Goal: Task Accomplishment & Management: Manage account settings

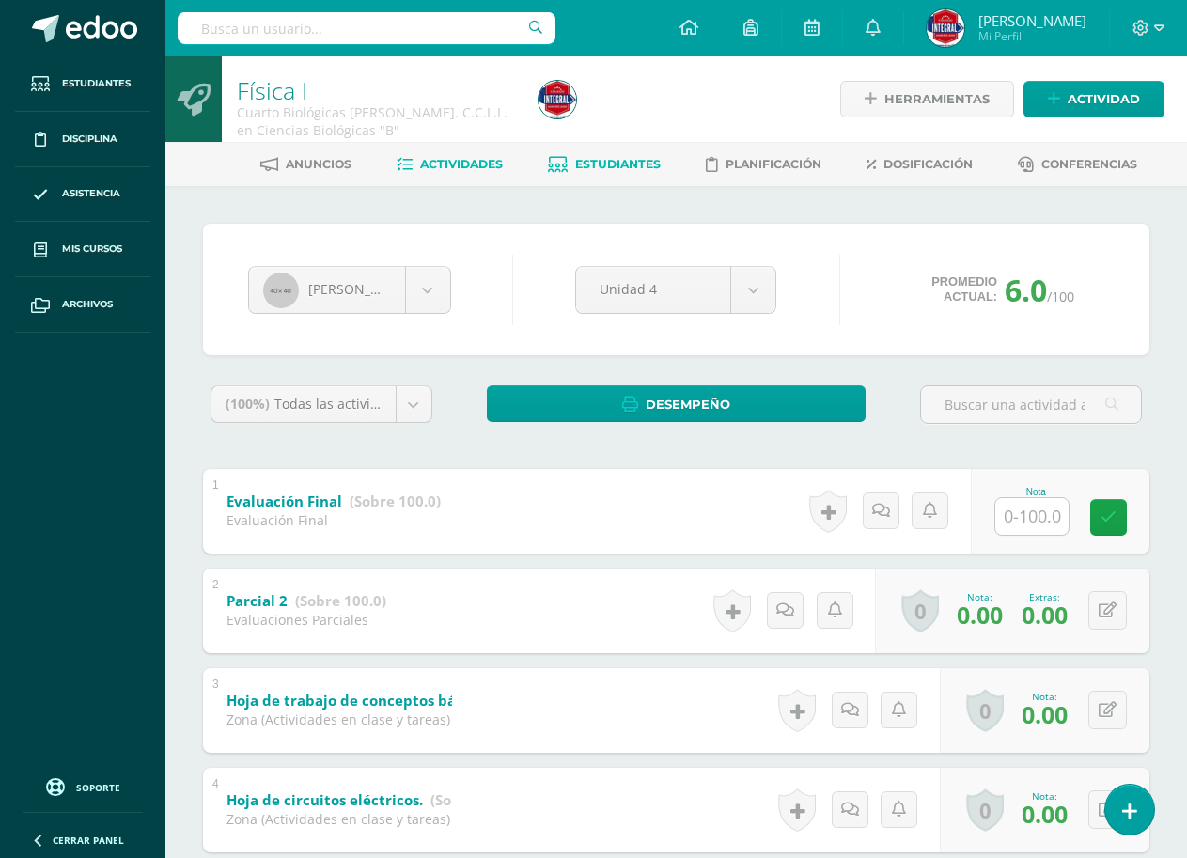
click at [478, 156] on link "Actividades" at bounding box center [449, 164] width 106 height 30
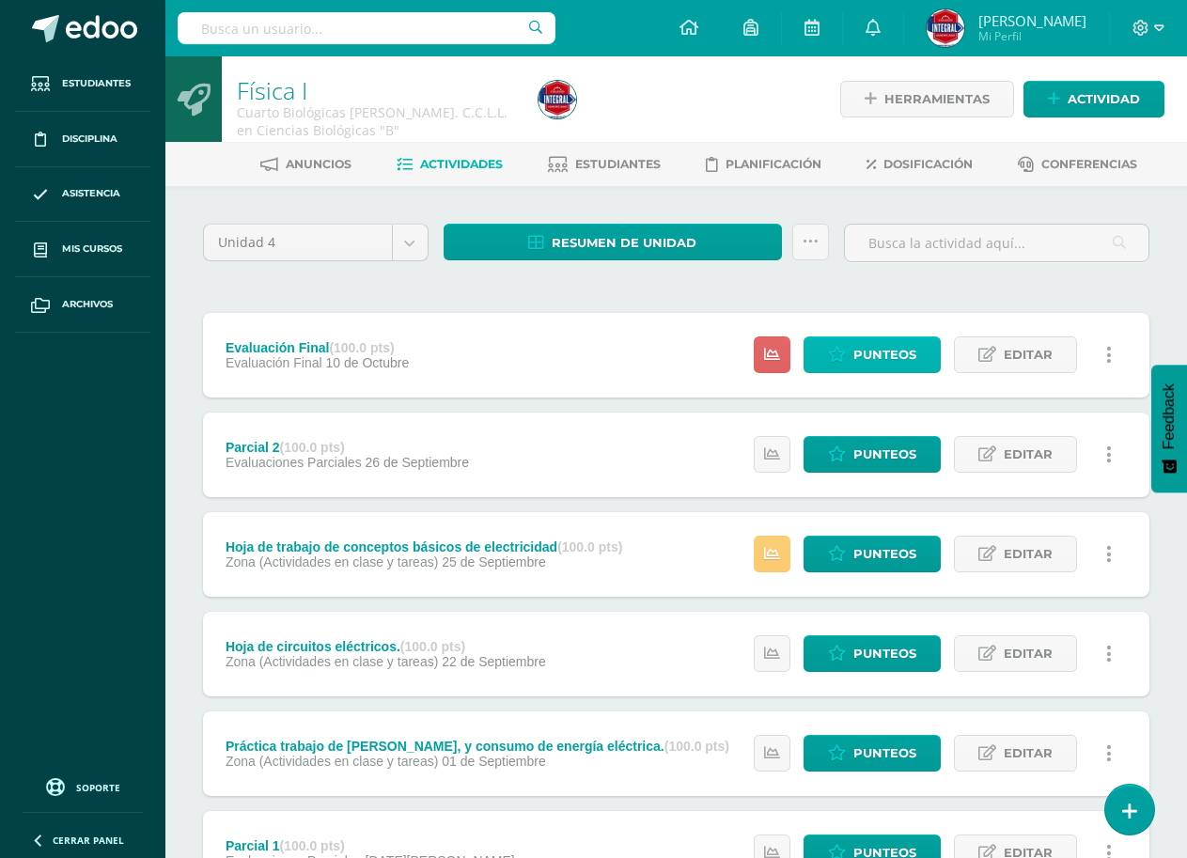
click at [882, 346] on span "Punteos" at bounding box center [884, 354] width 63 height 35
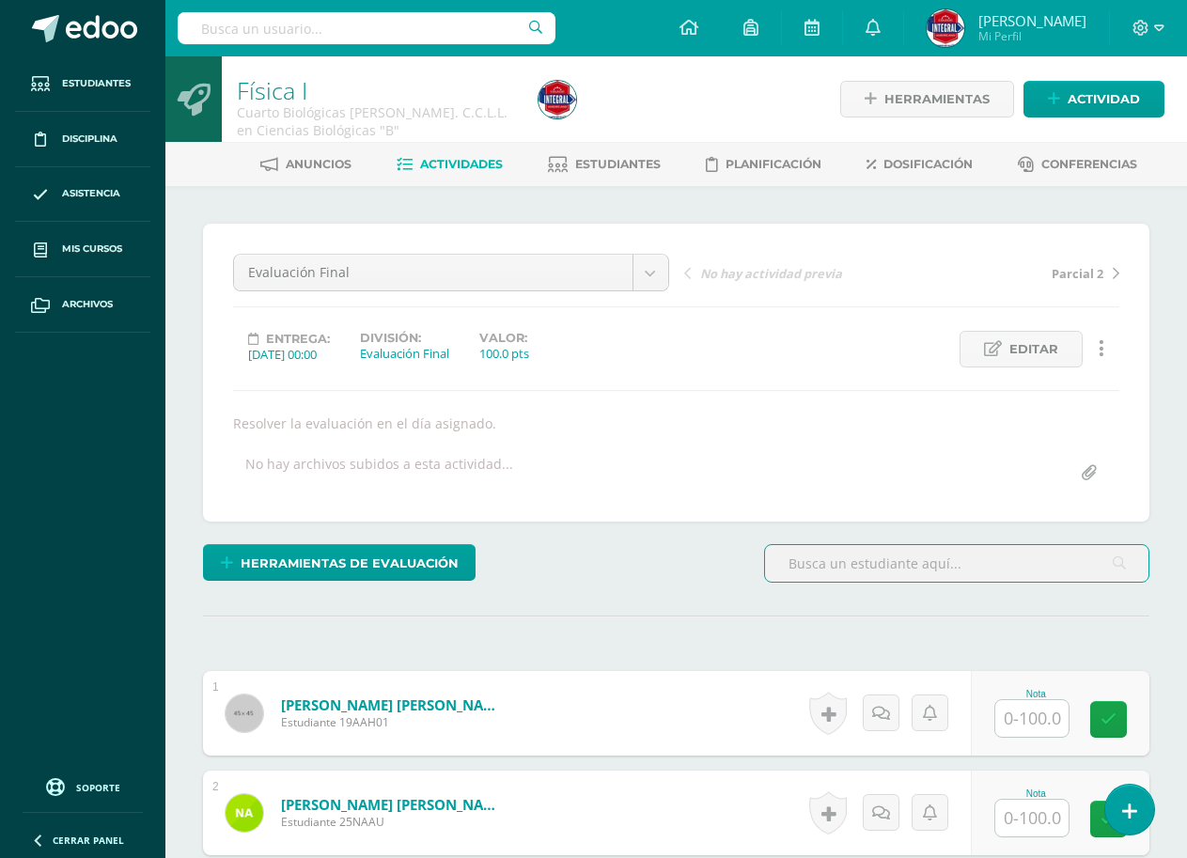
scroll to position [1, 0]
click at [1040, 712] on input "text" at bounding box center [1031, 717] width 73 height 37
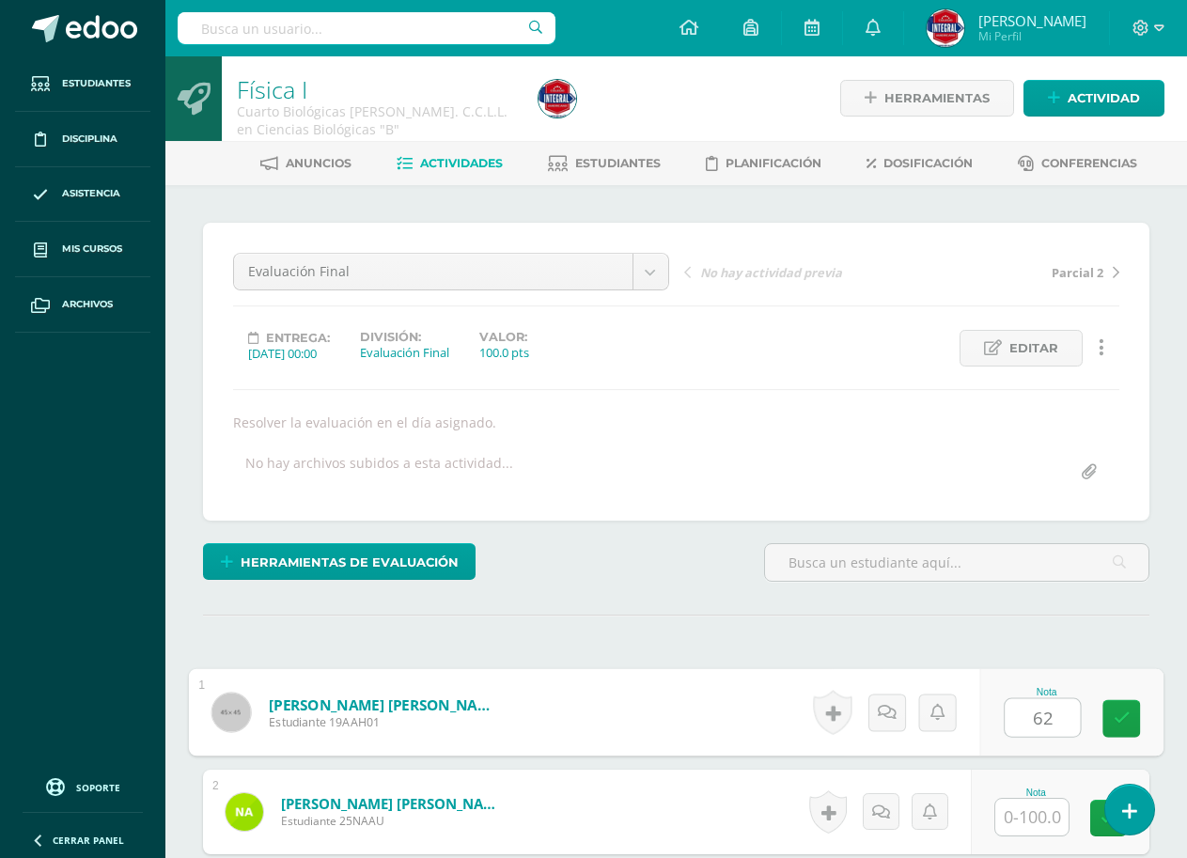
scroll to position [2, 0]
type input "62"
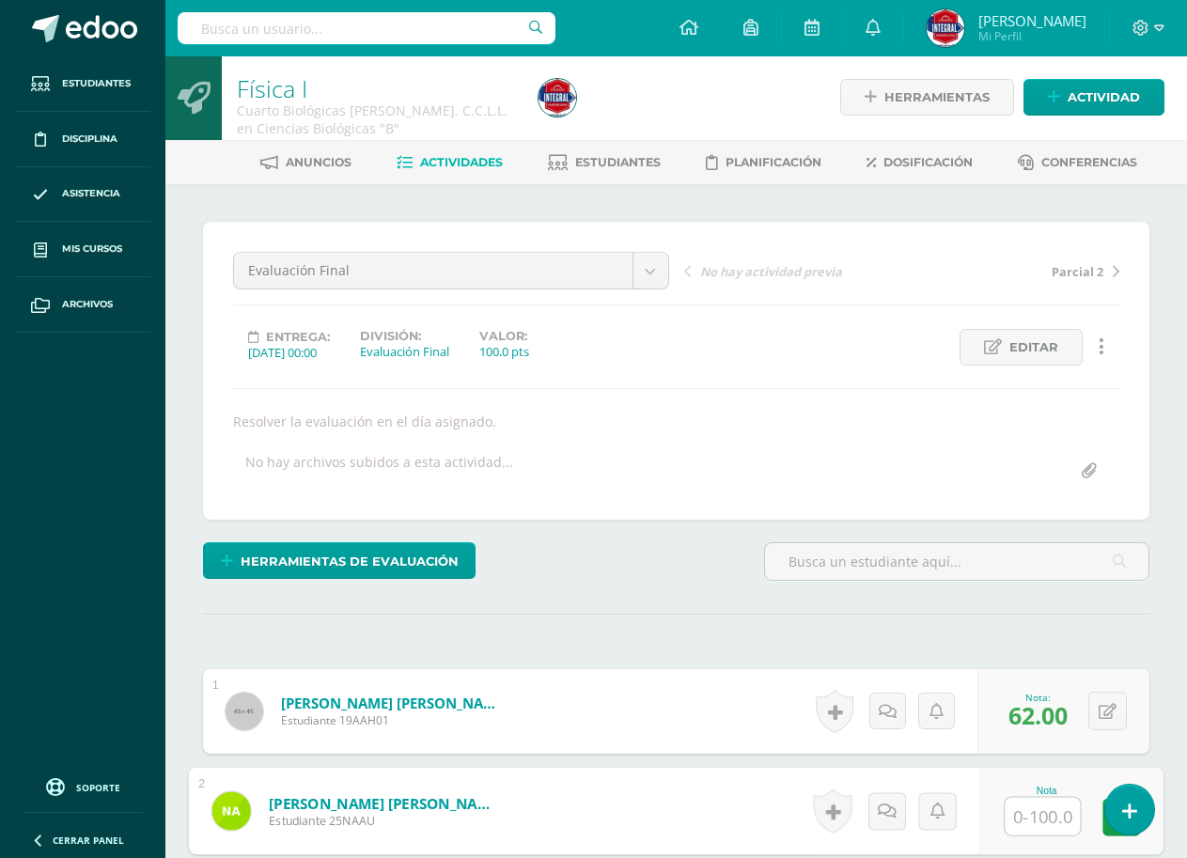
scroll to position [3, 0]
type input "36"
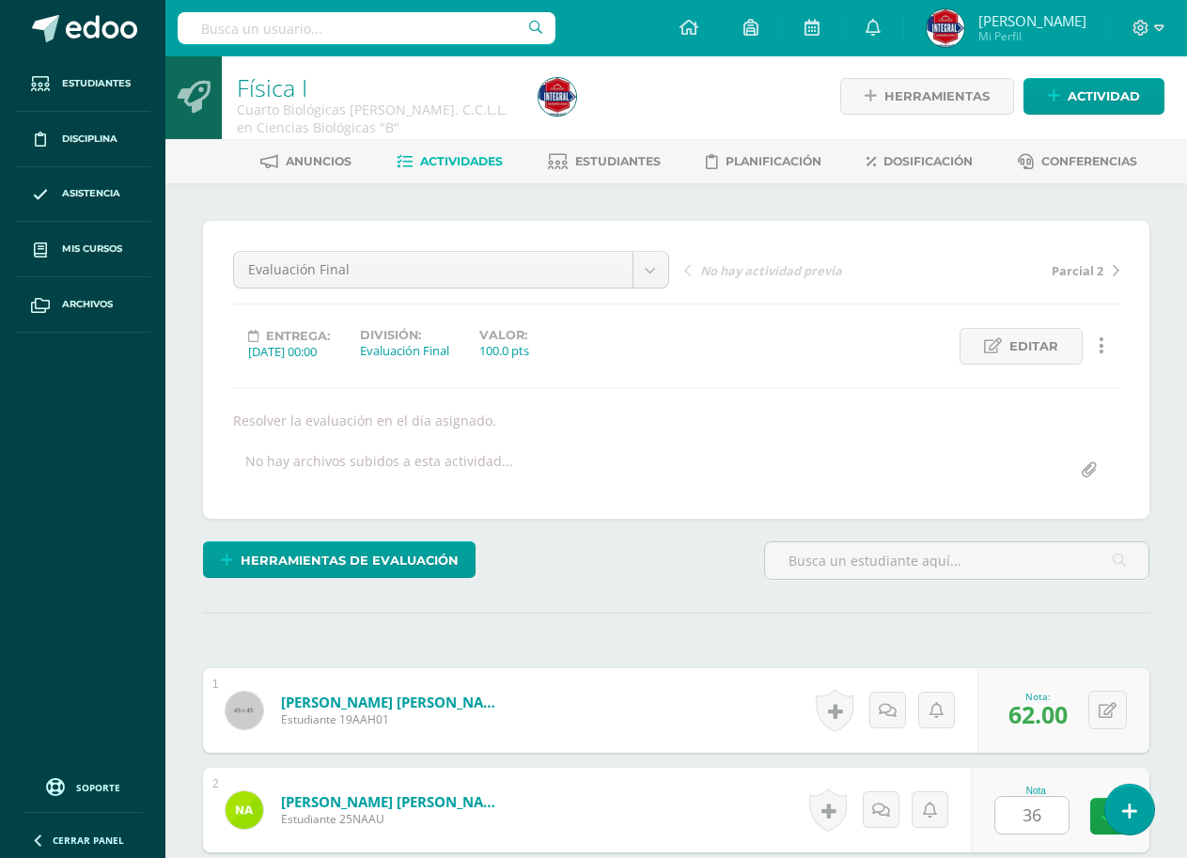
scroll to position [488, 0]
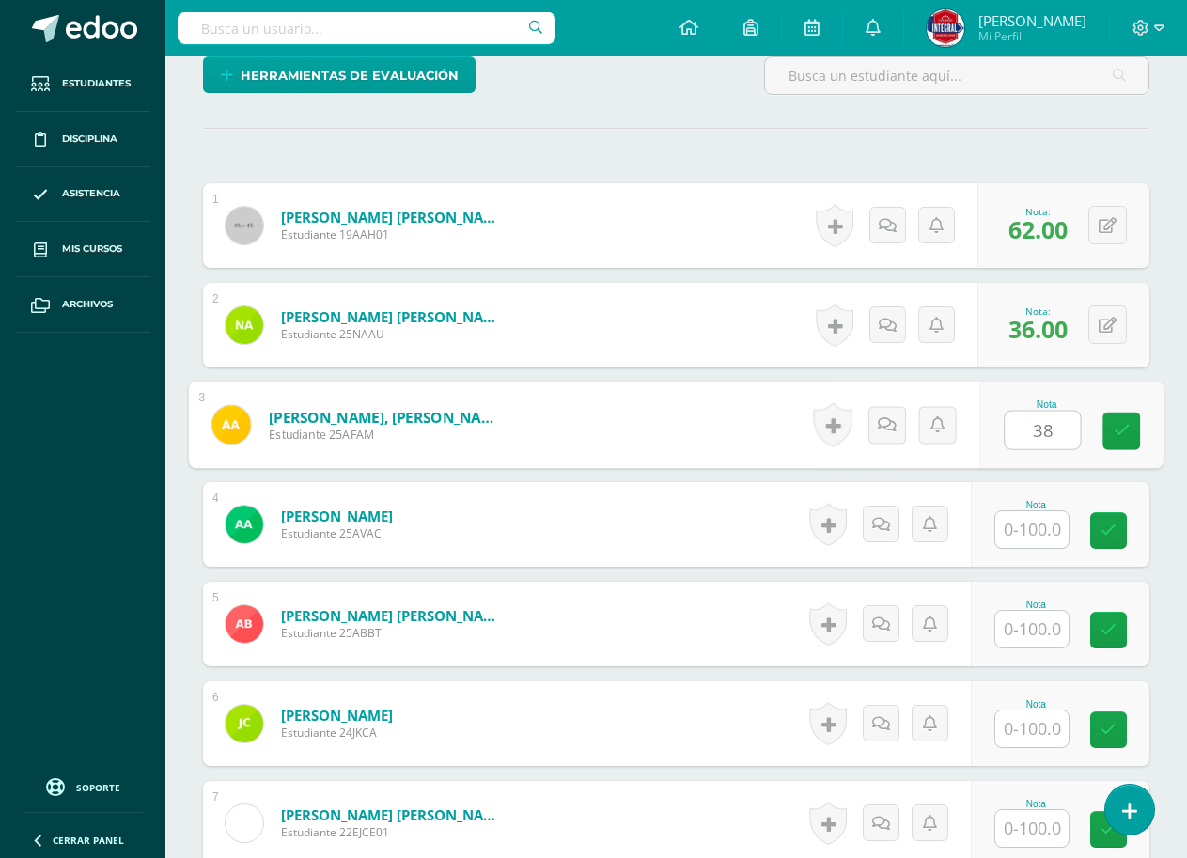
type input "38"
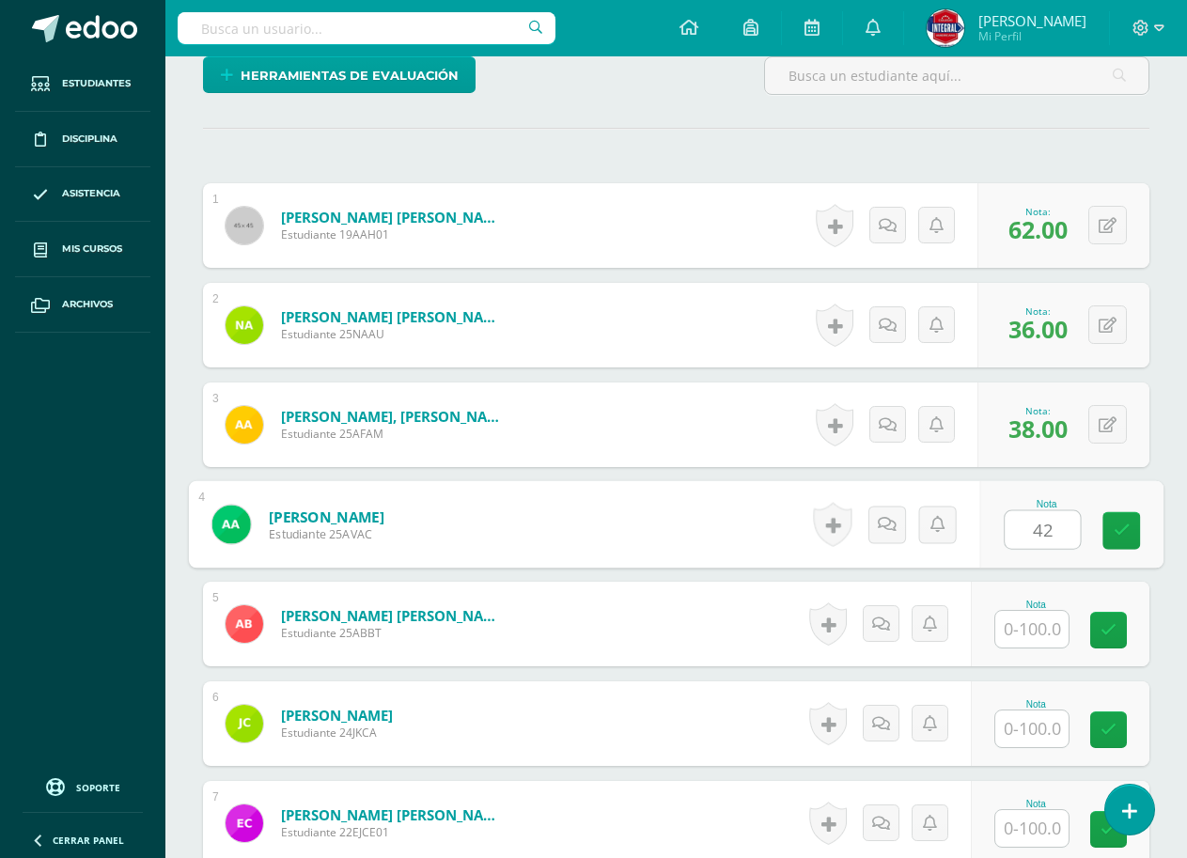
type input "42"
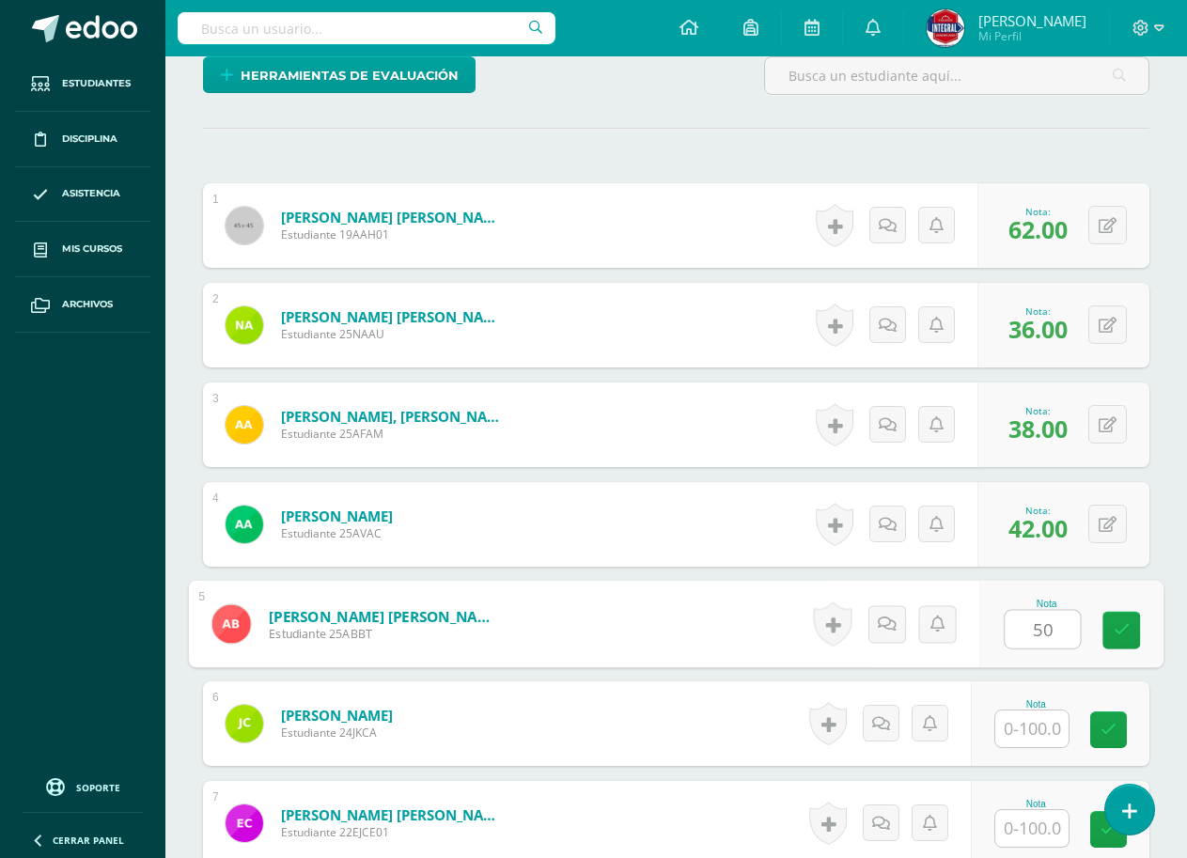
type input "50"
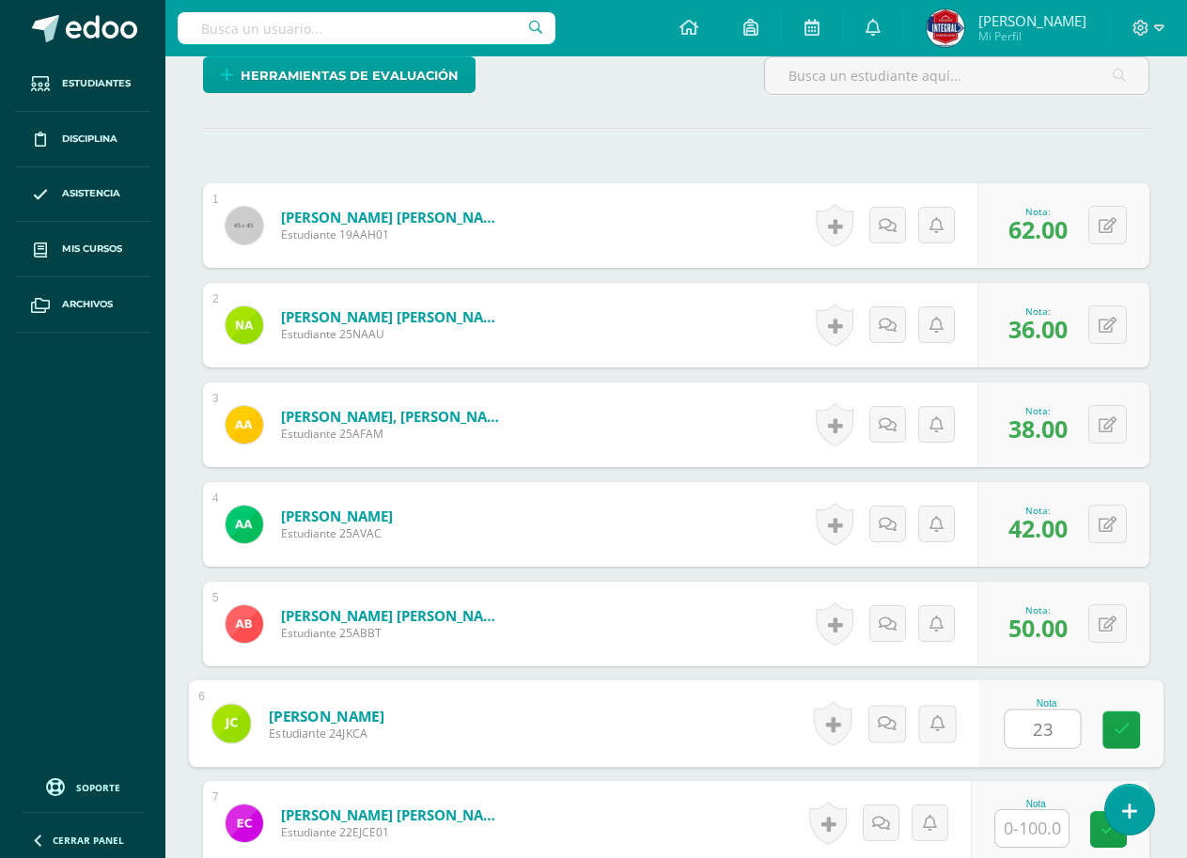
type input "23"
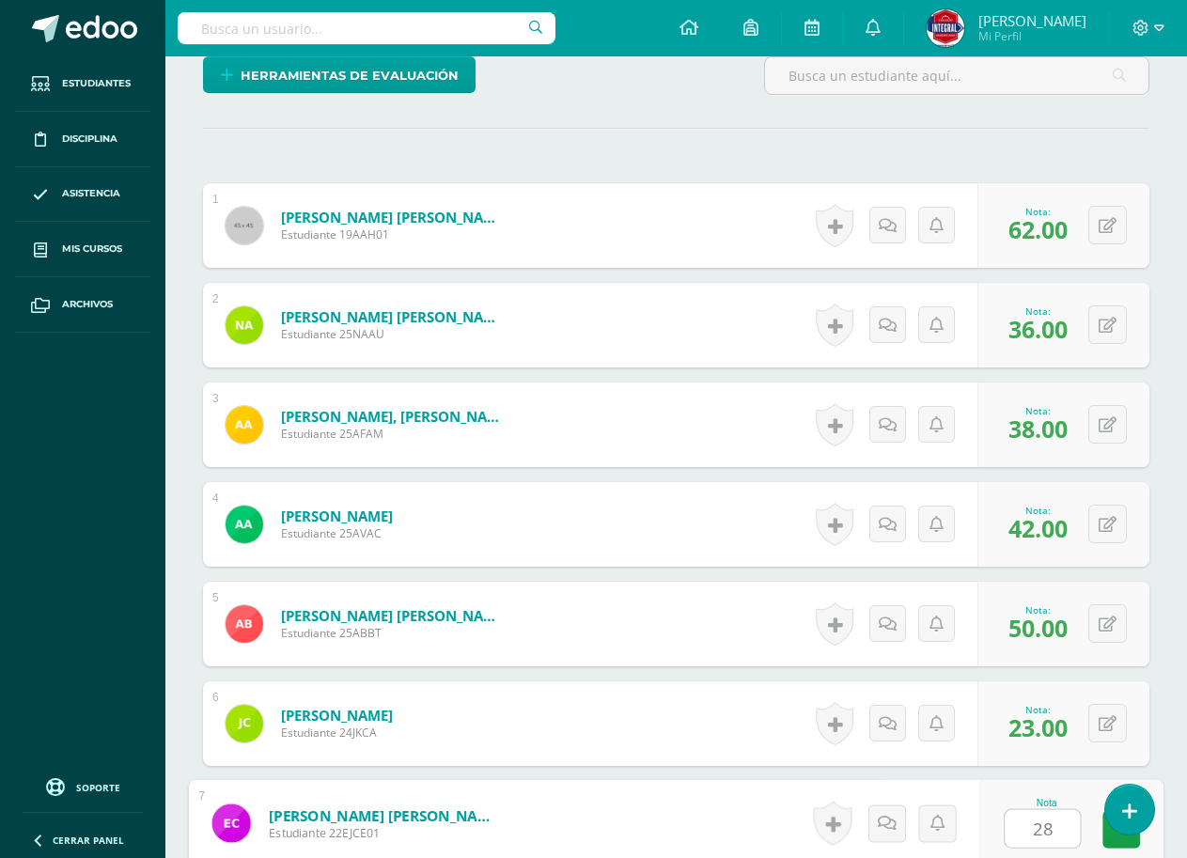
type input "28"
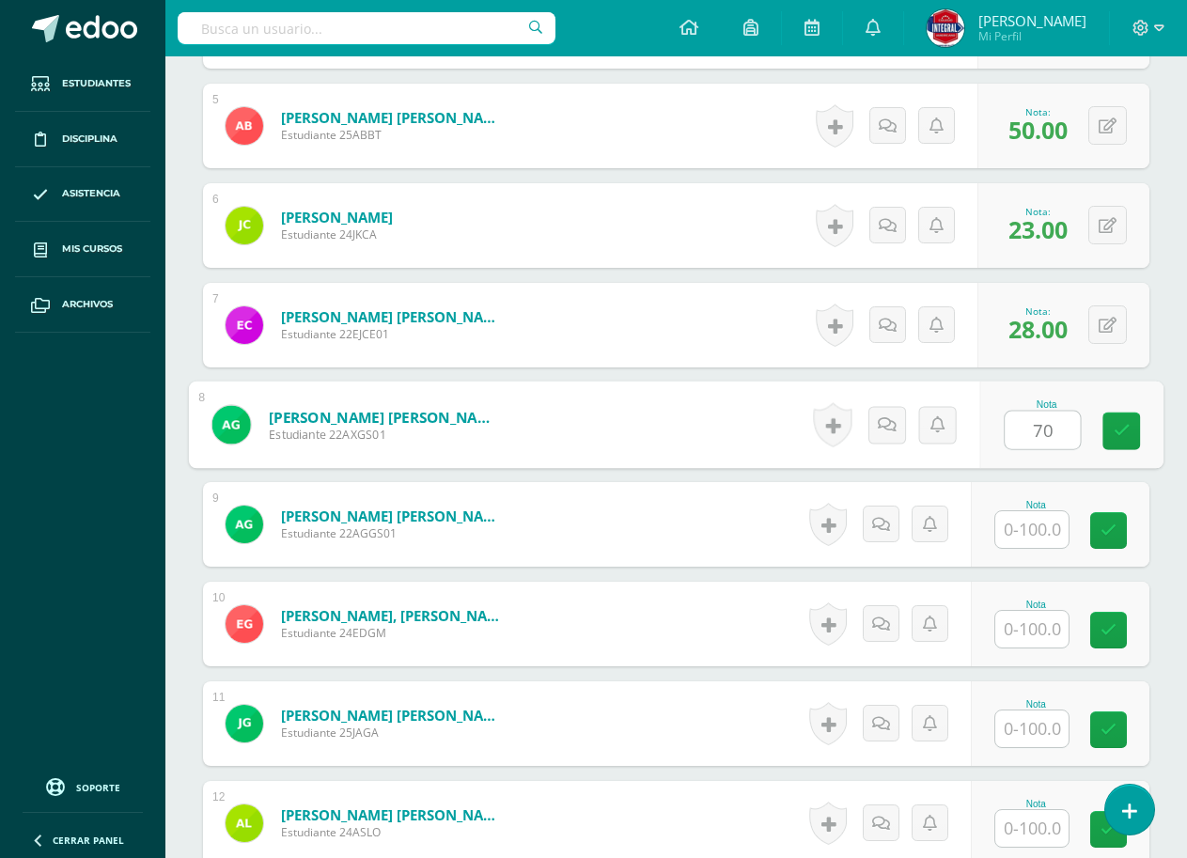
type input "70"
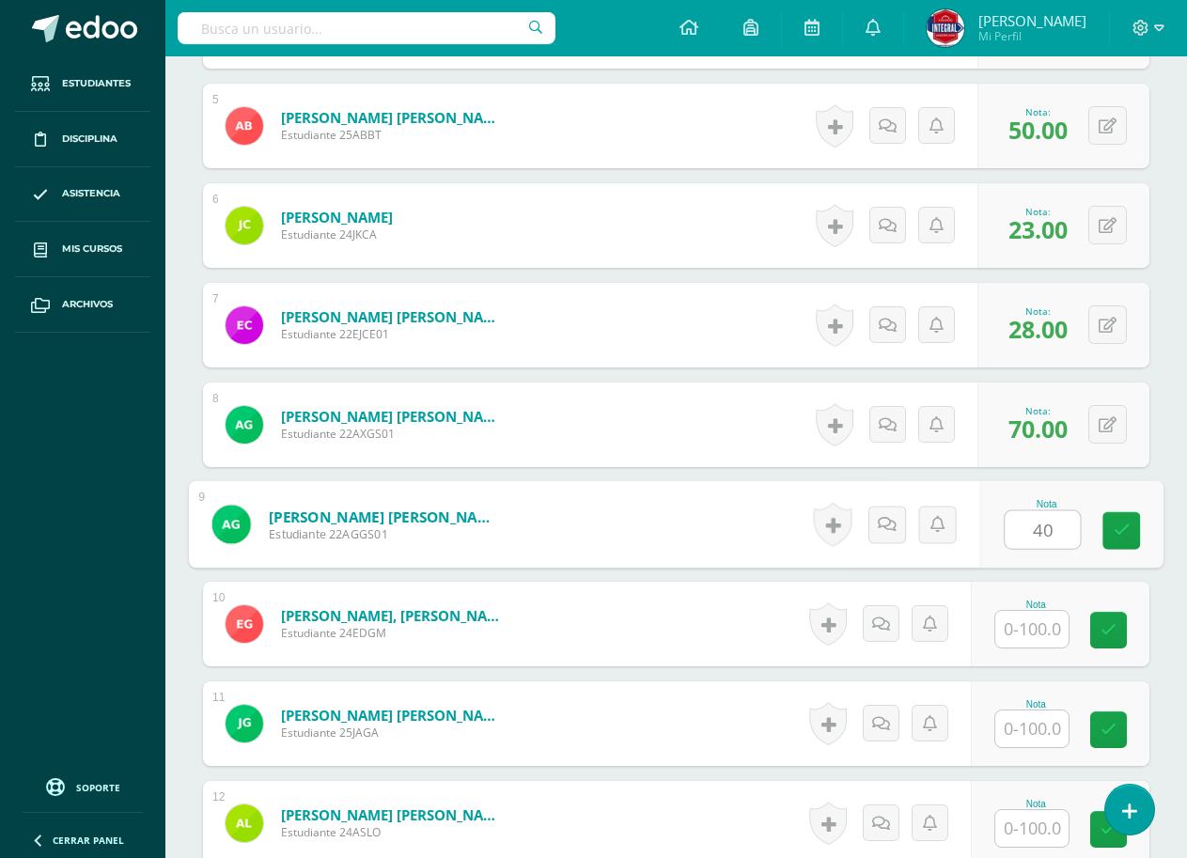
type input "40"
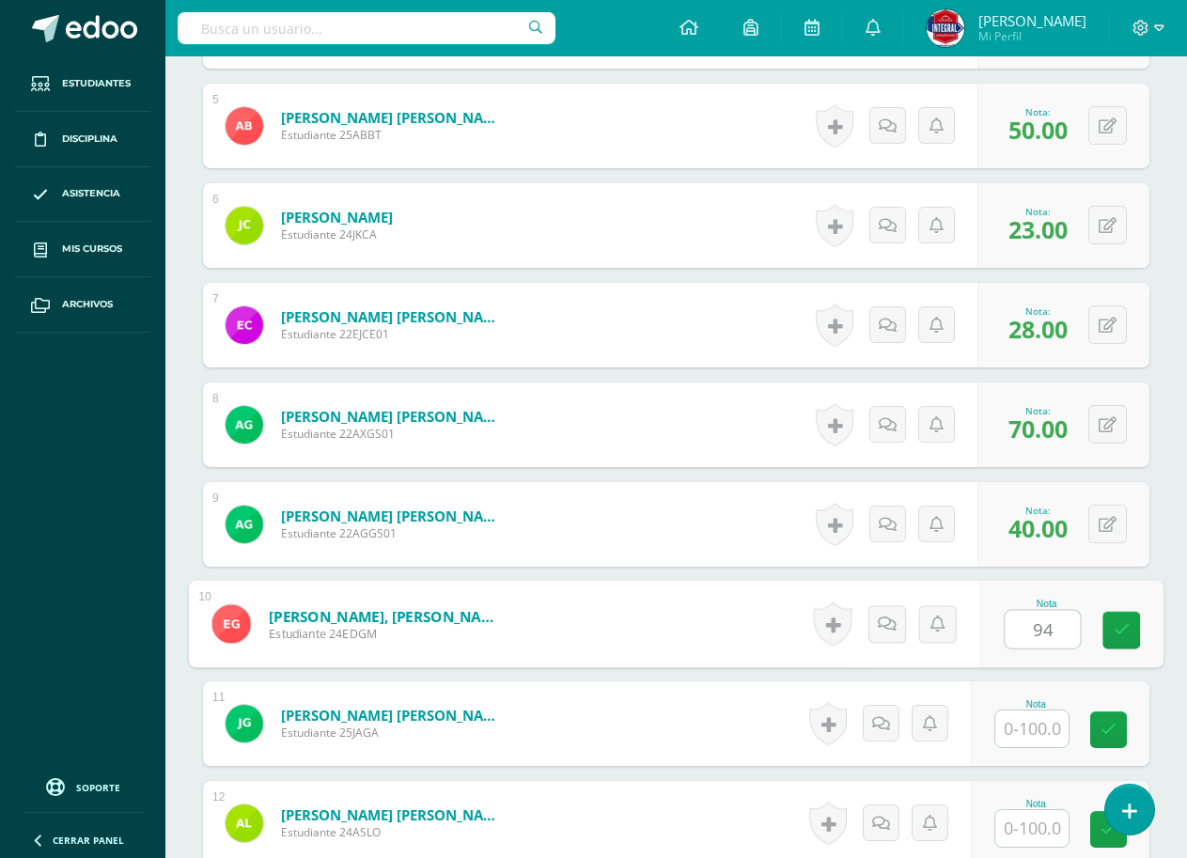
type input "94"
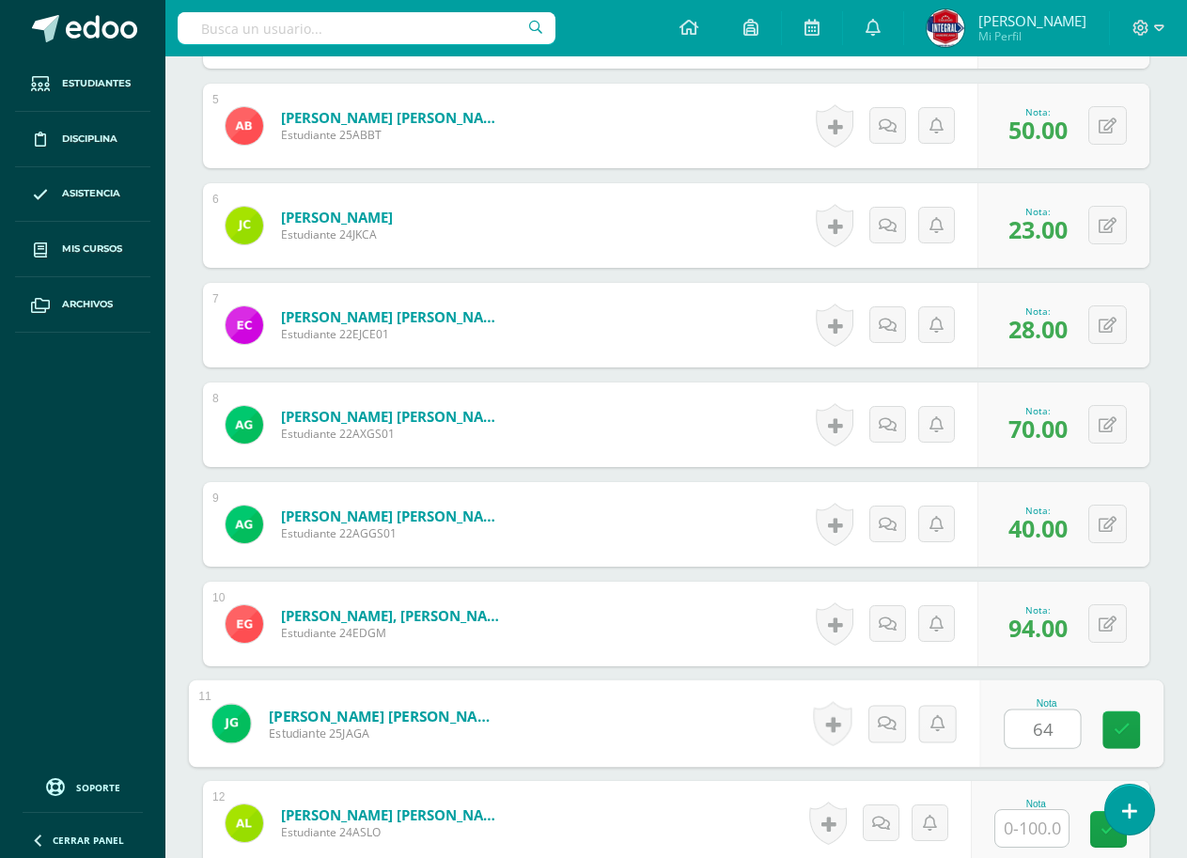
type input "64"
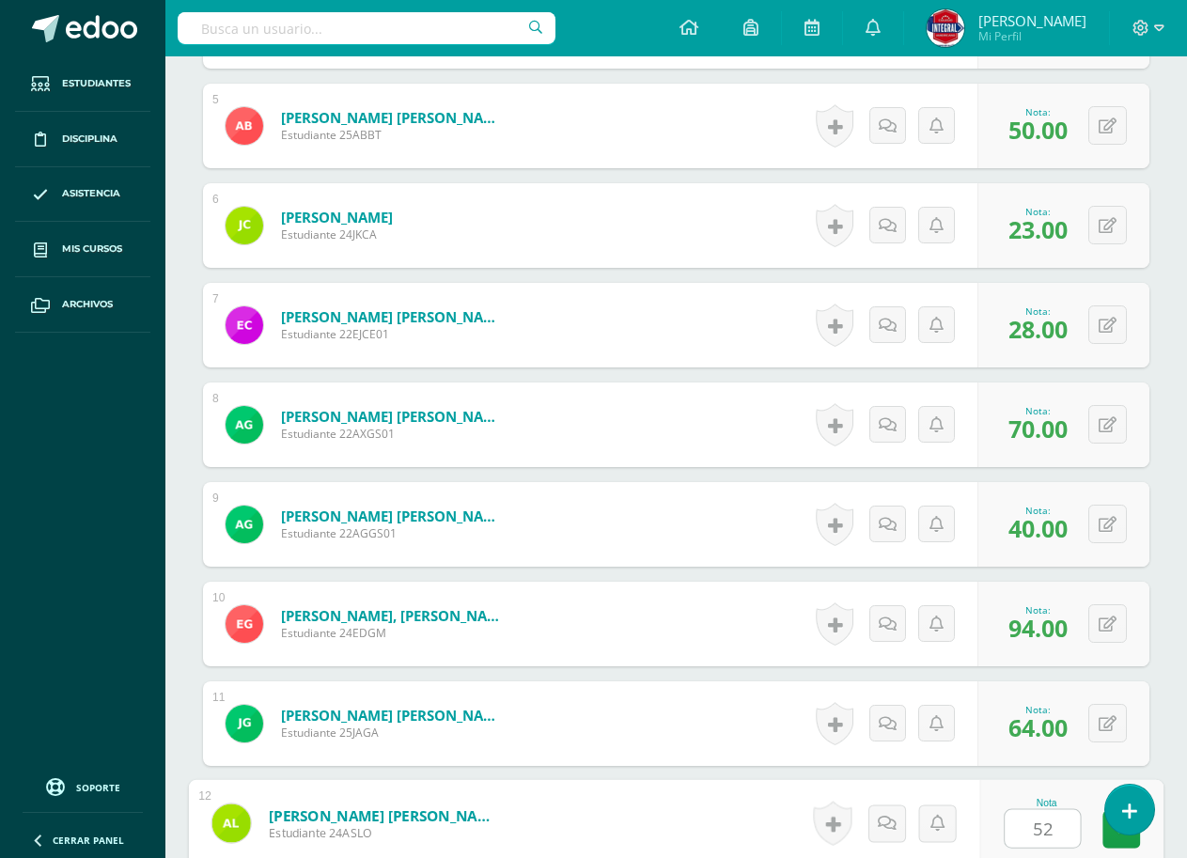
type input "52"
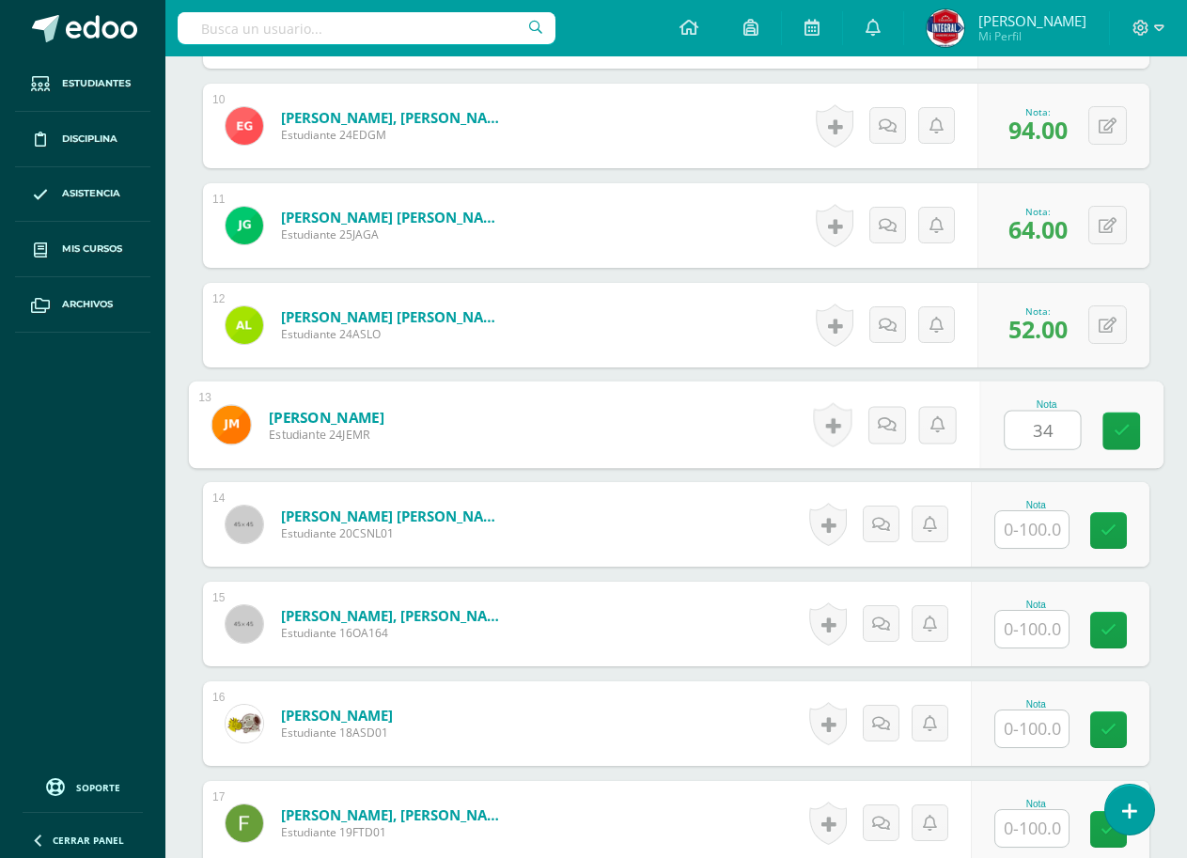
type input "34"
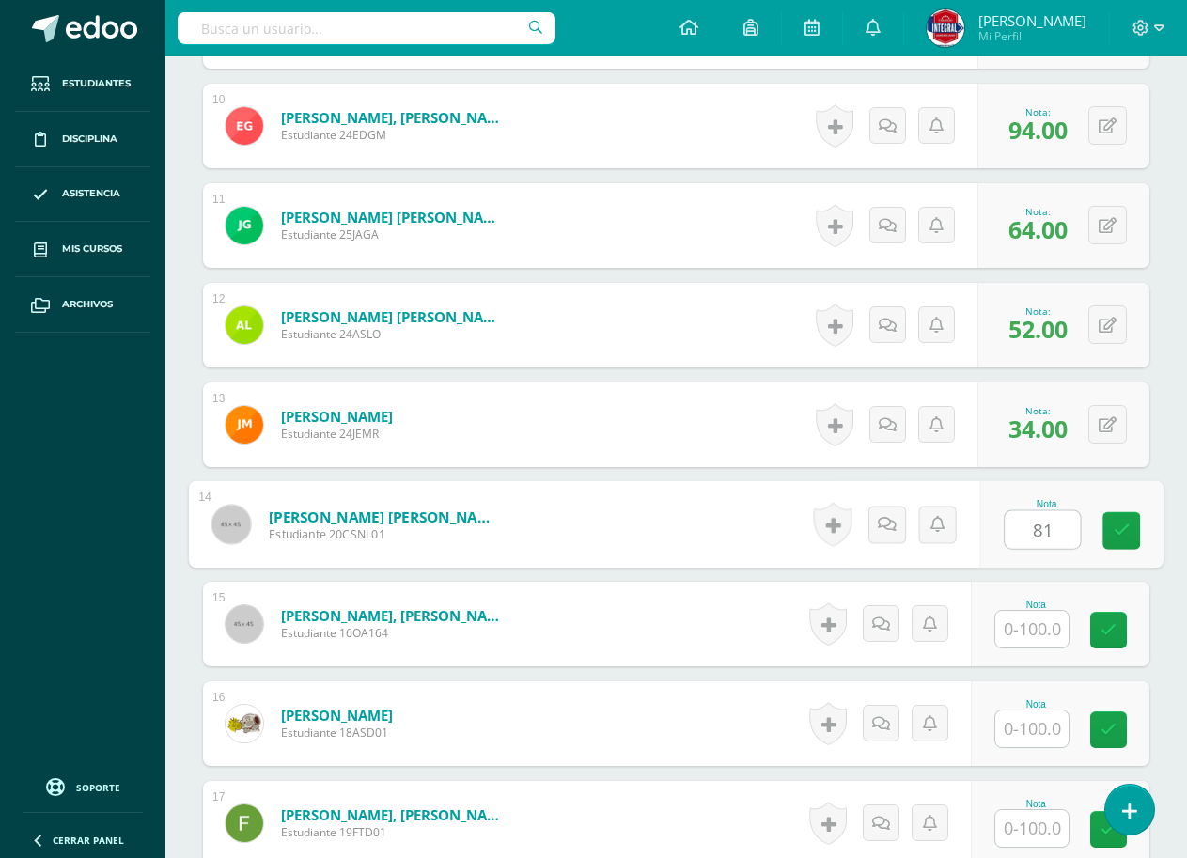
type input "81"
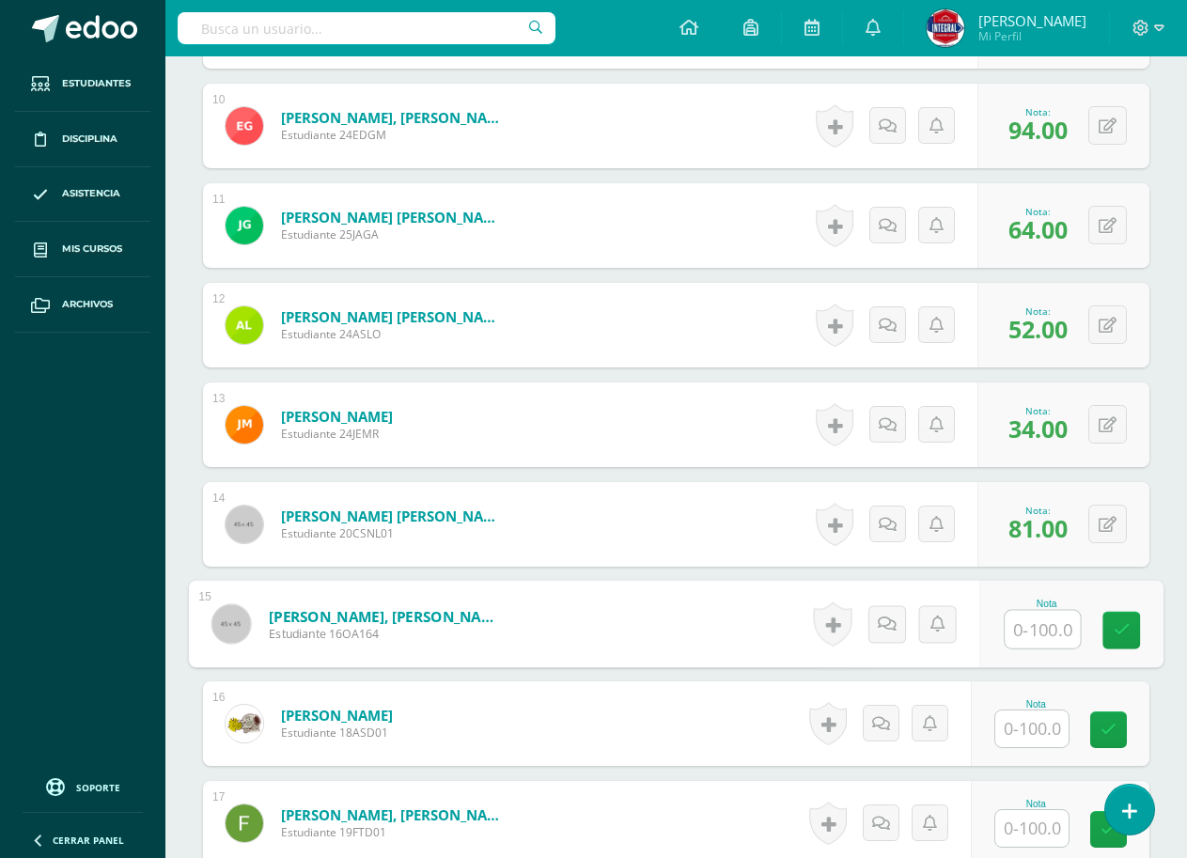
scroll to position [1577, 0]
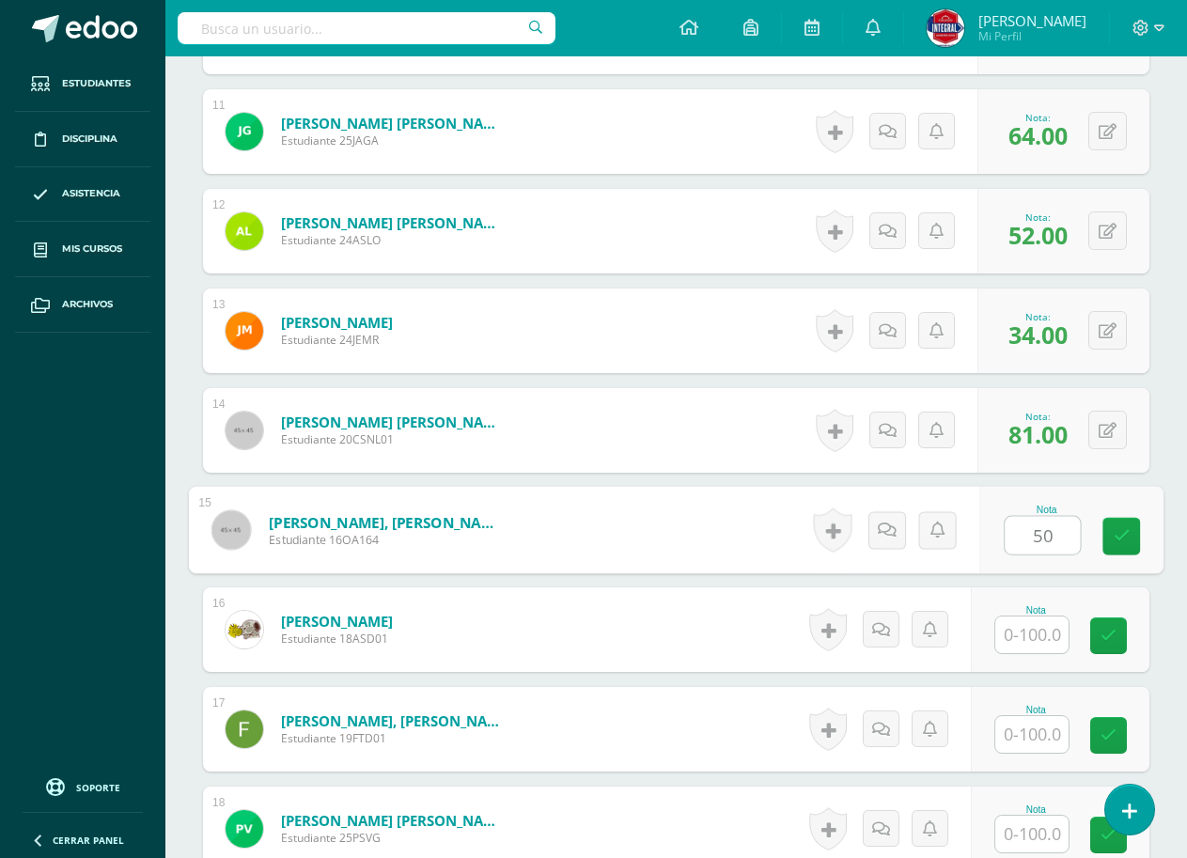
type input "50"
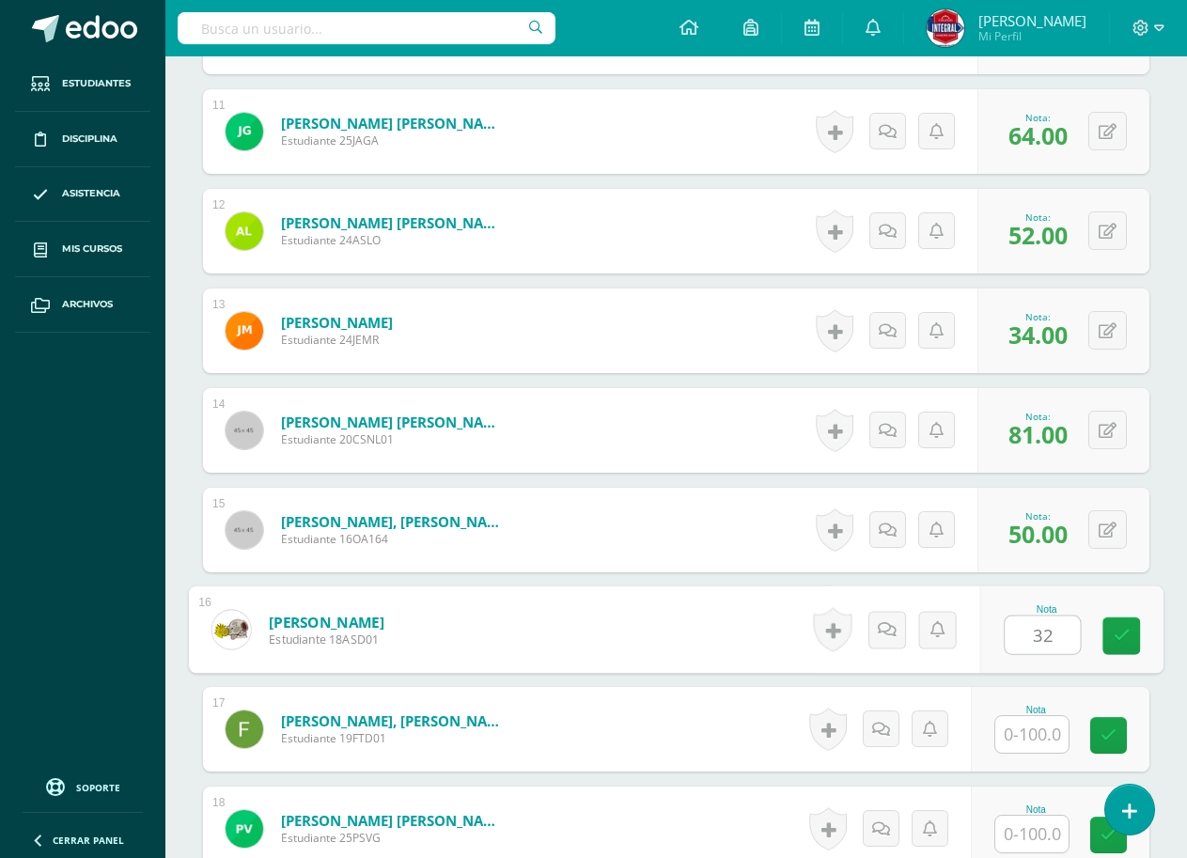
type input "32"
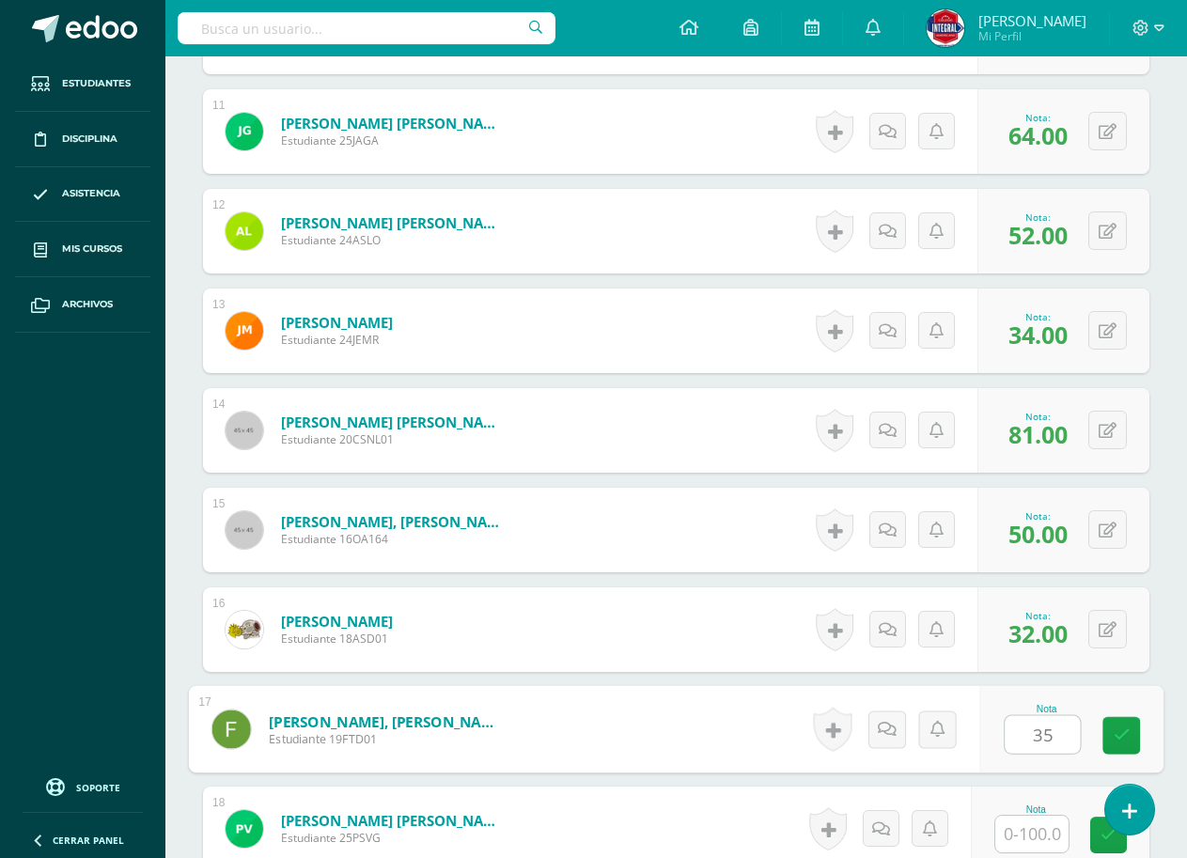
type input "35"
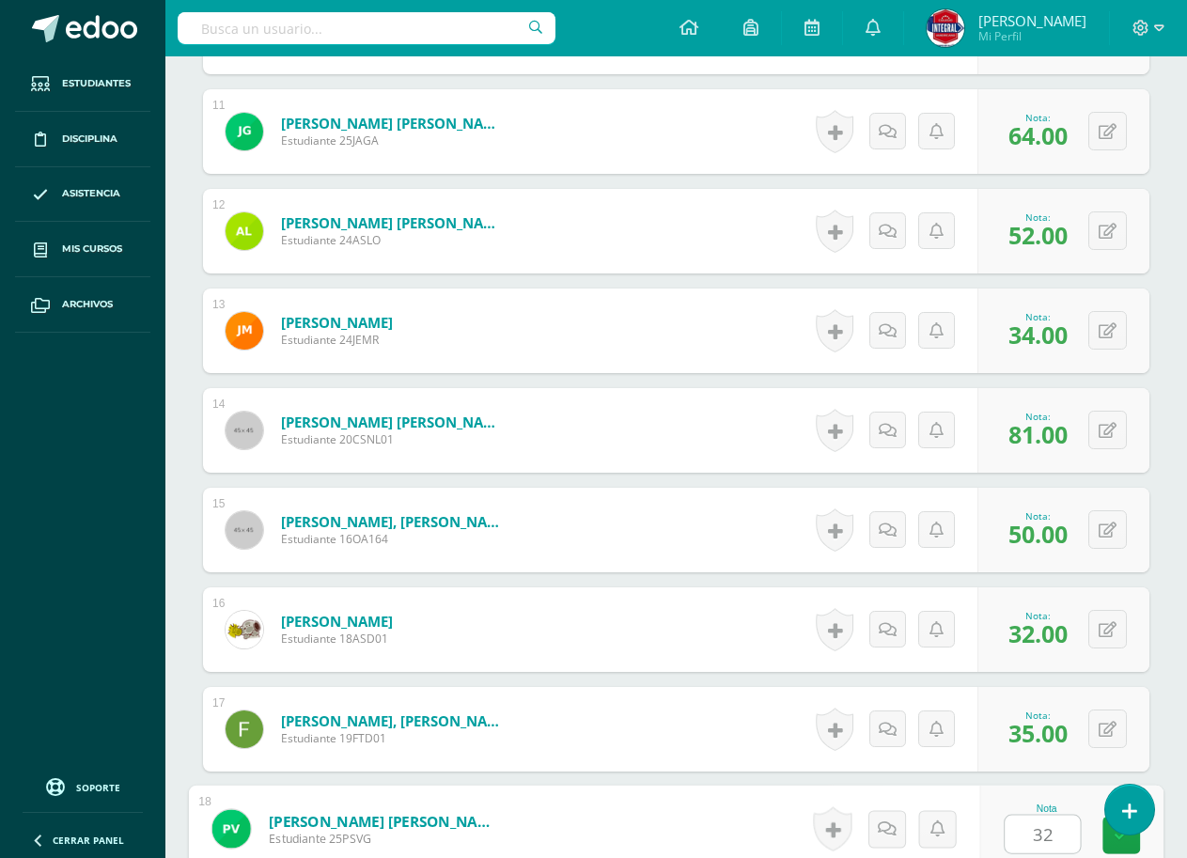
type input "32"
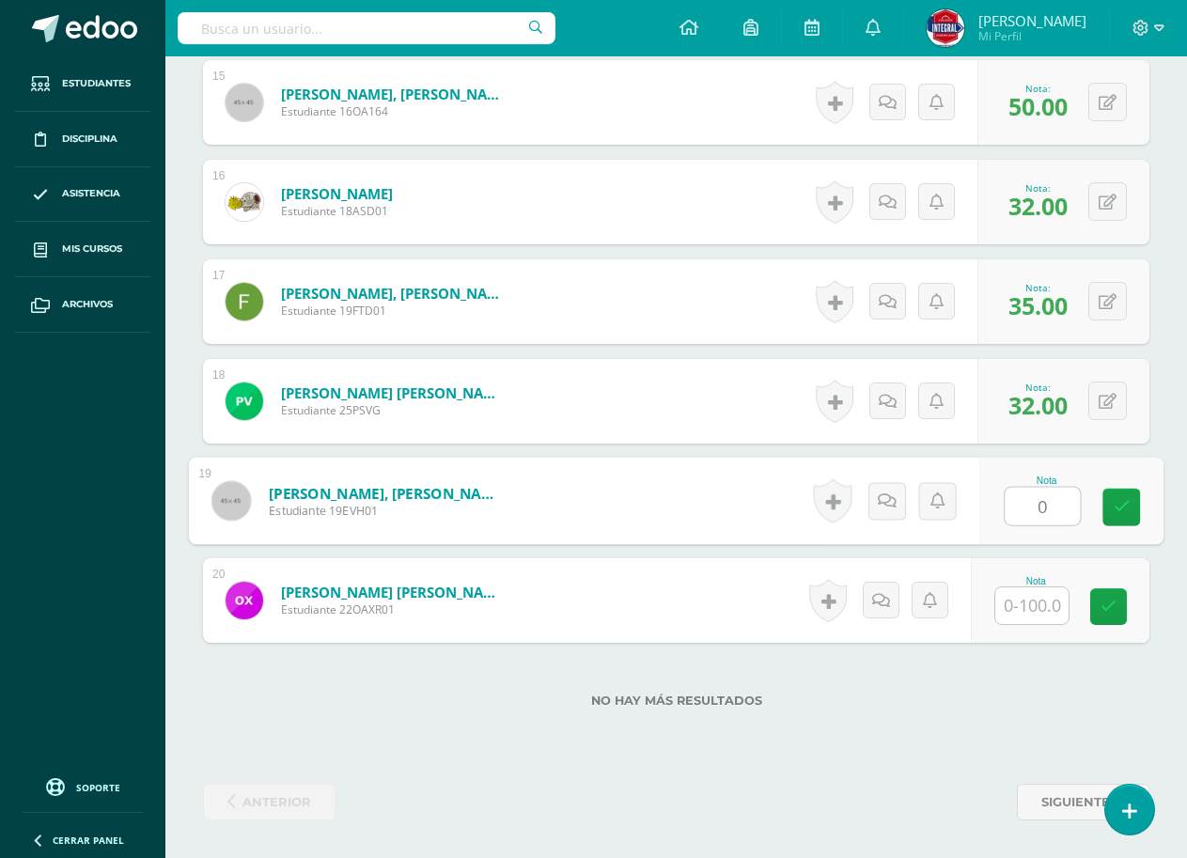
type input "0"
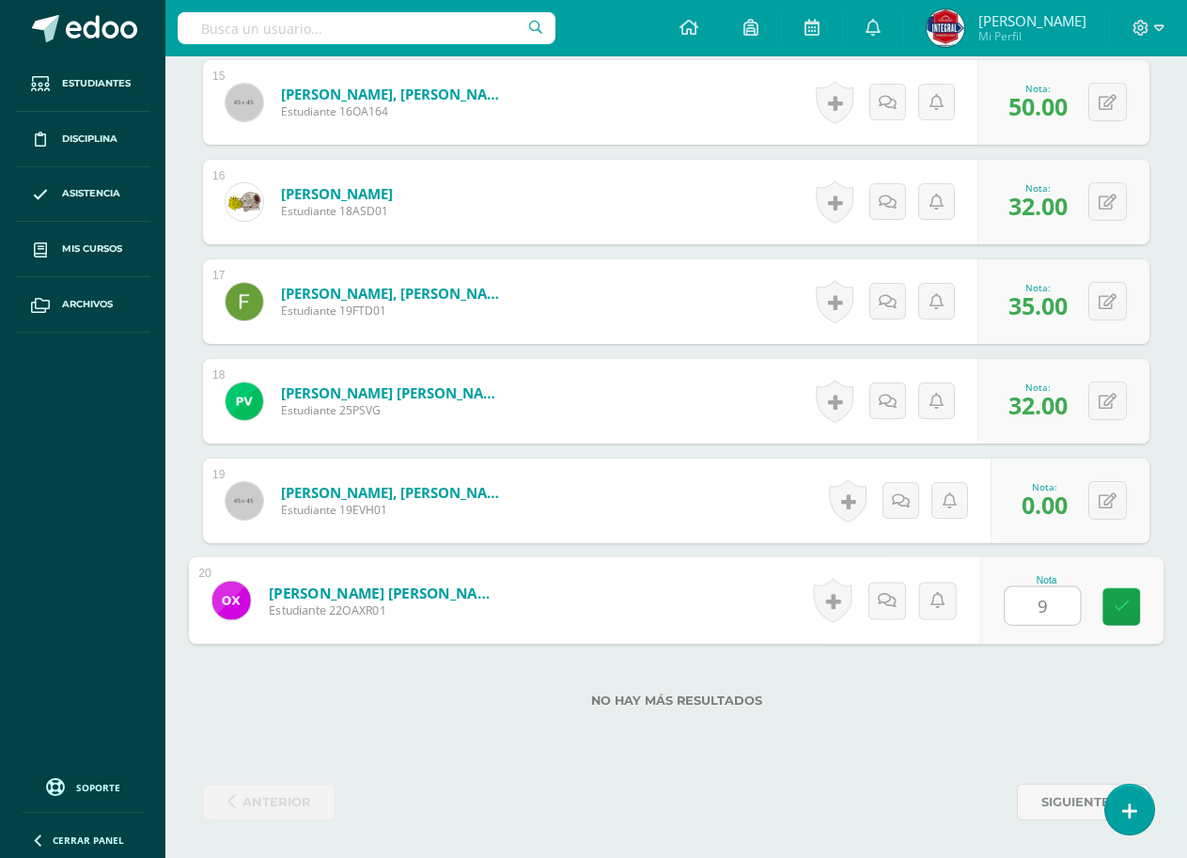
type input "94"
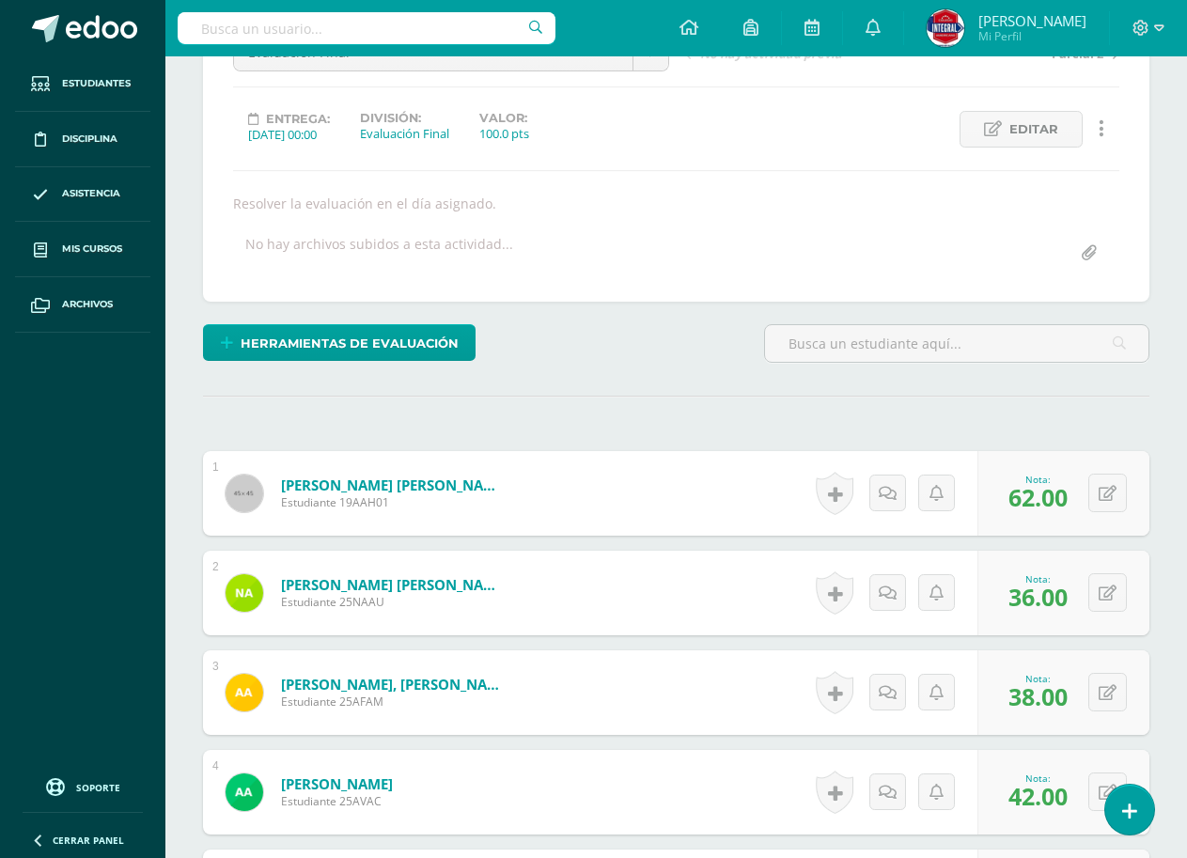
scroll to position [0, 0]
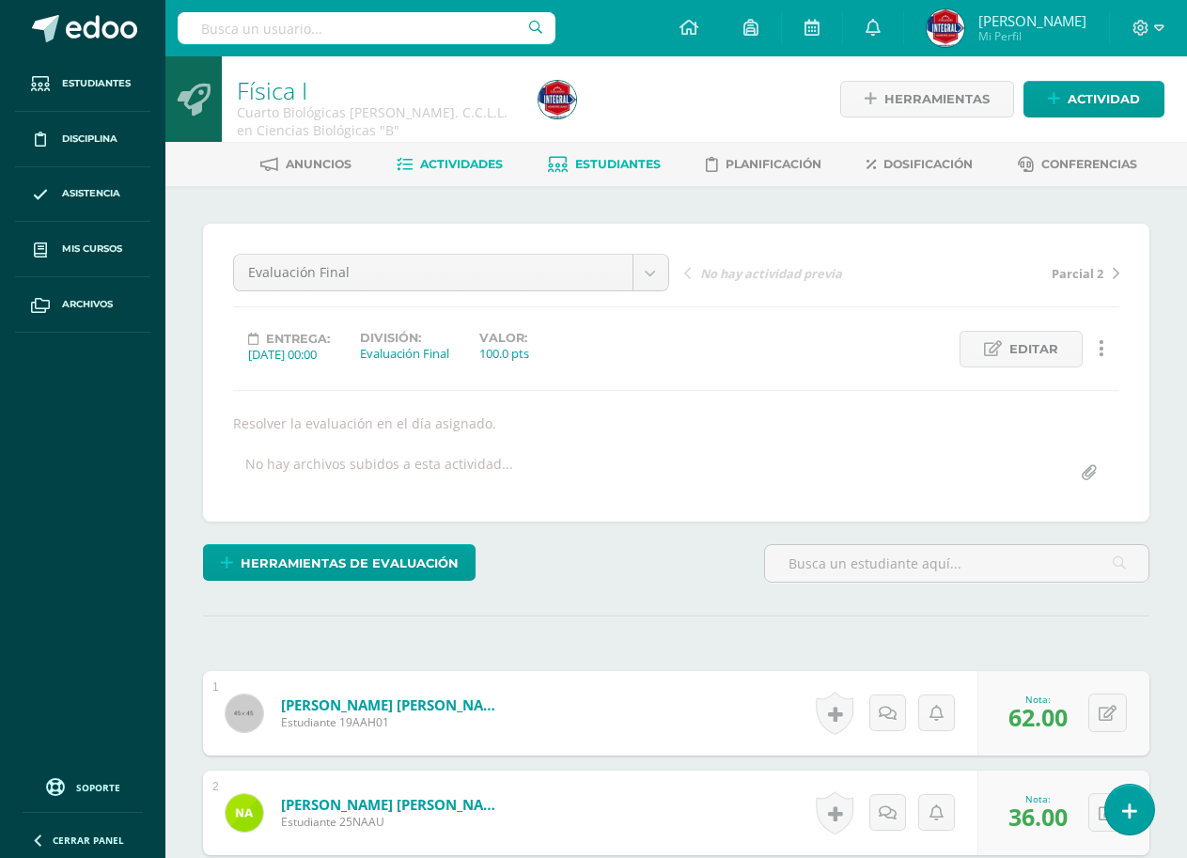
click at [626, 173] on link "Estudiantes" at bounding box center [604, 164] width 113 height 30
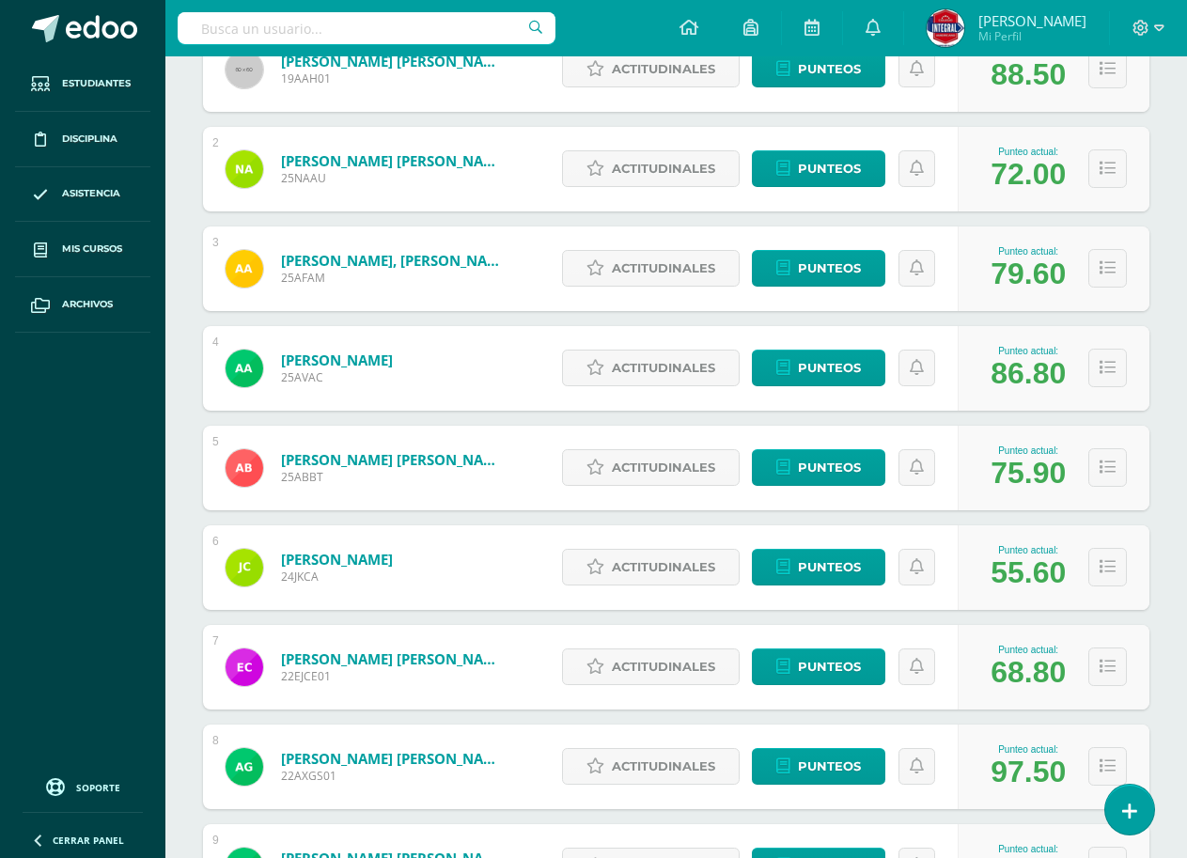
scroll to position [470, 0]
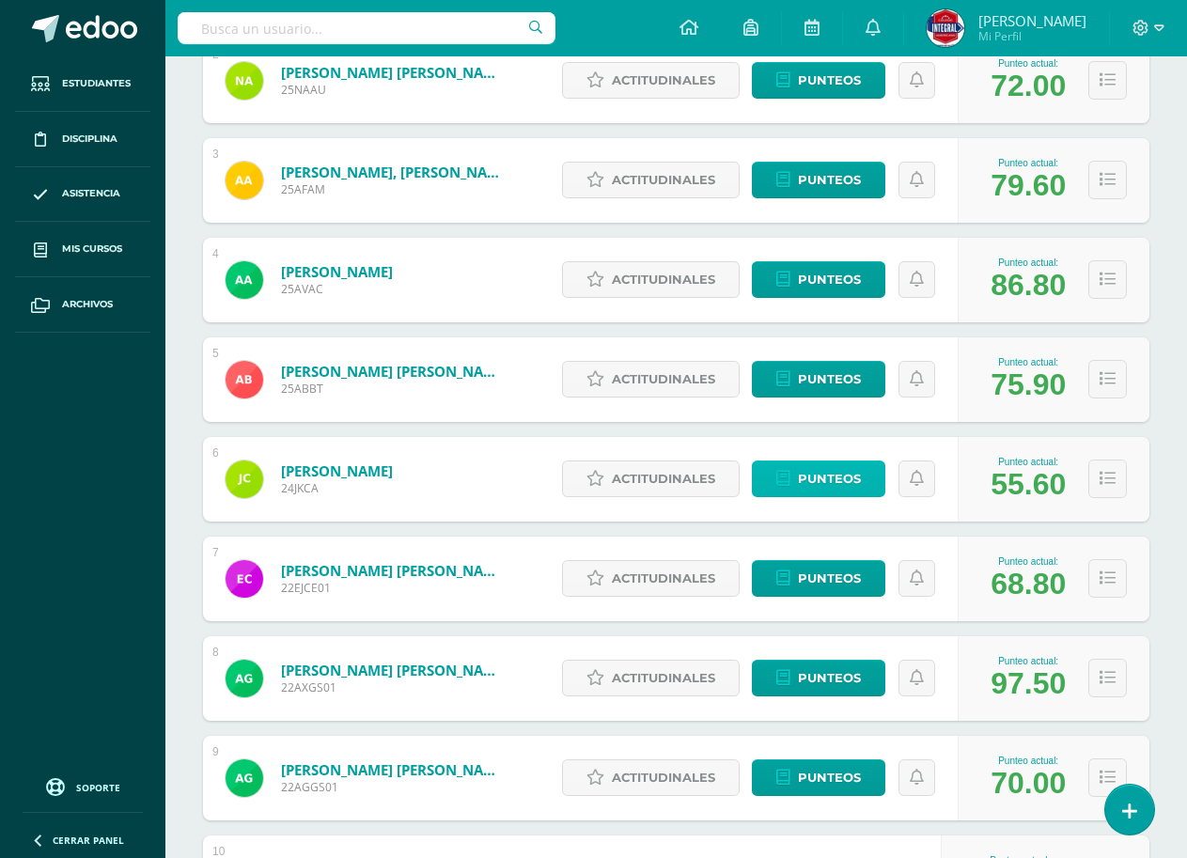
click at [784, 475] on icon at bounding box center [783, 479] width 14 height 16
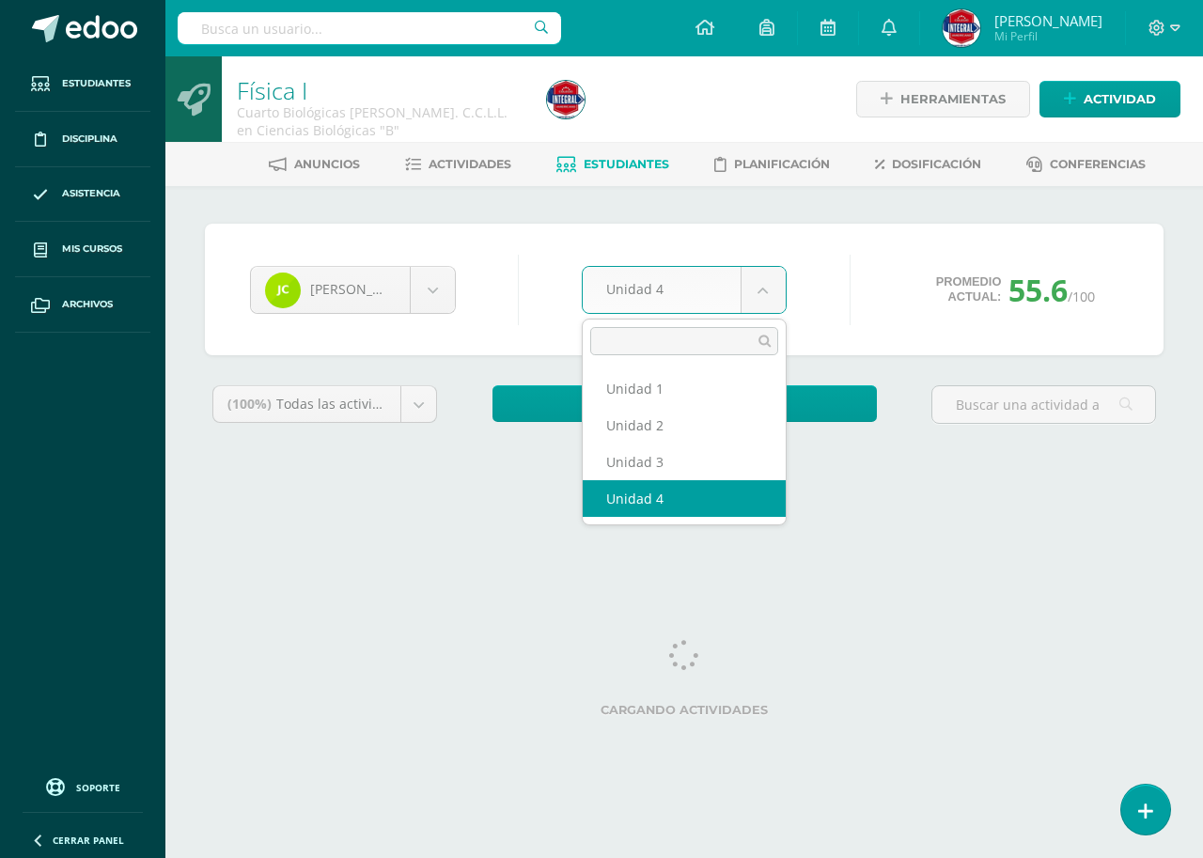
click at [697, 275] on body "Estudiantes Disciplina Asistencia Mis cursos Archivos Soporte Ayuda Reportar un…" at bounding box center [601, 253] width 1203 height 506
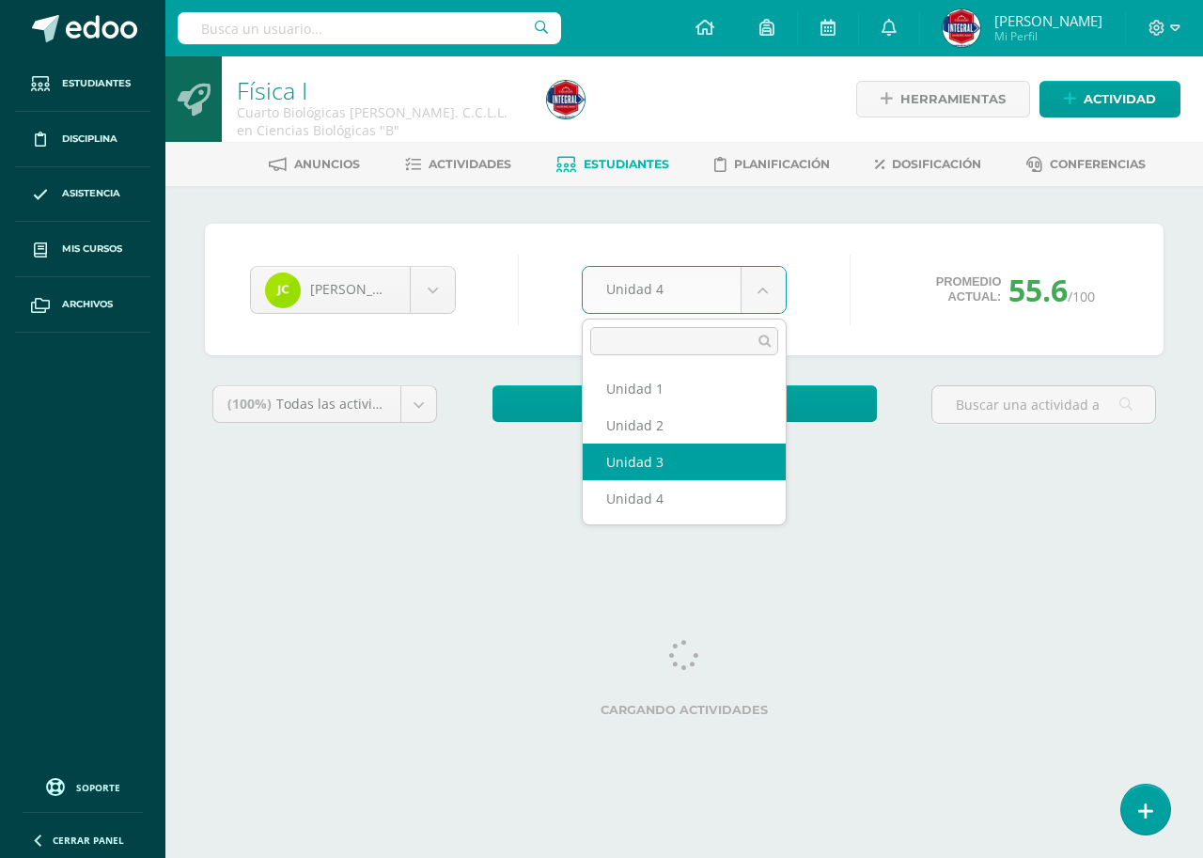
select select "Unidad 3"
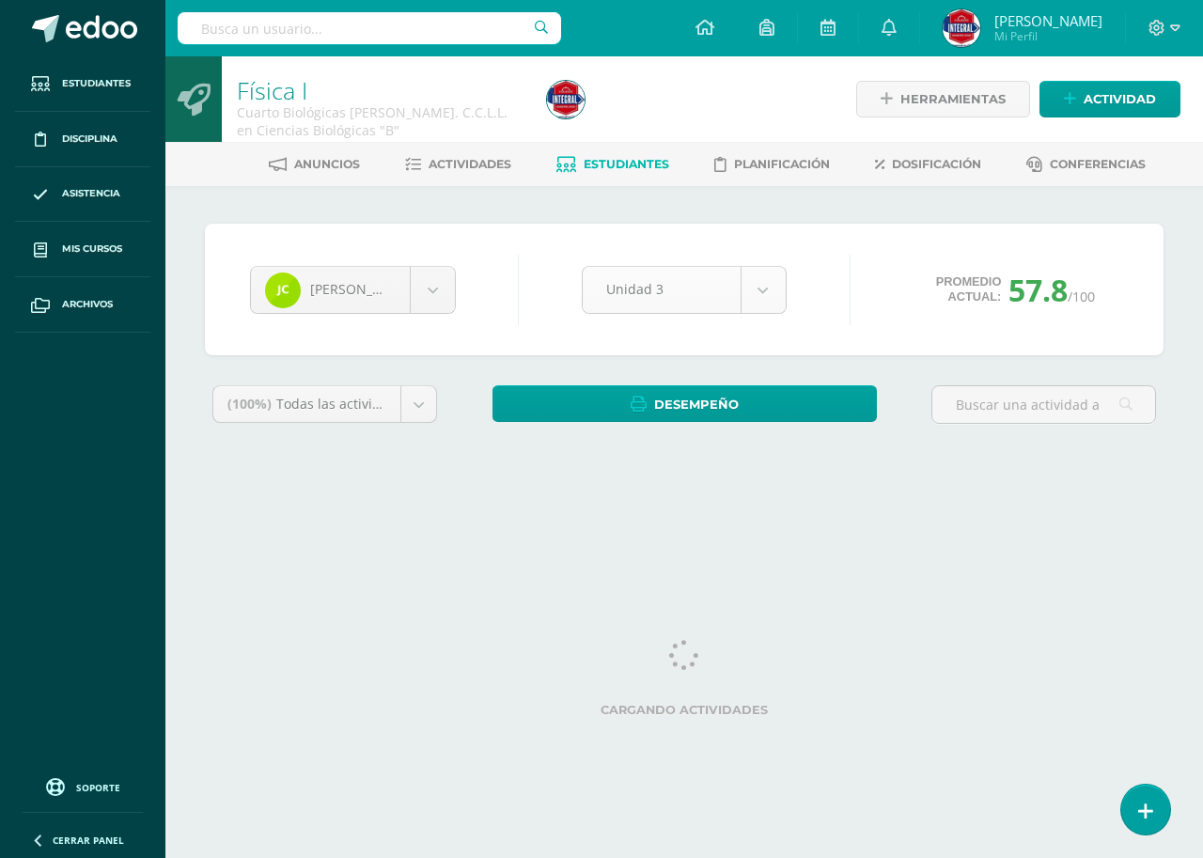
click at [677, 282] on body "Estudiantes Disciplina Asistencia Mis cursos Archivos Soporte Ayuda Reportar un…" at bounding box center [601, 253] width 1203 height 506
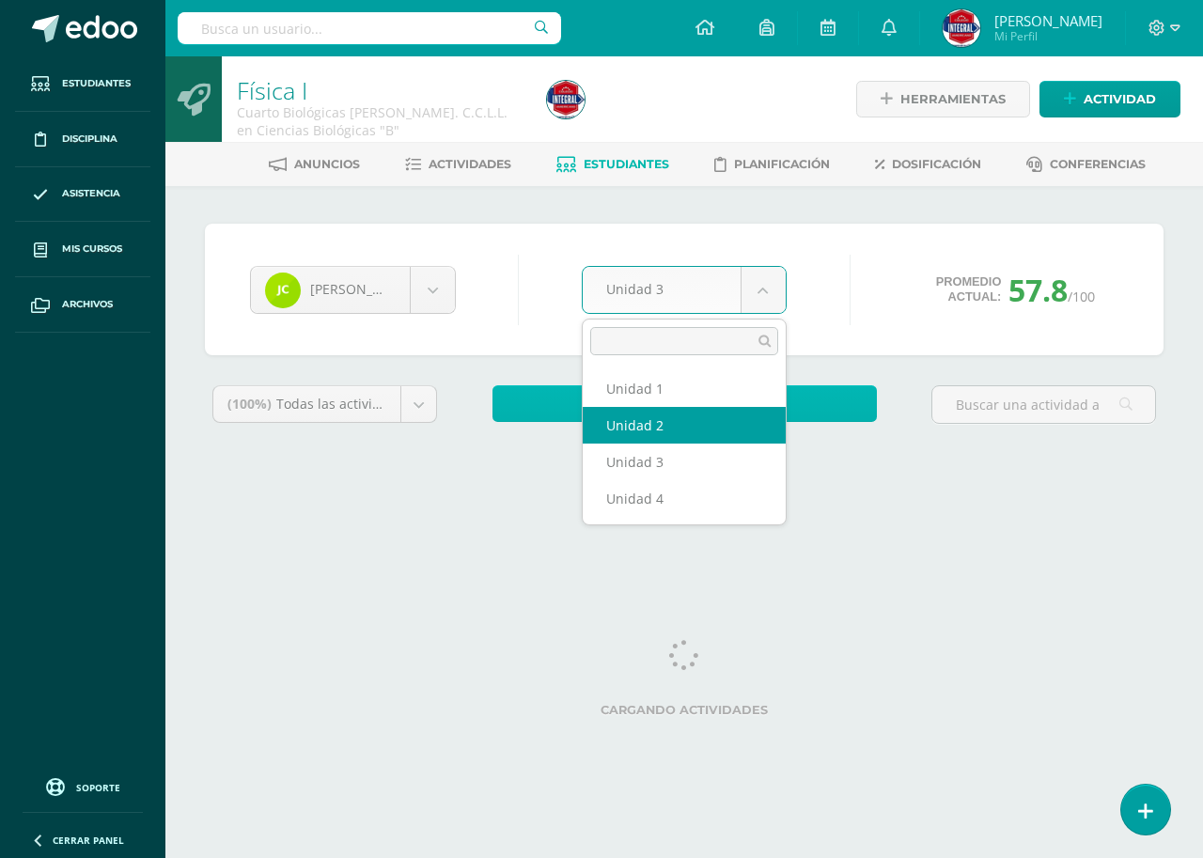
click at [682, 420] on span "Desempeño" at bounding box center [696, 404] width 85 height 35
select select "Unidad 2"
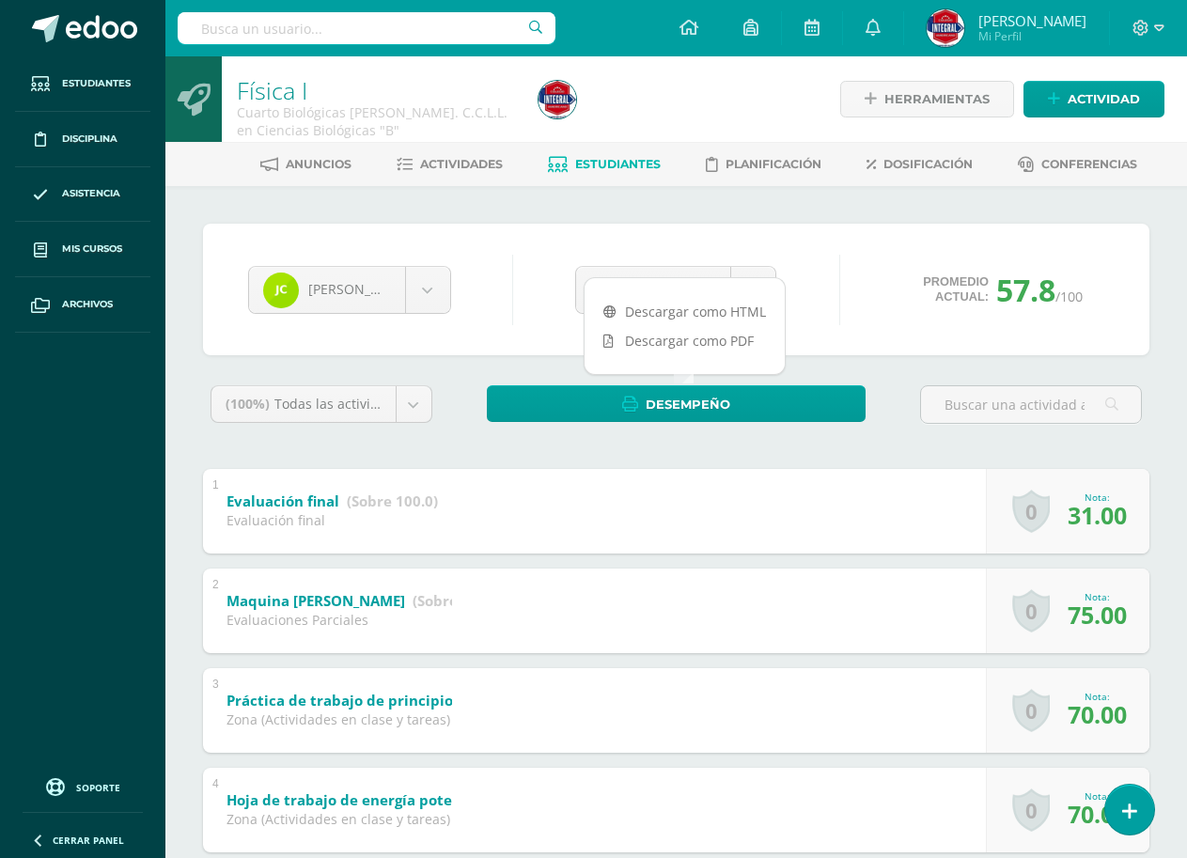
click at [517, 261] on div "Jassmin Carrillo Alexa Aceituno Nelly Aguilar Astrid Agustin Alicia Alvarez And…" at bounding box center [676, 289] width 871 height 71
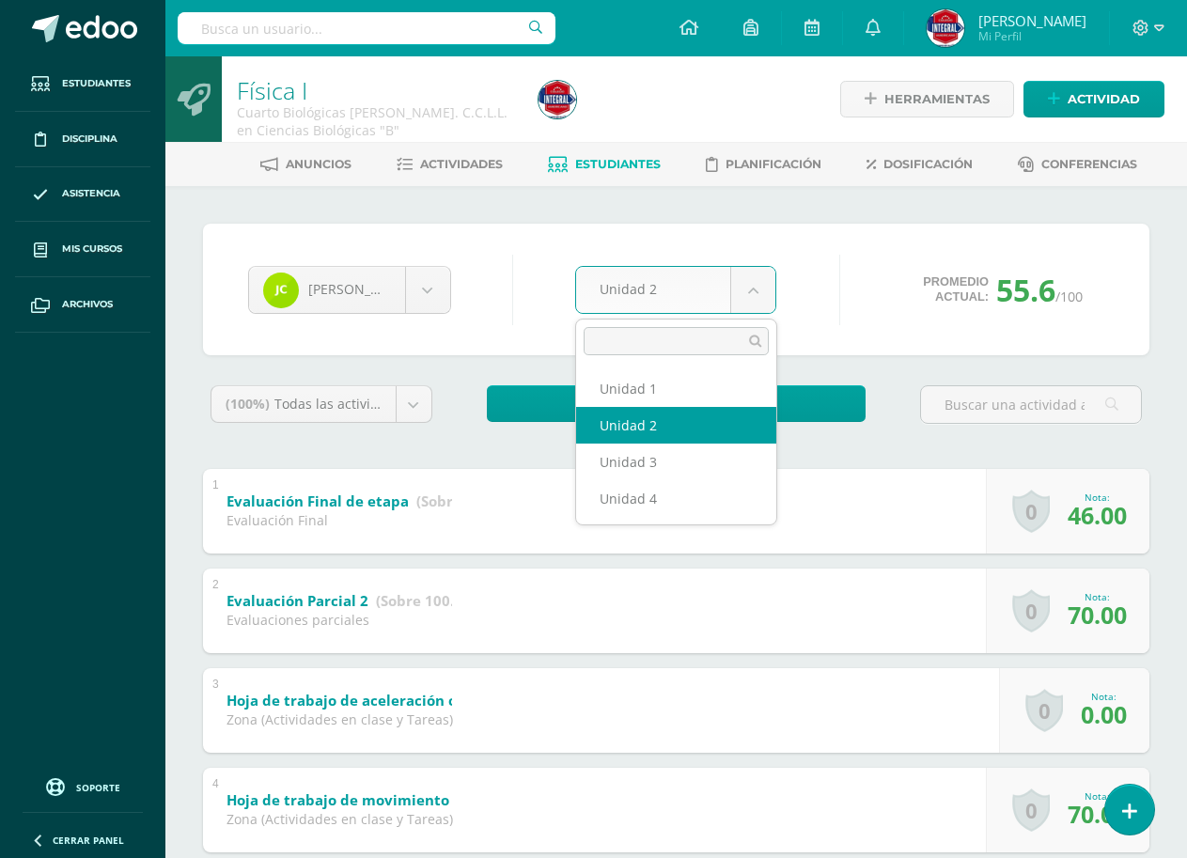
click at [681, 291] on body "Estudiantes Disciplina Asistencia Mis cursos Archivos Soporte Ayuda Reportar un…" at bounding box center [593, 687] width 1187 height 1375
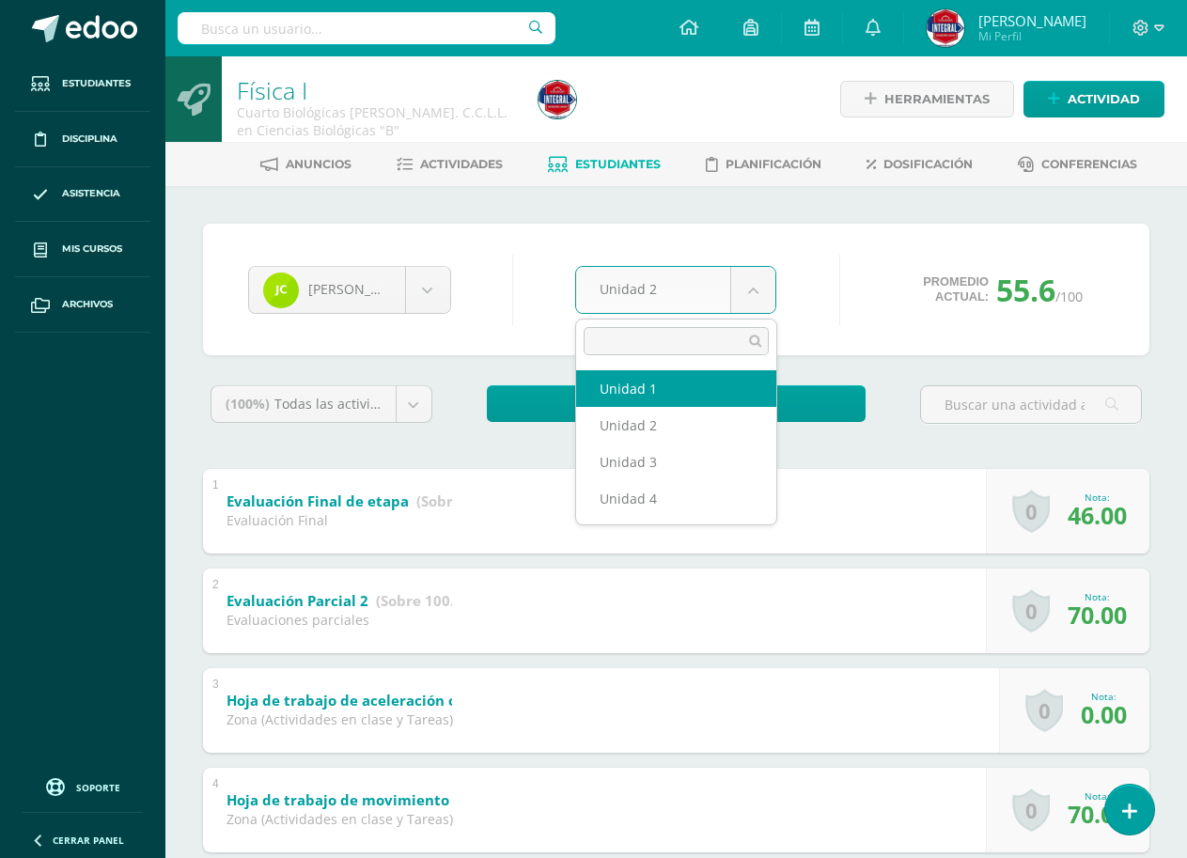
select select "Unidad 1"
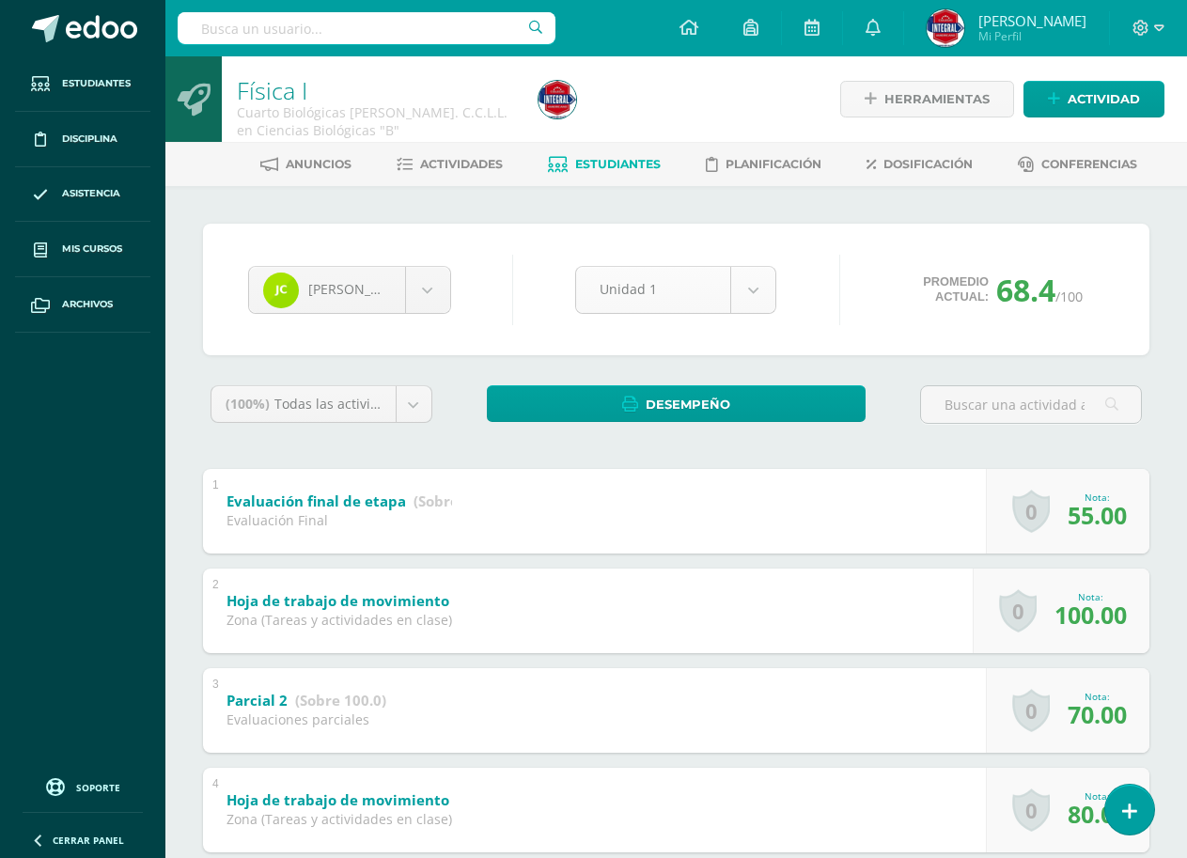
click at [707, 282] on body "Estudiantes Disciplina Asistencia Mis cursos Archivos Soporte Ayuda Reportar un…" at bounding box center [593, 687] width 1187 height 1375
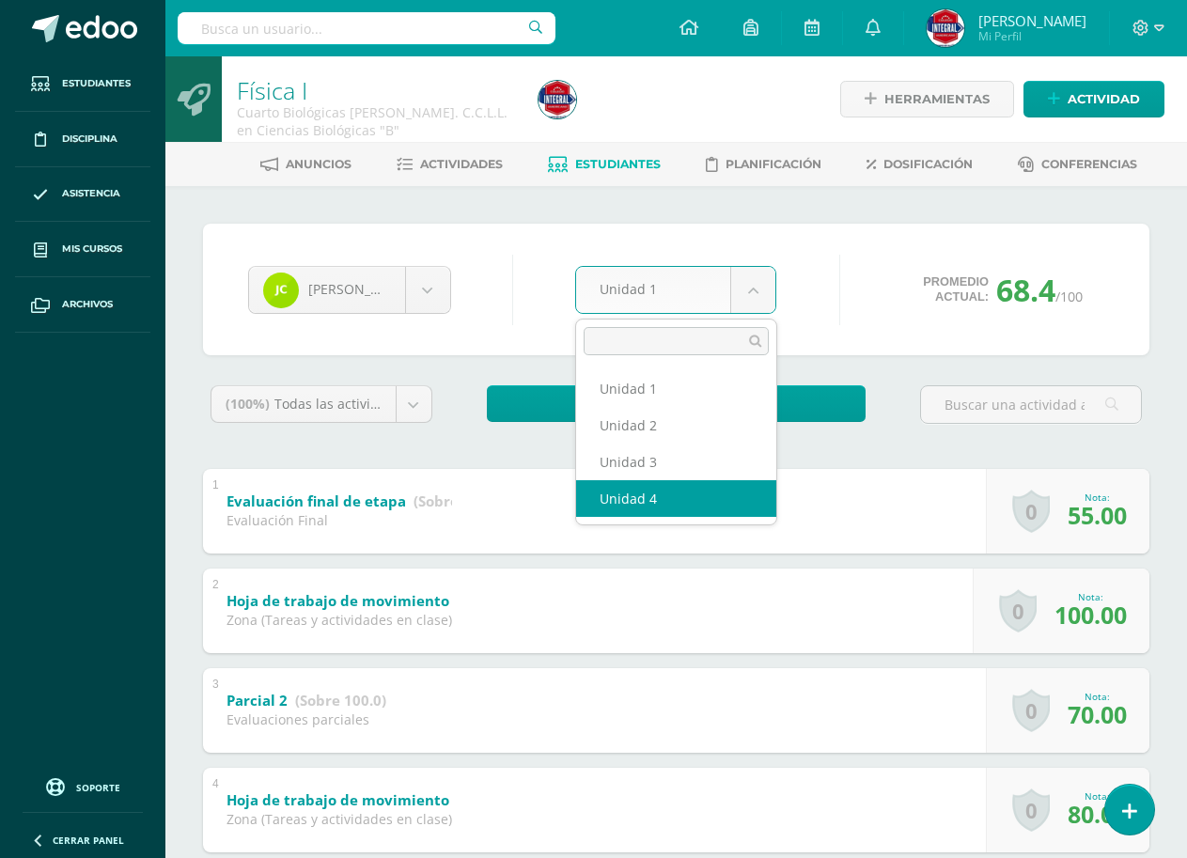
select select "Unidad 4"
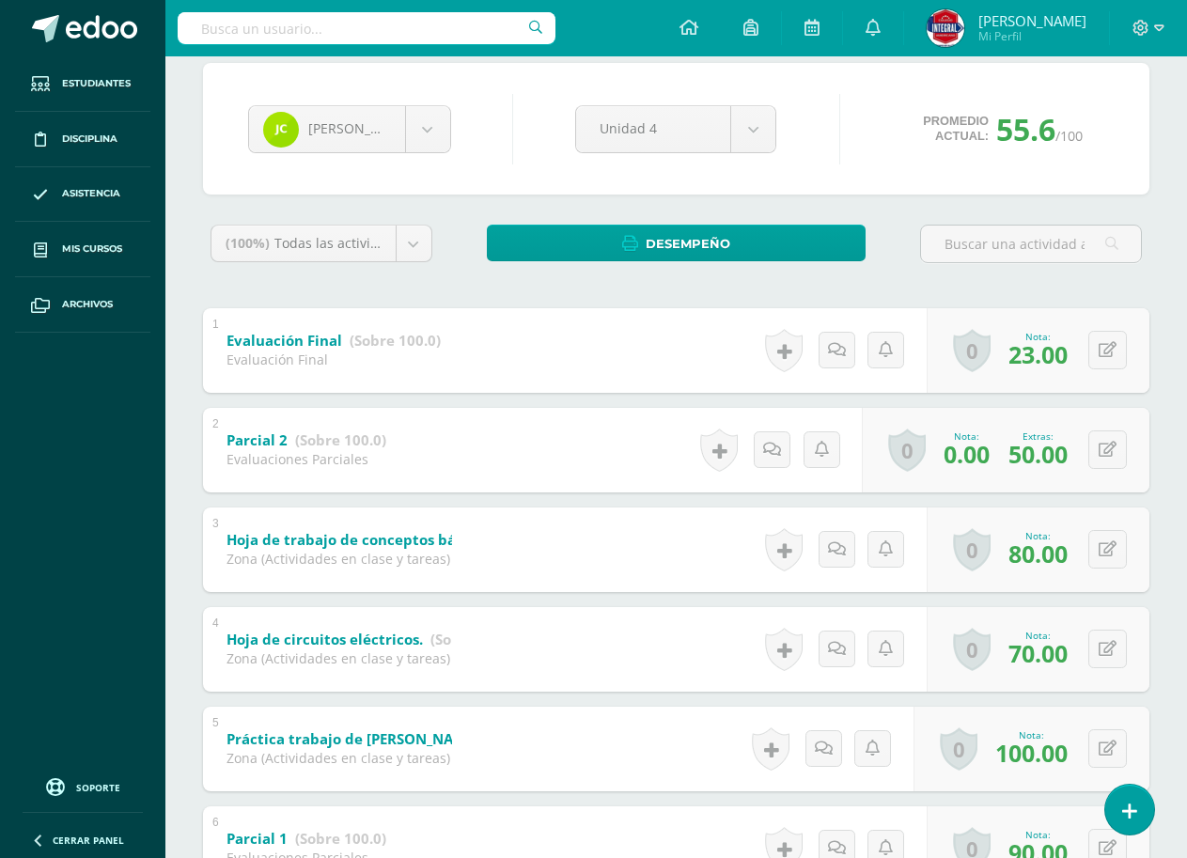
scroll to position [188, 0]
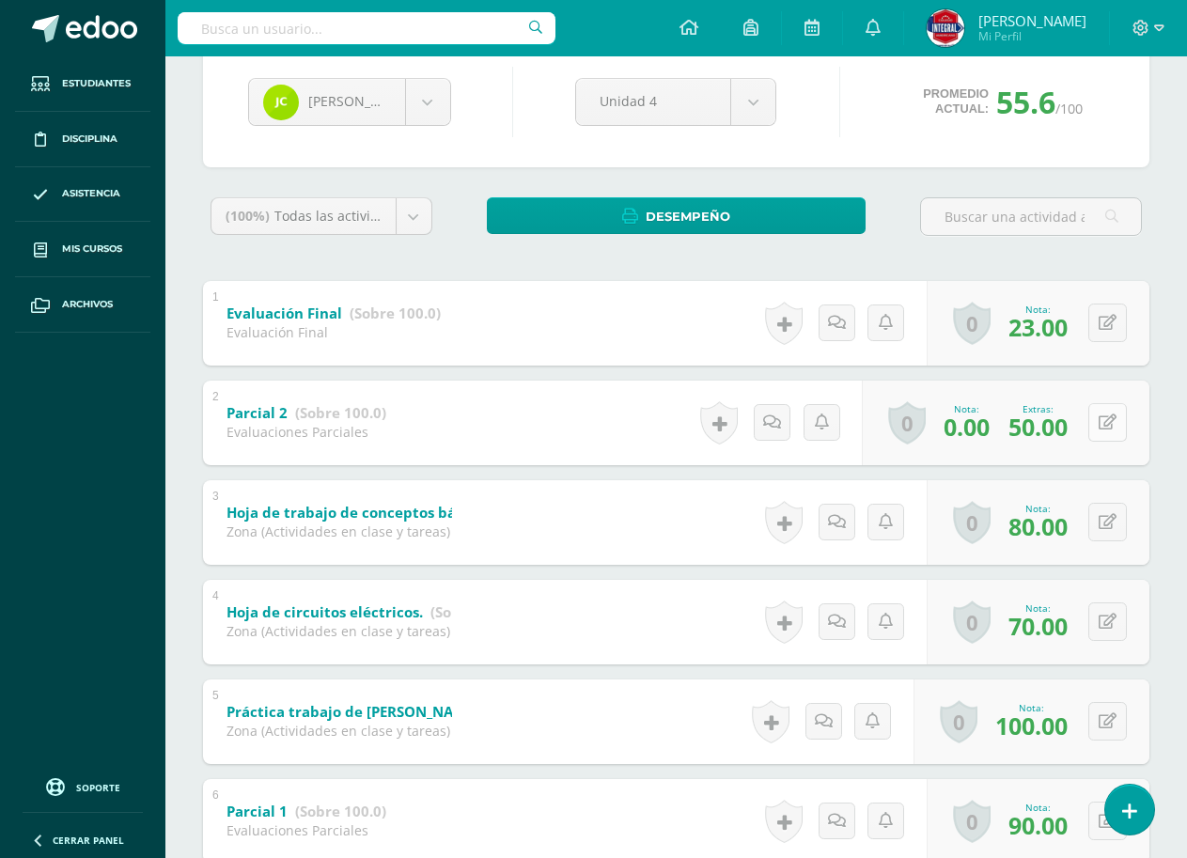
click at [1123, 426] on button at bounding box center [1107, 422] width 39 height 39
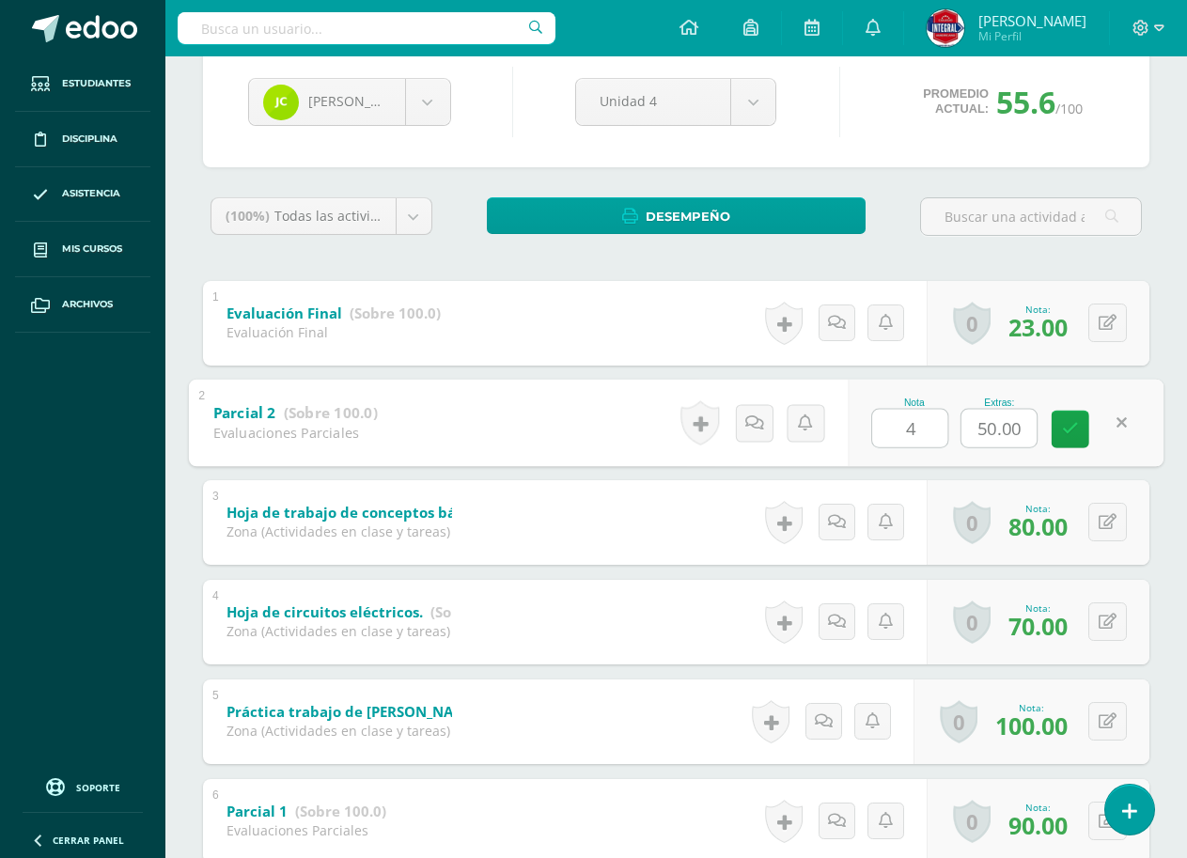
type input "40"
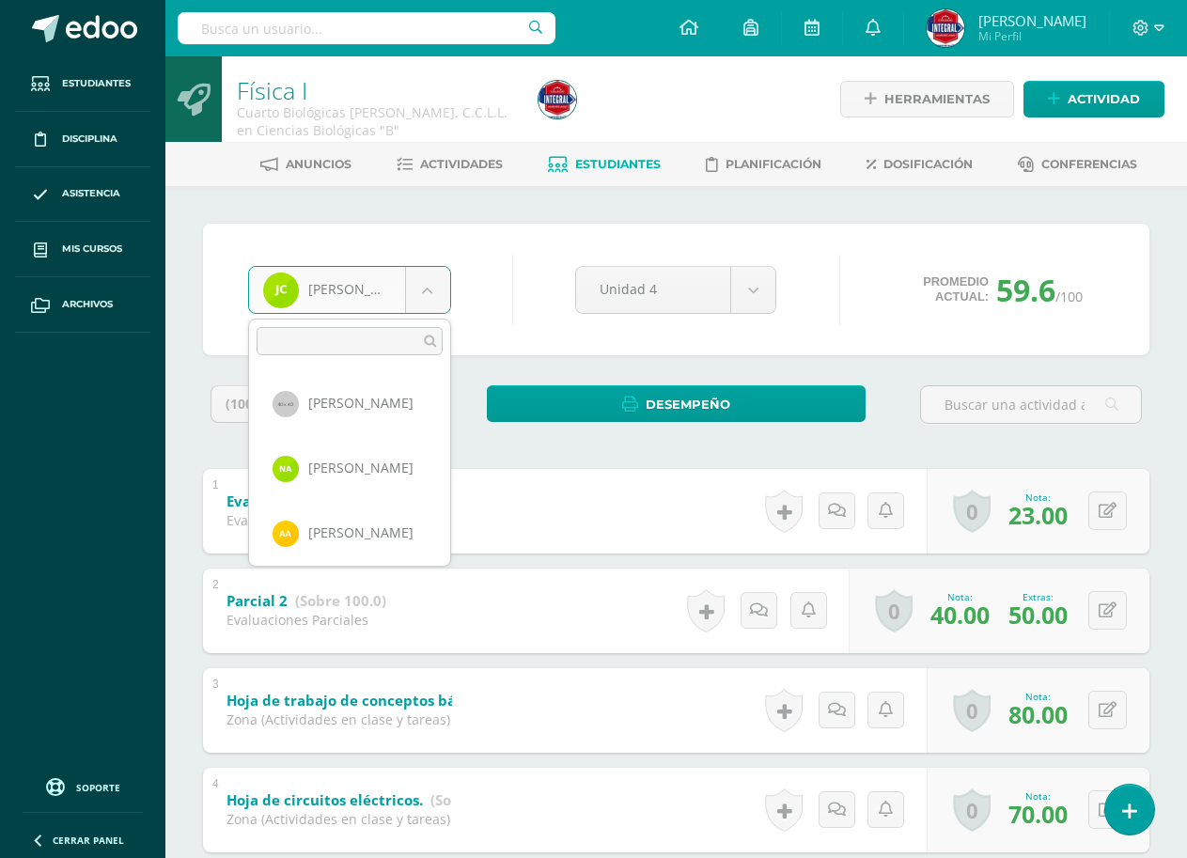
click at [392, 284] on body "Estudiantes Disciplina Asistencia Mis cursos Archivos Soporte Ayuda Reportar un…" at bounding box center [593, 687] width 1187 height 1375
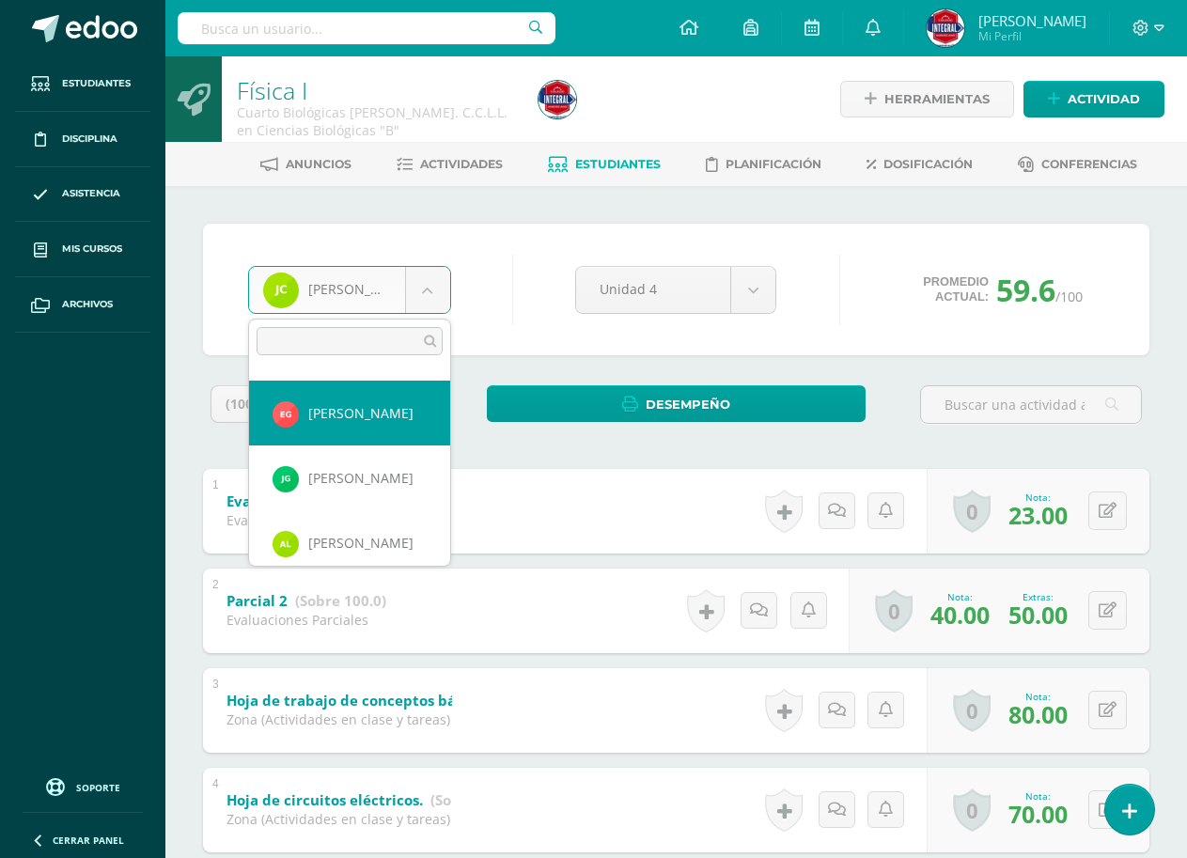
scroll to position [607, 0]
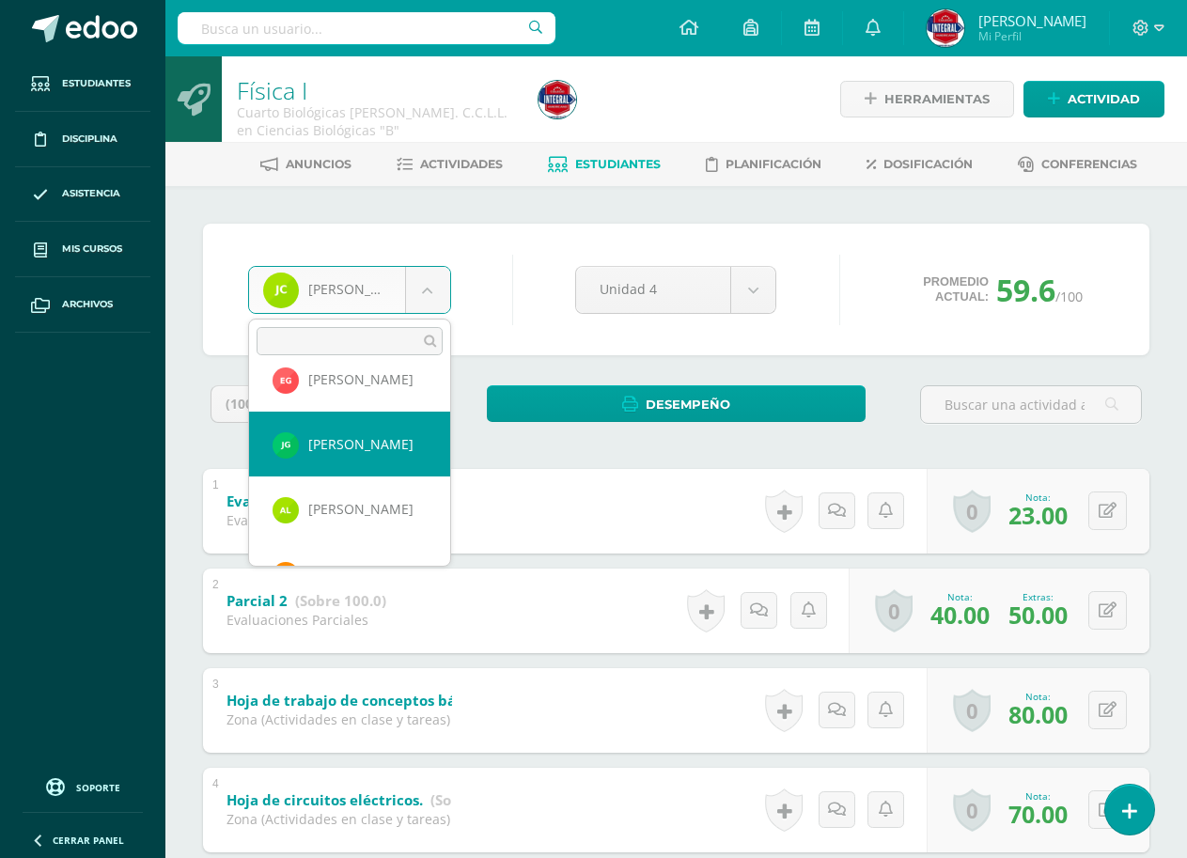
select select "2831"
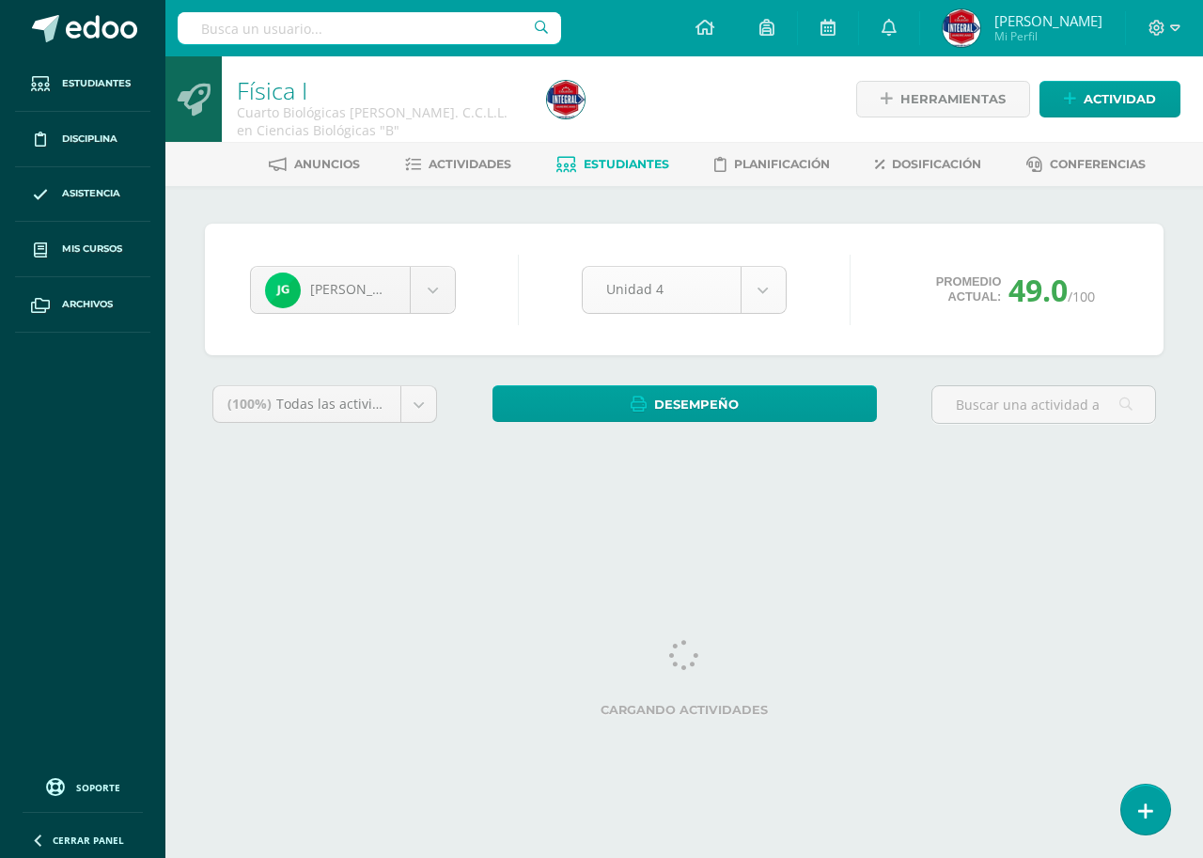
click at [695, 290] on body "Estudiantes Disciplina Asistencia Mis cursos Archivos Soporte Ayuda Reportar un…" at bounding box center [601, 253] width 1203 height 506
select select "Unidad 3"
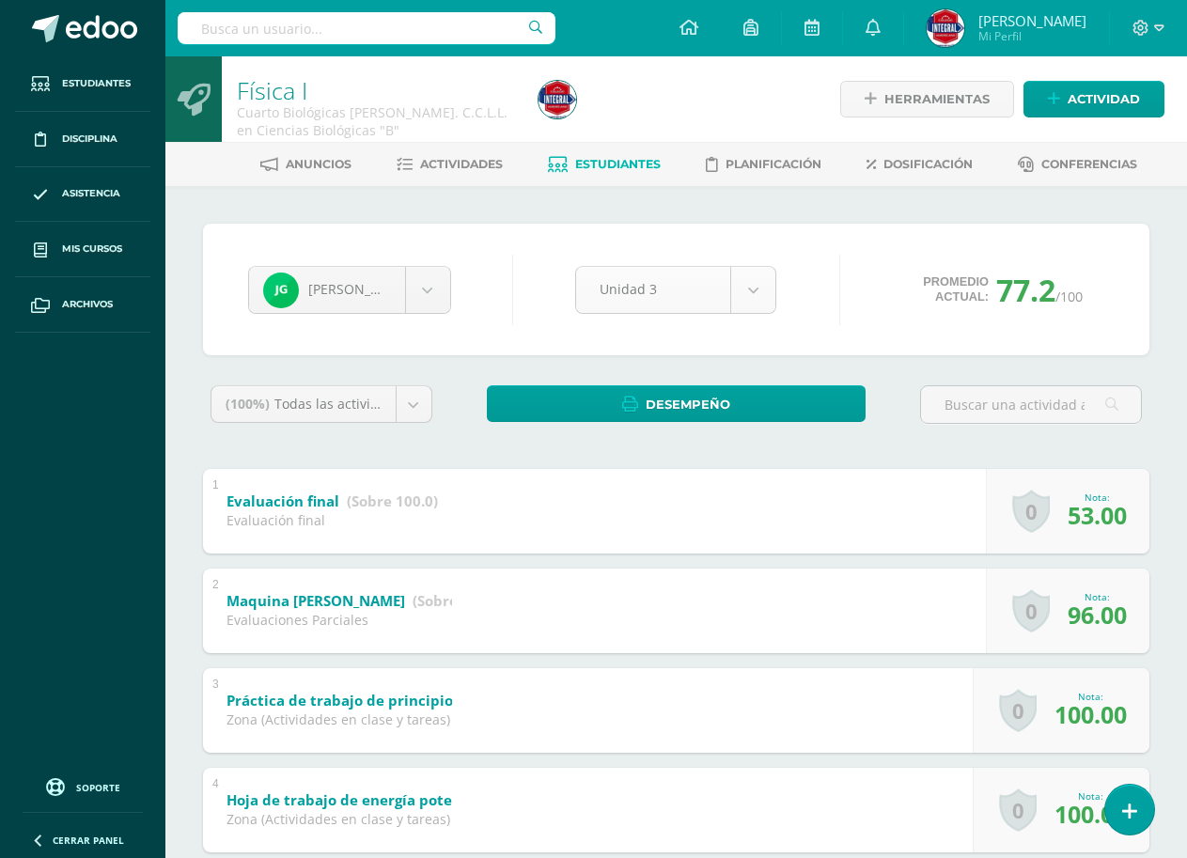
click at [637, 302] on body "Estudiantes Disciplina Asistencia Mis cursos Archivos Soporte Ayuda Reportar un…" at bounding box center [593, 638] width 1187 height 1276
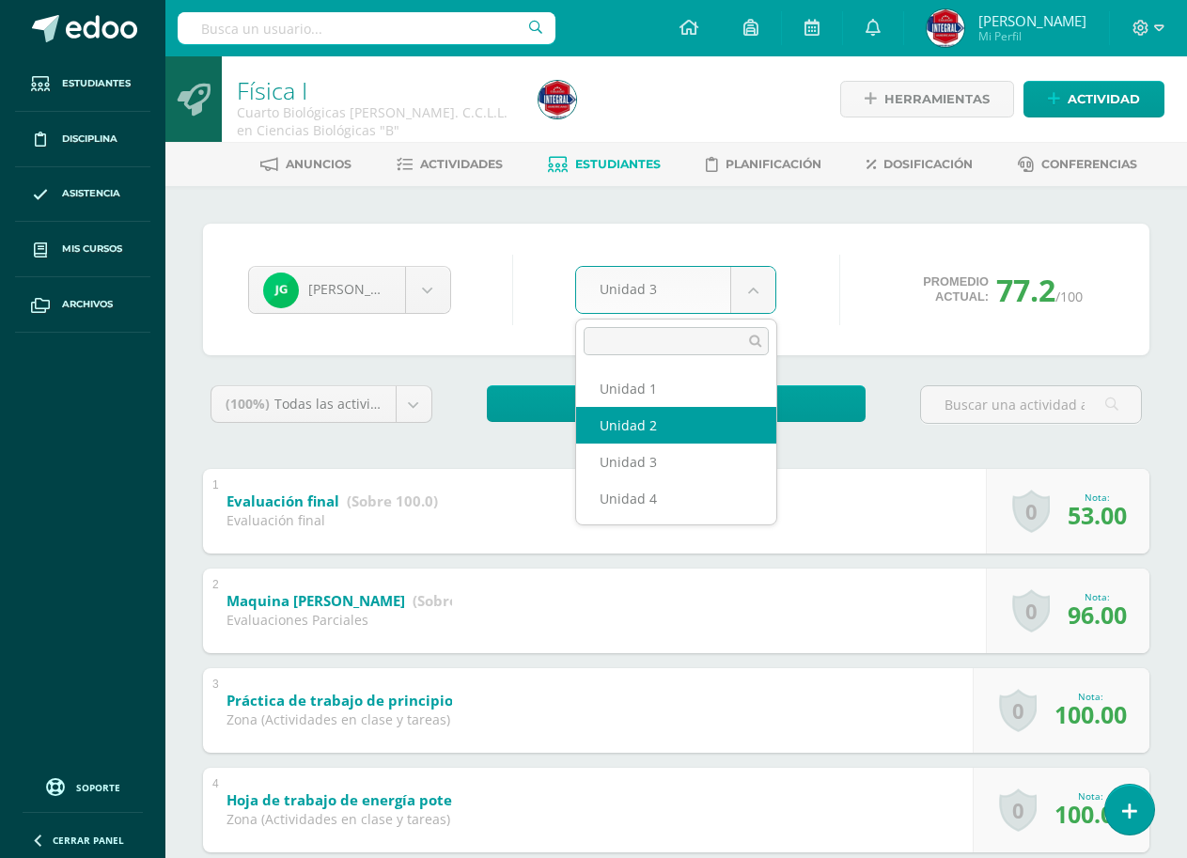
select select "Unidad 2"
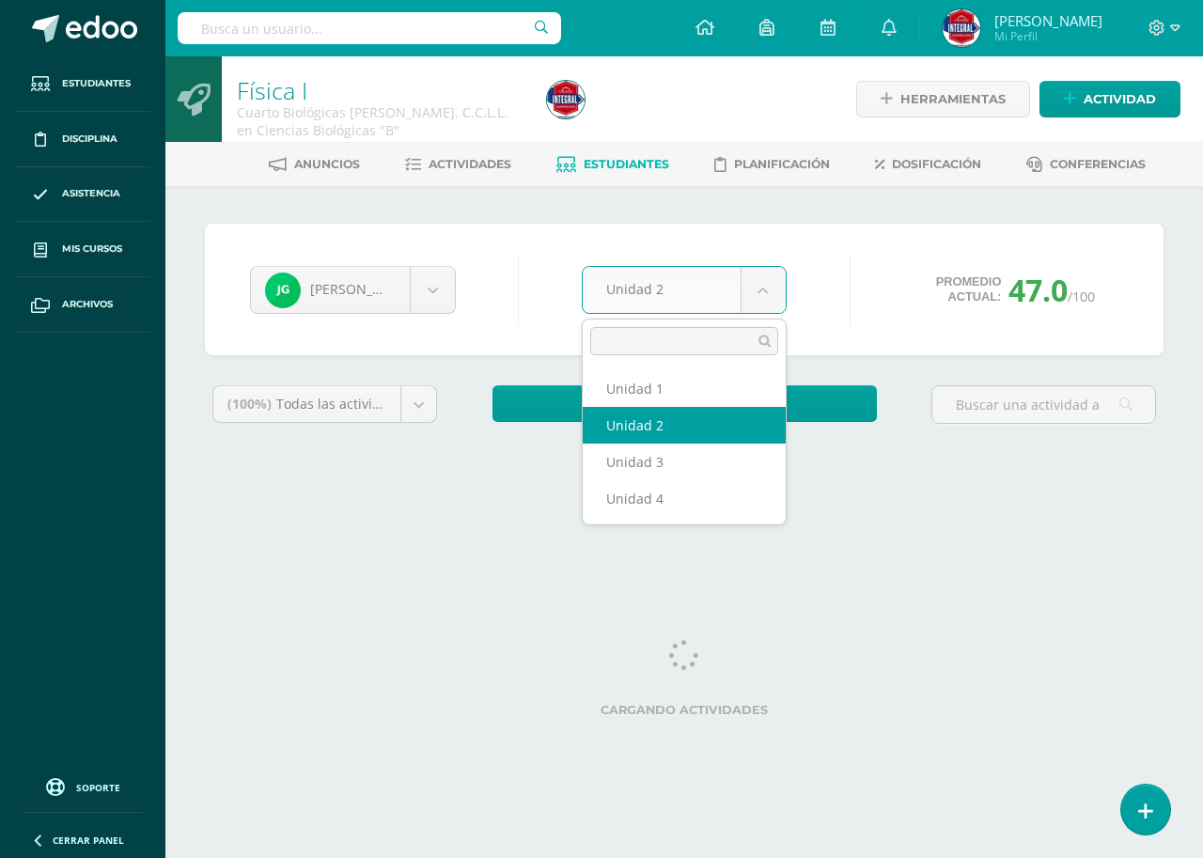
click at [648, 296] on body "Estudiantes Disciplina Asistencia Mis cursos Archivos Soporte Ayuda Reportar un…" at bounding box center [601, 253] width 1203 height 506
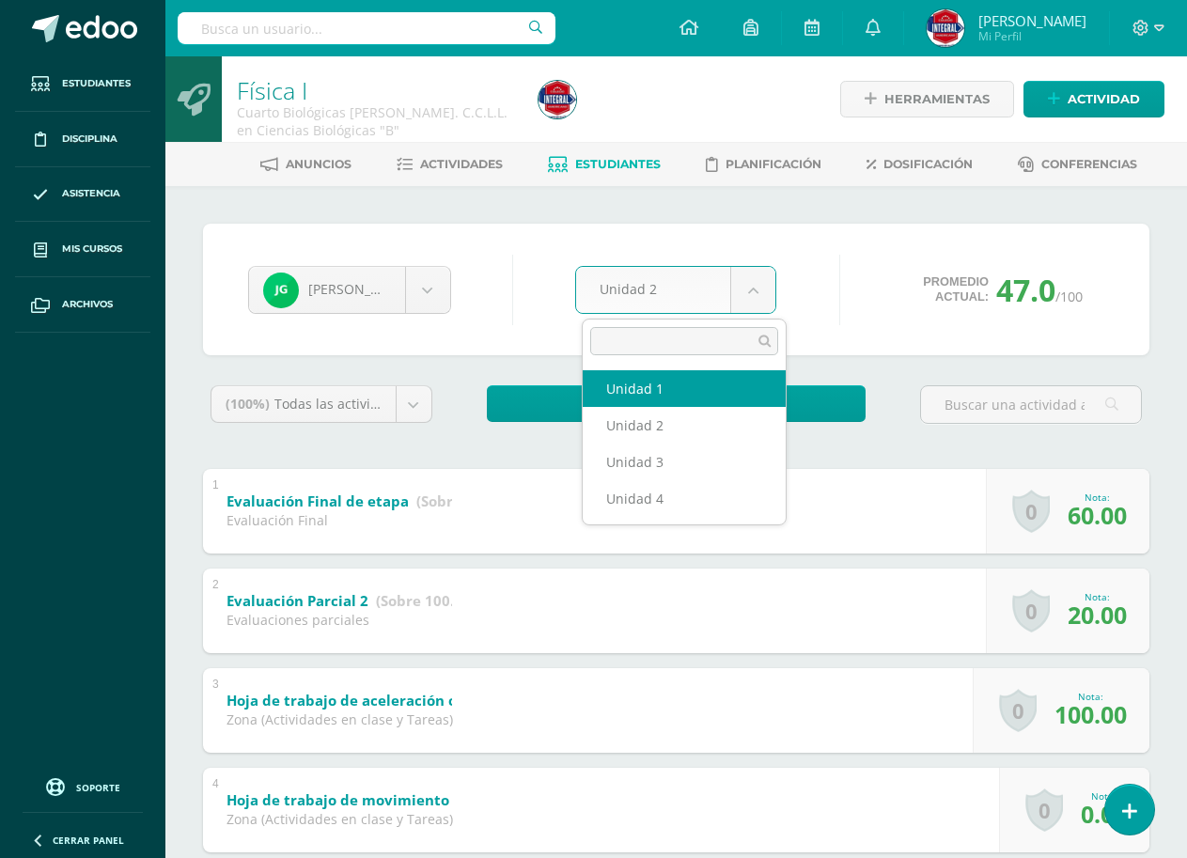
select select "Unidad 1"
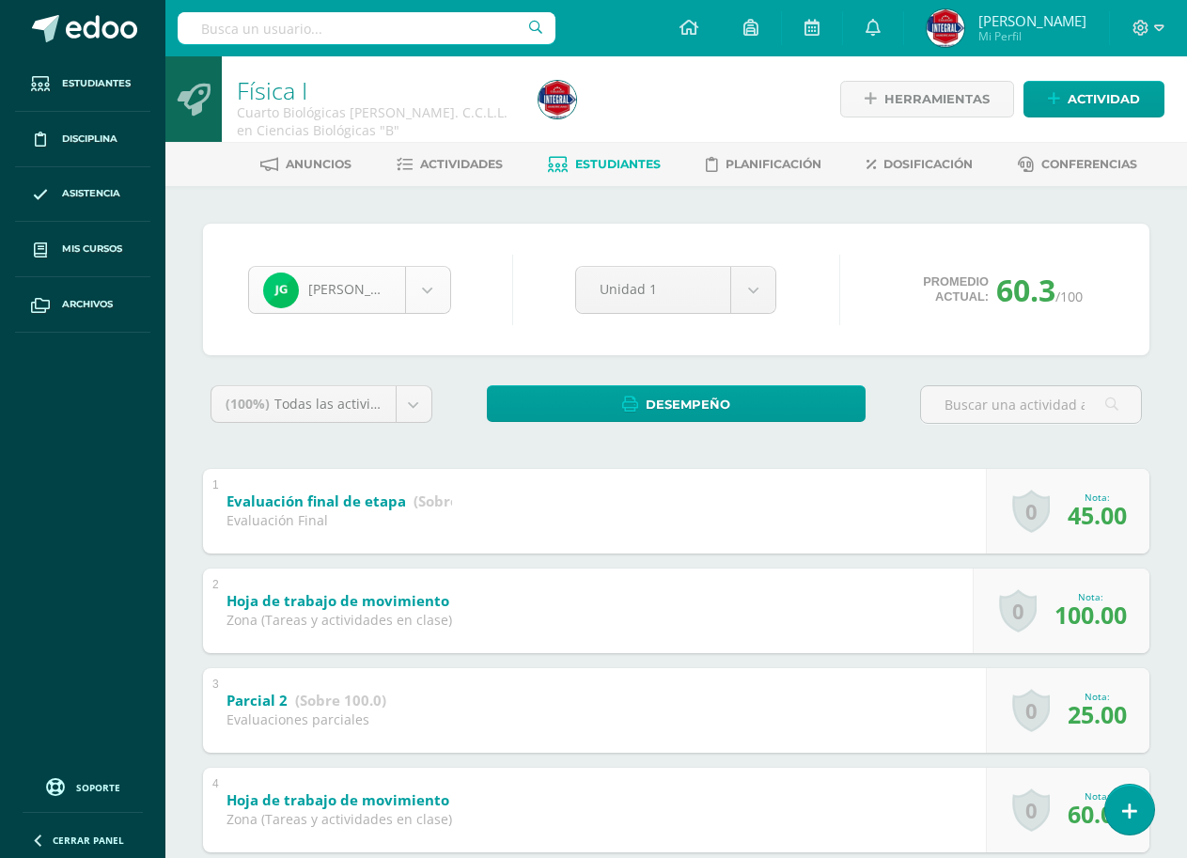
click at [391, 286] on body "Estudiantes Disciplina Asistencia Mis cursos Archivos Soporte Ayuda Reportar un…" at bounding box center [593, 687] width 1187 height 1375
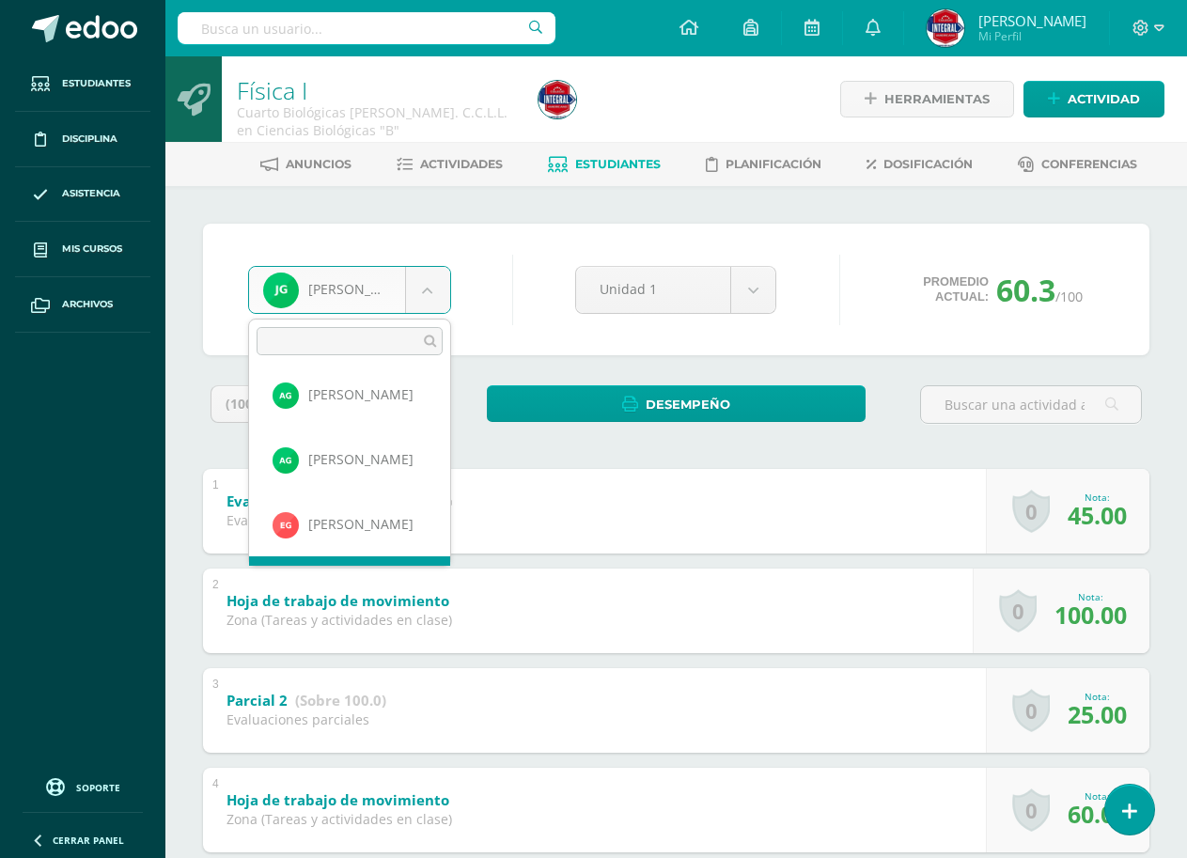
scroll to position [461, 0]
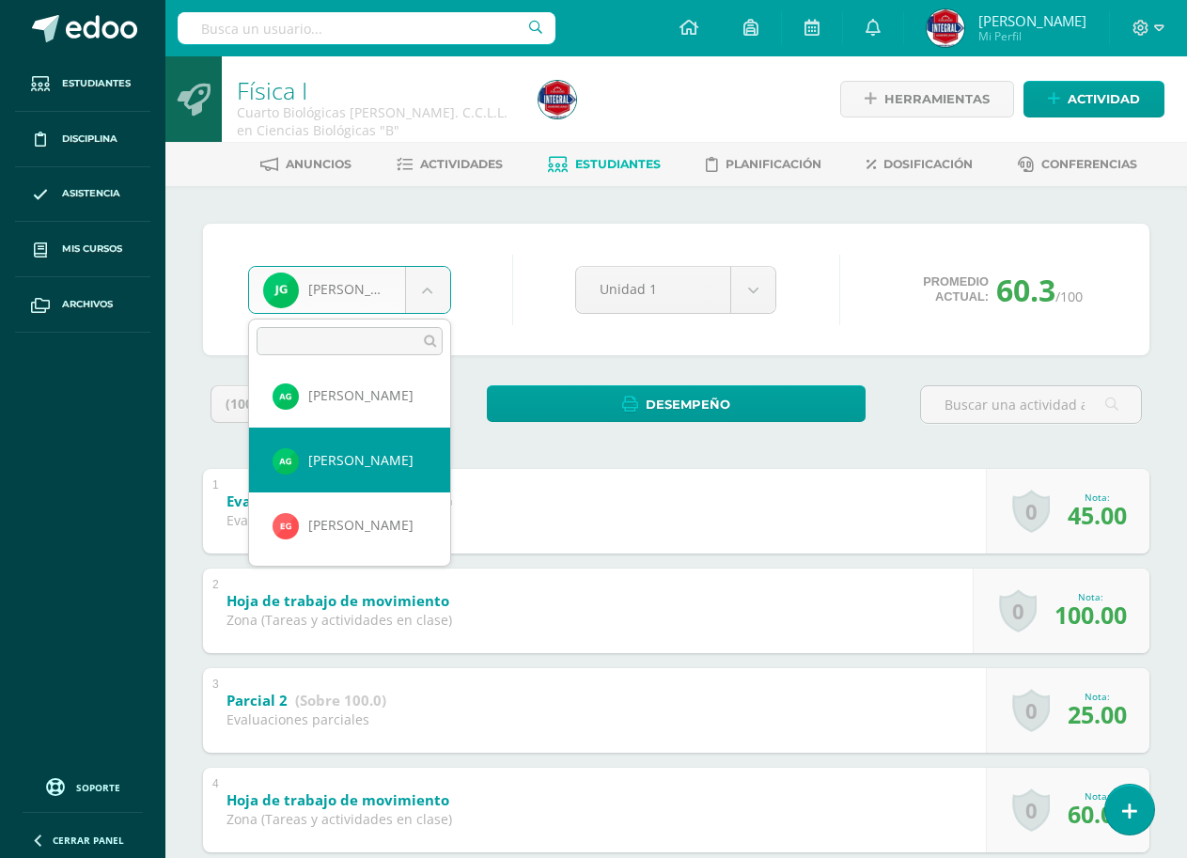
click at [558, 346] on body "Estudiantes Disciplina Asistencia Mis cursos Archivos Soporte Ayuda Reportar un…" at bounding box center [593, 687] width 1187 height 1375
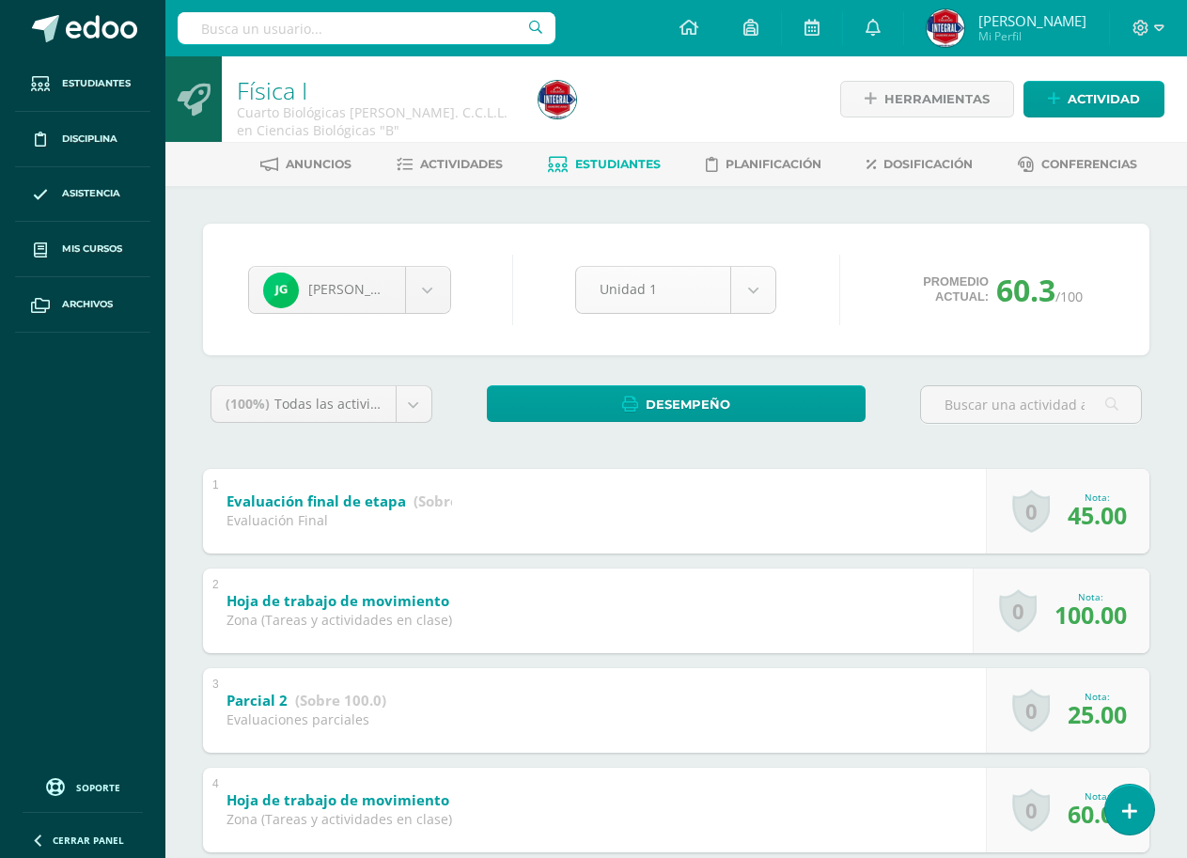
click at [653, 297] on body "Estudiantes Disciplina Asistencia Mis cursos Archivos Soporte Ayuda Reportar un…" at bounding box center [593, 687] width 1187 height 1375
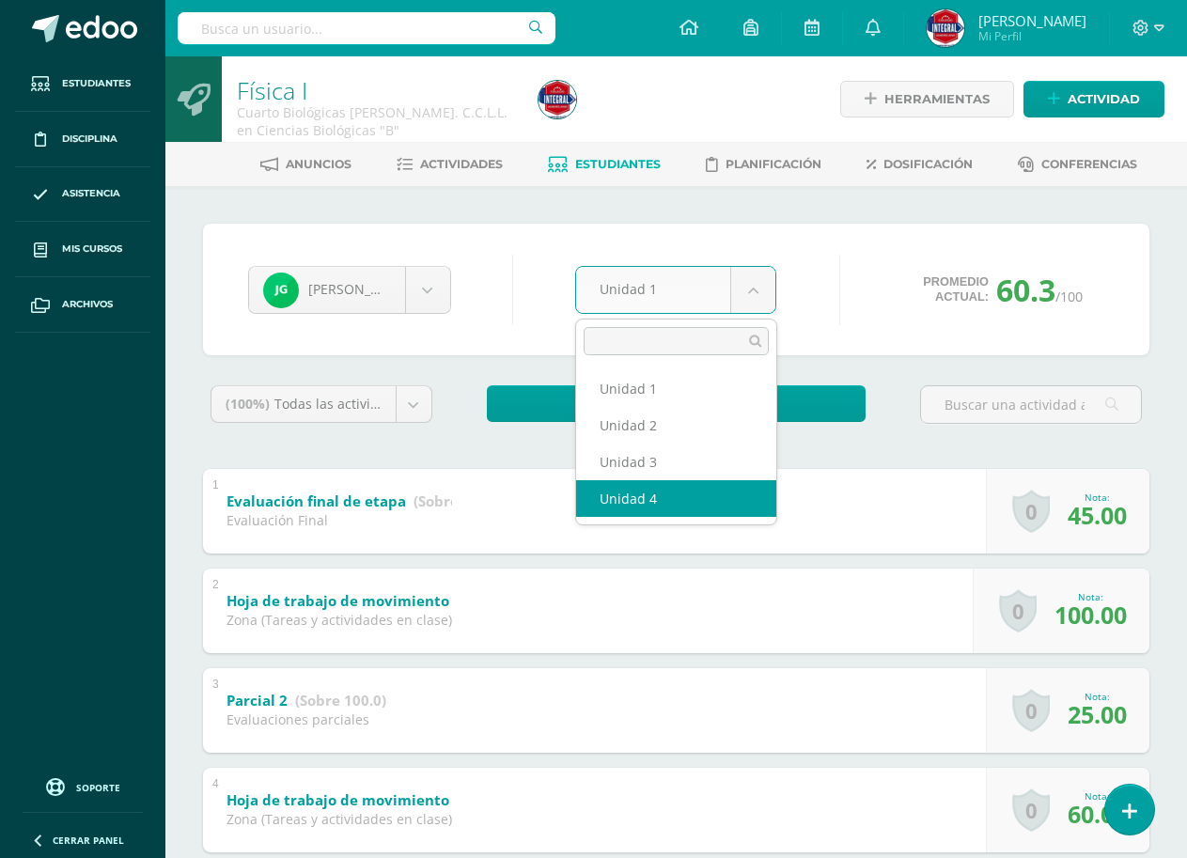
select select "Unidad 4"
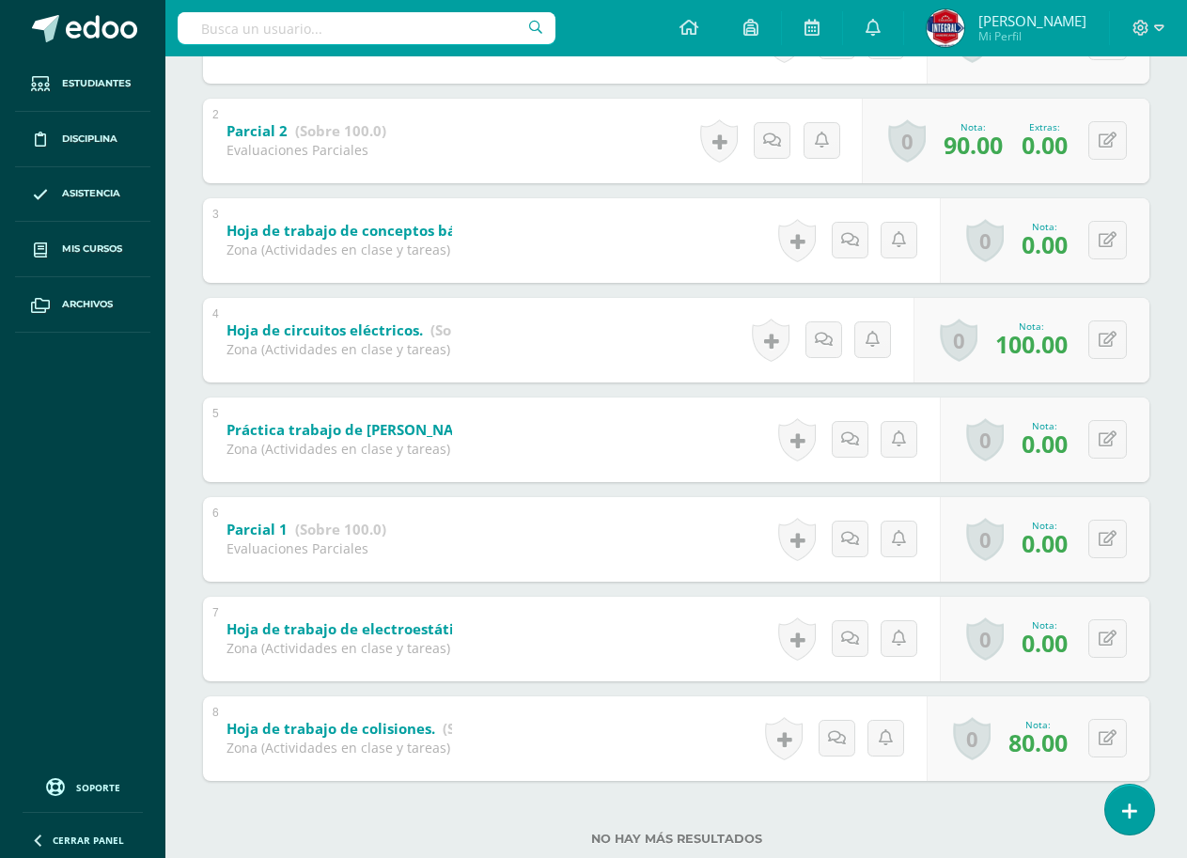
scroll to position [518, 0]
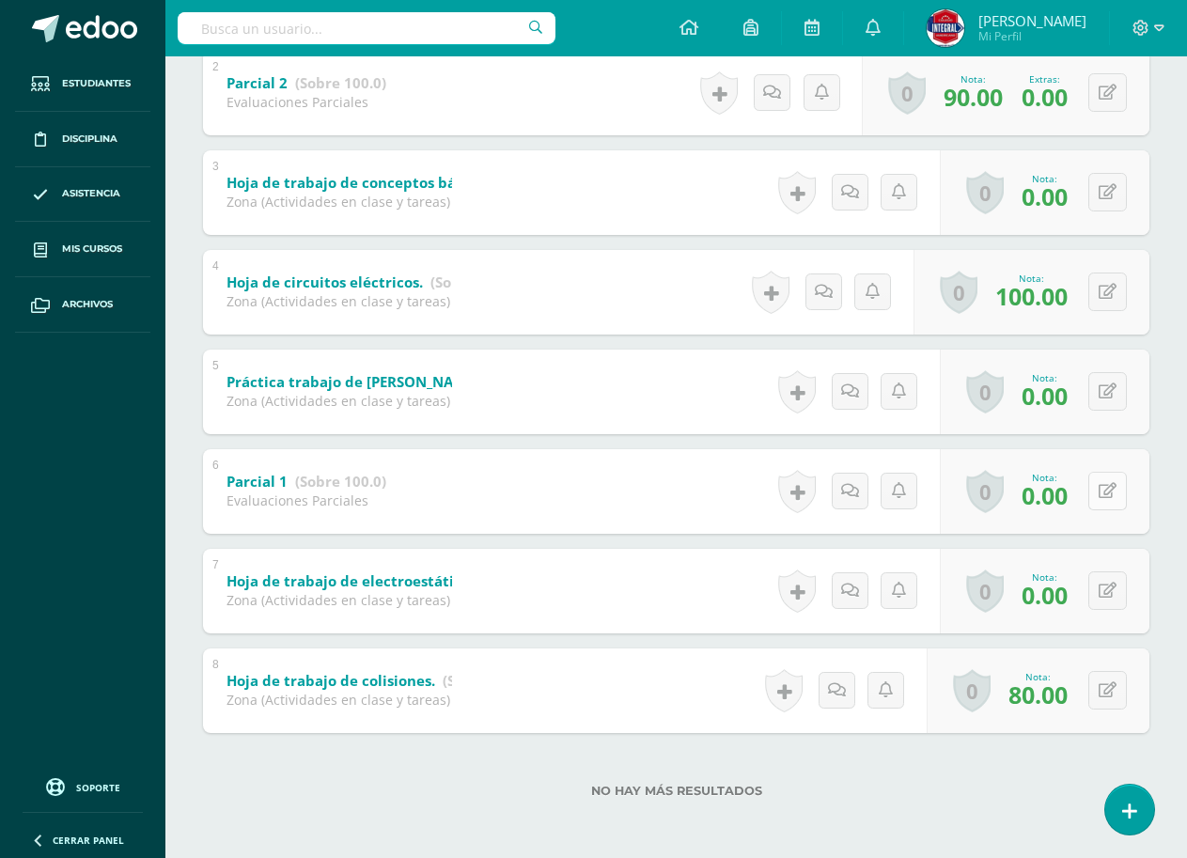
click at [1107, 504] on button at bounding box center [1107, 491] width 39 height 39
type input "80"
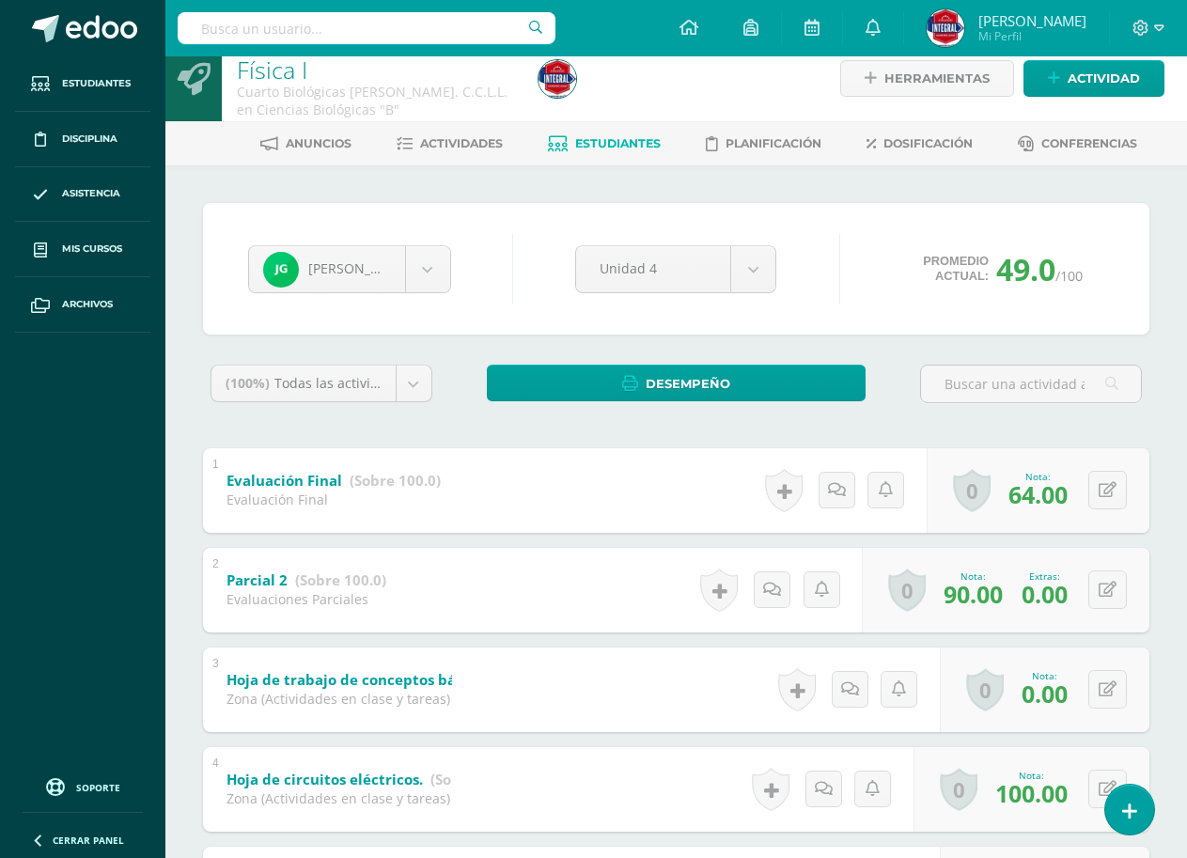
scroll to position [0, 0]
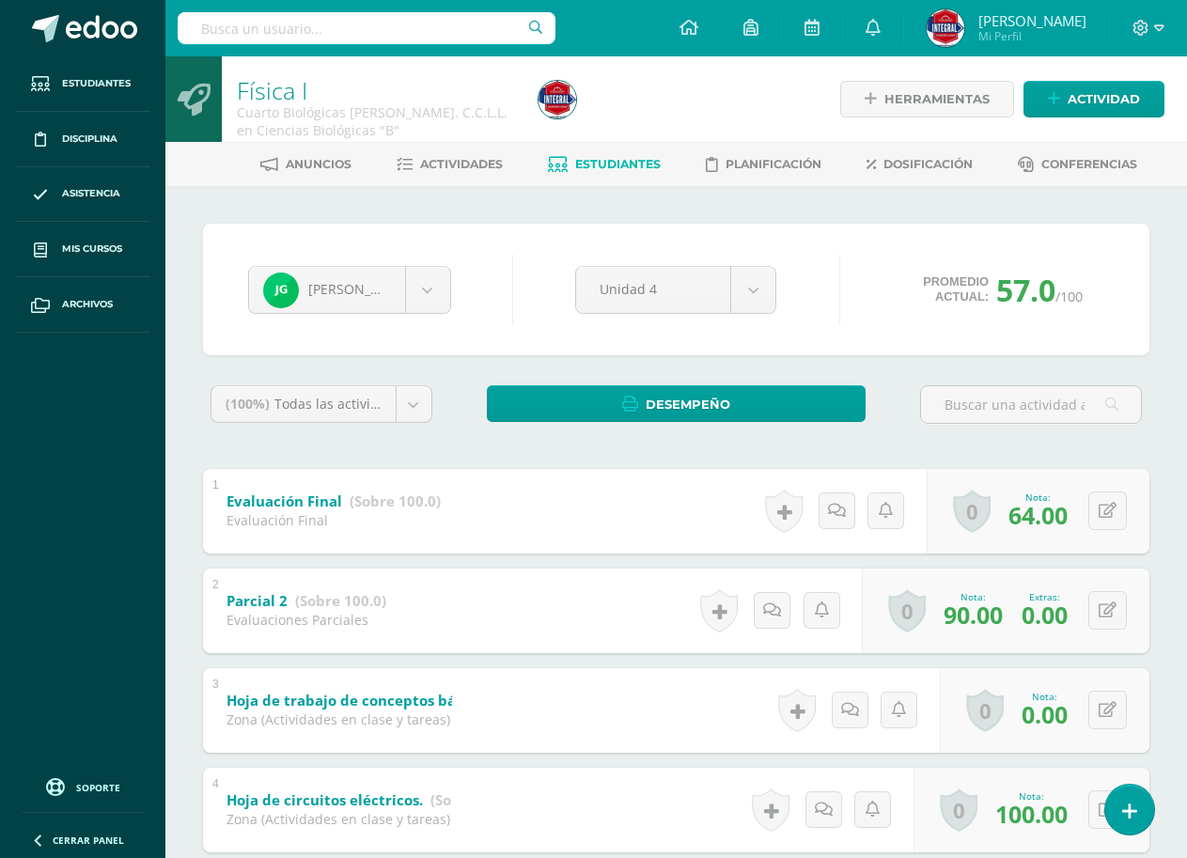
click at [255, 218] on div "[PERSON_NAME] [PERSON_NAME] [PERSON_NAME] [PERSON_NAME] [PERSON_NAME] [PERSON_N…" at bounding box center [675, 780] width 1021 height 1189
click at [318, 315] on div "[PERSON_NAME] [PERSON_NAME] [PERSON_NAME] [PERSON_NAME] [PERSON_NAME] [PERSON_N…" at bounding box center [676, 289] width 871 height 71
click at [318, 294] on body "Estudiantes Disciplina Asistencia Mis cursos Archivos Soporte Ayuda Reportar un…" at bounding box center [593, 687] width 1187 height 1375
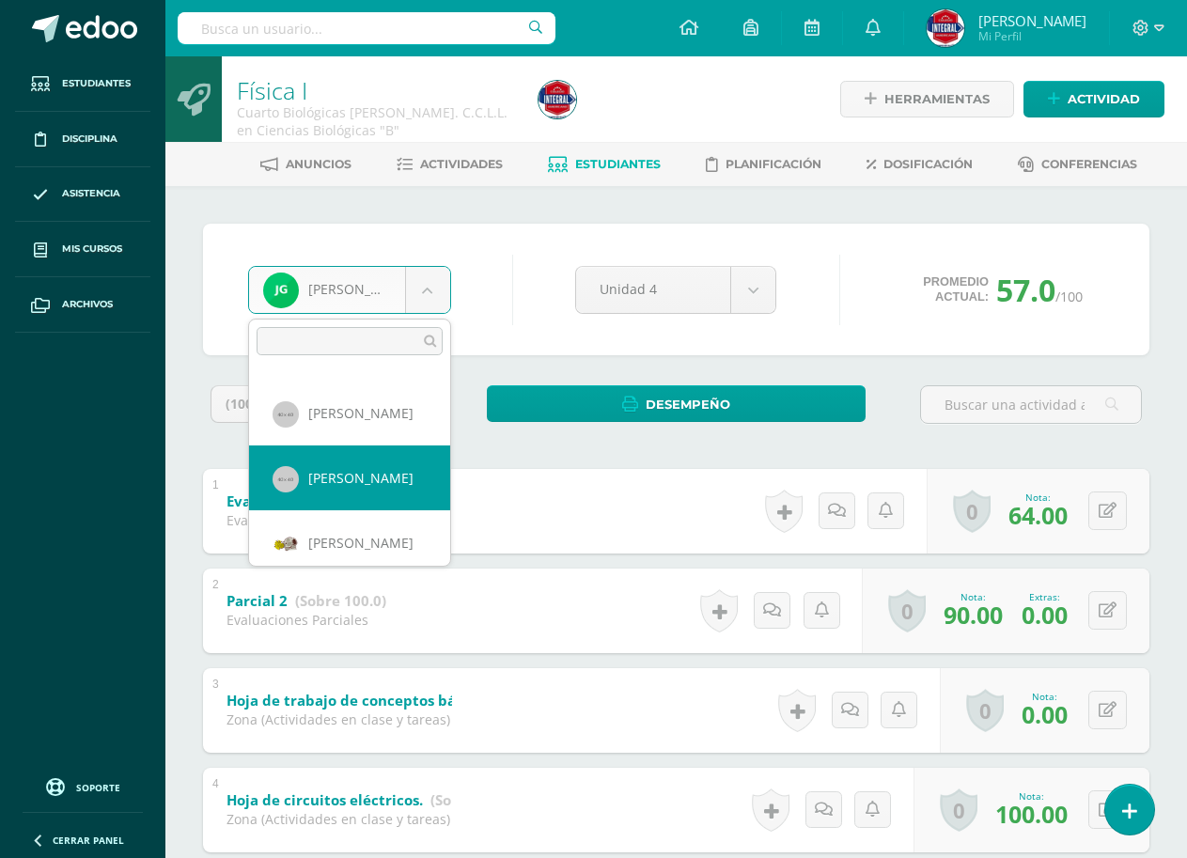
scroll to position [879, 0]
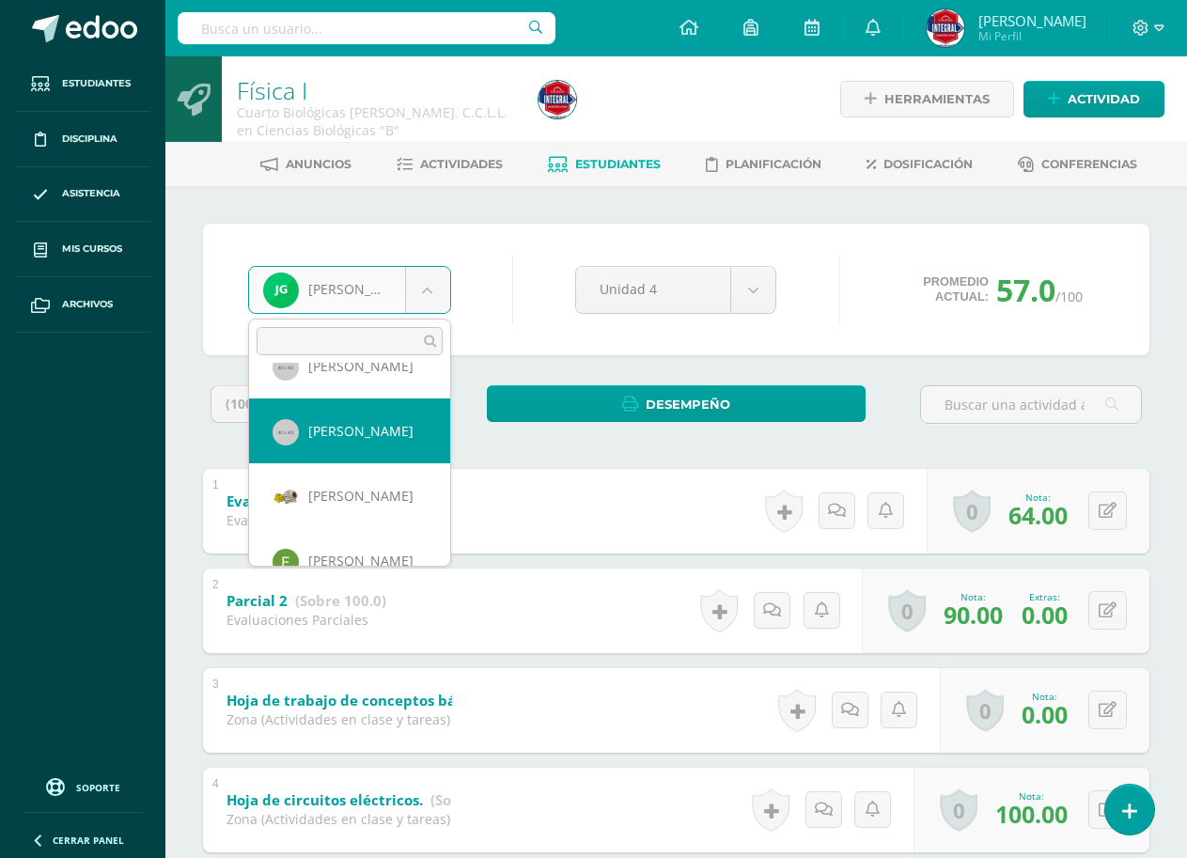
select select "1106"
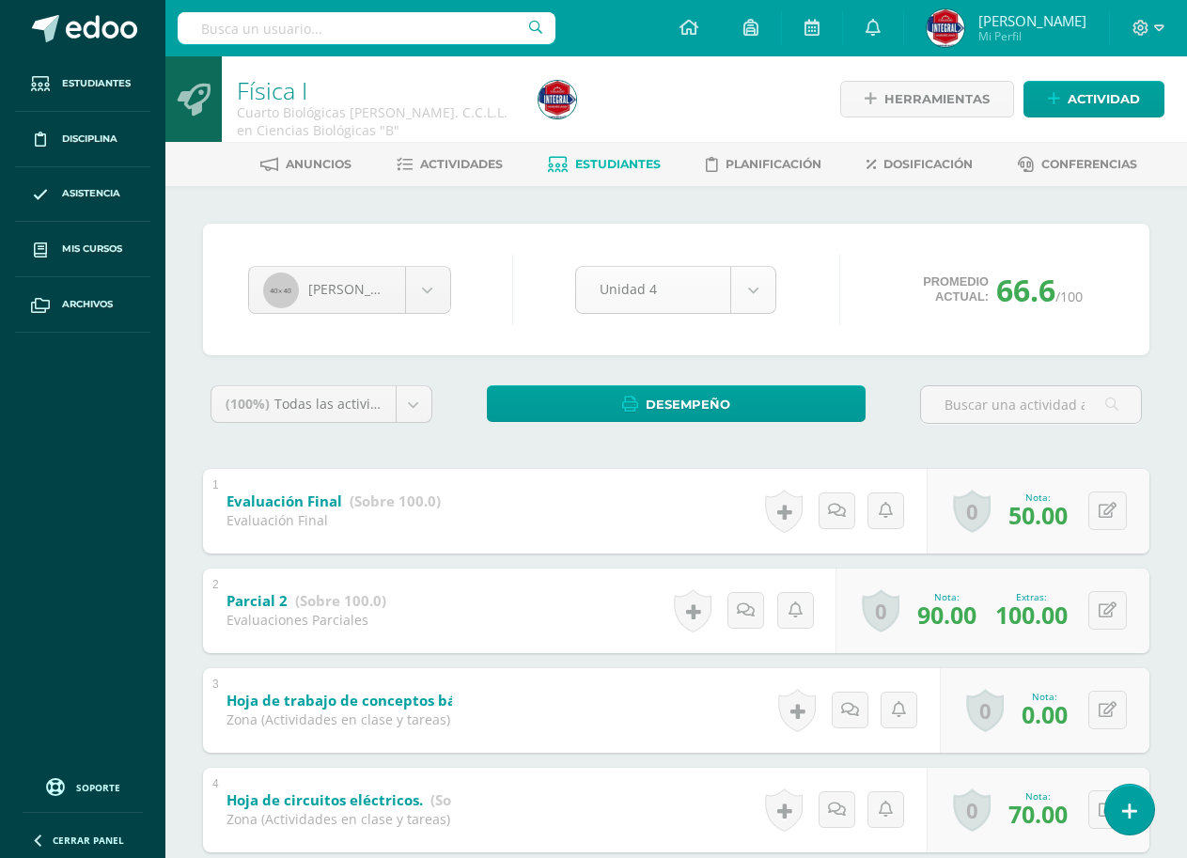
click at [740, 289] on body "Estudiantes Disciplina Asistencia Mis cursos Archivos Soporte Ayuda Reportar un…" at bounding box center [593, 687] width 1187 height 1375
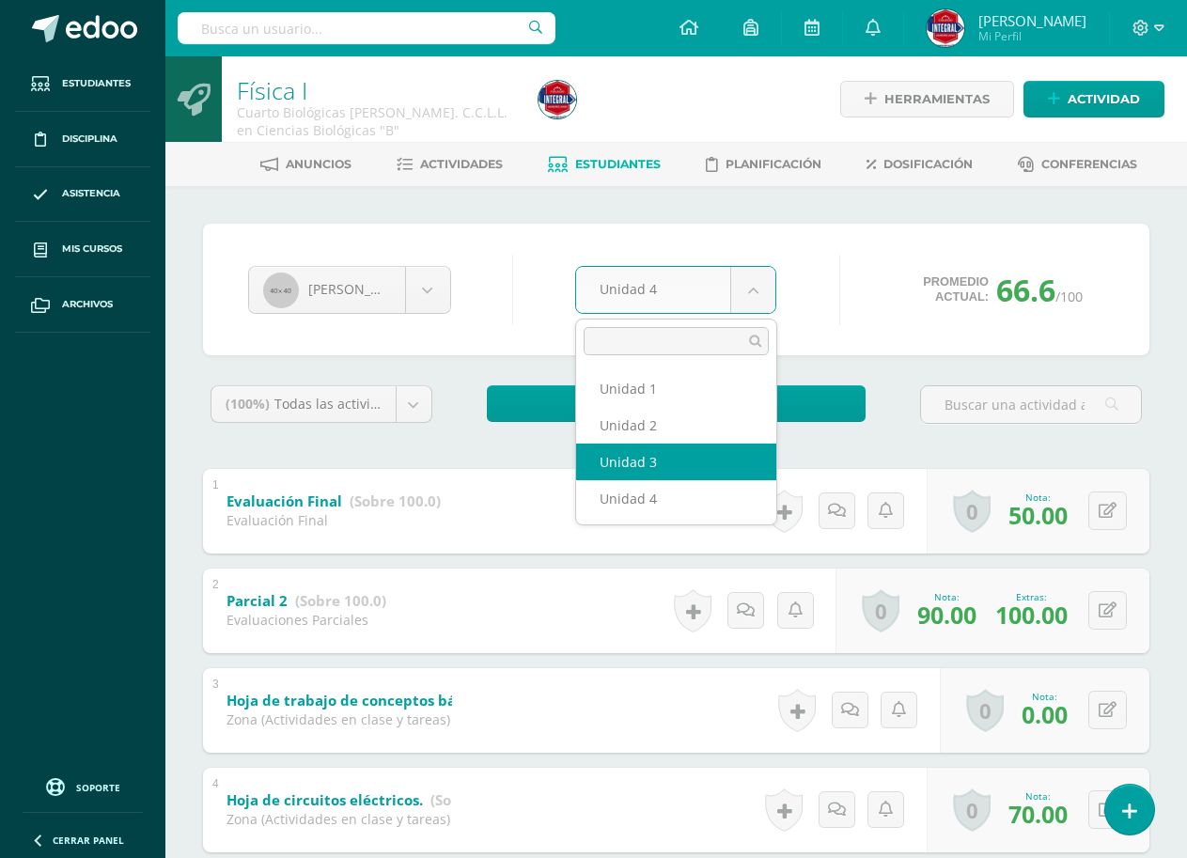
select select "Unidad 3"
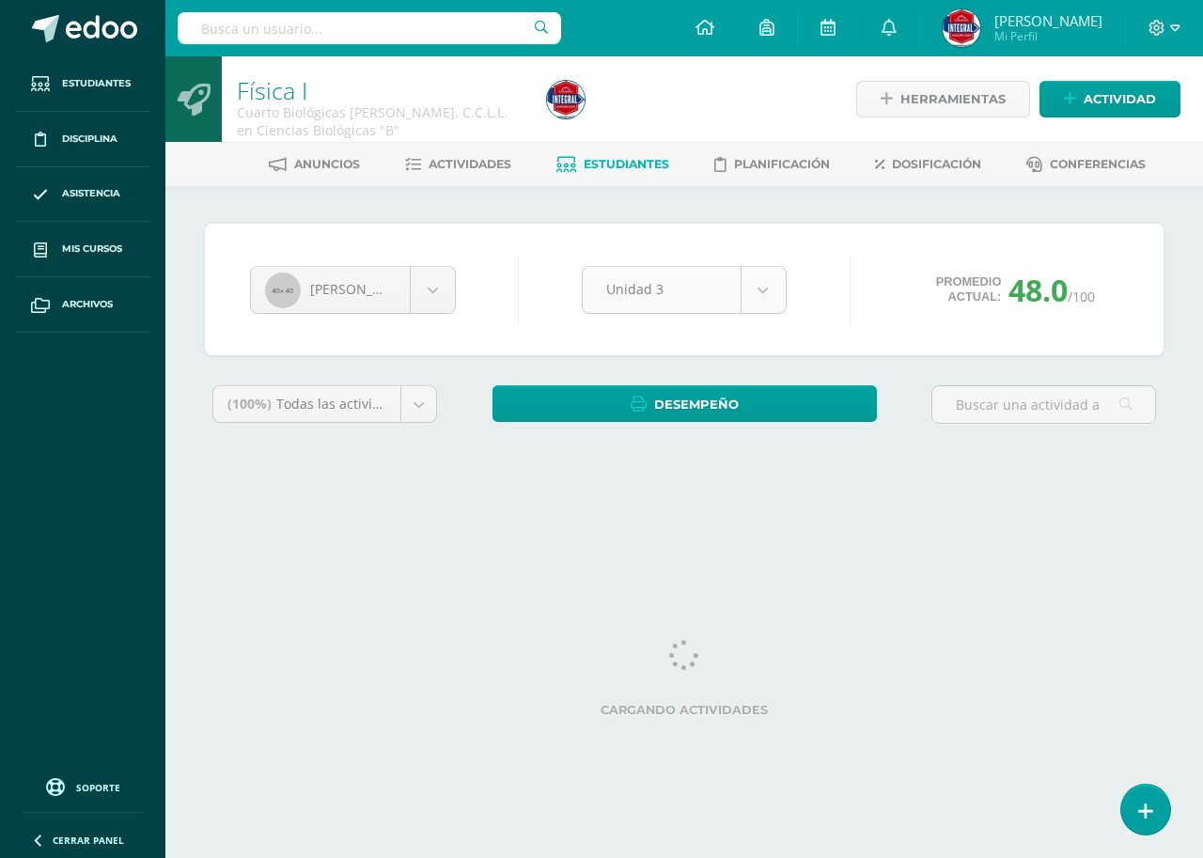
click at [624, 288] on body "Estudiantes Disciplina Asistencia Mis cursos Archivos Soporte Ayuda Reportar un…" at bounding box center [601, 253] width 1203 height 506
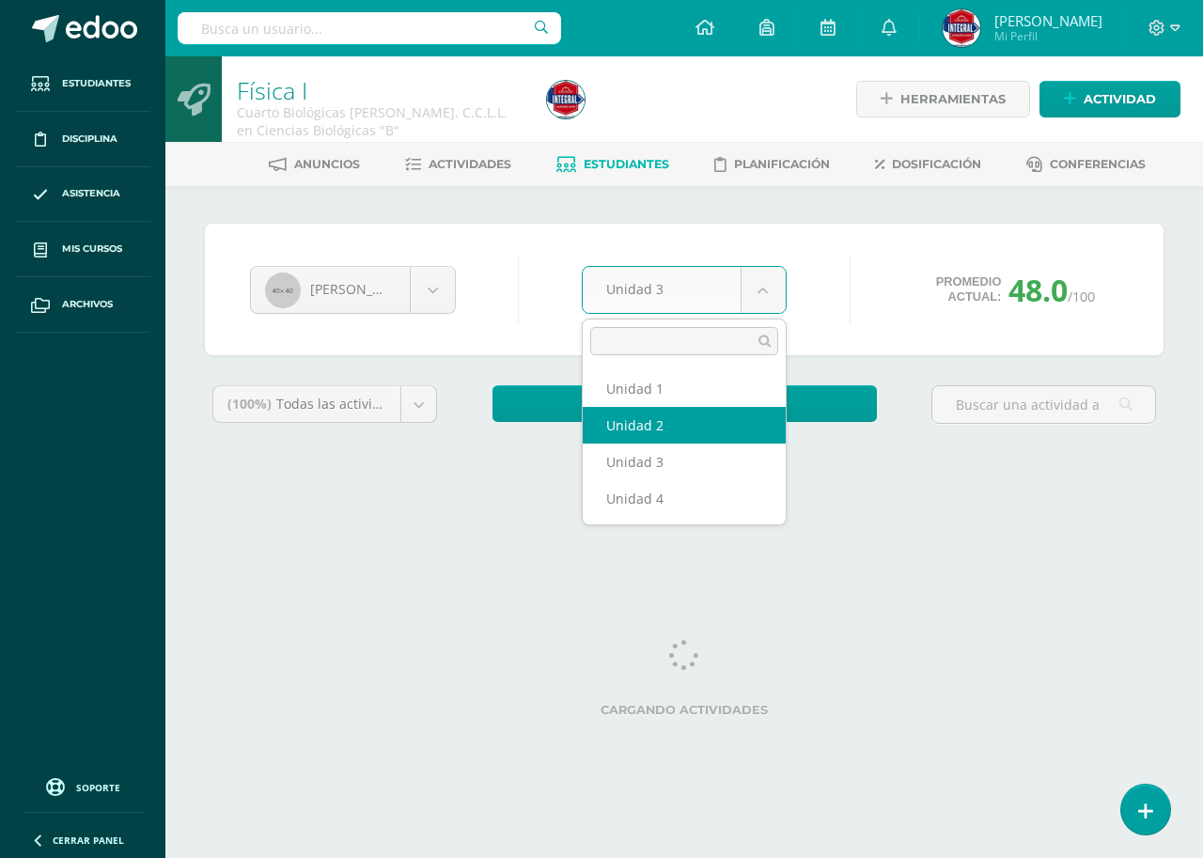
select select "Unidad 2"
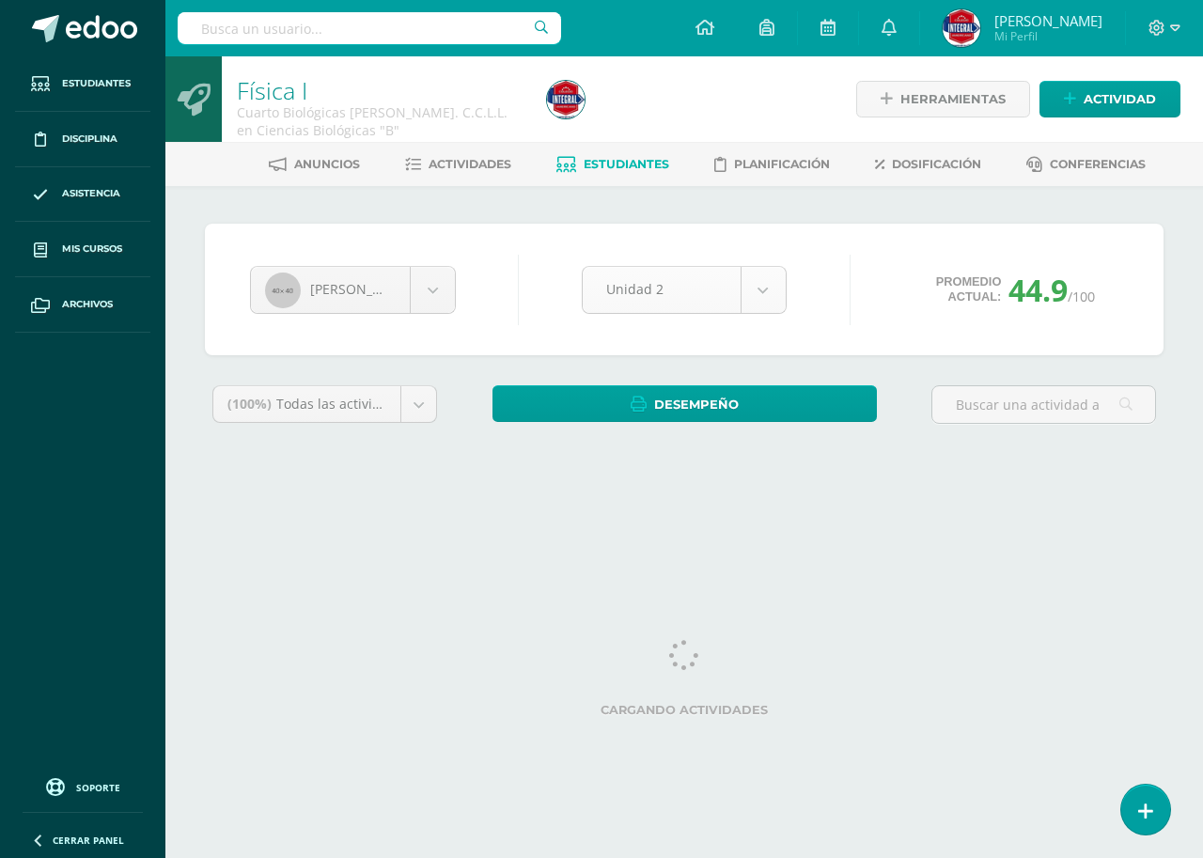
click at [616, 281] on body "Estudiantes Disciplina Asistencia Mis cursos Archivos Soporte Ayuda Reportar un…" at bounding box center [601, 253] width 1203 height 506
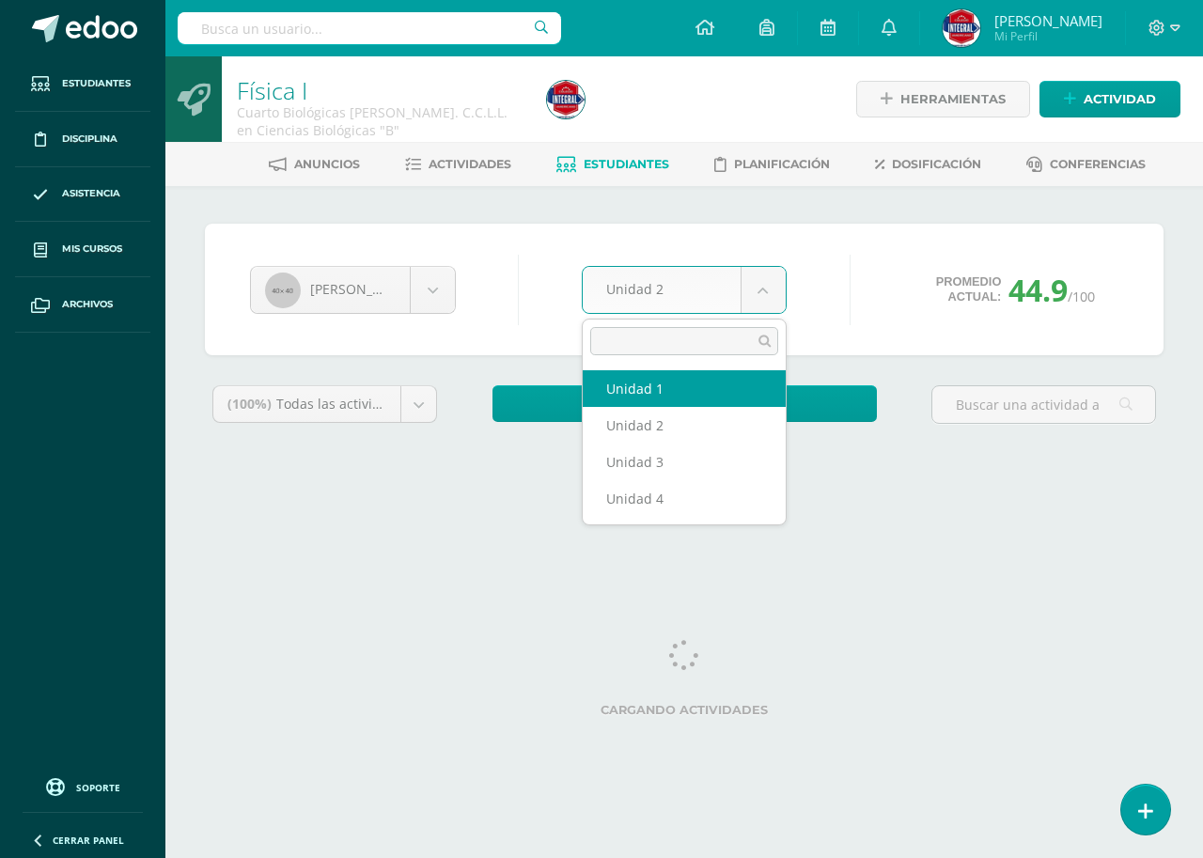
select select "Unidad 1"
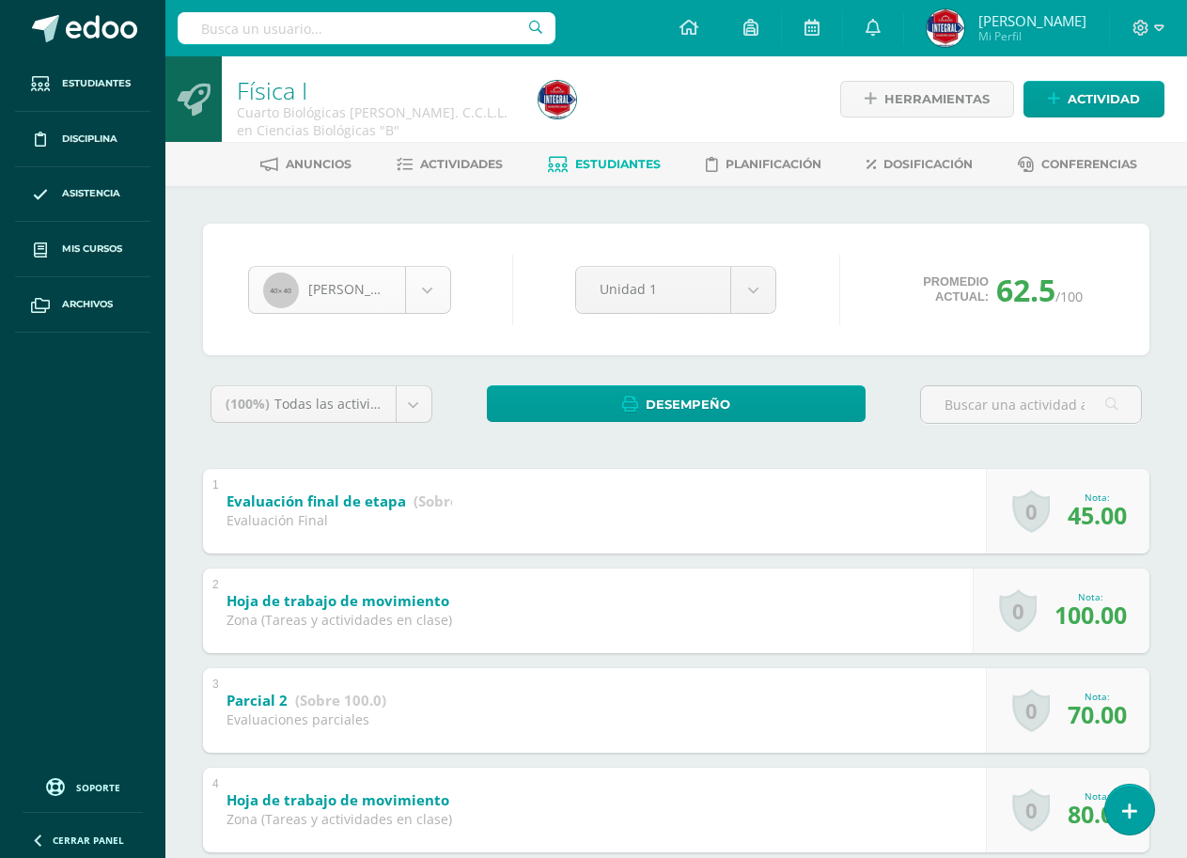
click at [319, 272] on body "Estudiantes Disciplina Asistencia Mis cursos Archivos Soporte Ayuda Reportar un…" at bounding box center [593, 687] width 1187 height 1375
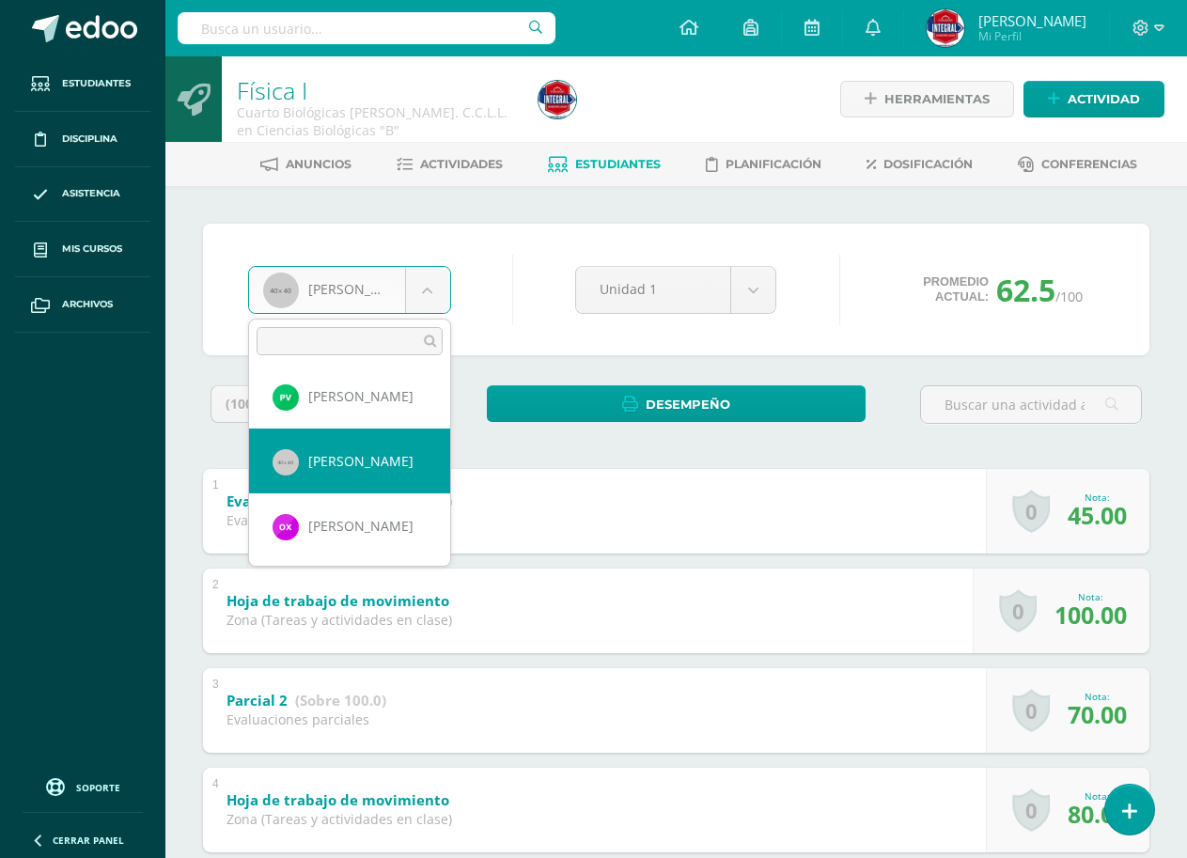
scroll to position [1015, 0]
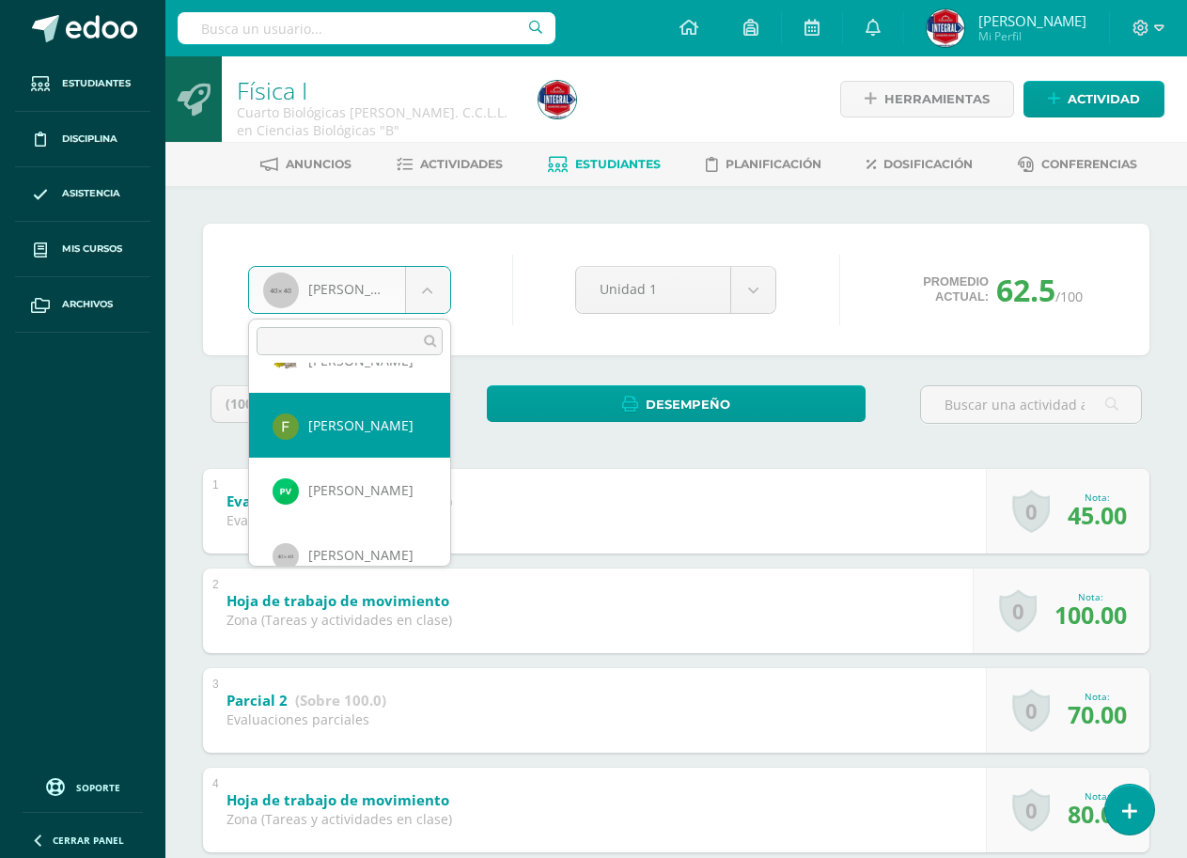
select select "1117"
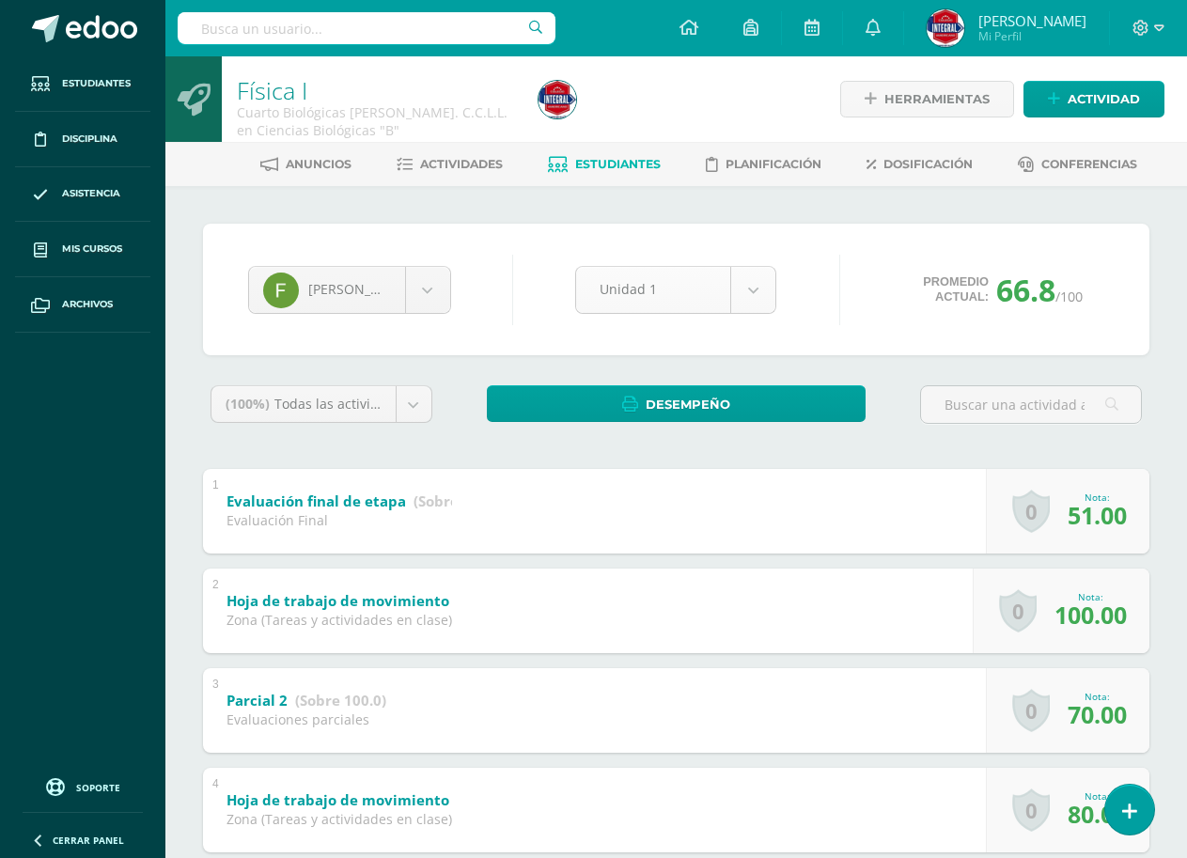
click at [714, 280] on body "Estudiantes Disciplina Asistencia Mis cursos Archivos Soporte Ayuda Reportar un…" at bounding box center [593, 687] width 1187 height 1375
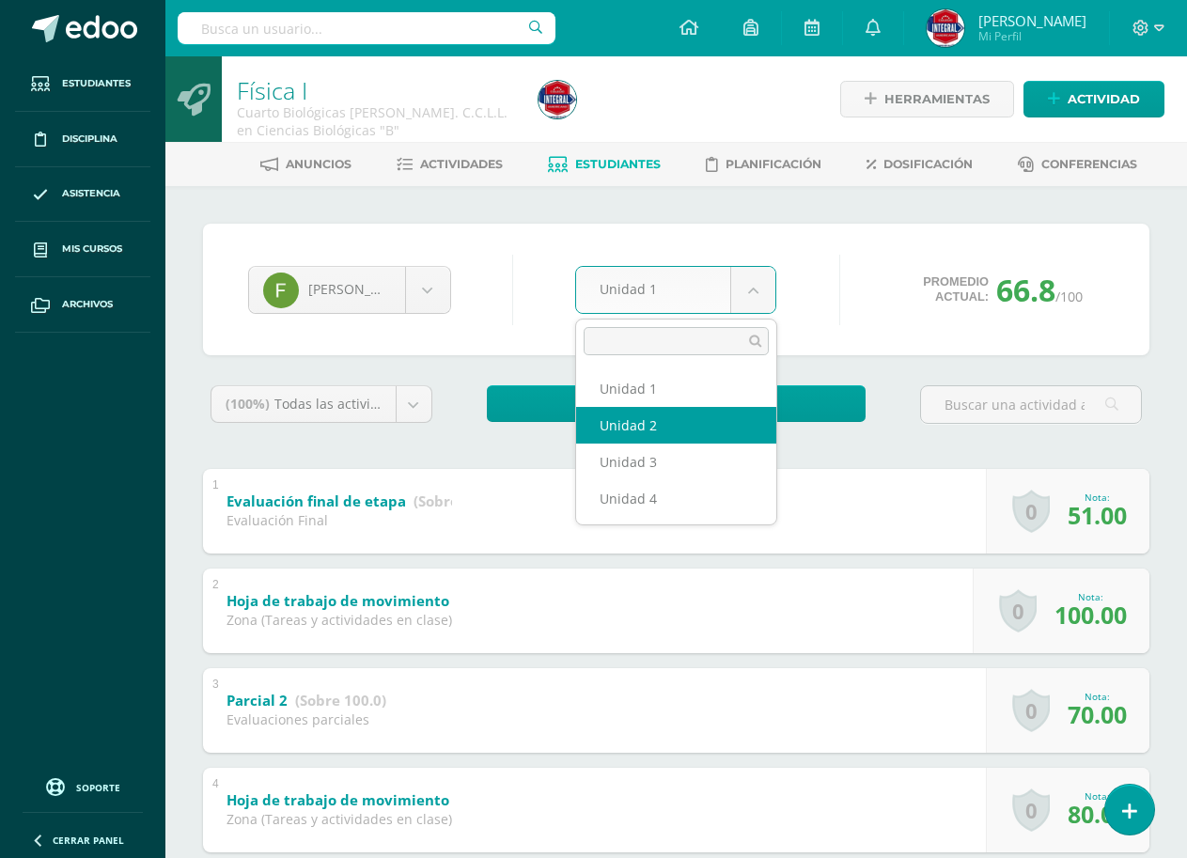
select select "Unidad 2"
click at [707, 281] on body "Estudiantes Disciplina Asistencia Mis cursos Archivos Soporte Ayuda Reportar un…" at bounding box center [593, 687] width 1187 height 1375
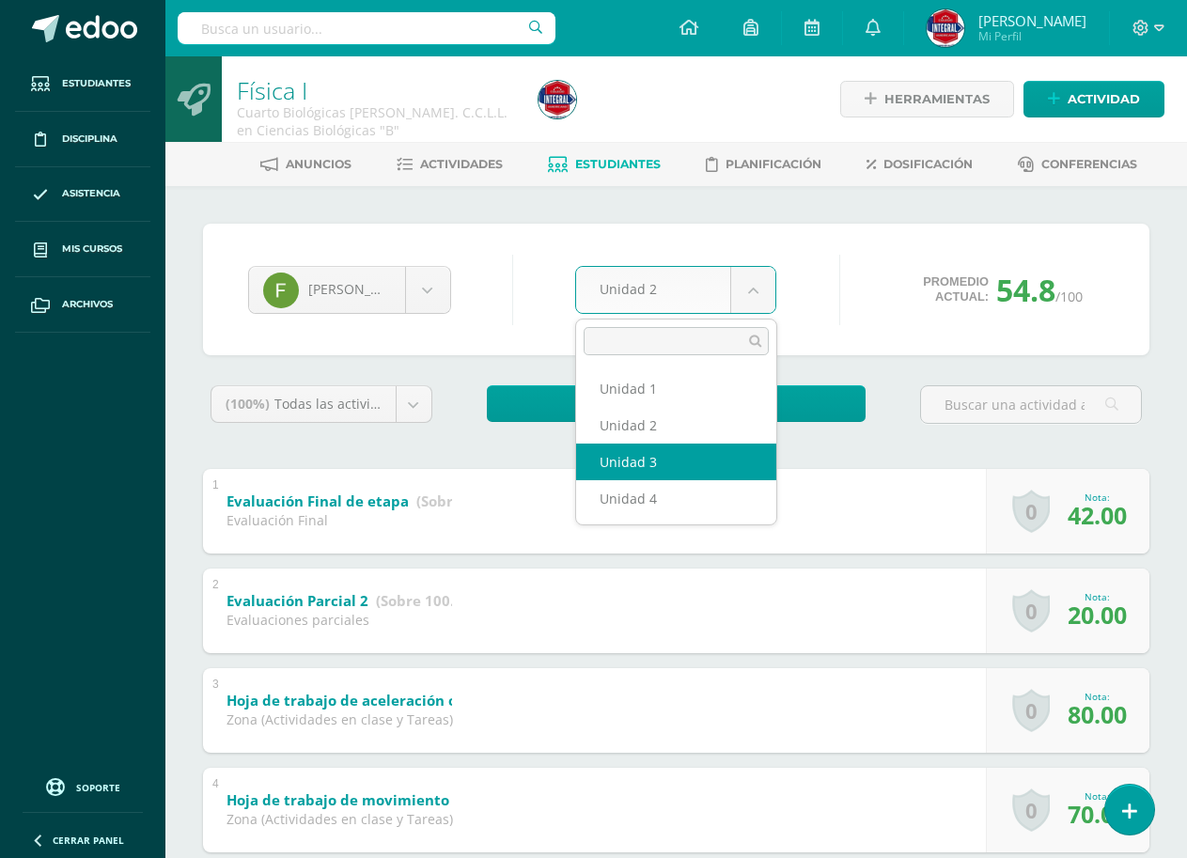
select select "Unidad 3"
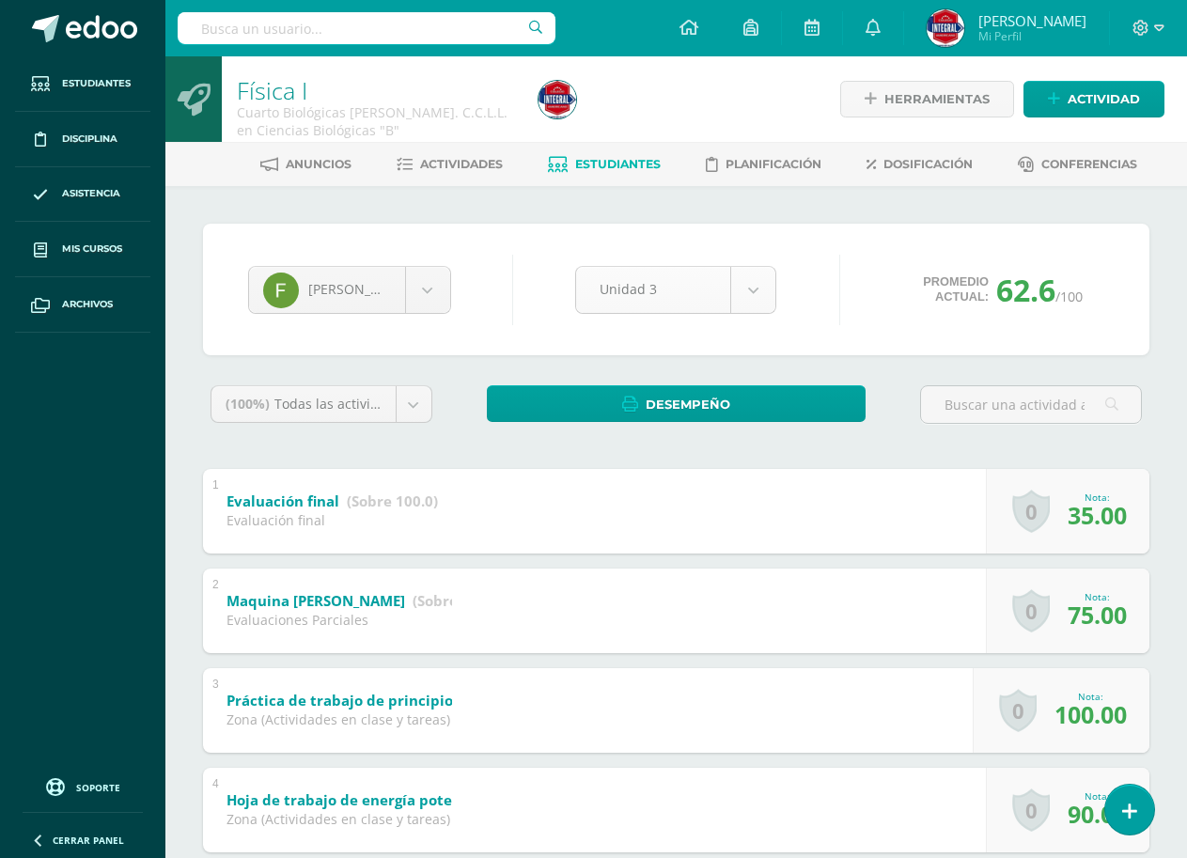
click at [732, 282] on body "Estudiantes Disciplina Asistencia Mis cursos Archivos Soporte Ayuda Reportar un…" at bounding box center [593, 638] width 1187 height 1276
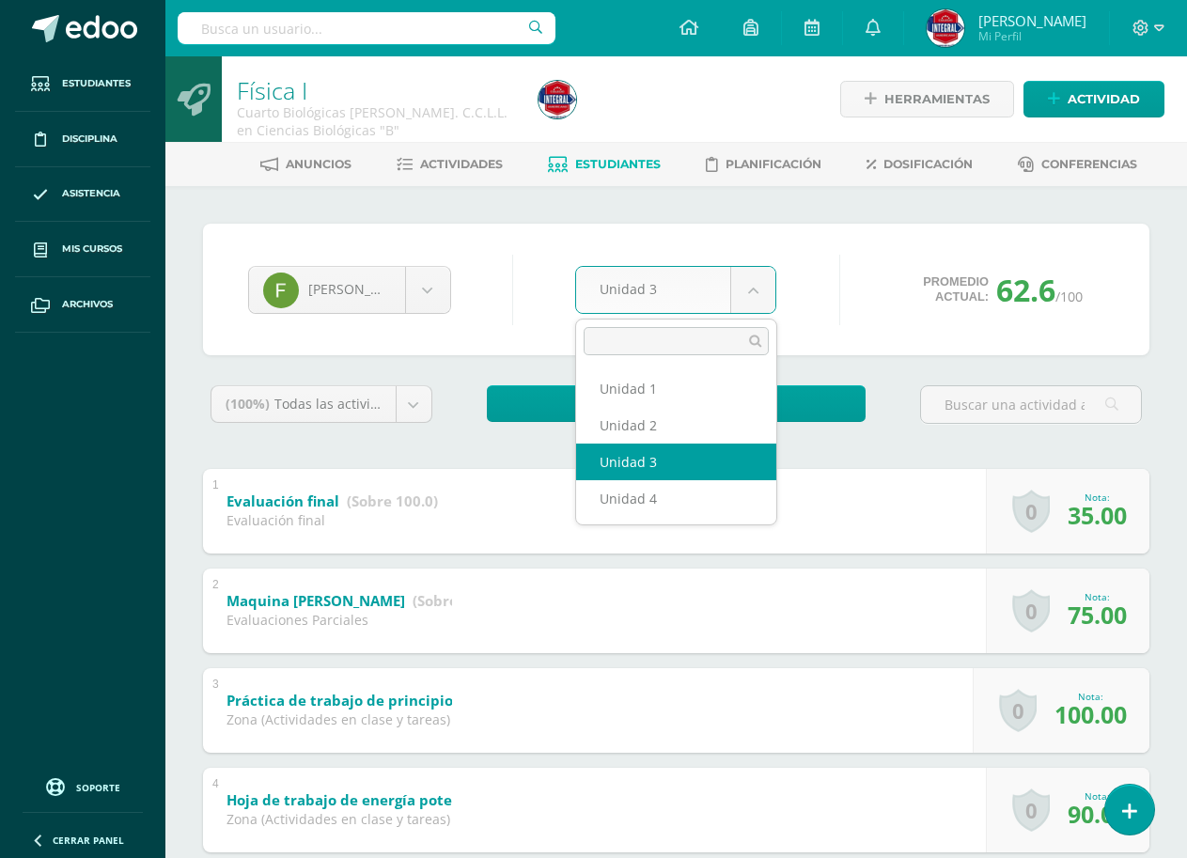
click at [732, 282] on body "Estudiantes Disciplina Asistencia Mis cursos Archivos Soporte Ayuda Reportar un…" at bounding box center [593, 638] width 1187 height 1276
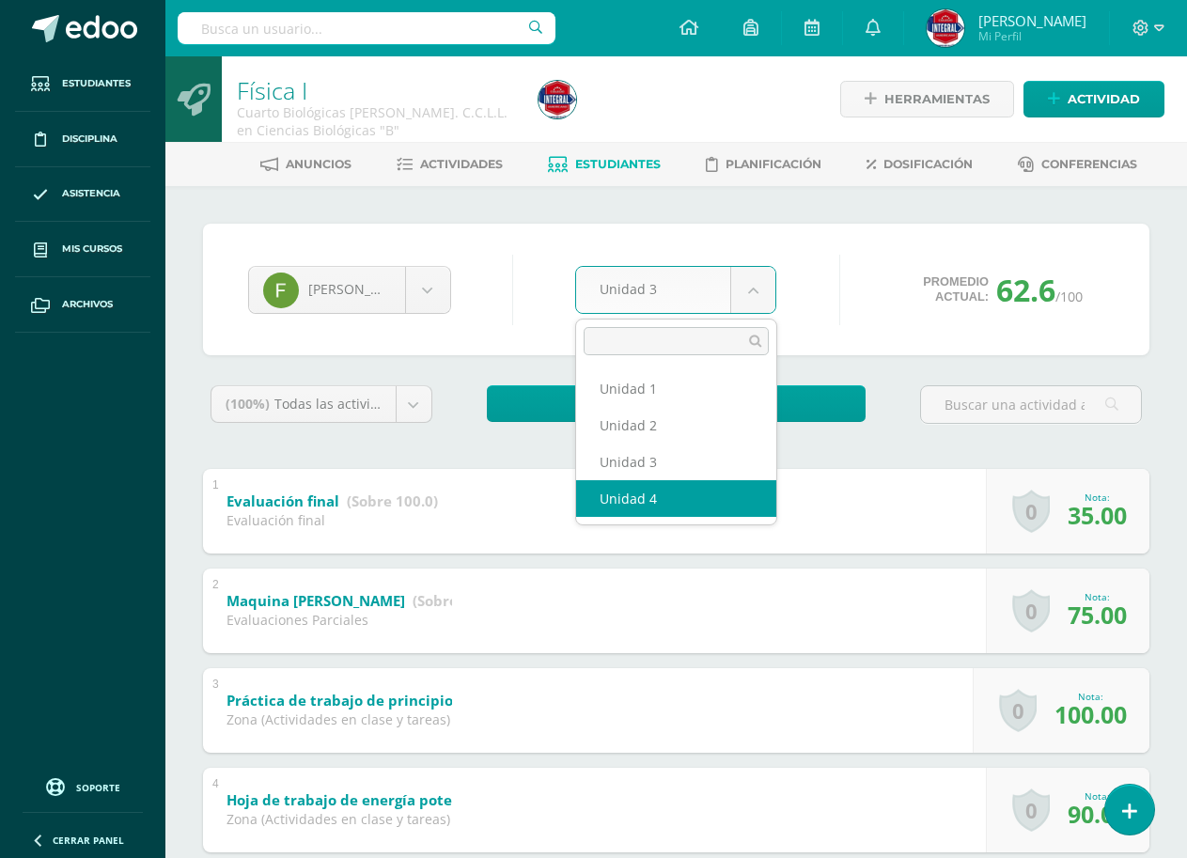
select select "Unidad 4"
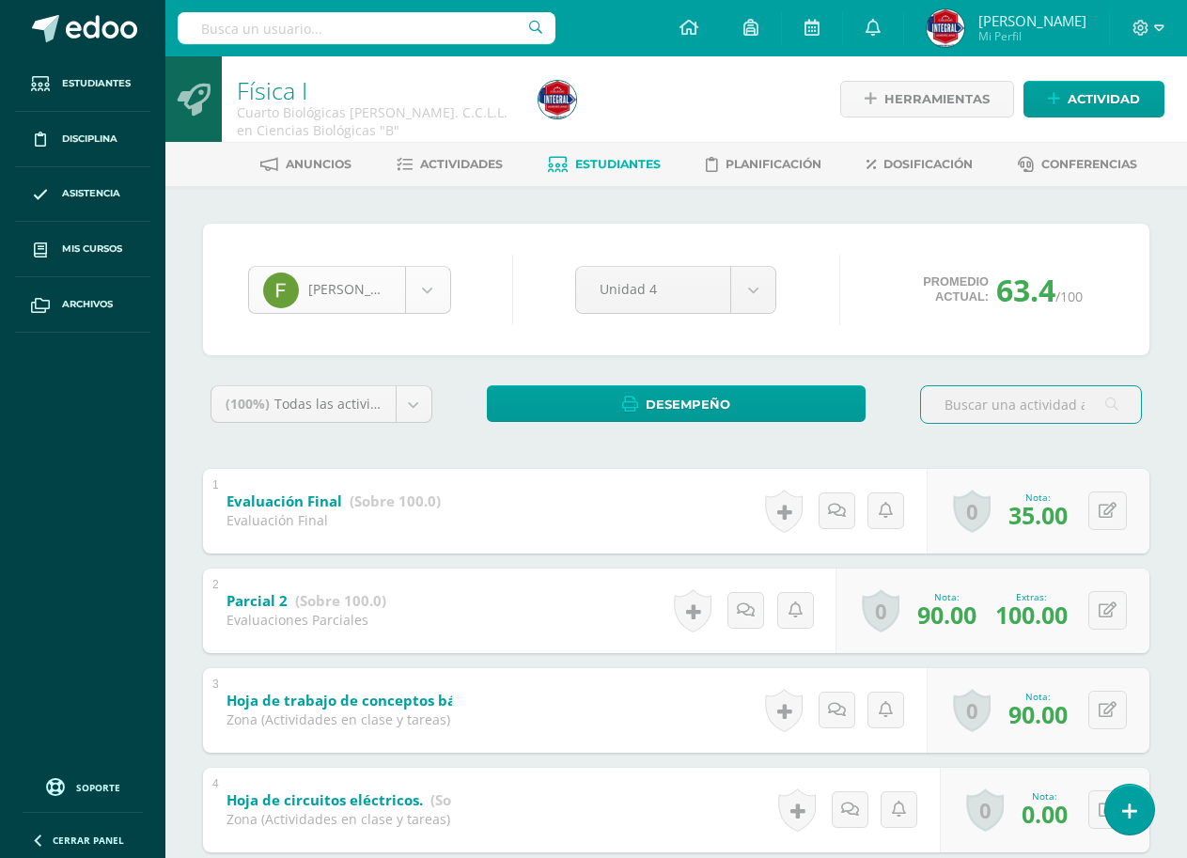
click at [385, 298] on body "Estudiantes Disciplina Asistencia Mis cursos Archivos Soporte Ayuda Reportar un…" at bounding box center [593, 687] width 1187 height 1375
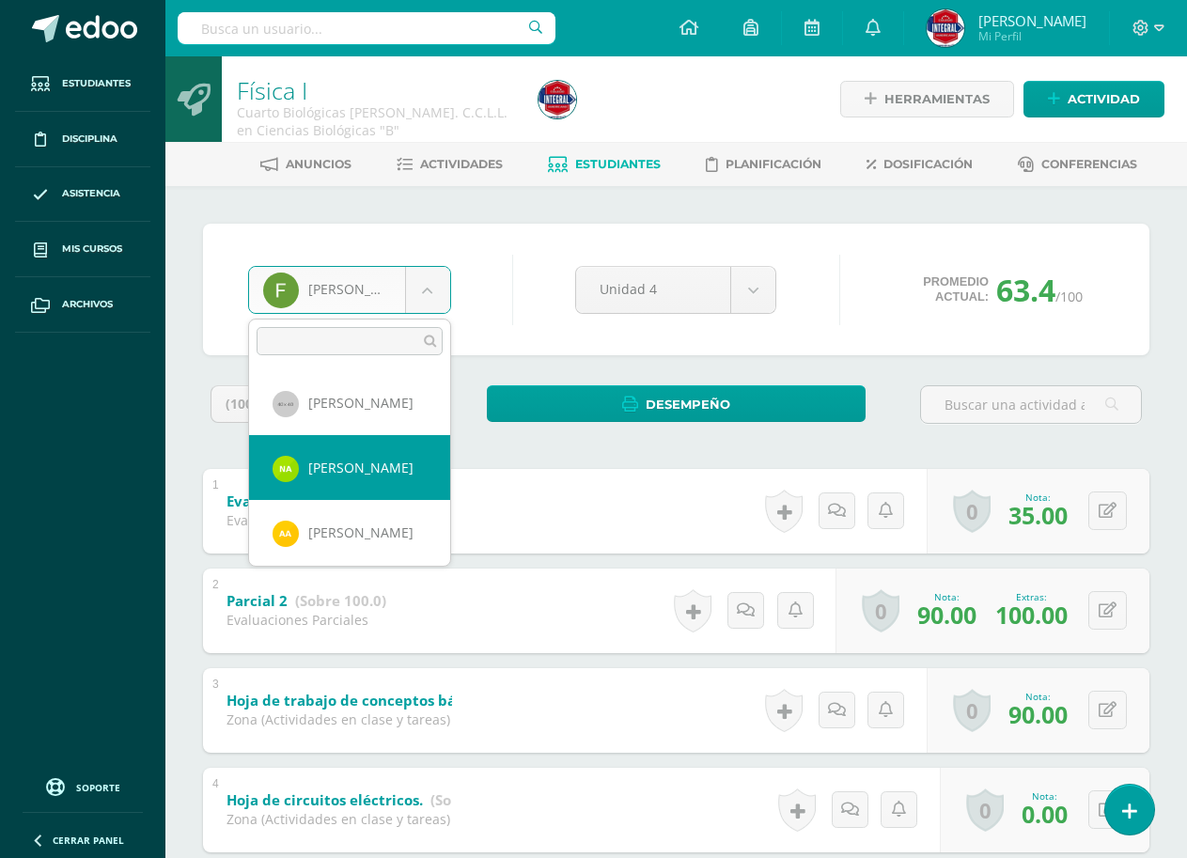
click at [463, 215] on body "Estudiantes Disciplina Asistencia Mis cursos Archivos Soporte Ayuda Reportar un…" at bounding box center [593, 687] width 1187 height 1375
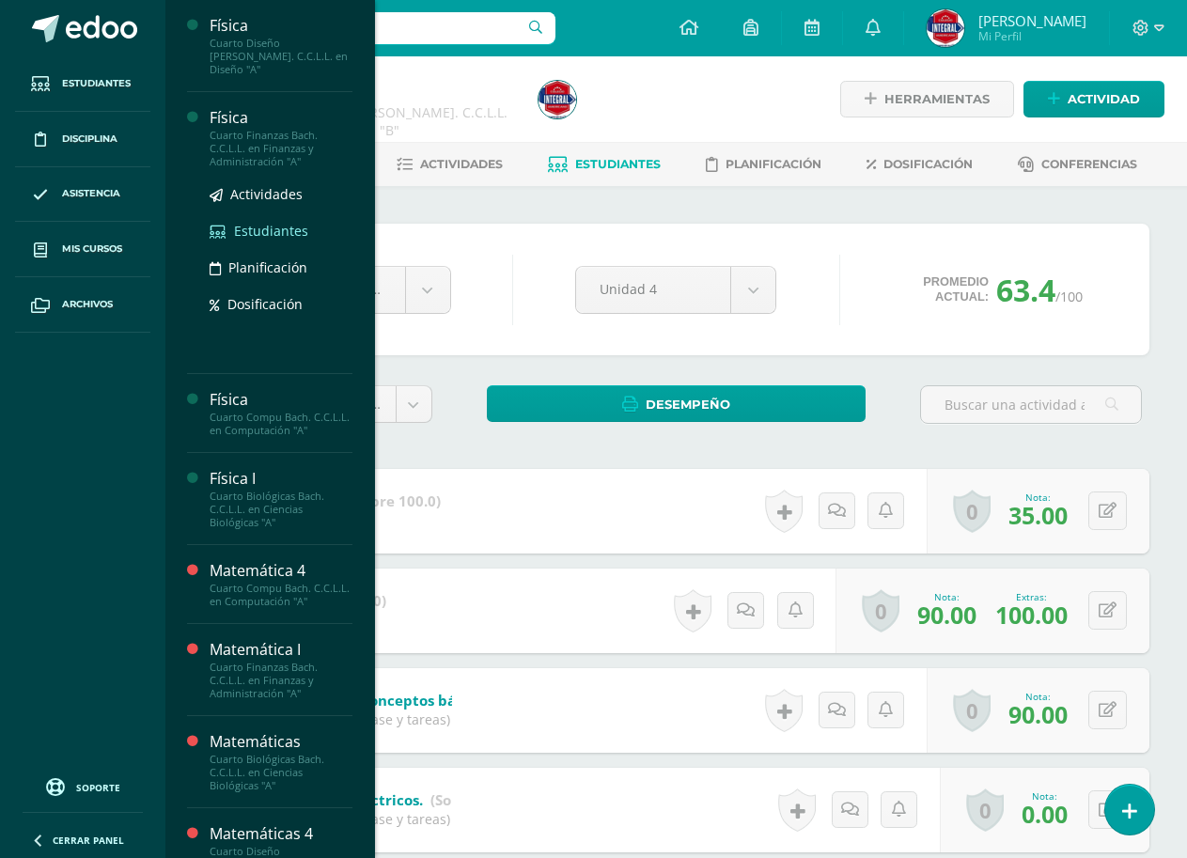
click at [258, 222] on span "Estudiantes" at bounding box center [271, 231] width 74 height 18
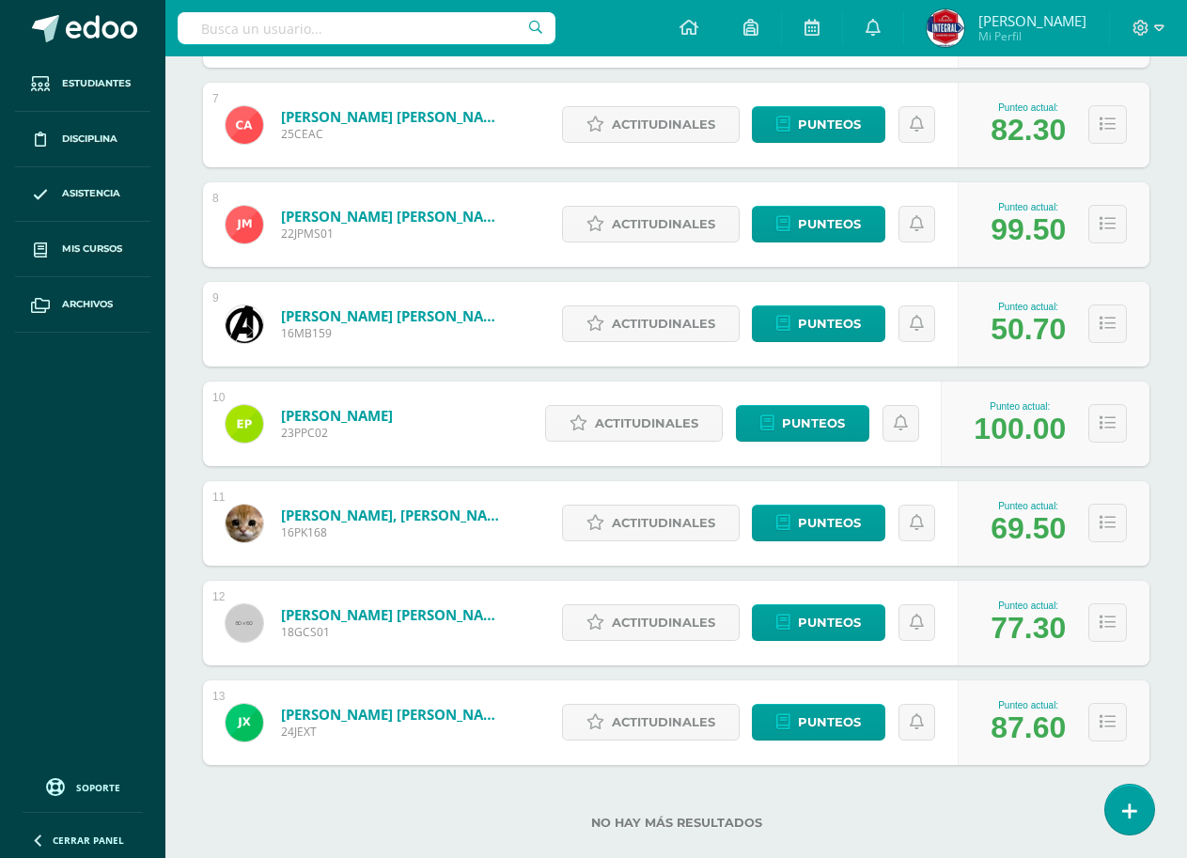
scroll to position [932, 0]
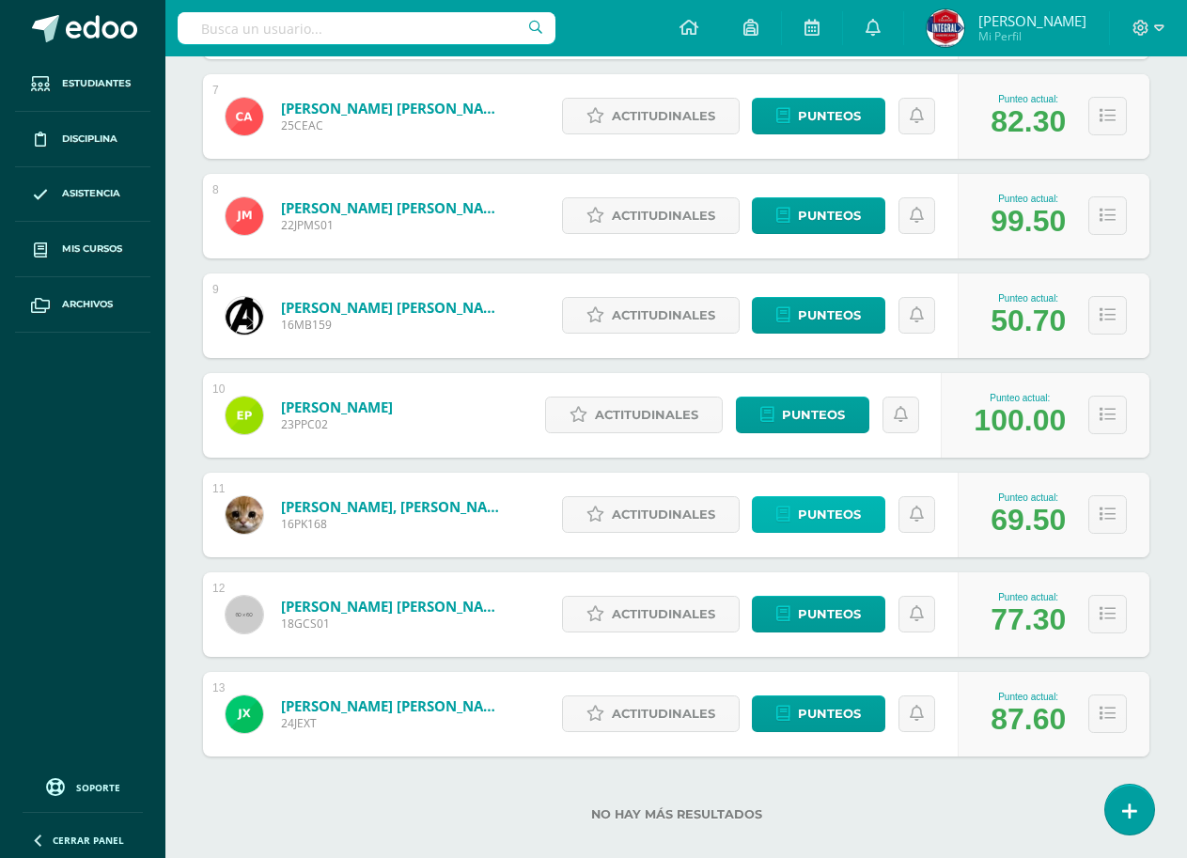
click at [843, 512] on span "Punteos" at bounding box center [829, 514] width 63 height 35
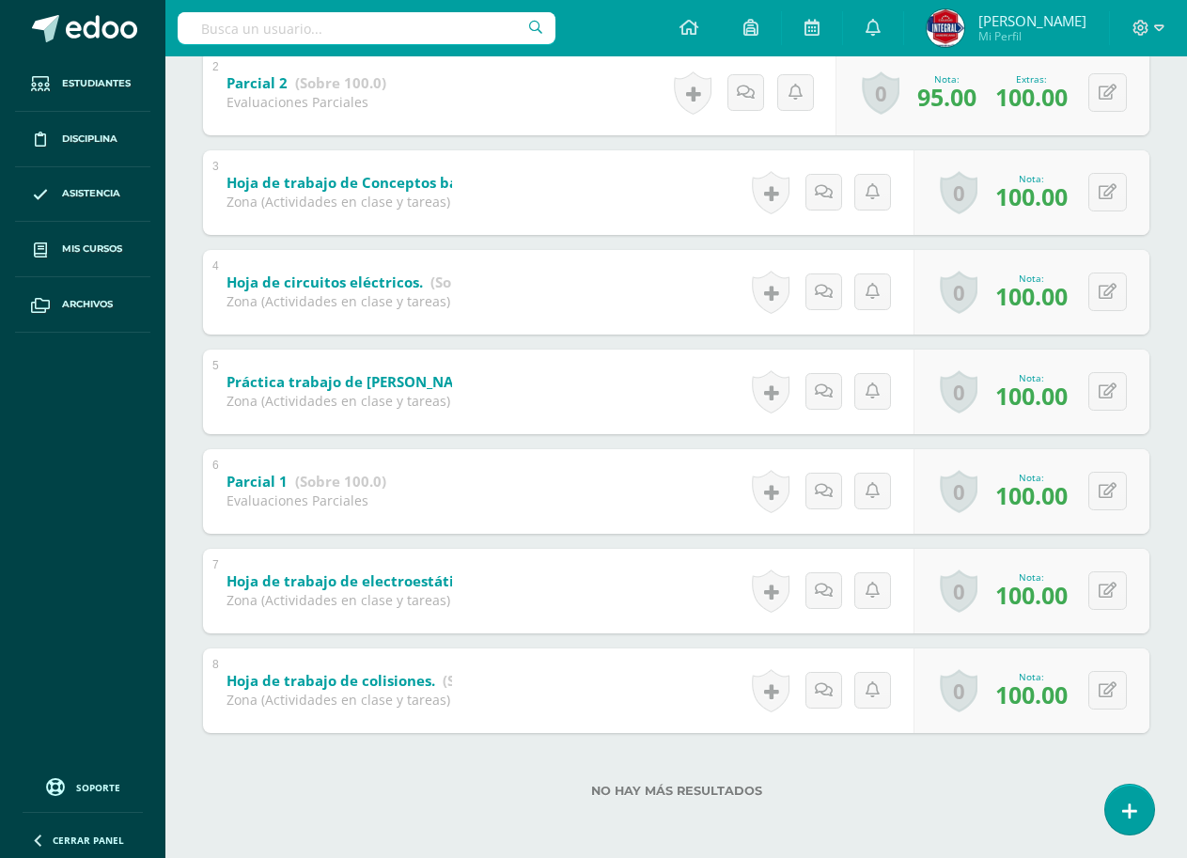
scroll to position [48, 0]
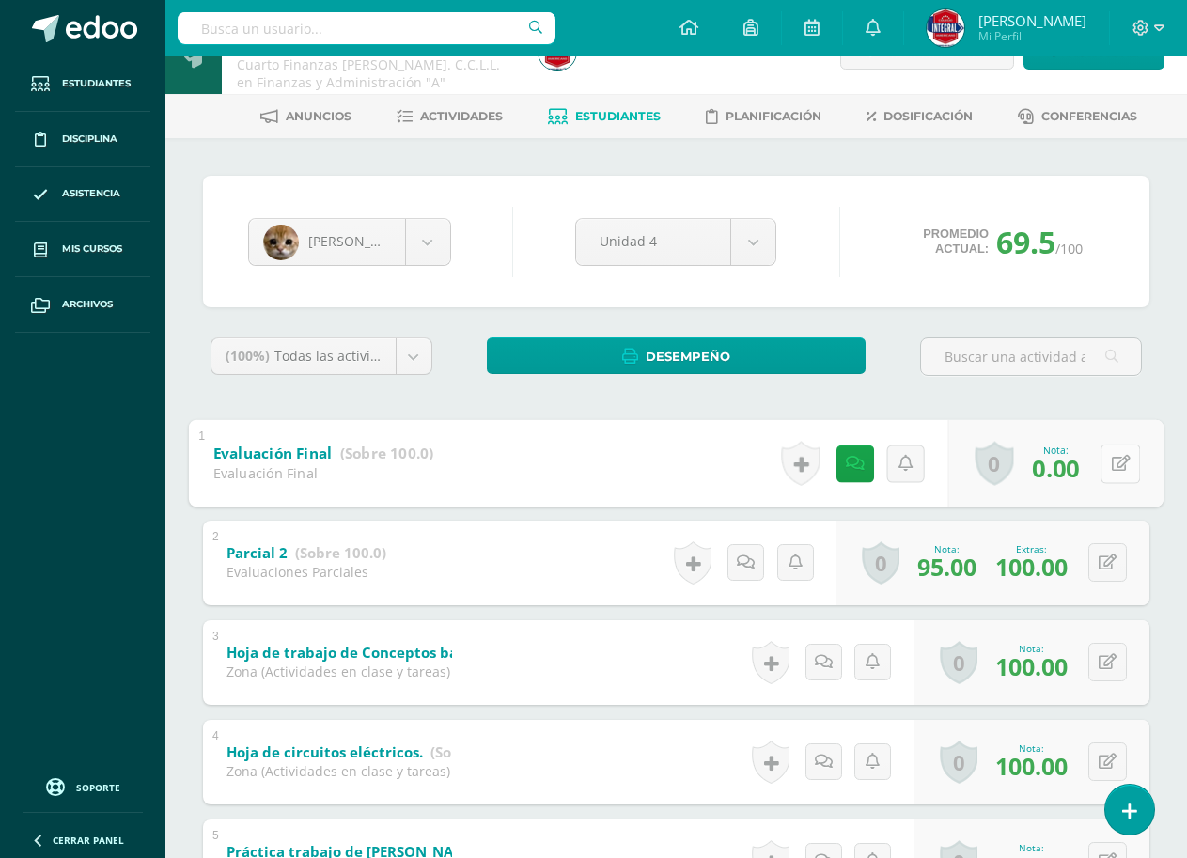
click at [1111, 465] on icon at bounding box center [1120, 463] width 19 height 16
type input "57"
click at [819, 462] on div "Historial de actividad Se ha asignado la nota 0.0 por [PERSON_NAME] [DATE] 9:28…" at bounding box center [842, 463] width 169 height 85
click at [838, 462] on icon at bounding box center [840, 463] width 19 height 16
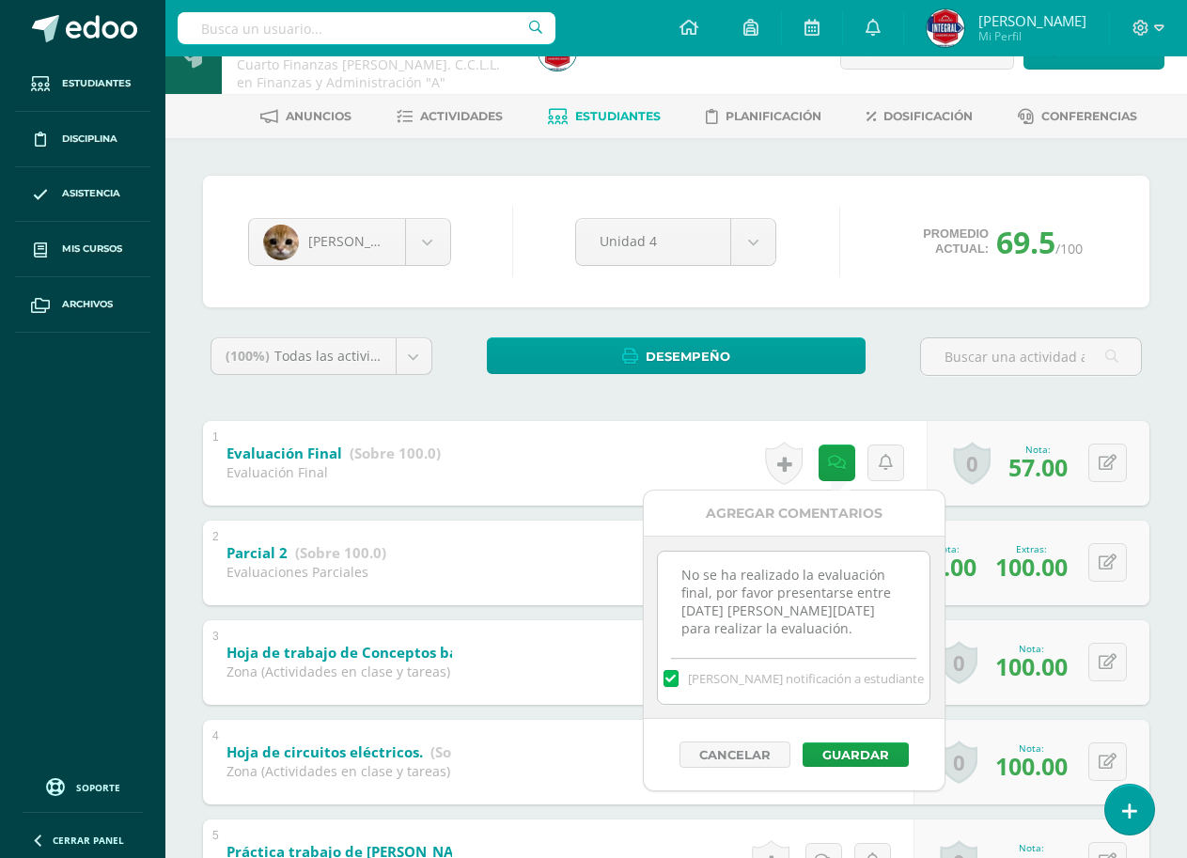
scroll to position [23, 0]
drag, startPoint x: 862, startPoint y: 649, endPoint x: 712, endPoint y: 605, distance: 155.8
click at [691, 595] on div "No se ha realizado la evaluación final, por favor presentarse entre lunes 13 de…" at bounding box center [793, 628] width 273 height 154
click at [697, 595] on textarea "No se ha realizado la evaluación final, por favor presentarse entre lunes 13 de…" at bounding box center [794, 598] width 272 height 94
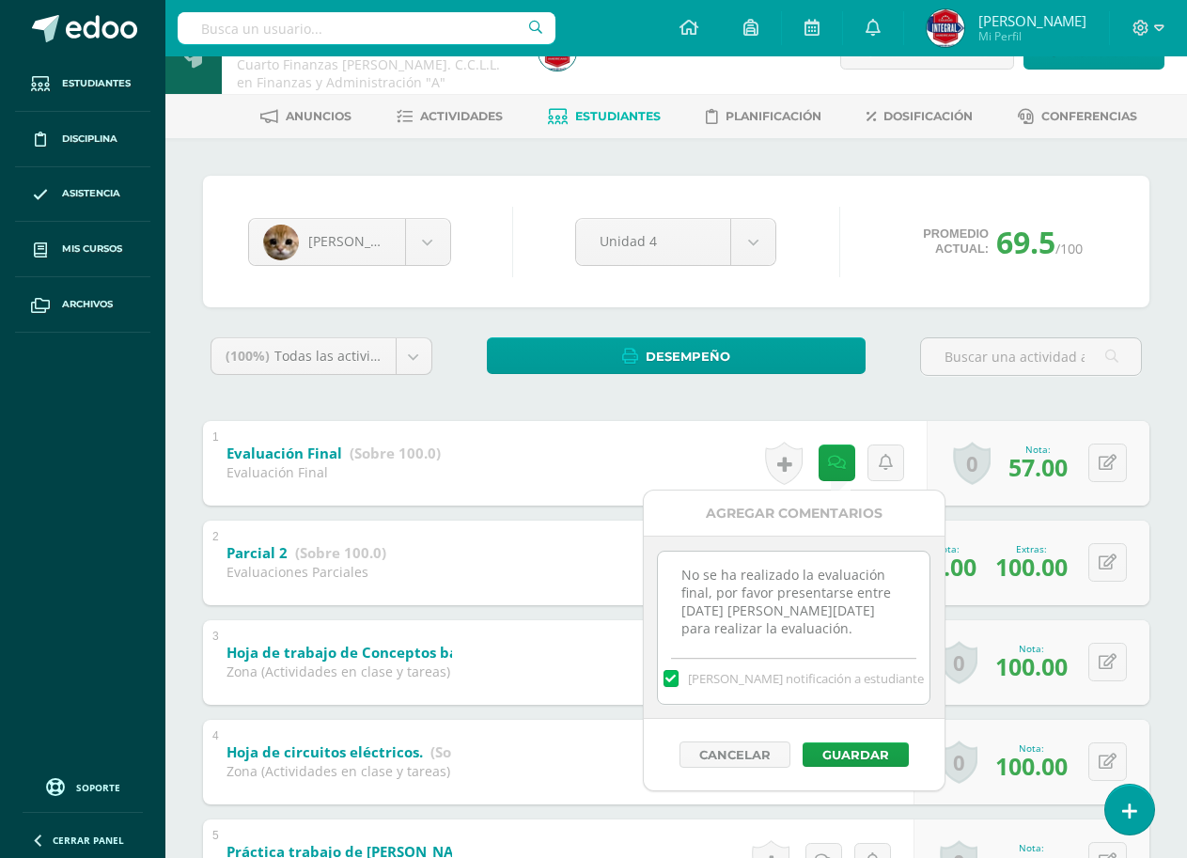
drag, startPoint x: 848, startPoint y: 622, endPoint x: 684, endPoint y: 559, distance: 176.0
click at [684, 559] on textarea "No se ha realizado la evaluación final, por favor presentarse entre lunes 13 de…" at bounding box center [794, 598] width 272 height 94
drag, startPoint x: 833, startPoint y: 636, endPoint x: 710, endPoint y: 569, distance: 140.0
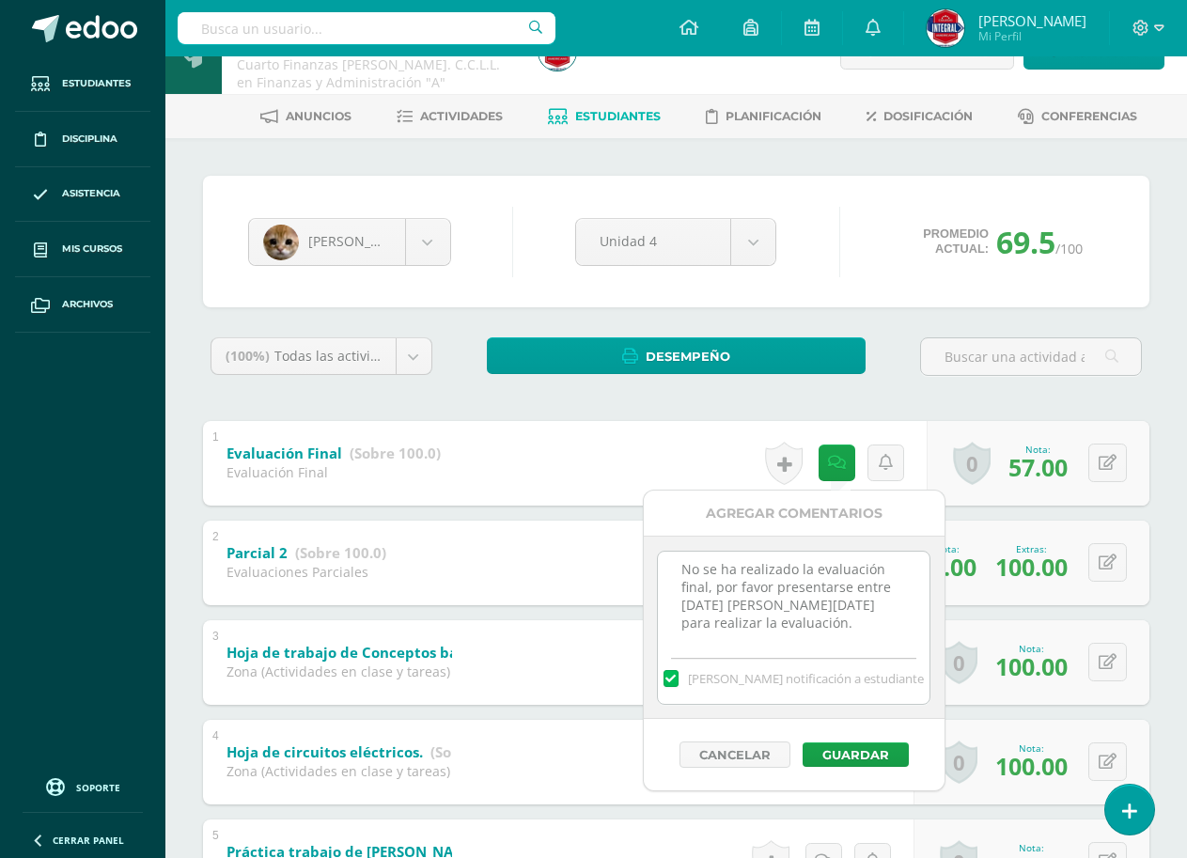
click at [710, 569] on textarea "No se ha realizado la evaluación final, por favor presentarse entre lunes 13 de…" at bounding box center [794, 598] width 272 height 94
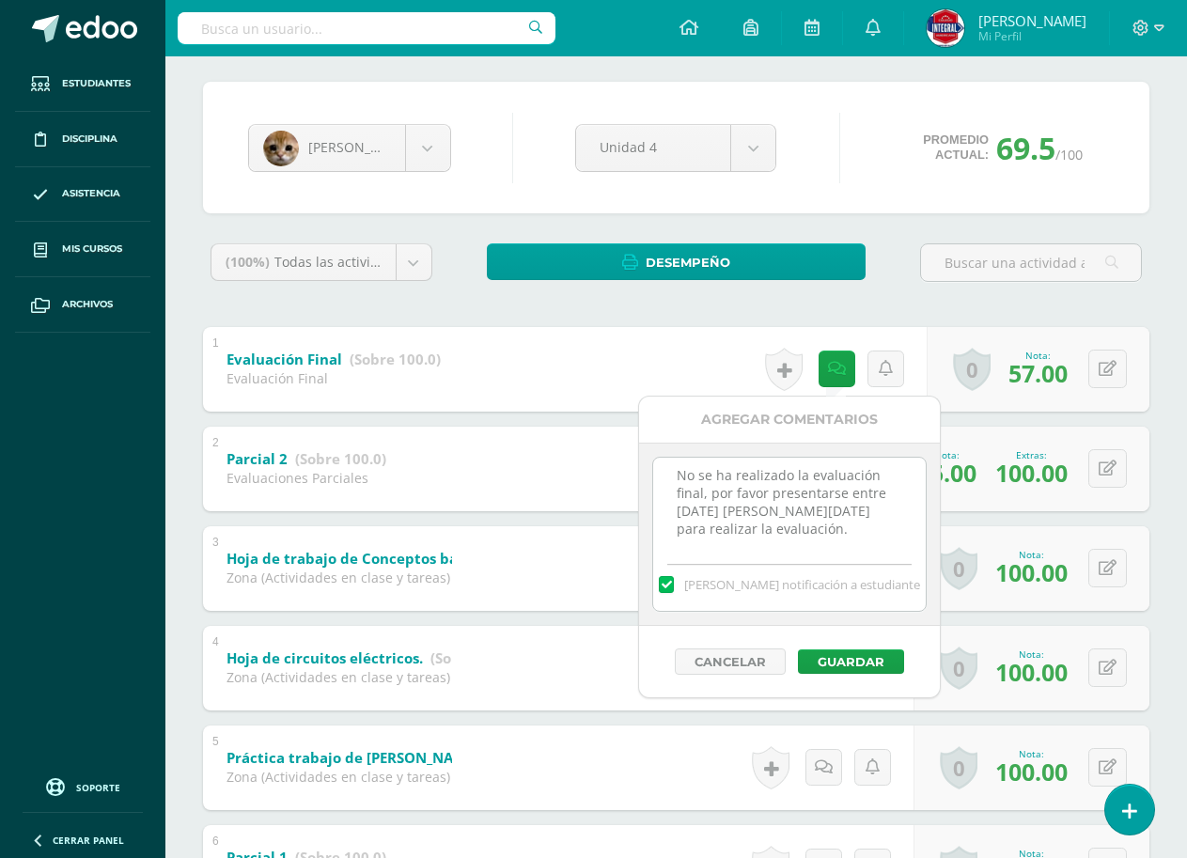
scroll to position [0, 0]
drag, startPoint x: 827, startPoint y: 534, endPoint x: 658, endPoint y: 456, distance: 186.2
click at [658, 456] on div "No se ha realizado la evaluación final, por favor presentarse entre lunes 13 de…" at bounding box center [789, 533] width 301 height 183
click at [860, 649] on button "Guardar" at bounding box center [851, 661] width 106 height 24
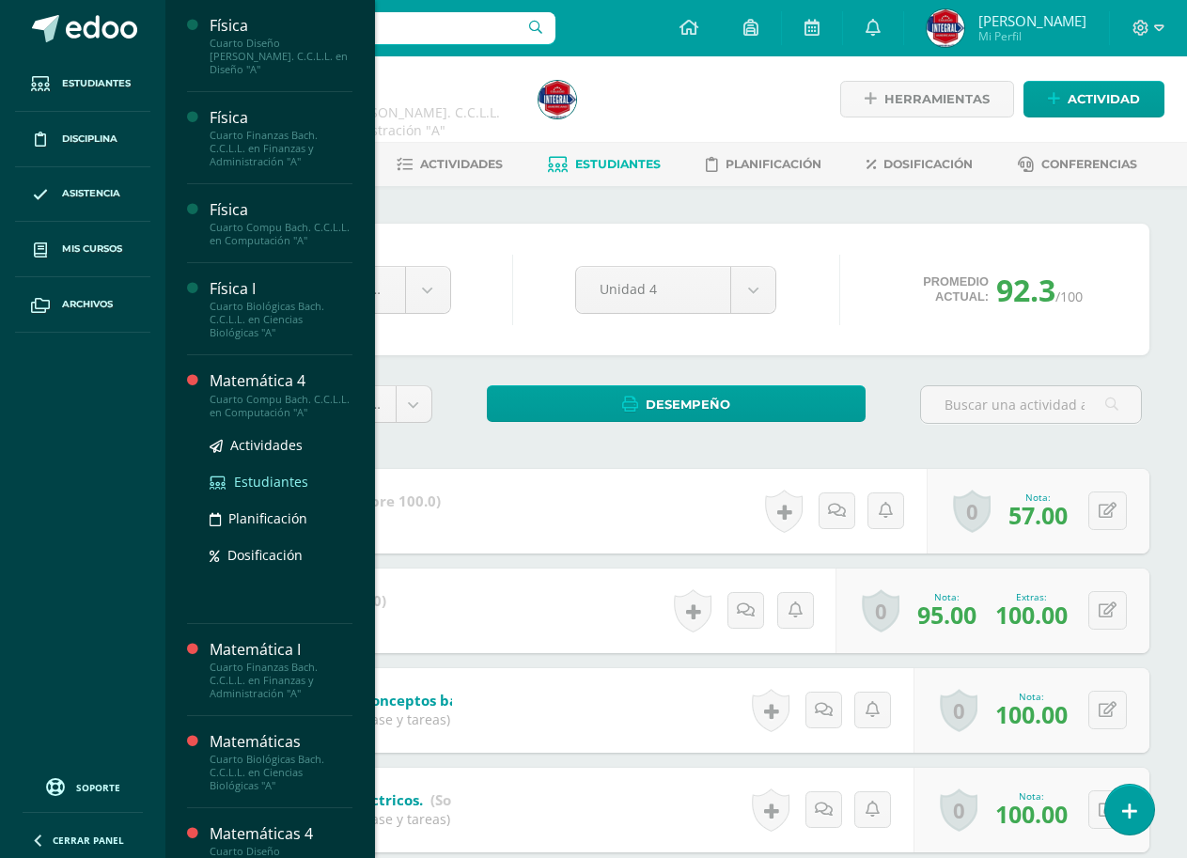
click at [283, 473] on span "Estudiantes" at bounding box center [271, 482] width 74 height 18
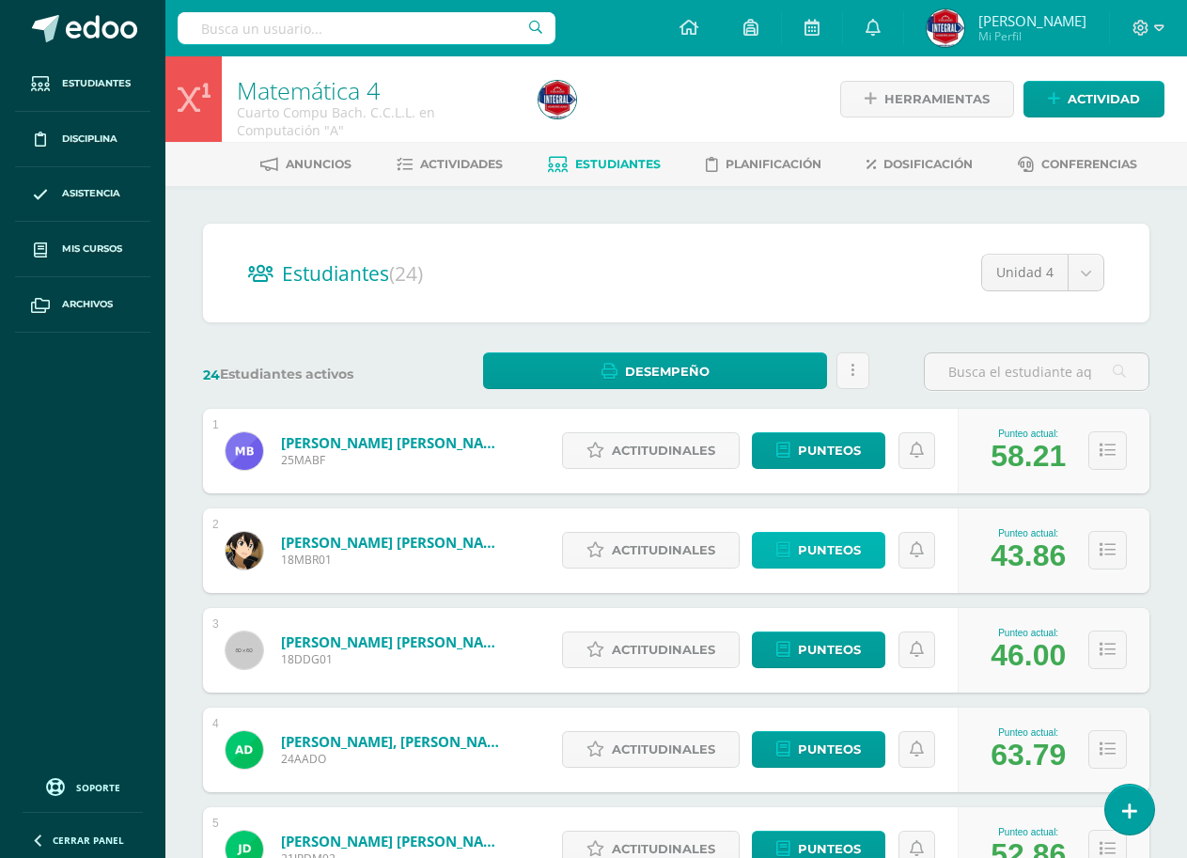
click at [870, 557] on link "Punteos" at bounding box center [818, 550] width 133 height 37
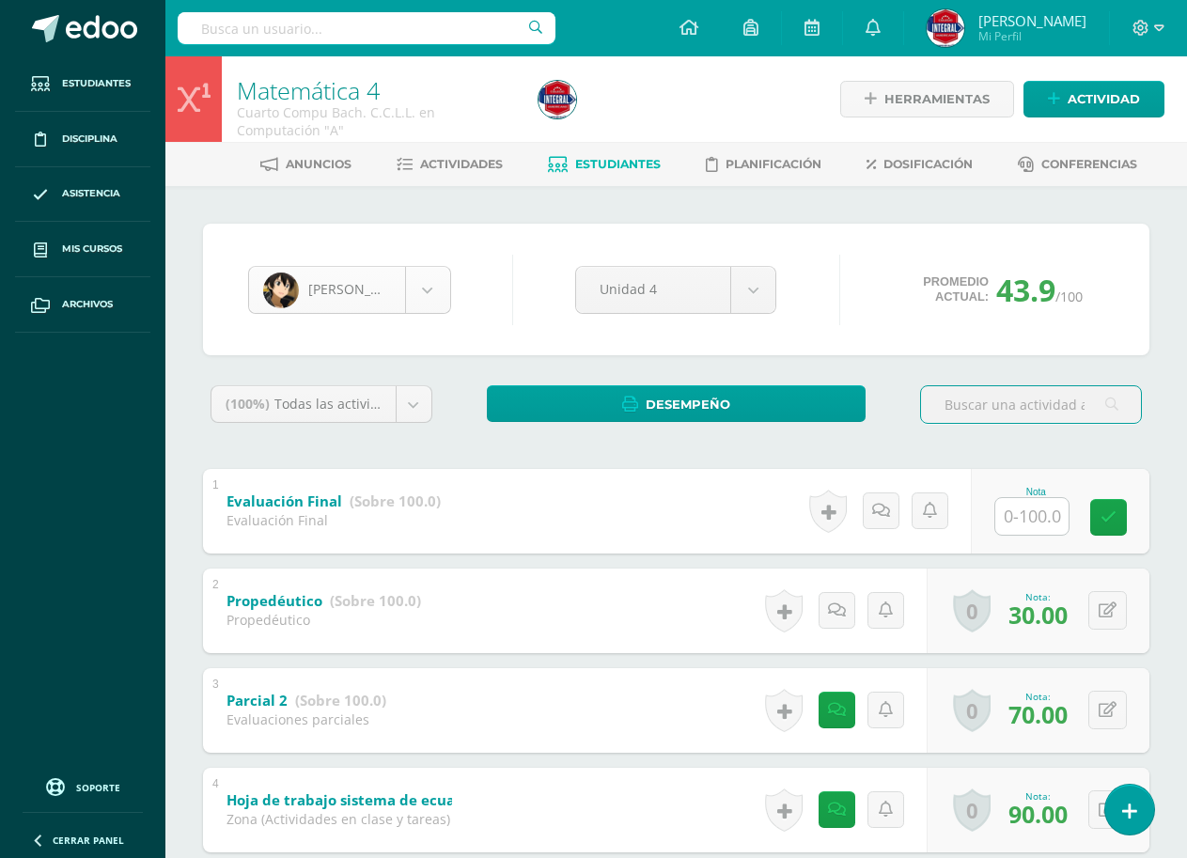
click at [371, 282] on body "Estudiantes Disciplina Asistencia Mis cursos Archivos Soporte Ayuda Reportar un…" at bounding box center [593, 837] width 1187 height 1674
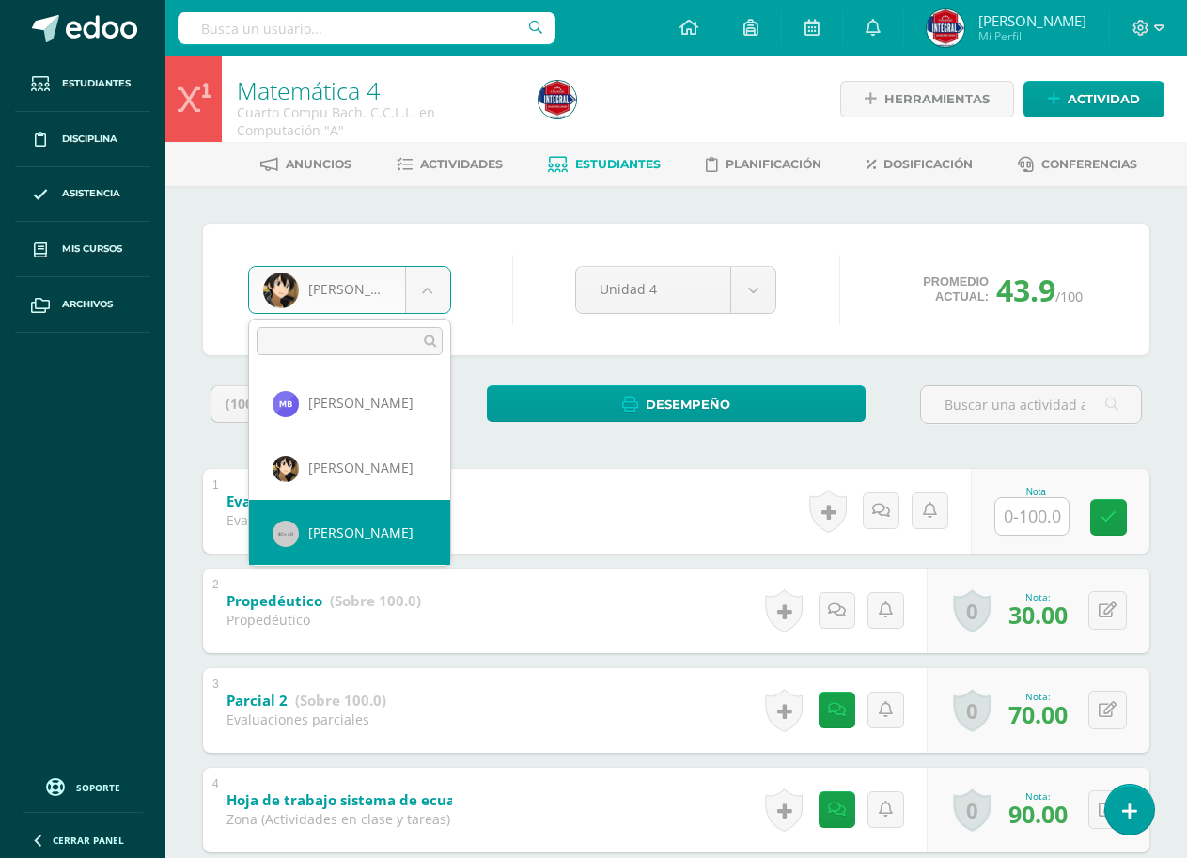
click at [303, 549] on div "1 Evaluación Final (Sobre 100.0) Evaluación Final Nota 0 Logros Logros obtenido…" at bounding box center [676, 511] width 946 height 85
select select "1066"
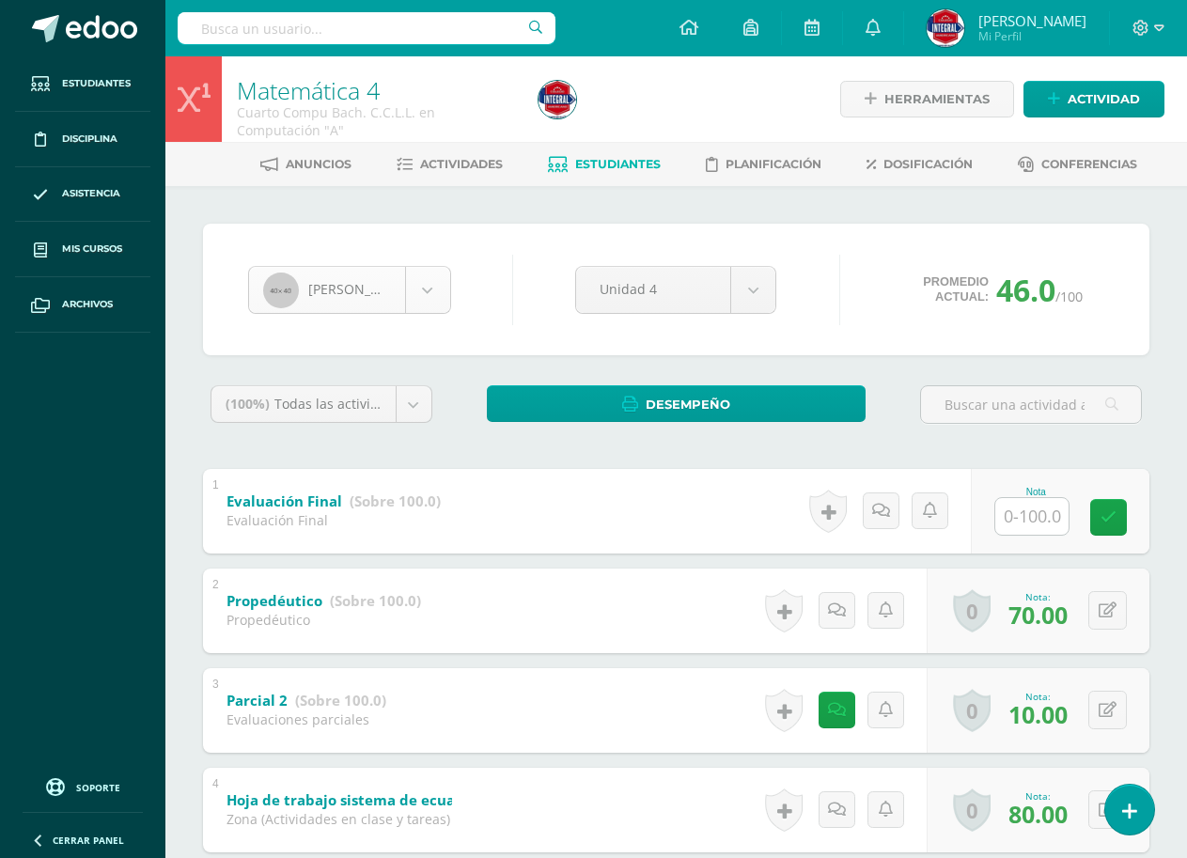
click at [384, 286] on body "Estudiantes Disciplina Asistencia Mis cursos Archivos Soporte Ayuda Reportar un…" at bounding box center [593, 837] width 1187 height 1674
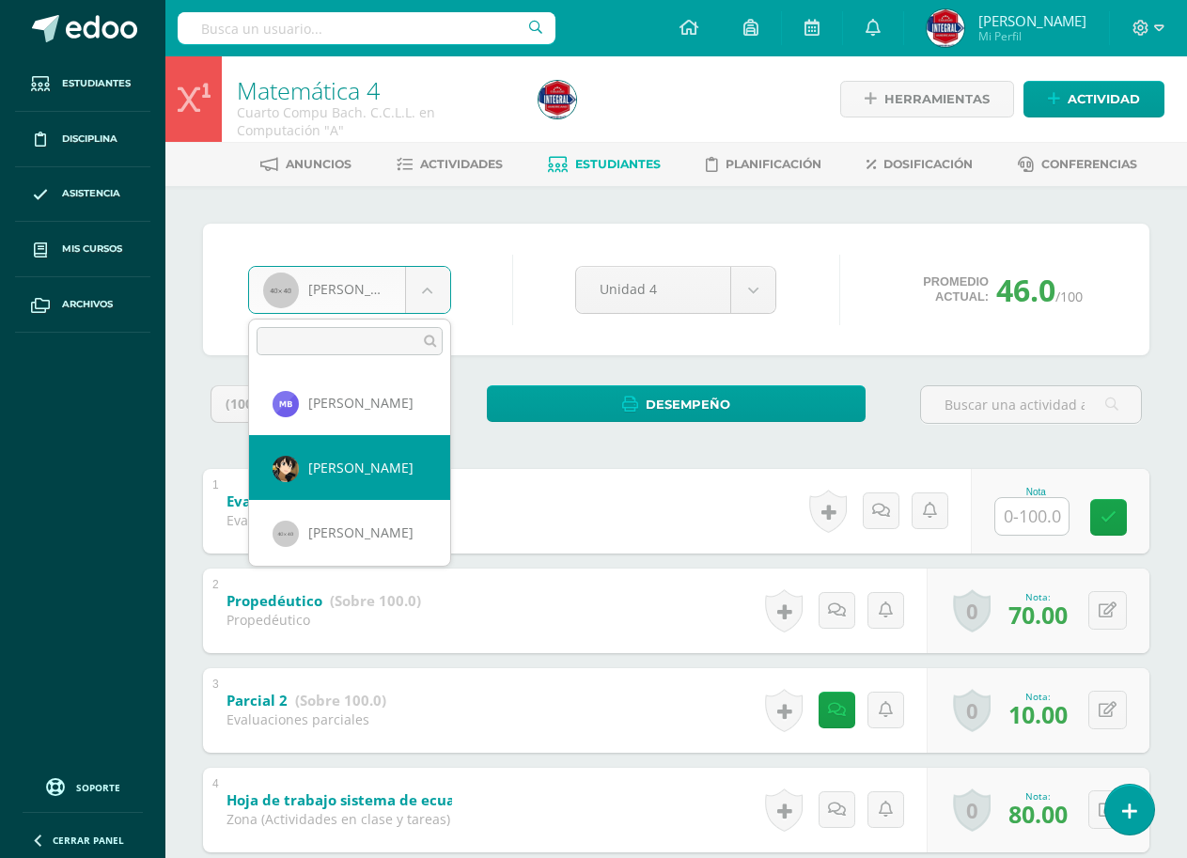
select select "1063"
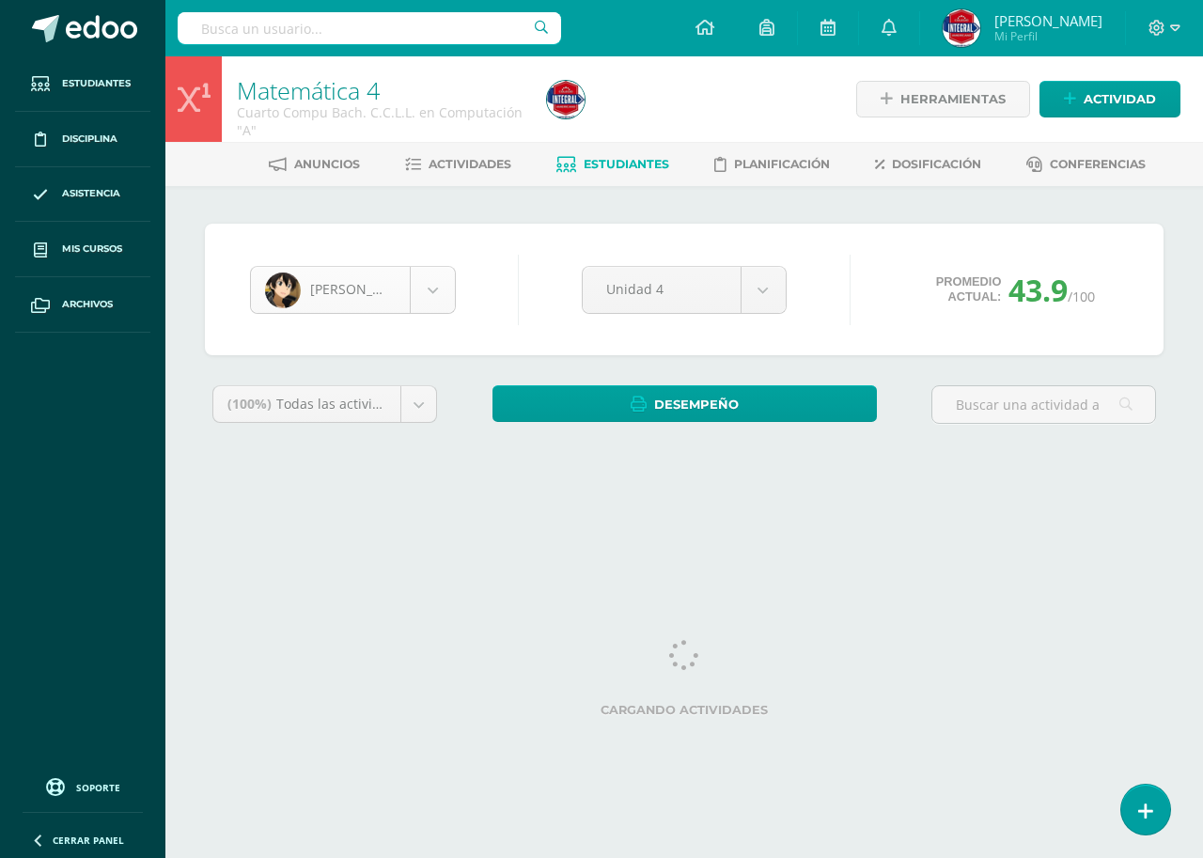
click at [372, 286] on body "Estudiantes Disciplina Asistencia Mis cursos Archivos Soporte Ayuda Reportar un…" at bounding box center [601, 253] width 1203 height 506
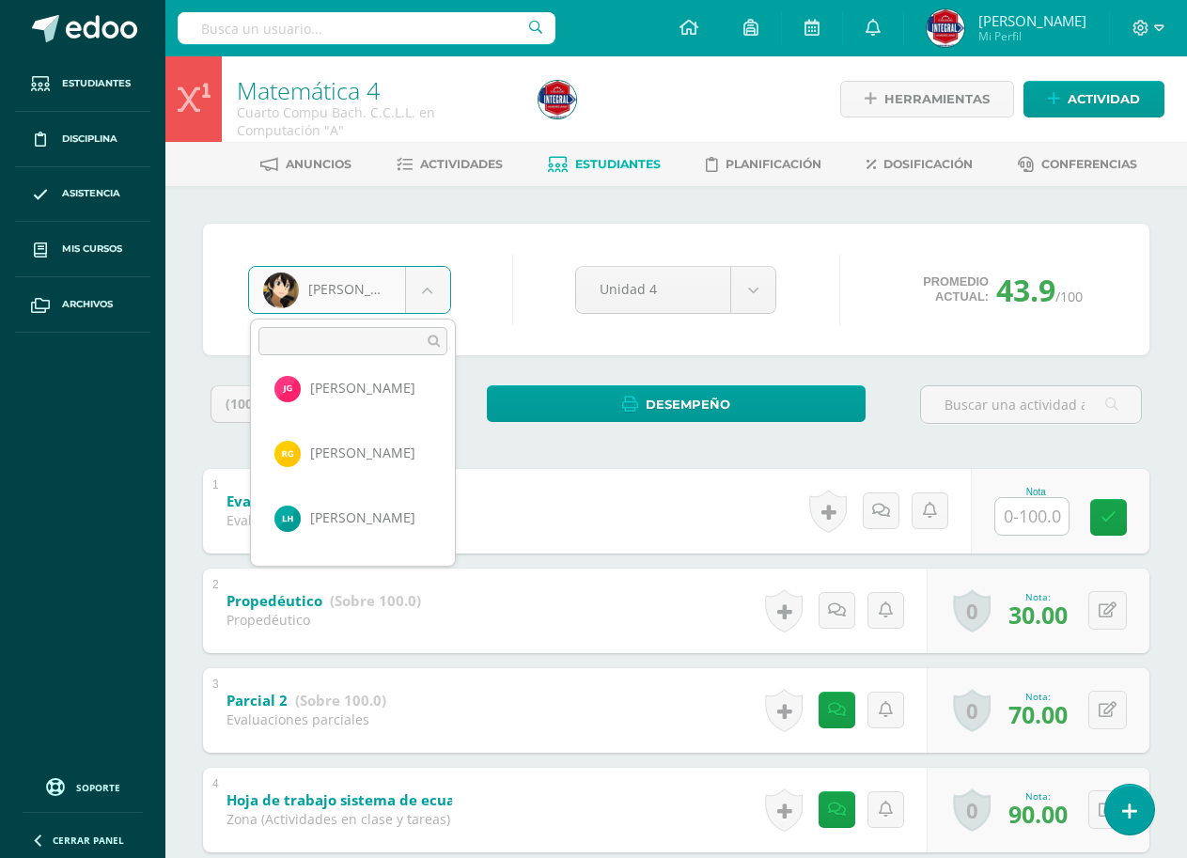
scroll to position [564, 0]
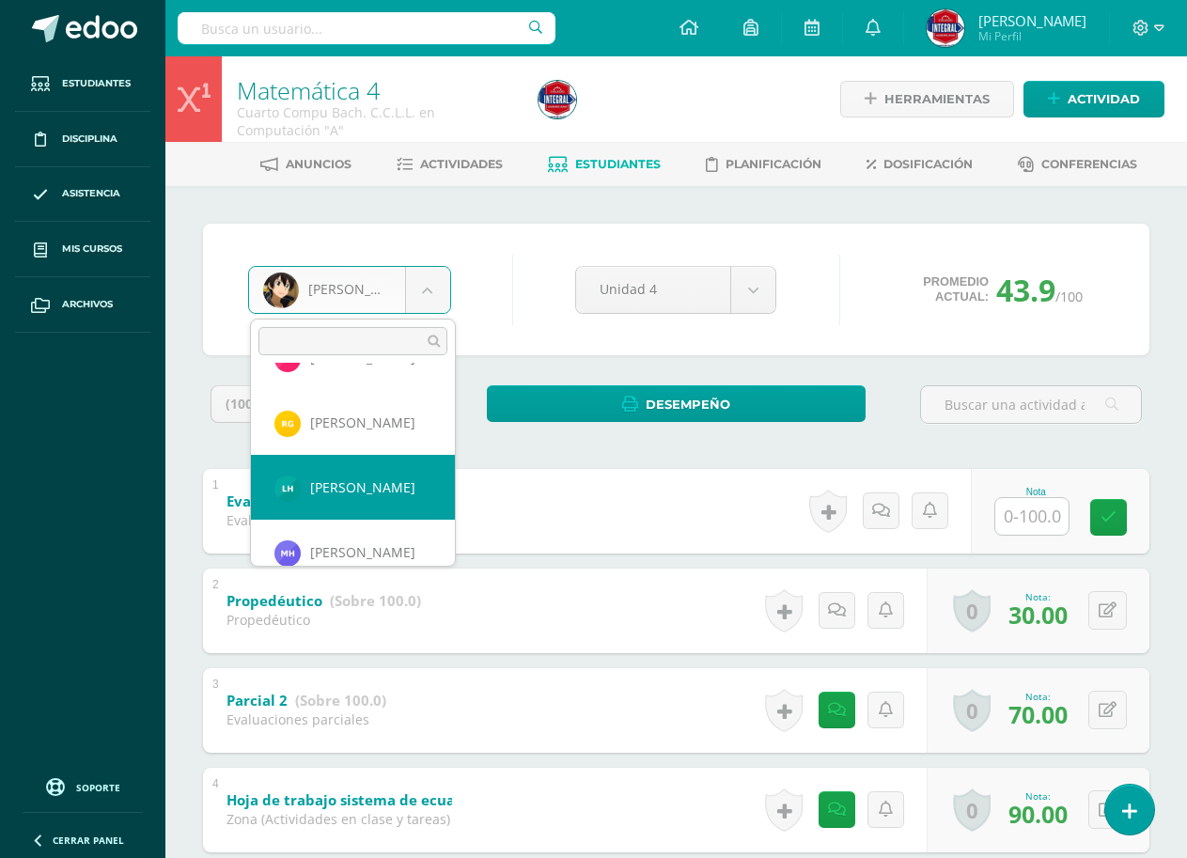
select select "2804"
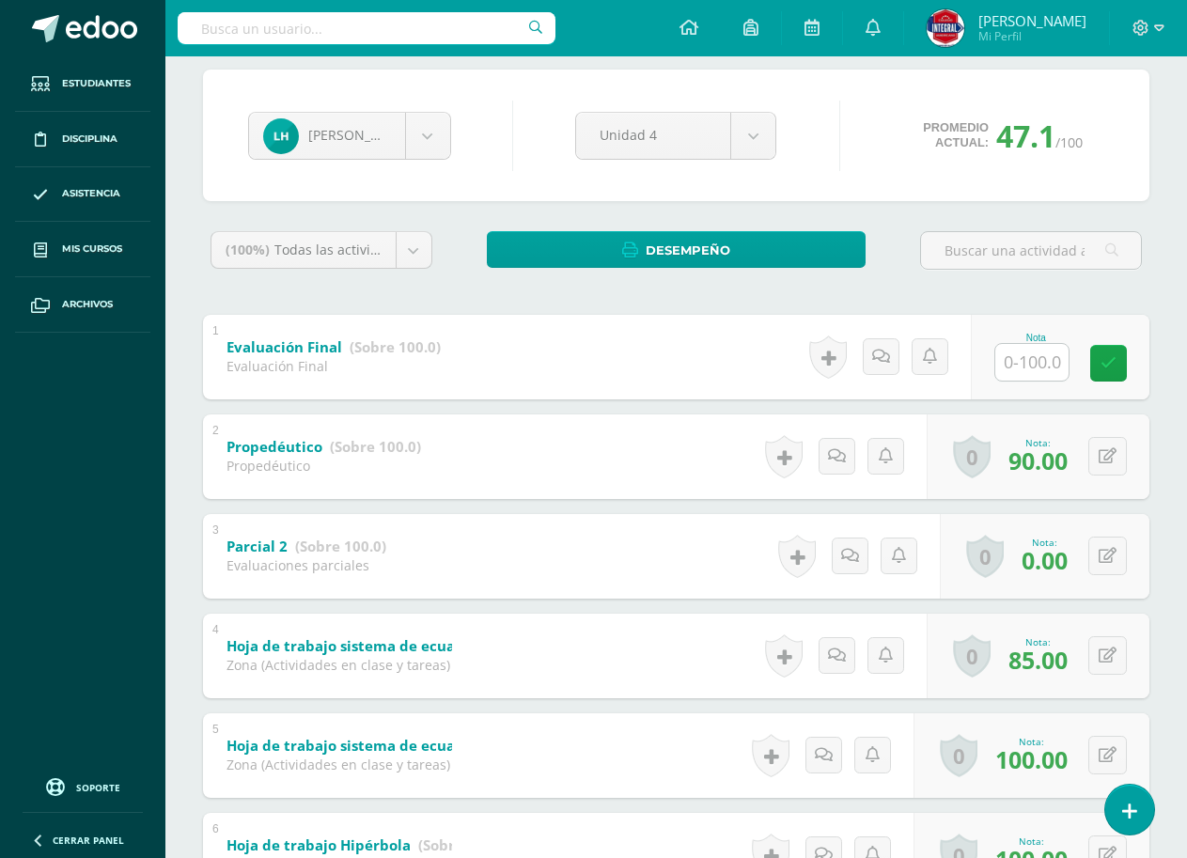
scroll to position [188, 0]
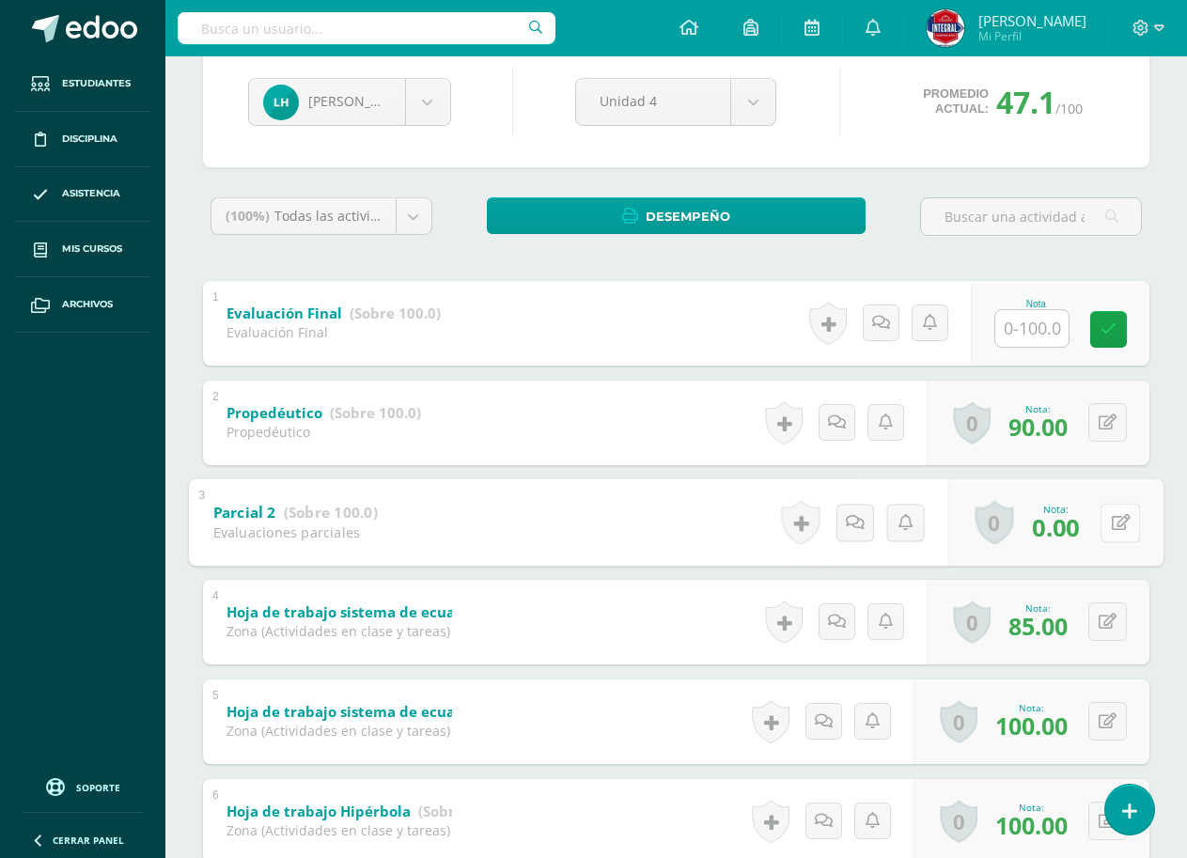
click at [1104, 534] on button at bounding box center [1119, 522] width 39 height 39
type input "7"
type input "8"
type input "70"
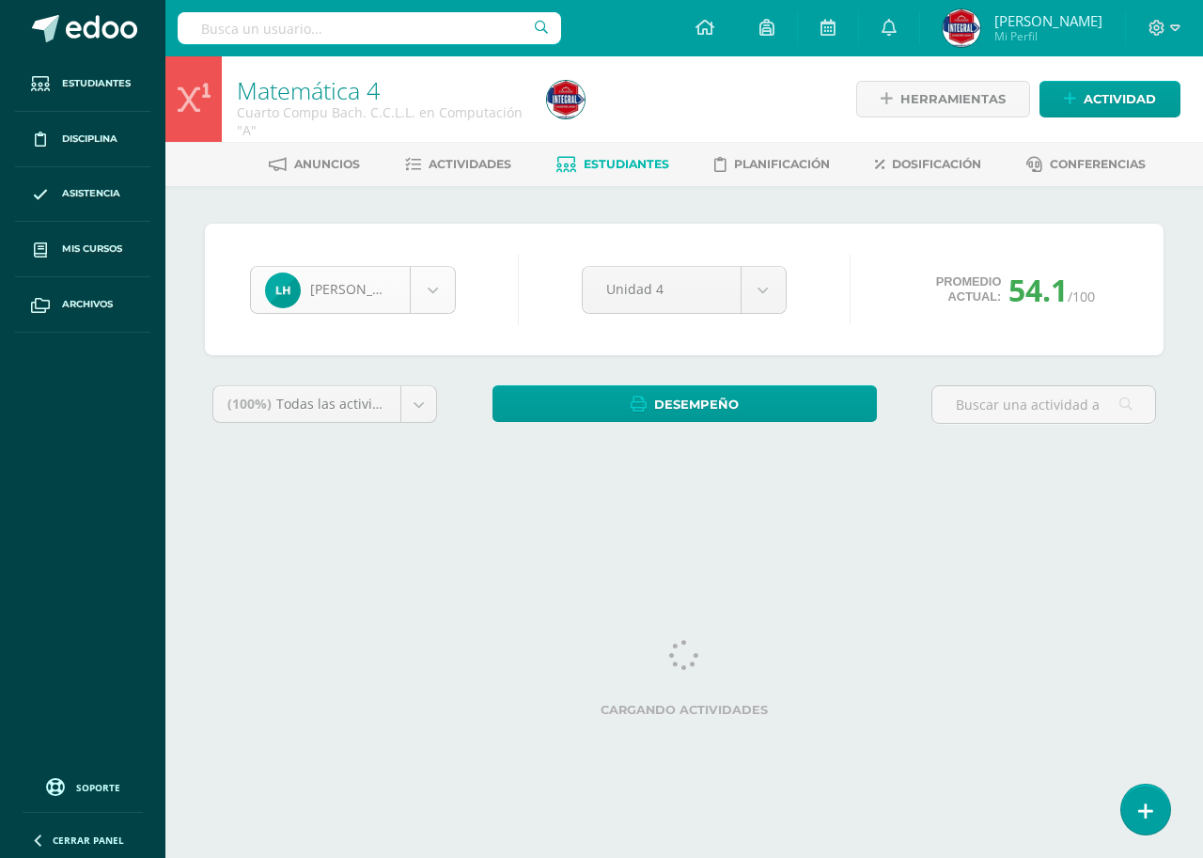
click at [377, 307] on body "Estudiantes Disciplina Asistencia Mis cursos Archivos Soporte Ayuda Reportar un…" at bounding box center [601, 253] width 1203 height 506
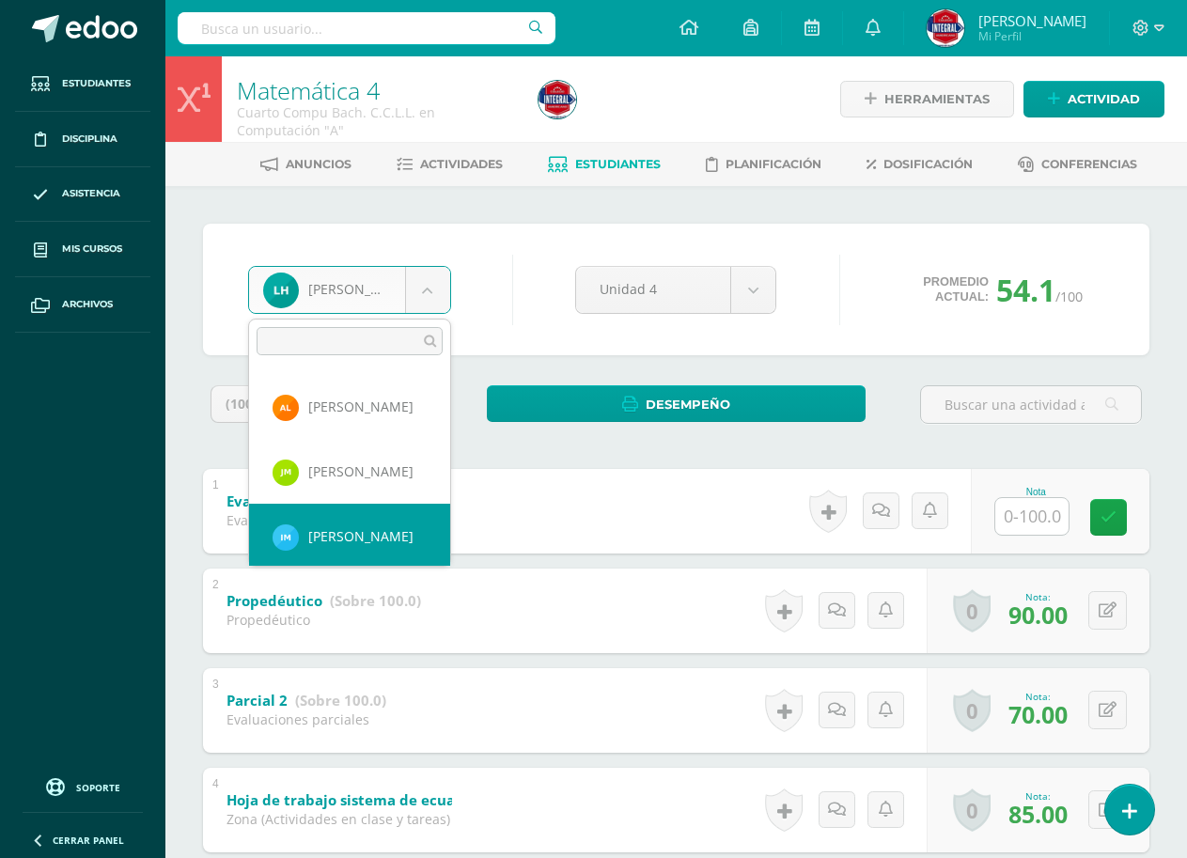
scroll to position [806, 0]
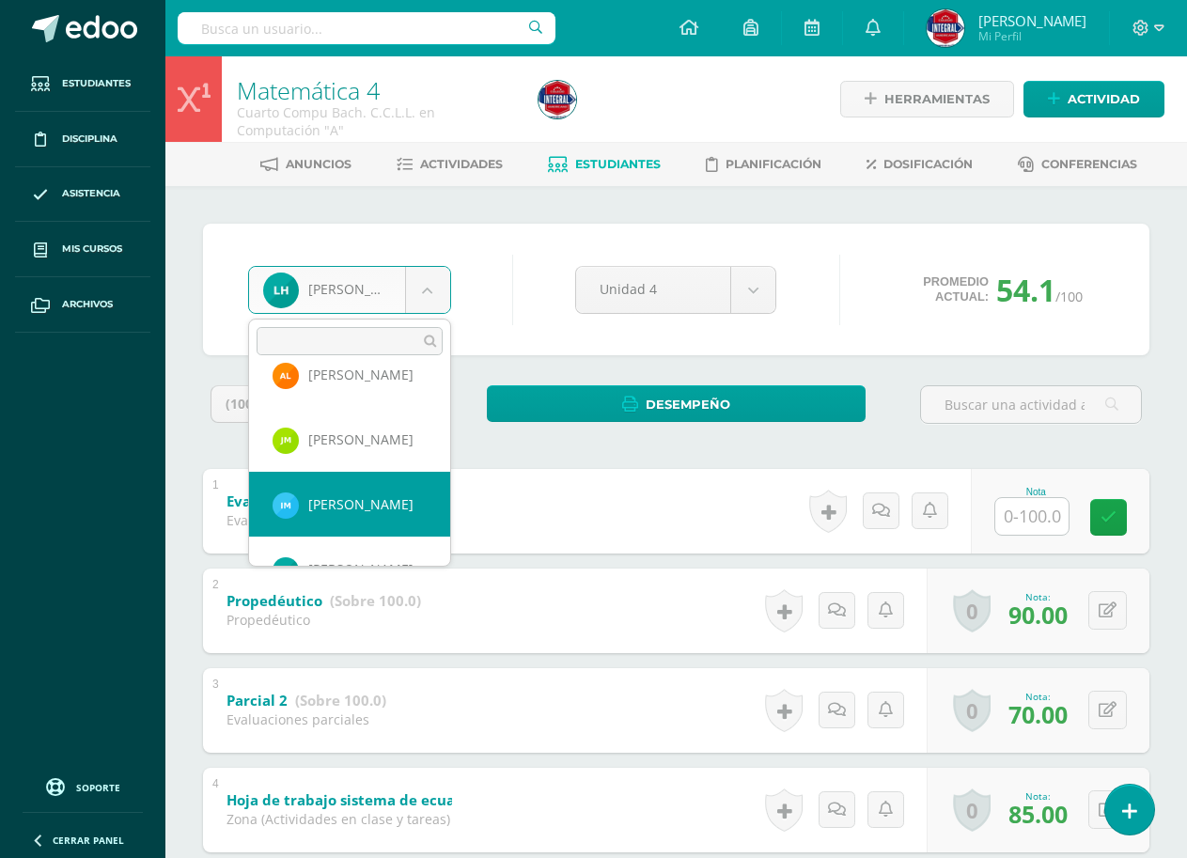
select select "1924"
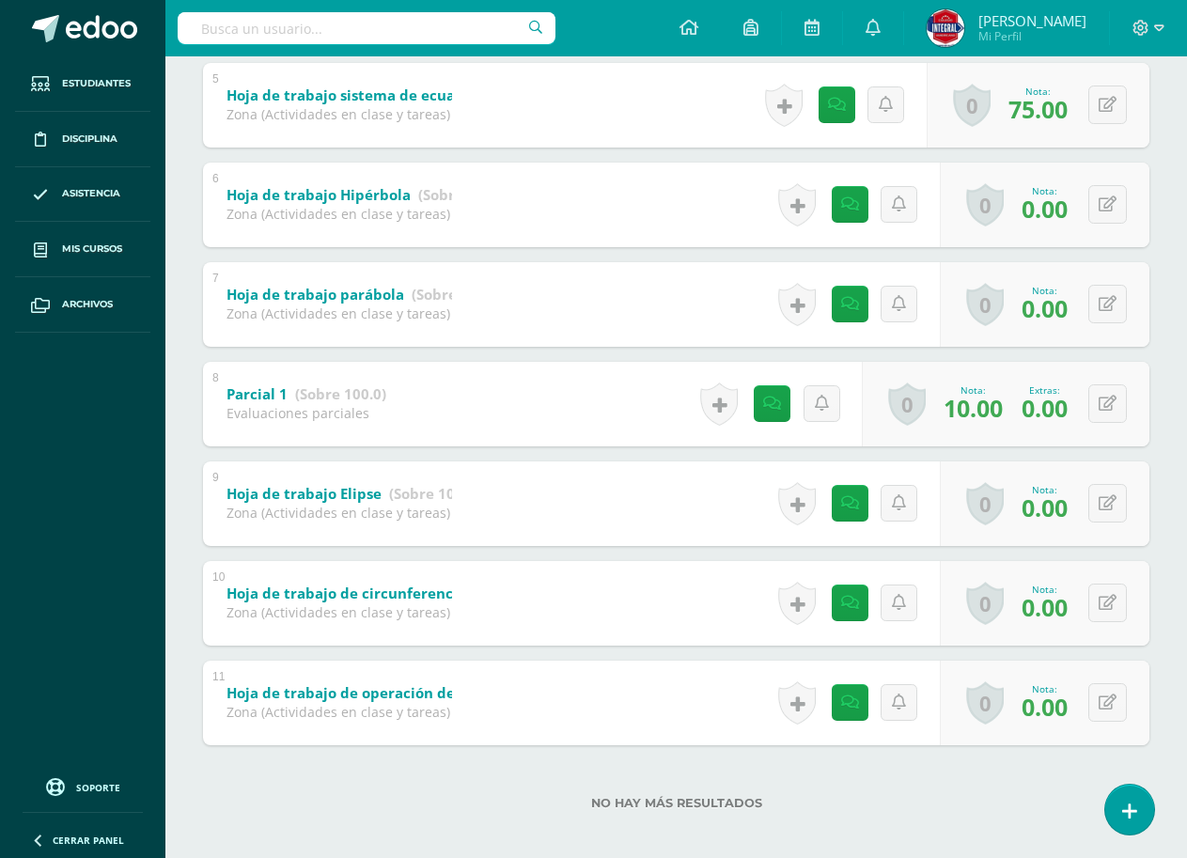
scroll to position [816, 0]
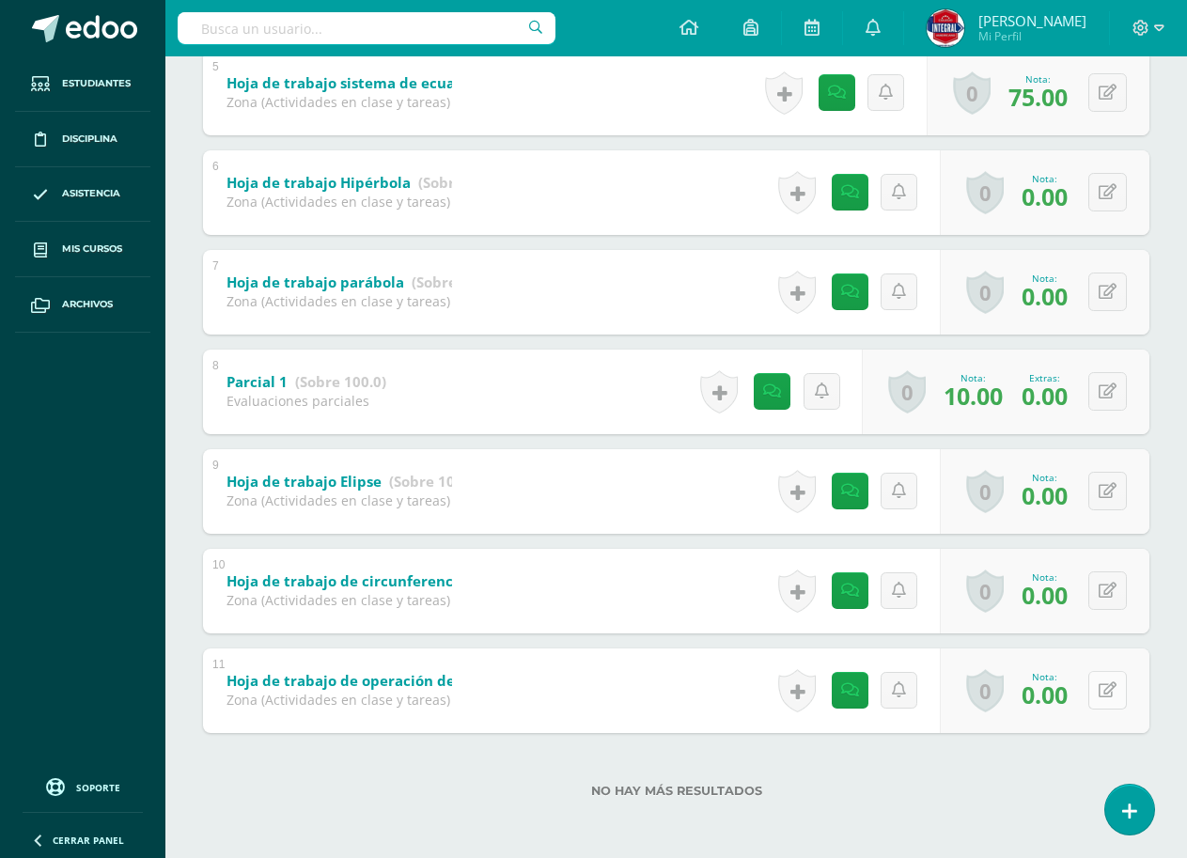
click at [1104, 685] on button at bounding box center [1107, 690] width 39 height 39
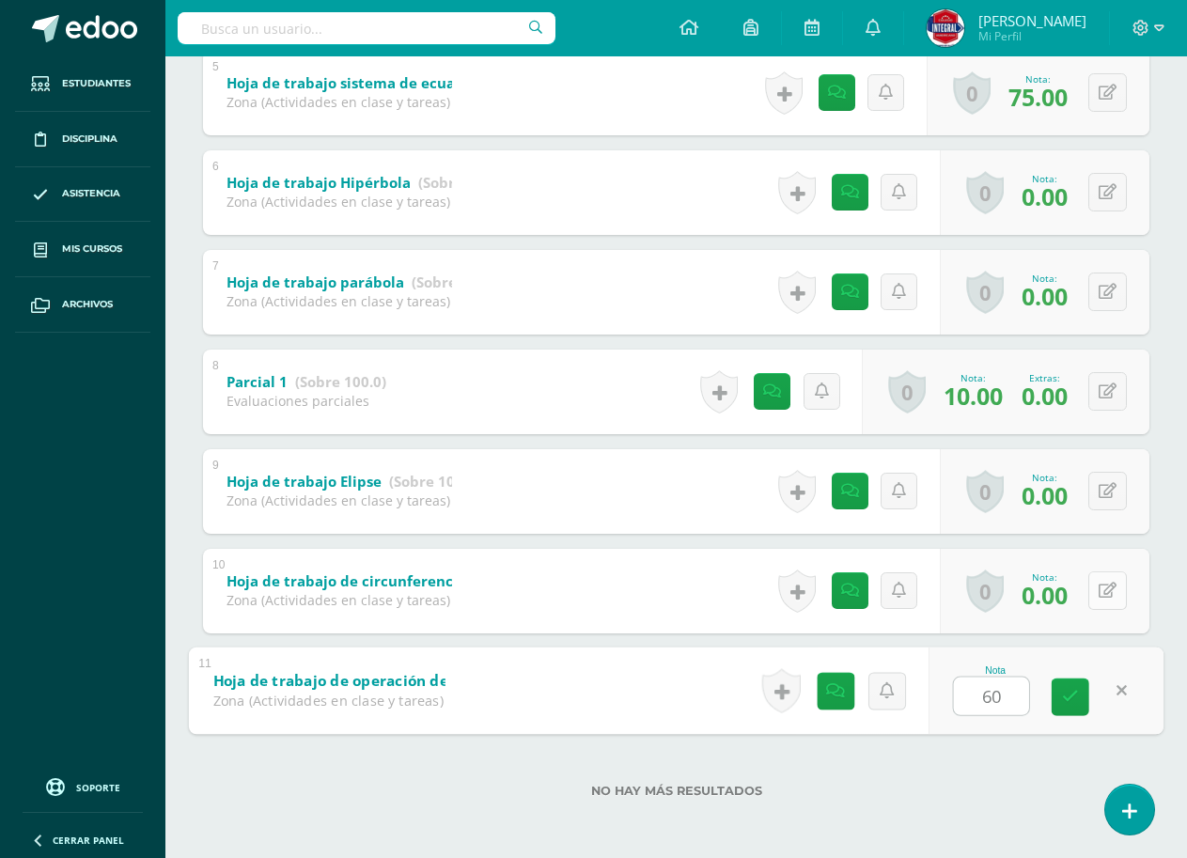
type input "60"
click at [1109, 593] on icon at bounding box center [1107, 590] width 18 height 16
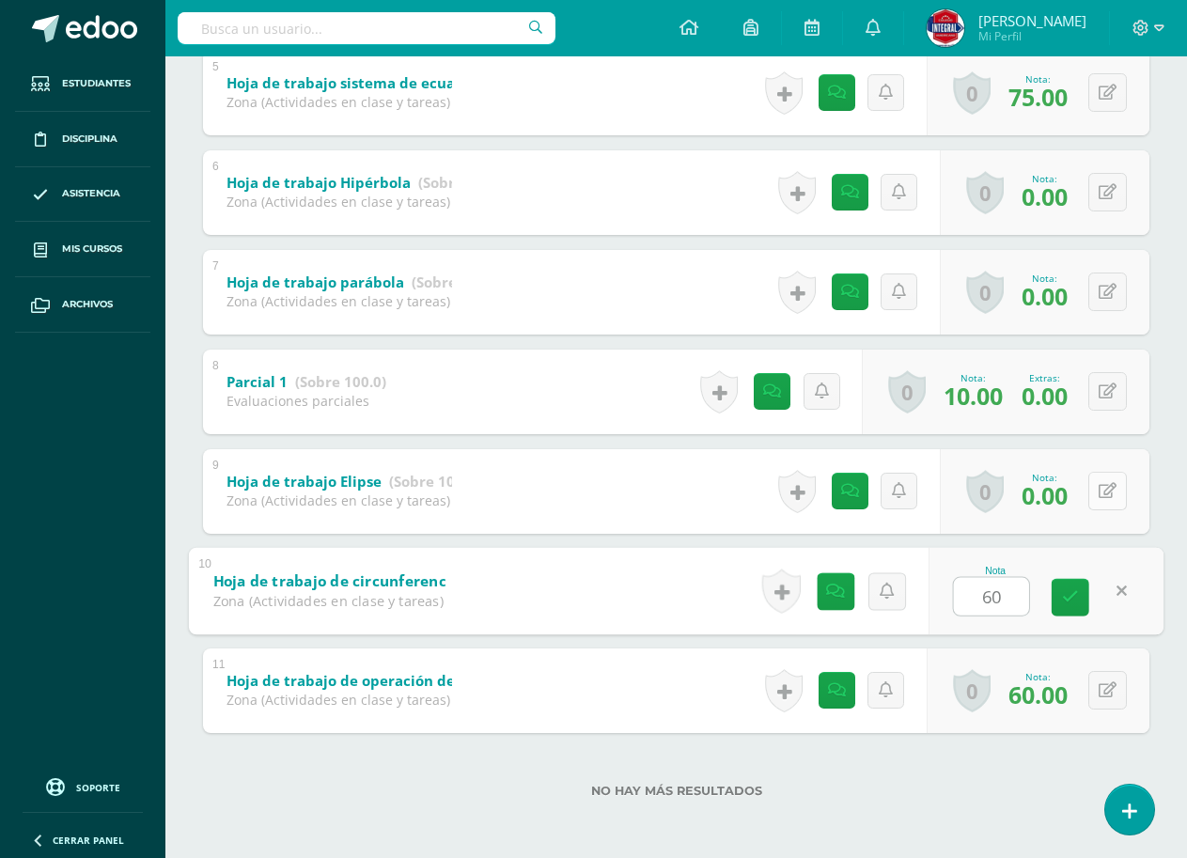
type input "60"
click at [1096, 490] on button at bounding box center [1107, 491] width 39 height 39
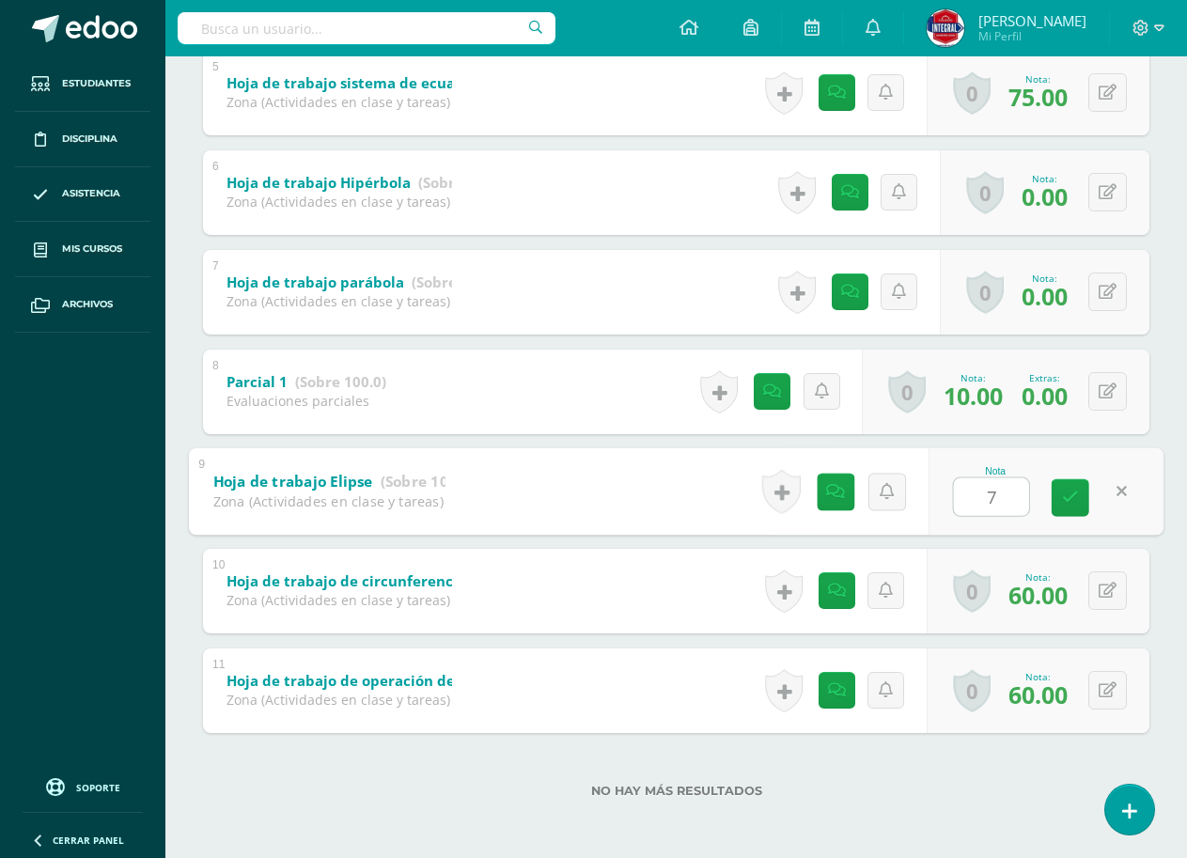
type input "70"
click at [1088, 496] on link at bounding box center [1070, 497] width 38 height 38
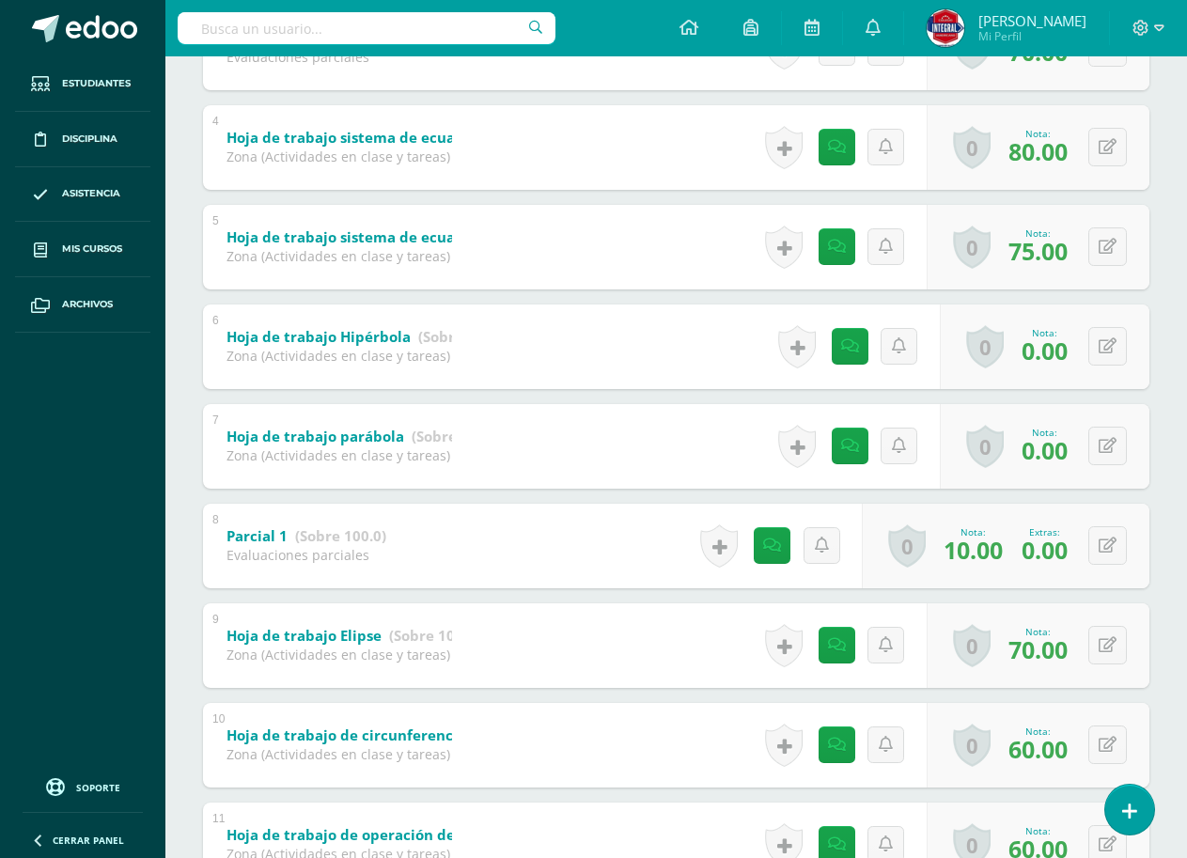
scroll to position [629, 0]
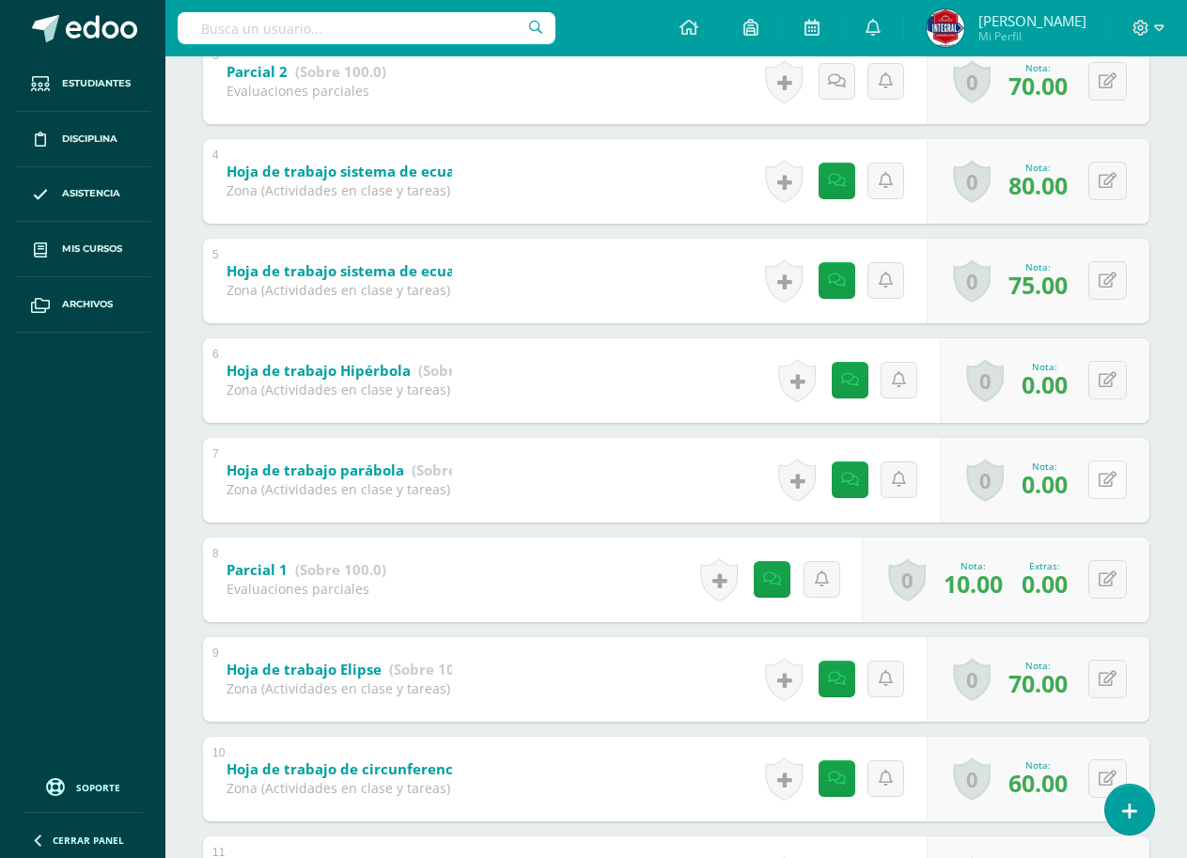
click at [1098, 474] on div "0 Logros Logros obtenidos Aún no hay logros agregados Nota: 0.00" at bounding box center [1044, 480] width 210 height 85
click at [1117, 478] on icon at bounding box center [1120, 480] width 19 height 16
type input "70"
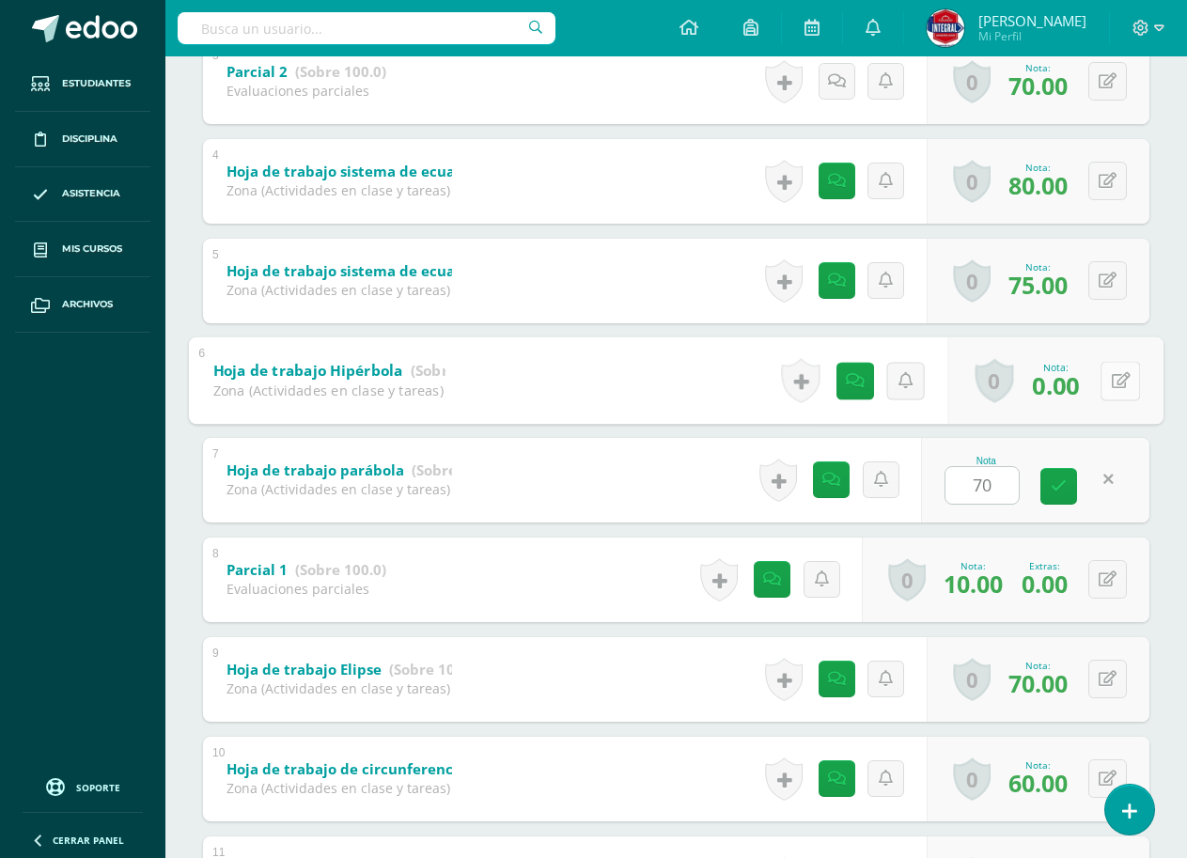
click at [1112, 385] on icon at bounding box center [1120, 380] width 19 height 16
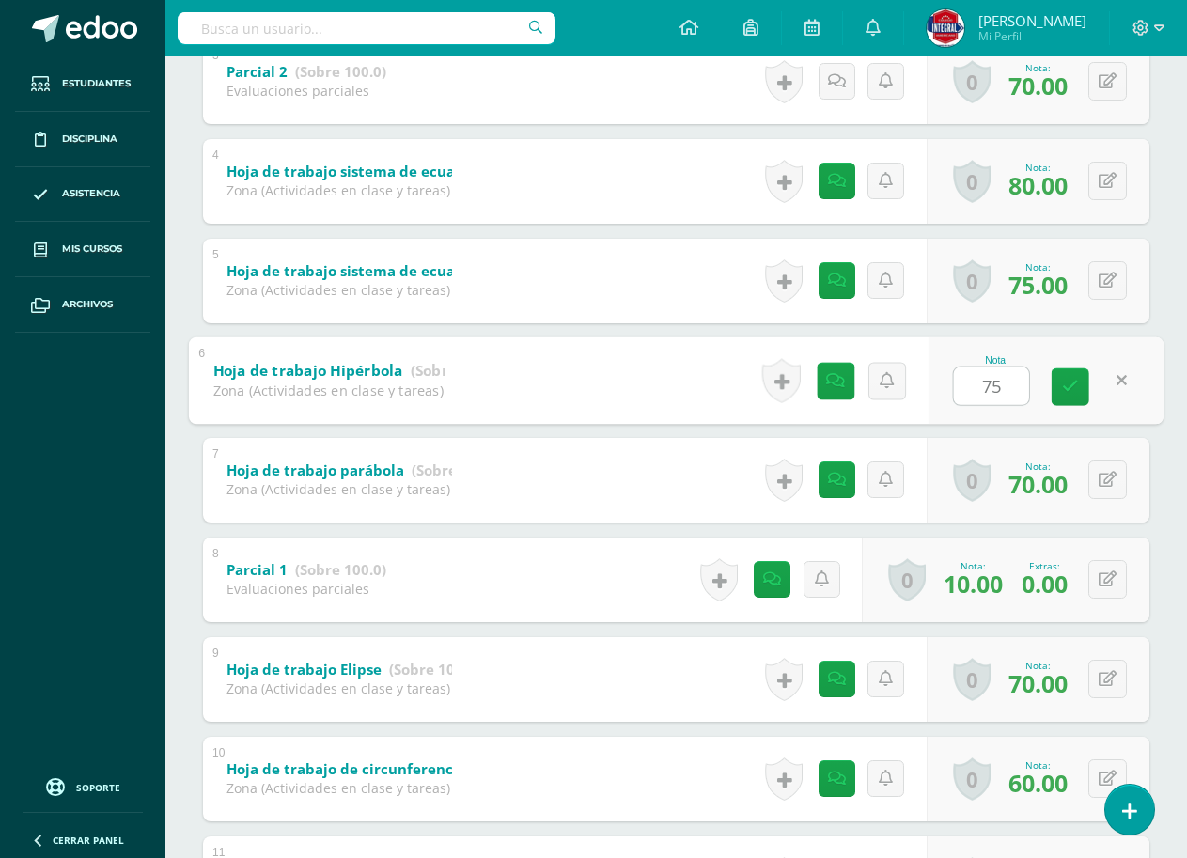
type input "75"
click at [1151, 481] on div "Ian Monterroso Mario Barillas Mynor Beltranena Diego Davila Angel Donis Juan Du…" at bounding box center [675, 301] width 961 height 1413
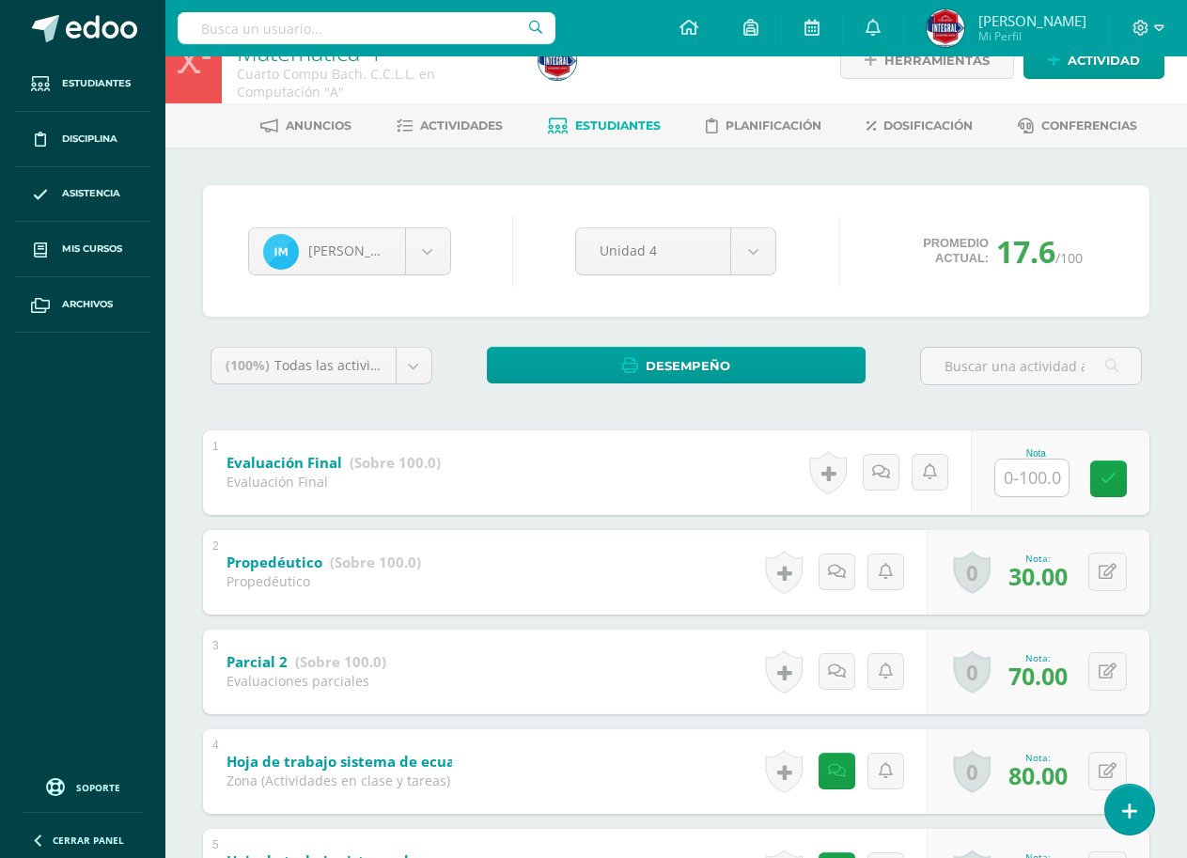
scroll to position [0, 0]
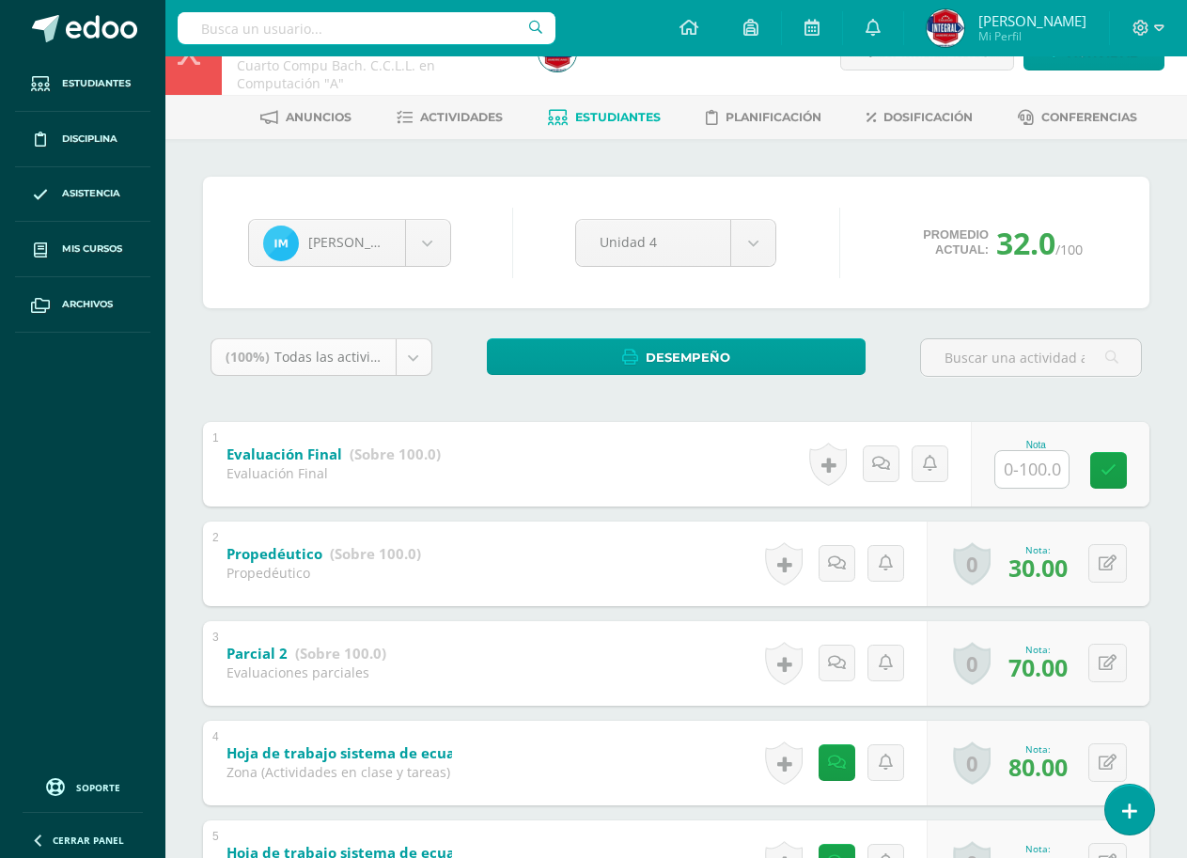
scroll to position [94, 0]
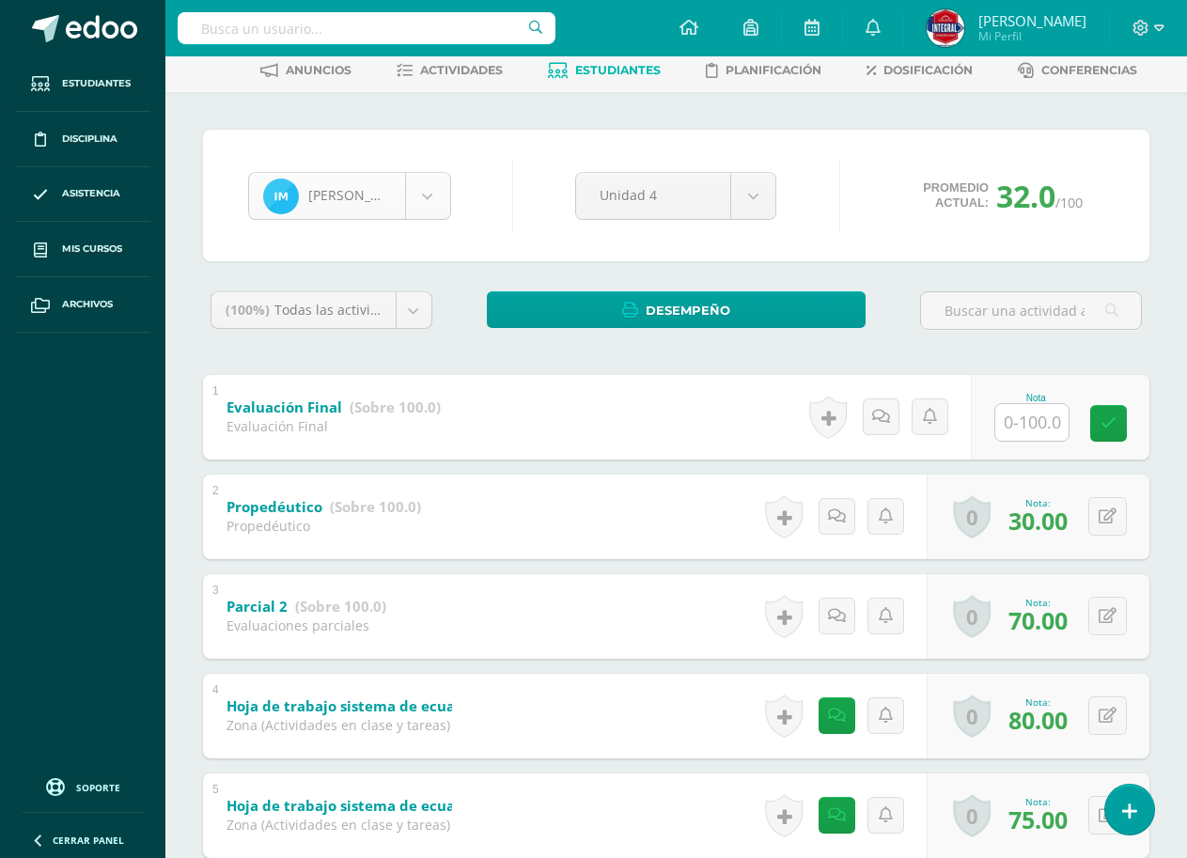
click at [383, 196] on body "Estudiantes Disciplina Asistencia Mis cursos Archivos Soporte Ayuda Reportar un…" at bounding box center [593, 743] width 1187 height 1674
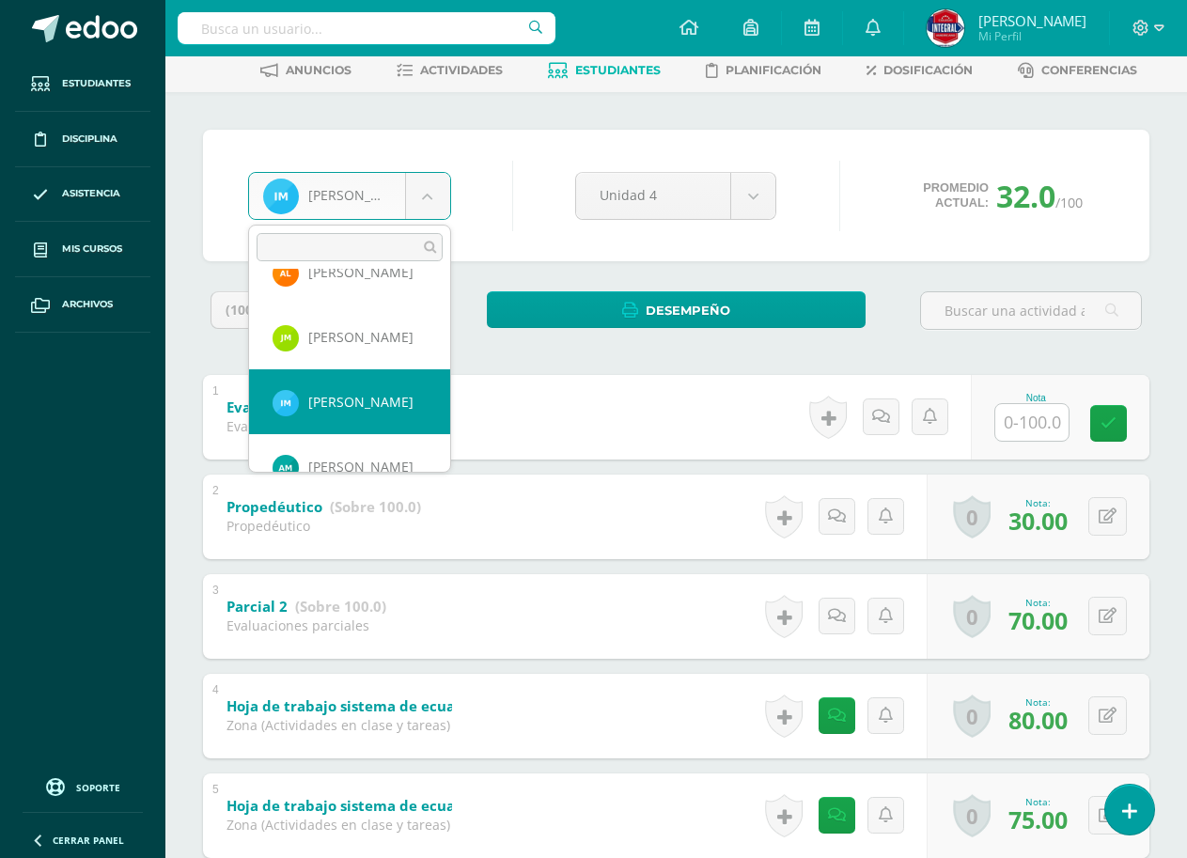
scroll to position [842, 0]
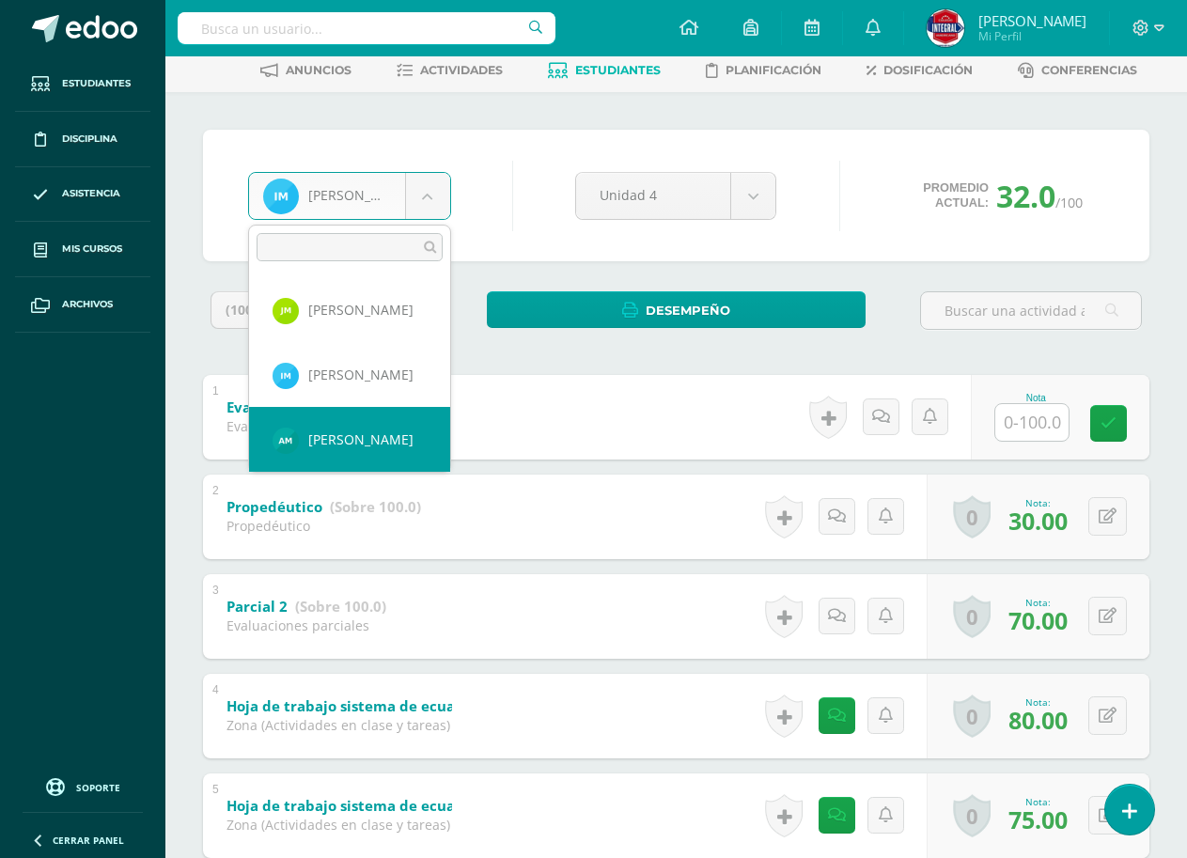
select select "2806"
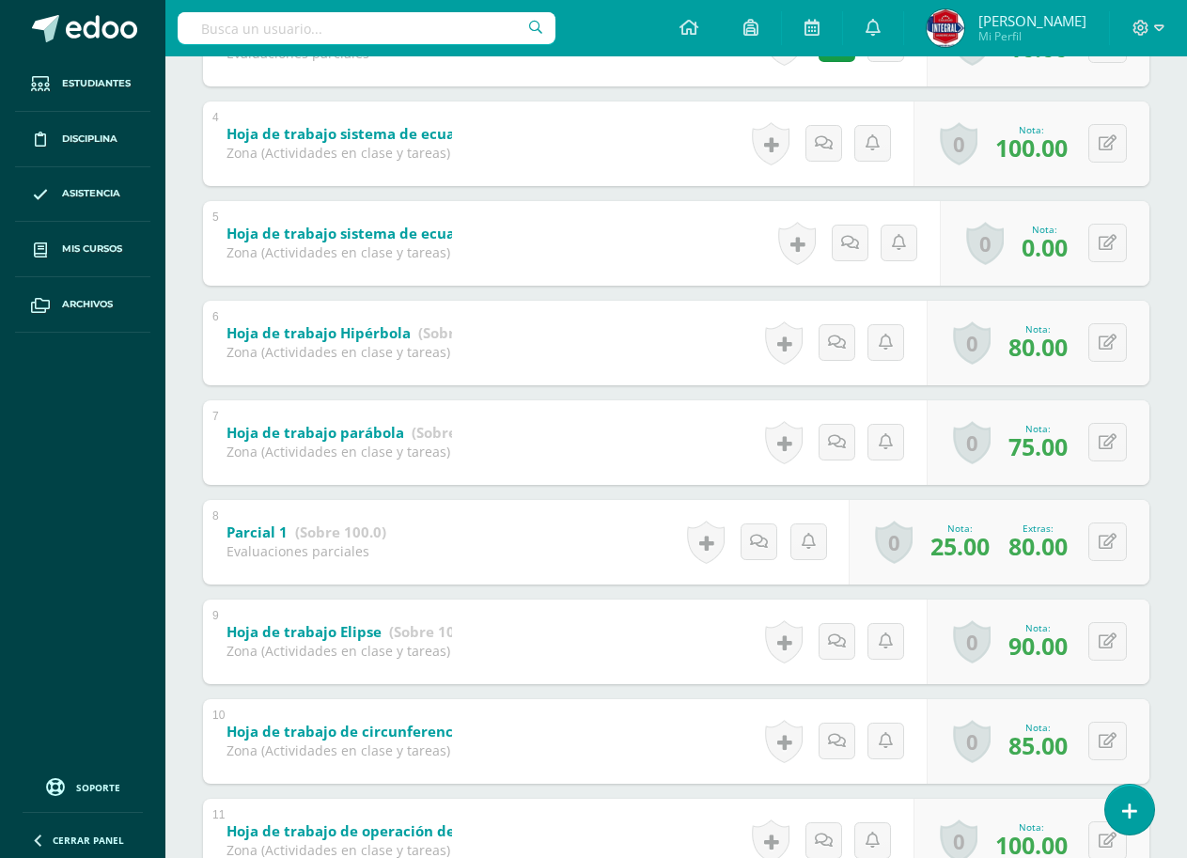
scroll to position [752, 0]
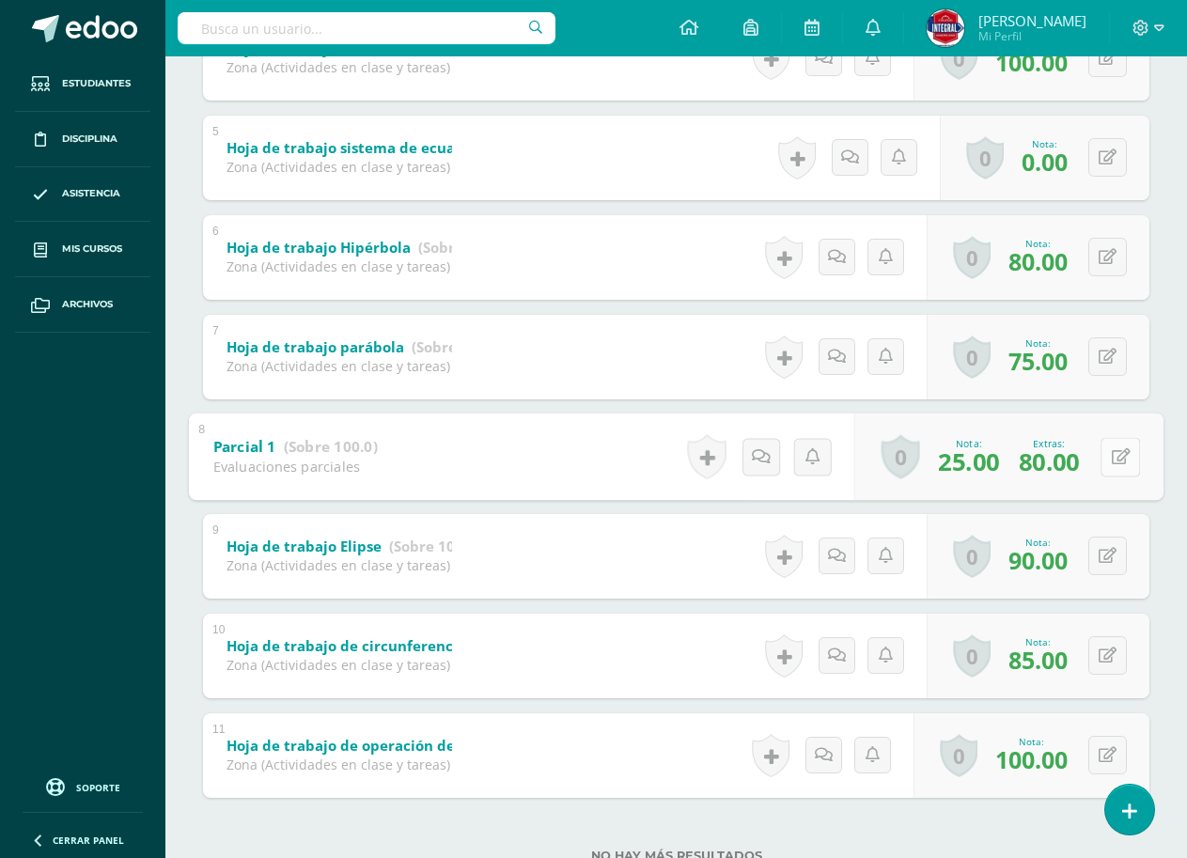
click at [1112, 460] on icon at bounding box center [1120, 456] width 19 height 16
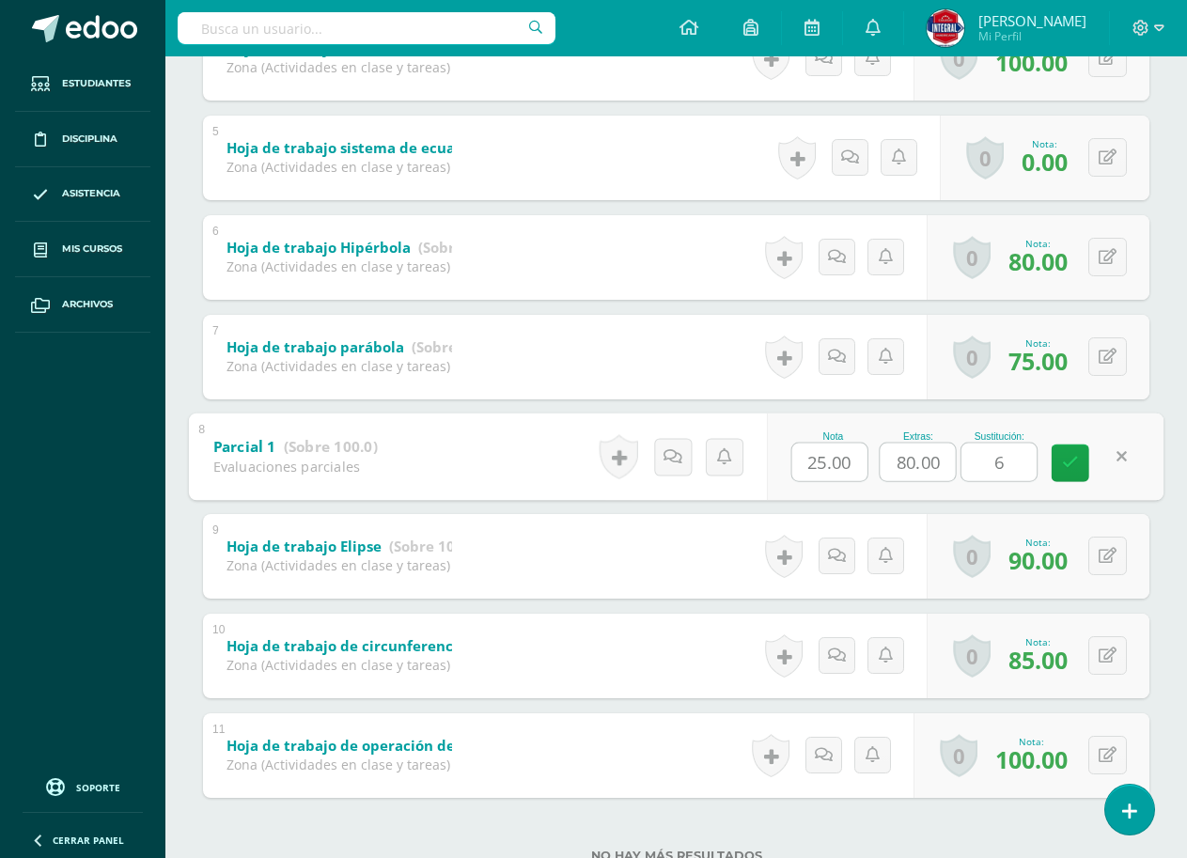
type input "60"
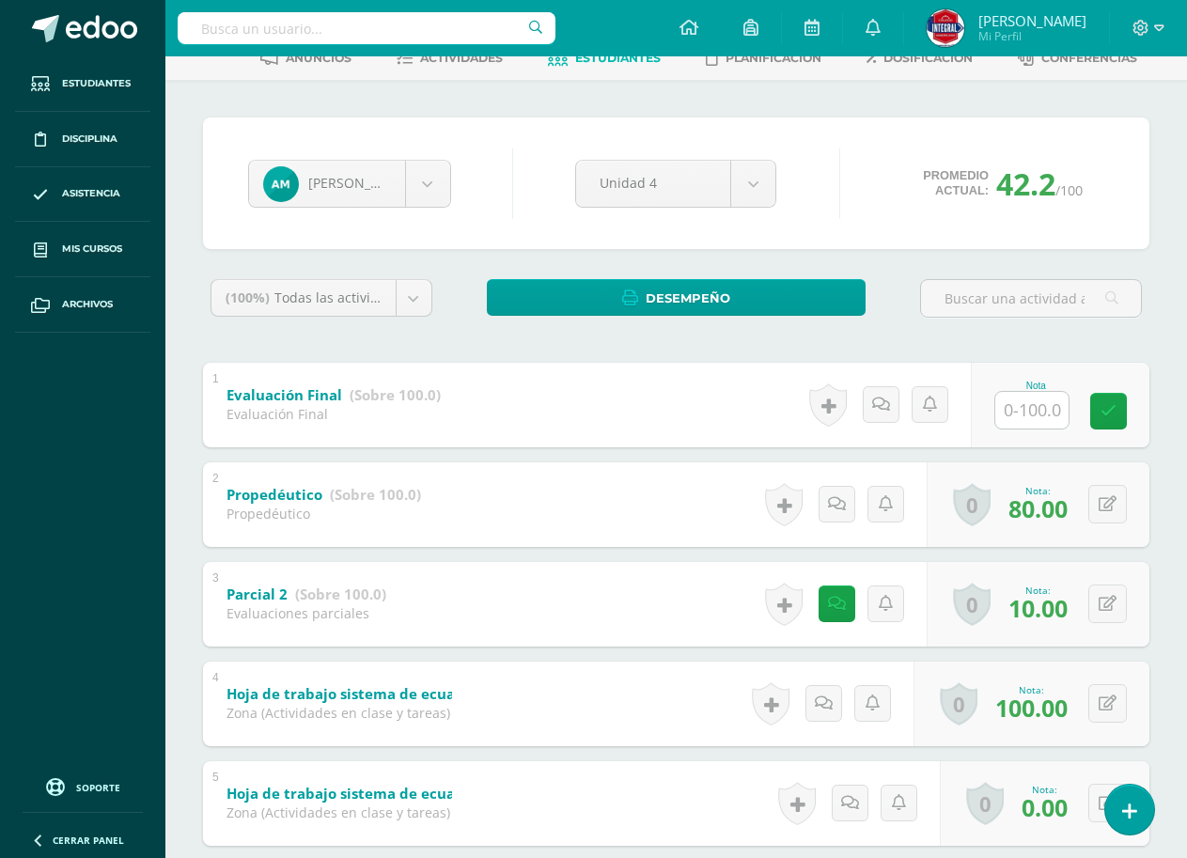
scroll to position [0, 0]
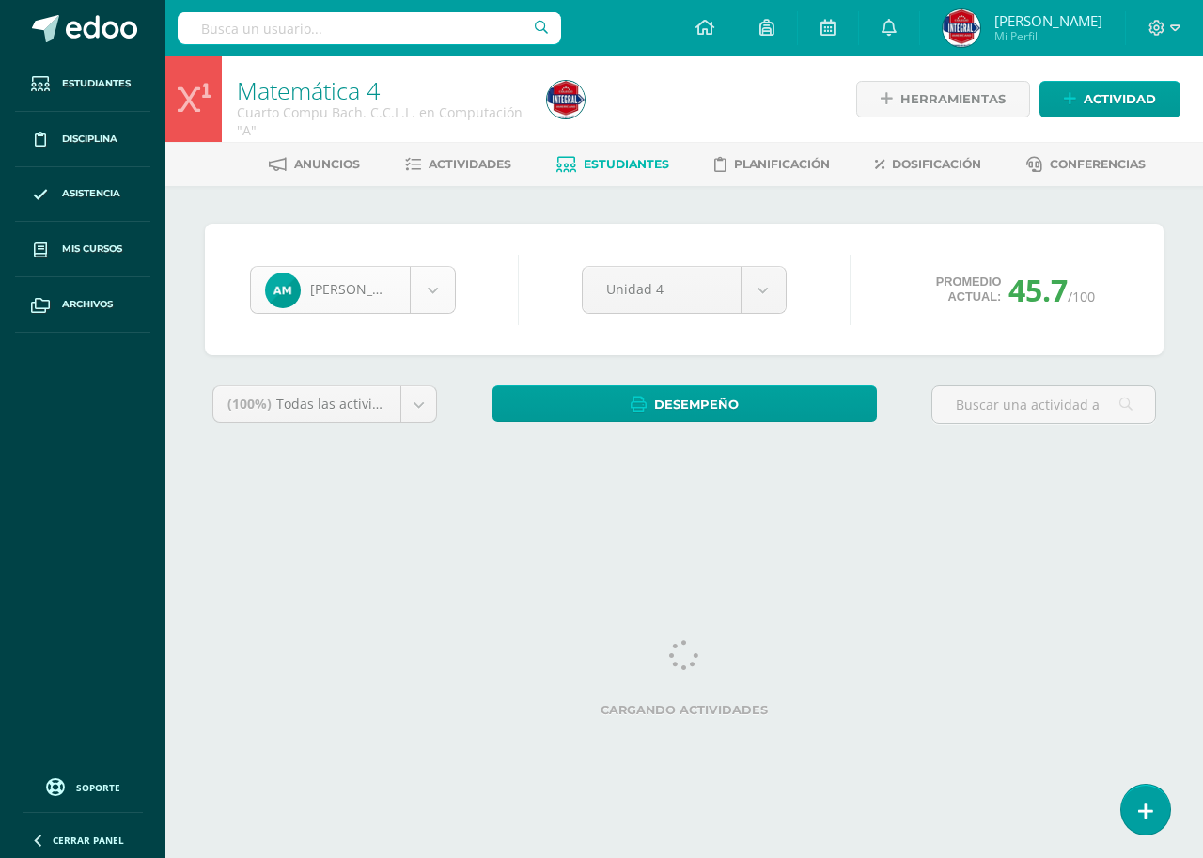
click at [378, 303] on body "Estudiantes Disciplina Asistencia Mis cursos Archivos Soporte Ayuda Reportar un…" at bounding box center [601, 253] width 1203 height 506
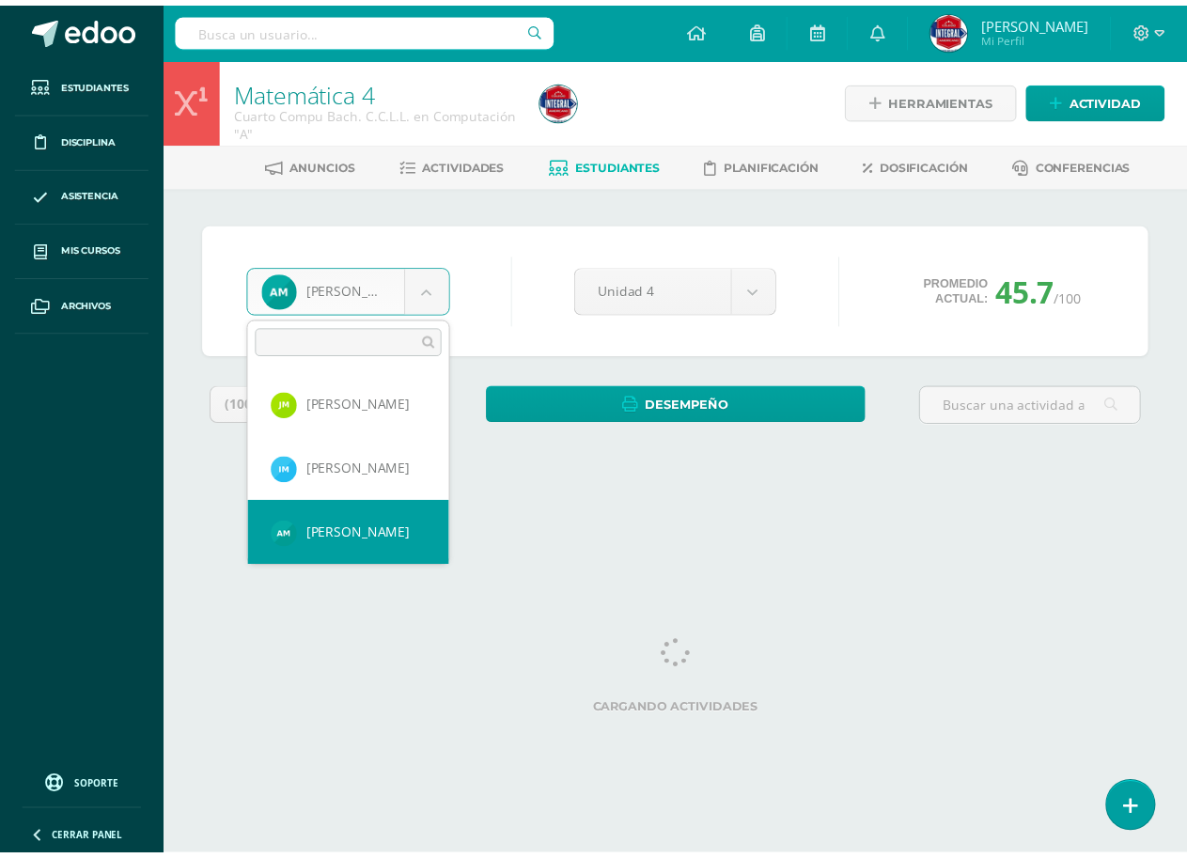
scroll to position [936, 0]
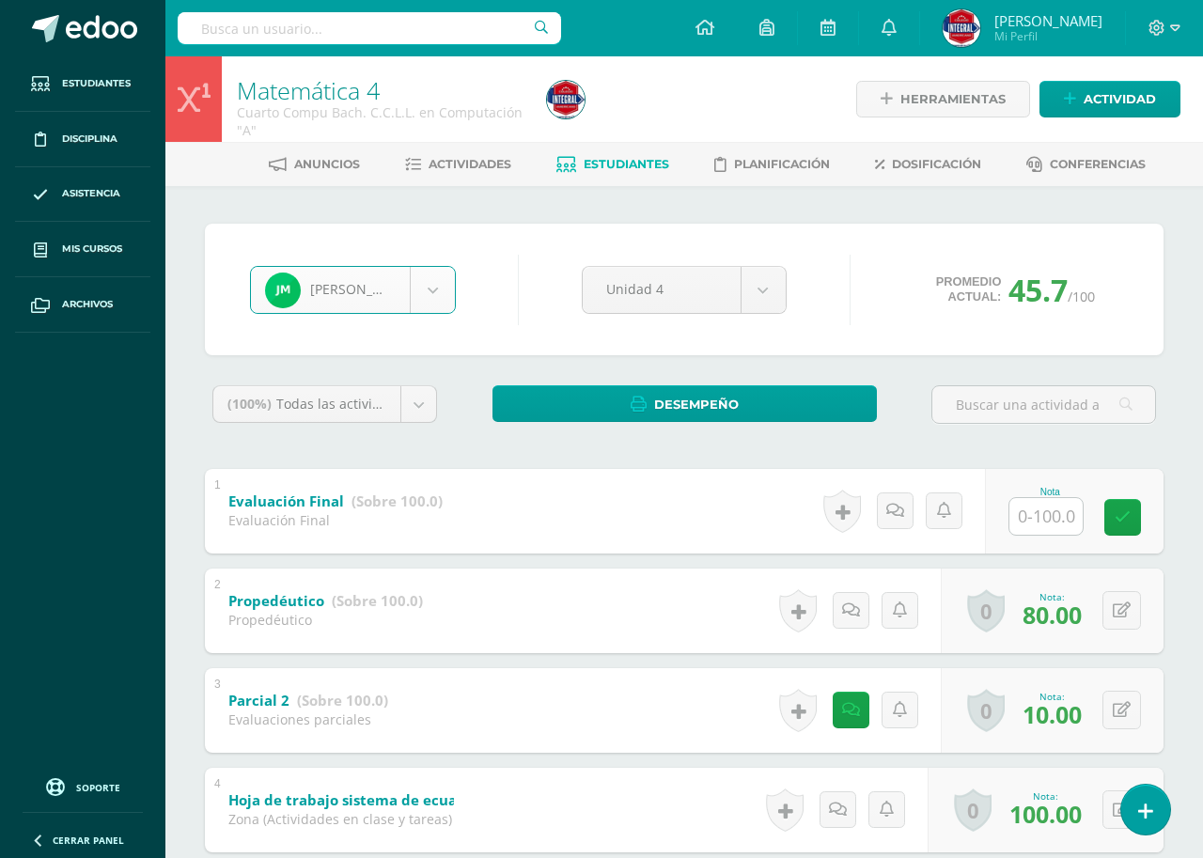
select select "2807"
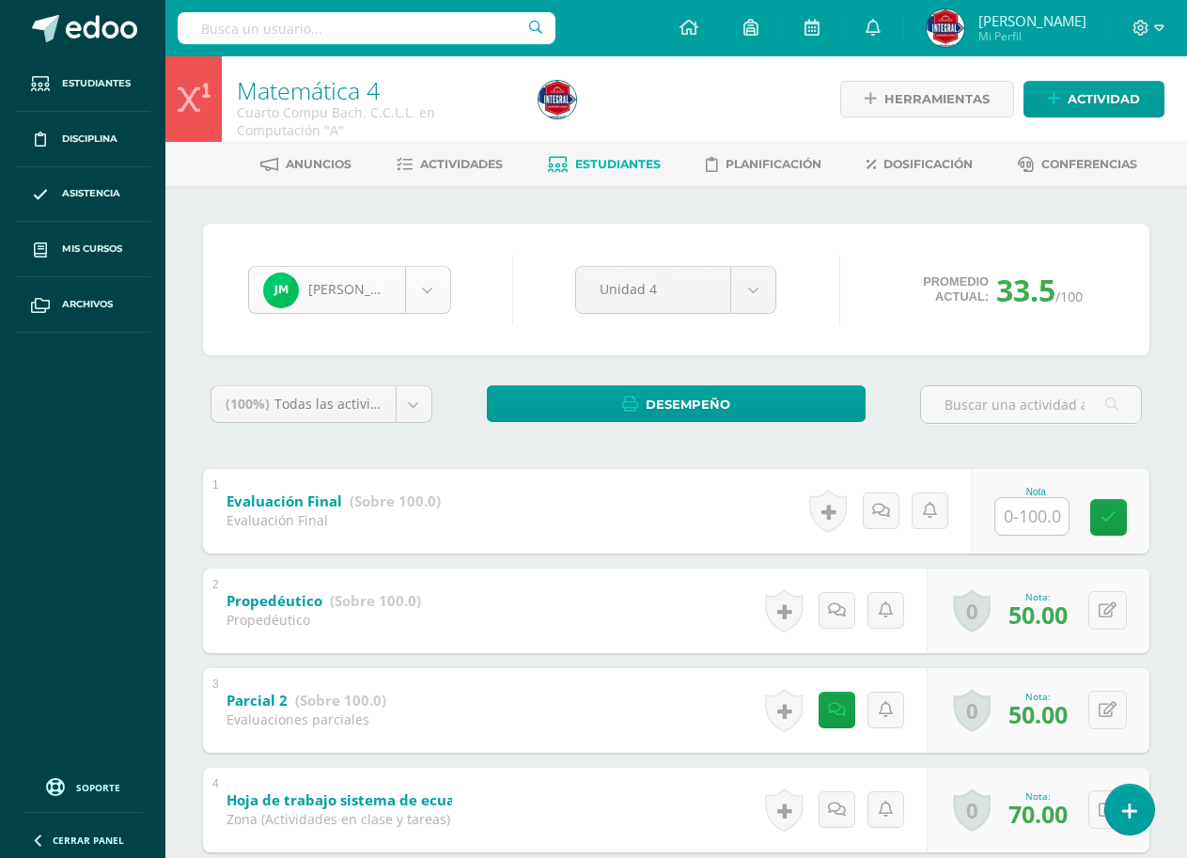
click at [384, 306] on body "Estudiantes Disciplina Asistencia Mis cursos Archivos Soporte Ayuda Reportar un…" at bounding box center [593, 837] width 1187 height 1674
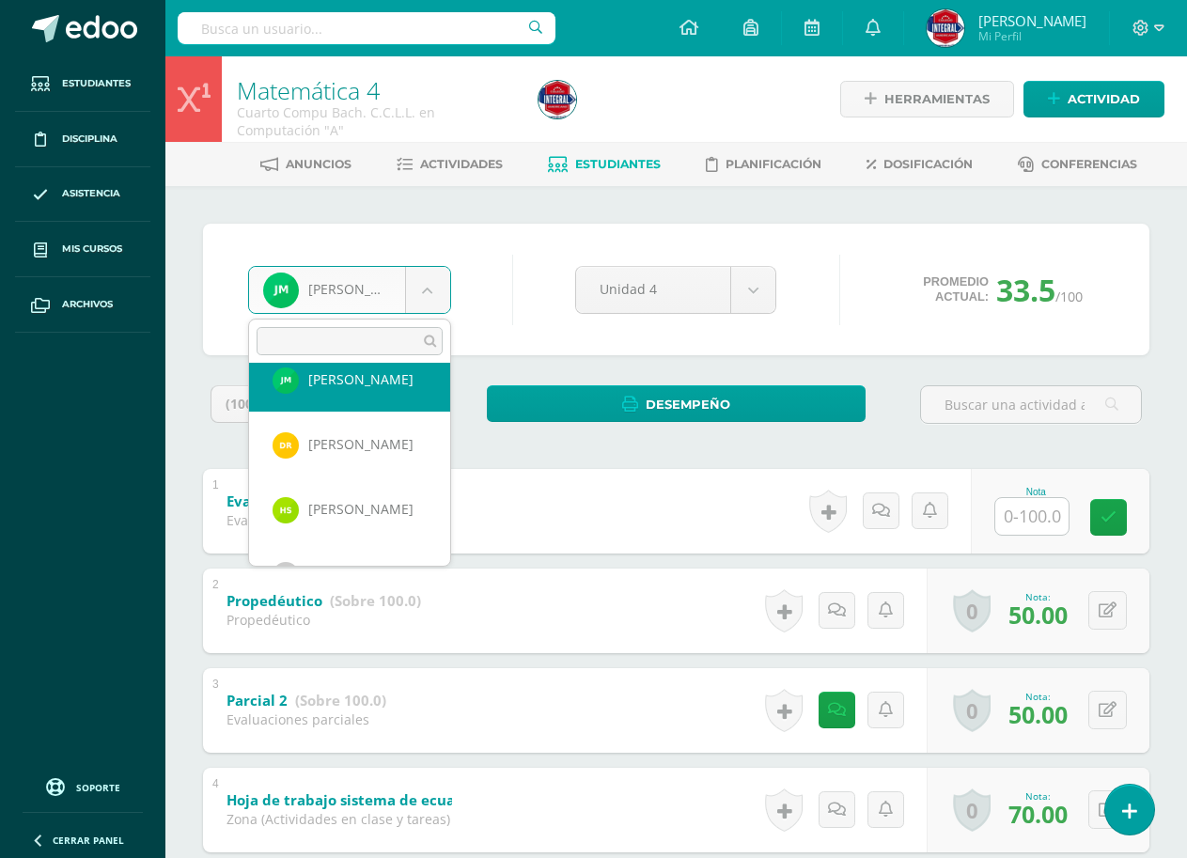
scroll to position [1094, 0]
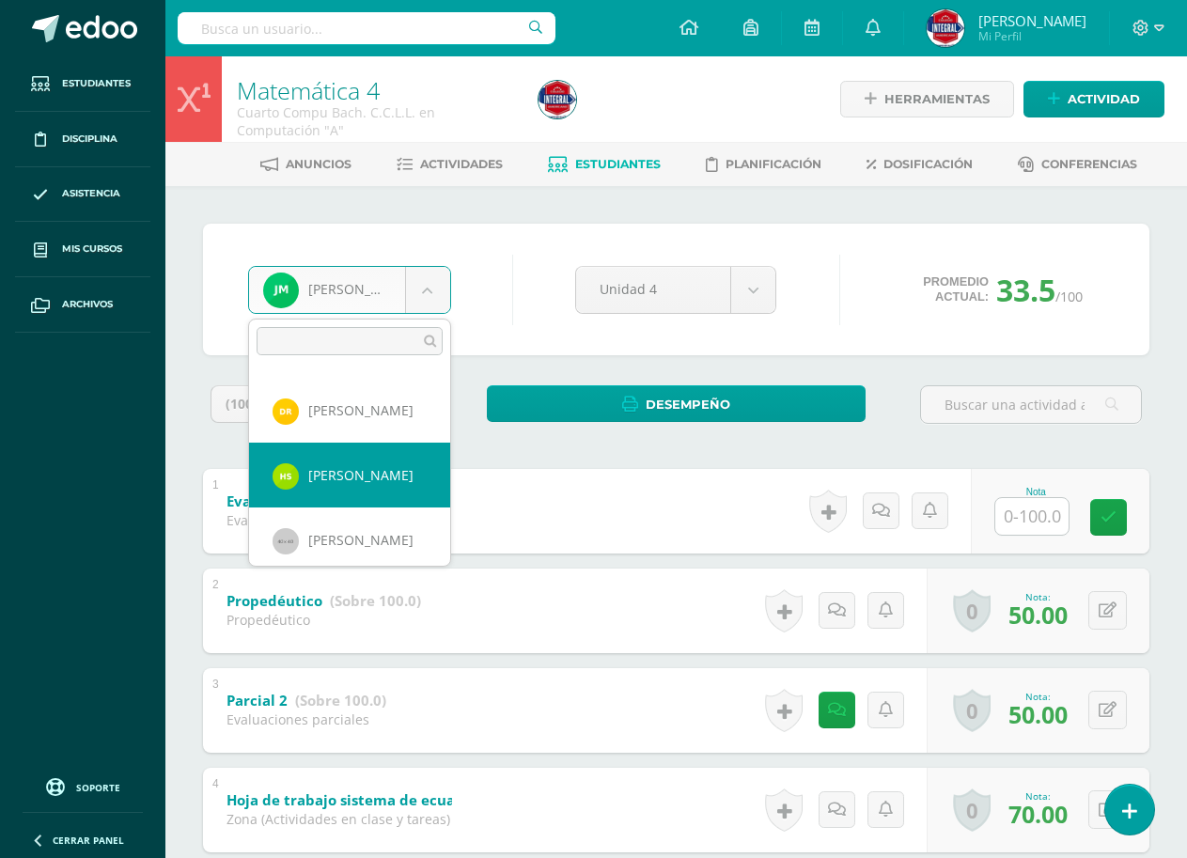
select select "2808"
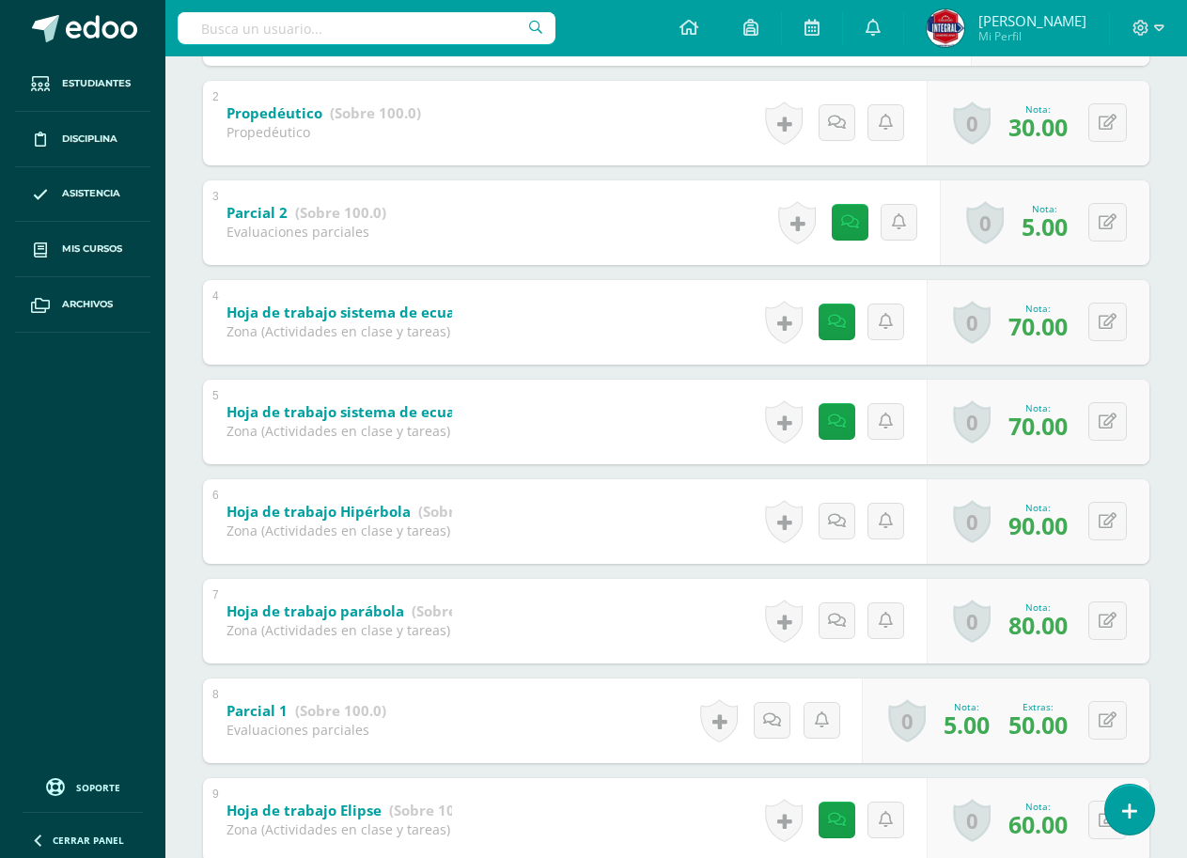
scroll to position [441, 0]
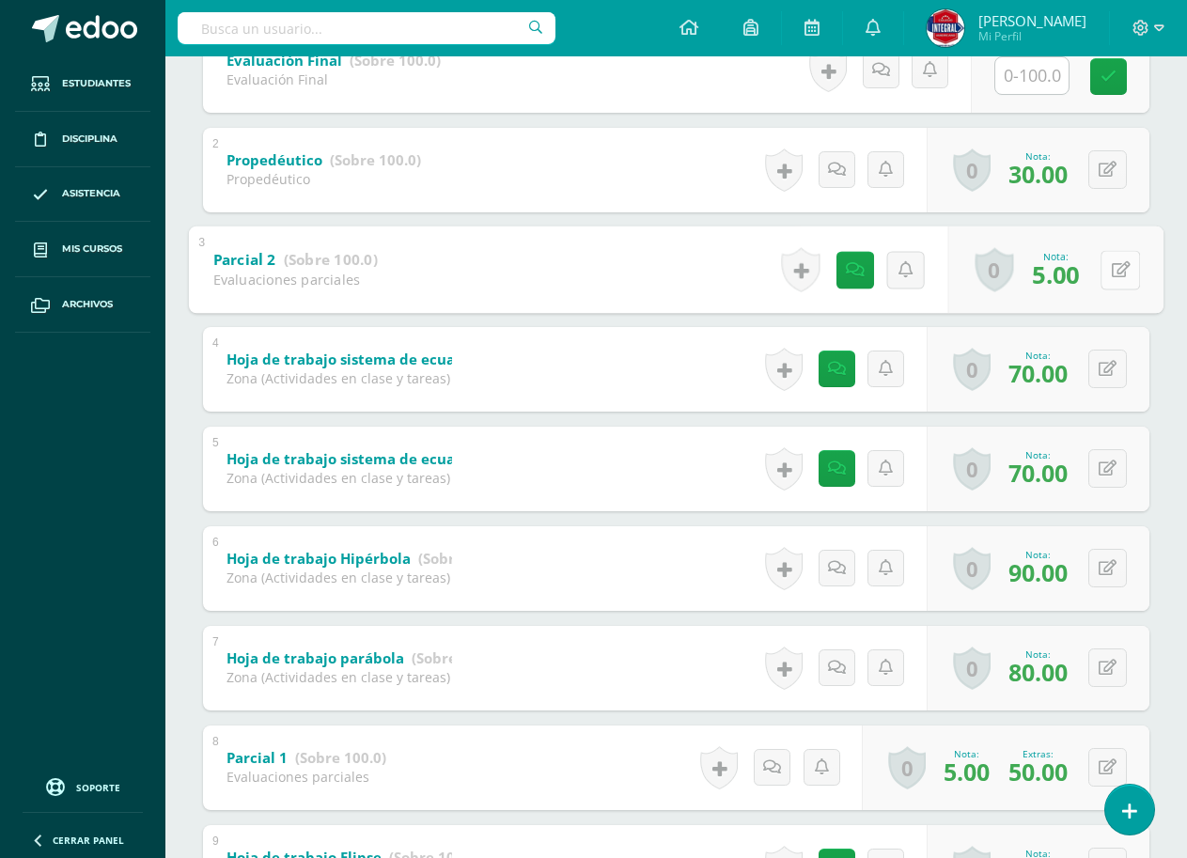
click at [1123, 271] on button at bounding box center [1119, 269] width 39 height 39
type input "70"
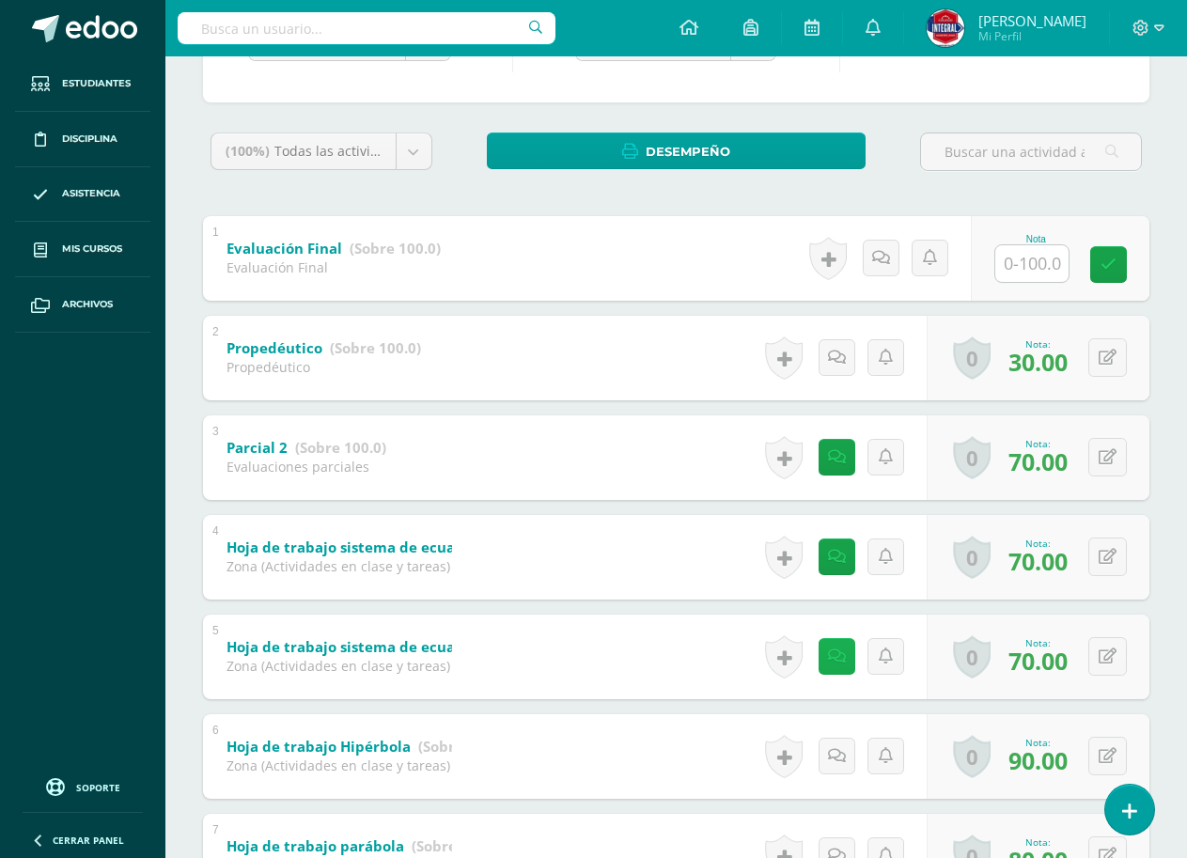
scroll to position [0, 0]
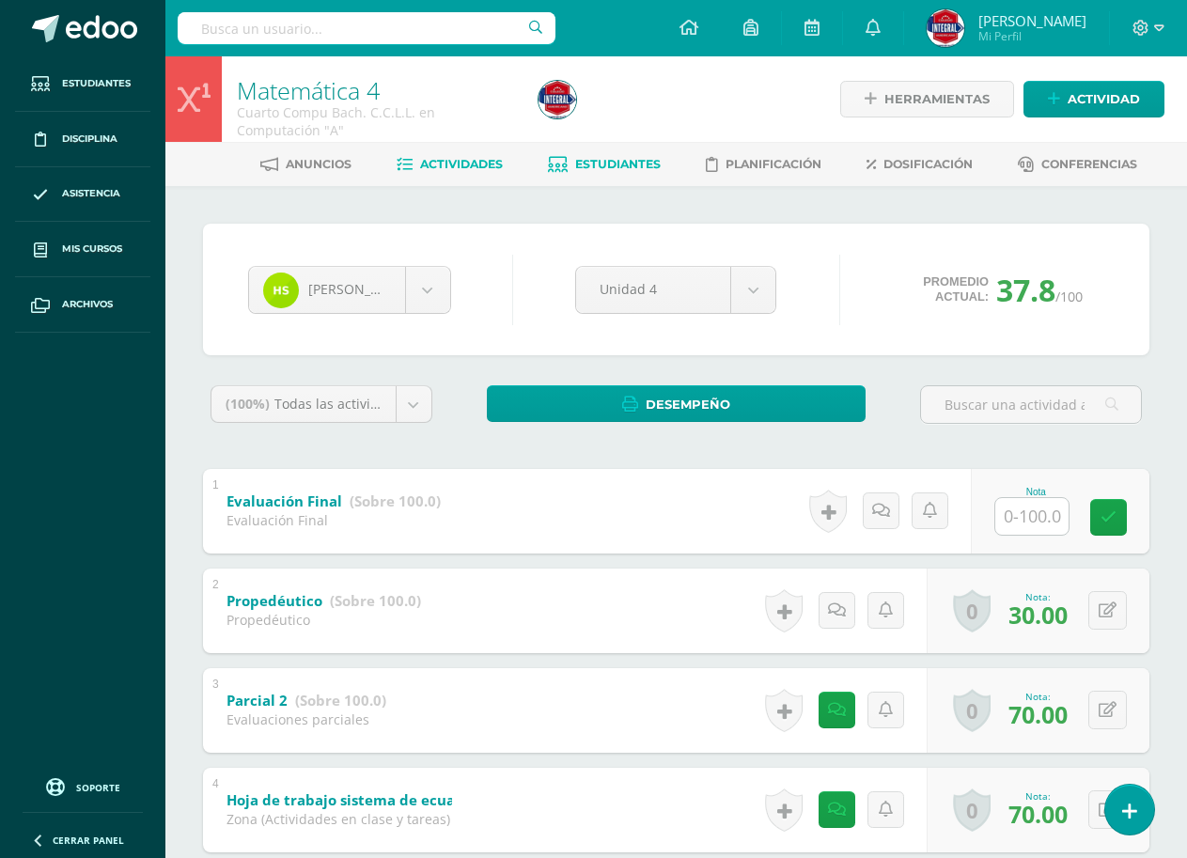
click at [426, 165] on span "Actividades" at bounding box center [461, 164] width 83 height 14
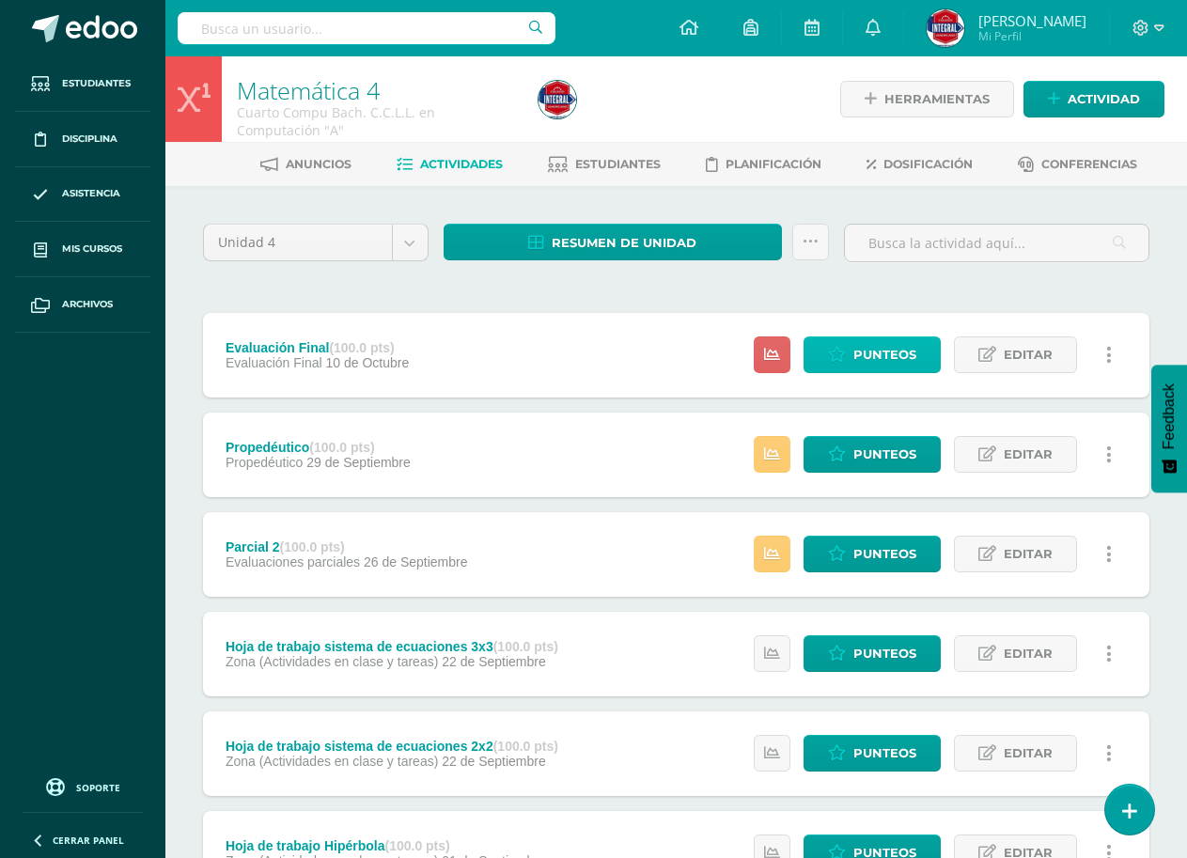
click at [912, 349] on span "Punteos" at bounding box center [884, 354] width 63 height 35
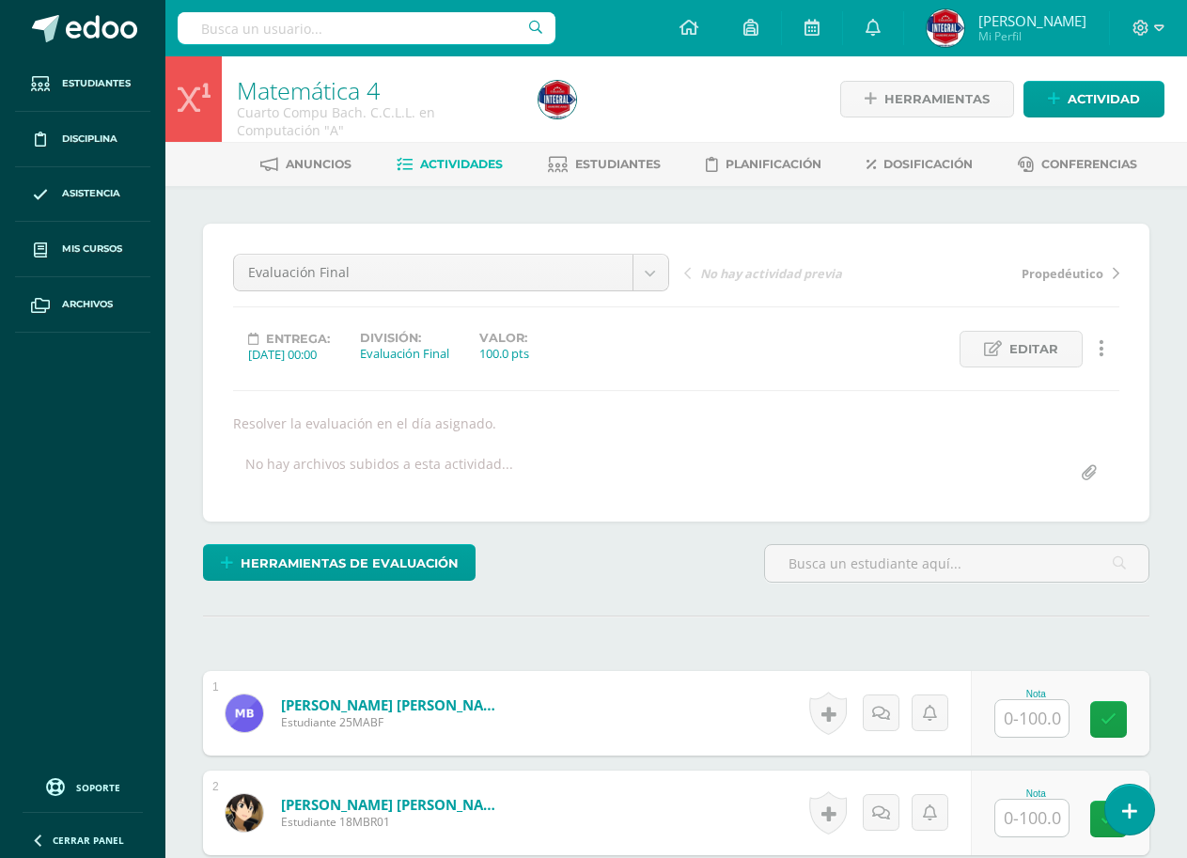
scroll to position [1, 0]
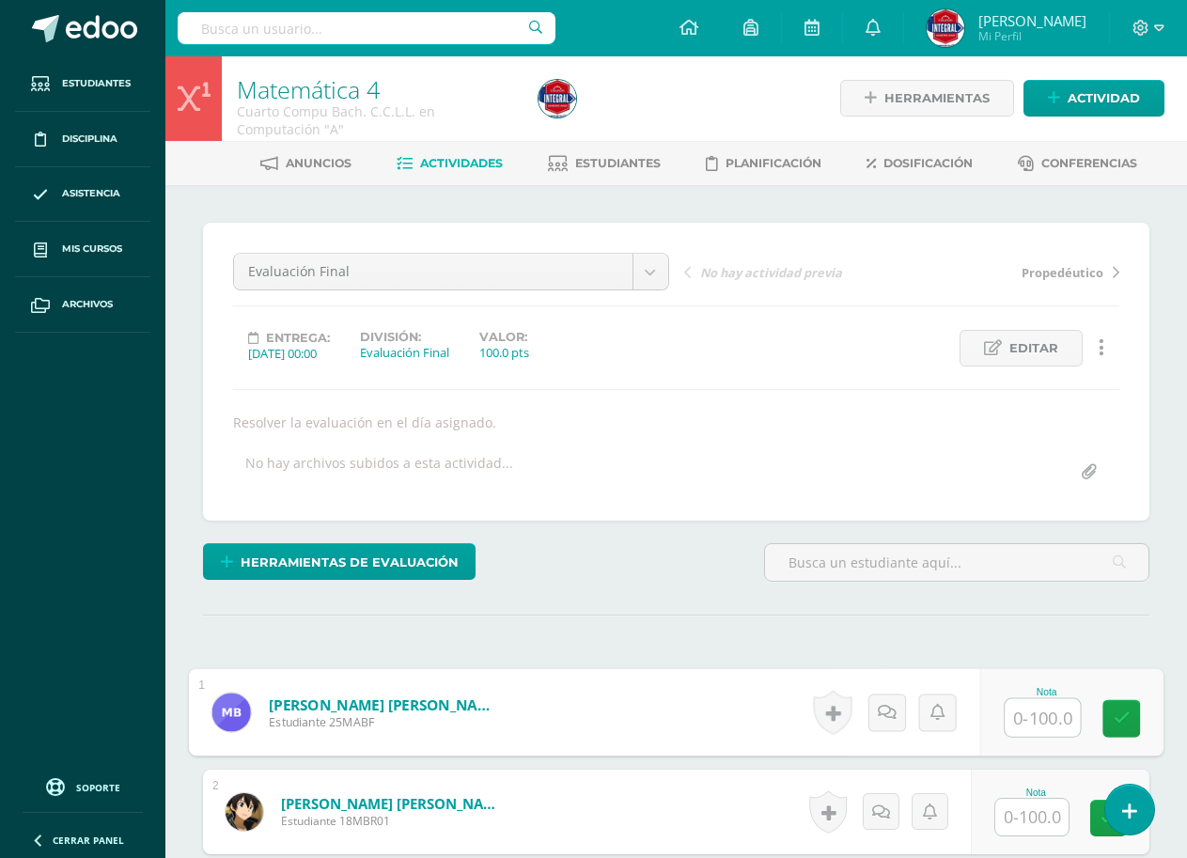
click at [1047, 721] on input "text" at bounding box center [1041, 718] width 75 height 38
type input "46"
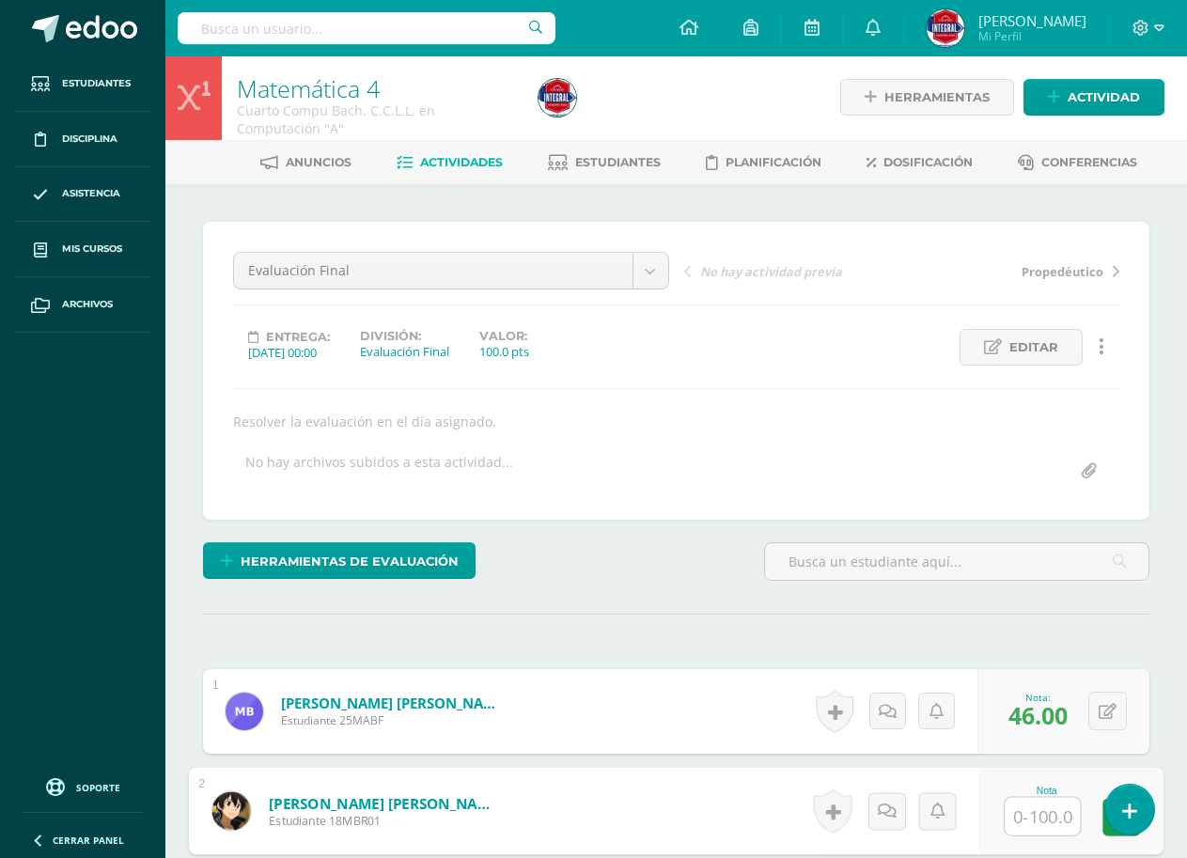
scroll to position [3, 0]
type input "45"
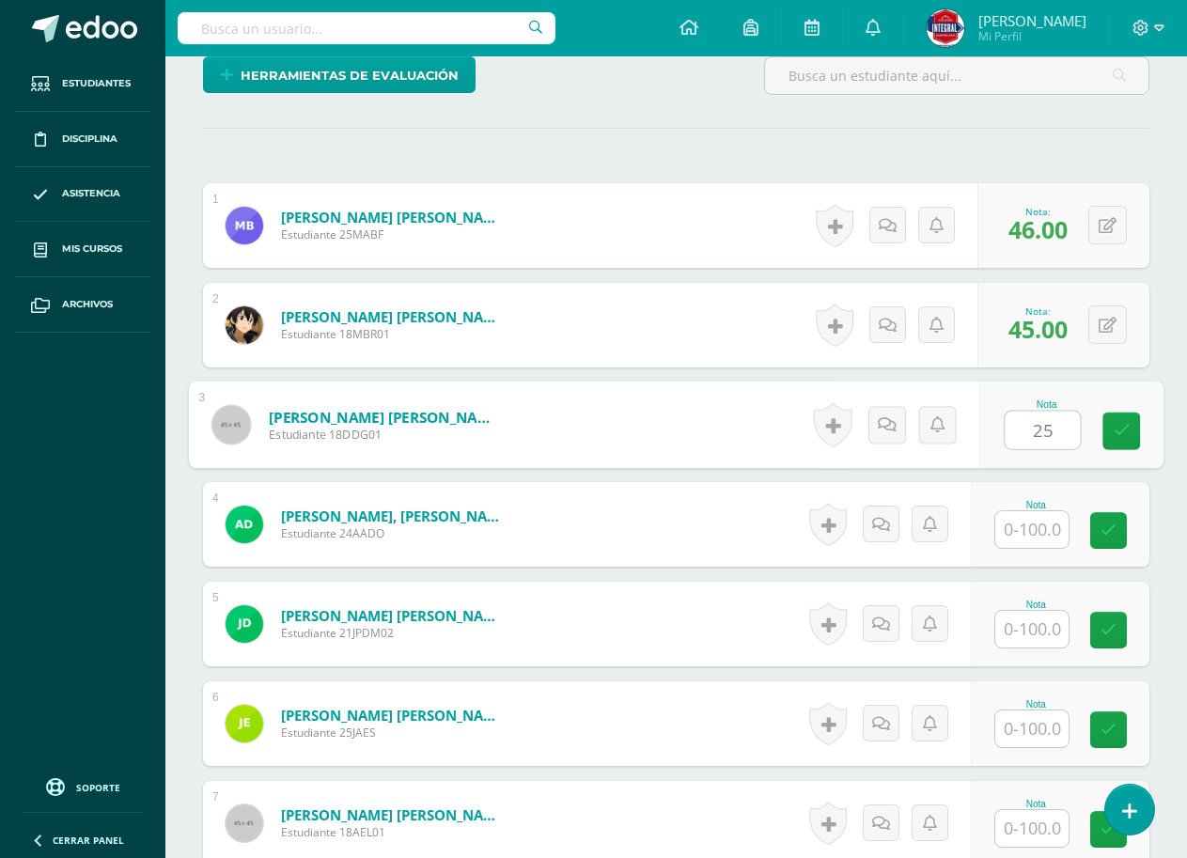
type input "25"
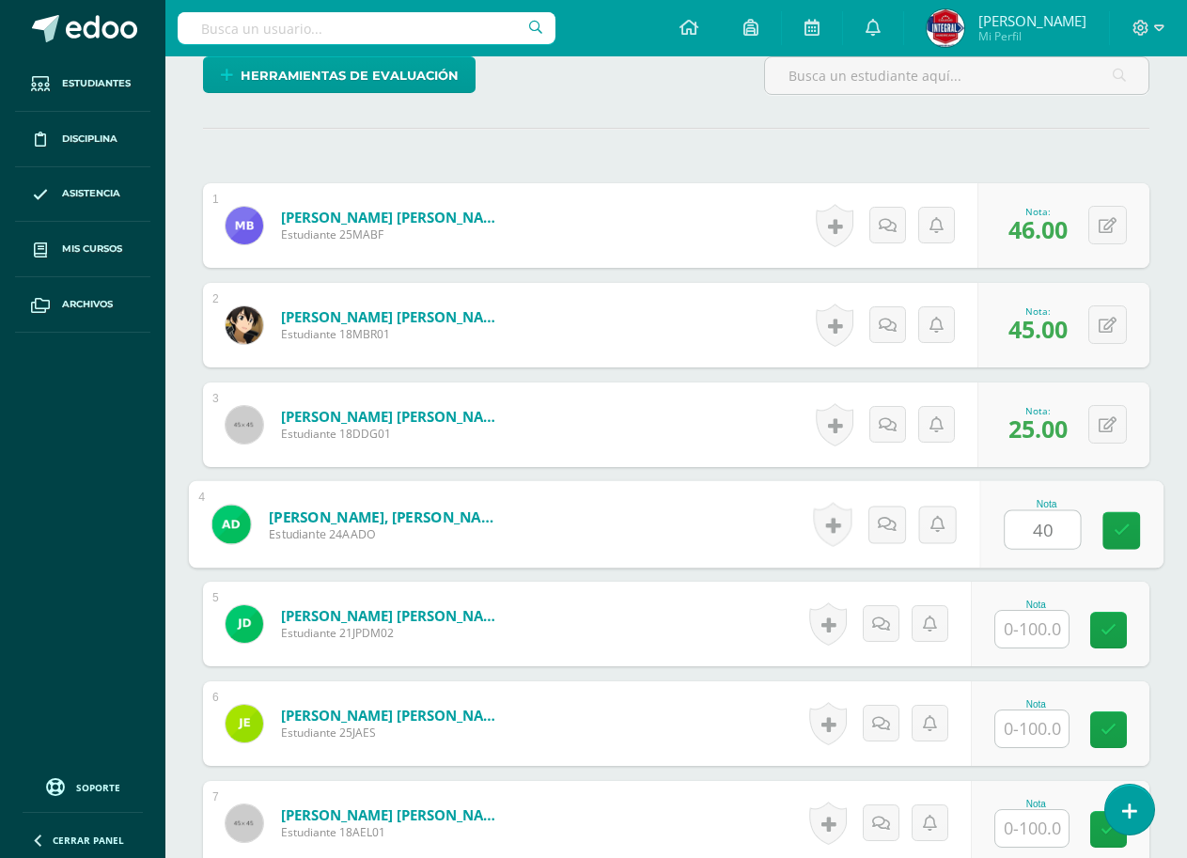
type input "40"
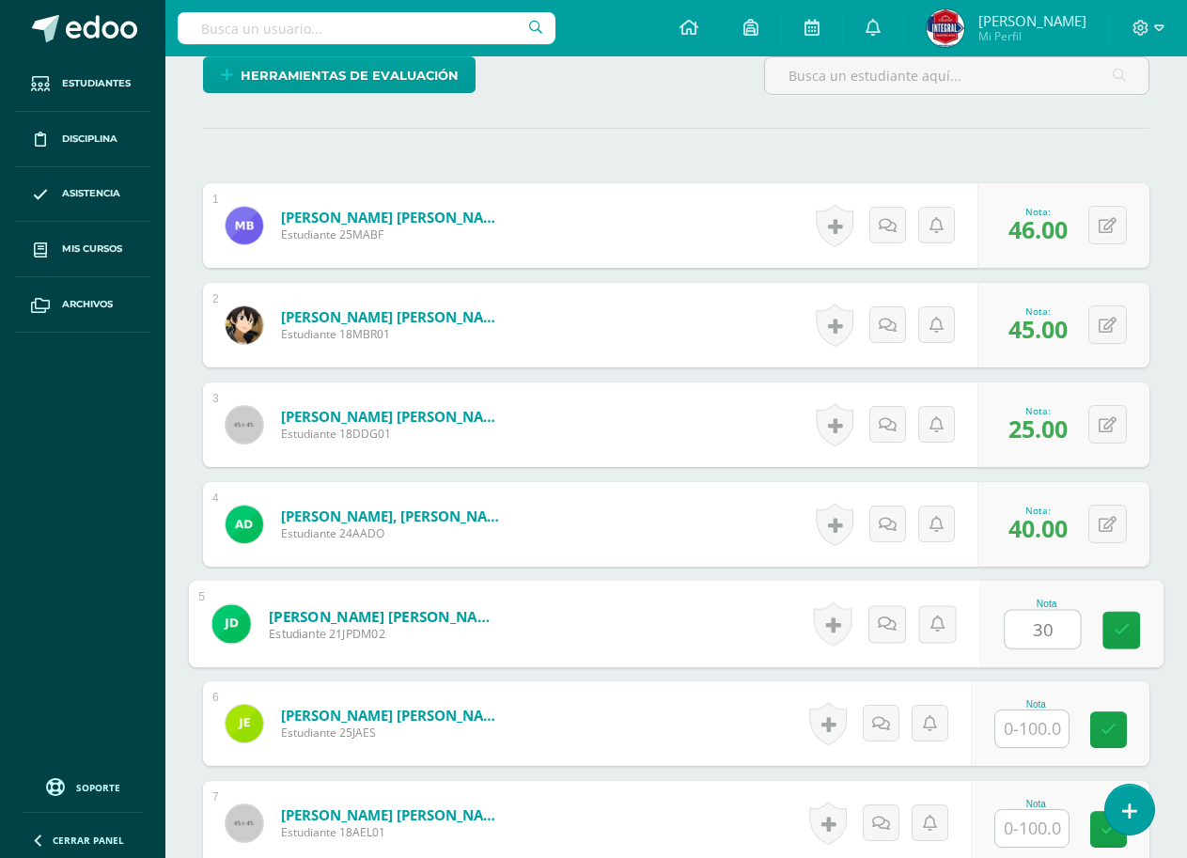
type input "30"
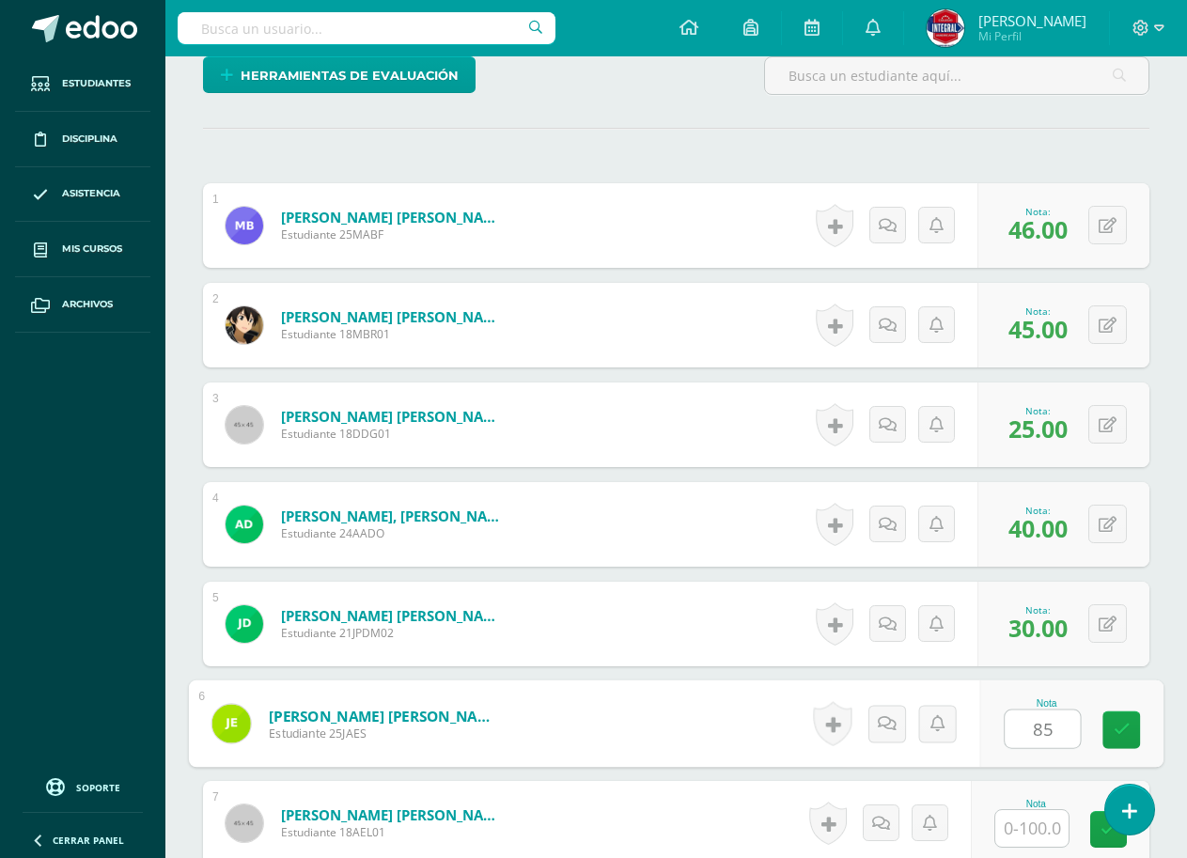
type input "85"
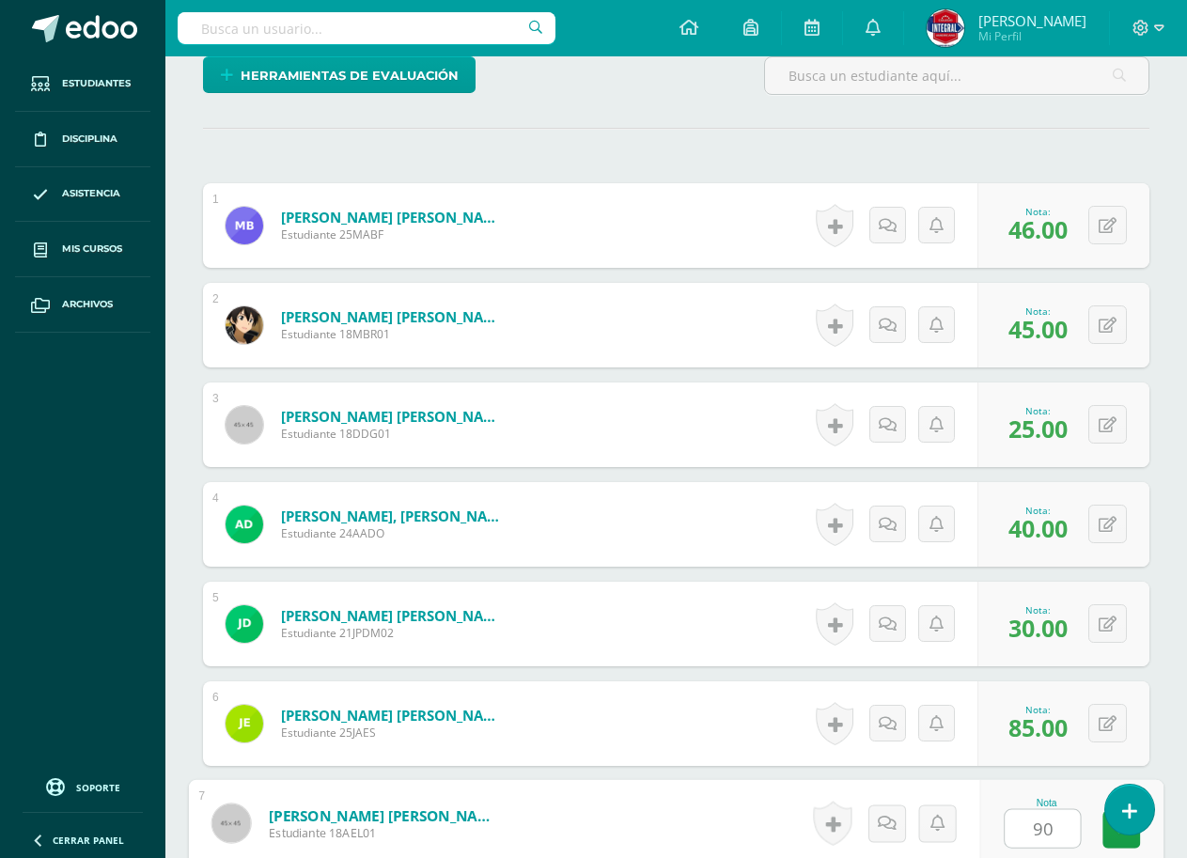
type input "90"
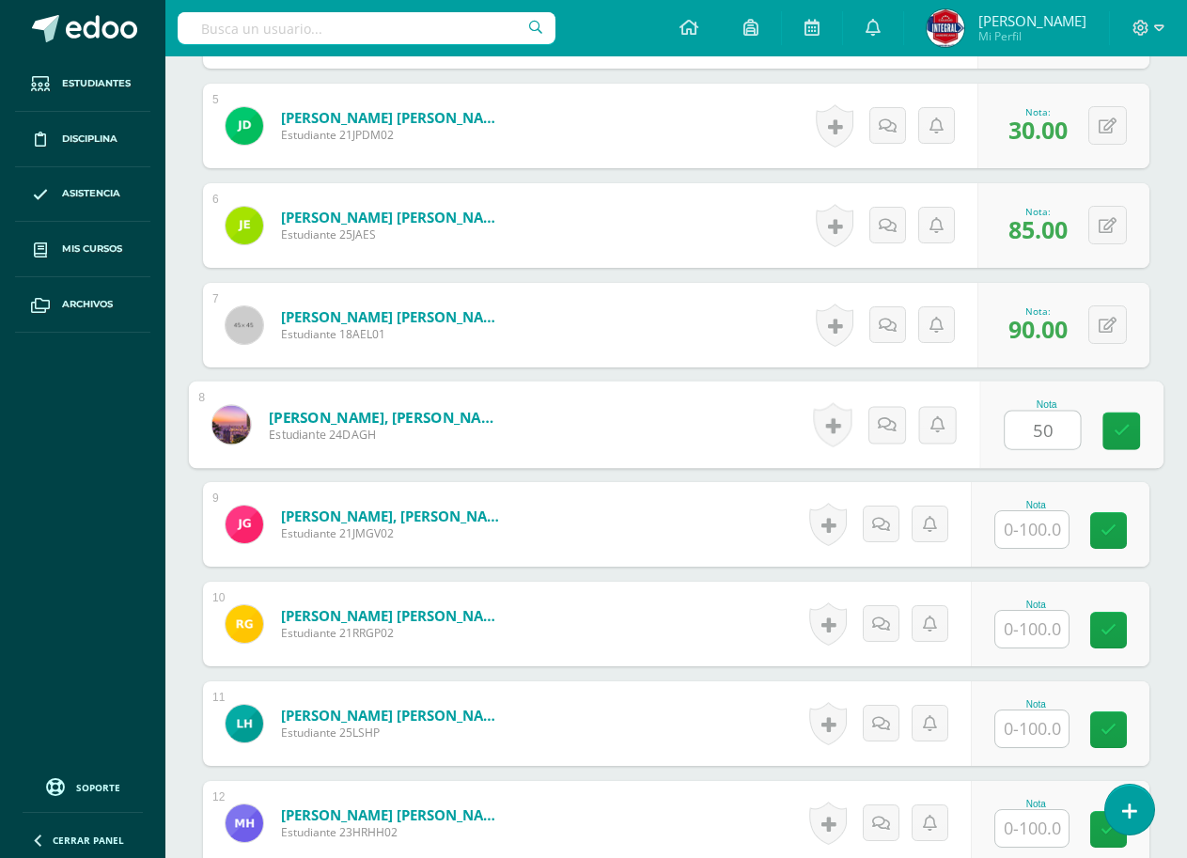
type input "50"
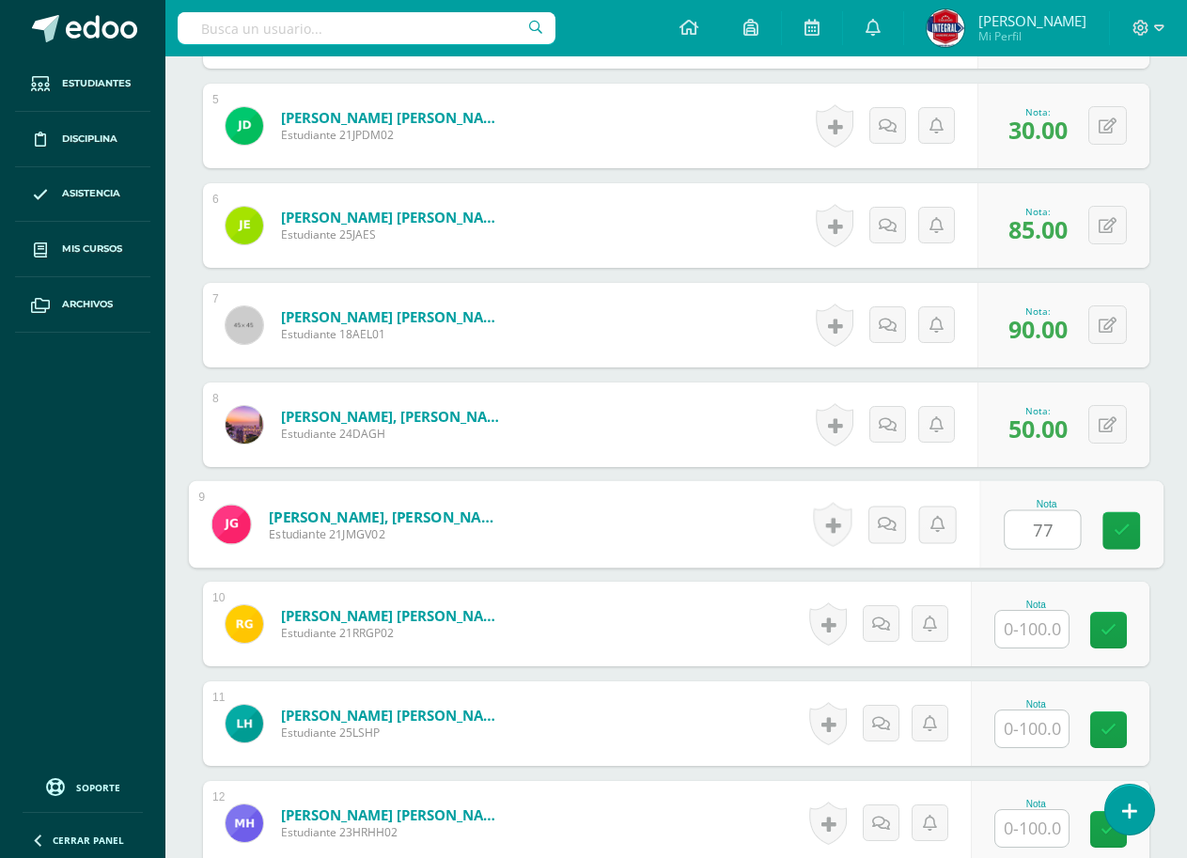
type input "77"
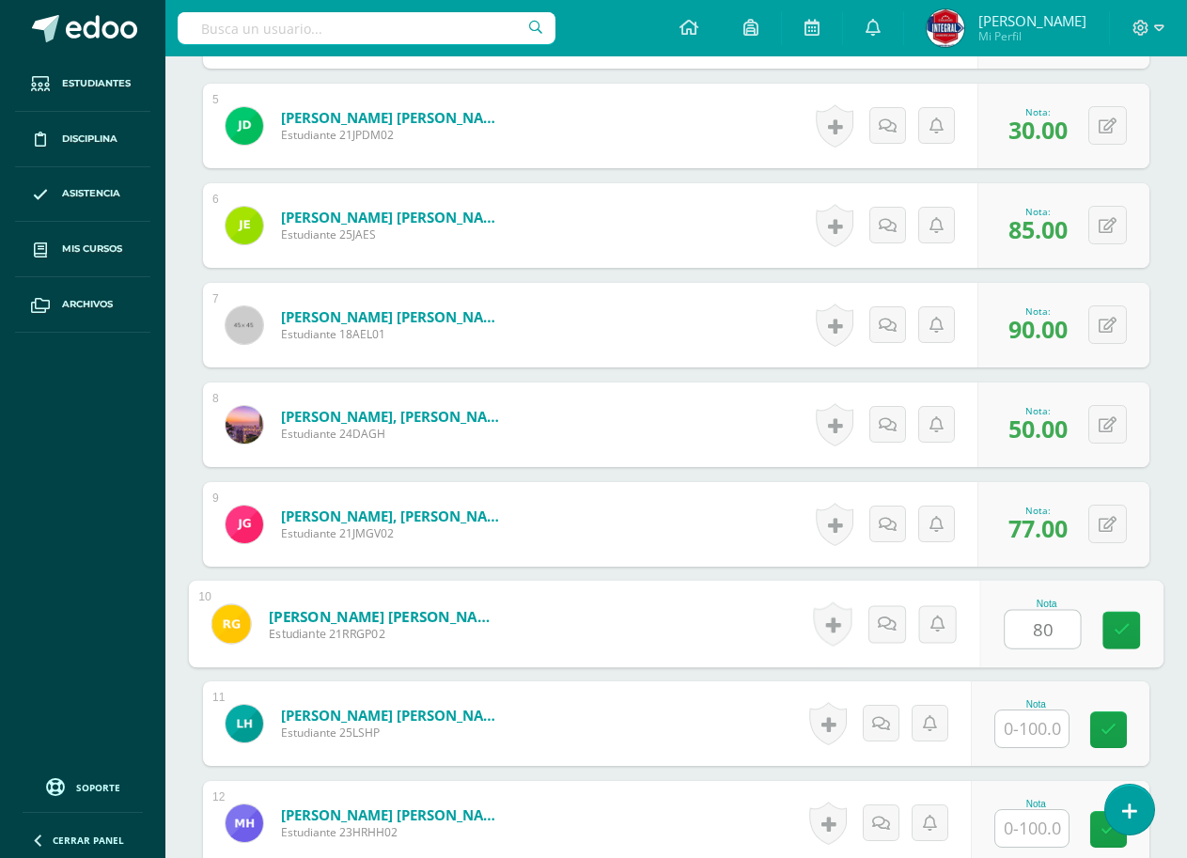
type input "80"
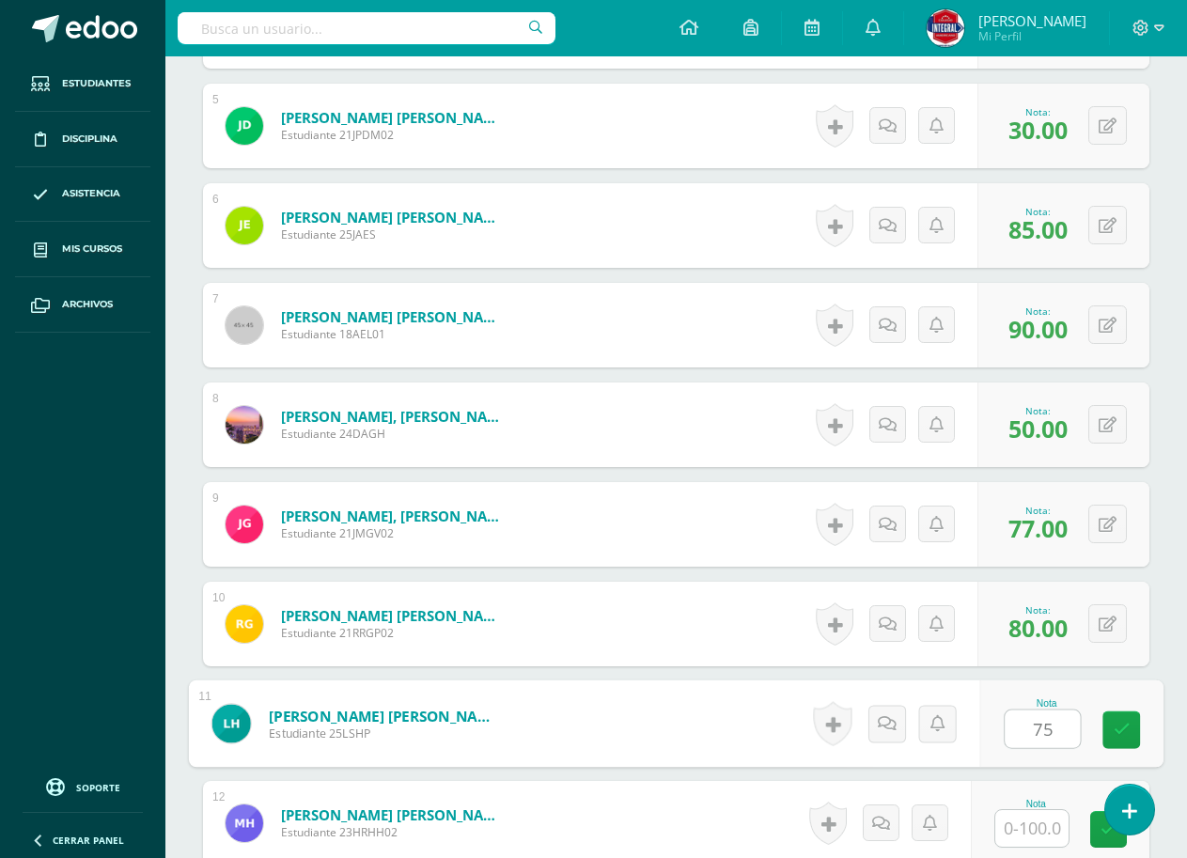
type input "75"
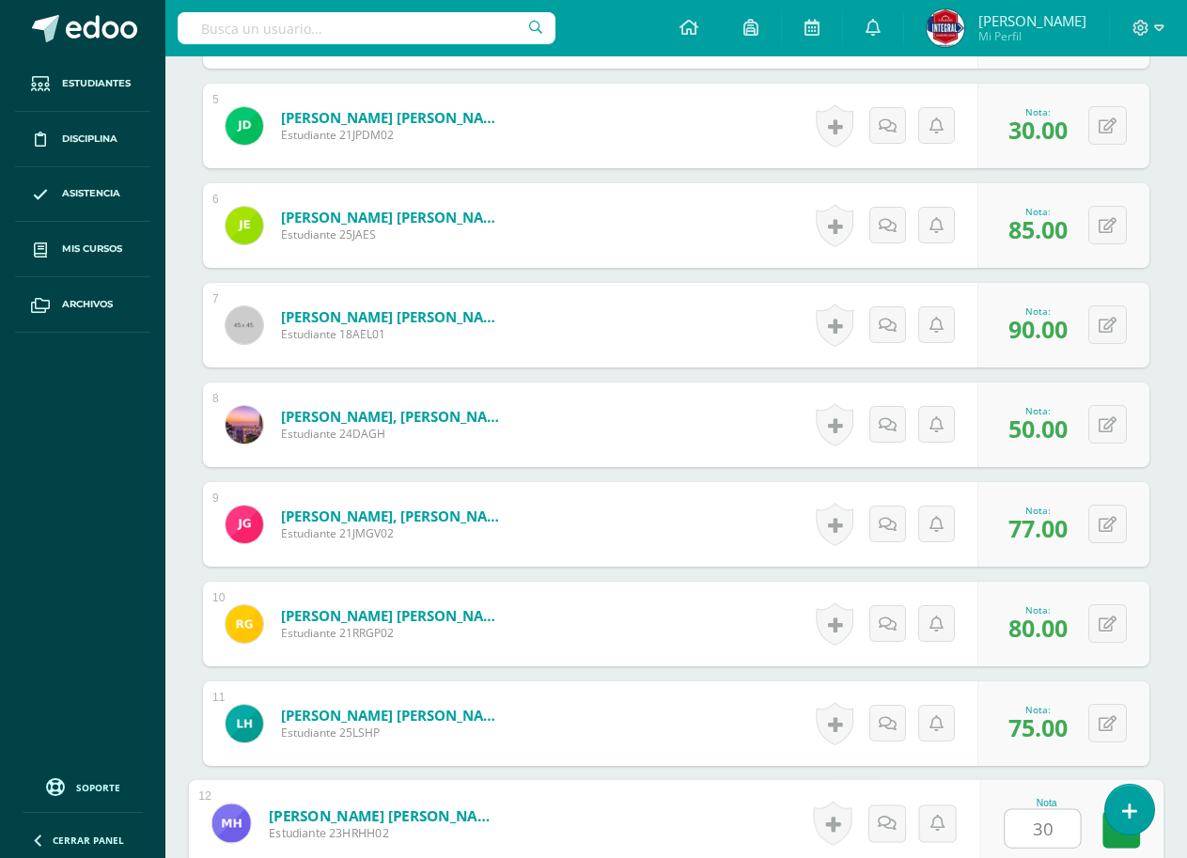
type input "30"
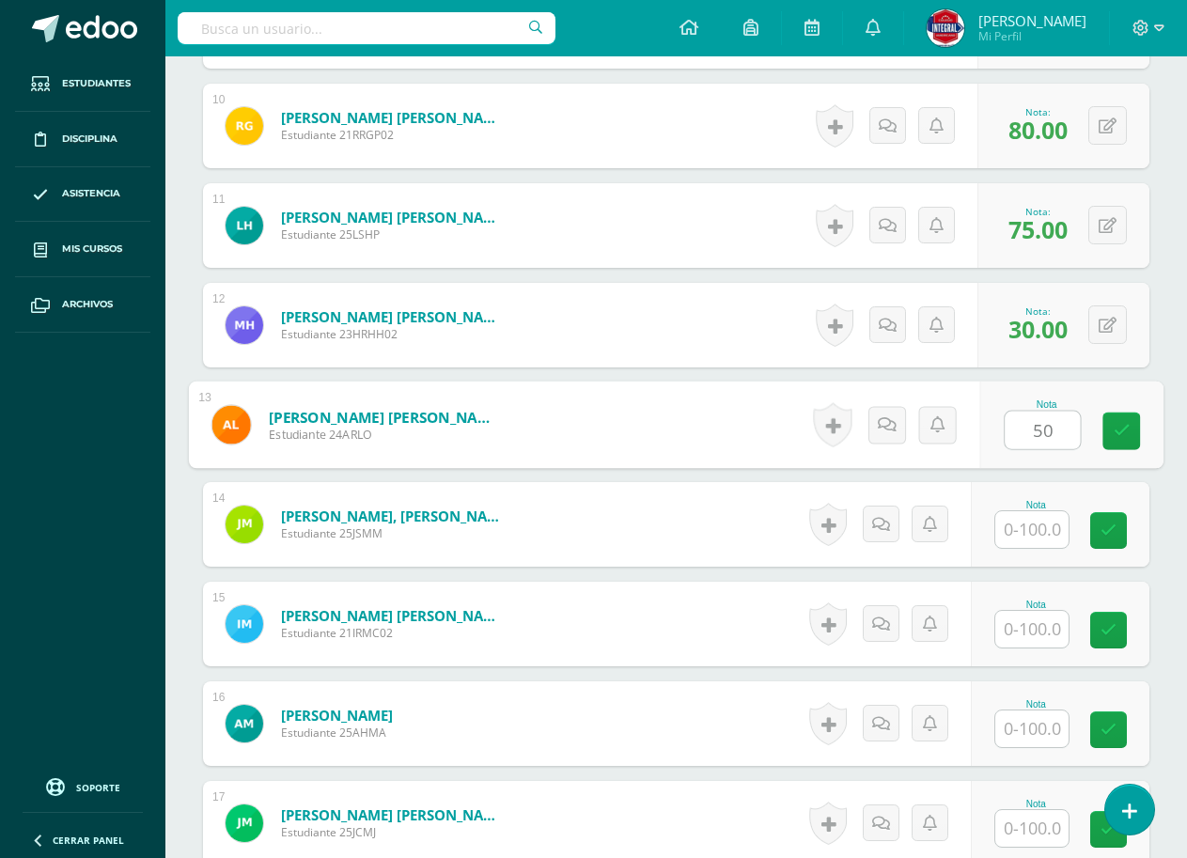
type input "50"
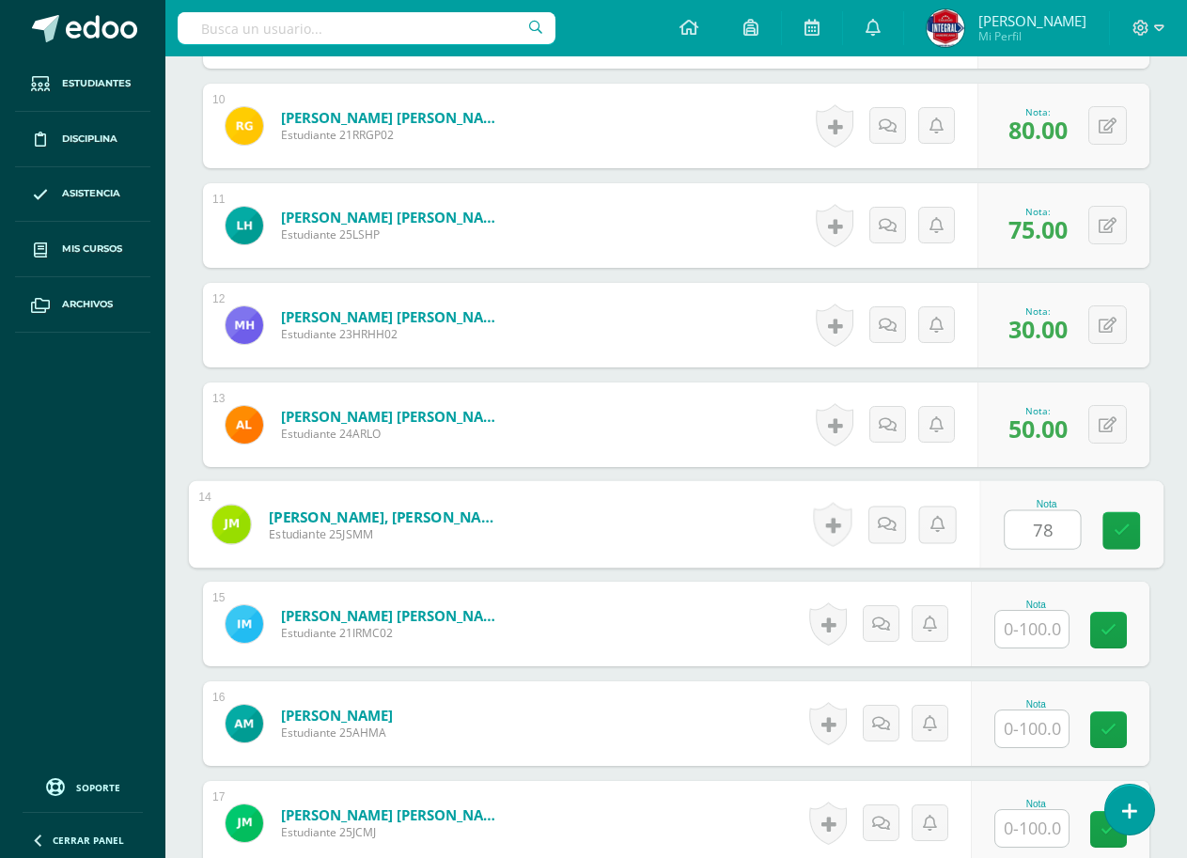
type input "78"
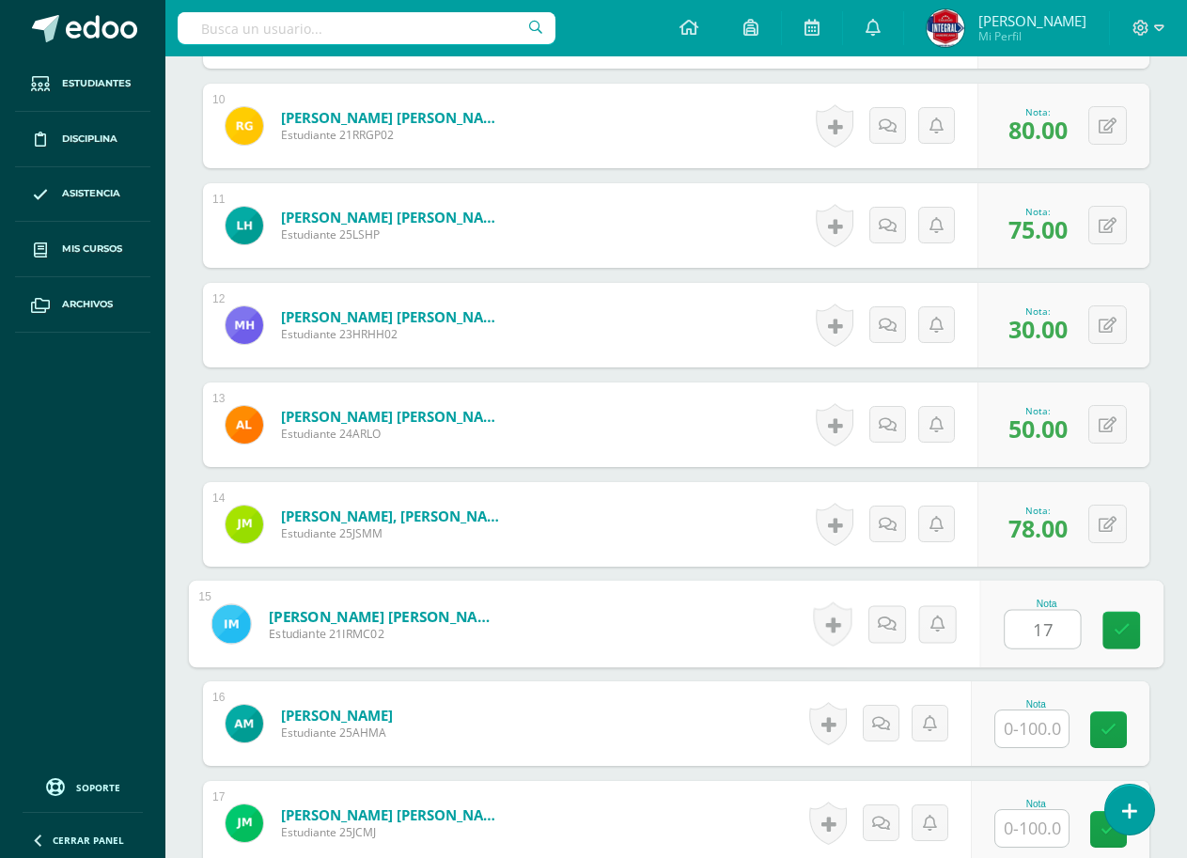
type input "17"
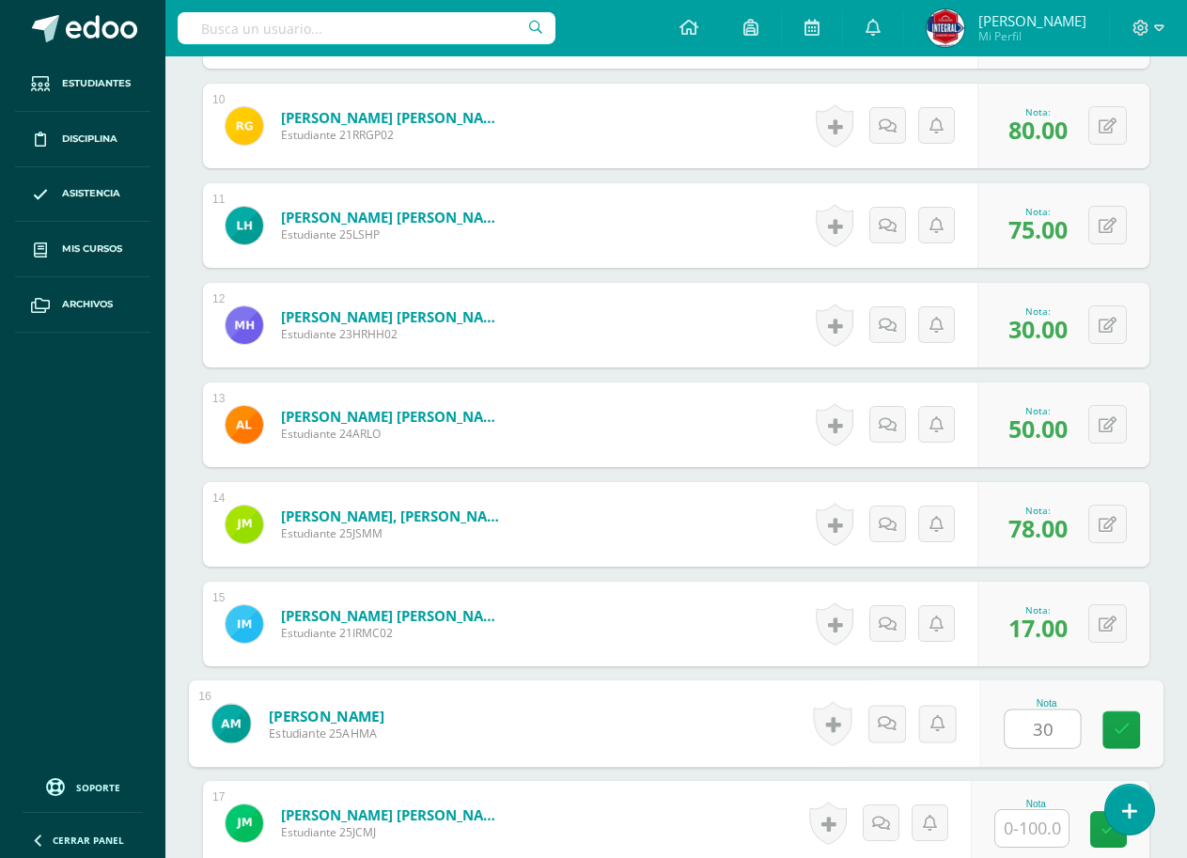
type input "30"
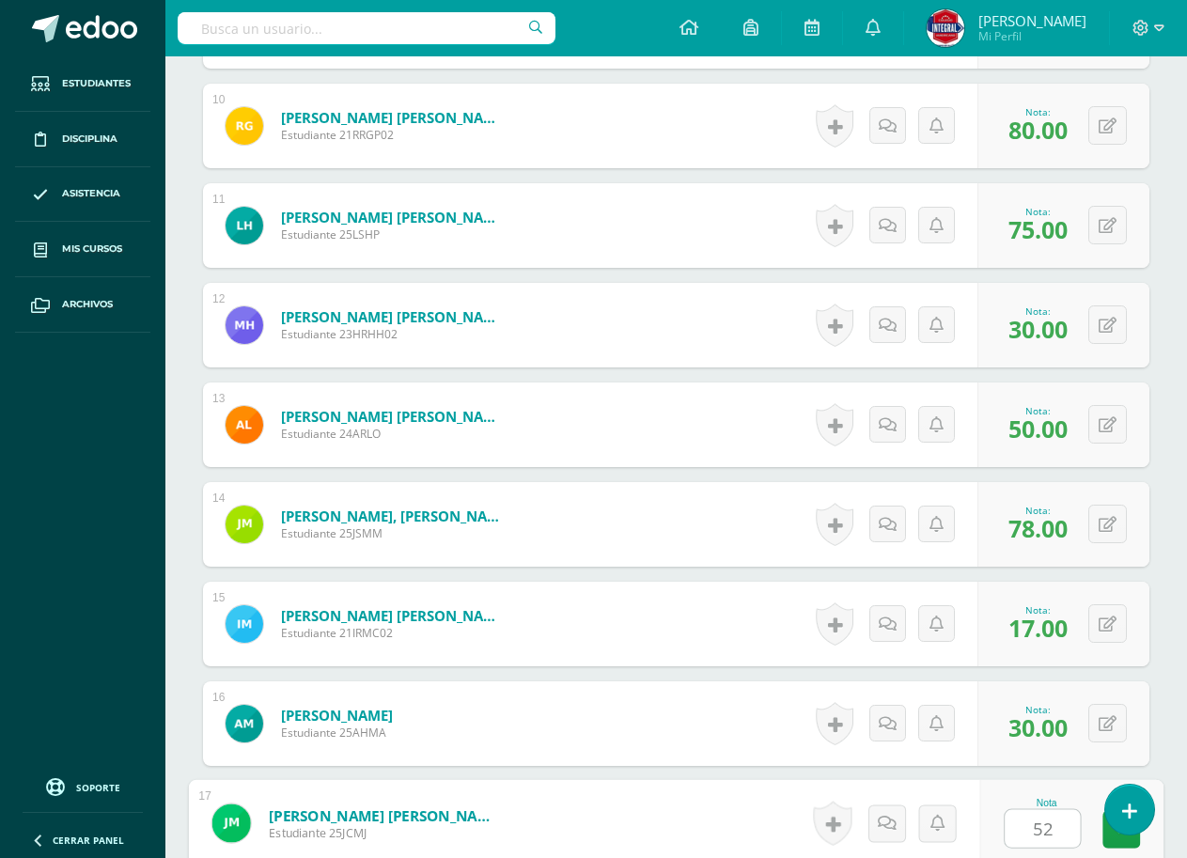
type input "52"
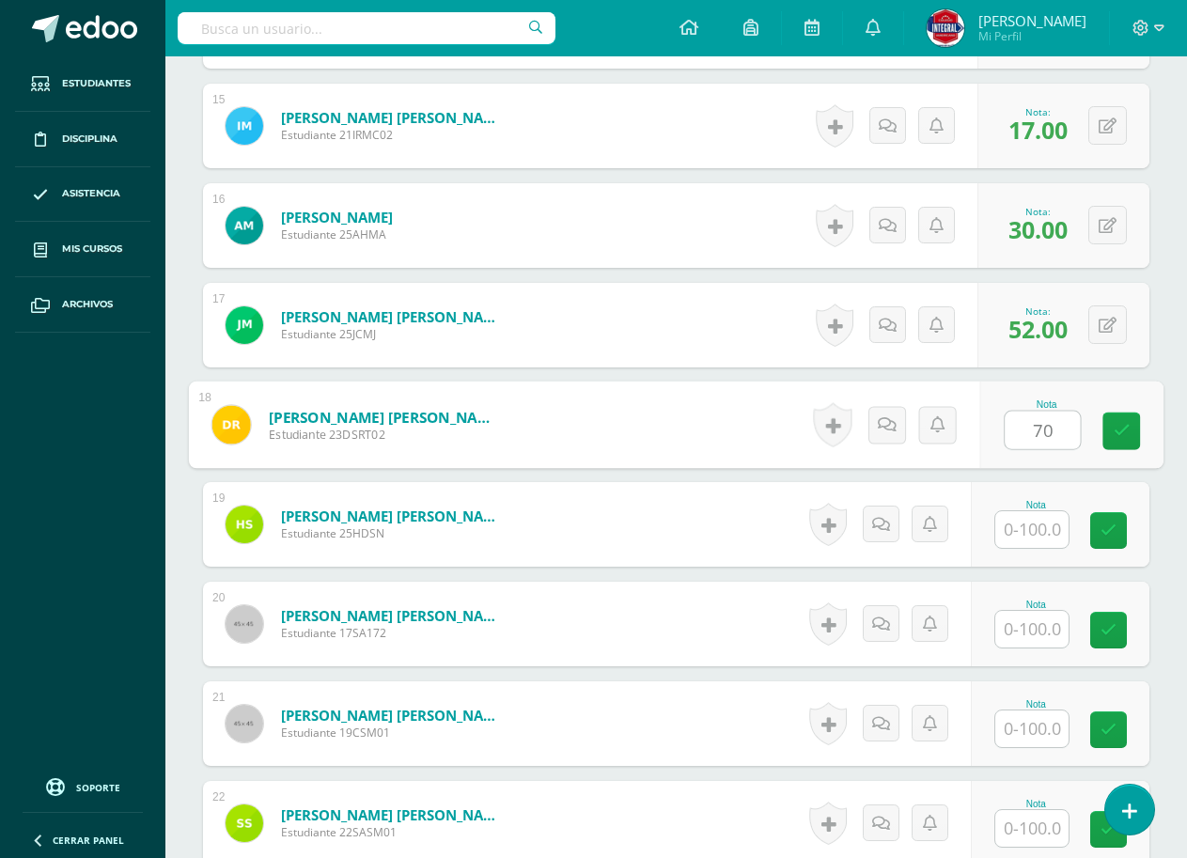
type input "70"
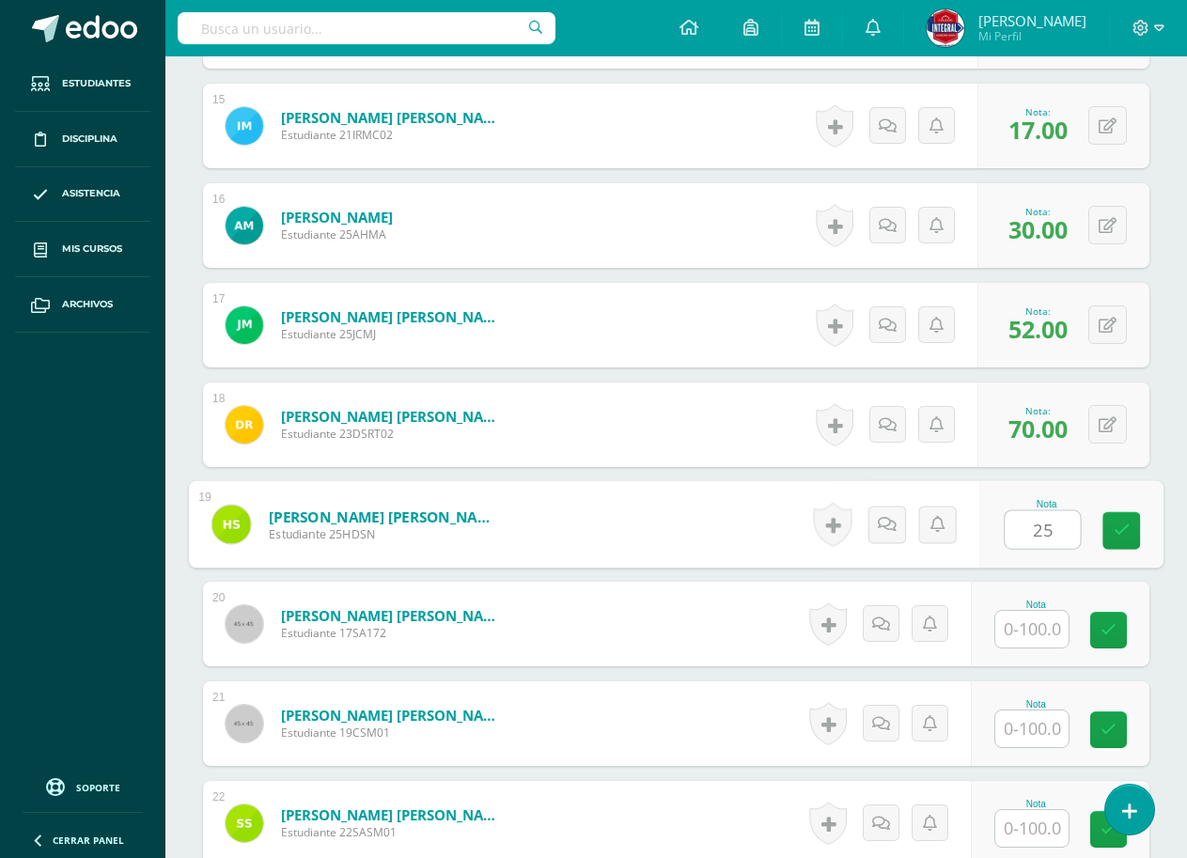
type input "25"
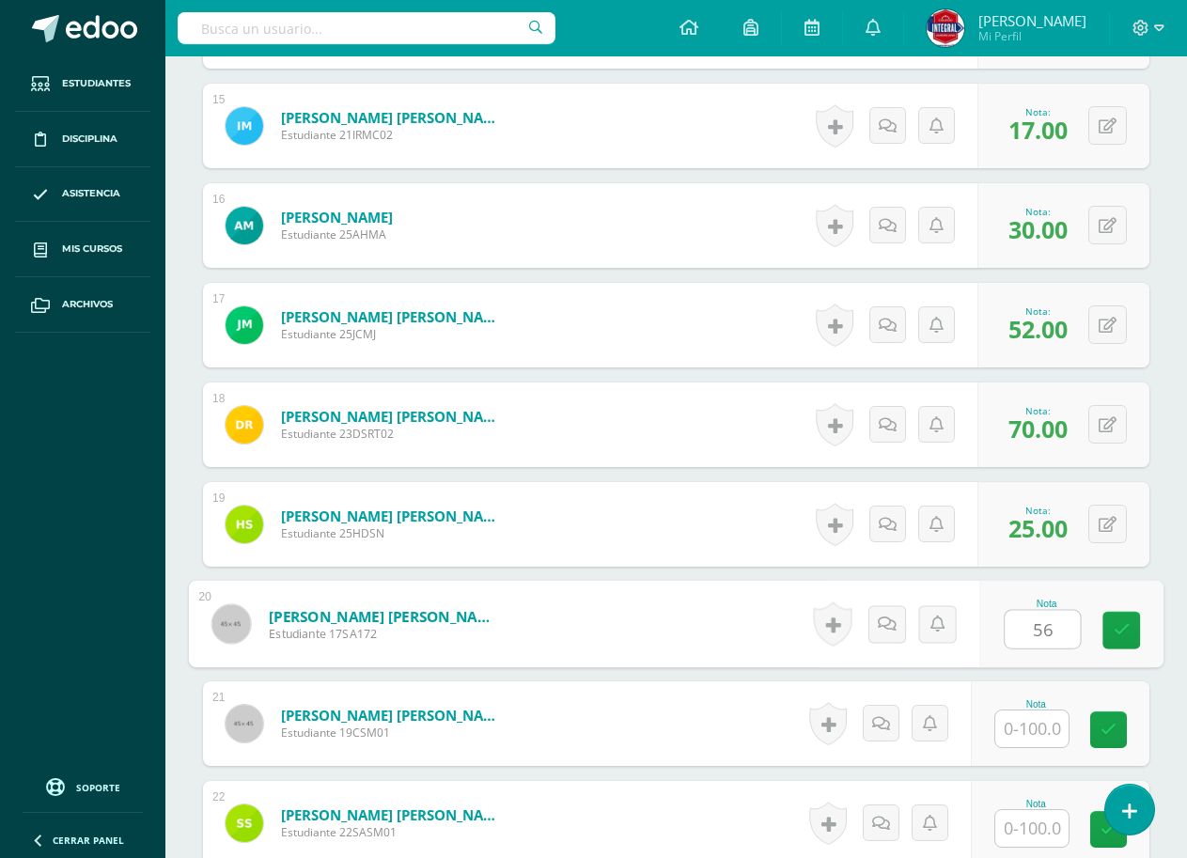
type input "56"
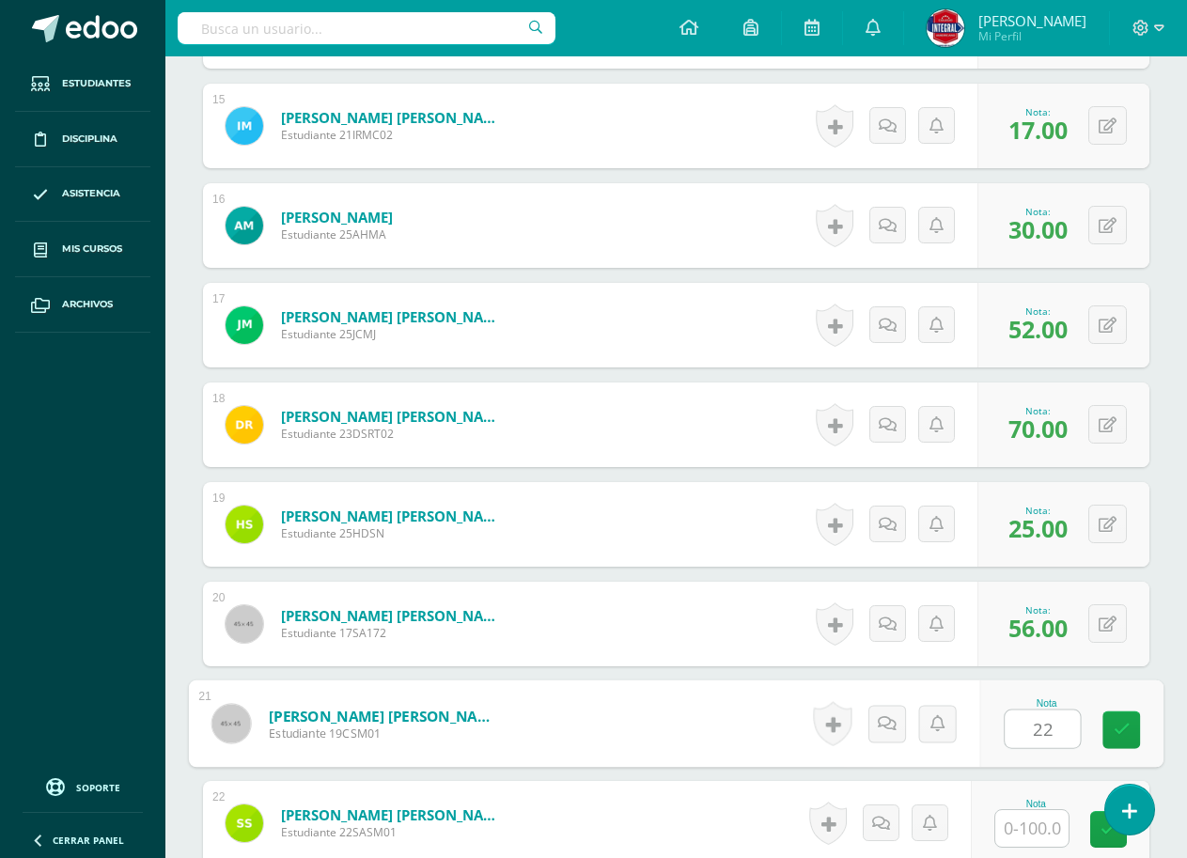
type input "22"
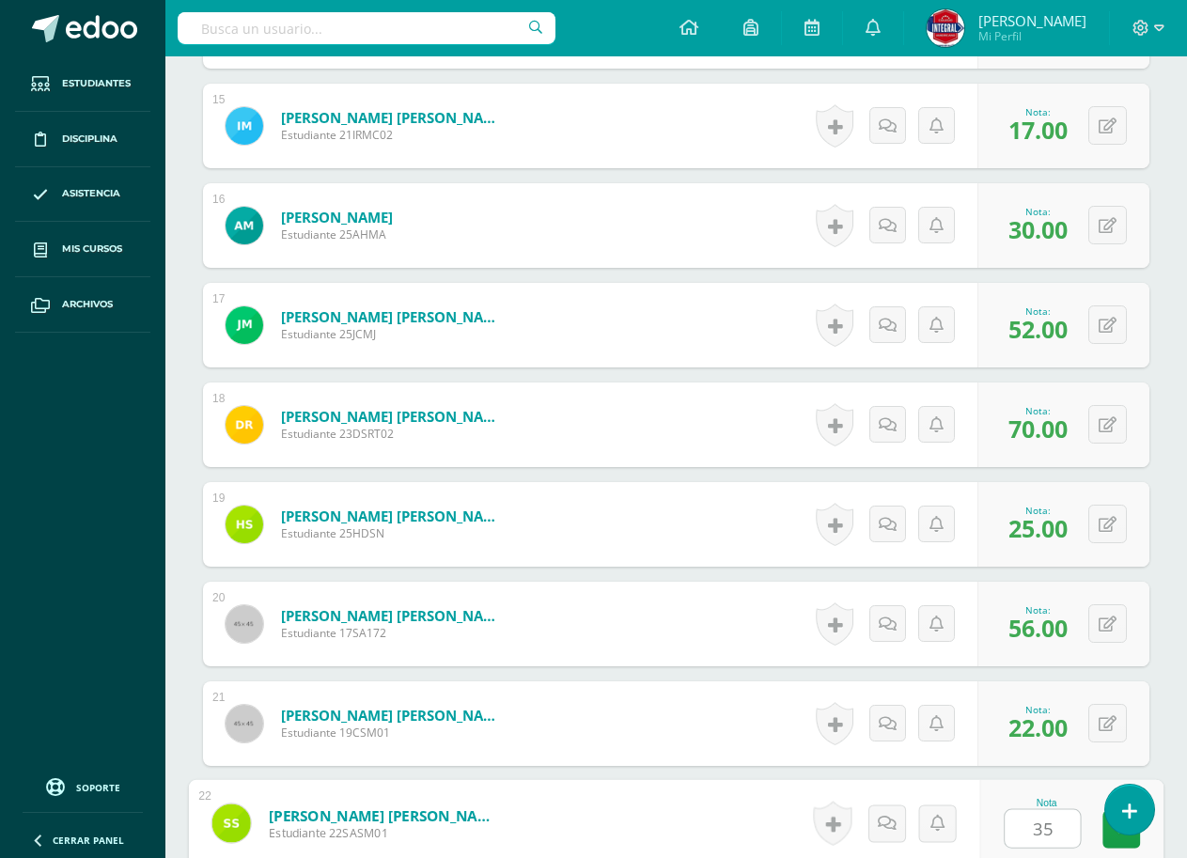
type input "35"
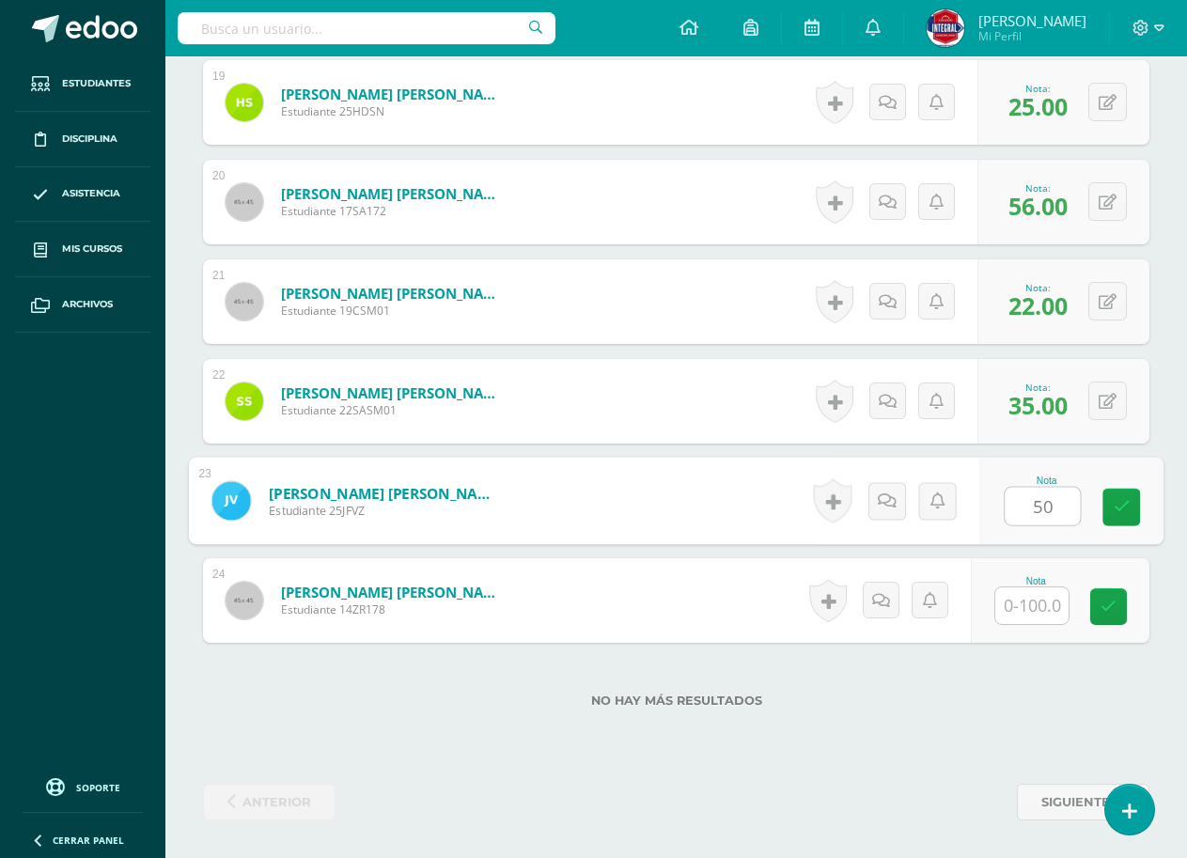
type input "50"
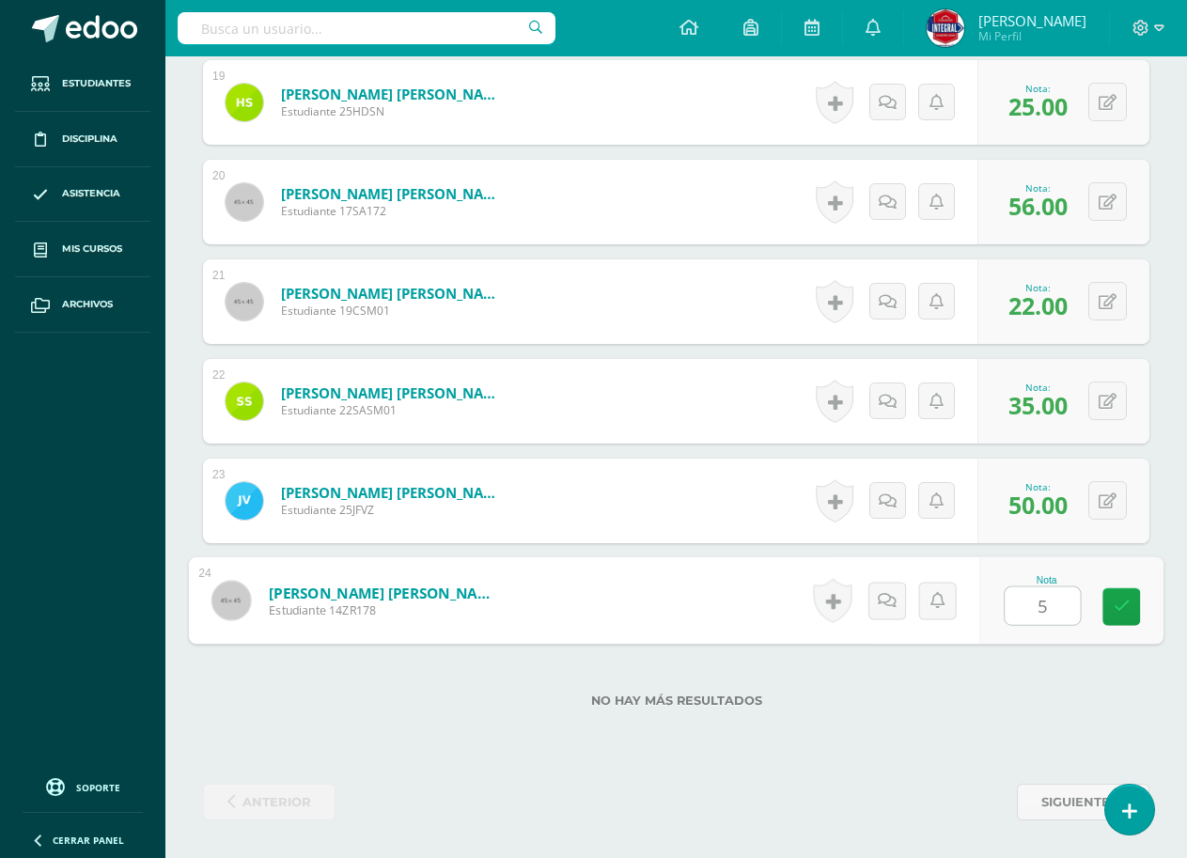
type input "52"
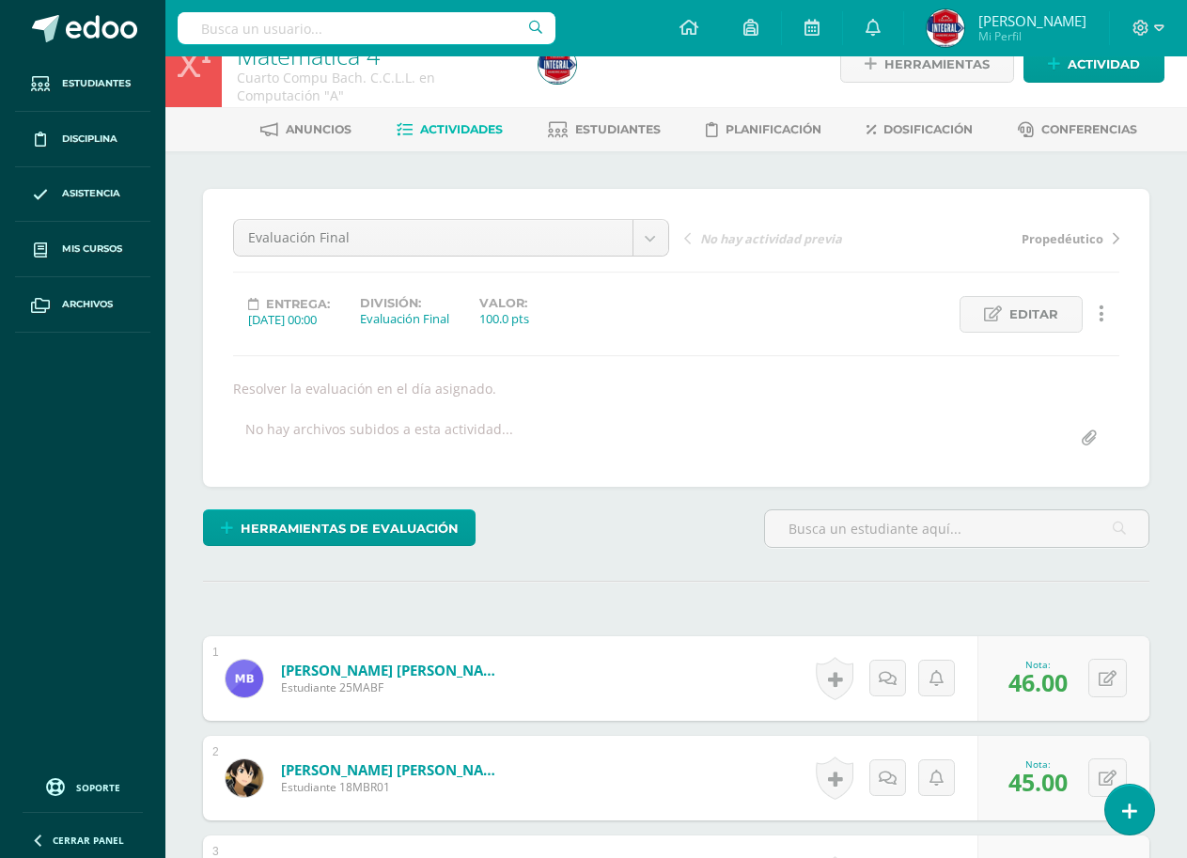
scroll to position [0, 0]
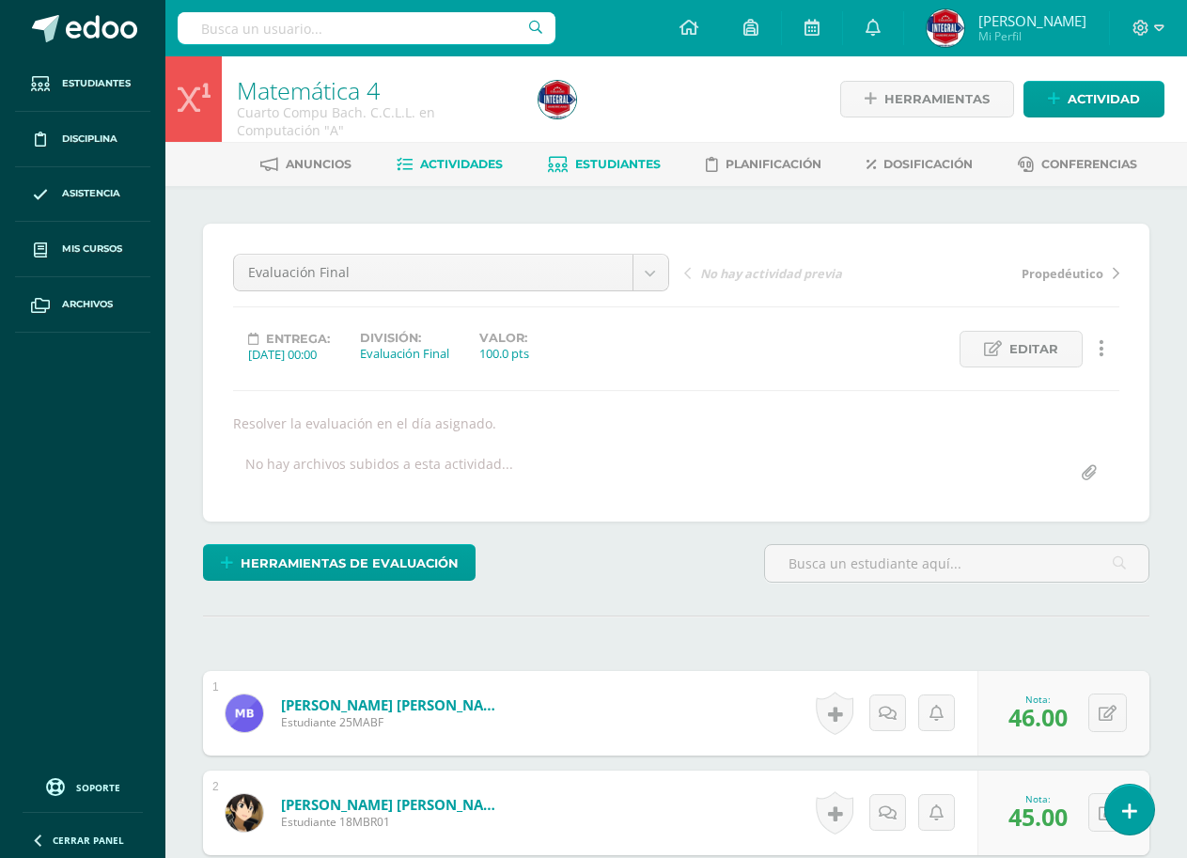
click at [611, 167] on span "Estudiantes" at bounding box center [617, 164] width 85 height 14
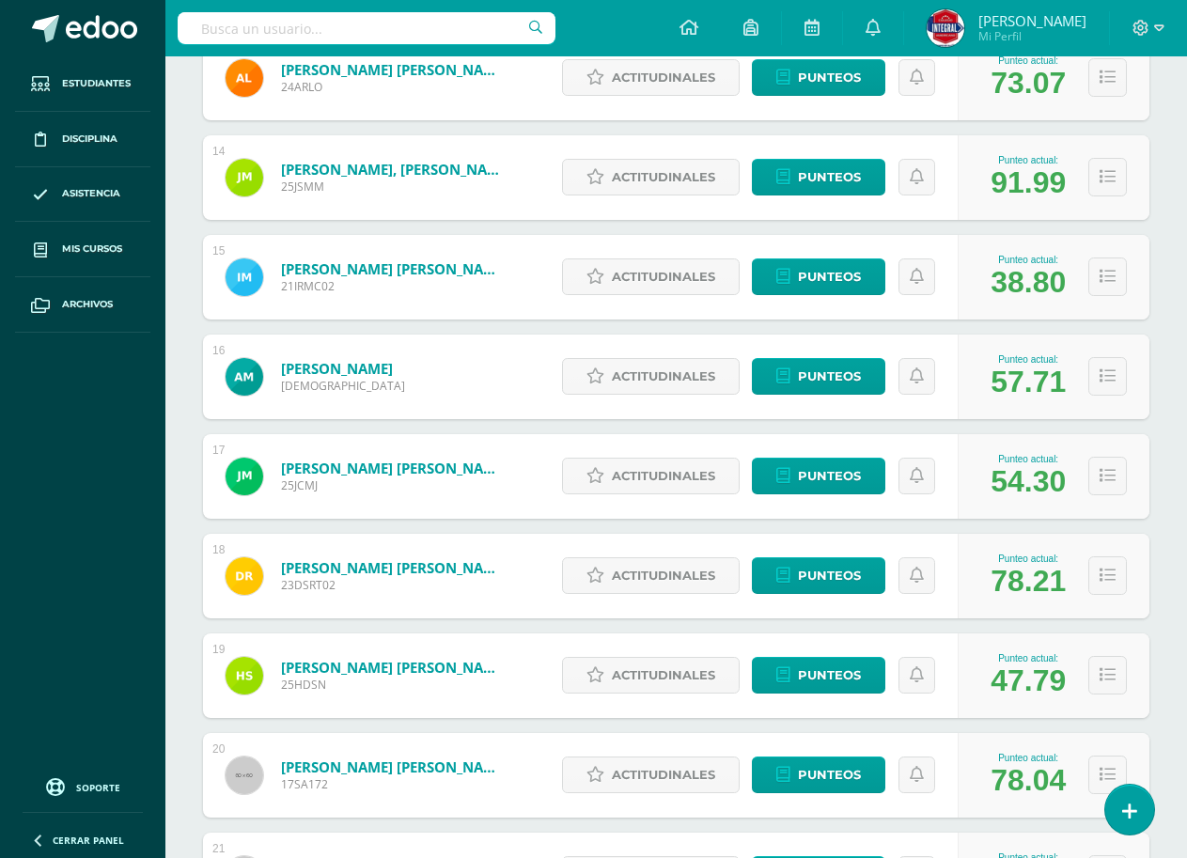
scroll to position [1409, 0]
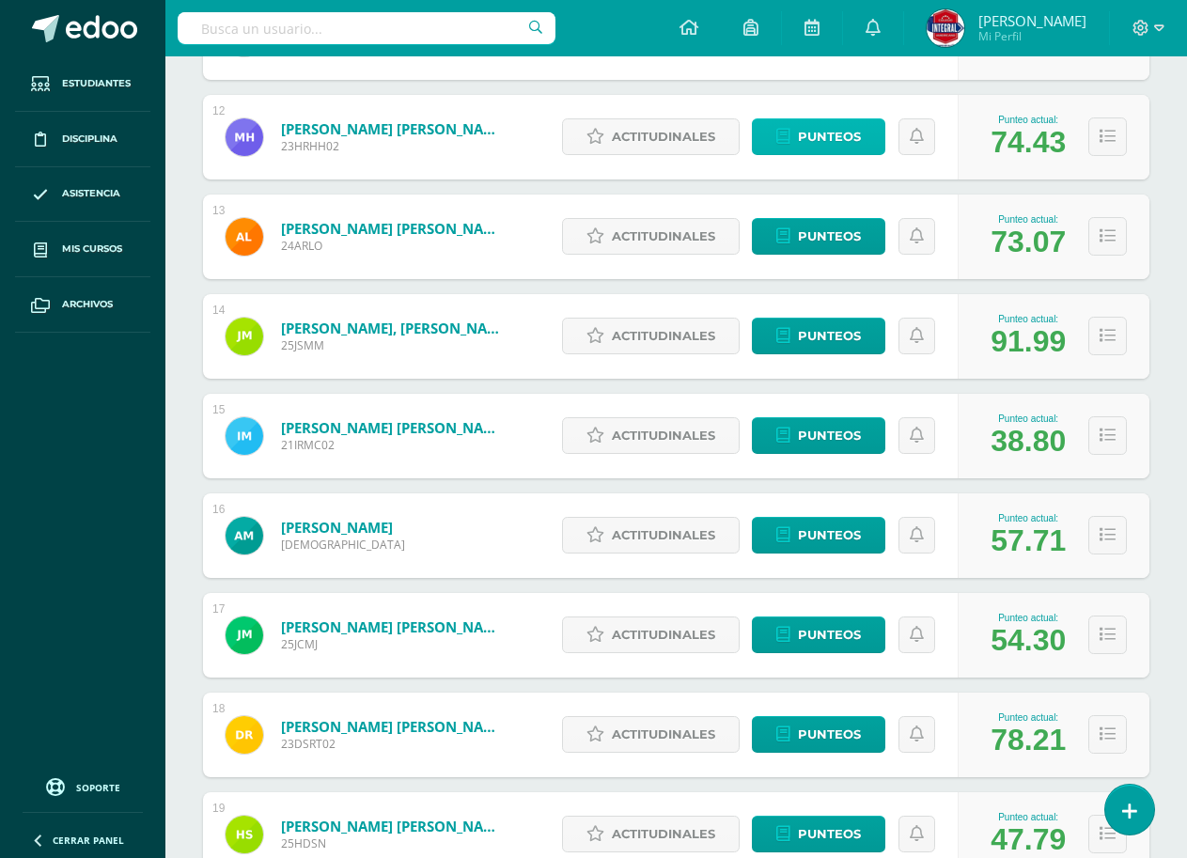
click at [846, 137] on span "Punteos" at bounding box center [829, 136] width 63 height 35
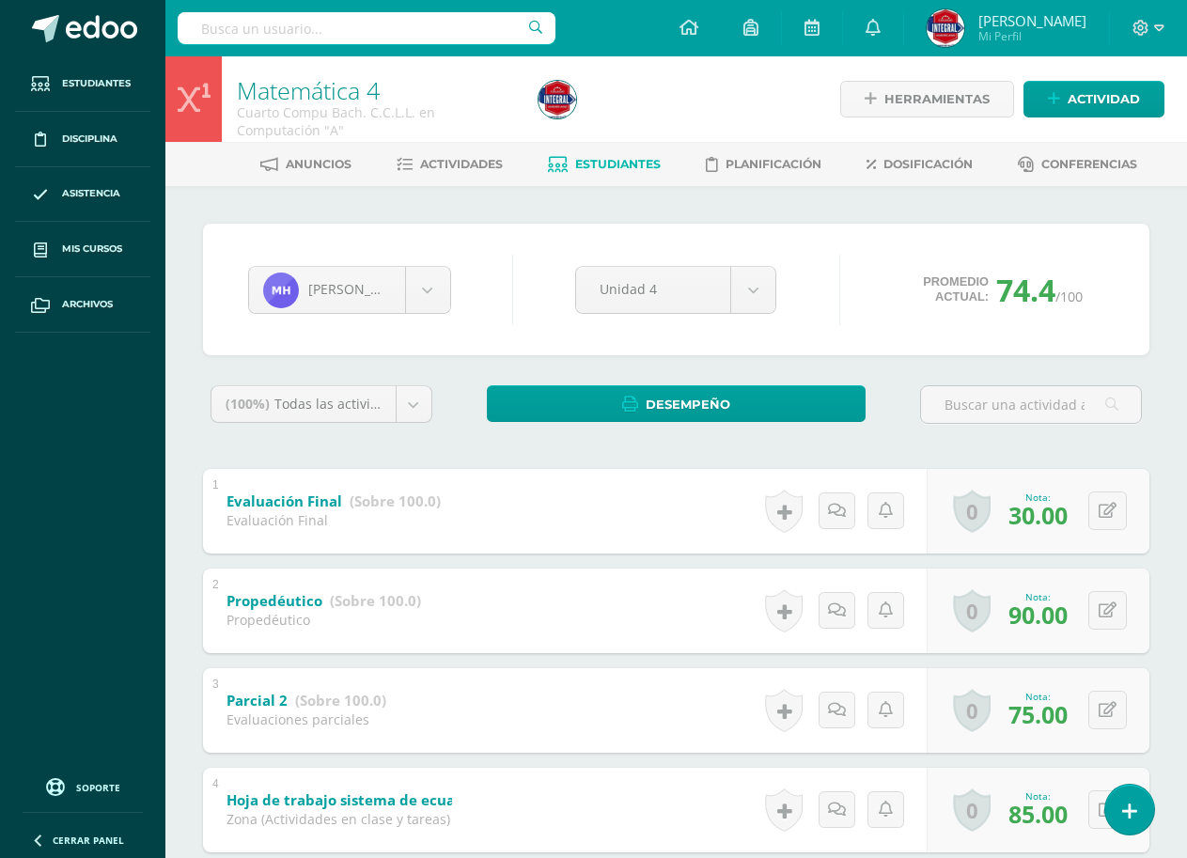
click at [616, 161] on span "Estudiantes" at bounding box center [617, 164] width 85 height 14
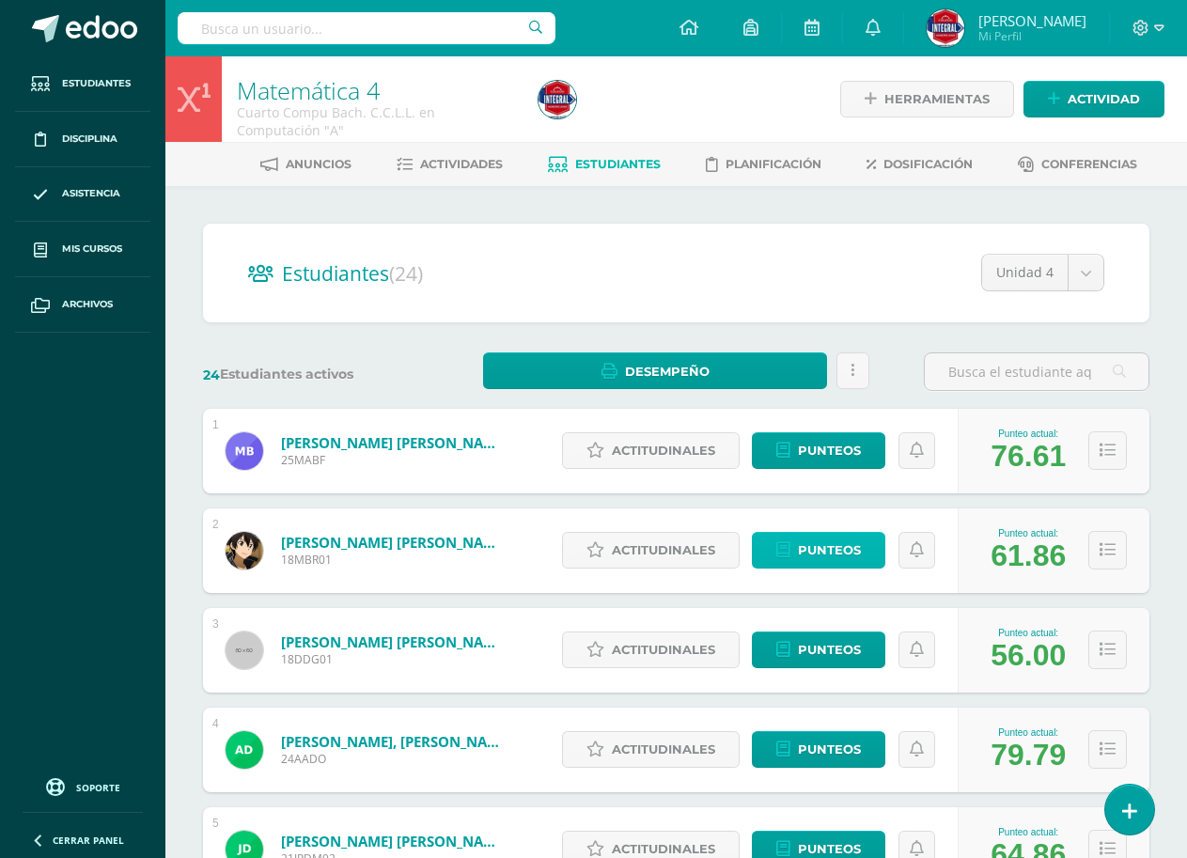
click at [829, 550] on span "Punteos" at bounding box center [829, 550] width 63 height 35
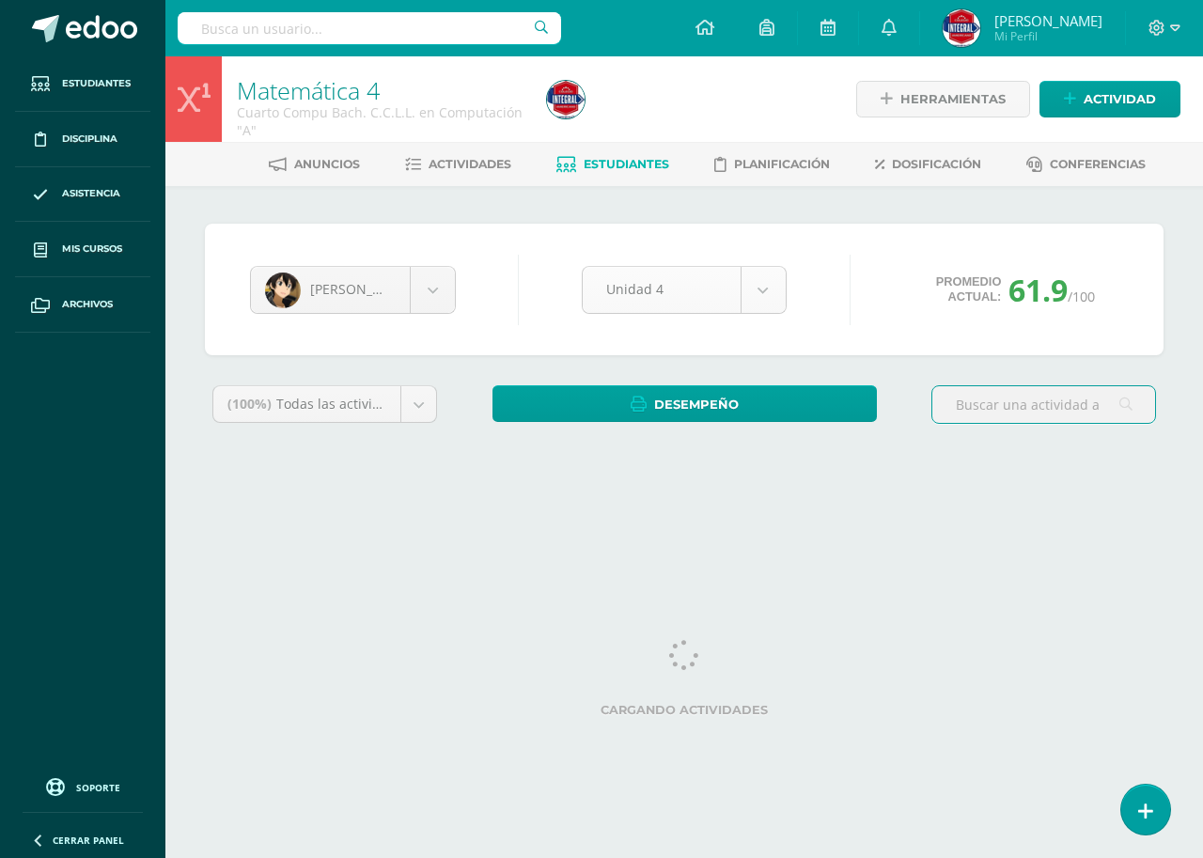
click at [727, 282] on body "Estudiantes Disciplina Asistencia Mis cursos Archivos Soporte Ayuda Reportar un…" at bounding box center [601, 253] width 1203 height 506
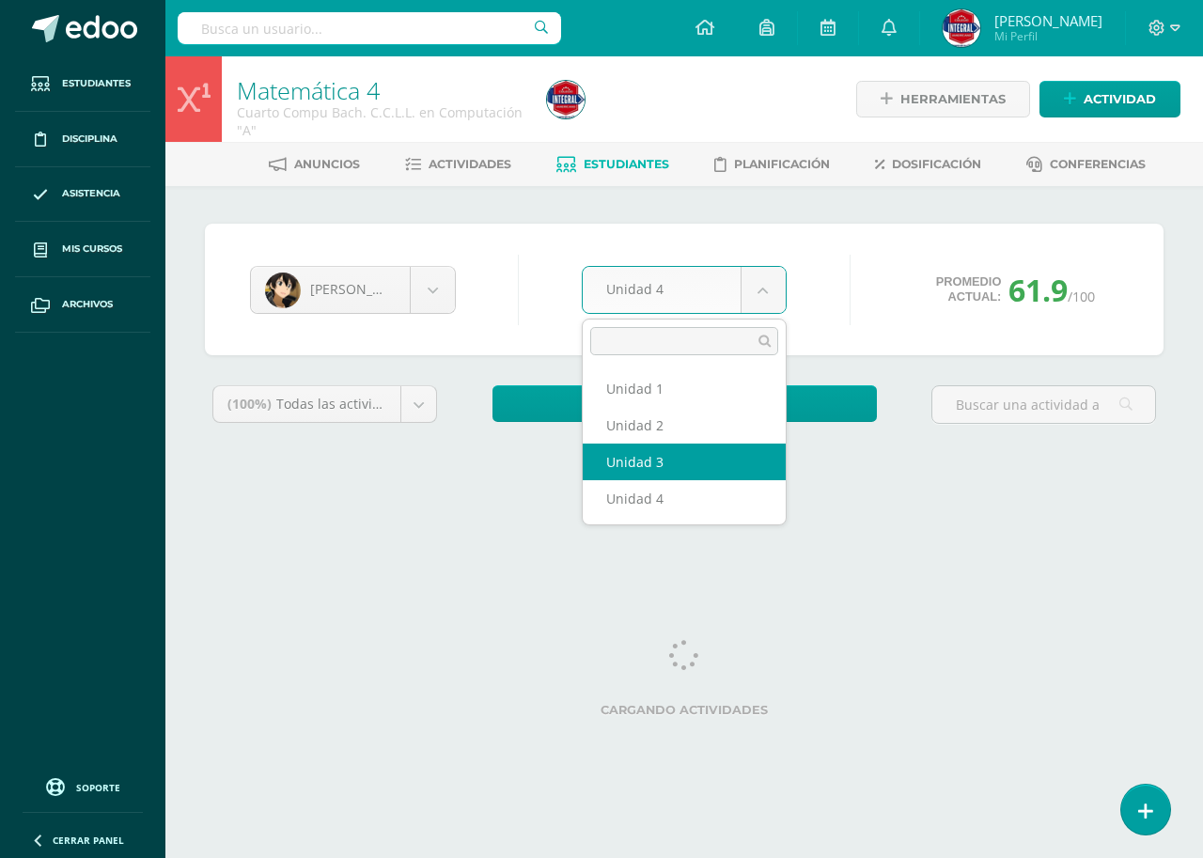
select select "Unidad 3"
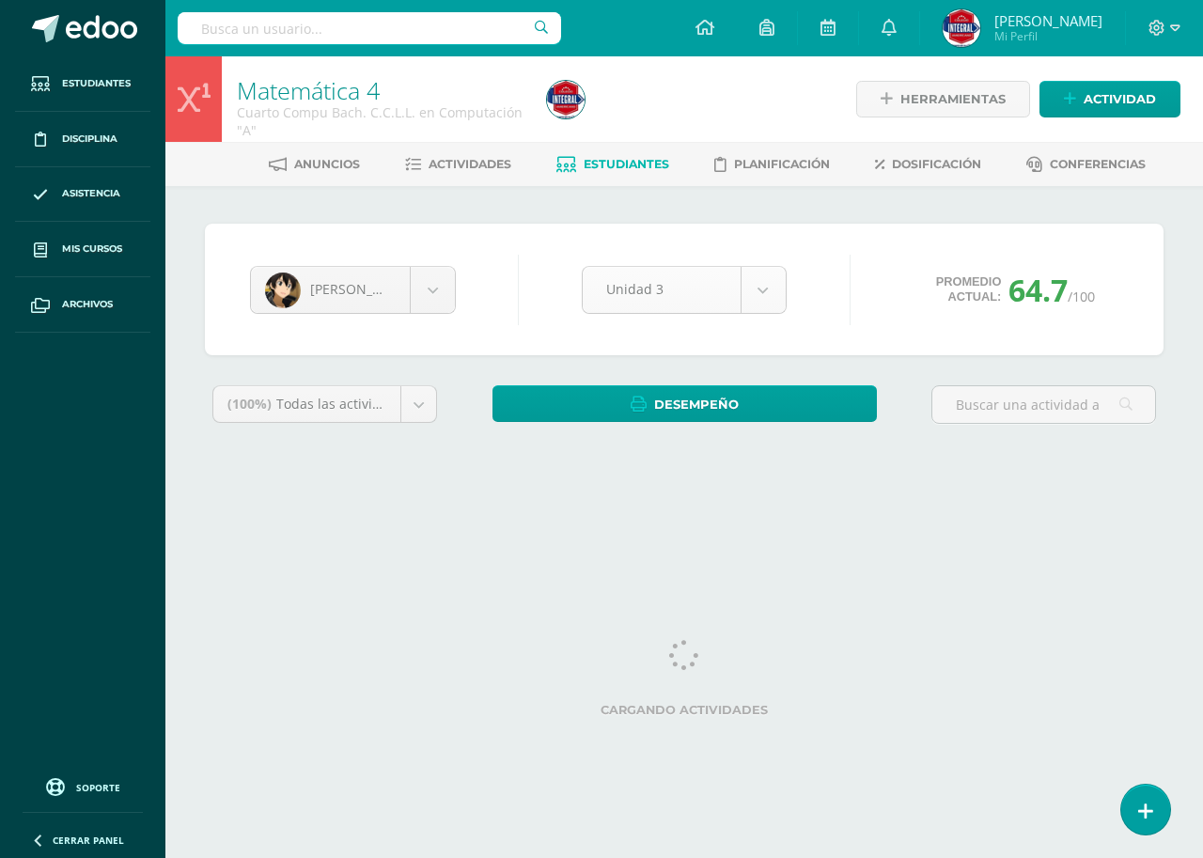
click at [668, 278] on body "Estudiantes Disciplina Asistencia Mis cursos Archivos Soporte Ayuda Reportar un…" at bounding box center [601, 253] width 1203 height 506
select select "Unidad 2"
click at [680, 305] on body "Estudiantes Disciplina Asistencia Mis cursos Archivos Soporte Ayuda Reportar un…" at bounding box center [601, 253] width 1203 height 506
select select "Unidad 1"
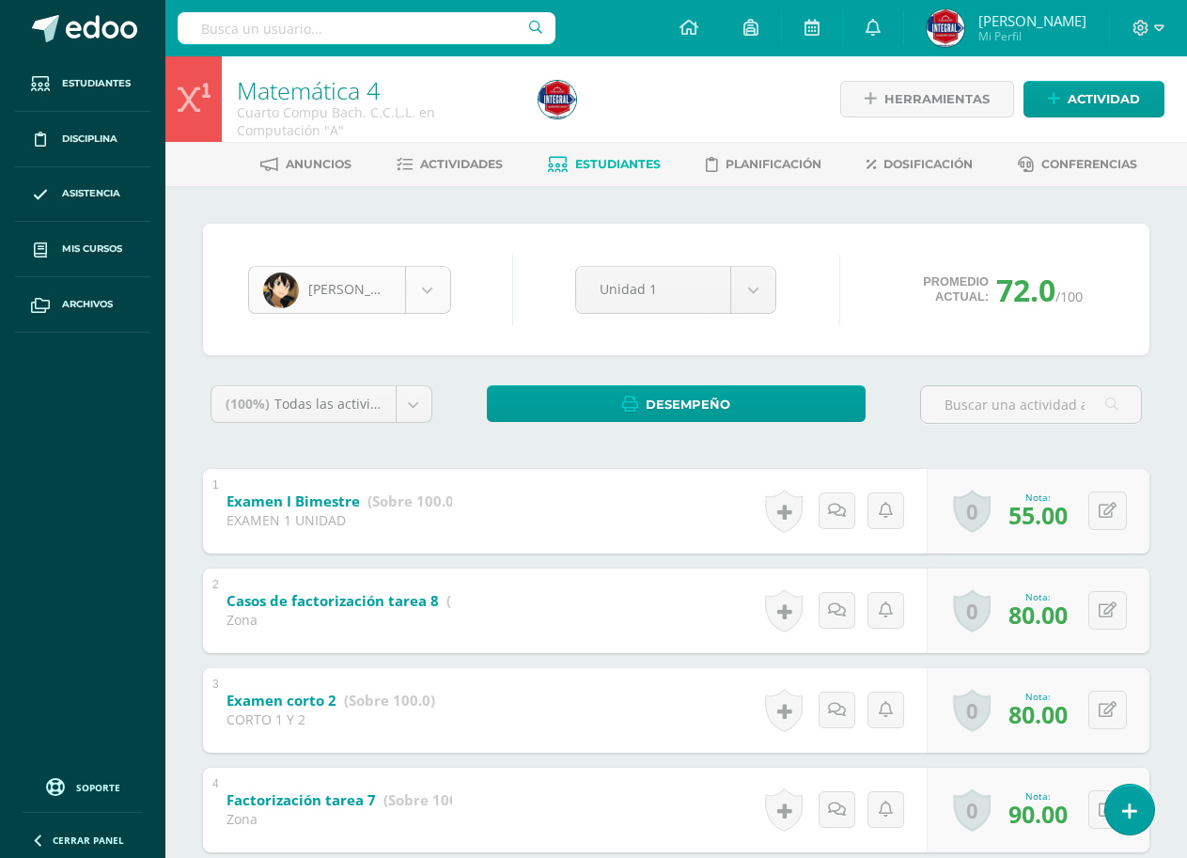
click at [316, 278] on body "Estudiantes Disciplina Asistencia Mis cursos Archivos Soporte Ayuda Reportar un…" at bounding box center [593, 784] width 1187 height 1568
select select "1066"
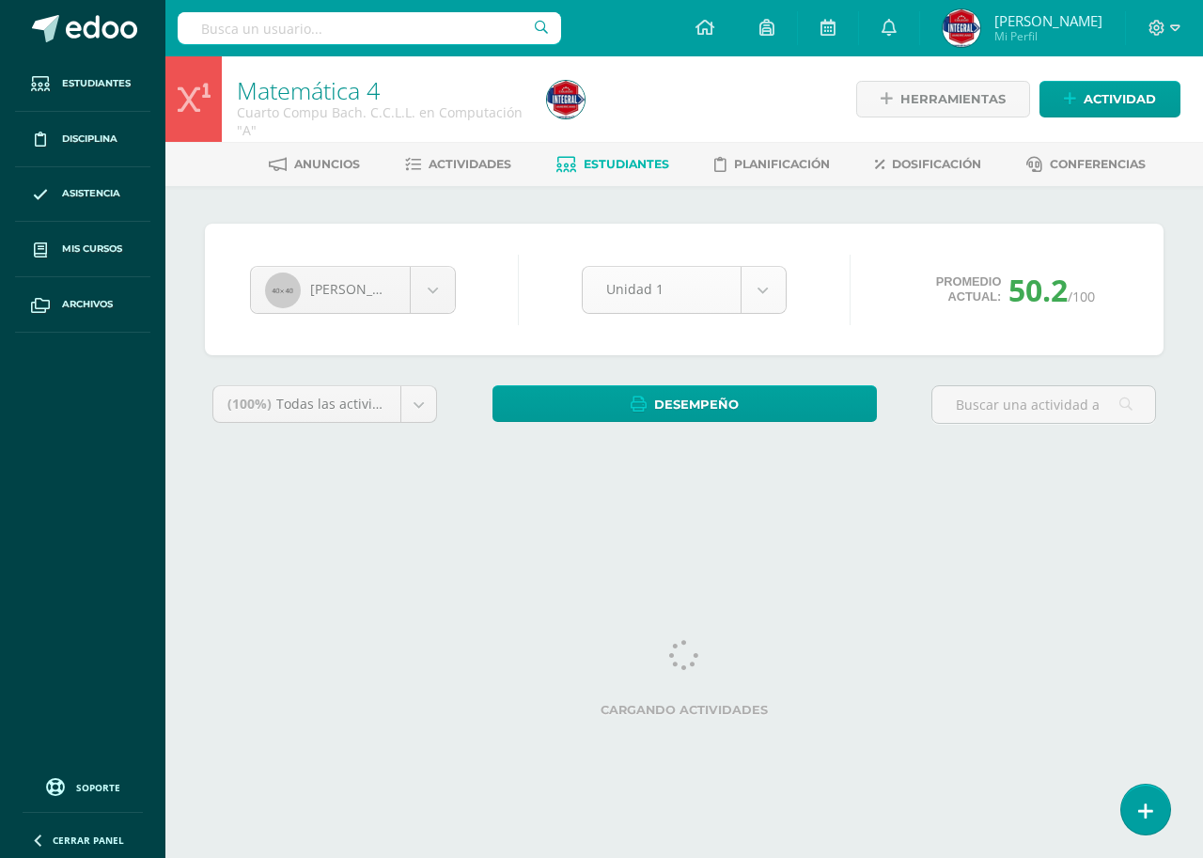
click at [698, 295] on body "Estudiantes Disciplina Asistencia Mis cursos Archivos Soporte Ayuda Reportar un…" at bounding box center [601, 253] width 1203 height 506
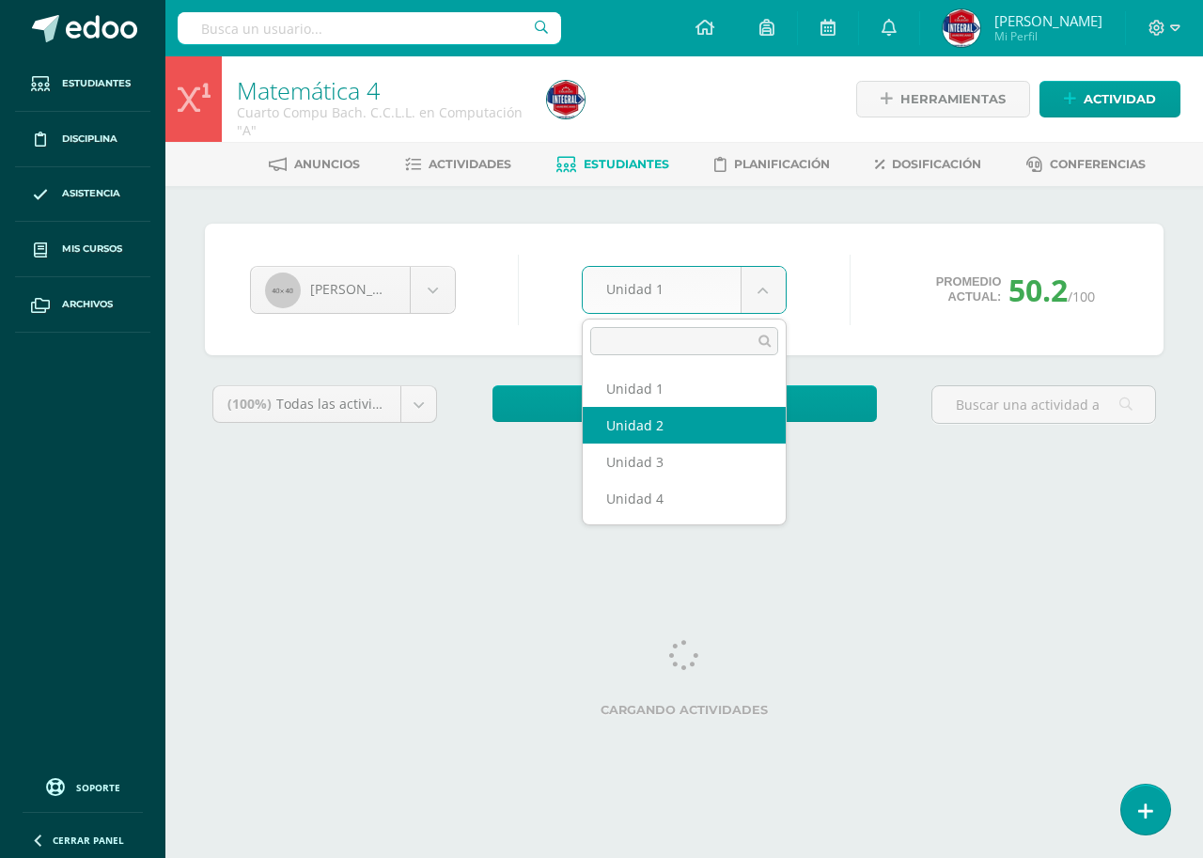
select select "Unidad 2"
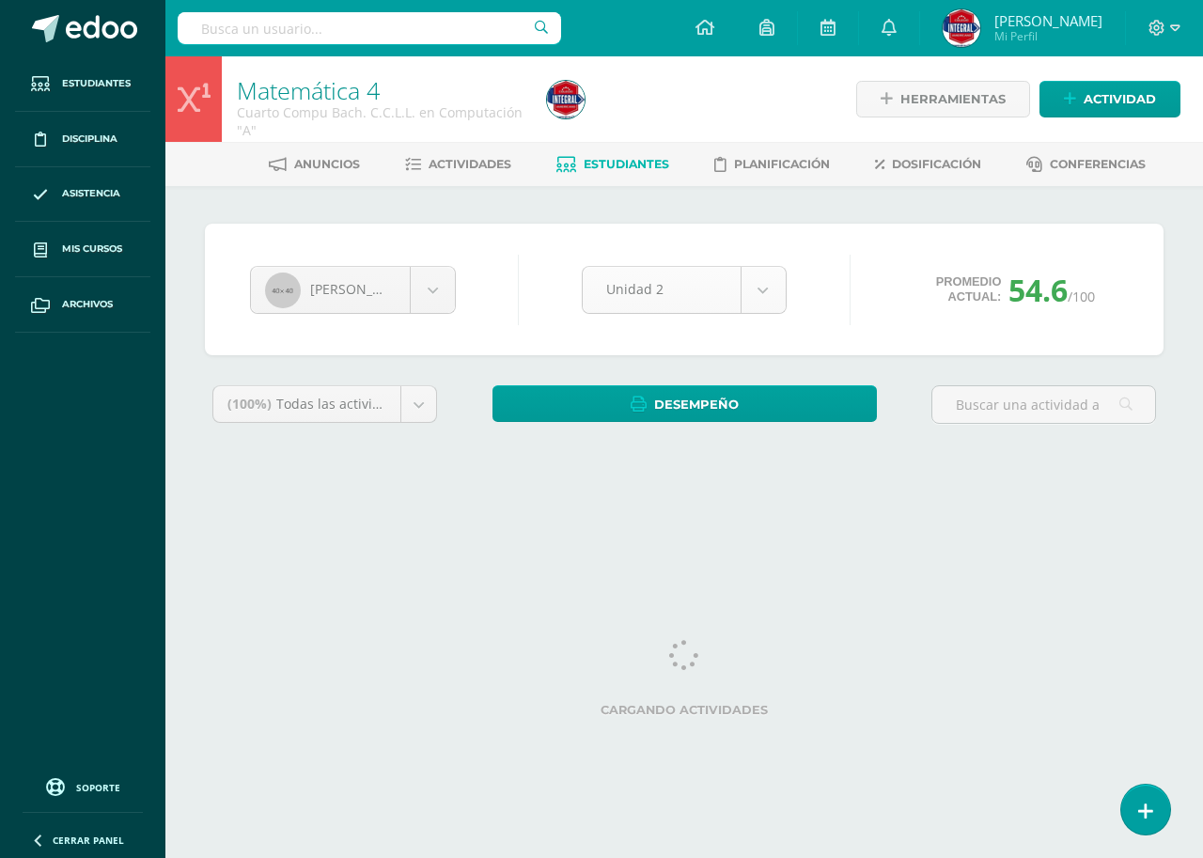
click at [667, 294] on body "Estudiantes Disciplina Asistencia Mis cursos Archivos Soporte Ayuda Reportar un…" at bounding box center [601, 253] width 1203 height 506
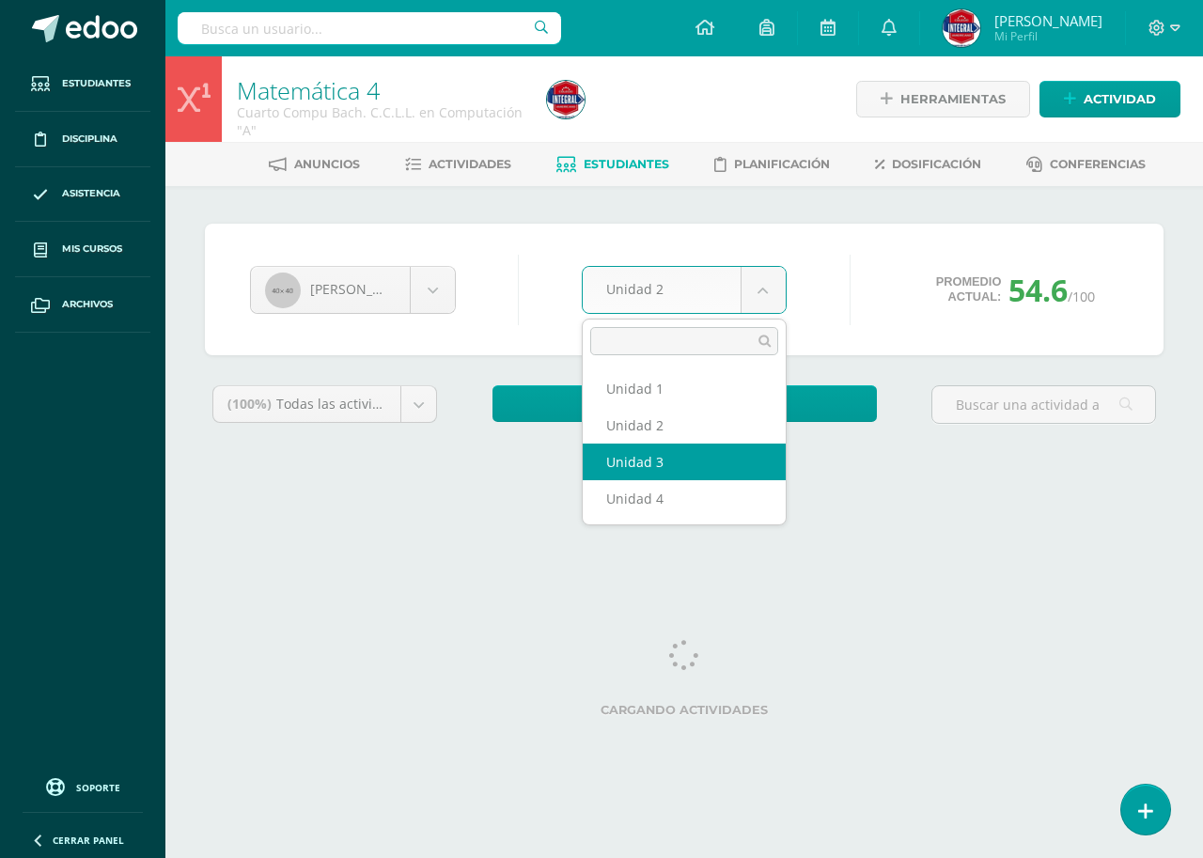
select select "Unidad 3"
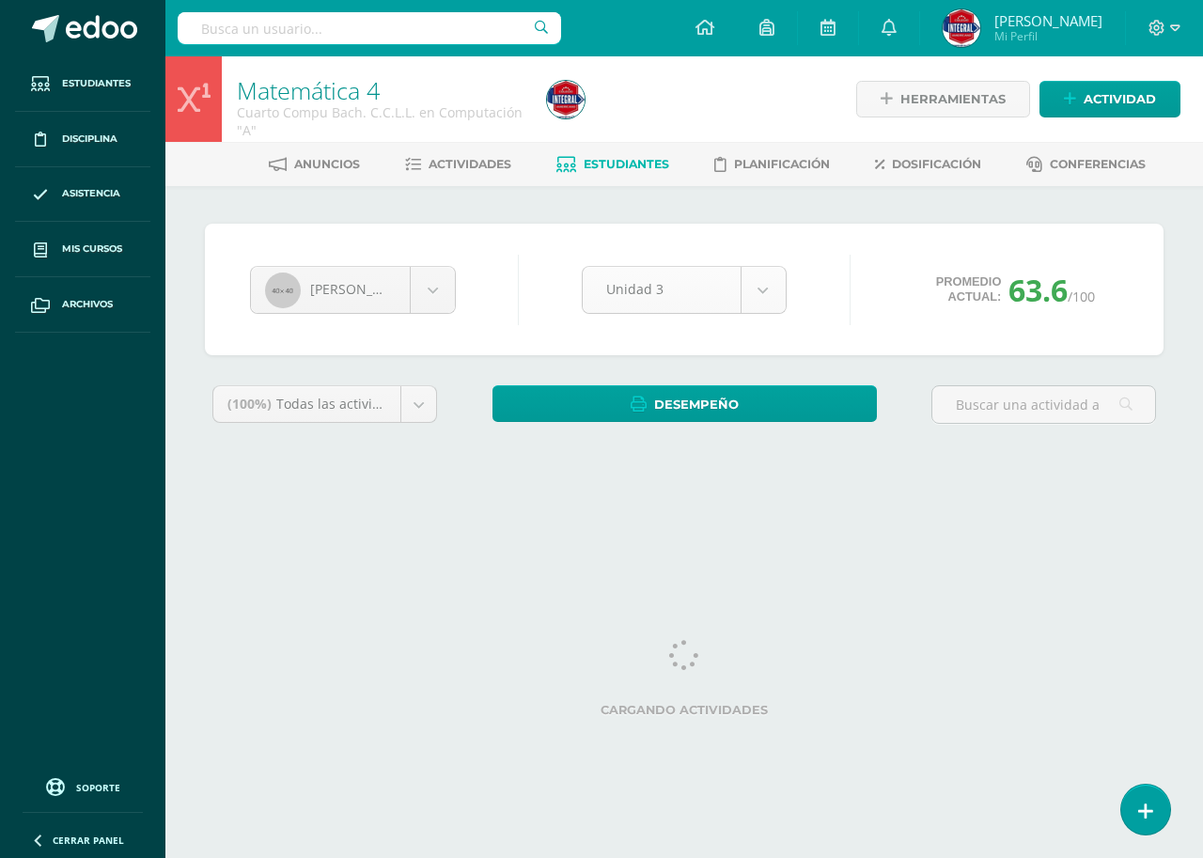
click at [687, 307] on body "Estudiantes Disciplina Asistencia Mis cursos Archivos Soporte Ayuda Reportar un…" at bounding box center [601, 253] width 1203 height 506
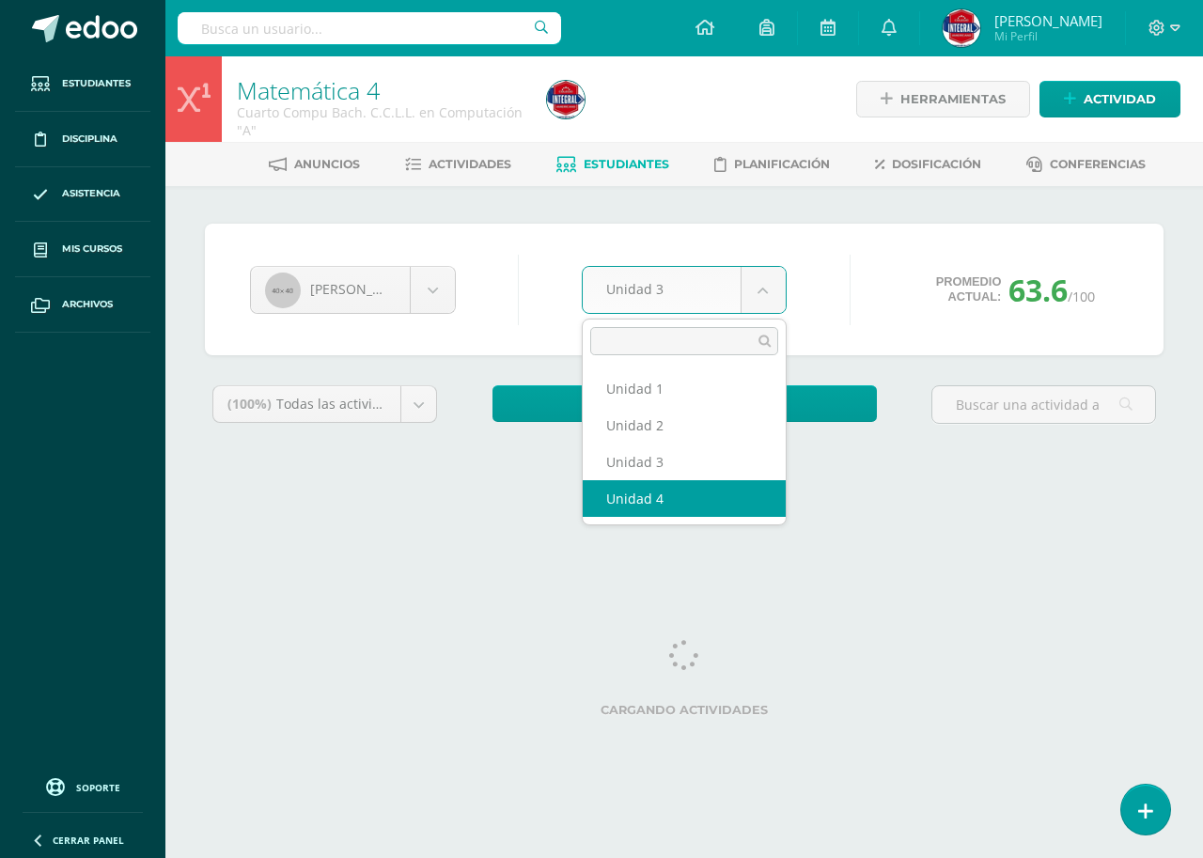
select select "Unidad 4"
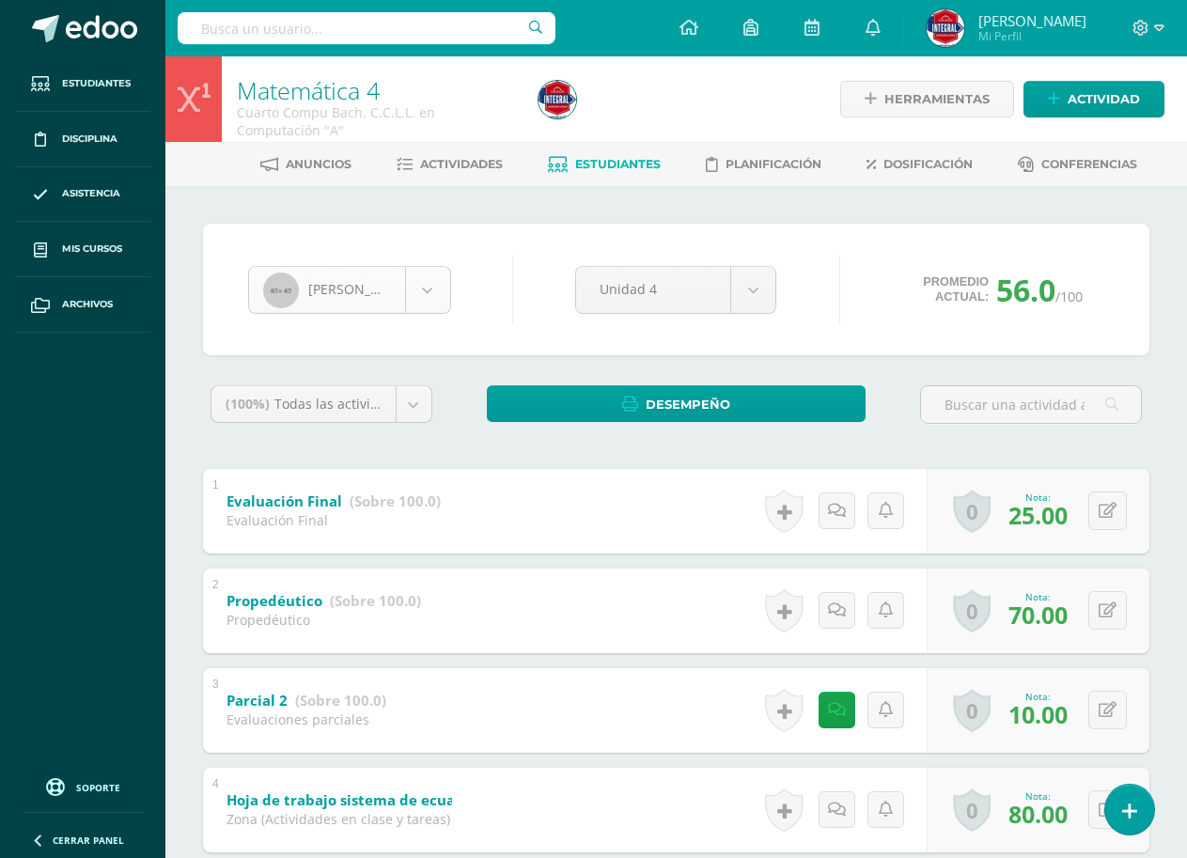
click at [339, 303] on body "Estudiantes Disciplina Asistencia Mis cursos Archivos Soporte Ayuda Reportar un…" at bounding box center [593, 784] width 1187 height 1568
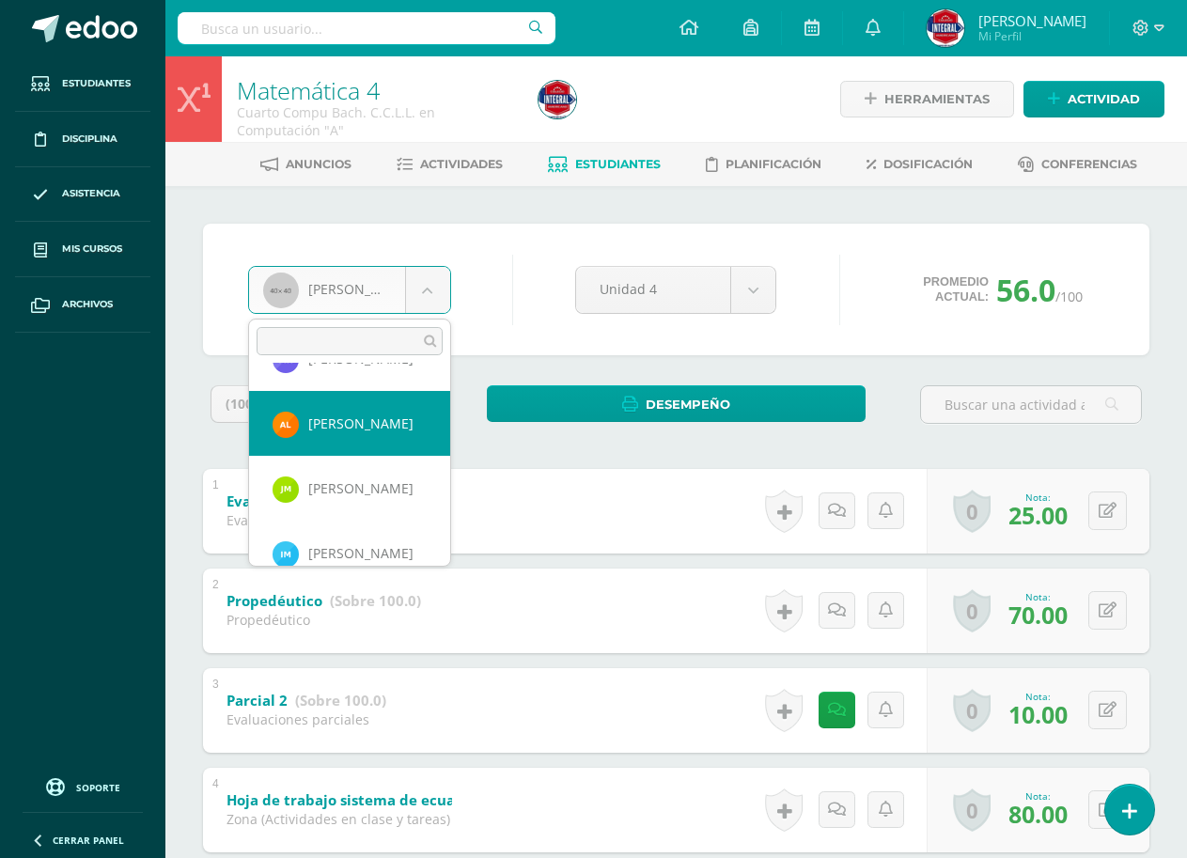
scroll to position [850, 0]
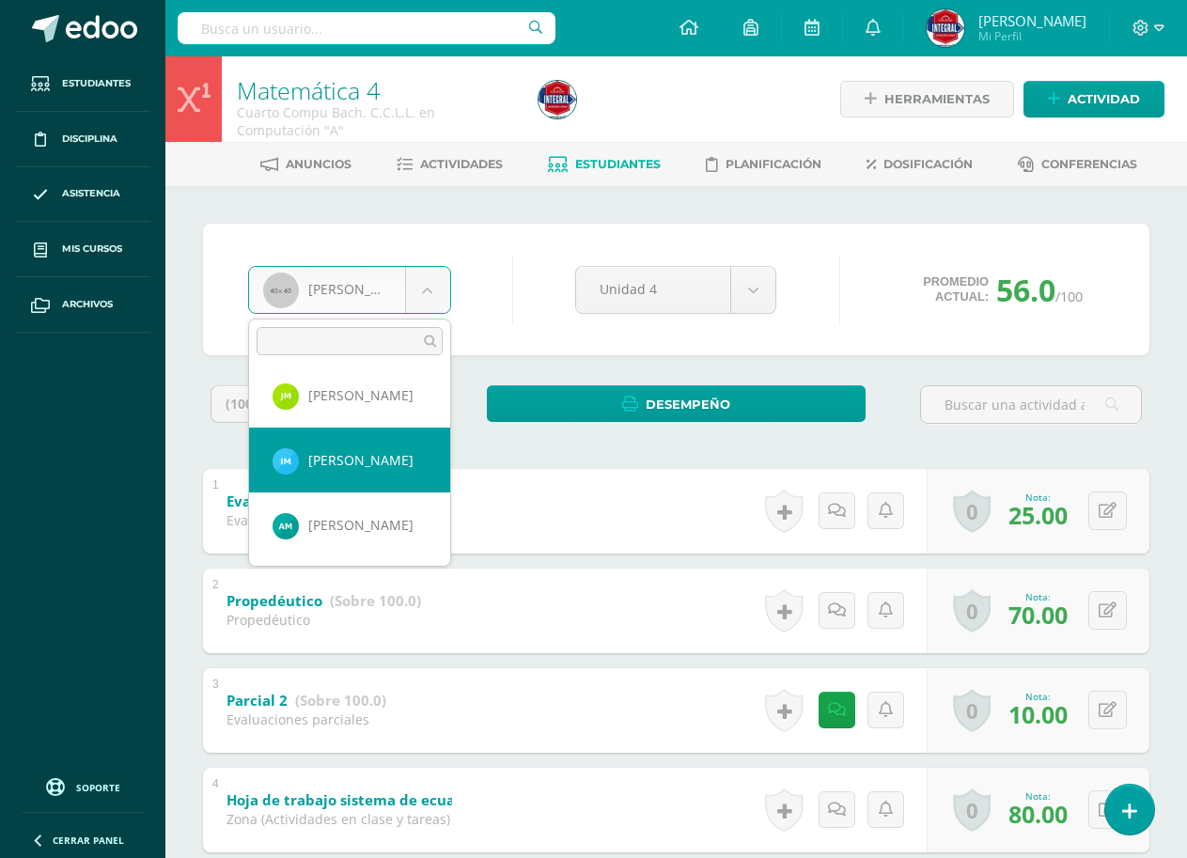
select select "1924"
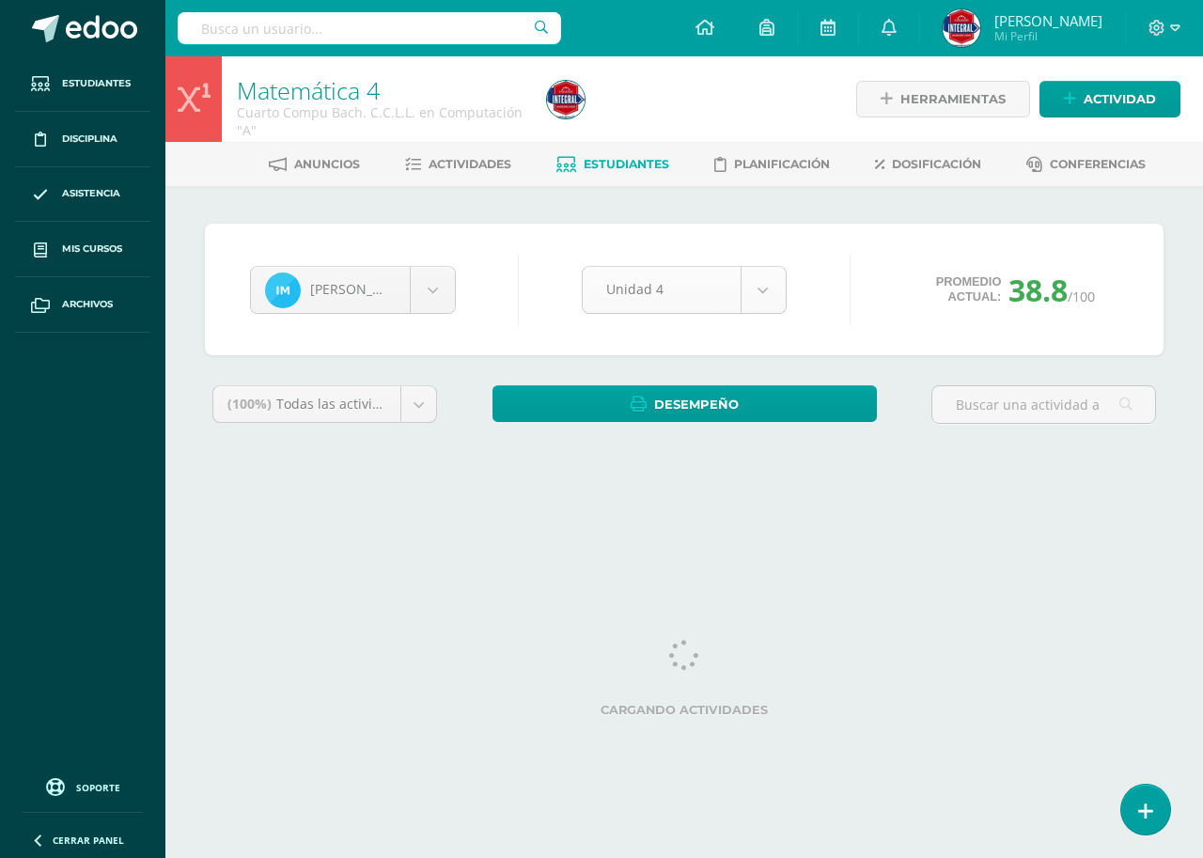
click at [689, 269] on body "Estudiantes Disciplina Asistencia Mis cursos Archivos Soporte Ayuda Reportar un…" at bounding box center [601, 253] width 1203 height 506
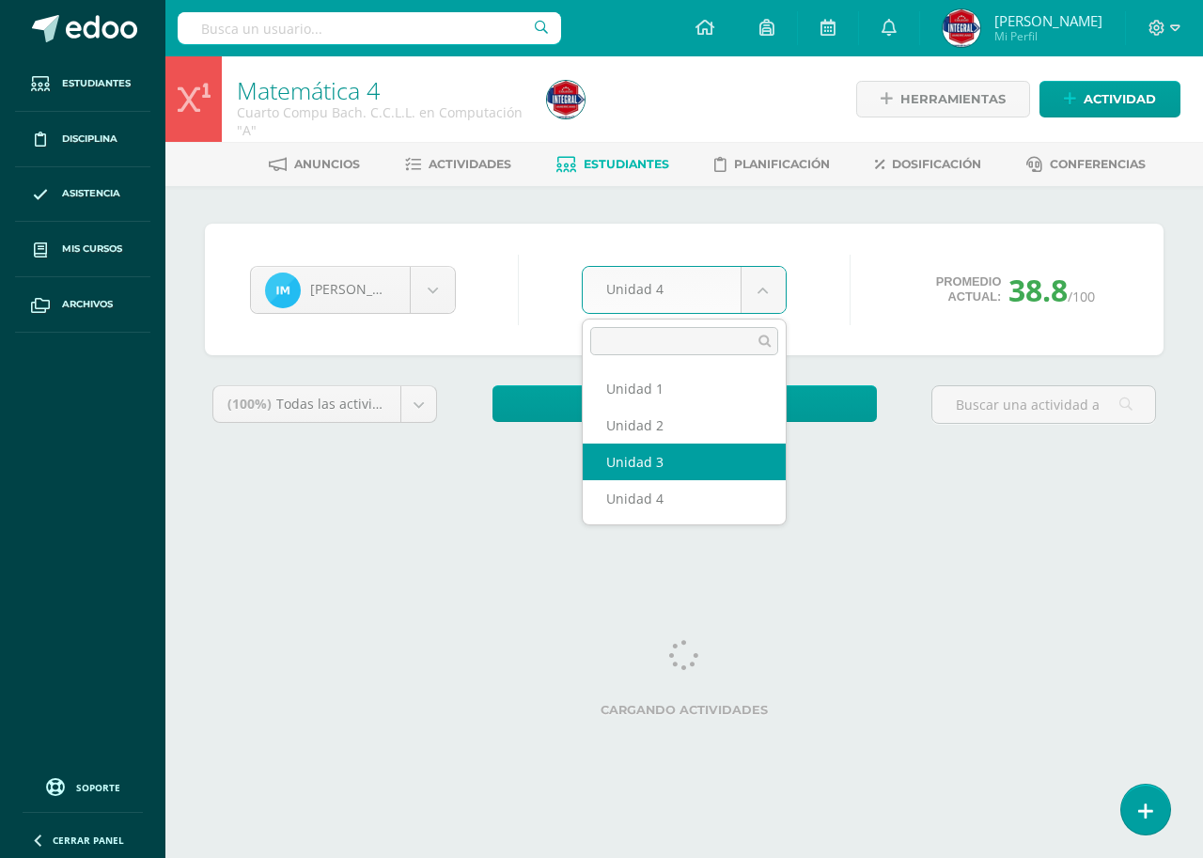
select select "Unidad 3"
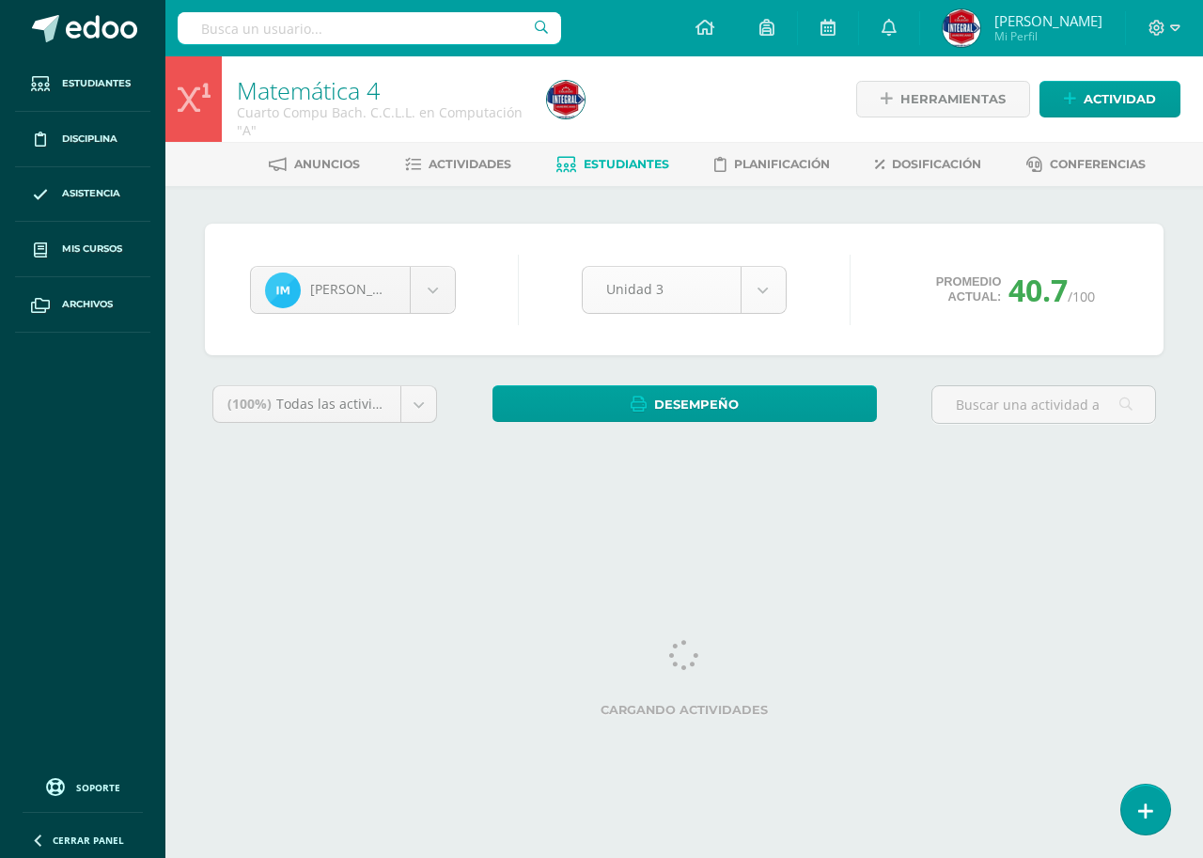
click at [658, 302] on body "Estudiantes Disciplina Asistencia Mis cursos Archivos Soporte Ayuda Reportar un…" at bounding box center [601, 253] width 1203 height 506
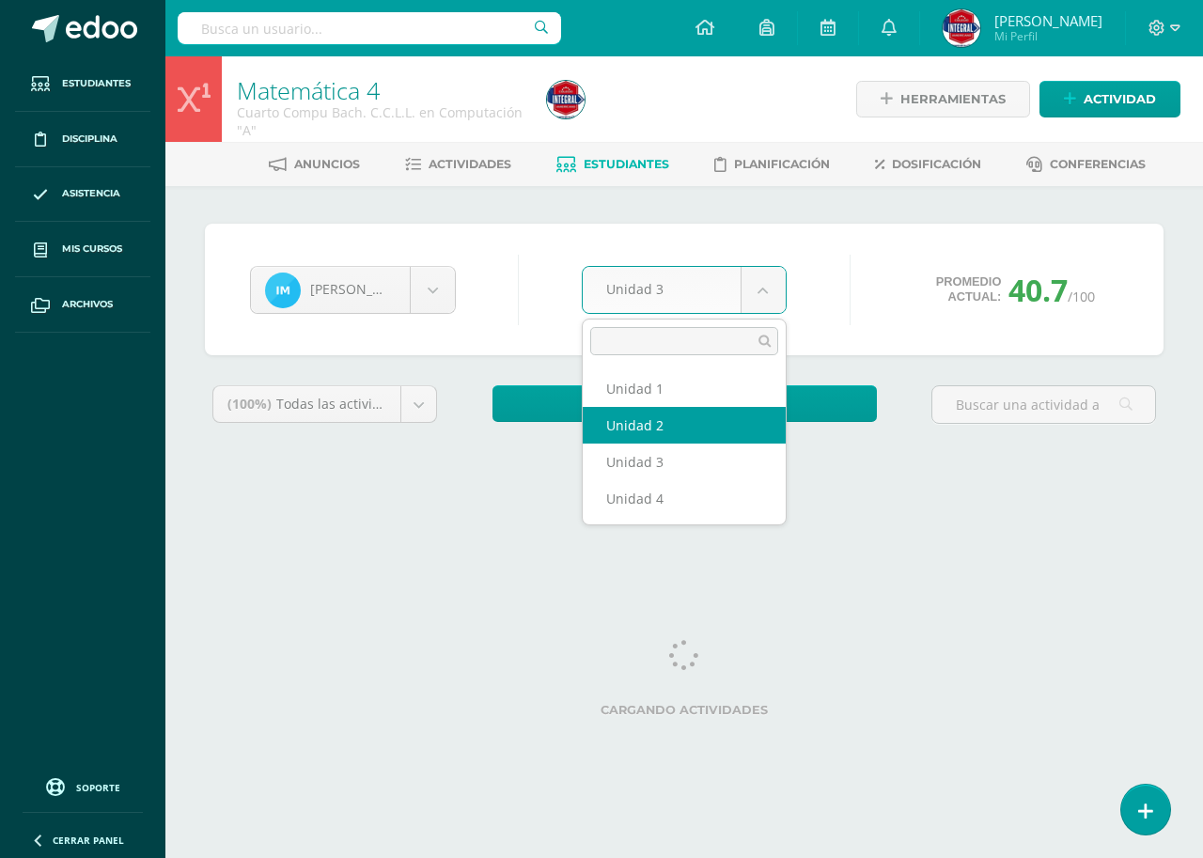
select select "Unidad 2"
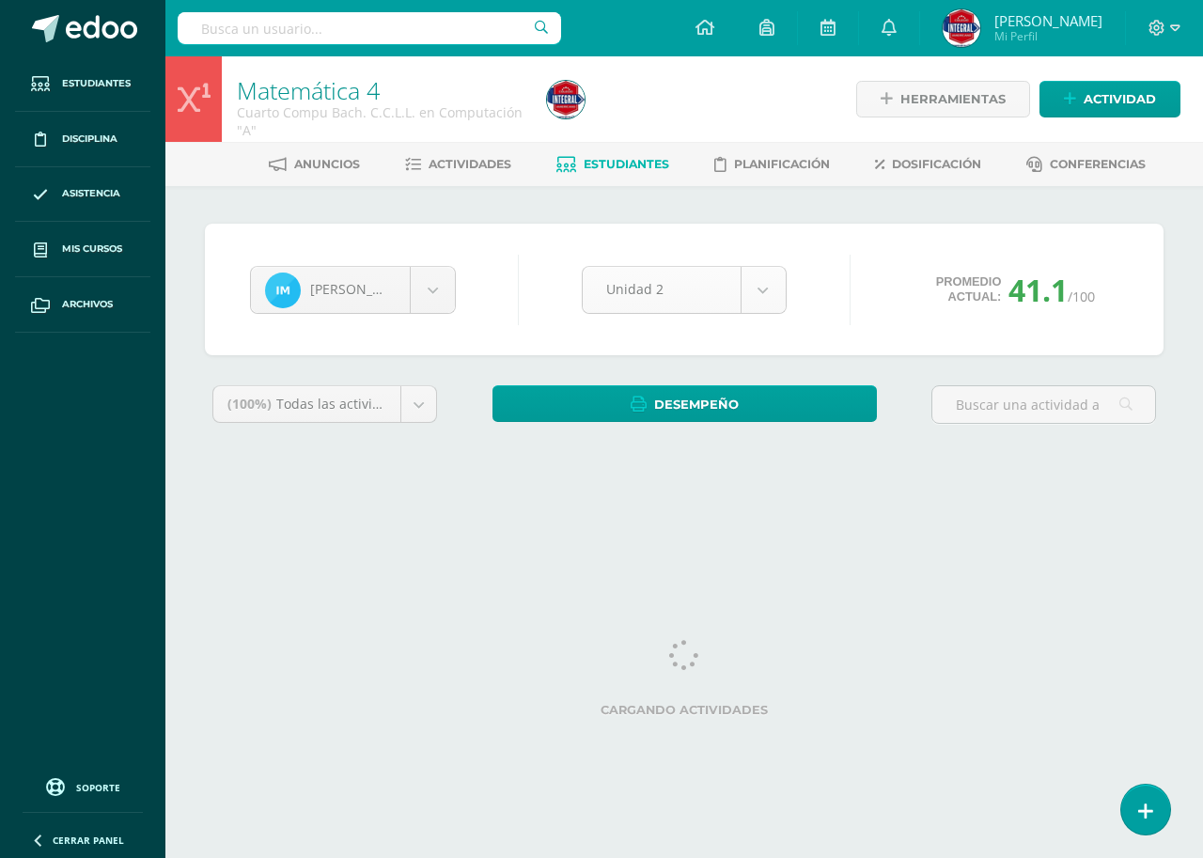
click at [706, 293] on body "Estudiantes Disciplina Asistencia Mis cursos Archivos Soporte Ayuda Reportar un…" at bounding box center [601, 253] width 1203 height 506
select select "Unidad 1"
click at [389, 292] on body "Estudiantes Disciplina Asistencia Mis cursos Archivos Soporte Ayuda Reportar un…" at bounding box center [601, 253] width 1203 height 506
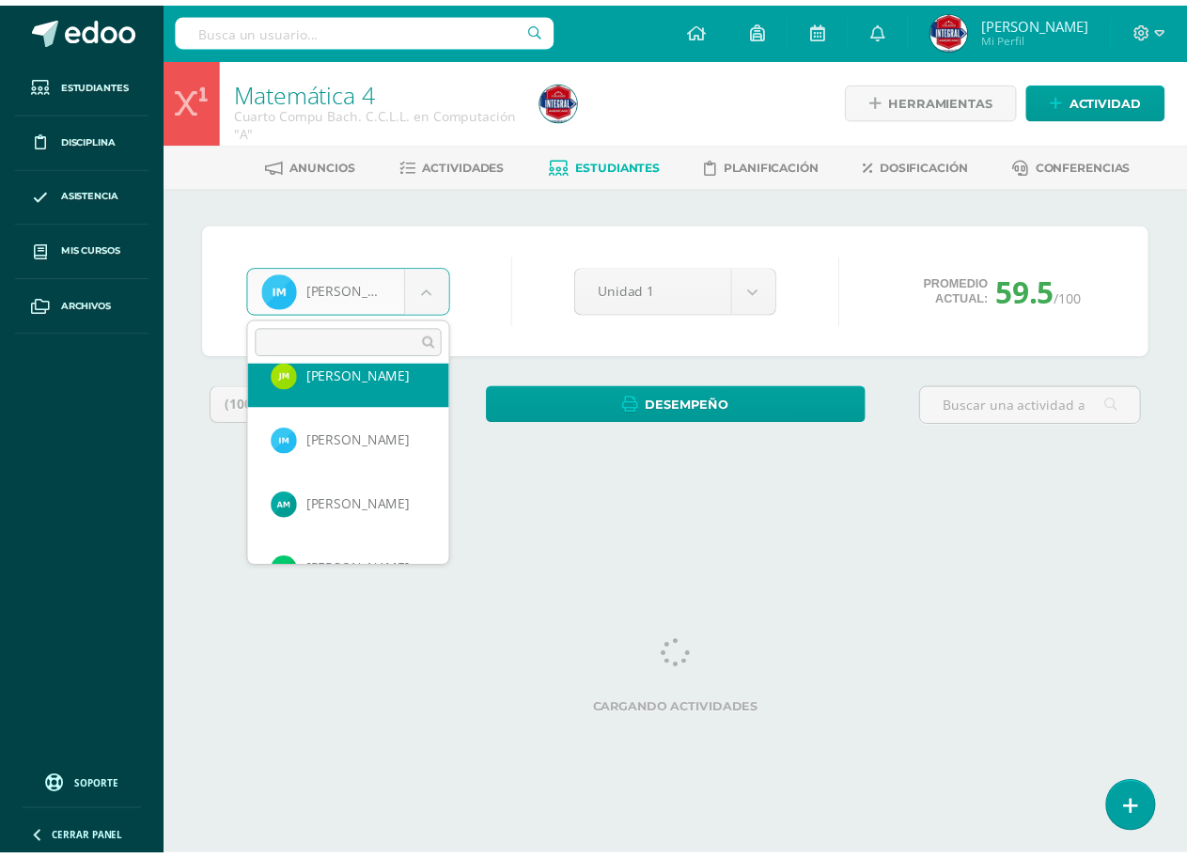
scroll to position [965, 0]
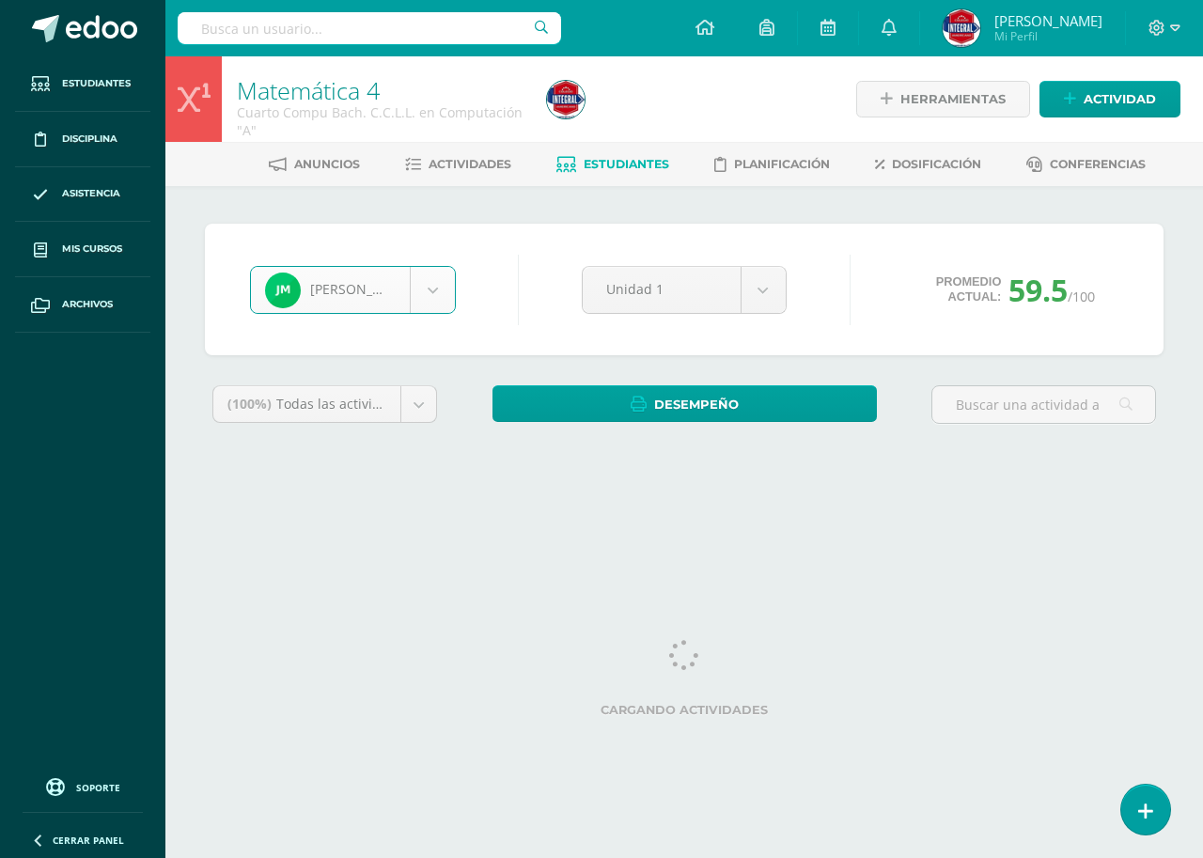
select select "2807"
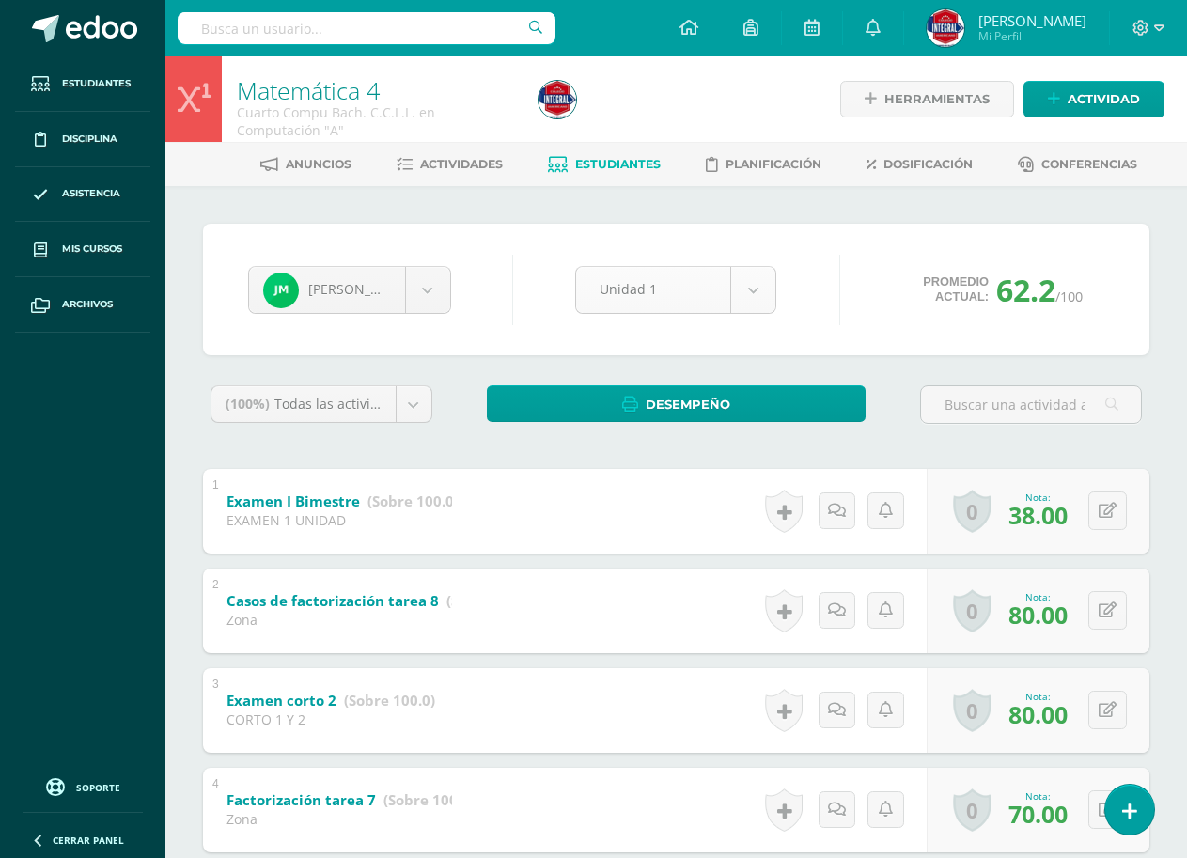
click at [755, 283] on body "Estudiantes Disciplina Asistencia Mis cursos Archivos Soporte Ayuda Reportar un…" at bounding box center [593, 837] width 1187 height 1674
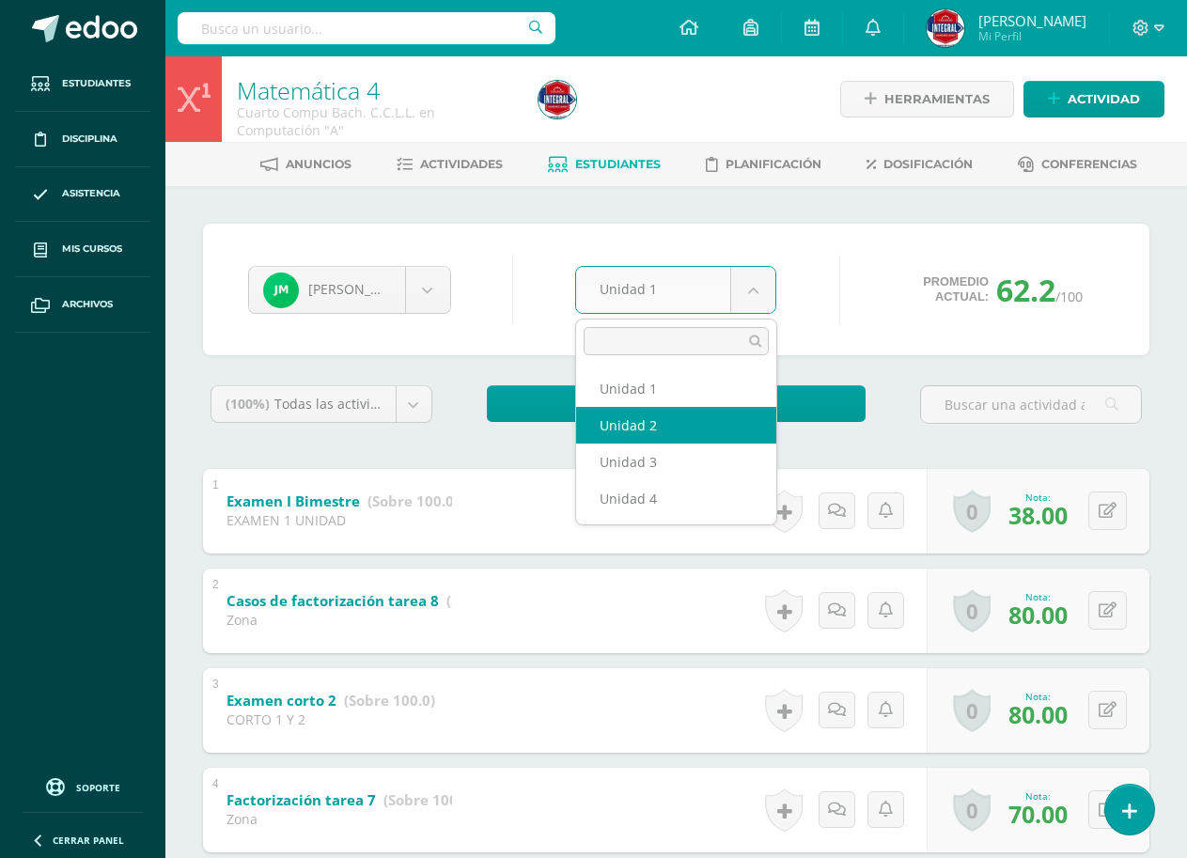
select select "Unidad 2"
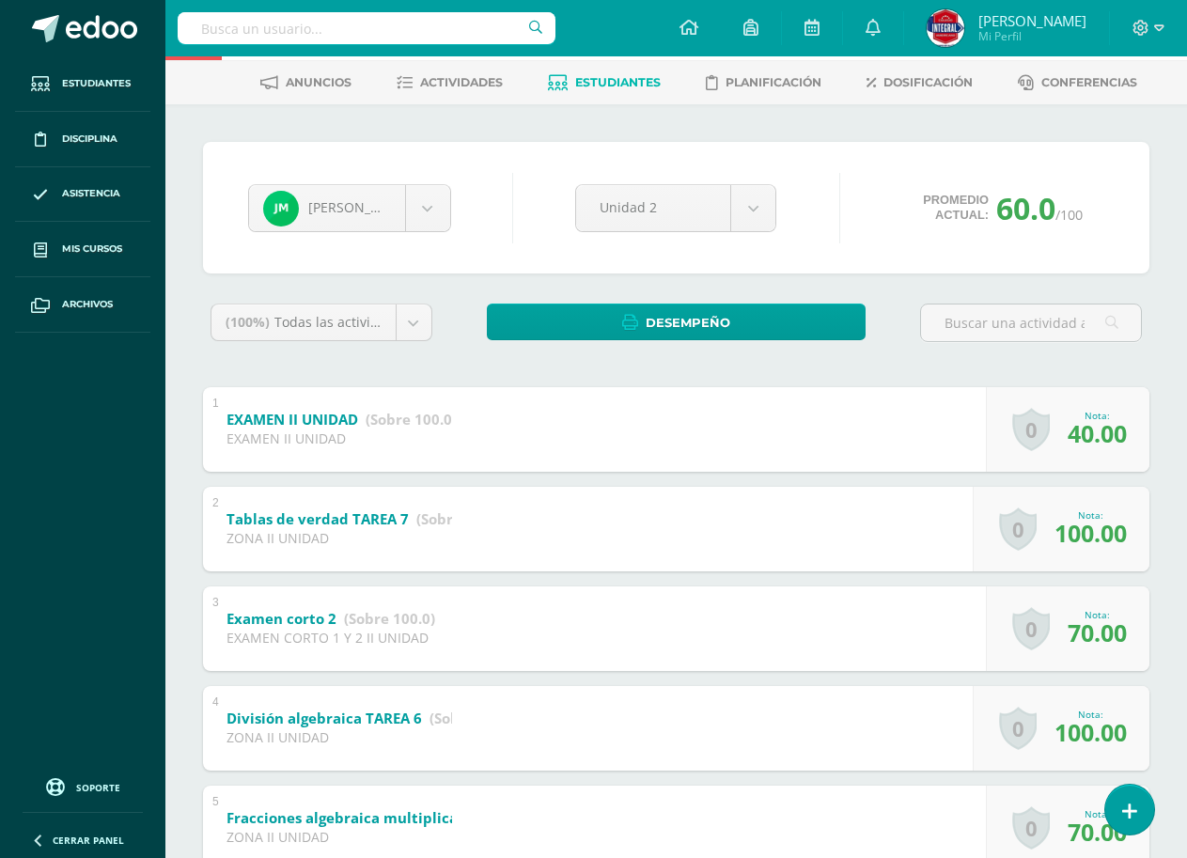
scroll to position [94, 0]
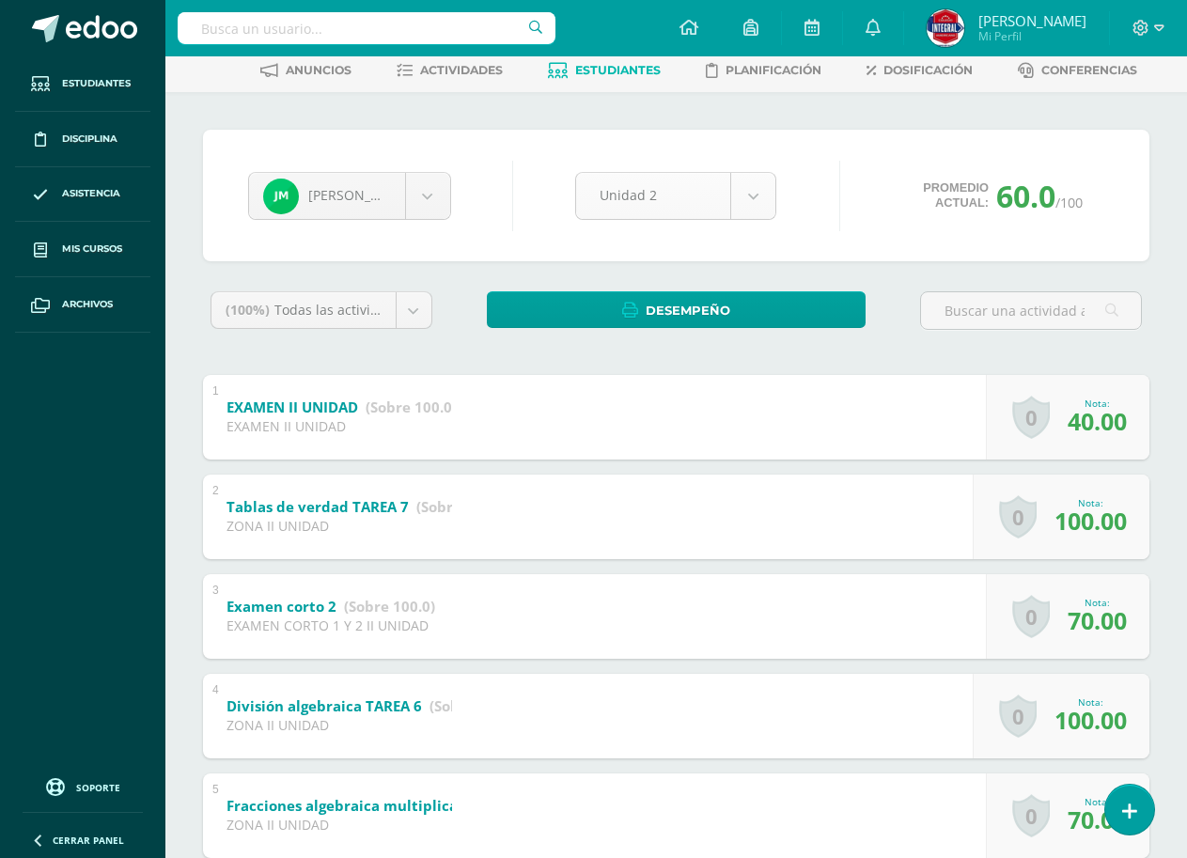
click at [636, 198] on body "Estudiantes Disciplina Asistencia Mis cursos Archivos Soporte Ayuda Reportar un…" at bounding box center [593, 693] width 1187 height 1575
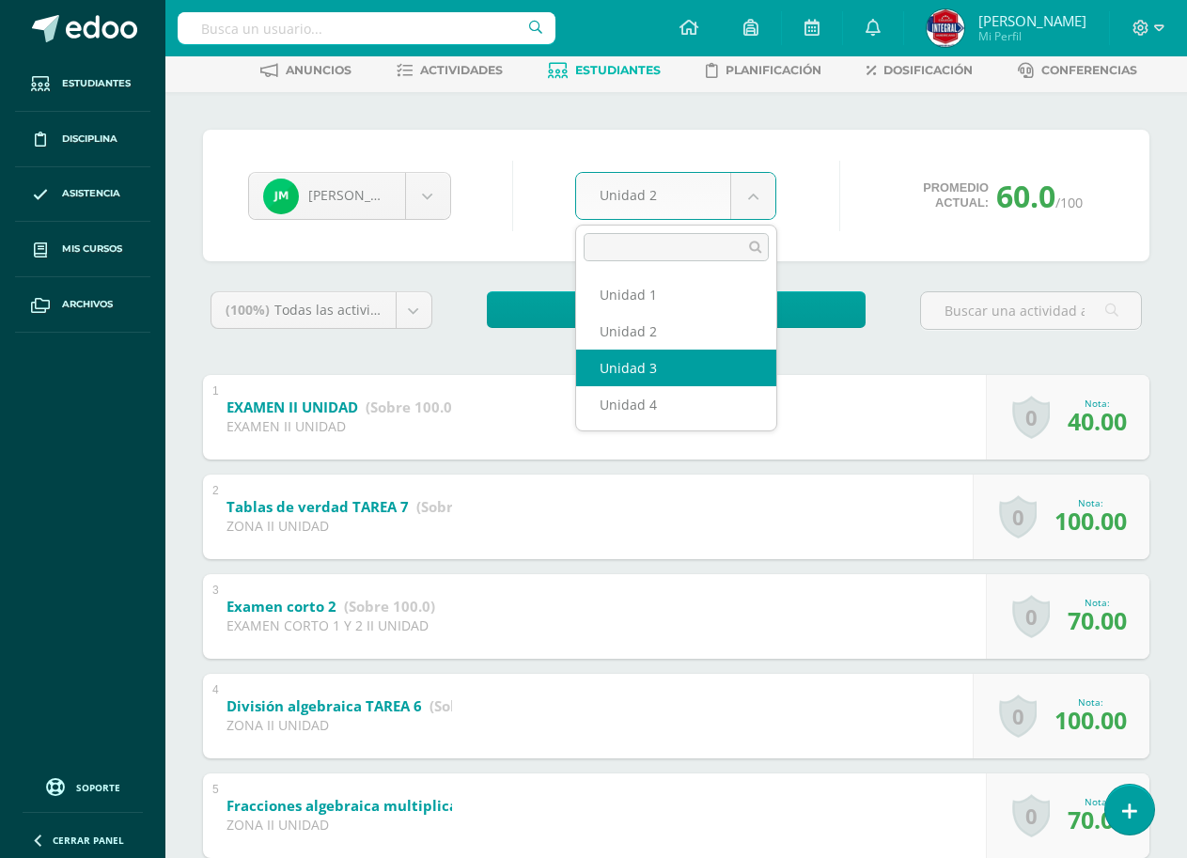
select select "Unidad 3"
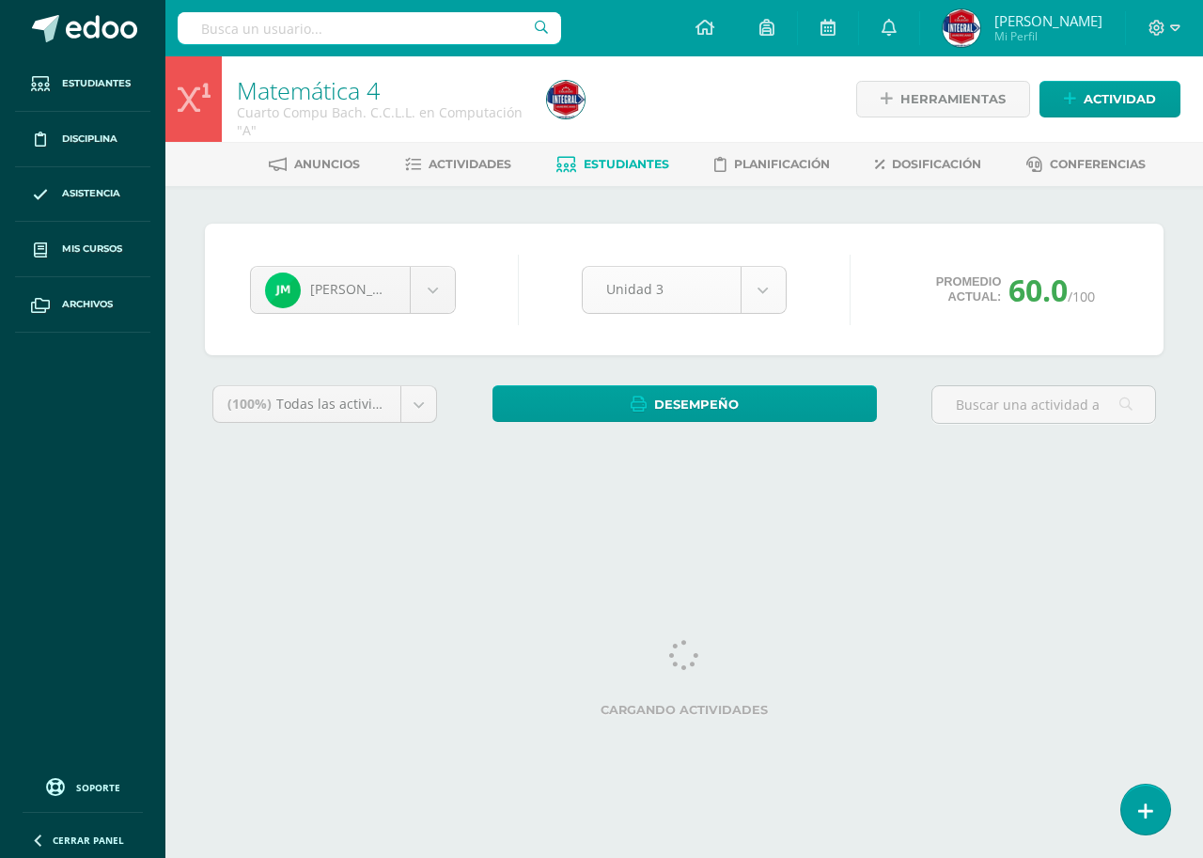
click at [737, 305] on body "Estudiantes Disciplina Asistencia Mis cursos Archivos Soporte Ayuda Reportar un…" at bounding box center [601, 253] width 1203 height 506
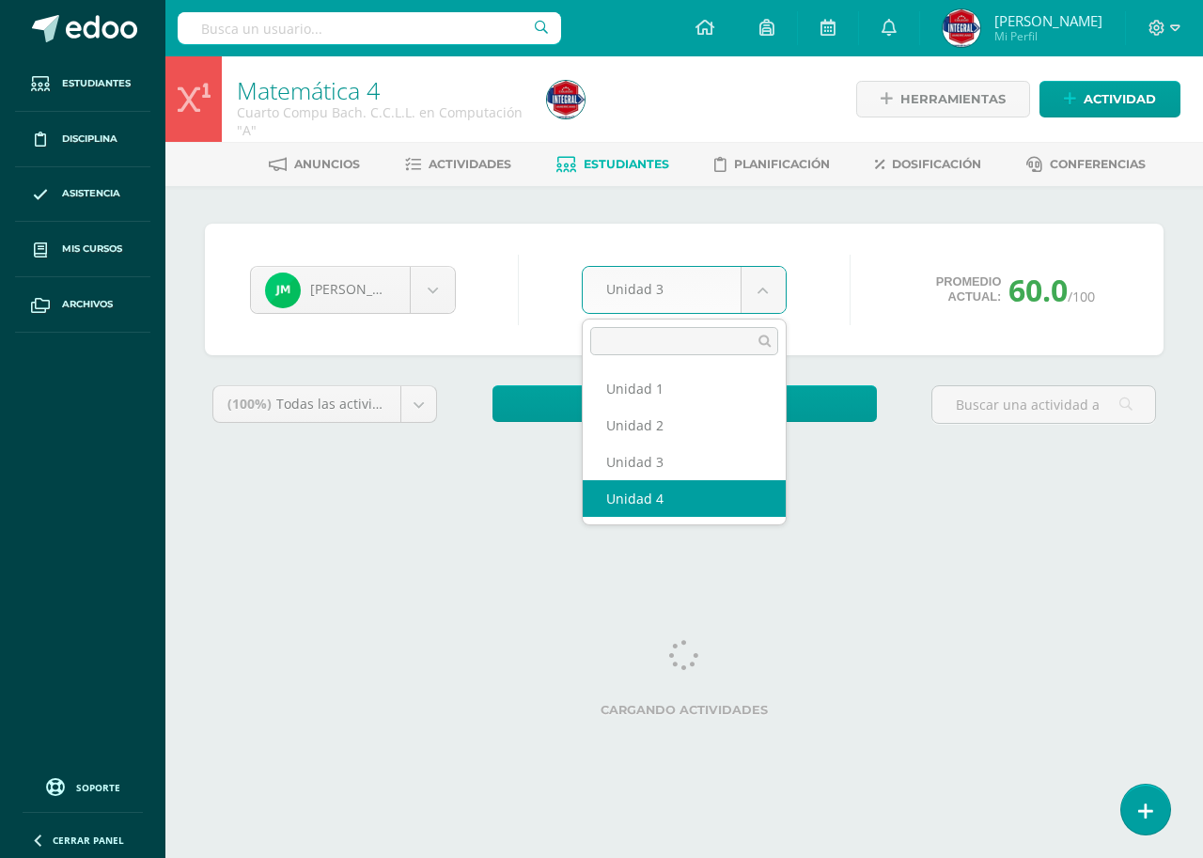
select select "Unidad 4"
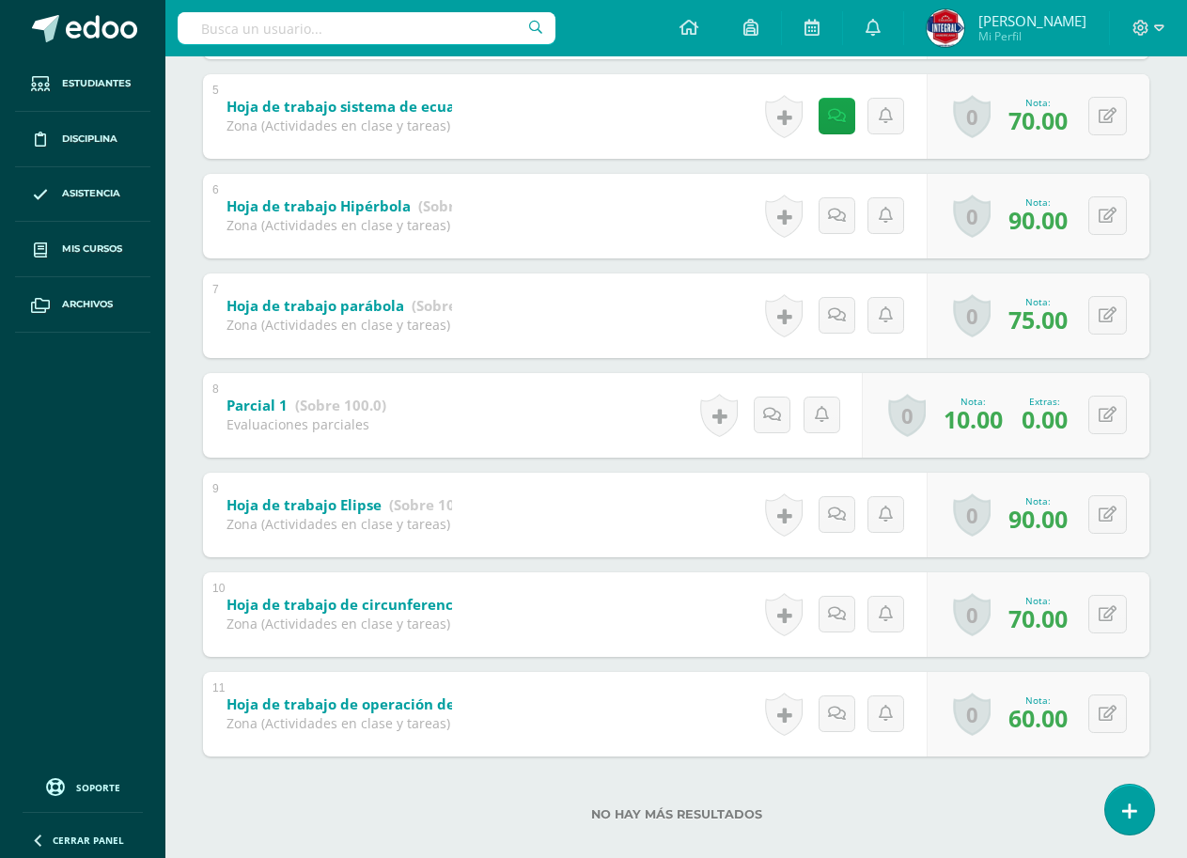
scroll to position [816, 0]
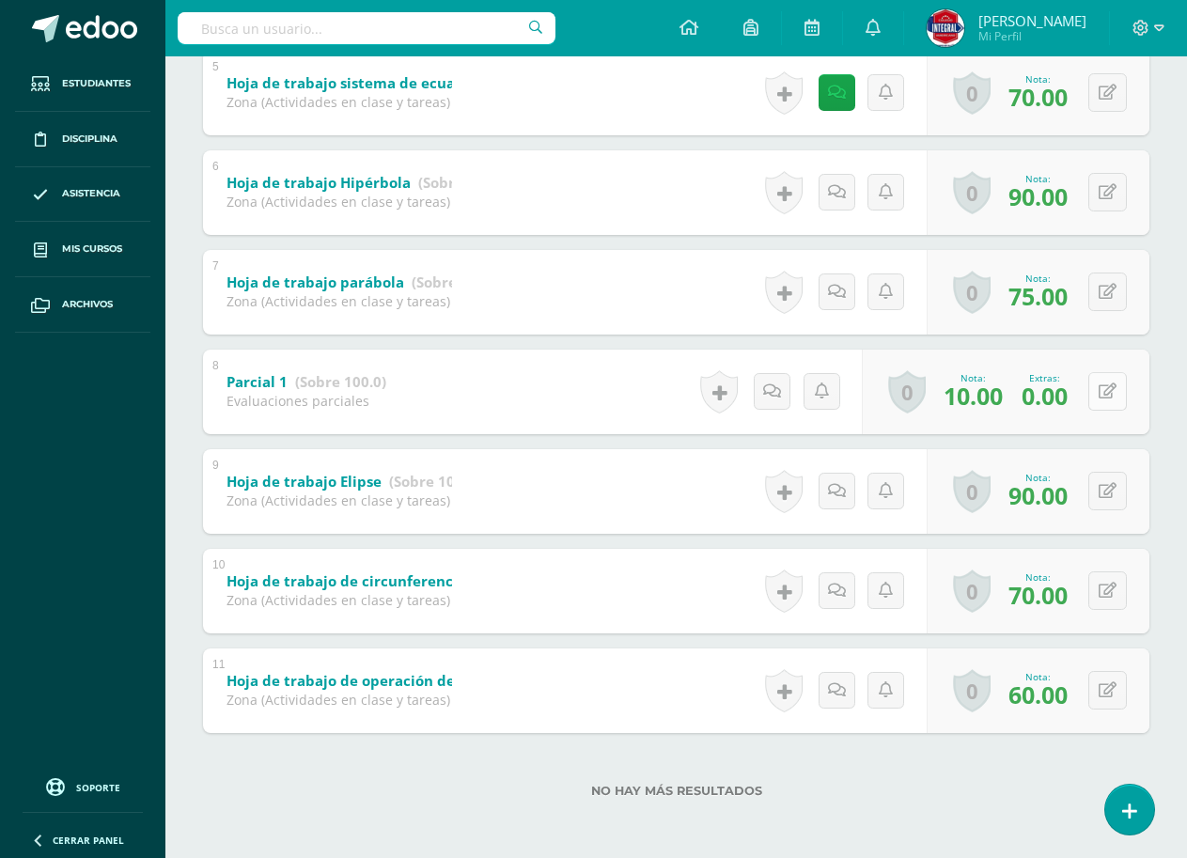
click at [1104, 386] on button at bounding box center [1107, 391] width 39 height 39
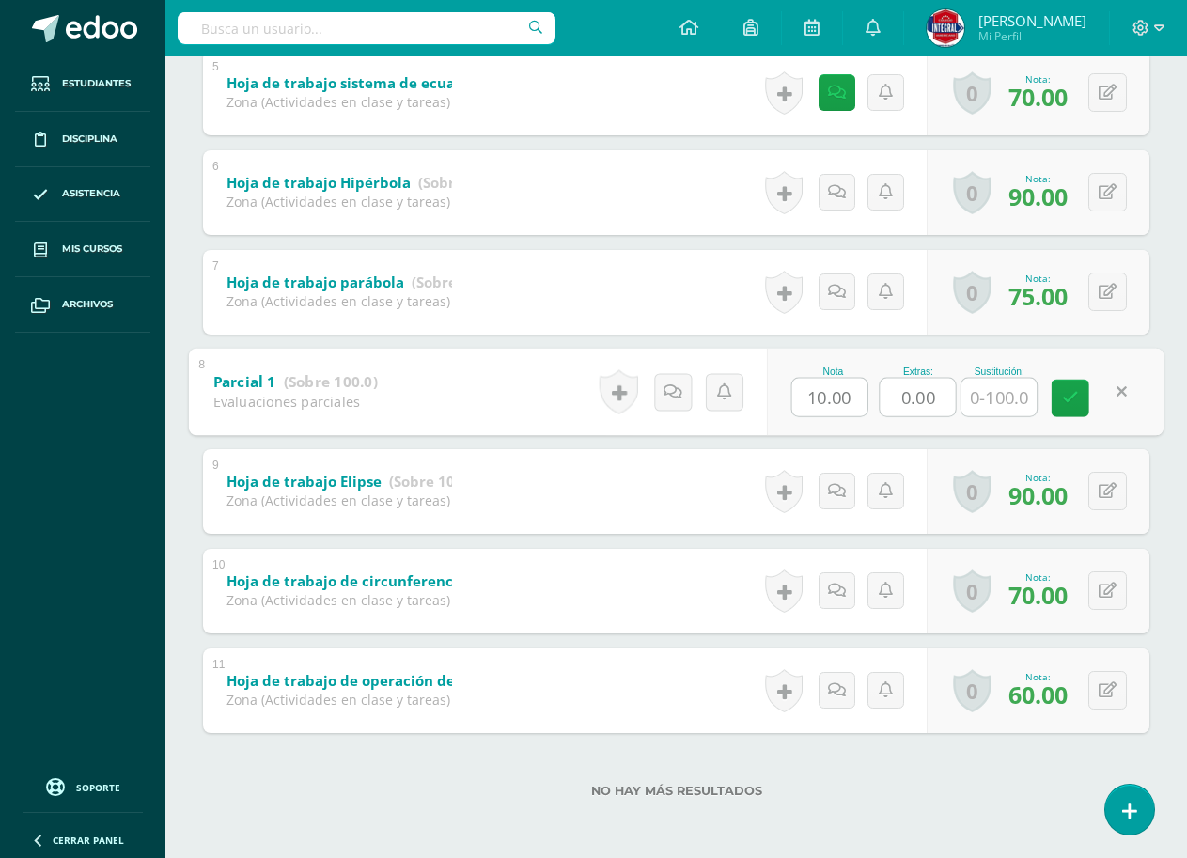
drag, startPoint x: 929, startPoint y: 389, endPoint x: 927, endPoint y: 399, distance: 10.5
click at [927, 399] on input "0.00" at bounding box center [917, 397] width 75 height 38
type input "5"
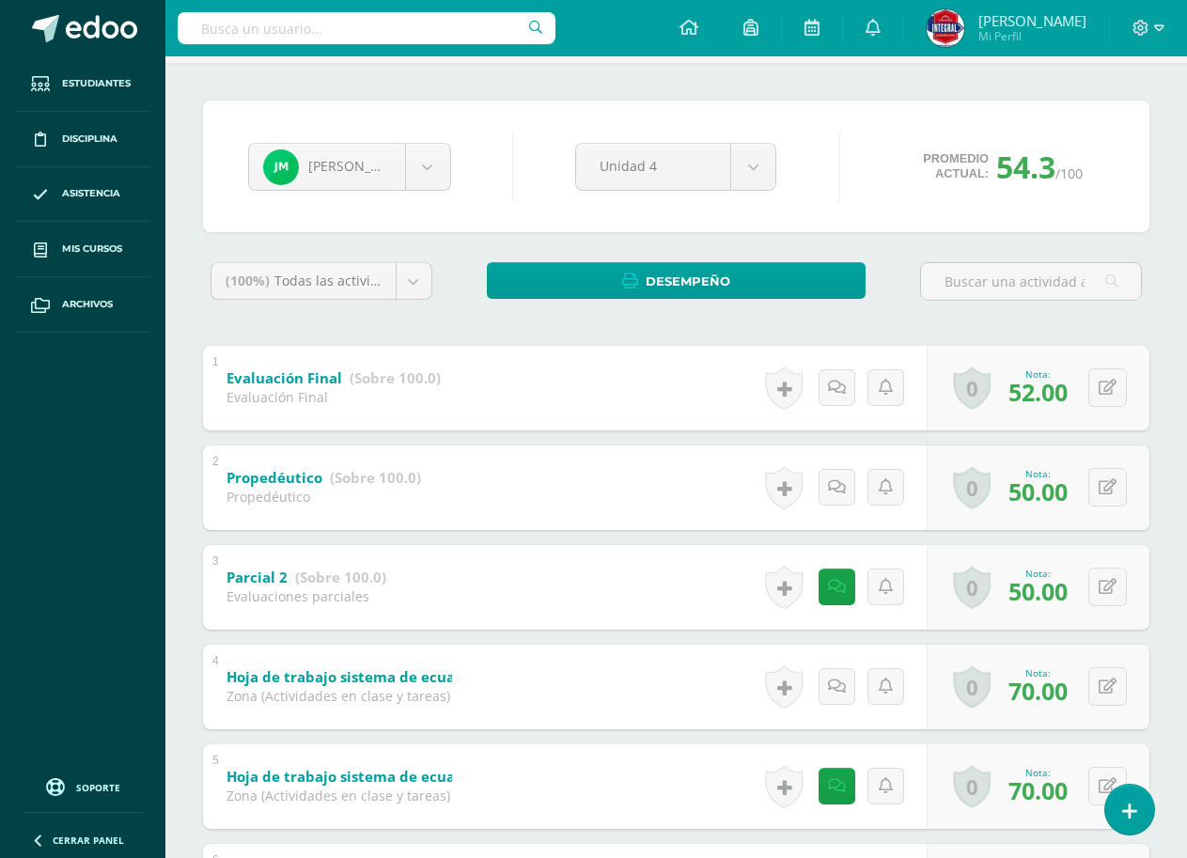
scroll to position [0, 0]
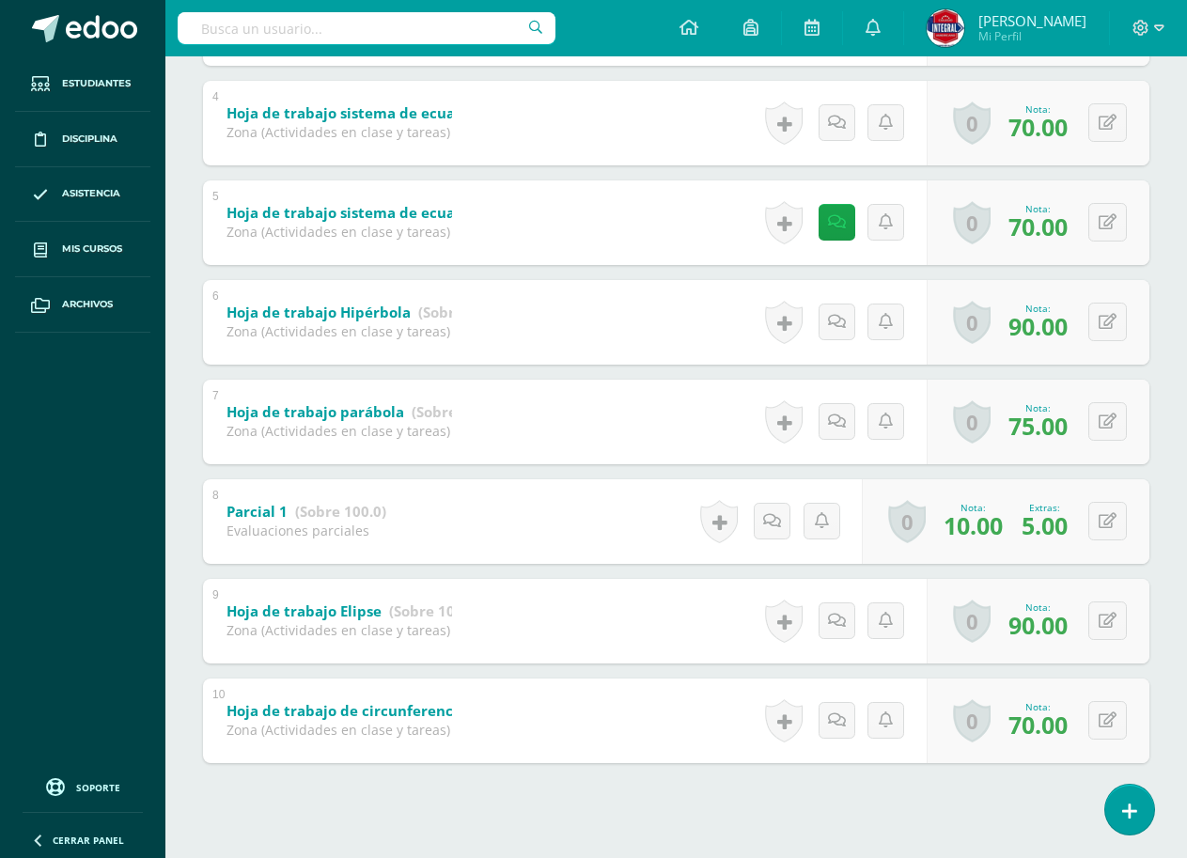
scroll to position [710, 0]
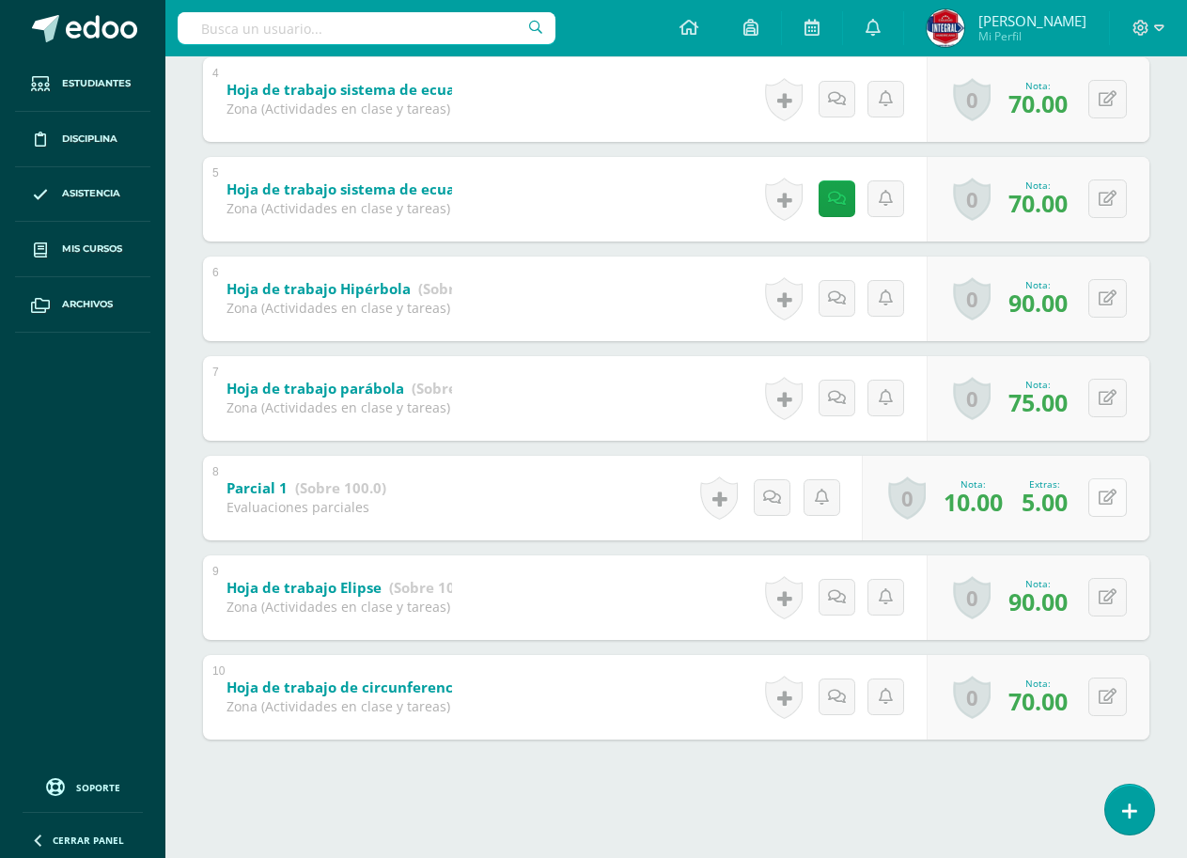
click at [1103, 504] on icon at bounding box center [1107, 497] width 18 height 16
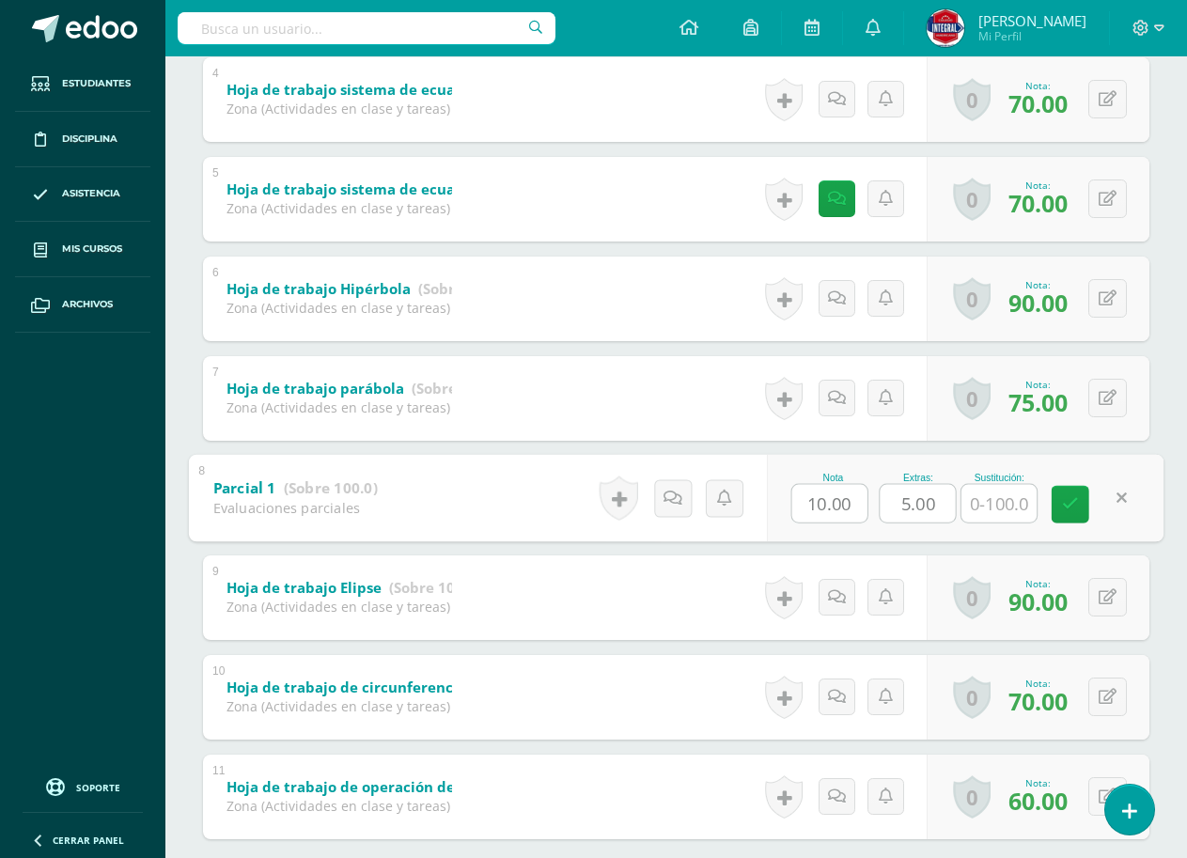
click at [919, 496] on input "5.00" at bounding box center [917, 503] width 75 height 38
type input "50.00"
click at [1063, 502] on icon at bounding box center [1070, 504] width 17 height 16
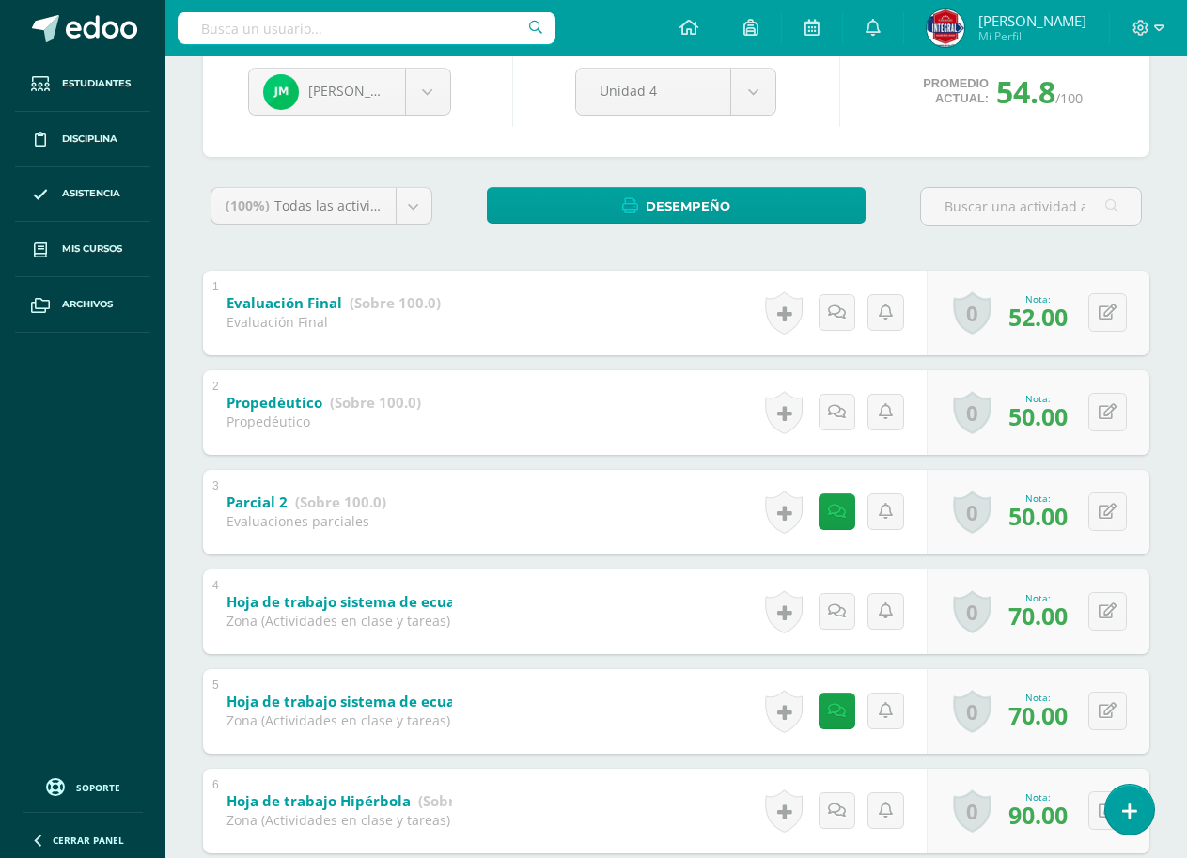
scroll to position [0, 0]
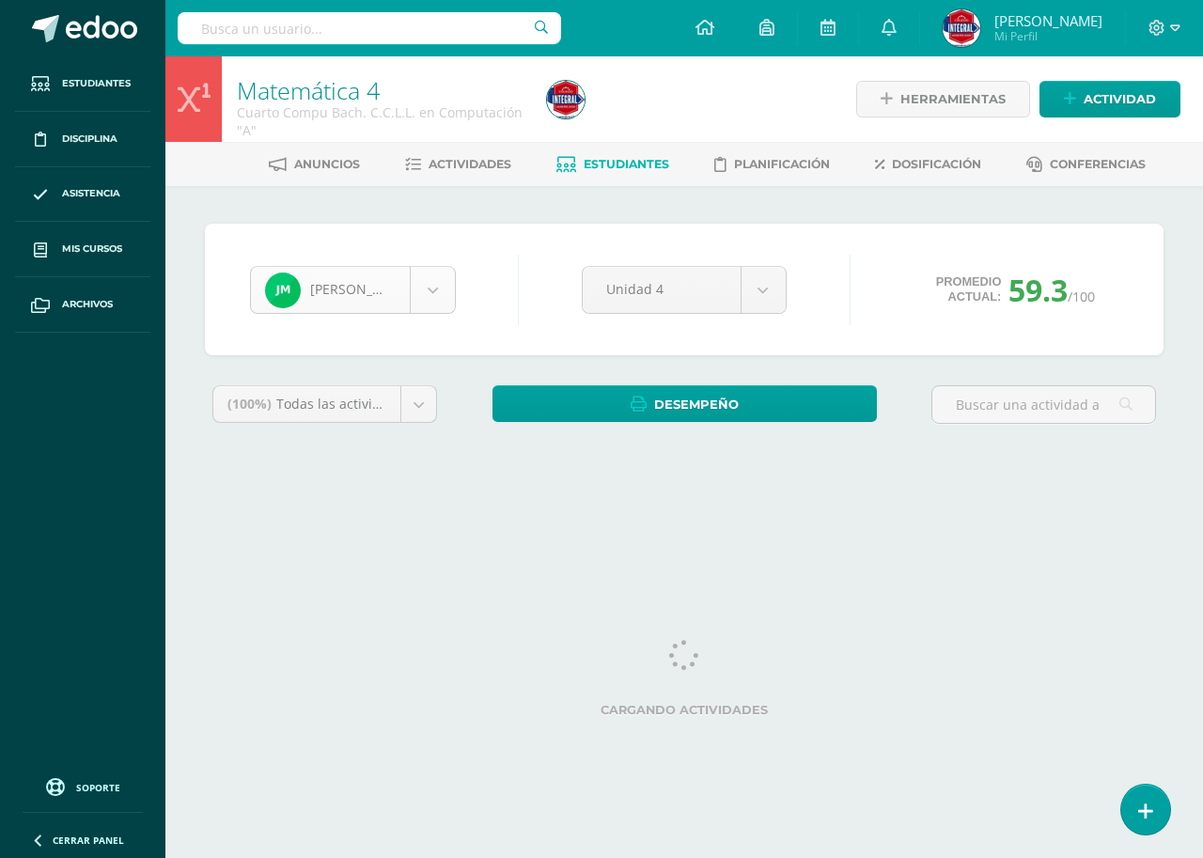
click at [387, 294] on body "Estudiantes Disciplina Asistencia Mis cursos Archivos Soporte Ayuda Reportar un…" at bounding box center [601, 253] width 1203 height 506
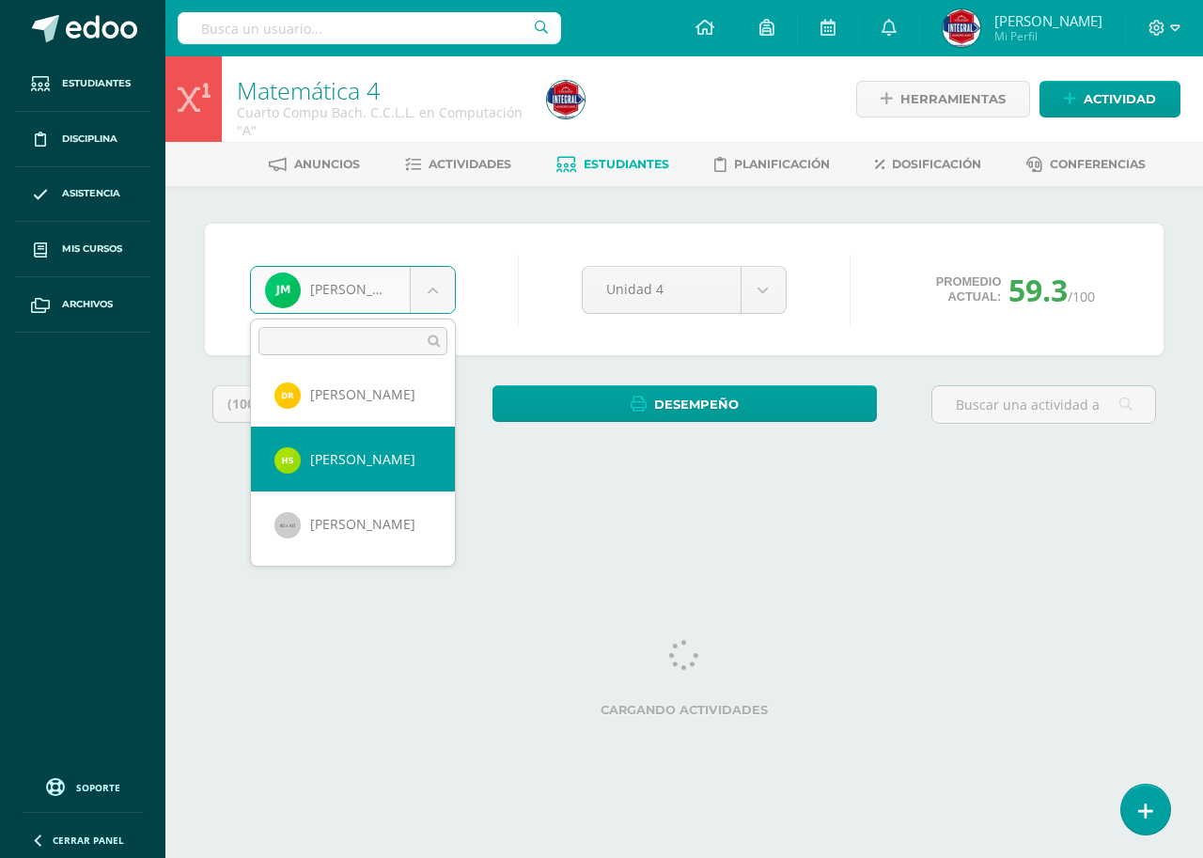
scroll to position [1132, 0]
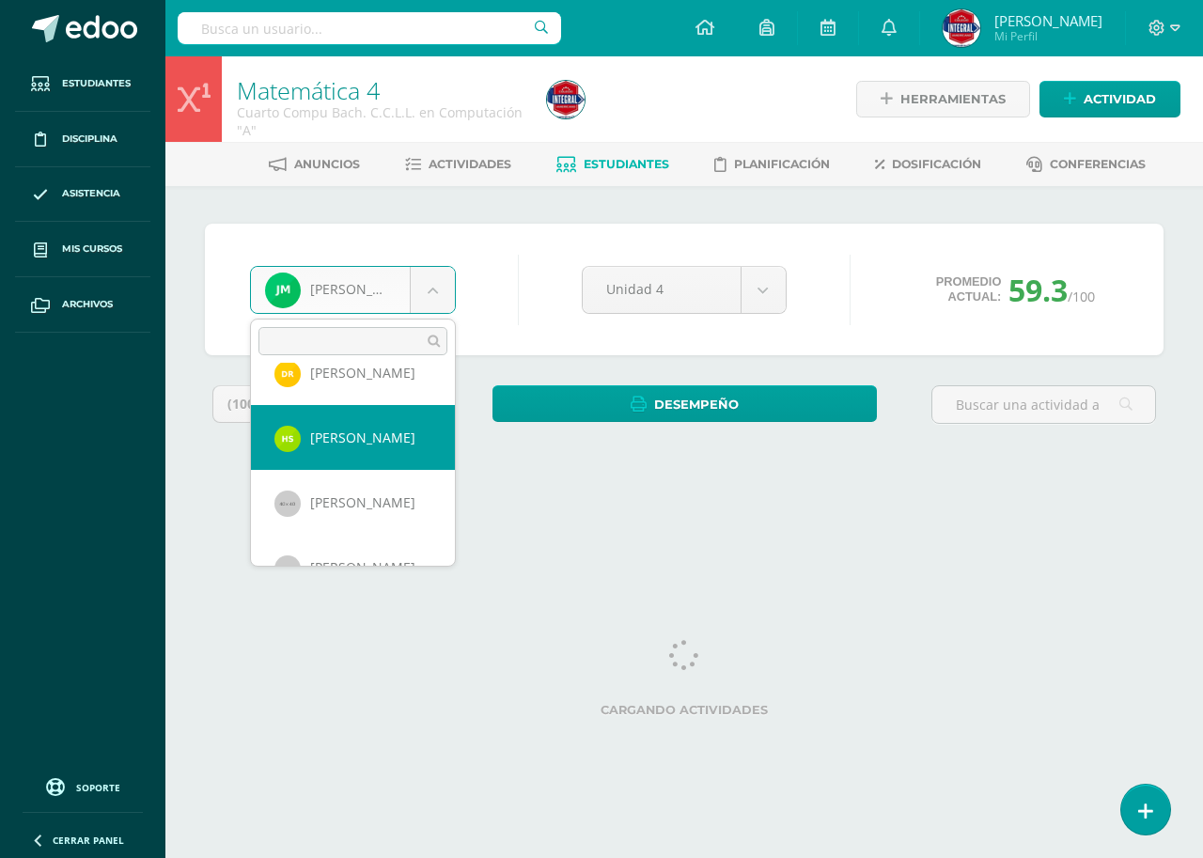
select select "2808"
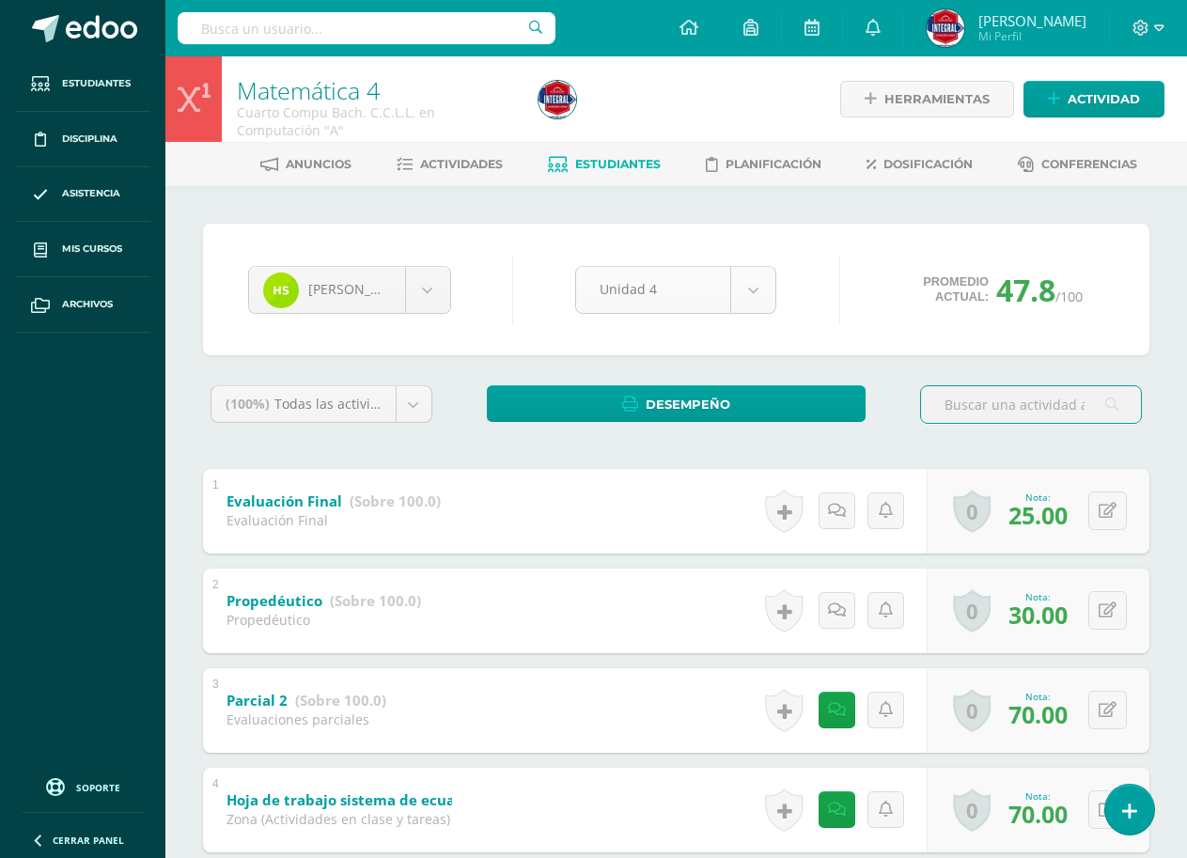
click at [739, 298] on body "Estudiantes Disciplina Asistencia Mis cursos Archivos Soporte Ayuda Reportar un…" at bounding box center [593, 784] width 1187 height 1568
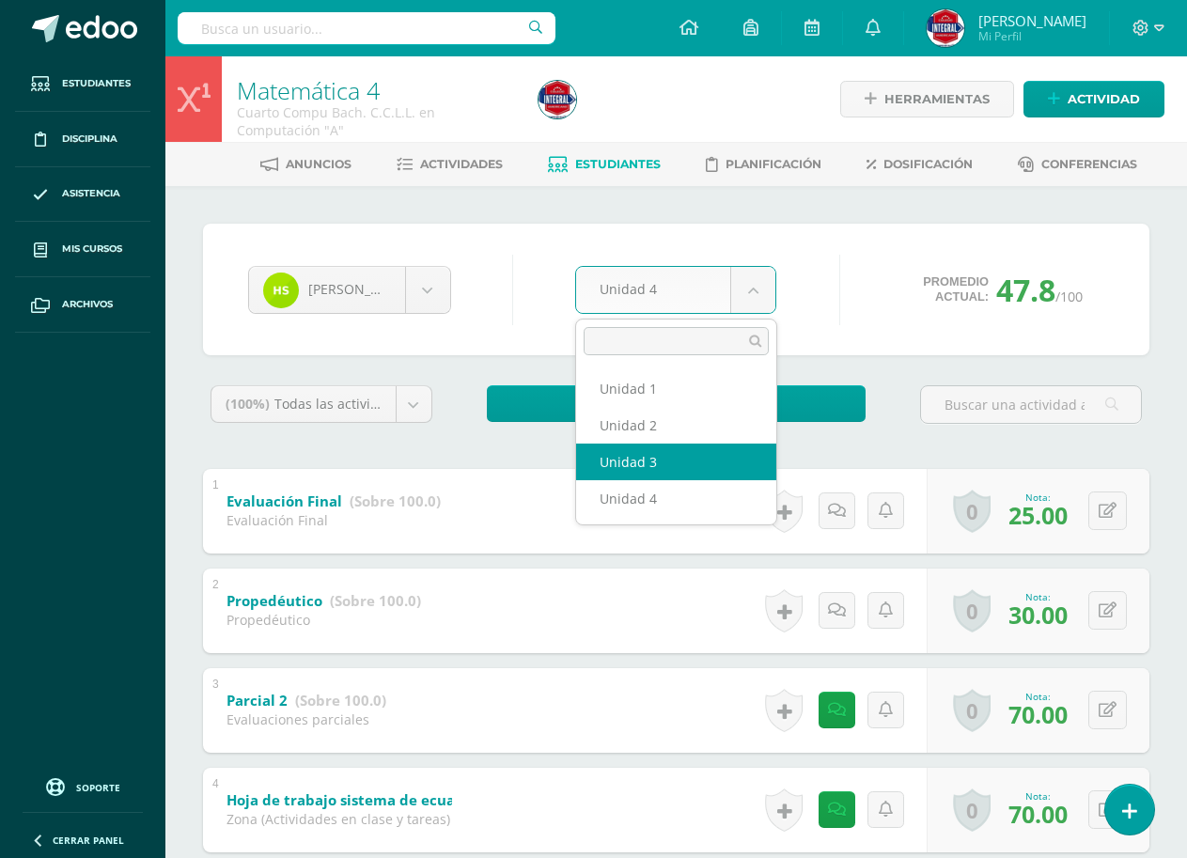
select select "Unidad 3"
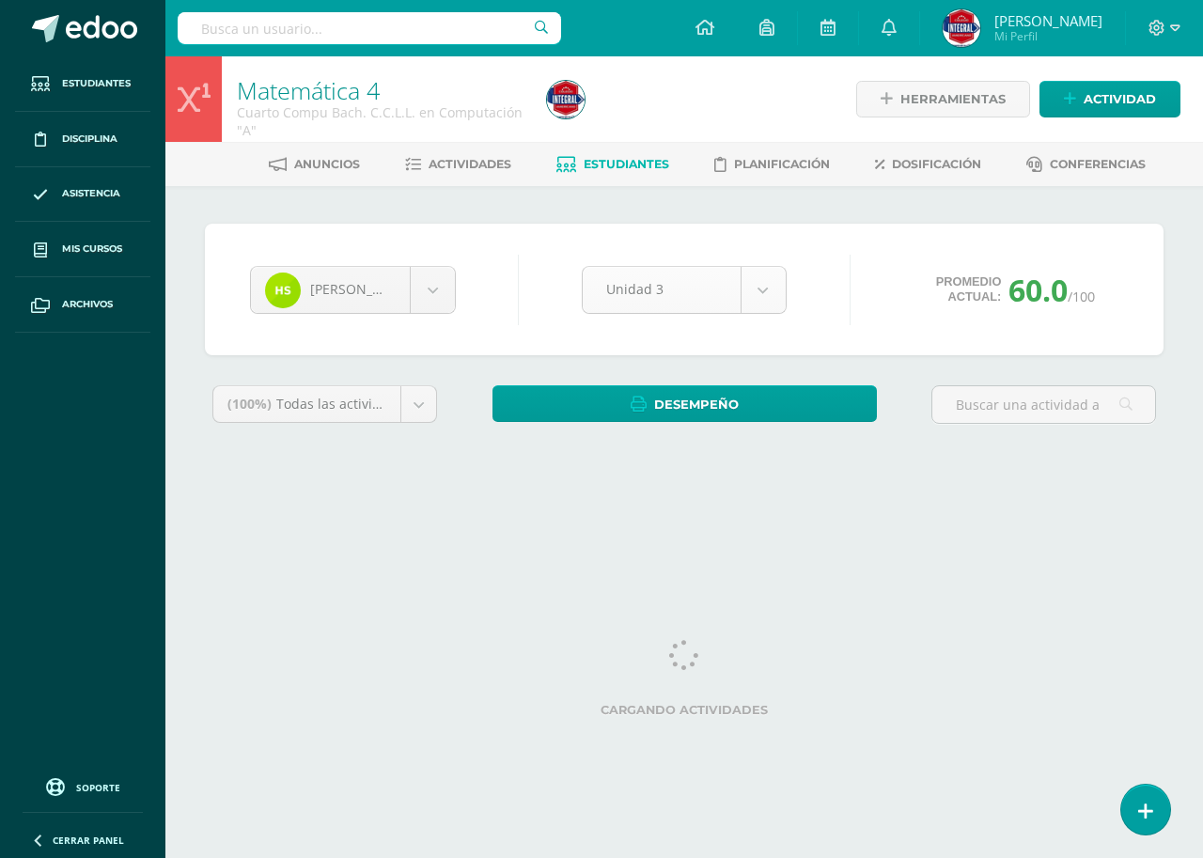
click at [703, 277] on body "Estudiantes Disciplina Asistencia Mis cursos Archivos Soporte Ayuda Reportar un…" at bounding box center [601, 253] width 1203 height 506
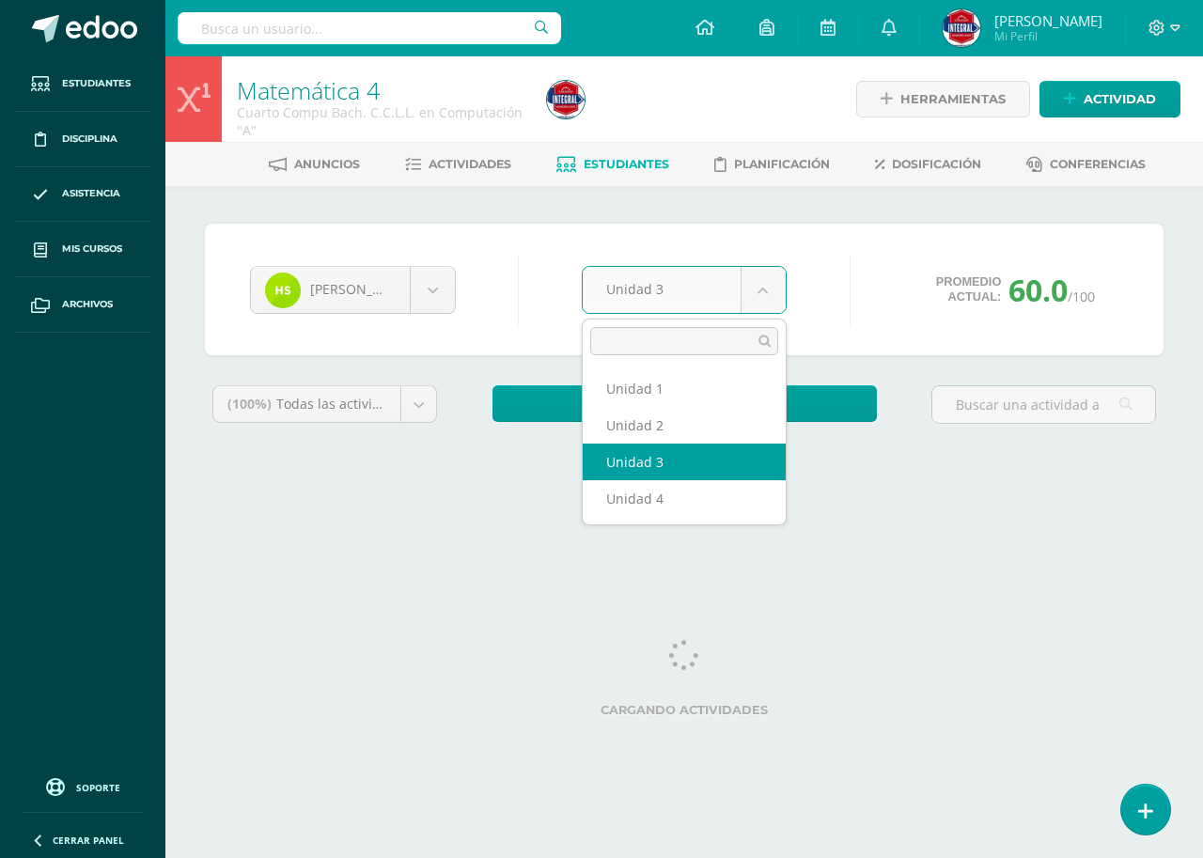
click at [869, 323] on body "Estudiantes Disciplina Asistencia Mis cursos Archivos Soporte Ayuda Reportar un…" at bounding box center [601, 253] width 1203 height 506
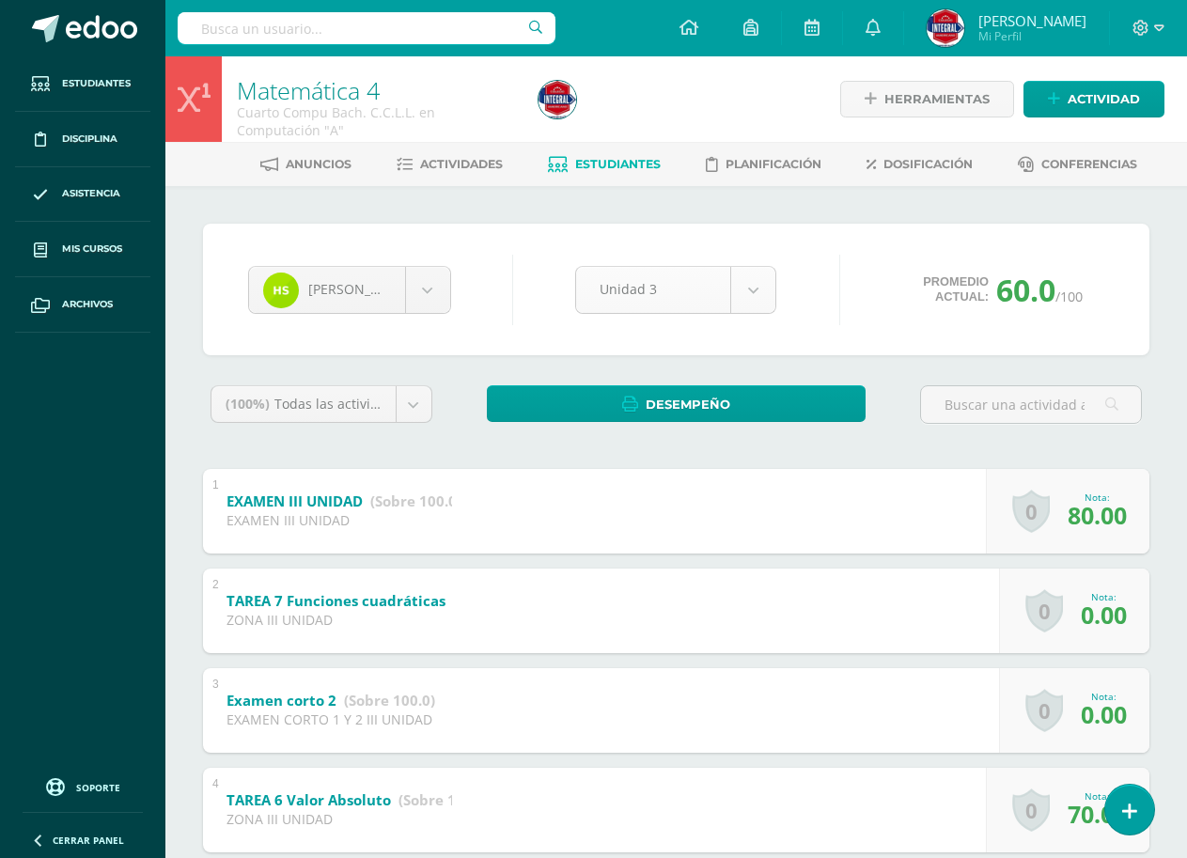
click at [759, 291] on body "Estudiantes Disciplina Asistencia Mis cursos Archivos Soporte Ayuda Reportar un…" at bounding box center [593, 784] width 1187 height 1568
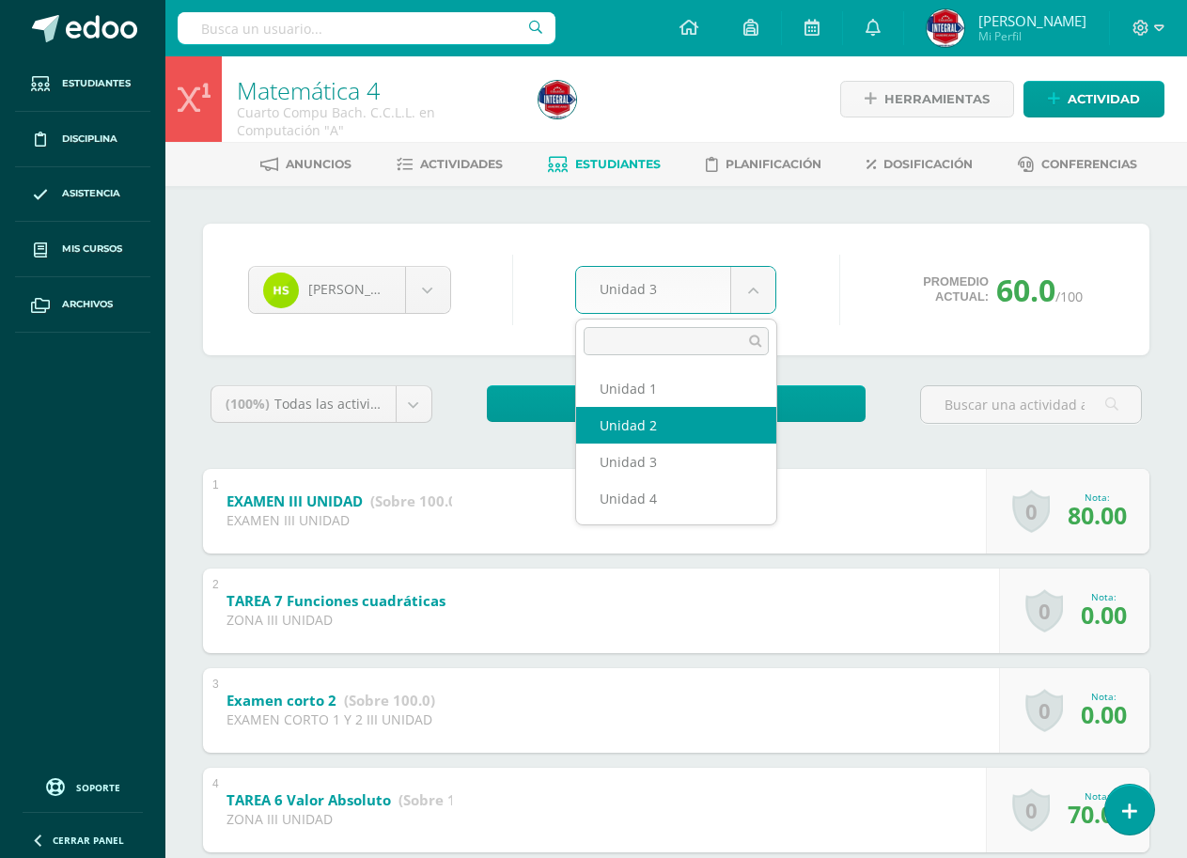
select select "Unidad 2"
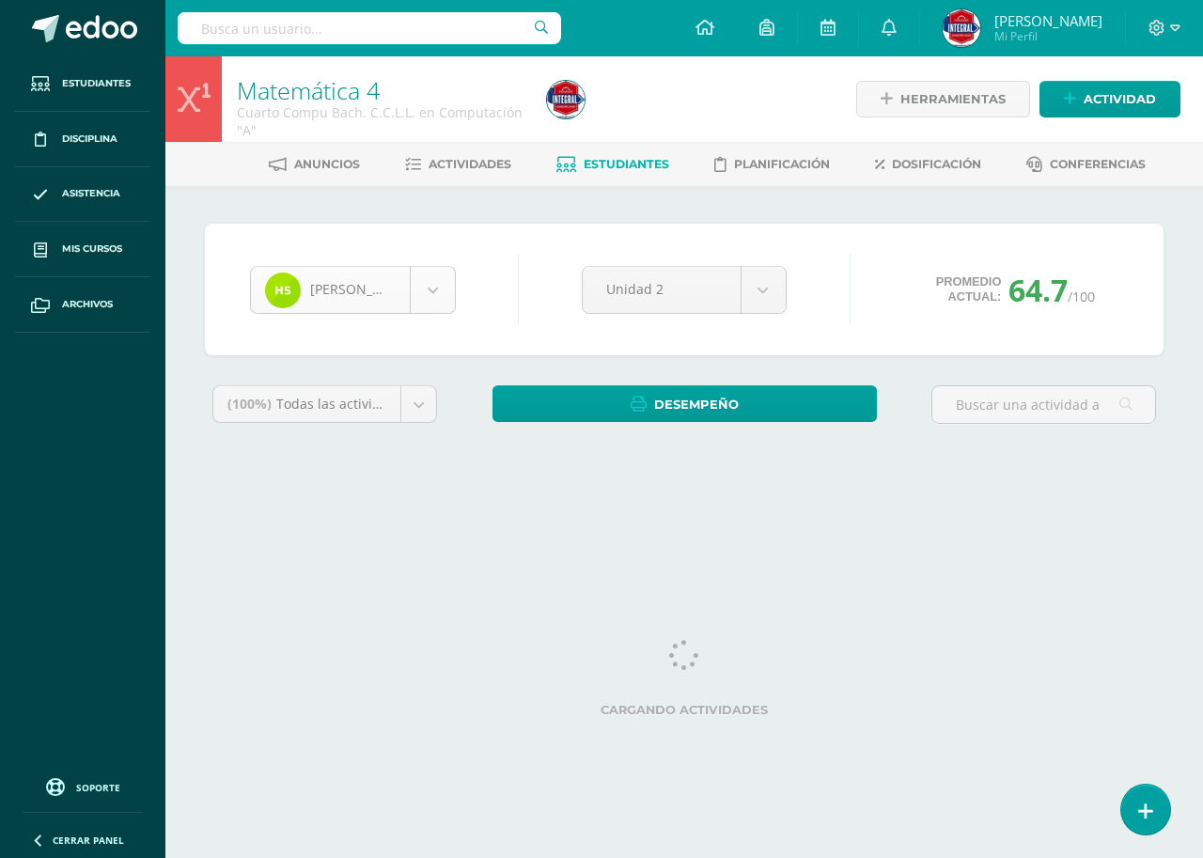
click at [399, 281] on body "Estudiantes Disciplina Asistencia Mis cursos Archivos Soporte Ayuda Reportar un…" at bounding box center [601, 253] width 1203 height 506
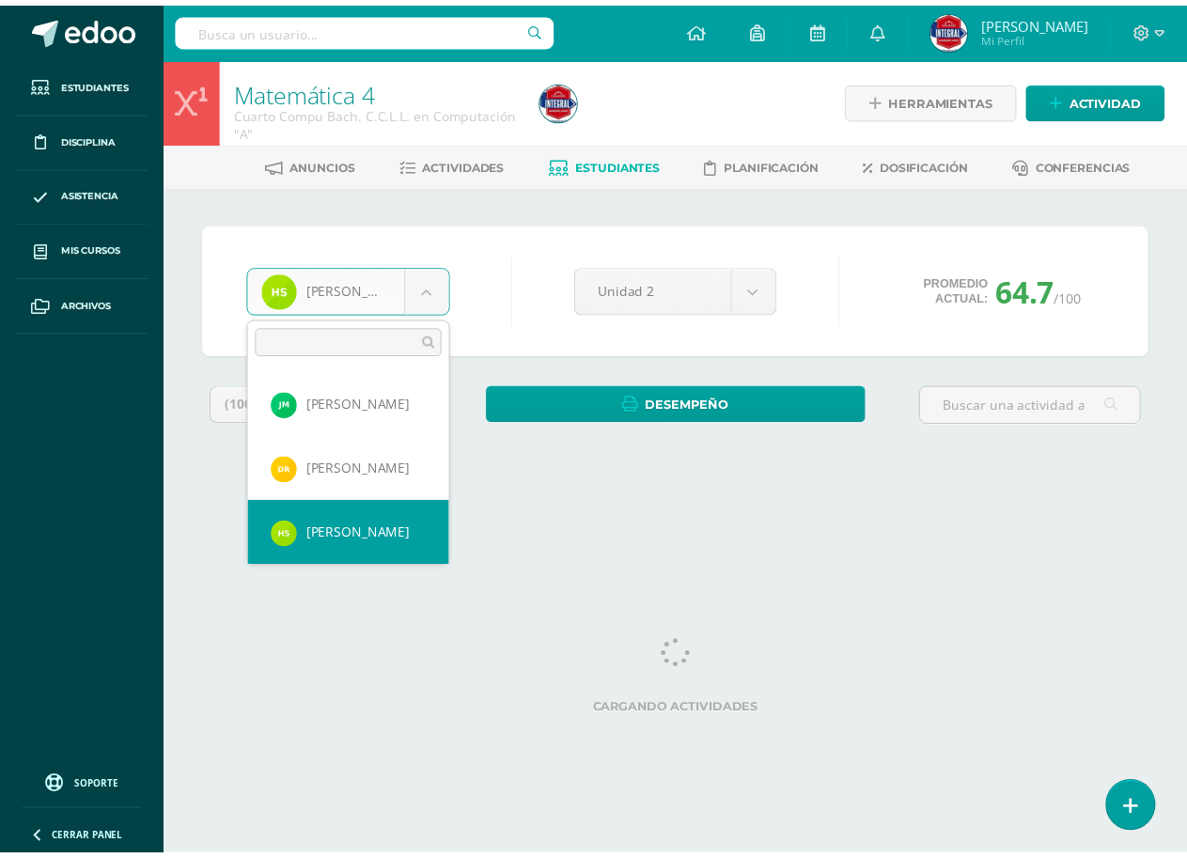
scroll to position [980, 0]
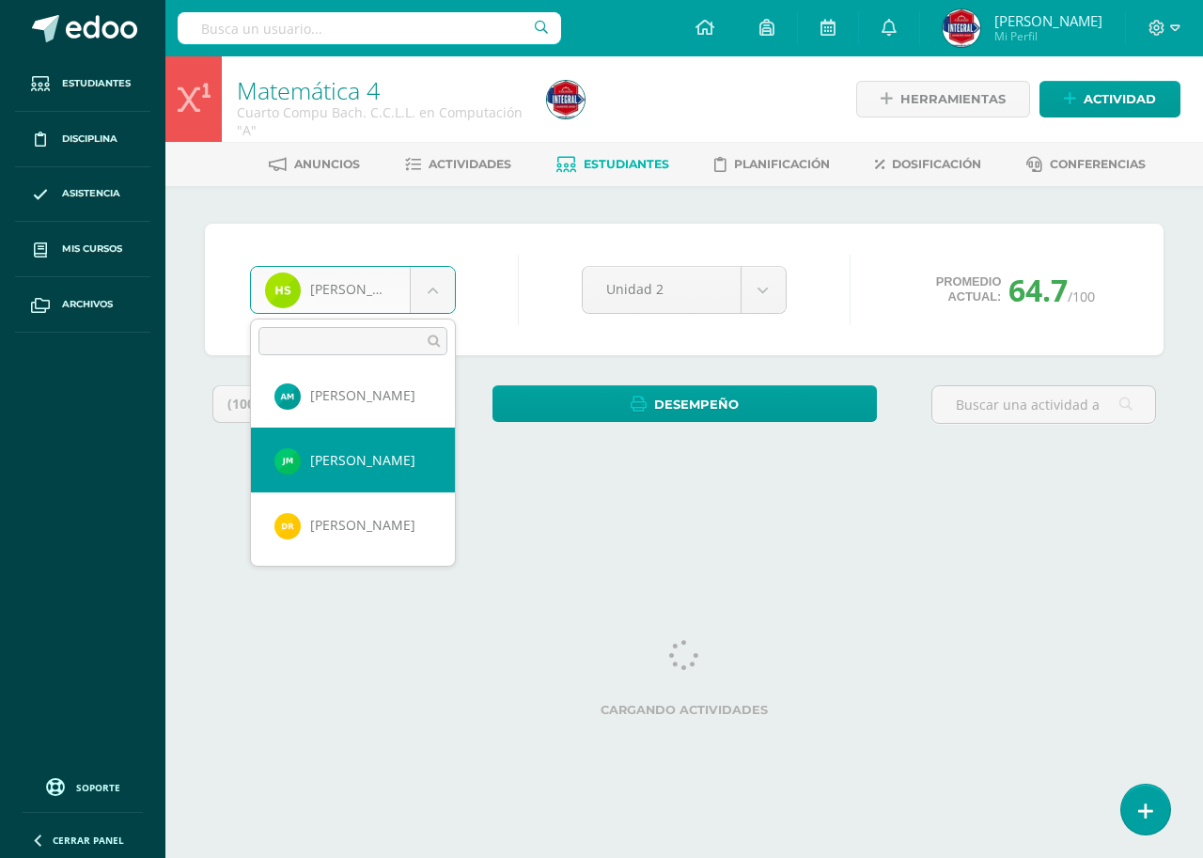
click at [881, 269] on body "Estudiantes Disciplina Asistencia Mis cursos Archivos Soporte Ayuda Reportar un…" at bounding box center [601, 253] width 1203 height 506
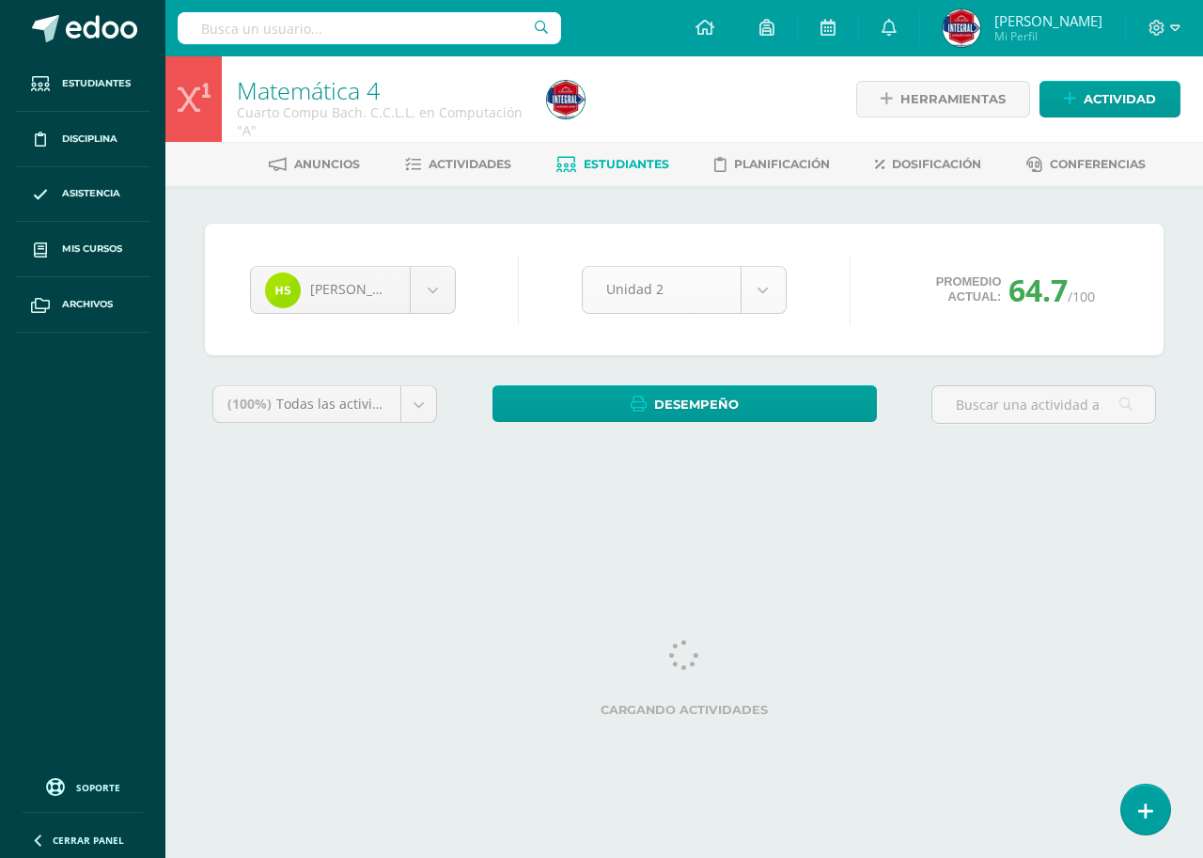
click at [677, 301] on body "Estudiantes Disciplina Asistencia Mis cursos Archivos Soporte Ayuda Reportar un…" at bounding box center [601, 253] width 1203 height 506
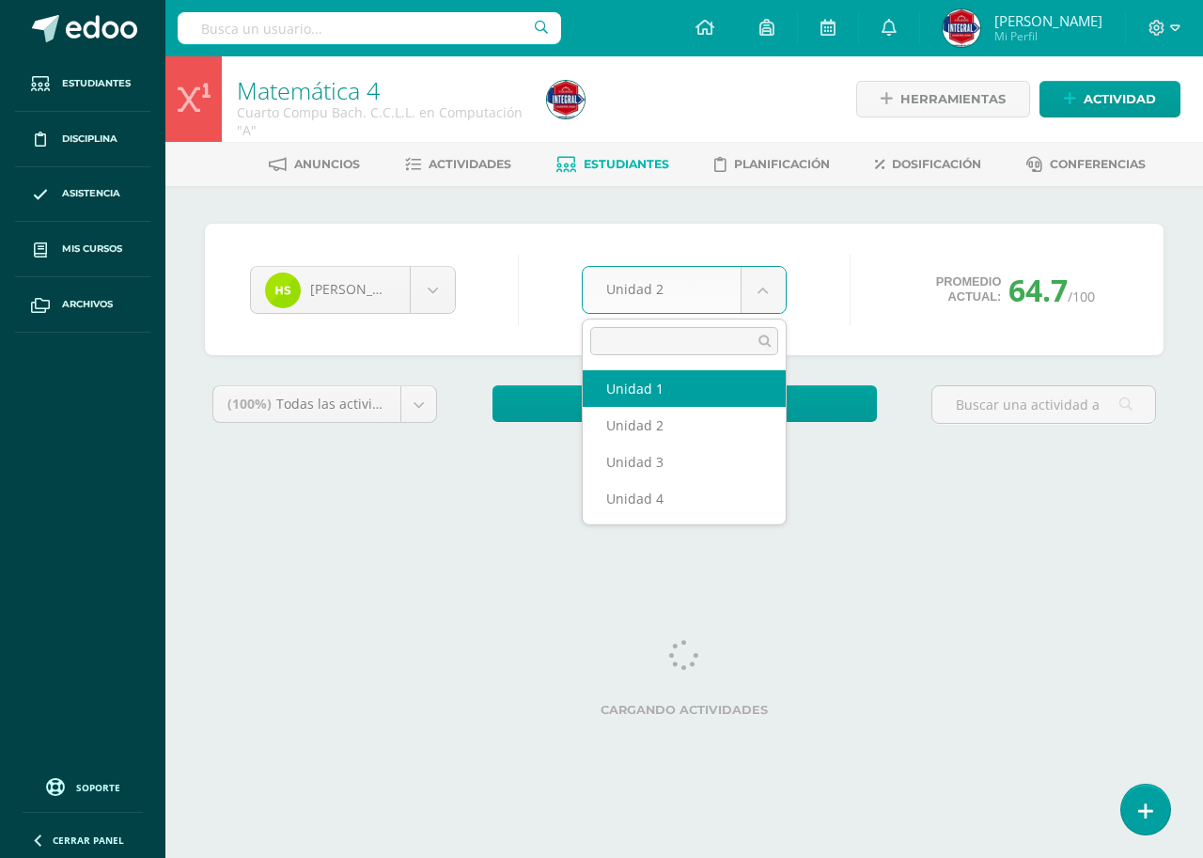
select select "Unidad 1"
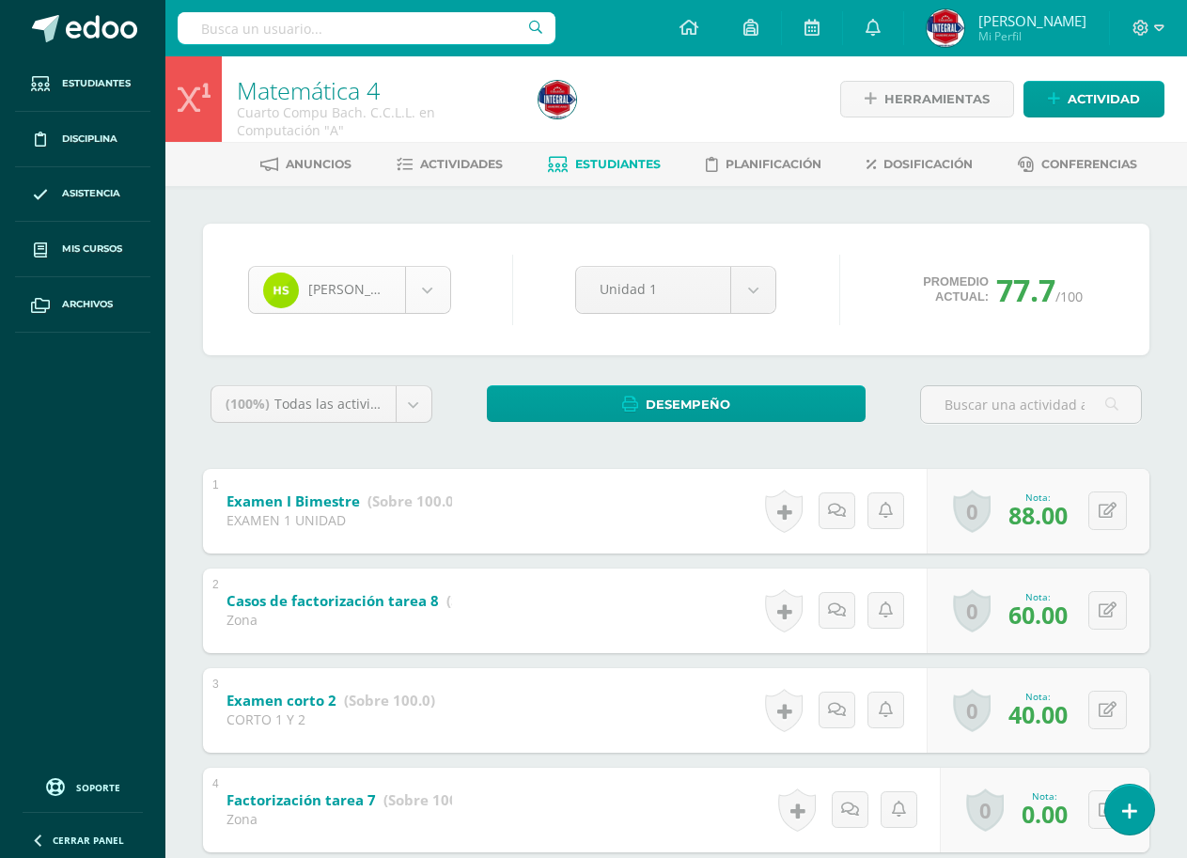
click at [360, 301] on body "Estudiantes Disciplina Asistencia Mis cursos Archivos Soporte Ayuda Reportar un…" at bounding box center [593, 784] width 1187 height 1568
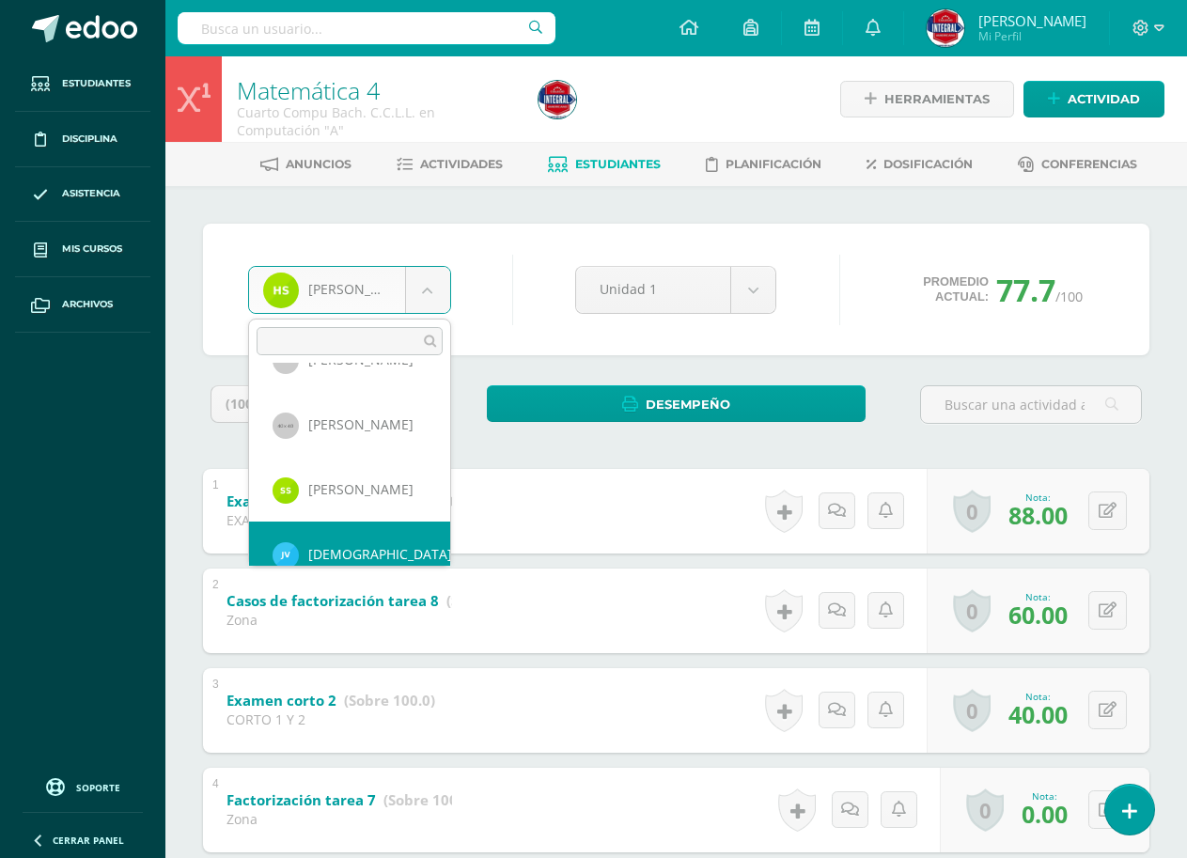
scroll to position [1274, 0]
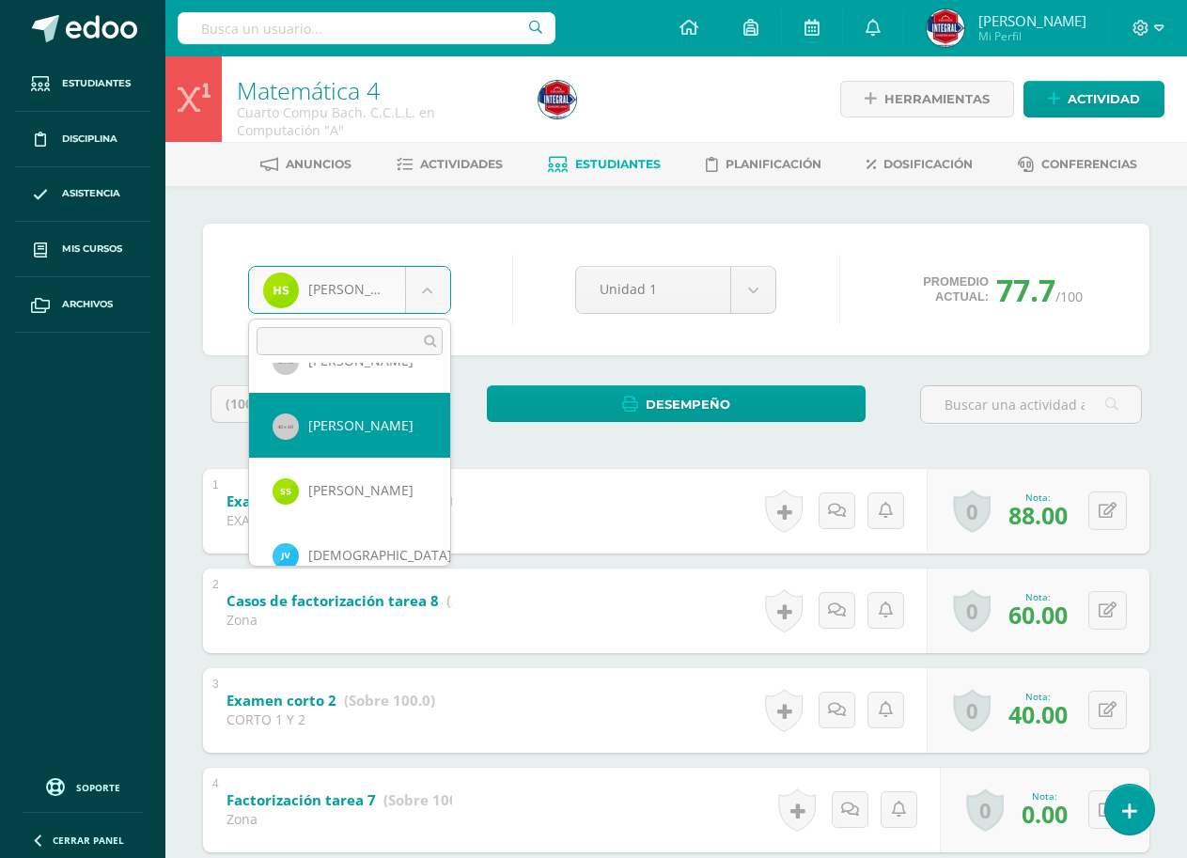
select select "1114"
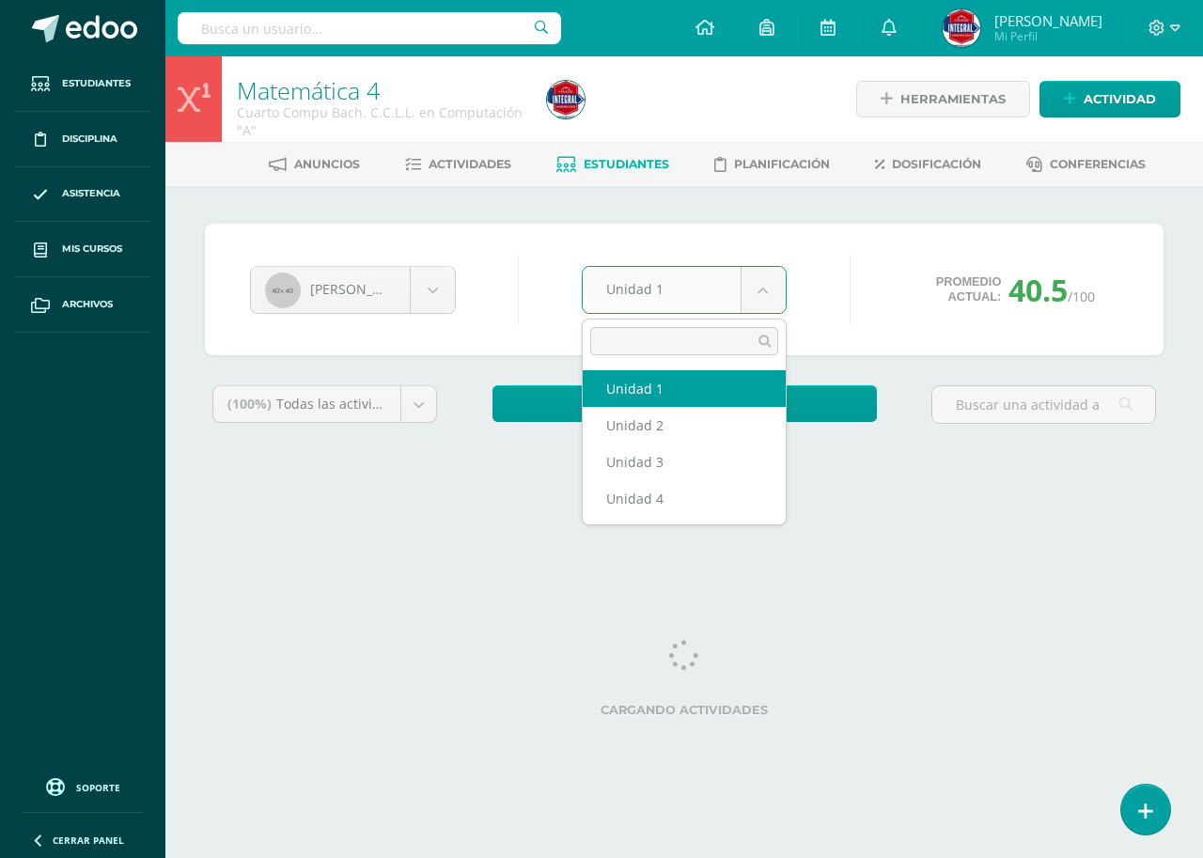
click at [707, 287] on body "Estudiantes Disciplina Asistencia Mis cursos Archivos Soporte Ayuda Reportar un…" at bounding box center [601, 253] width 1203 height 506
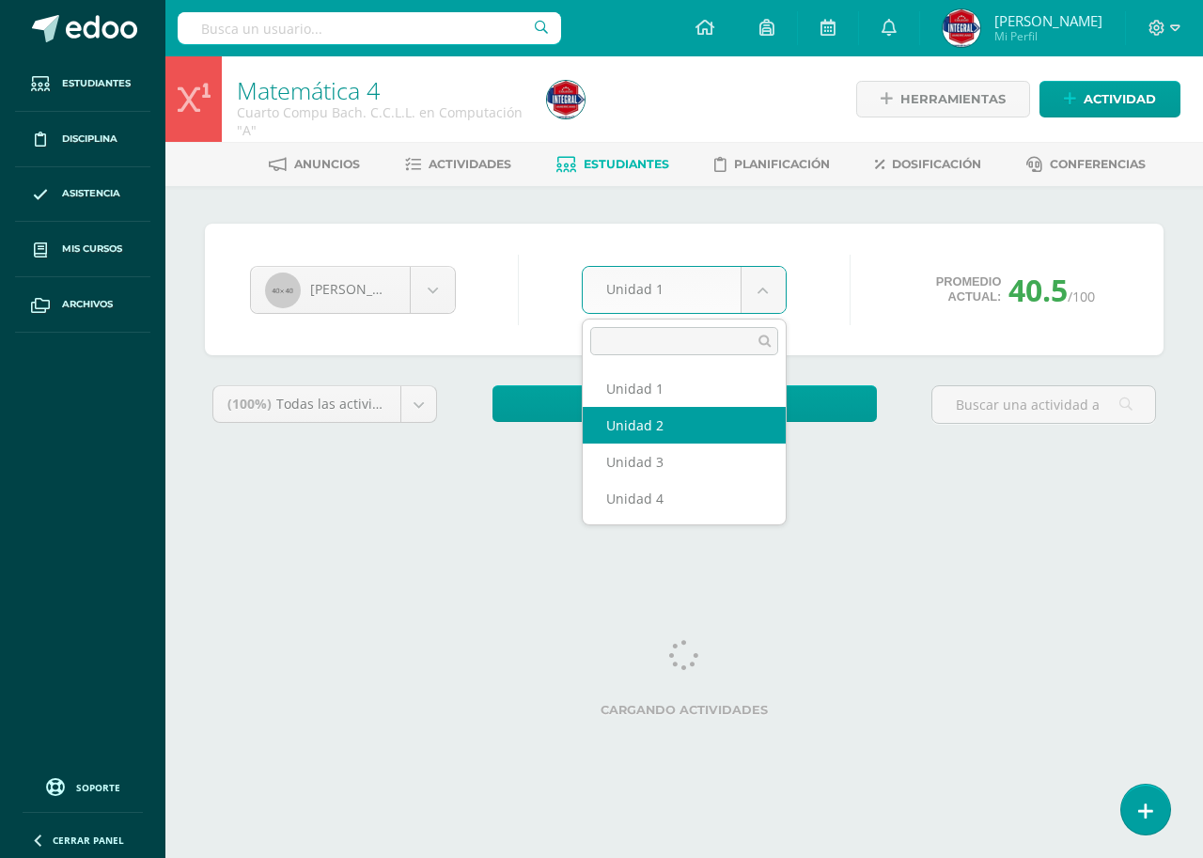
select select "Unidad 2"
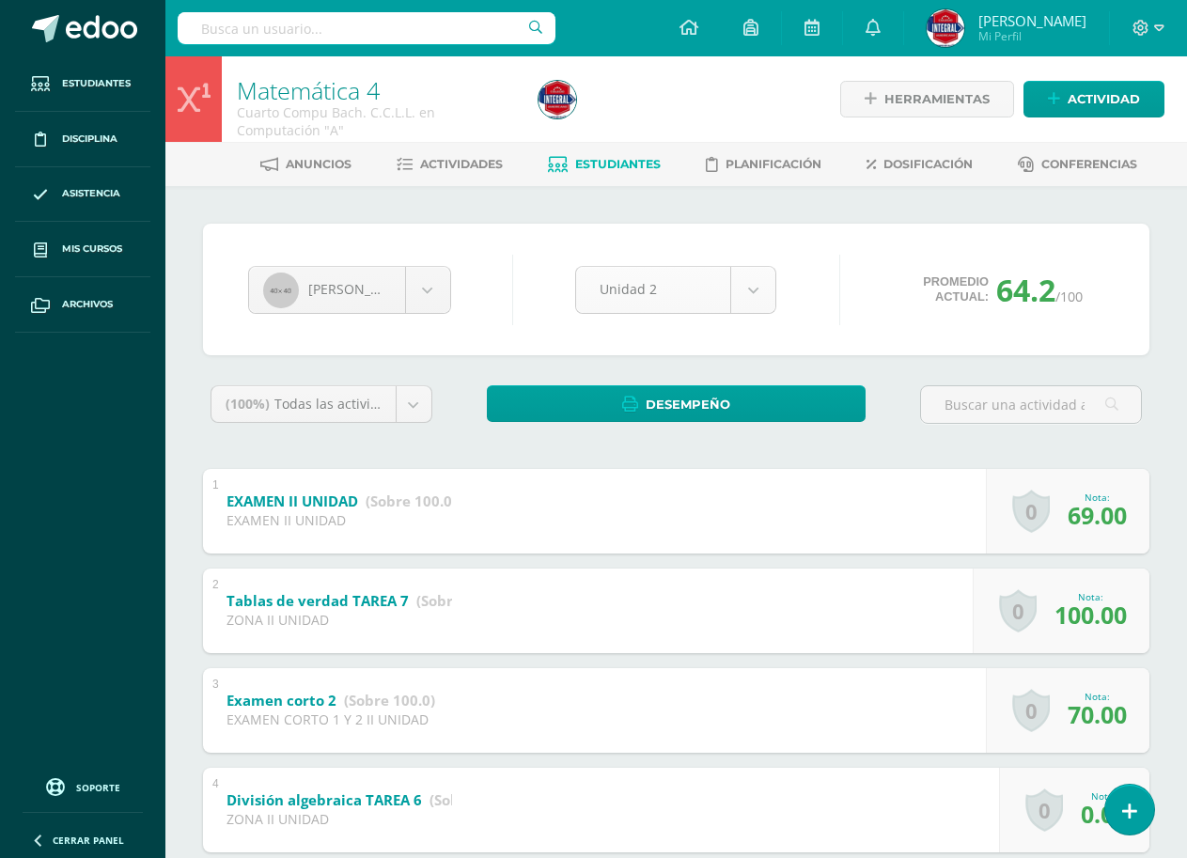
click at [698, 286] on body "Estudiantes Disciplina Asistencia Mis cursos Archivos Soporte Ayuda Reportar un…" at bounding box center [593, 784] width 1187 height 1568
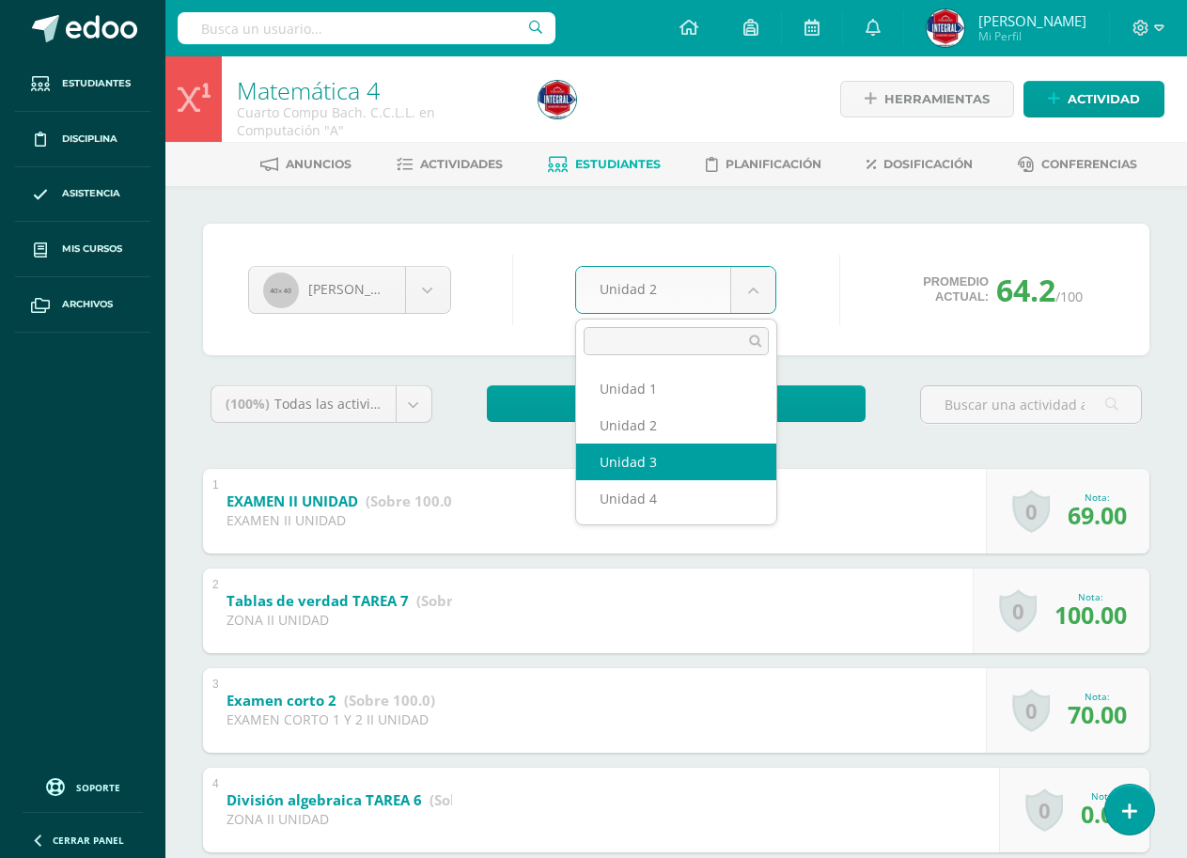
select select "Unidad 3"
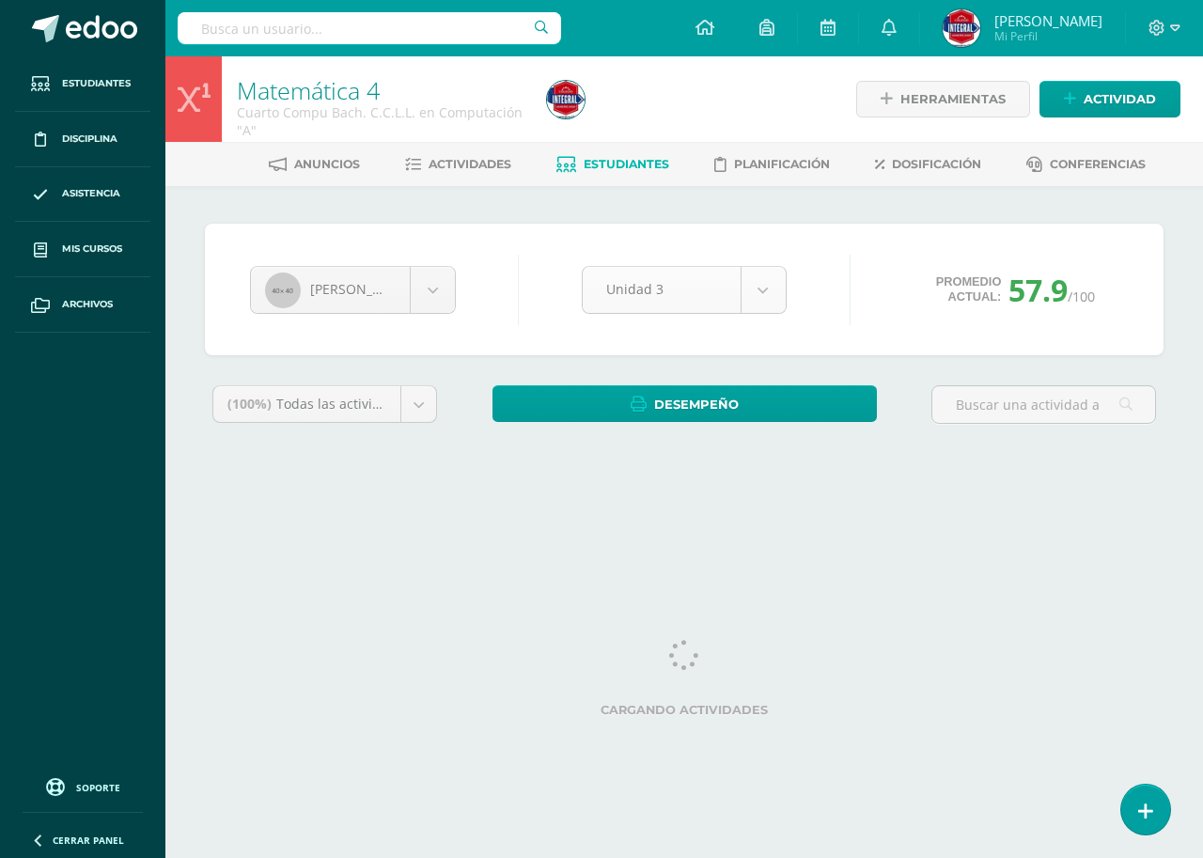
click at [715, 292] on body "Estudiantes Disciplina Asistencia Mis cursos Archivos Soporte Ayuda Reportar un…" at bounding box center [601, 253] width 1203 height 506
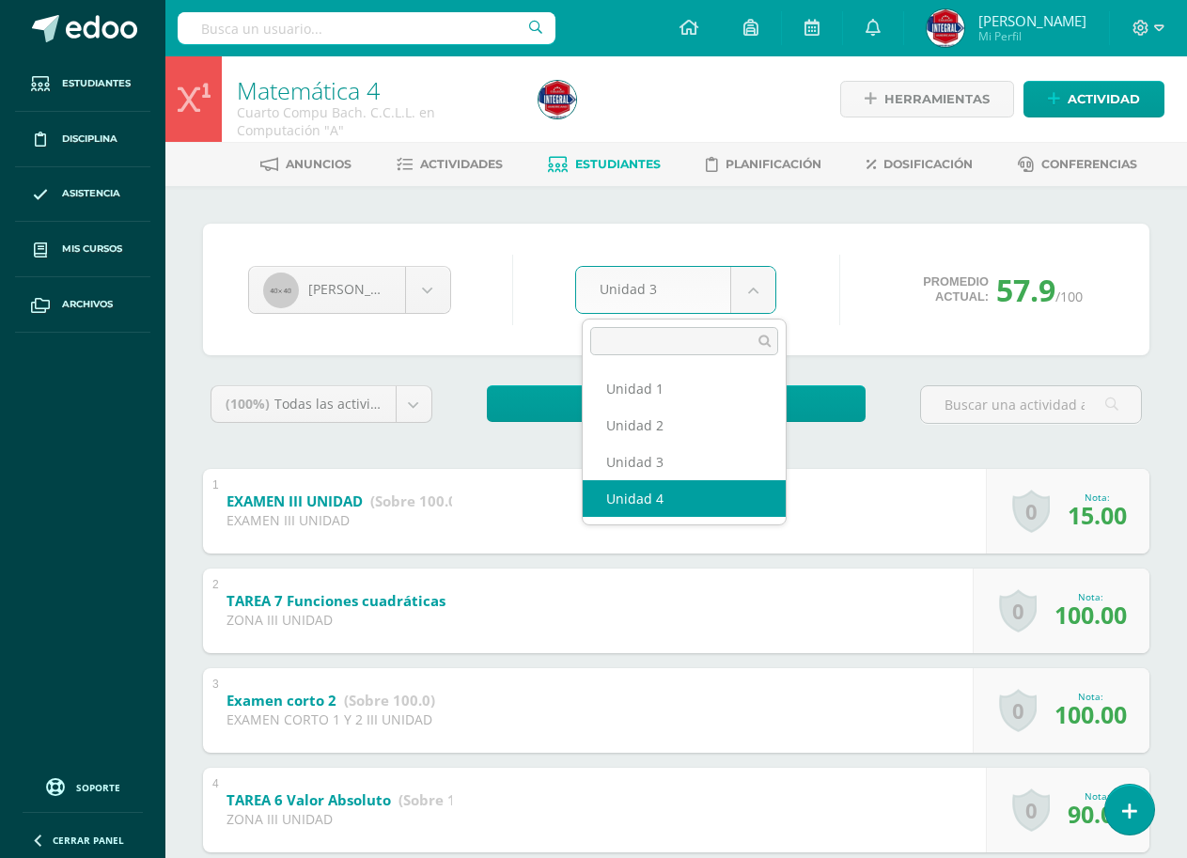
select select "Unidad 4"
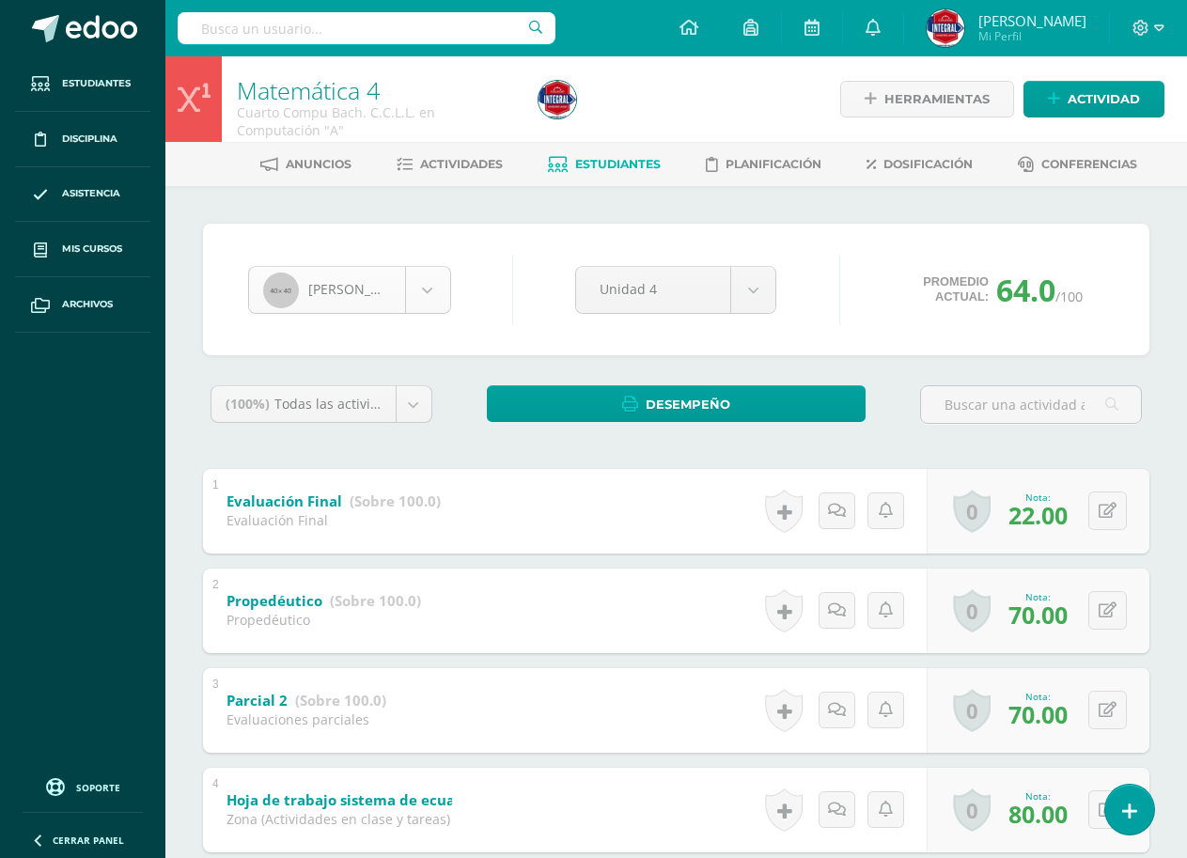
click at [318, 289] on body "Estudiantes Disciplina Asistencia Mis cursos Archivos Soporte Ayuda Reportar un…" at bounding box center [593, 837] width 1187 height 1674
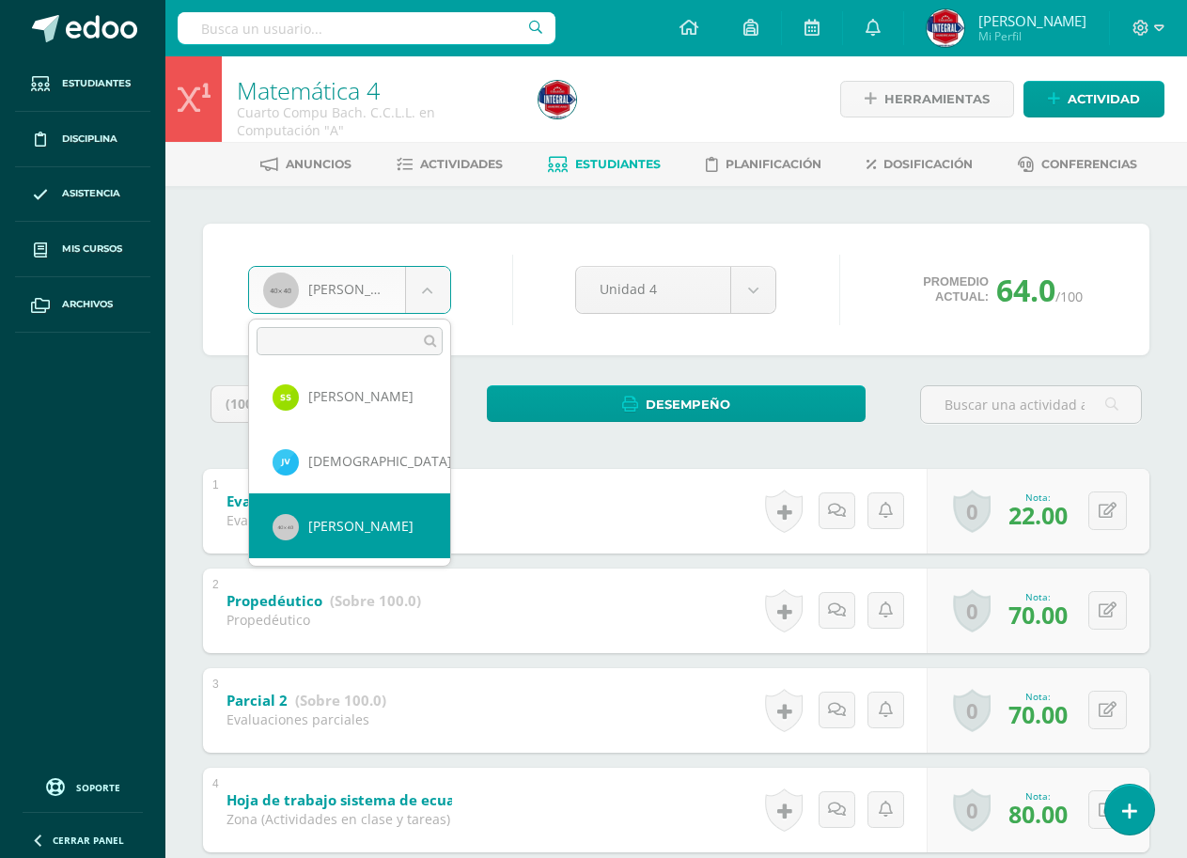
scroll to position [94, 0]
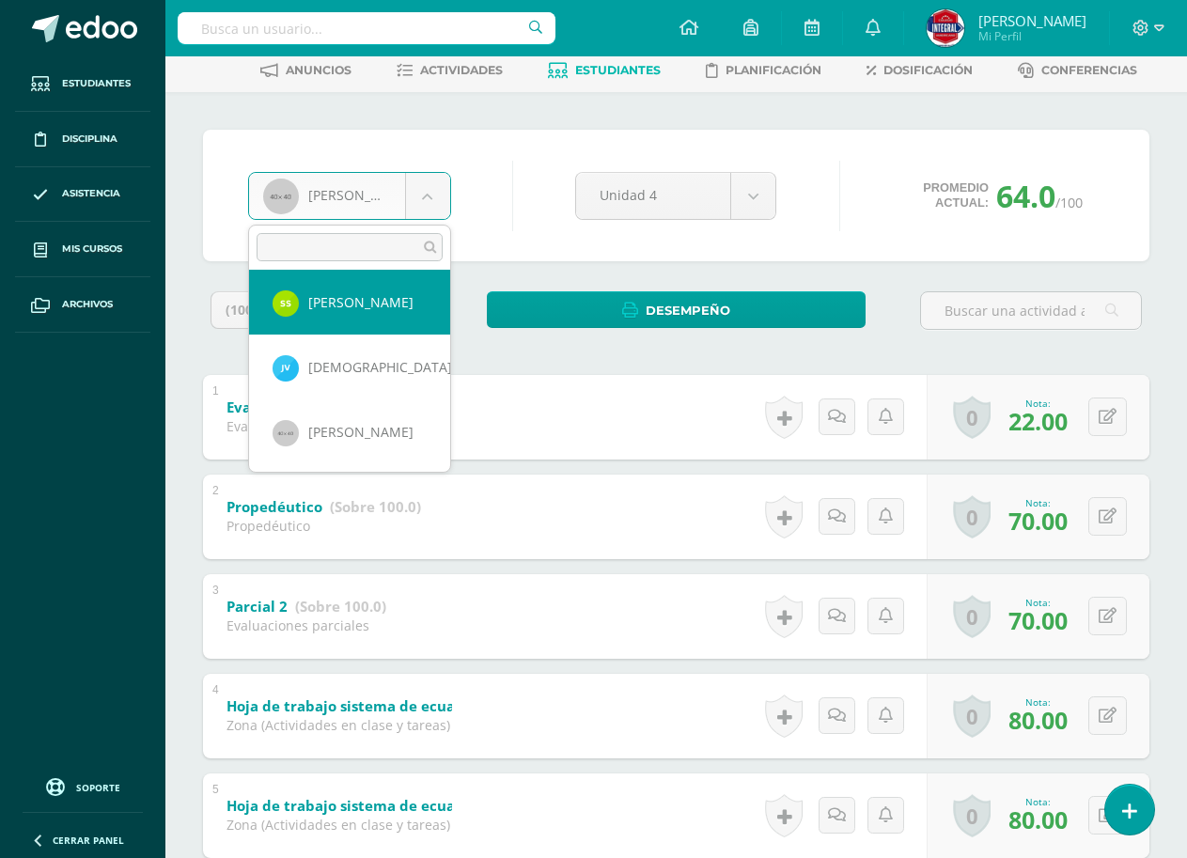
click at [521, 181] on body "Estudiantes Disciplina Asistencia Mis cursos Archivos Soporte Ayuda Reportar un…" at bounding box center [593, 743] width 1187 height 1674
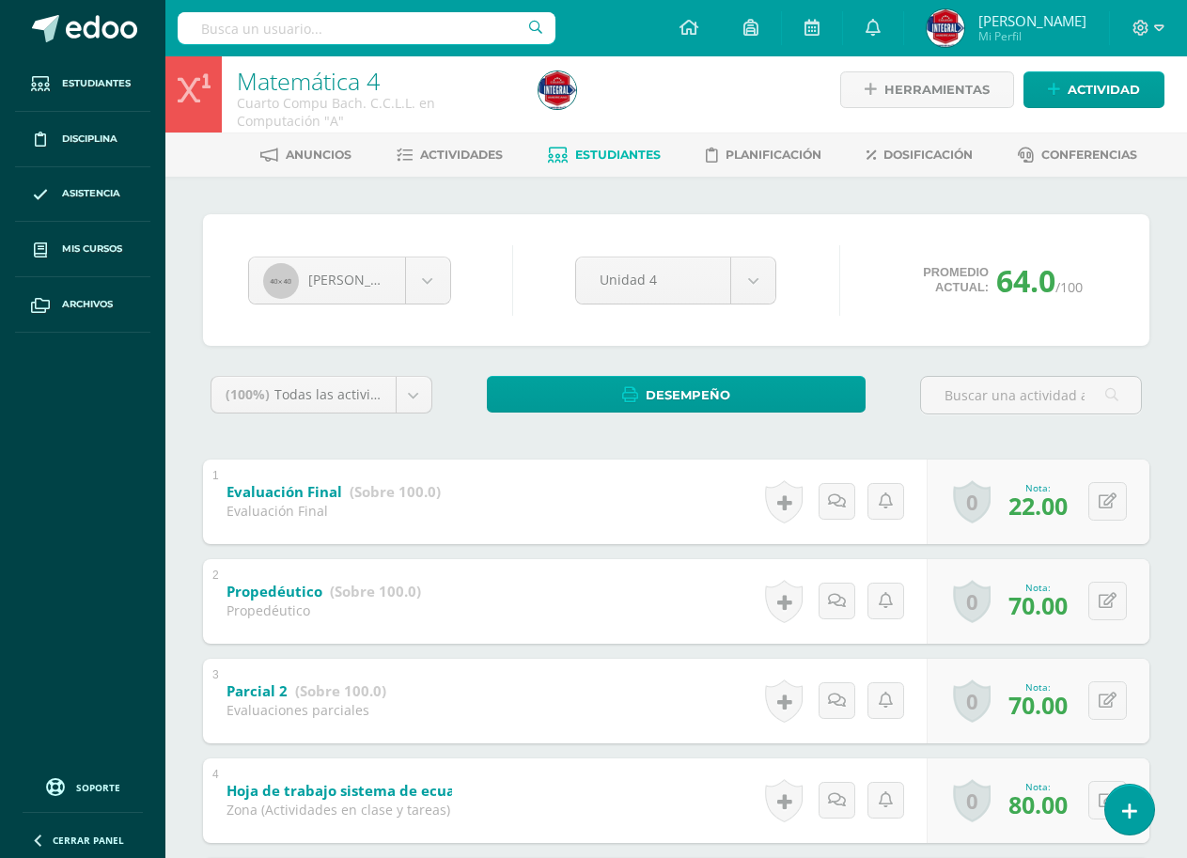
scroll to position [0, 0]
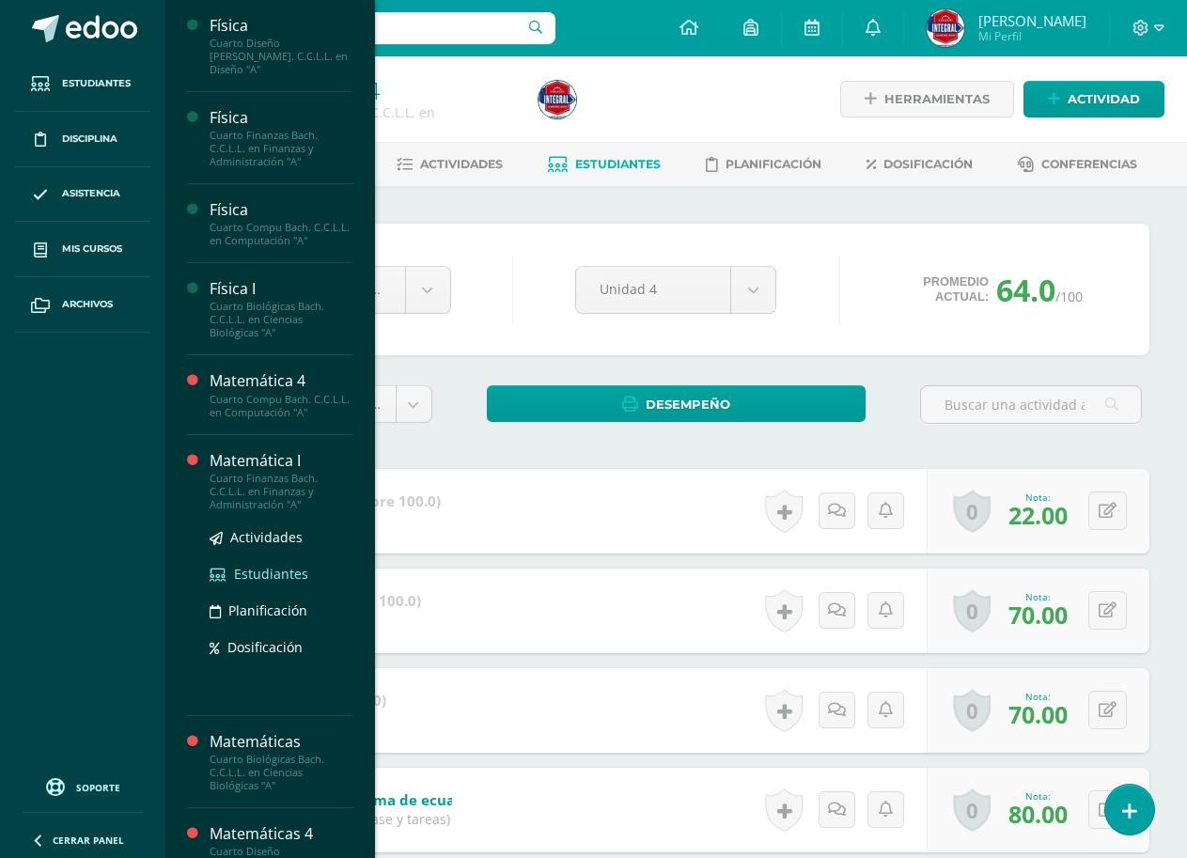
click at [269, 565] on span "Estudiantes" at bounding box center [271, 574] width 74 height 18
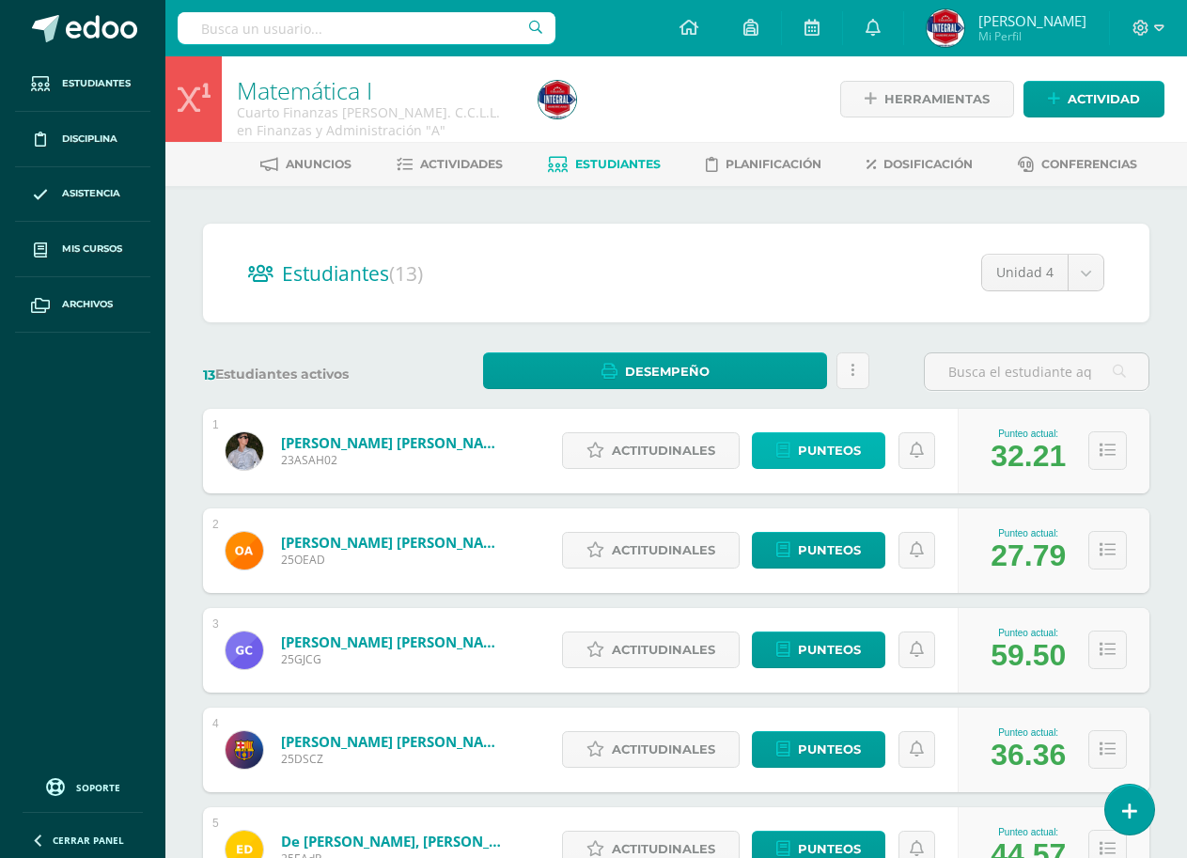
click at [795, 445] on link "Punteos" at bounding box center [818, 450] width 133 height 37
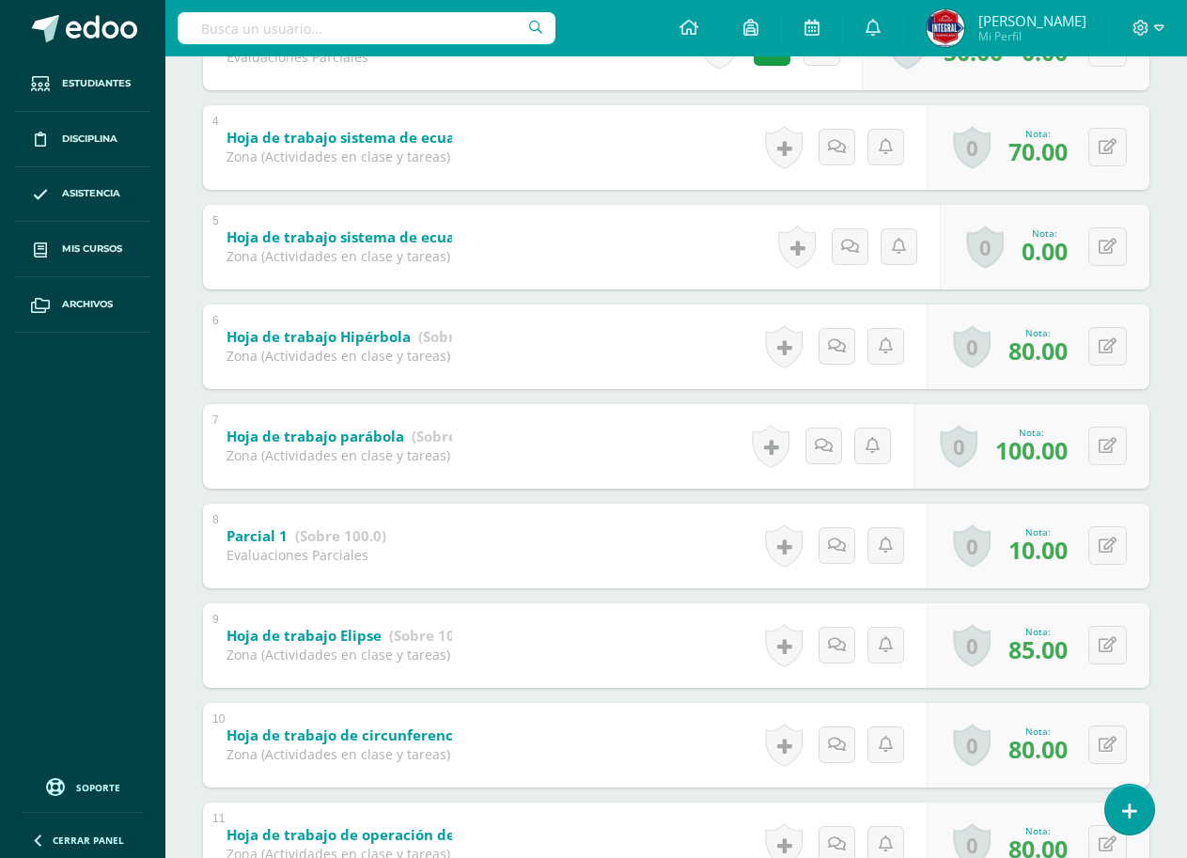
scroll to position [629, 0]
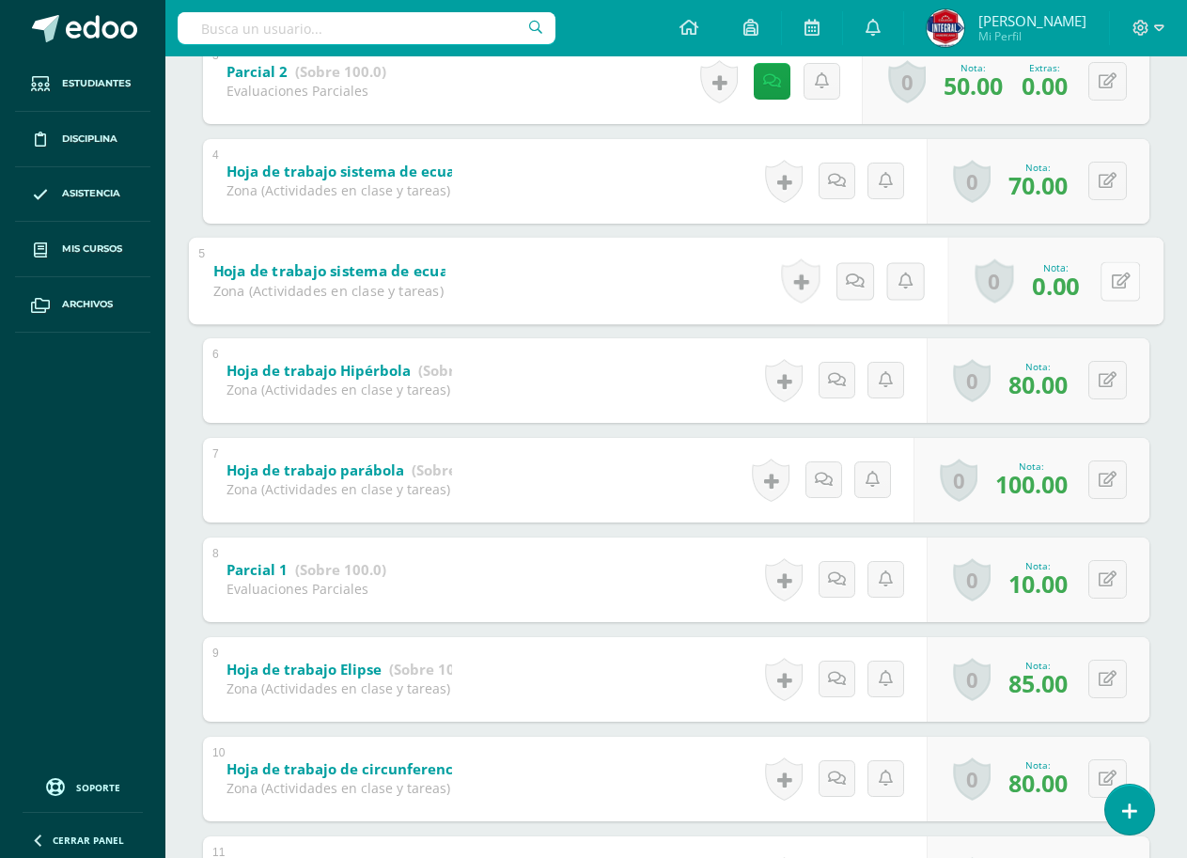
click at [1116, 274] on button at bounding box center [1119, 280] width 39 height 39
click at [1144, 240] on div "Nota 0.00" at bounding box center [1045, 280] width 235 height 87
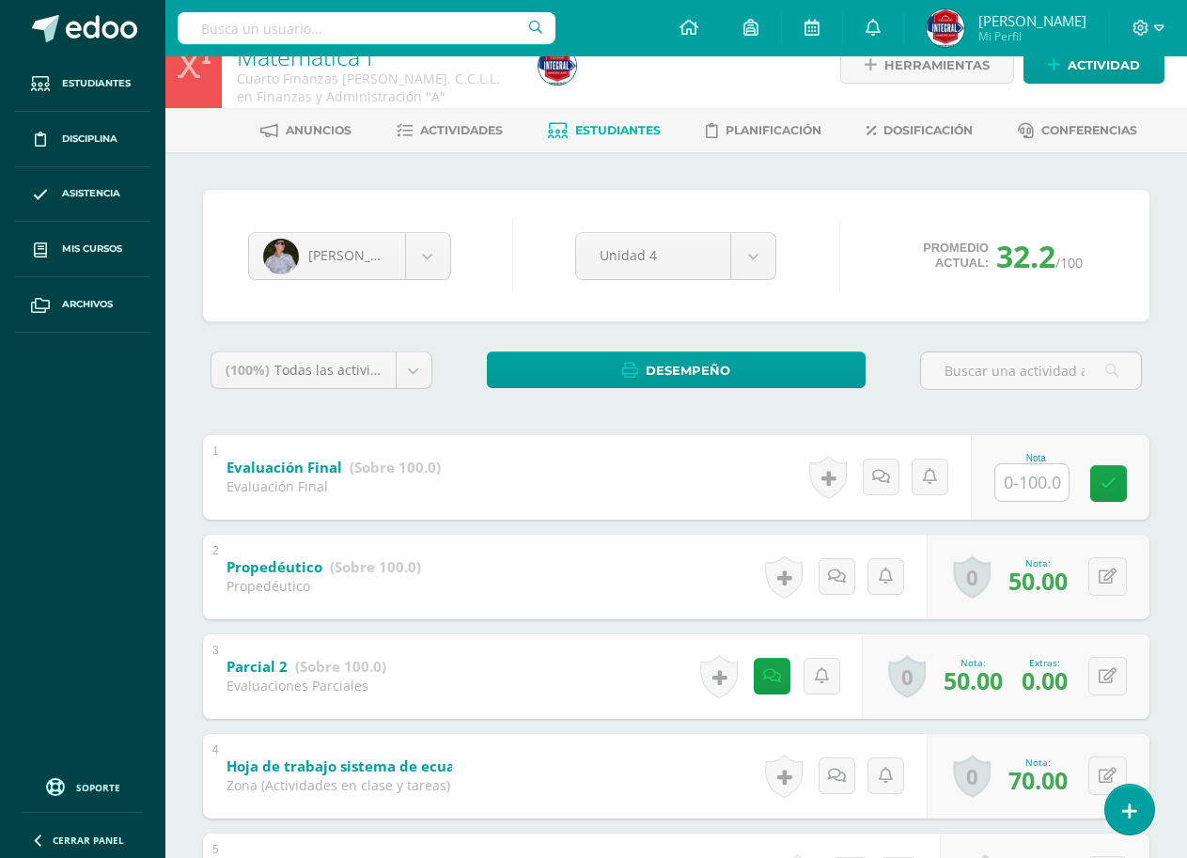
scroll to position [0, 0]
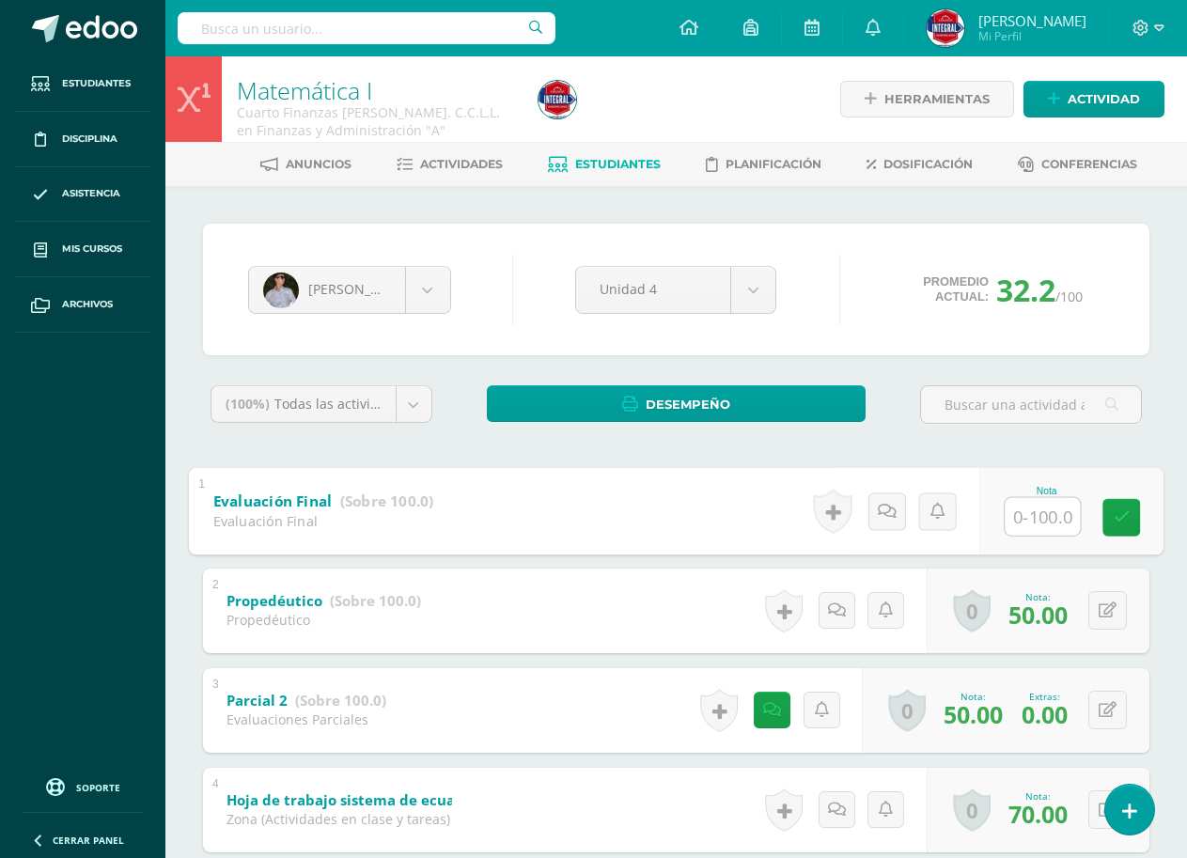
click at [1021, 517] on input "text" at bounding box center [1041, 516] width 75 height 38
click at [1023, 517] on input "text" at bounding box center [1041, 516] width 75 height 38
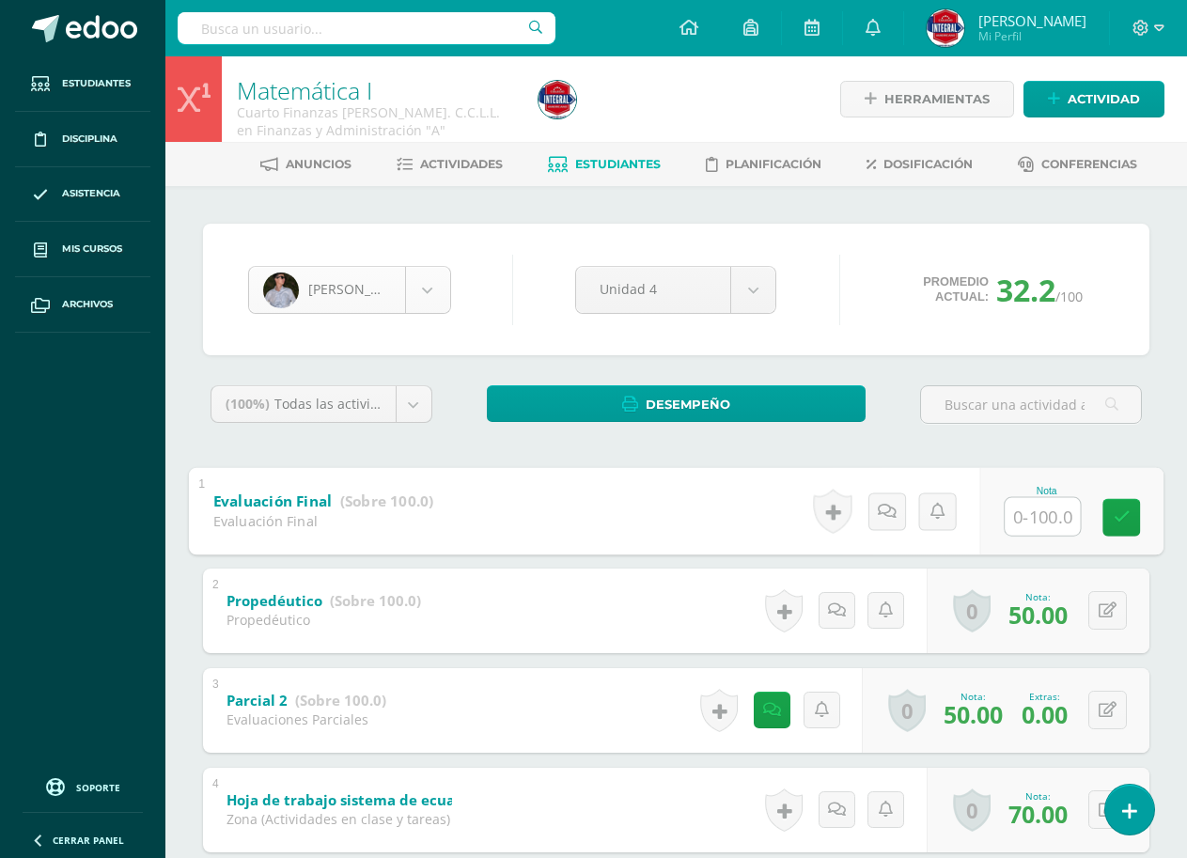
click at [376, 291] on body "Estudiantes Disciplina Asistencia Mis cursos Archivos Soporte Ayuda Reportar un…" at bounding box center [593, 837] width 1187 height 1674
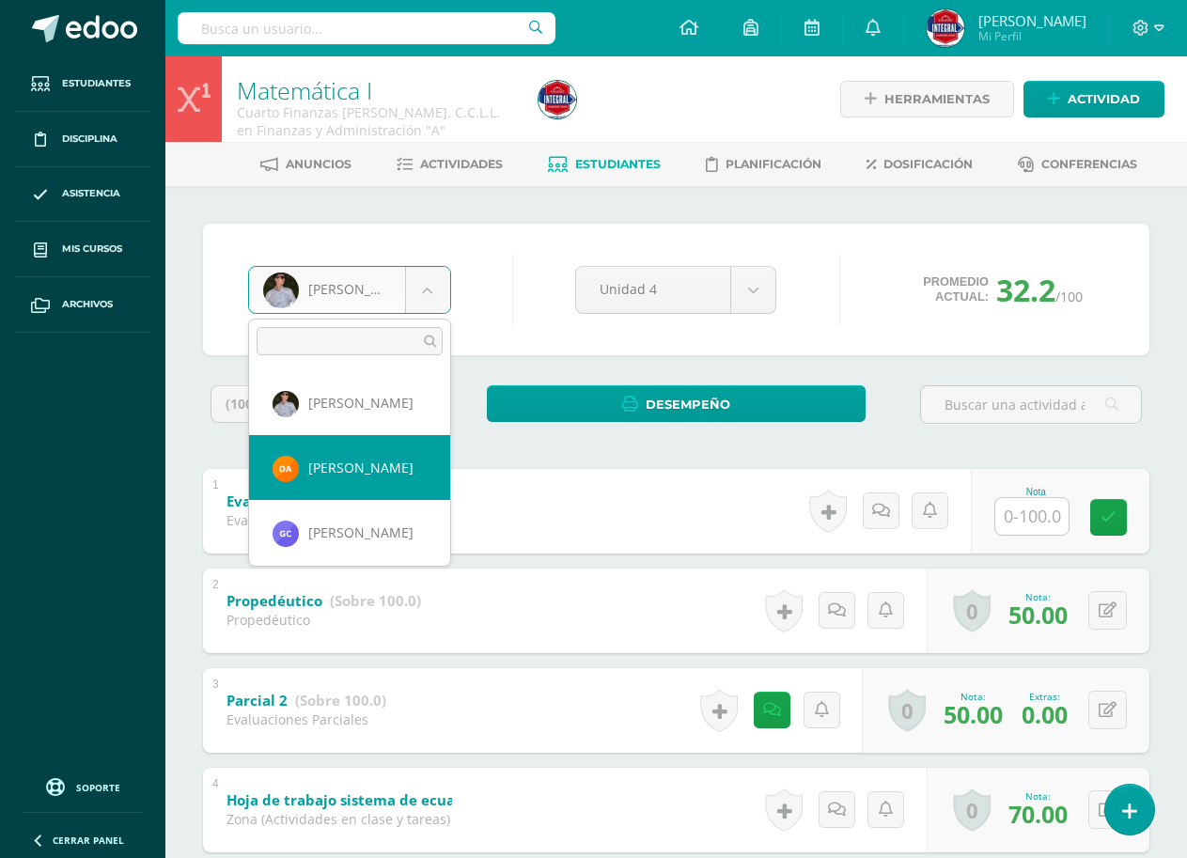
select select "2835"
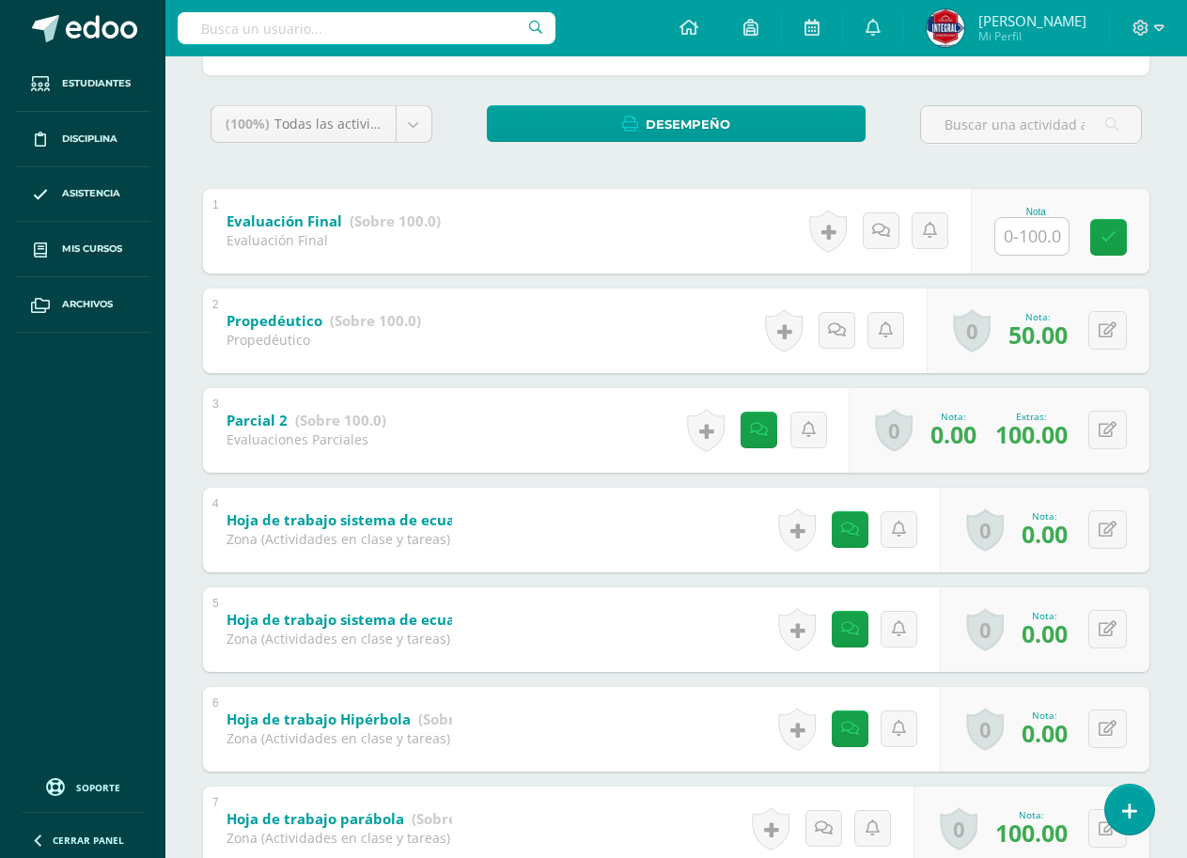
scroll to position [282, 0]
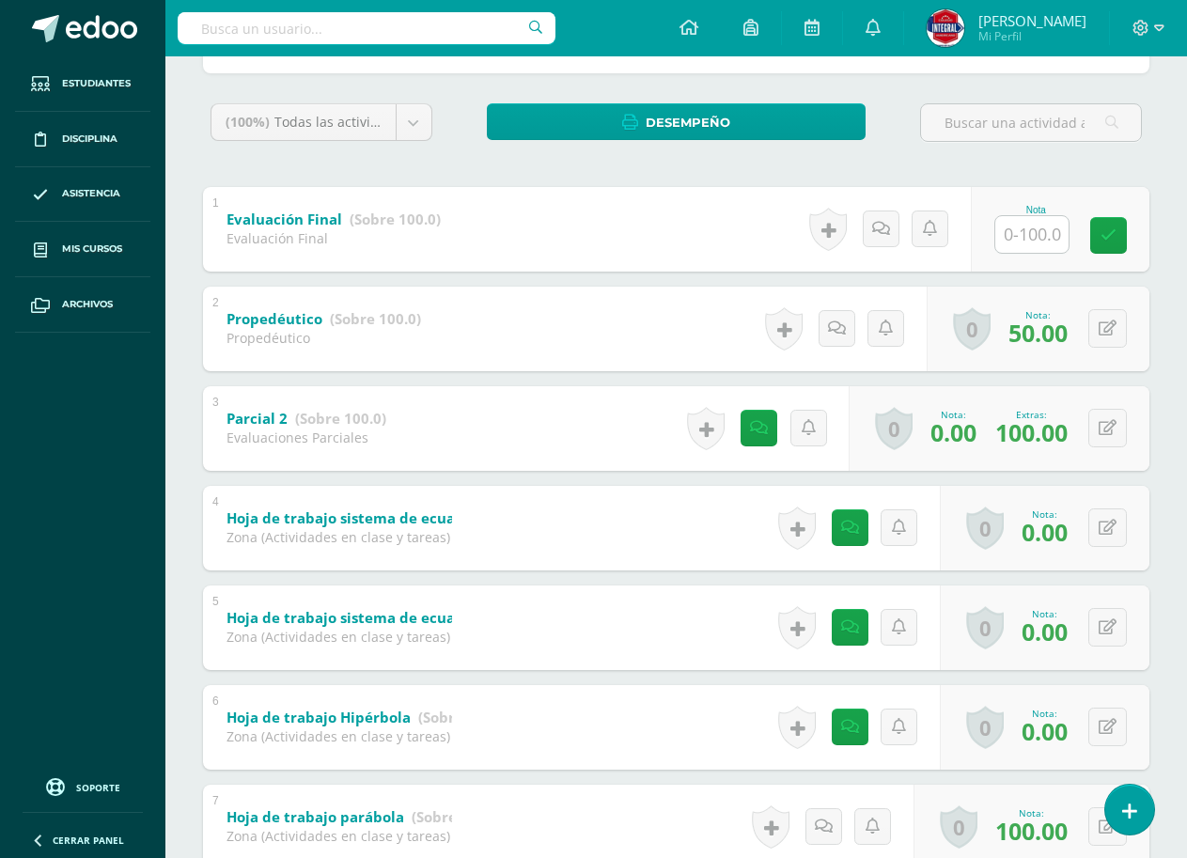
click at [1133, 418] on div "0 Logros Logros obtenidos Aún no hay logros agregados Nota: 0.00 Extras: 100.00" at bounding box center [998, 428] width 301 height 85
click at [1112, 434] on icon at bounding box center [1107, 428] width 18 height 16
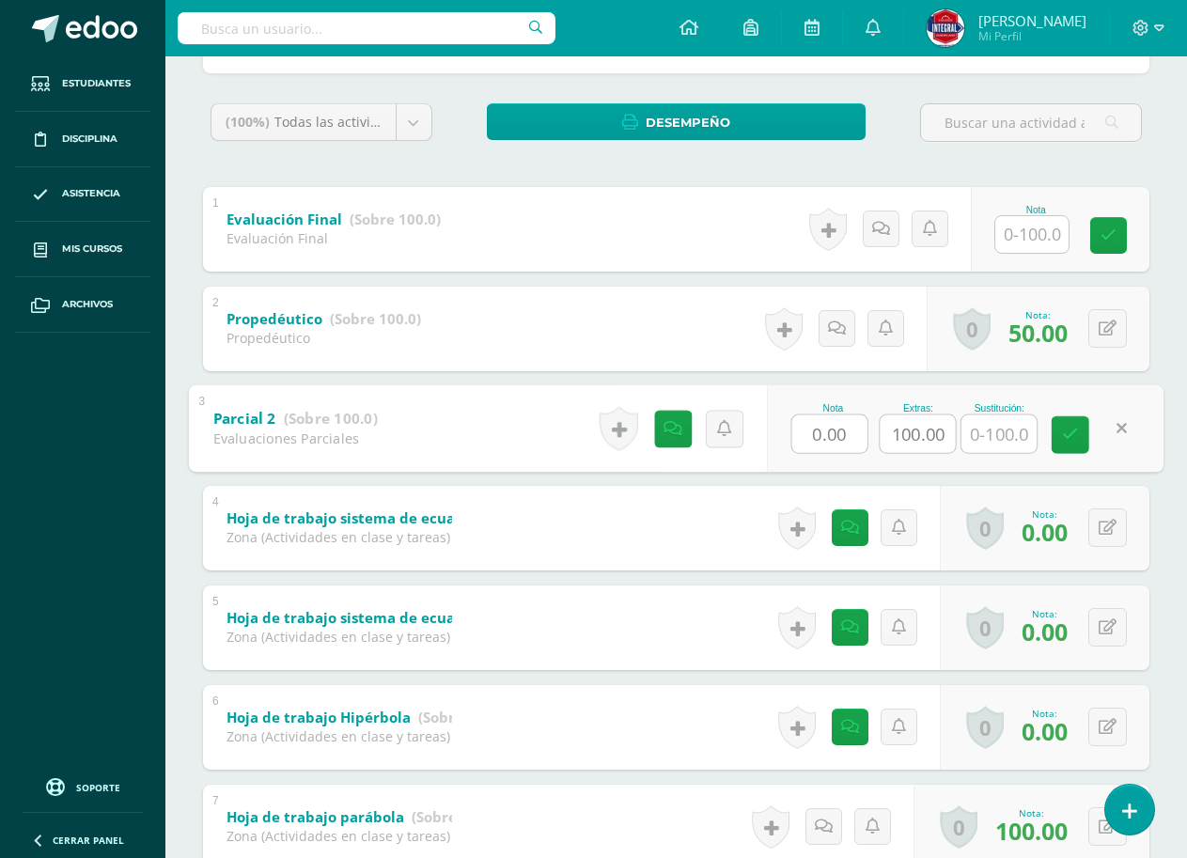
click at [970, 428] on input "text" at bounding box center [998, 433] width 75 height 38
type input "70"
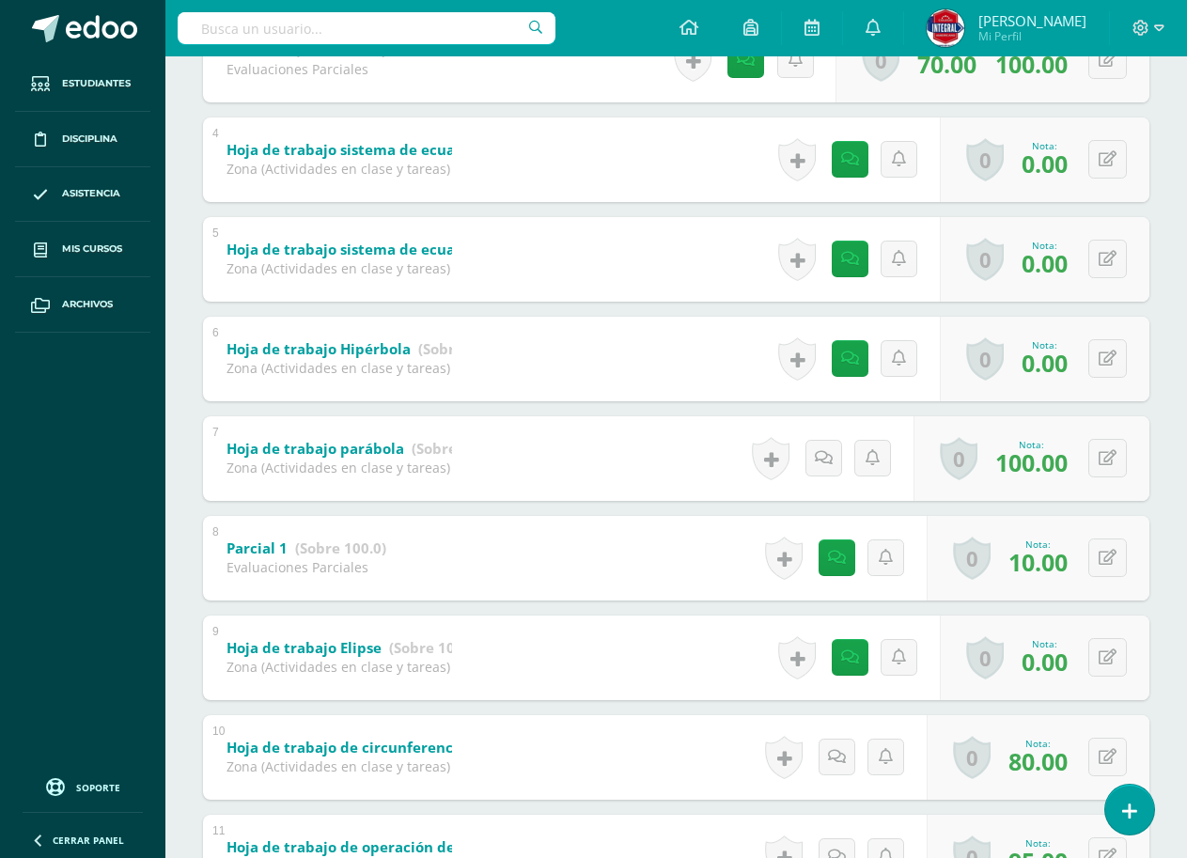
scroll to position [816, 0]
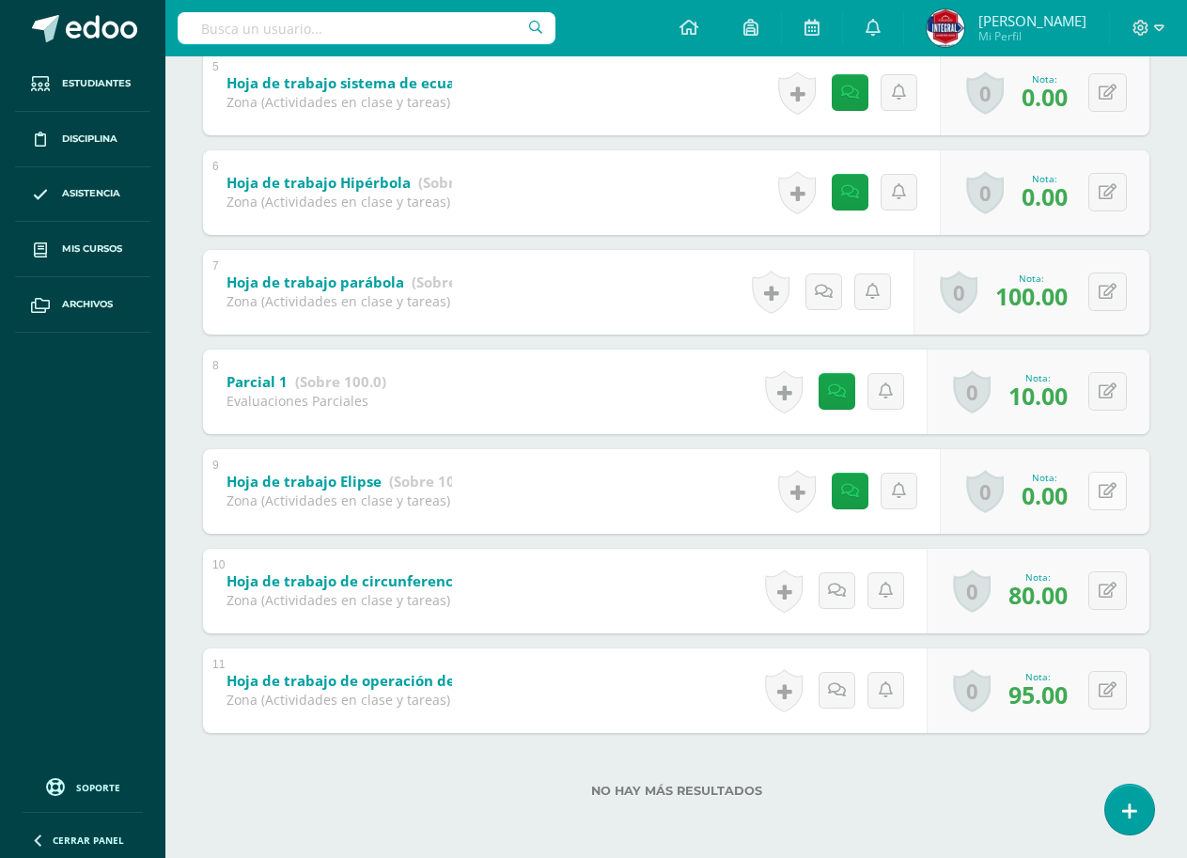
click at [1112, 487] on icon at bounding box center [1107, 491] width 18 height 16
type input "65"
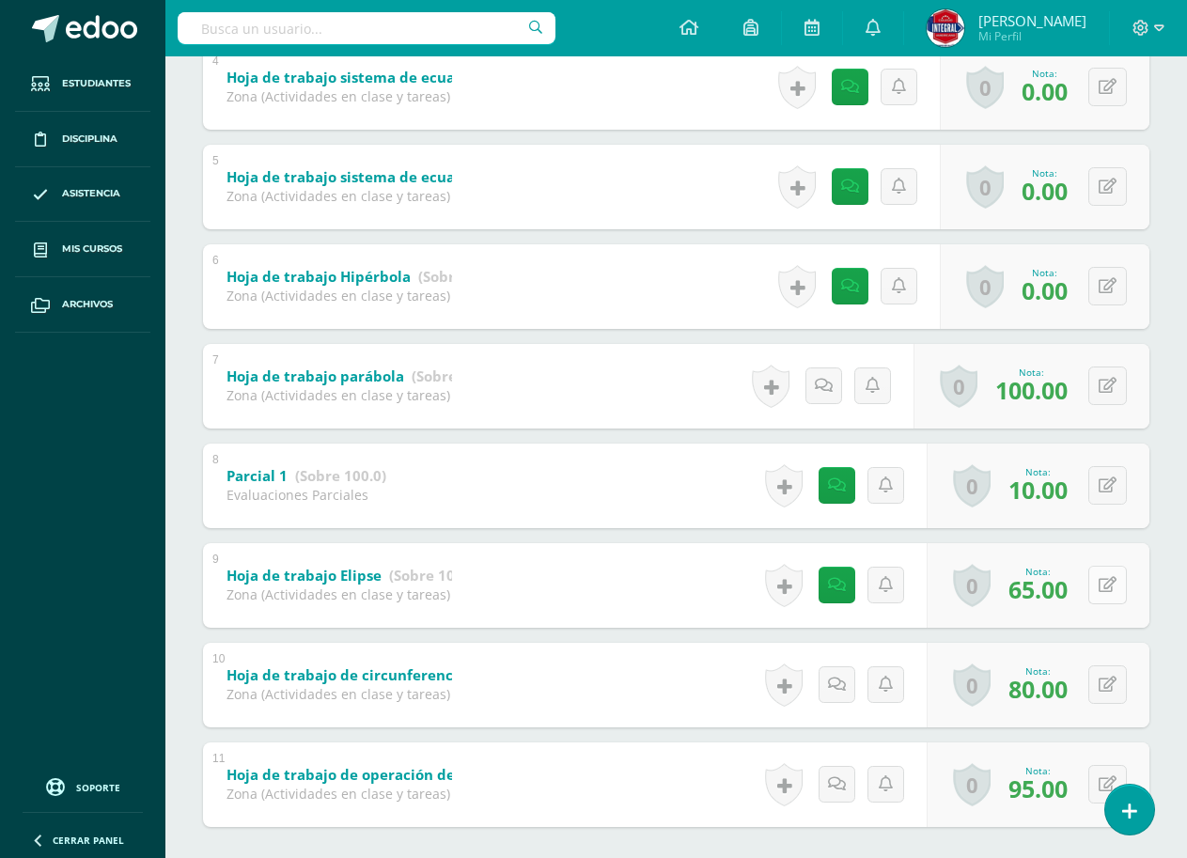
scroll to position [629, 0]
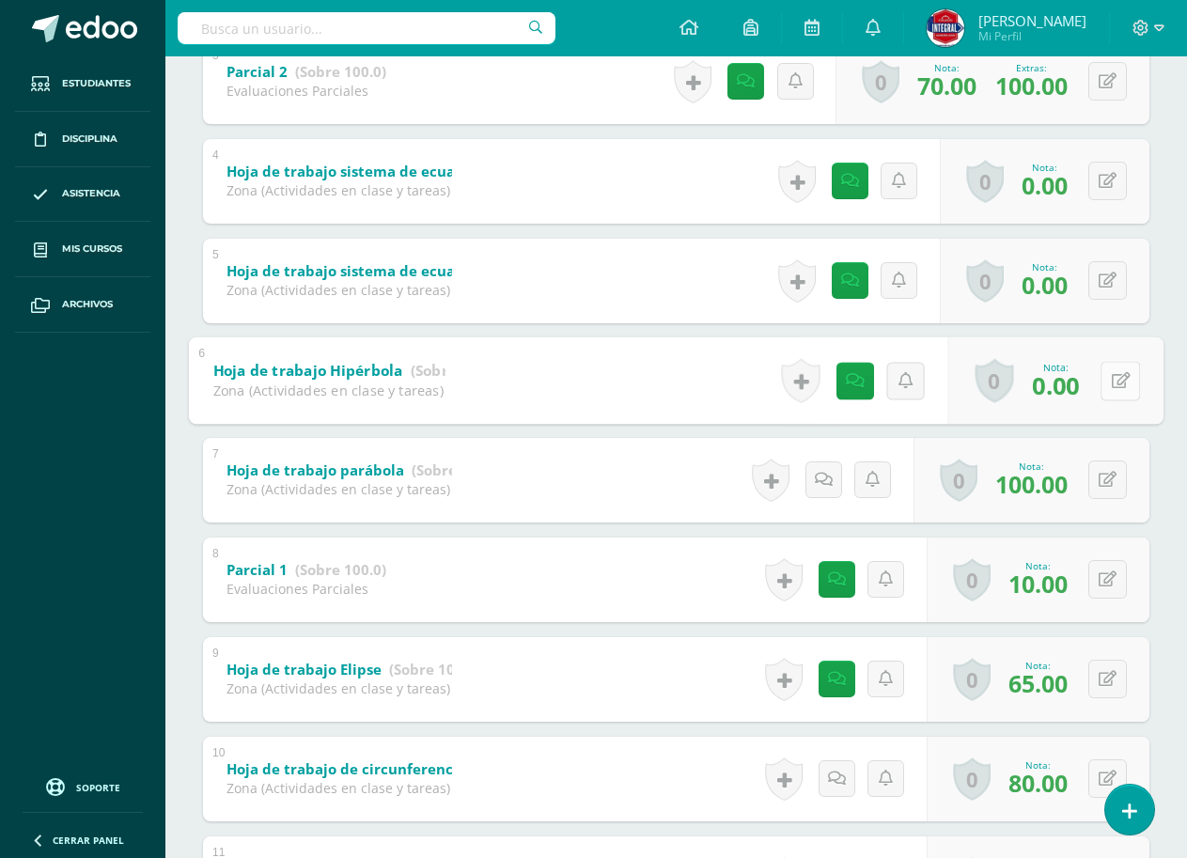
click at [1111, 381] on icon at bounding box center [1120, 380] width 19 height 16
type input "70"
click at [1122, 282] on button at bounding box center [1107, 280] width 39 height 39
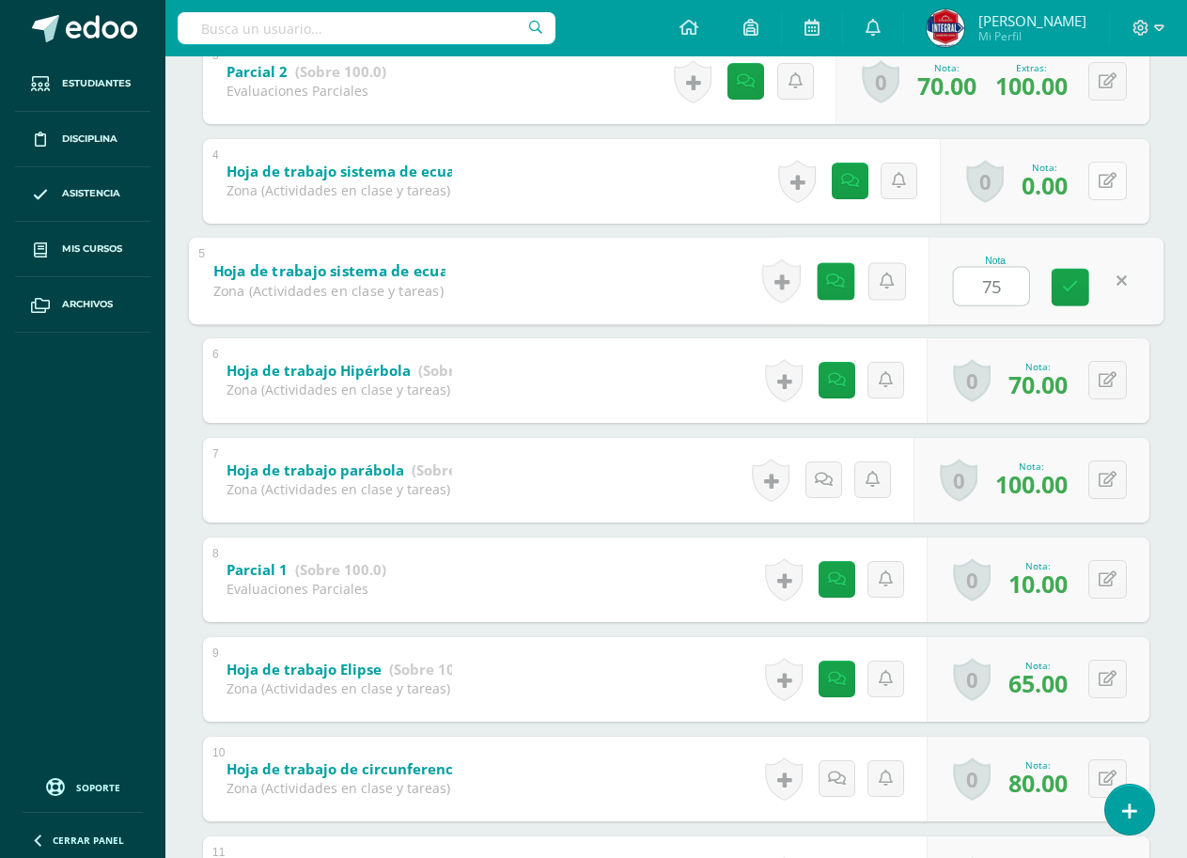
type input "75"
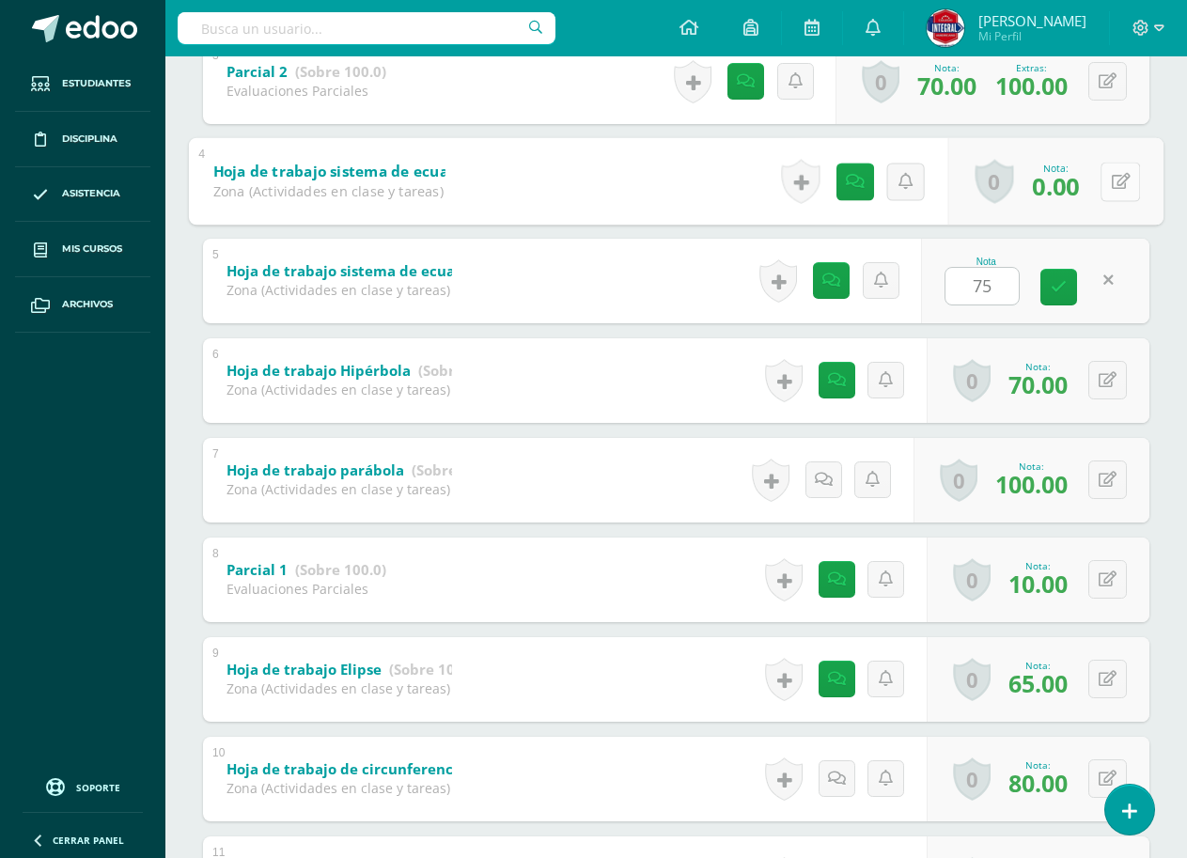
click at [1122, 176] on button at bounding box center [1119, 181] width 39 height 39
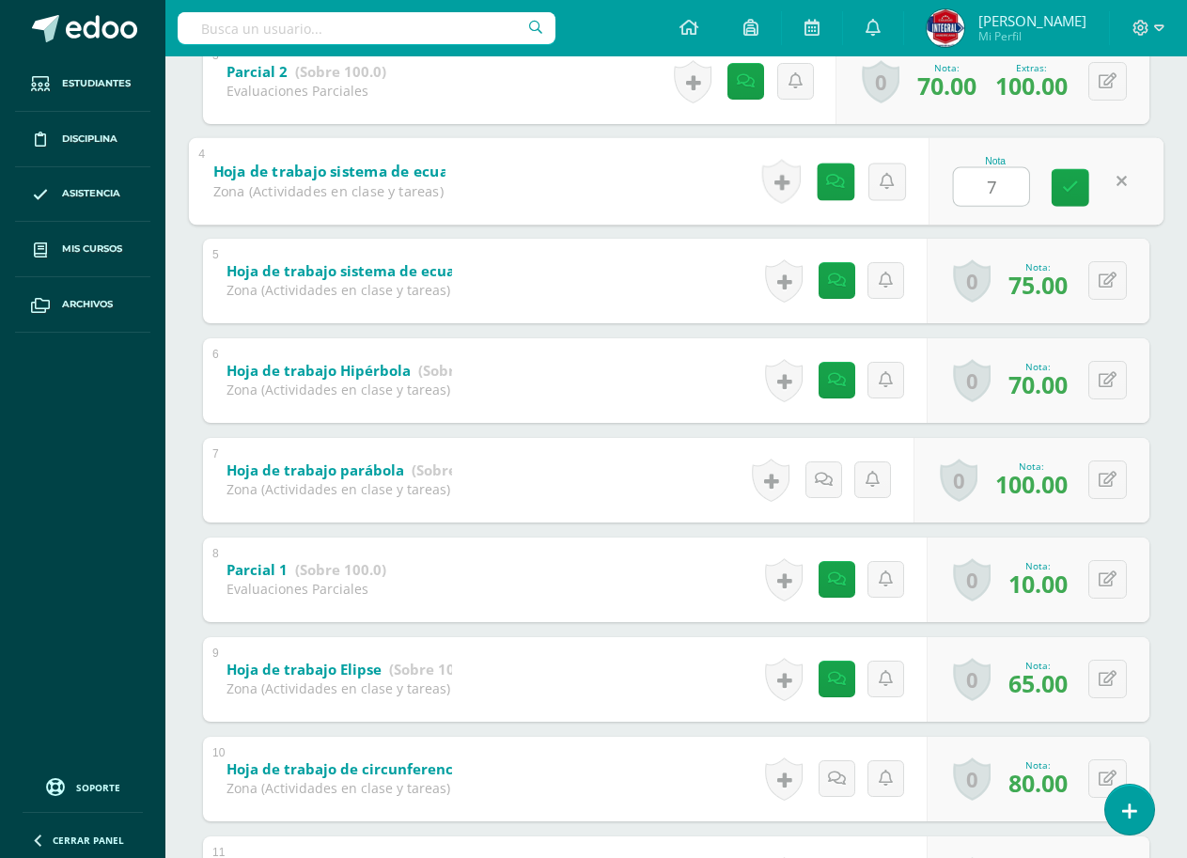
type input "75"
click at [1079, 193] on link at bounding box center [1070, 187] width 38 height 38
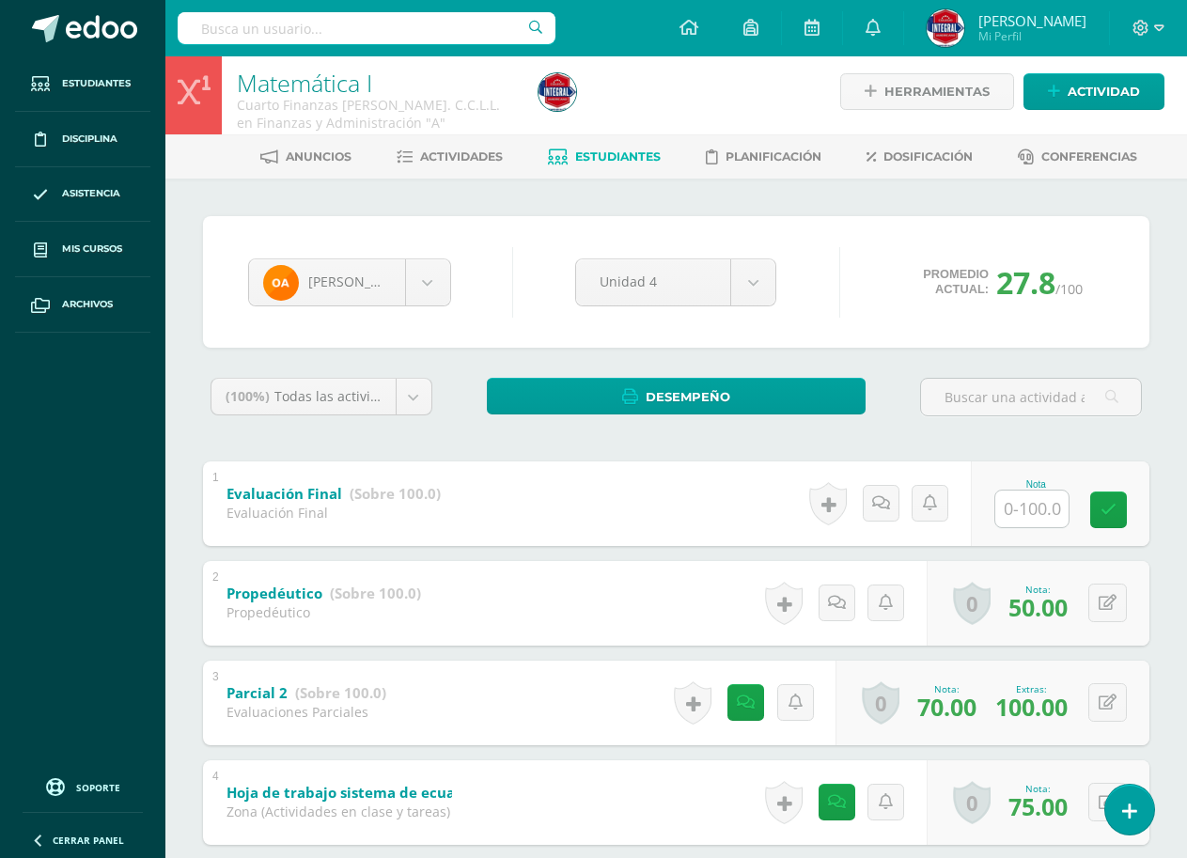
scroll to position [0, 0]
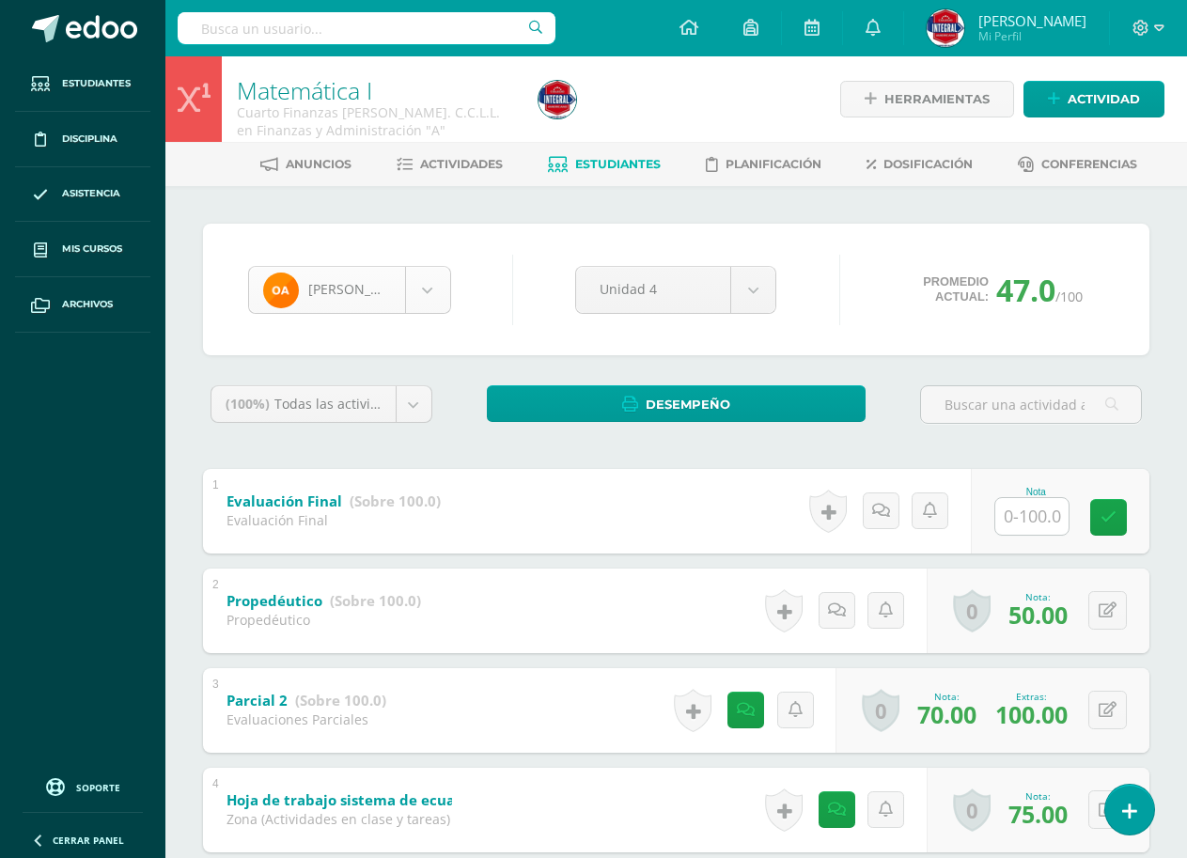
click at [411, 295] on body "Estudiantes Disciplina Asistencia Mis cursos Archivos Soporte Ayuda Reportar un…" at bounding box center [593, 784] width 1187 height 1568
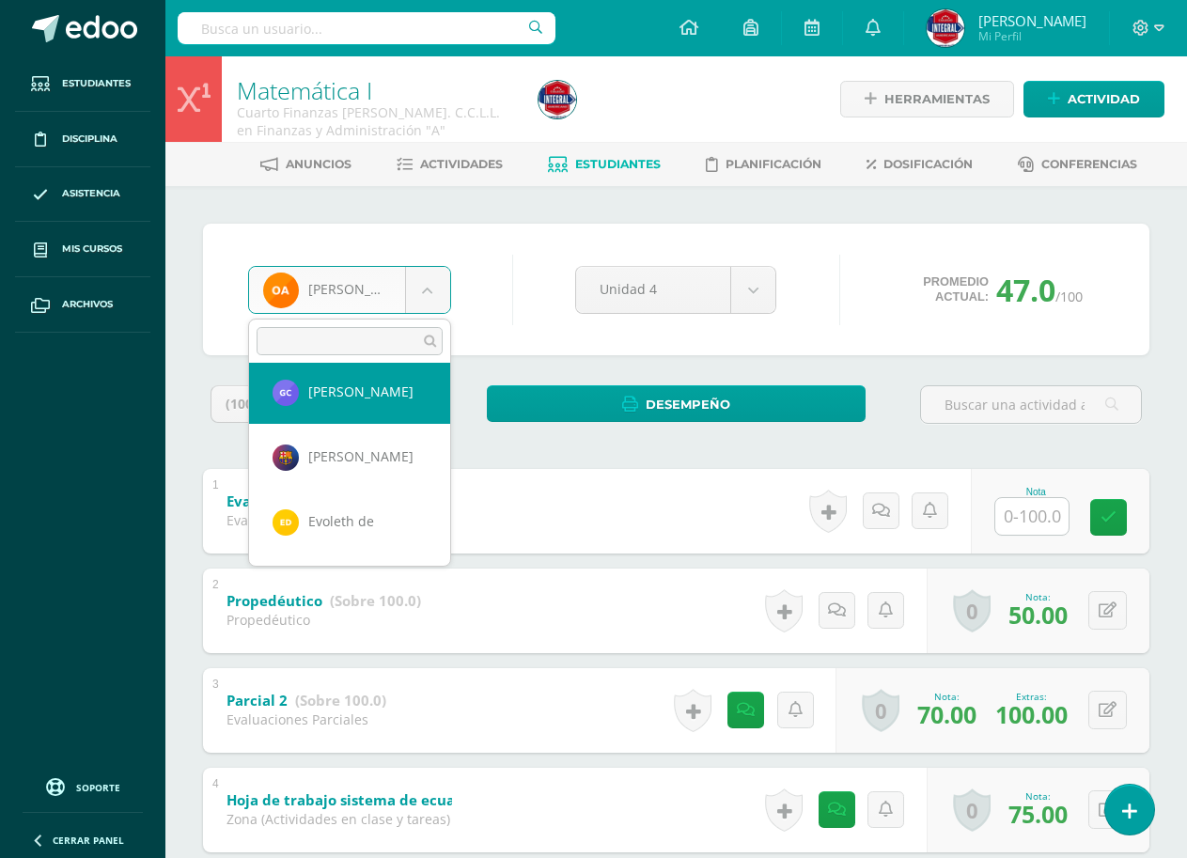
scroll to position [188, 0]
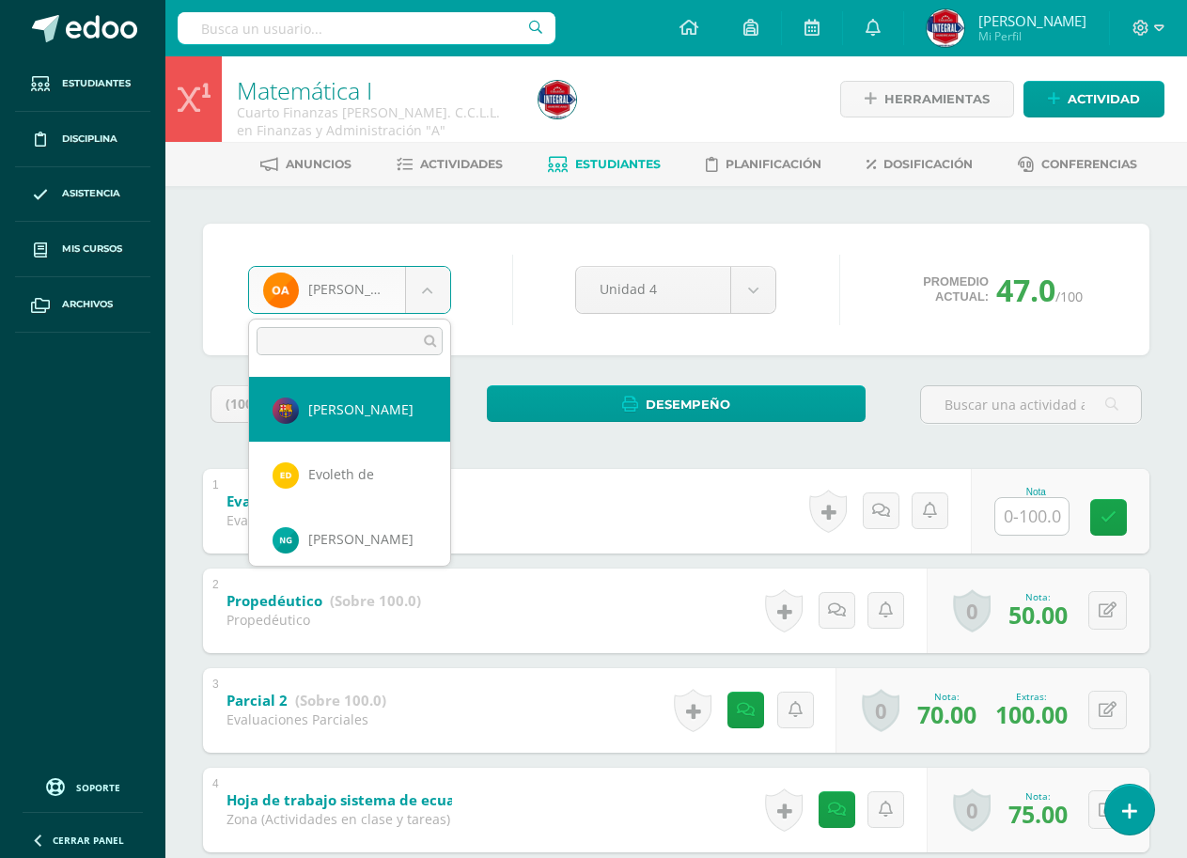
select select "2838"
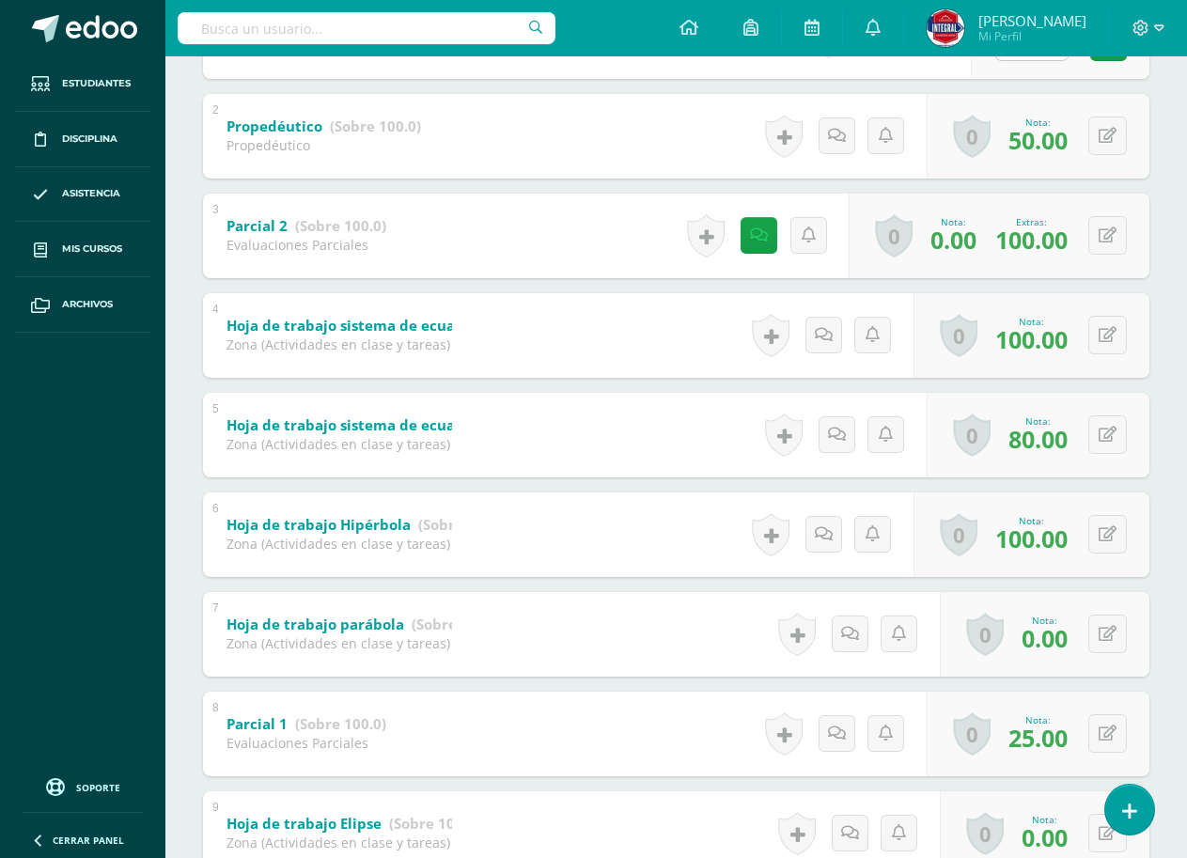
scroll to position [441, 0]
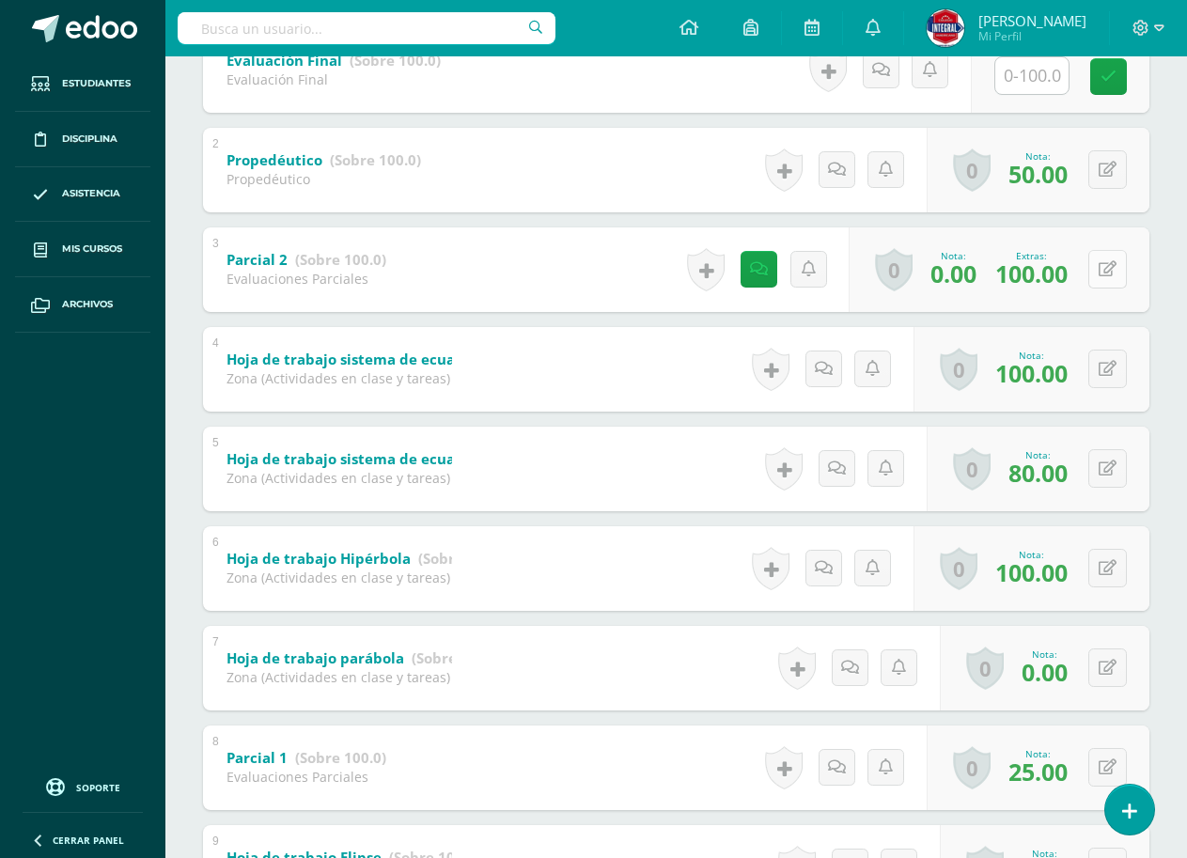
click at [1103, 267] on icon at bounding box center [1107, 269] width 18 height 16
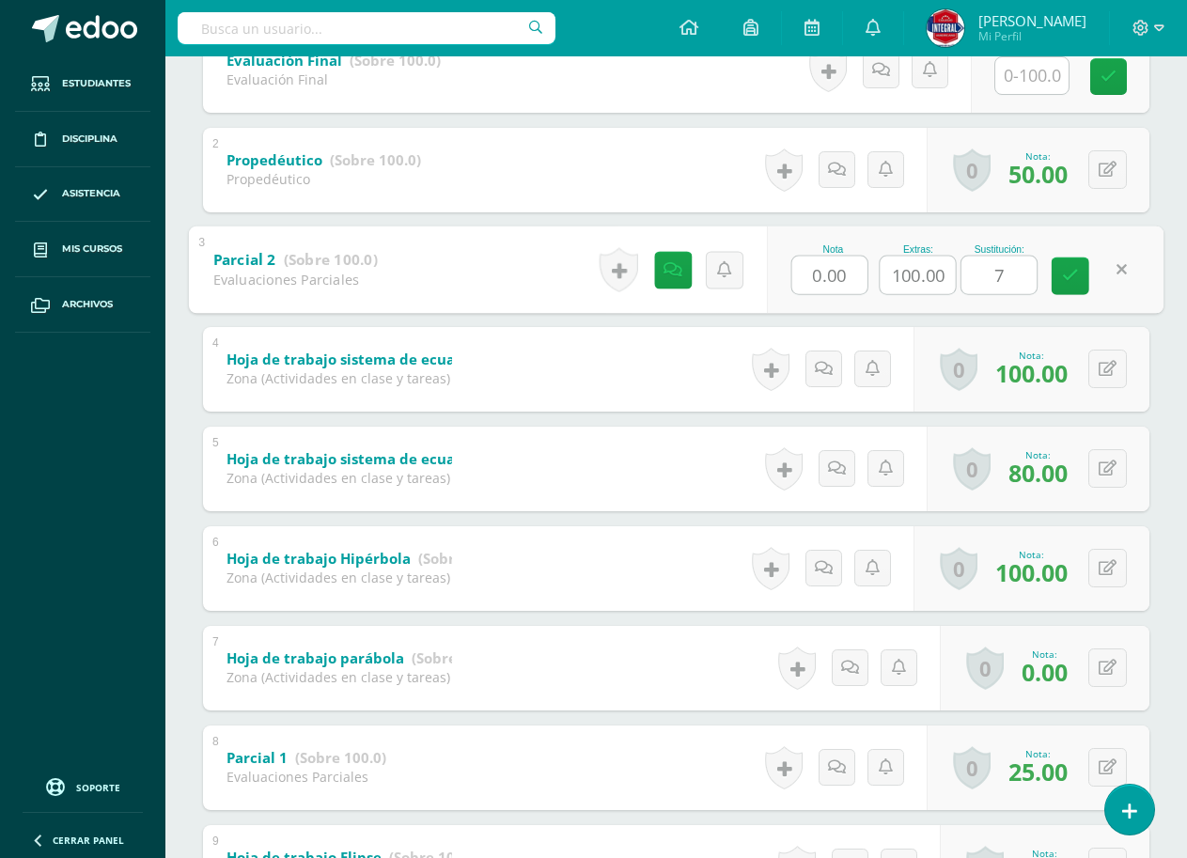
type input "70"
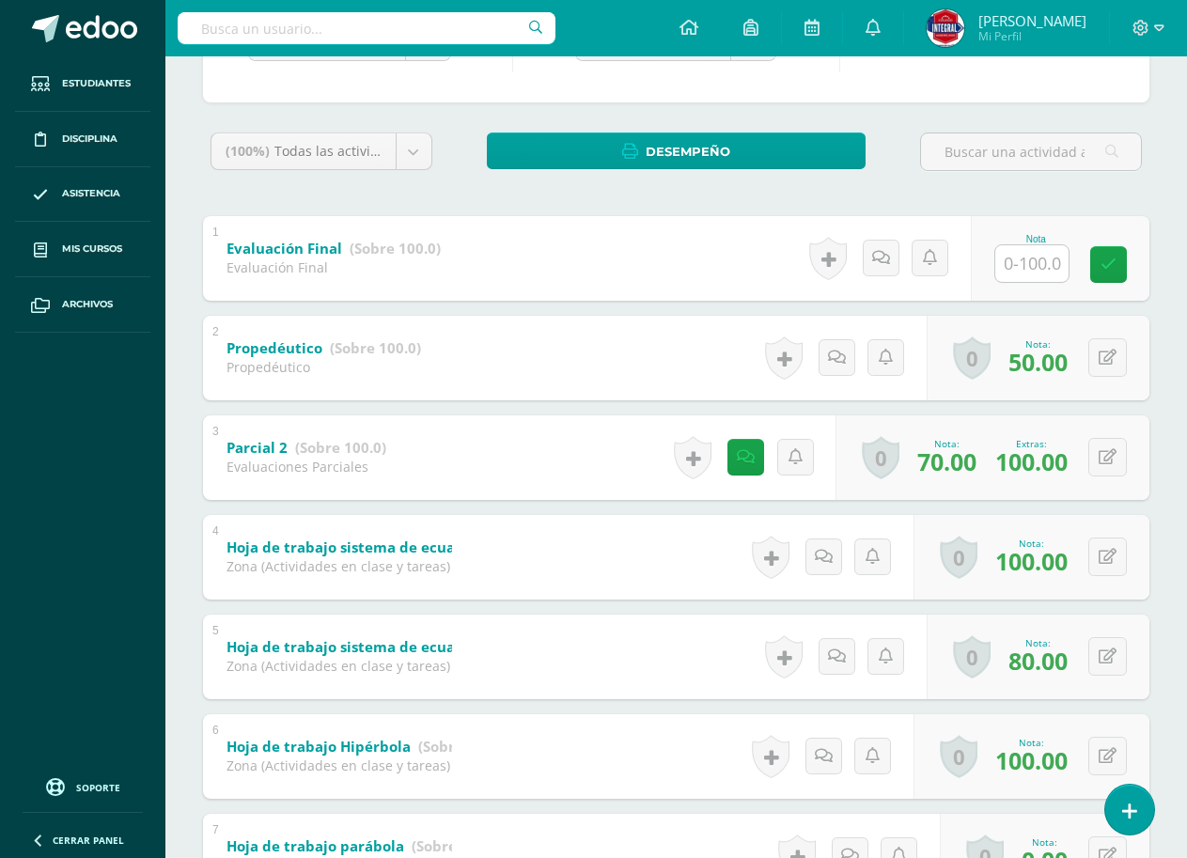
scroll to position [0, 0]
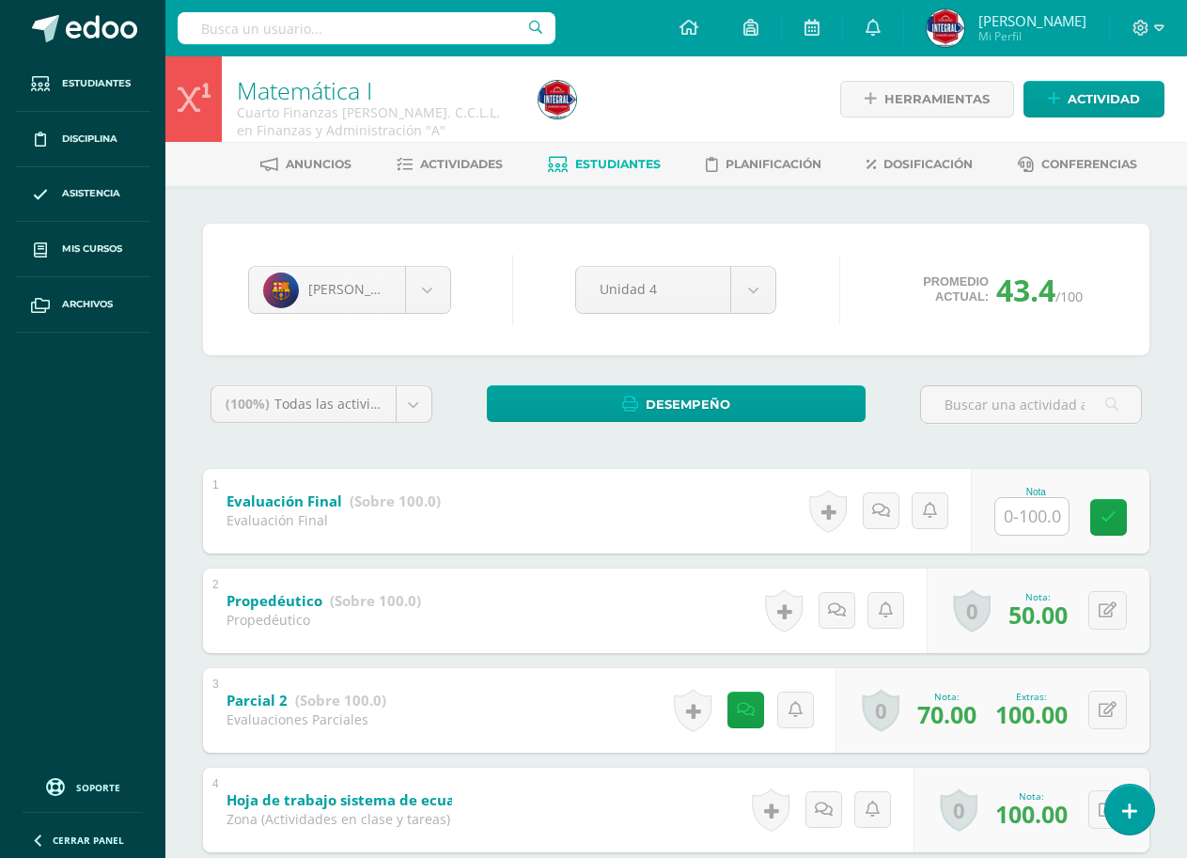
click at [827, 317] on div "[PERSON_NAME] [PERSON_NAME] [PERSON_NAME] [PERSON_NAME] [PERSON_NAME] Evoleth d…" at bounding box center [676, 289] width 871 height 71
click at [580, 162] on span "Estudiantes" at bounding box center [617, 164] width 85 height 14
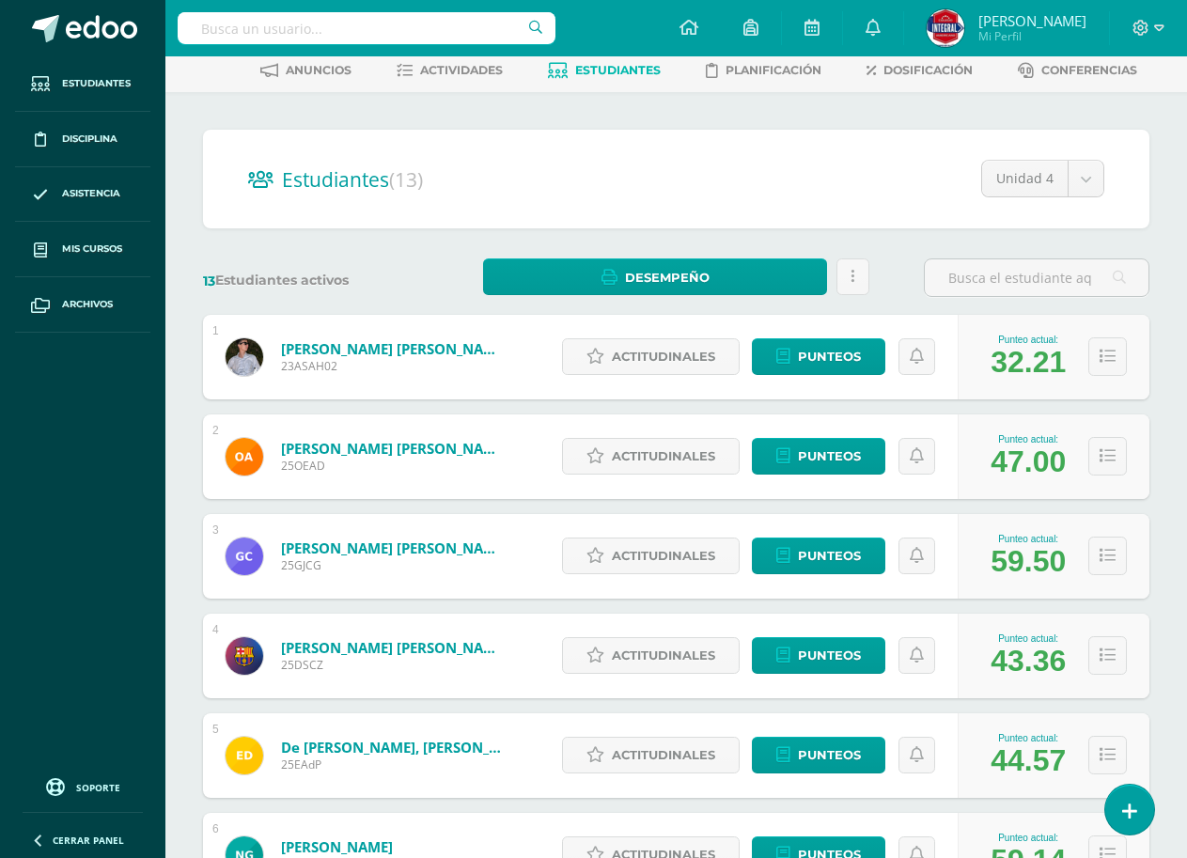
scroll to position [188, 0]
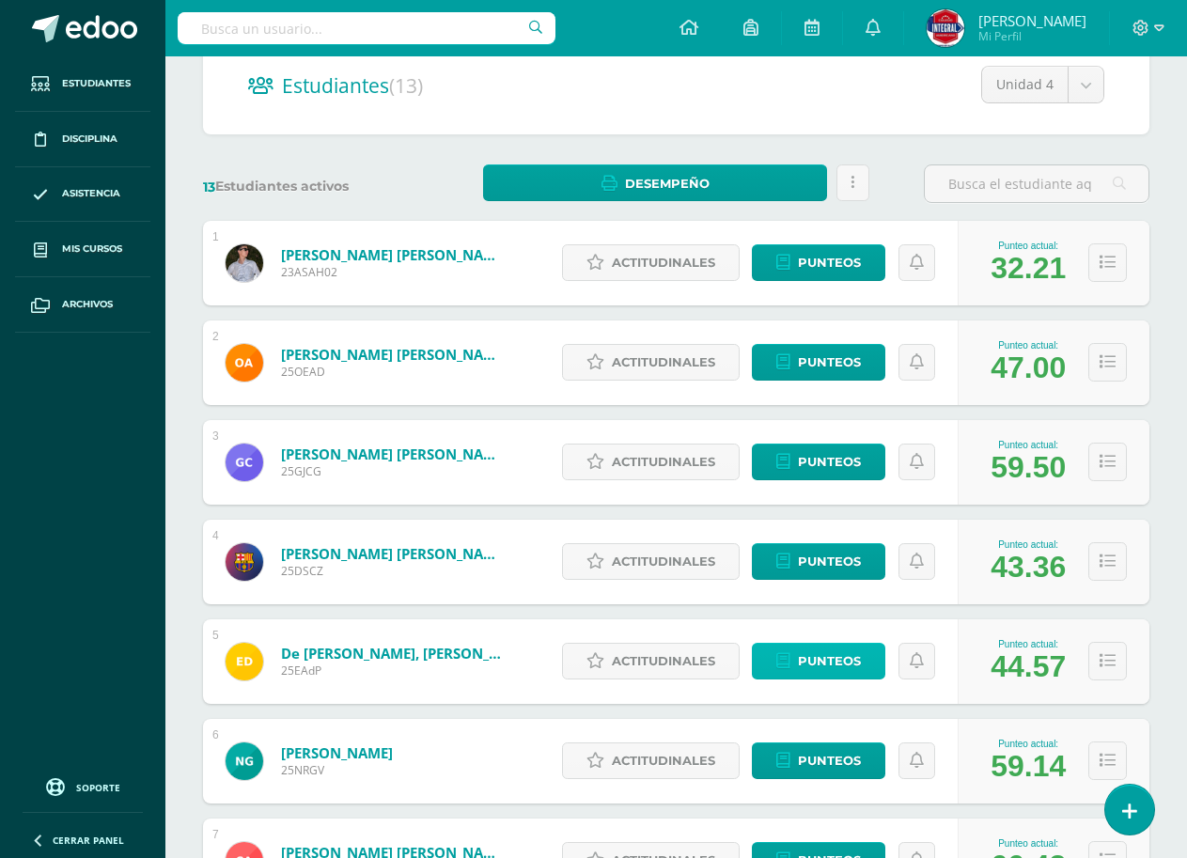
click at [807, 652] on span "Punteos" at bounding box center [829, 661] width 63 height 35
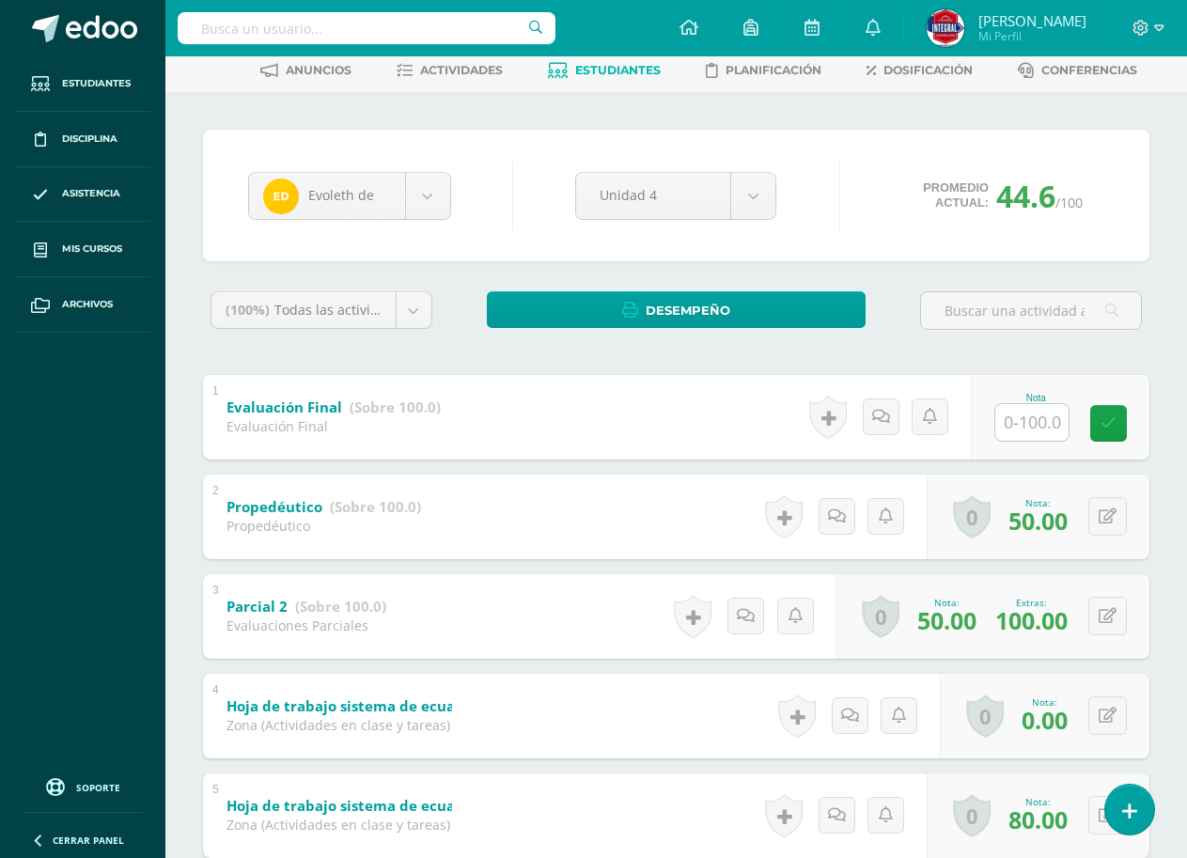
scroll to position [188, 0]
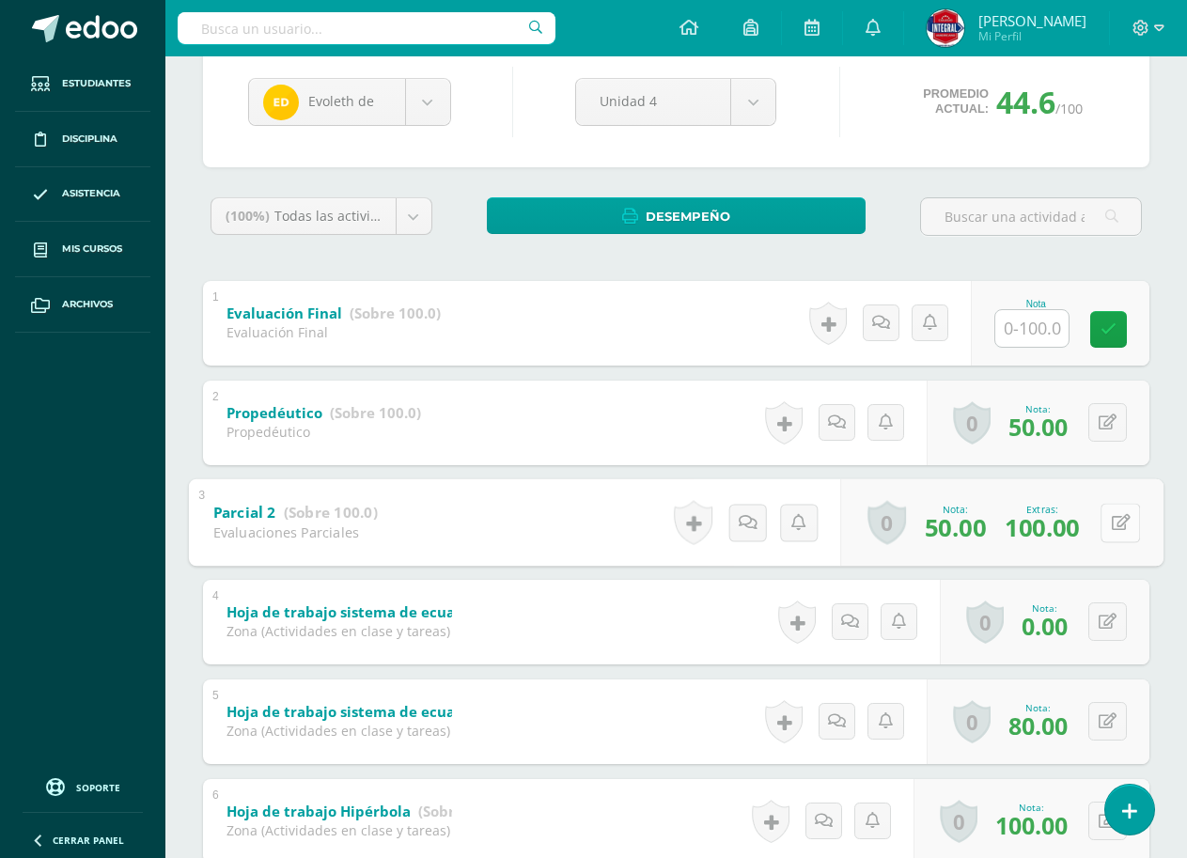
click at [1115, 520] on icon at bounding box center [1120, 522] width 19 height 16
type input "60"
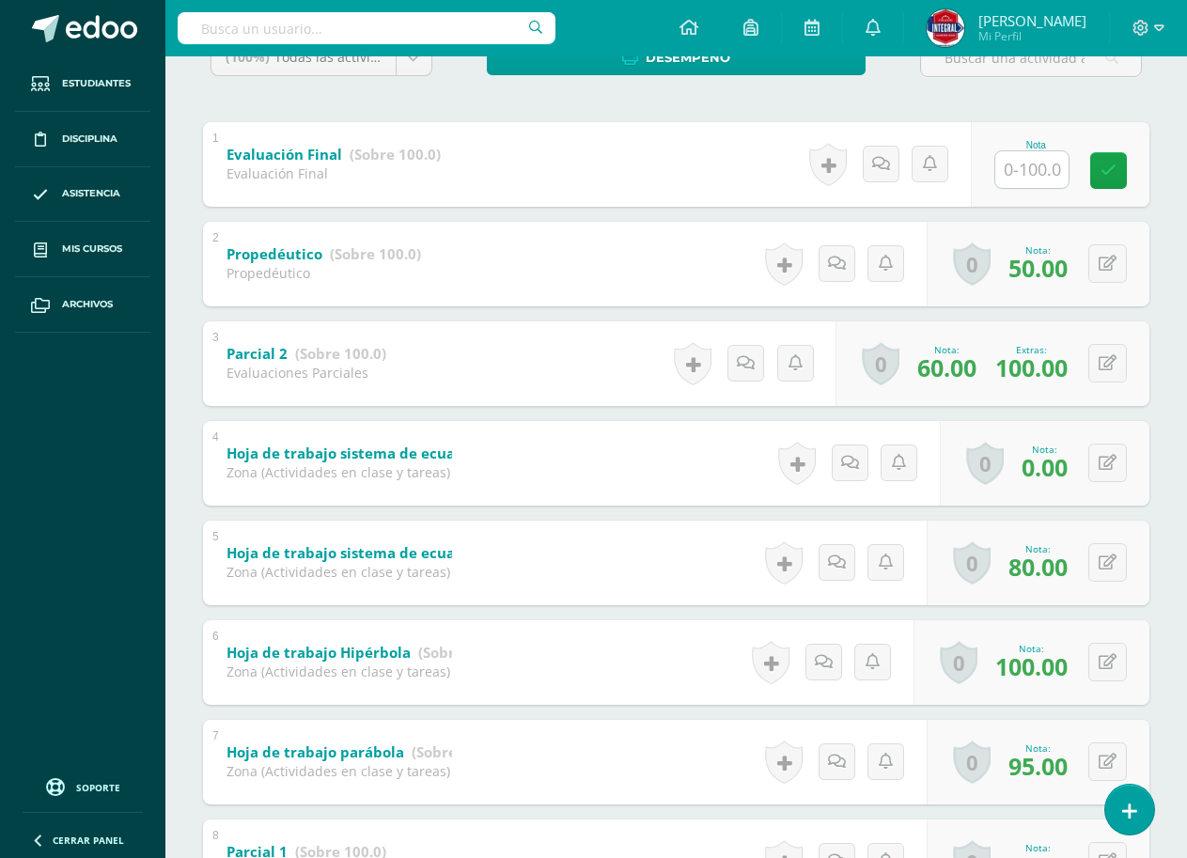
scroll to position [0, 0]
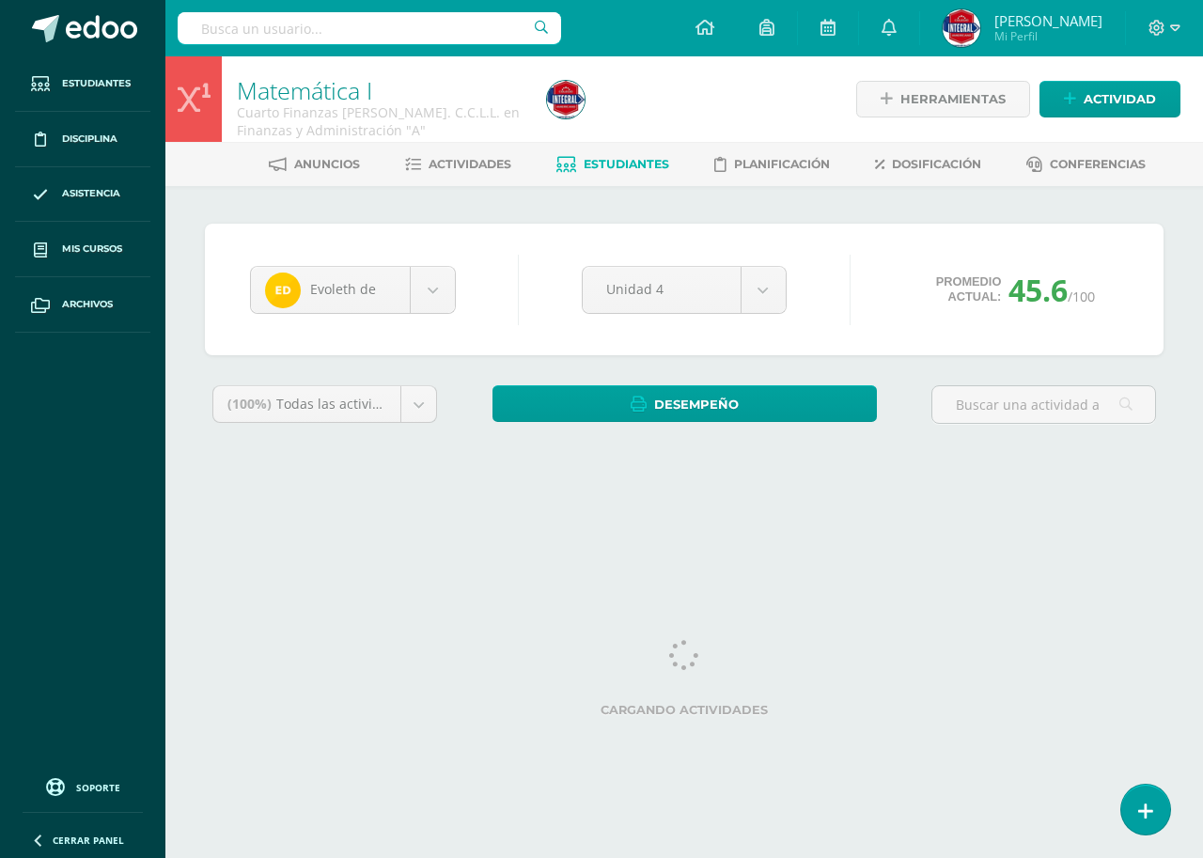
click at [596, 158] on span "Estudiantes" at bounding box center [625, 164] width 85 height 14
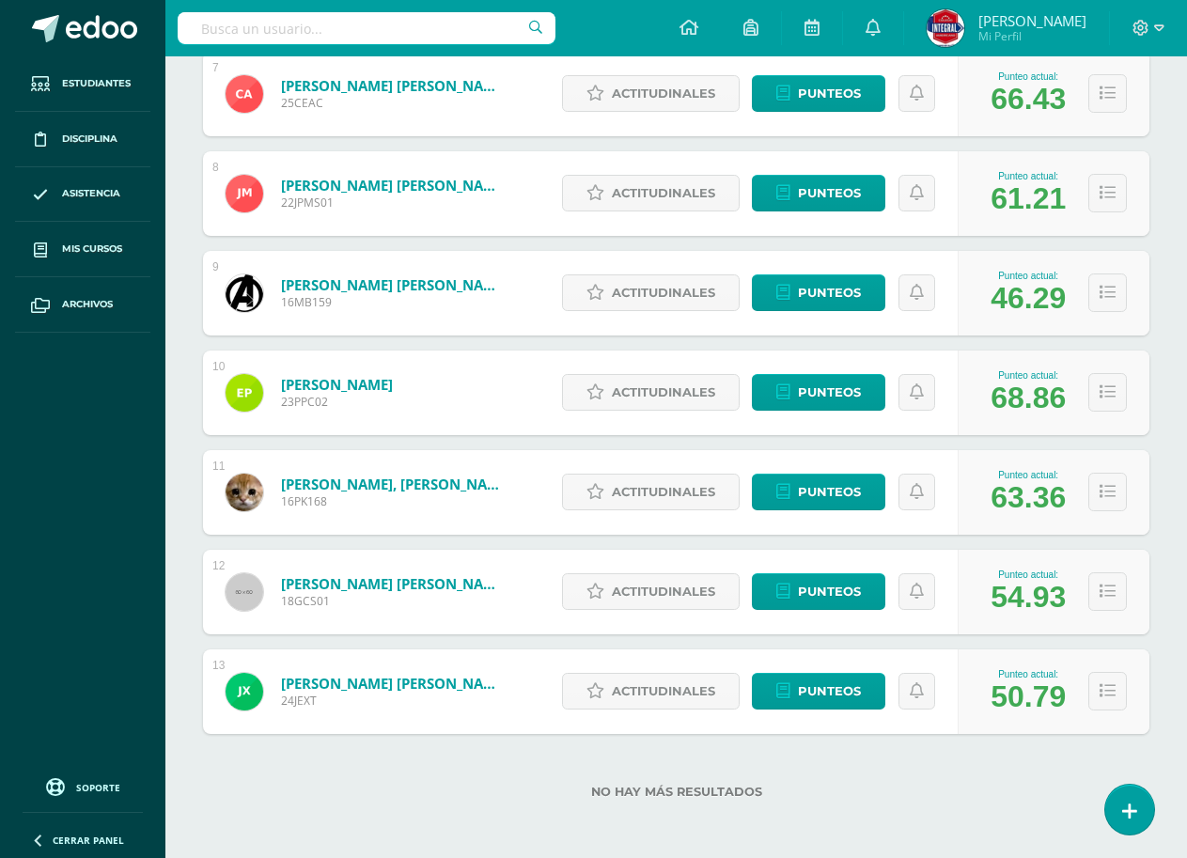
scroll to position [955, 0]
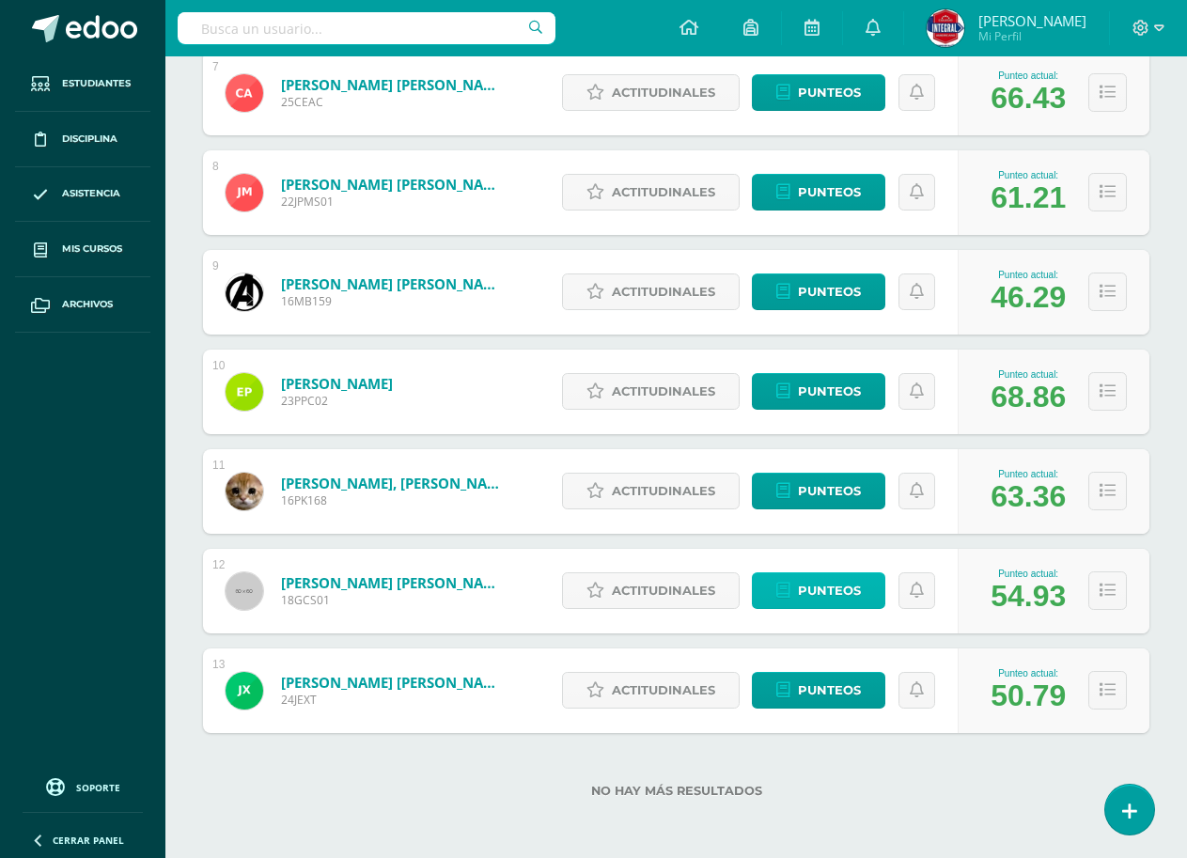
click at [809, 599] on span "Punteos" at bounding box center [829, 590] width 63 height 35
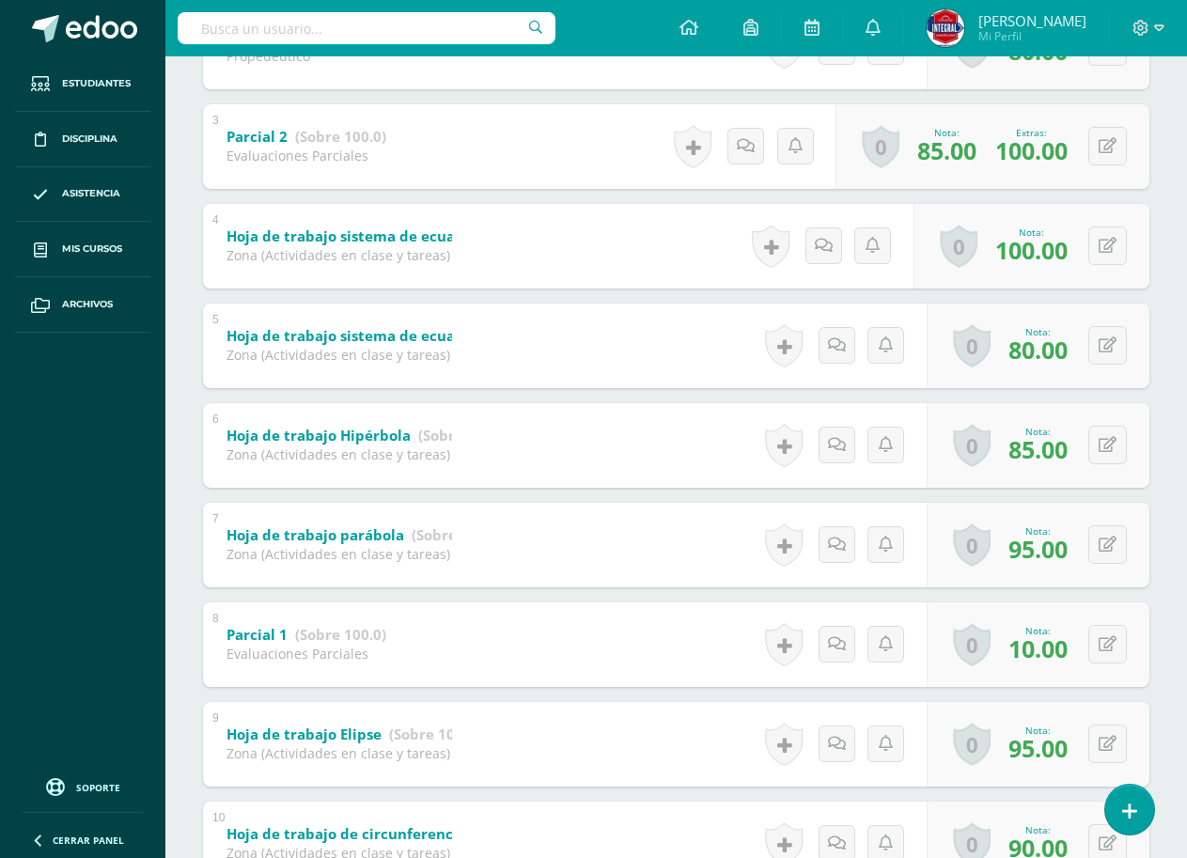
scroll to position [710, 0]
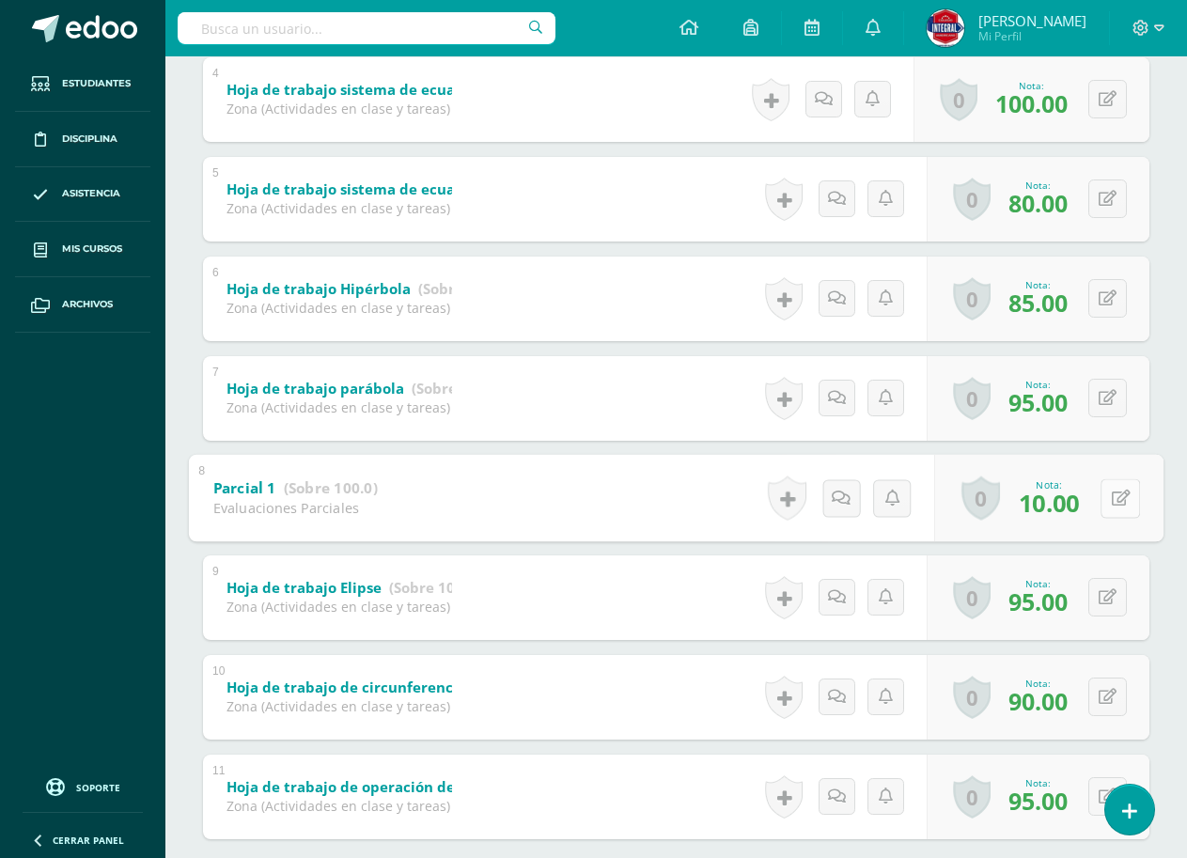
click at [1116, 498] on button at bounding box center [1119, 497] width 39 height 39
type input "70"
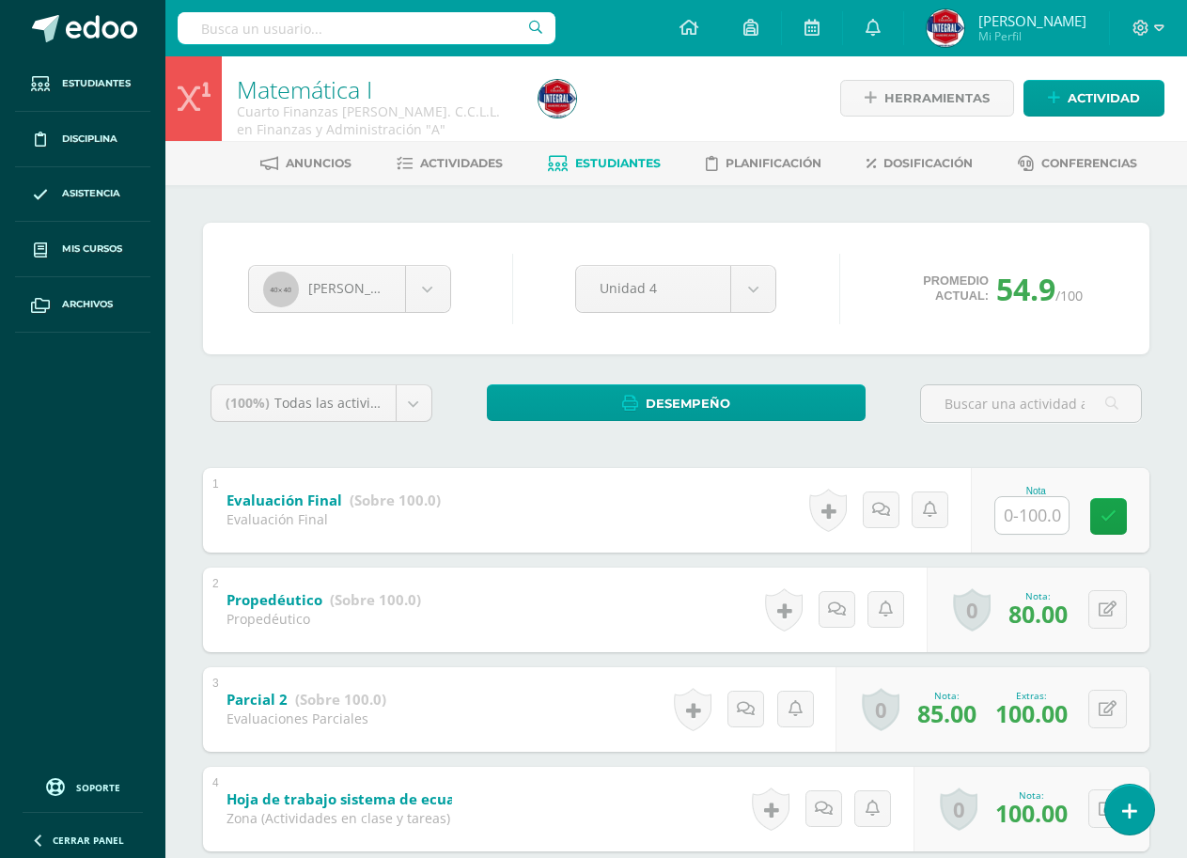
scroll to position [0, 0]
click at [371, 287] on body "Estudiantes Disciplina Asistencia Mis cursos Archivos Soporte Ayuda Reportar un…" at bounding box center [593, 784] width 1187 height 1568
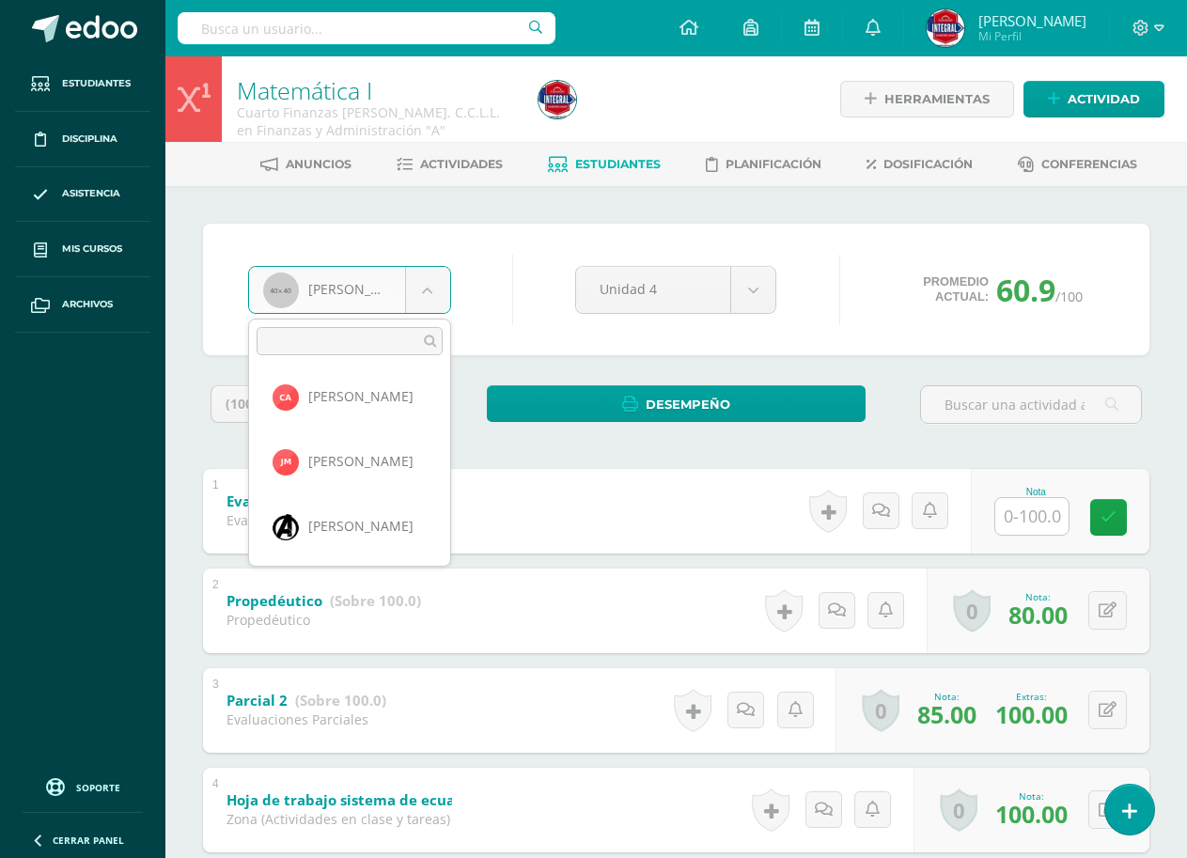
scroll to position [395, 0]
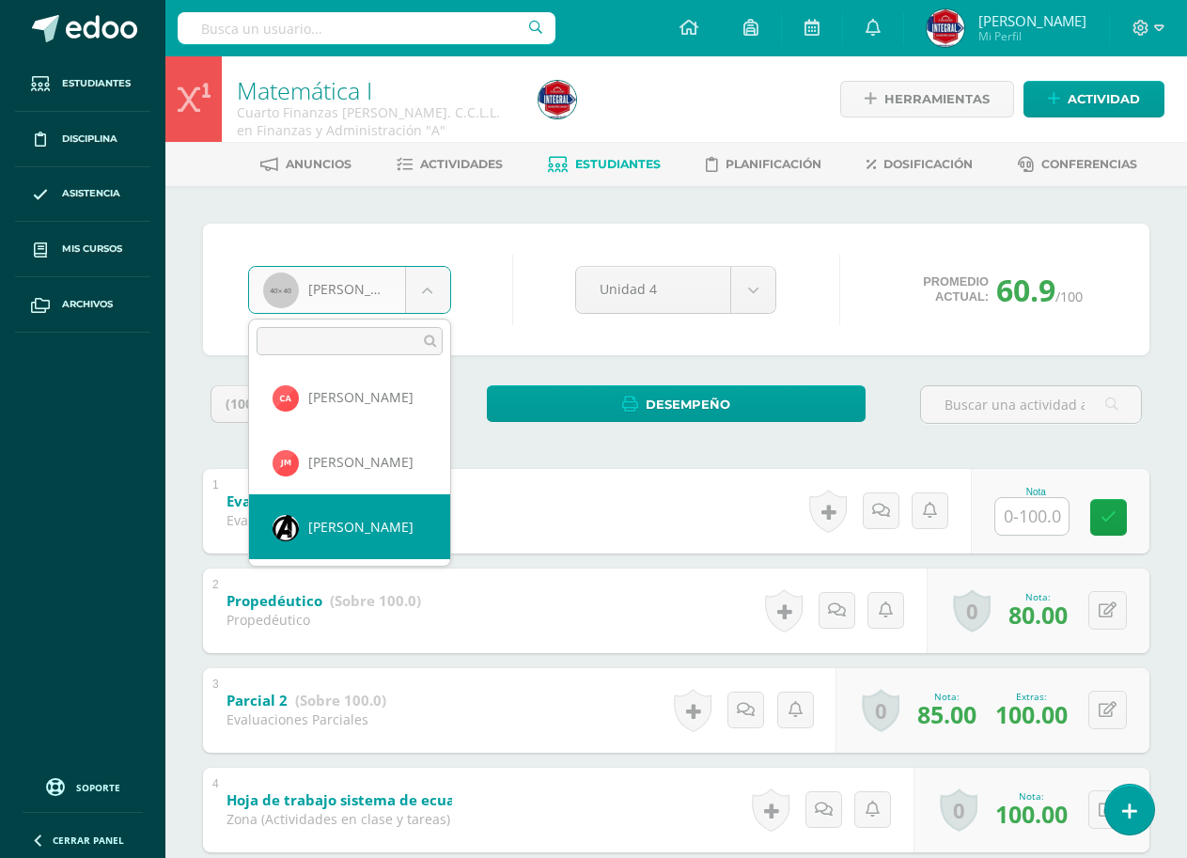
select select "1078"
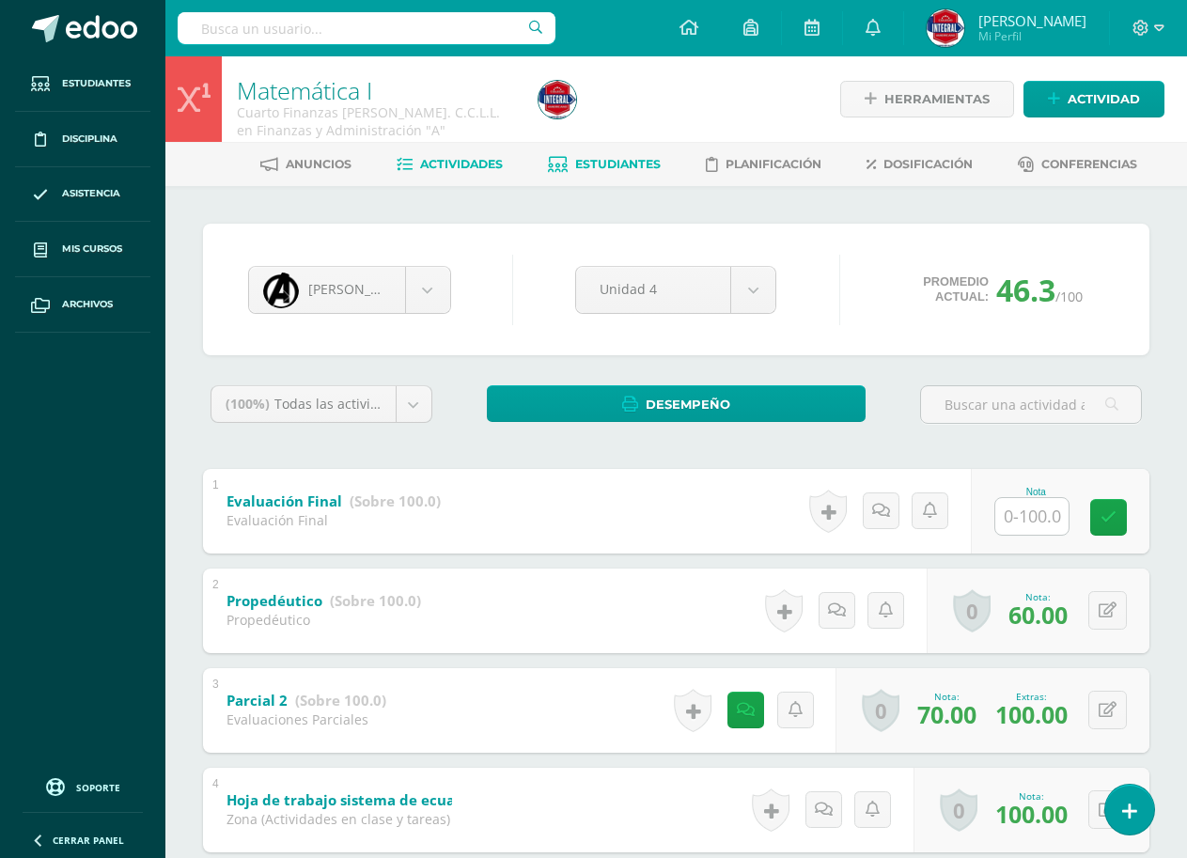
click at [464, 165] on span "Actividades" at bounding box center [461, 164] width 83 height 14
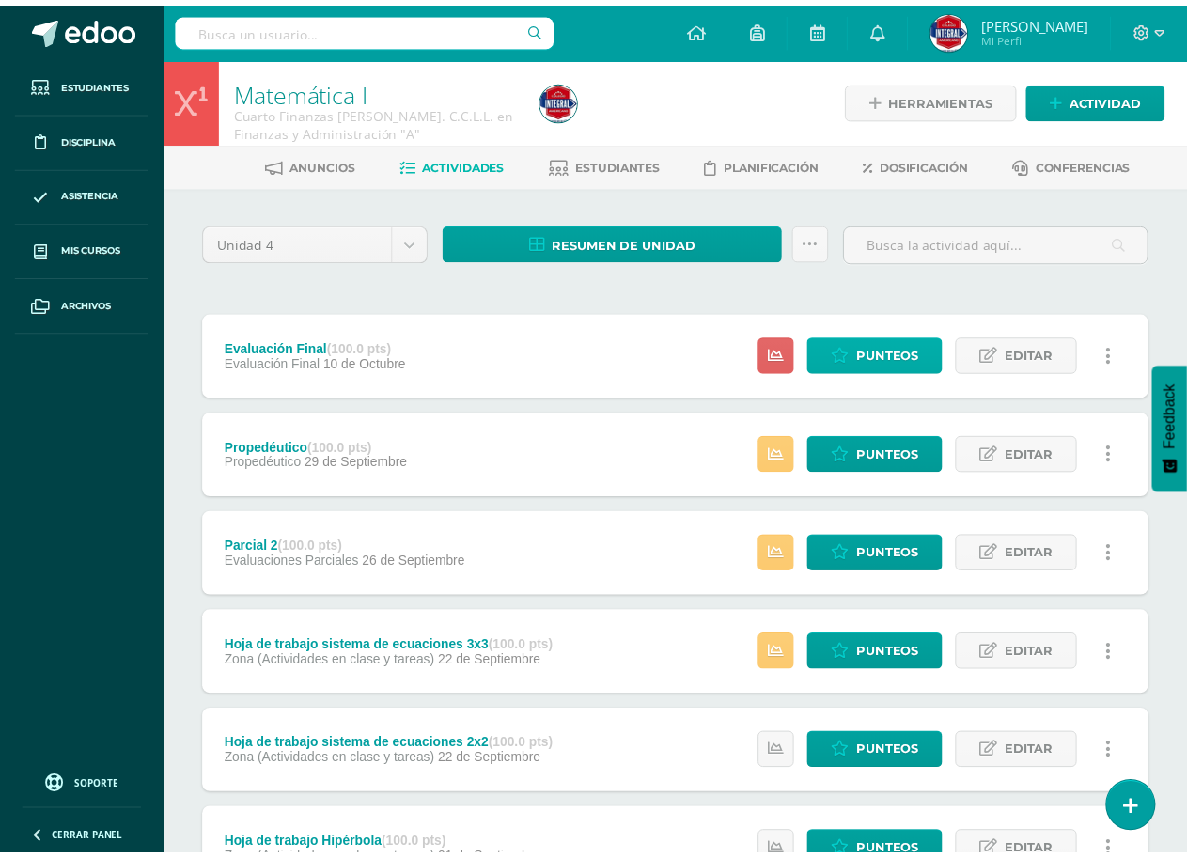
scroll to position [94, 0]
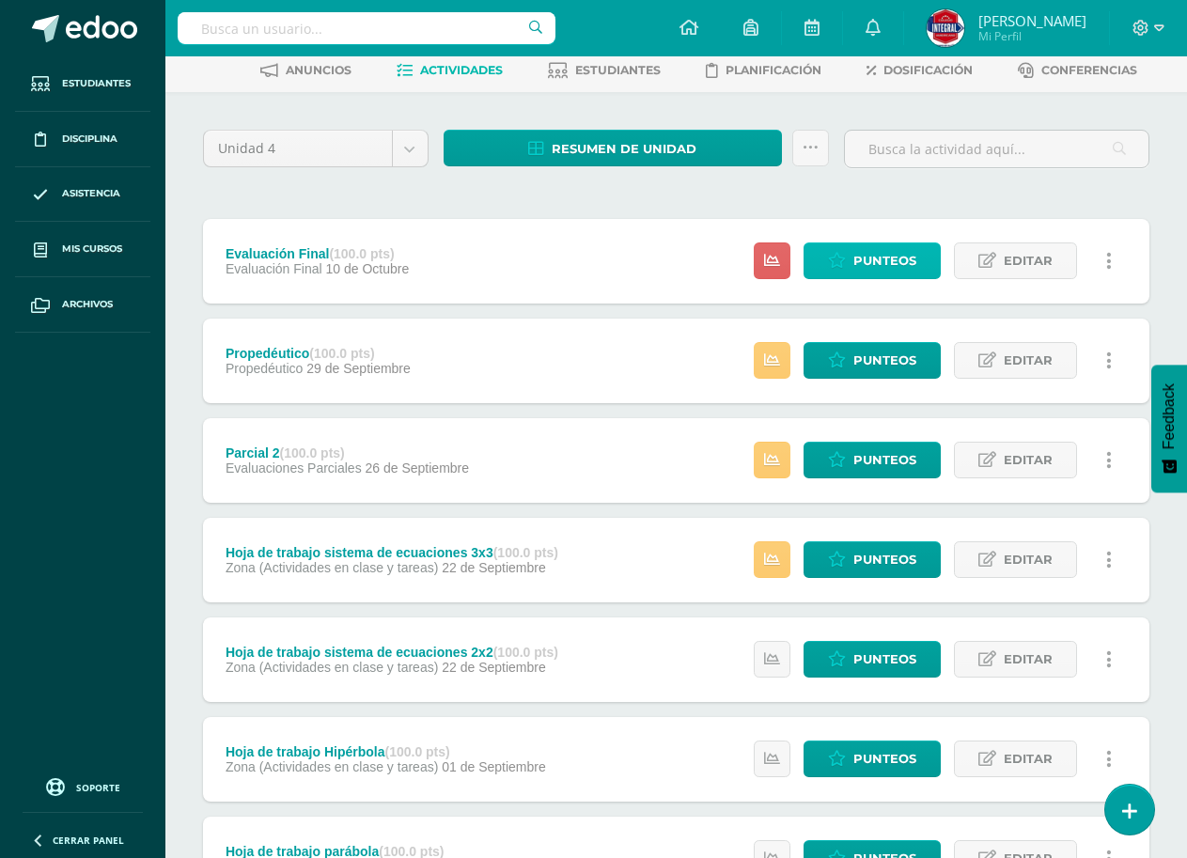
click at [880, 256] on span "Punteos" at bounding box center [884, 260] width 63 height 35
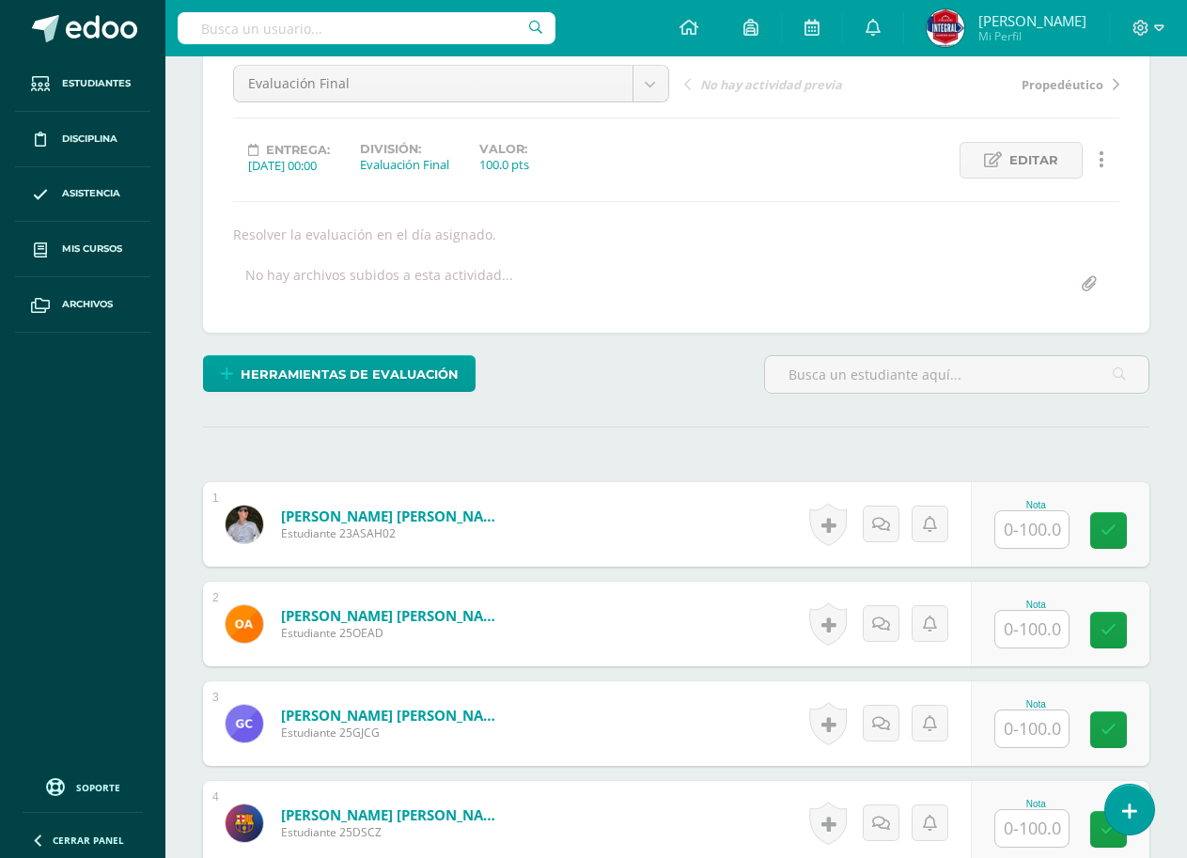
scroll to position [377, 0]
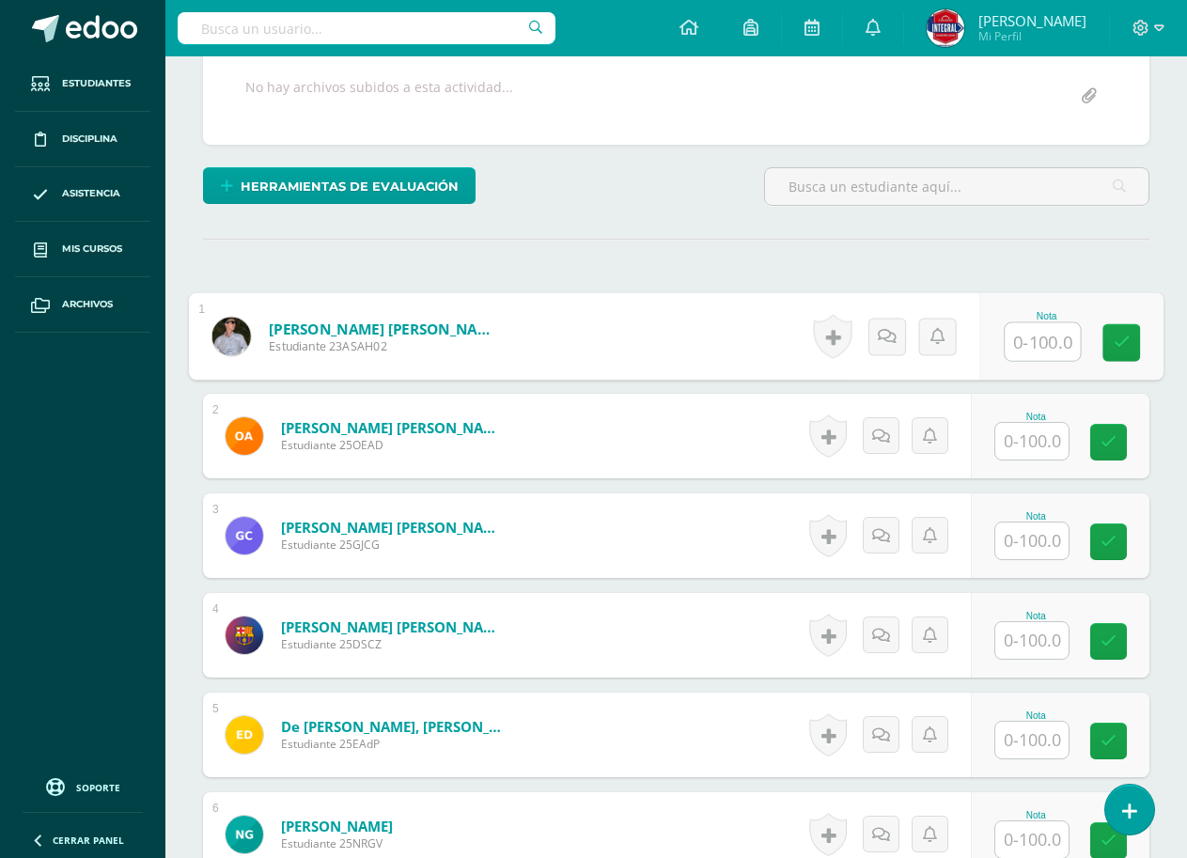
click at [1029, 331] on input "text" at bounding box center [1041, 342] width 75 height 38
click at [1097, 344] on div "0 Logros Logros obtenidos Aún no hay logros agregados Nota: 20.00" at bounding box center [1074, 336] width 177 height 87
click at [1114, 344] on icon at bounding box center [1120, 336] width 19 height 16
type input "50"
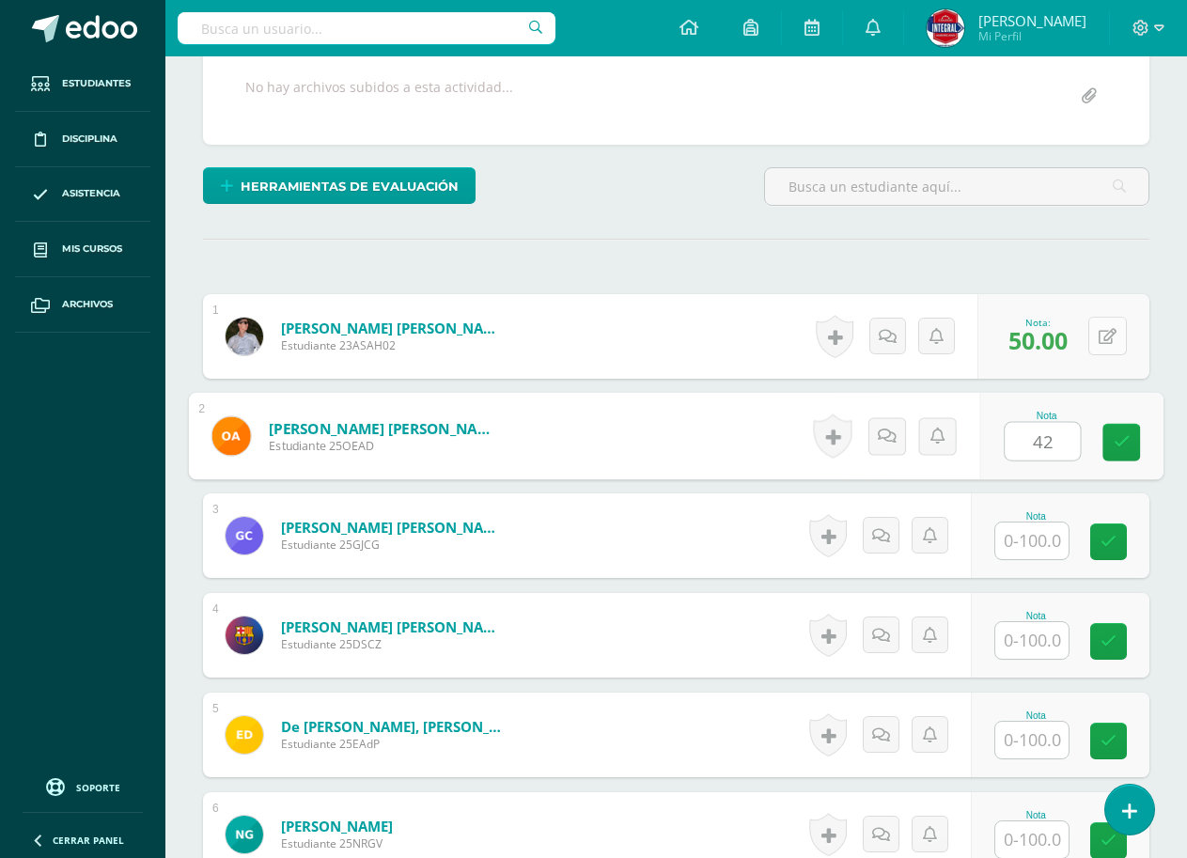
type input "42"
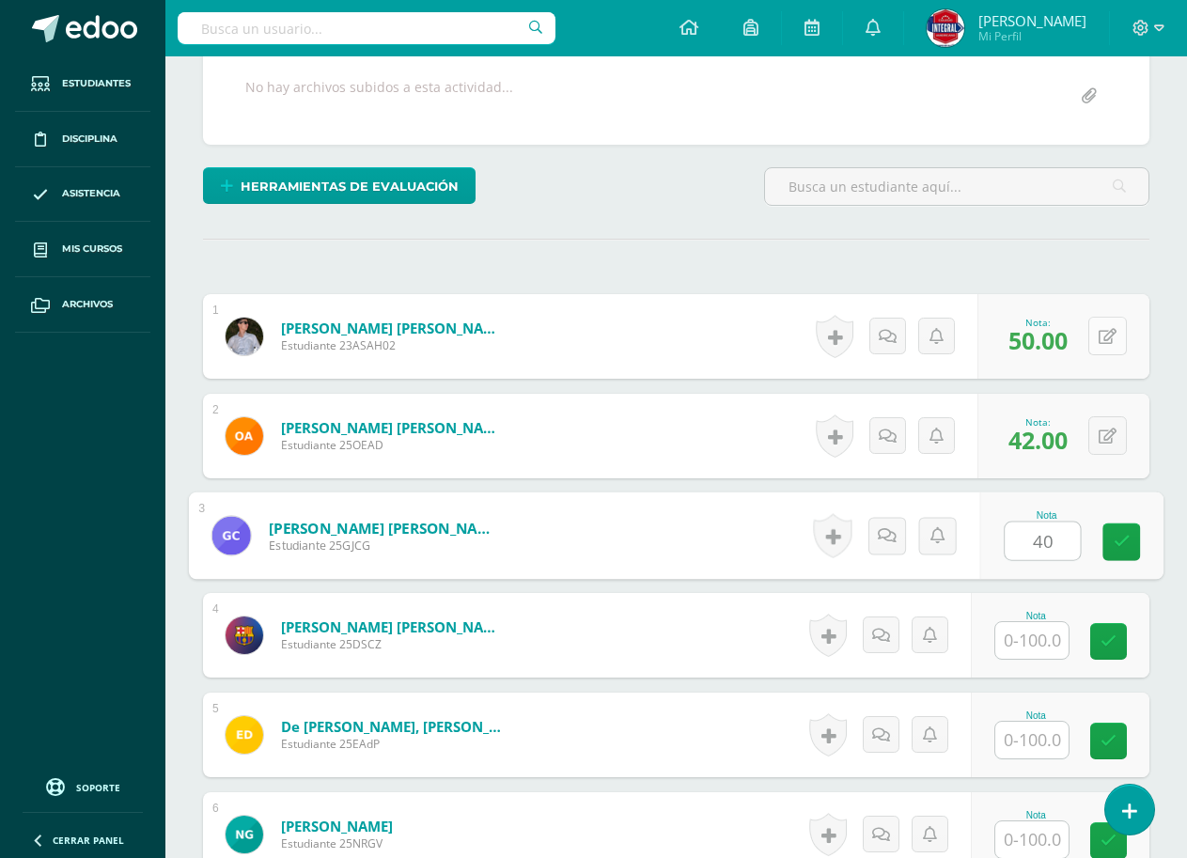
type input "40"
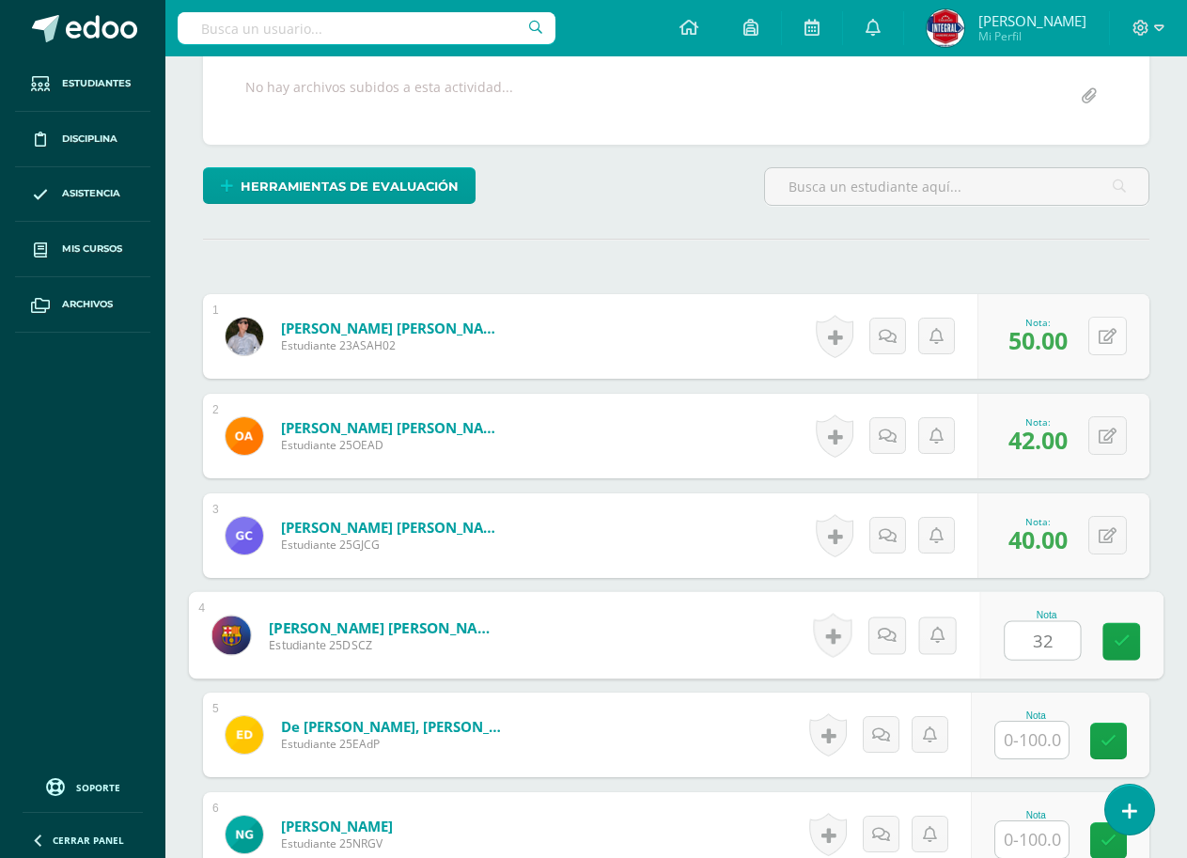
type input "32"
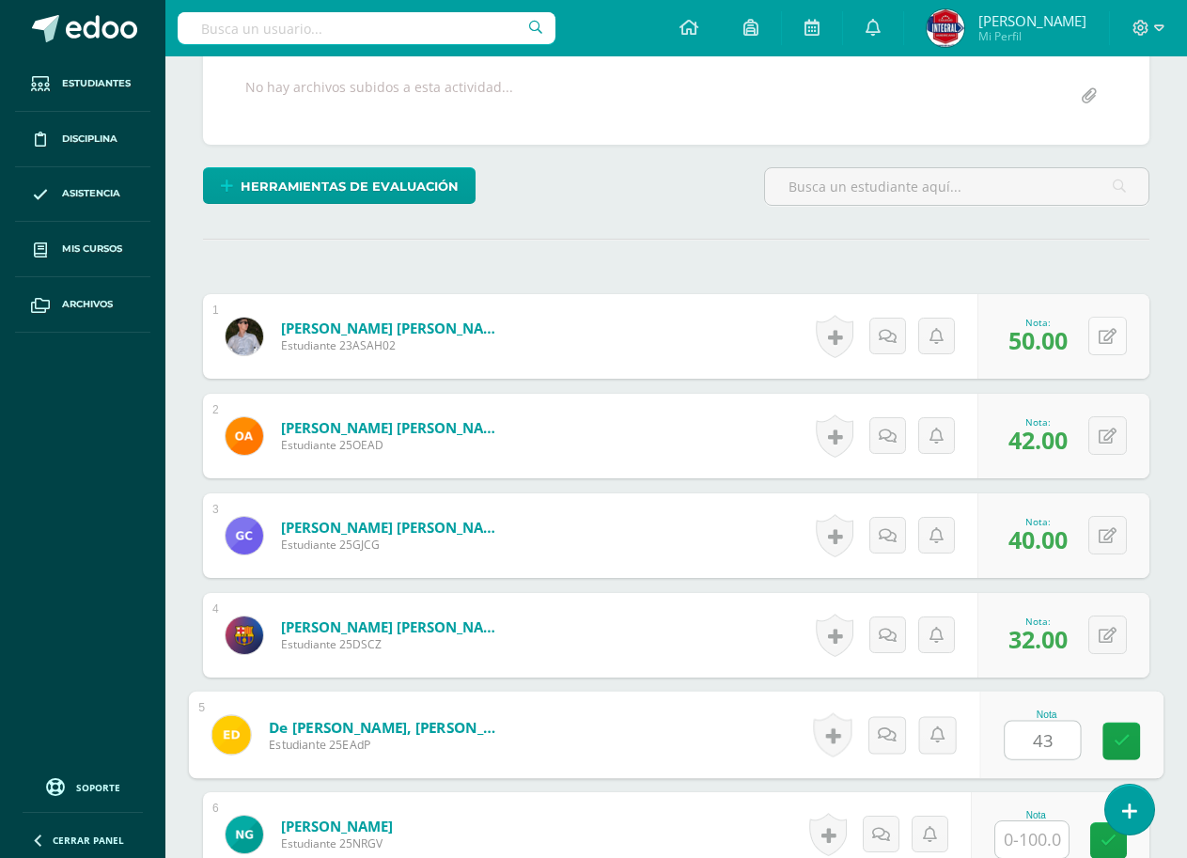
type input "43"
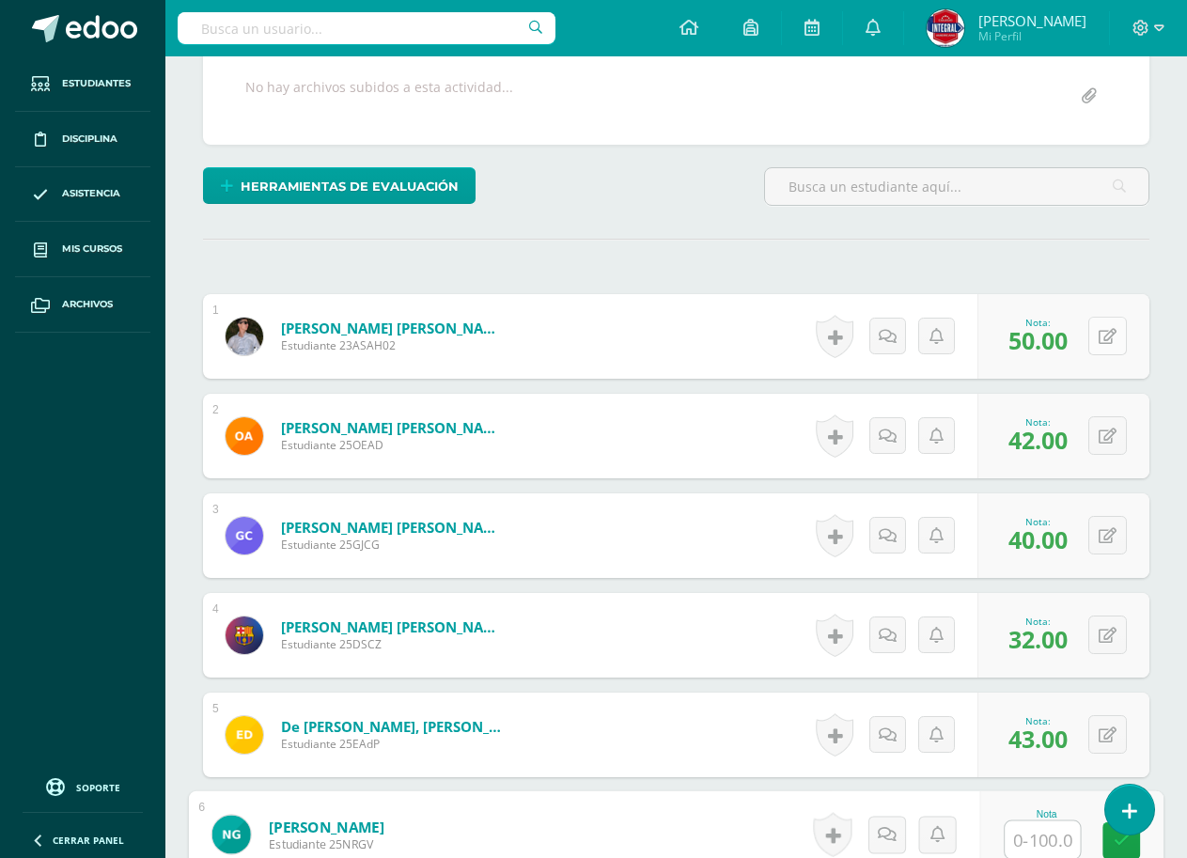
type input "3"
type input "48"
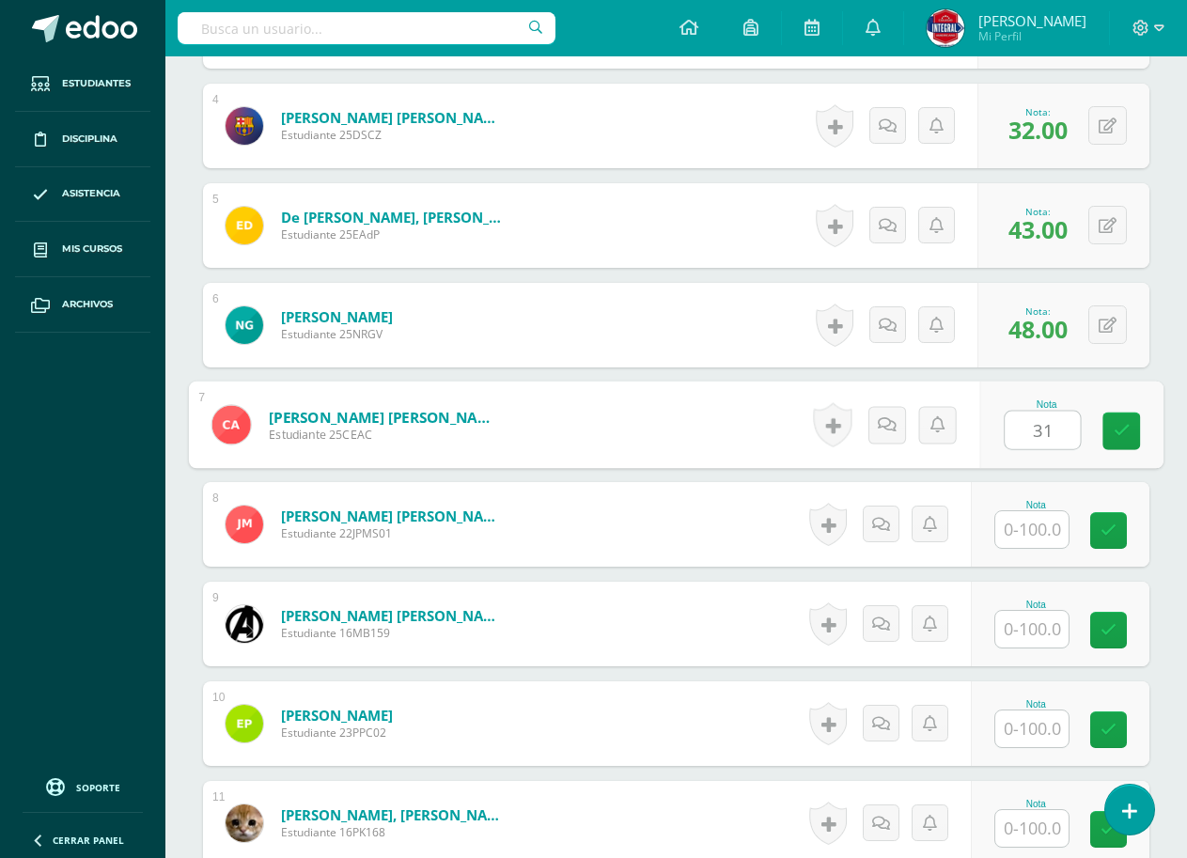
type input "31"
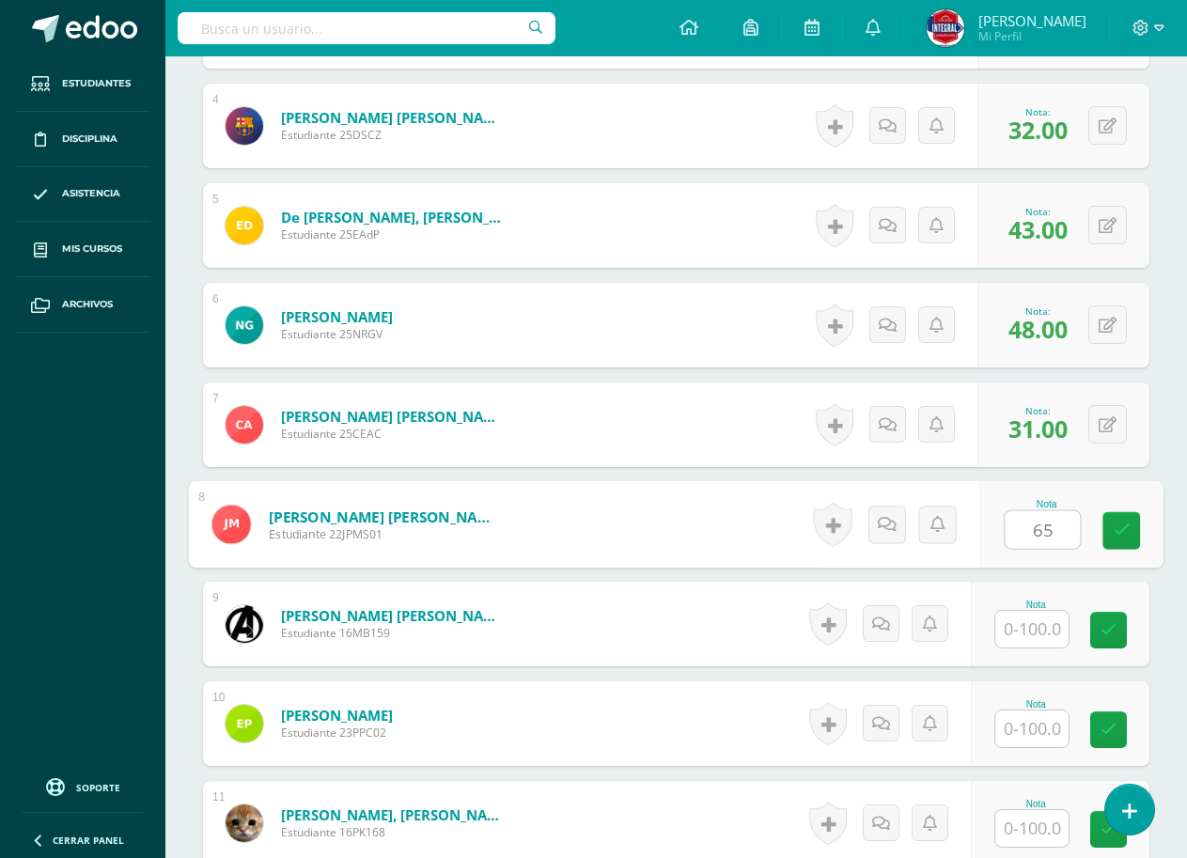
type input "65"
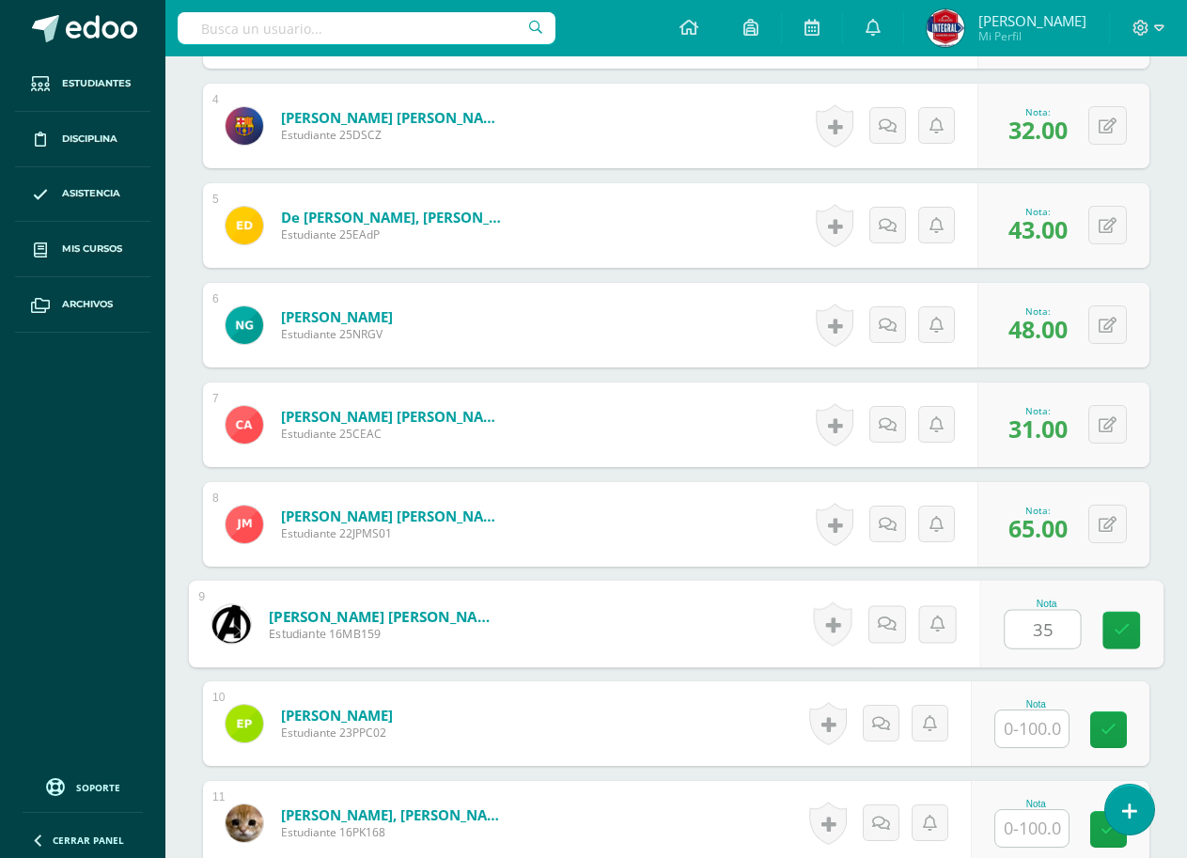
type input "35"
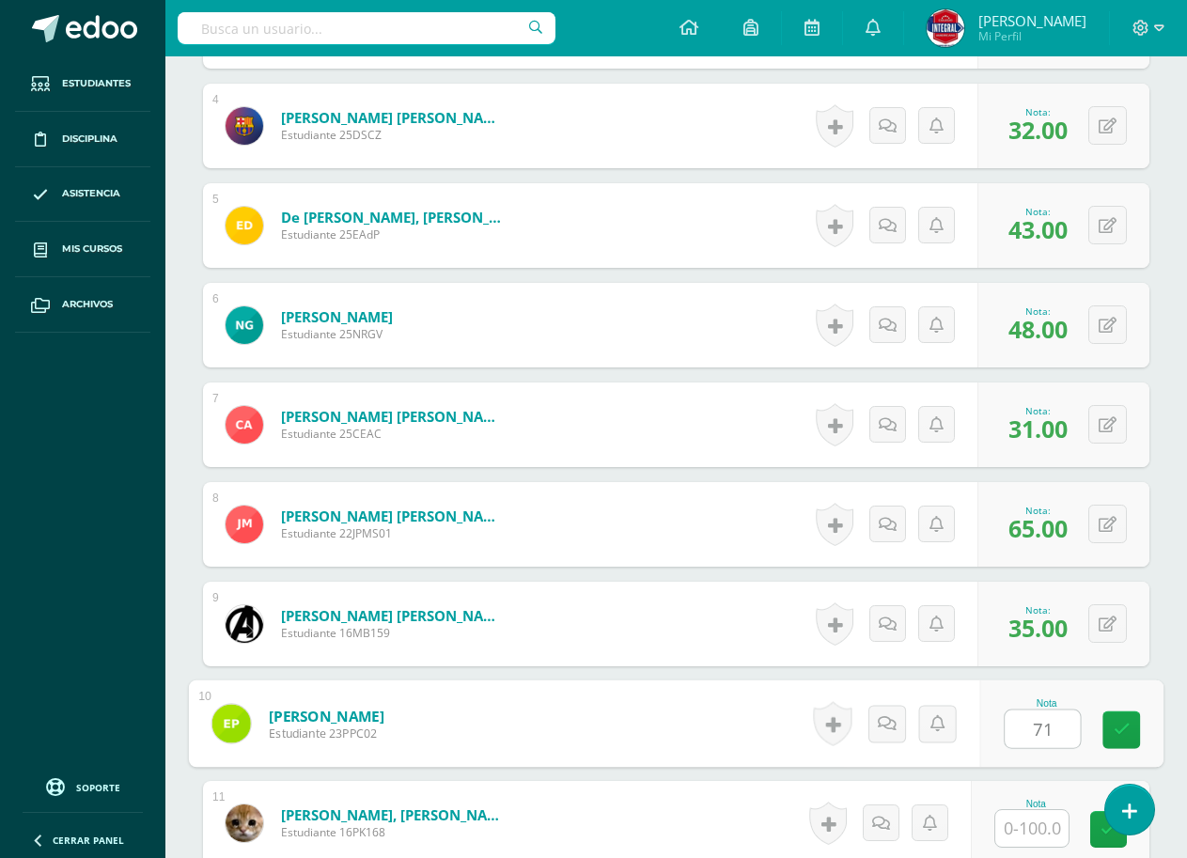
type input "71"
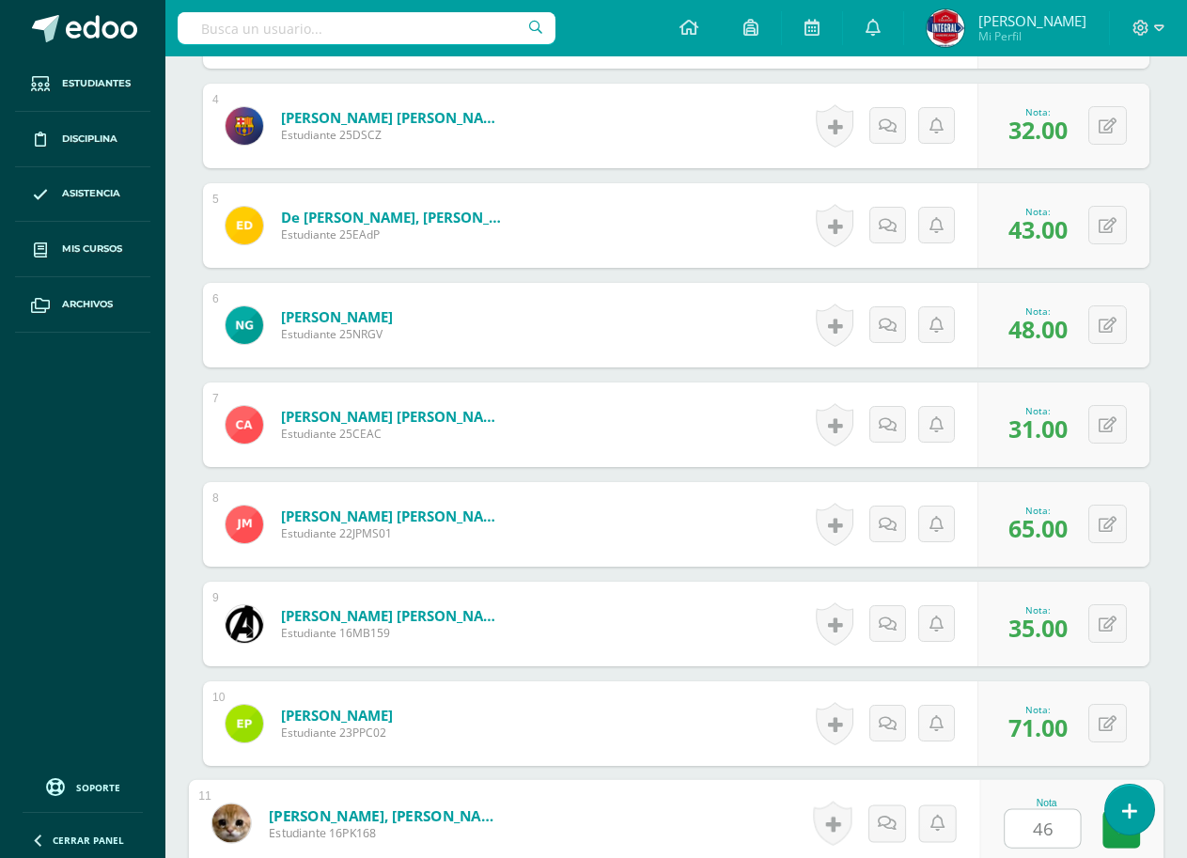
type input "46"
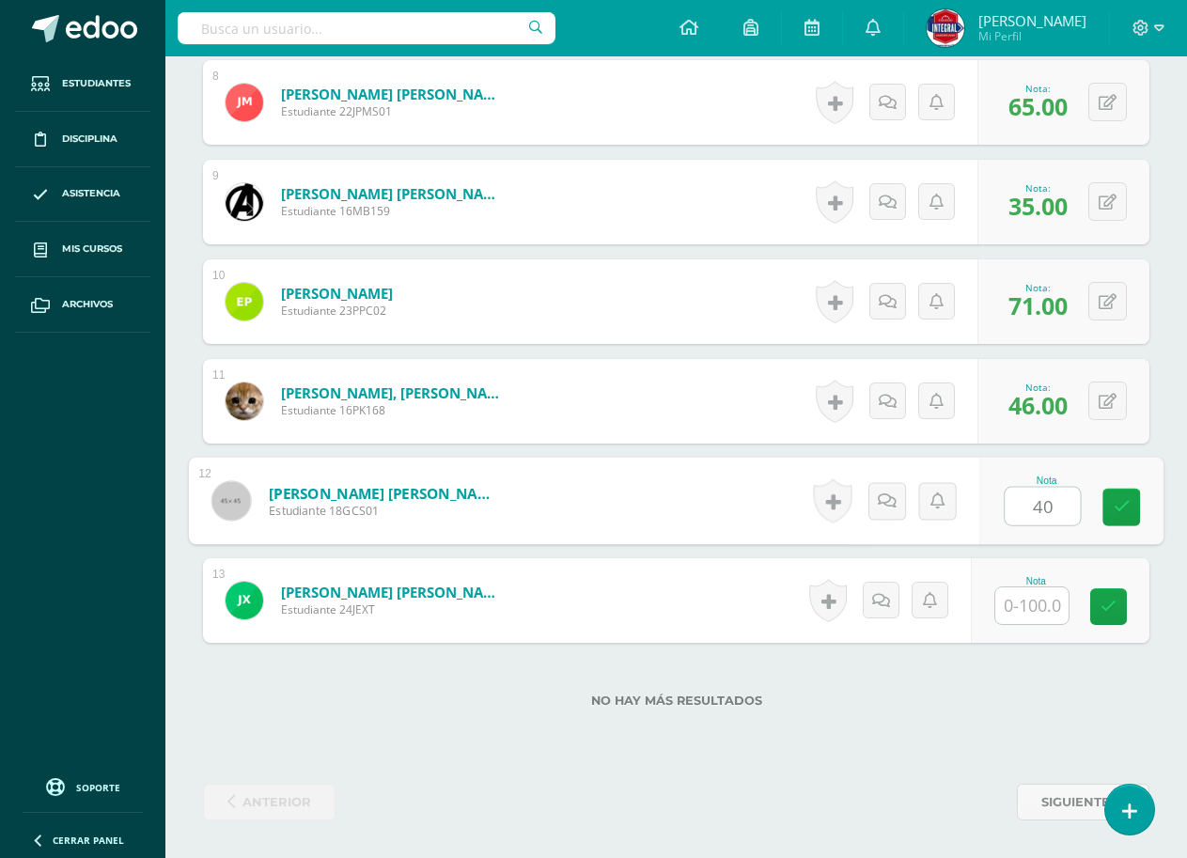
type input "40"
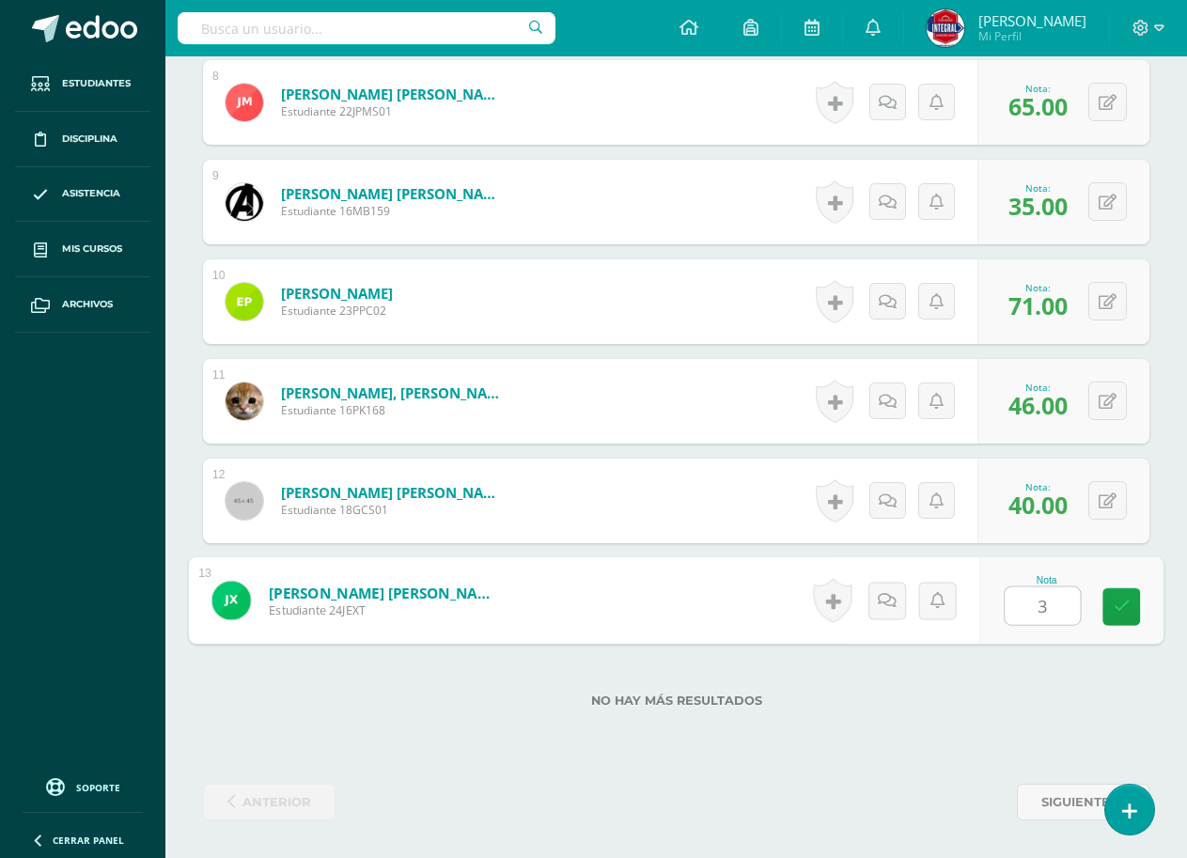
type input "34"
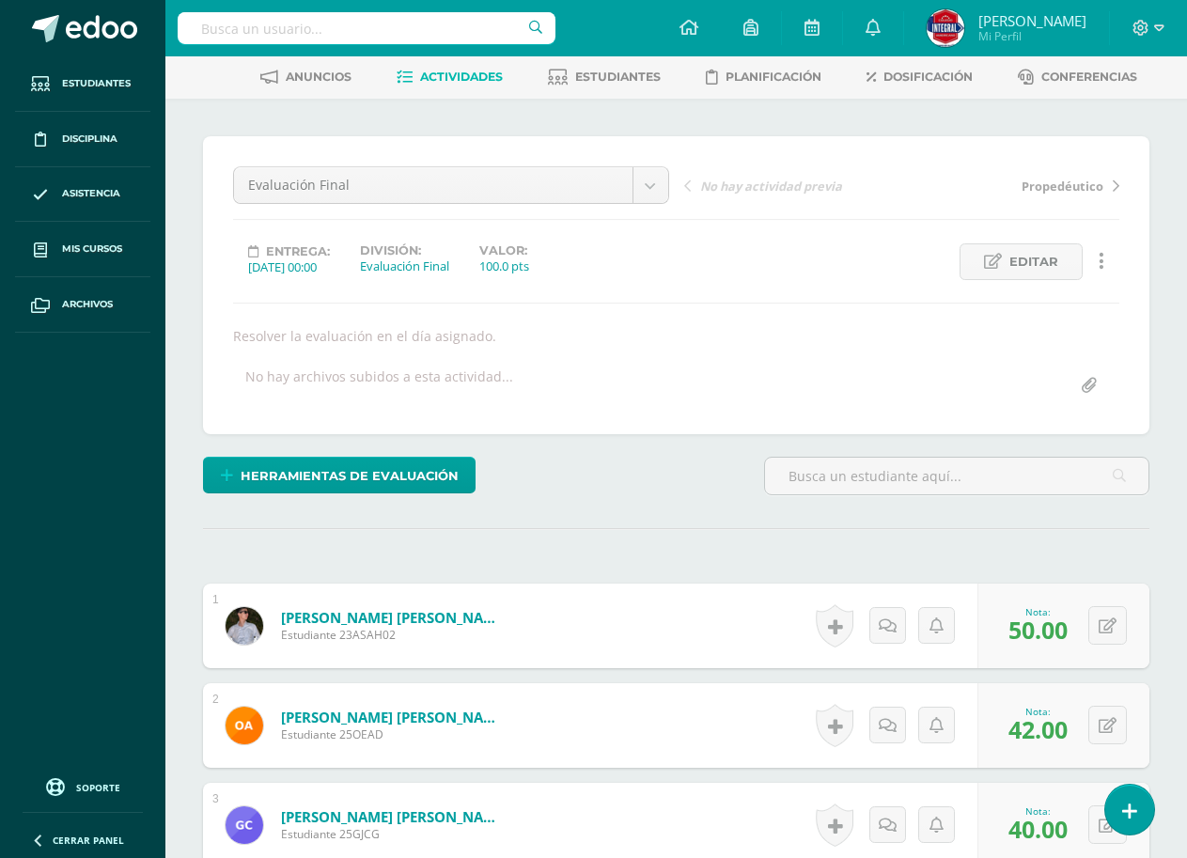
scroll to position [0, 0]
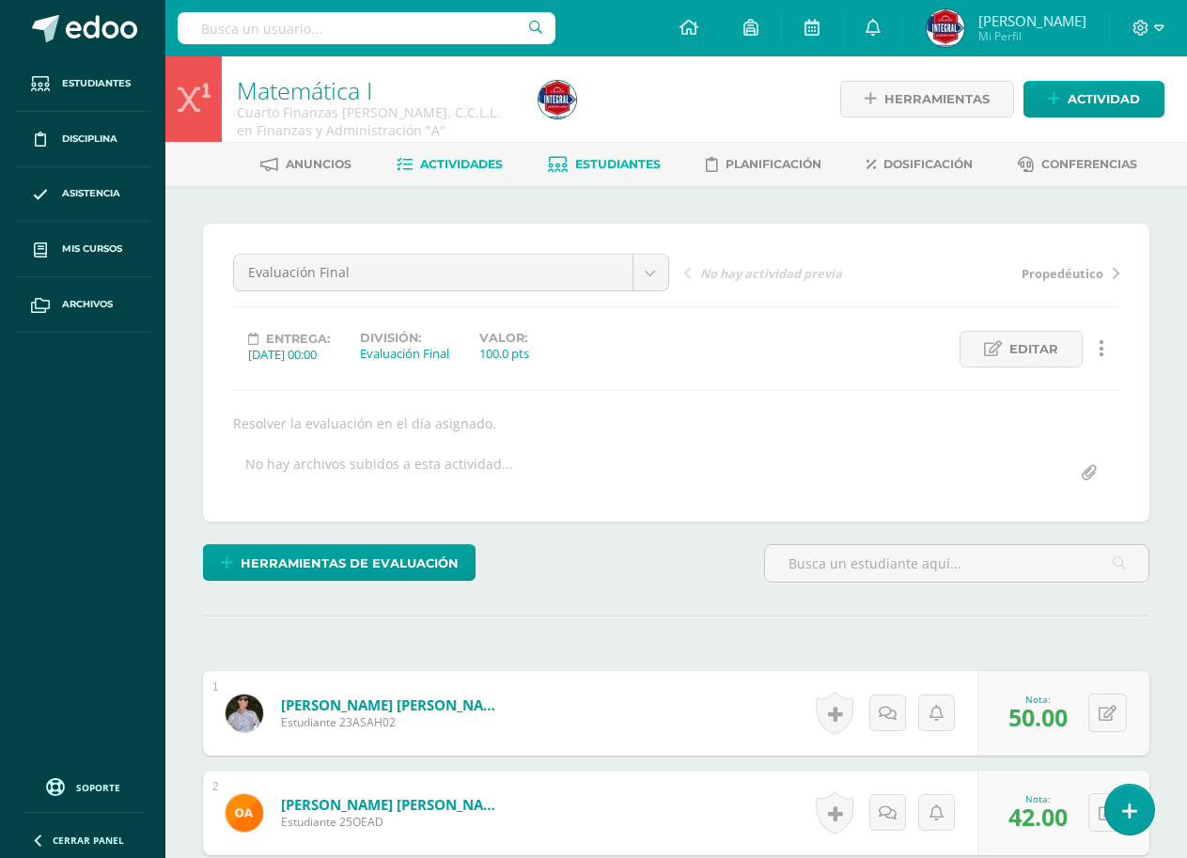
click at [553, 163] on icon at bounding box center [558, 165] width 20 height 16
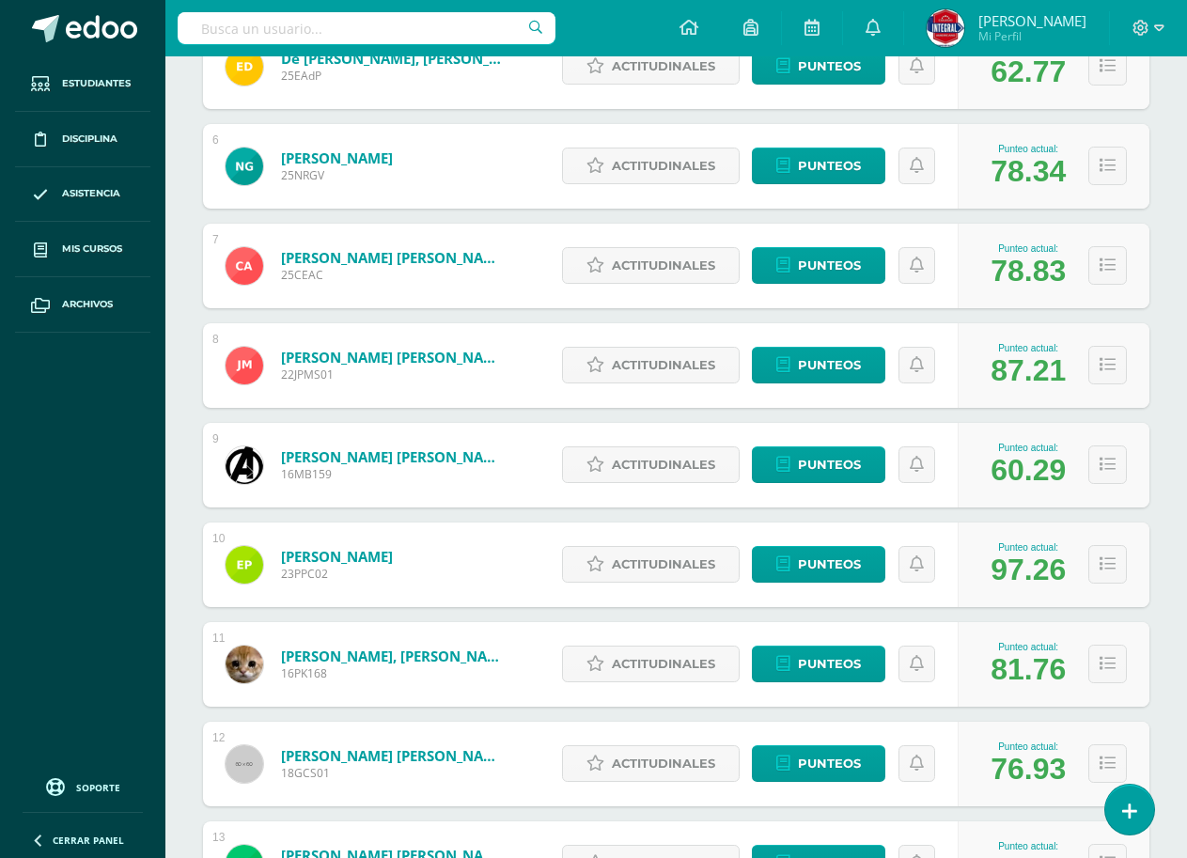
scroll to position [768, 0]
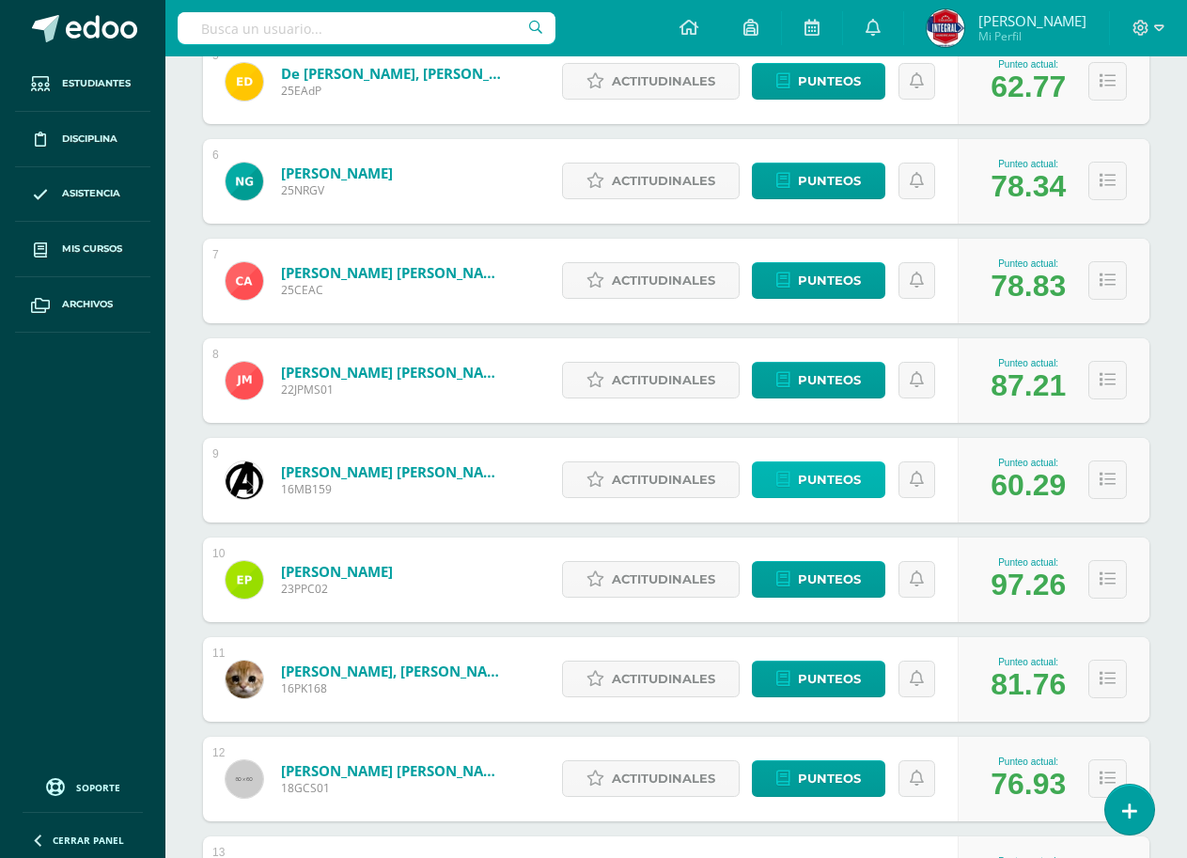
click at [832, 474] on span "Punteos" at bounding box center [829, 479] width 63 height 35
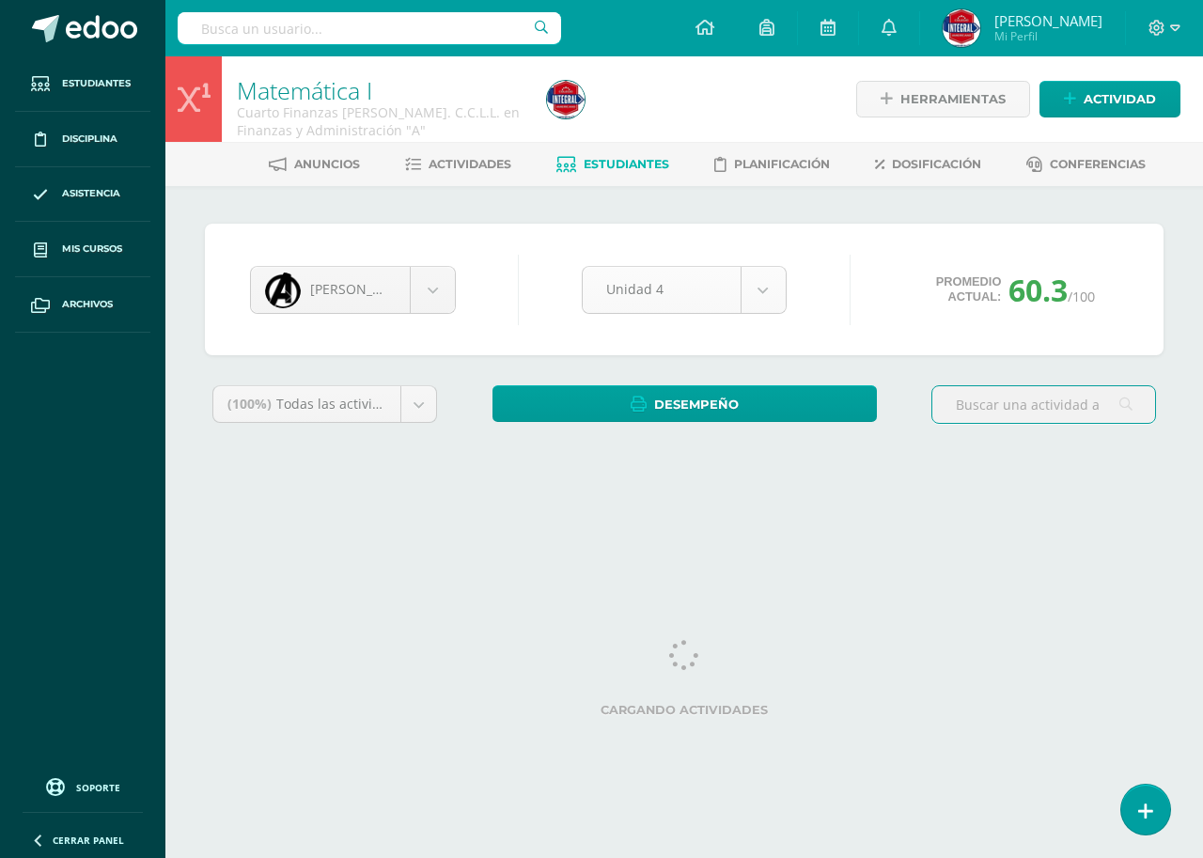
click at [686, 300] on body "Estudiantes Disciplina Asistencia Mis cursos Archivos Soporte Ayuda Reportar un…" at bounding box center [601, 253] width 1203 height 506
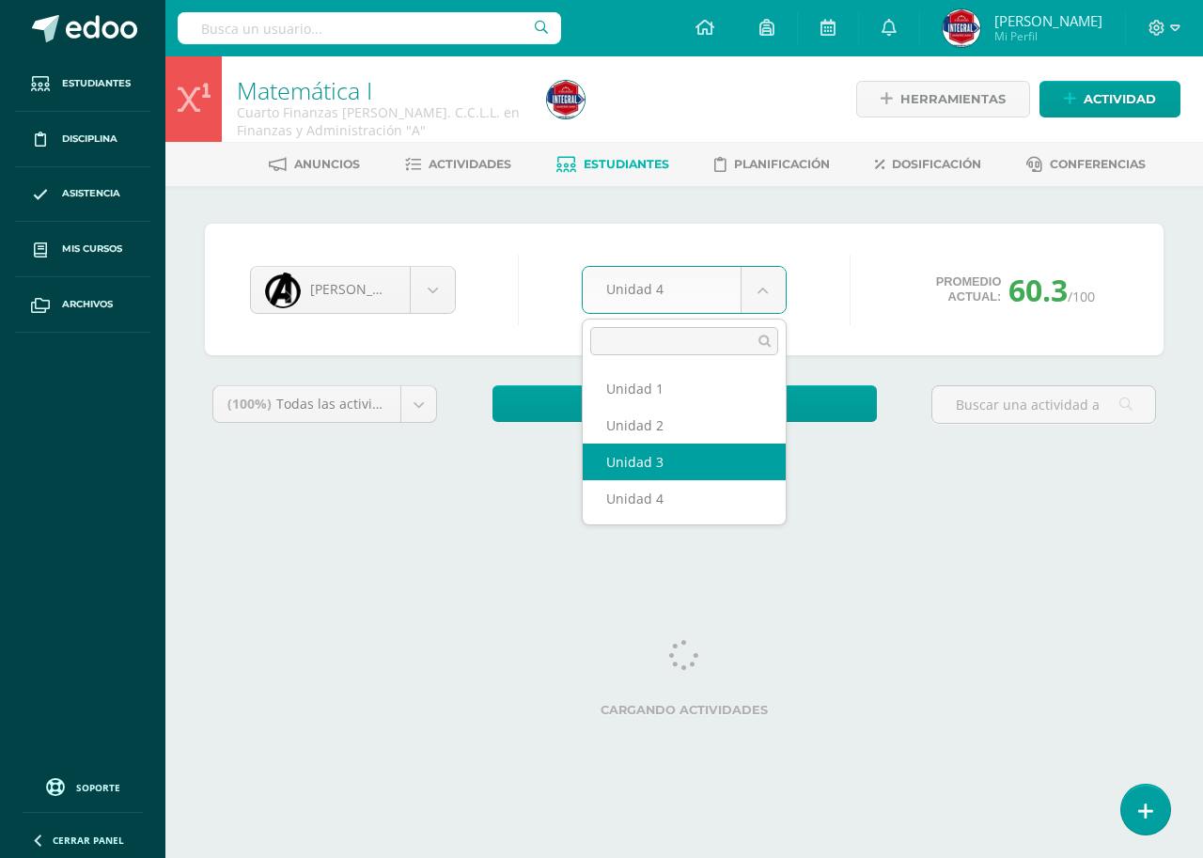
select select "Unidad 3"
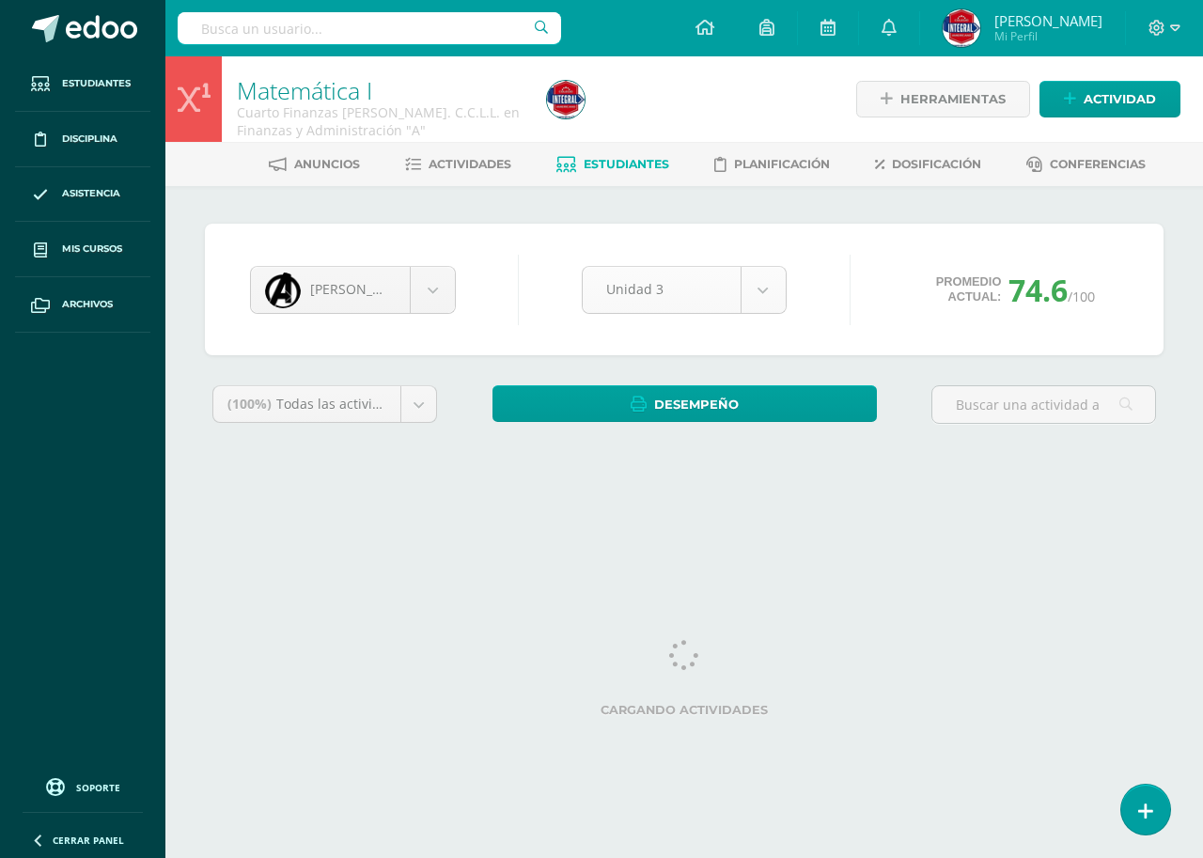
click at [699, 274] on body "Estudiantes Disciplina Asistencia Mis cursos Archivos Soporte Ayuda Reportar un…" at bounding box center [601, 253] width 1203 height 506
select select "Unidad 2"
click at [691, 298] on body "Estudiantes Disciplina Asistencia Mis cursos Archivos Soporte Ayuda Reportar un…" at bounding box center [601, 253] width 1203 height 506
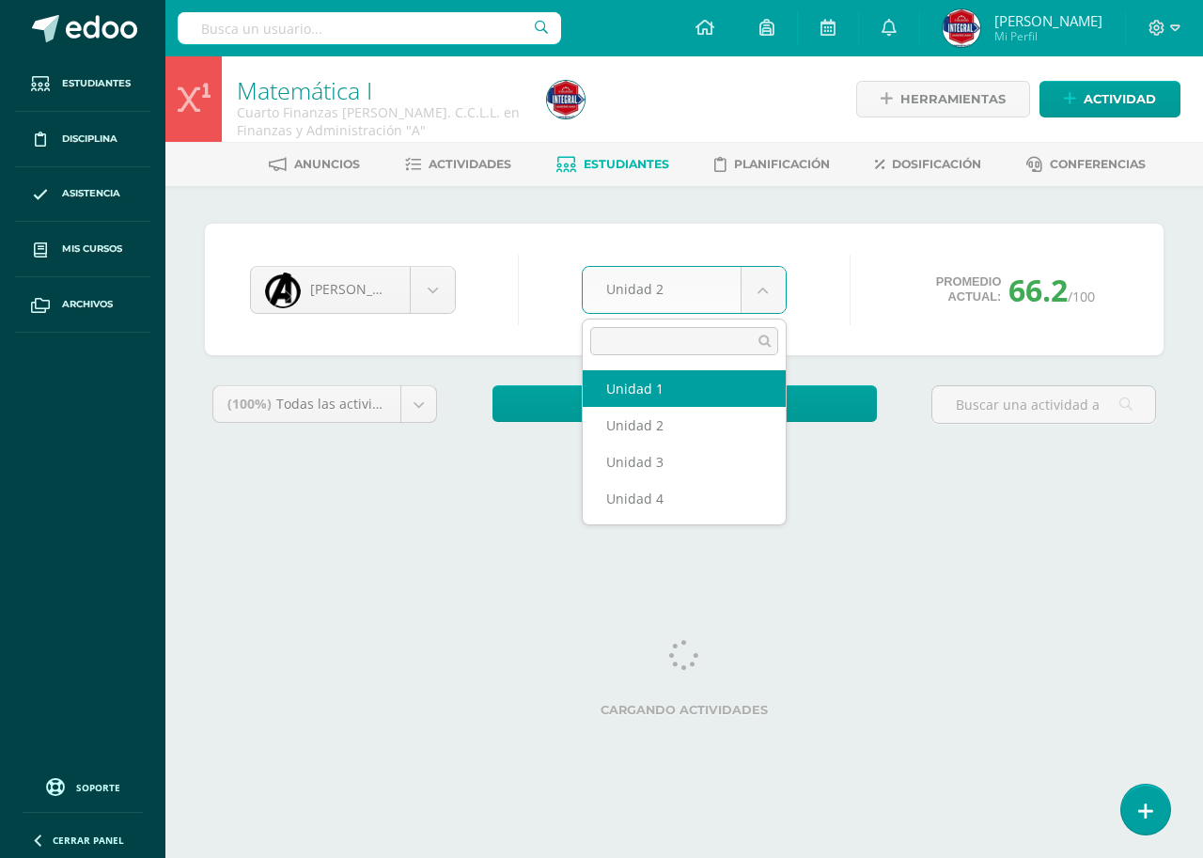
select select "Unidad 1"
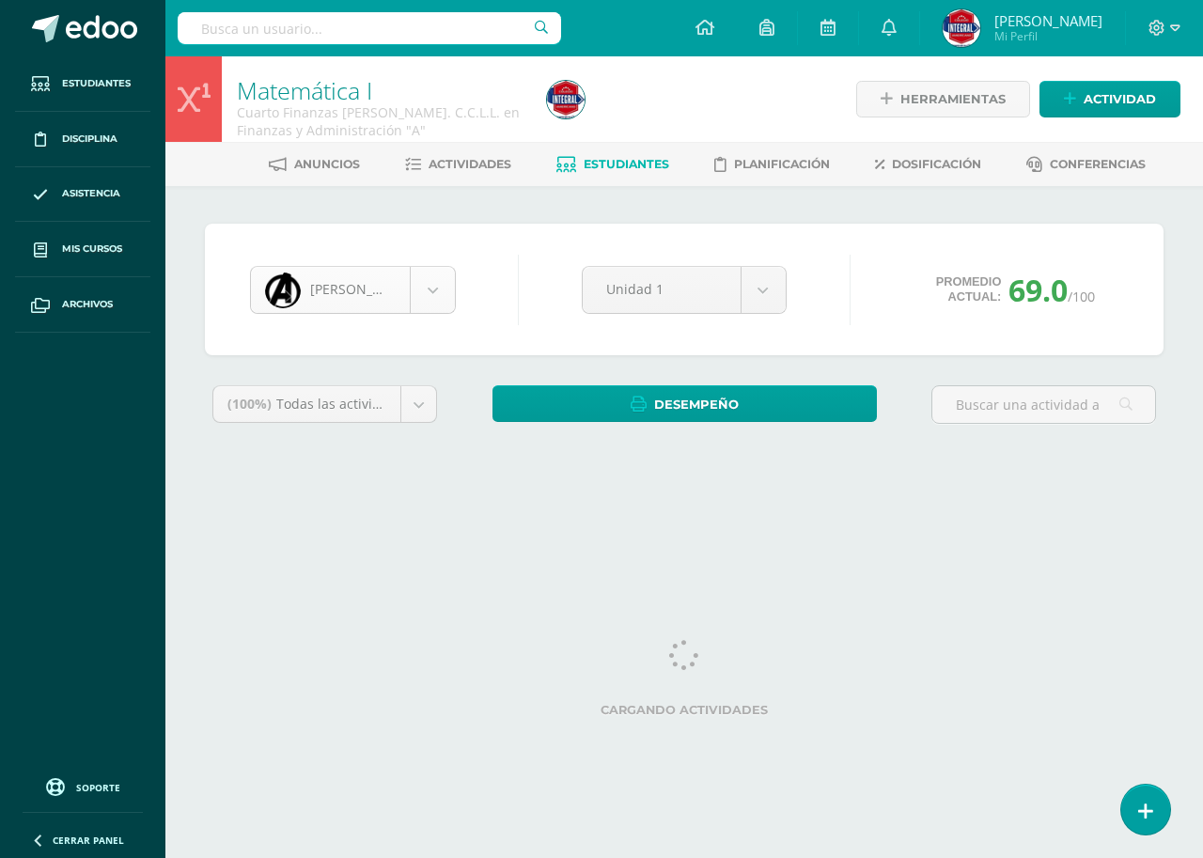
click at [408, 300] on body "Estudiantes Disciplina Asistencia Mis cursos Archivos Soporte Ayuda Reportar un…" at bounding box center [601, 253] width 1203 height 506
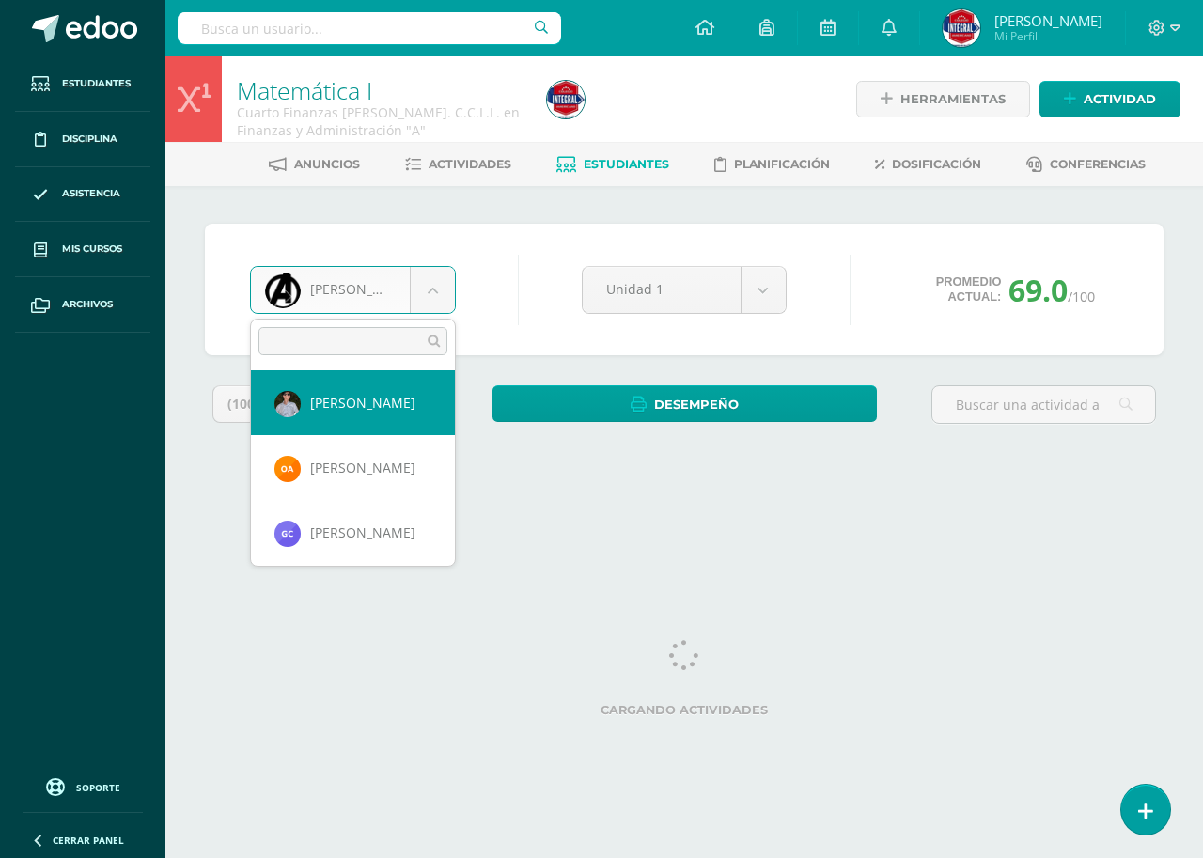
select select "2396"
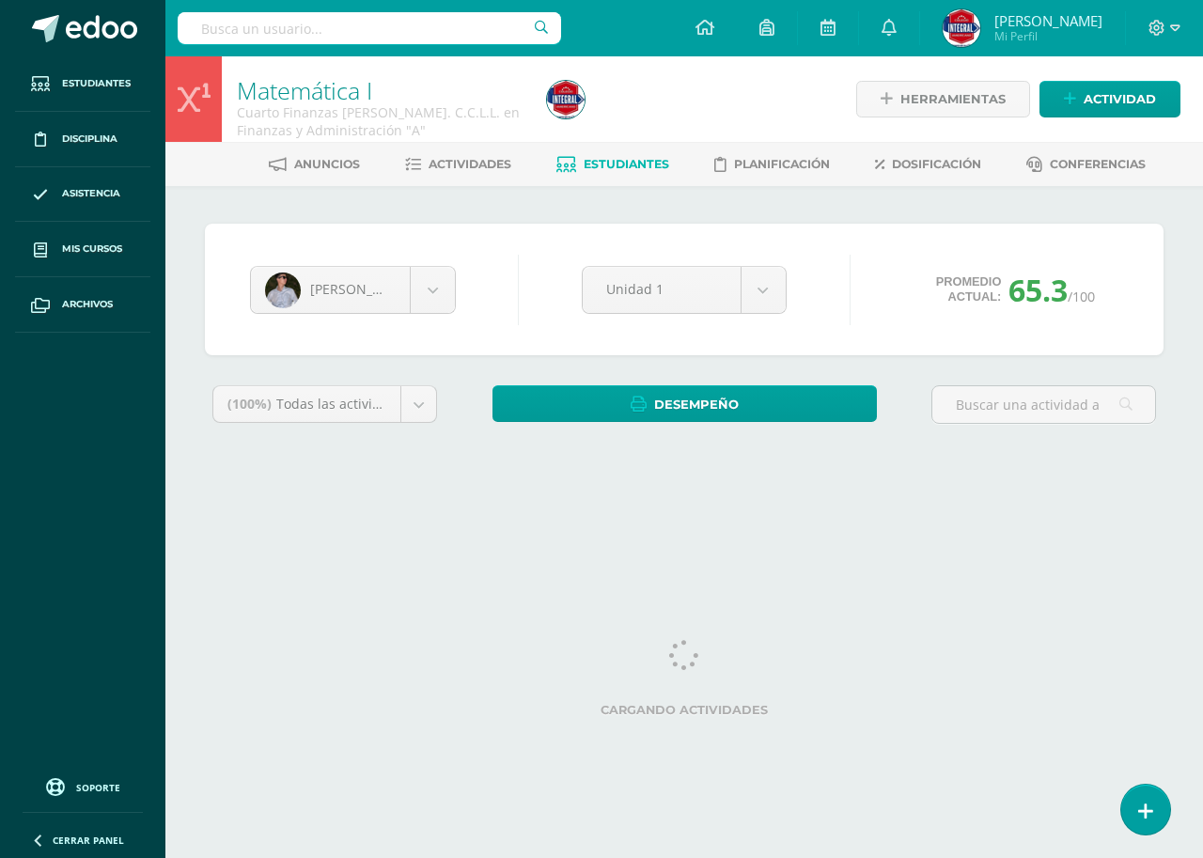
click at [715, 258] on div "[PERSON_NAME] [PERSON_NAME] [PERSON_NAME] [PERSON_NAME] [PERSON_NAME] Evoleth d…" at bounding box center [683, 289] width 883 height 71
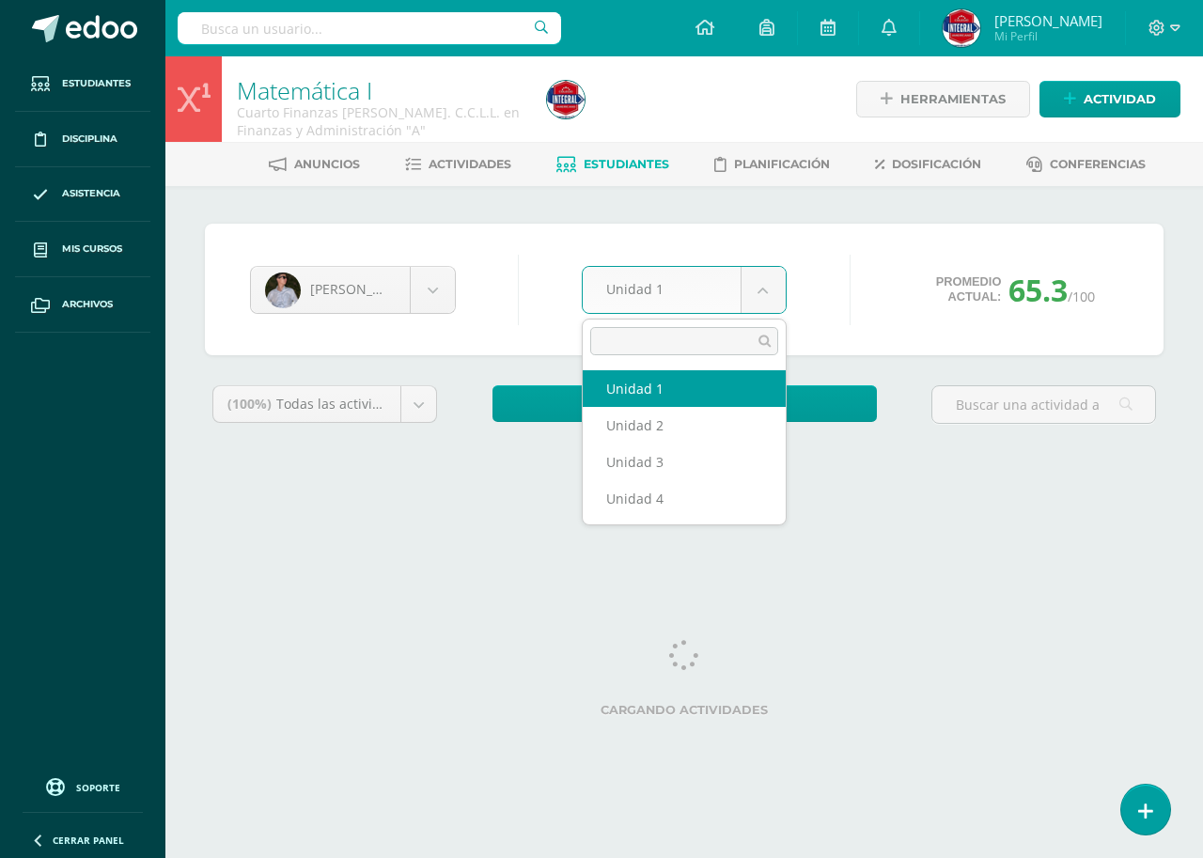
click at [717, 287] on body "Estudiantes Disciplina Asistencia Mis cursos Archivos Soporte Ayuda Reportar un…" at bounding box center [601, 253] width 1203 height 506
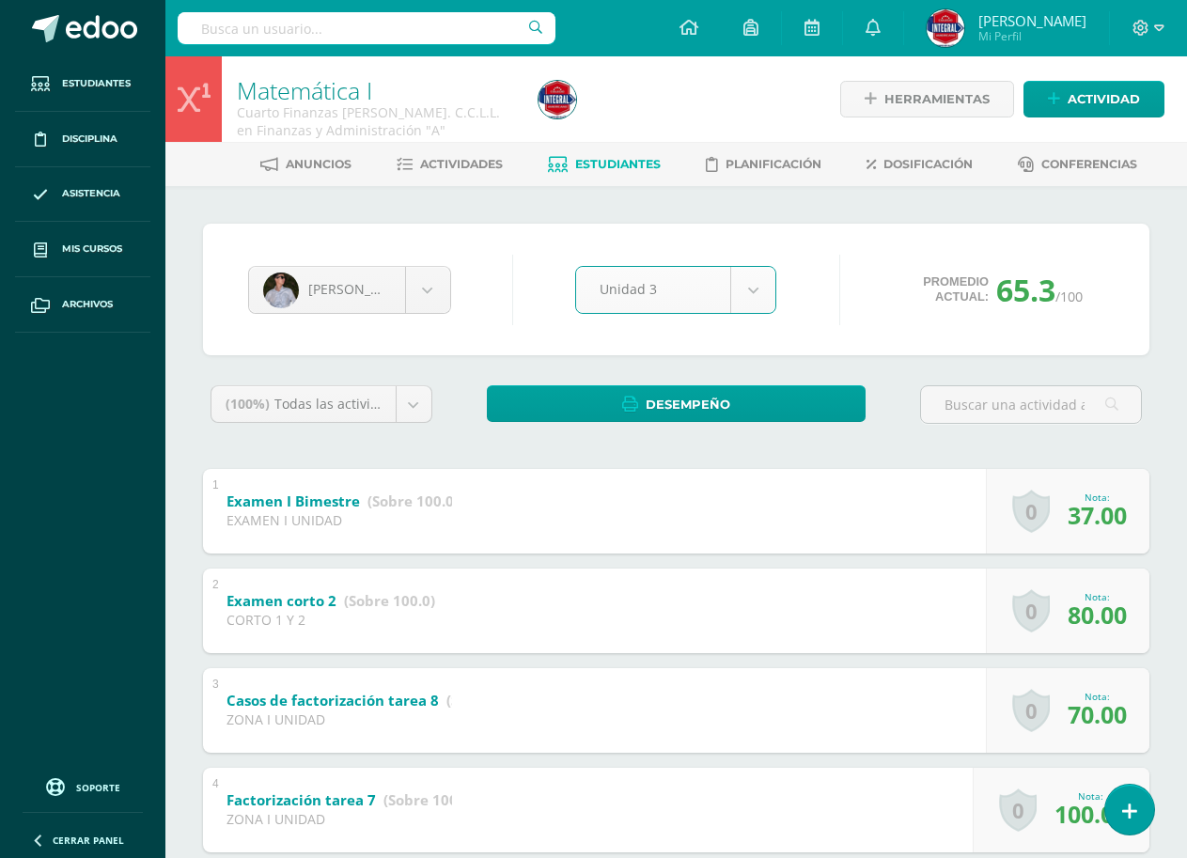
click at [726, 291] on body "Estudiantes Disciplina Asistencia Mis cursos Archivos Soporte Ayuda Reportar un…" at bounding box center [593, 784] width 1187 height 1568
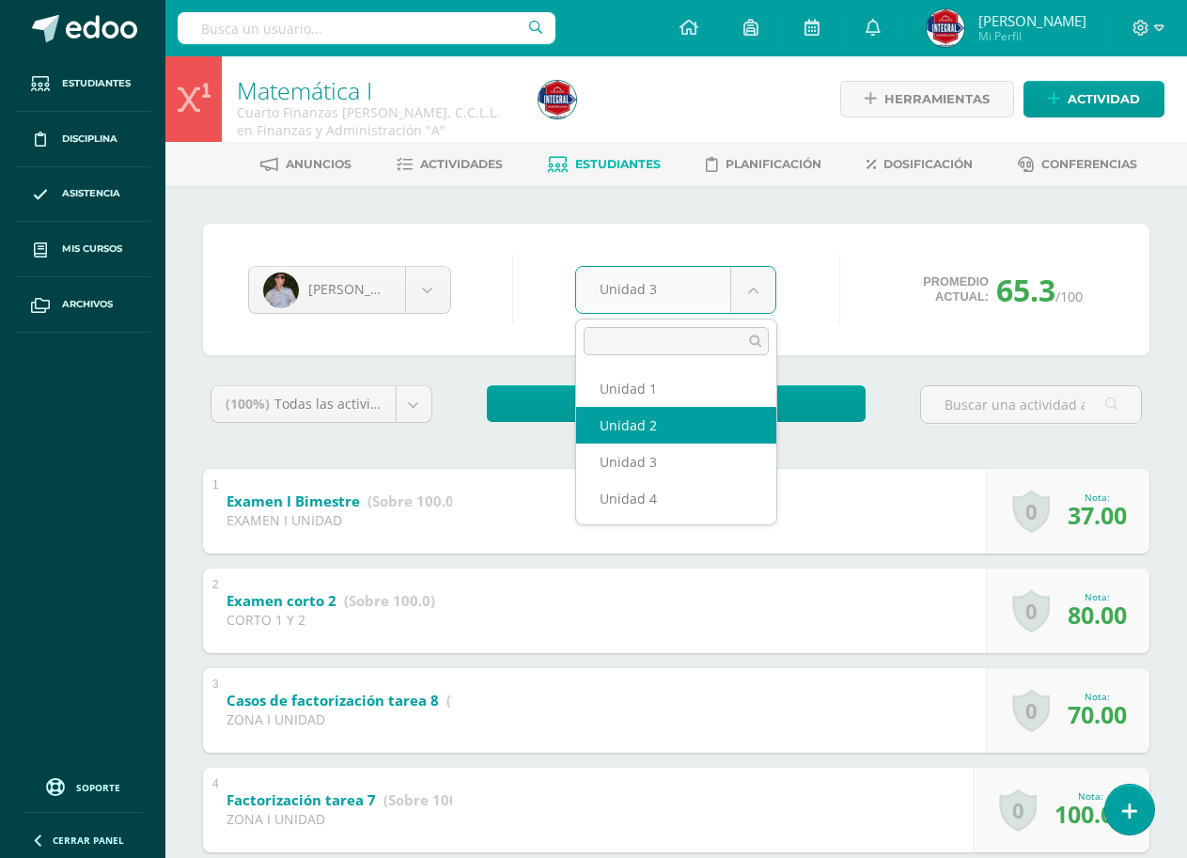
select select "Unidad 2"
click at [654, 303] on body "Estudiantes Disciplina Asistencia Mis cursos Archivos Soporte Ayuda Reportar un…" at bounding box center [593, 784] width 1187 height 1568
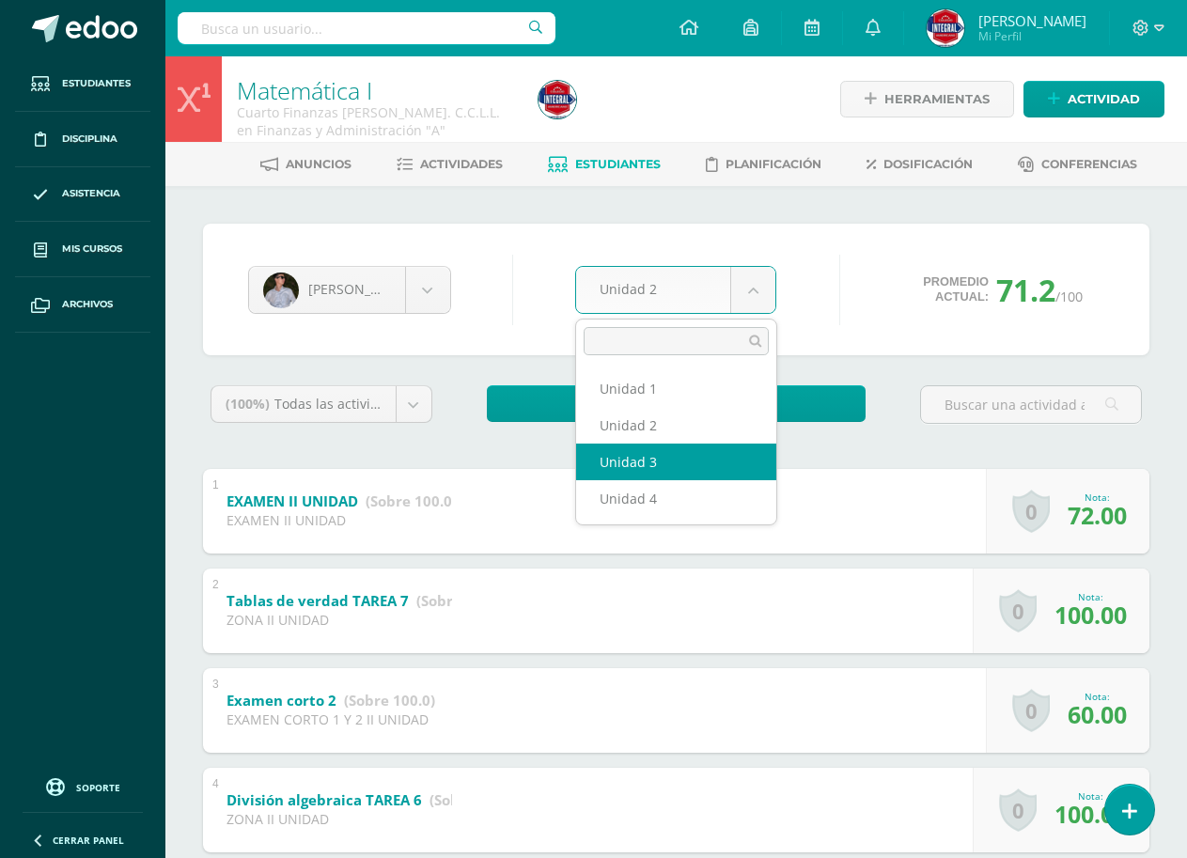
select select "Unidad 3"
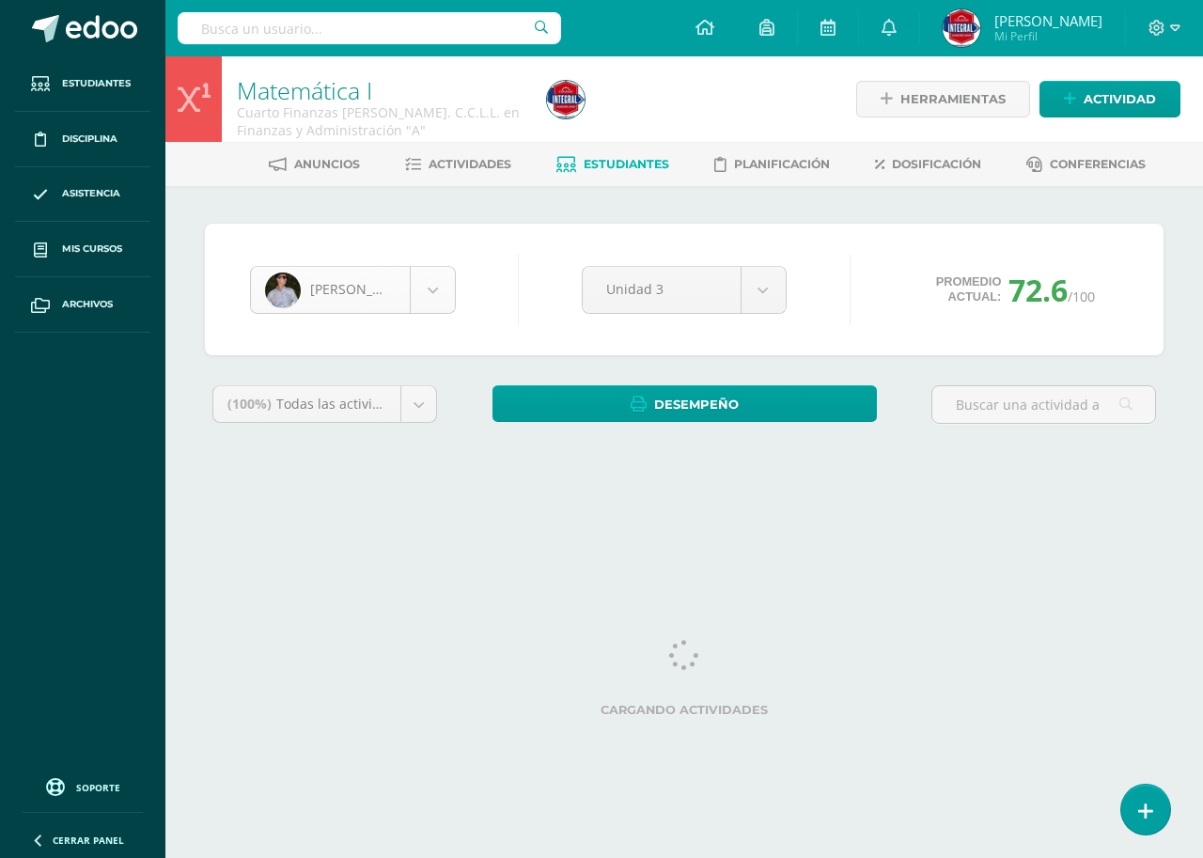
click at [438, 287] on body "Estudiantes Disciplina Asistencia Mis cursos Archivos Soporte Ayuda Reportar un…" at bounding box center [601, 253] width 1203 height 506
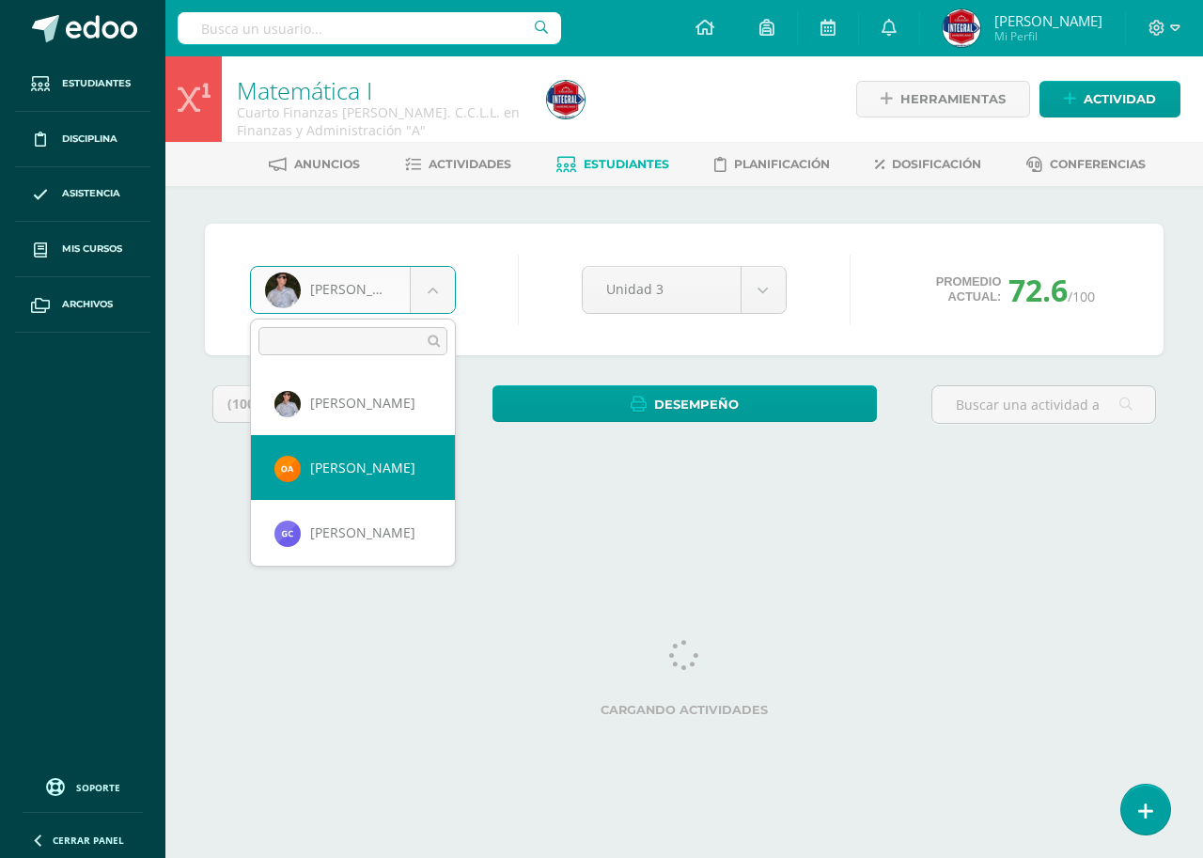
select select "2835"
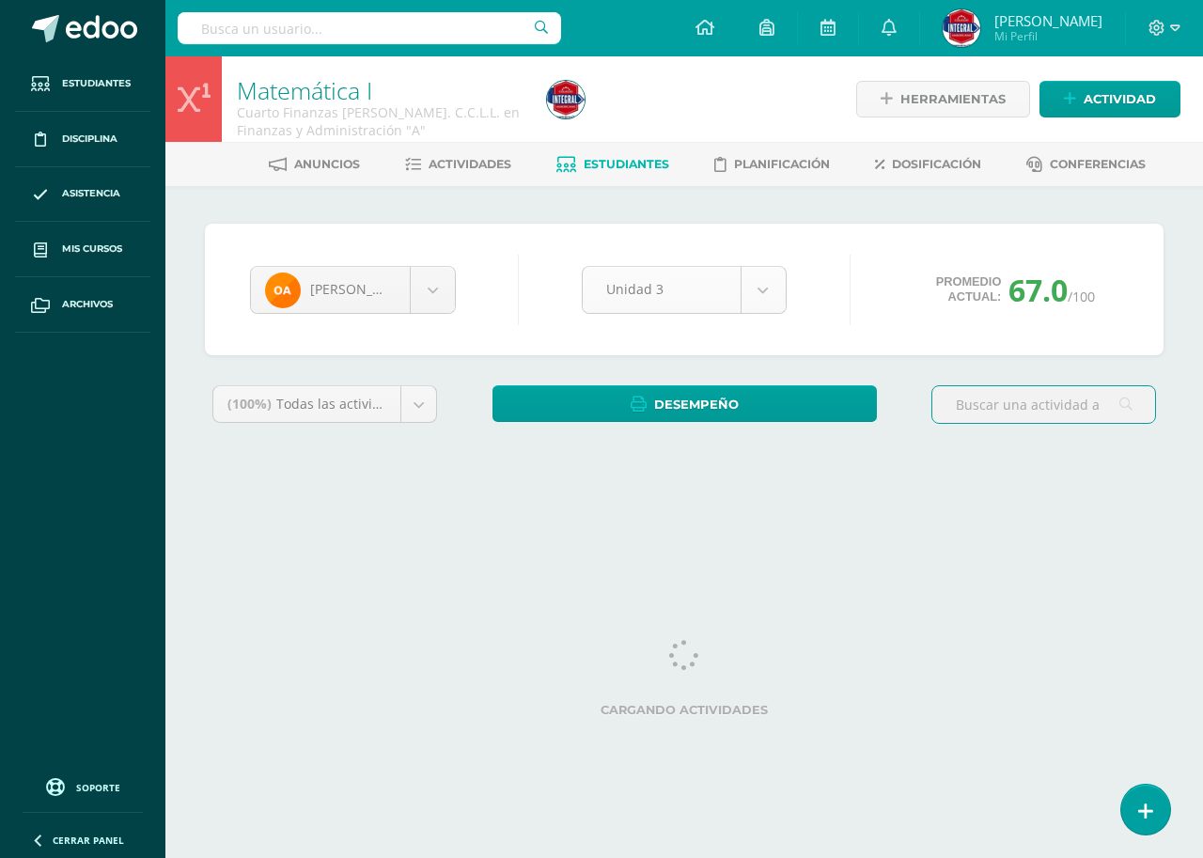
click at [664, 287] on body "Estudiantes Disciplina Asistencia Mis cursos Archivos Soporte Ayuda Reportar un…" at bounding box center [601, 253] width 1203 height 506
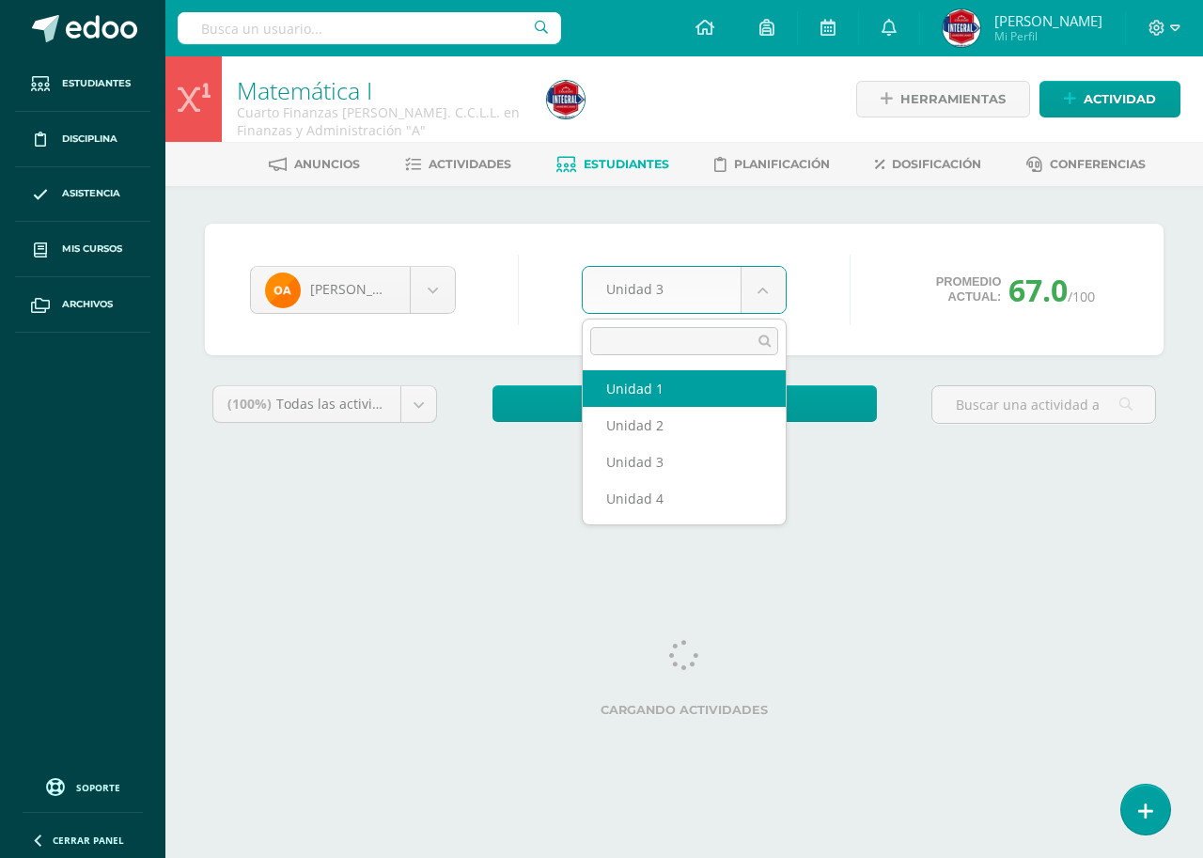
select select "Unidad 1"
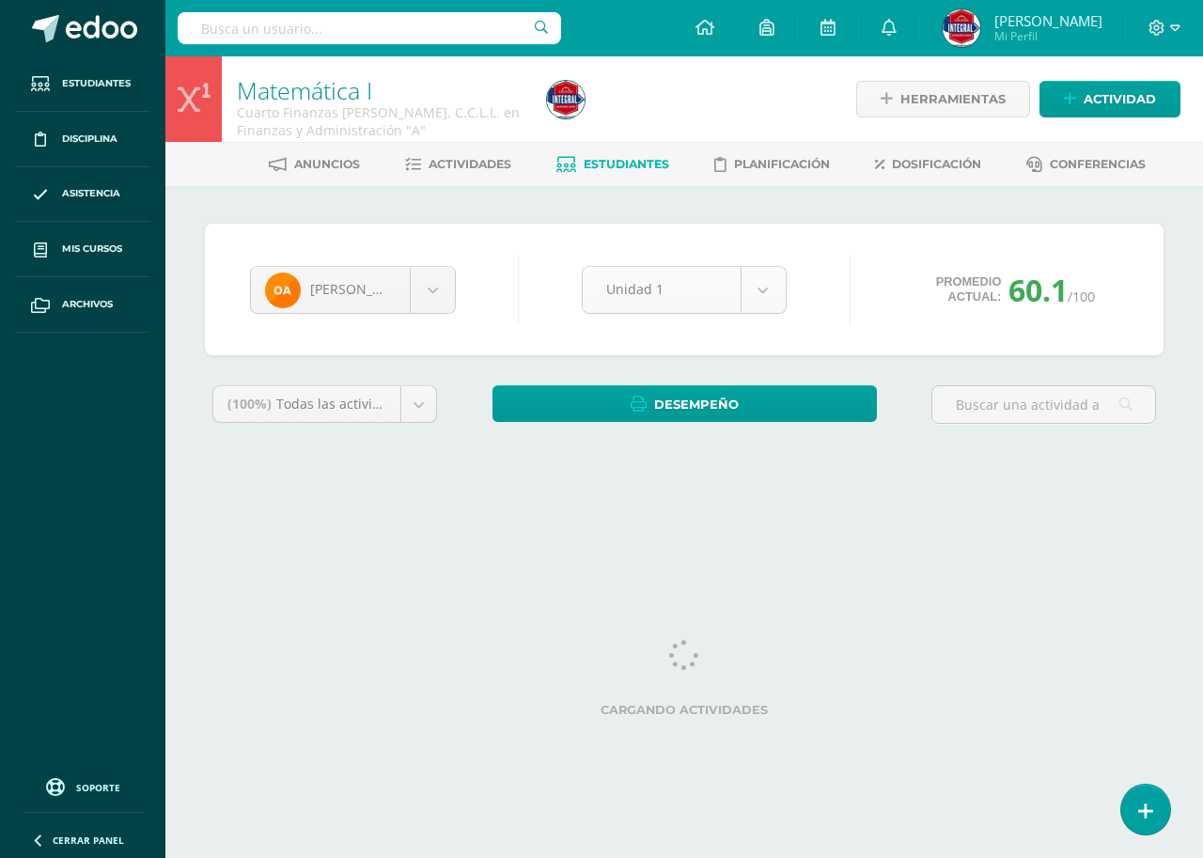
click at [682, 299] on body "Estudiantes Disciplina Asistencia Mis cursos Archivos Soporte Ayuda Reportar un…" at bounding box center [601, 253] width 1203 height 506
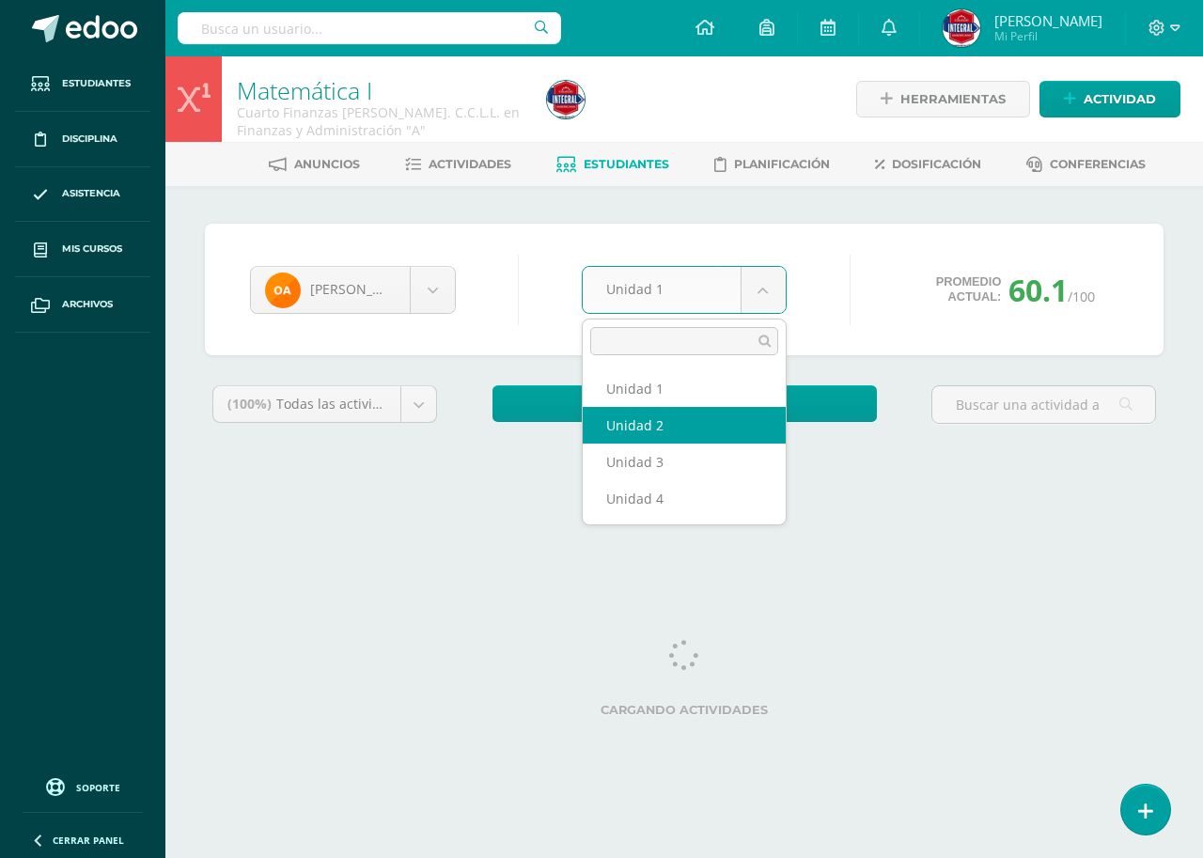
select select "Unidad 2"
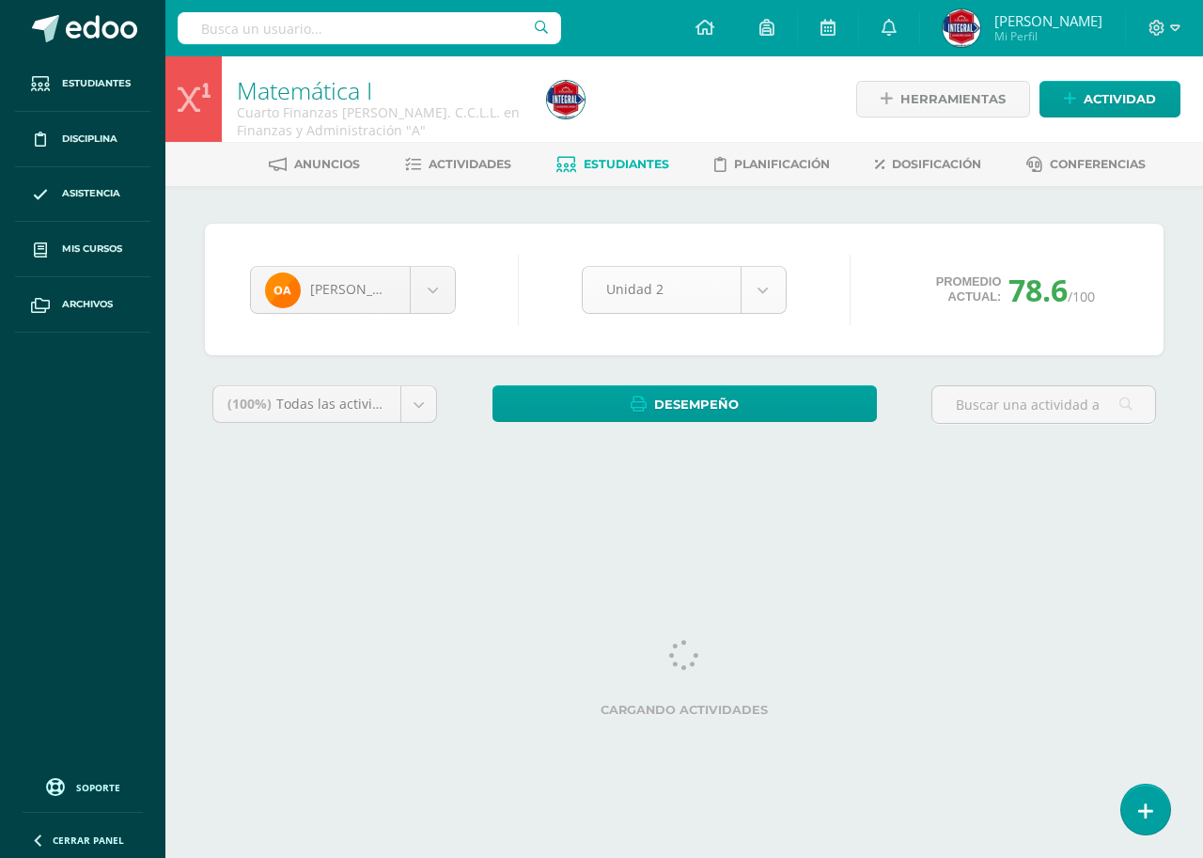
click at [675, 291] on body "Estudiantes Disciplina Asistencia Mis cursos Archivos Soporte Ayuda Reportar un…" at bounding box center [601, 253] width 1203 height 506
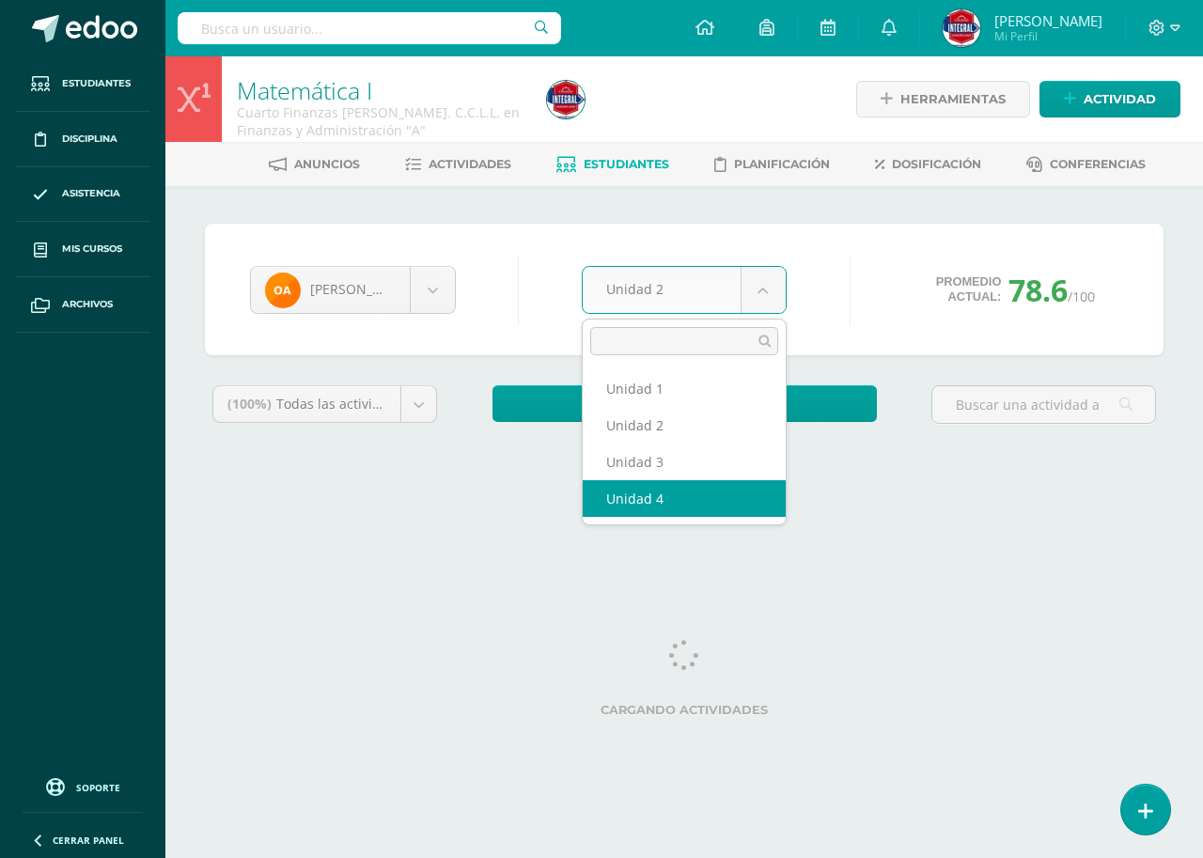
select select "Unidad 4"
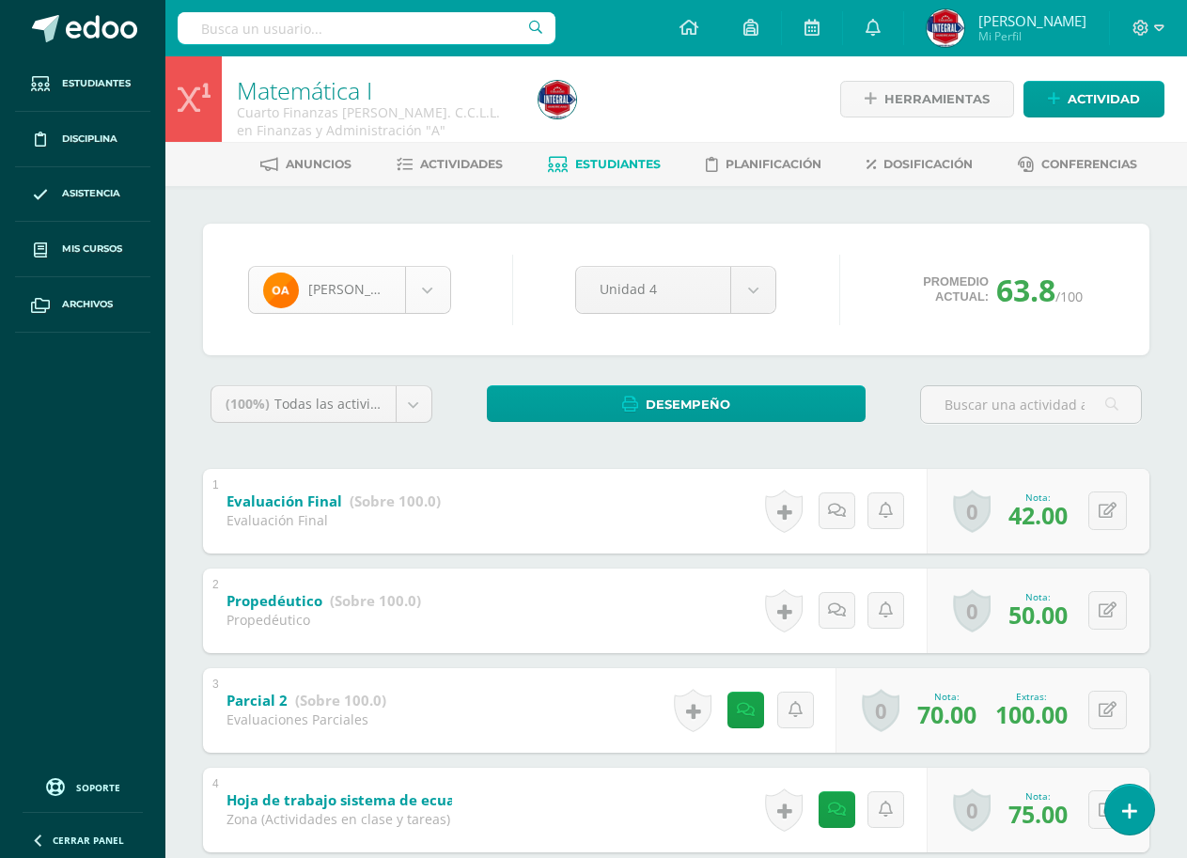
click at [414, 279] on body "Estudiantes Disciplina Asistencia Mis cursos Archivos Soporte Ayuda Reportar un…" at bounding box center [593, 784] width 1187 height 1568
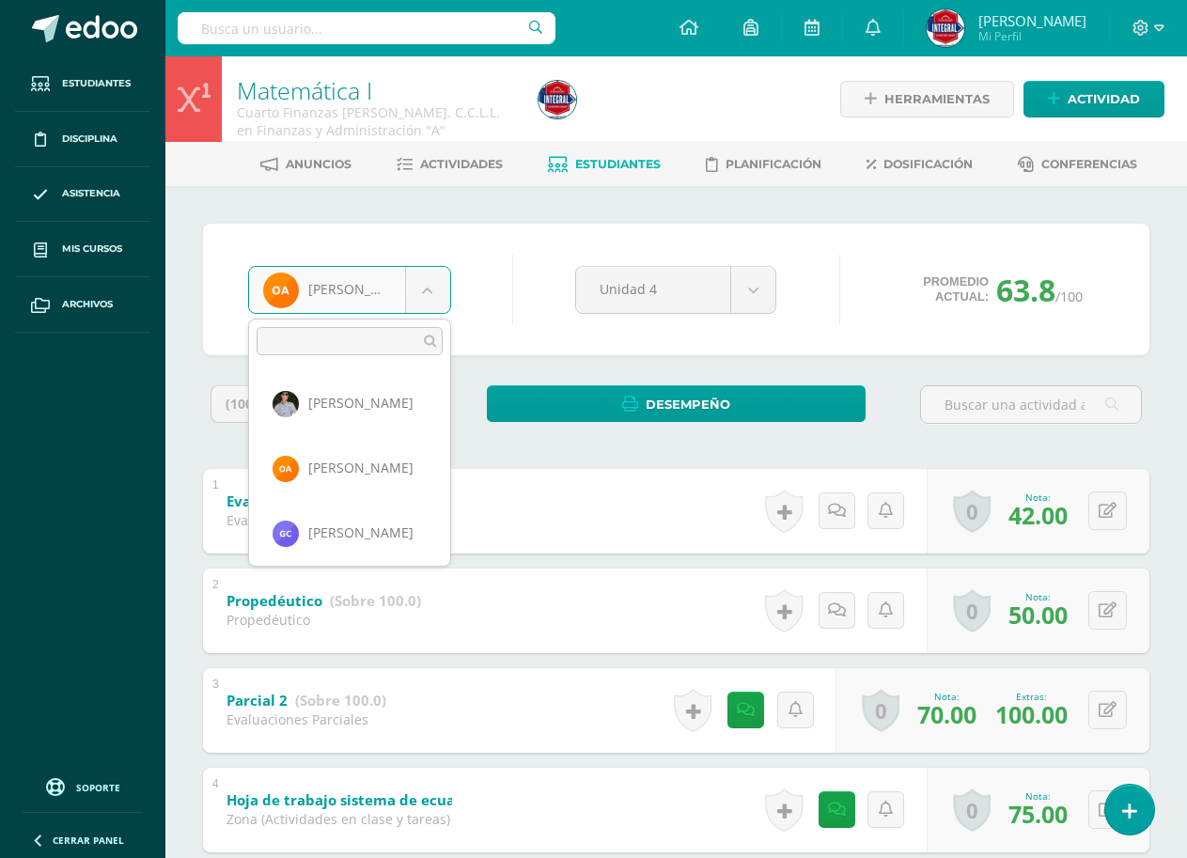
click at [440, 245] on body "Estudiantes Disciplina Asistencia Mis cursos Archivos Soporte Ayuda Reportar un…" at bounding box center [593, 784] width 1187 height 1568
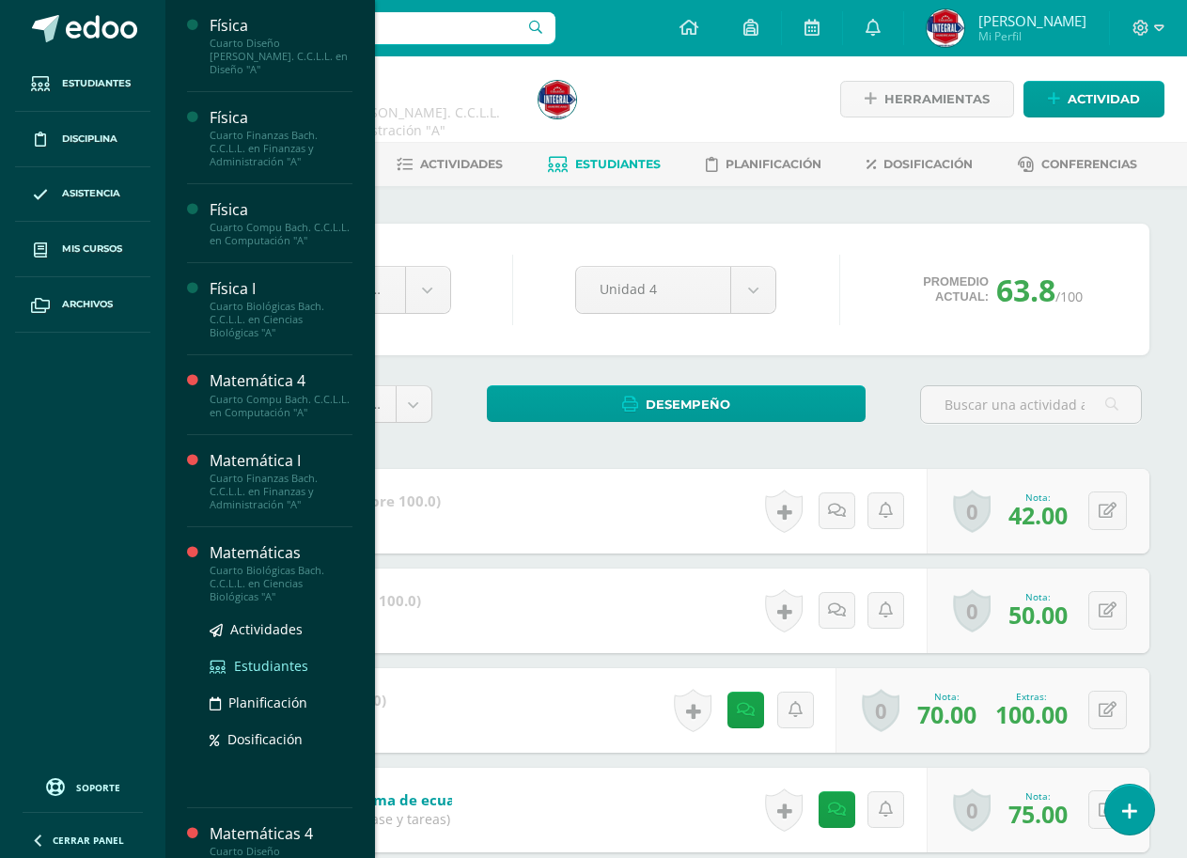
click at [268, 657] on span "Estudiantes" at bounding box center [271, 666] width 74 height 18
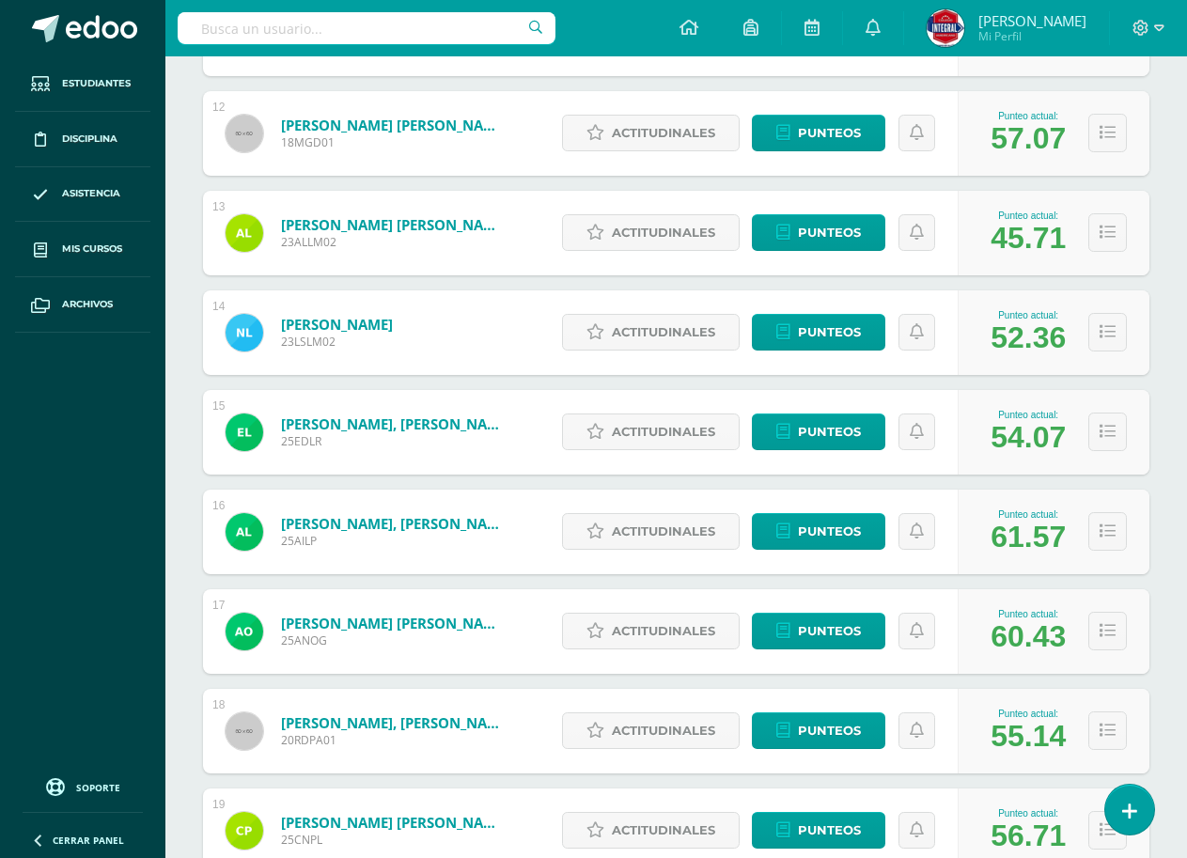
scroll to position [1371, 0]
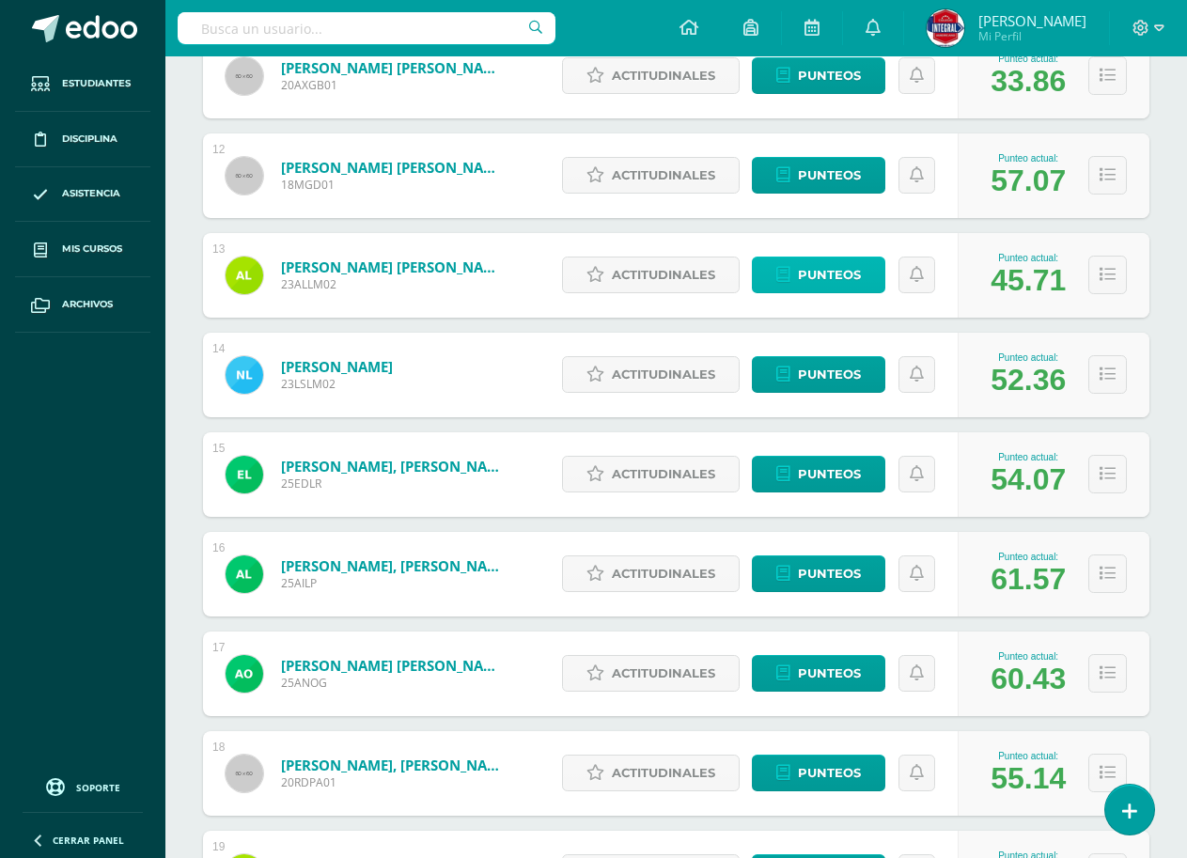
click at [838, 276] on span "Punteos" at bounding box center [829, 274] width 63 height 35
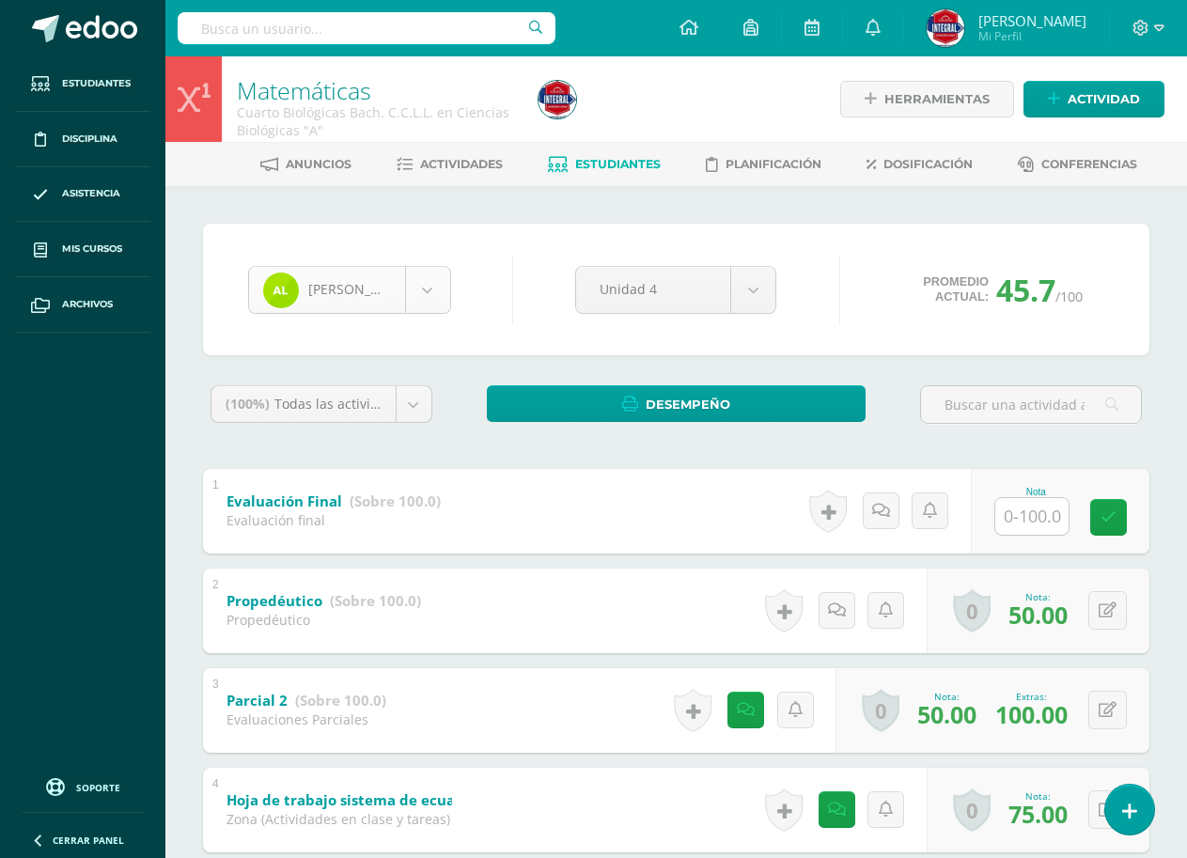
click at [373, 291] on body "Estudiantes Disciplina Asistencia Mis cursos Archivos Soporte Ayuda Reportar un…" at bounding box center [593, 837] width 1187 height 1674
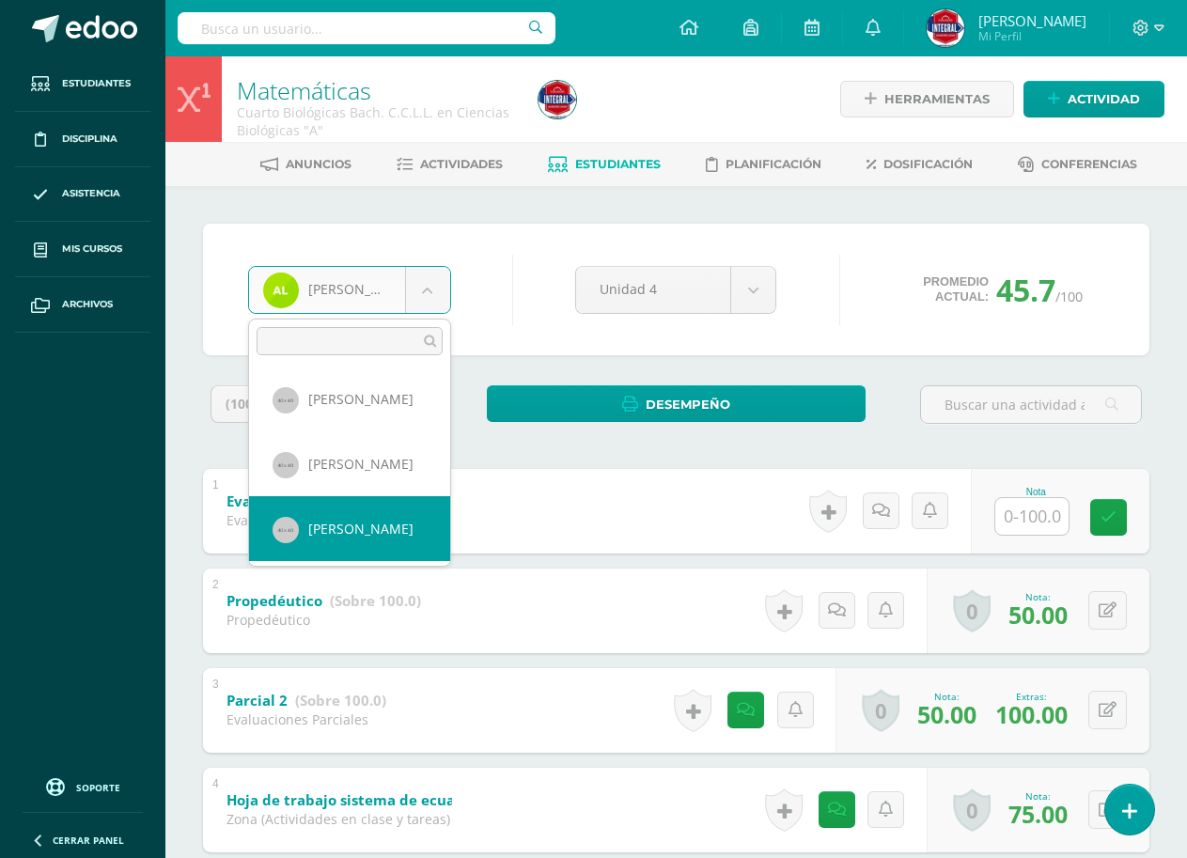
scroll to position [553, 0]
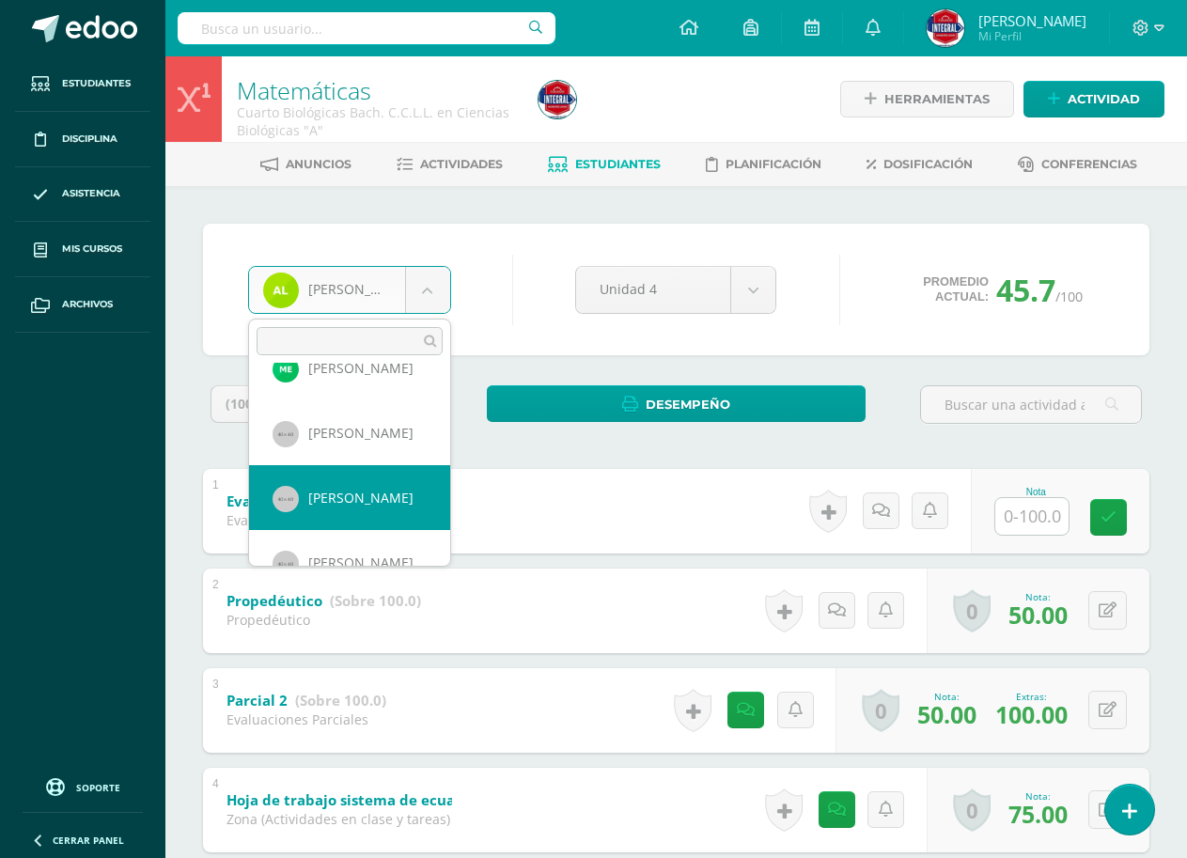
select select "1718"
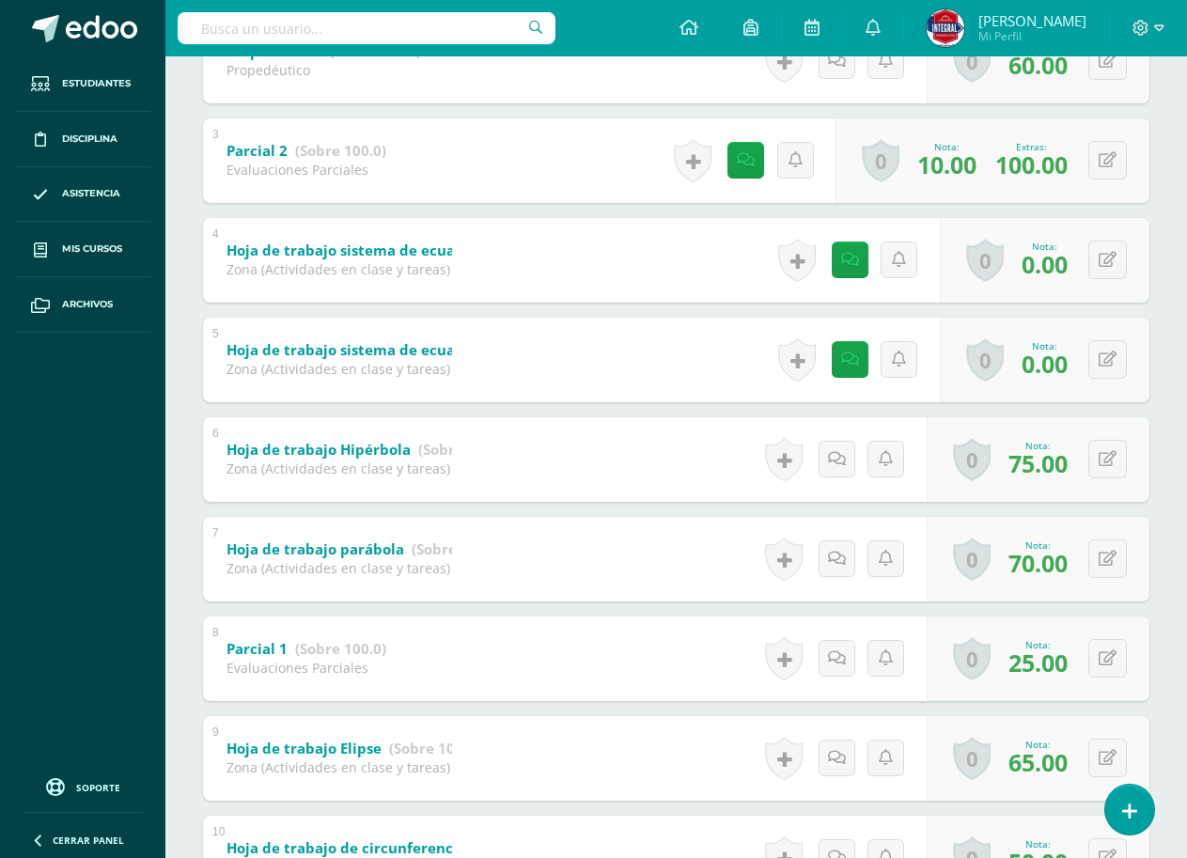
scroll to position [535, 0]
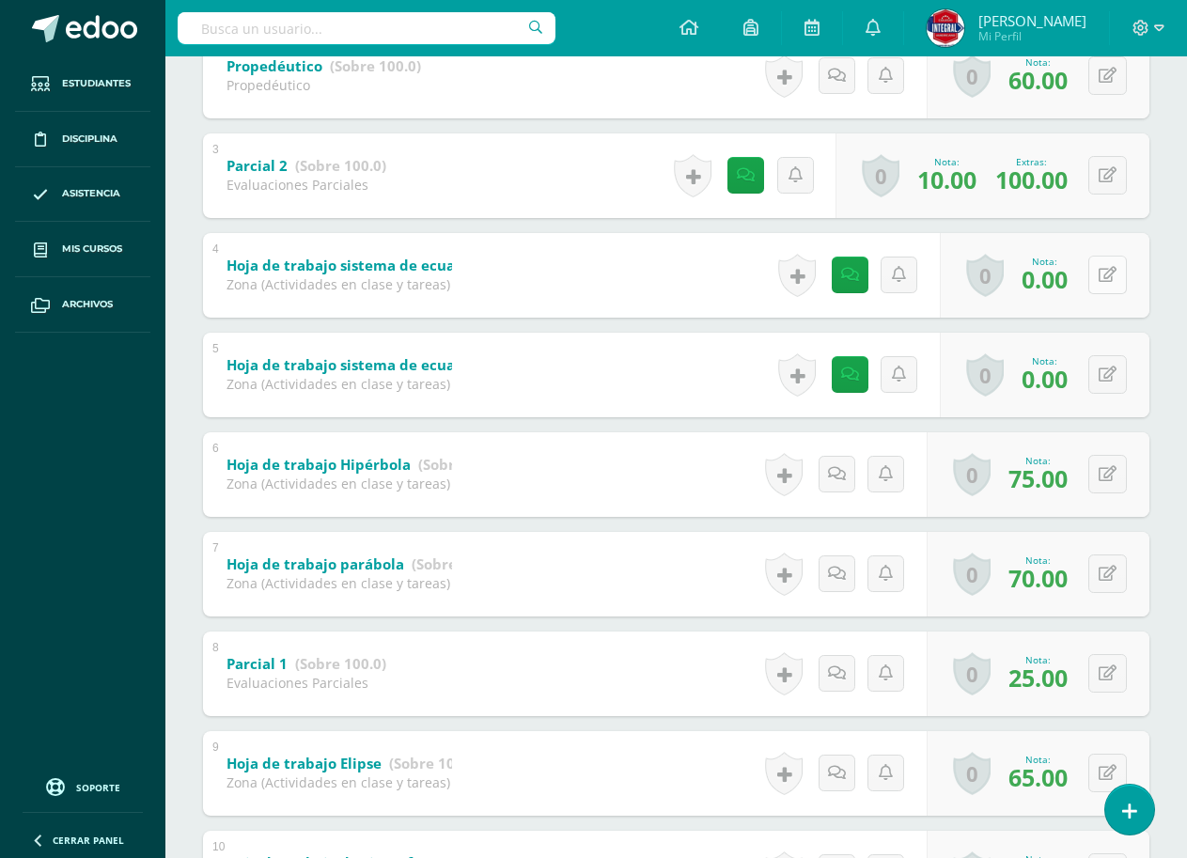
click at [1106, 288] on button at bounding box center [1107, 275] width 39 height 39
type input "50"
click at [1113, 369] on icon at bounding box center [1107, 374] width 18 height 16
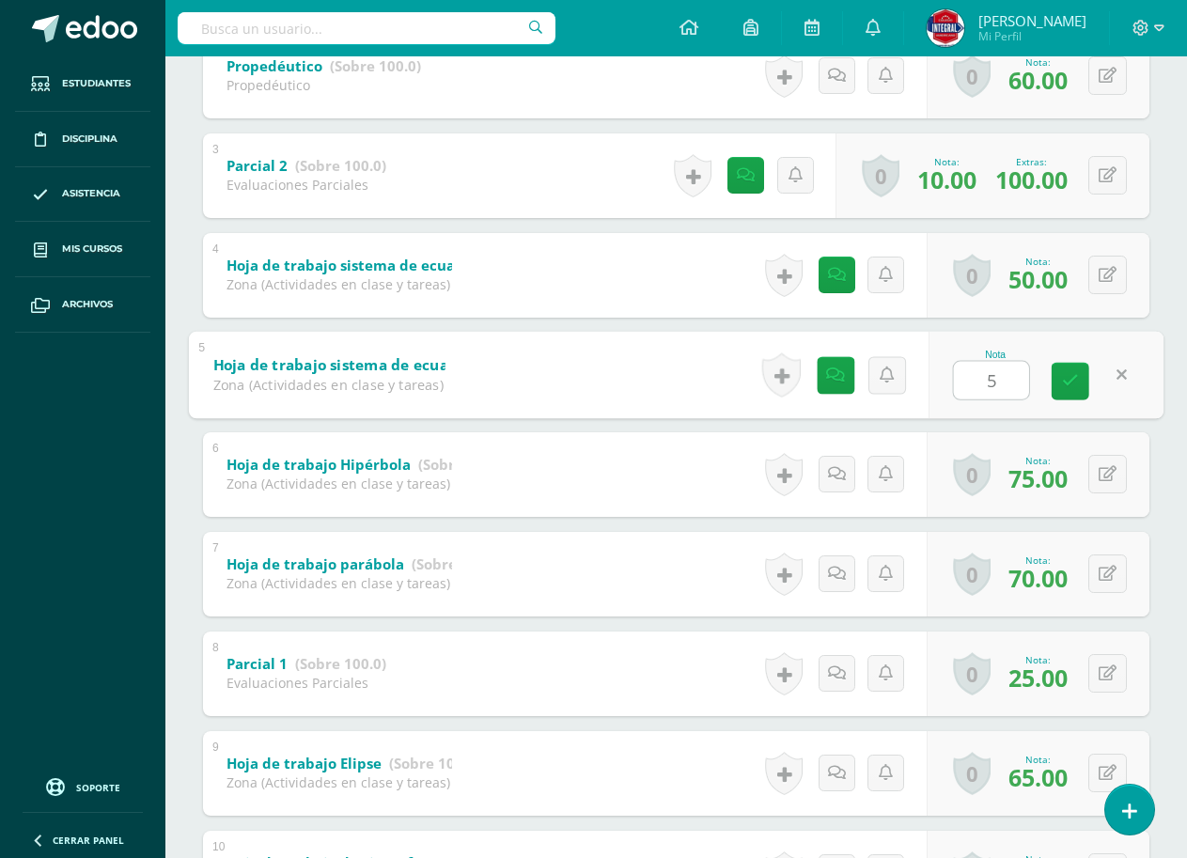
type input "50"
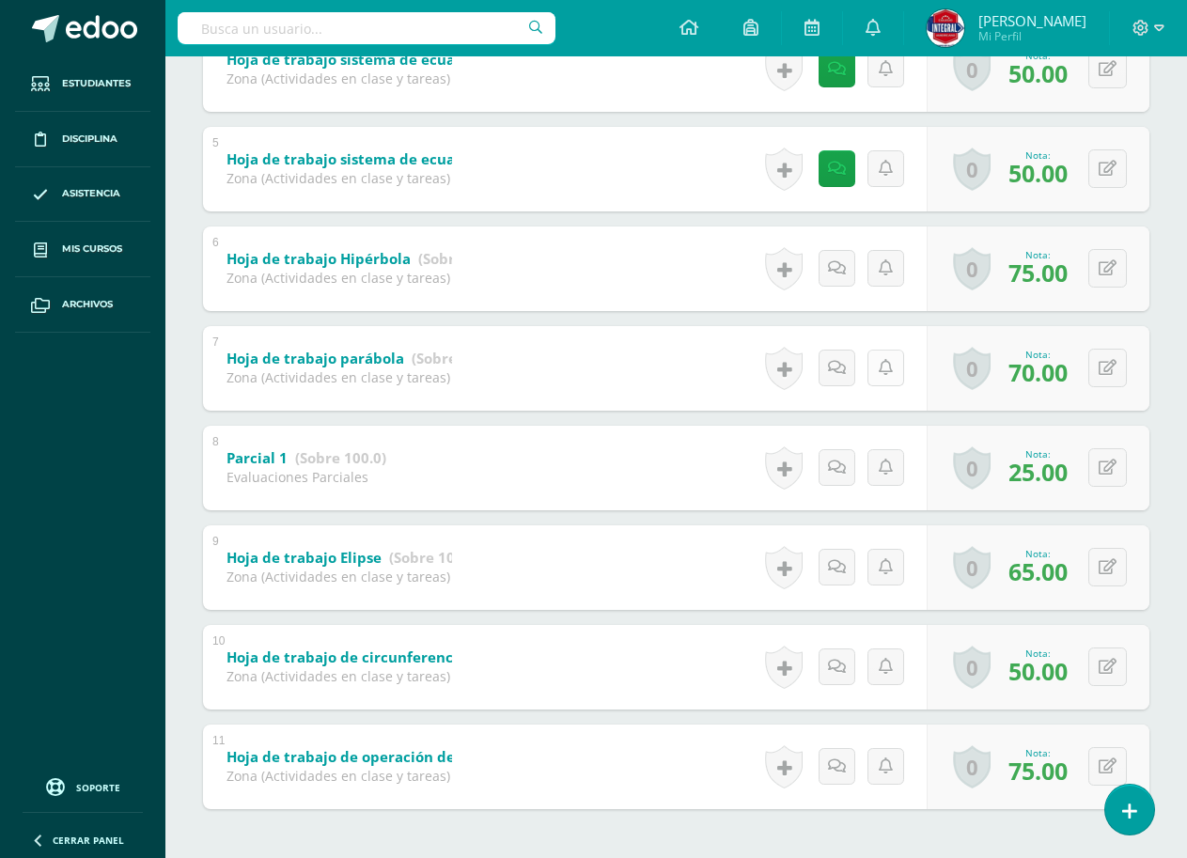
scroll to position [629, 0]
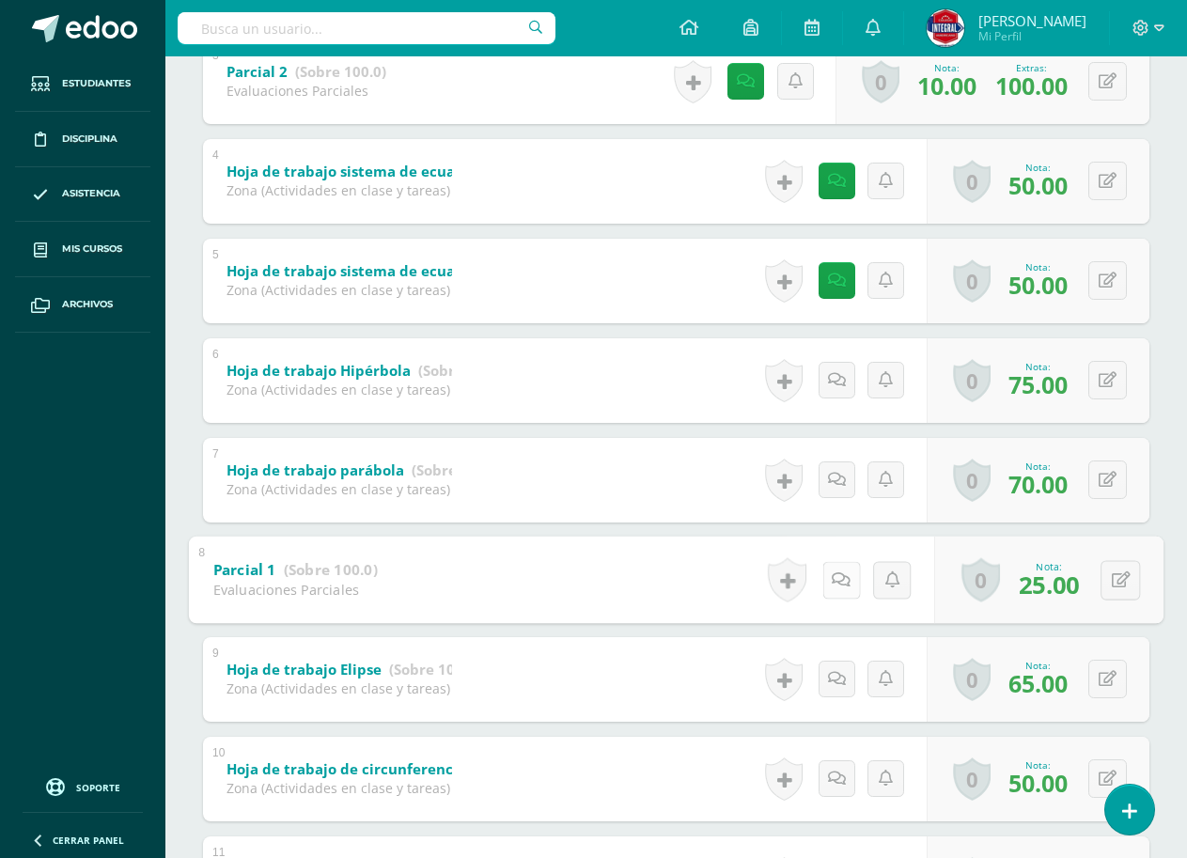
click at [831, 582] on icon at bounding box center [840, 579] width 19 height 16
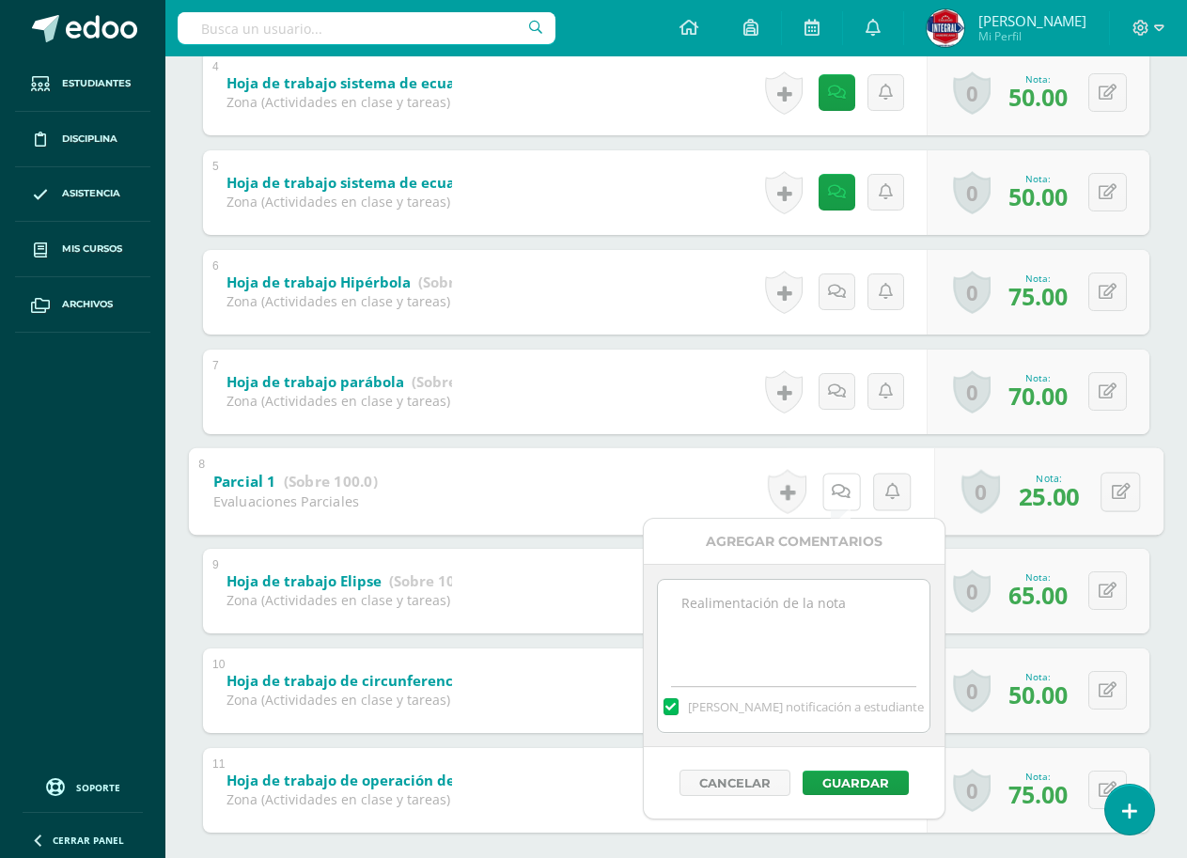
scroll to position [722, 0]
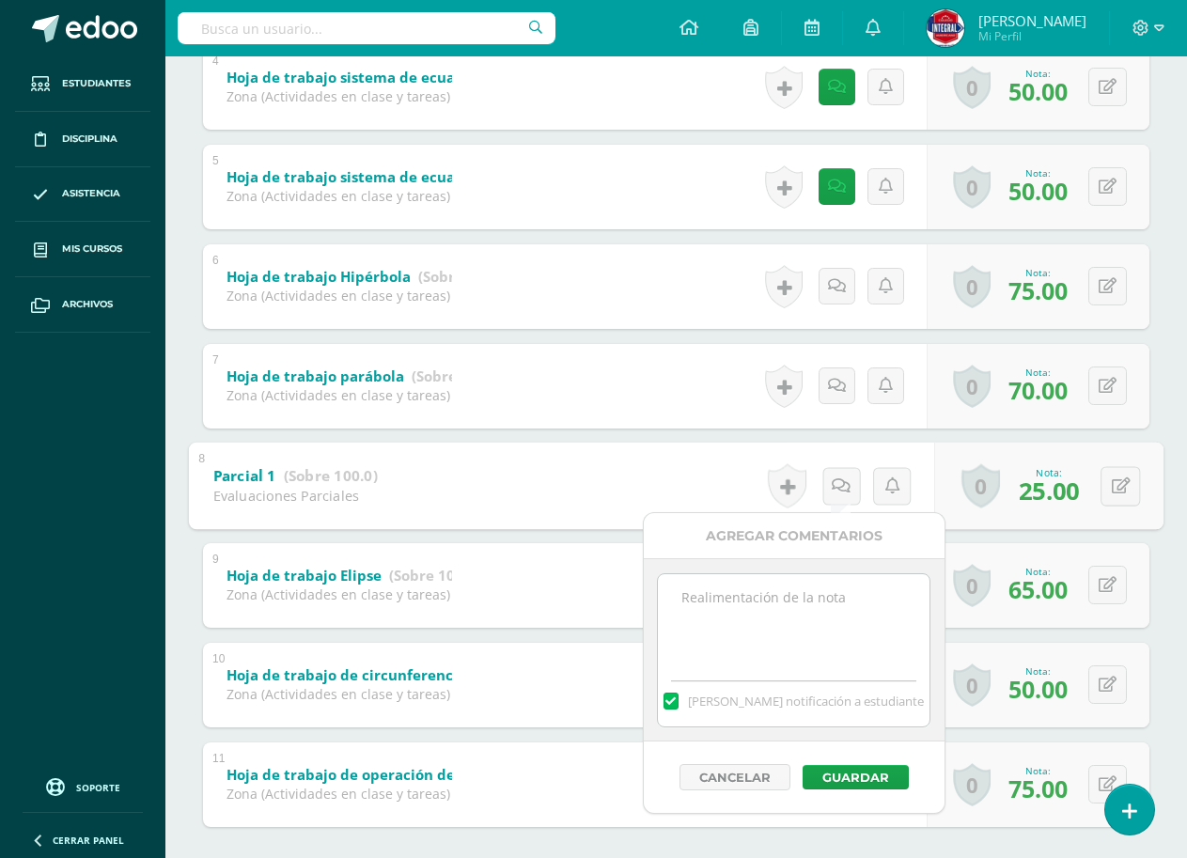
click at [650, 430] on div "1 Evaluación Final (Sobre 100.0) Evaluación final Nota 0 Logros Logros obtenido…" at bounding box center [676, 286] width 946 height 1080
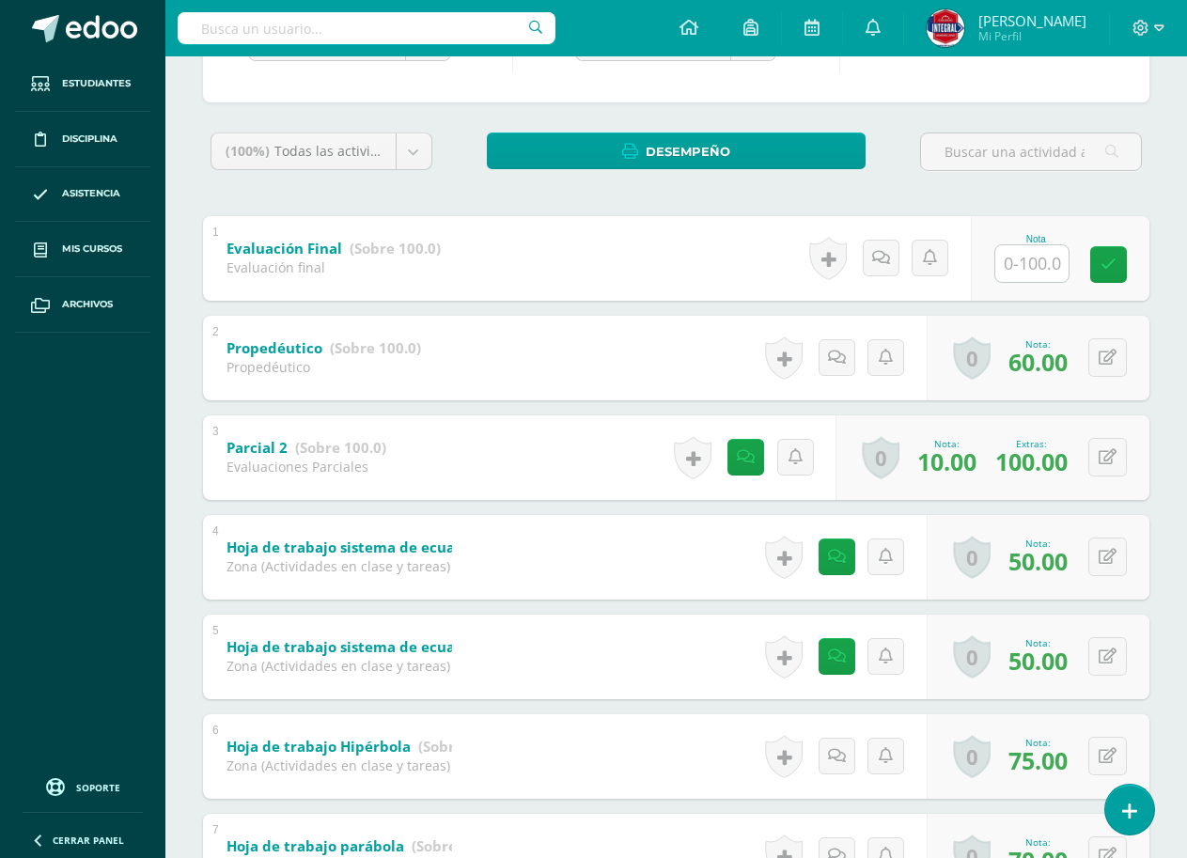
scroll to position [0, 0]
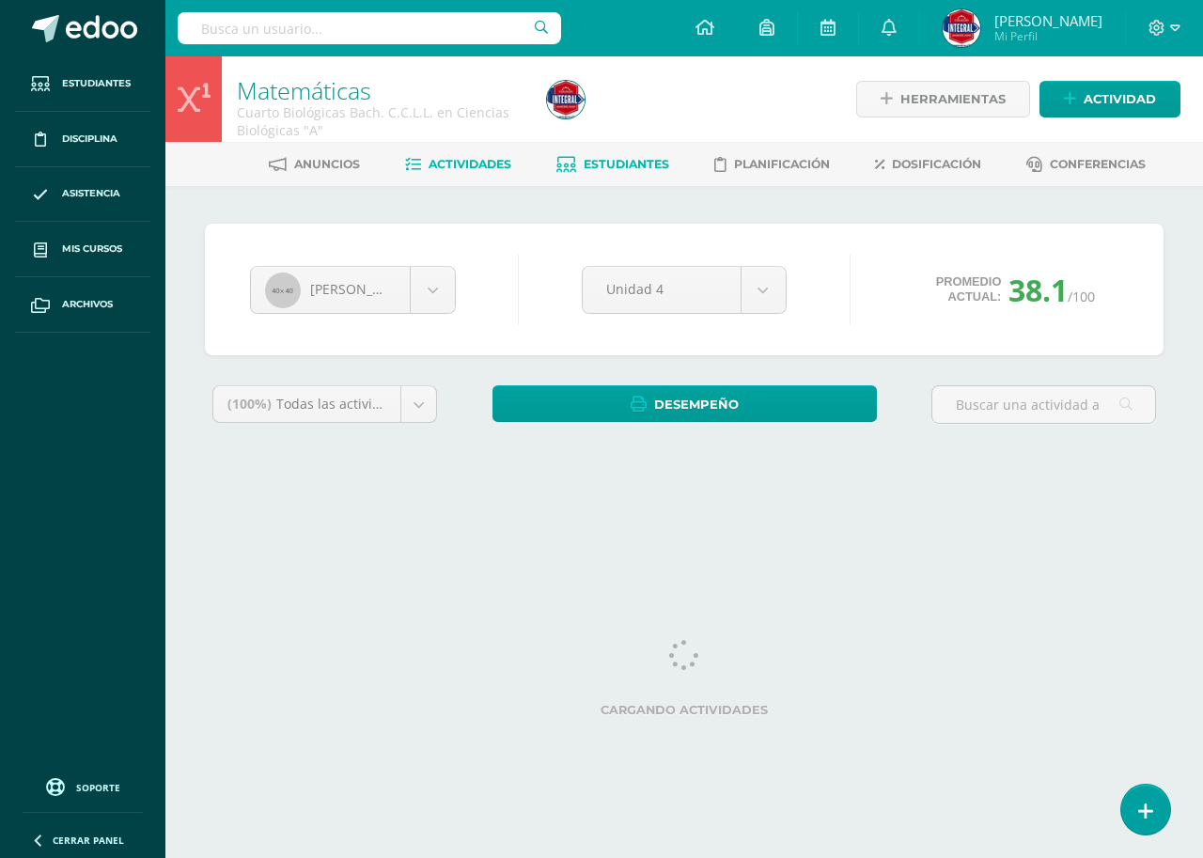
click at [431, 160] on span "Actividades" at bounding box center [469, 164] width 83 height 14
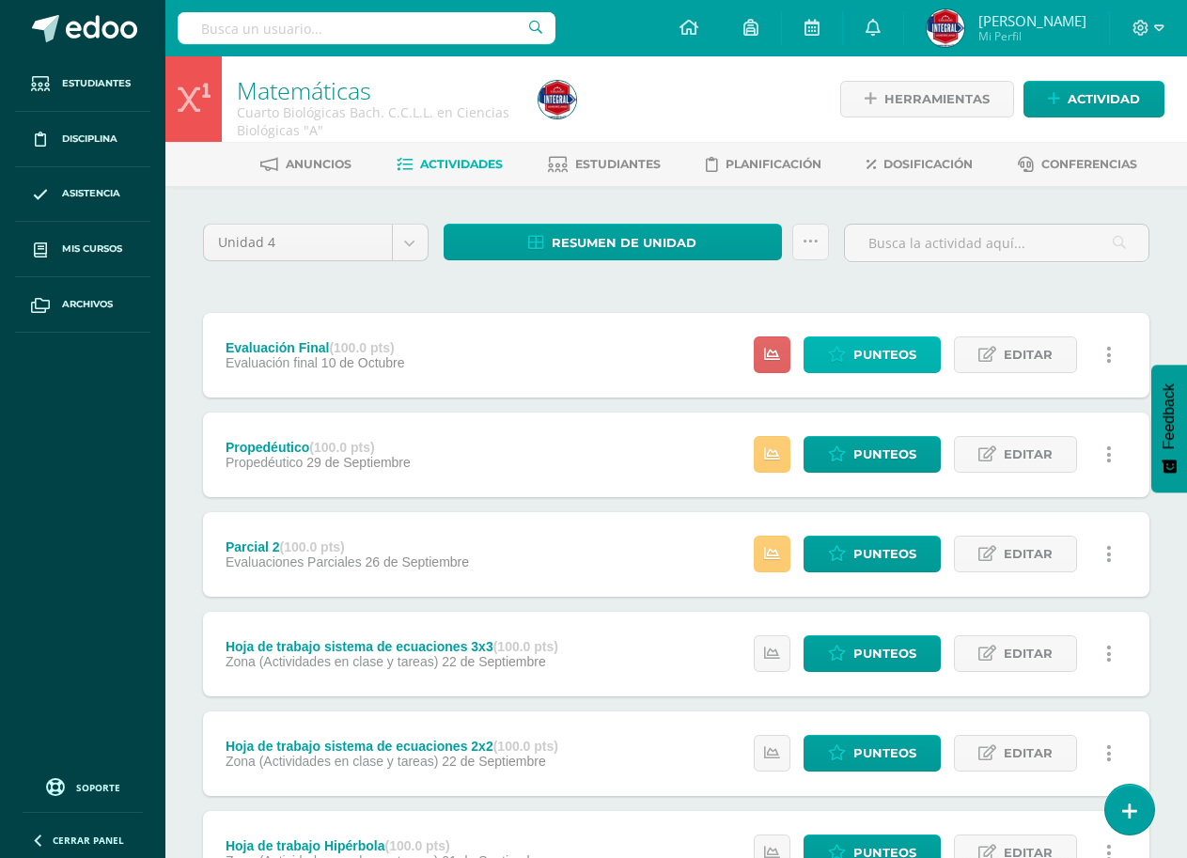
click at [848, 369] on link "Punteos" at bounding box center [871, 354] width 137 height 37
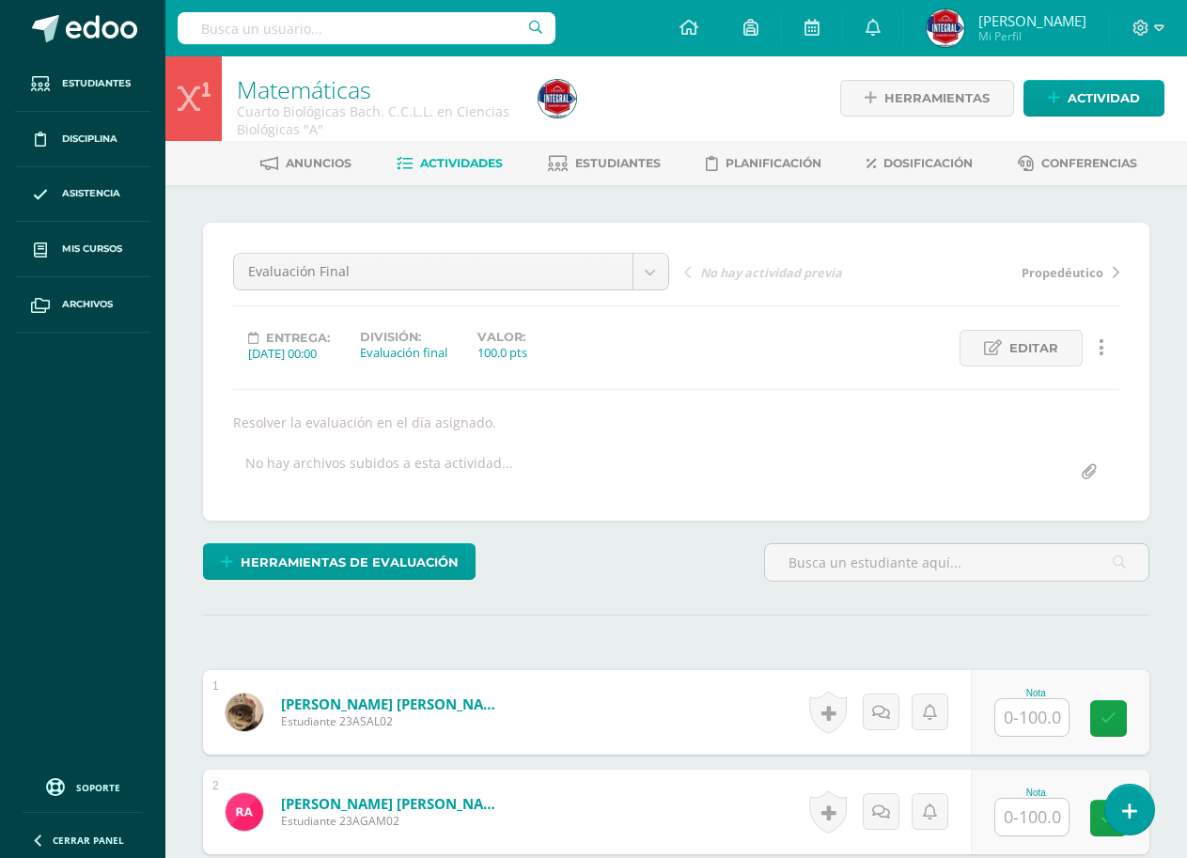
scroll to position [189, 0]
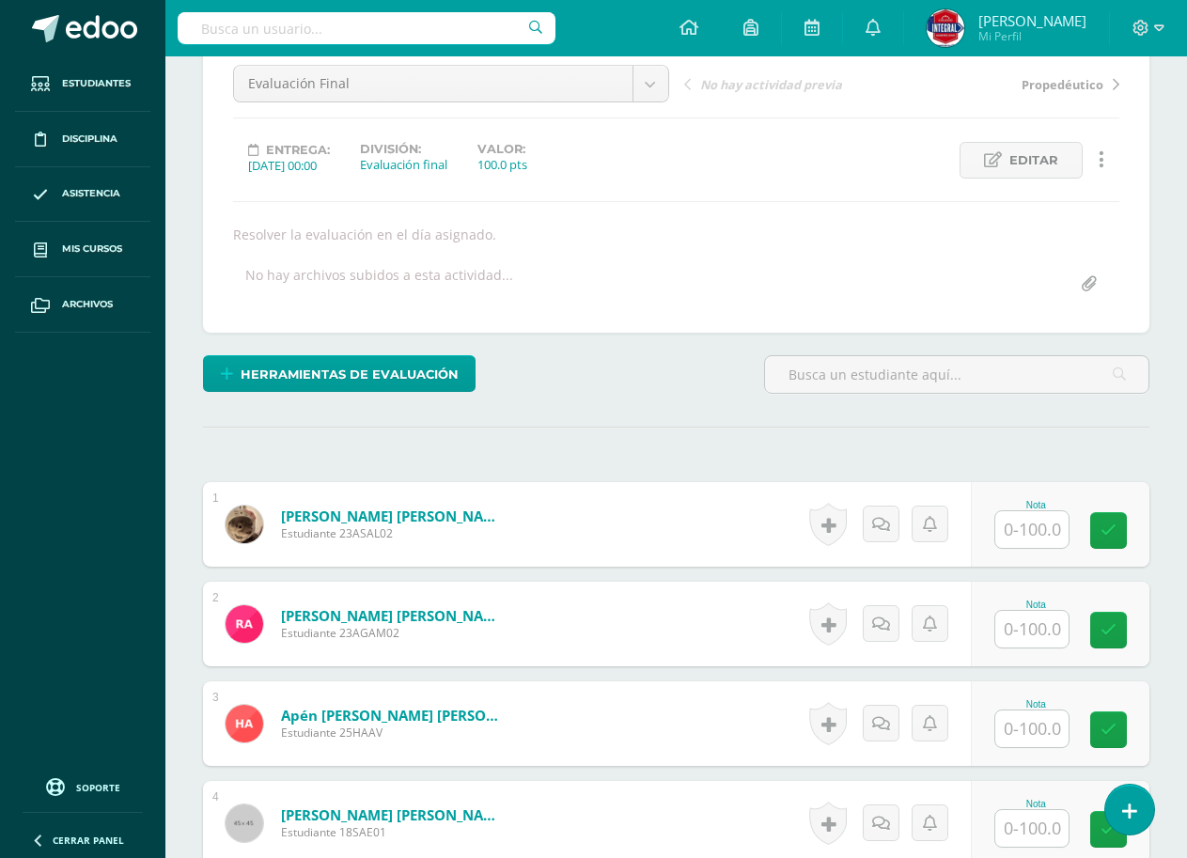
click at [1011, 523] on input "text" at bounding box center [1031, 529] width 73 height 37
click at [993, 556] on div "Nota" at bounding box center [1059, 524] width 179 height 85
click at [1058, 517] on input "text" at bounding box center [1031, 528] width 73 height 37
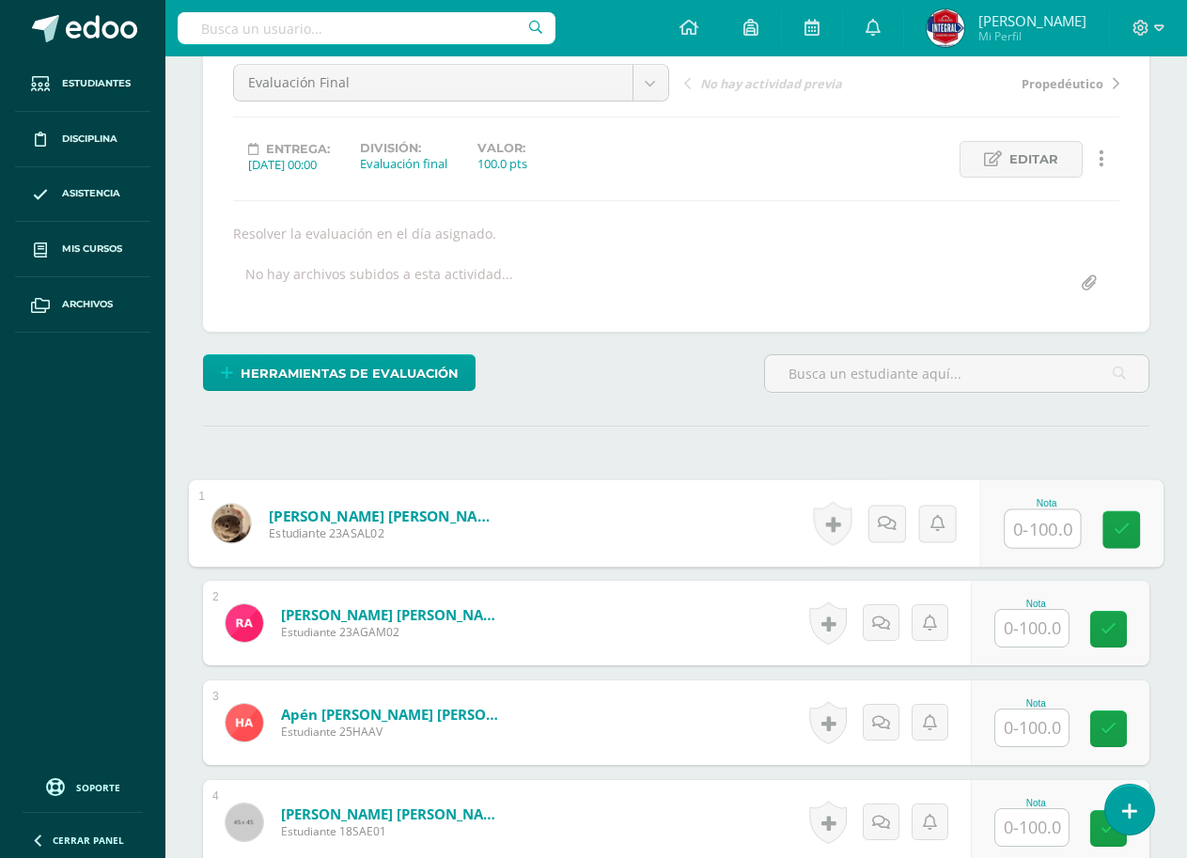
scroll to position [191, 0]
type input "40"
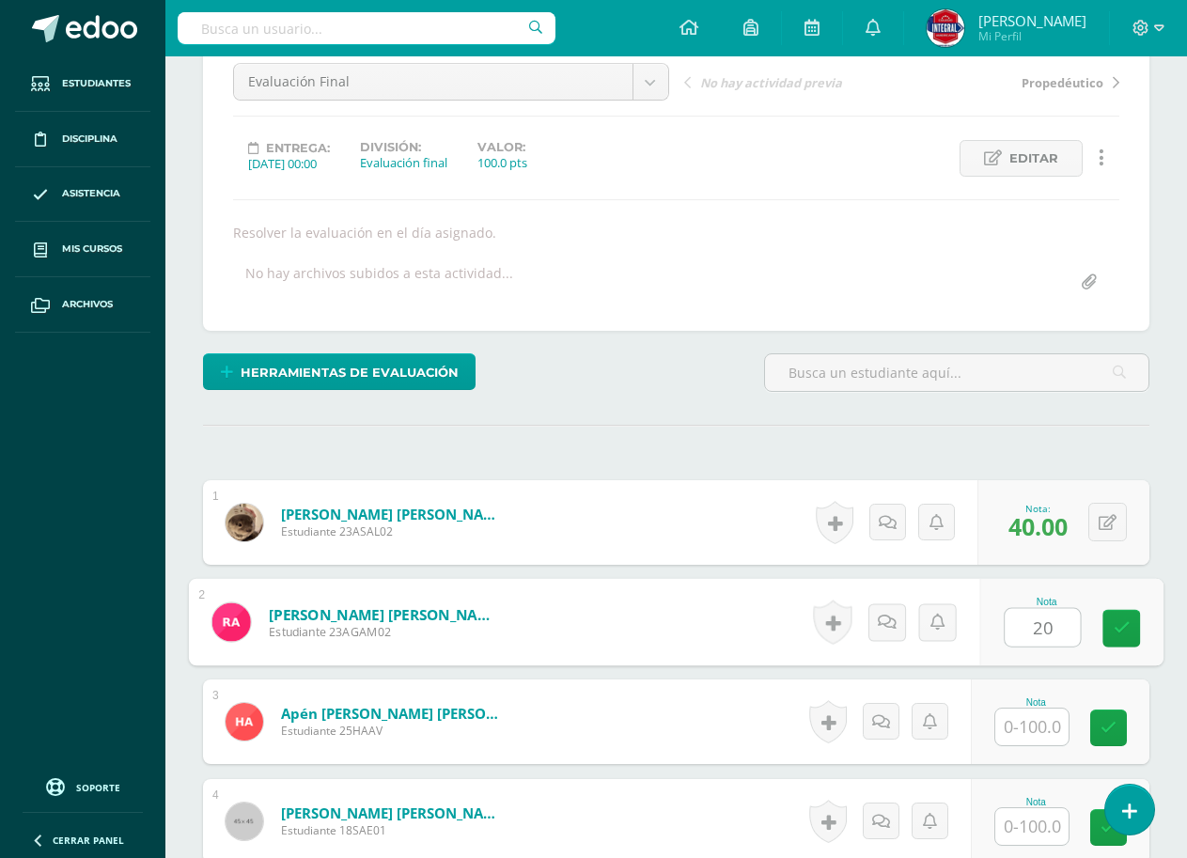
type input "20"
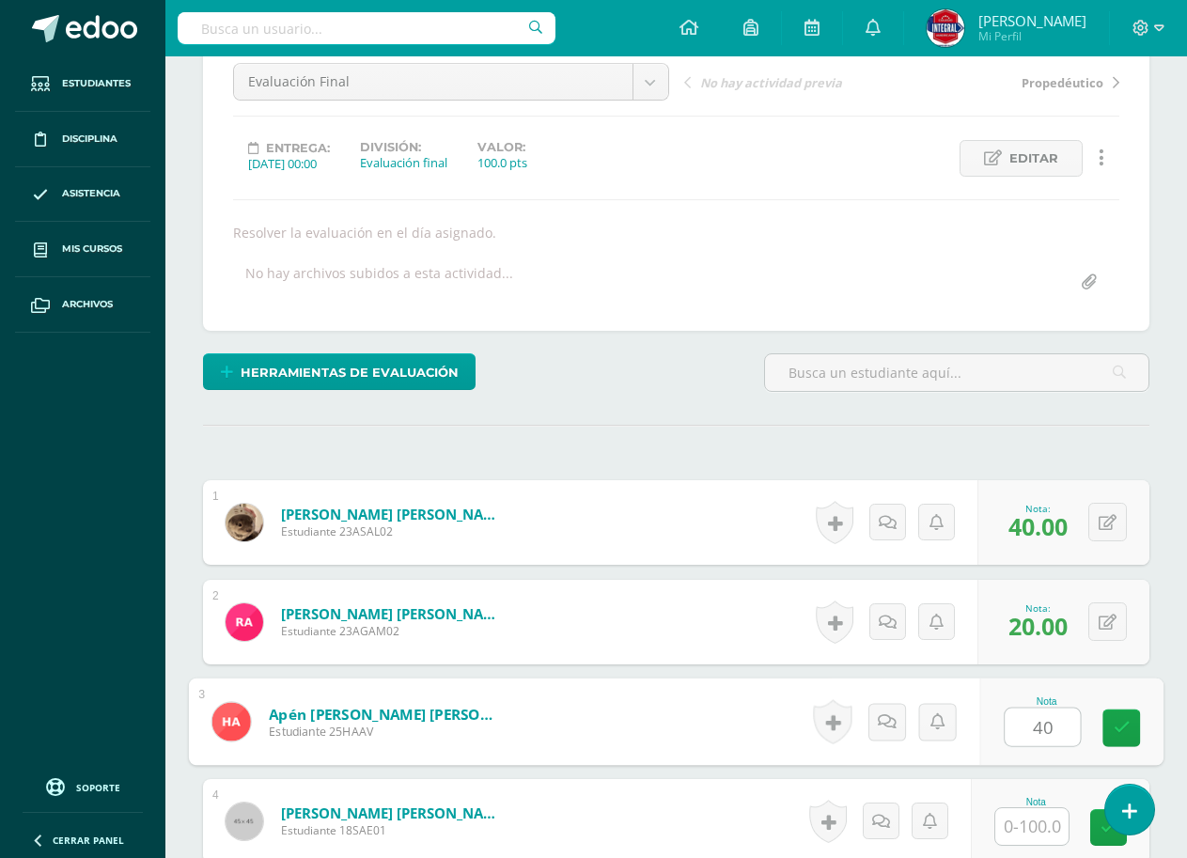
type input "40"
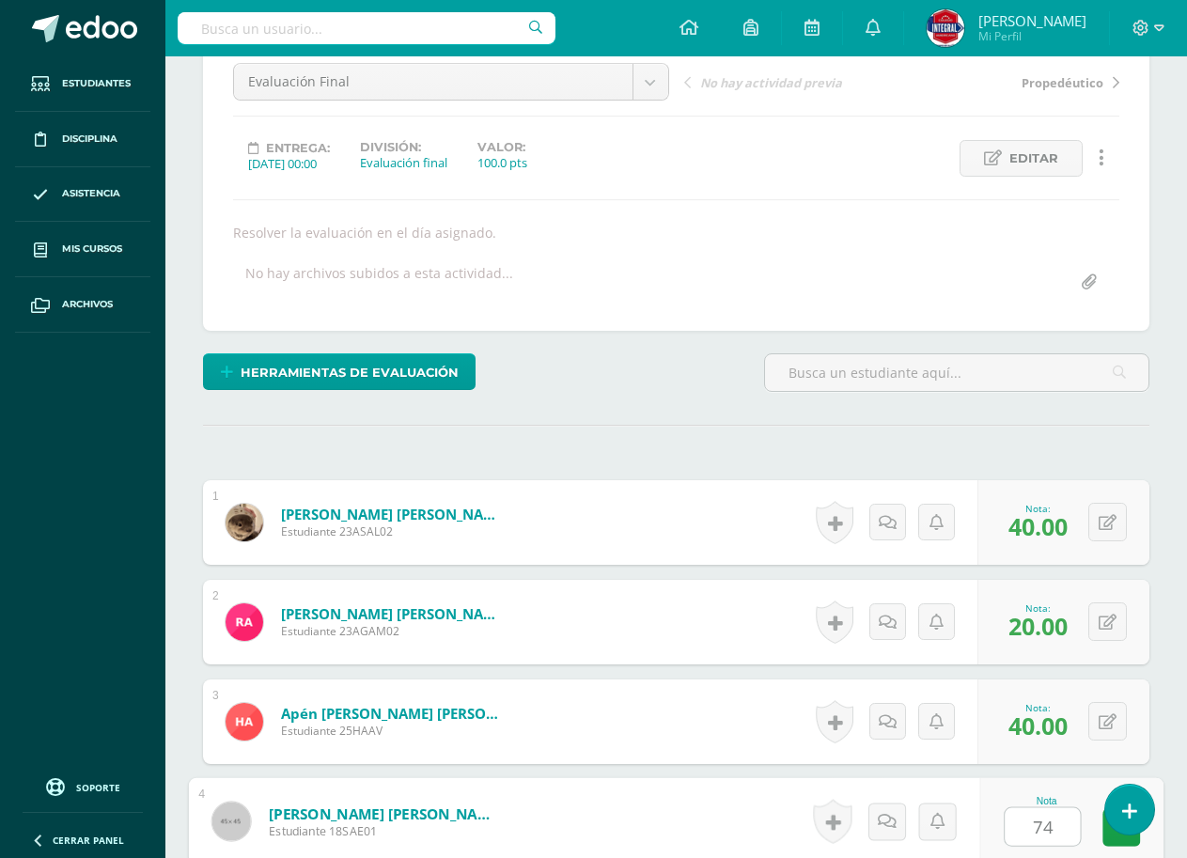
type input "74"
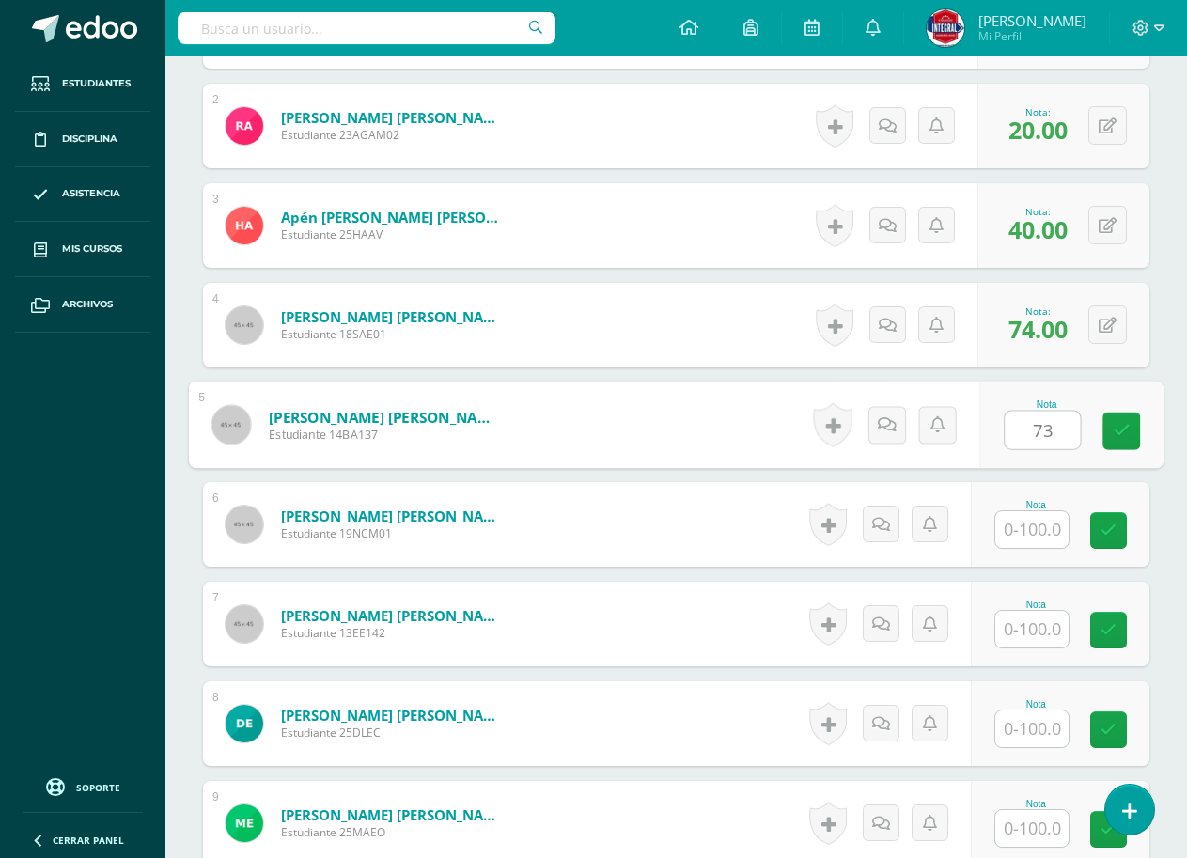
type input "73"
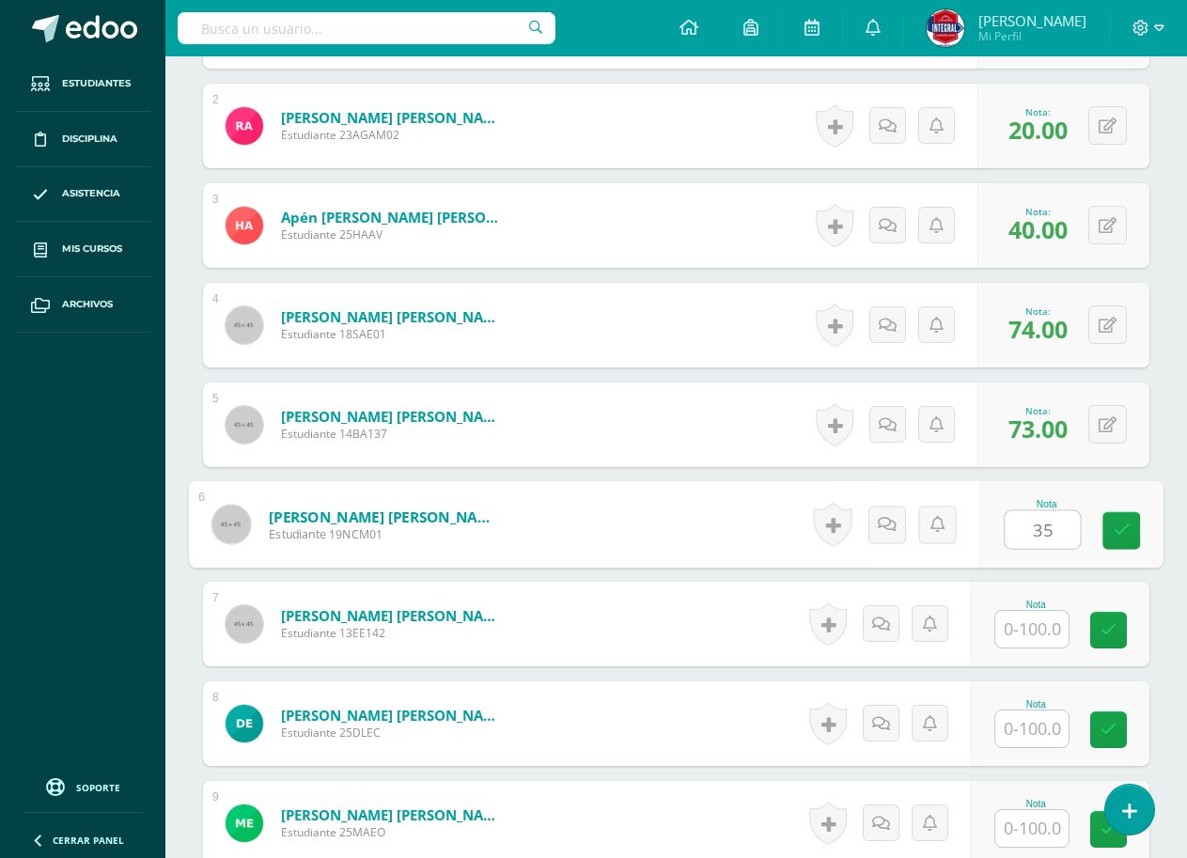
type input "35"
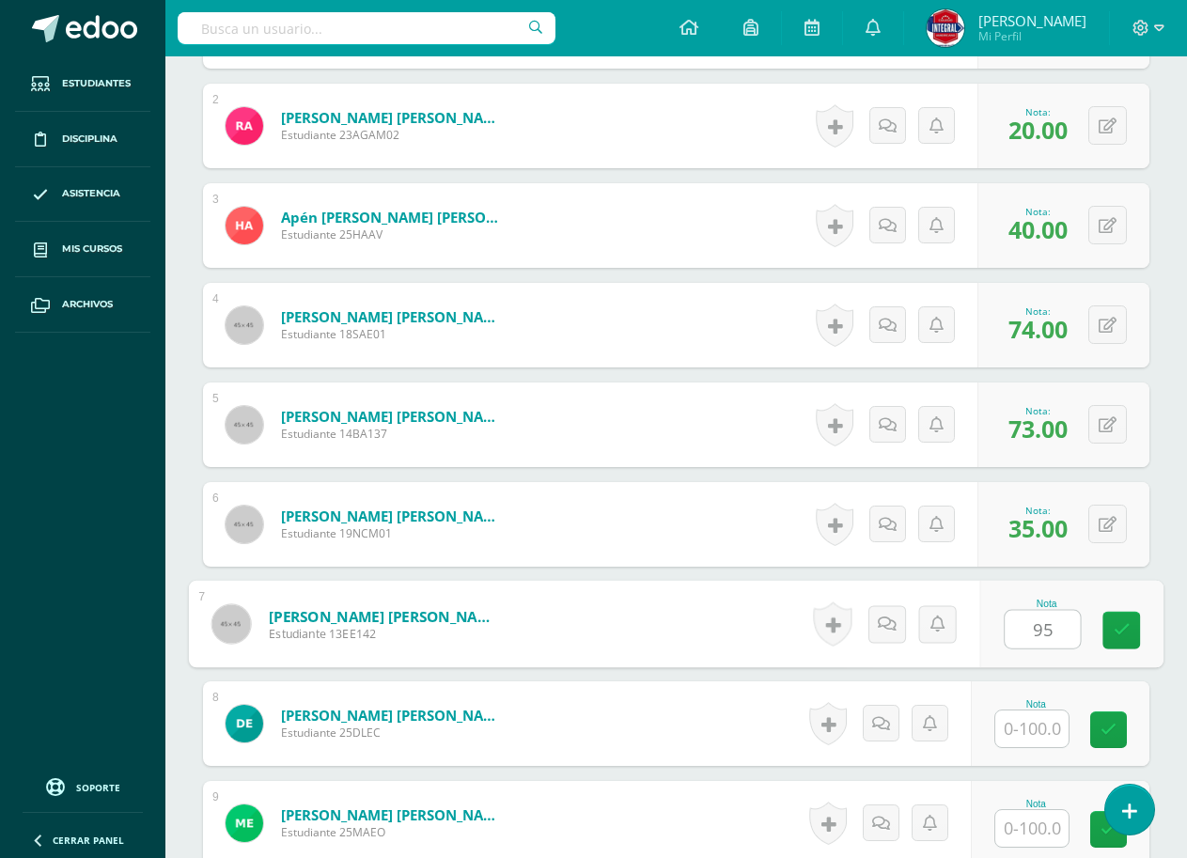
type input "95"
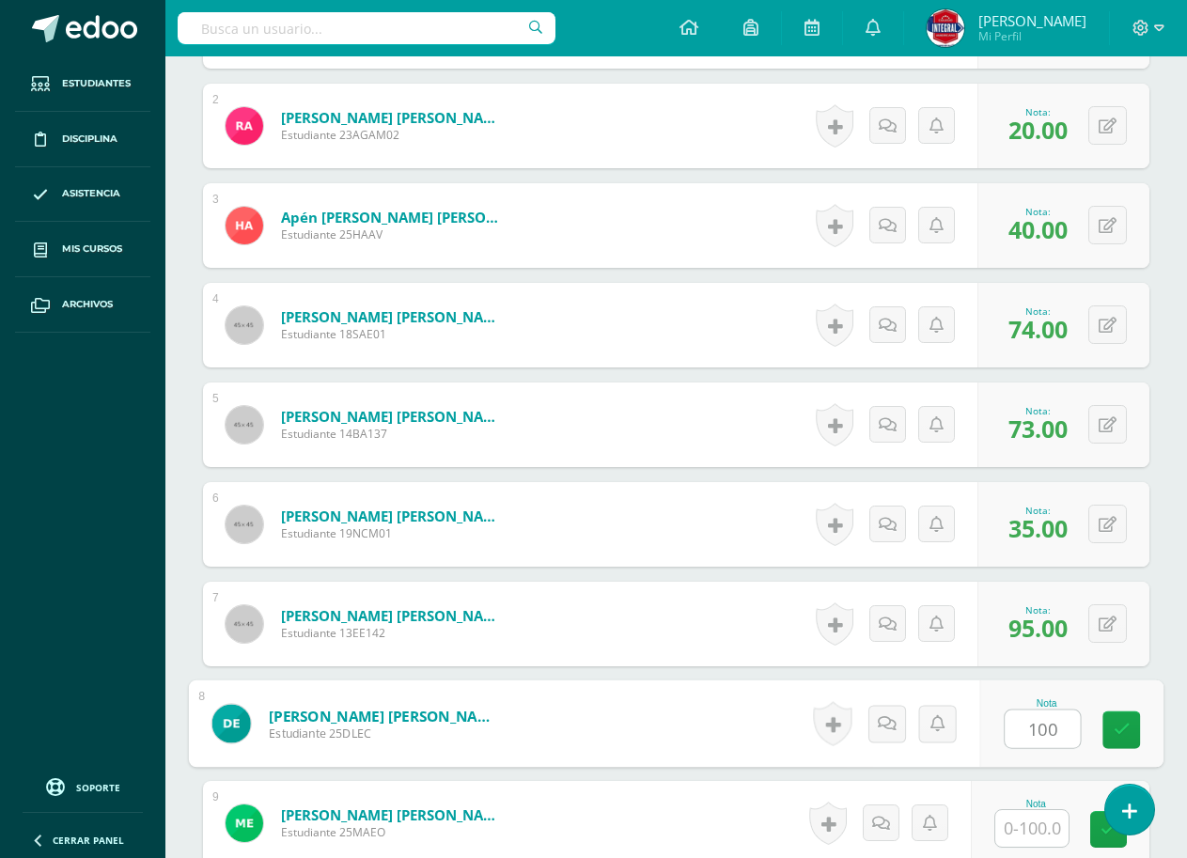
type input "100"
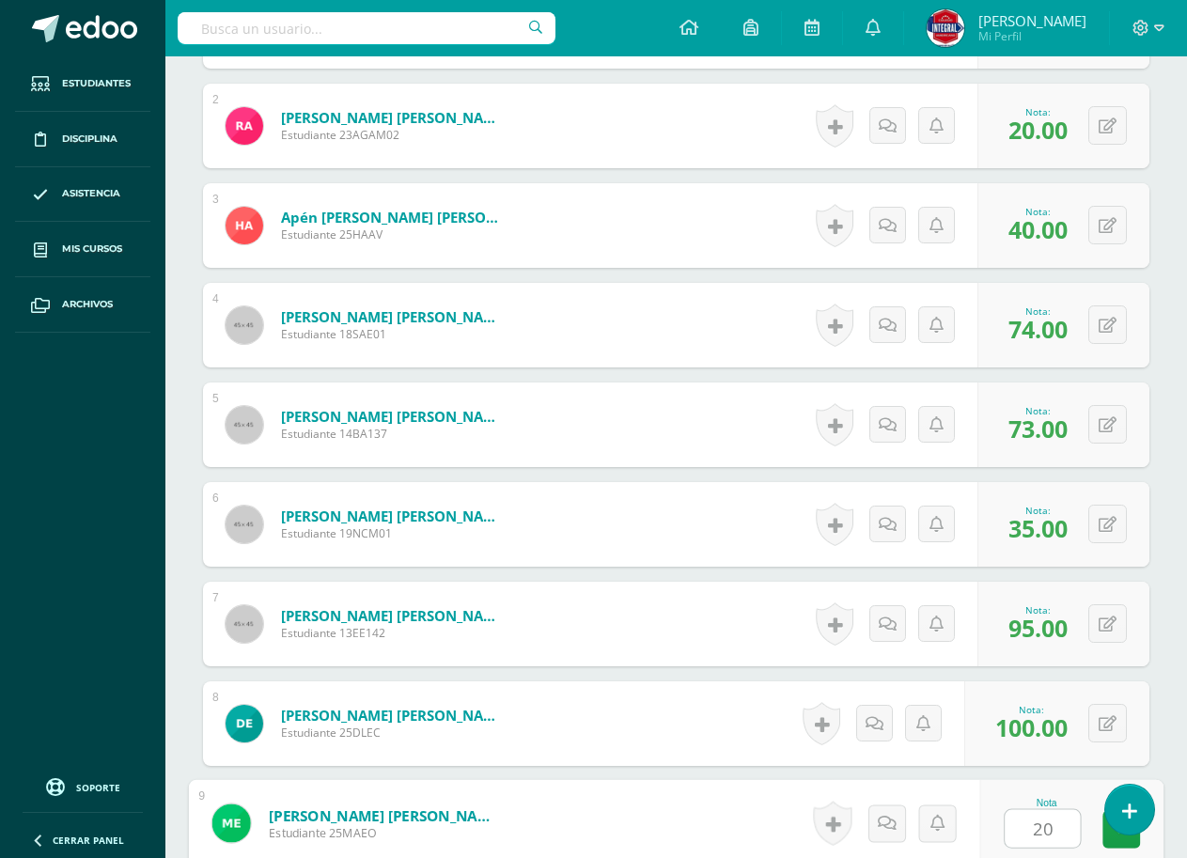
type input "20"
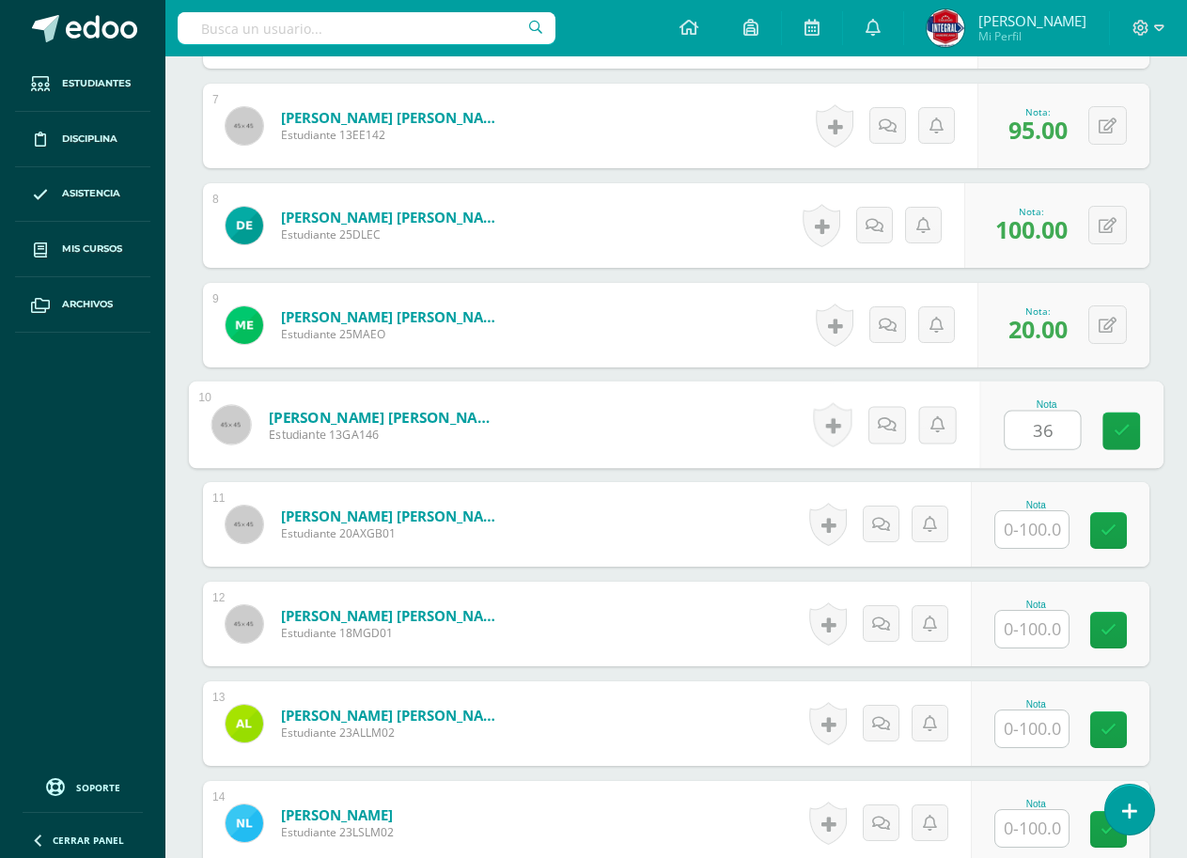
type input "36"
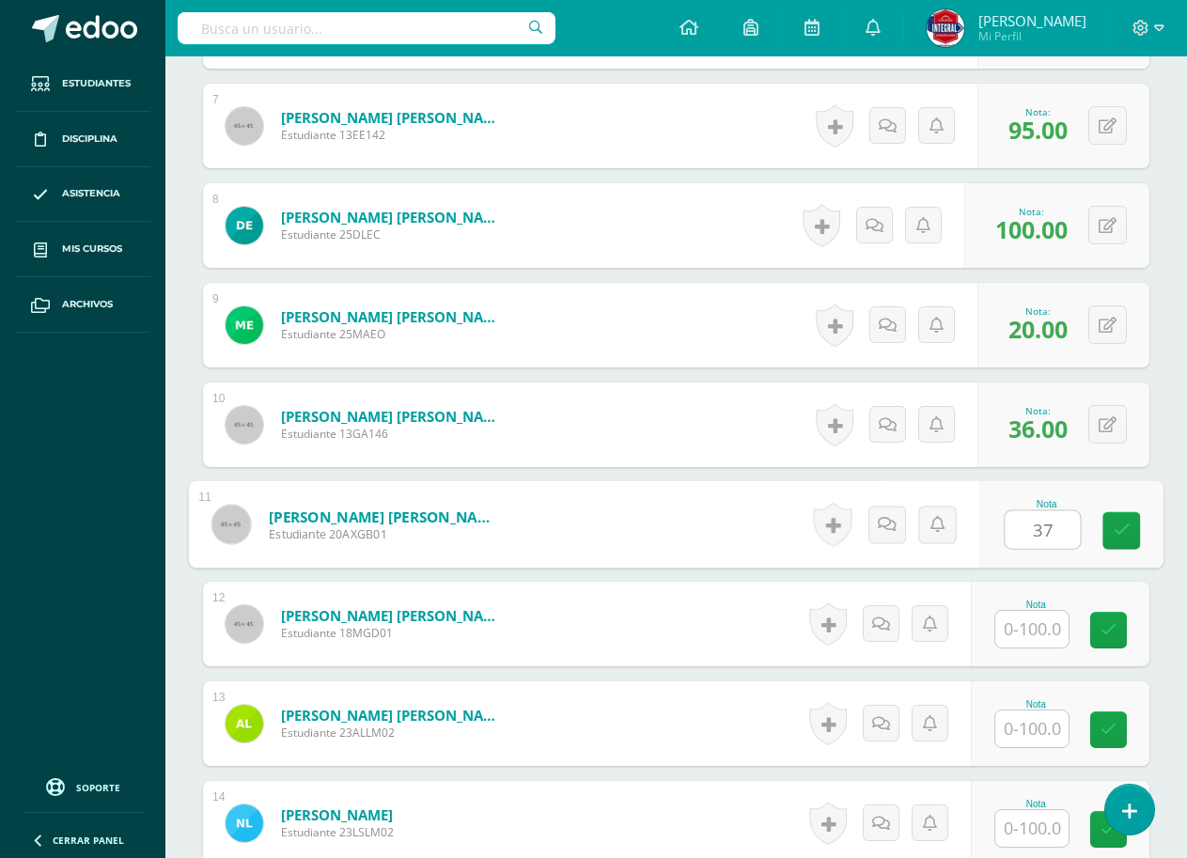
type input "37"
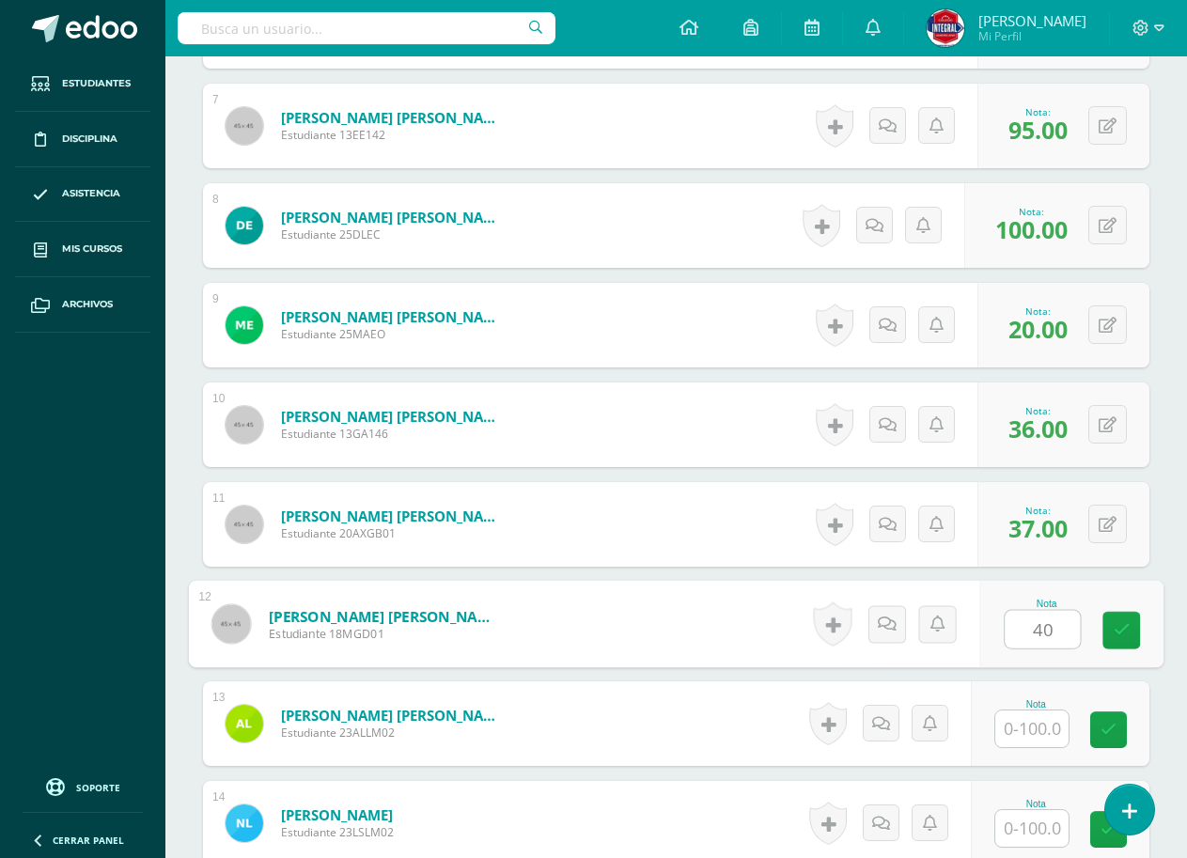
type input "40"
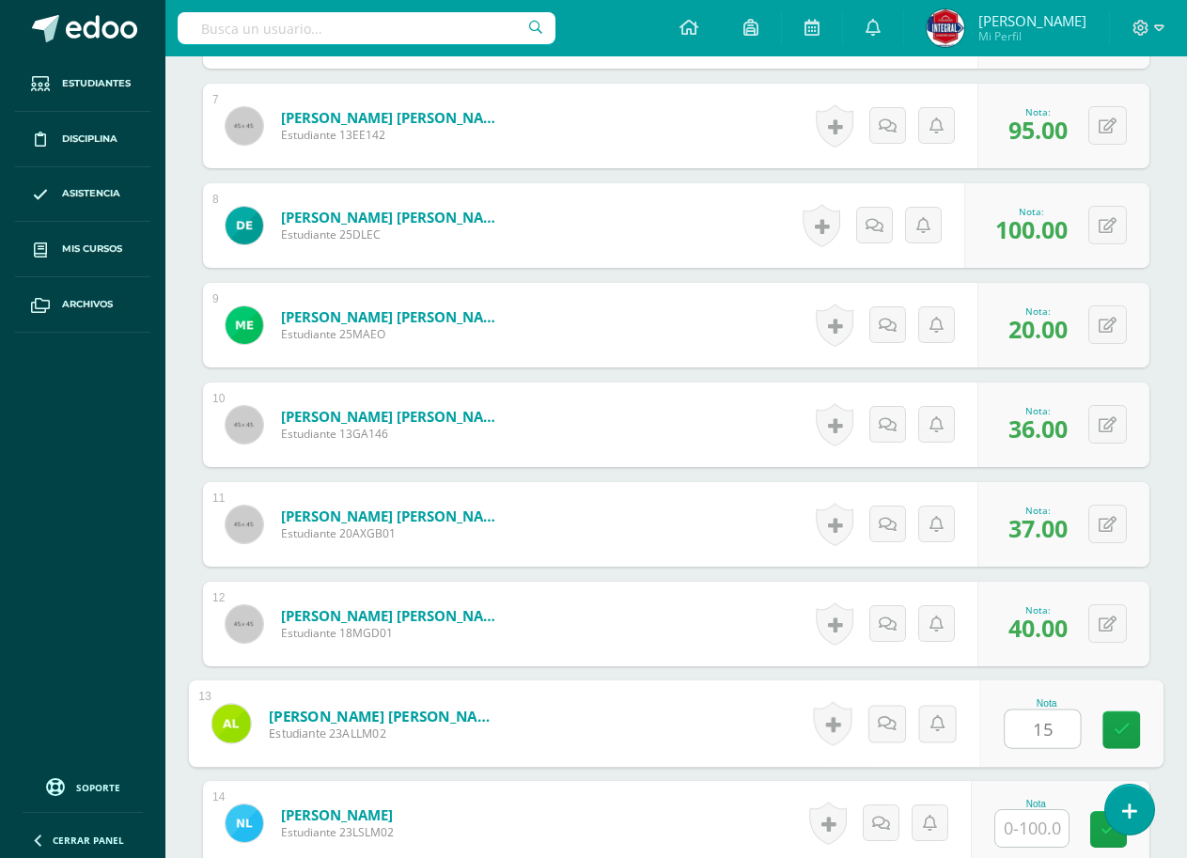
type input "15"
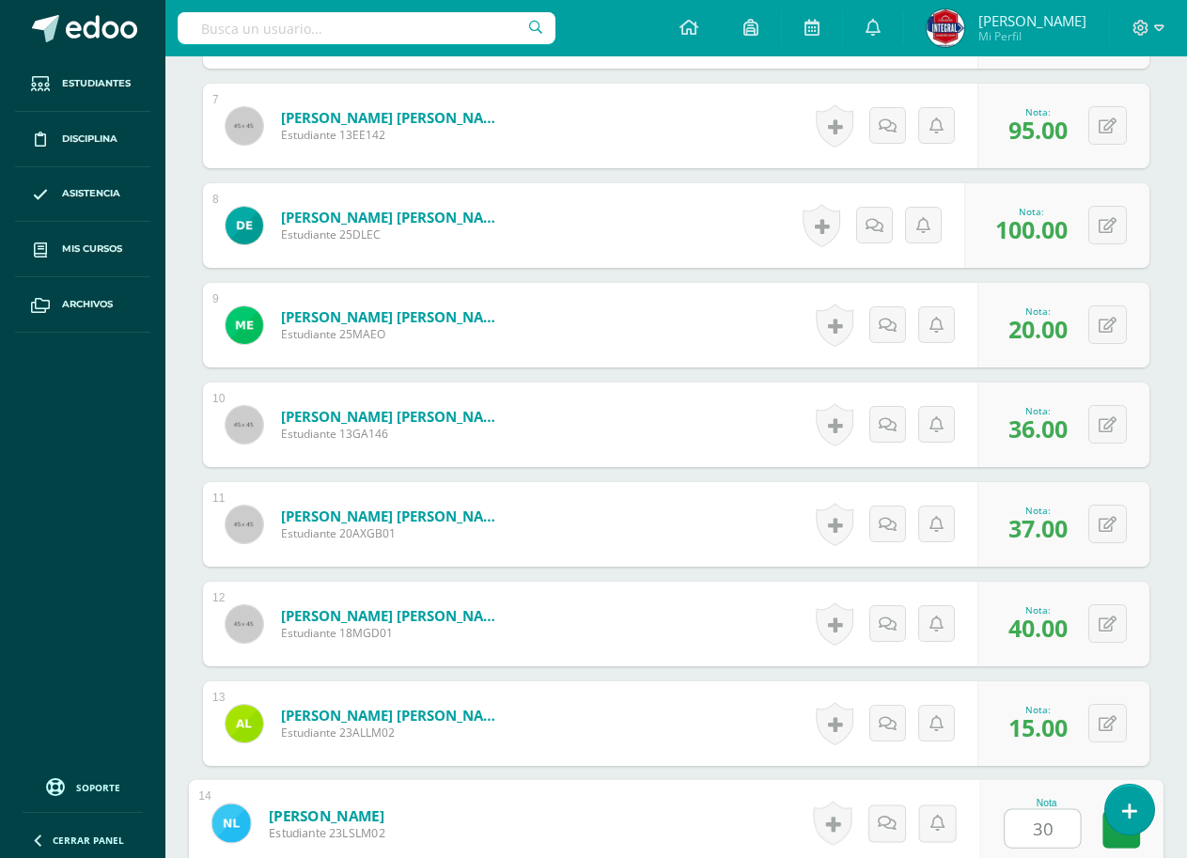
type input "30"
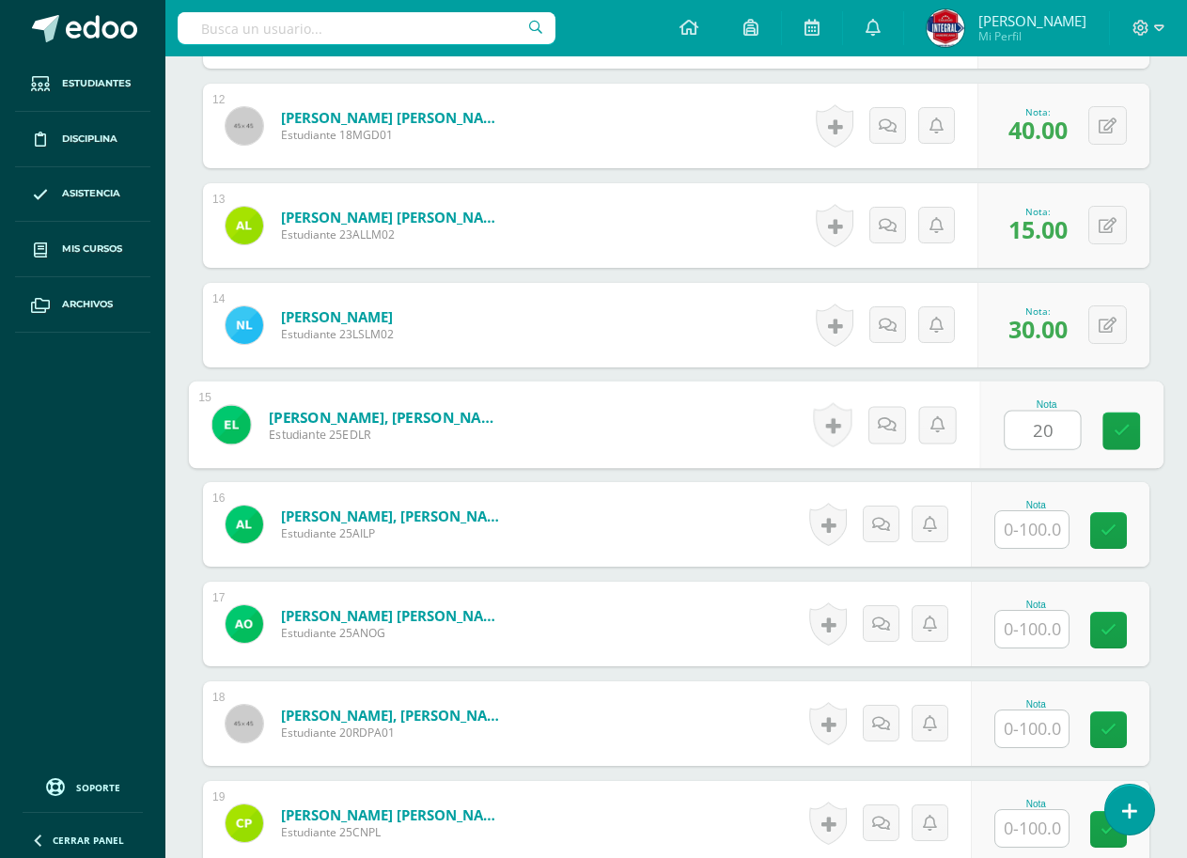
type input "20"
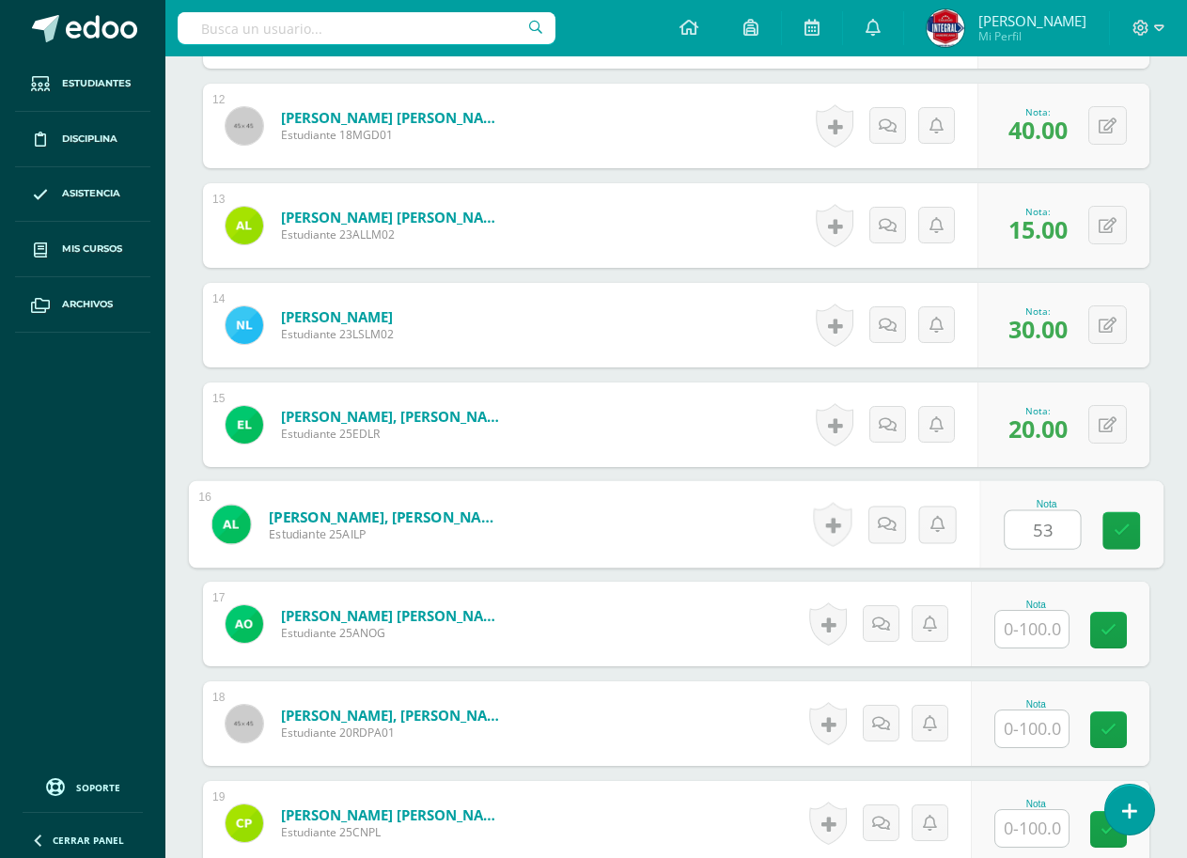
type input "53"
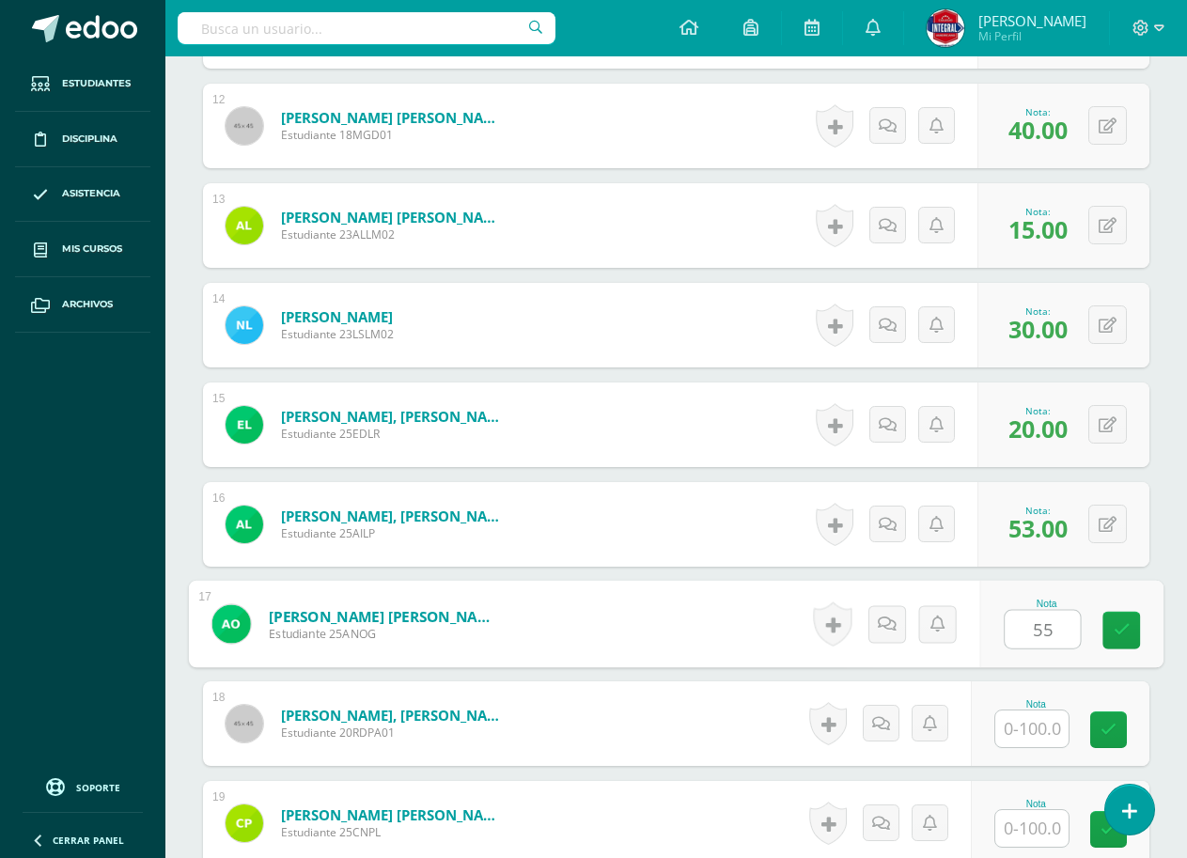
type input "55"
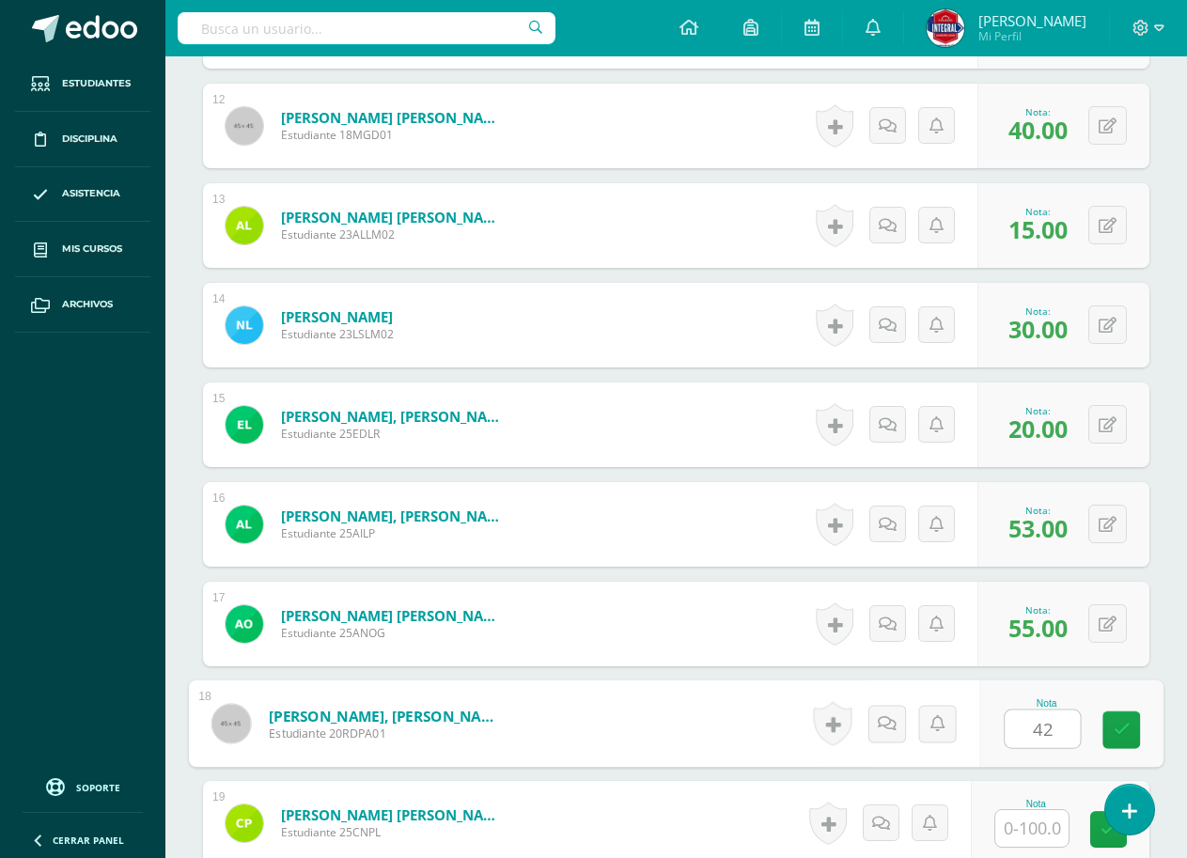
type input "42"
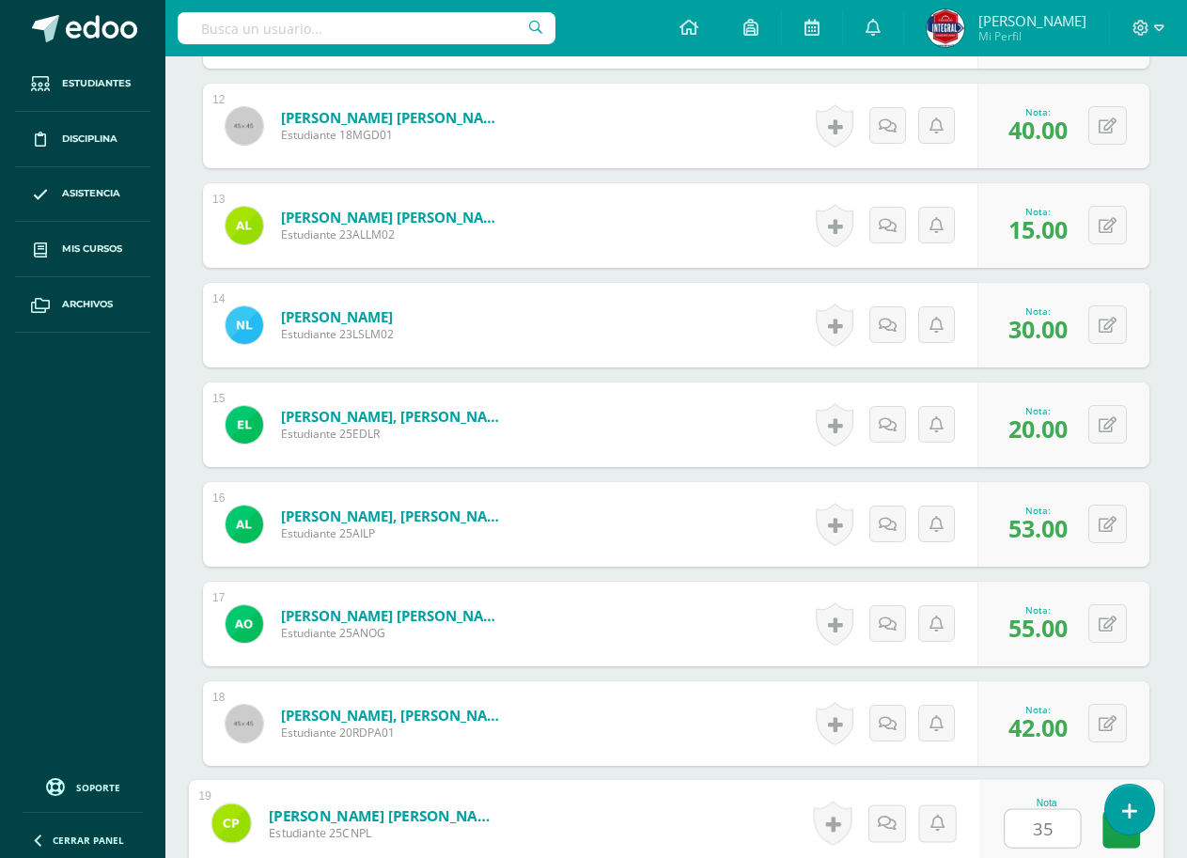
type input "35"
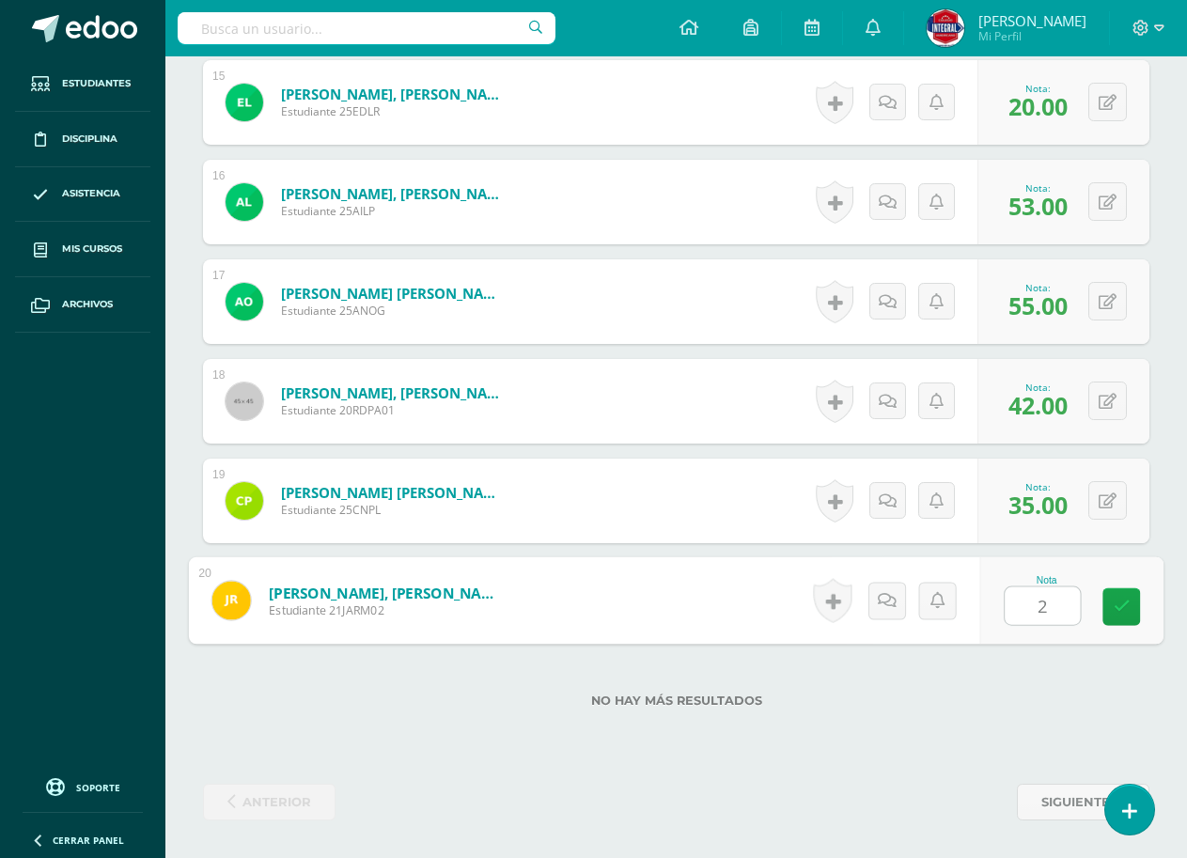
type input "25"
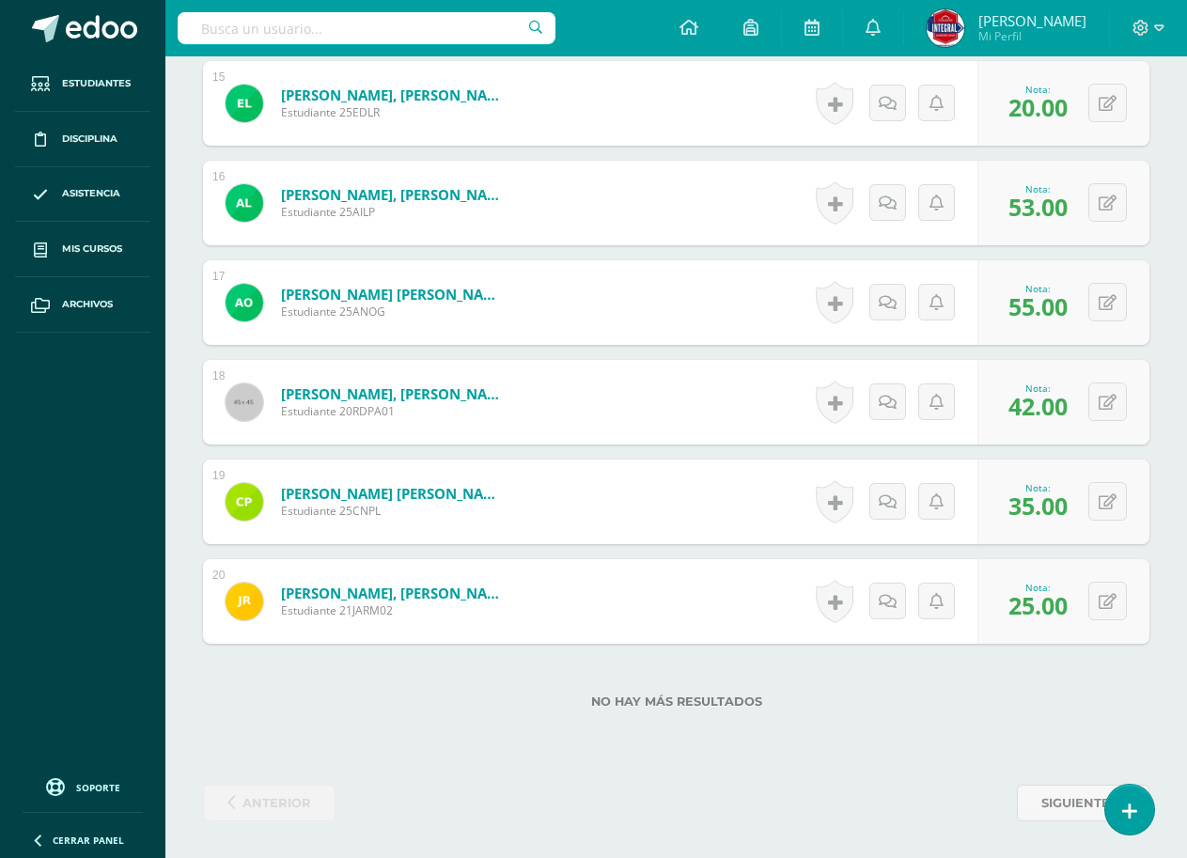
scroll to position [0, 0]
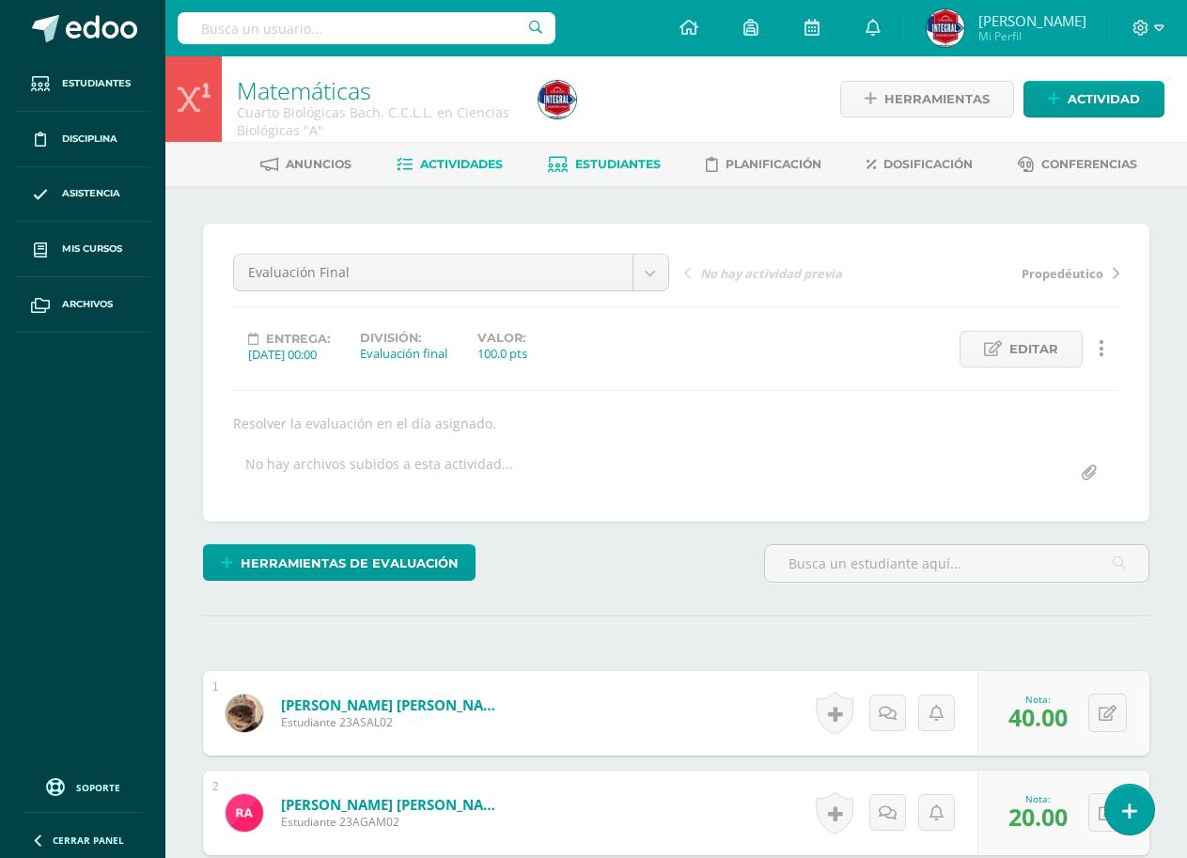
click at [579, 165] on span "Estudiantes" at bounding box center [617, 164] width 85 height 14
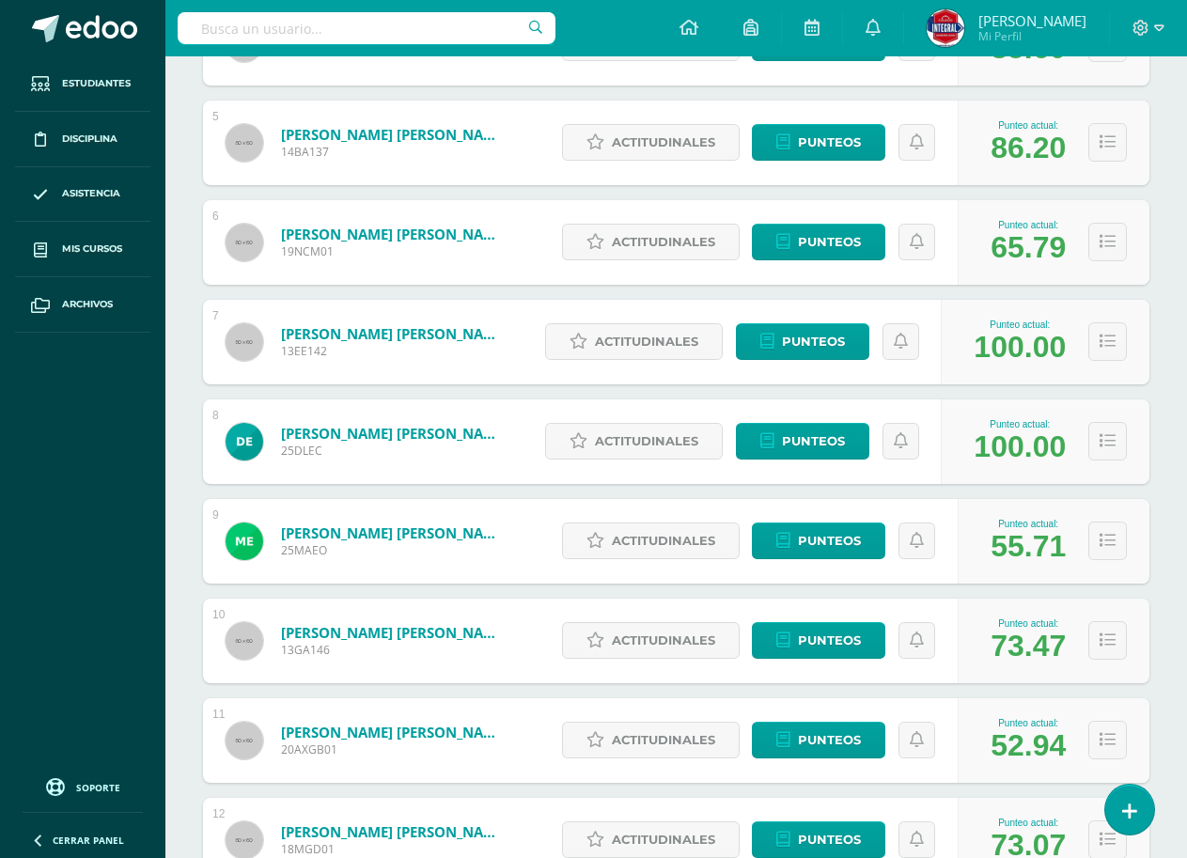
scroll to position [752, 0]
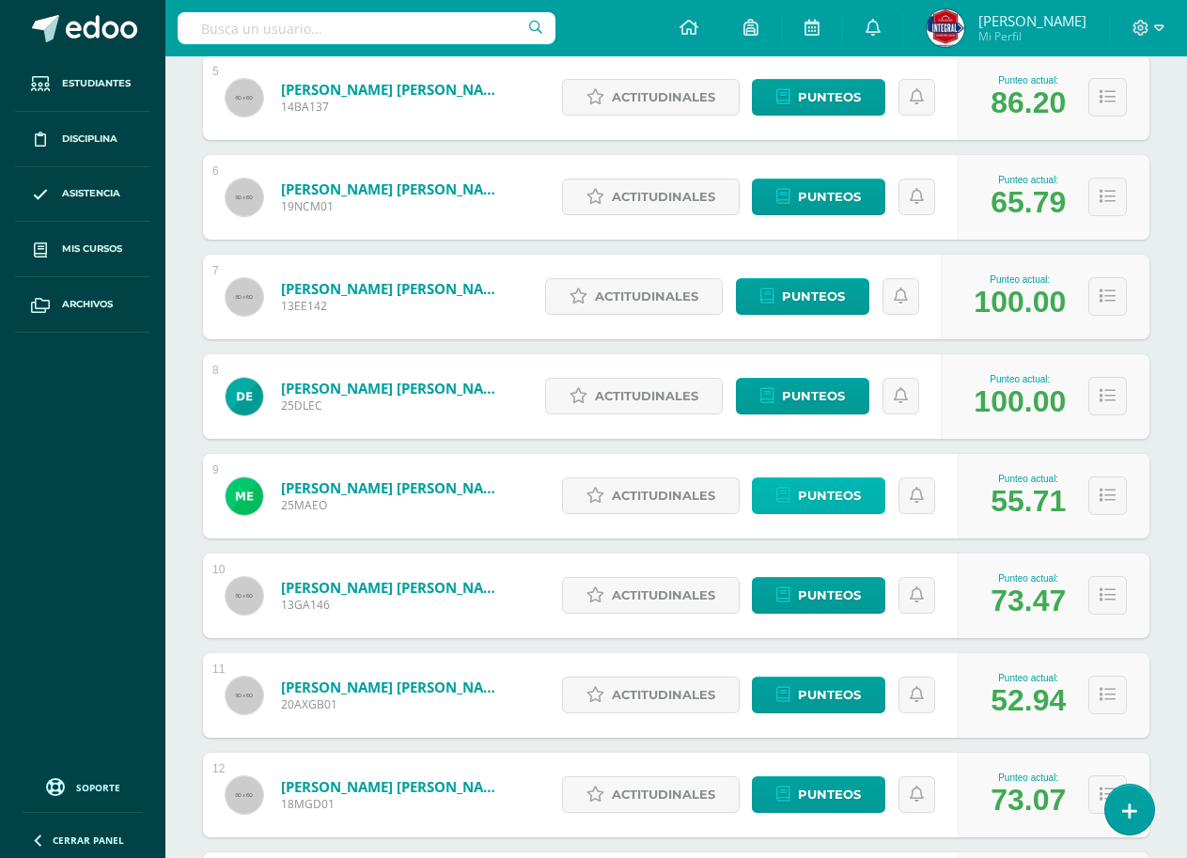
click at [834, 497] on span "Punteos" at bounding box center [829, 495] width 63 height 35
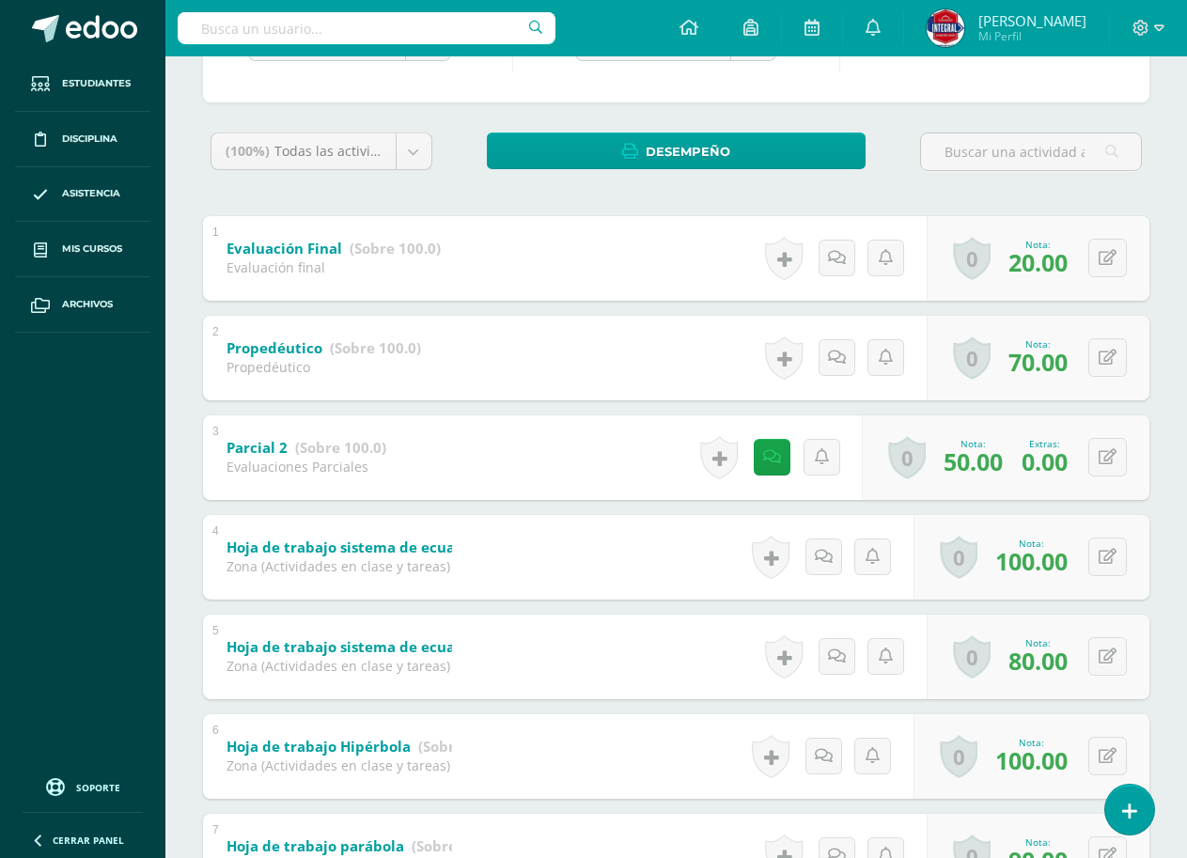
scroll to position [65, 0]
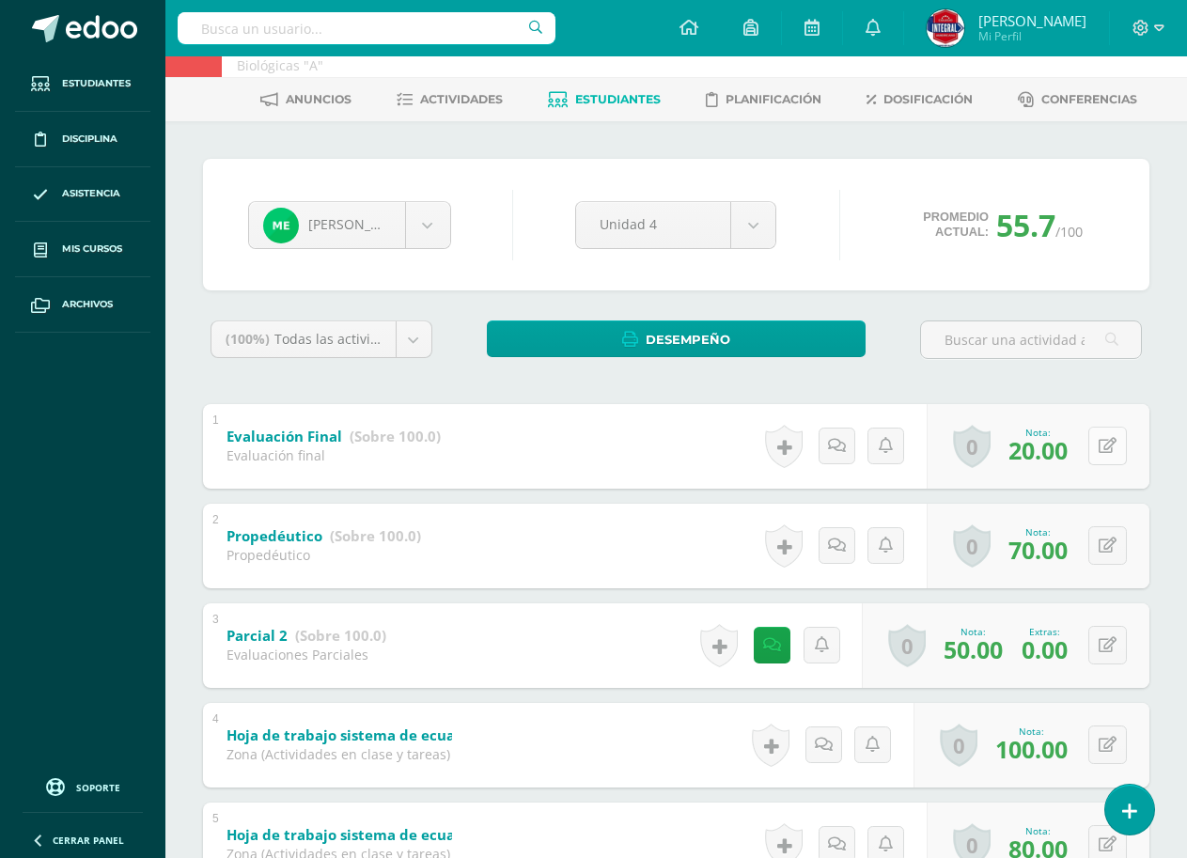
click at [1098, 444] on icon at bounding box center [1107, 446] width 18 height 16
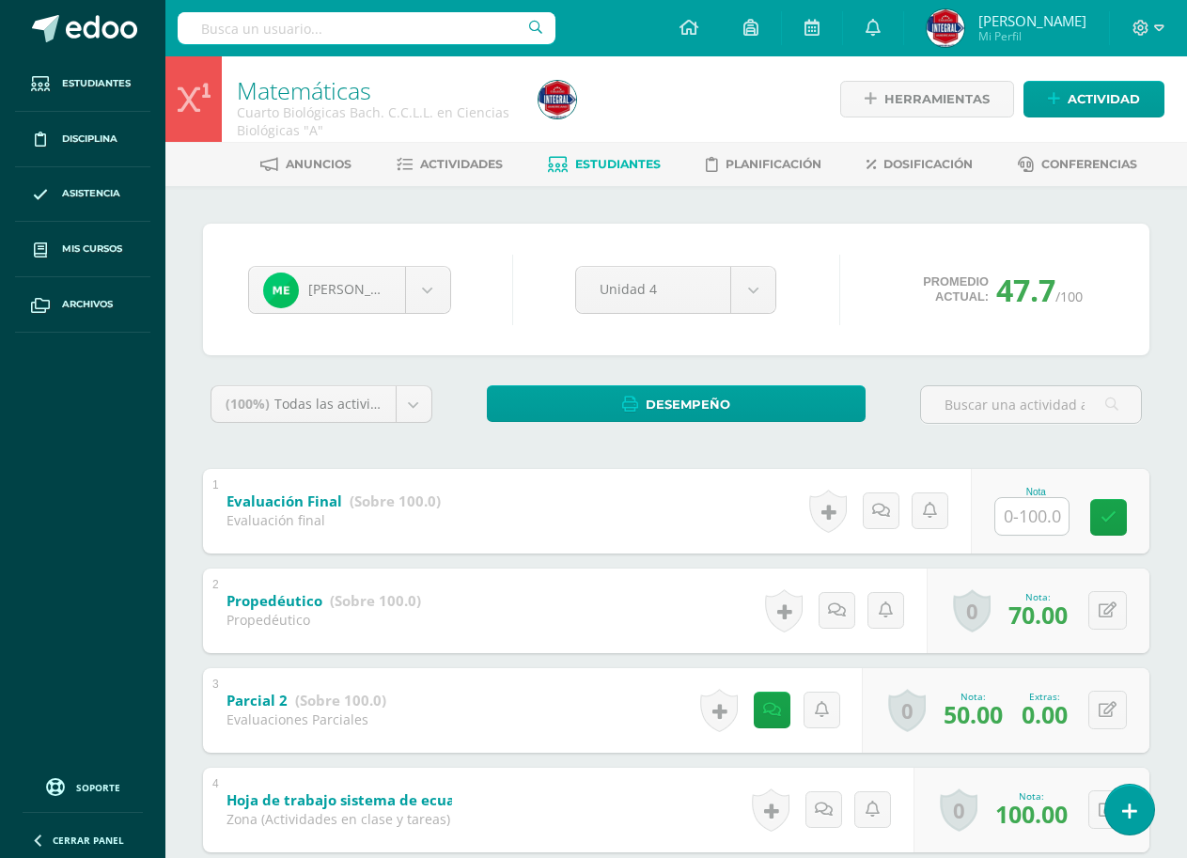
click at [1037, 524] on input "text" at bounding box center [1031, 516] width 73 height 37
type input "20"
click at [564, 164] on icon at bounding box center [558, 165] width 20 height 16
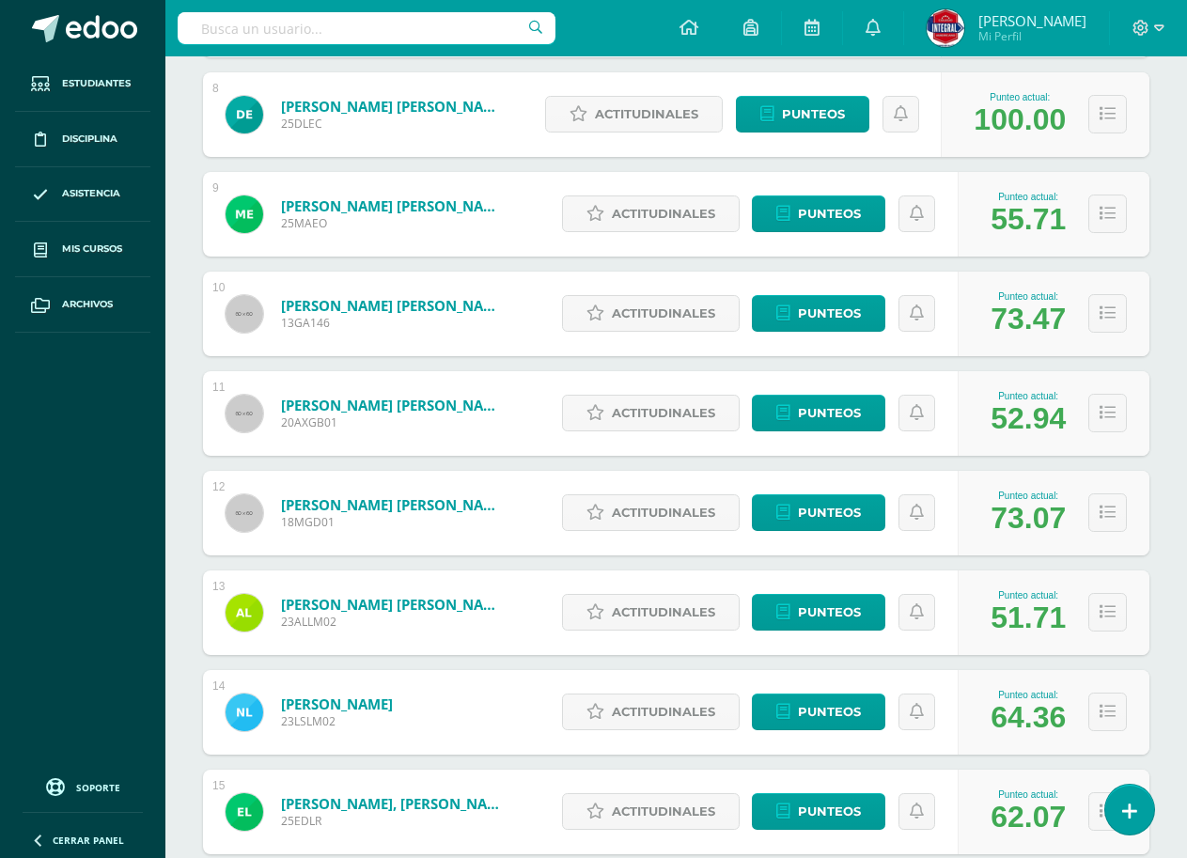
scroll to position [1127, 0]
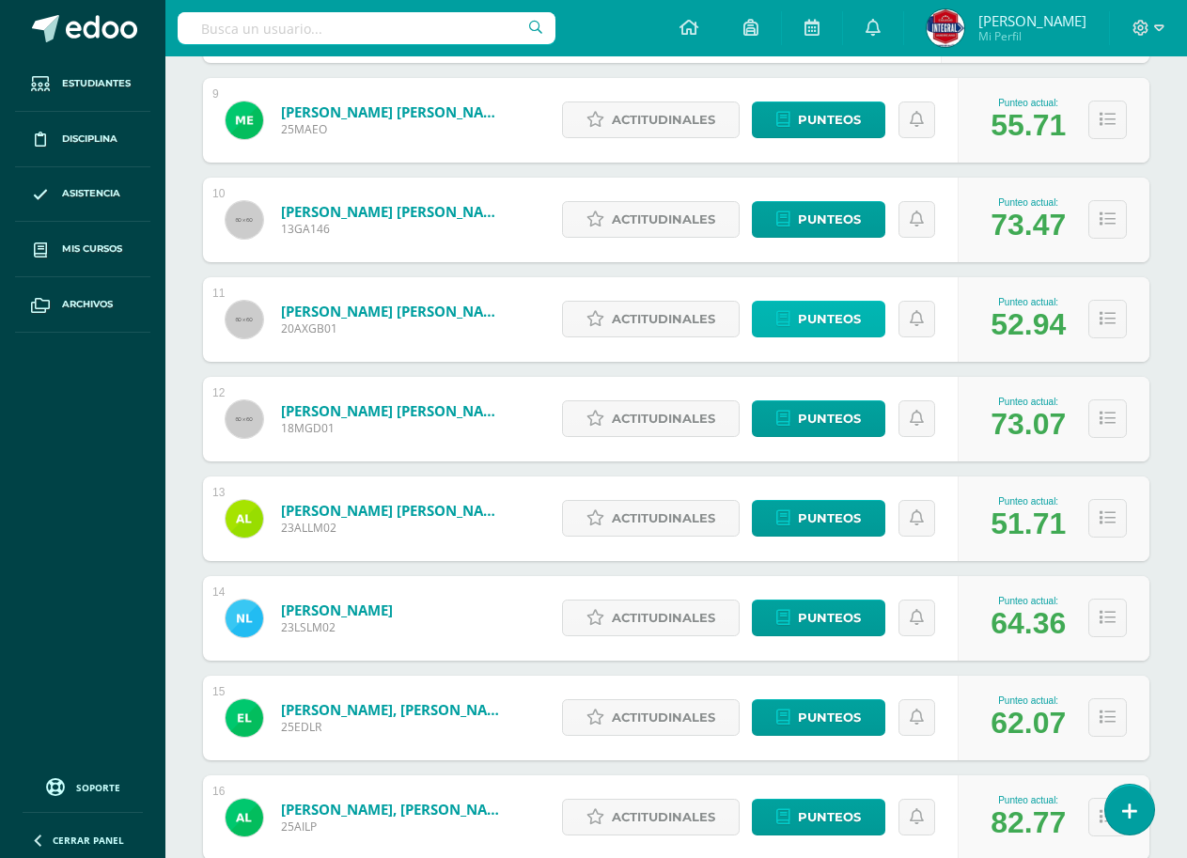
click at [846, 323] on span "Punteos" at bounding box center [829, 319] width 63 height 35
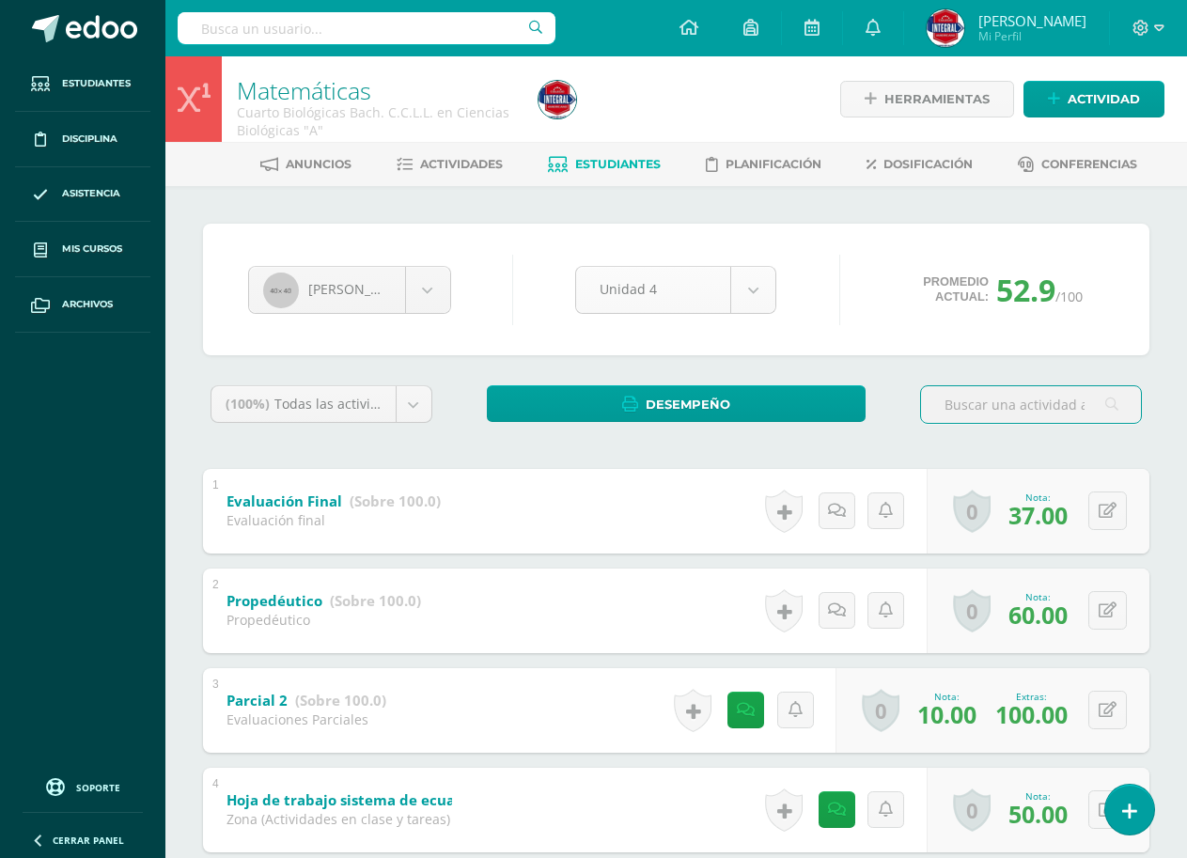
click at [665, 279] on body "Estudiantes Disciplina Asistencia Mis cursos Archivos Soporte Ayuda Reportar un…" at bounding box center [593, 837] width 1187 height 1674
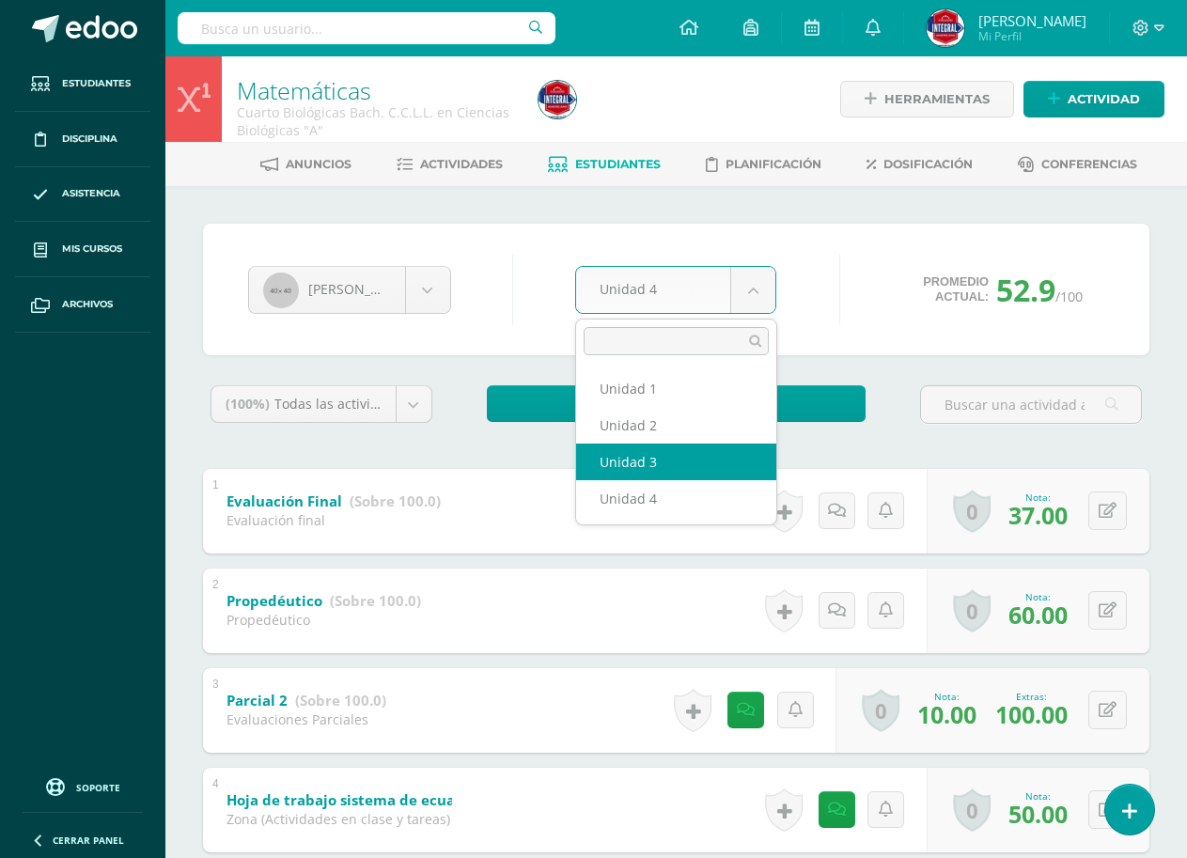
select select "Unidad 3"
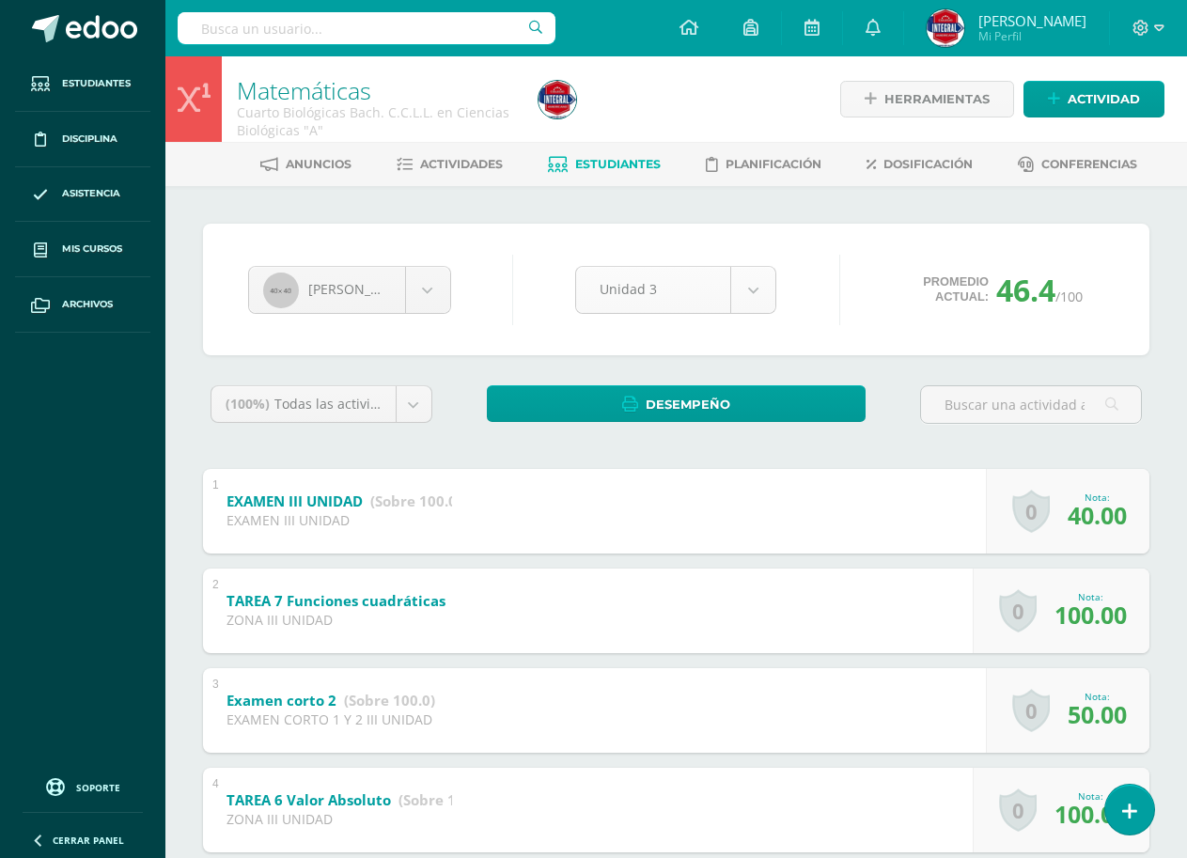
click at [672, 283] on body "Estudiantes Disciplina Asistencia Mis cursos Archivos Soporte Ayuda Reportar un…" at bounding box center [593, 784] width 1187 height 1568
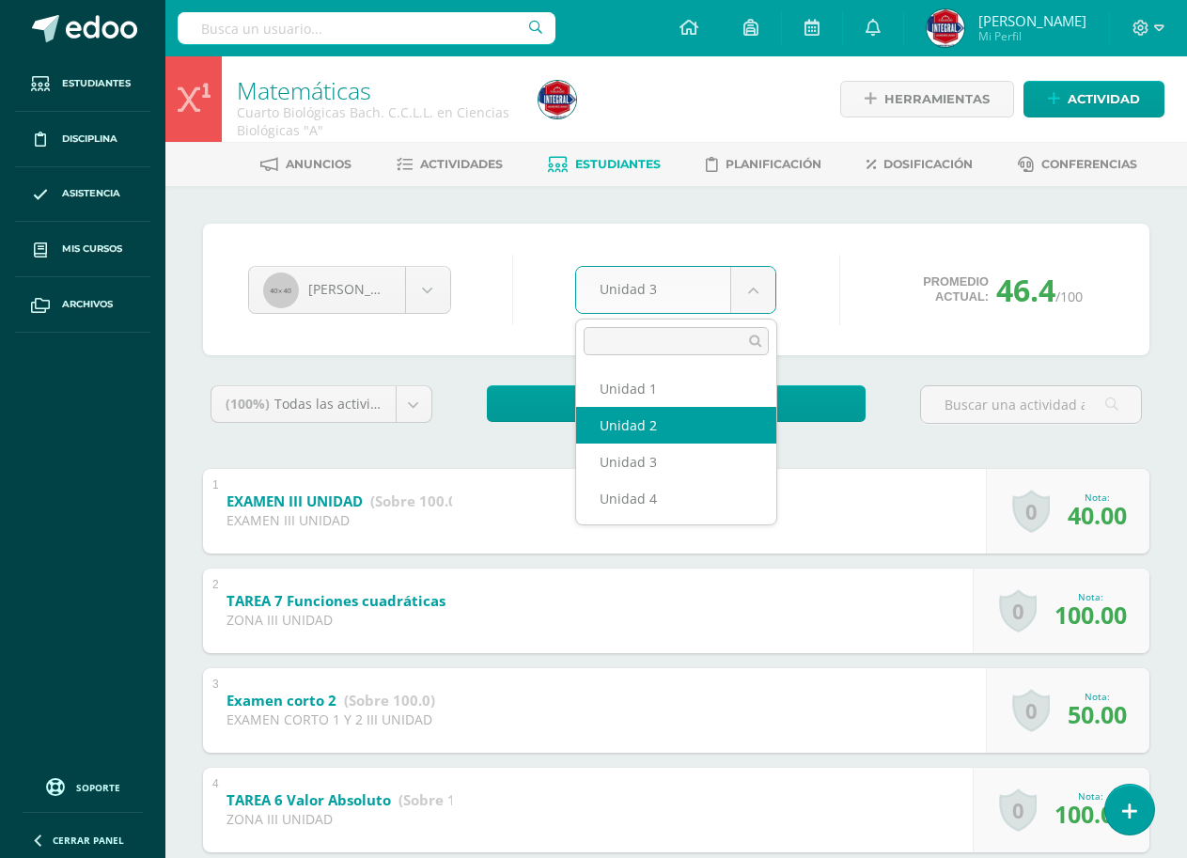
select select "Unidad 2"
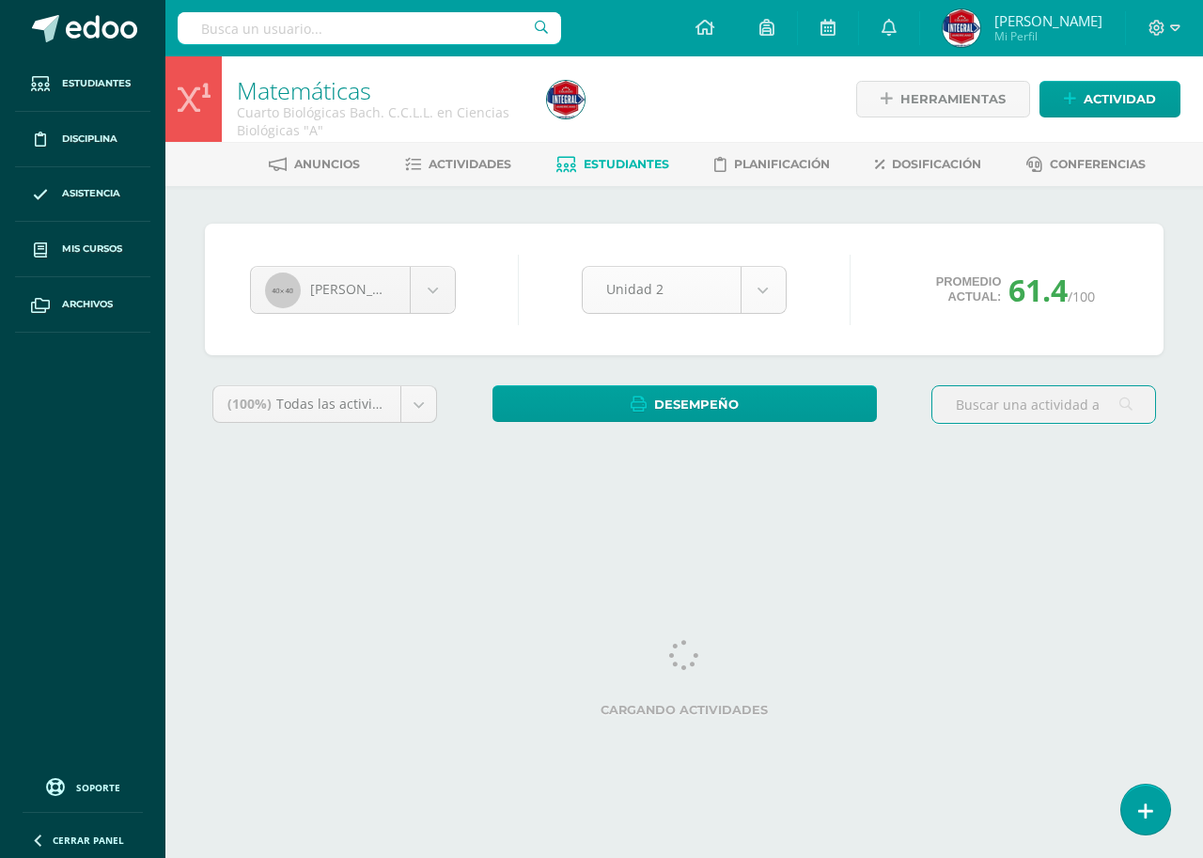
click at [656, 285] on body "Estudiantes Disciplina Asistencia Mis cursos Archivos Soporte Ayuda Reportar un…" at bounding box center [601, 253] width 1203 height 506
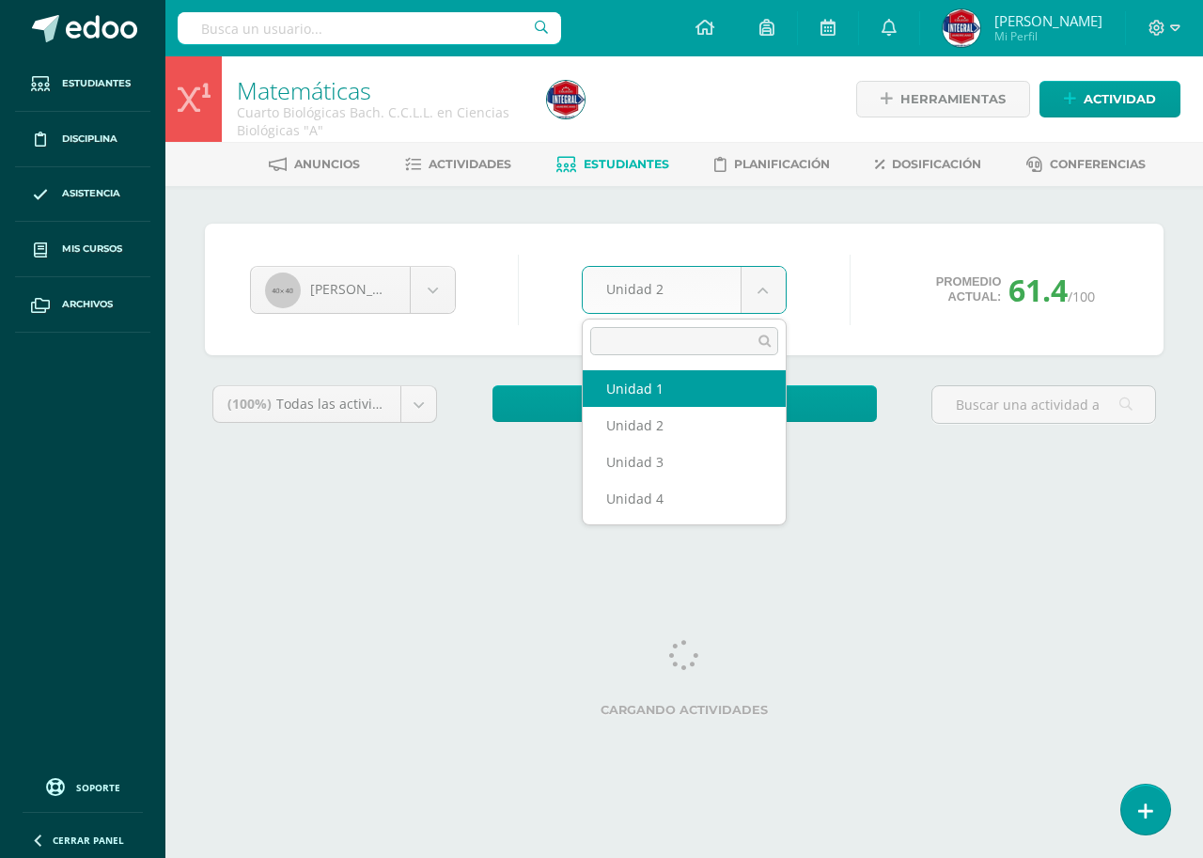
select select "Unidad 1"
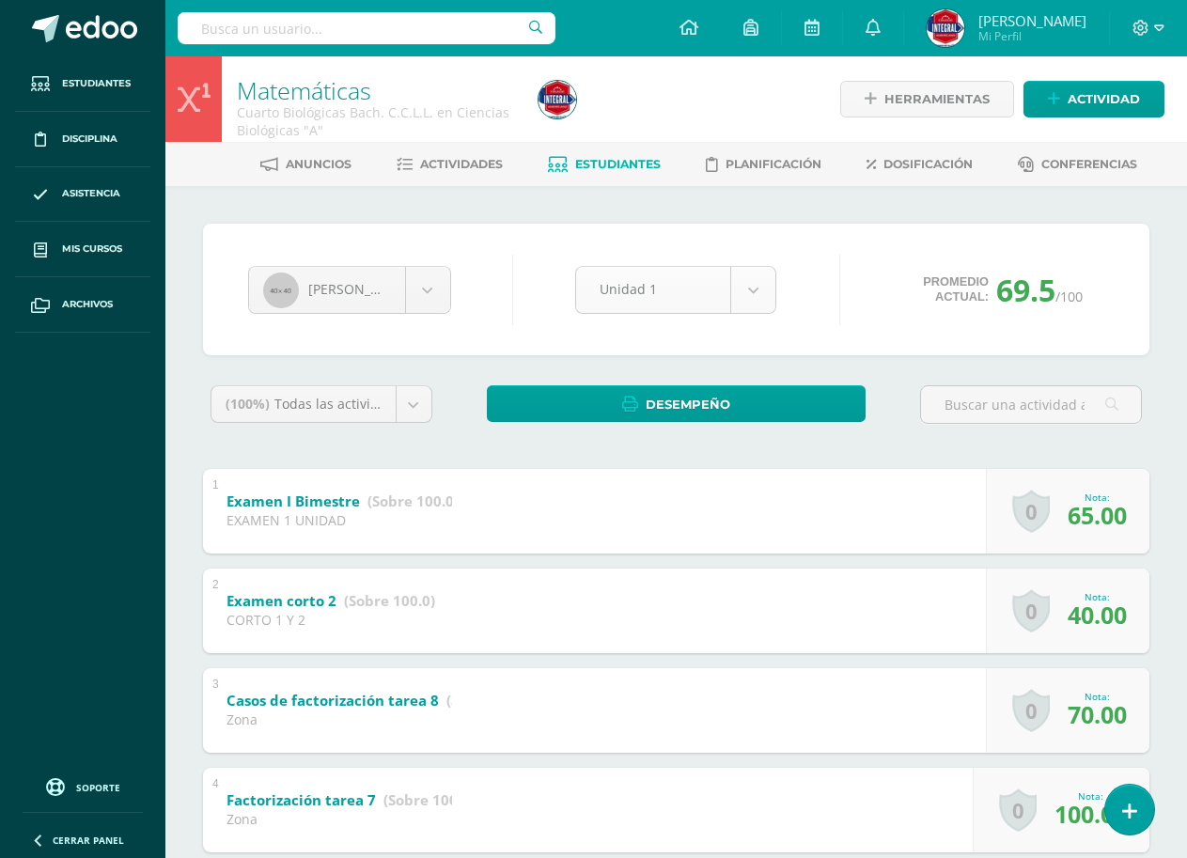
click at [677, 284] on body "Estudiantes Disciplina Asistencia Mis cursos Archivos Soporte Ayuda Reportar un…" at bounding box center [593, 784] width 1187 height 1568
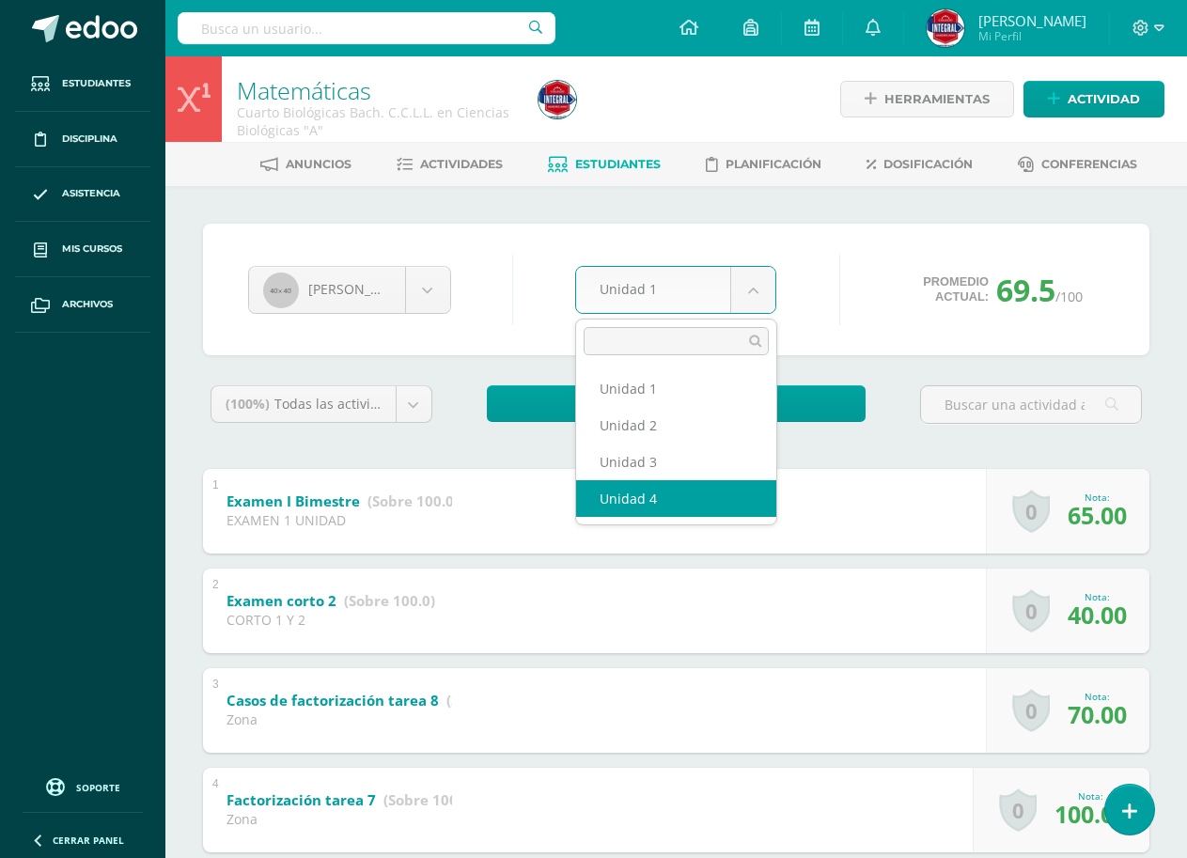
select select "Unidad 4"
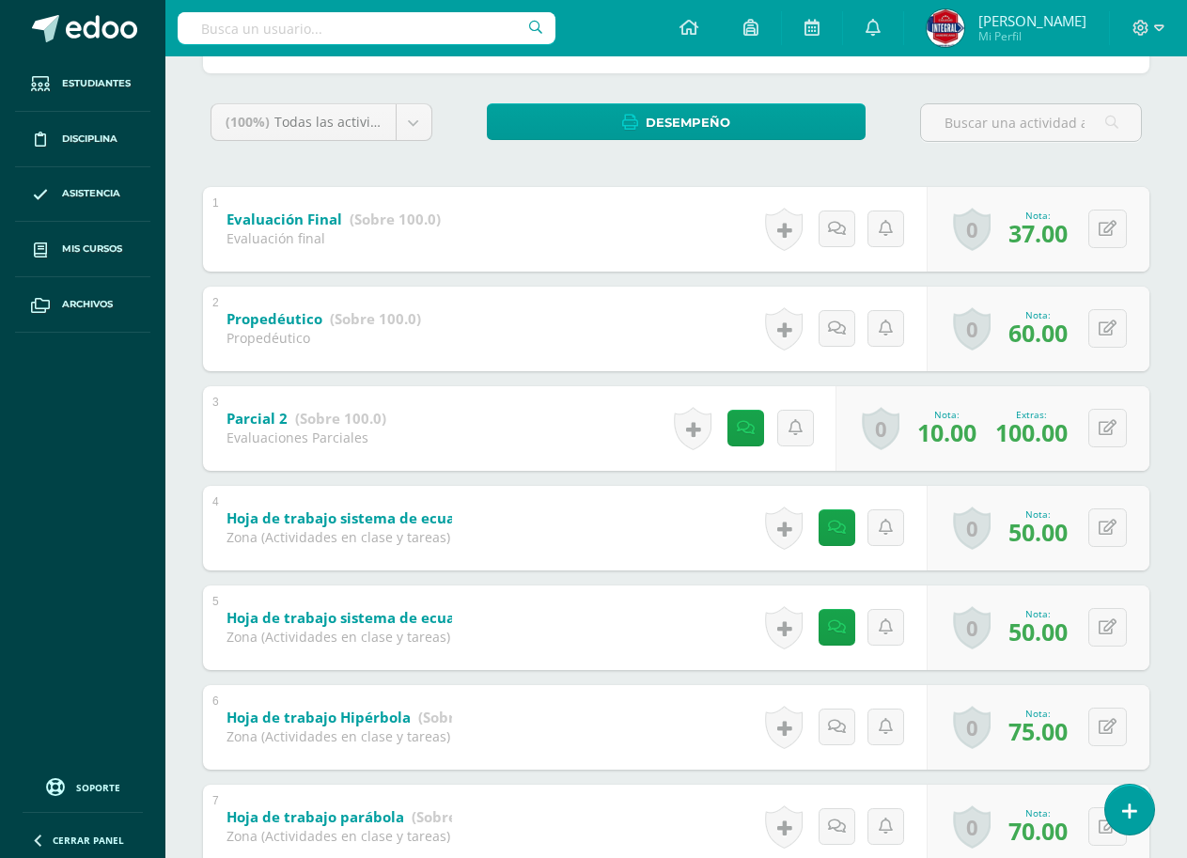
scroll to position [376, 0]
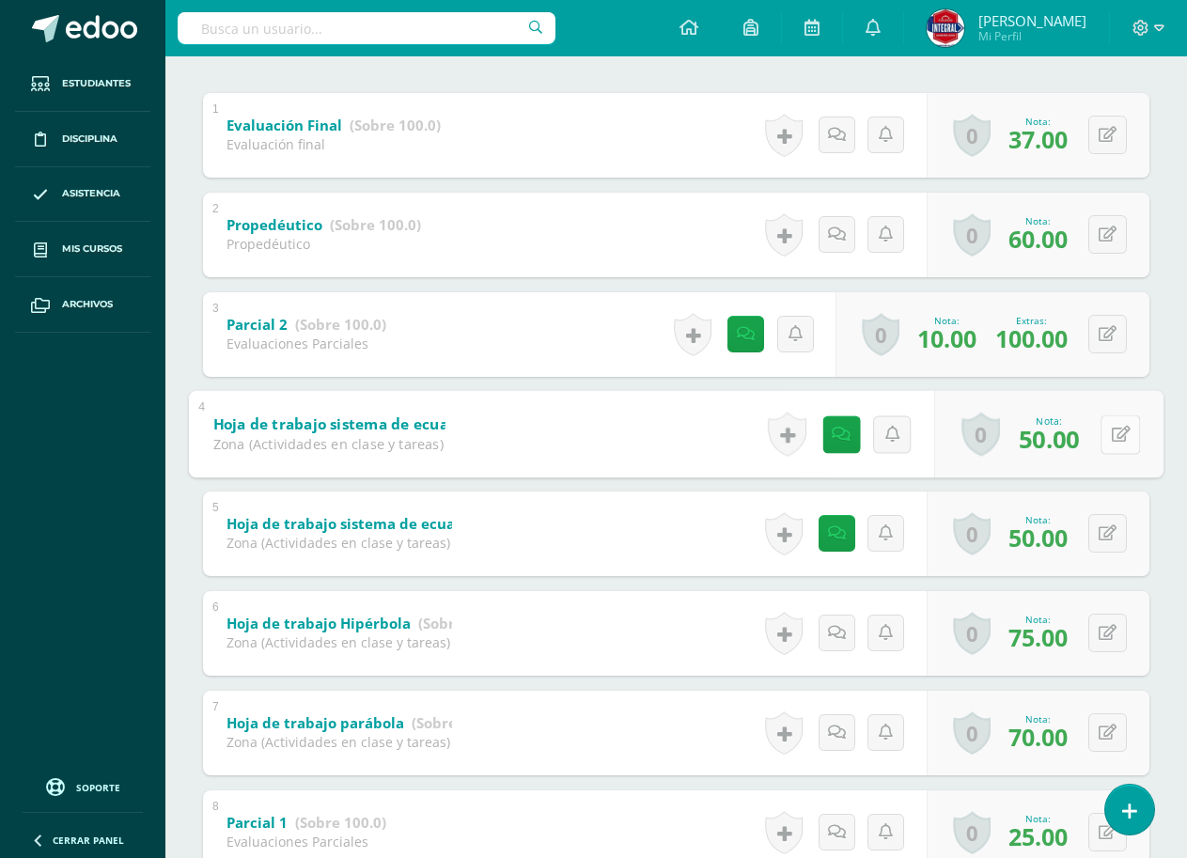
click at [1112, 435] on icon at bounding box center [1120, 434] width 19 height 16
type input "0"
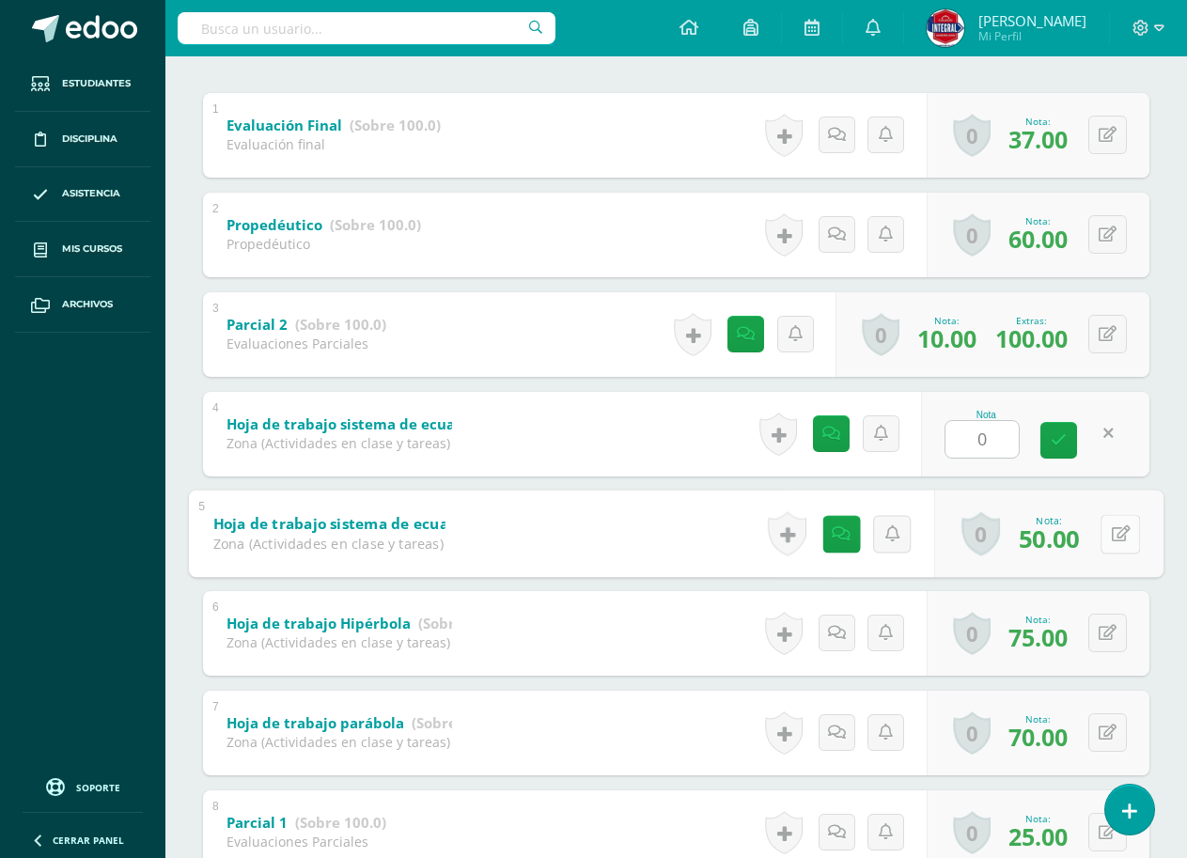
click at [1109, 523] on button at bounding box center [1119, 533] width 39 height 39
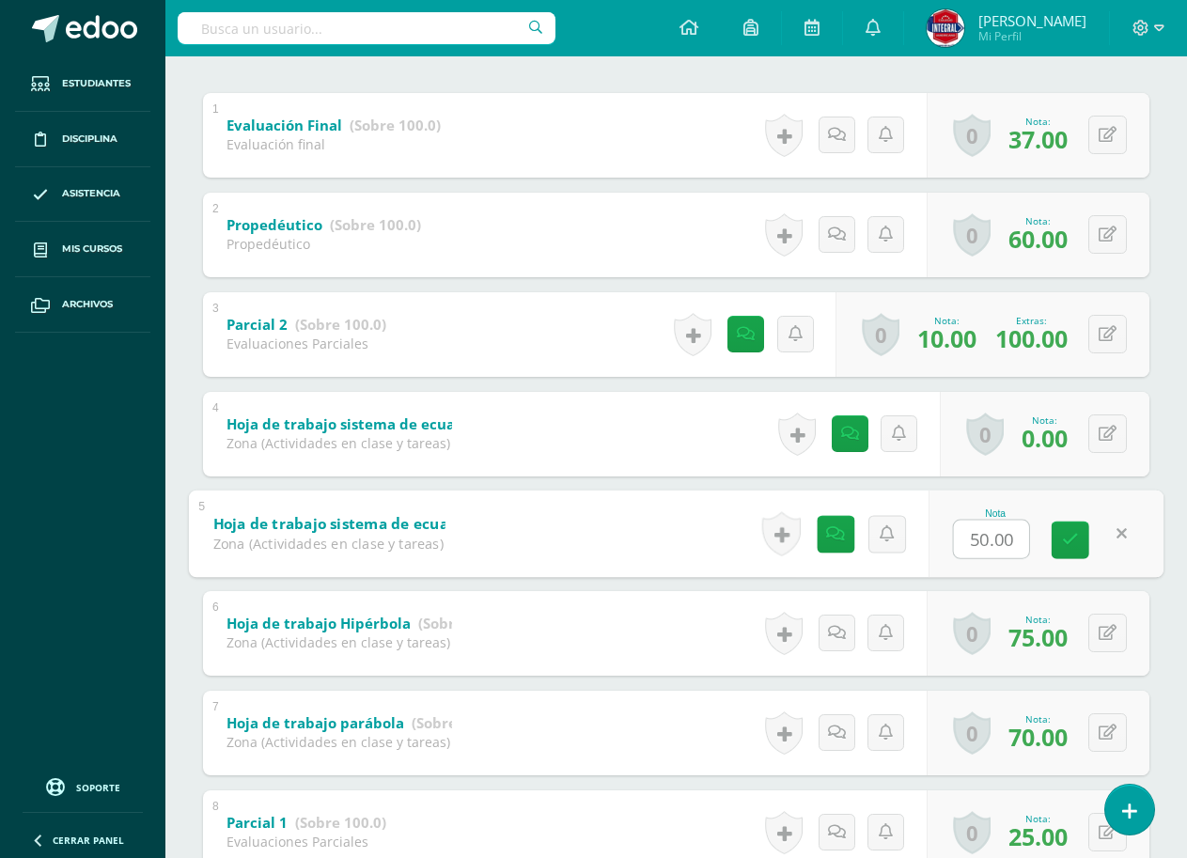
type input "0"
click at [1066, 545] on icon at bounding box center [1070, 540] width 17 height 16
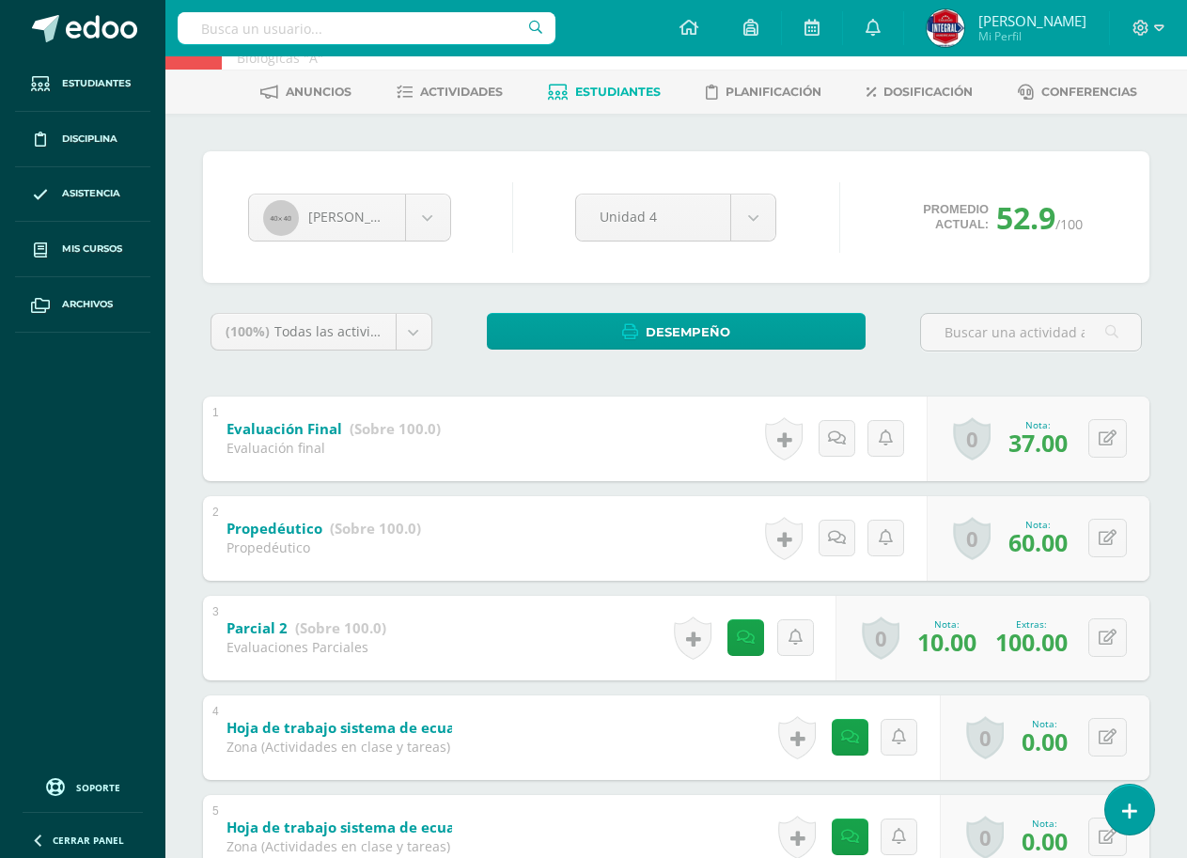
scroll to position [0, 0]
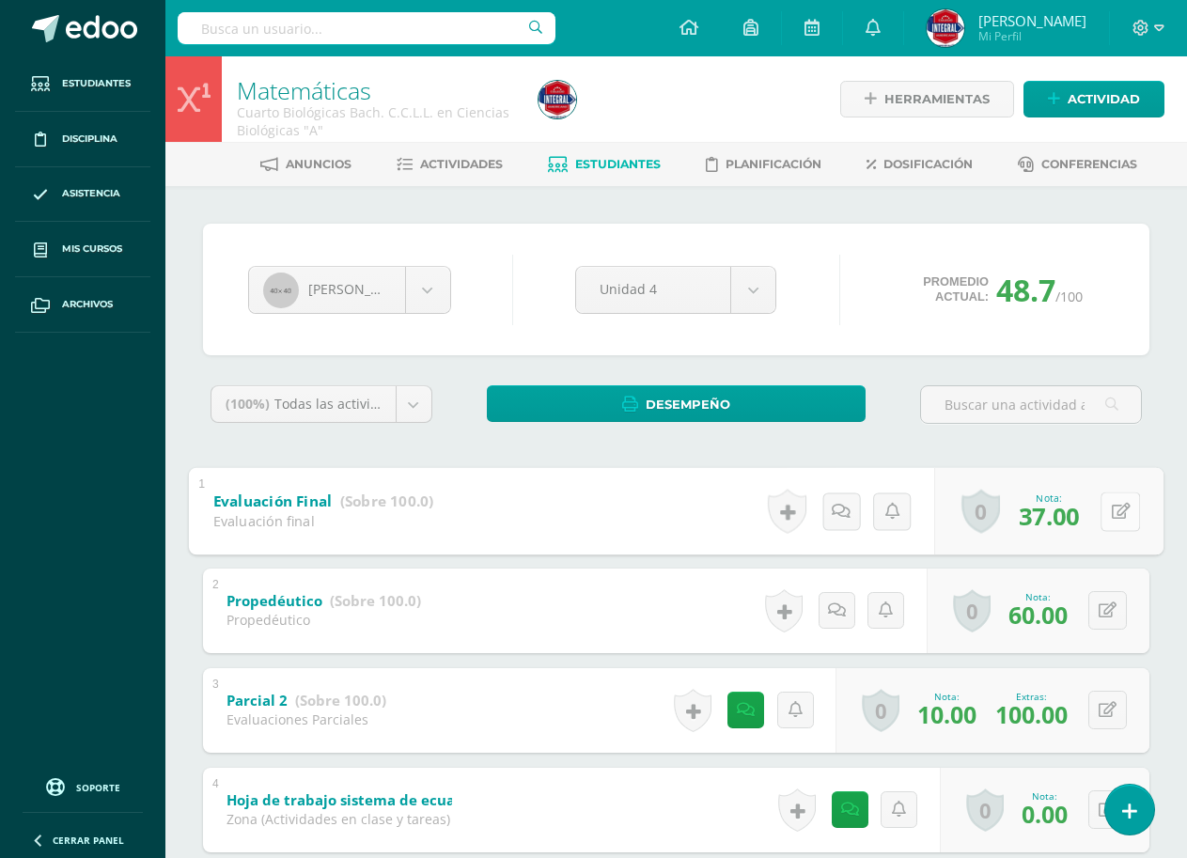
click at [1111, 515] on icon at bounding box center [1120, 511] width 19 height 16
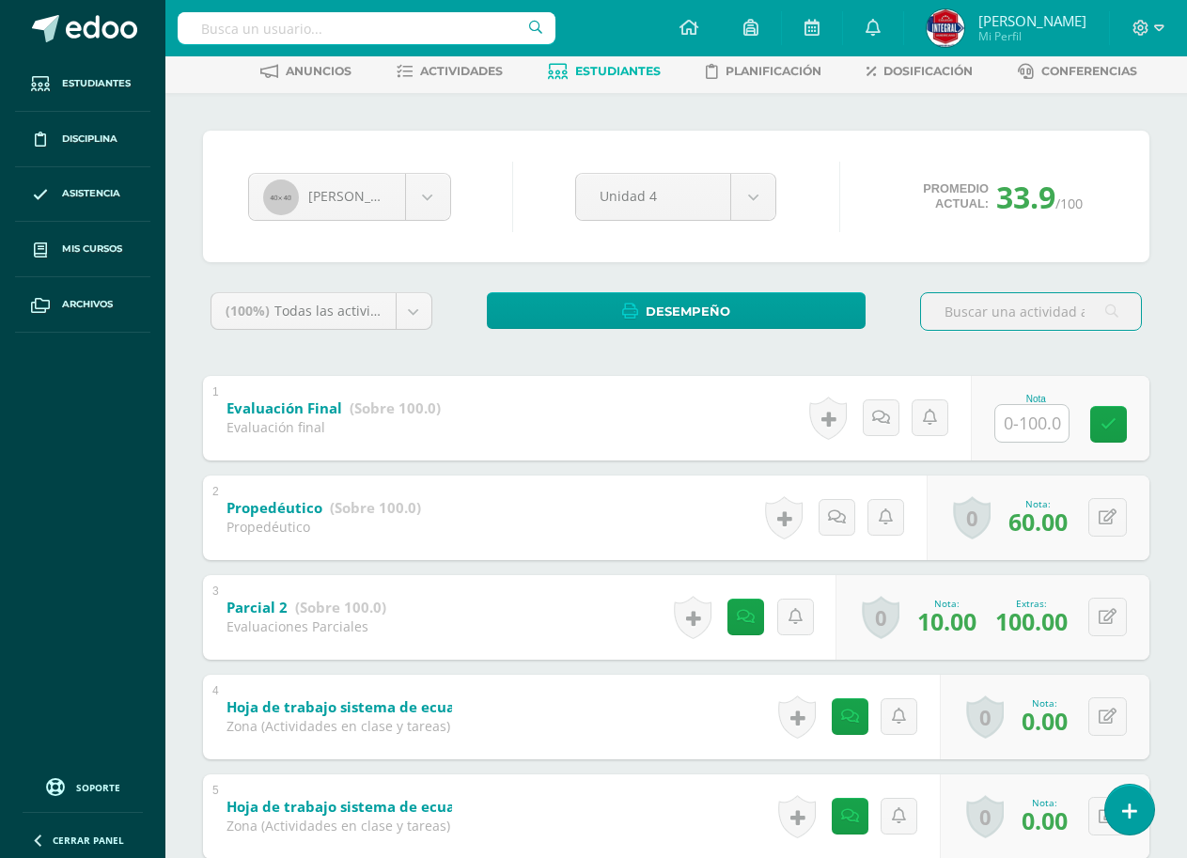
scroll to position [94, 0]
click at [1018, 421] on input "text" at bounding box center [1031, 422] width 73 height 37
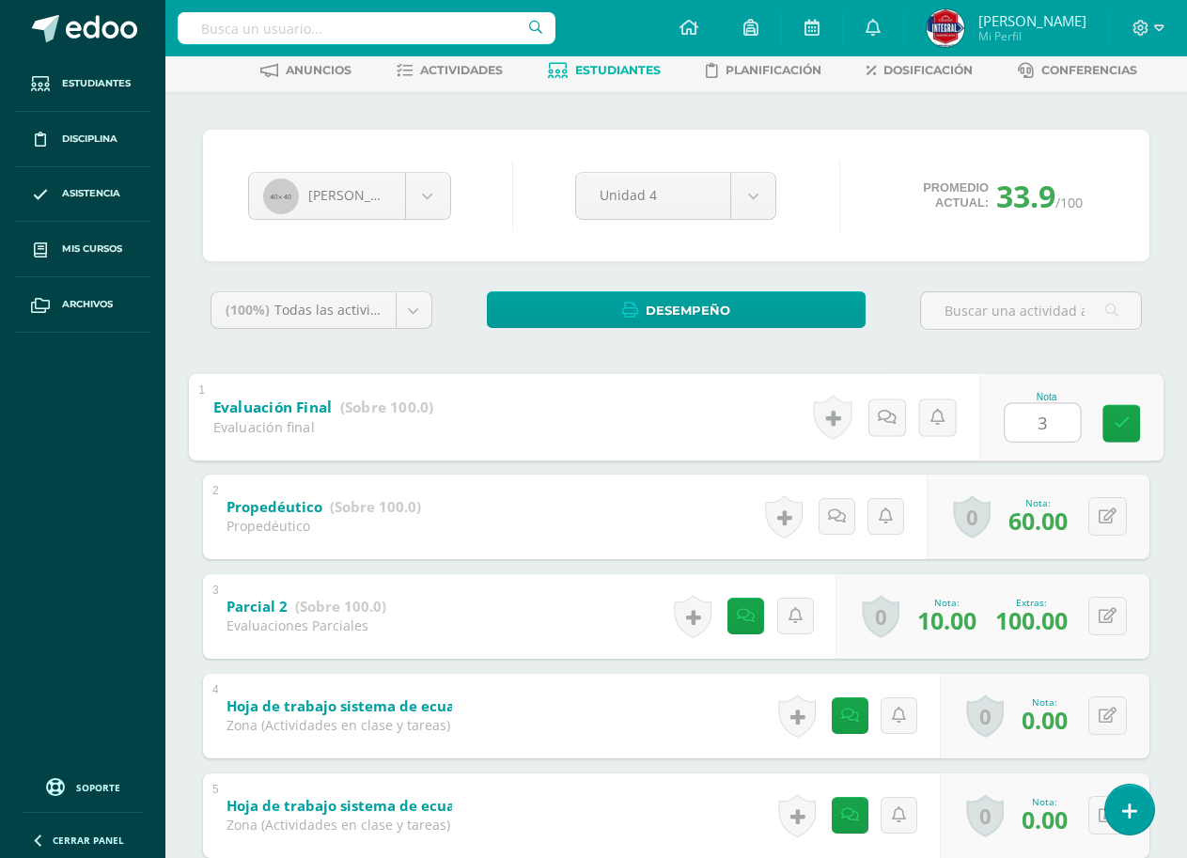
type input "37"
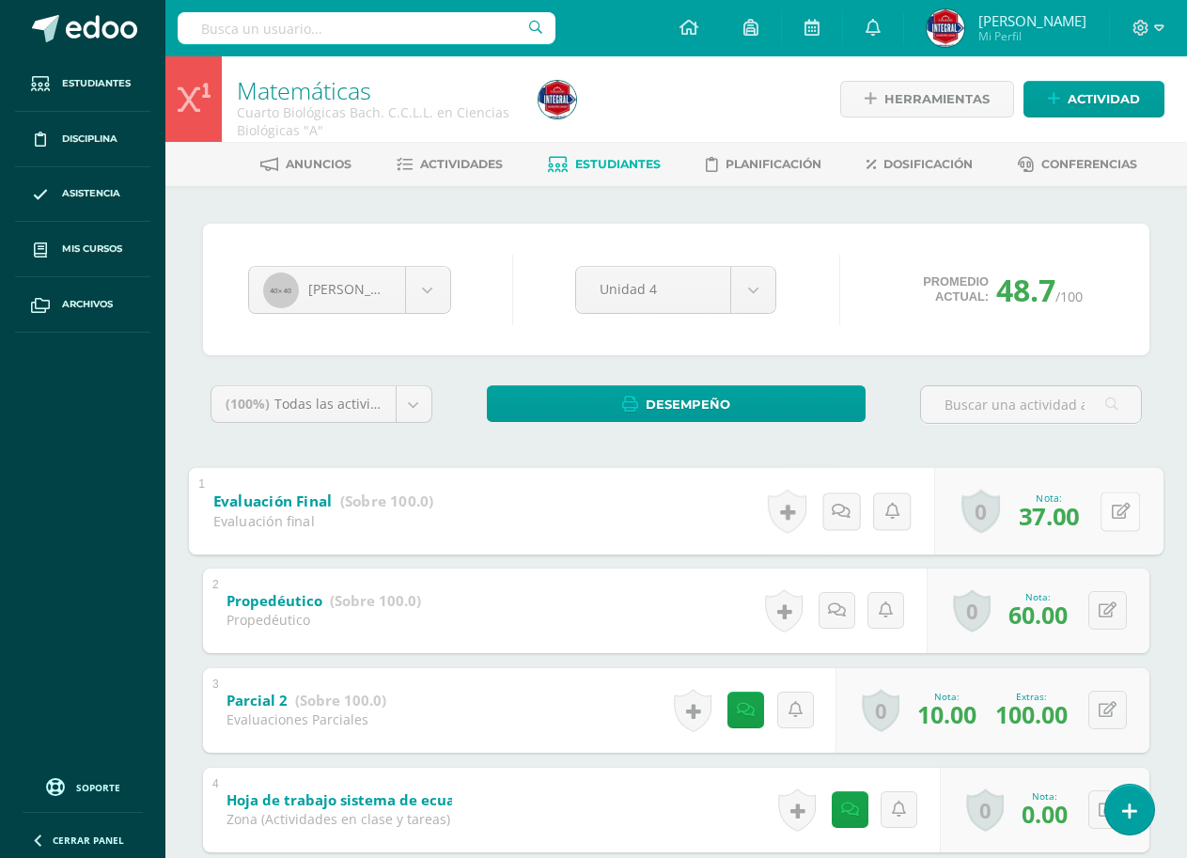
click at [1118, 507] on button at bounding box center [1119, 510] width 39 height 39
type input "32"
click at [378, 299] on body "Estudiantes Disciplina Asistencia Mis cursos Archivos Soporte Ayuda Reportar un…" at bounding box center [593, 784] width 1187 height 1568
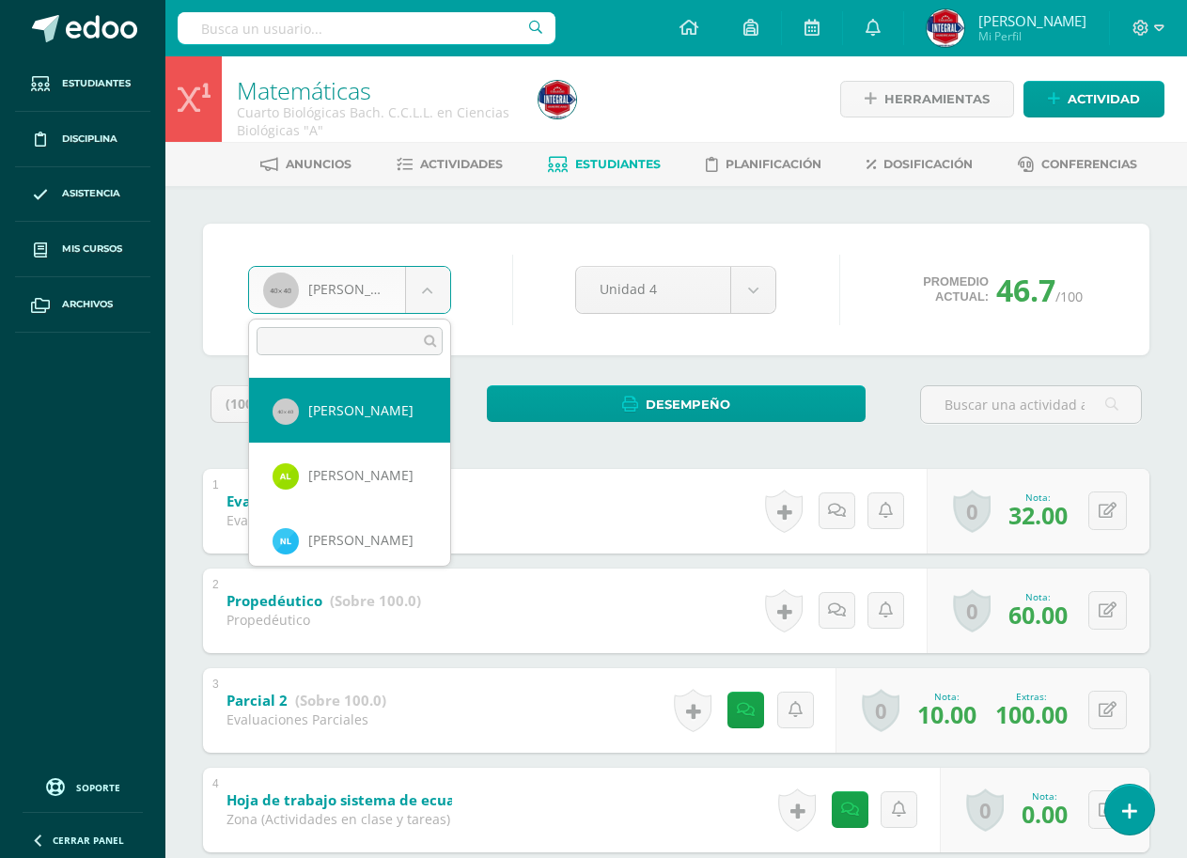
scroll to position [712, 0]
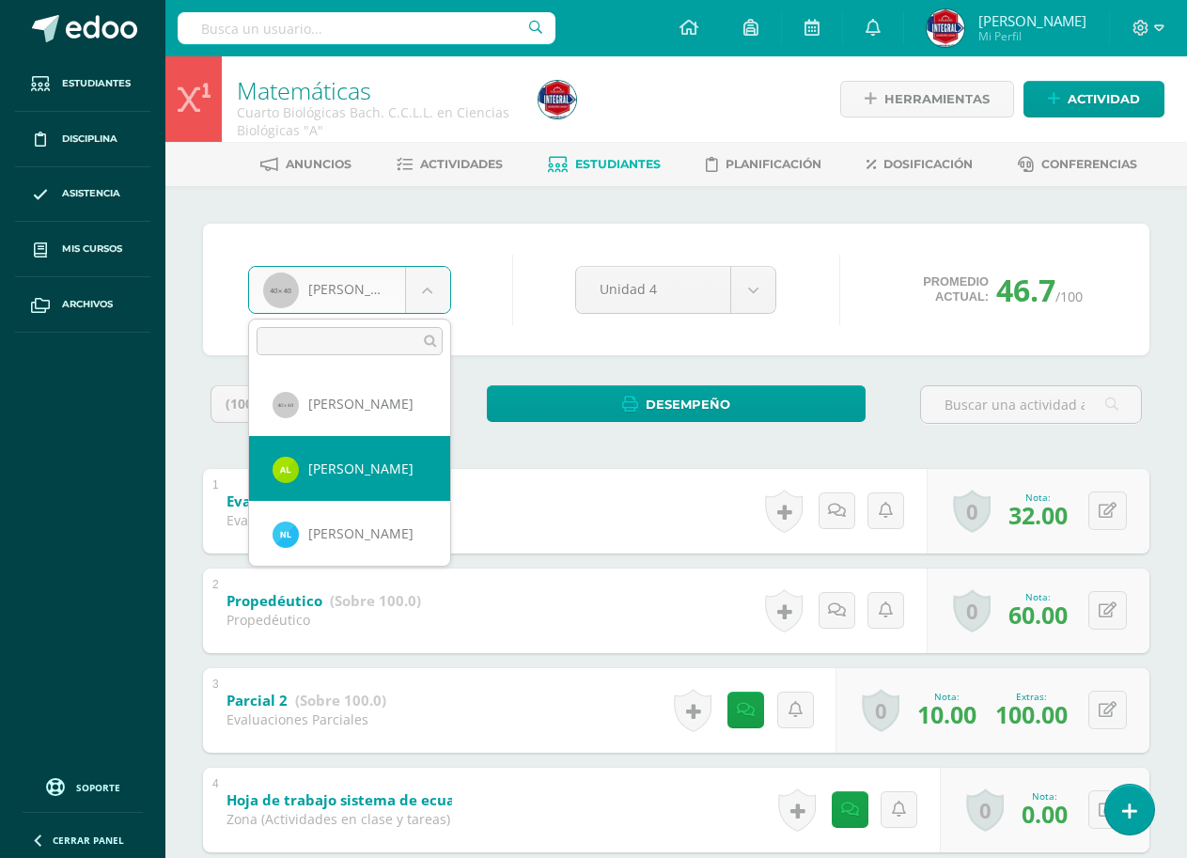
select select "2427"
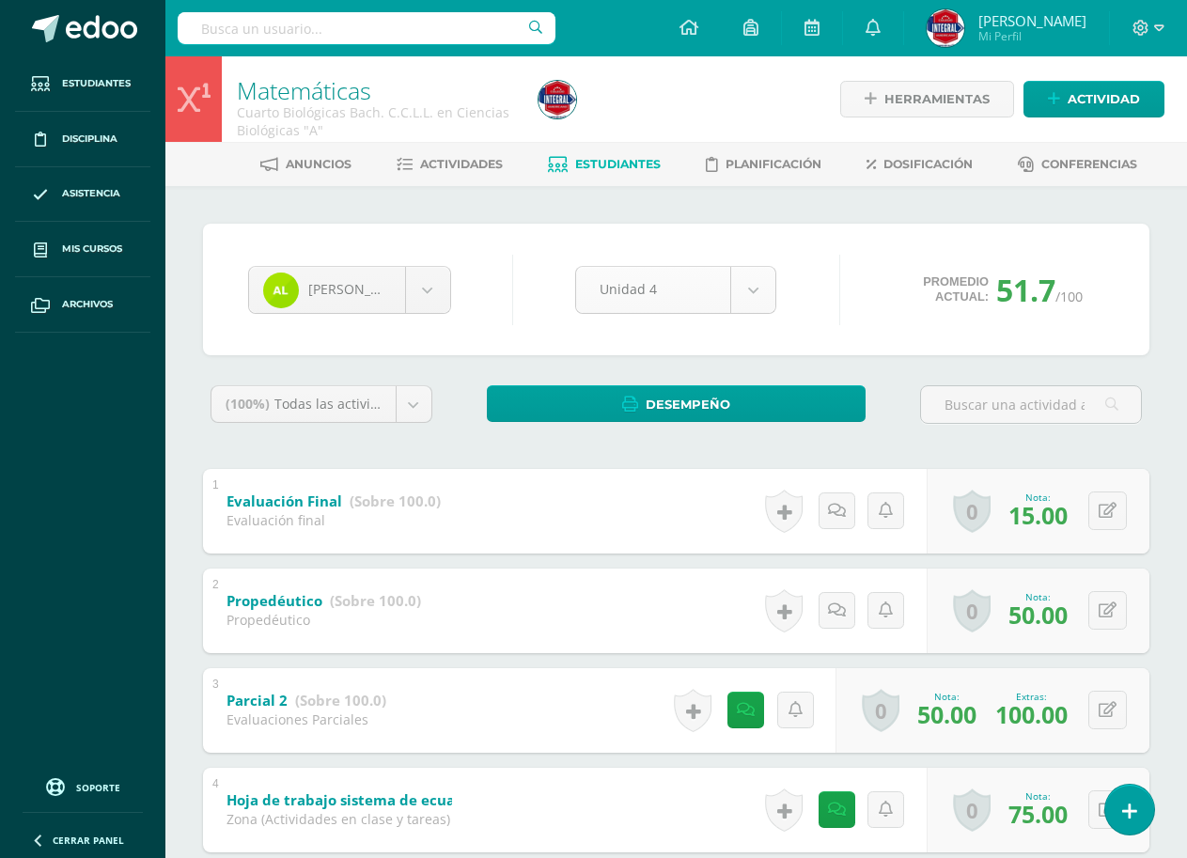
click at [695, 303] on body "Estudiantes Disciplina Asistencia Mis cursos Archivos Soporte Ayuda Reportar un…" at bounding box center [593, 784] width 1187 height 1568
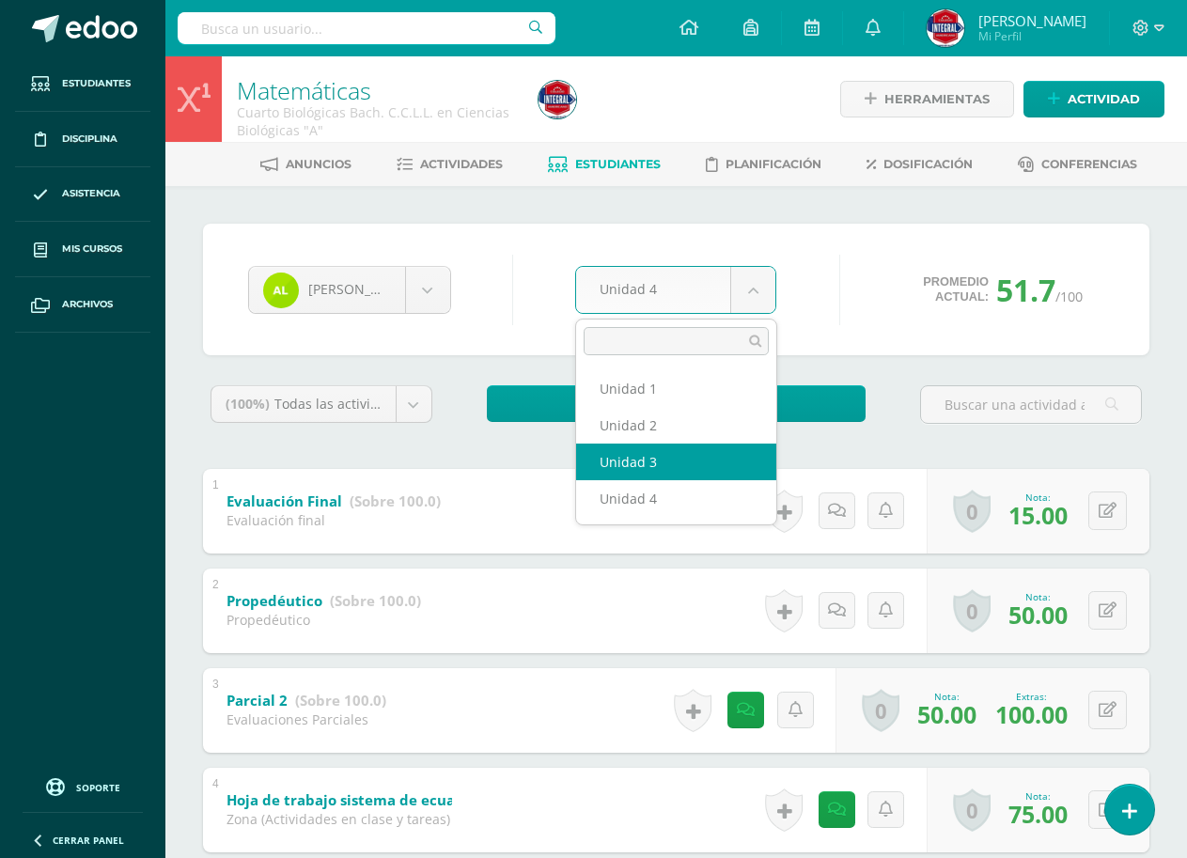
select select "Unidad 3"
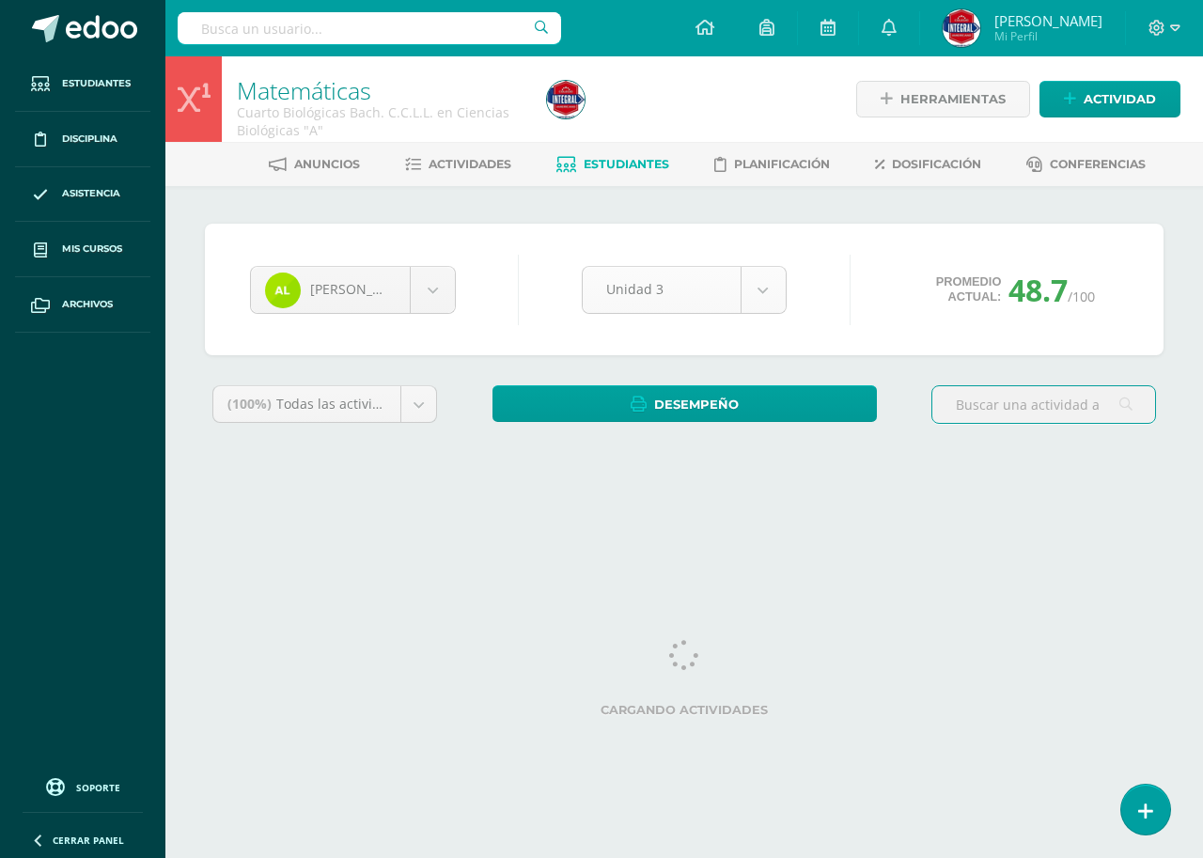
click at [756, 292] on body "Estudiantes Disciplina Asistencia Mis cursos Archivos Soporte Ayuda Reportar un…" at bounding box center [601, 253] width 1203 height 506
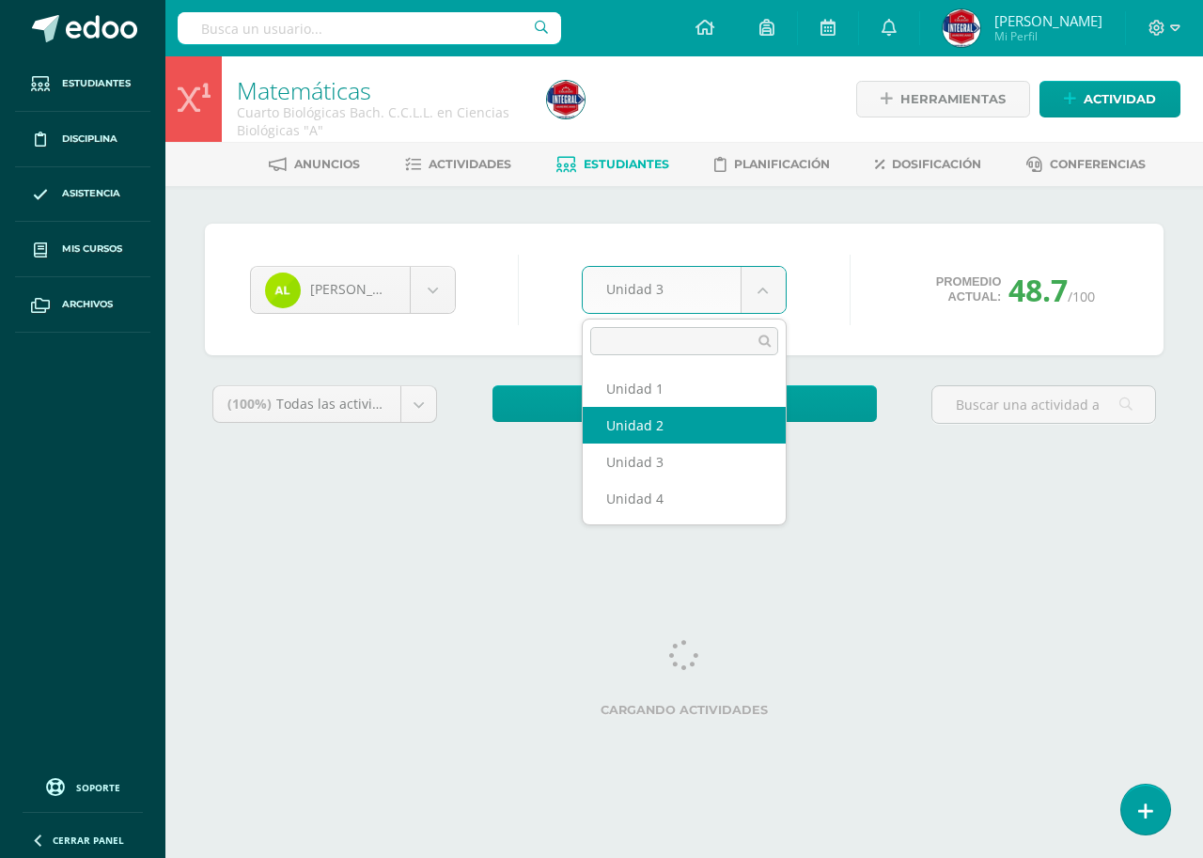
select select "Unidad 2"
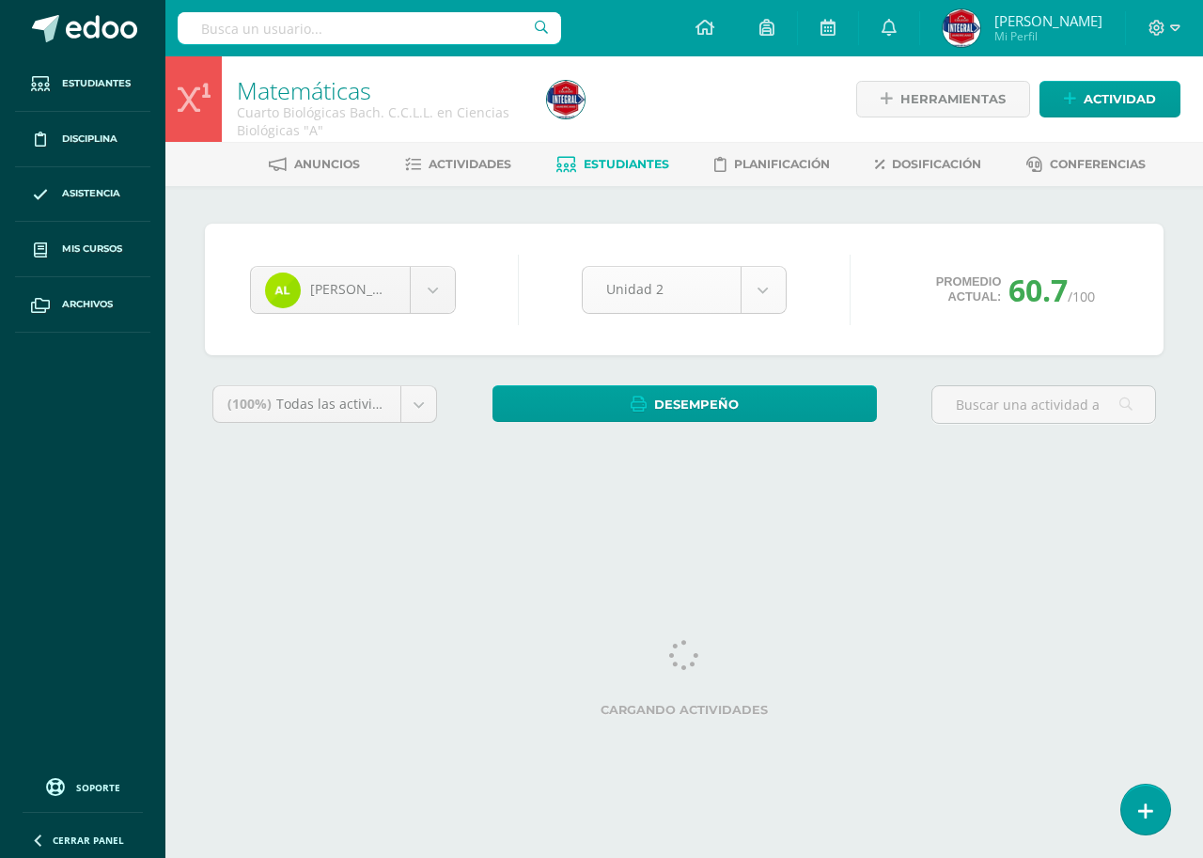
click at [700, 294] on body "Estudiantes Disciplina Asistencia Mis cursos Archivos Soporte Ayuda Reportar un…" at bounding box center [601, 253] width 1203 height 506
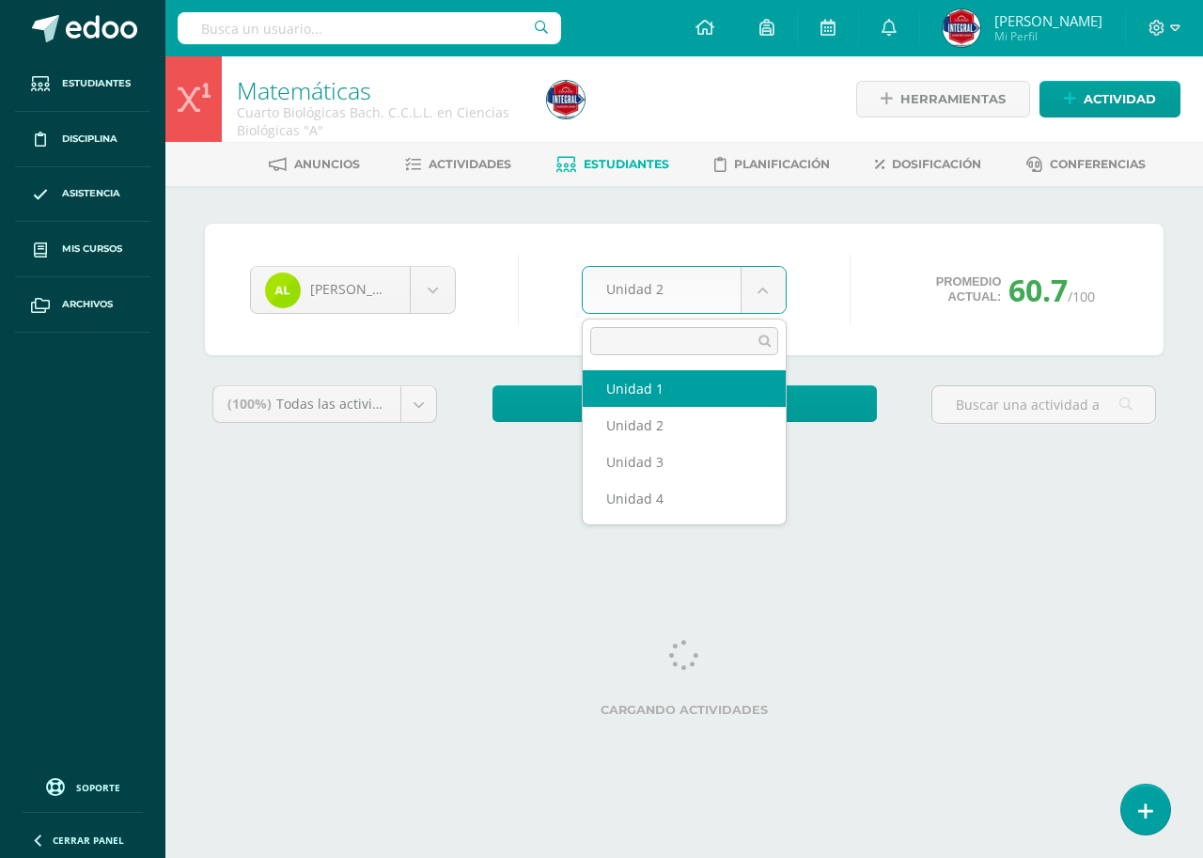
select select "Unidad 1"
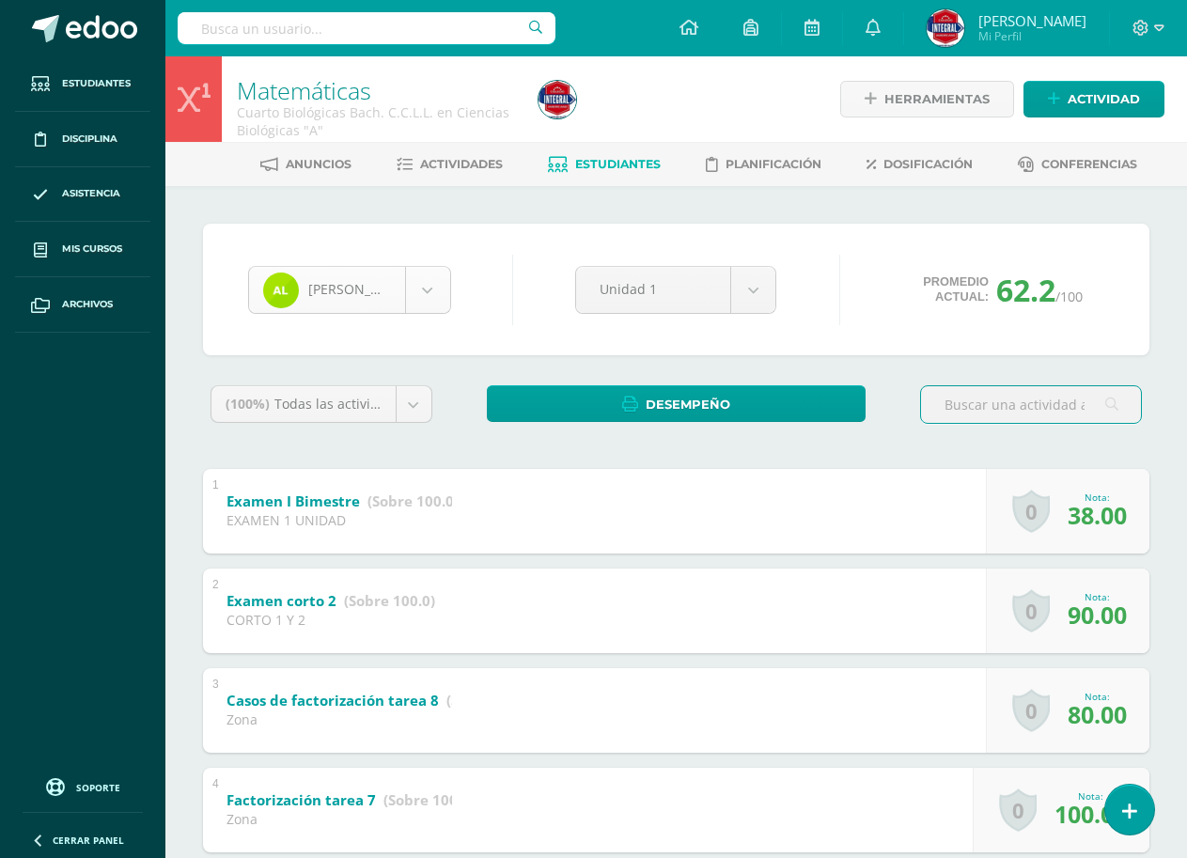
click at [398, 291] on body "Estudiantes Disciplina Asistencia Mis cursos Archivos Soporte Ayuda Reportar un…" at bounding box center [593, 784] width 1187 height 1568
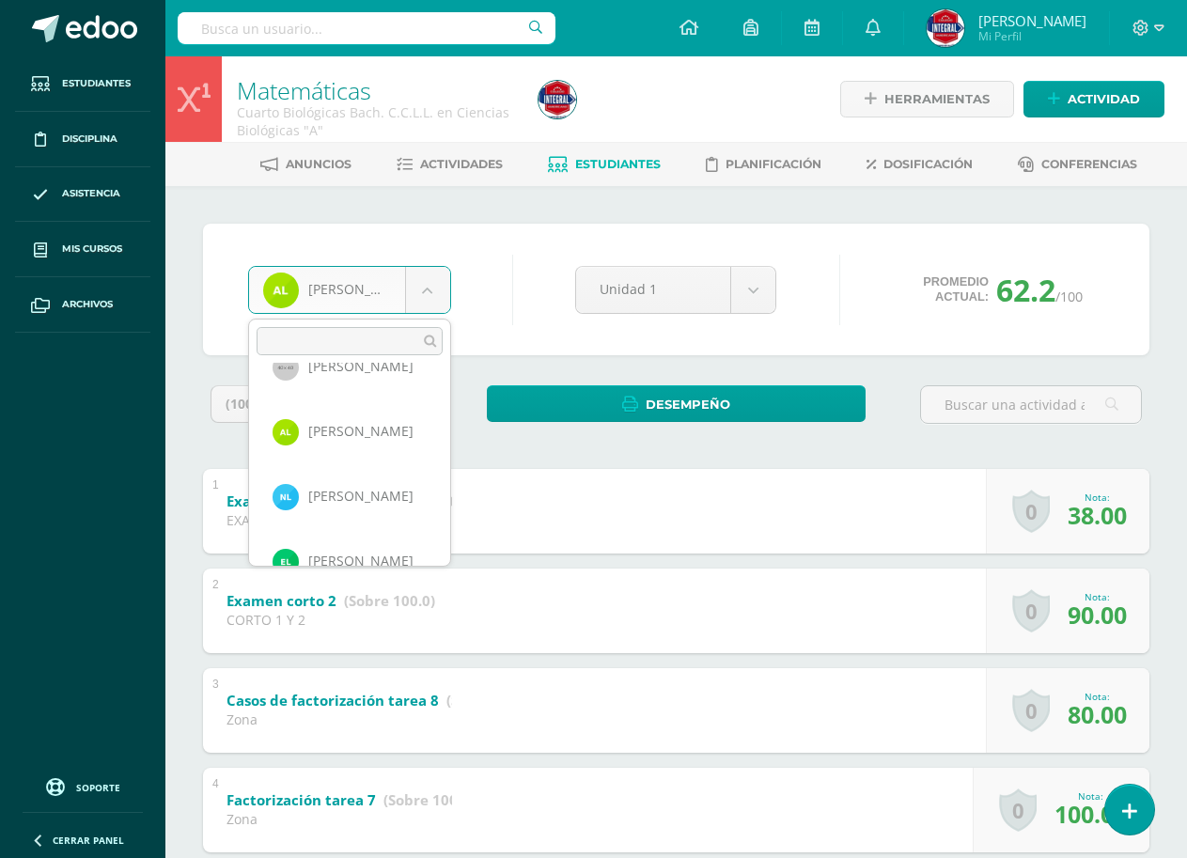
scroll to position [779, 0]
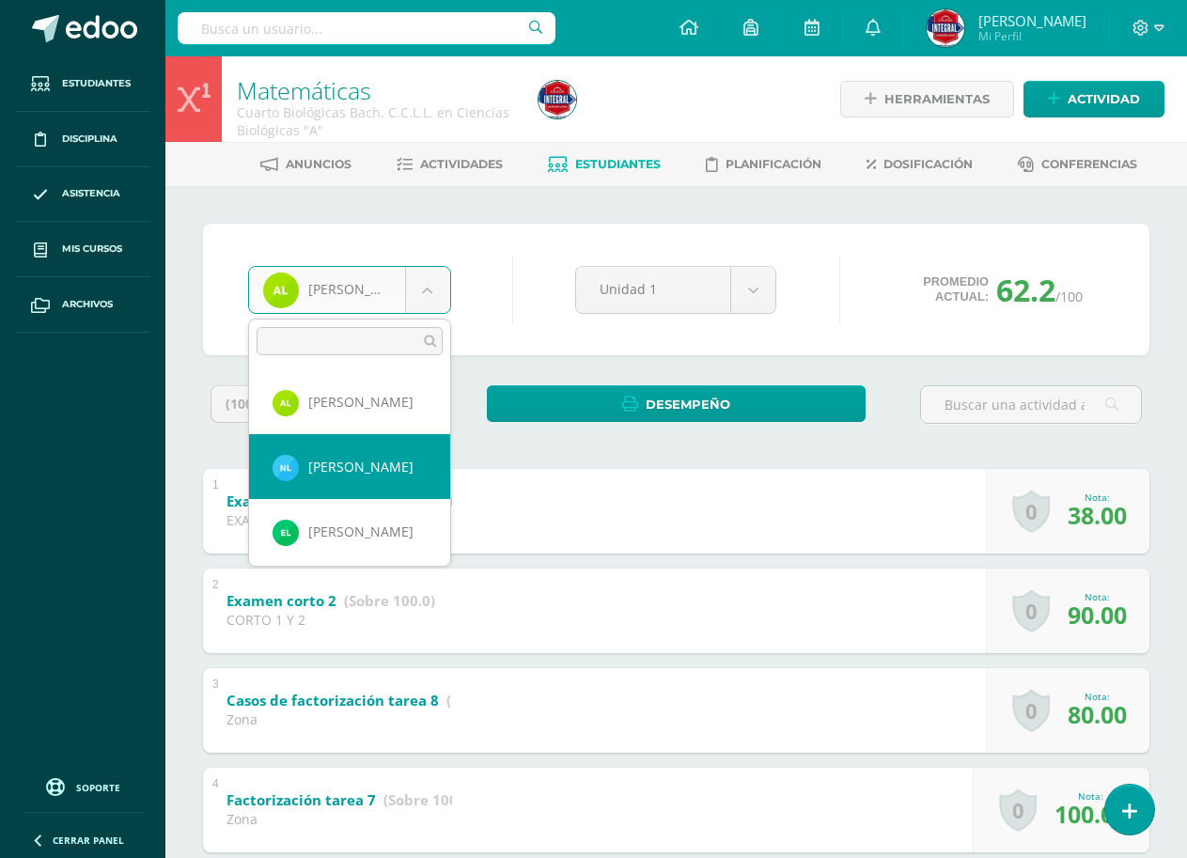
select select "2407"
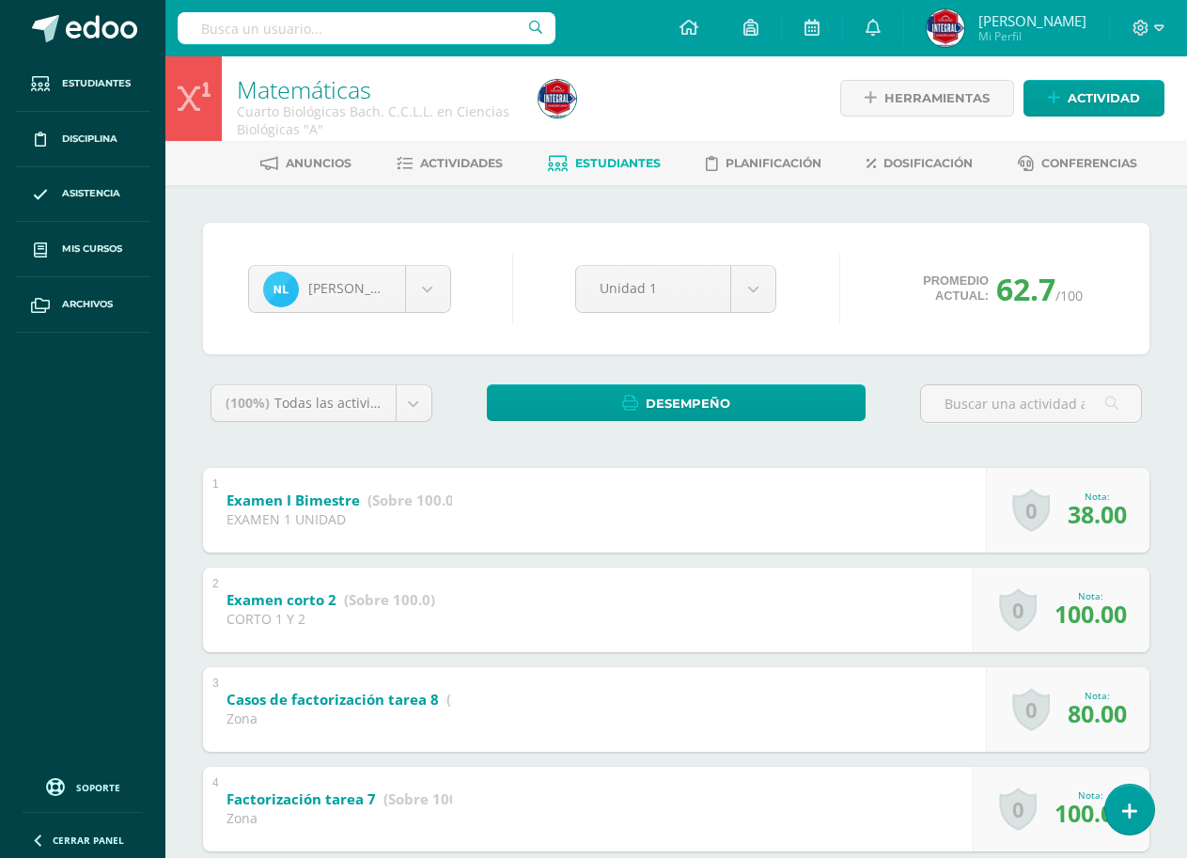
scroll to position [94, 0]
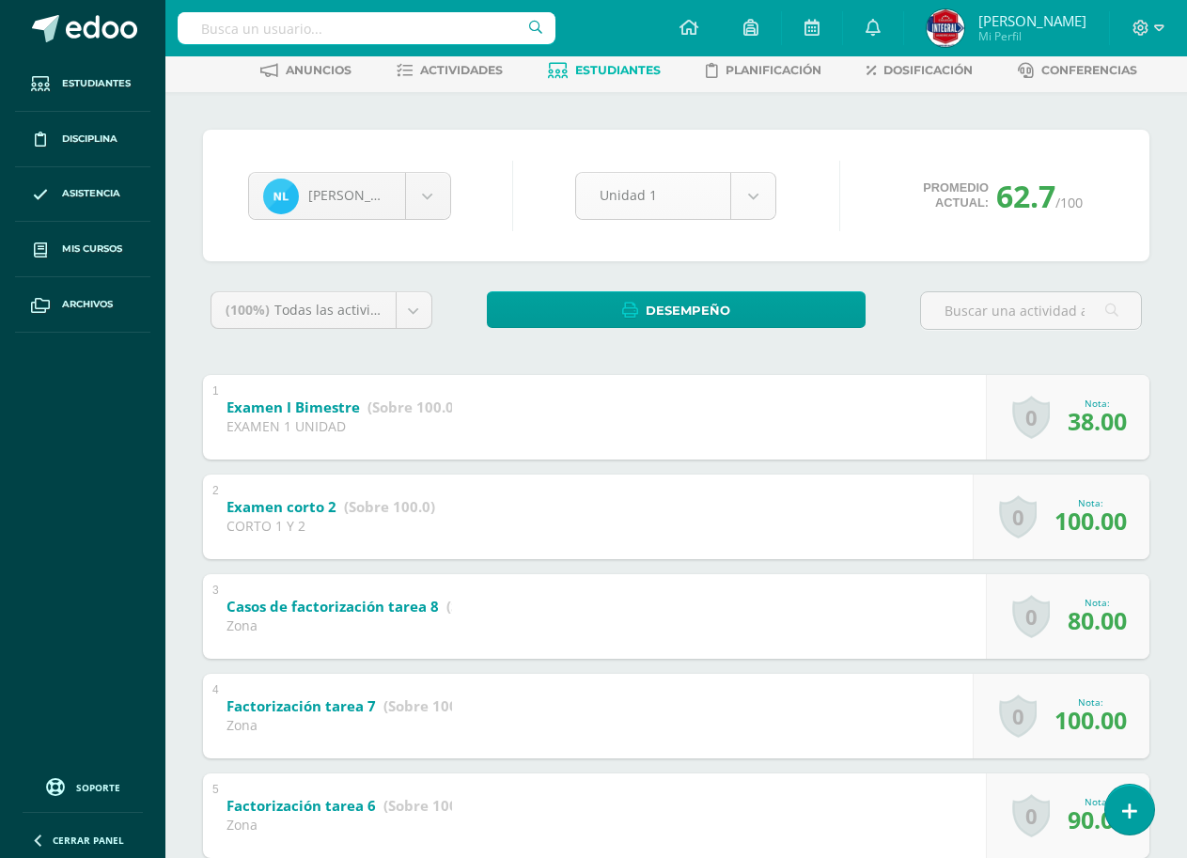
click at [753, 195] on body "Estudiantes Disciplina Asistencia Mis cursos Archivos Soporte Ayuda Reportar un…" at bounding box center [593, 690] width 1187 height 1568
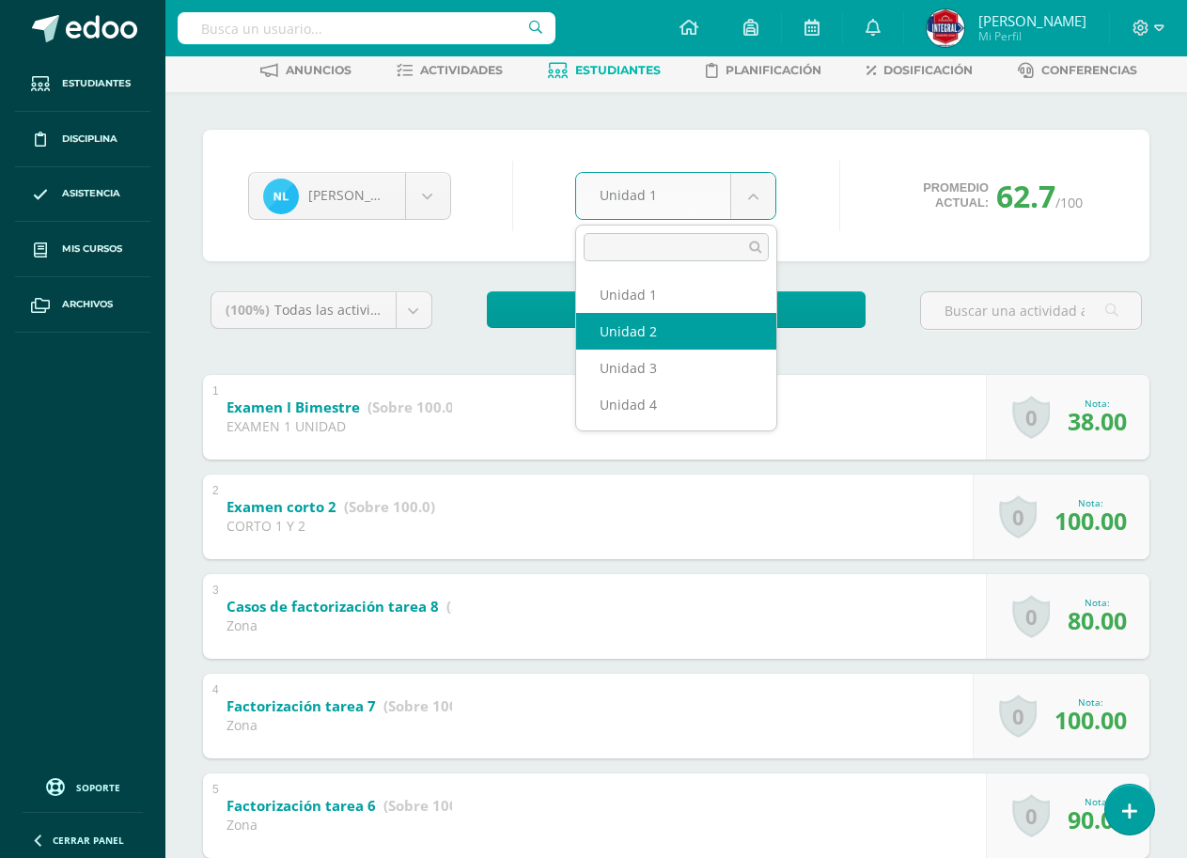
select select "Unidad 2"
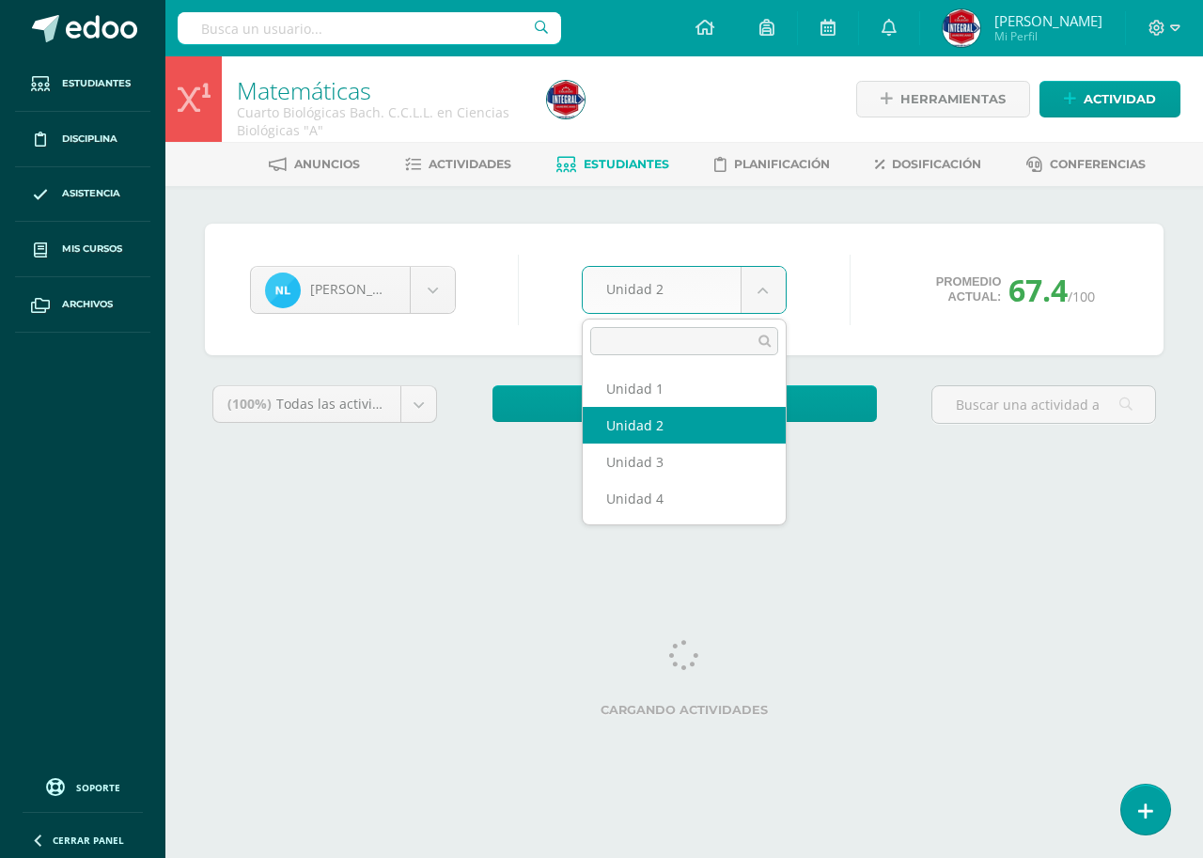
click at [724, 286] on body "Estudiantes Disciplina Asistencia Mis cursos Archivos Soporte Ayuda Reportar un…" at bounding box center [601, 253] width 1203 height 506
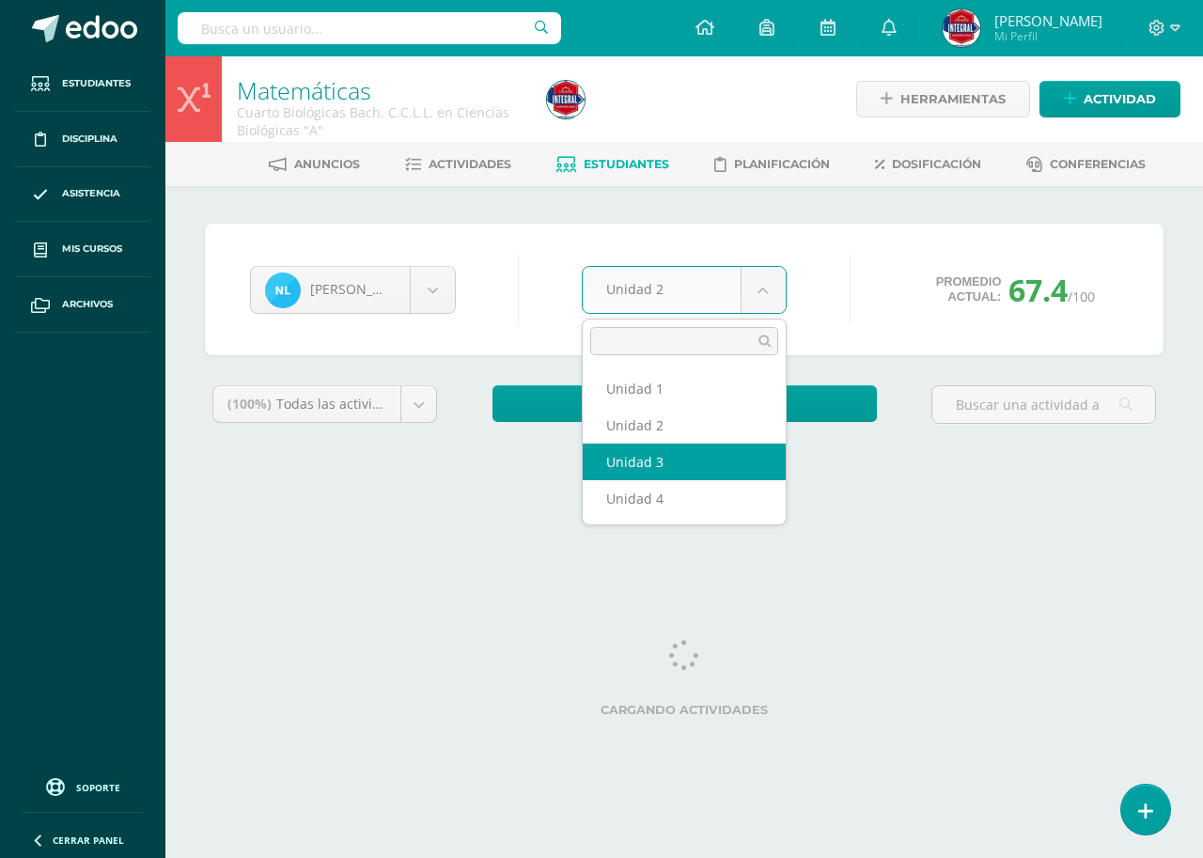
select select "Unidad 3"
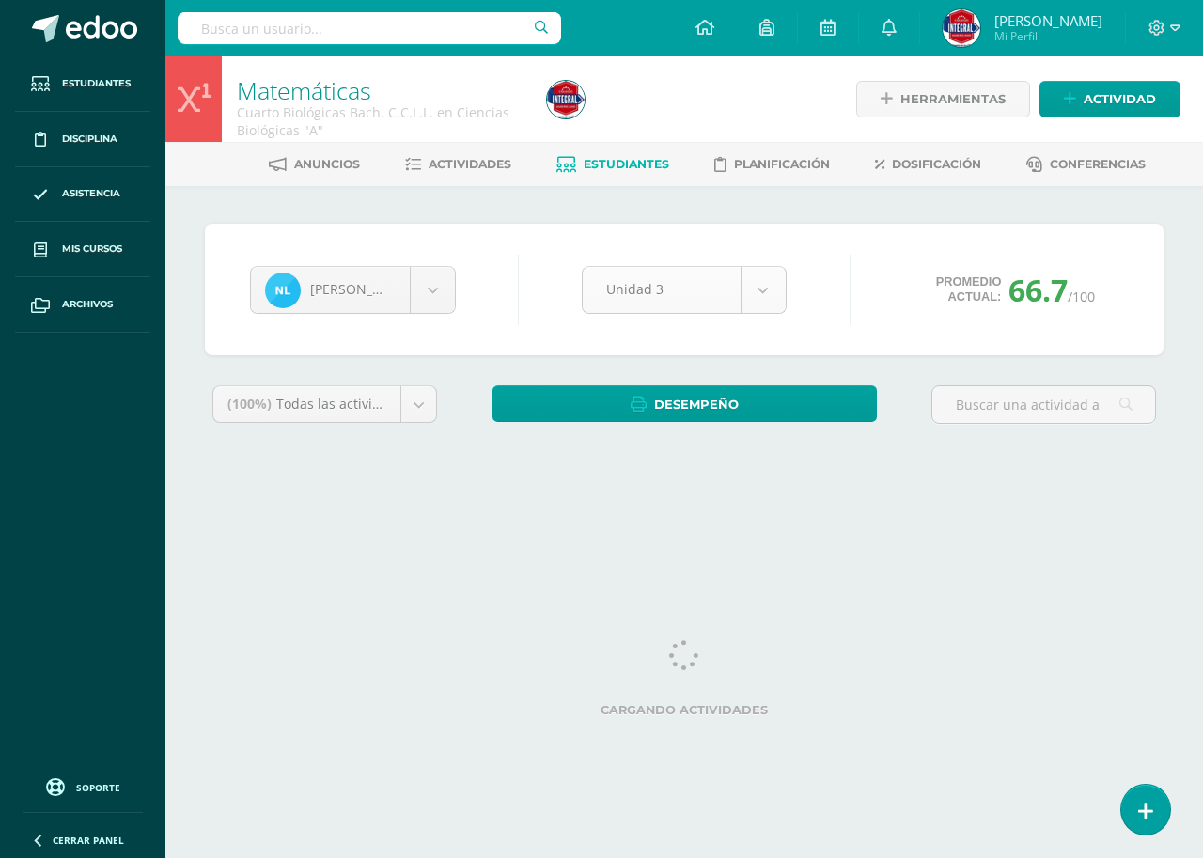
click at [685, 292] on body "Estudiantes Disciplina Asistencia Mis cursos Archivos Soporte Ayuda Reportar un…" at bounding box center [601, 253] width 1203 height 506
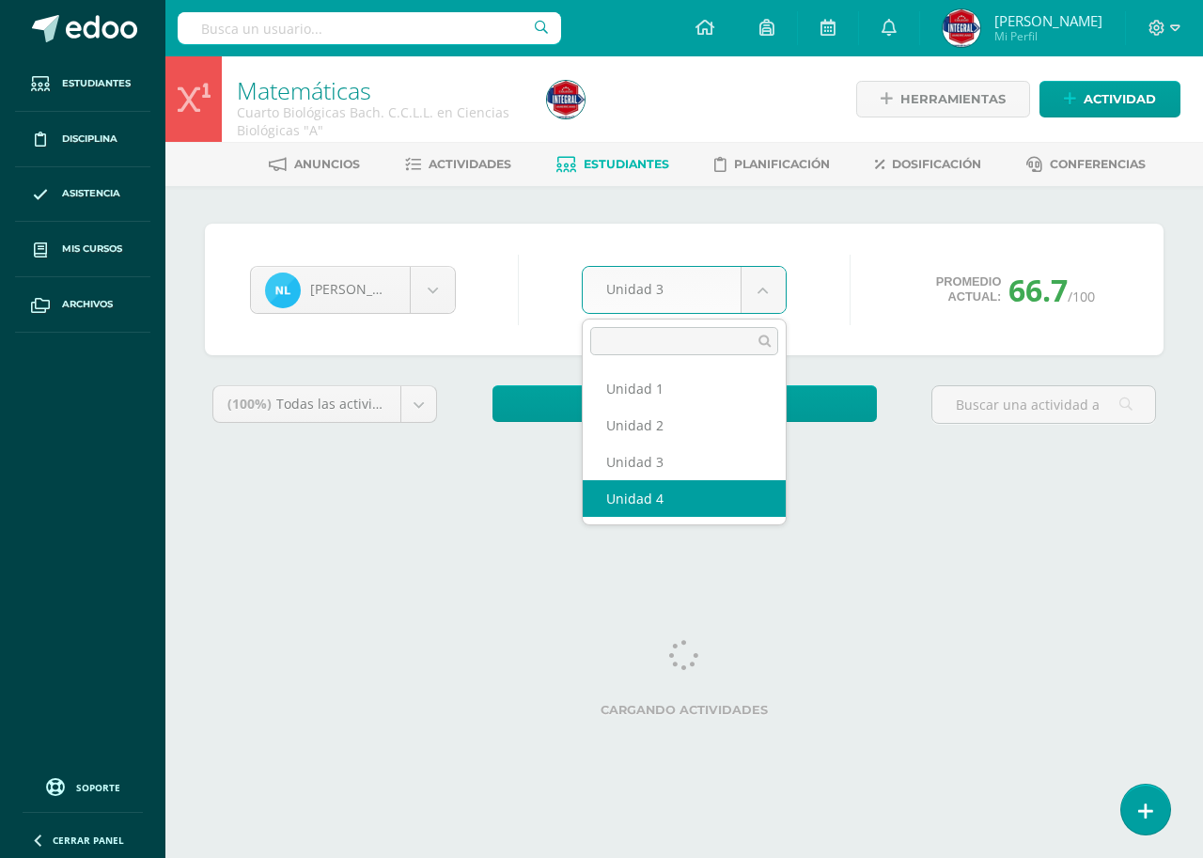
select select "Unidad 4"
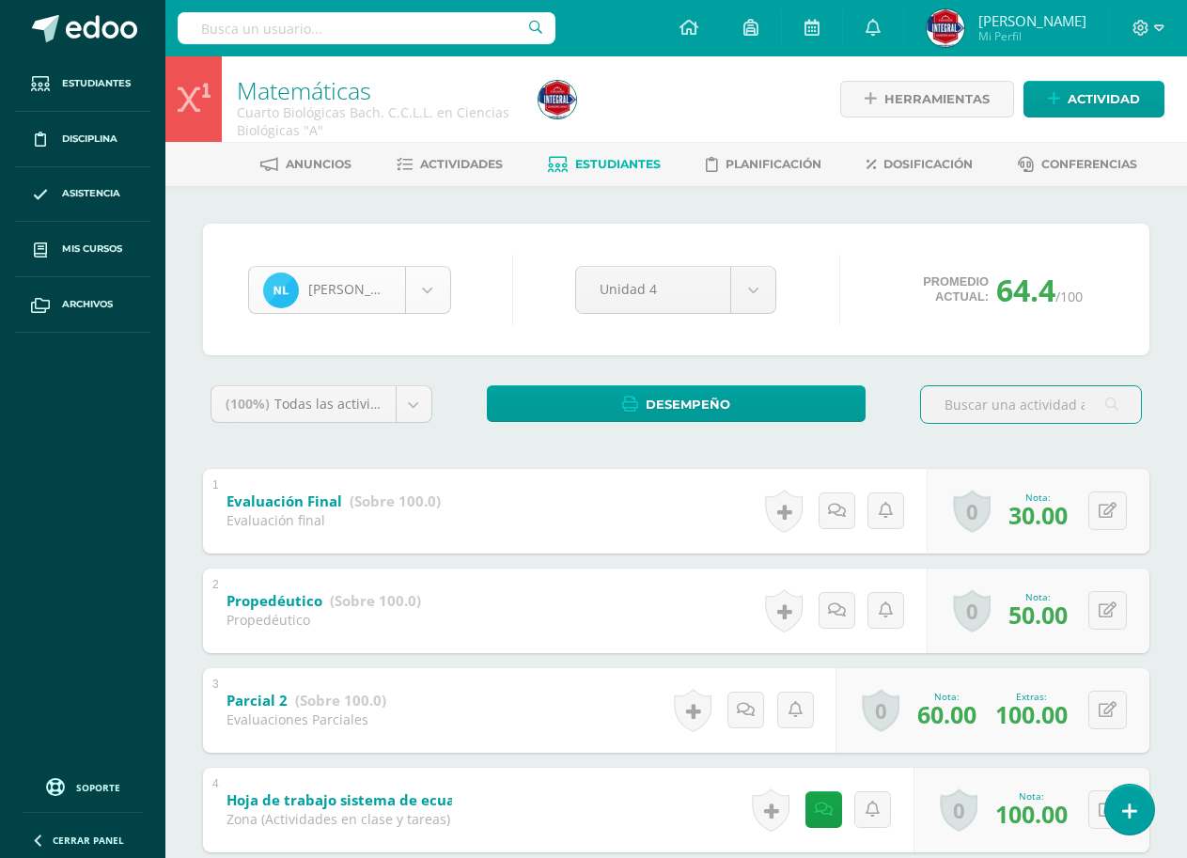
click at [423, 290] on body "Estudiantes Disciplina Asistencia Mis cursos Archivos Soporte Ayuda Reportar un…" at bounding box center [593, 784] width 1187 height 1568
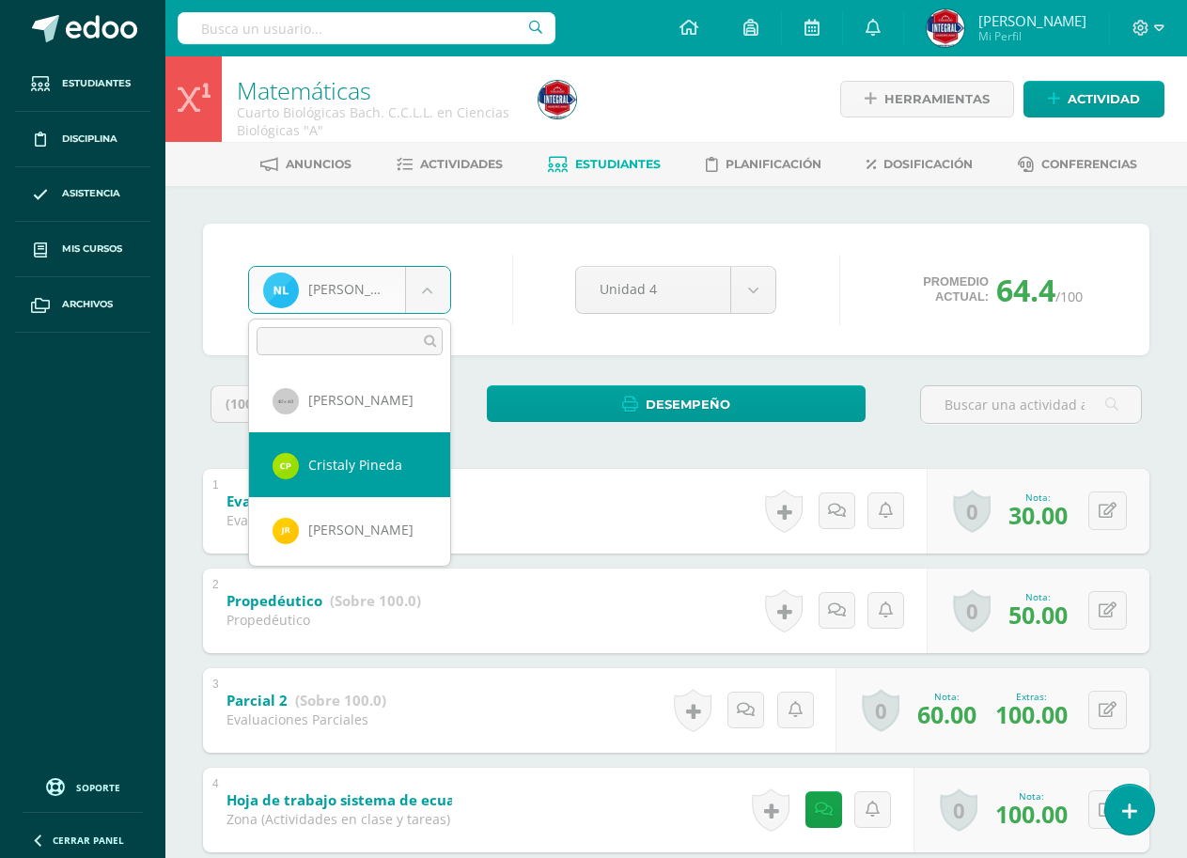
scroll to position [1109, 0]
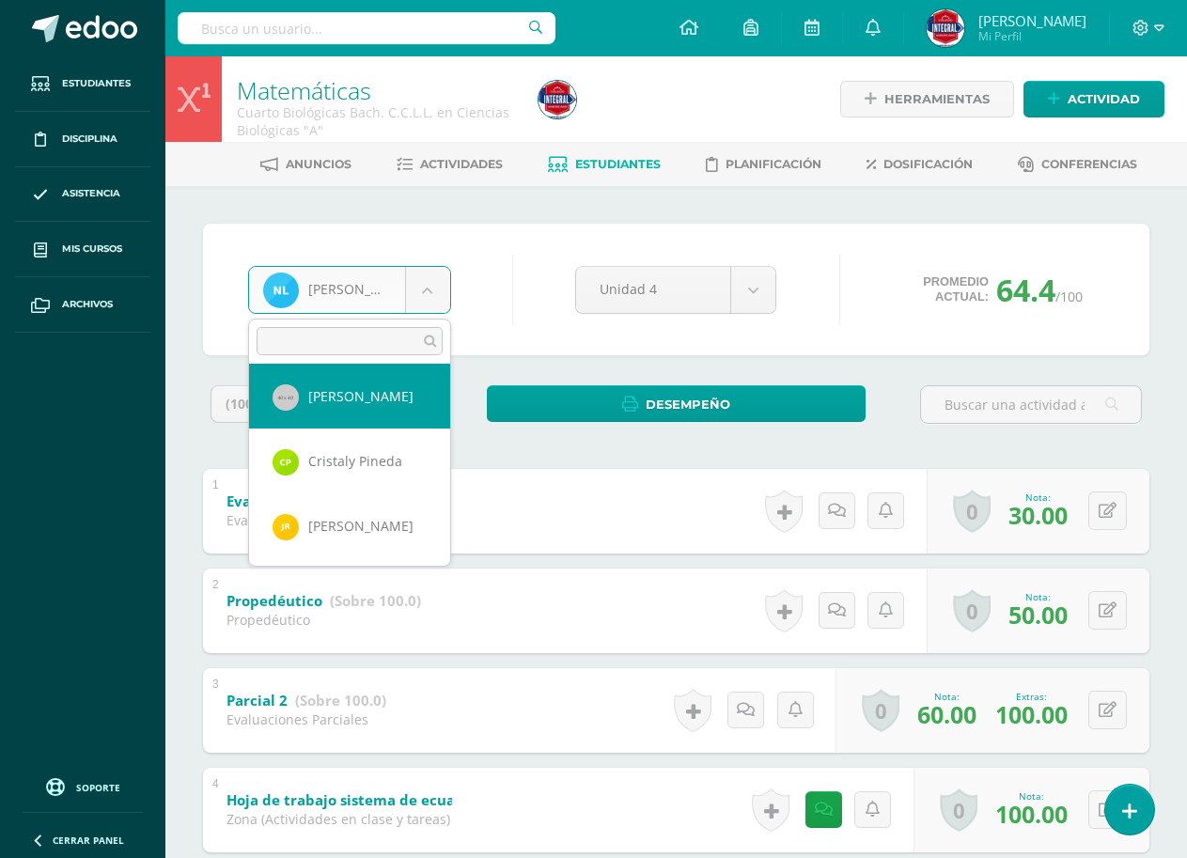
select select "1720"
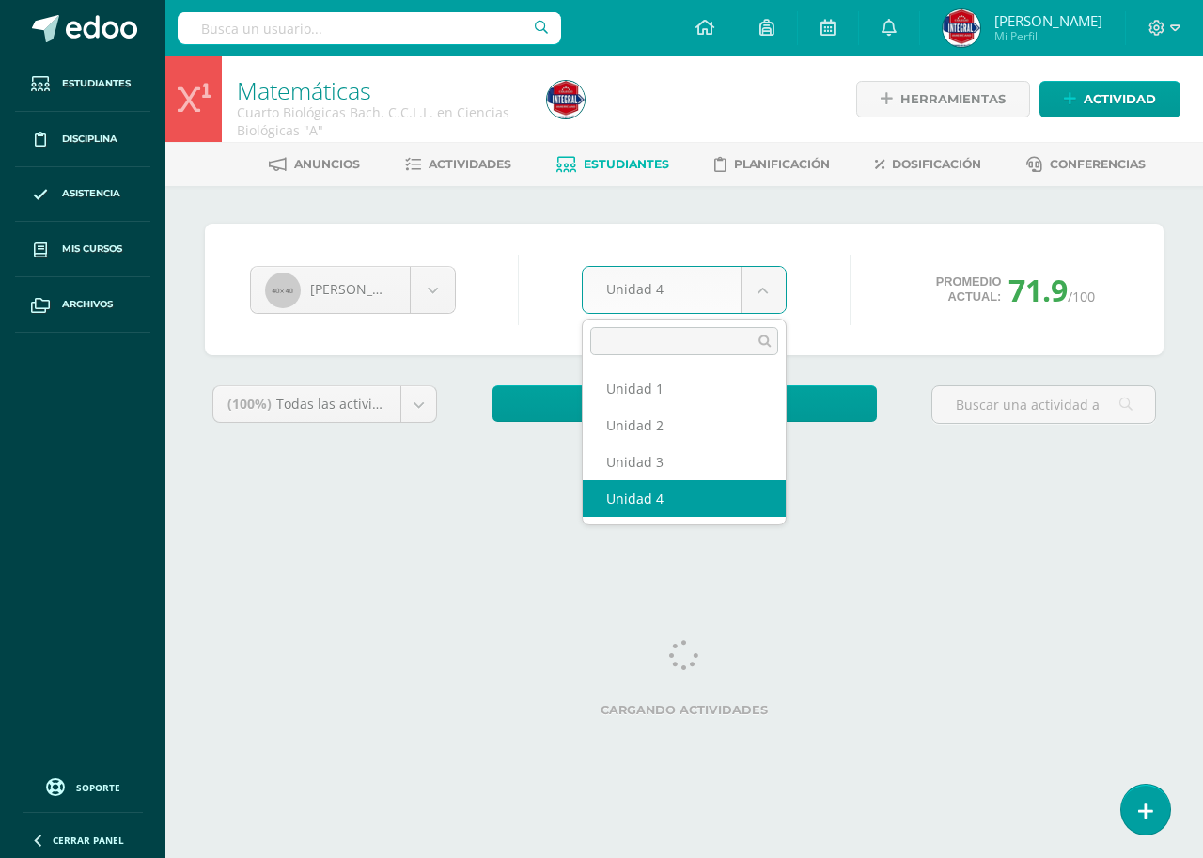
click at [755, 283] on body "Estudiantes Disciplina Asistencia Mis cursos Archivos Soporte Ayuda Reportar un…" at bounding box center [601, 253] width 1203 height 506
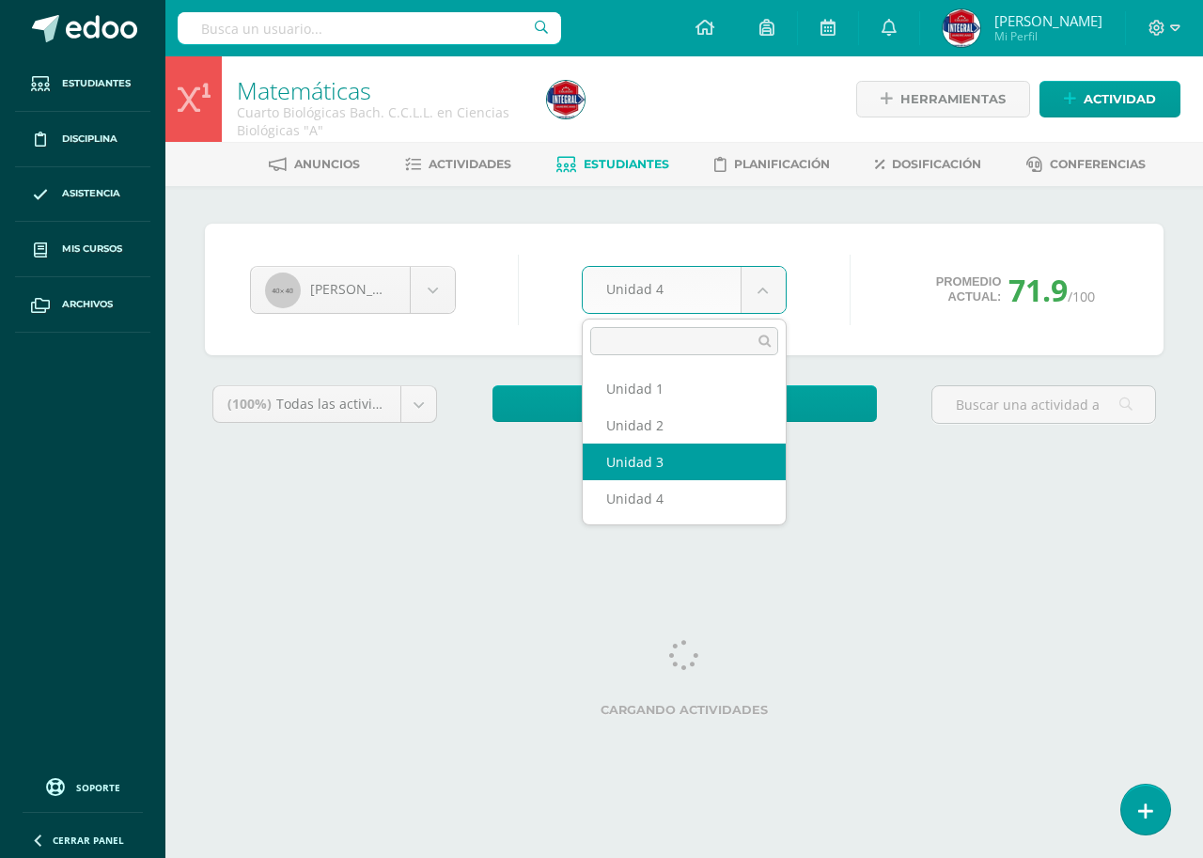
select select "Unidad 3"
click at [689, 275] on body "Estudiantes Disciplina Asistencia Mis cursos Archivos Soporte Ayuda Reportar un…" at bounding box center [601, 253] width 1203 height 506
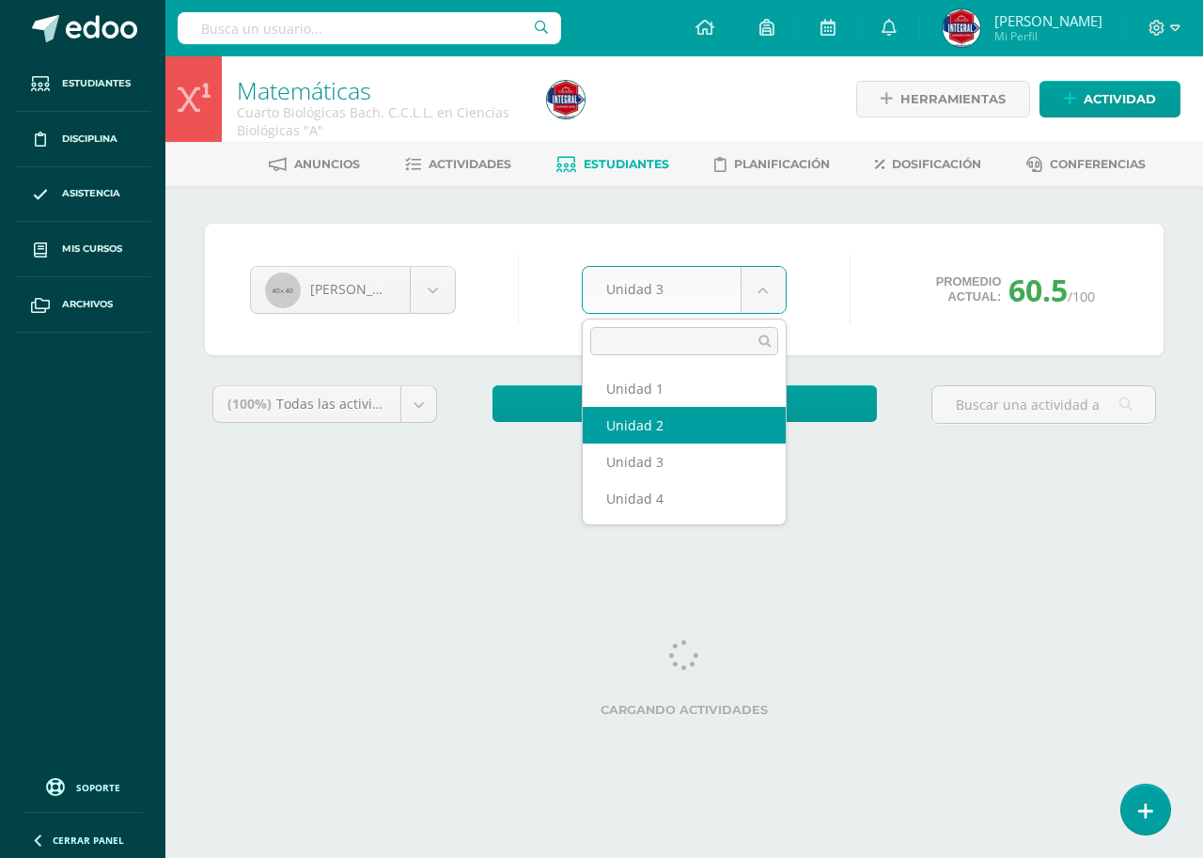
select select "Unidad 2"
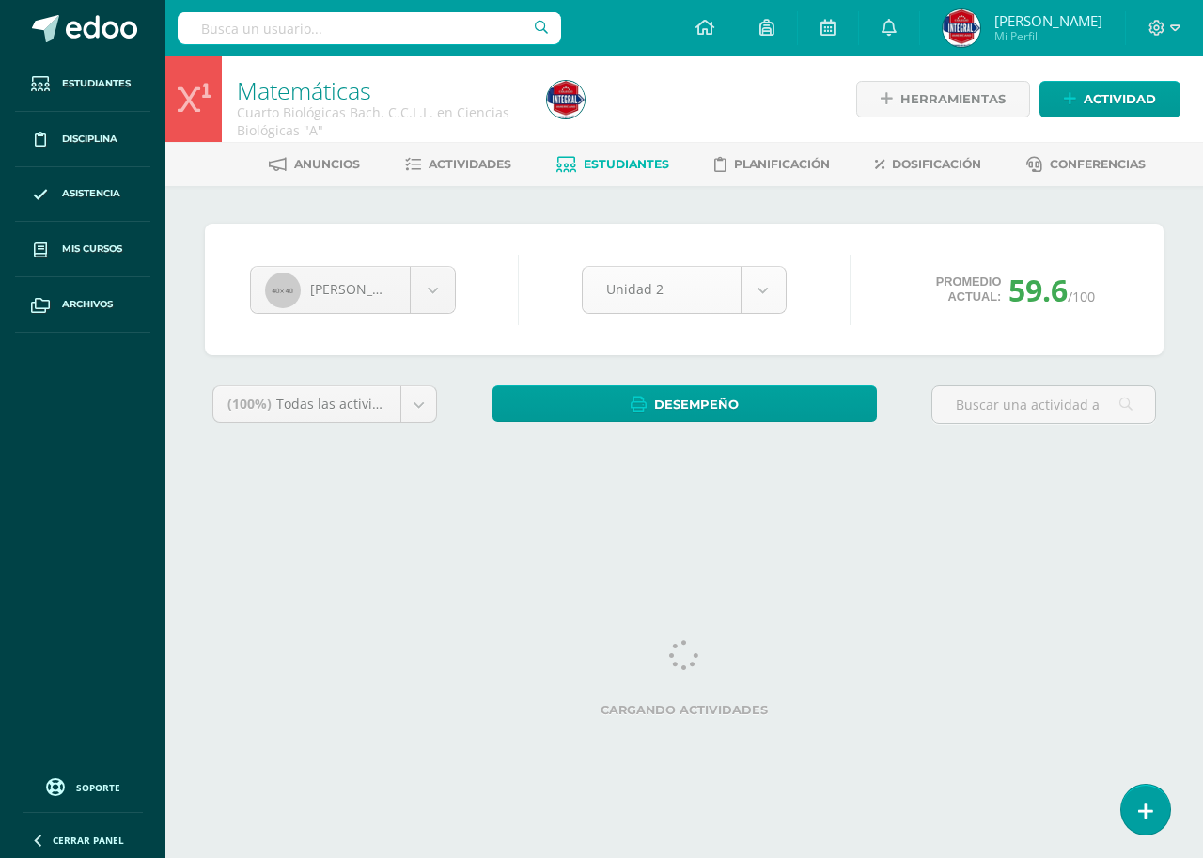
click at [740, 293] on body "Estudiantes Disciplina Asistencia Mis cursos Archivos Soporte Ayuda Reportar un…" at bounding box center [601, 253] width 1203 height 506
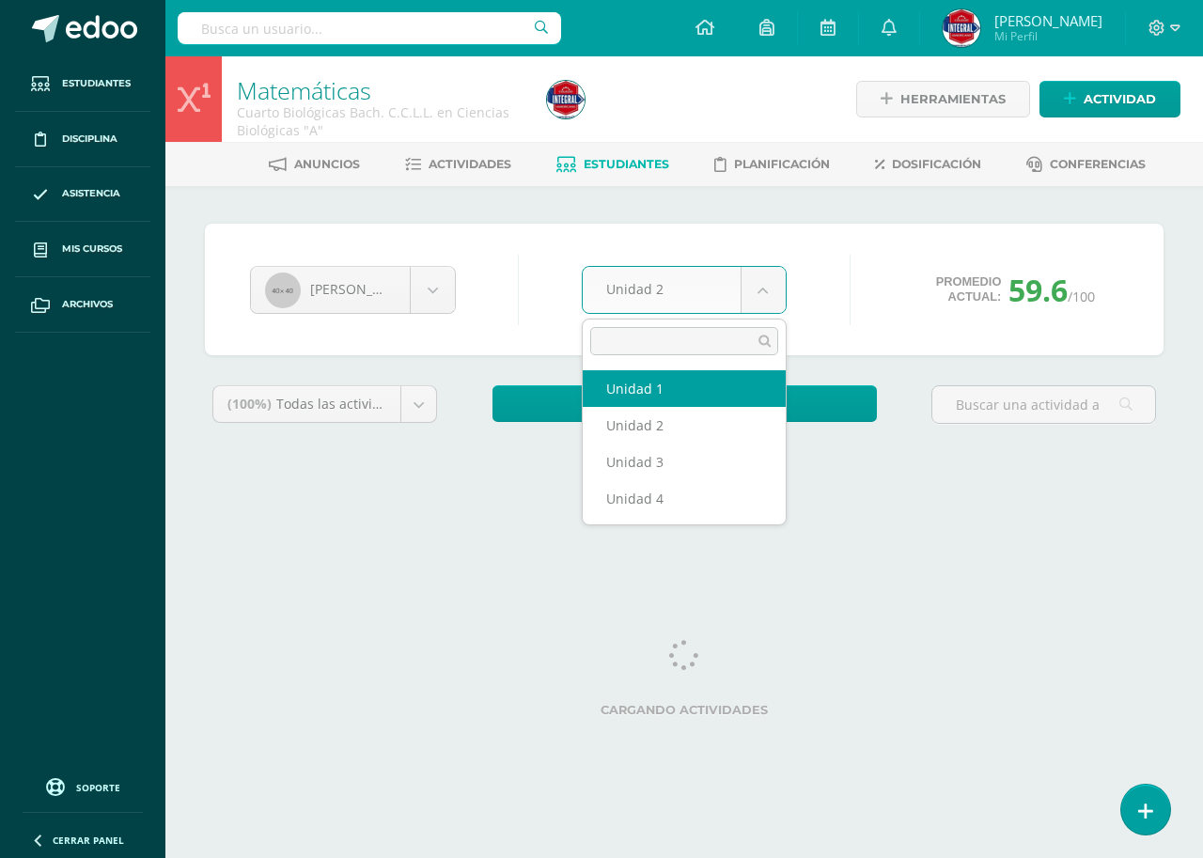
select select "Unidad 1"
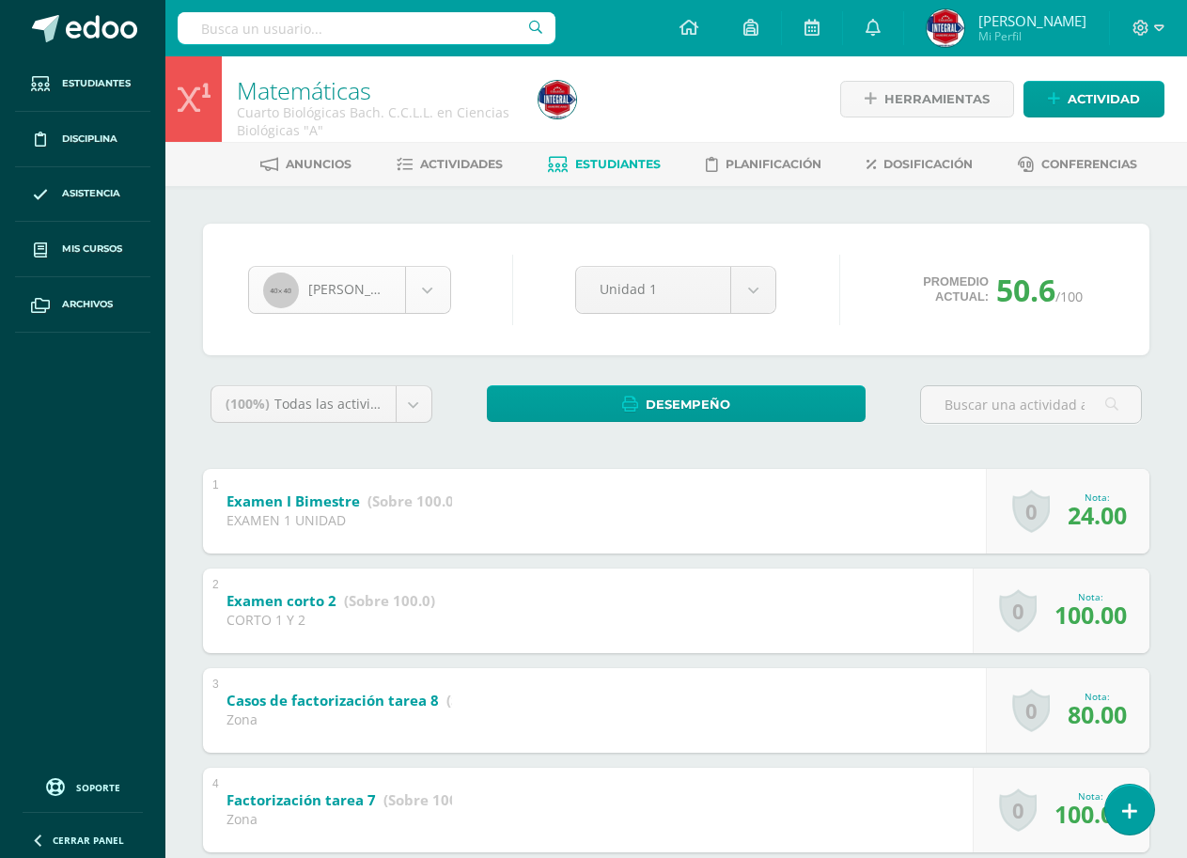
click at [328, 289] on body "Estudiantes Disciplina Asistencia Mis cursos Archivos Soporte Ayuda Reportar un…" at bounding box center [593, 784] width 1187 height 1568
click at [472, 277] on body "Estudiantes Disciplina Asistencia Mis cursos Archivos Soporte Ayuda Reportar un…" at bounding box center [593, 784] width 1187 height 1568
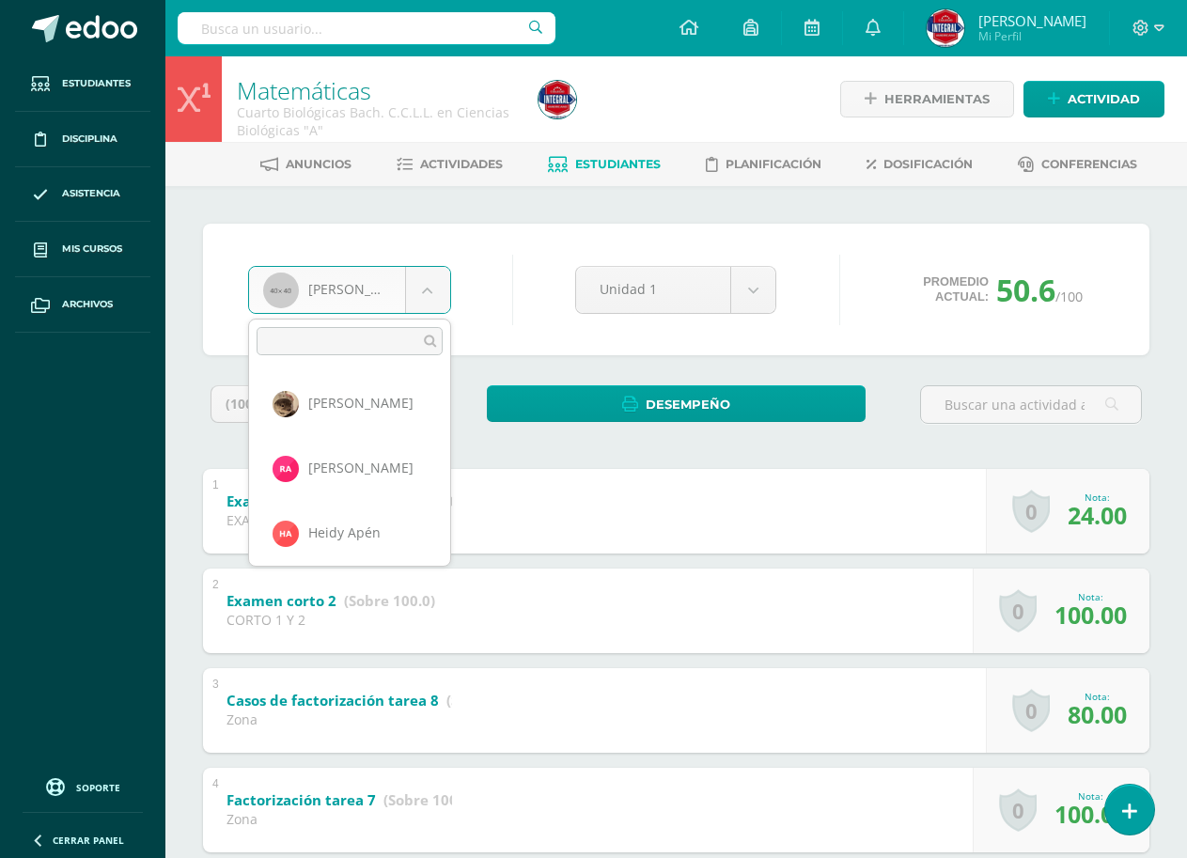
click at [376, 307] on body "Estudiantes Disciplina Asistencia Mis cursos Archivos Soporte Ayuda Reportar un…" at bounding box center [593, 784] width 1187 height 1568
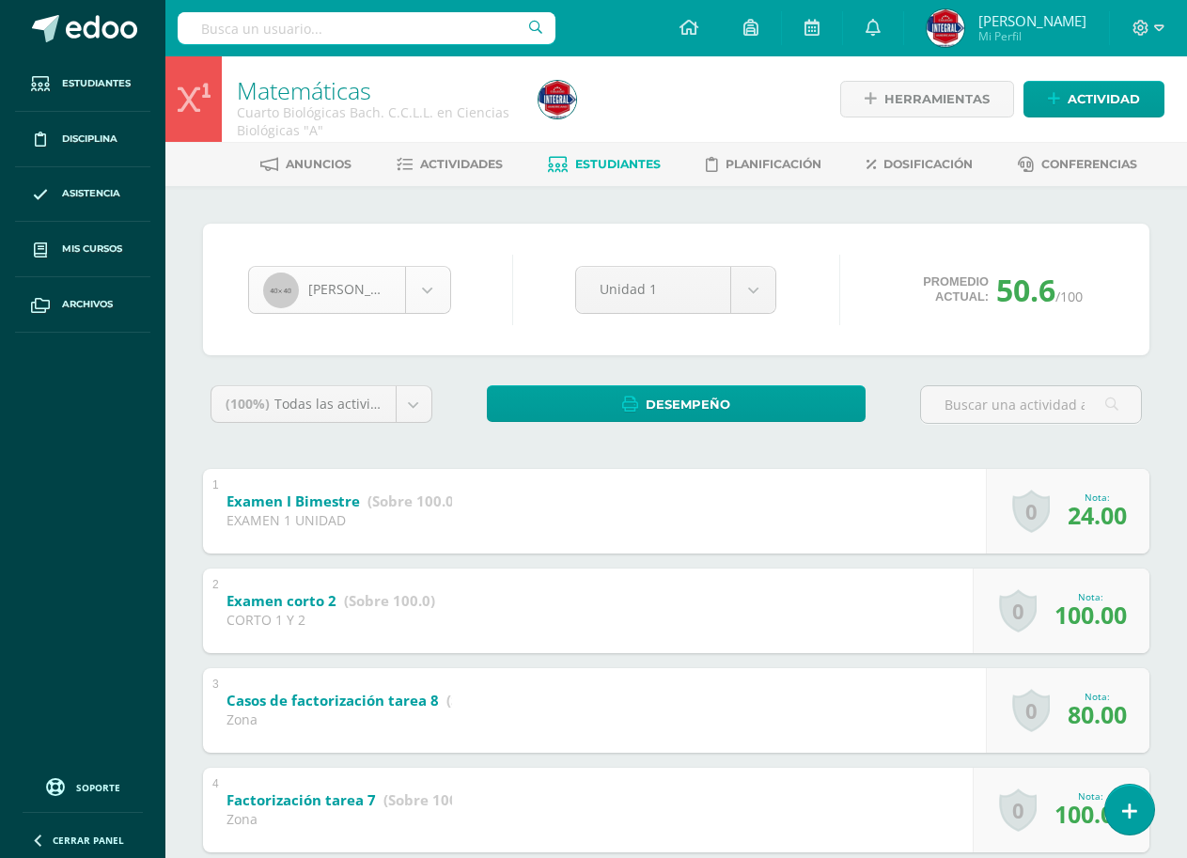
click at [376, 307] on body "Estudiantes Disciplina Asistencia Mis cursos Archivos Soporte Ayuda Reportar un…" at bounding box center [593, 784] width 1187 height 1568
click at [483, 267] on div "Ruben Pérez Damaris Aguilar Reyna Alvarado Heidy Apén Stephanie Aragón Alison B…" at bounding box center [676, 289] width 871 height 71
click at [454, 283] on div "Ruben Pérez Damaris Aguilar Reyna Alvarado Heidy Apén Stephanie Aragón Alison B…" at bounding box center [350, 290] width 218 height 48
click at [449, 287] on body "Estudiantes Disciplina Asistencia Mis cursos Archivos Soporte Ayuda Reportar un…" at bounding box center [593, 784] width 1187 height 1568
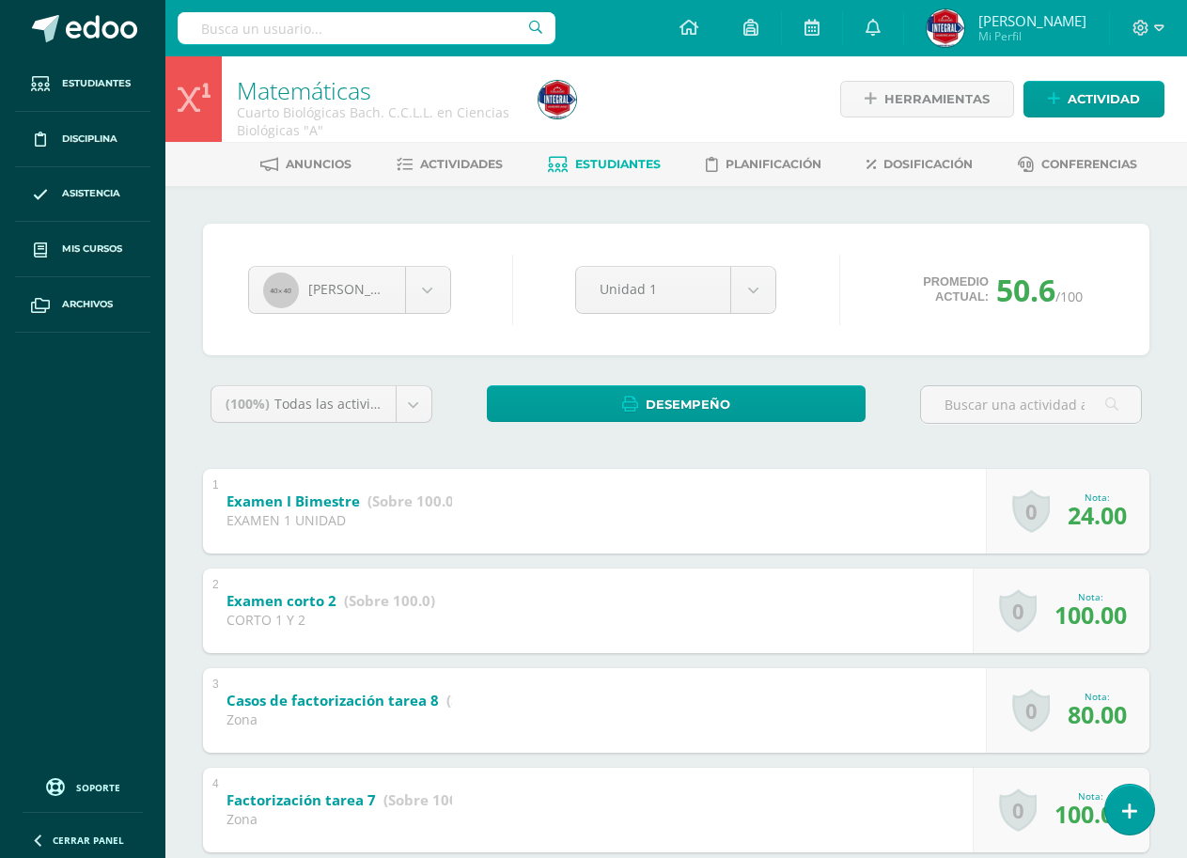
click at [530, 232] on div "Ruben Pérez Damaris Aguilar Reyna Alvarado Heidy Apén Stephanie Aragón Alison B…" at bounding box center [676, 290] width 946 height 132
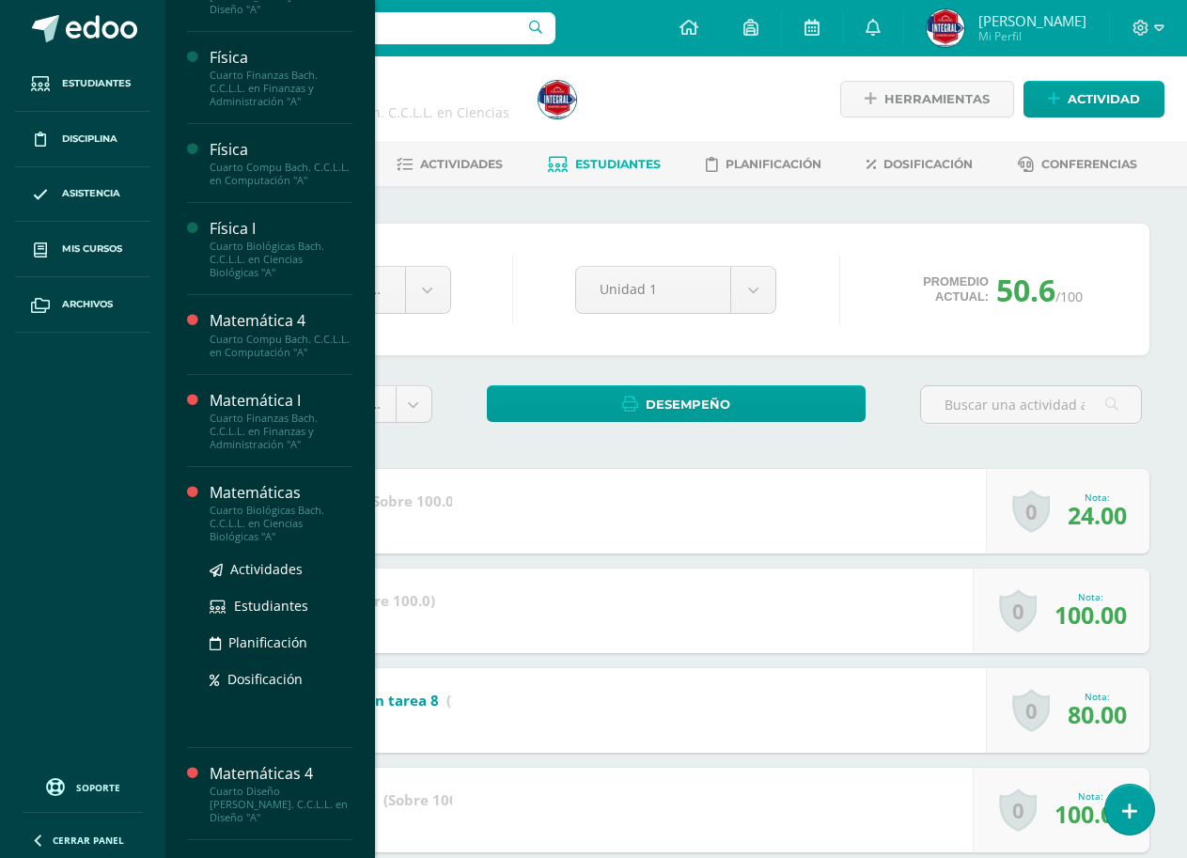
scroll to position [188, 0]
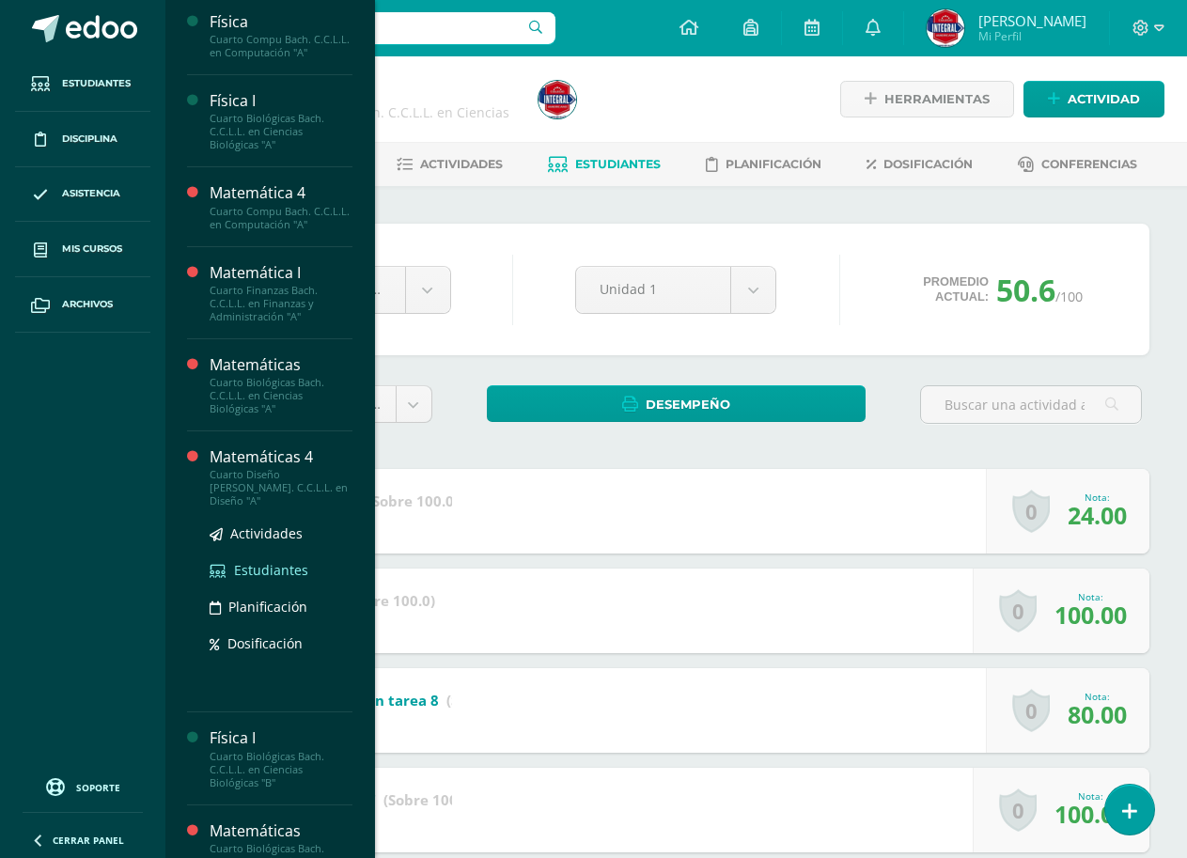
click at [249, 561] on span "Estudiantes" at bounding box center [271, 570] width 74 height 18
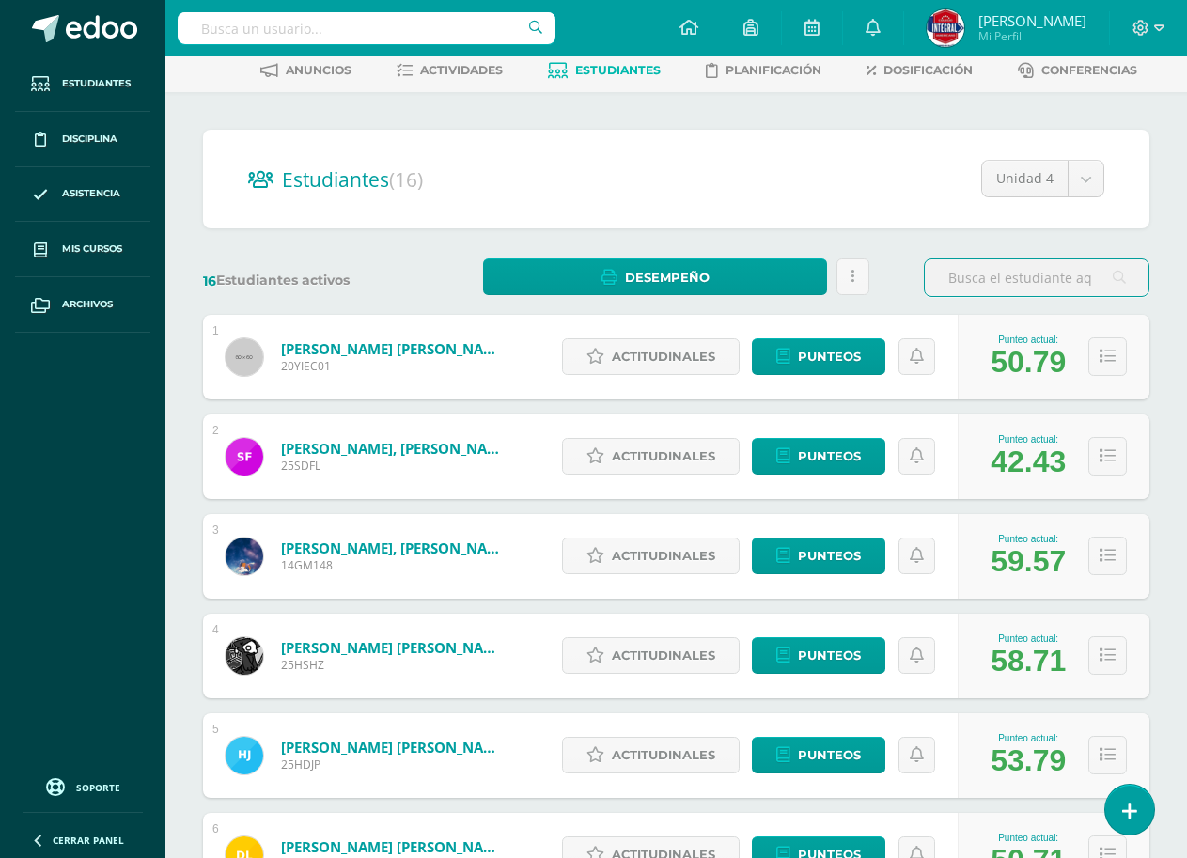
scroll to position [188, 0]
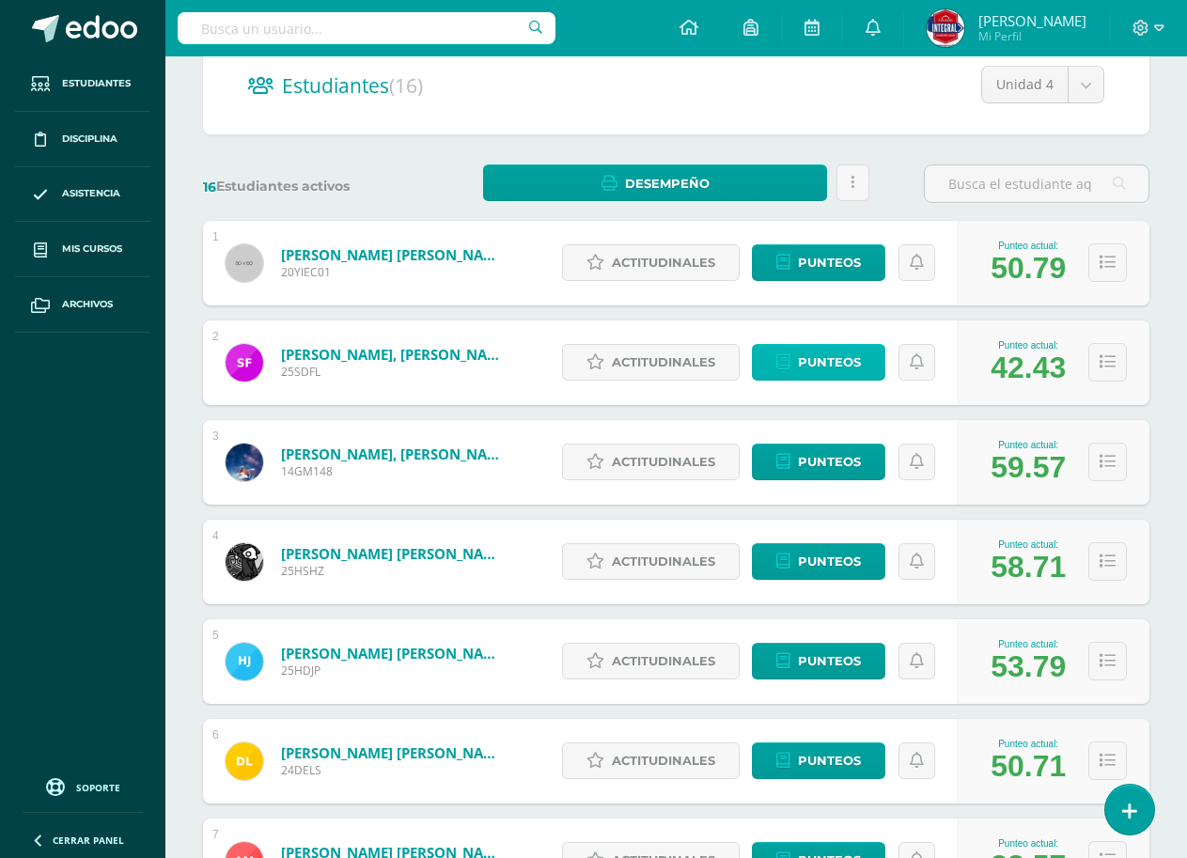
click at [843, 366] on span "Punteos" at bounding box center [829, 362] width 63 height 35
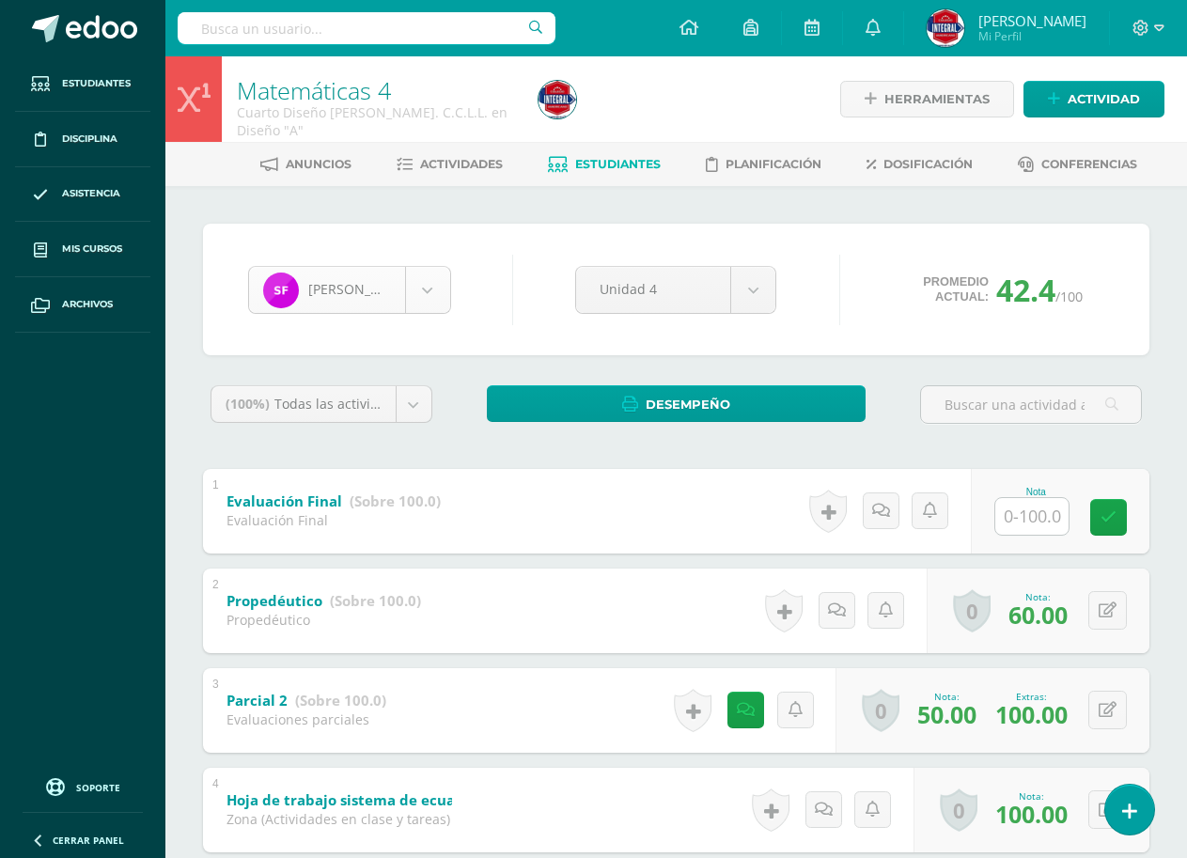
click at [355, 281] on body "Estudiantes Disciplina Asistencia Mis cursos Archivos Soporte Ayuda Reportar un…" at bounding box center [593, 837] width 1187 height 1674
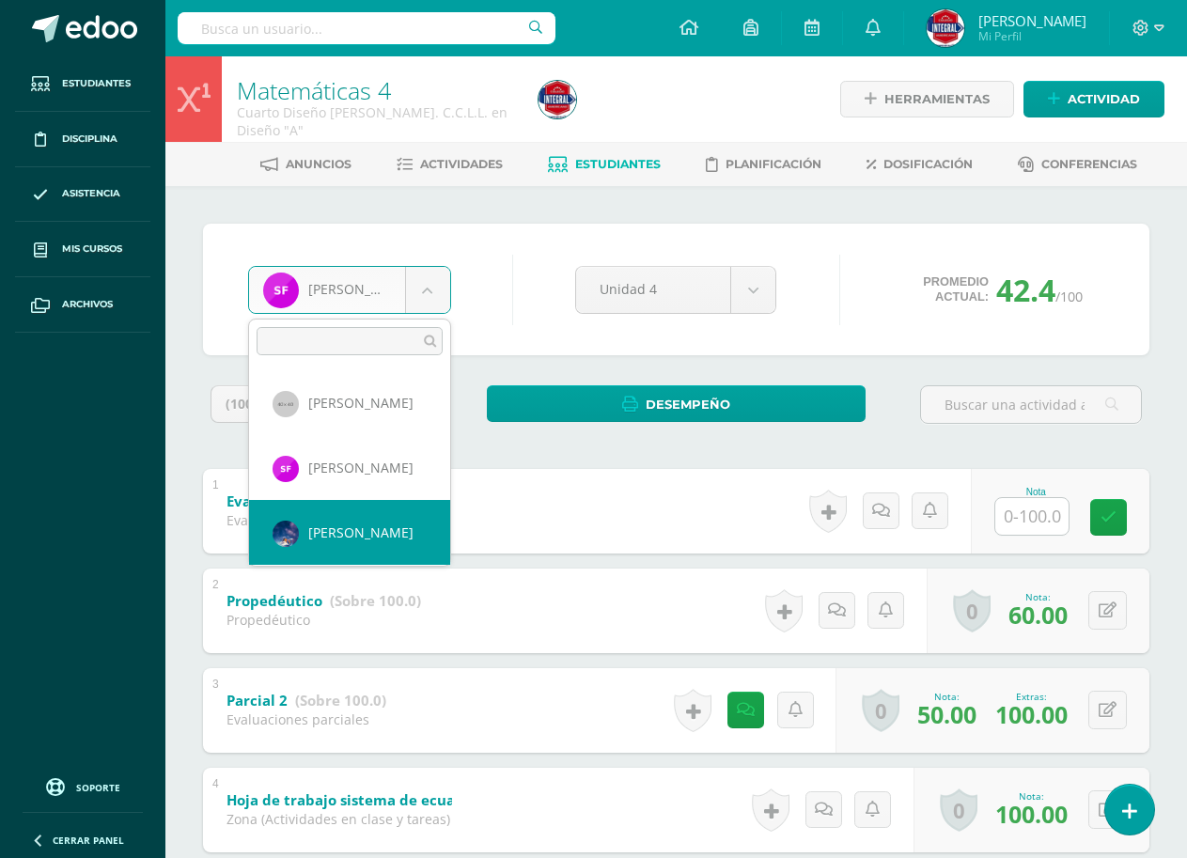
select select "1073"
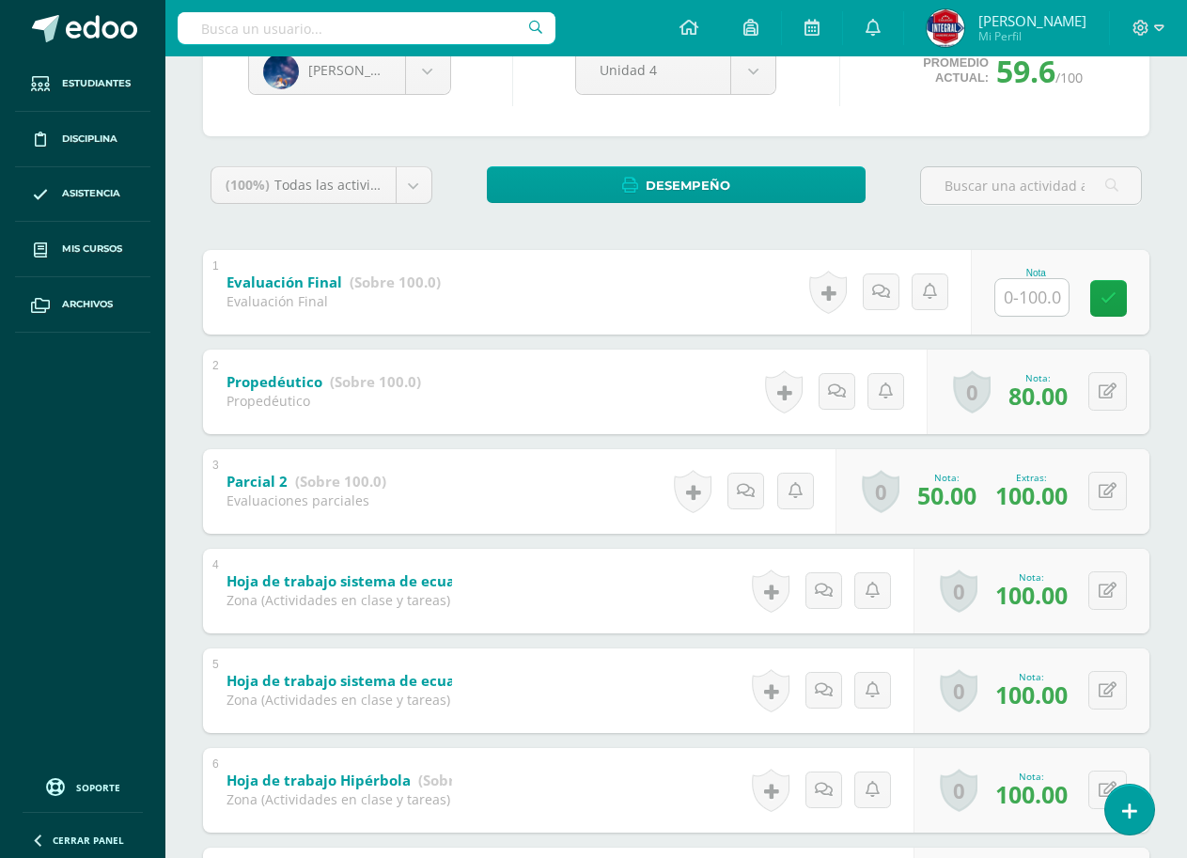
scroll to position [253, 0]
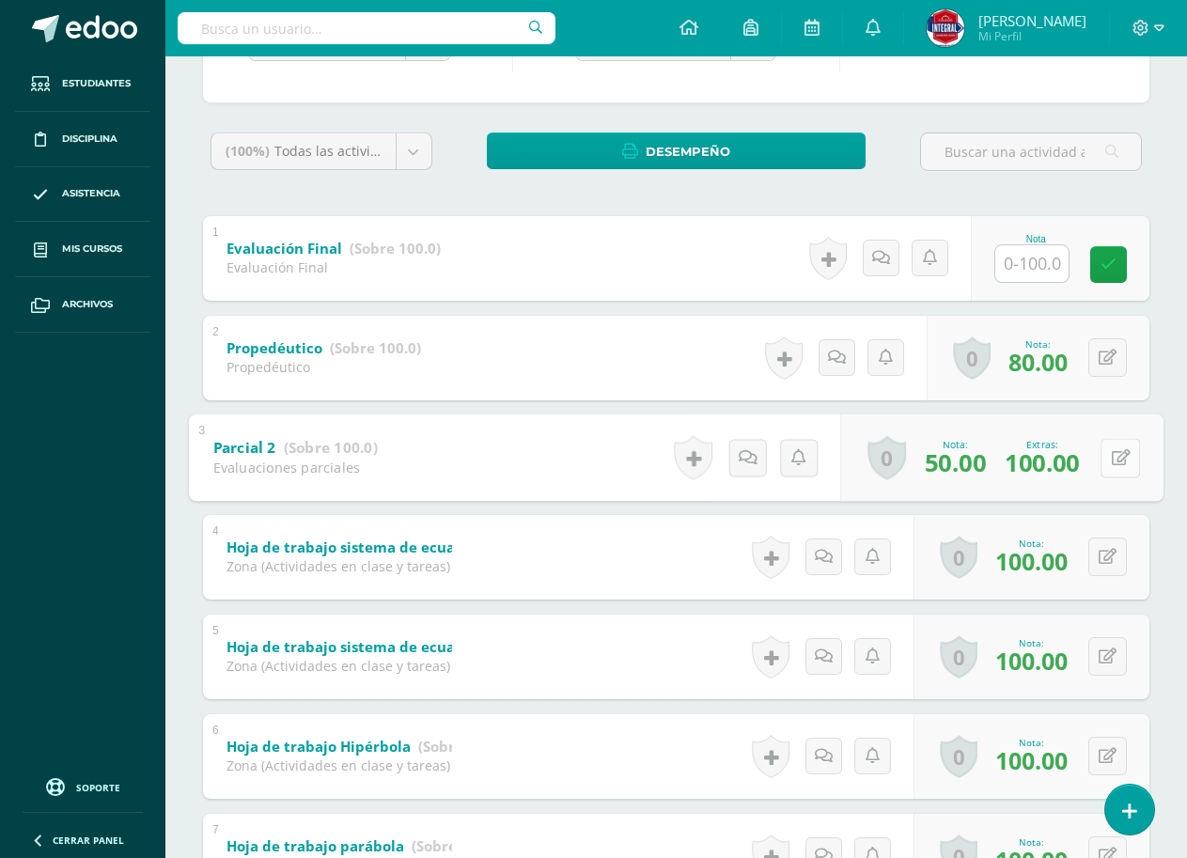
click at [1101, 464] on button at bounding box center [1119, 457] width 39 height 39
type input "8"
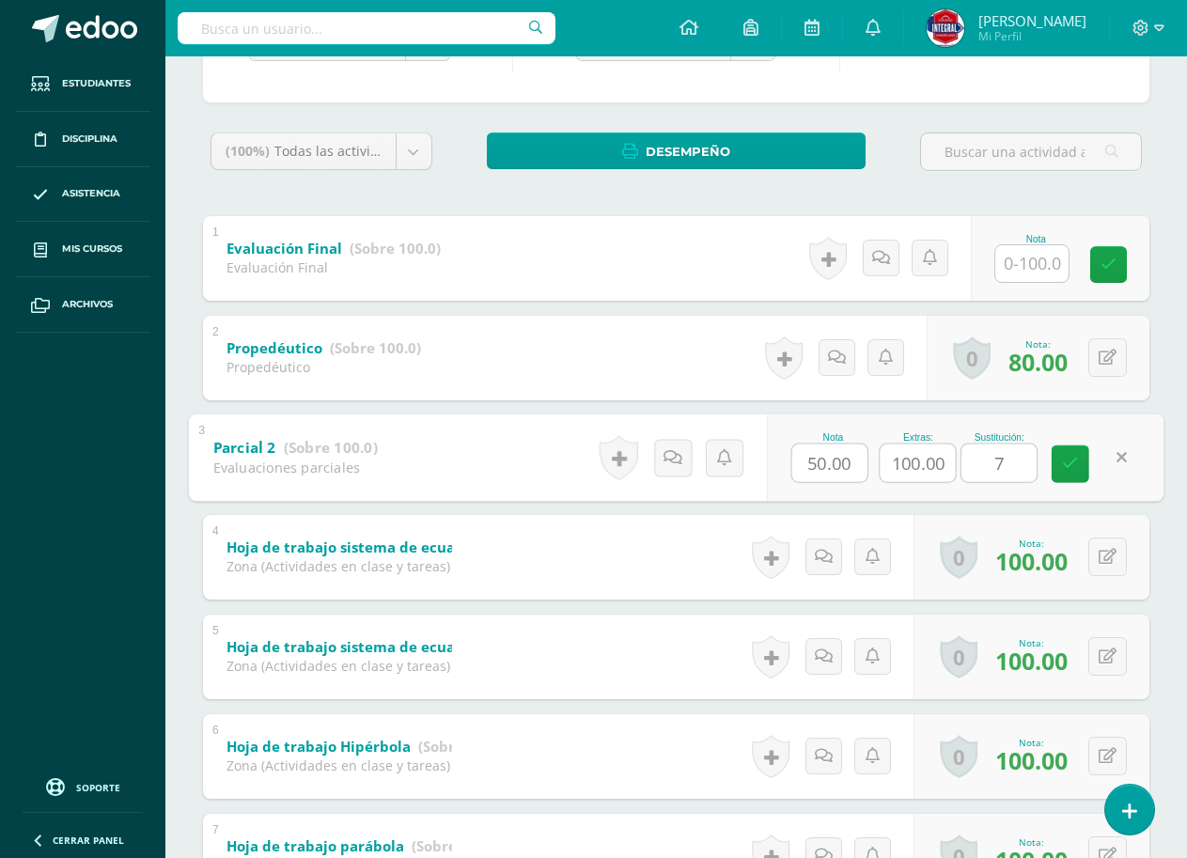
type input "70"
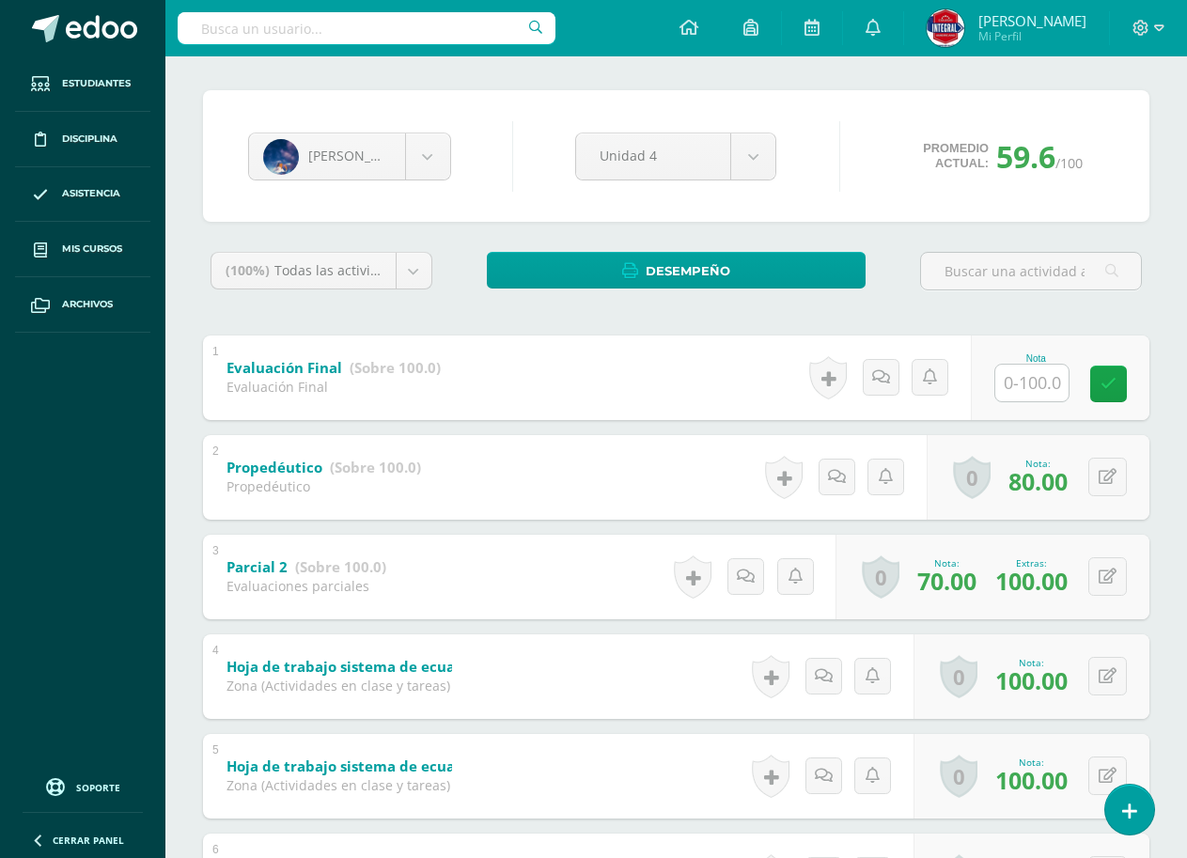
scroll to position [0, 0]
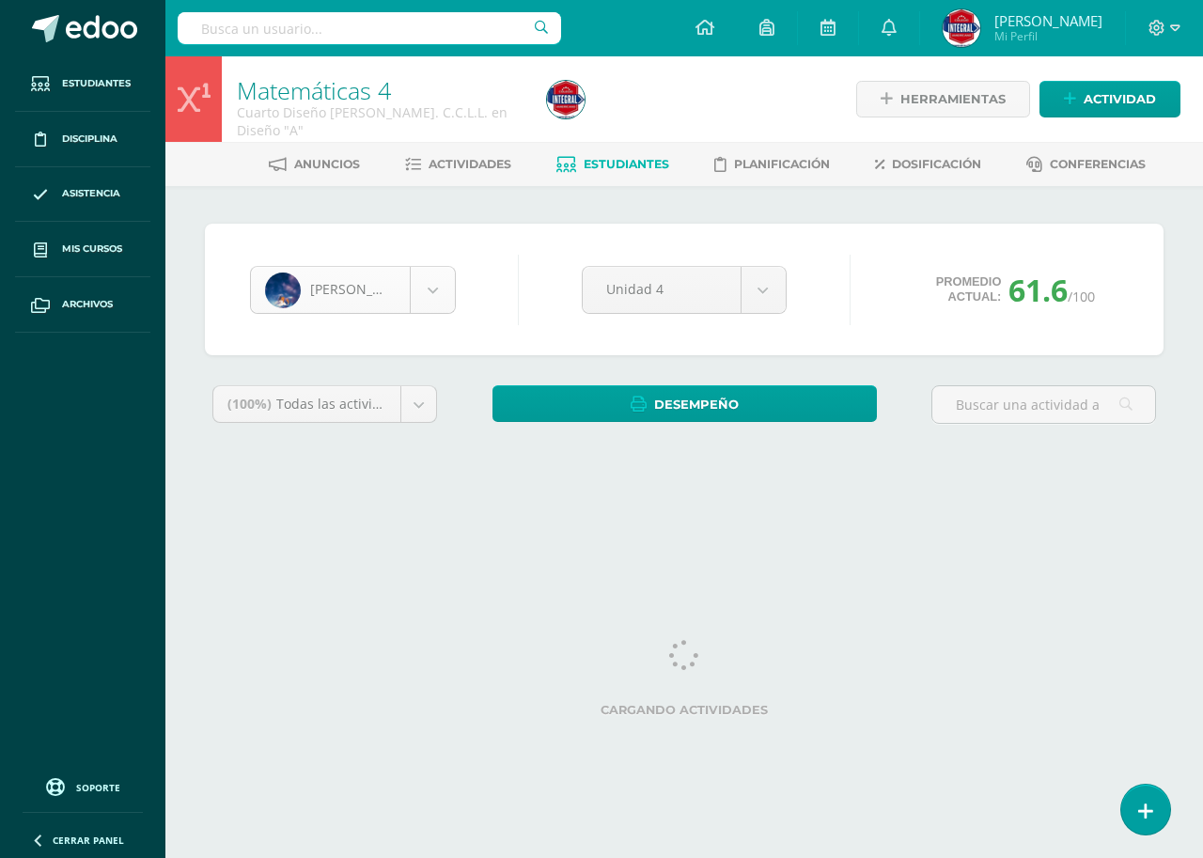
click at [404, 279] on body "Estudiantes Disciplina Asistencia Mis cursos Archivos Soporte Ayuda Reportar un…" at bounding box center [601, 253] width 1203 height 506
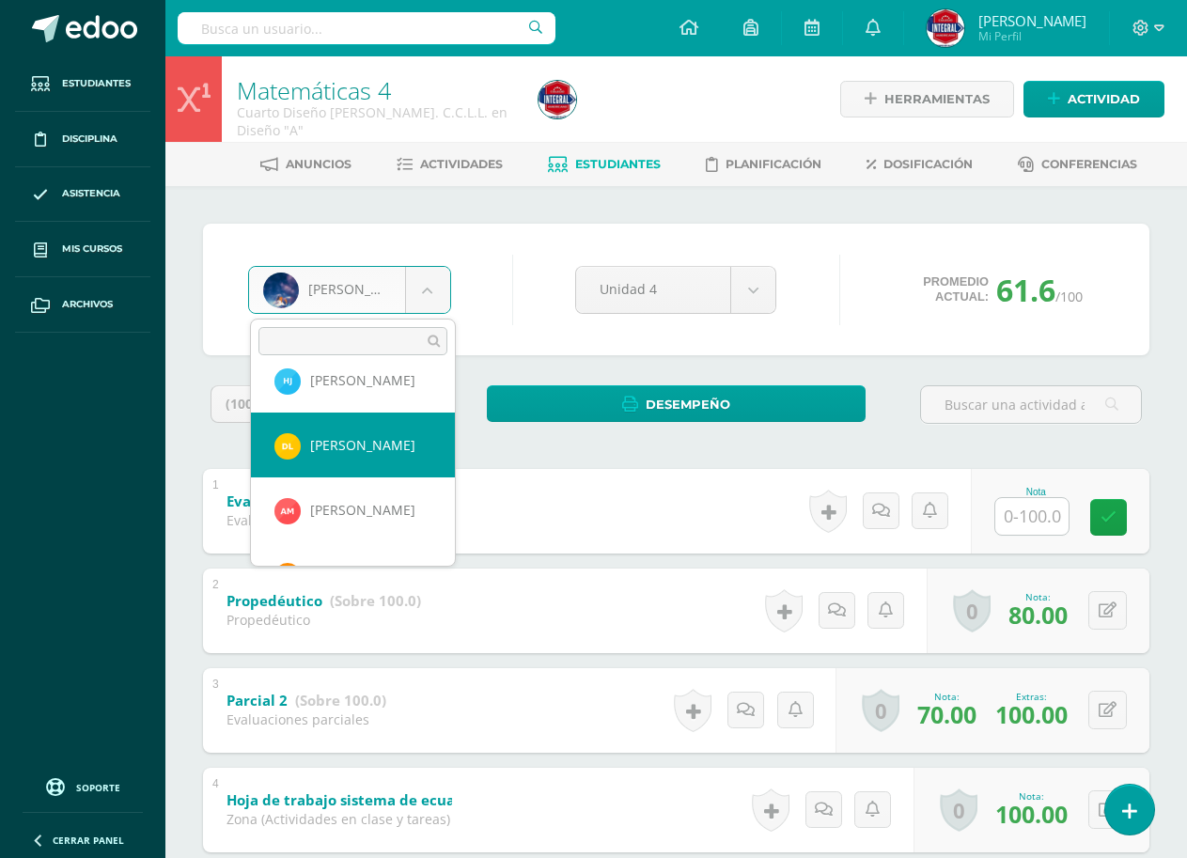
scroll to position [267, 0]
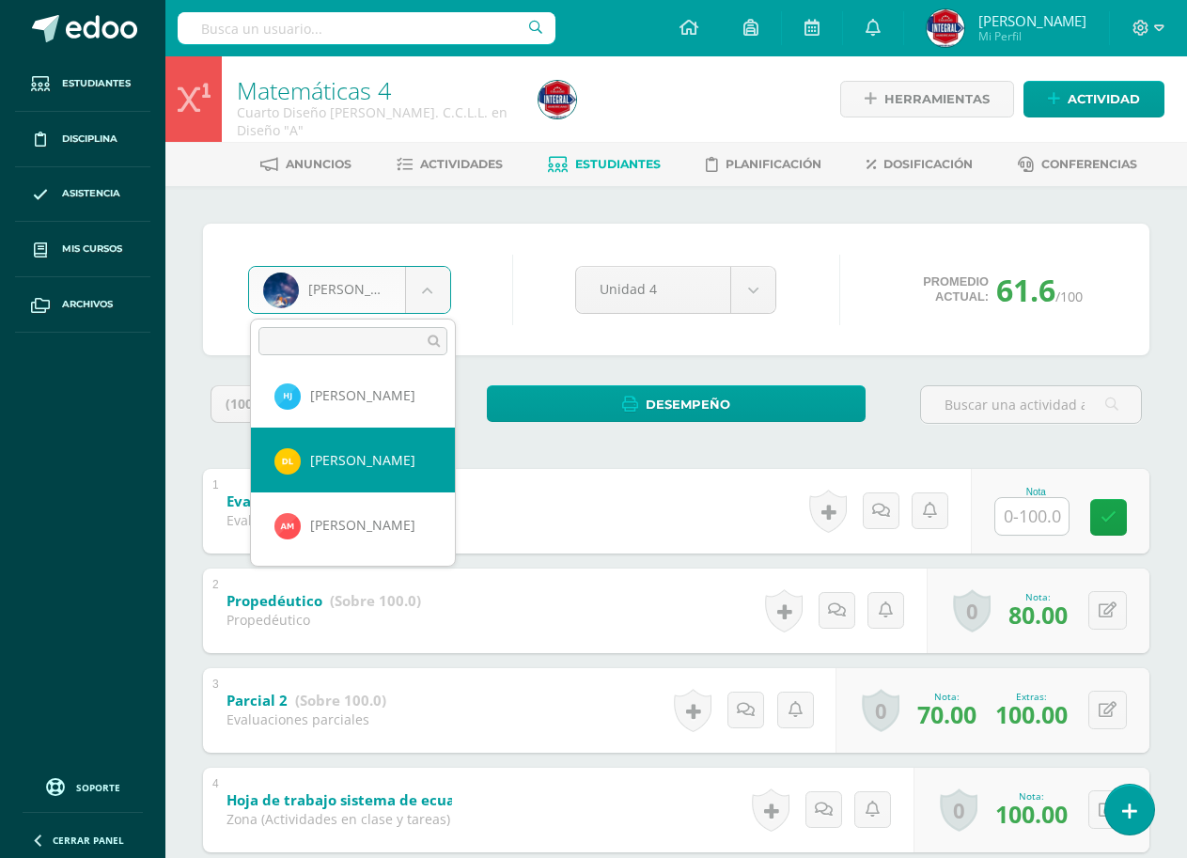
select select "2562"
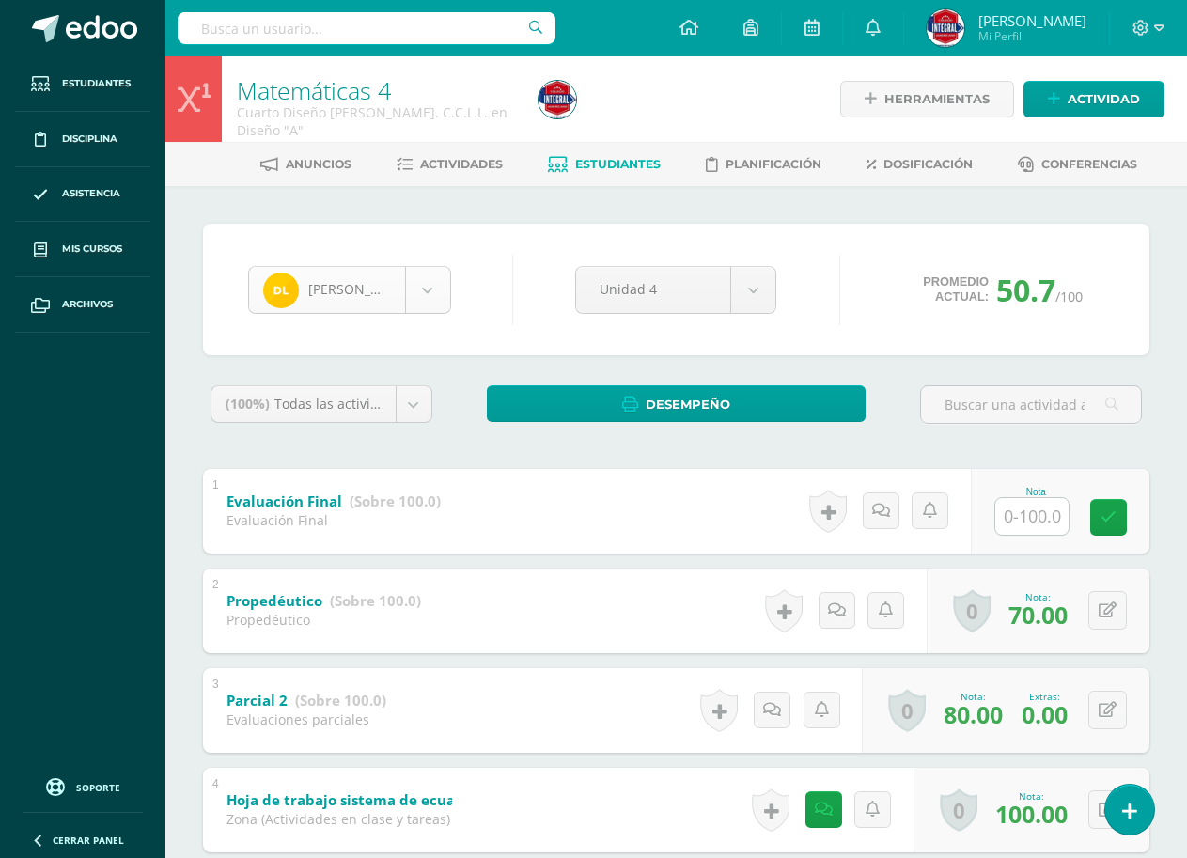
click at [385, 297] on body "Estudiantes Disciplina Asistencia Mis cursos Archivos Soporte Ayuda Reportar un…" at bounding box center [593, 837] width 1187 height 1674
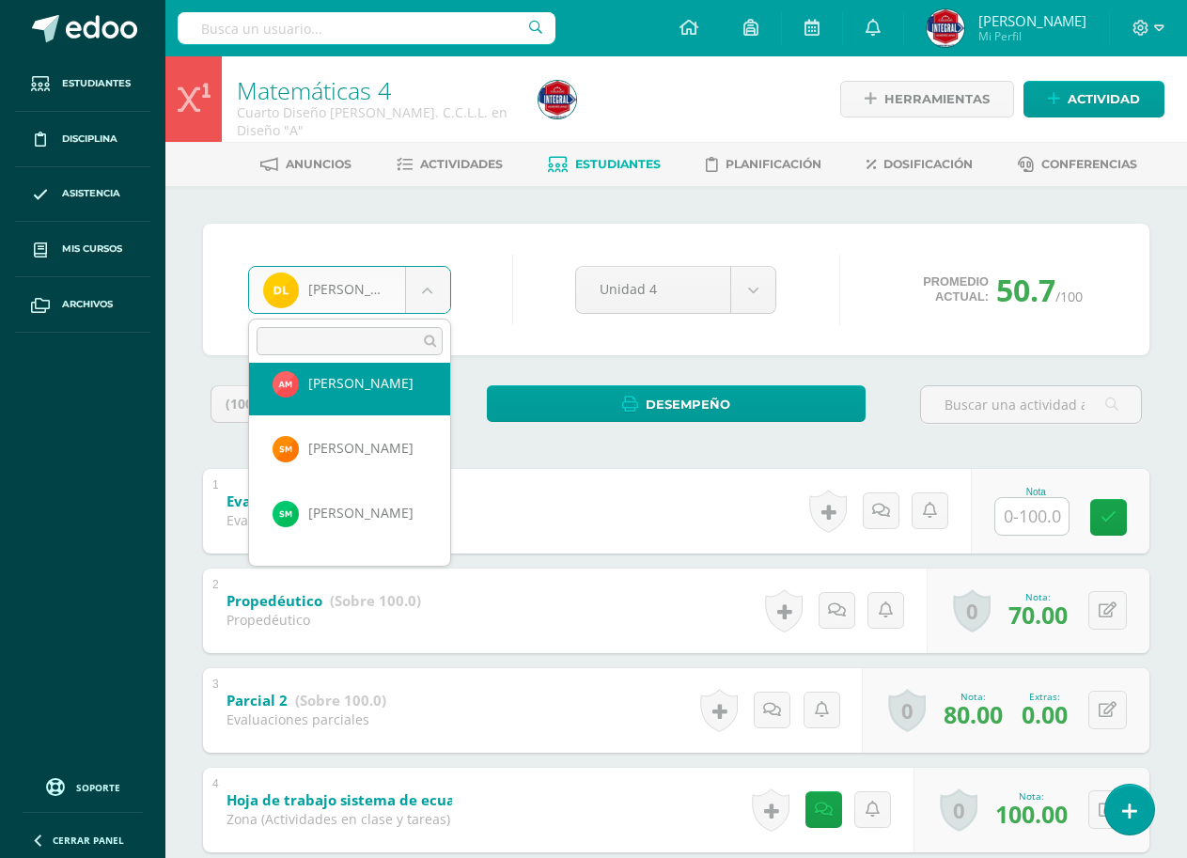
scroll to position [396, 0]
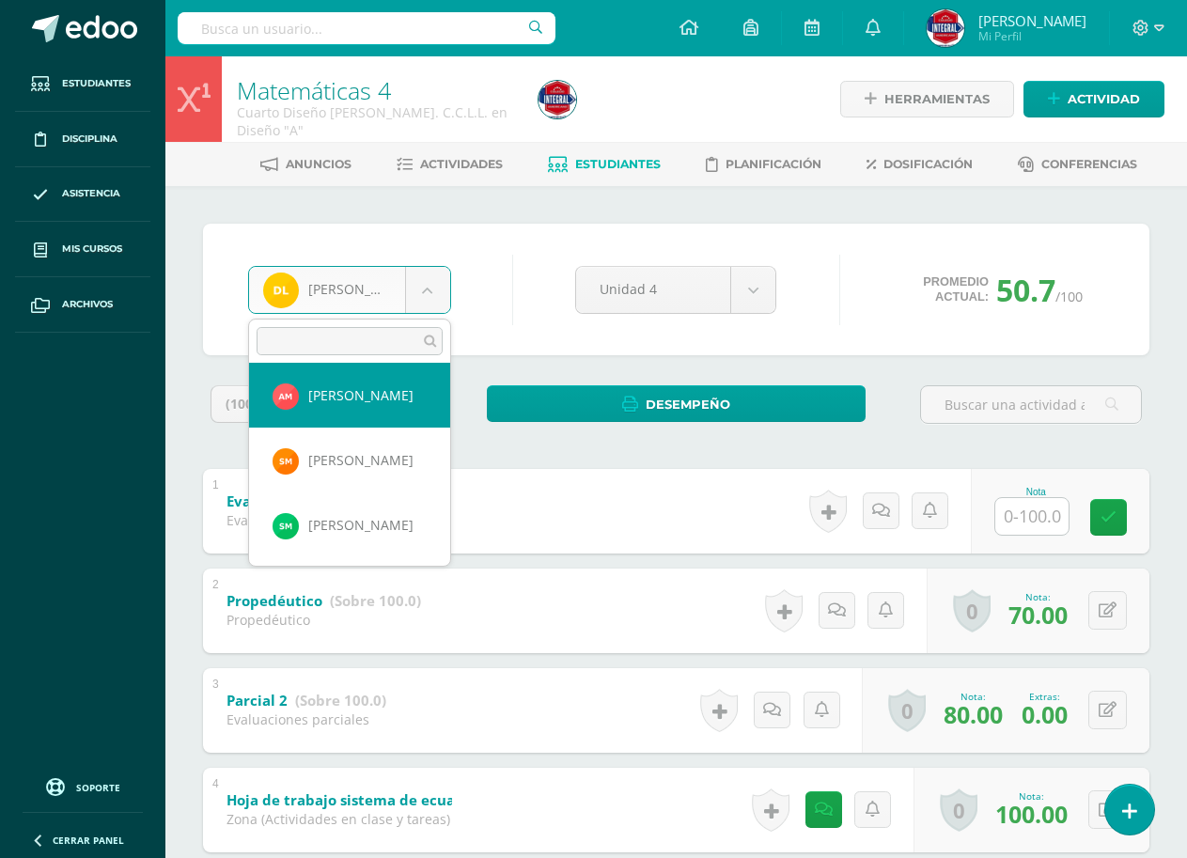
select select "2815"
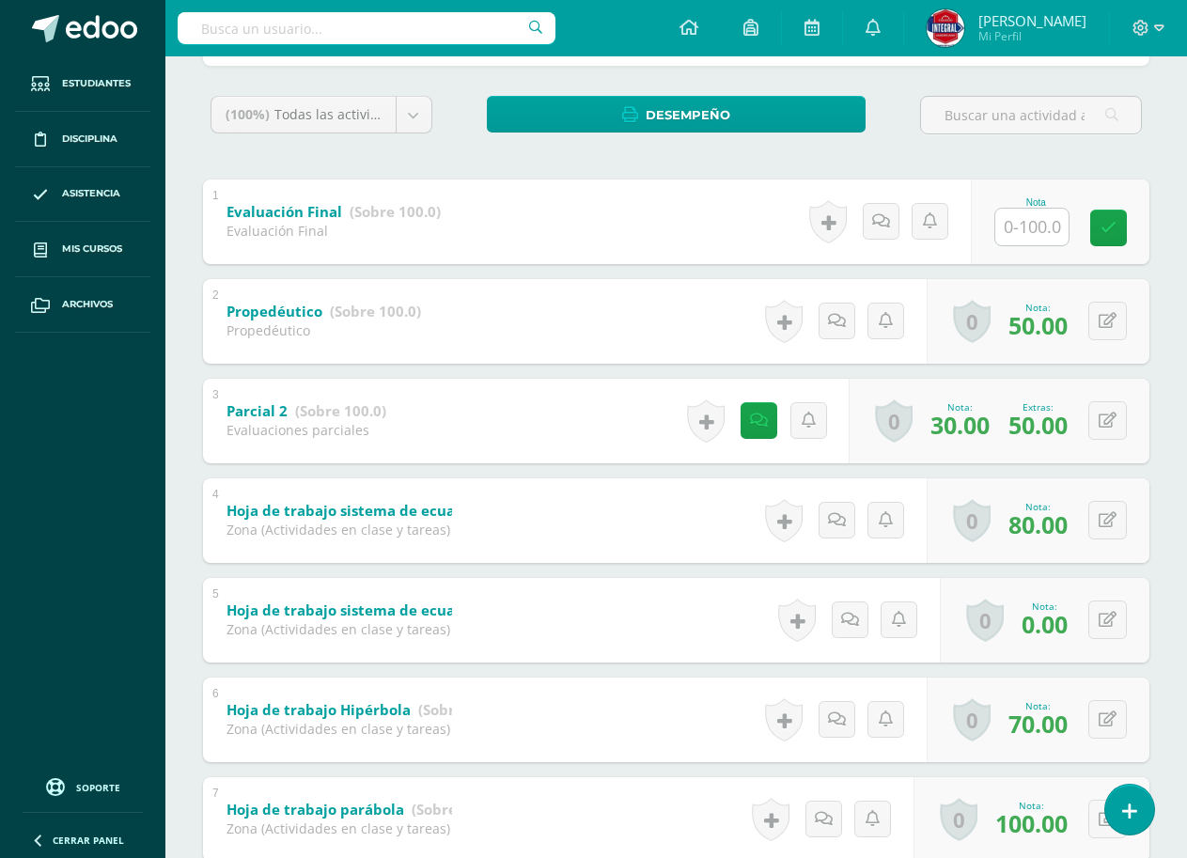
scroll to position [376, 0]
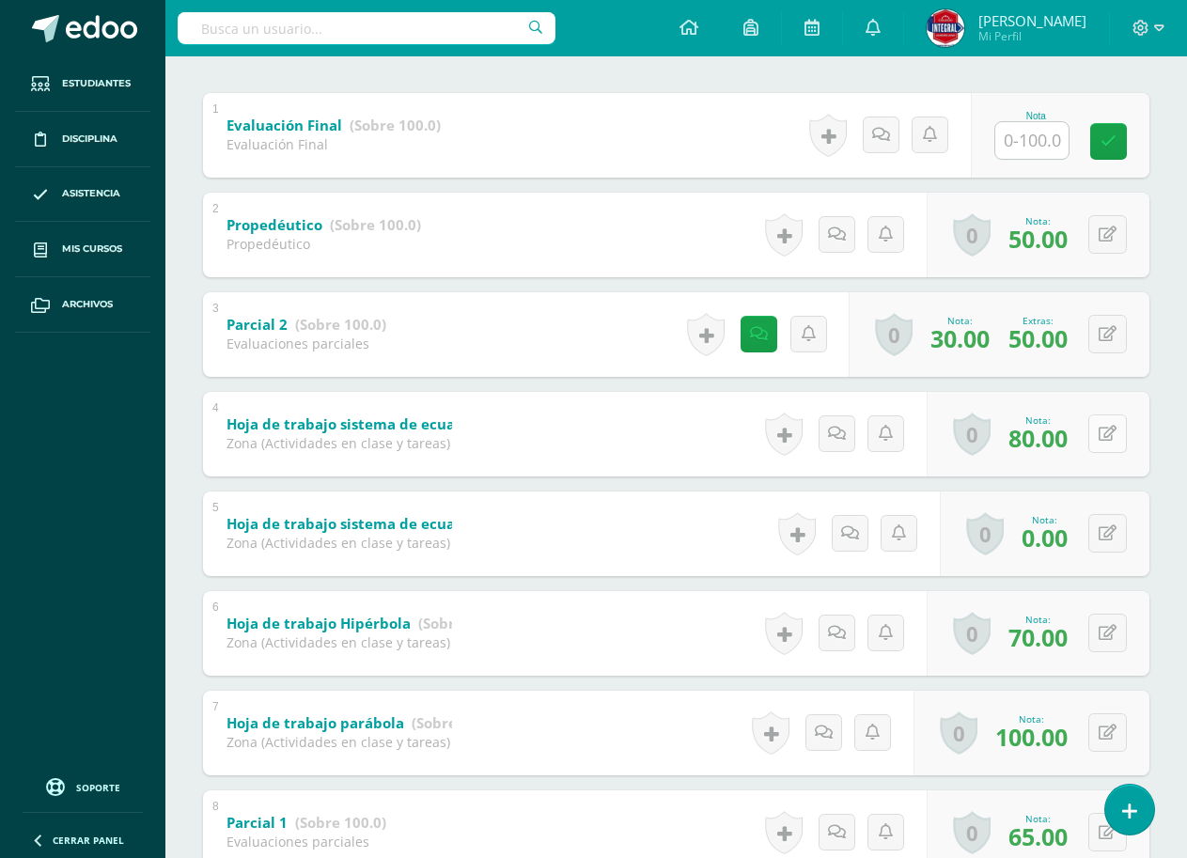
click at [1117, 437] on button at bounding box center [1107, 433] width 39 height 39
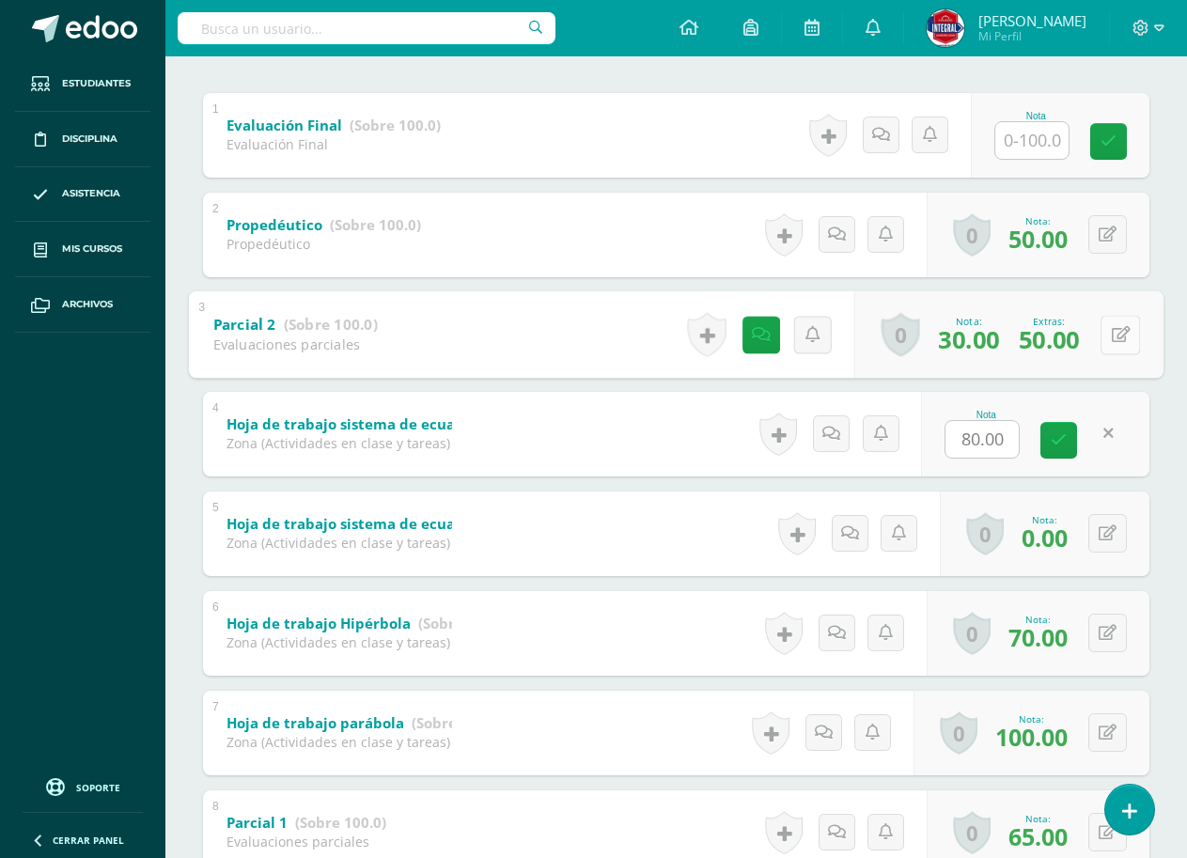
click at [1111, 333] on icon at bounding box center [1120, 334] width 19 height 16
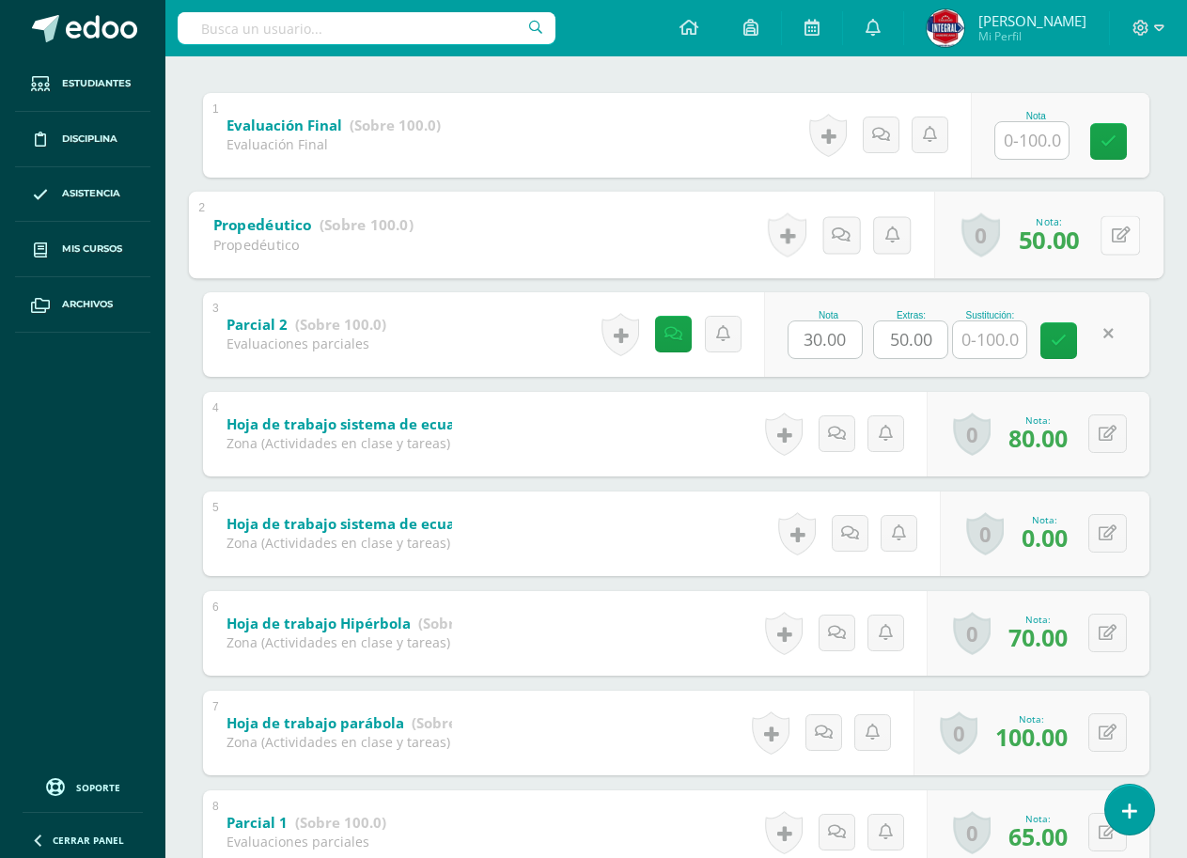
click at [1103, 227] on button at bounding box center [1119, 234] width 39 height 39
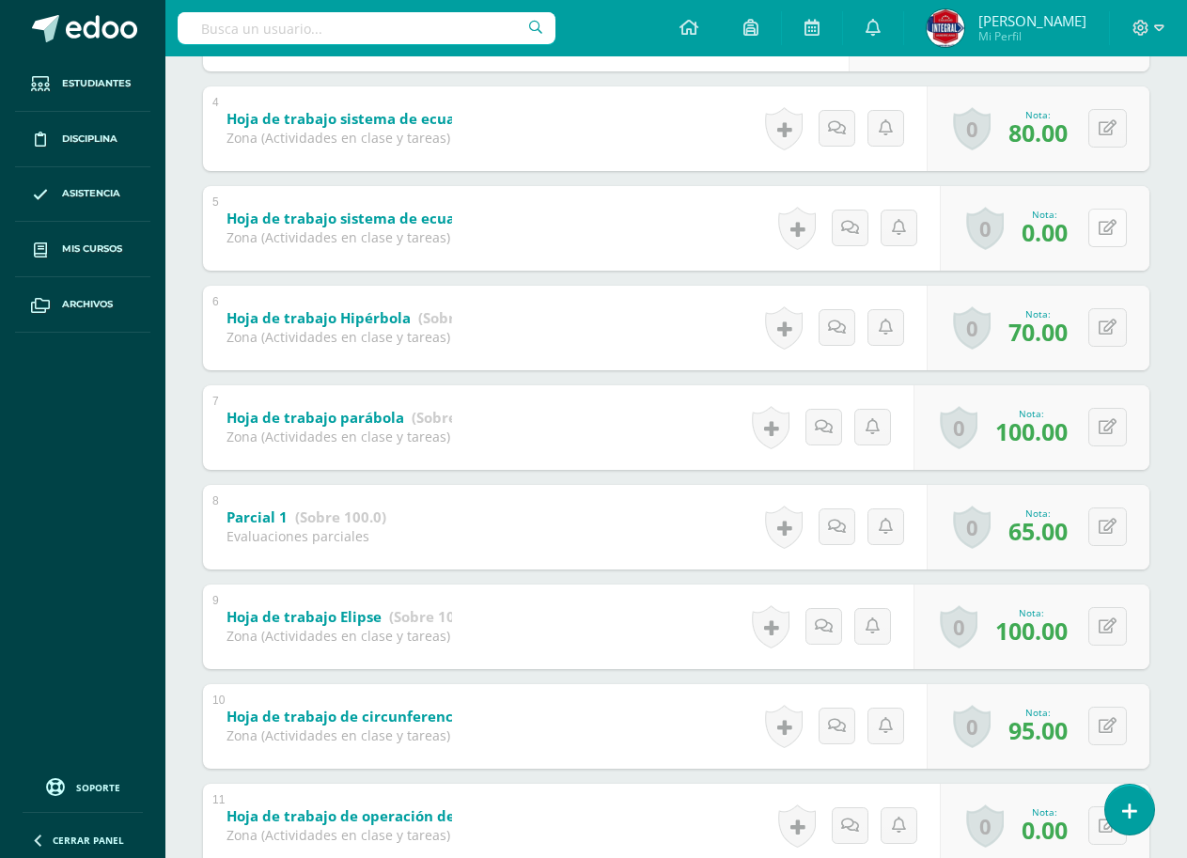
scroll to position [752, 0]
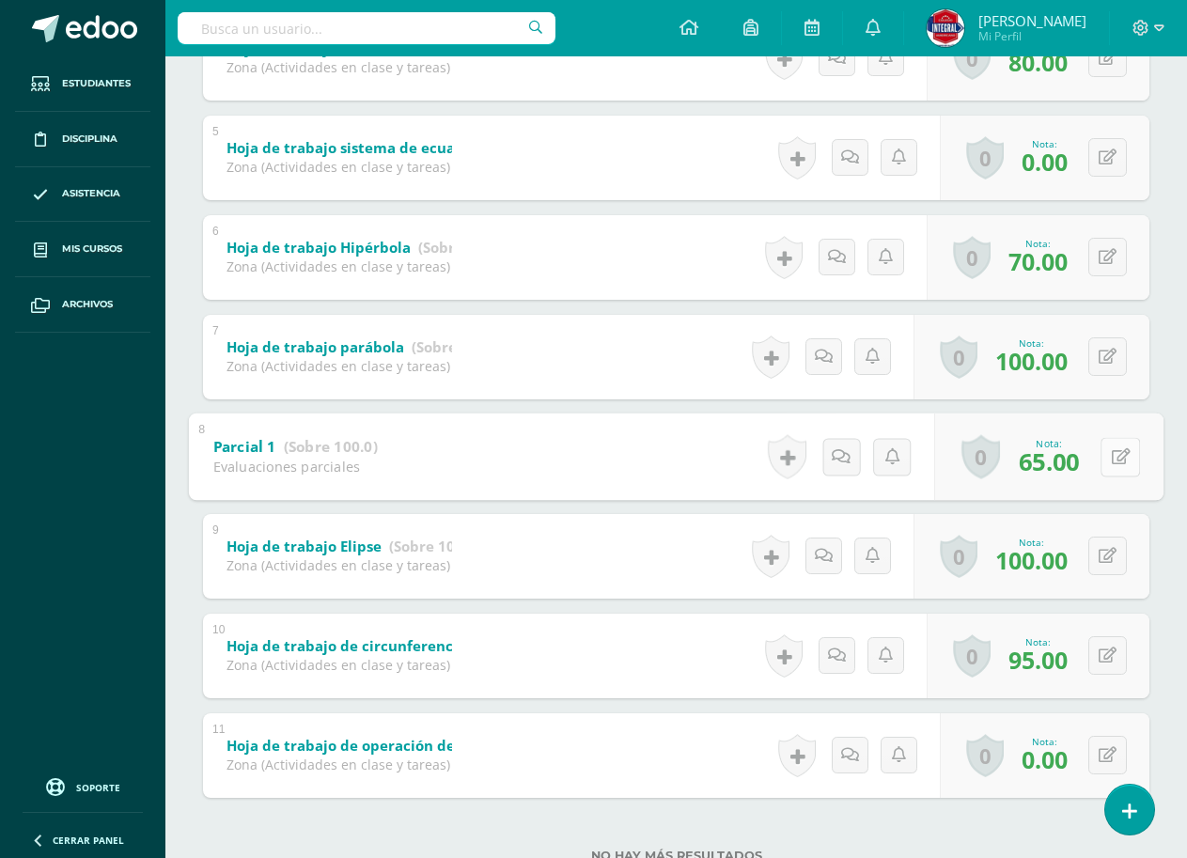
click at [1100, 453] on button at bounding box center [1119, 456] width 39 height 39
click at [1101, 362] on button at bounding box center [1107, 356] width 39 height 39
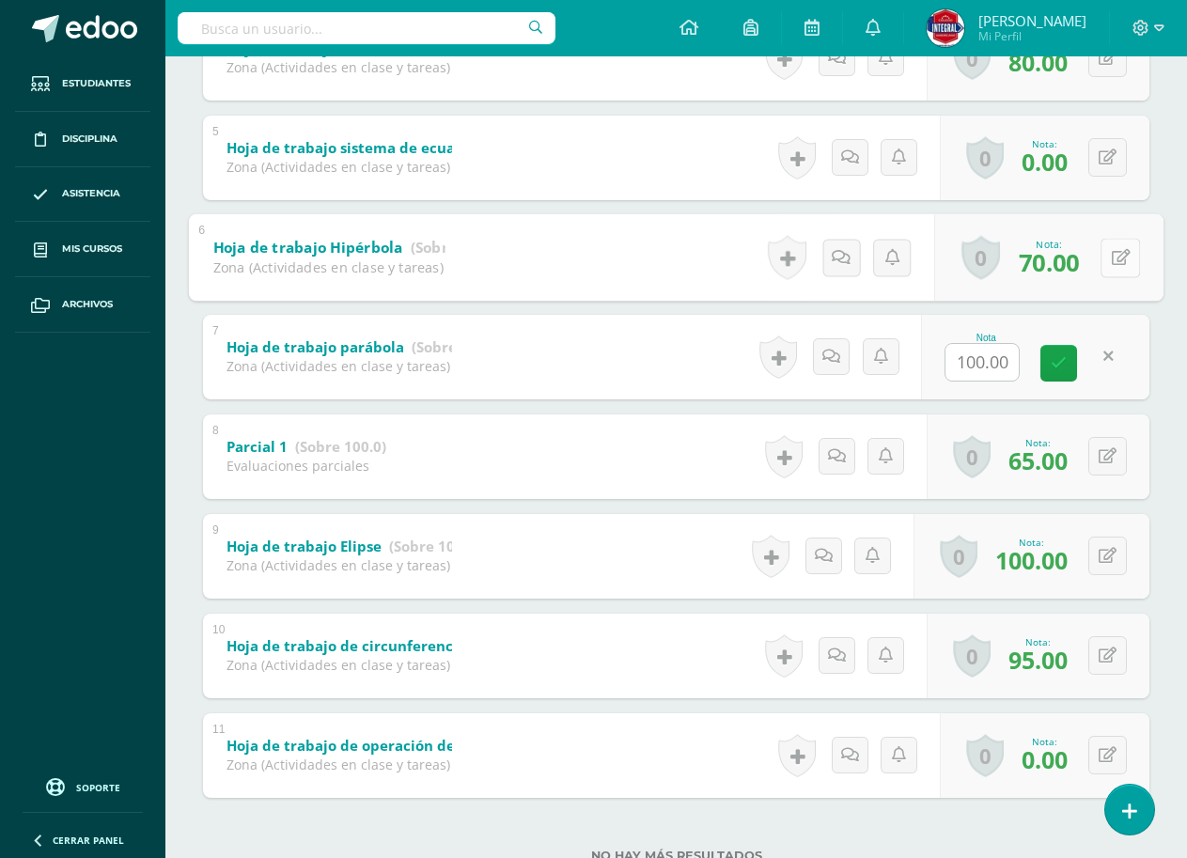
click at [1111, 256] on icon at bounding box center [1120, 257] width 19 height 16
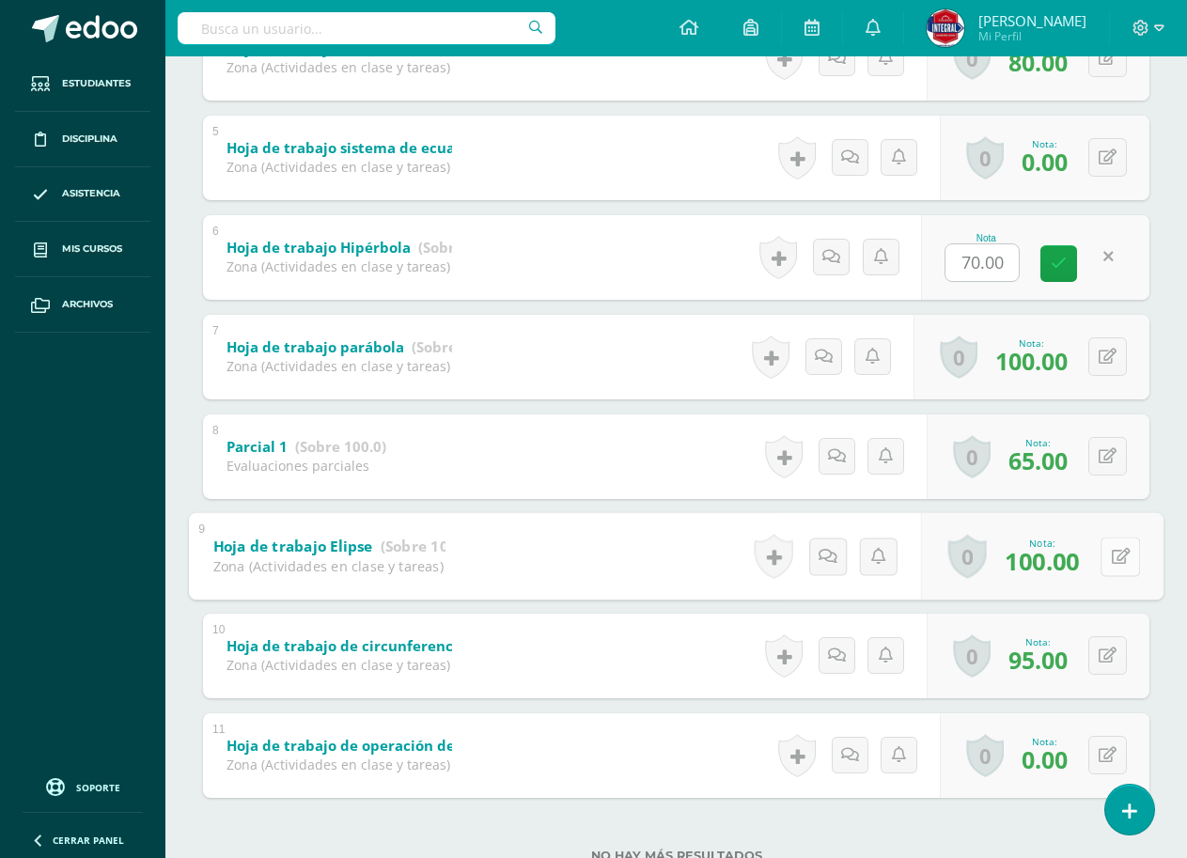
click at [1111, 548] on icon at bounding box center [1120, 556] width 19 height 16
click at [1110, 648] on icon at bounding box center [1107, 655] width 18 height 16
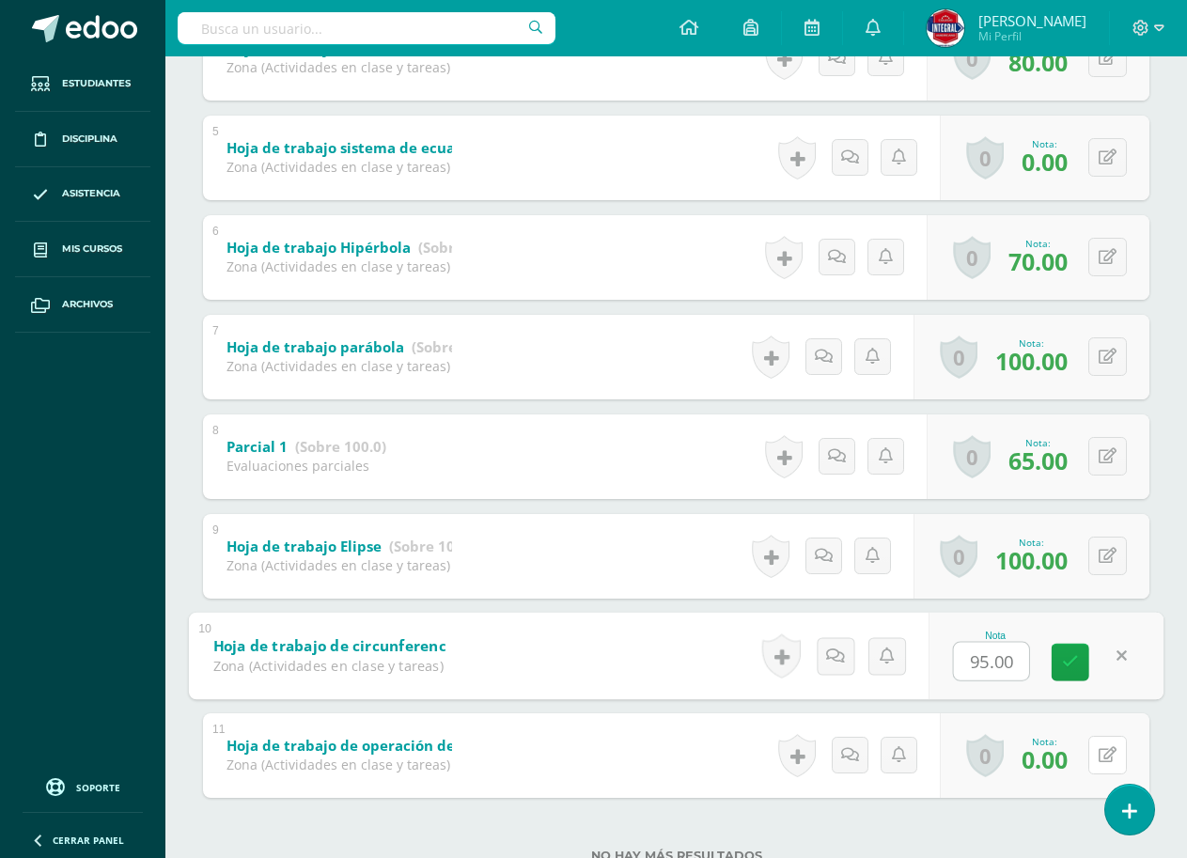
click at [1096, 748] on button at bounding box center [1107, 755] width 39 height 39
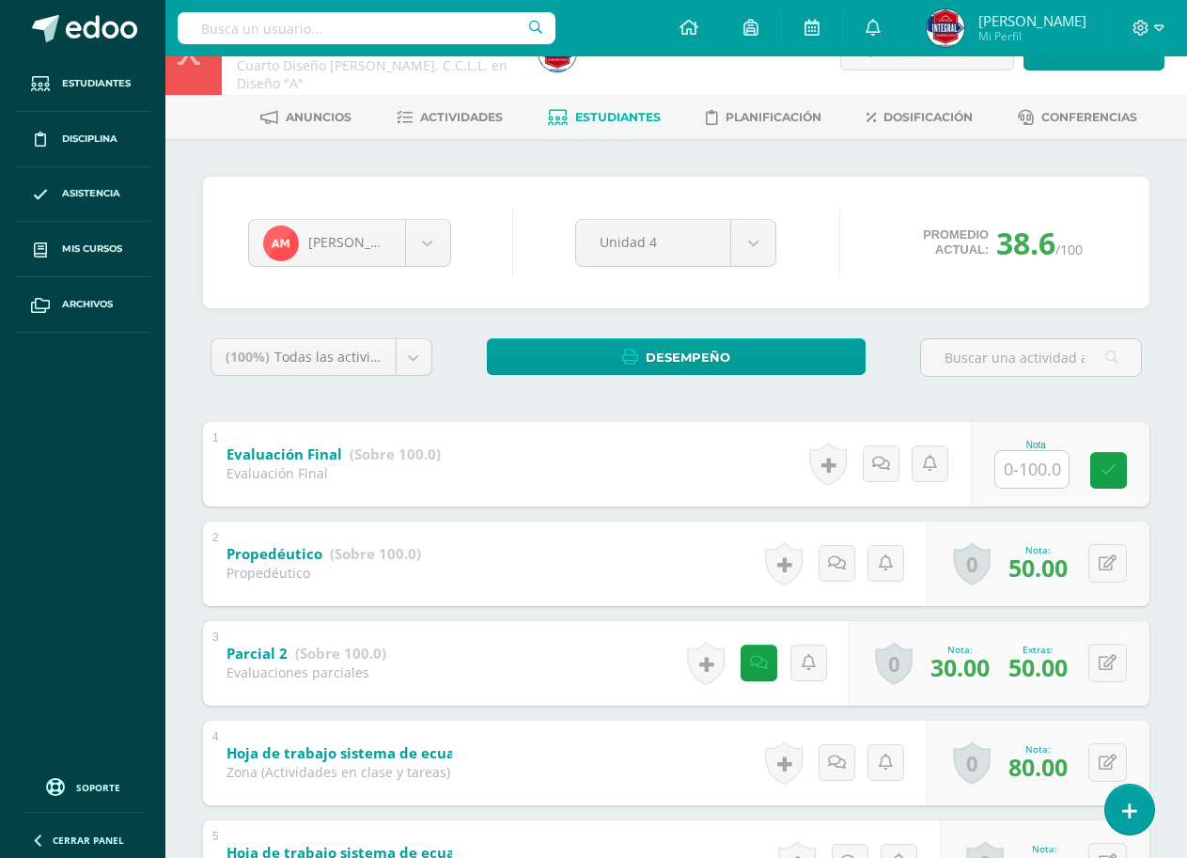
scroll to position [0, 0]
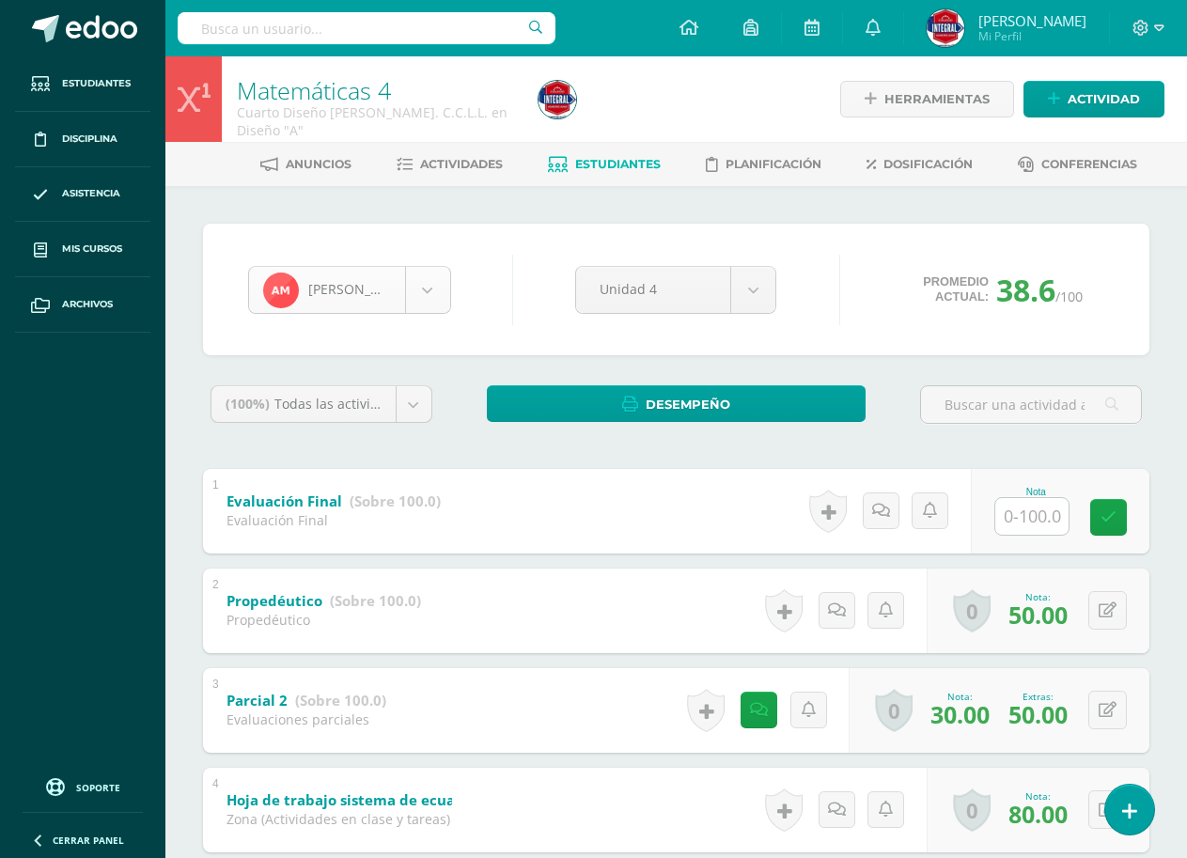
click at [402, 293] on body "Estudiantes Disciplina Asistencia Mis cursos Archivos Soporte Ayuda Reportar un…" at bounding box center [593, 837] width 1187 height 1674
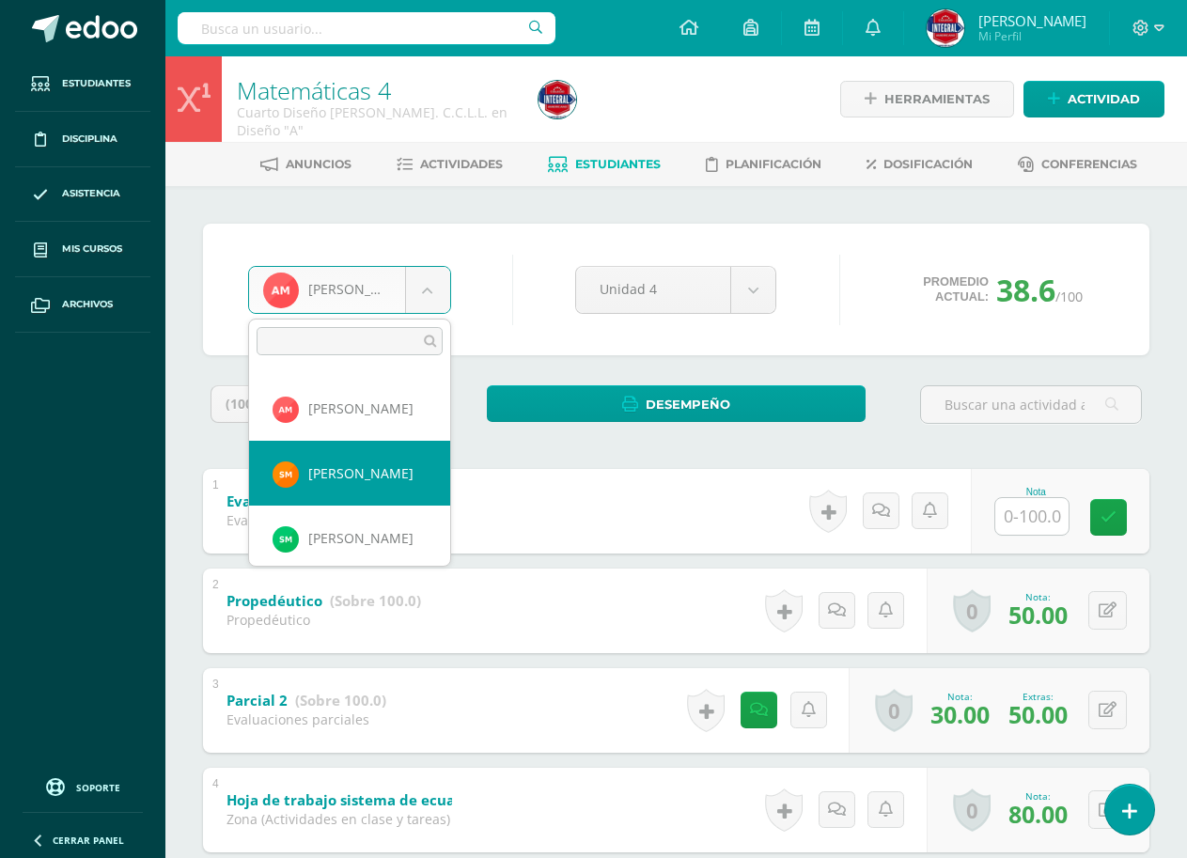
scroll to position [417, 0]
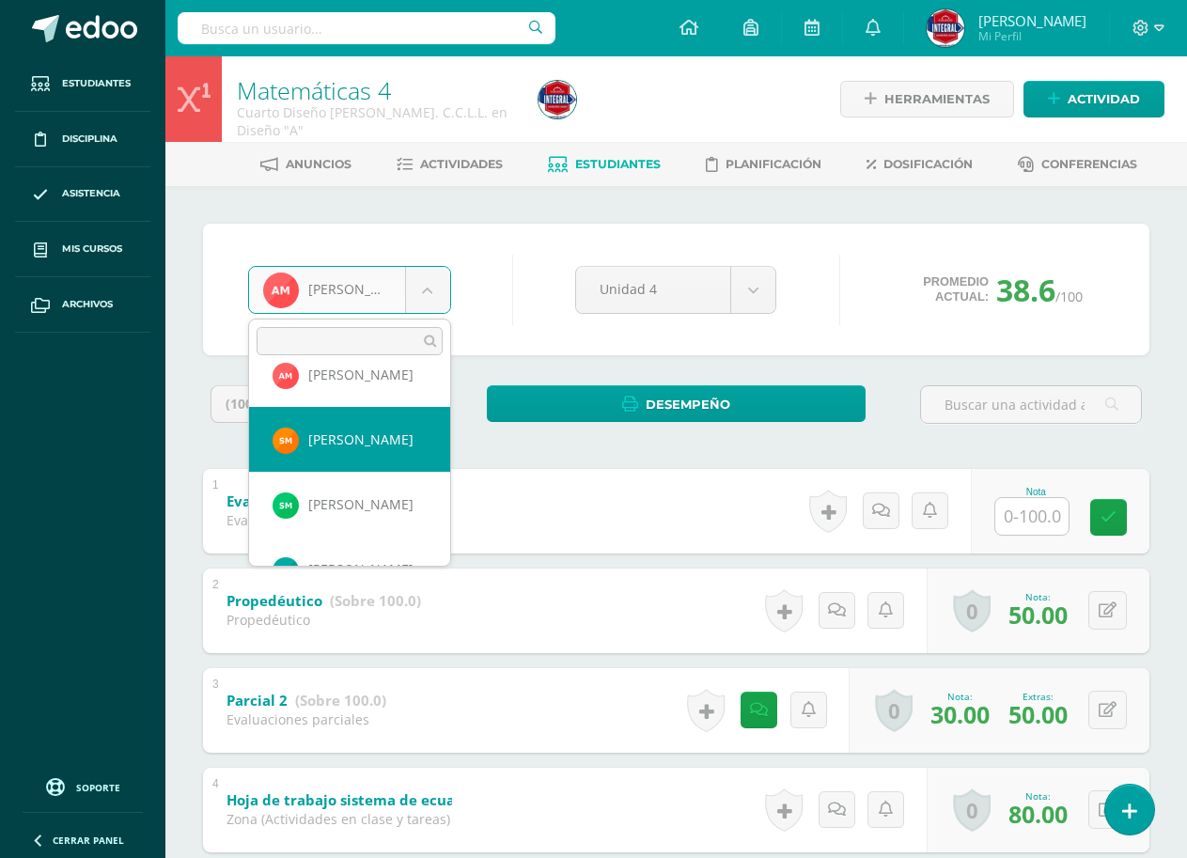
select select "2816"
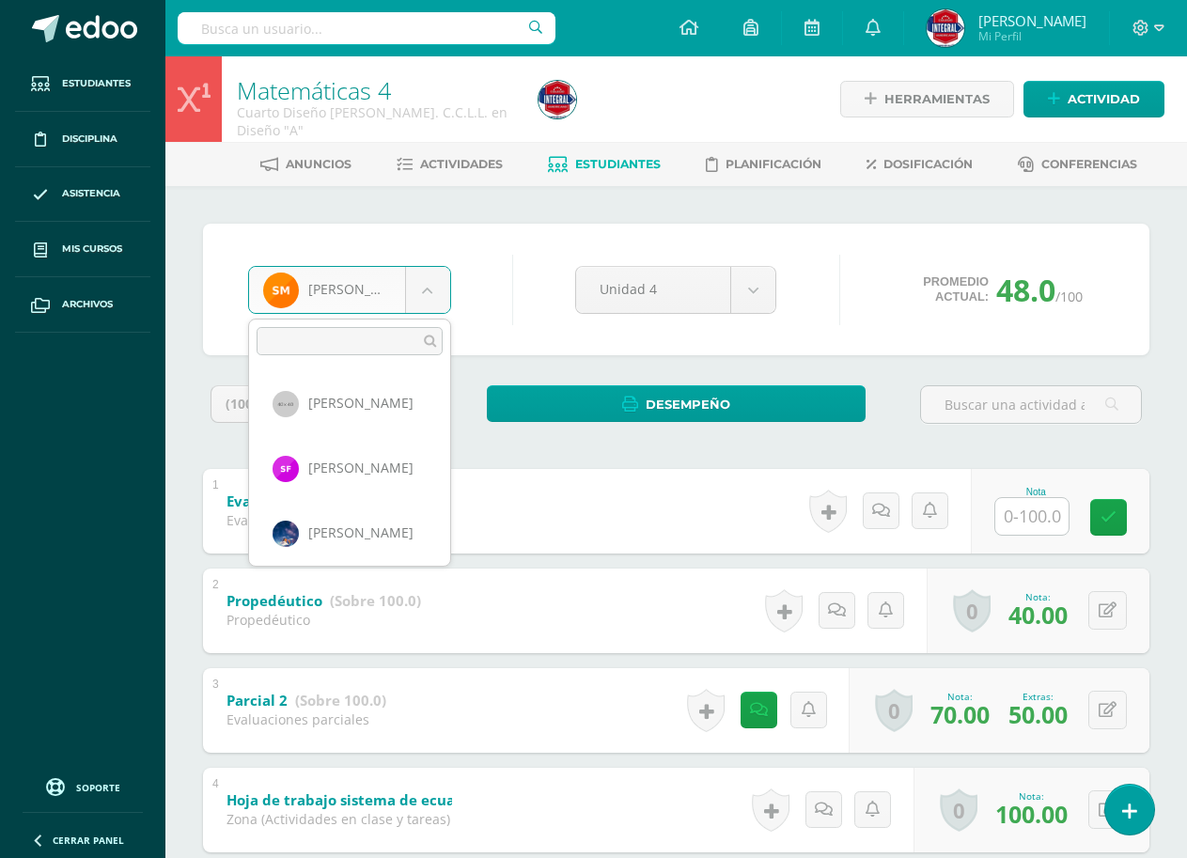
click at [346, 288] on body "Estudiantes Disciplina Asistencia Mis cursos Archivos Soporte Ayuda Reportar un…" at bounding box center [593, 837] width 1187 height 1674
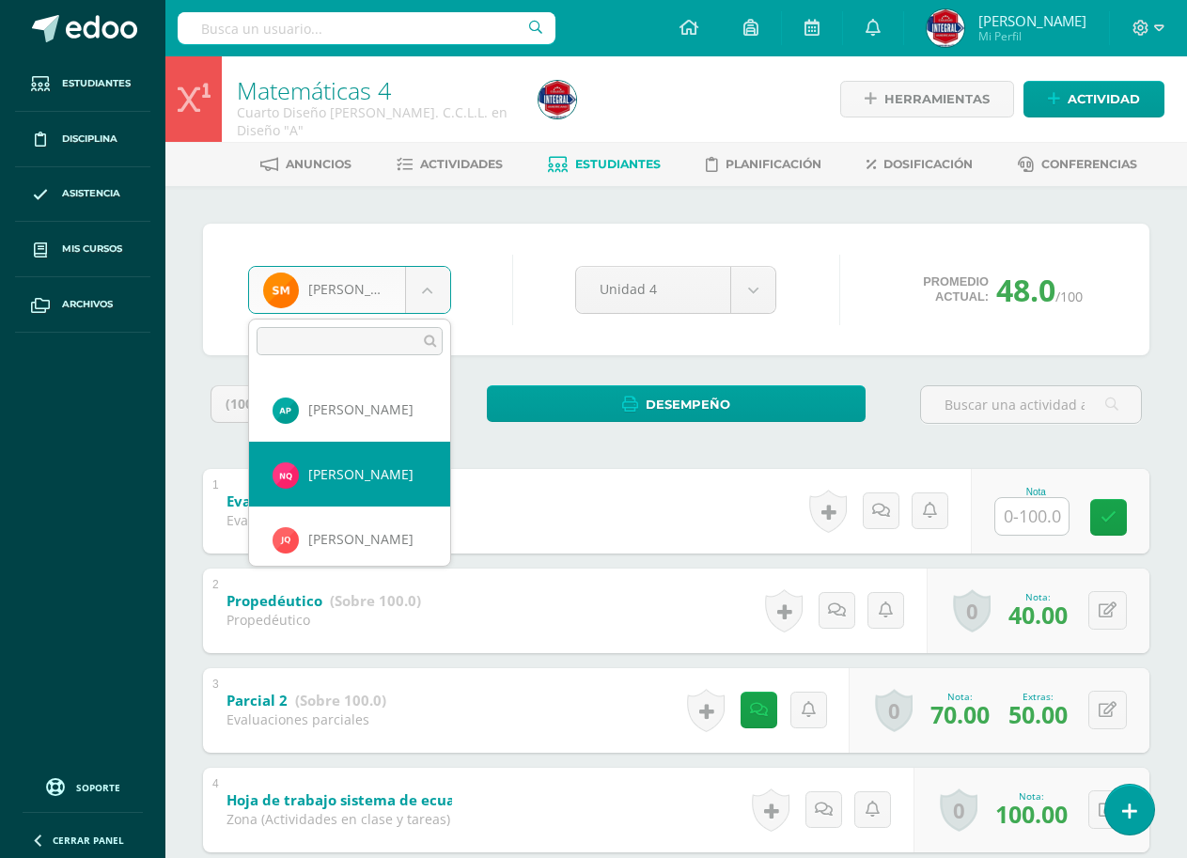
scroll to position [582, 0]
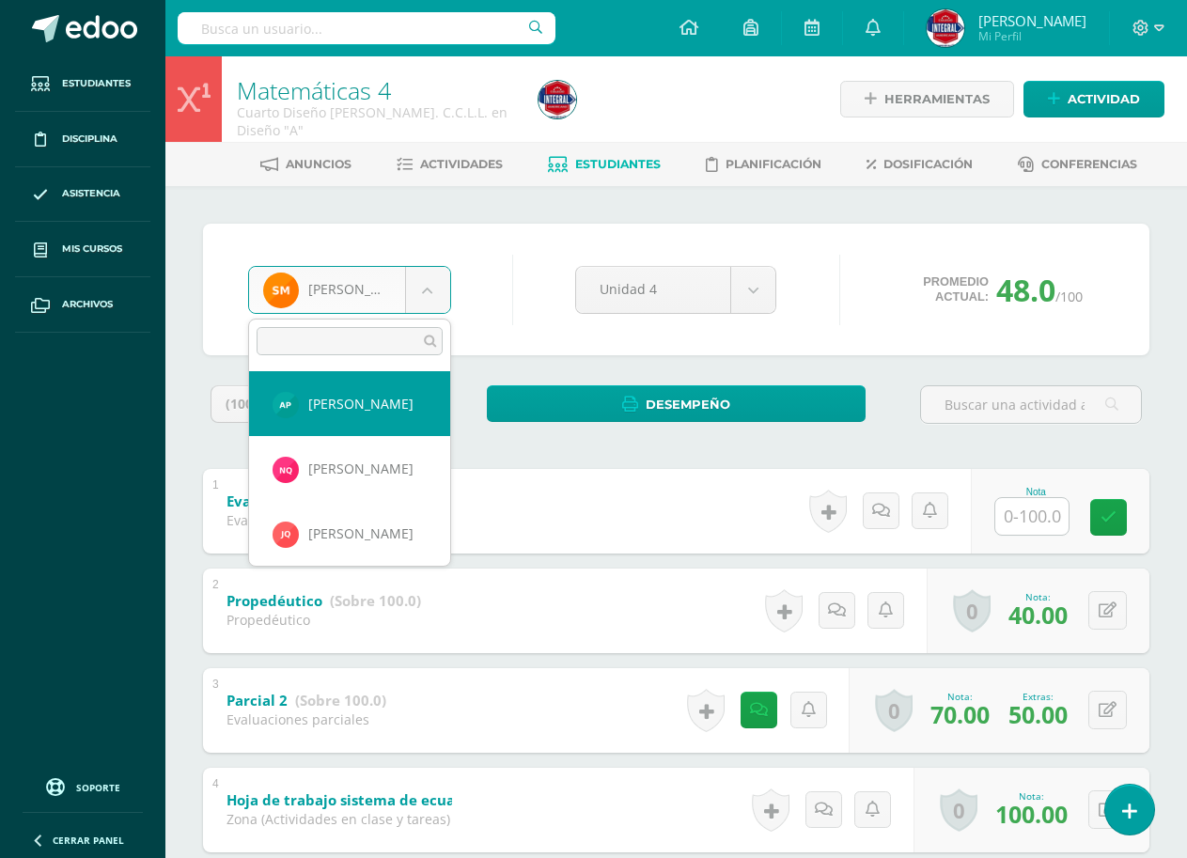
select select "2817"
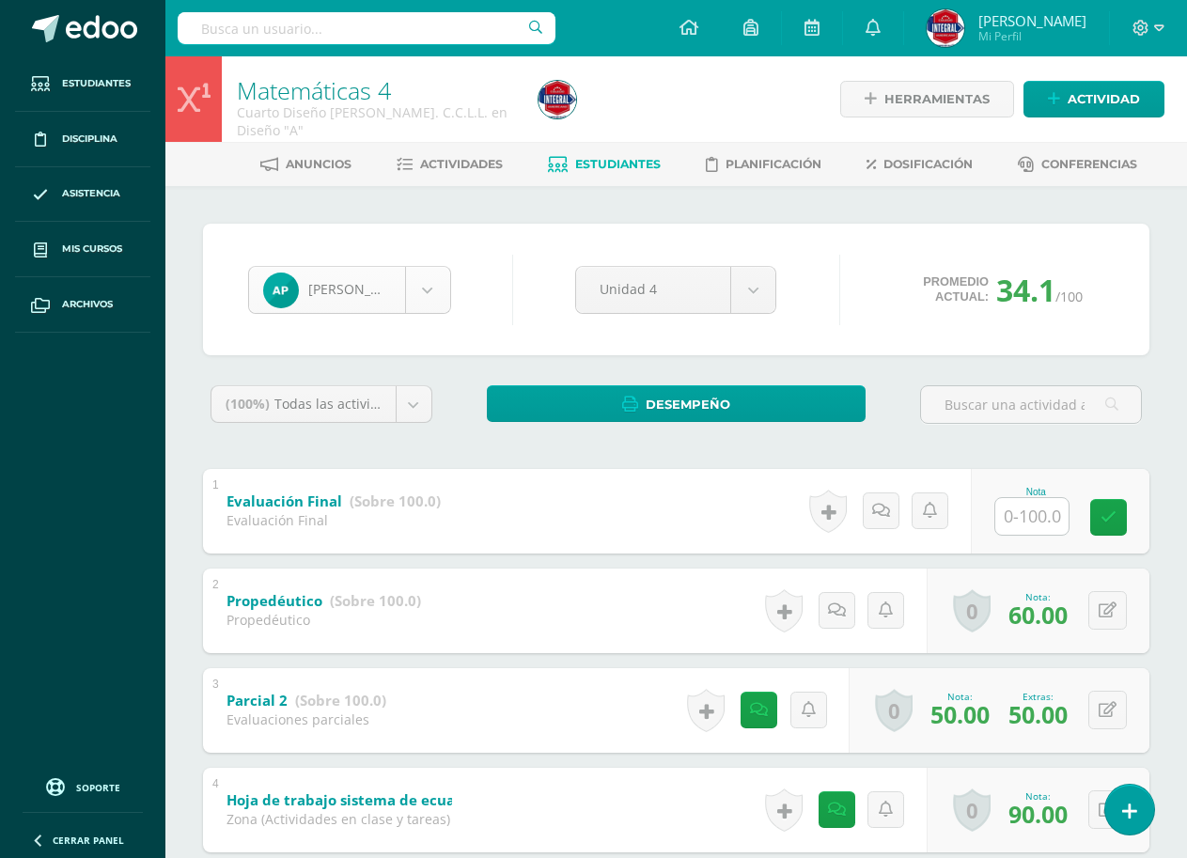
click at [410, 282] on body "Estudiantes Disciplina Asistencia Mis cursos Archivos Soporte Ayuda Reportar un…" at bounding box center [593, 837] width 1187 height 1674
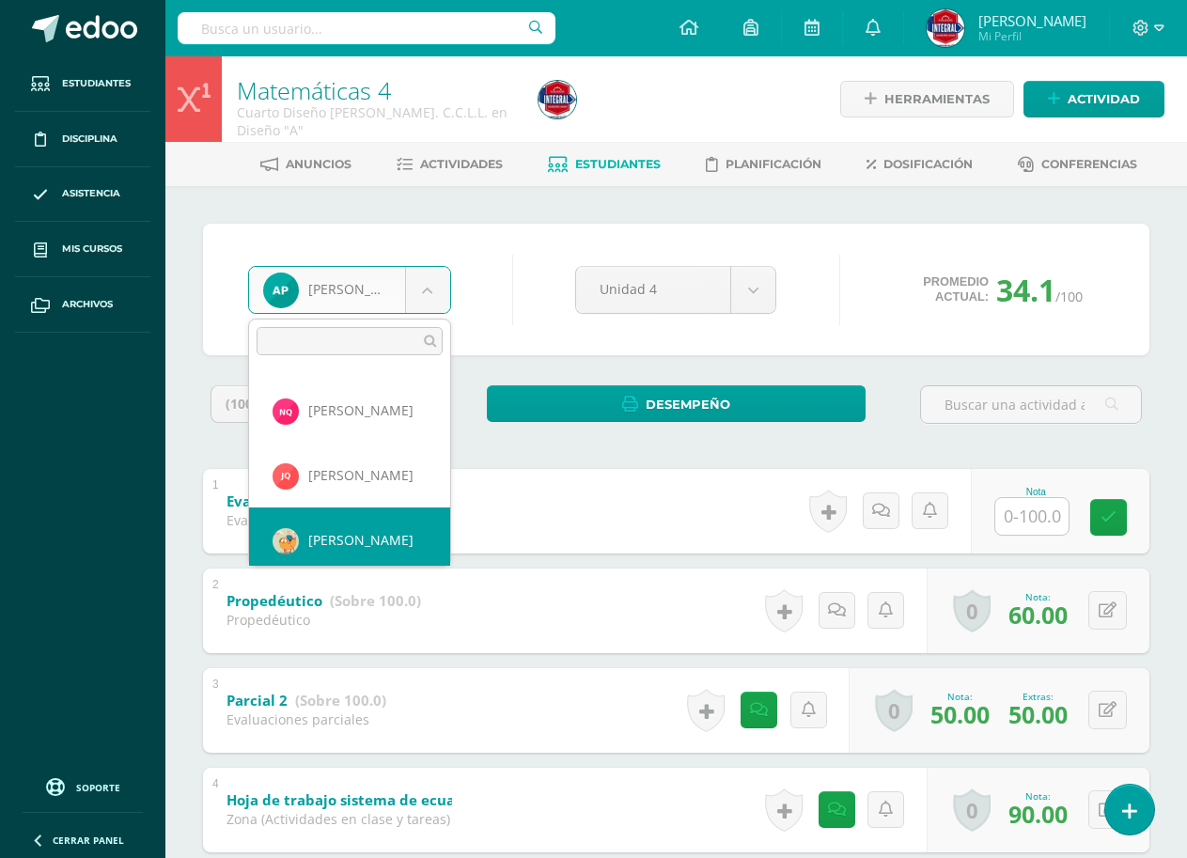
scroll to position [647, 0]
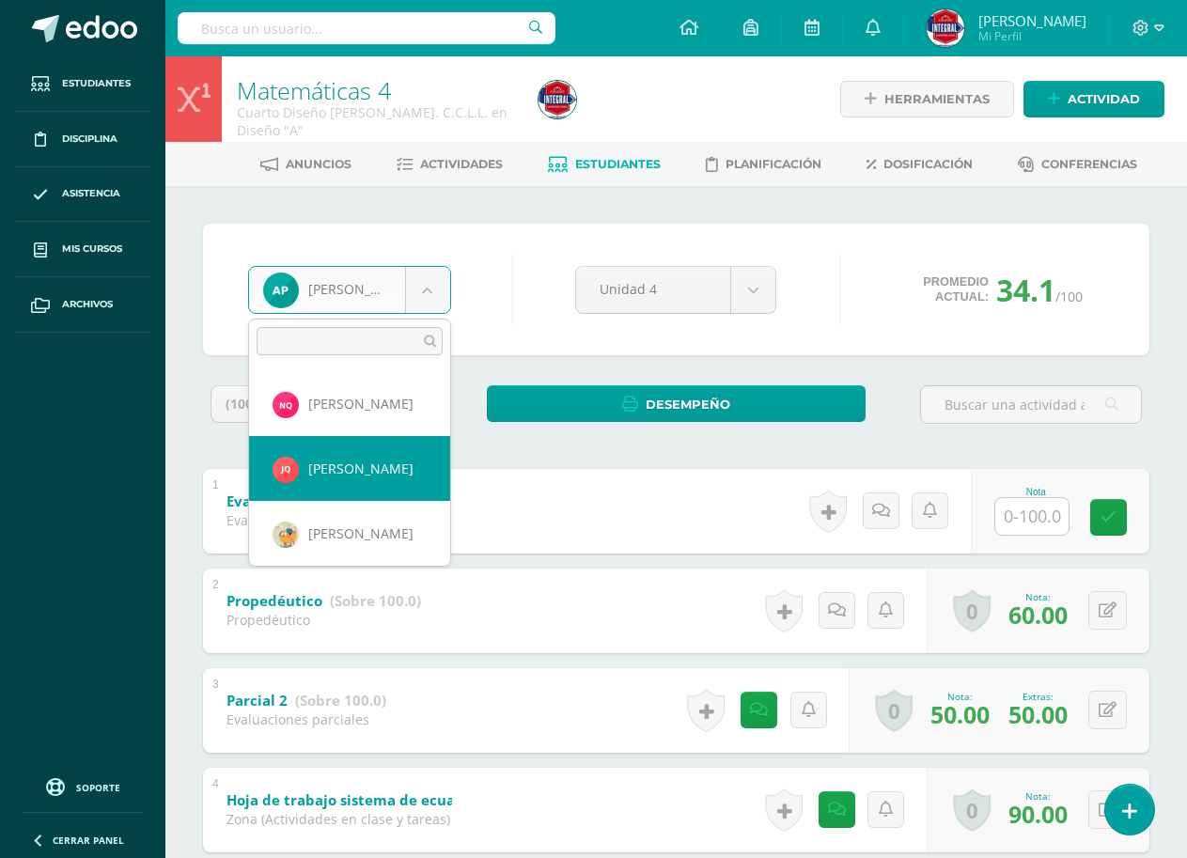
select select "2818"
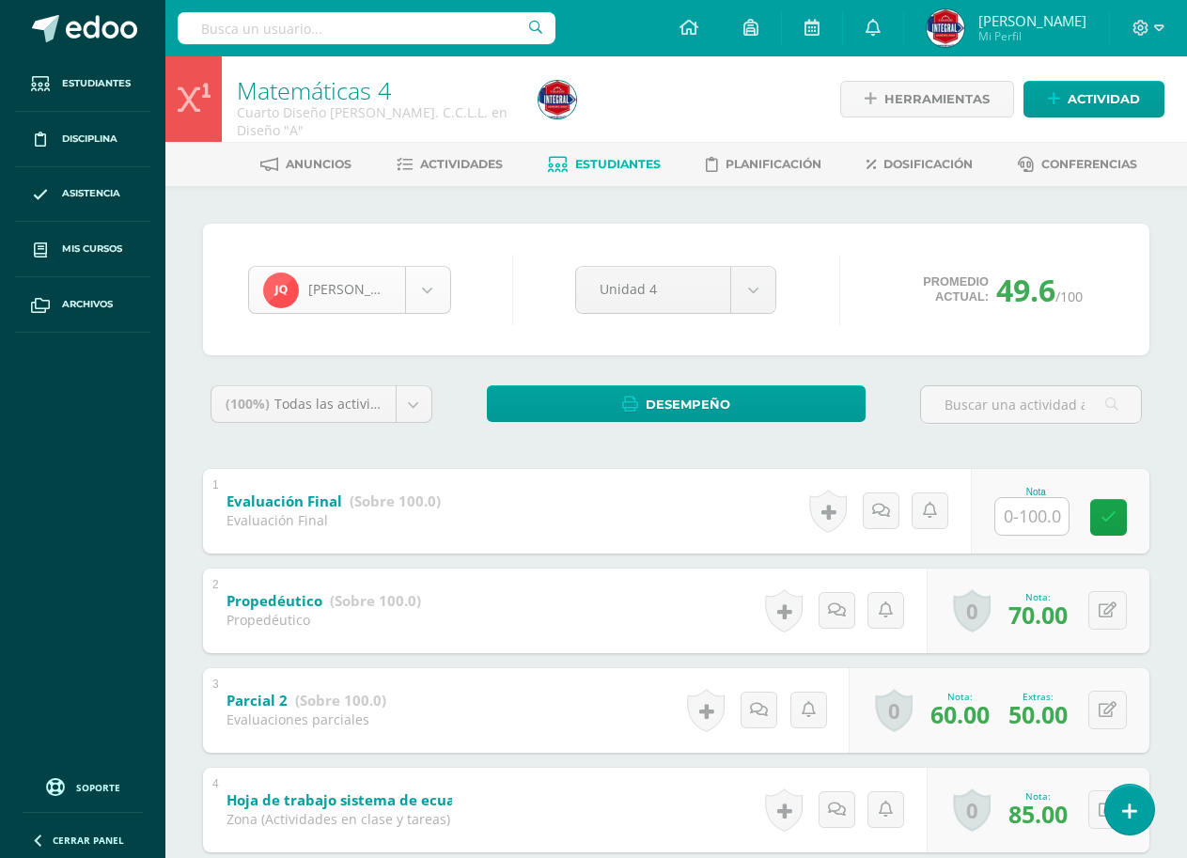
click at [386, 297] on body "Estudiantes Disciplina Asistencia Mis cursos Archivos Soporte Ayuda Reportar un…" at bounding box center [593, 837] width 1187 height 1674
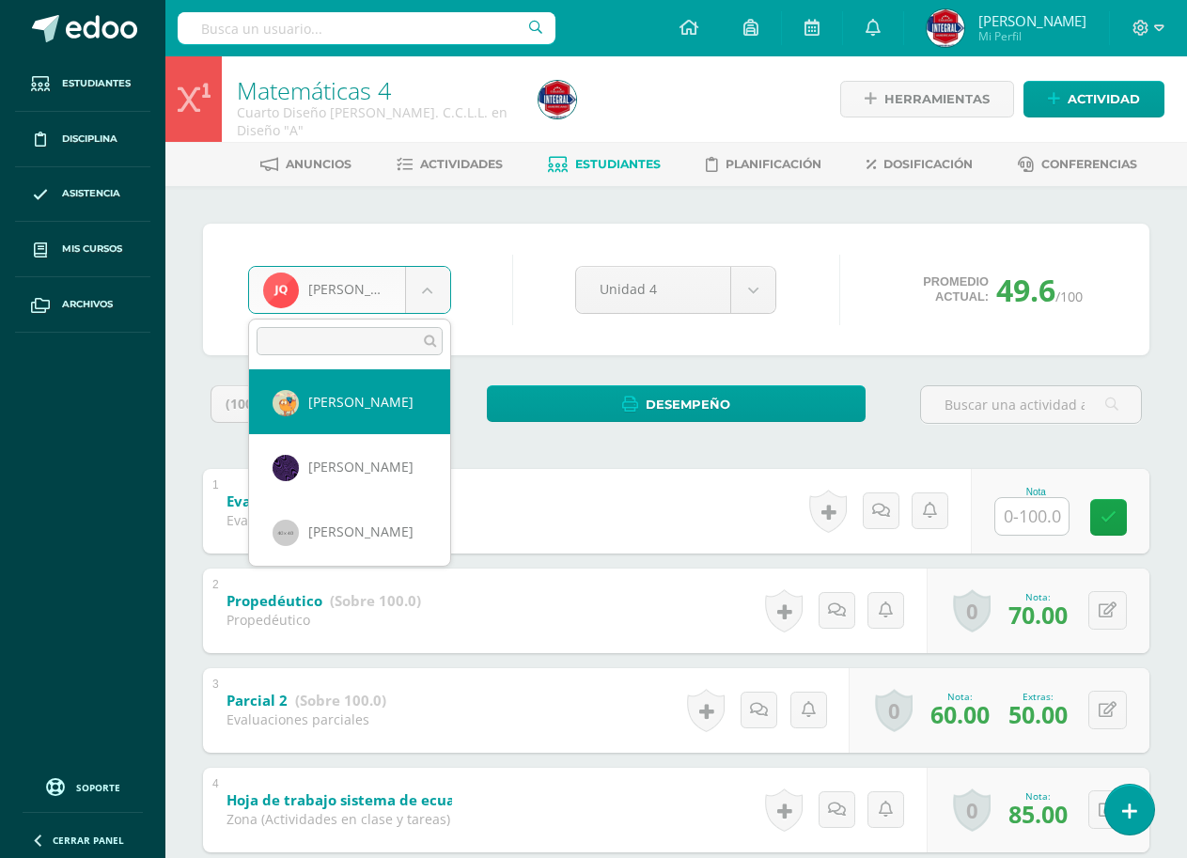
scroll to position [849, 0]
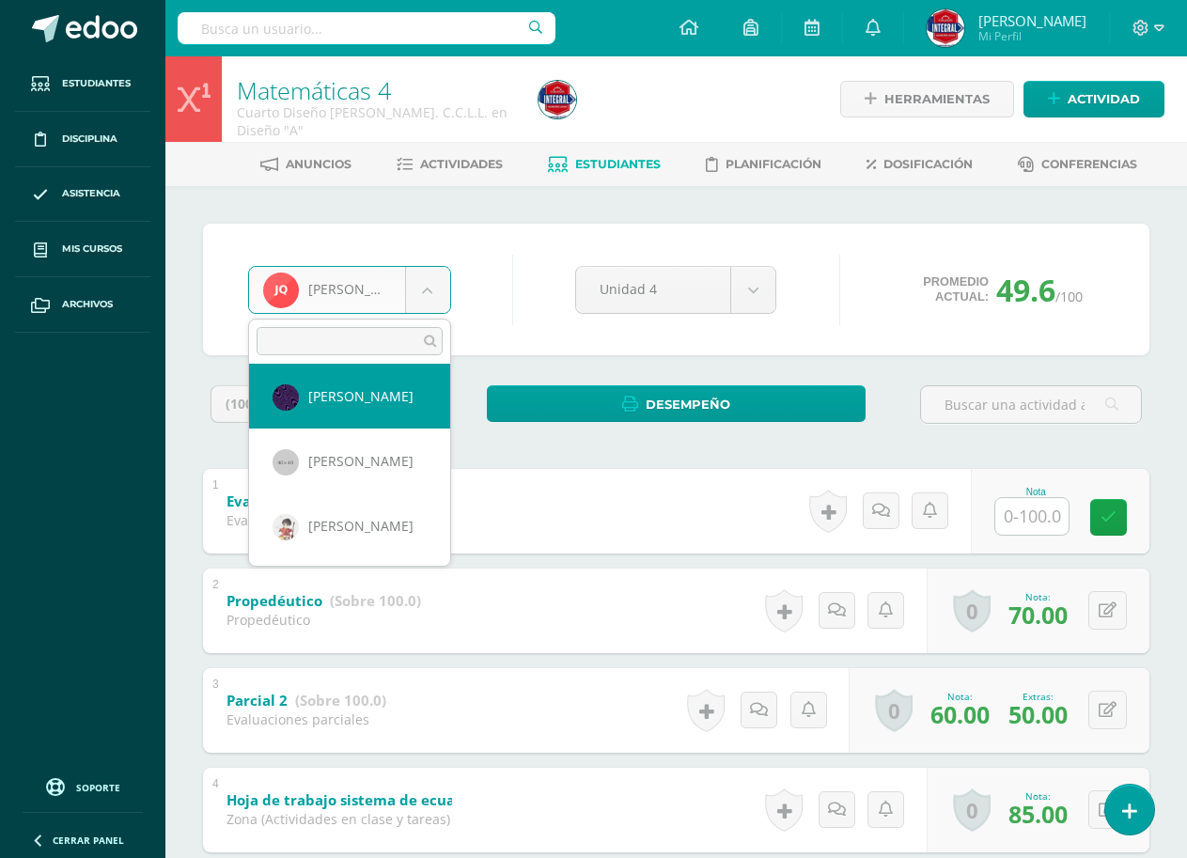
select select "1086"
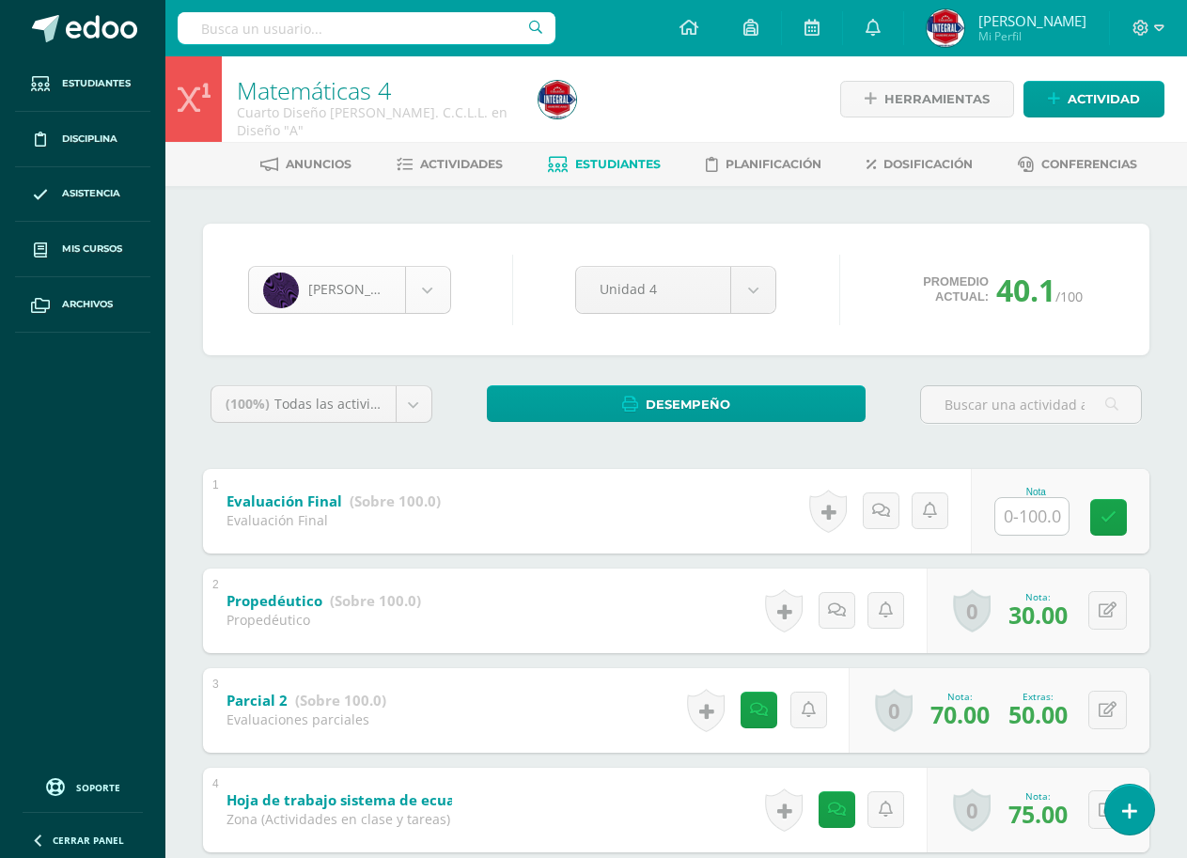
click at [367, 272] on body "Estudiantes Disciplina Asistencia Mis cursos Archivos Soporte Ayuda Reportar un…" at bounding box center [593, 837] width 1187 height 1674
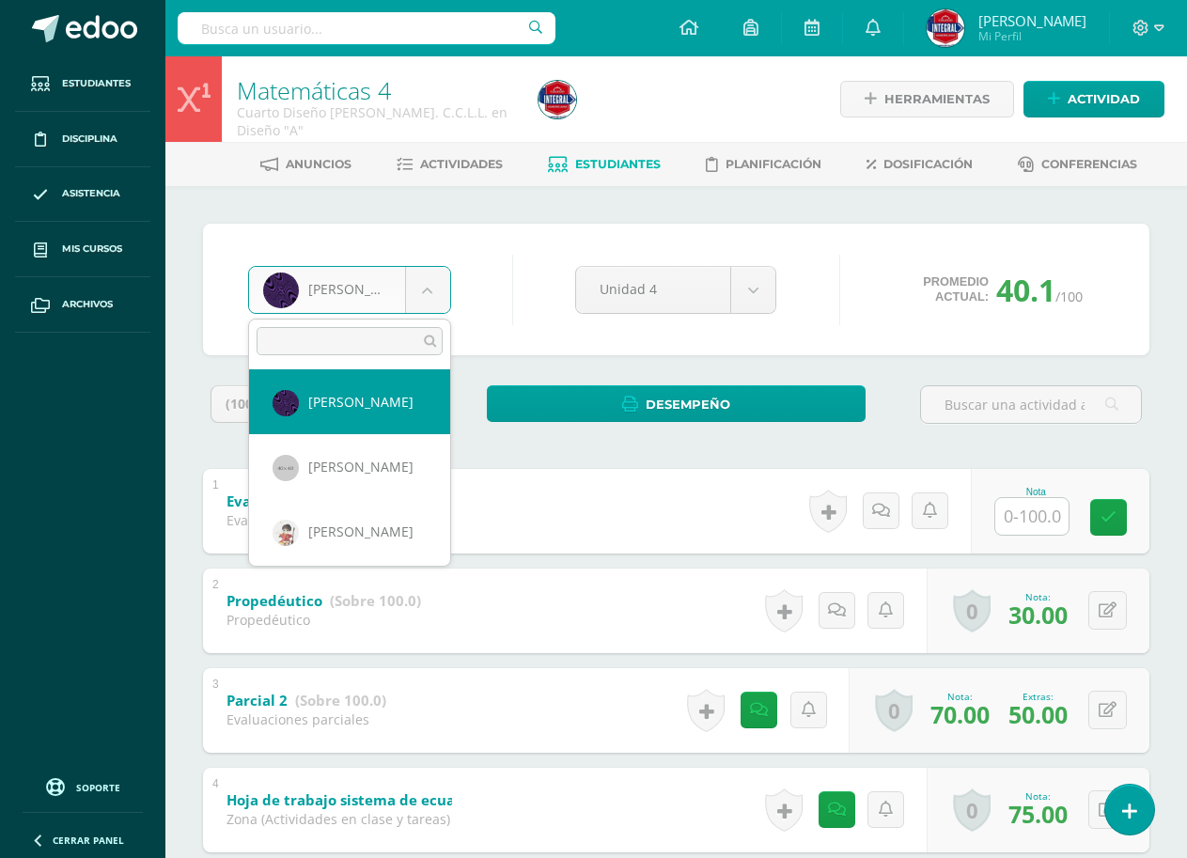
scroll to position [849, 0]
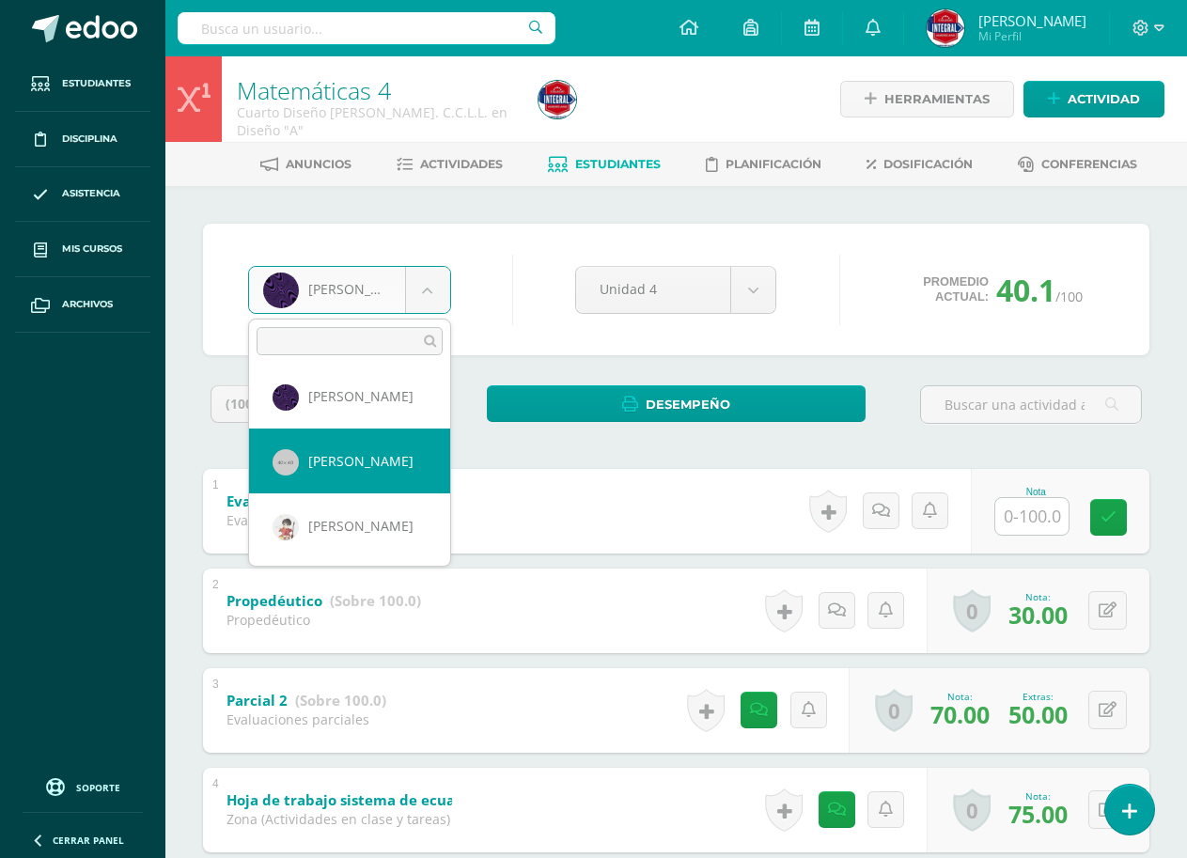
select select "1089"
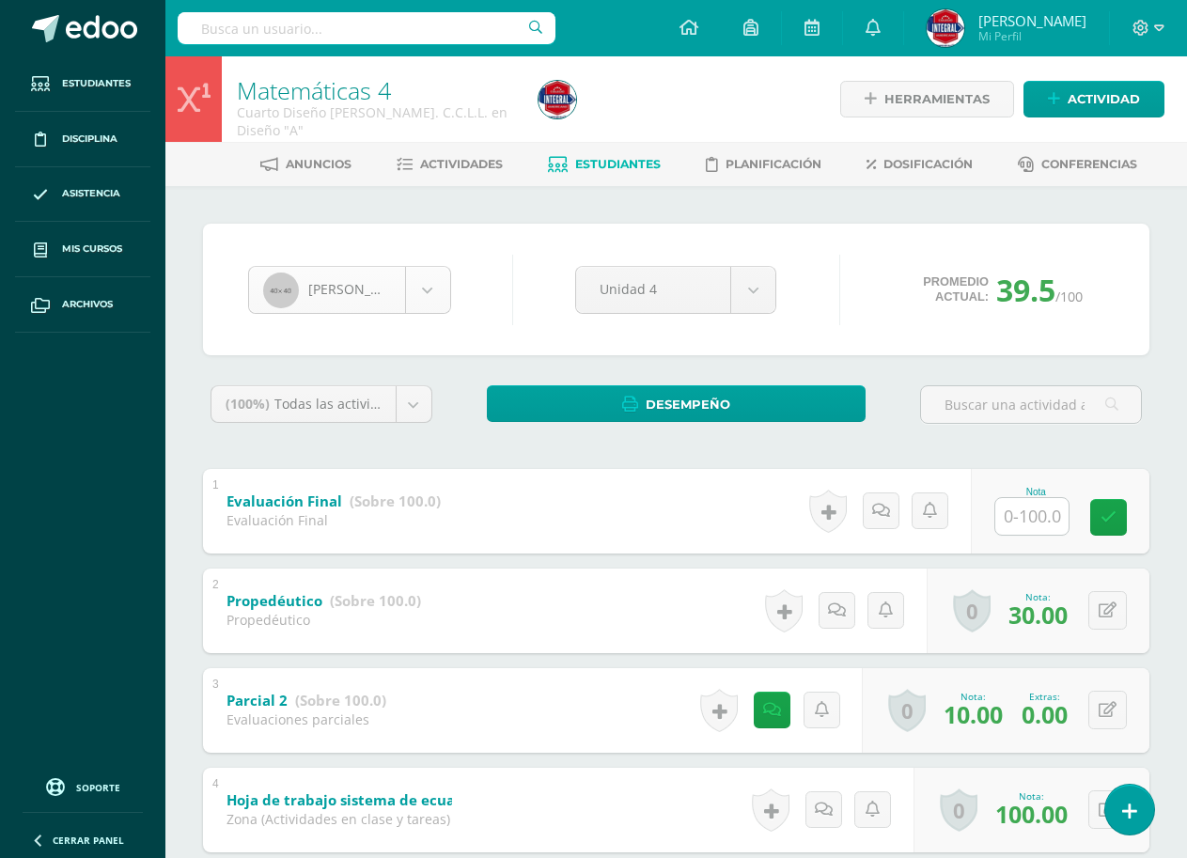
click at [389, 303] on body "Estudiantes Disciplina Asistencia Mis cursos Archivos Soporte Ayuda Reportar un…" at bounding box center [593, 837] width 1187 height 1674
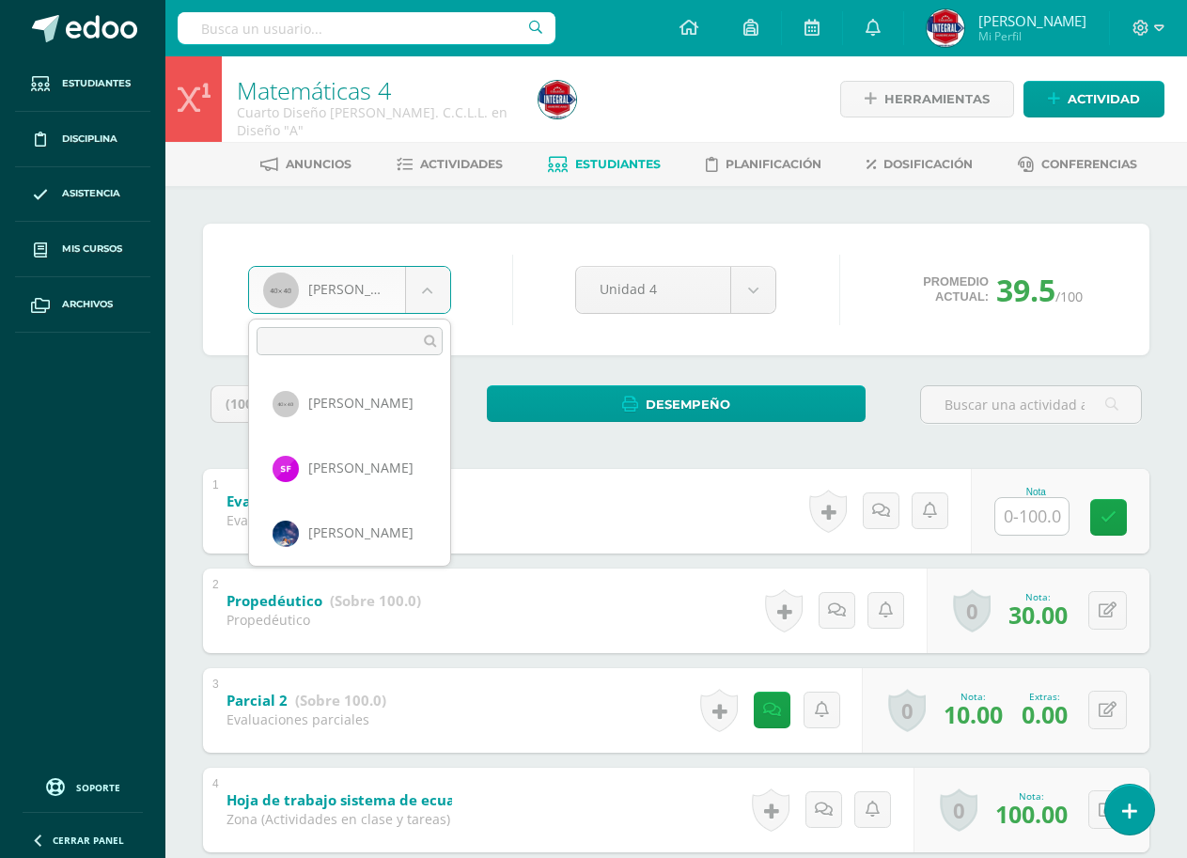
scroll to position [777, 0]
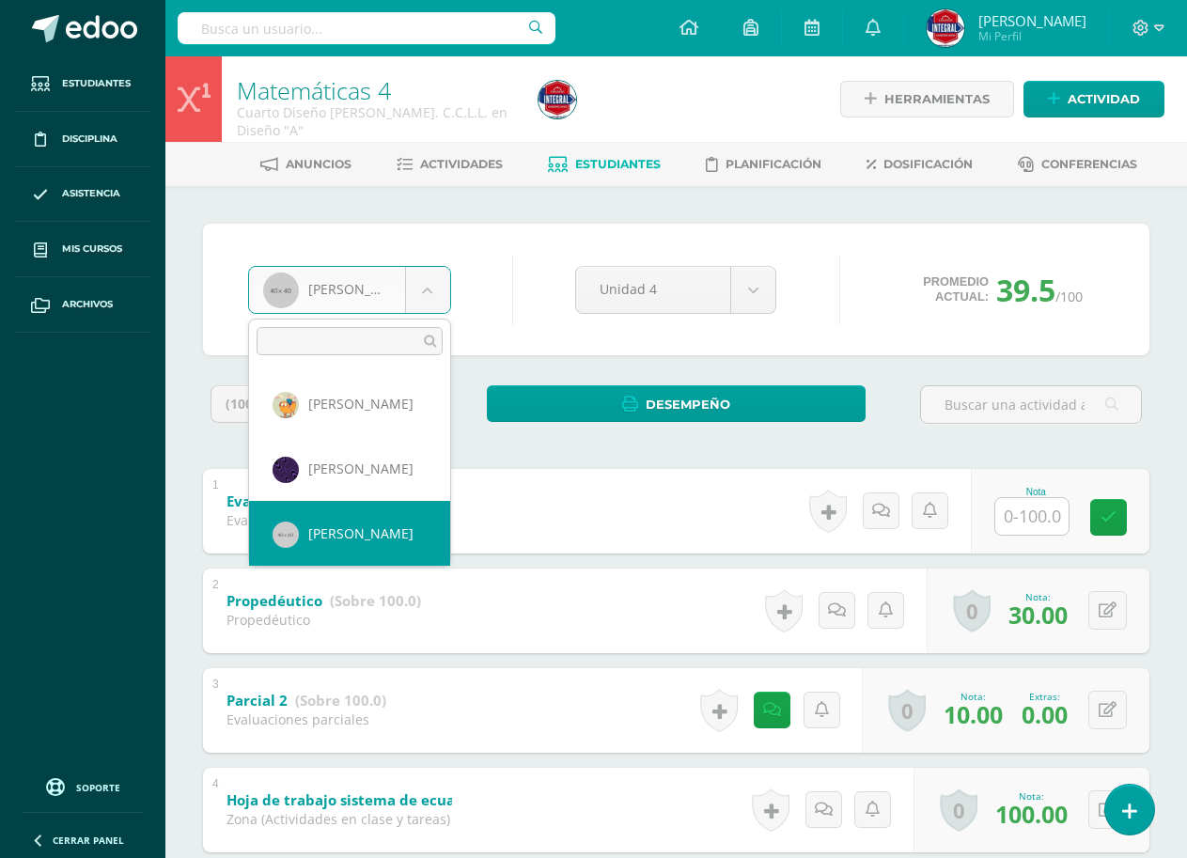
click at [538, 305] on body "Estudiantes Disciplina Asistencia Mis cursos Archivos Soporte Ayuda Reportar un…" at bounding box center [593, 837] width 1187 height 1674
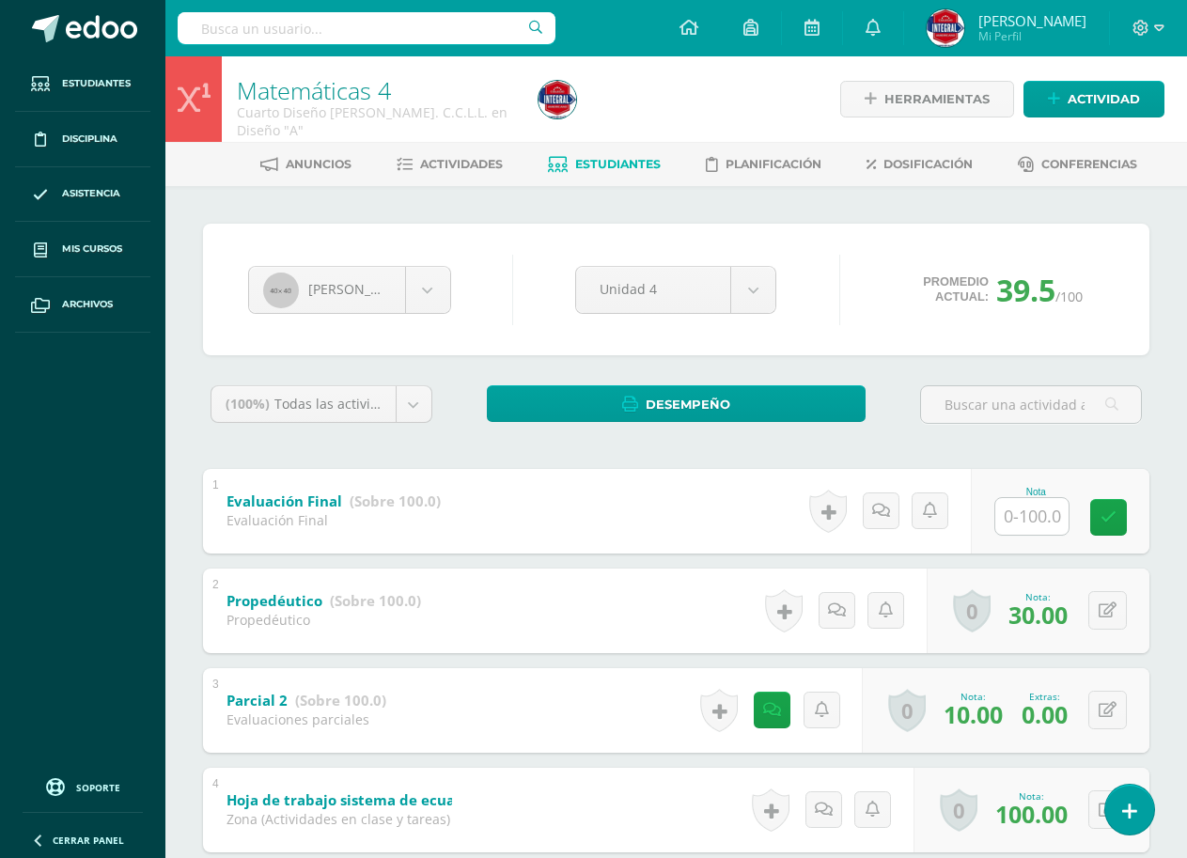
click at [573, 233] on div "[PERSON_NAME] [PERSON_NAME] [PERSON_NAME] [PERSON_NAME] [PERSON_NAME] Heizel Ju…" at bounding box center [676, 290] width 946 height 132
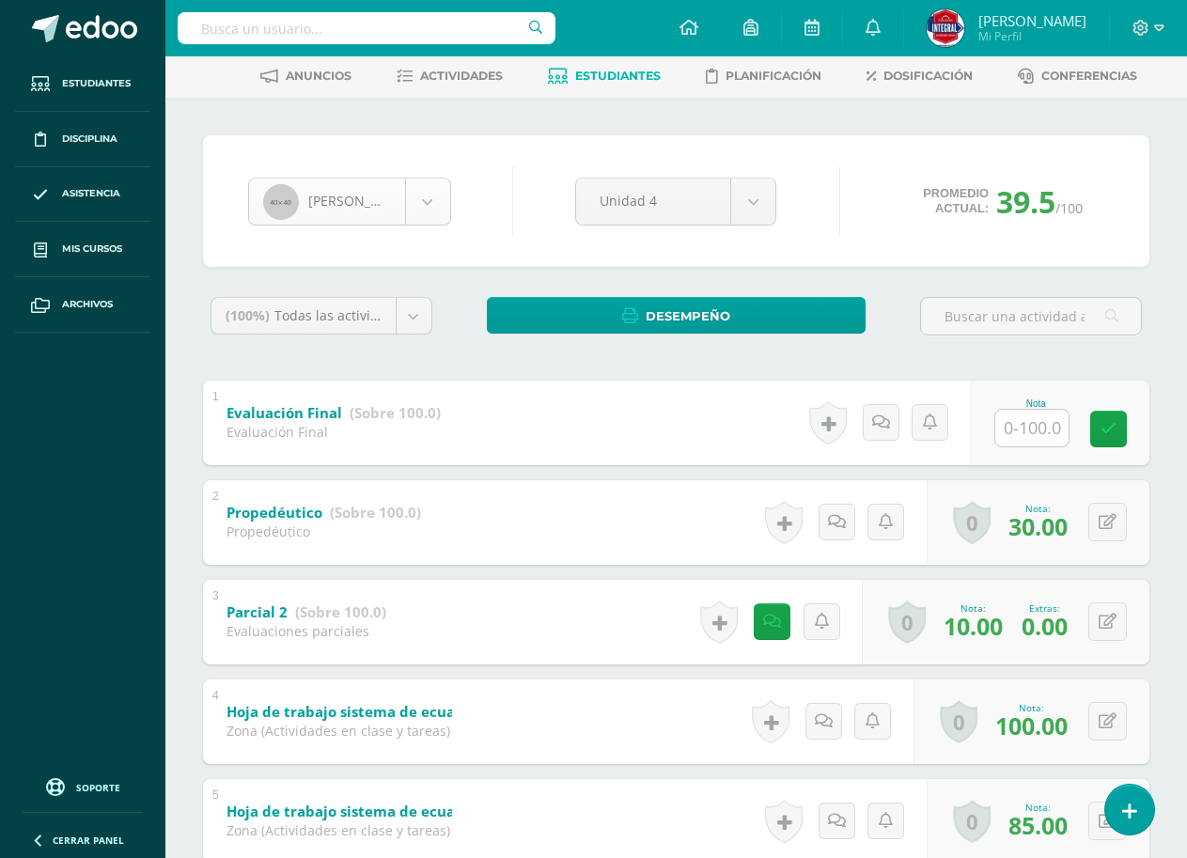
scroll to position [0, 0]
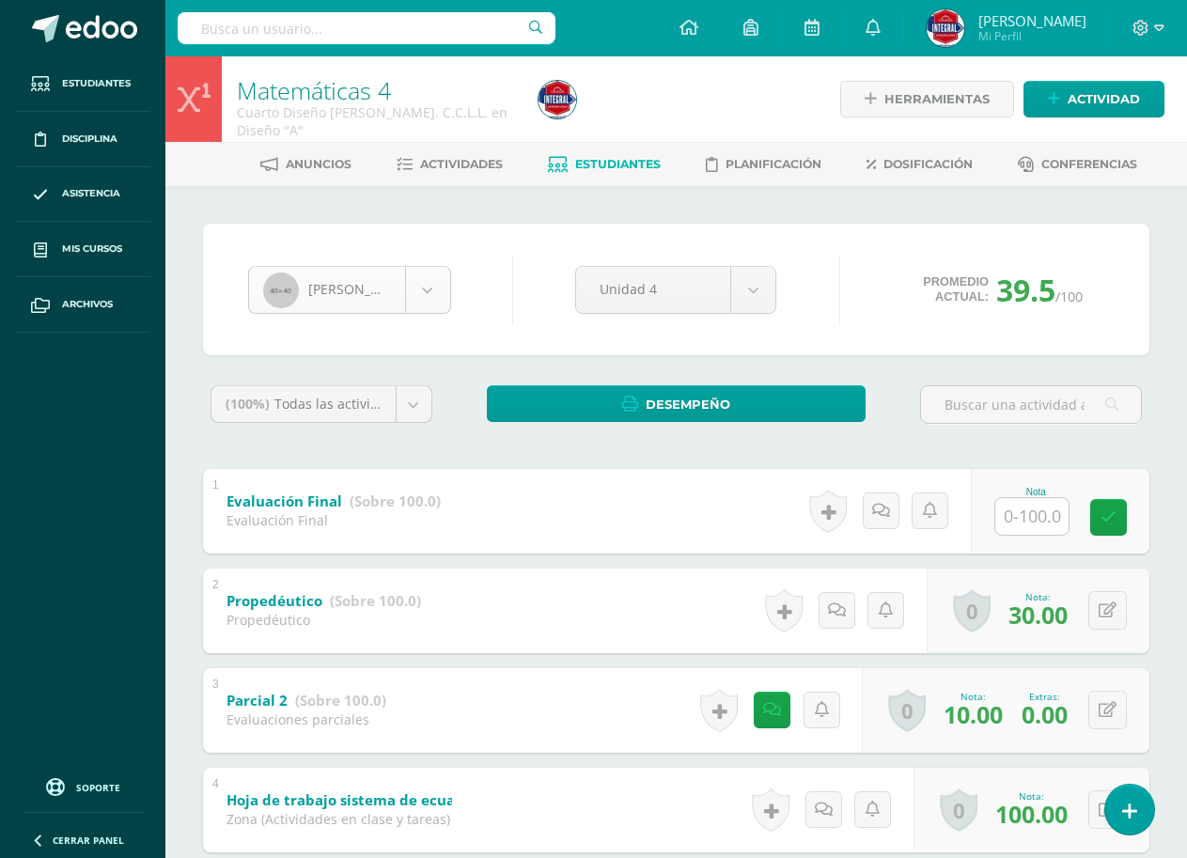
click at [380, 293] on body "Estudiantes Disciplina Asistencia Mis cursos Archivos Soporte Ayuda Reportar un…" at bounding box center [593, 837] width 1187 height 1674
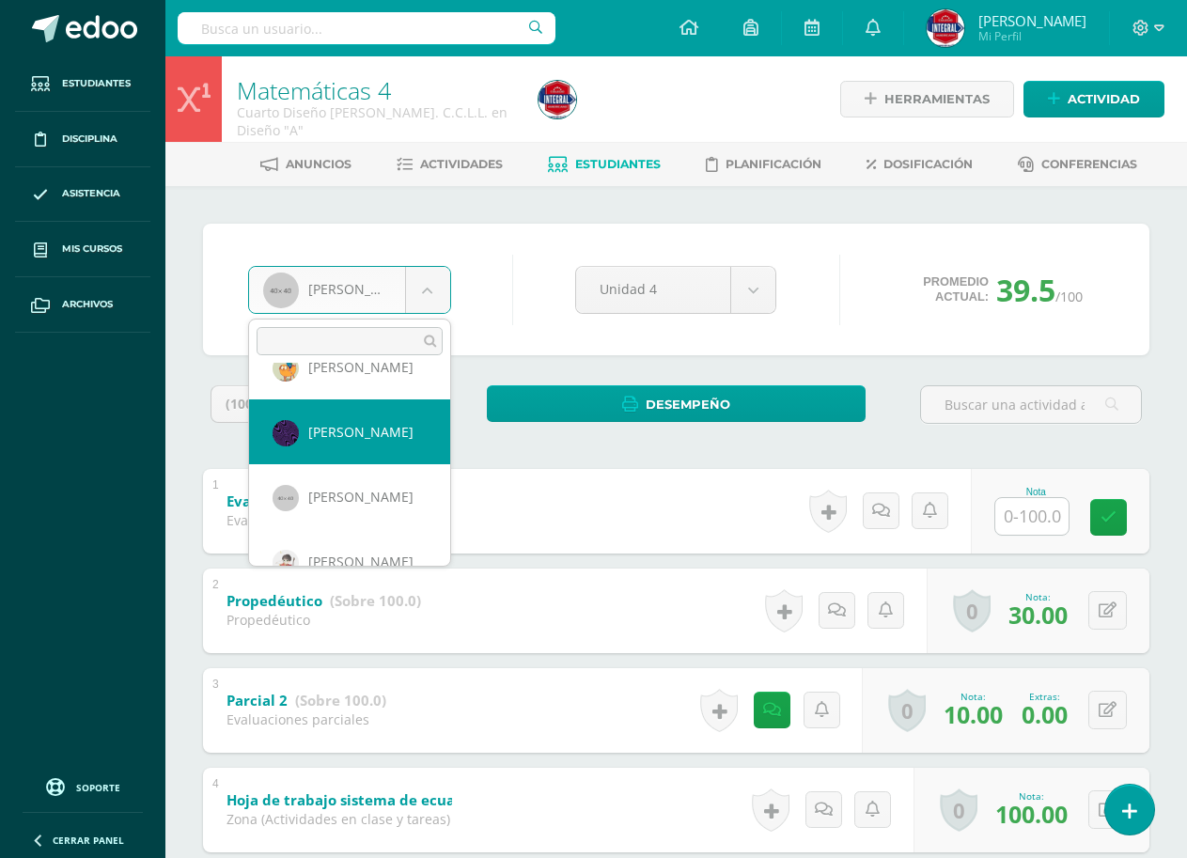
scroll to position [849, 0]
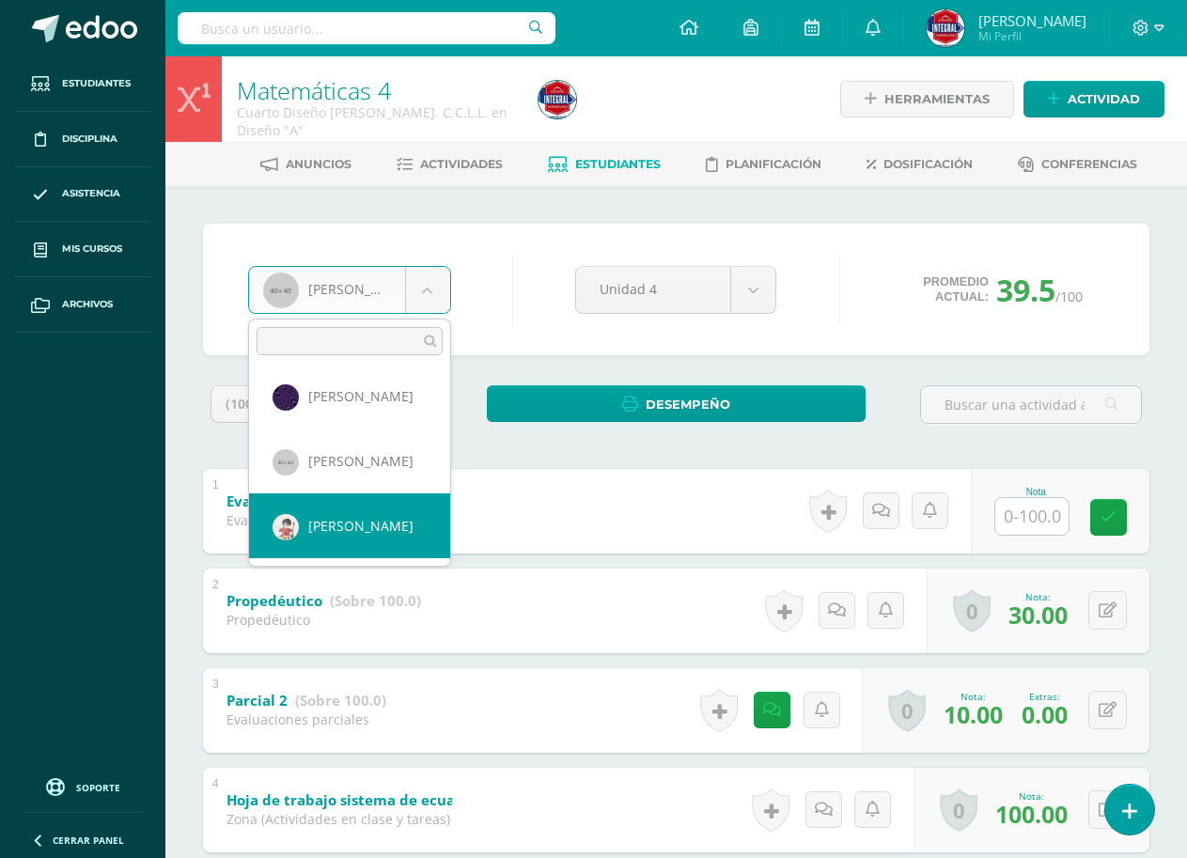
select select "1118"
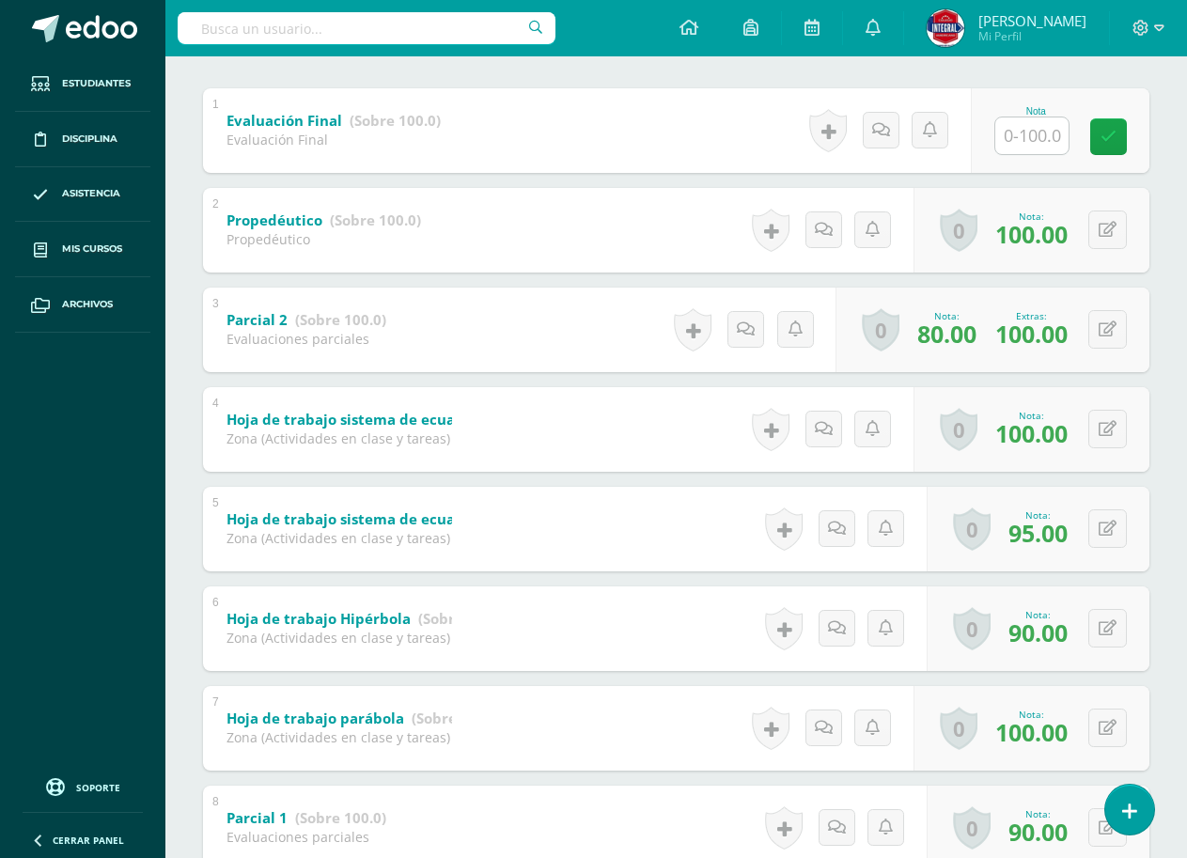
scroll to position [347, 0]
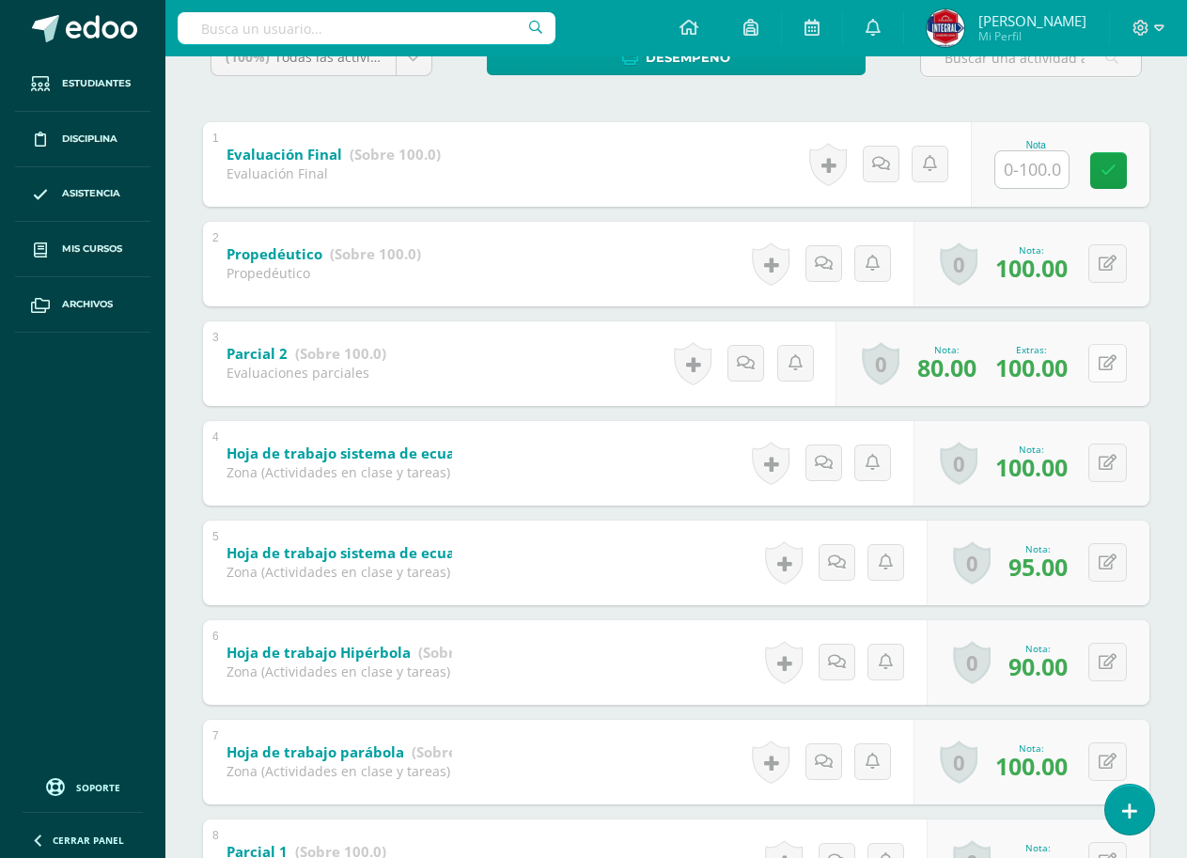
click at [1122, 369] on button at bounding box center [1107, 363] width 39 height 39
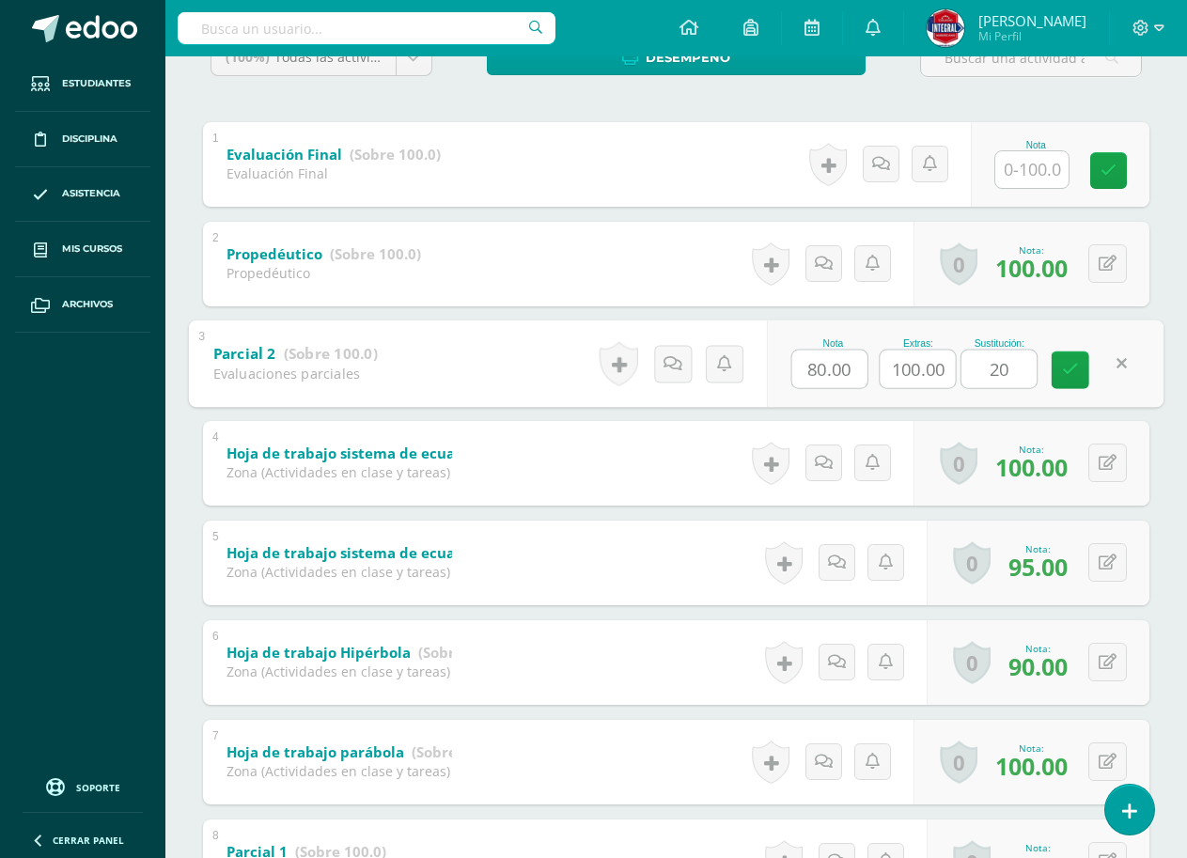
type input "2"
type input "100"
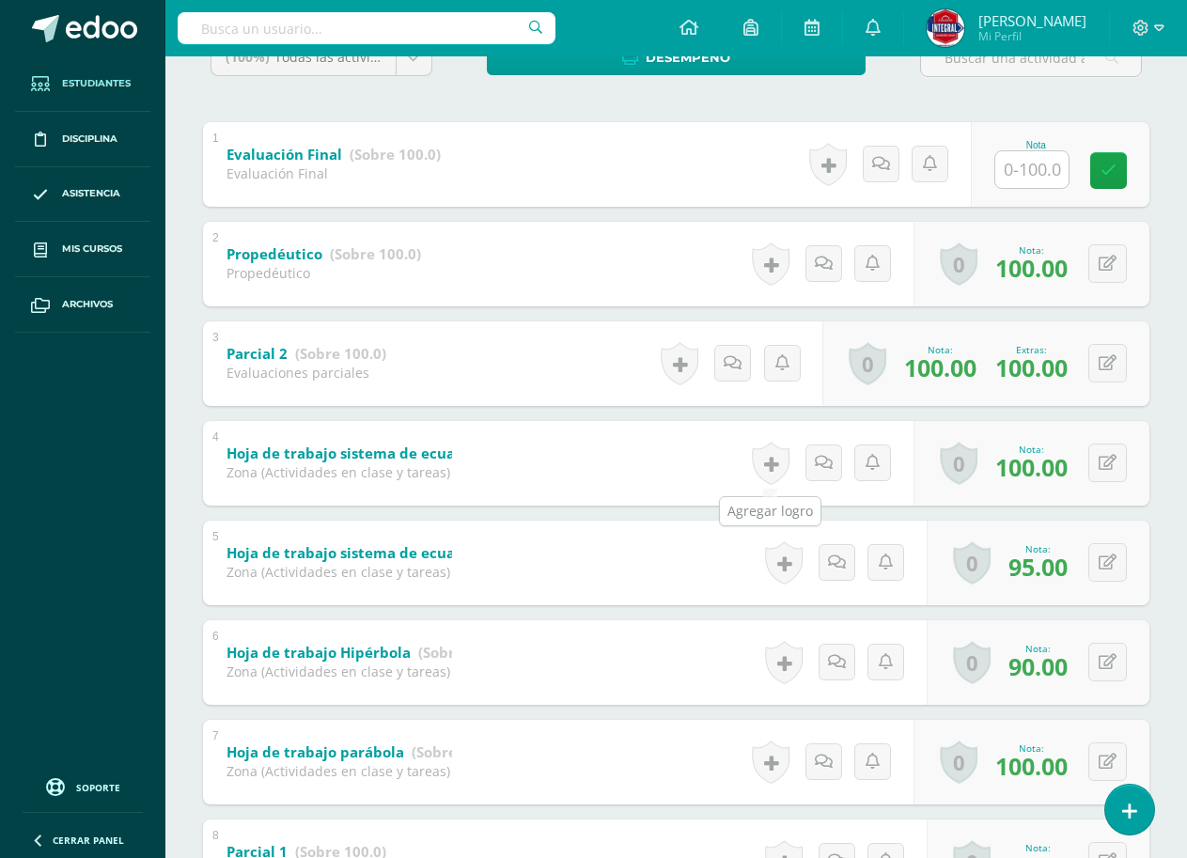
scroll to position [0, 0]
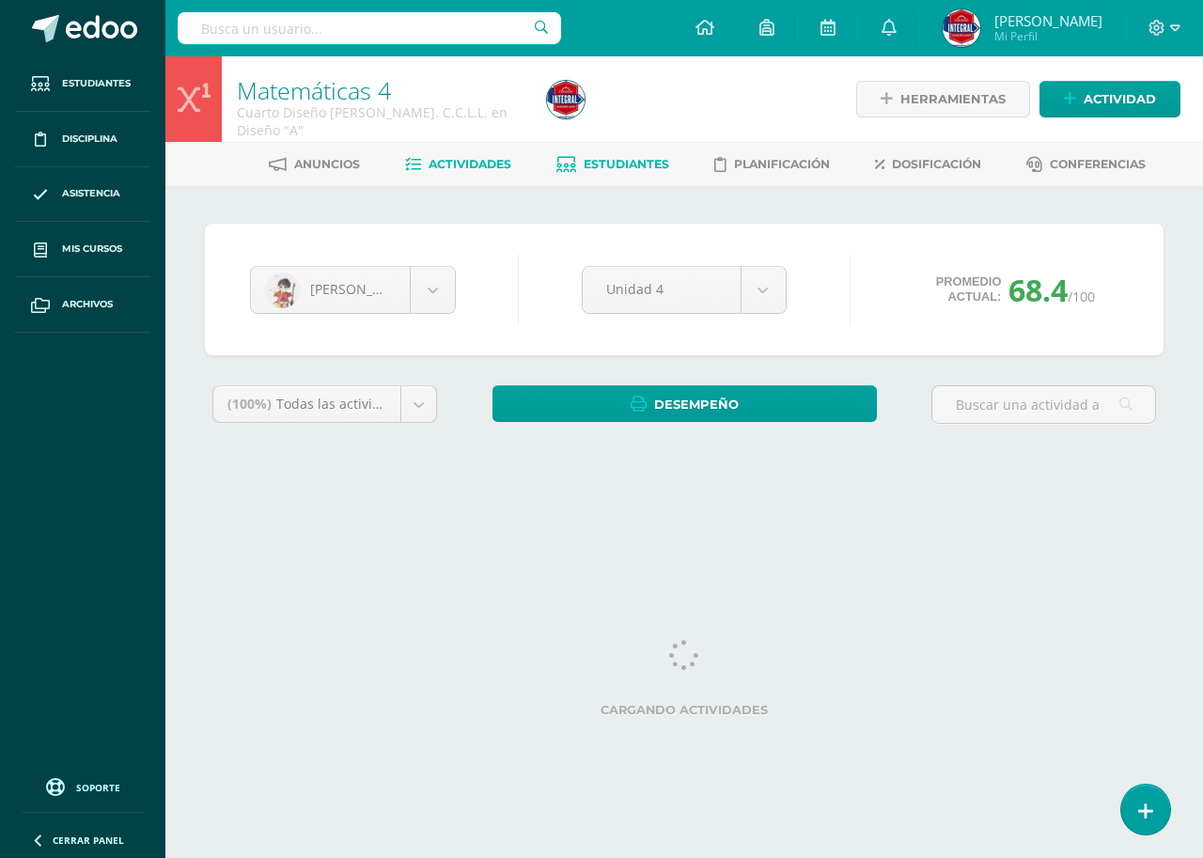
click at [466, 175] on link "Actividades" at bounding box center [458, 164] width 106 height 30
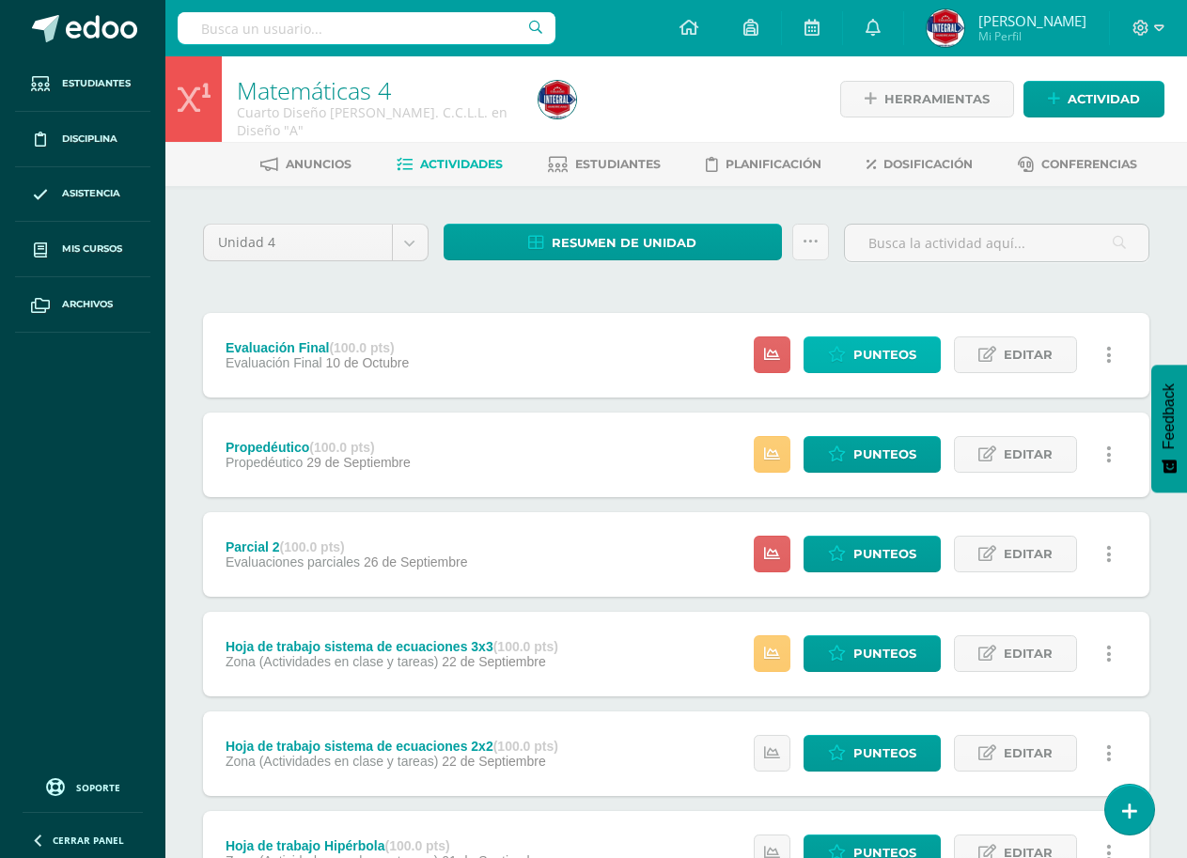
click at [891, 349] on span "Punteos" at bounding box center [884, 354] width 63 height 35
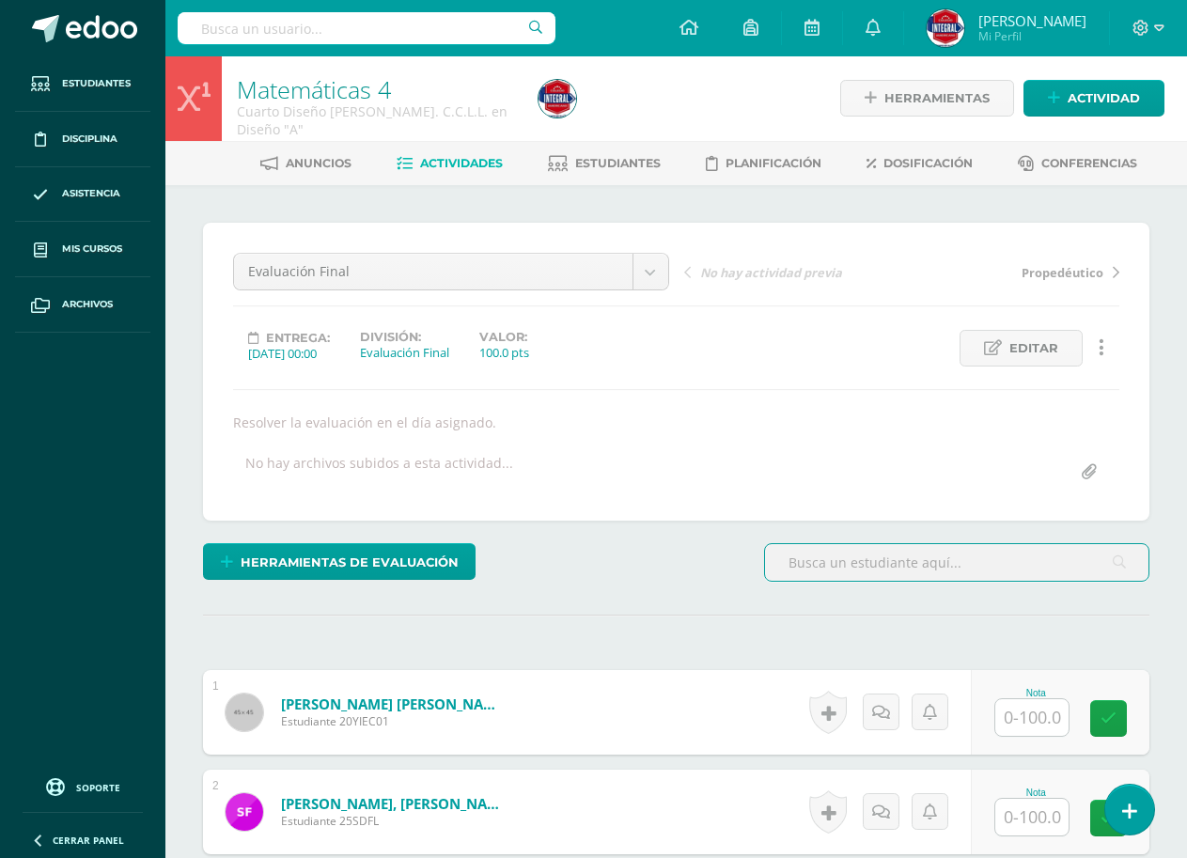
scroll to position [283, 0]
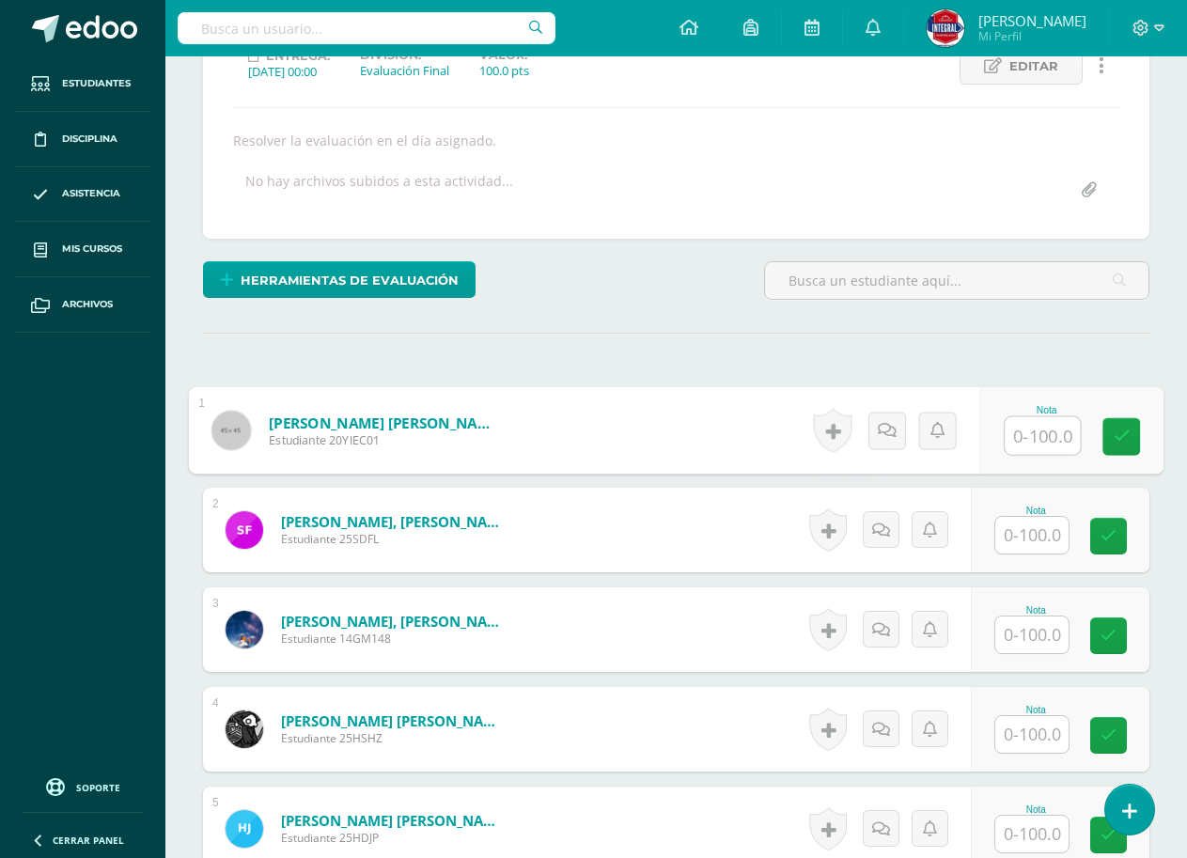
click at [1034, 442] on input "text" at bounding box center [1041, 436] width 75 height 38
type input "50"
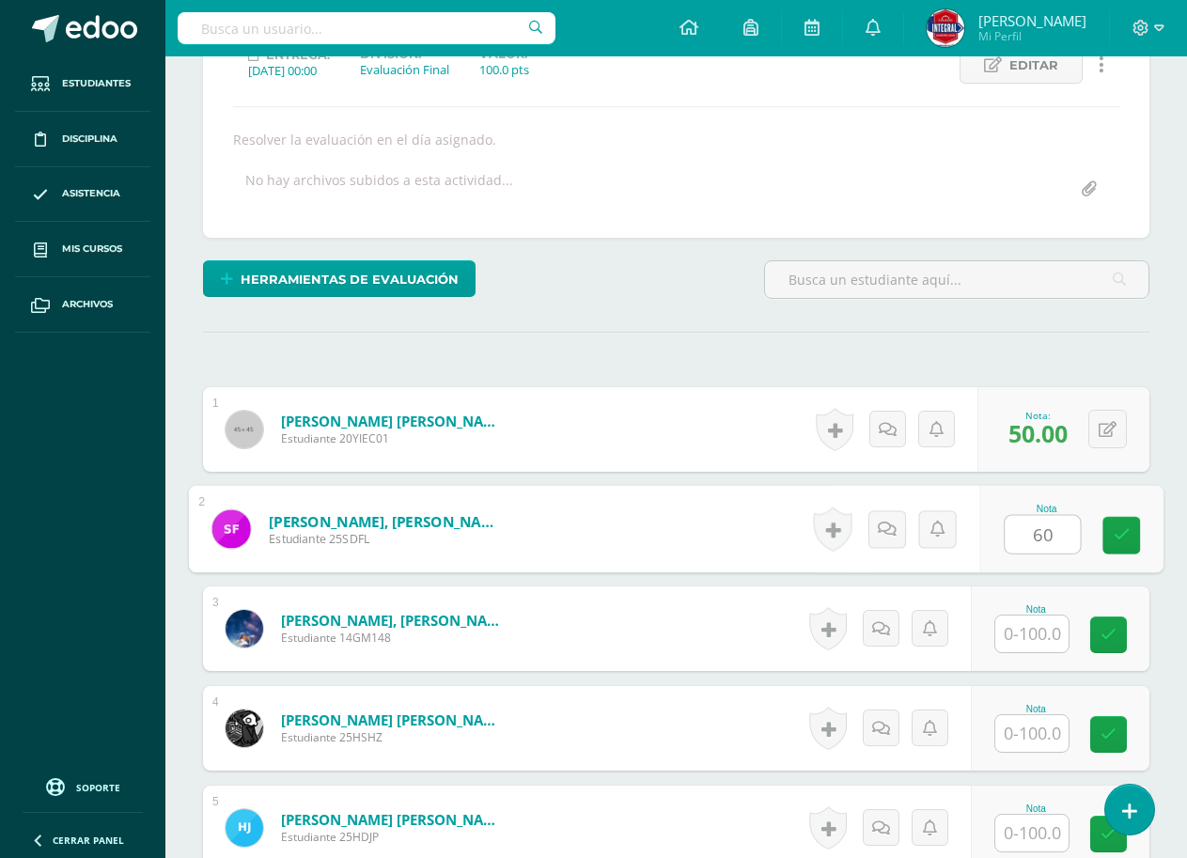
type input "60"
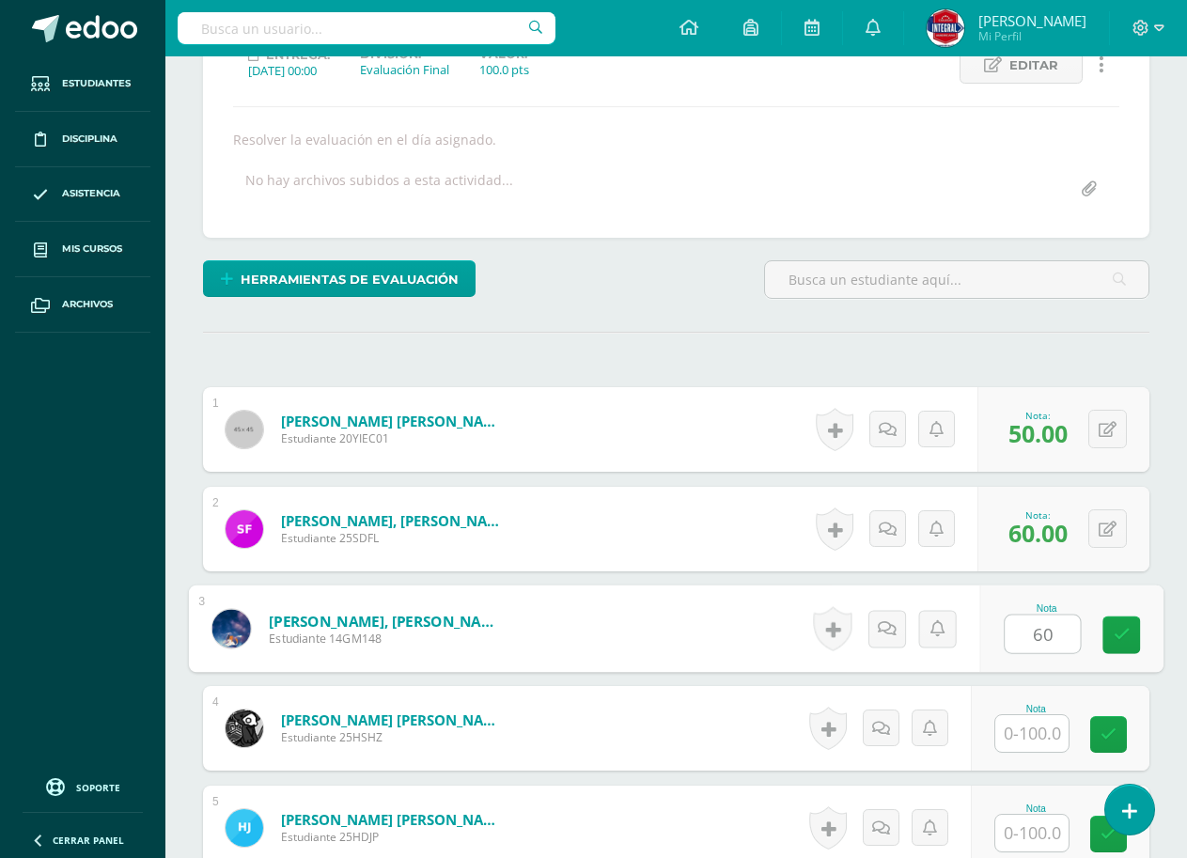
type input "60"
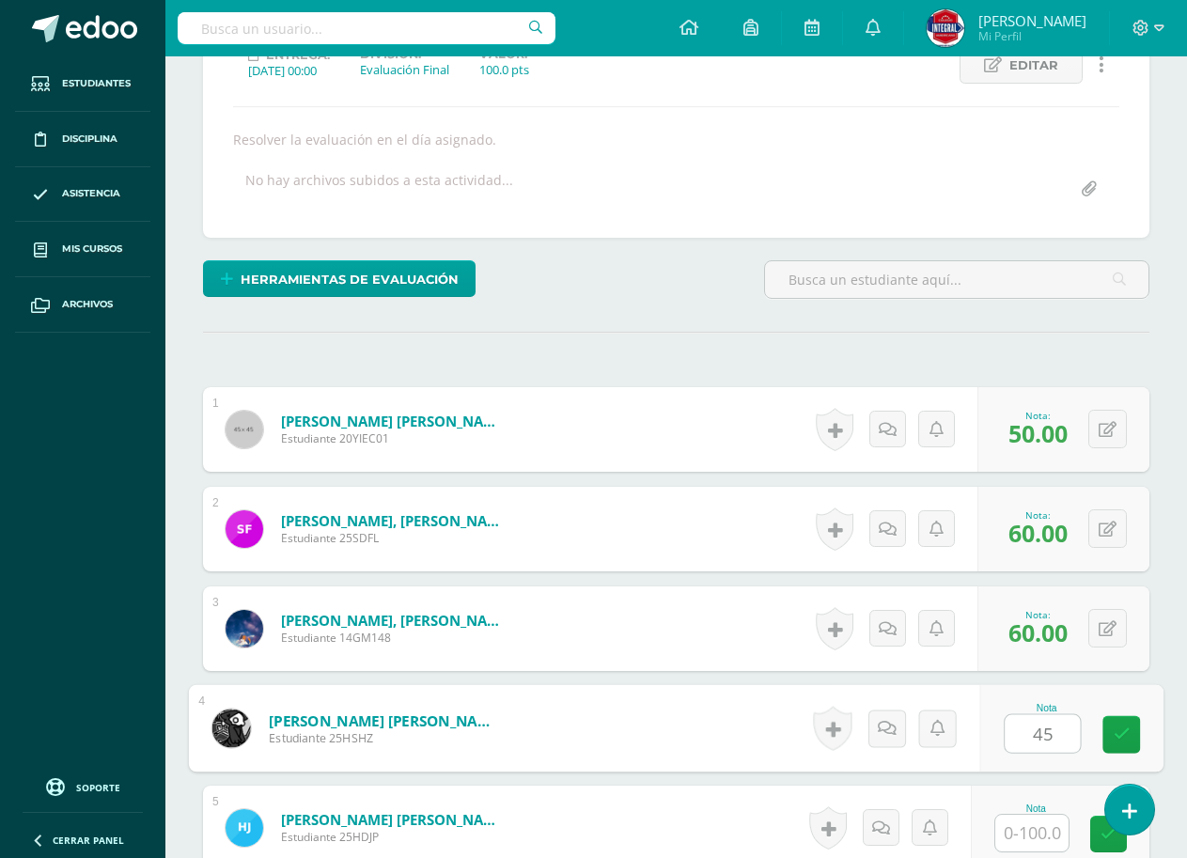
type input "45"
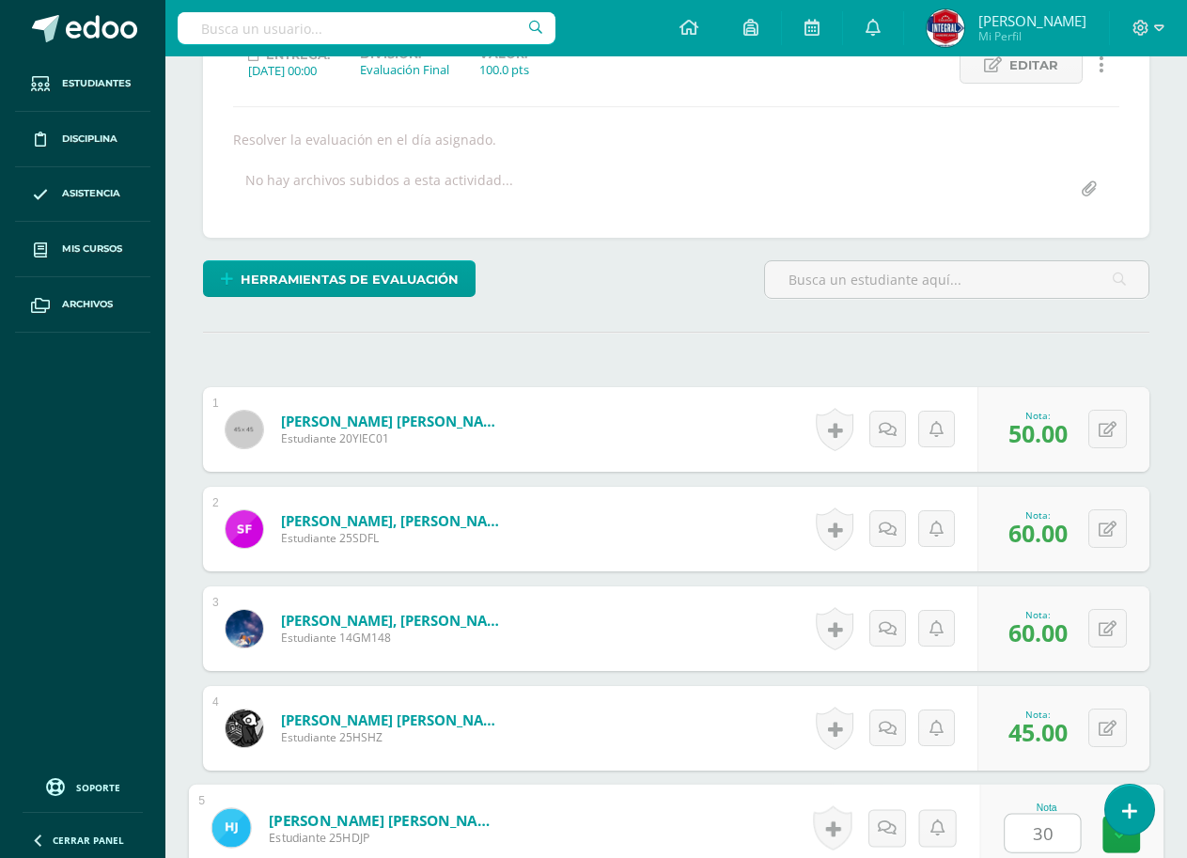
type input "30"
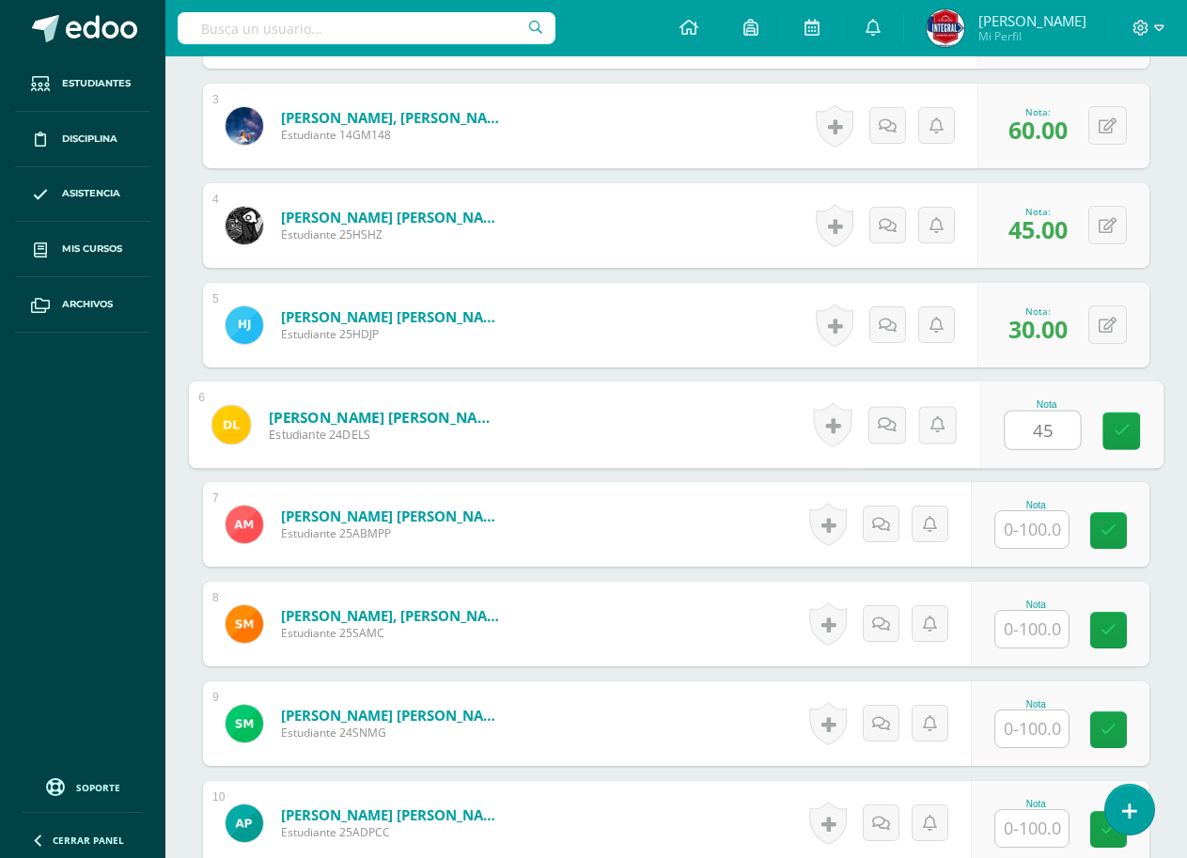
type input "45"
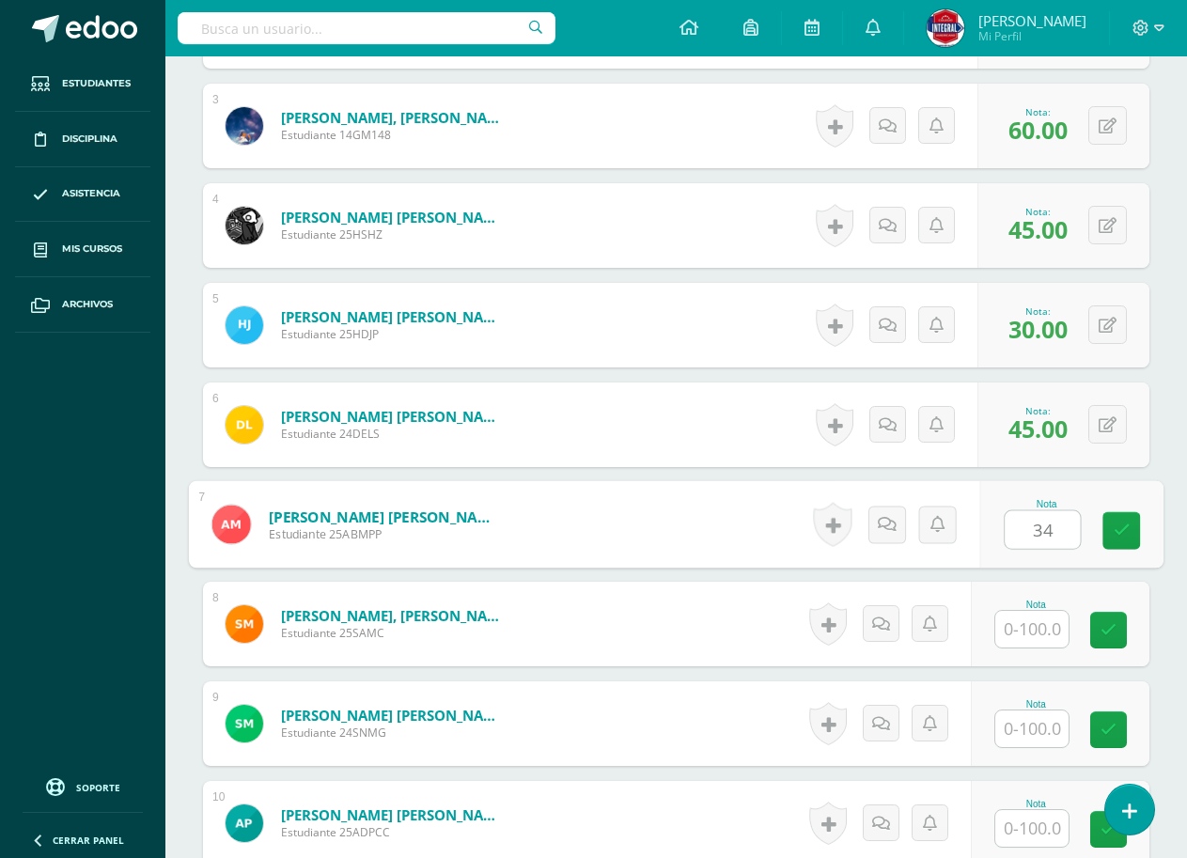
type input "34"
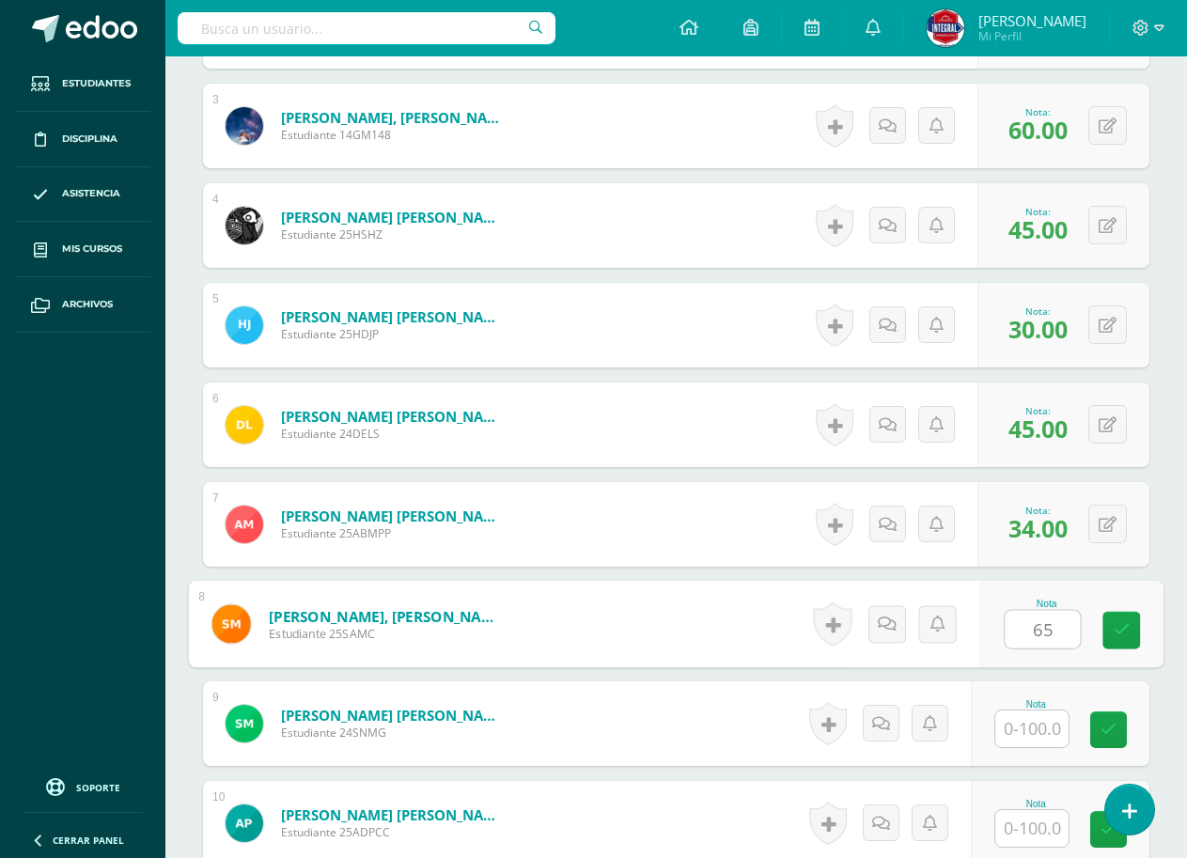
type input "65"
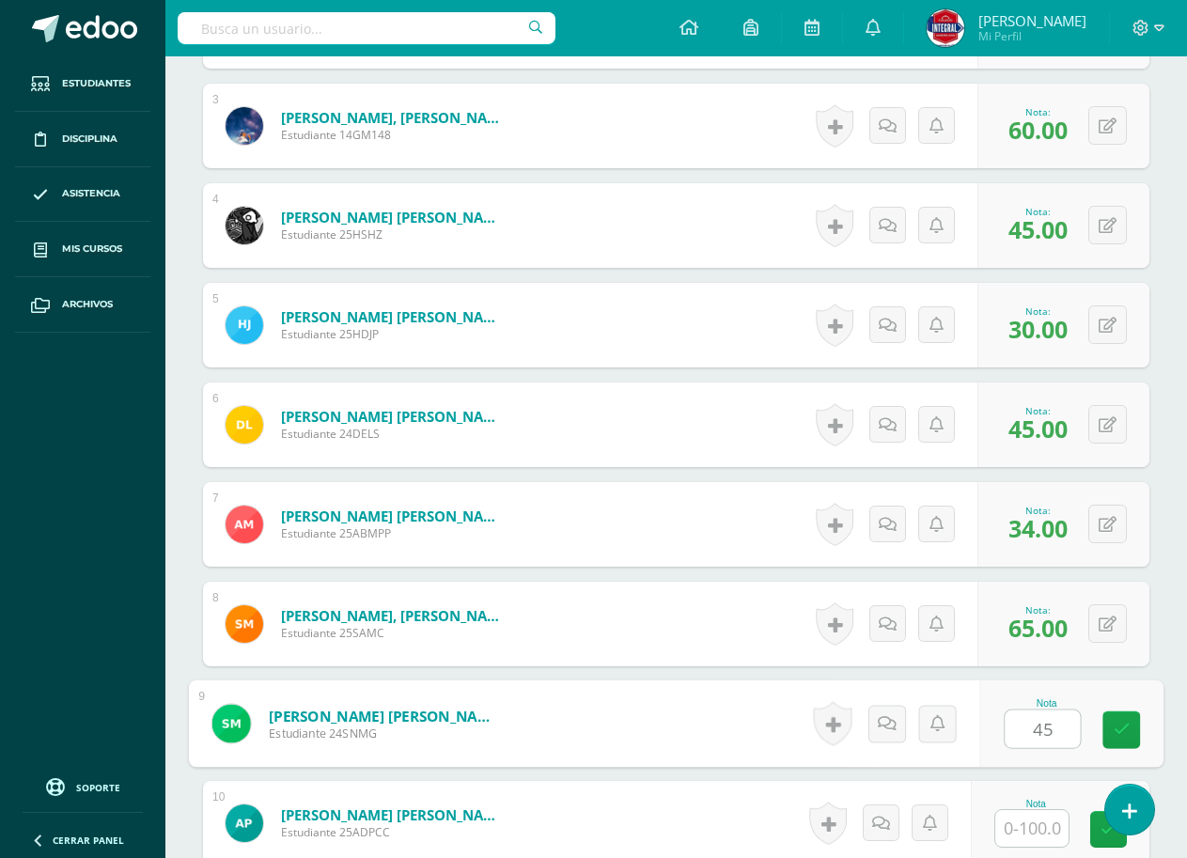
type input "45"
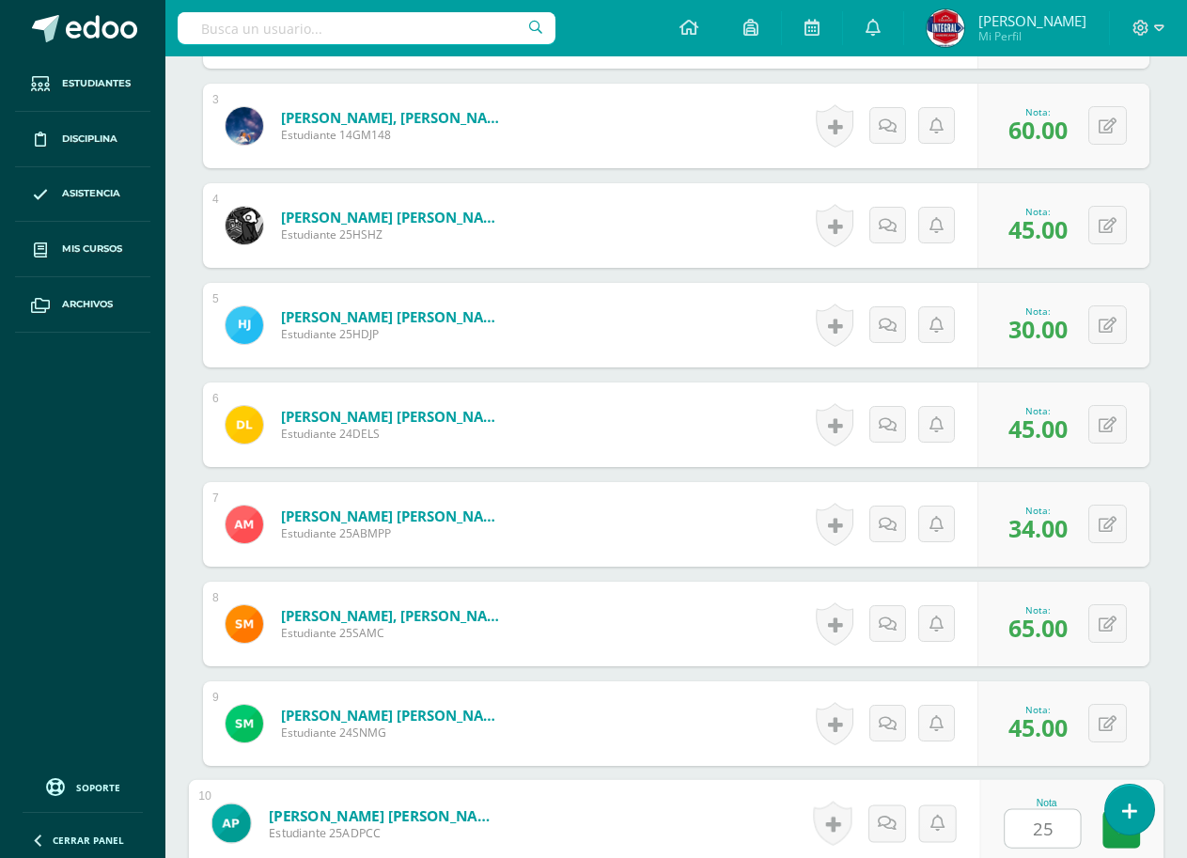
type input "25"
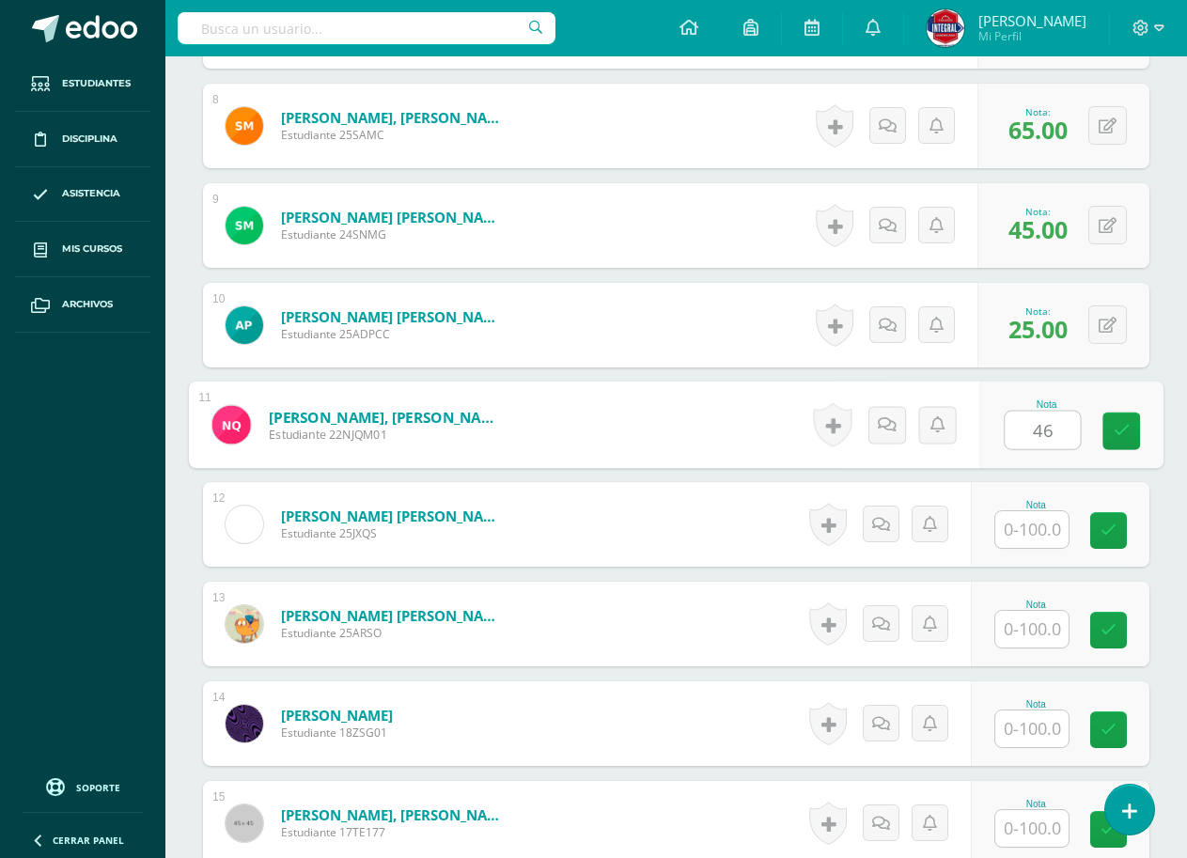
type input "46"
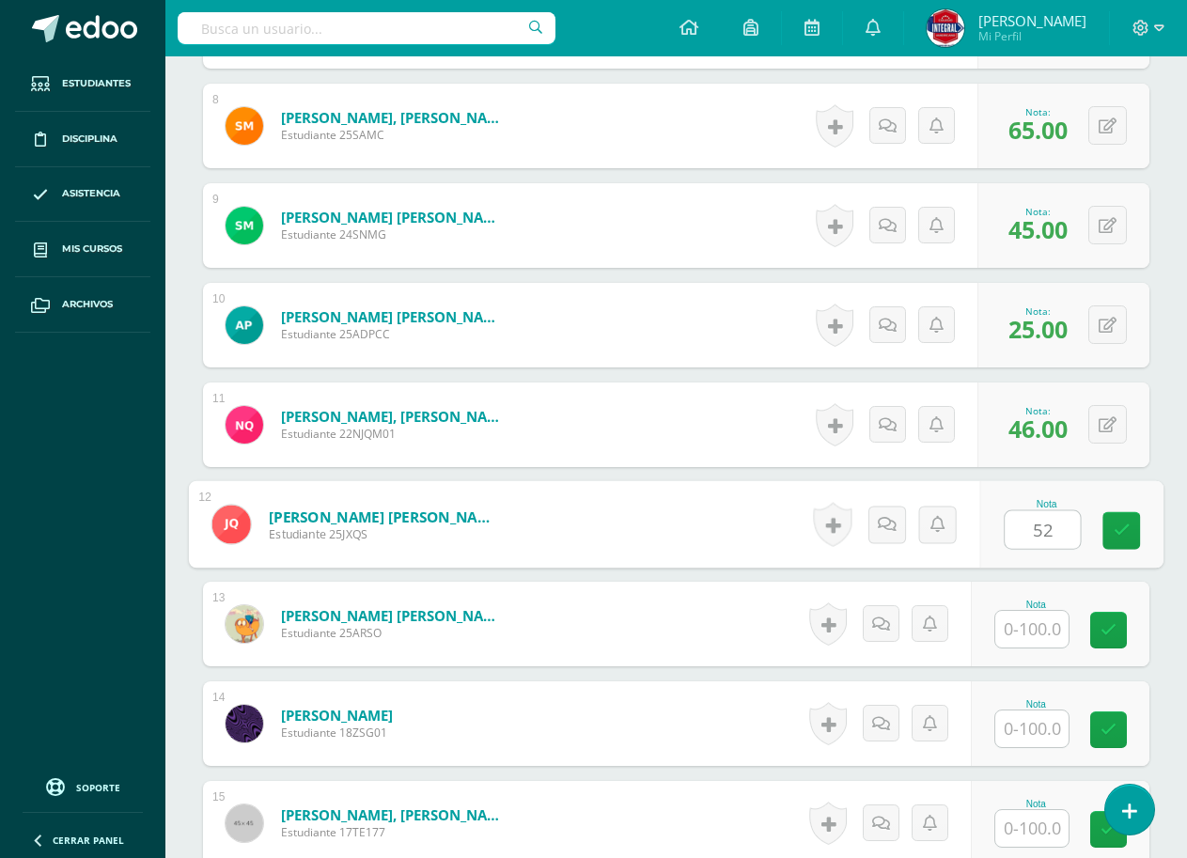
type input "52"
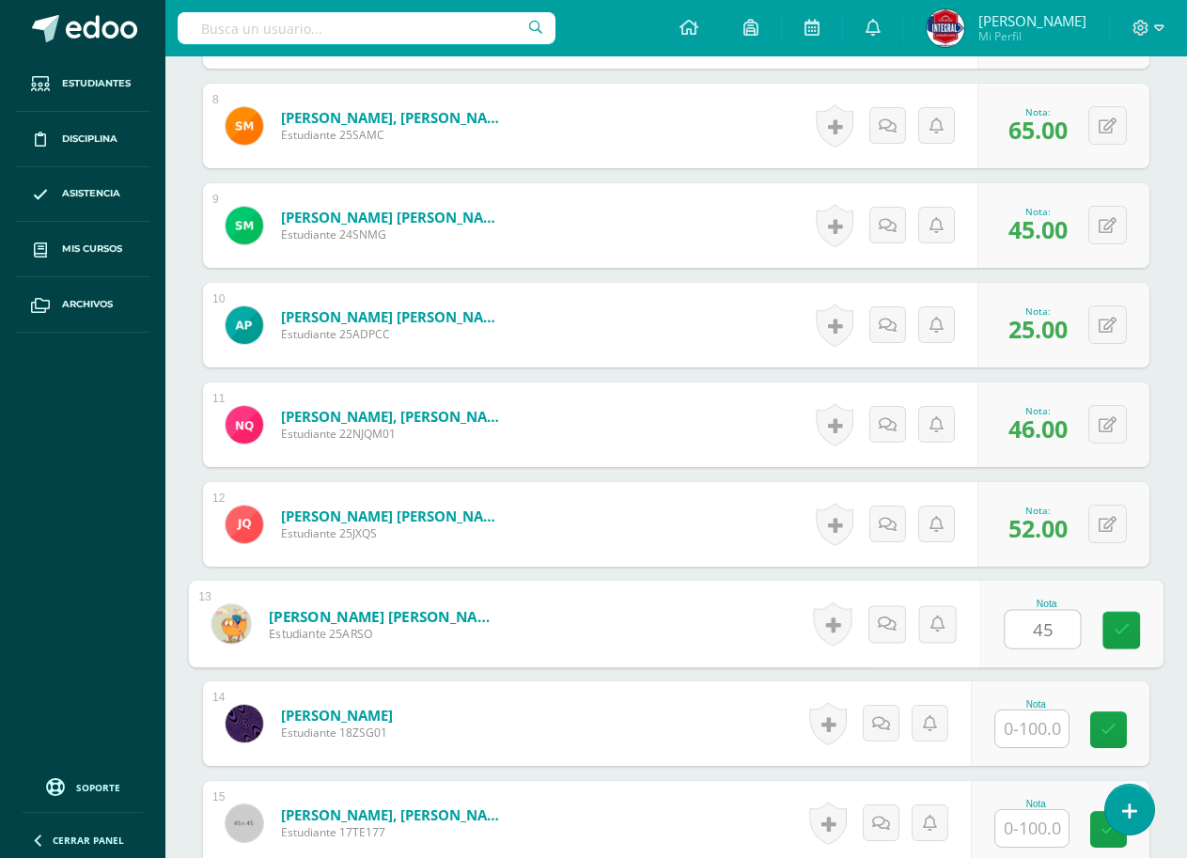
type input "45"
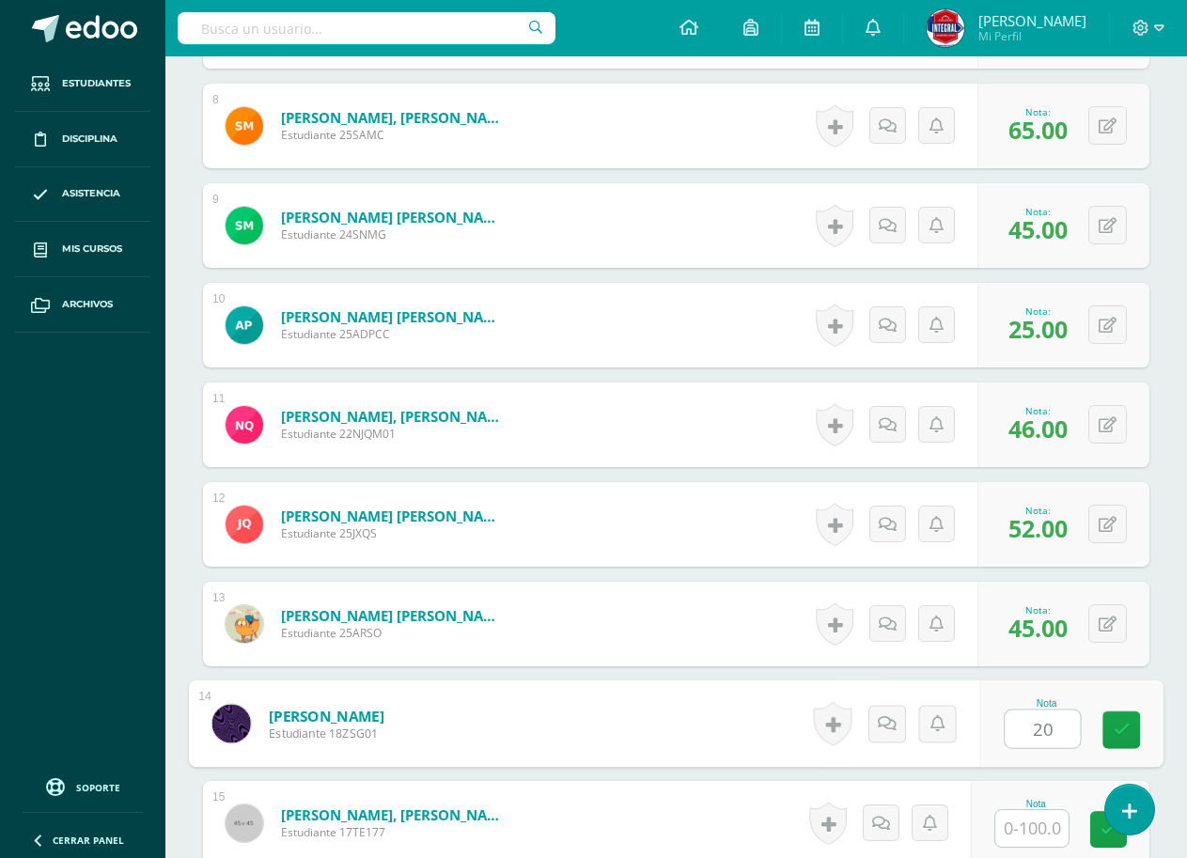
type input "20"
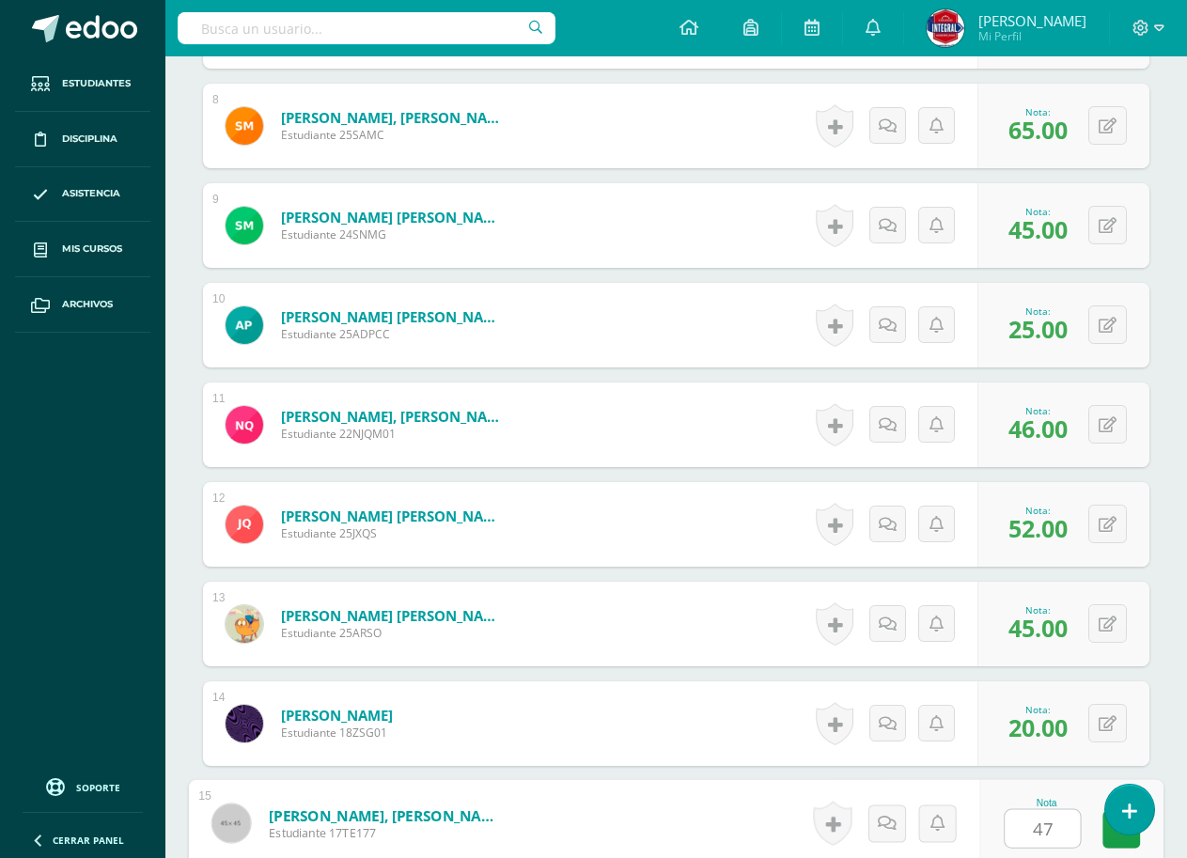
type input "47"
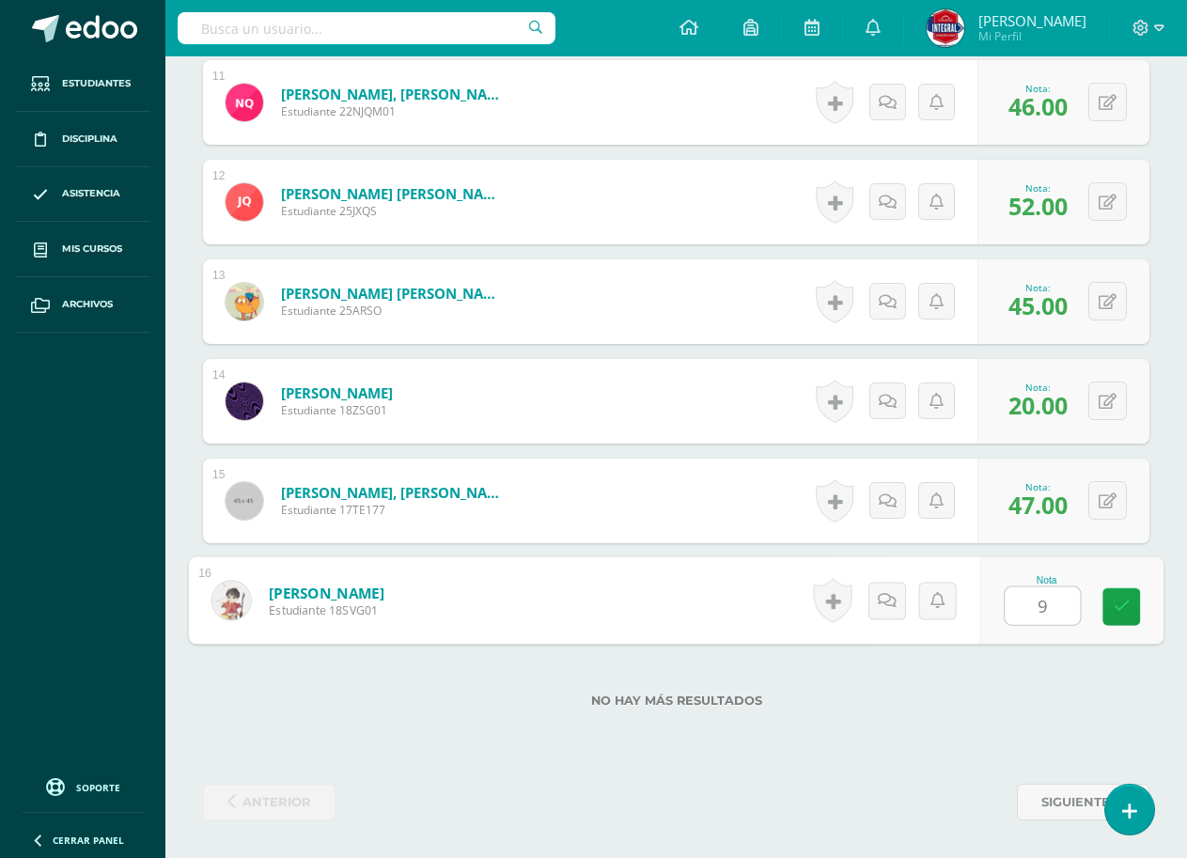
type input "90"
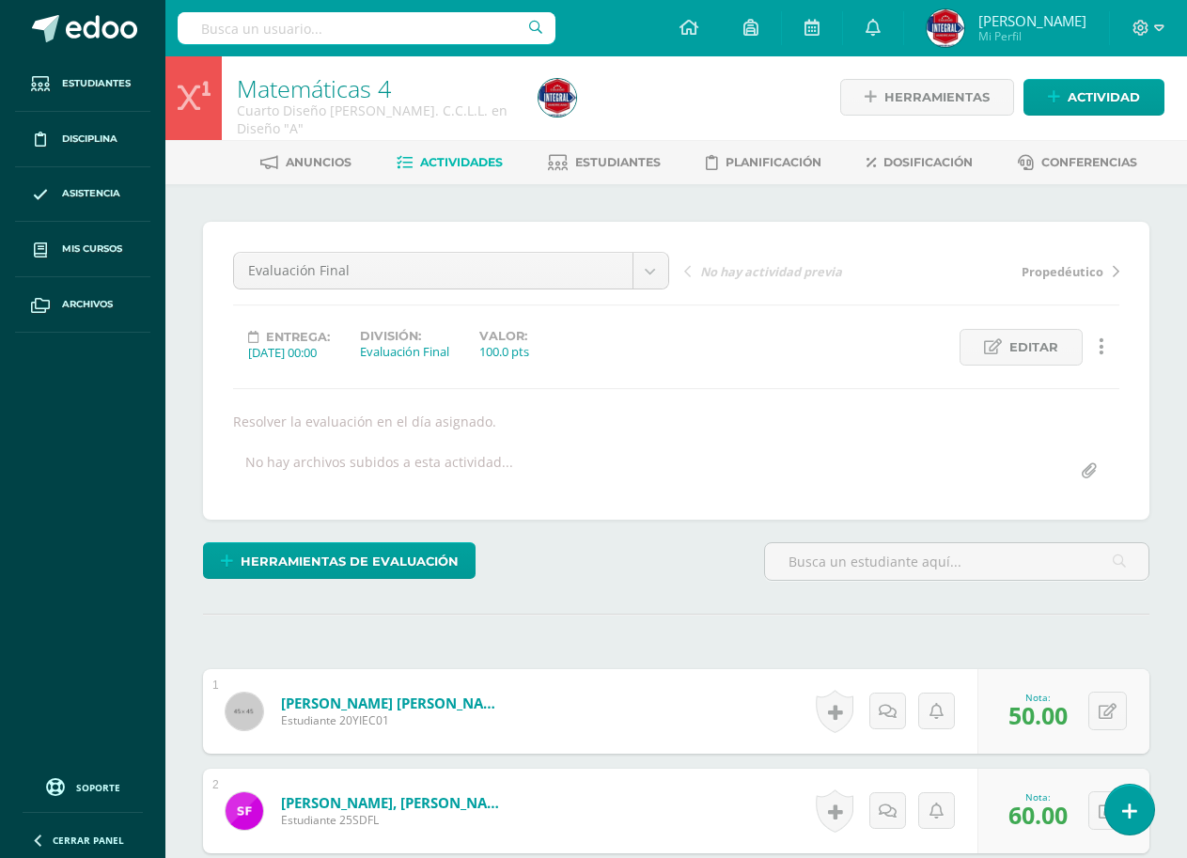
scroll to position [0, 0]
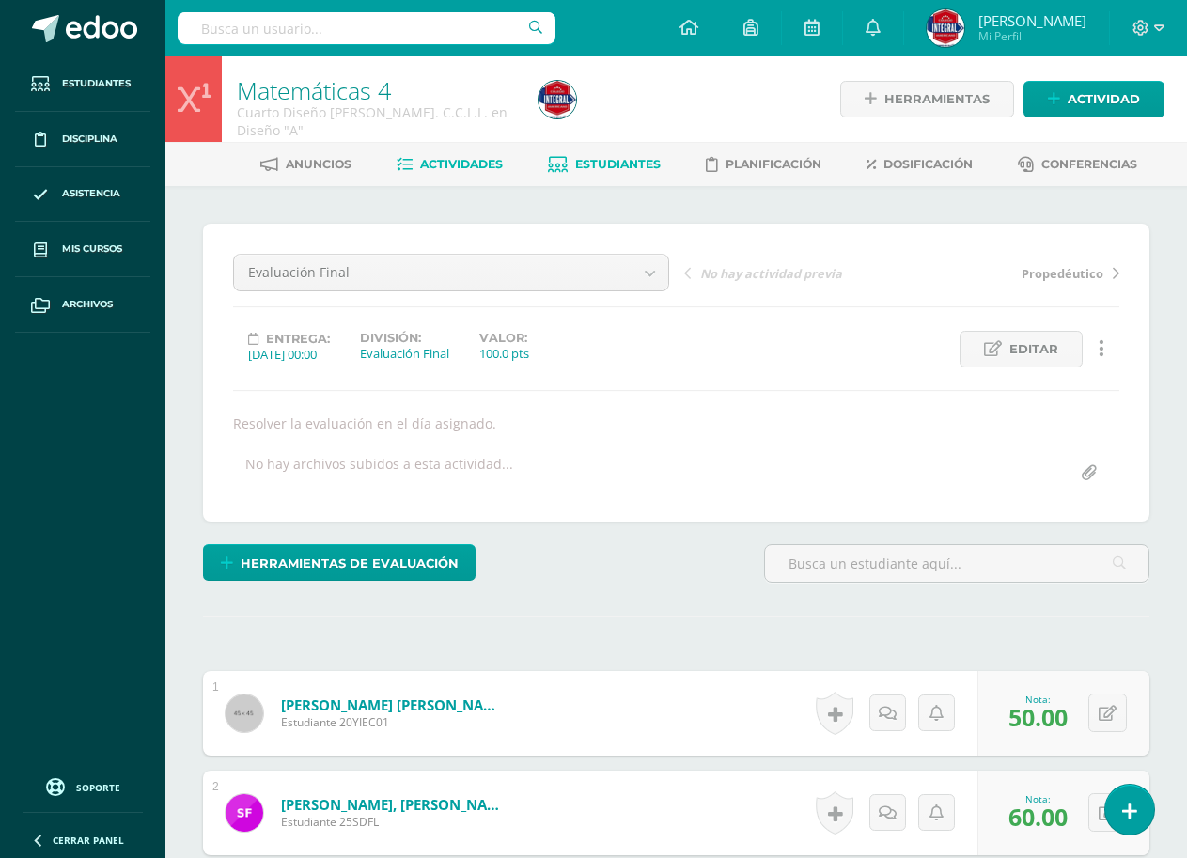
click at [613, 169] on span "Estudiantes" at bounding box center [617, 164] width 85 height 14
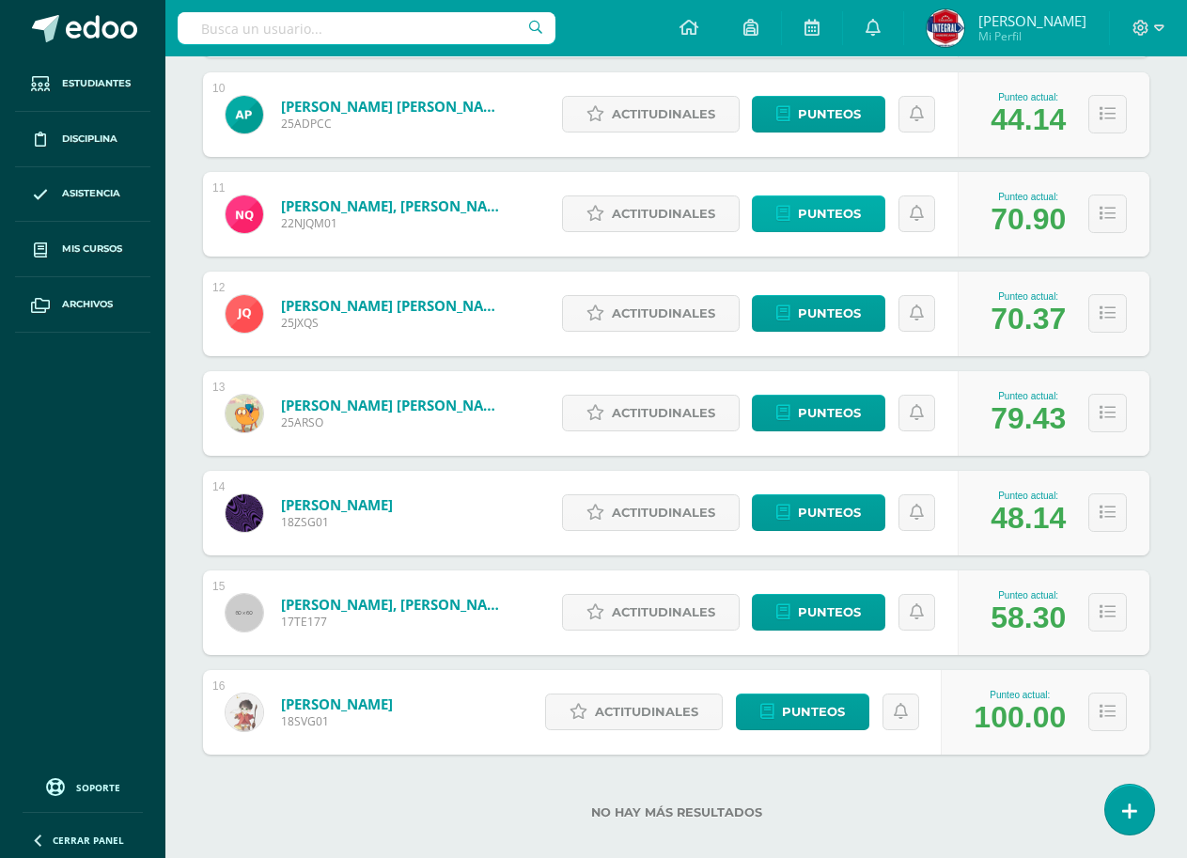
scroll to position [1254, 0]
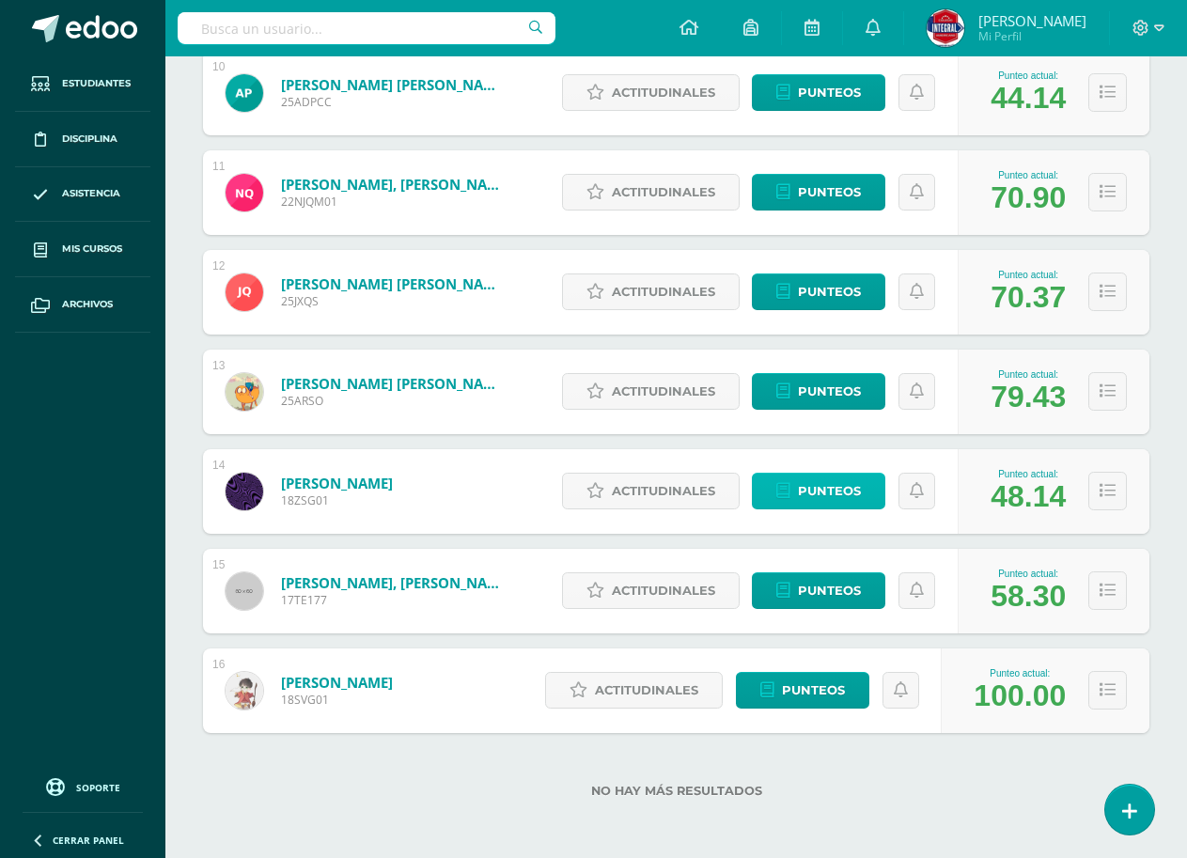
click at [825, 493] on span "Punteos" at bounding box center [829, 490] width 63 height 35
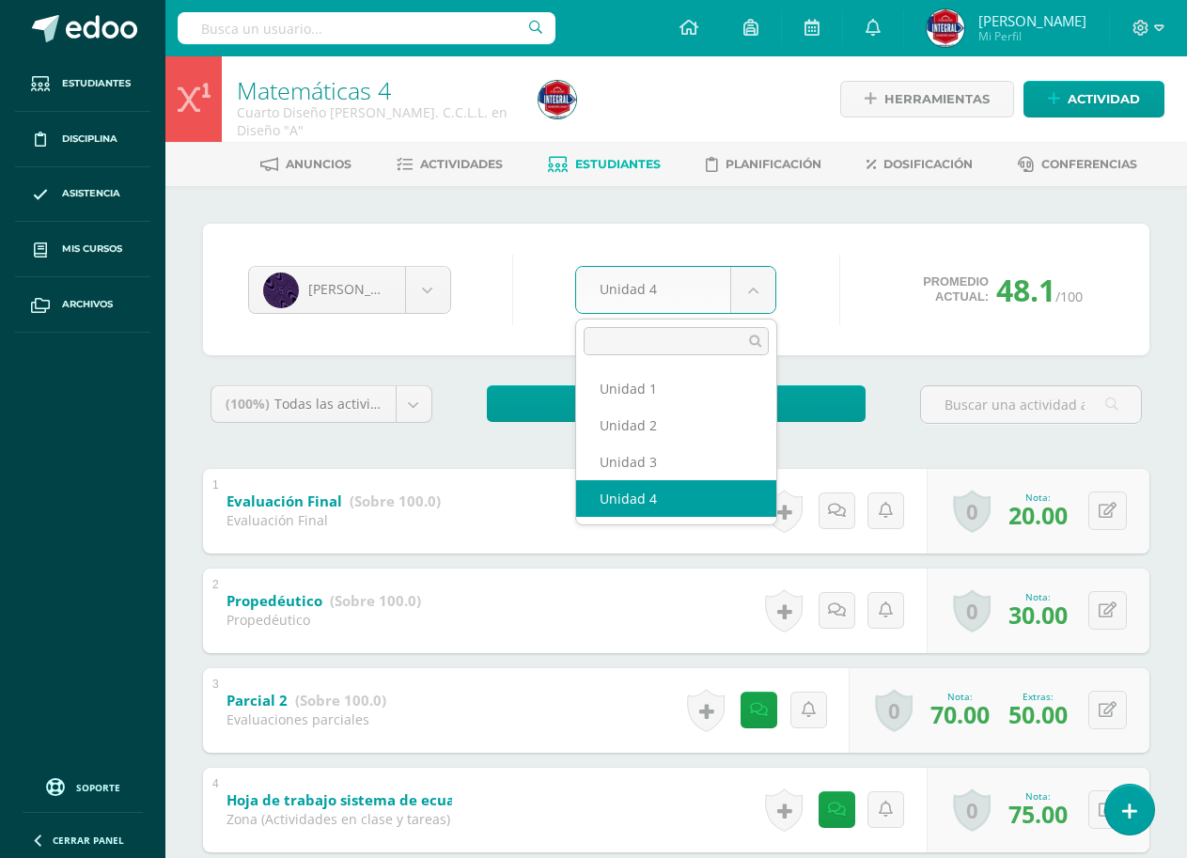
click at [667, 297] on body "Estudiantes Disciplina Asistencia Mis cursos Archivos Soporte Ayuda Reportar un…" at bounding box center [593, 837] width 1187 height 1674
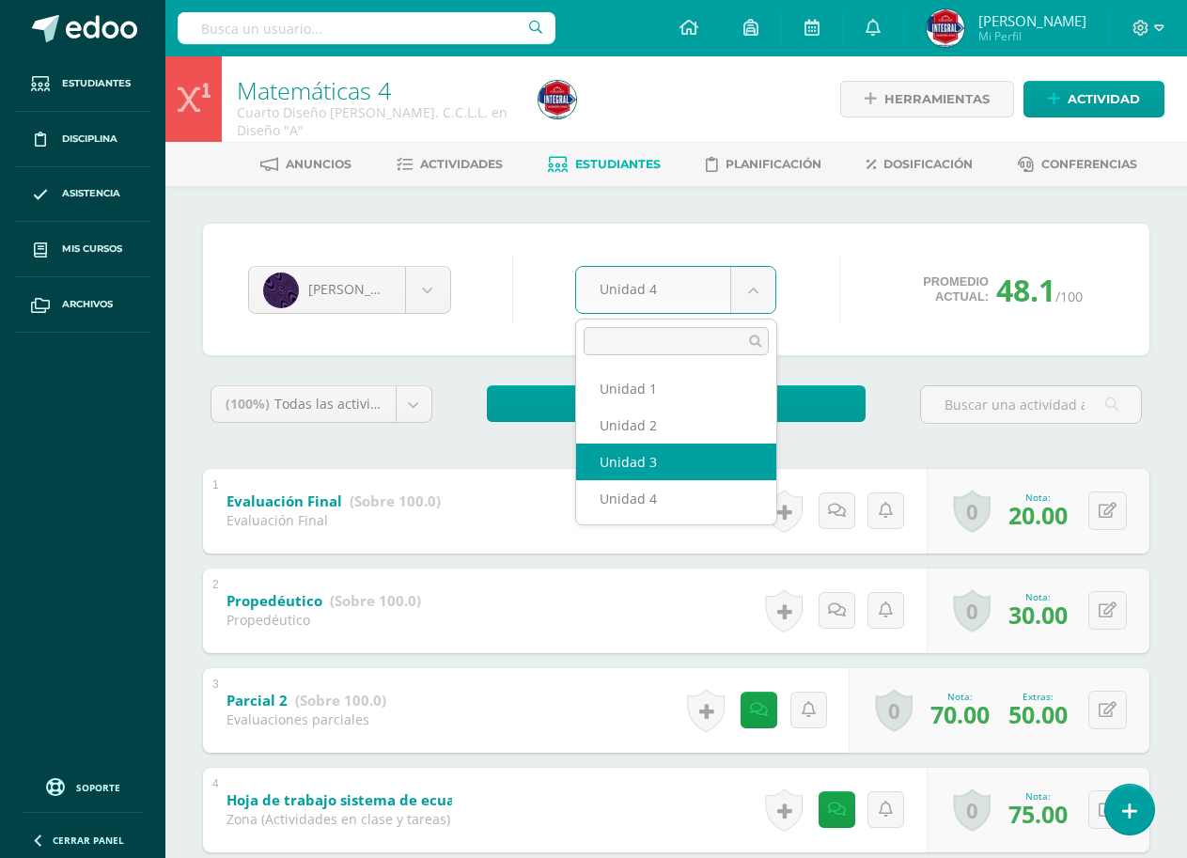
select select "Unidad 3"
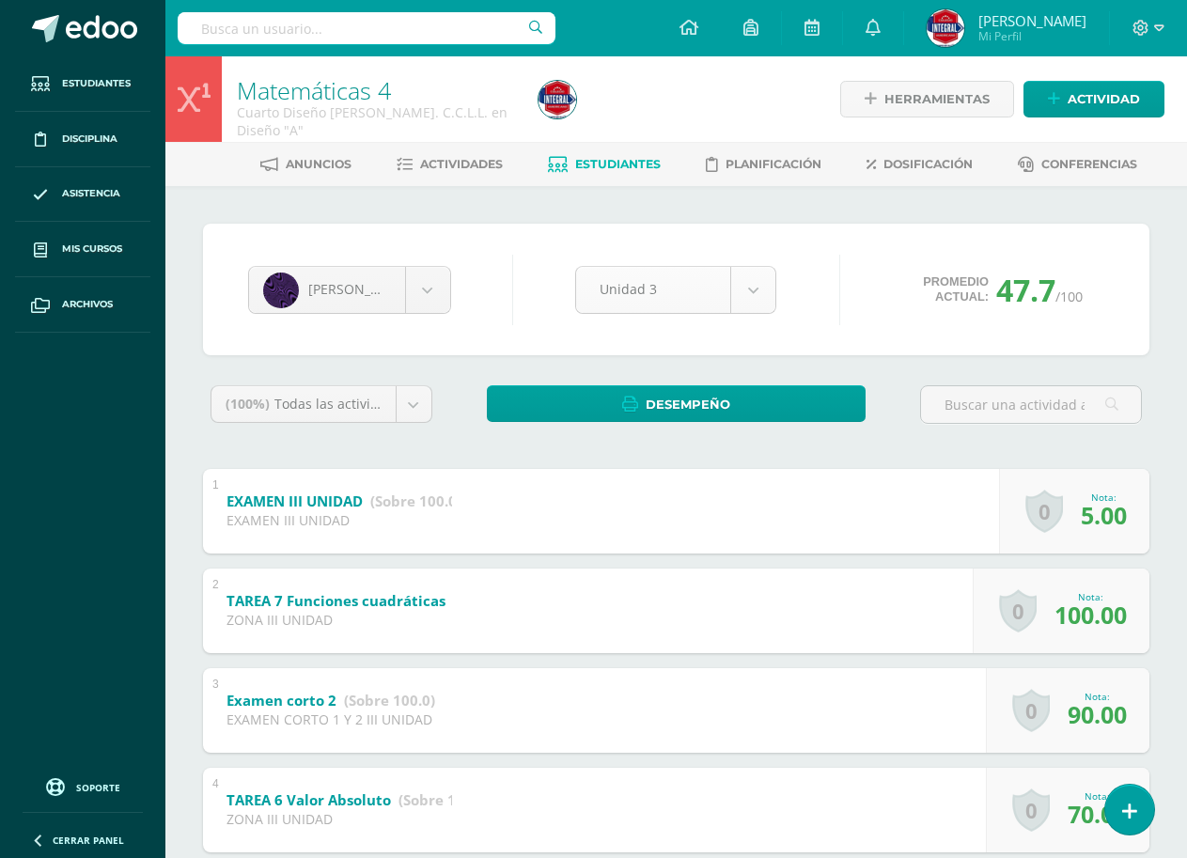
click at [691, 287] on body "Estudiantes Disciplina Asistencia Mis cursos Archivos Soporte Ayuda Reportar un…" at bounding box center [593, 784] width 1187 height 1568
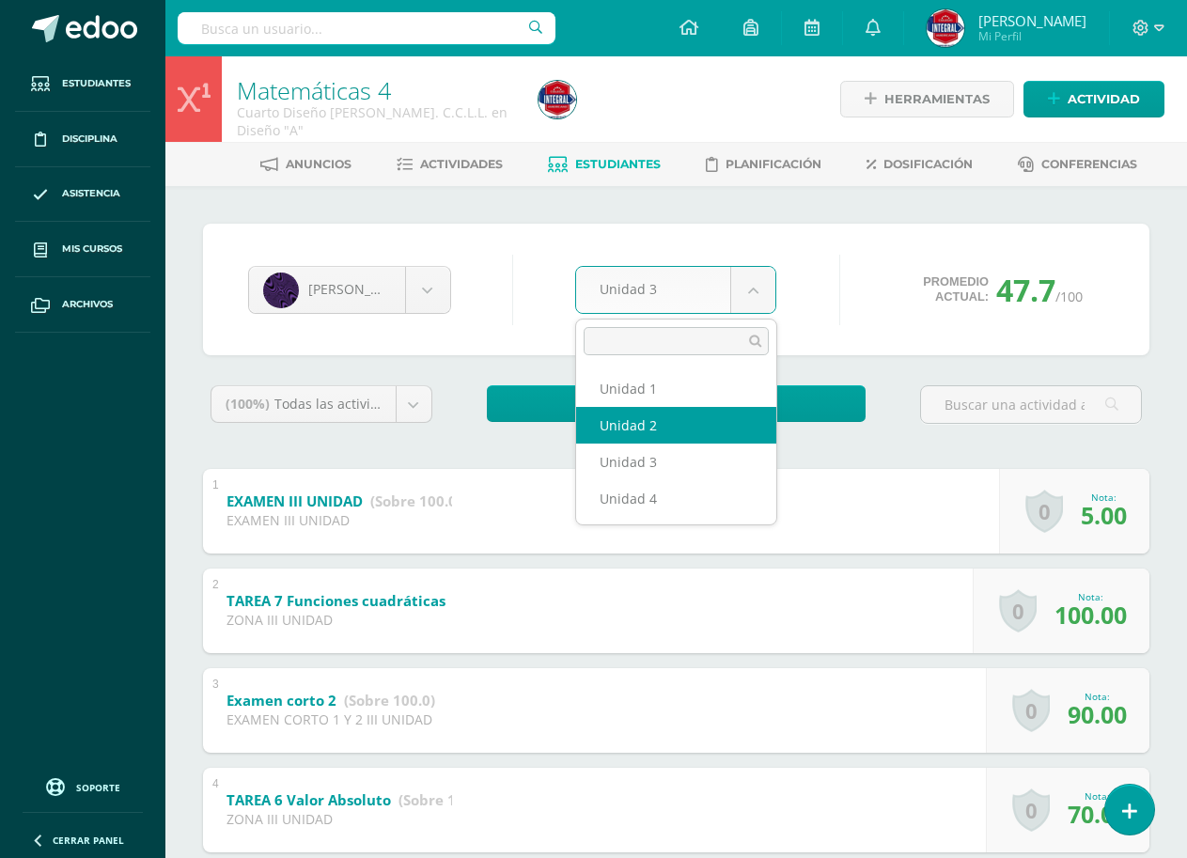
select select "Unidad 2"
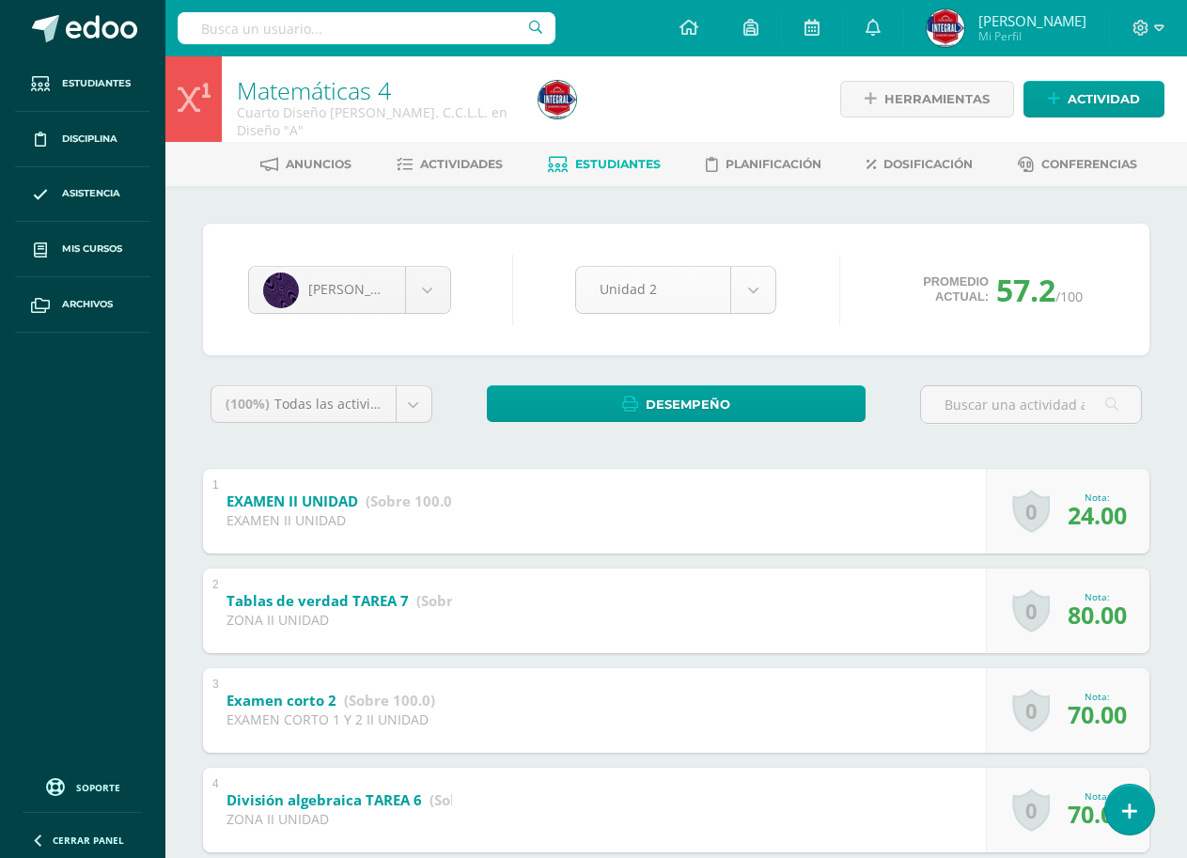
click at [637, 291] on body "Estudiantes Disciplina Asistencia Mis cursos Archivos Soporte Ayuda Reportar un…" at bounding box center [593, 784] width 1187 height 1568
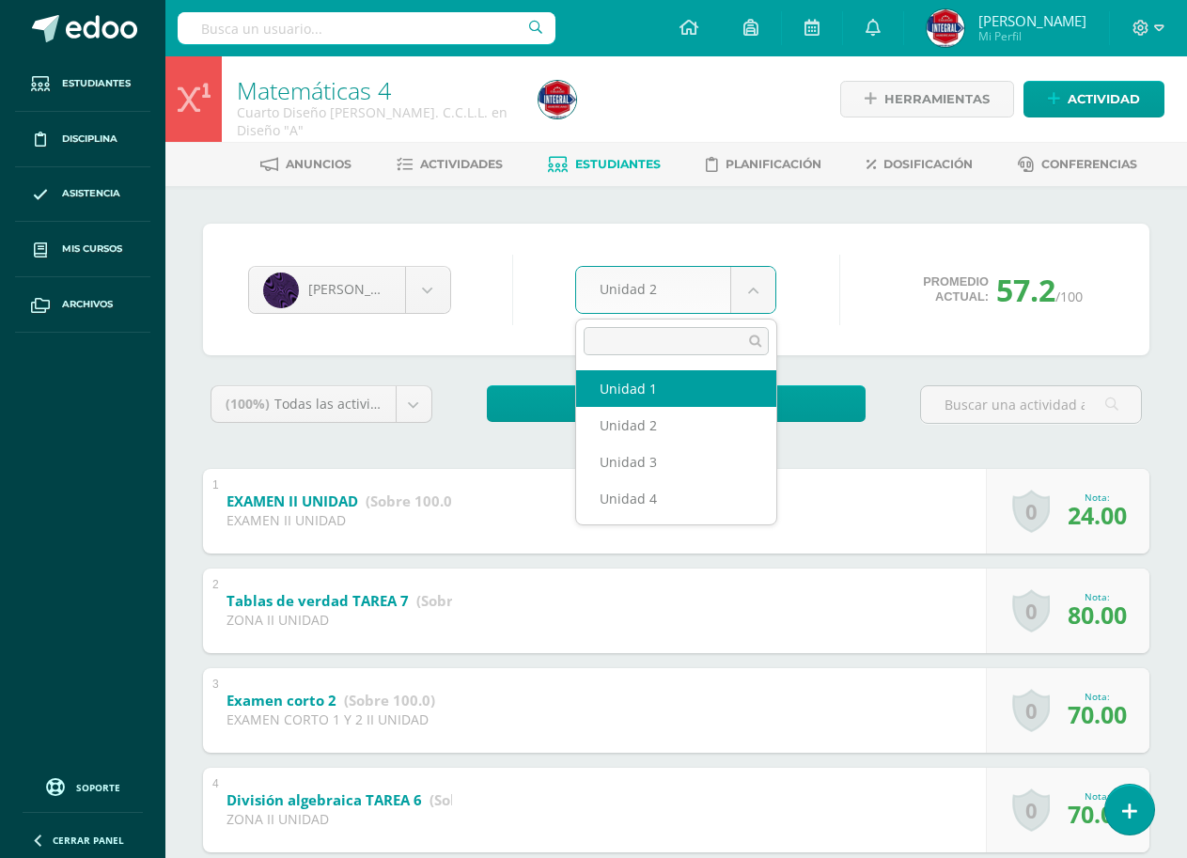
select select "Unidad 1"
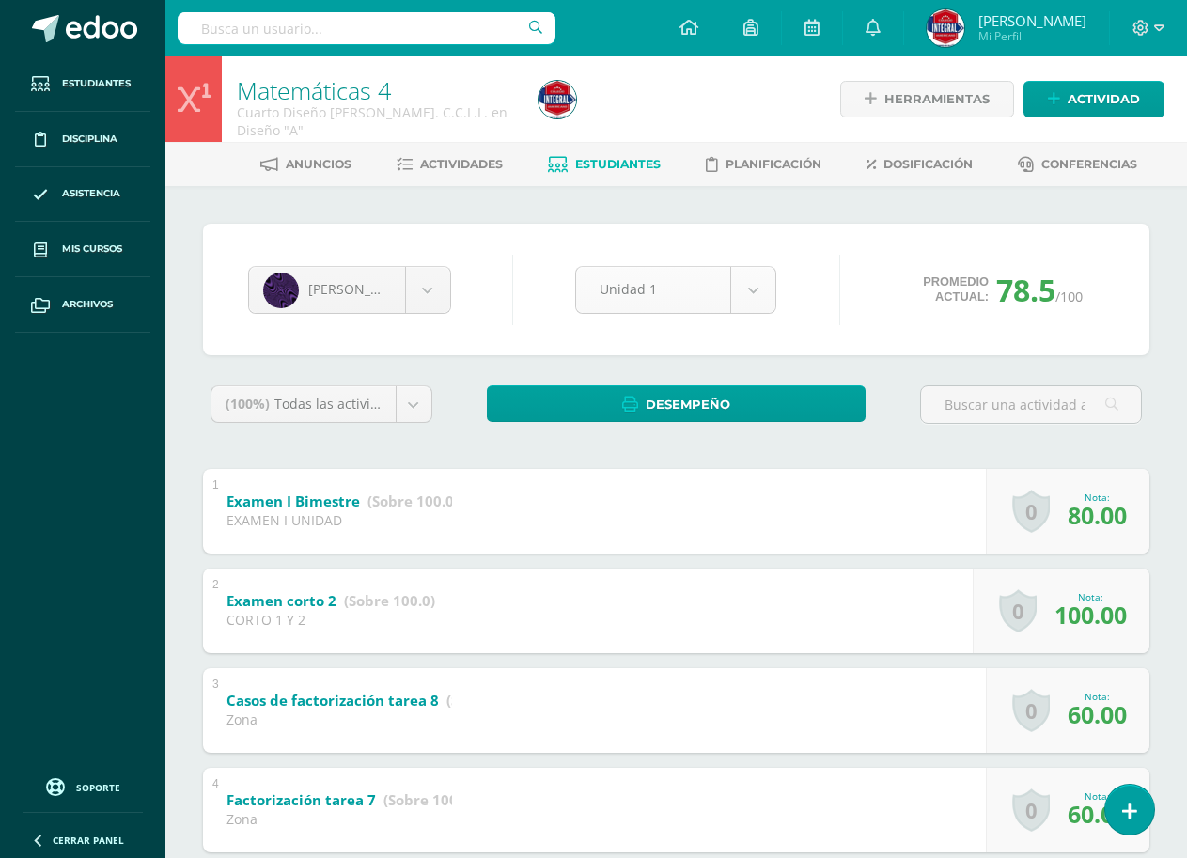
click at [616, 278] on body "Estudiantes Disciplina Asistencia Mis cursos Archivos Soporte Ayuda Reportar un…" at bounding box center [593, 784] width 1187 height 1568
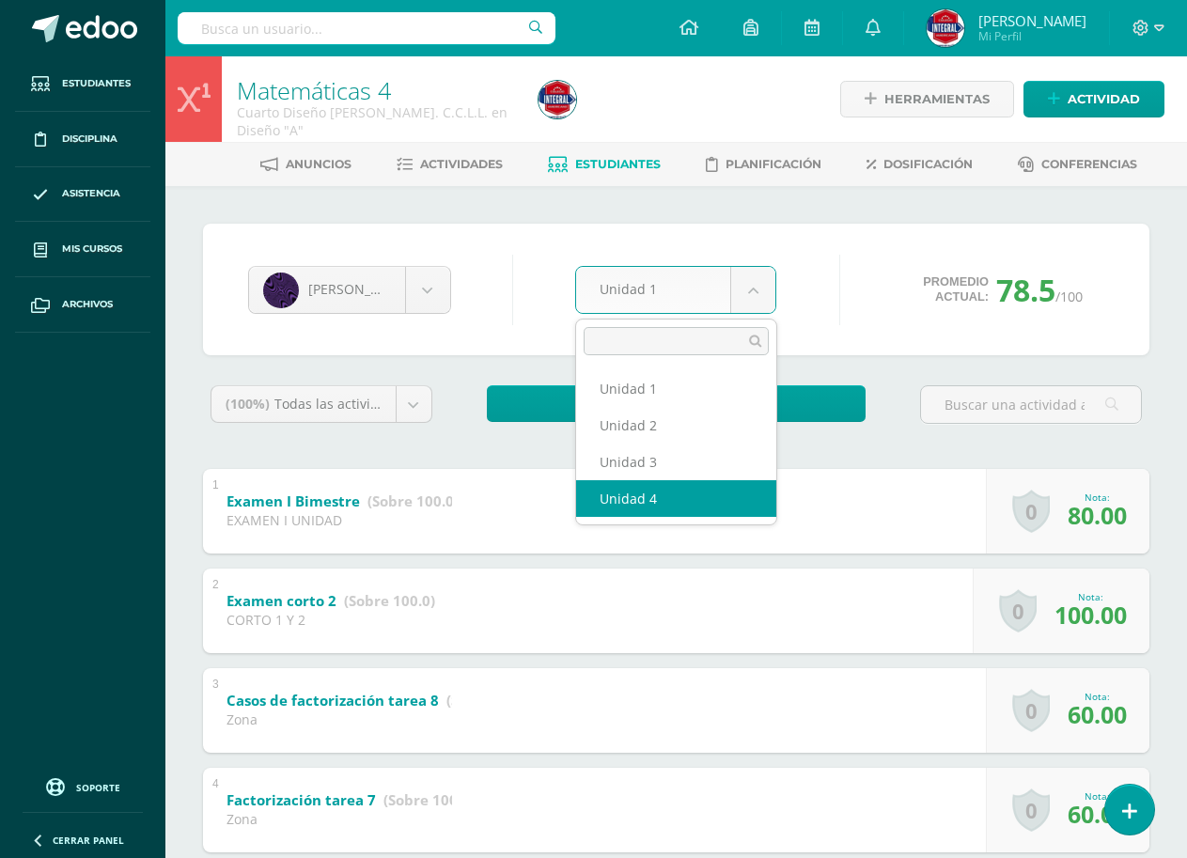
select select "Unidad 4"
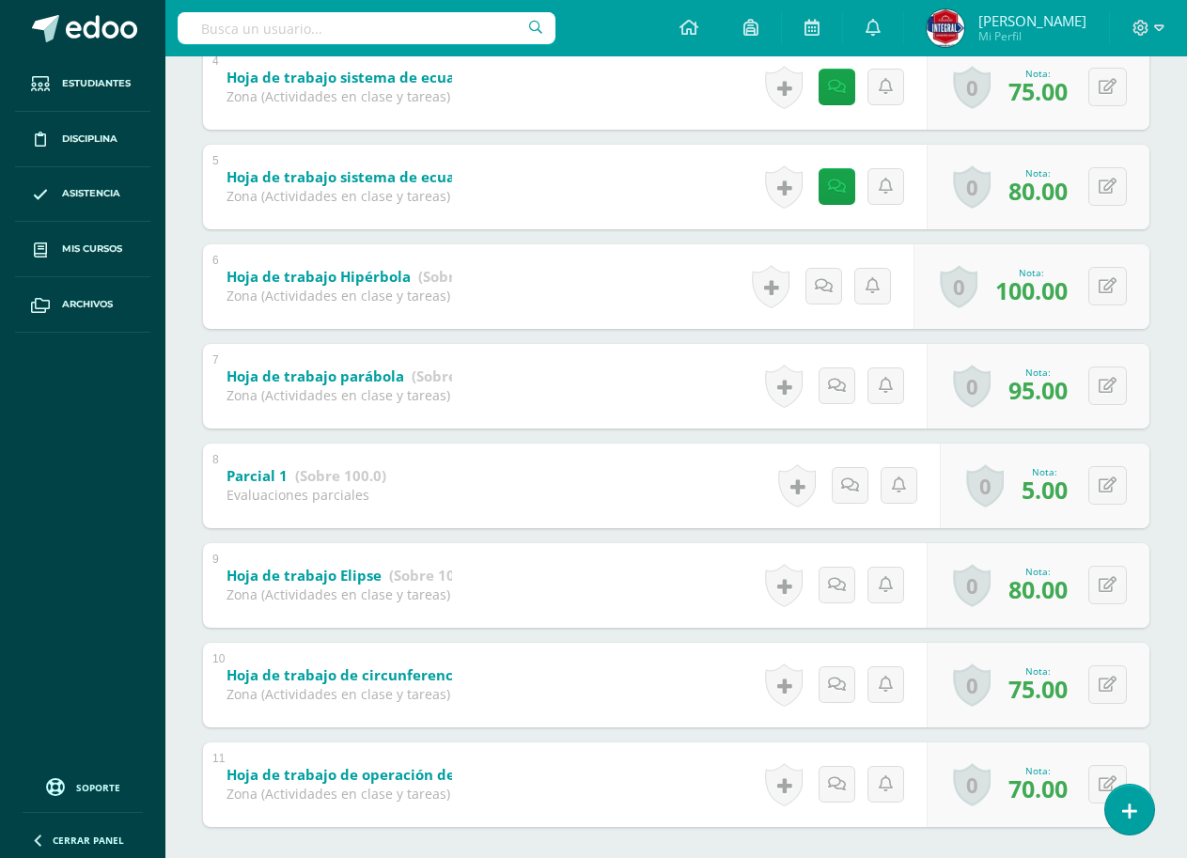
scroll to position [816, 0]
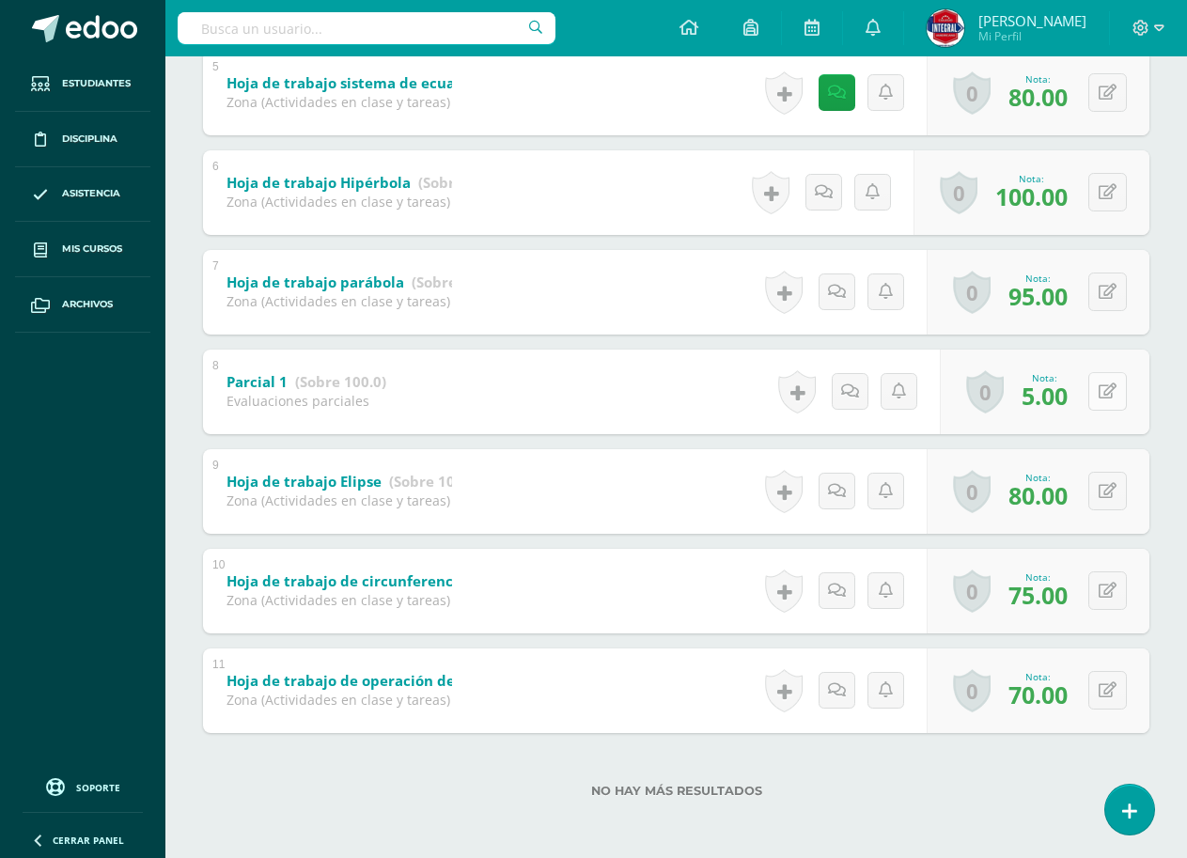
click at [1114, 387] on icon at bounding box center [1107, 391] width 18 height 16
type input "45"
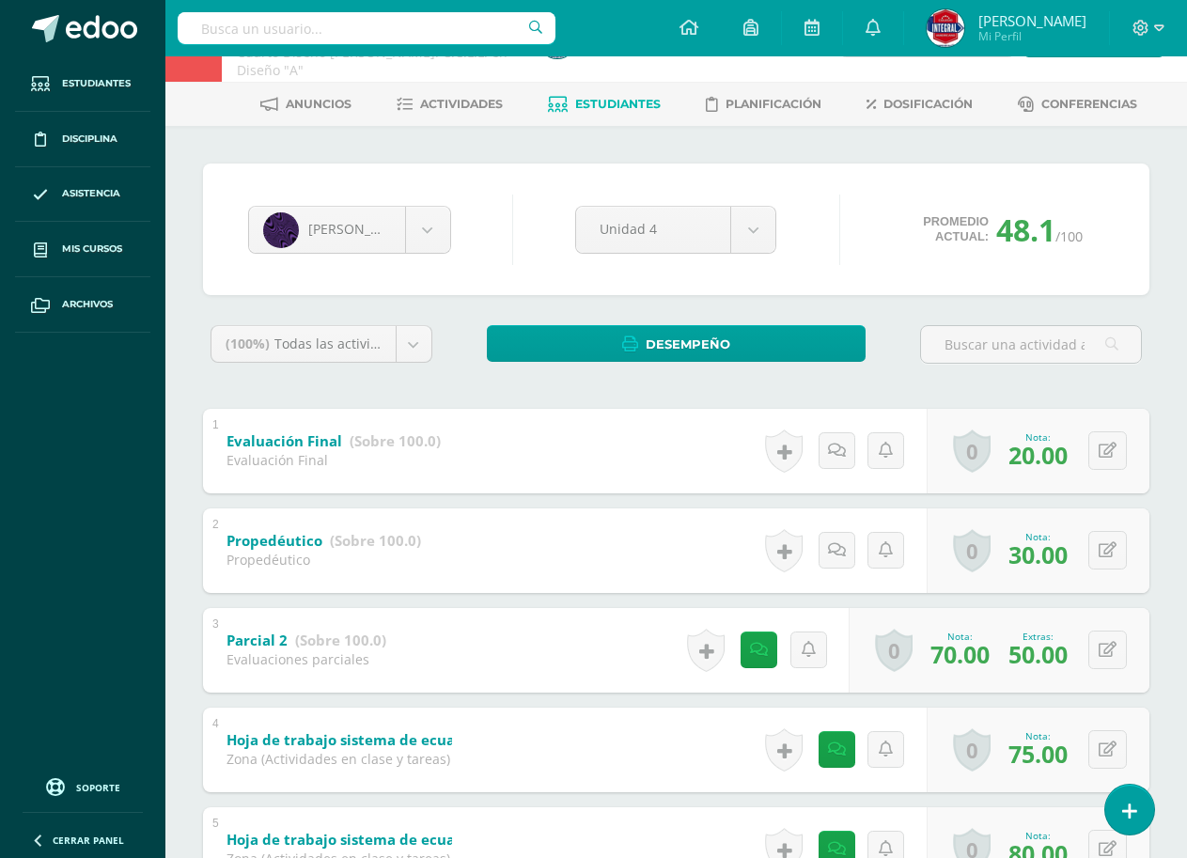
scroll to position [94, 0]
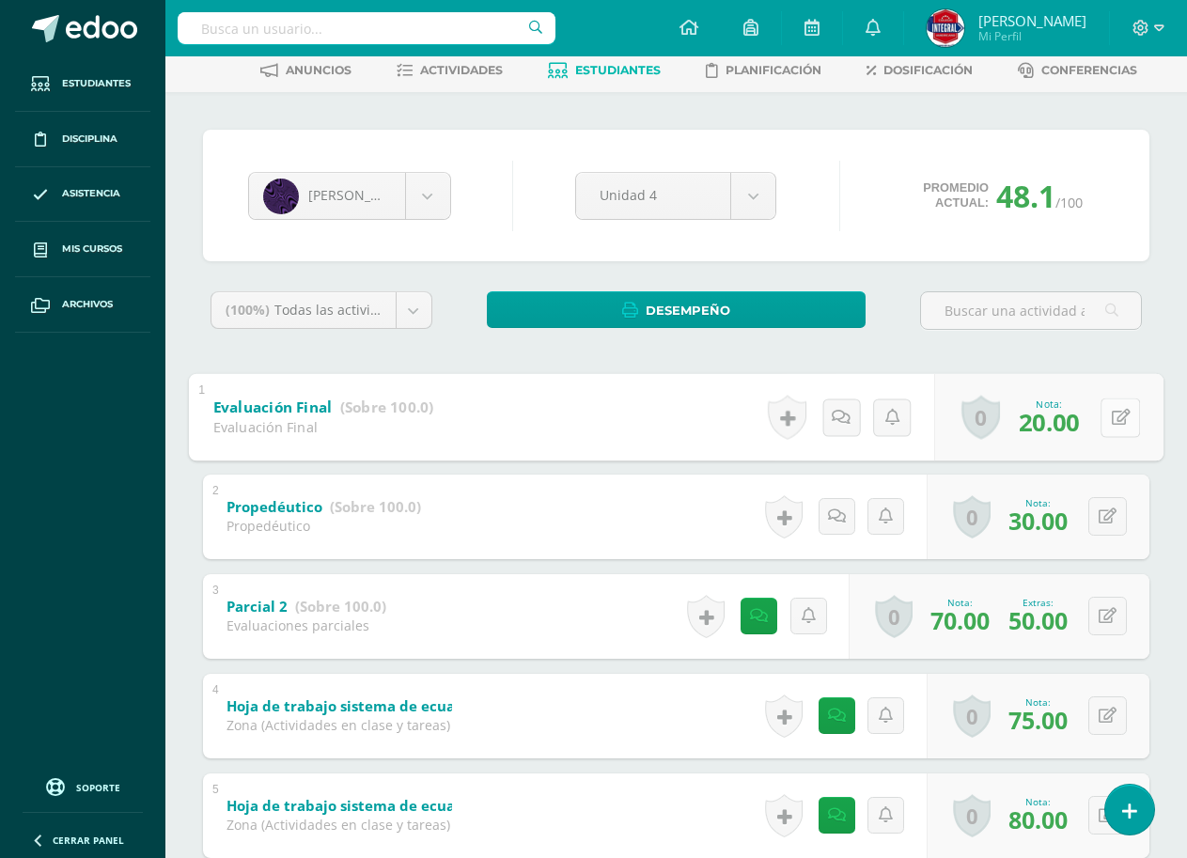
click at [1102, 426] on button at bounding box center [1119, 416] width 39 height 39
type input "30"
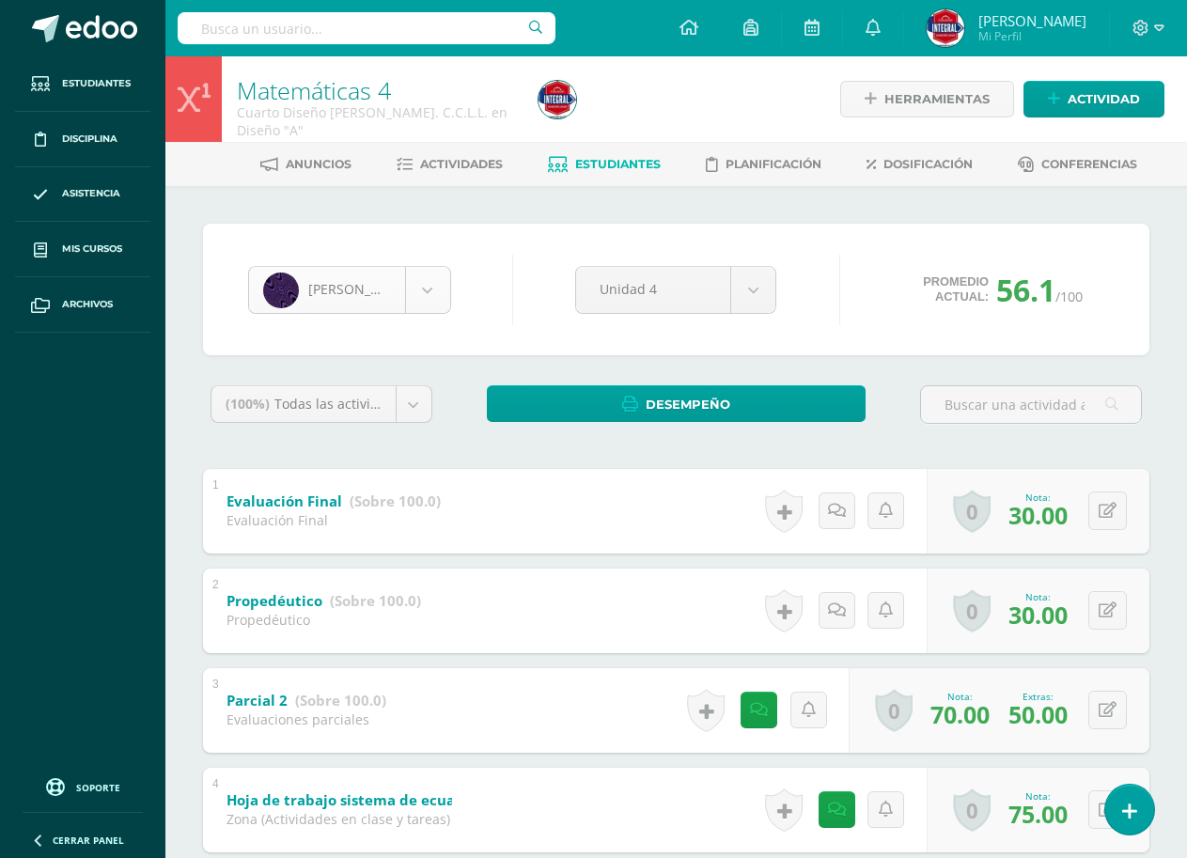
click at [359, 296] on body "Estudiantes Disciplina Asistencia Mis cursos Archivos Soporte Ayuda Reportar un…" at bounding box center [593, 784] width 1187 height 1568
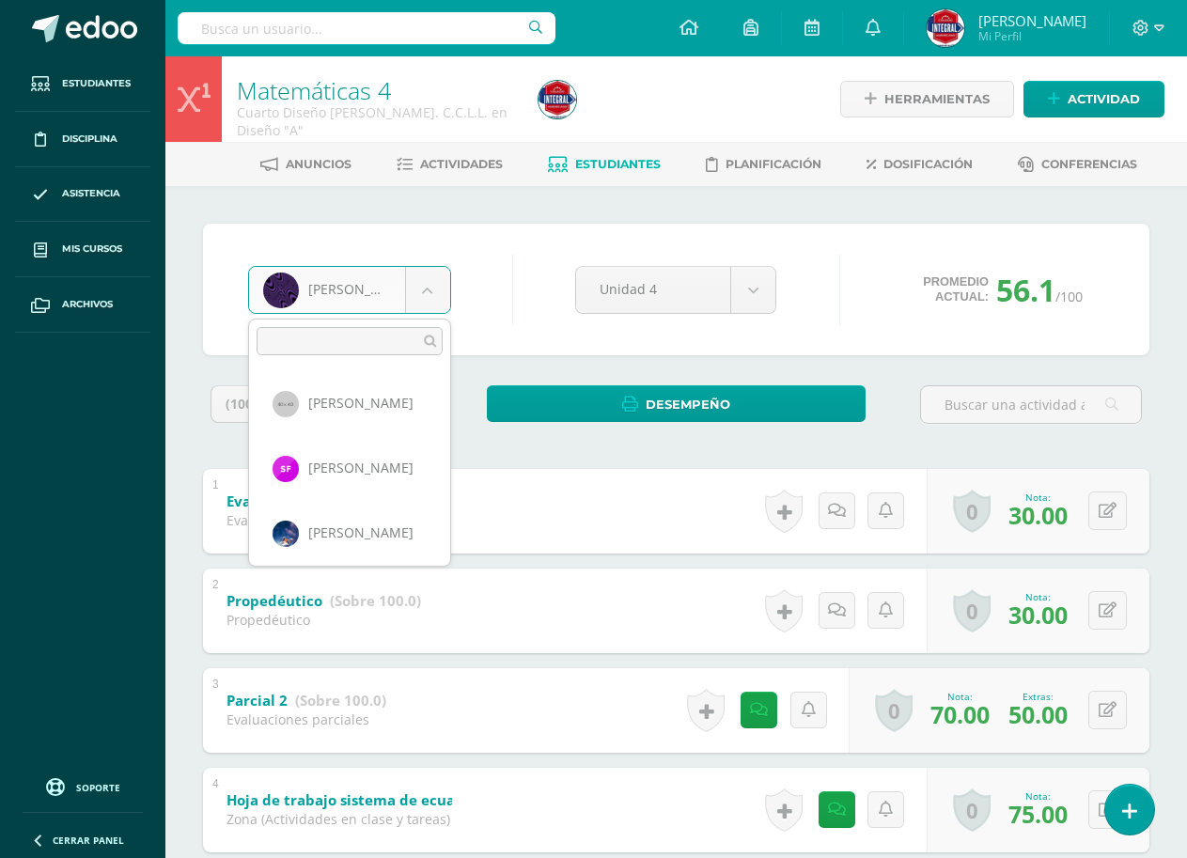
scroll to position [712, 0]
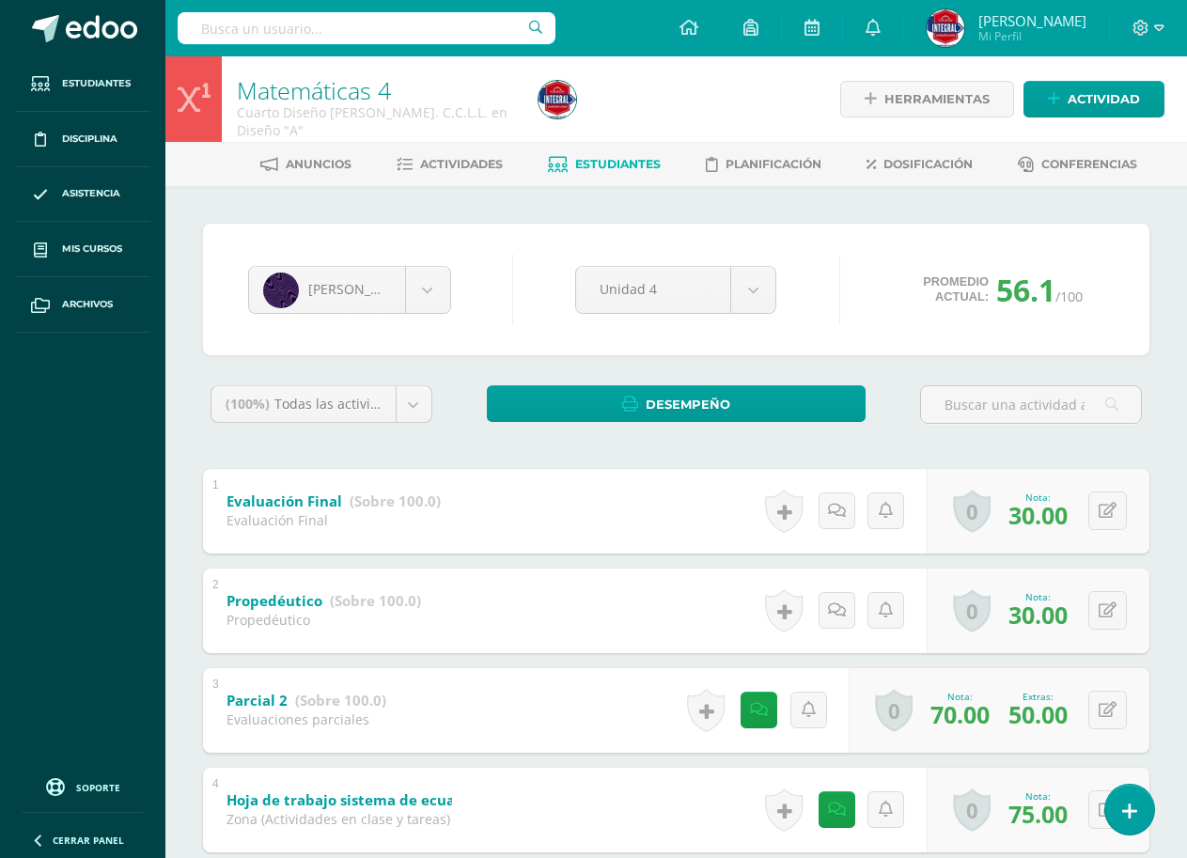
click at [517, 304] on body "Estudiantes Disciplina Asistencia Mis cursos Archivos Soporte Ayuda Reportar un…" at bounding box center [593, 784] width 1187 height 1568
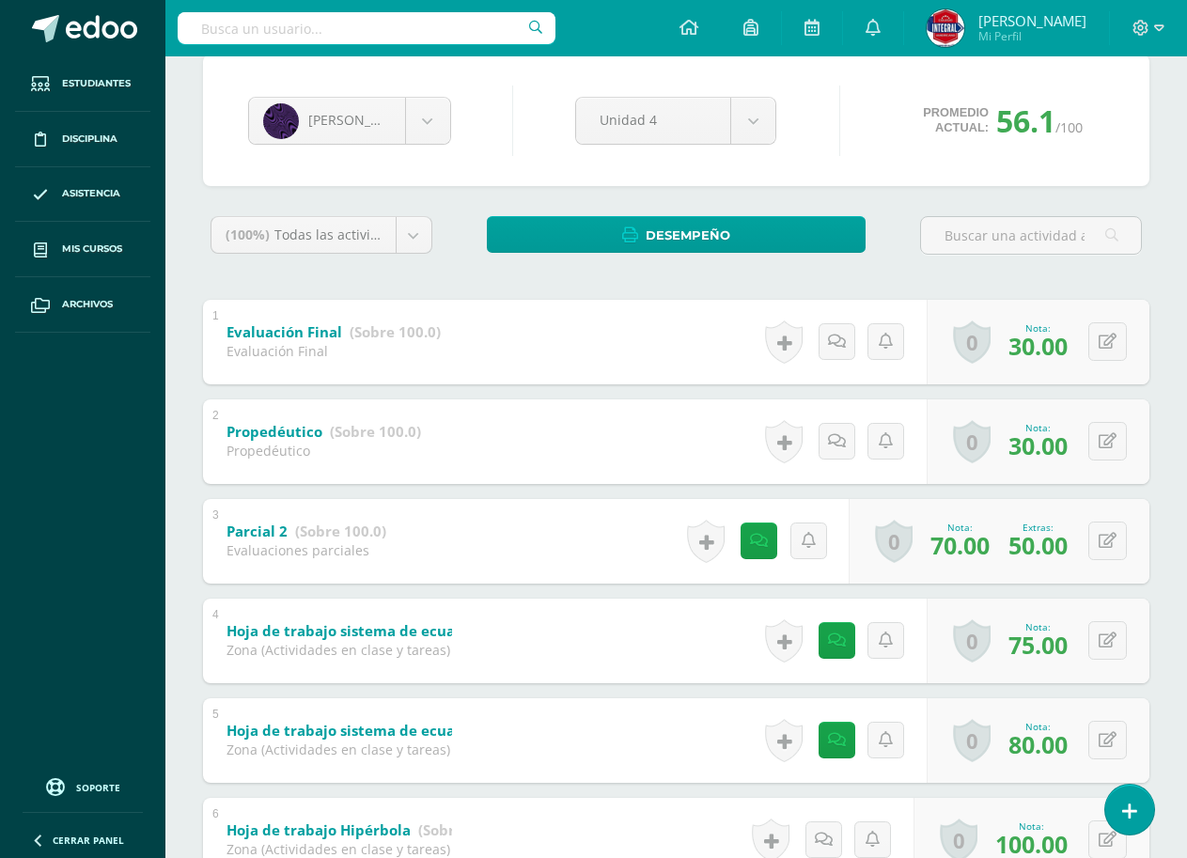
scroll to position [0, 0]
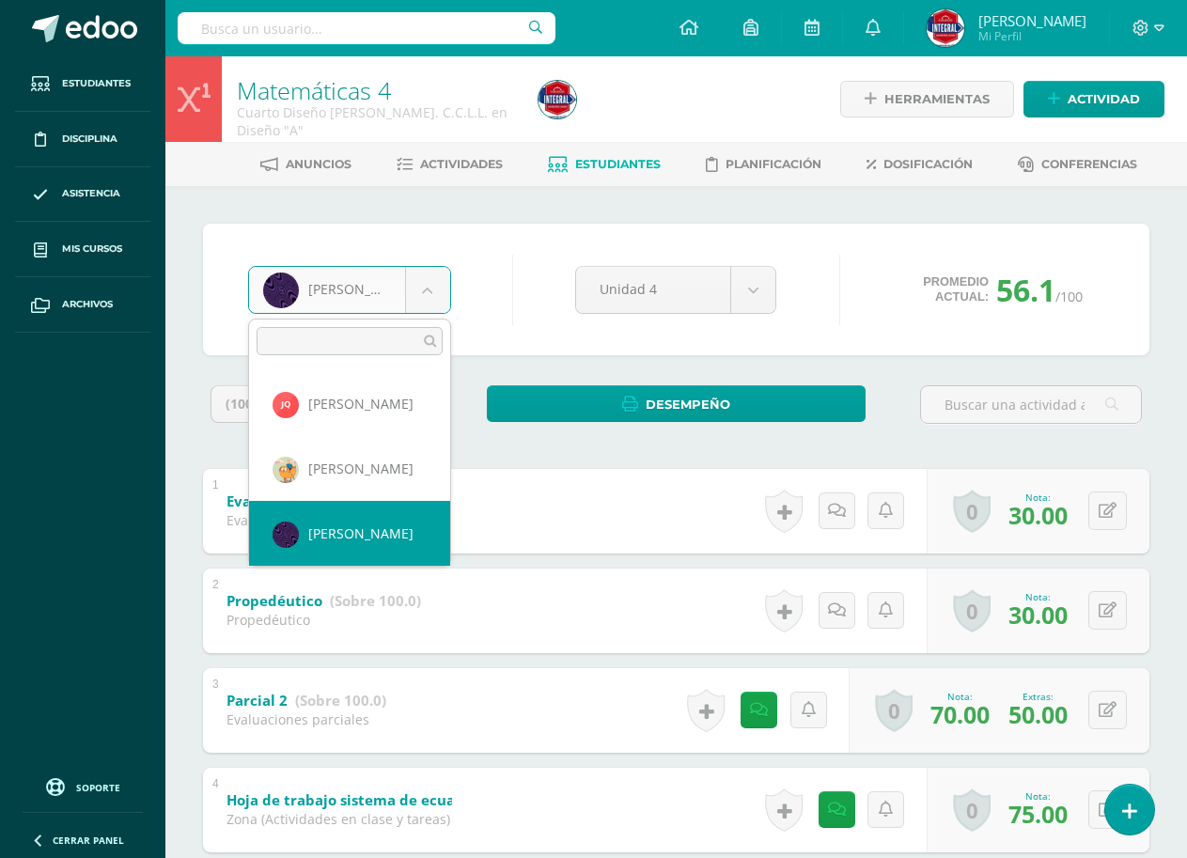
click at [403, 307] on body "Estudiantes Disciplina Asistencia Mis cursos Archivos Soporte Ayuda Reportar un…" at bounding box center [593, 784] width 1187 height 1568
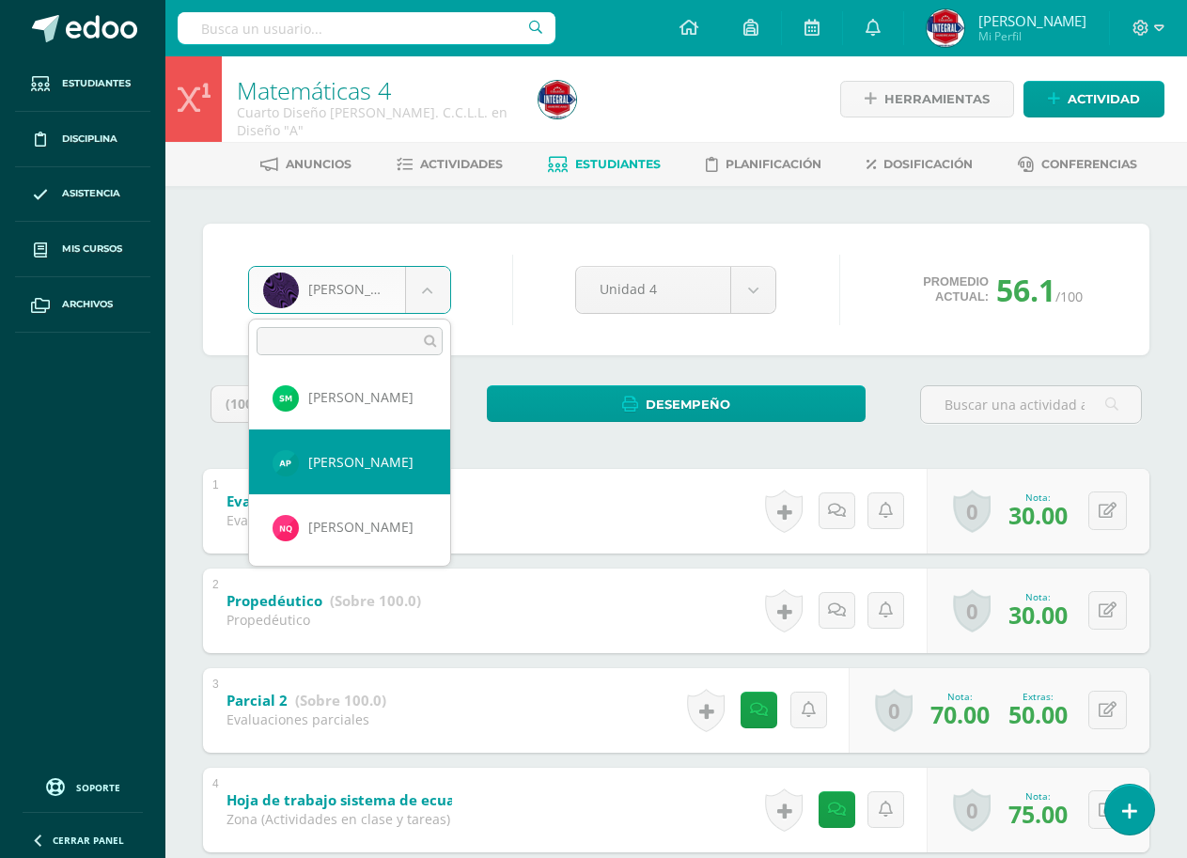
select select "2817"
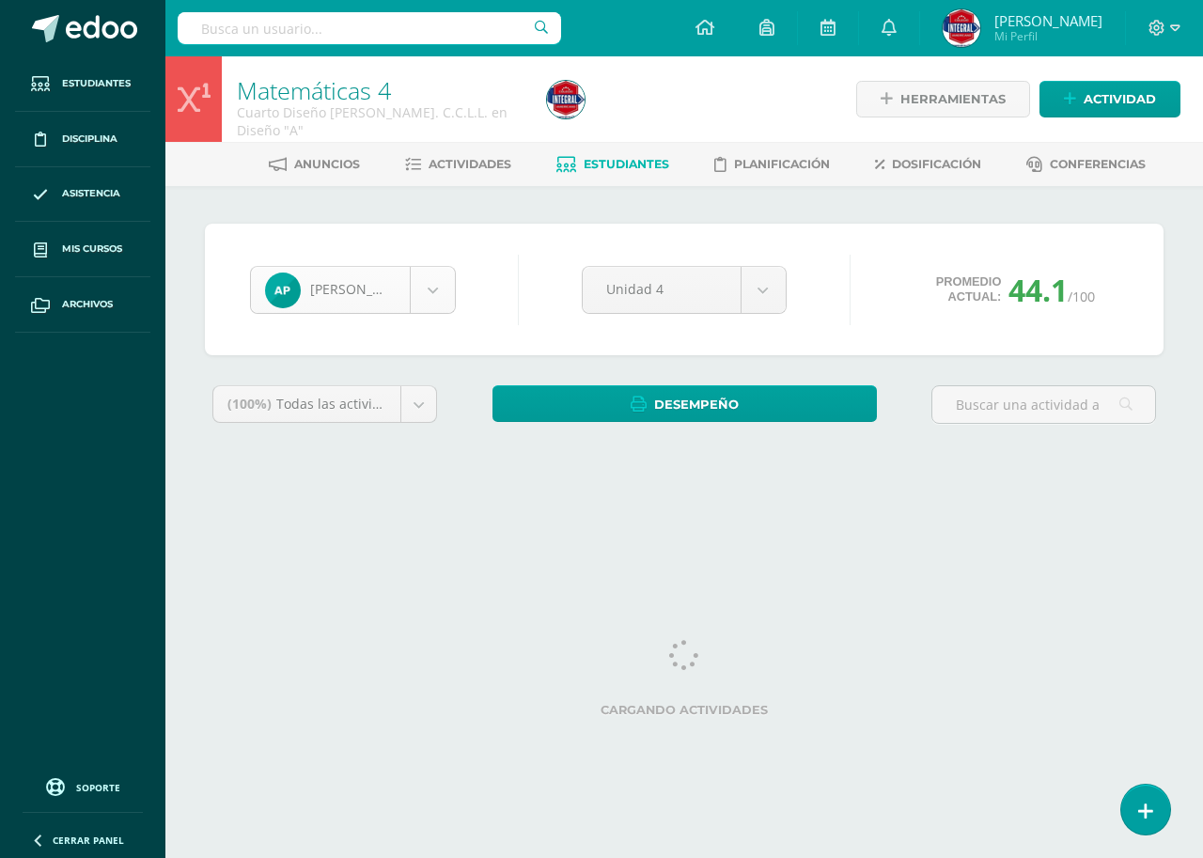
click at [401, 272] on body "Estudiantes Disciplina Asistencia Mis cursos Archivos Soporte Ayuda Reportar un…" at bounding box center [601, 253] width 1203 height 506
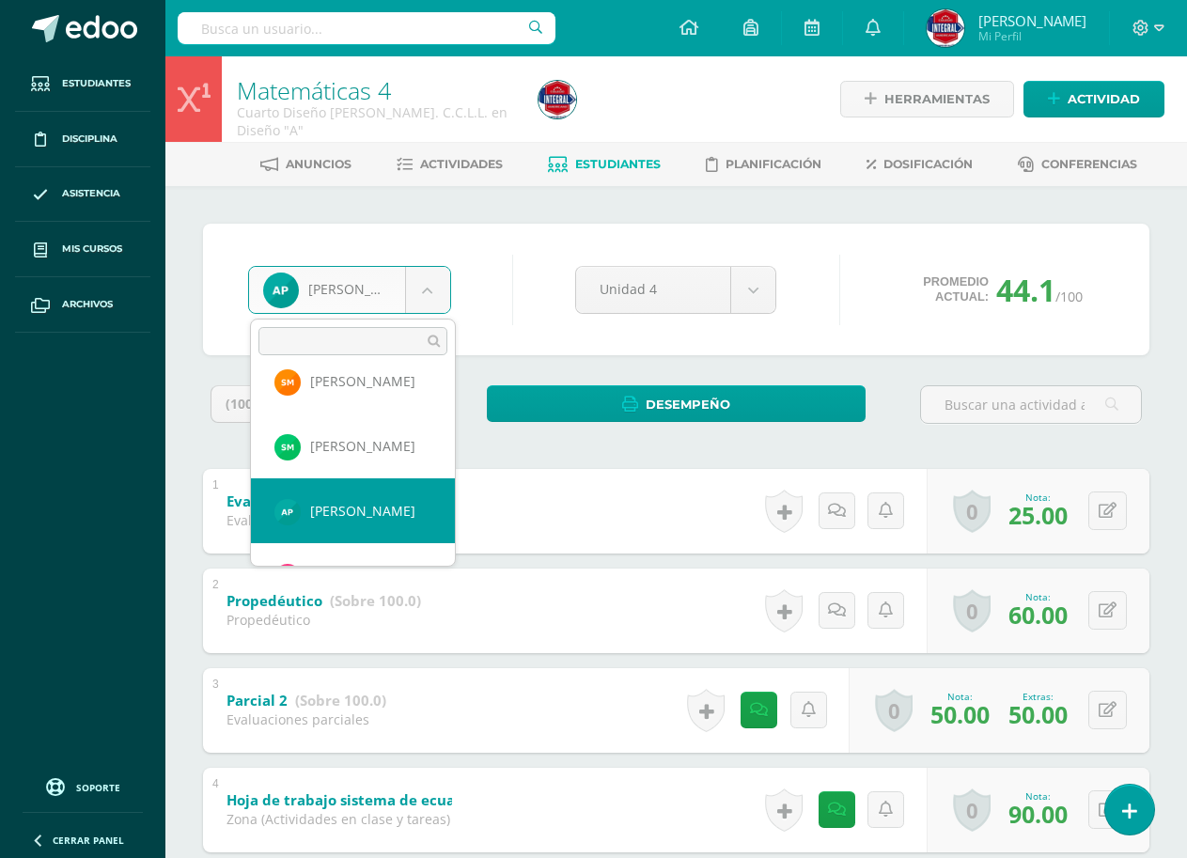
scroll to position [547, 0]
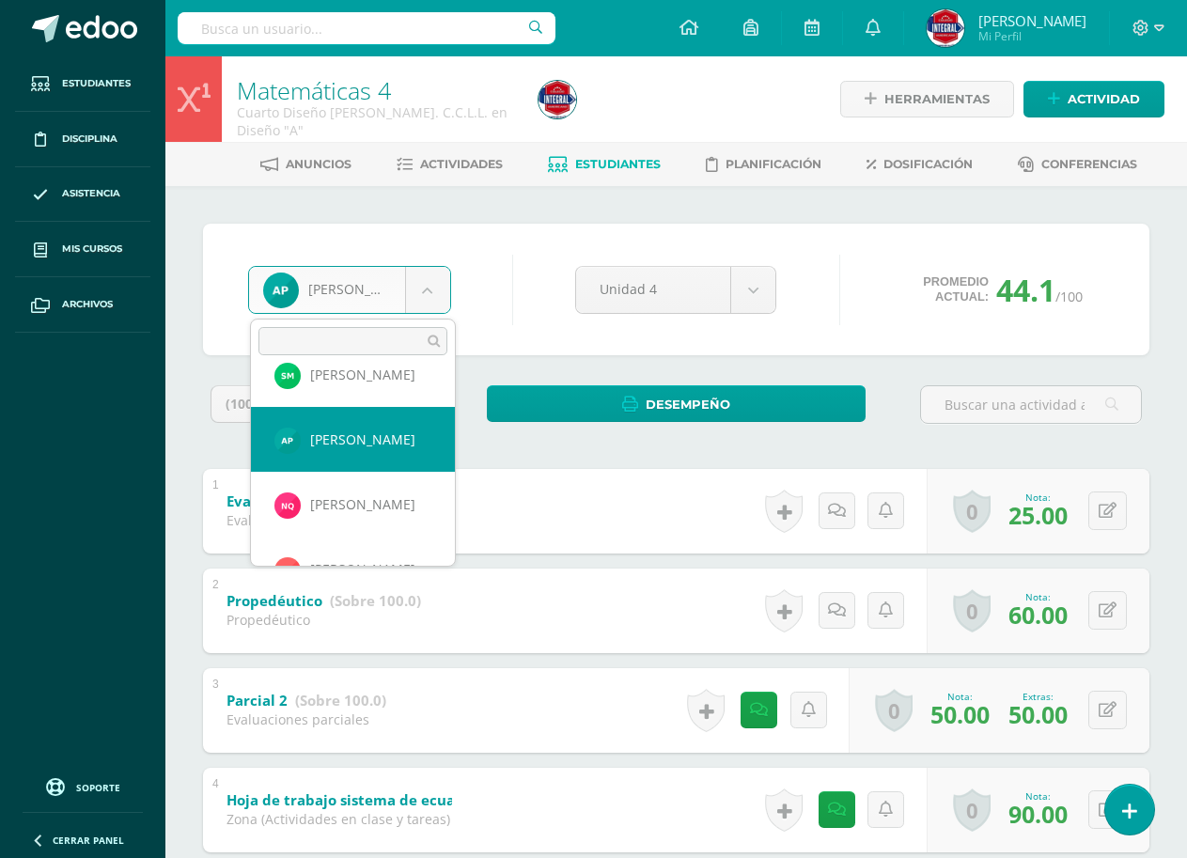
click at [765, 333] on body "Estudiantes Disciplina Asistencia Mis cursos Archivos Soporte Ayuda Reportar un…" at bounding box center [593, 784] width 1187 height 1568
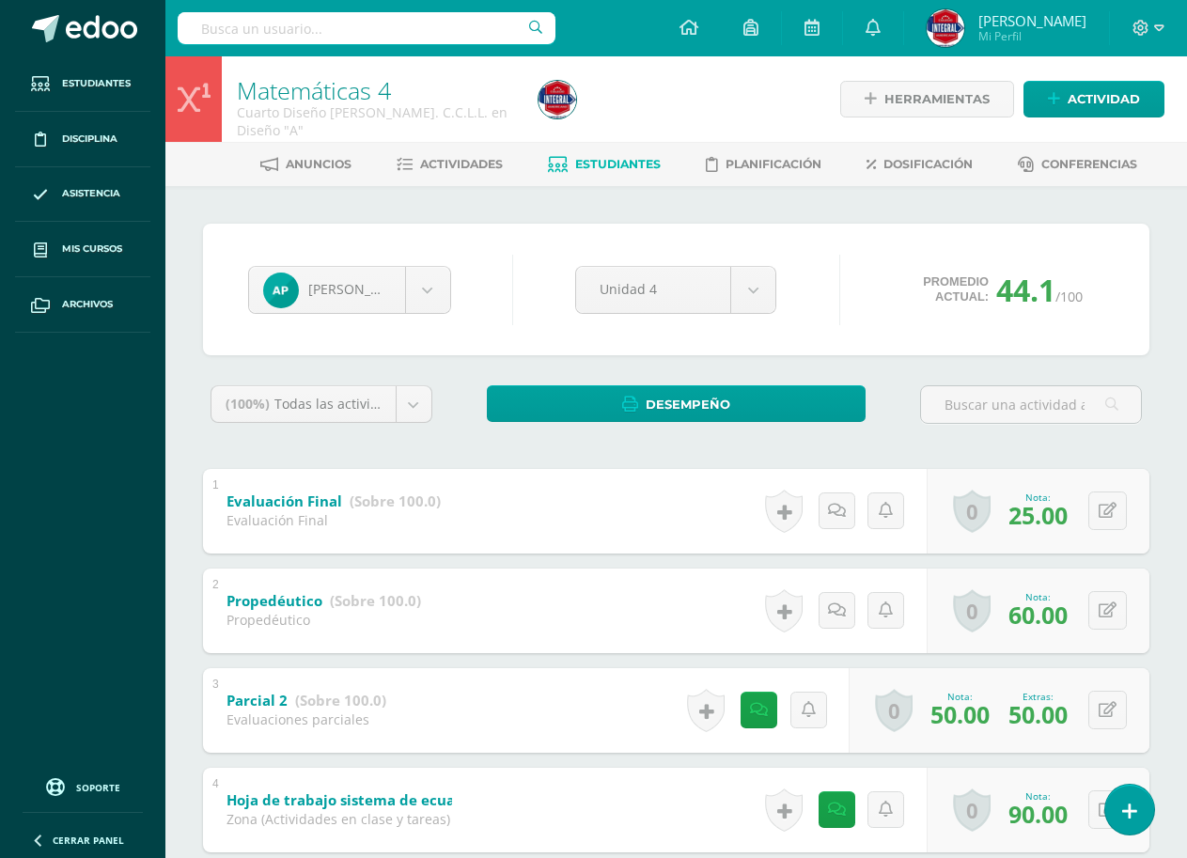
click at [734, 294] on body "Estudiantes Disciplina Asistencia Mis cursos Archivos Soporte Ayuda Reportar un…" at bounding box center [593, 784] width 1187 height 1568
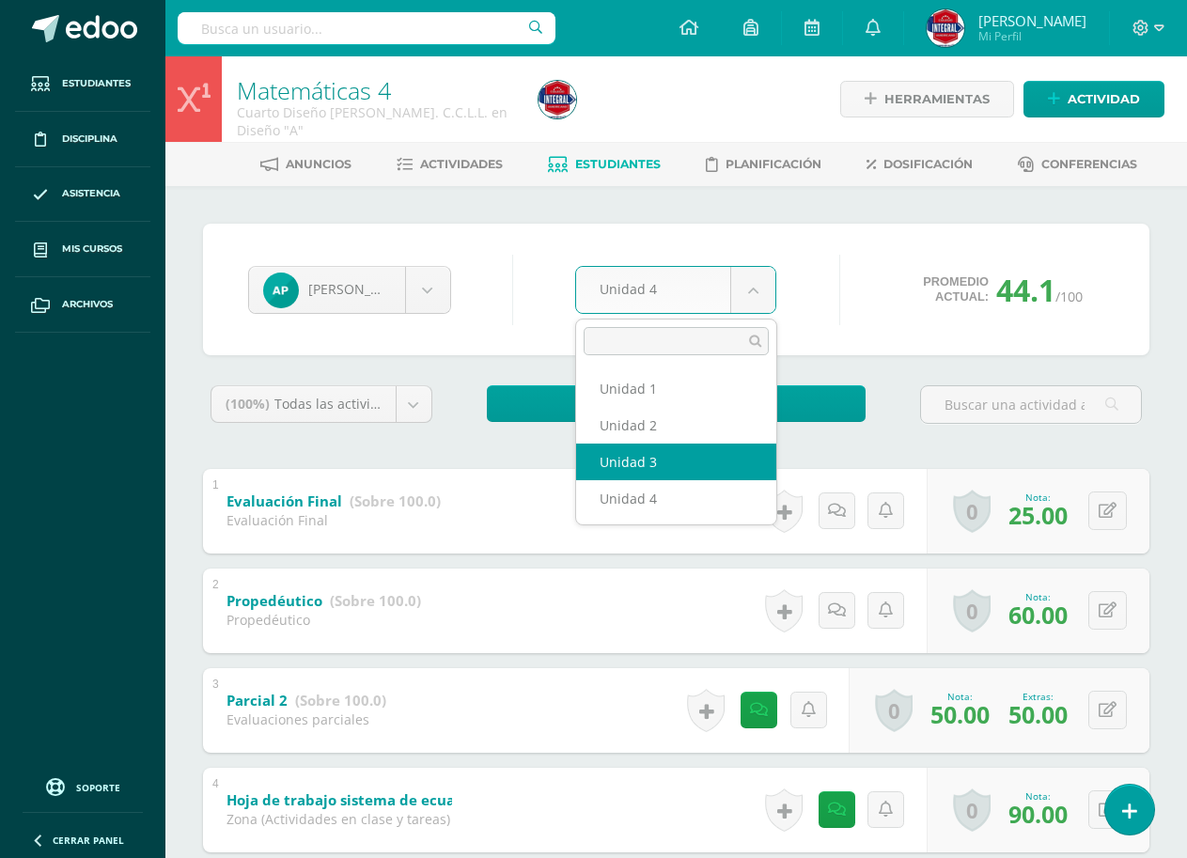
select select "Unidad 3"
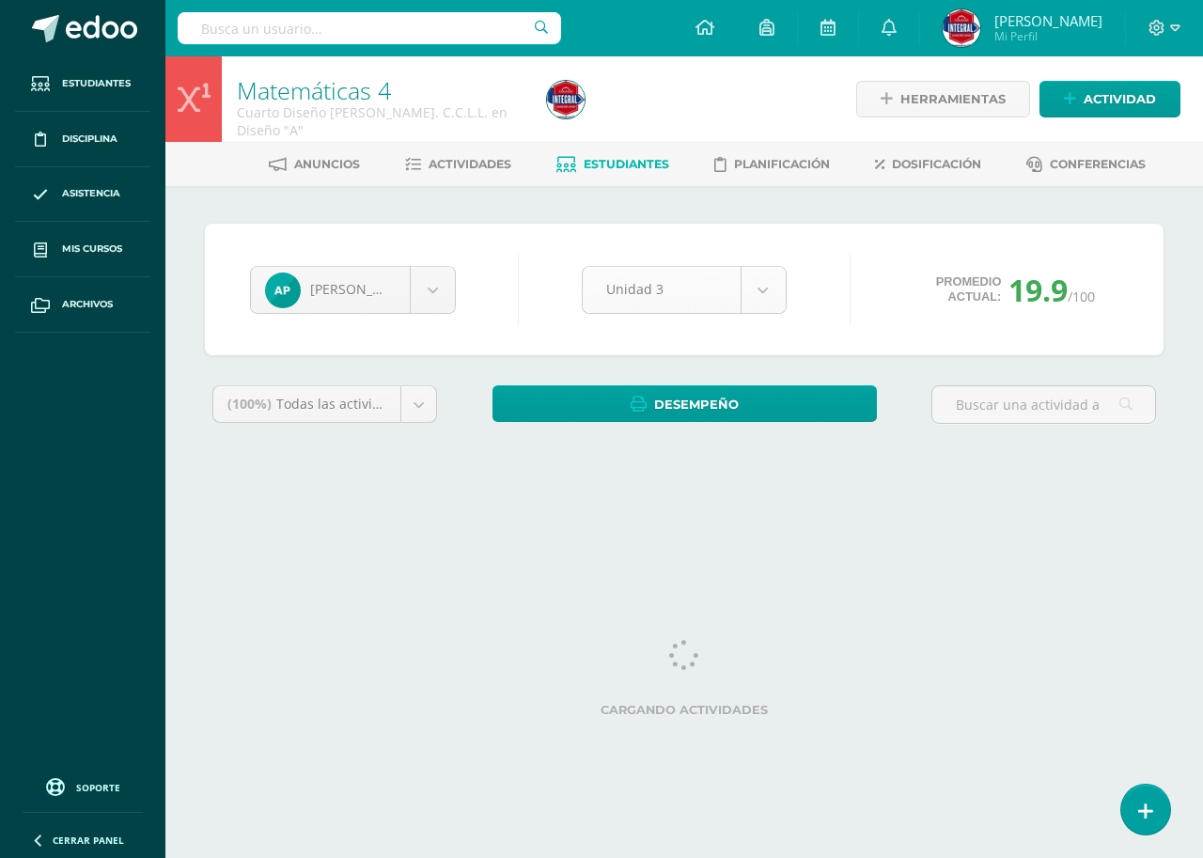
click at [714, 288] on body "Estudiantes Disciplina Asistencia Mis cursos Archivos Soporte Ayuda Reportar un…" at bounding box center [601, 253] width 1203 height 506
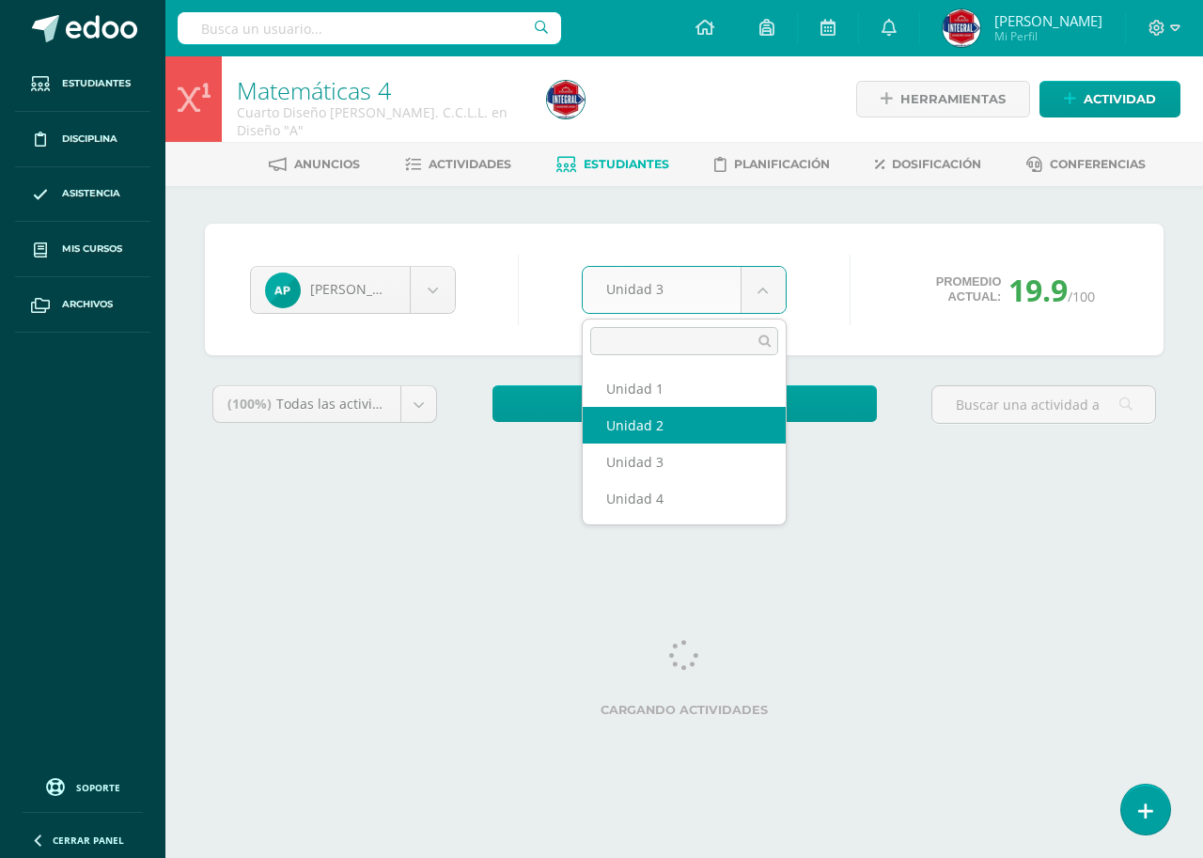
select select "Unidad 2"
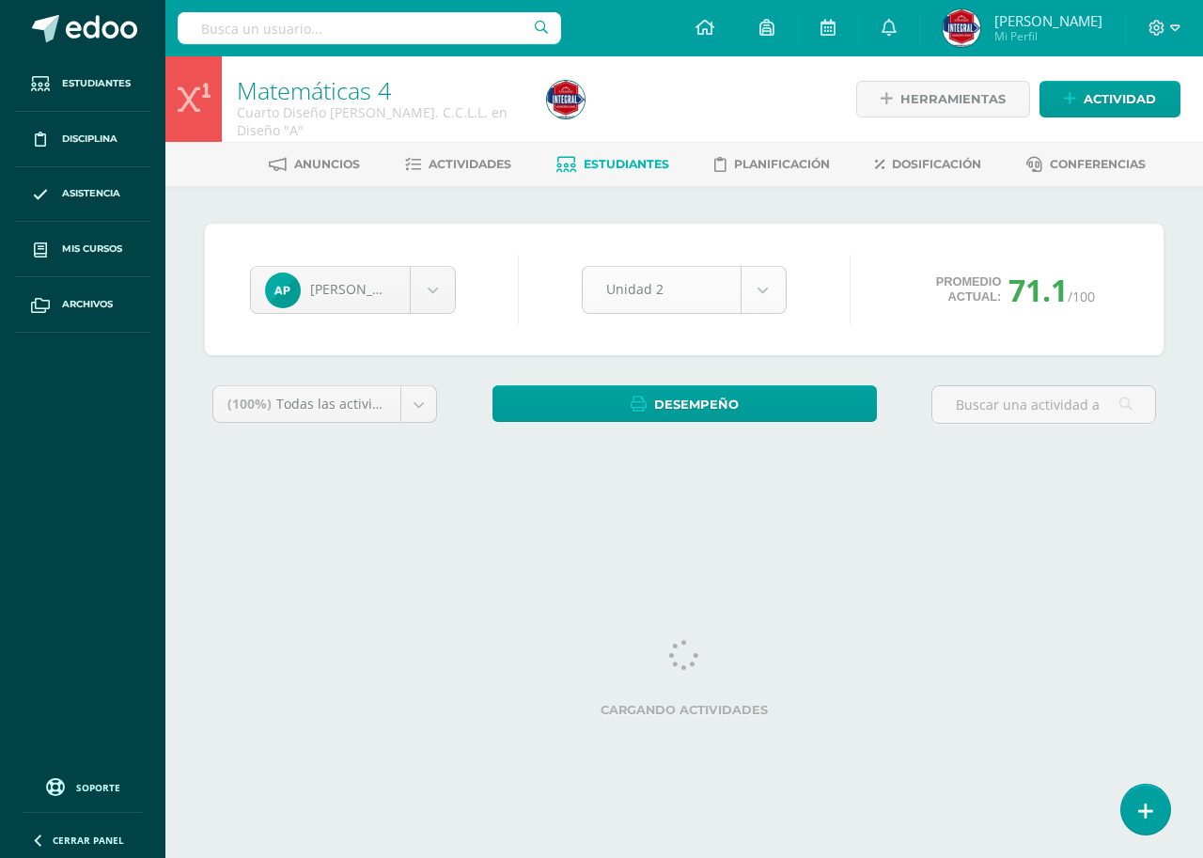
click at [705, 296] on body "Estudiantes Disciplina Asistencia Mis cursos Archivos Soporte Ayuda Reportar un…" at bounding box center [601, 253] width 1203 height 506
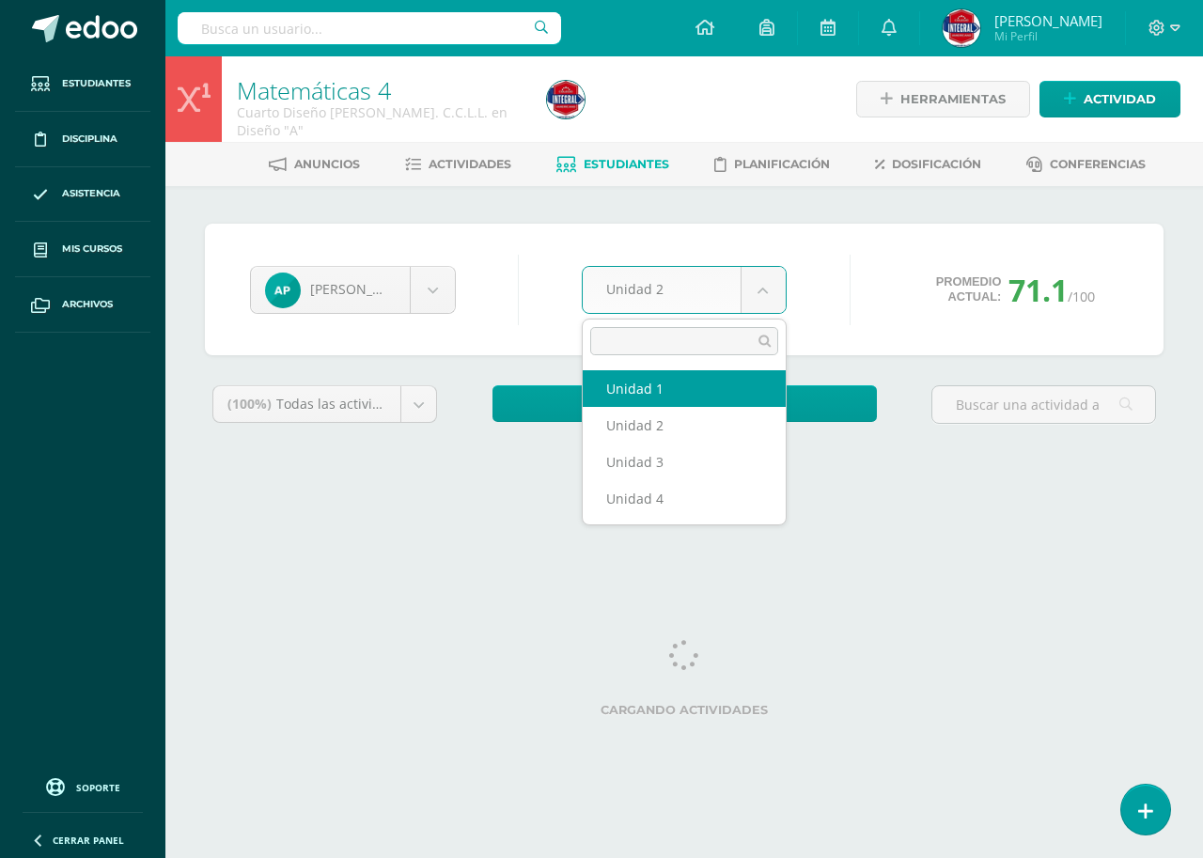
select select "Unidad 1"
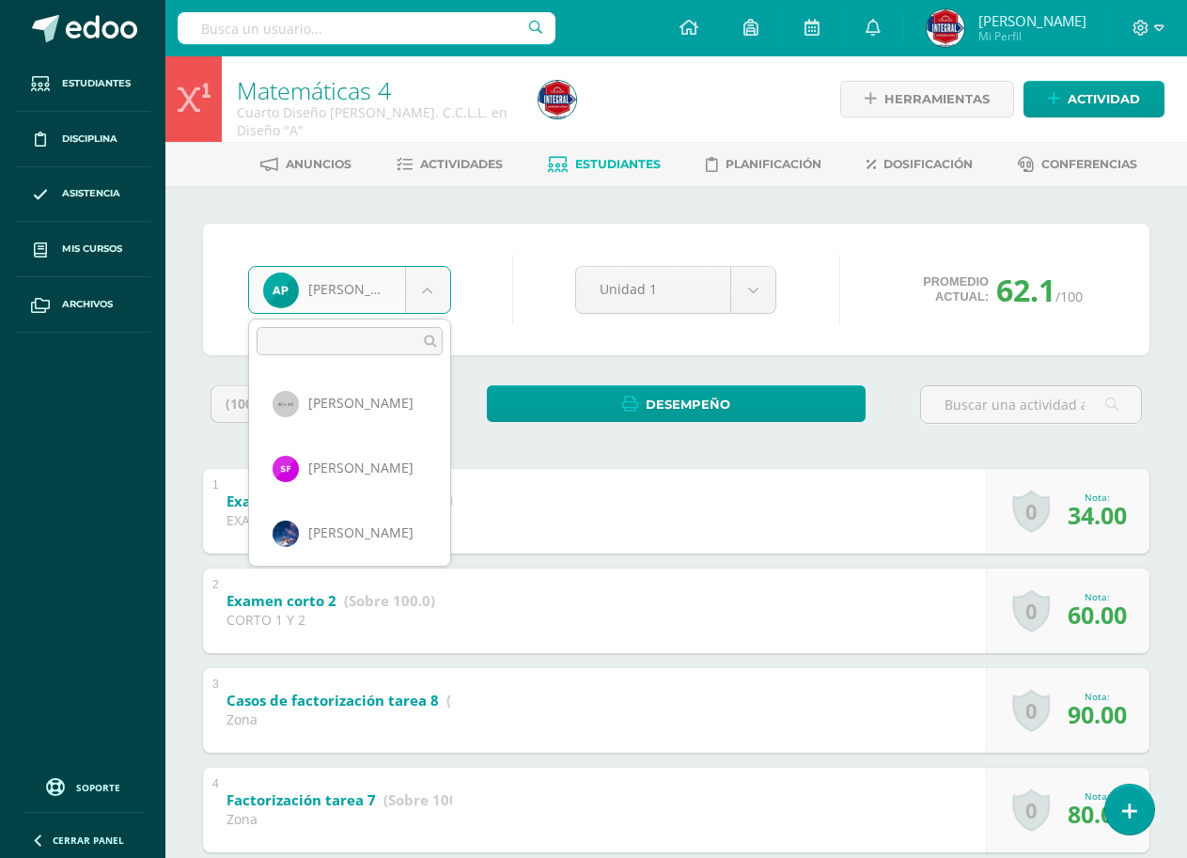
click at [404, 267] on body "Estudiantes Disciplina Asistencia Mis cursos Archivos Soporte Ayuda Reportar un…" at bounding box center [593, 784] width 1187 height 1568
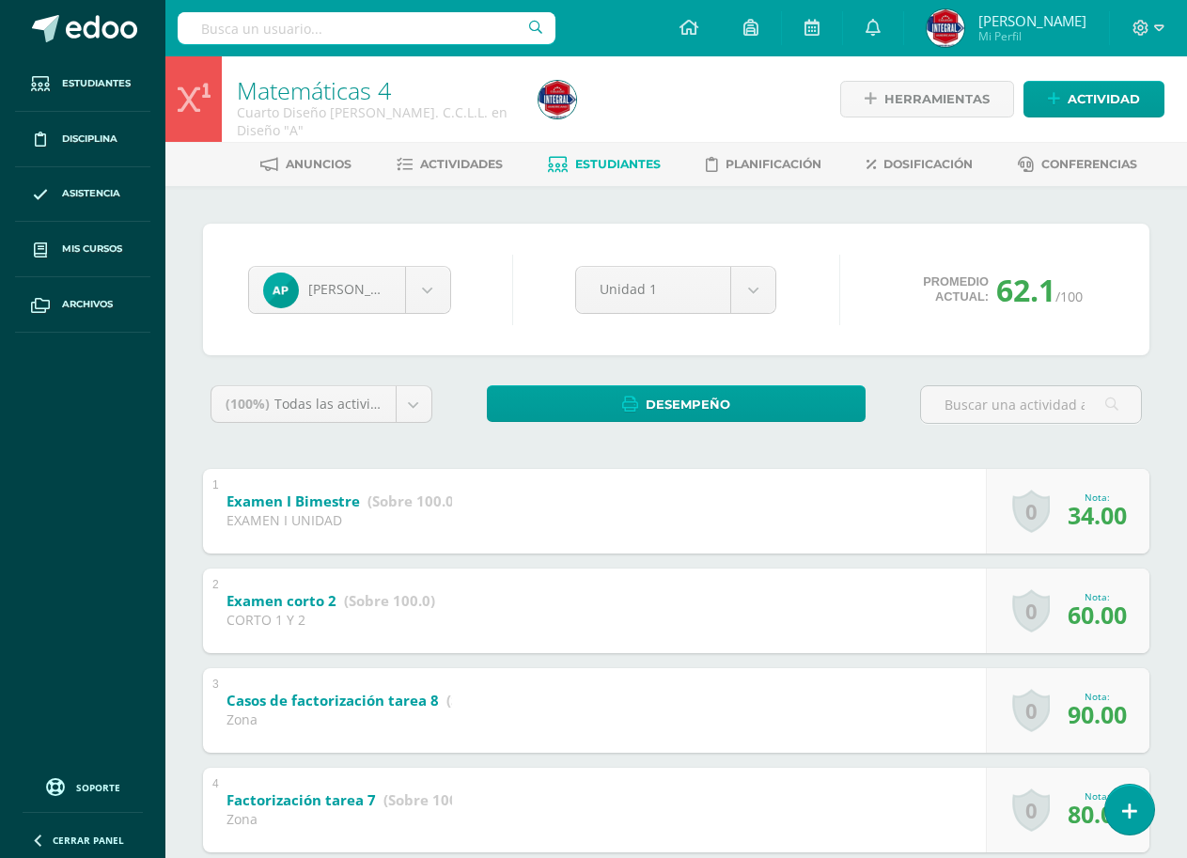
click at [414, 258] on body "Estudiantes Disciplina Asistencia Mis cursos Archivos Soporte Ayuda Reportar un…" at bounding box center [593, 784] width 1187 height 1568
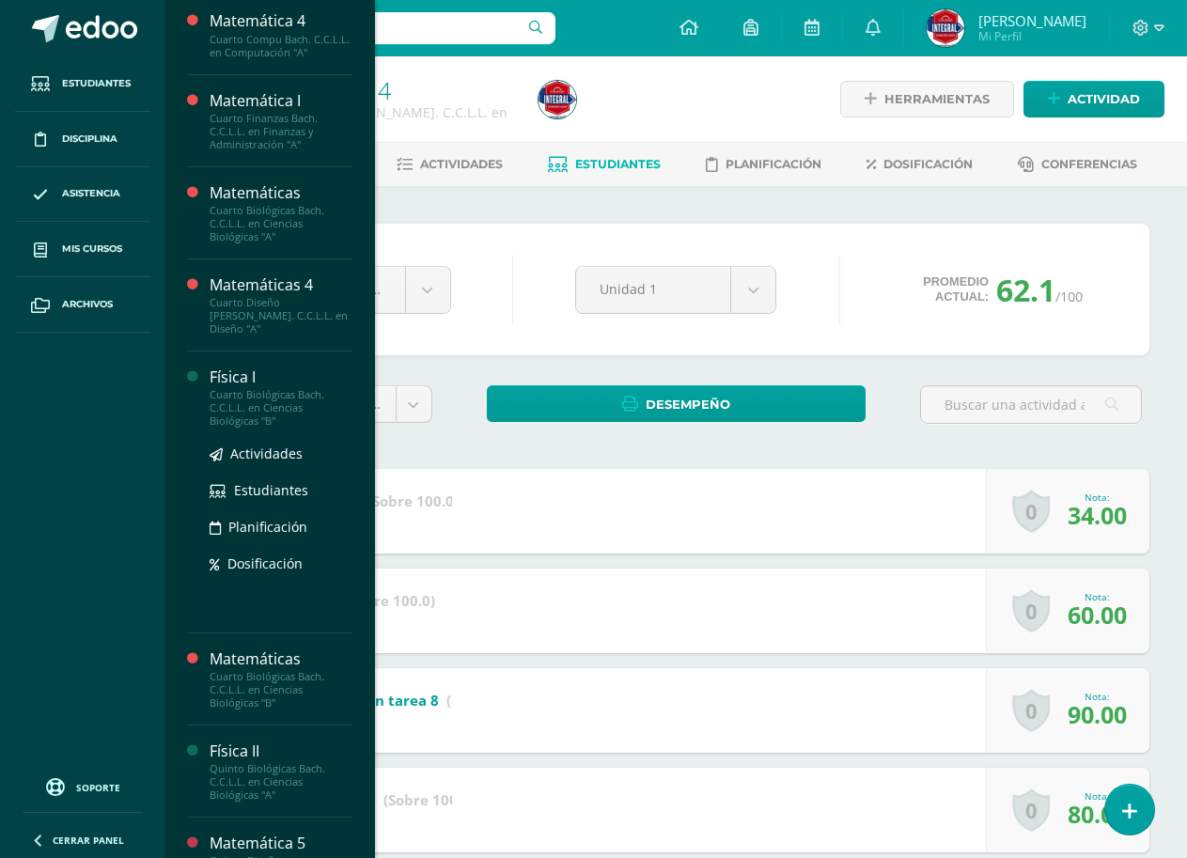
scroll to position [376, 0]
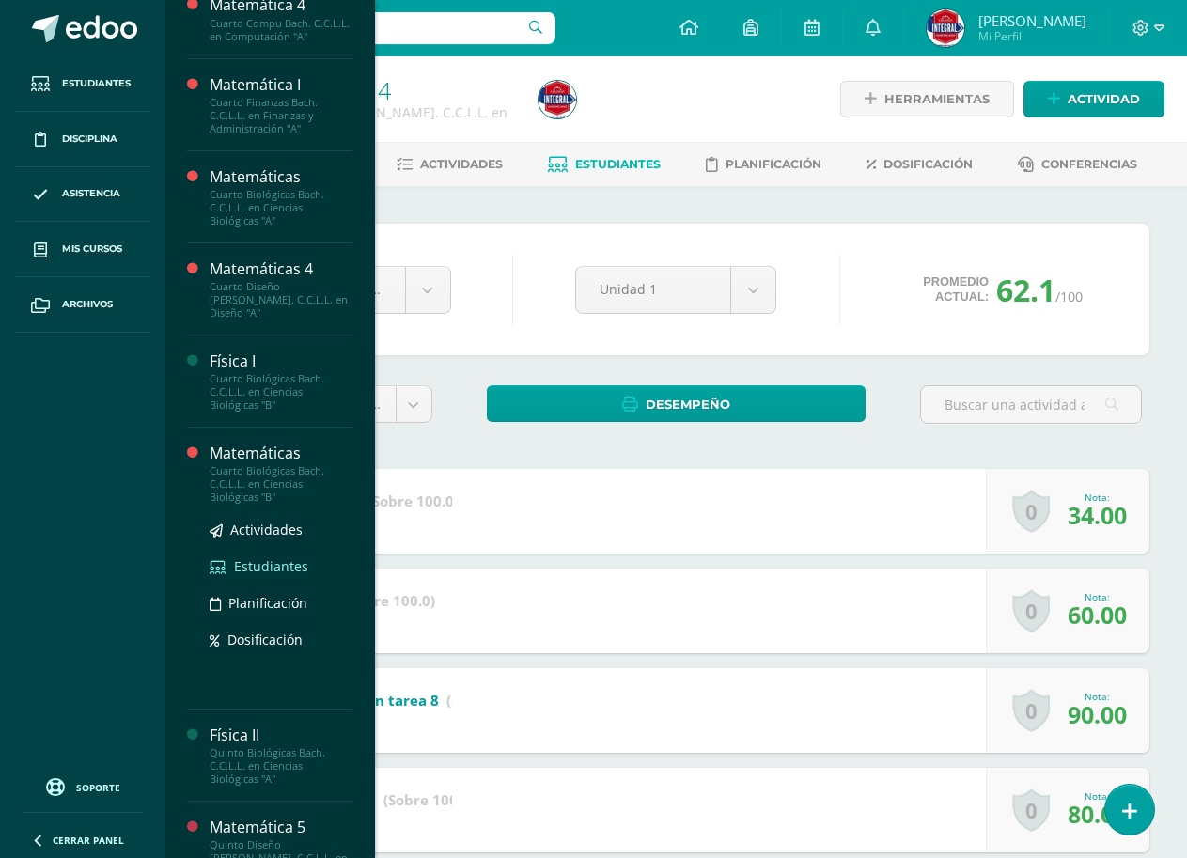
click at [241, 557] on span "Estudiantes" at bounding box center [271, 566] width 74 height 18
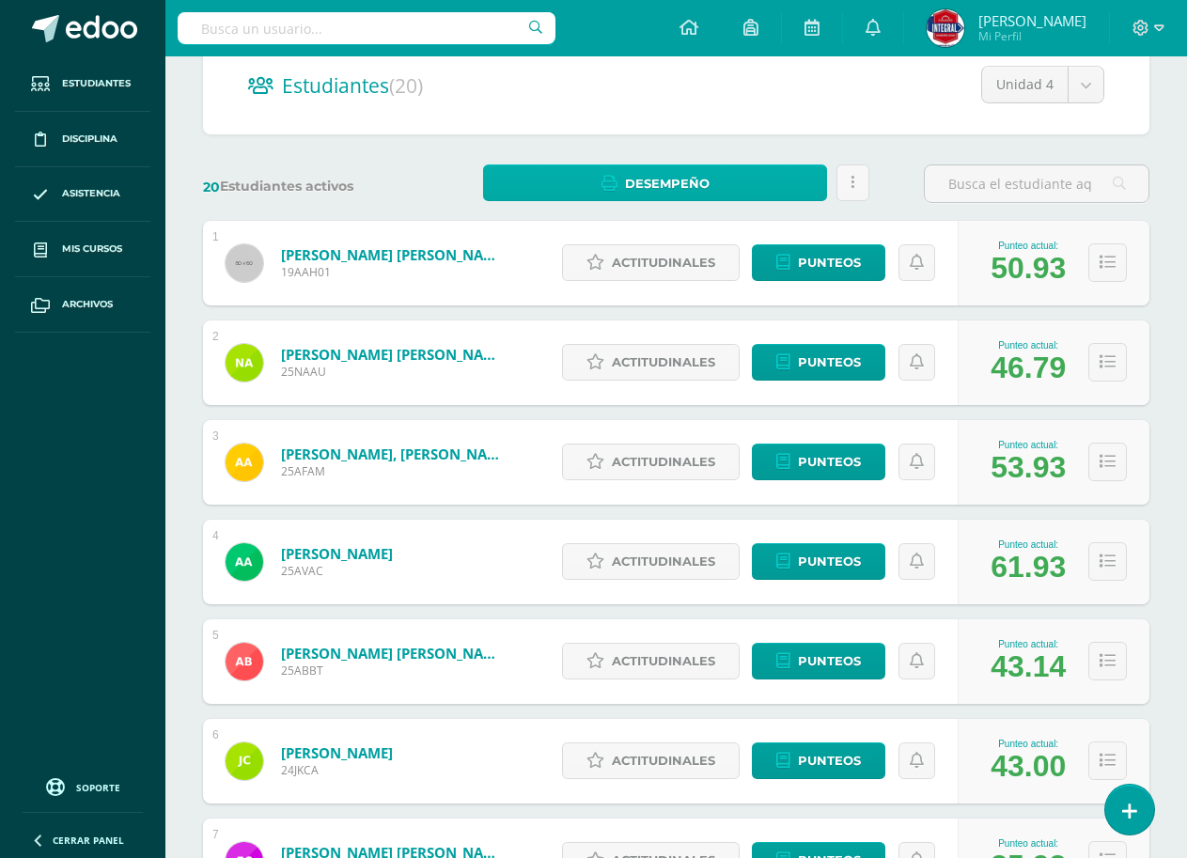
scroll to position [282, 0]
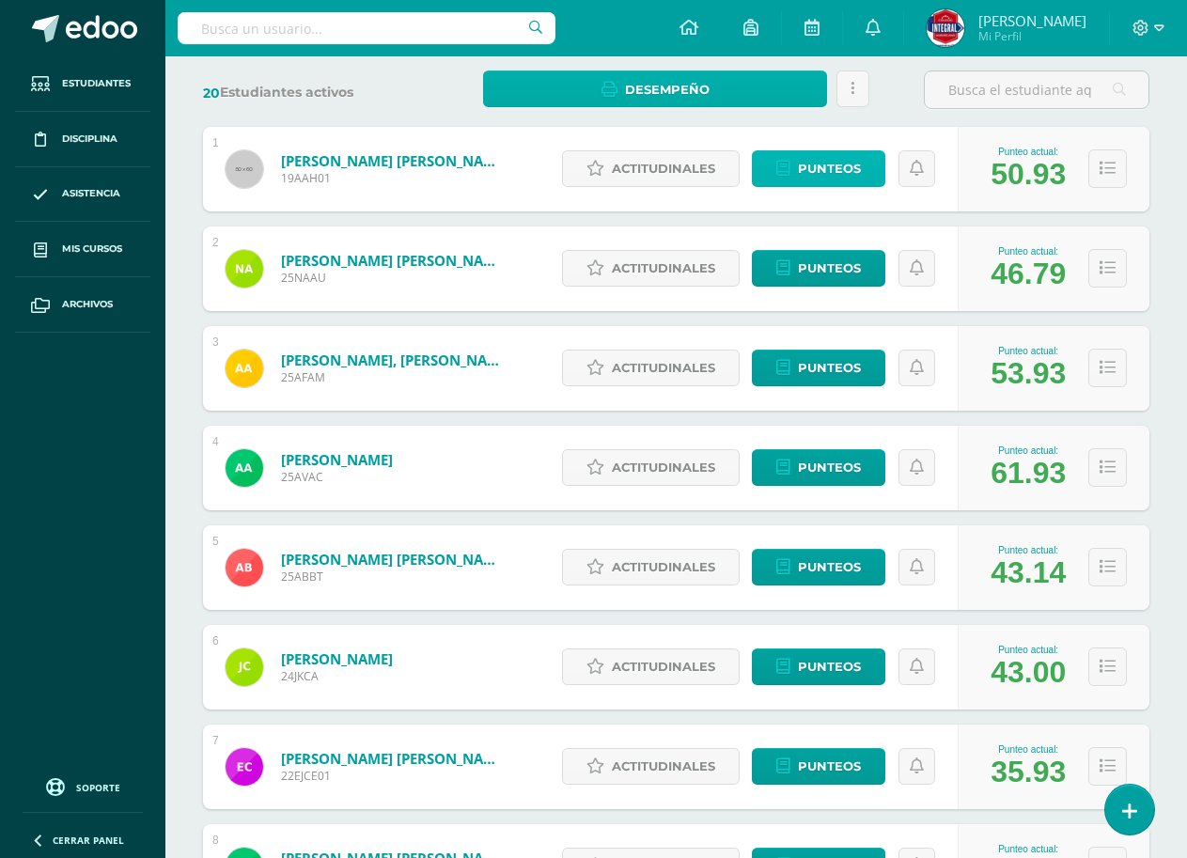
click at [790, 177] on icon at bounding box center [783, 169] width 14 height 16
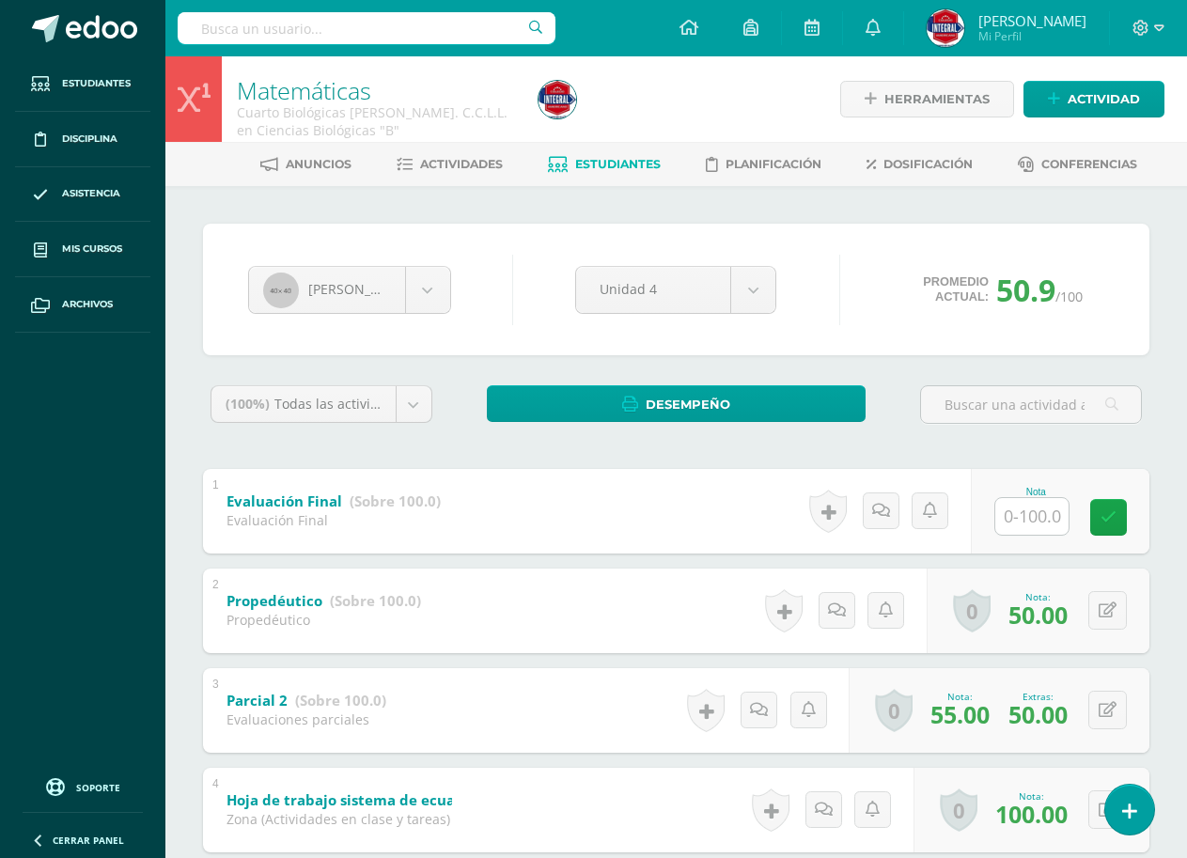
click at [600, 173] on link "Estudiantes" at bounding box center [604, 164] width 113 height 30
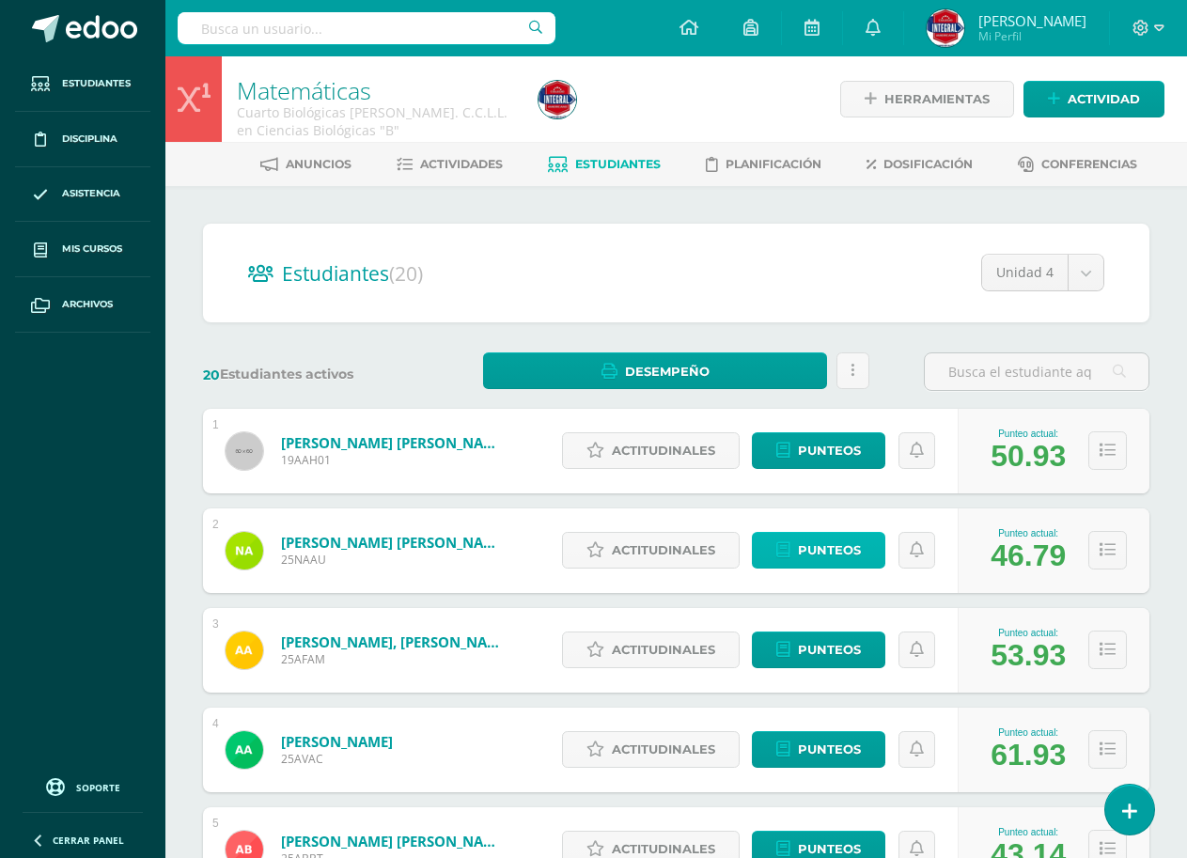
click at [856, 554] on span "Punteos" at bounding box center [829, 550] width 63 height 35
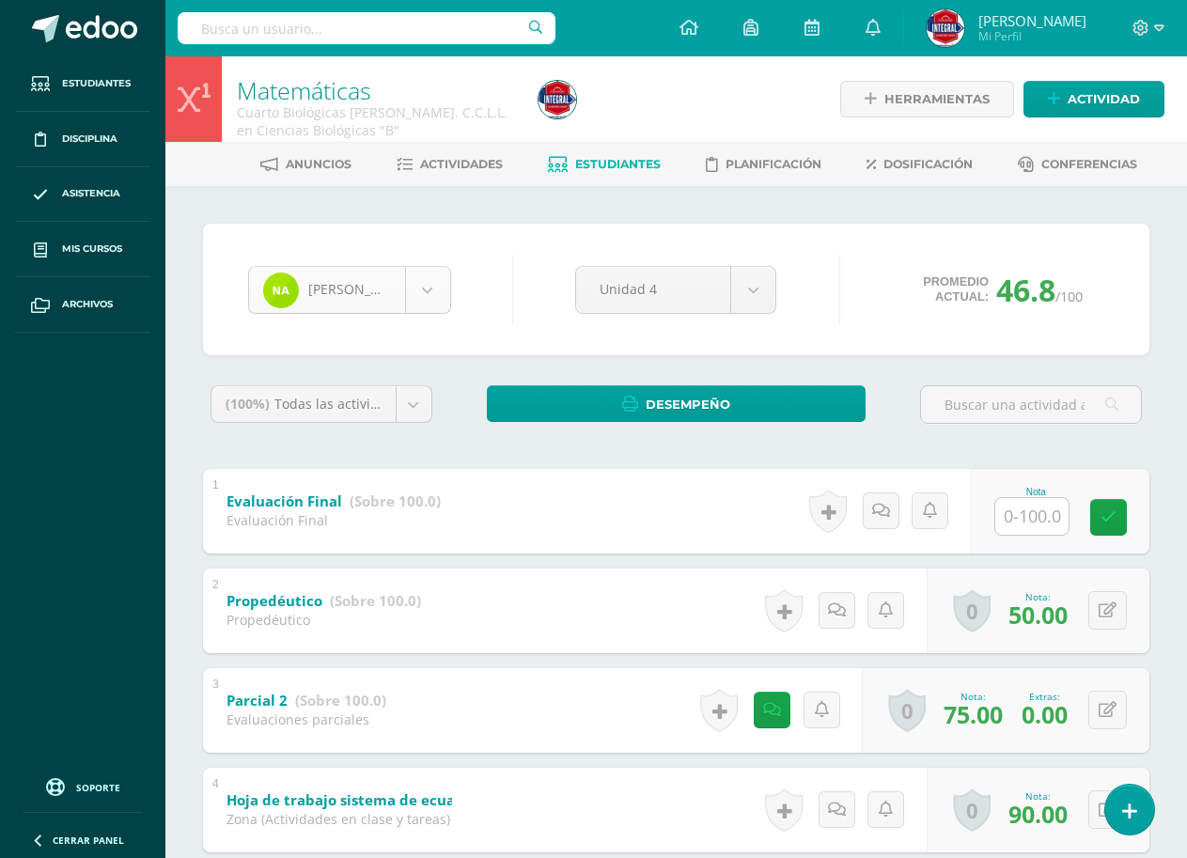
click at [362, 288] on body "Estudiantes Disciplina Asistencia Mis cursos Archivos Soporte Ayuda Reportar un…" at bounding box center [593, 837] width 1187 height 1674
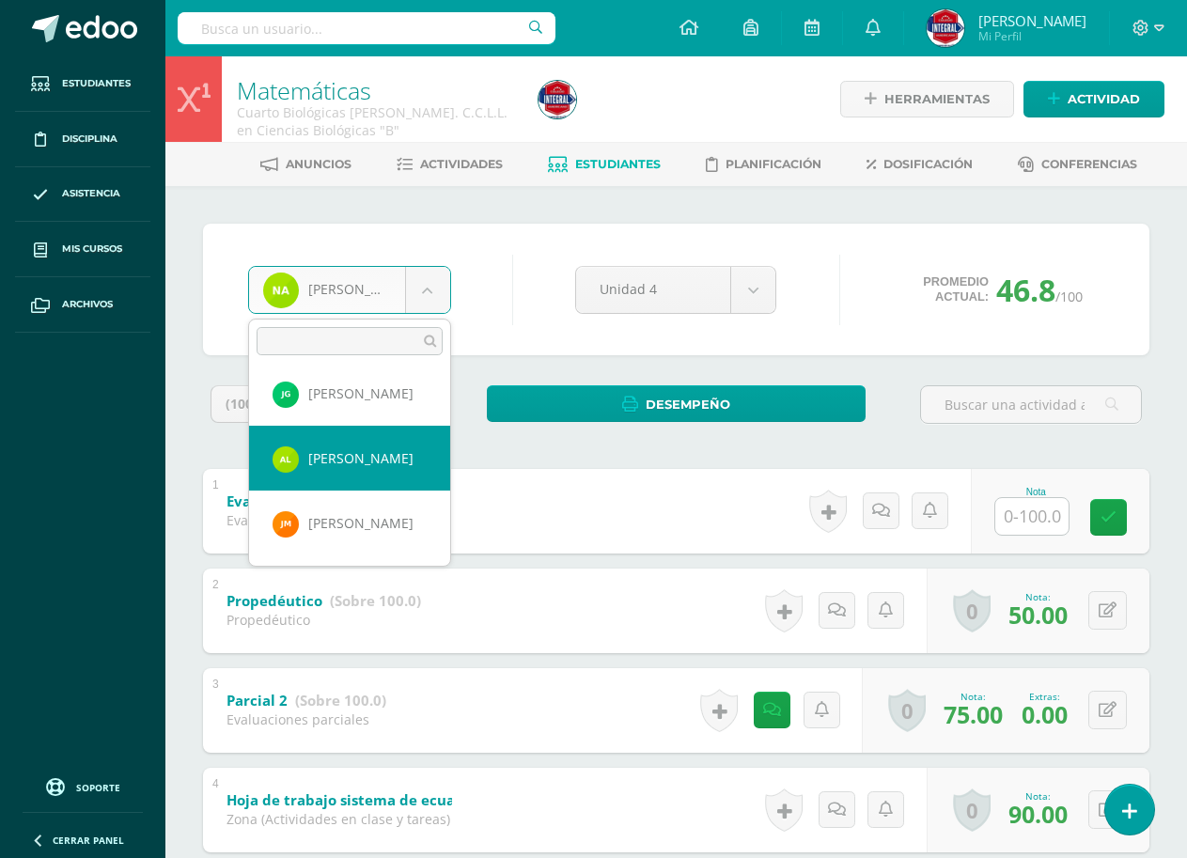
scroll to position [656, 0]
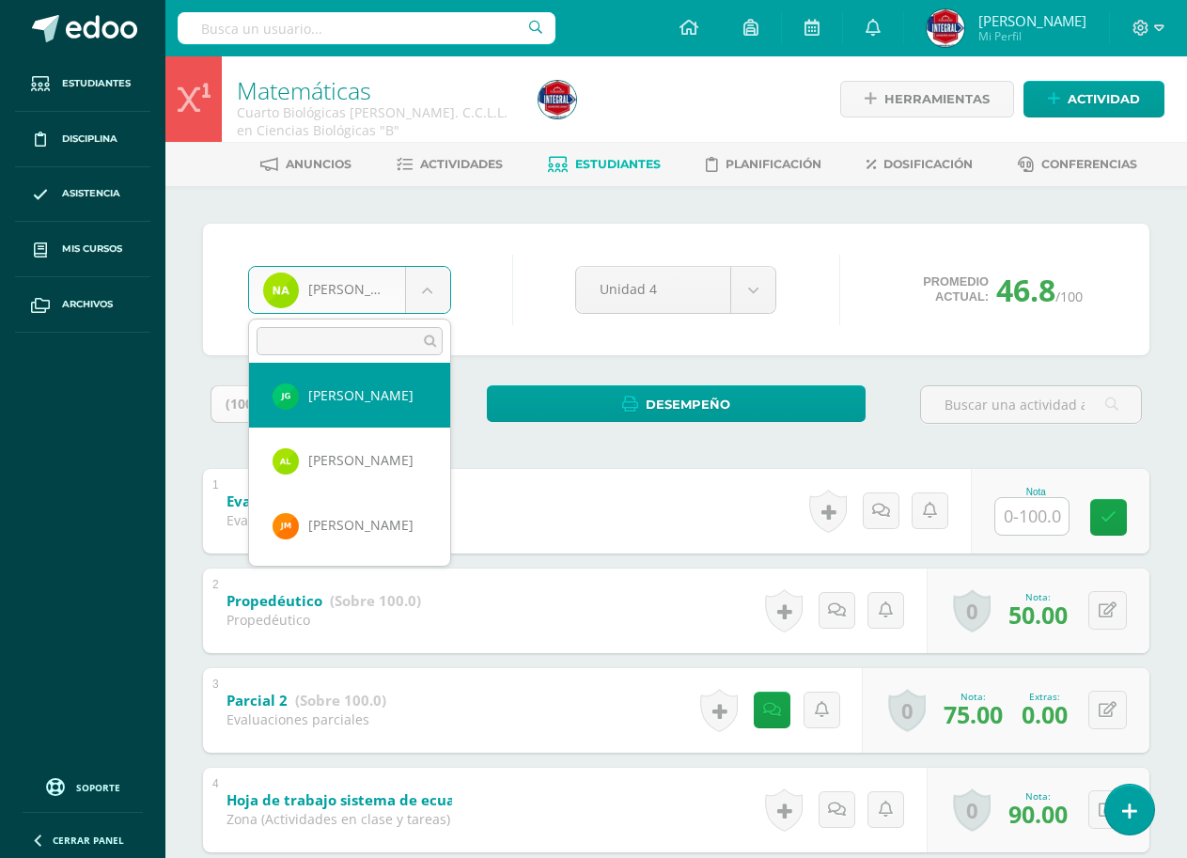
select select "2831"
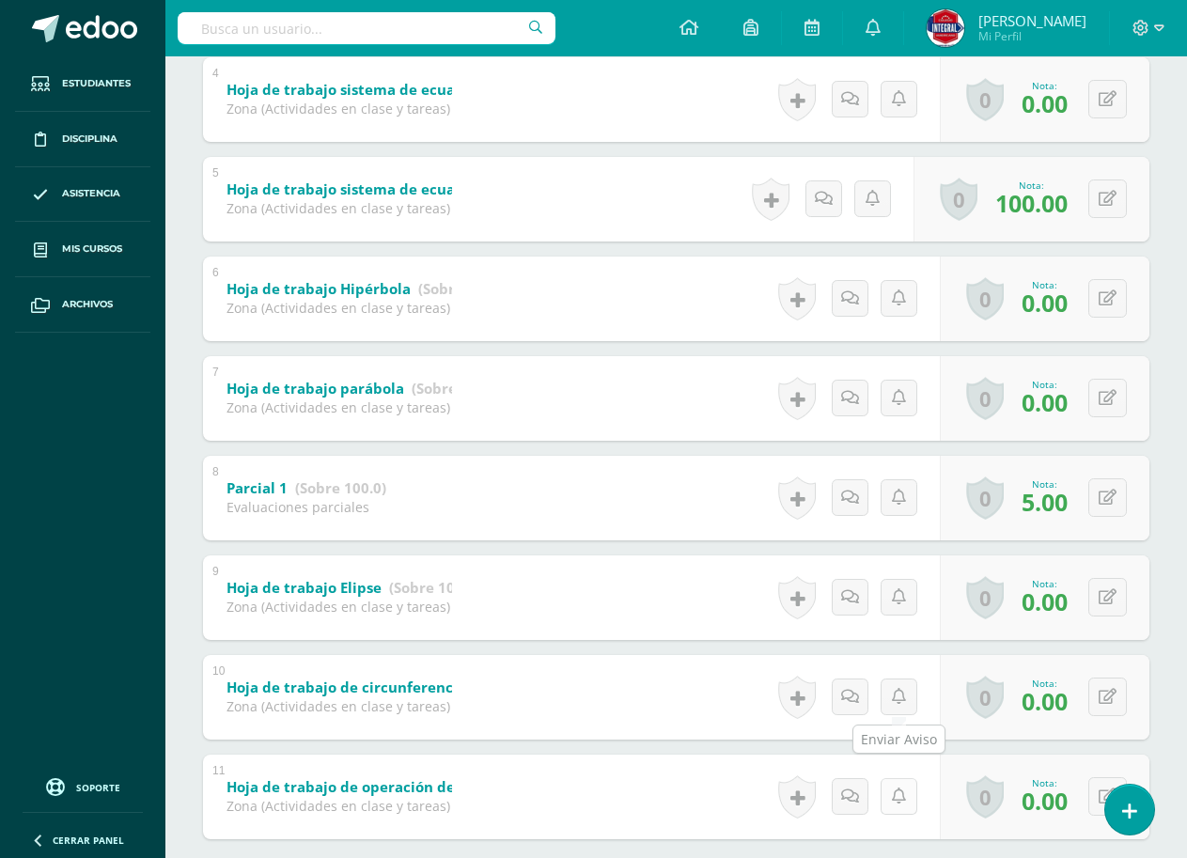
scroll to position [804, 0]
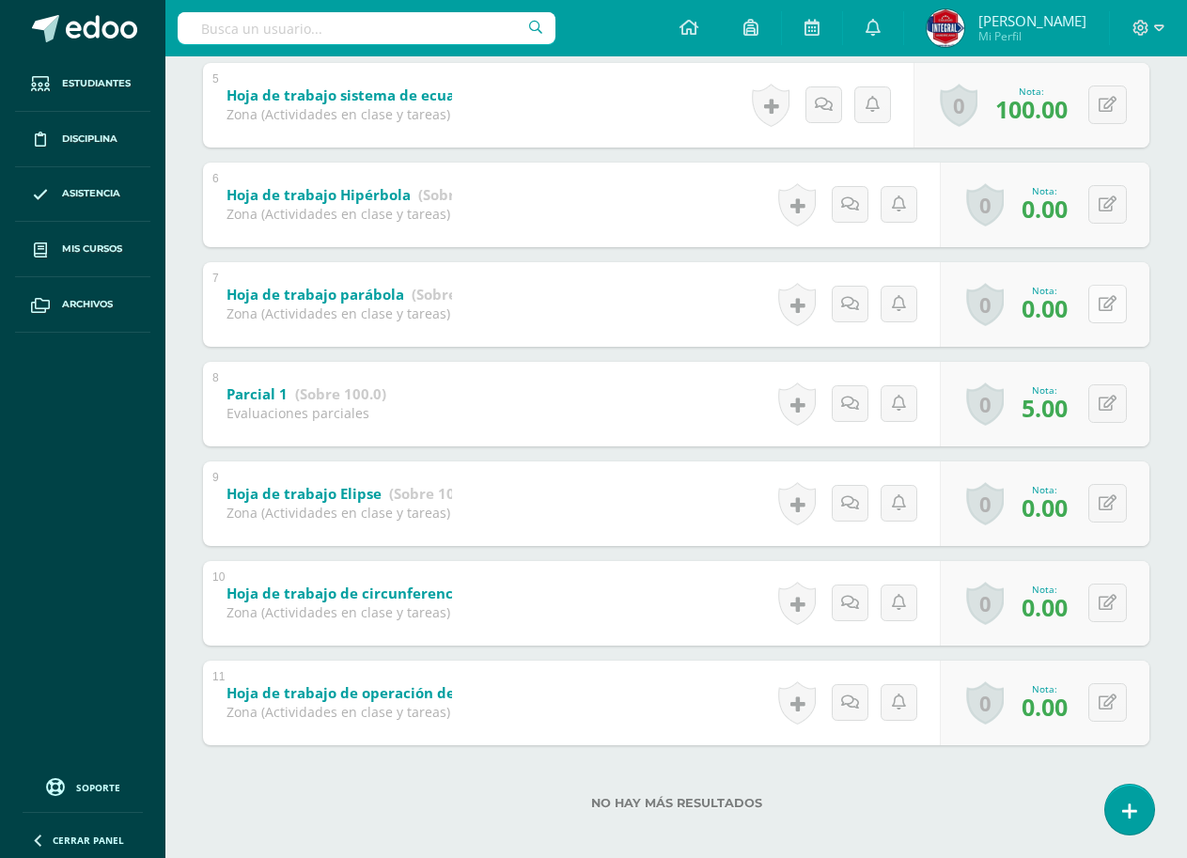
click at [1113, 313] on button at bounding box center [1107, 304] width 39 height 39
type input "60"
click at [1101, 199] on button at bounding box center [1119, 204] width 39 height 39
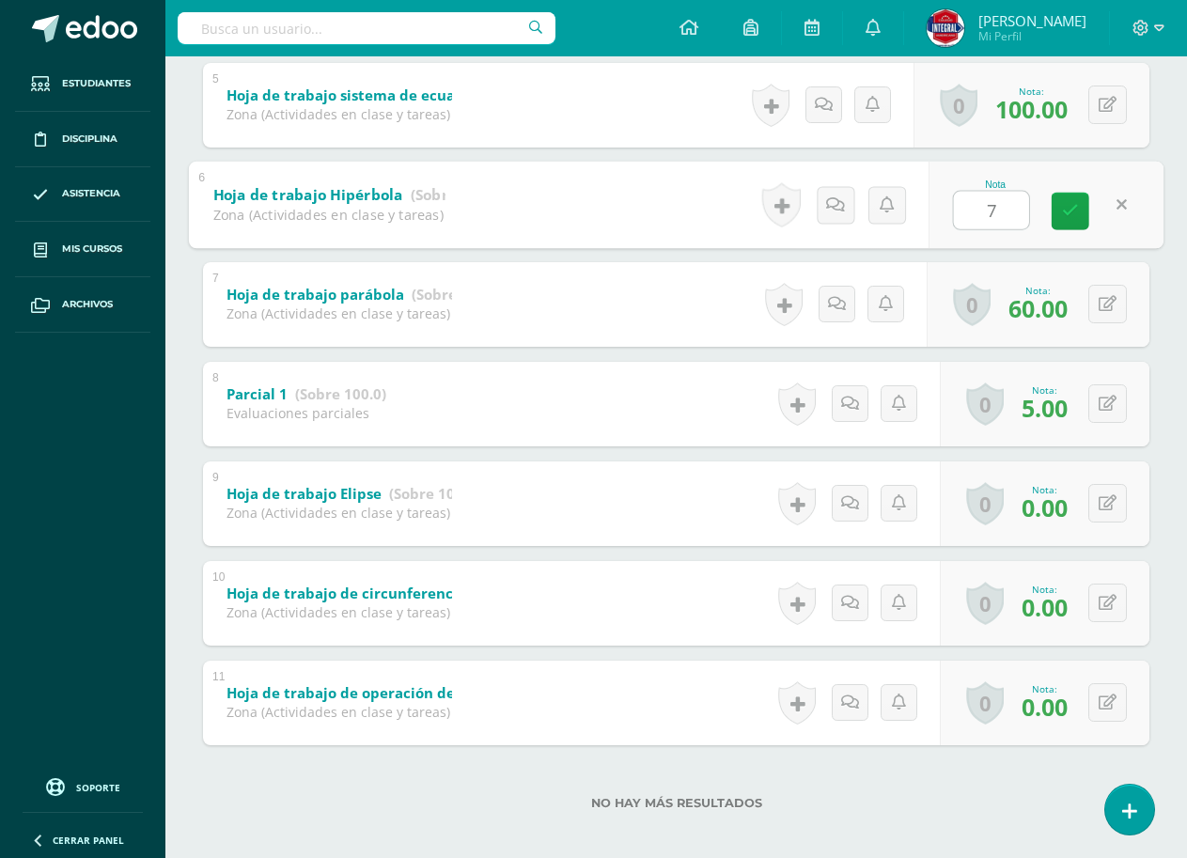
type input "70"
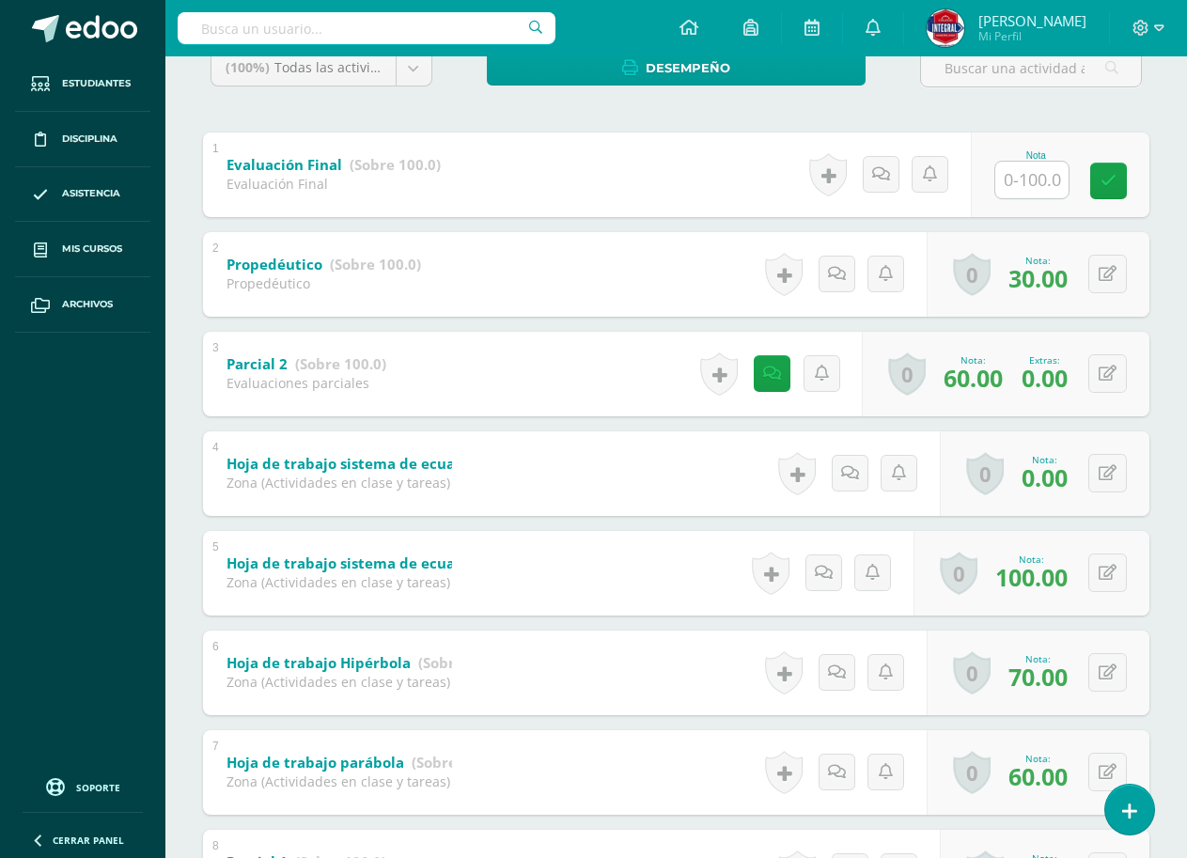
scroll to position [334, 0]
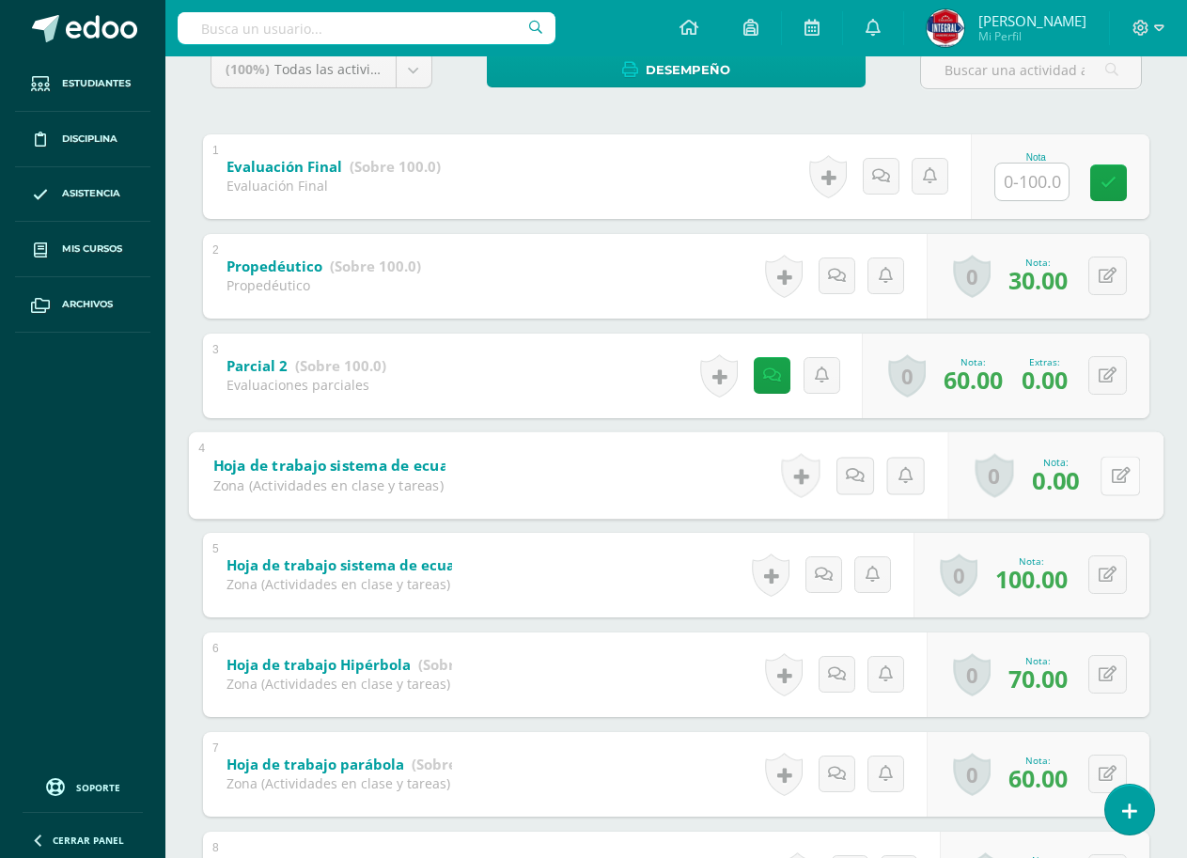
click at [1106, 477] on button at bounding box center [1119, 475] width 39 height 39
type input "85"
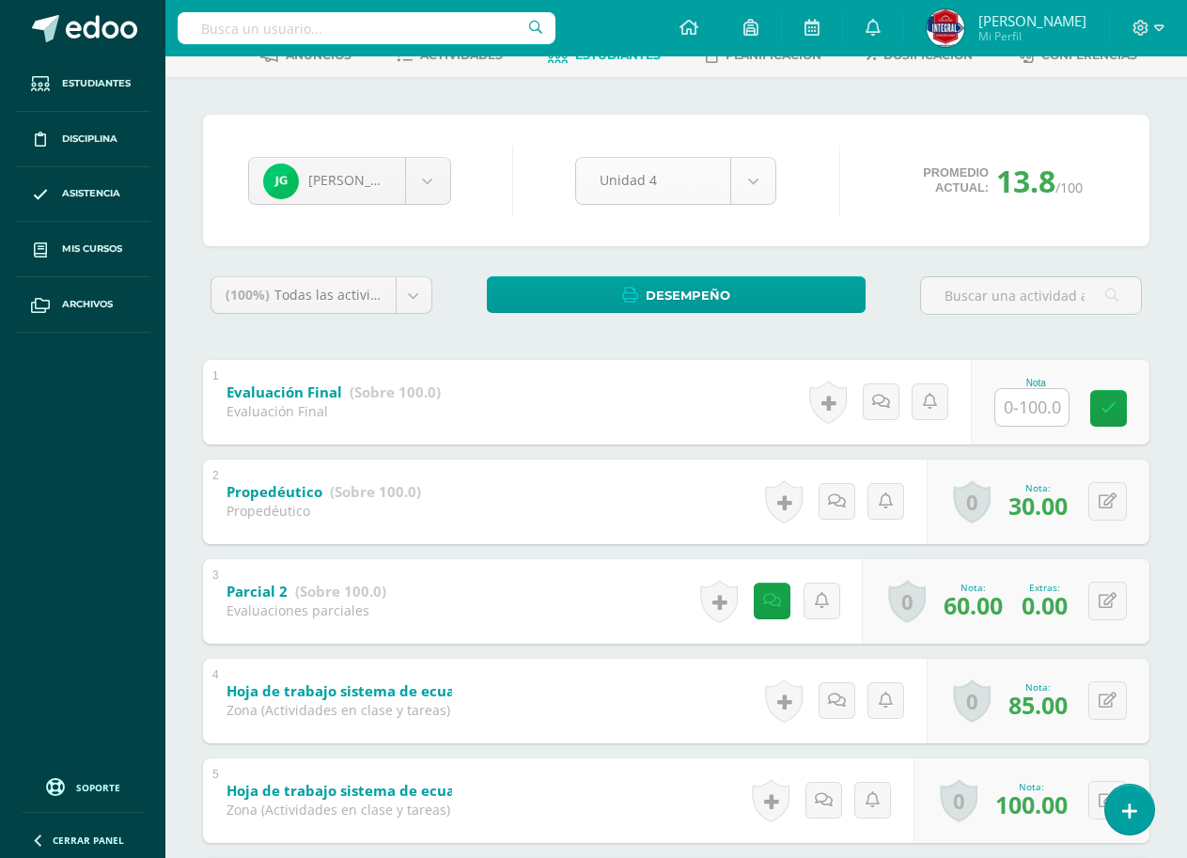
scroll to position [0, 0]
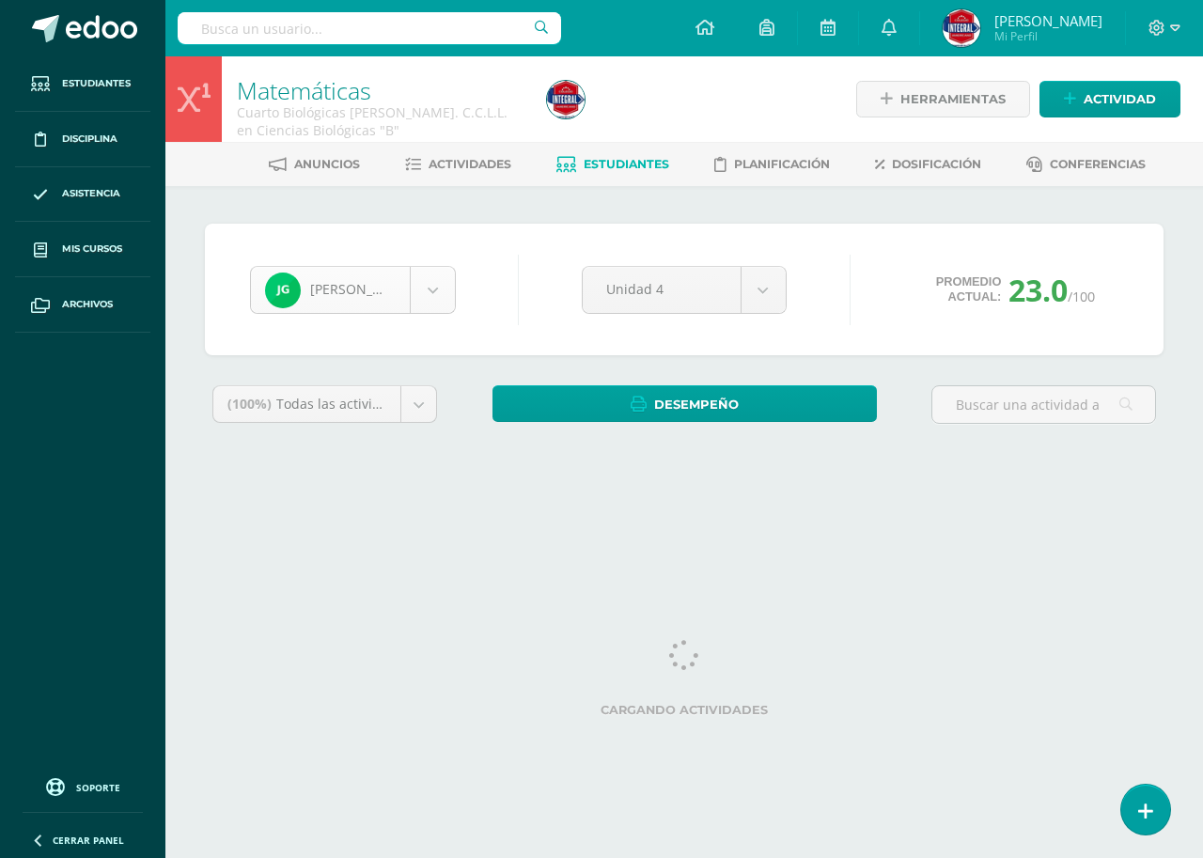
click at [402, 293] on body "Estudiantes Disciplina Asistencia Mis cursos Archivos Soporte Ayuda Reportar un…" at bounding box center [601, 253] width 1203 height 506
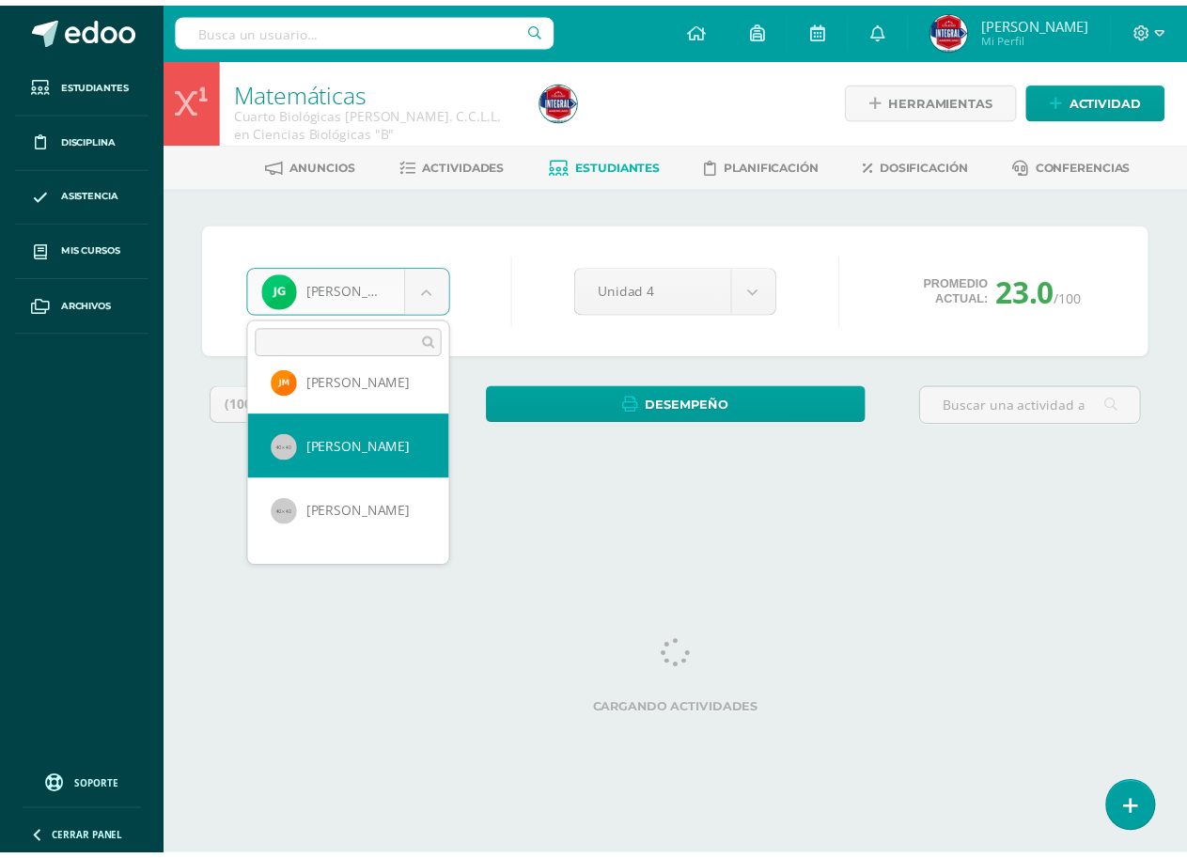
scroll to position [893, 0]
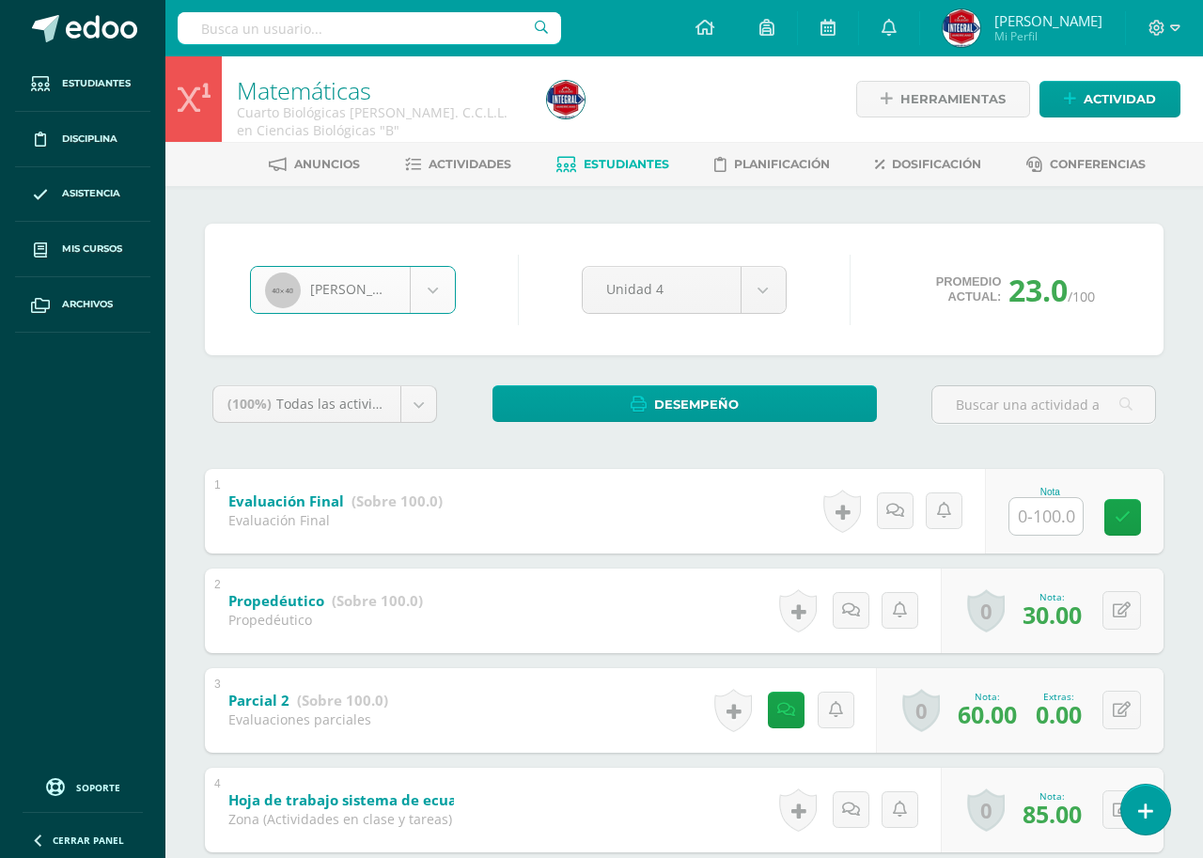
select select "1106"
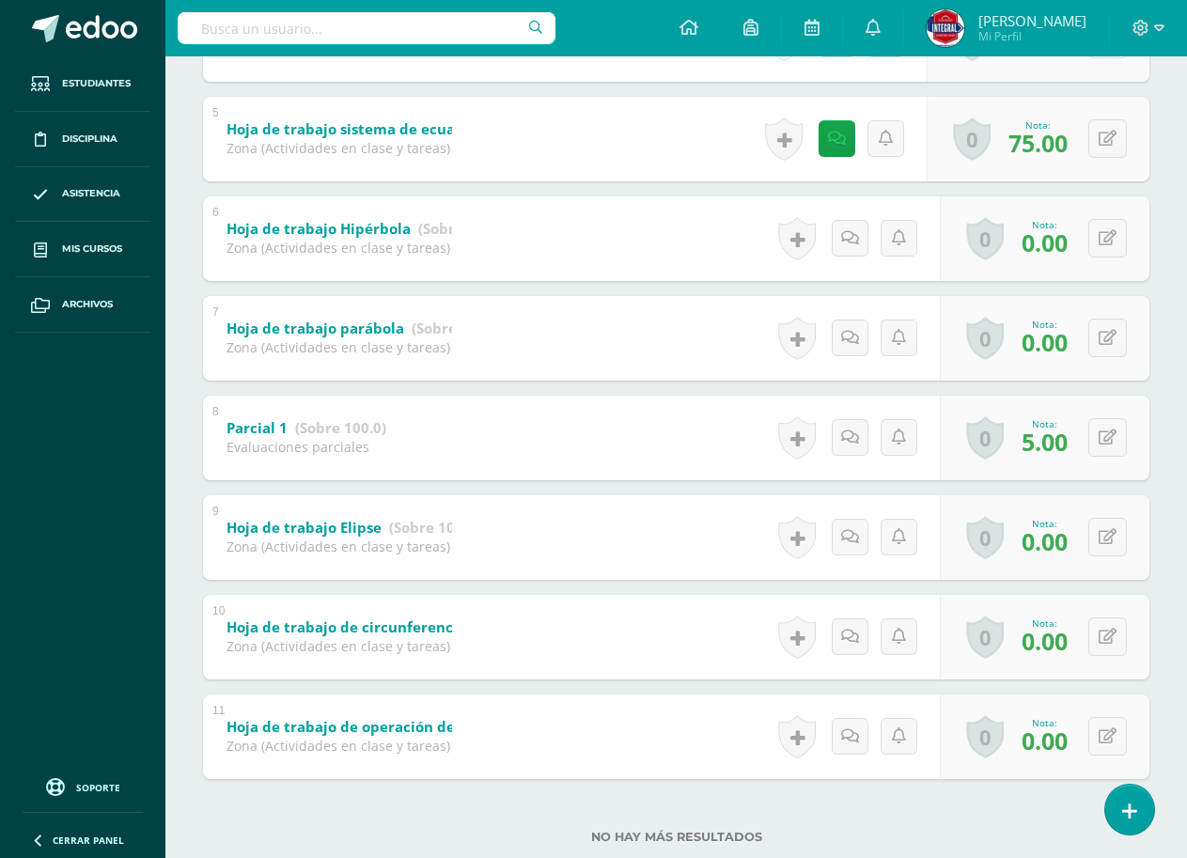
scroll to position [804, 0]
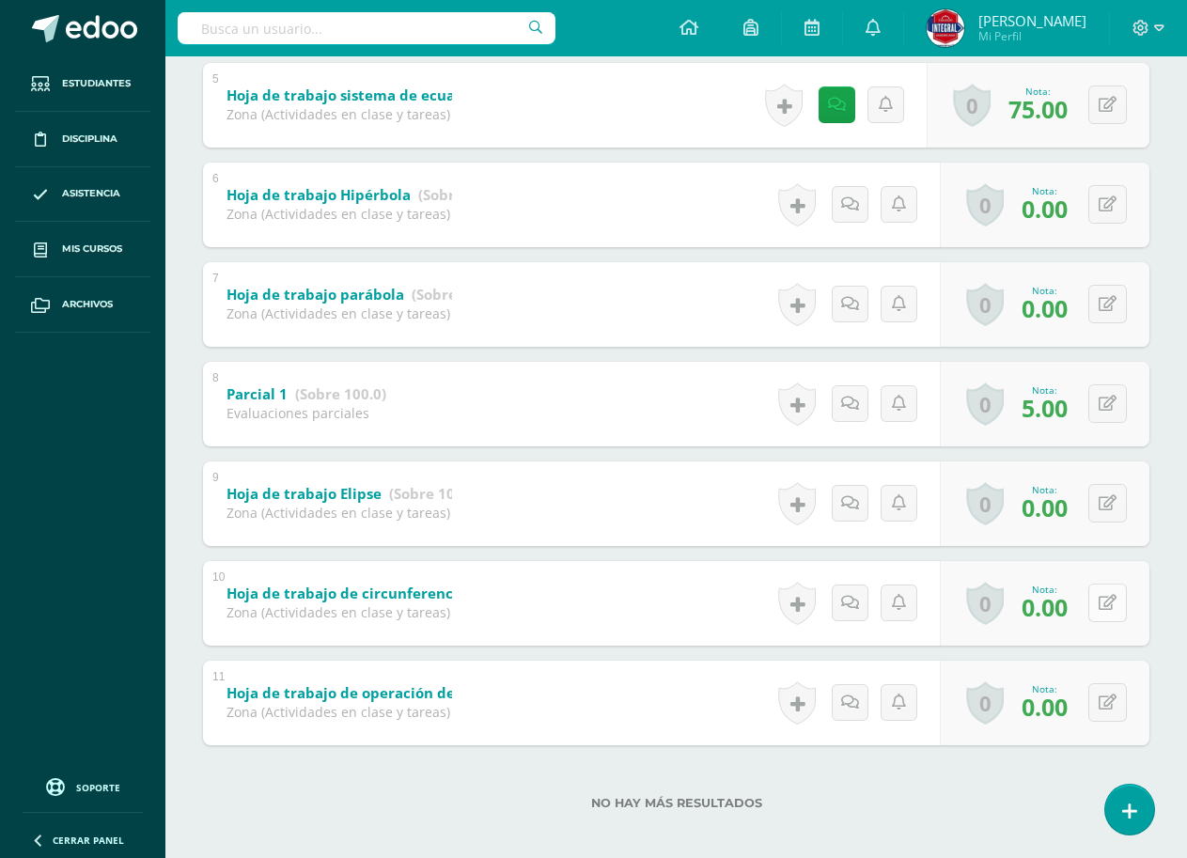
click at [1119, 607] on button at bounding box center [1107, 602] width 39 height 39
type input "60"
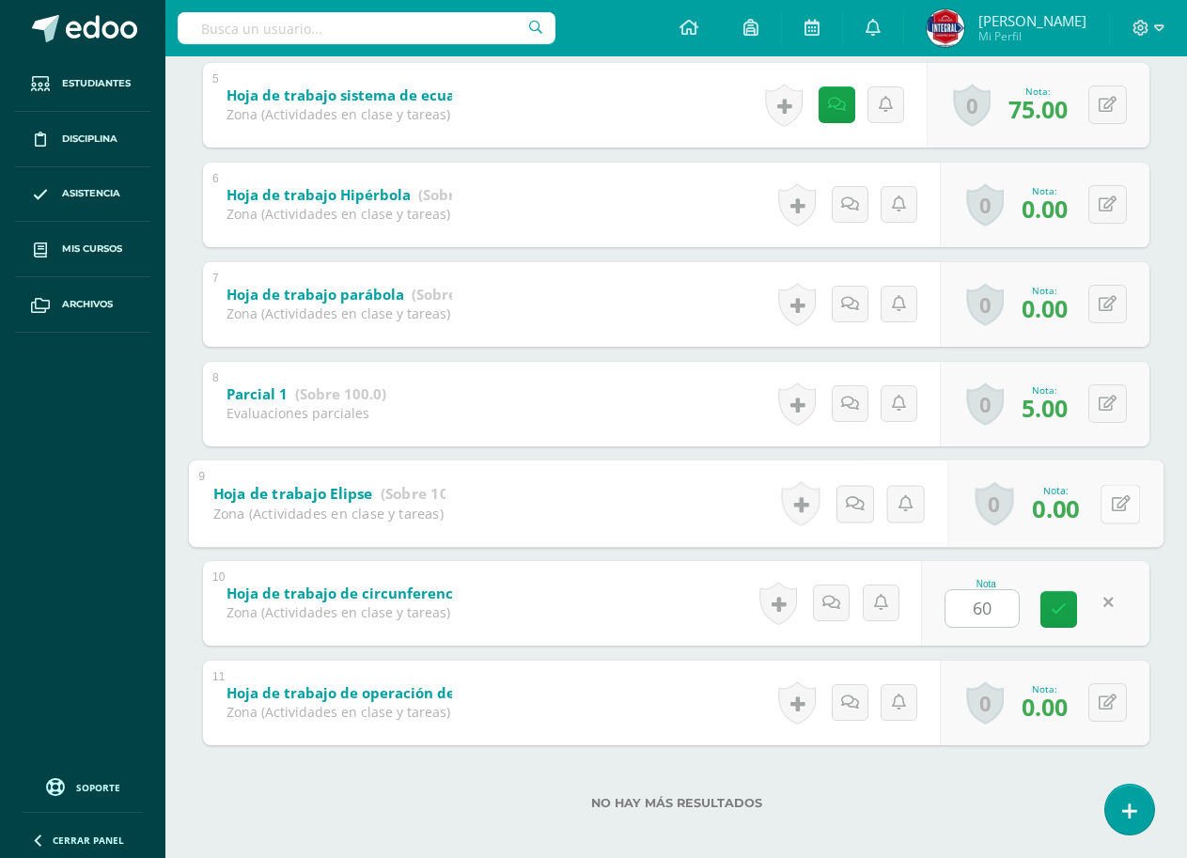
click at [1111, 504] on icon at bounding box center [1120, 503] width 19 height 16
type input "60"
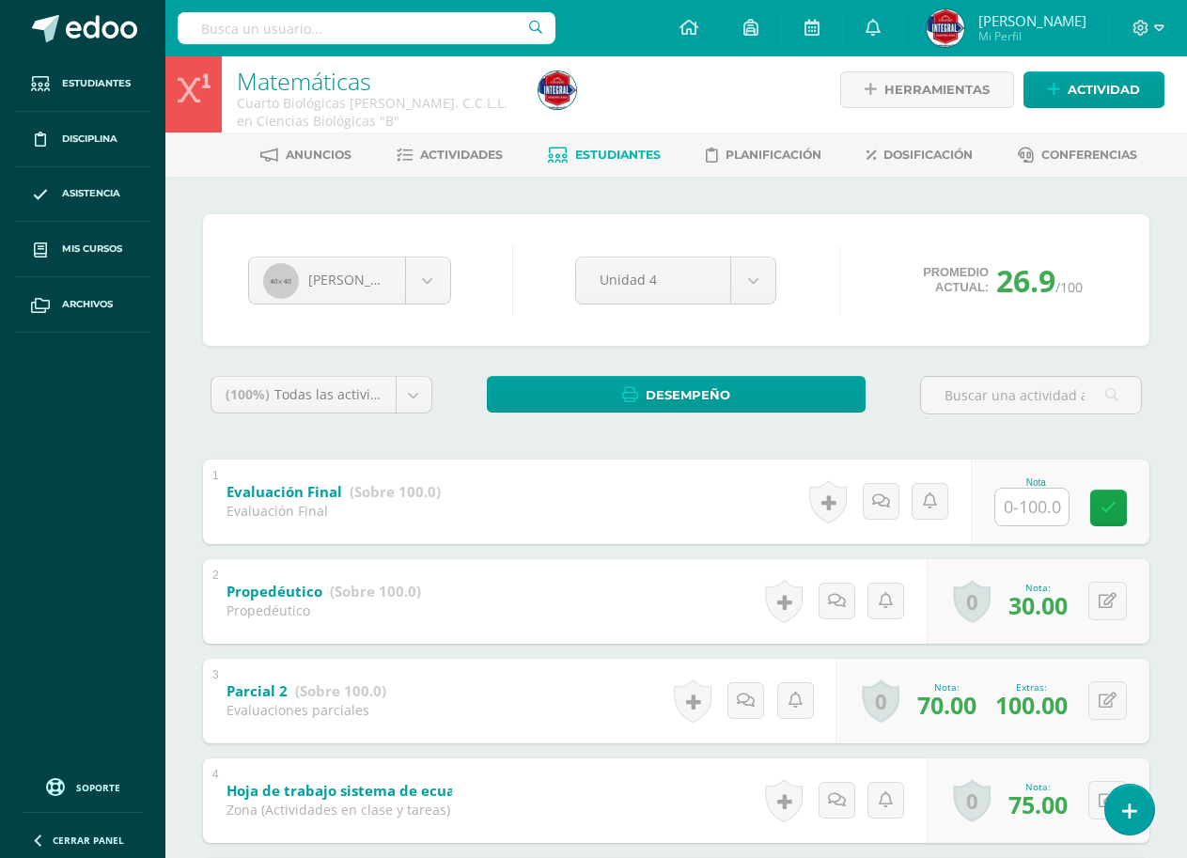
scroll to position [0, 0]
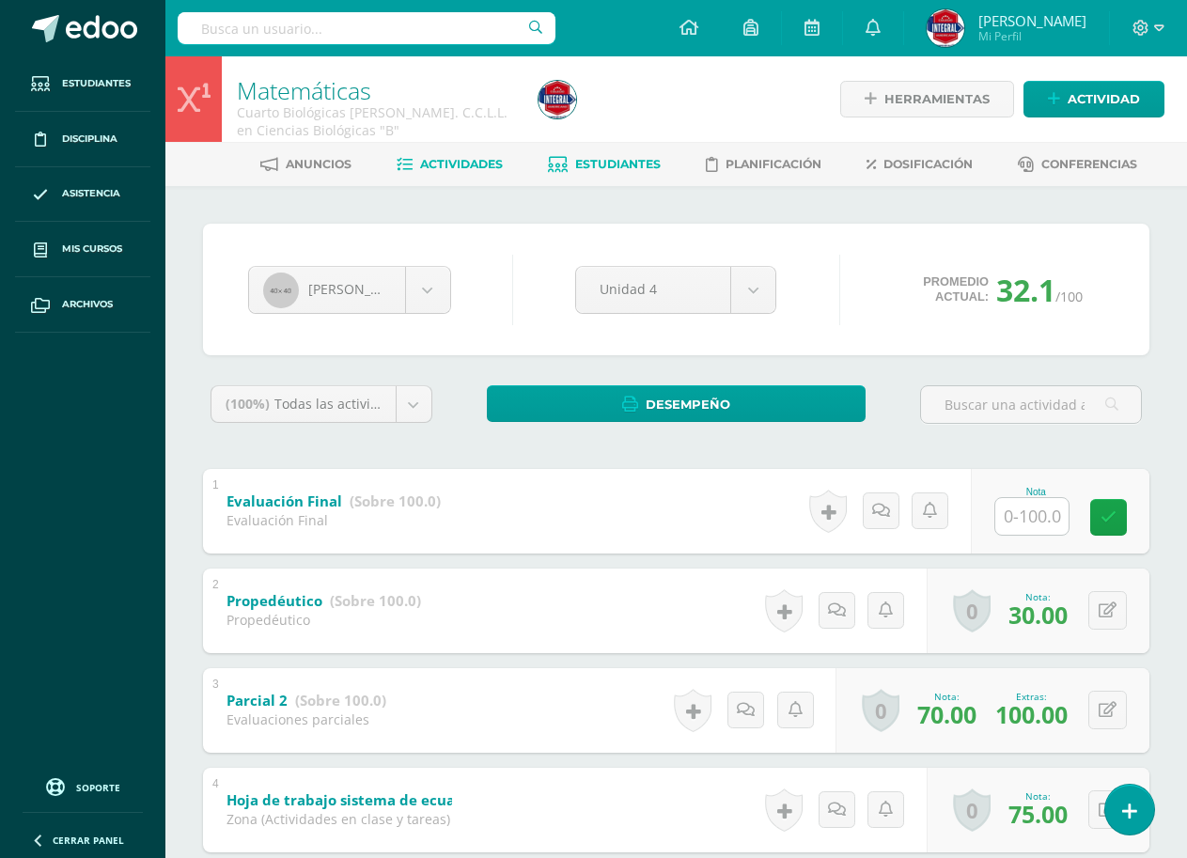
click at [456, 154] on link "Actividades" at bounding box center [449, 164] width 106 height 30
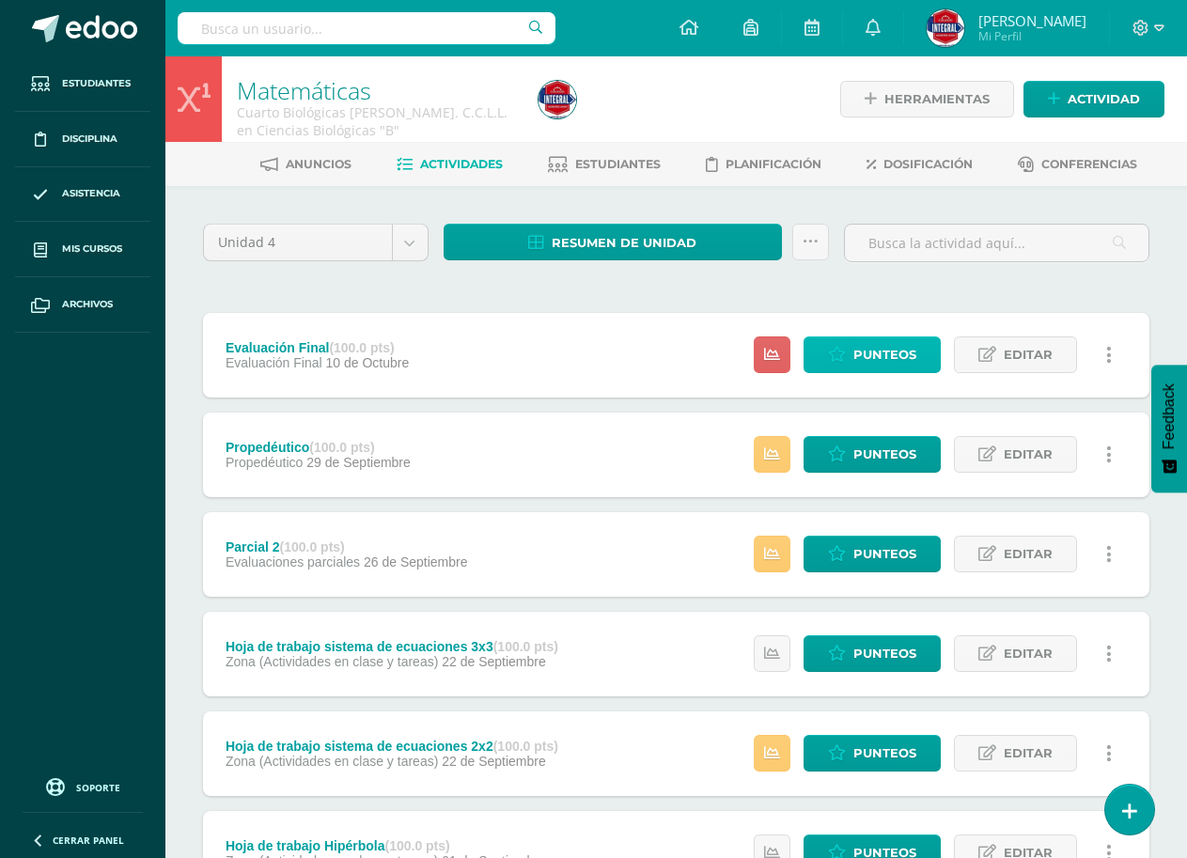
click at [910, 348] on span "Punteos" at bounding box center [884, 354] width 63 height 35
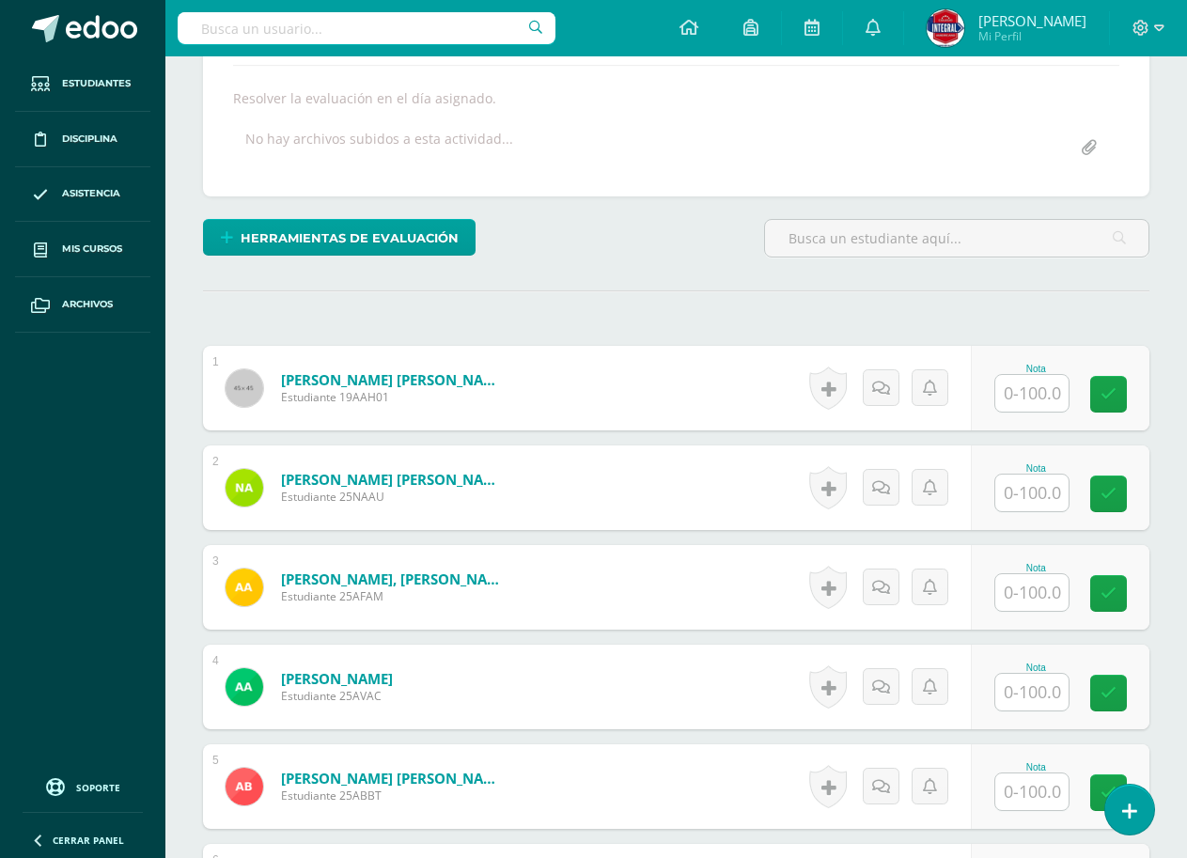
scroll to position [377, 0]
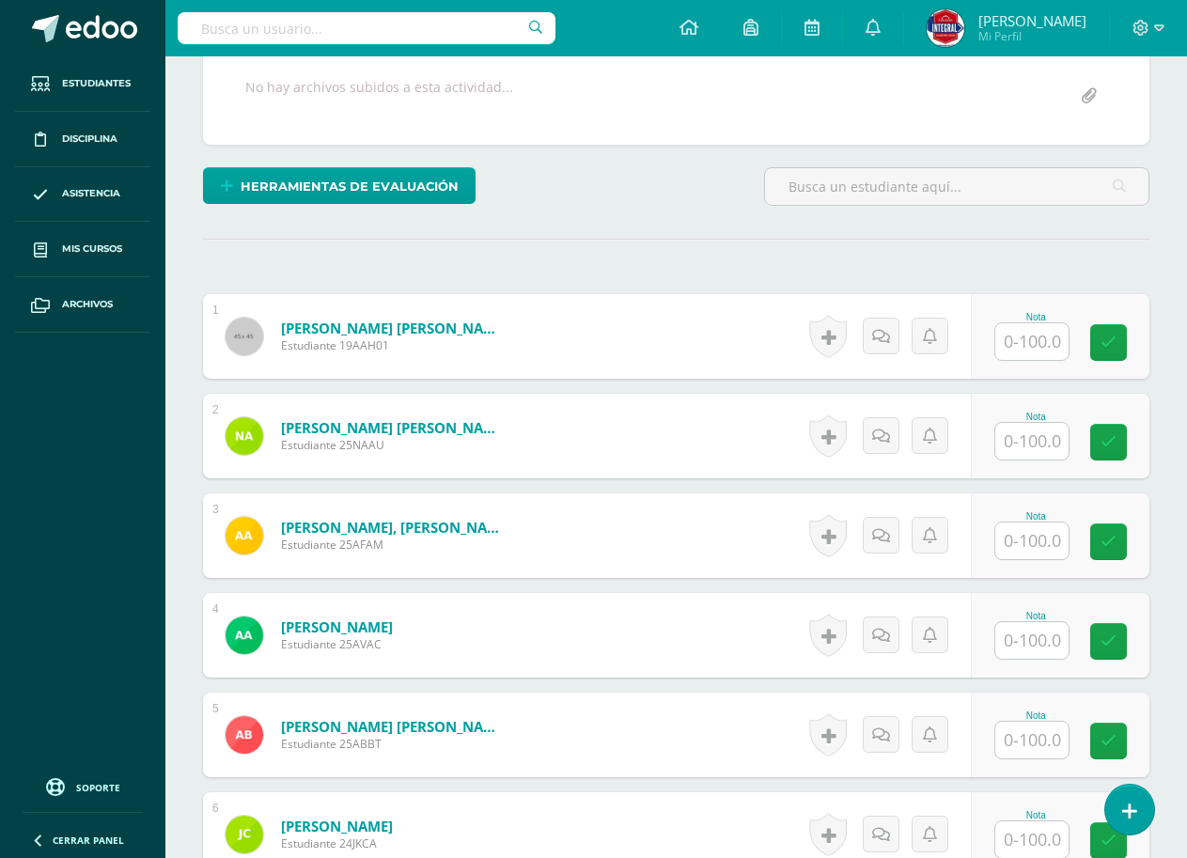
click at [1034, 353] on input "text" at bounding box center [1031, 341] width 73 height 37
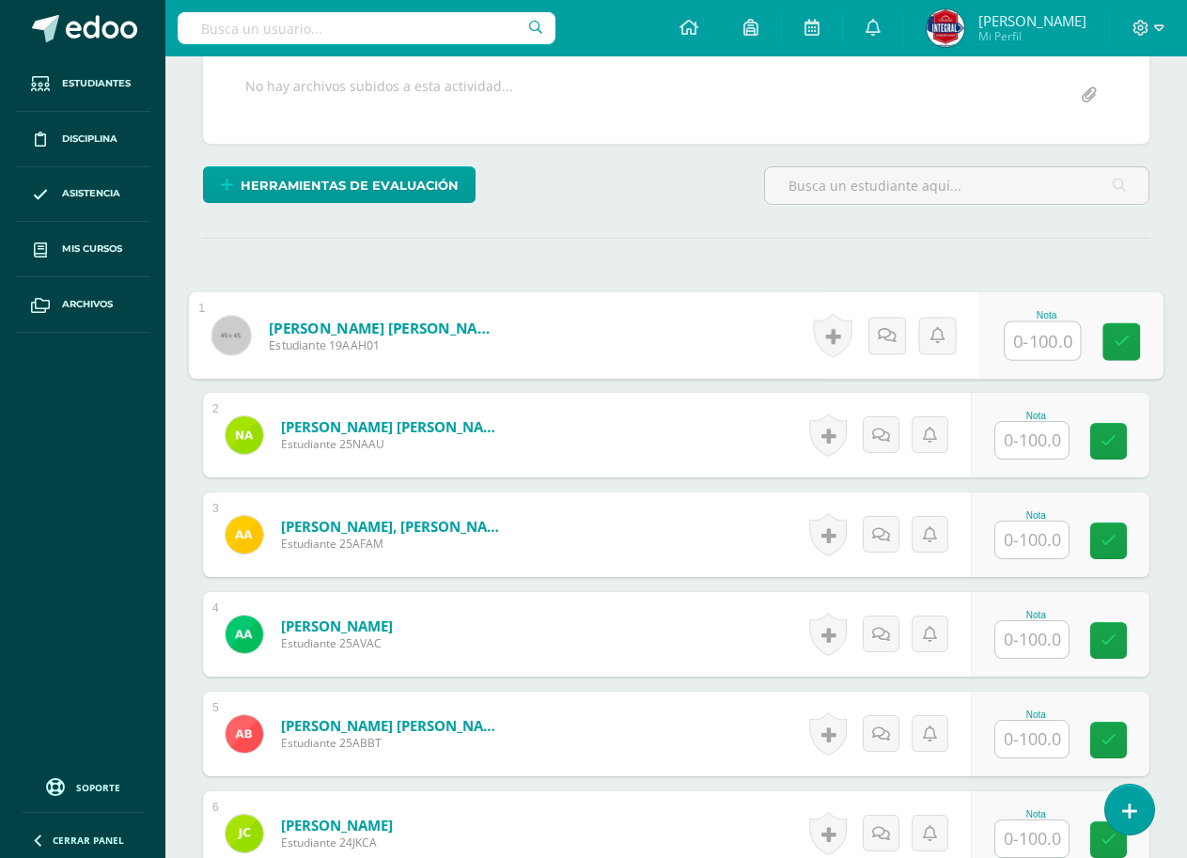
scroll to position [379, 0]
type input "63"
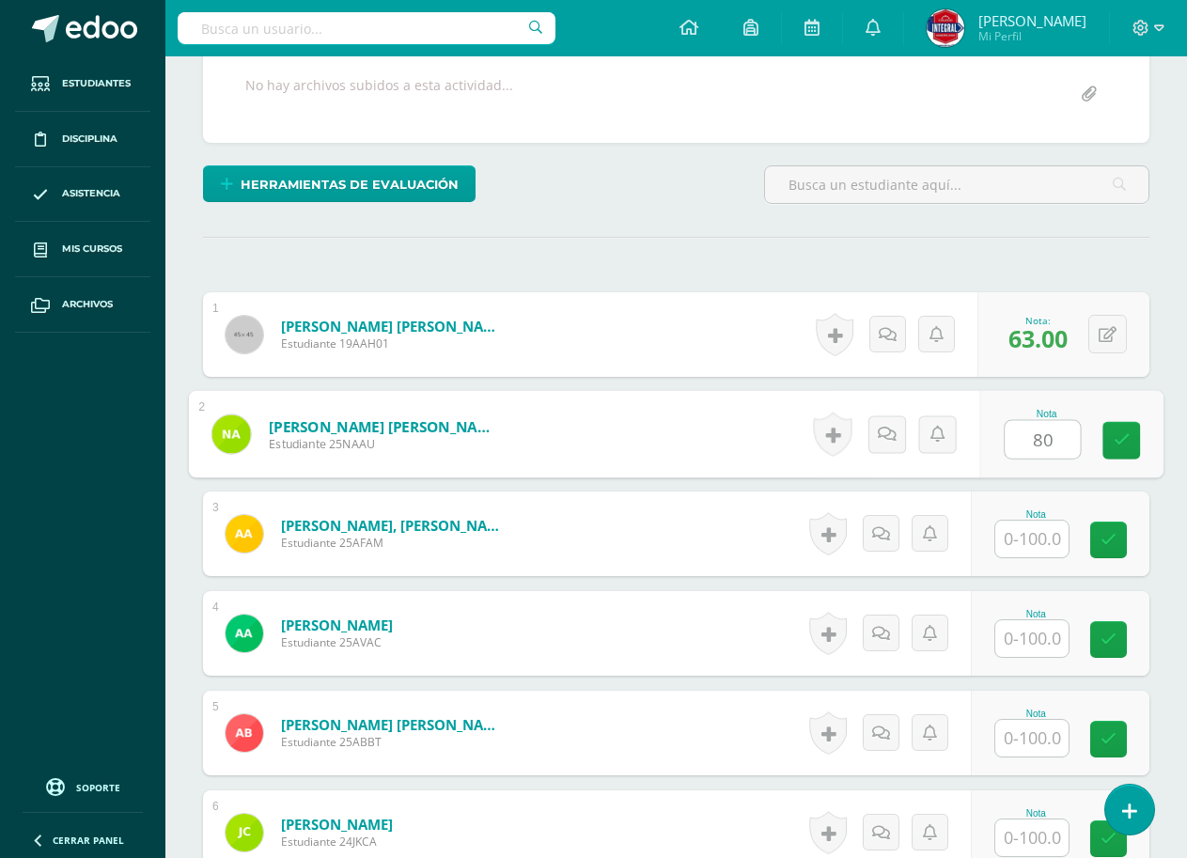
type input "80"
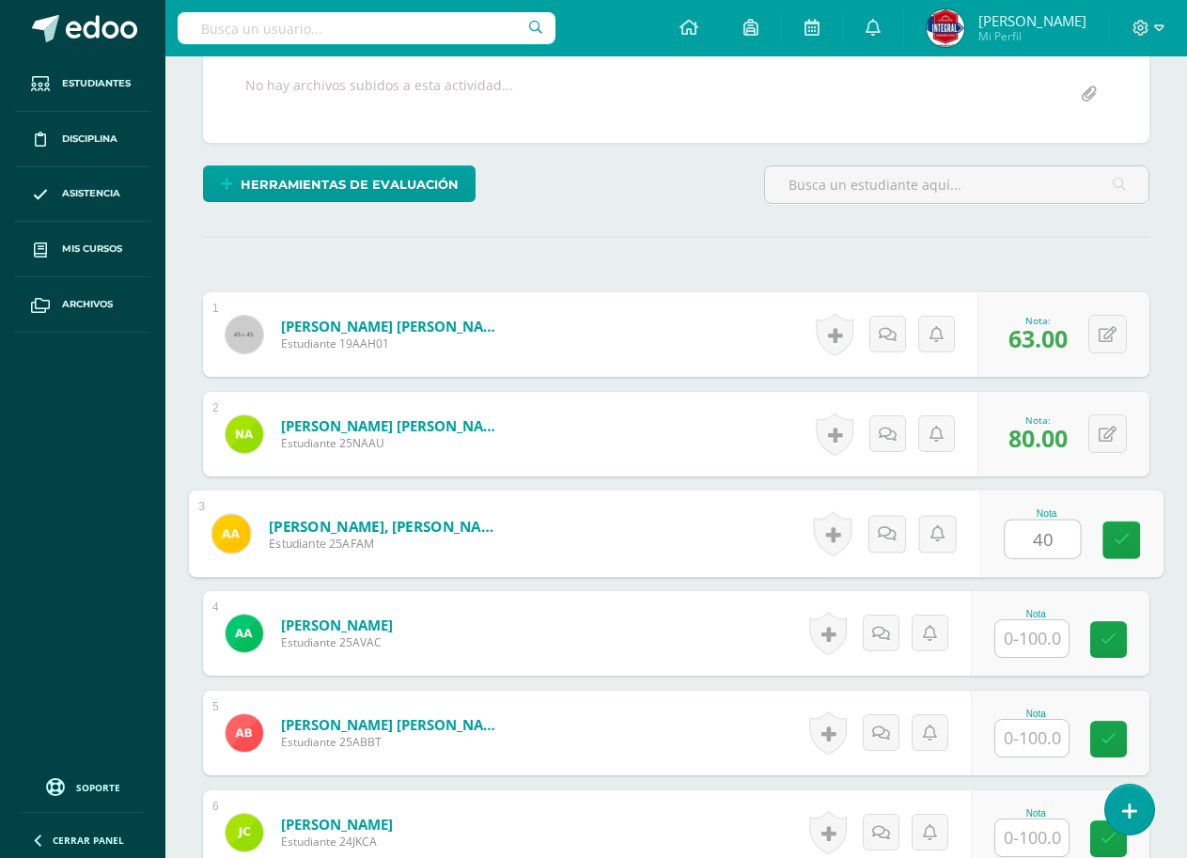
type input "40"
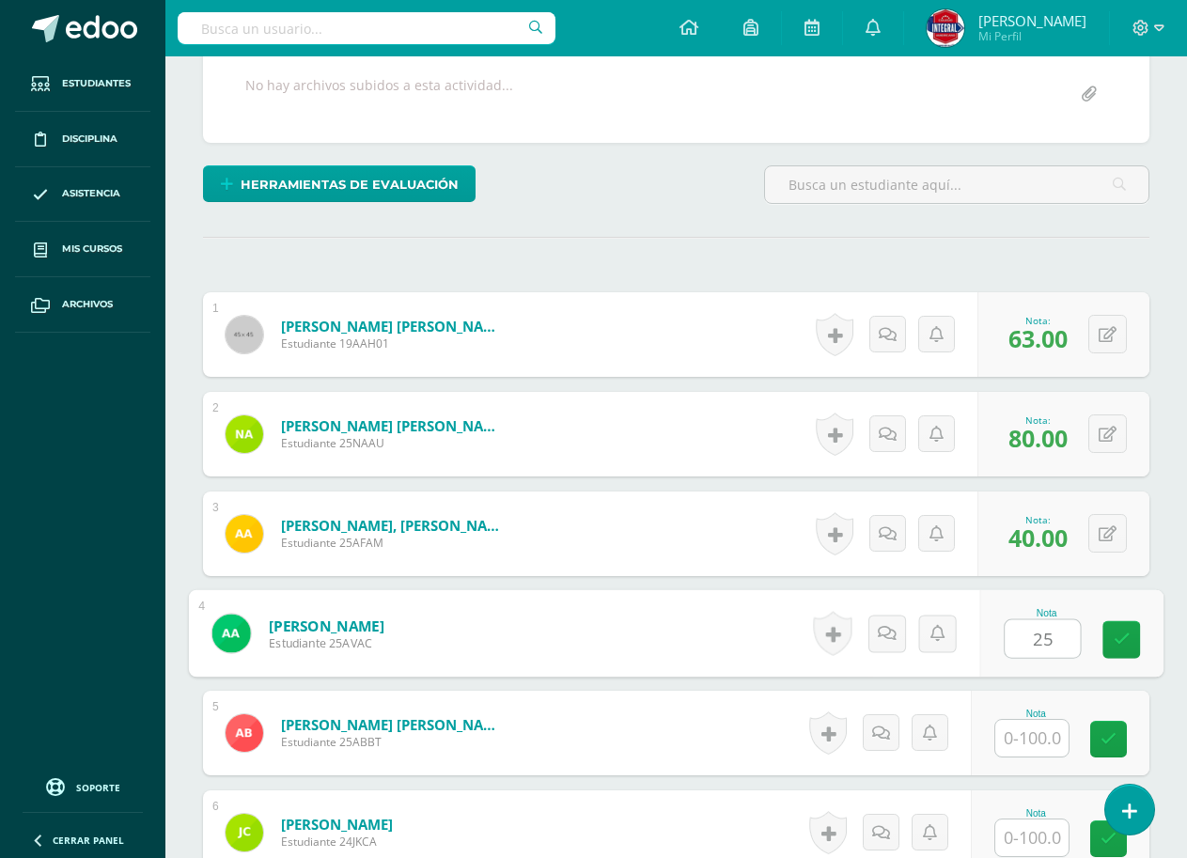
type input "25"
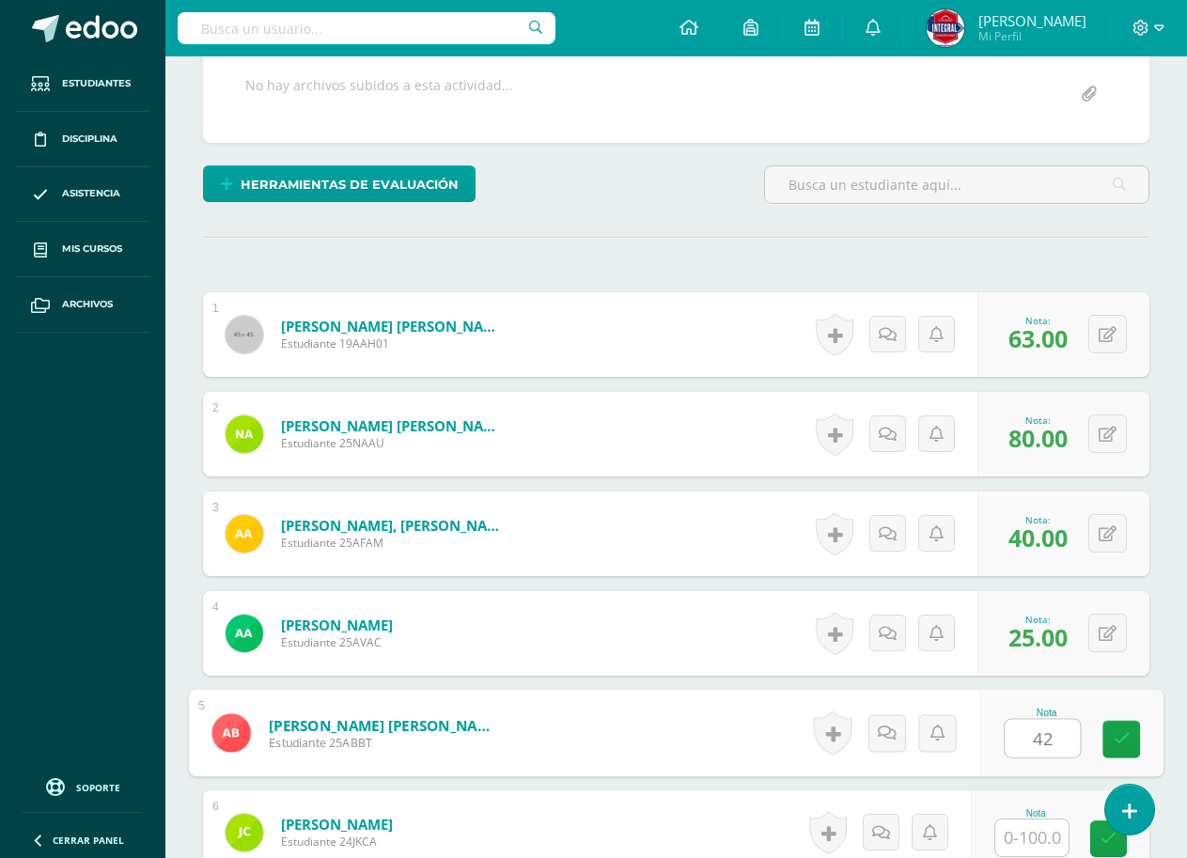
type input "42"
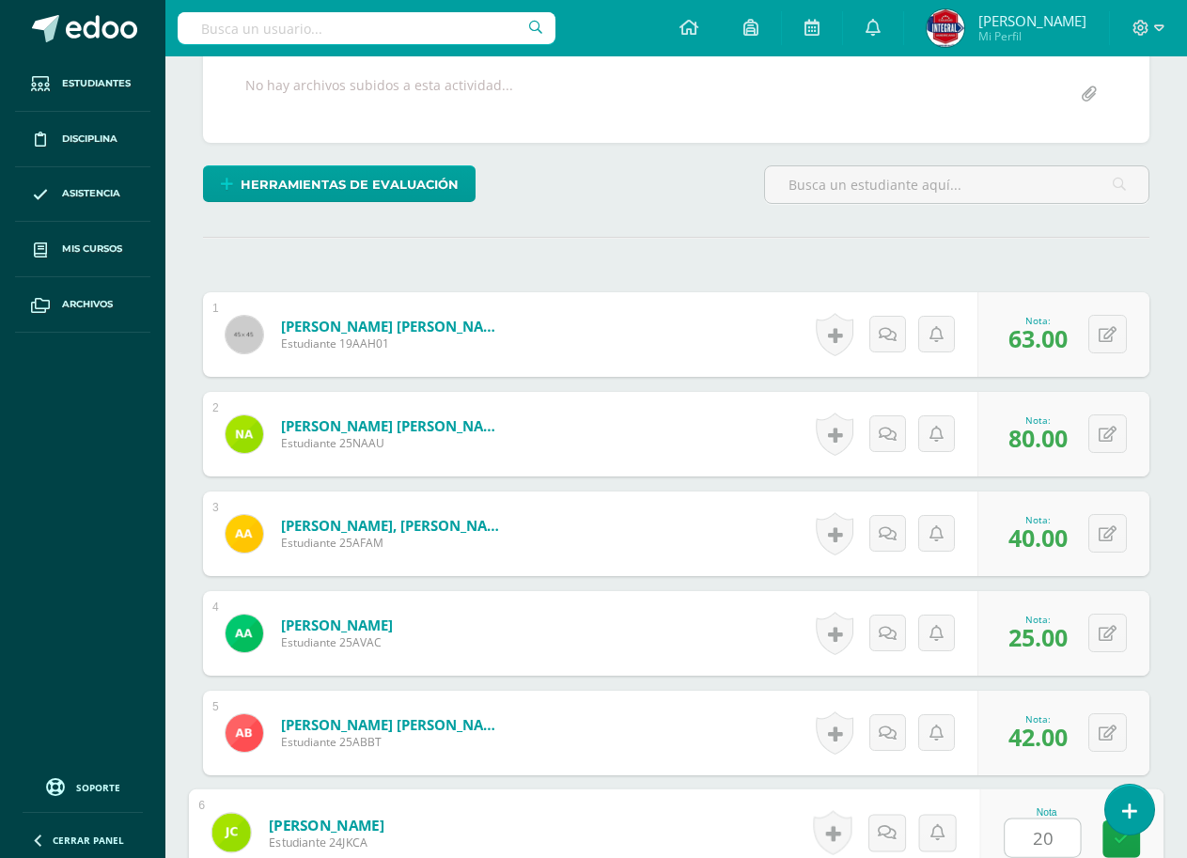
type input "20"
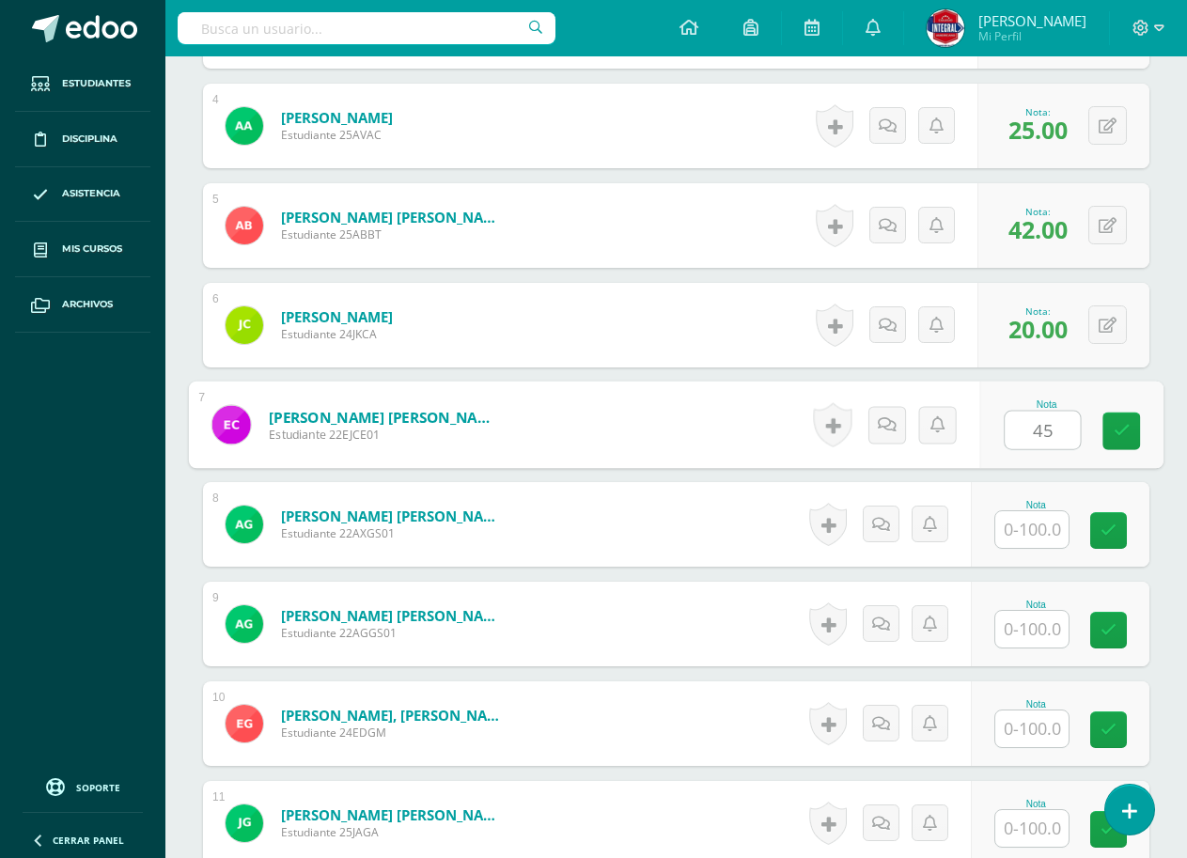
type input "45"
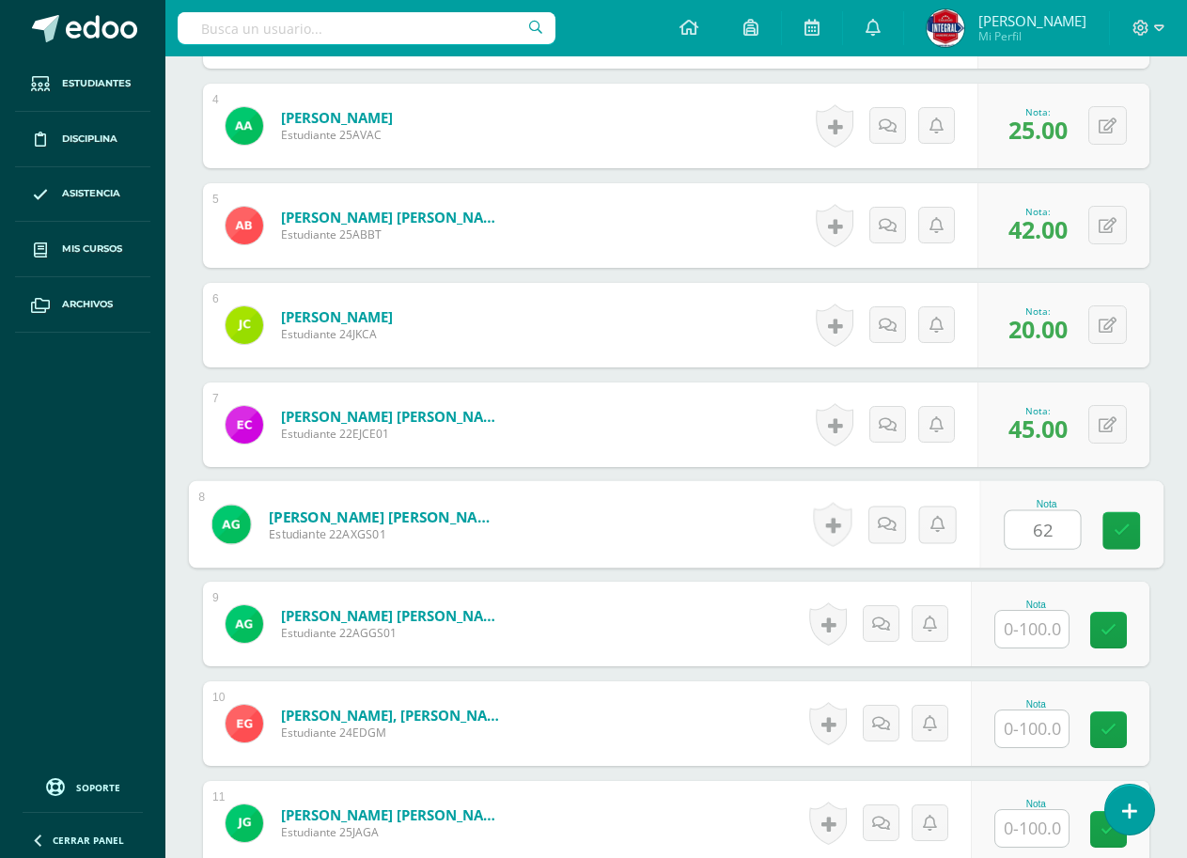
type input "62"
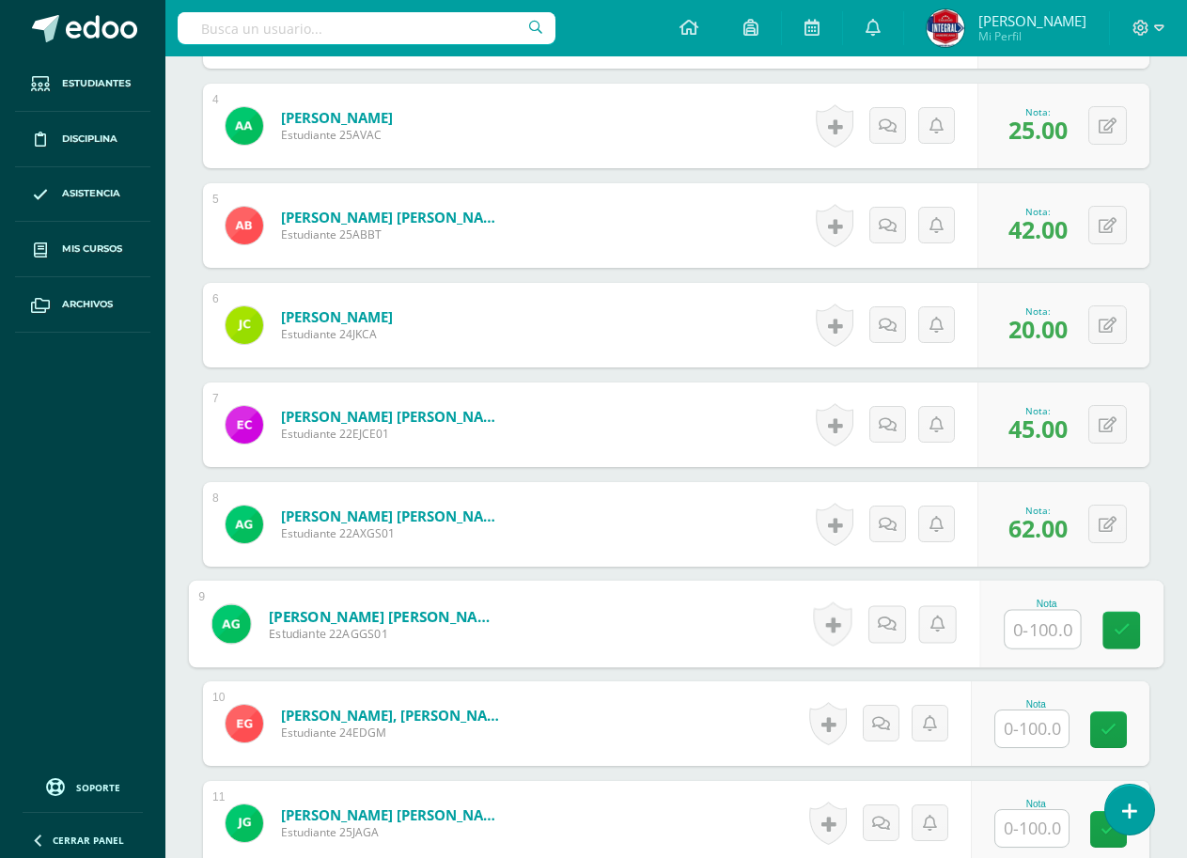
type input "2"
type input "35"
type input "}"
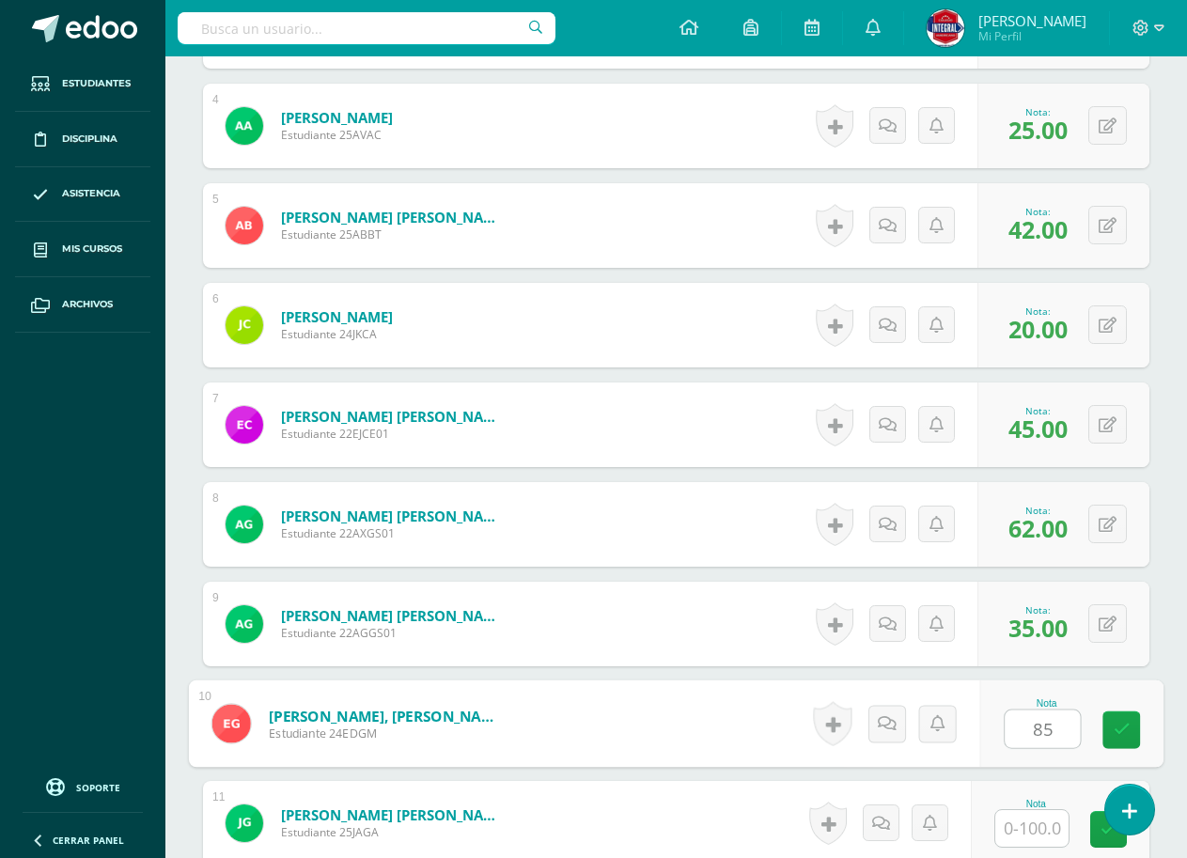
type input "85"
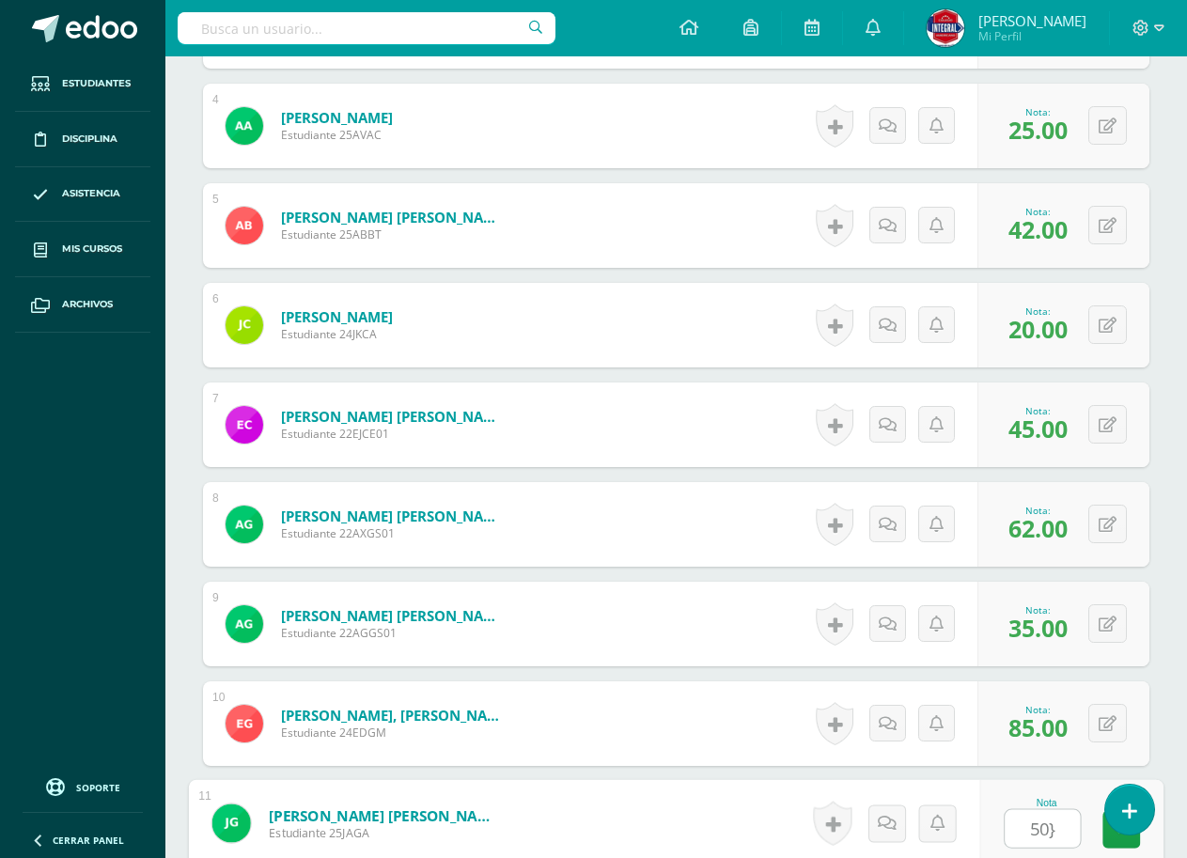
type input "50}"
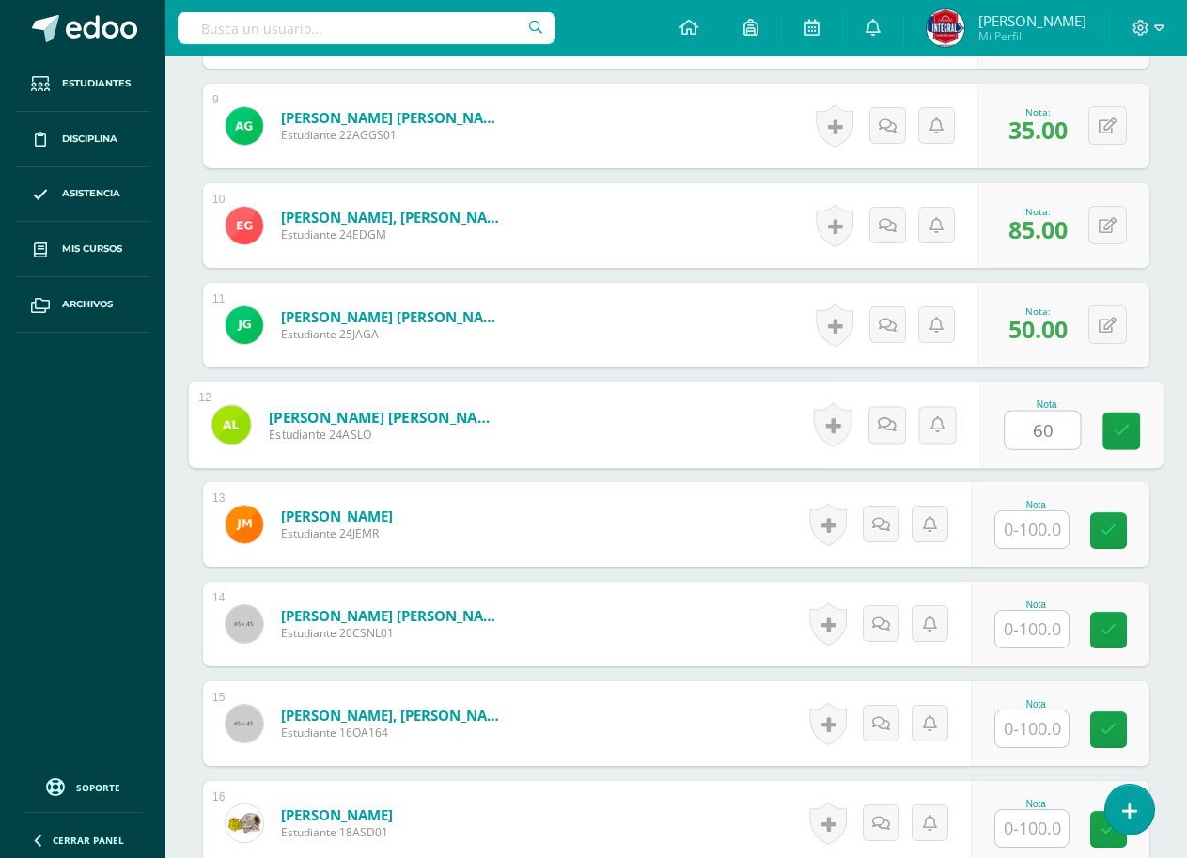
type input "60"
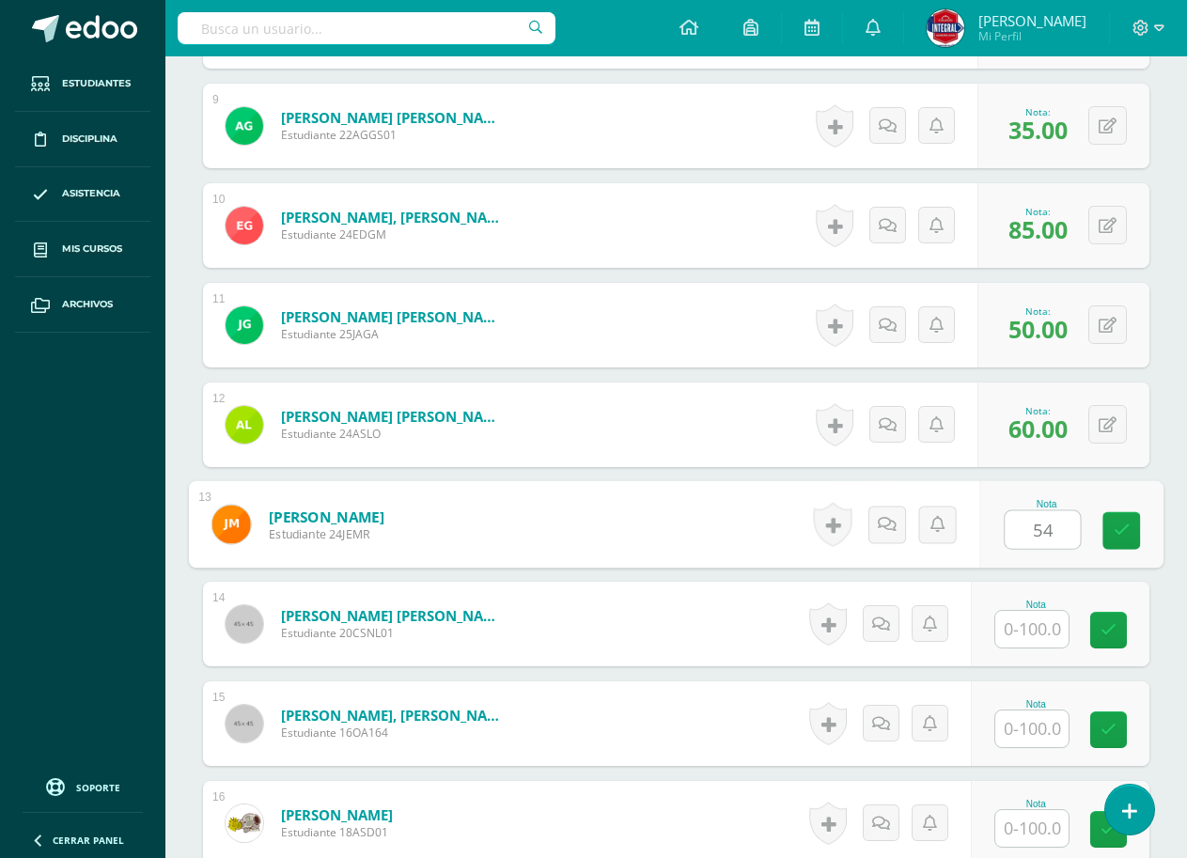
type input "54"
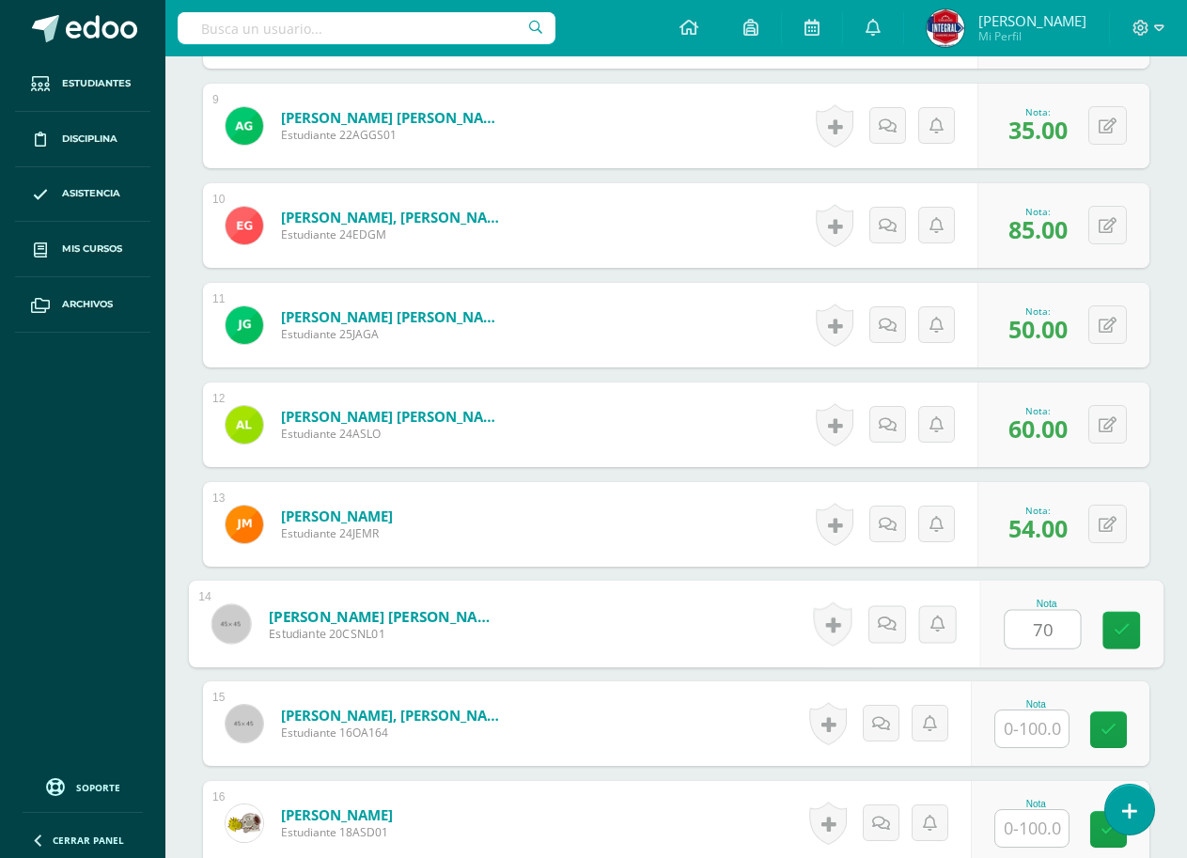
type input "70"
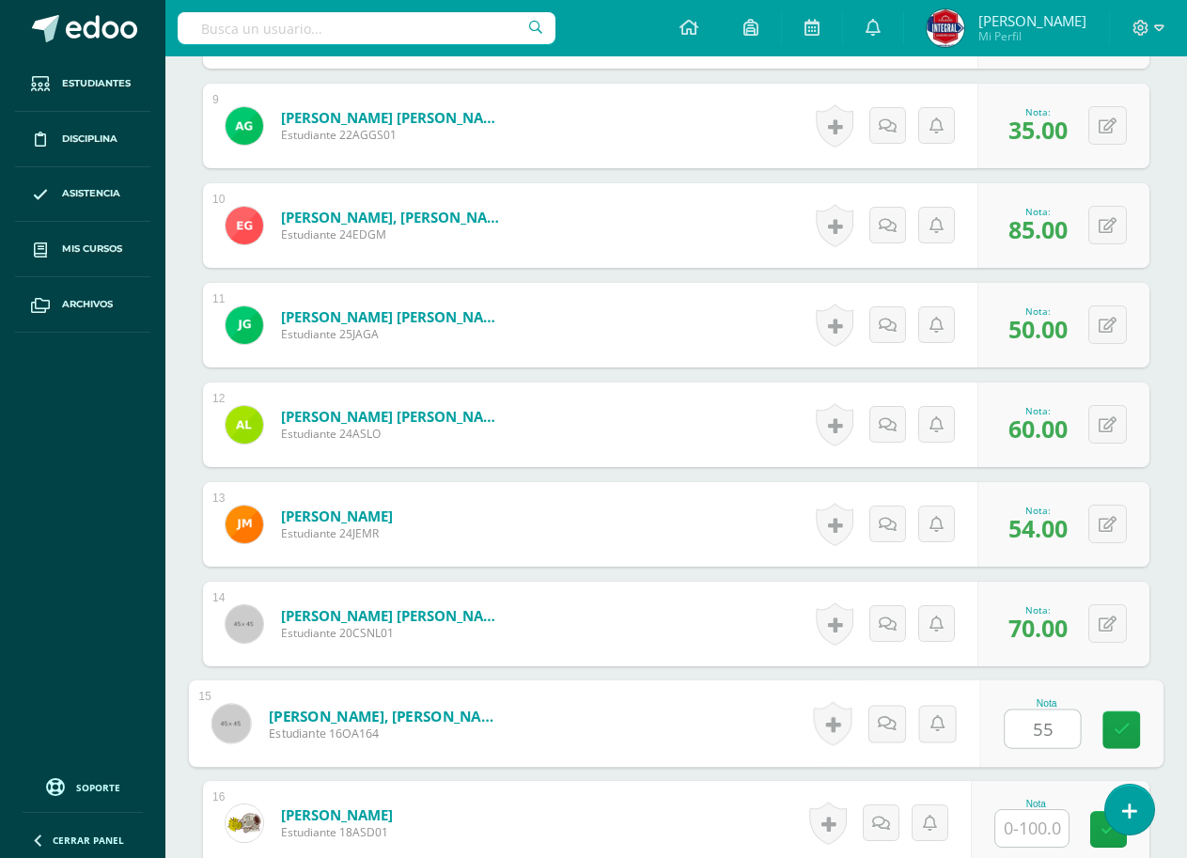
type input "55"
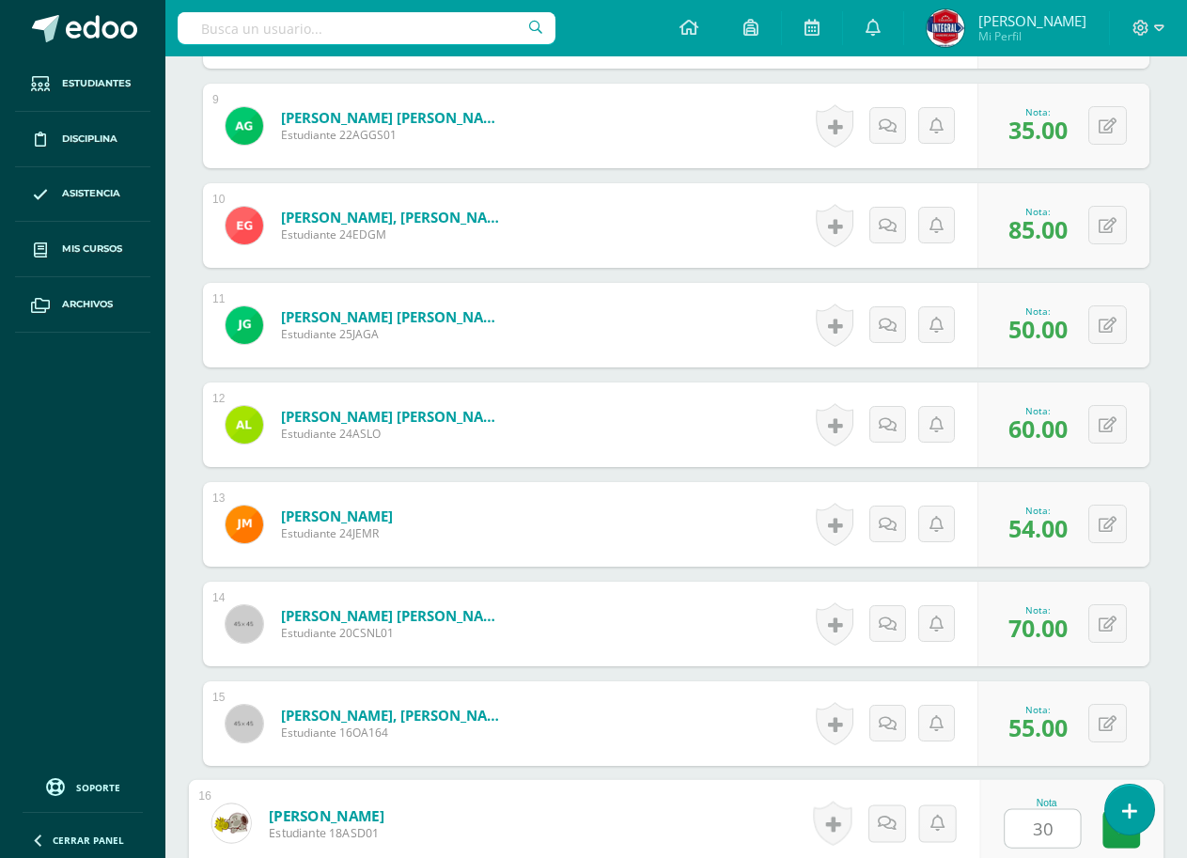
type input "30"
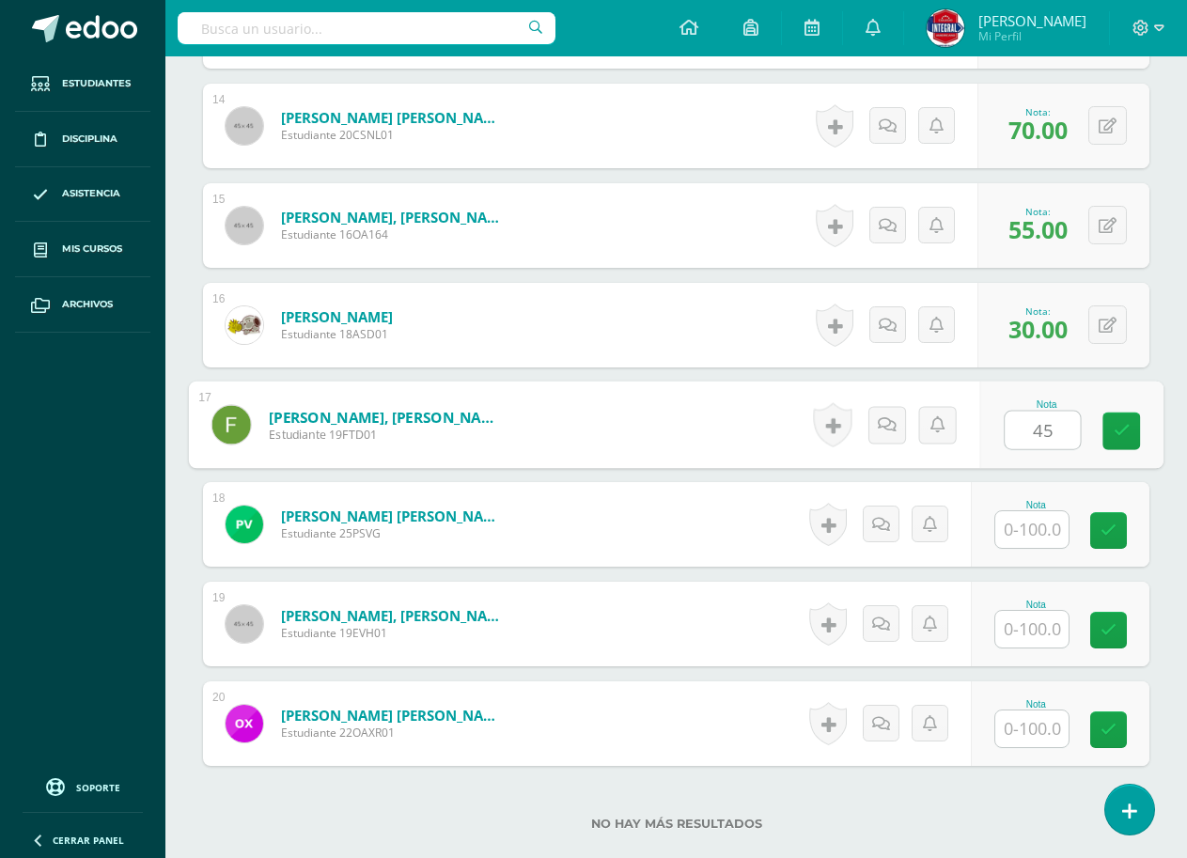
type input "45"
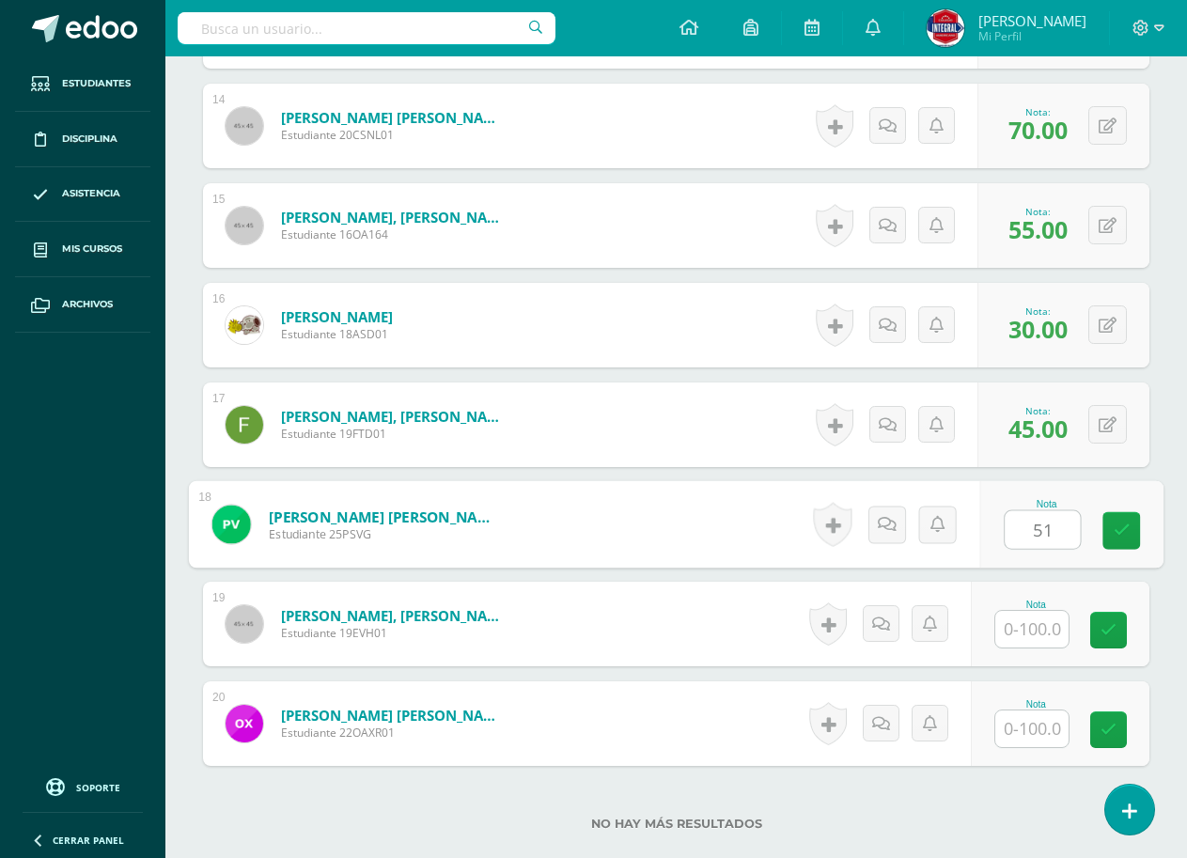
type input "51"
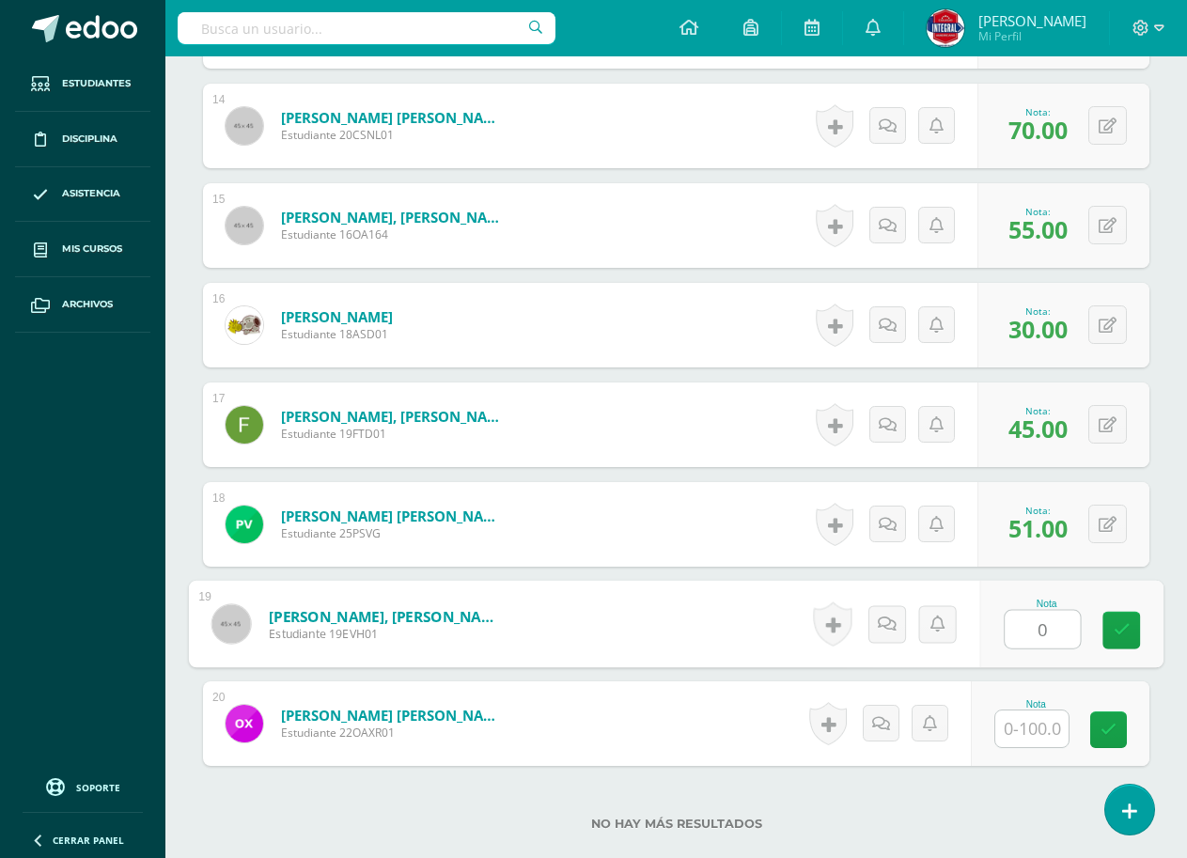
type input "0"
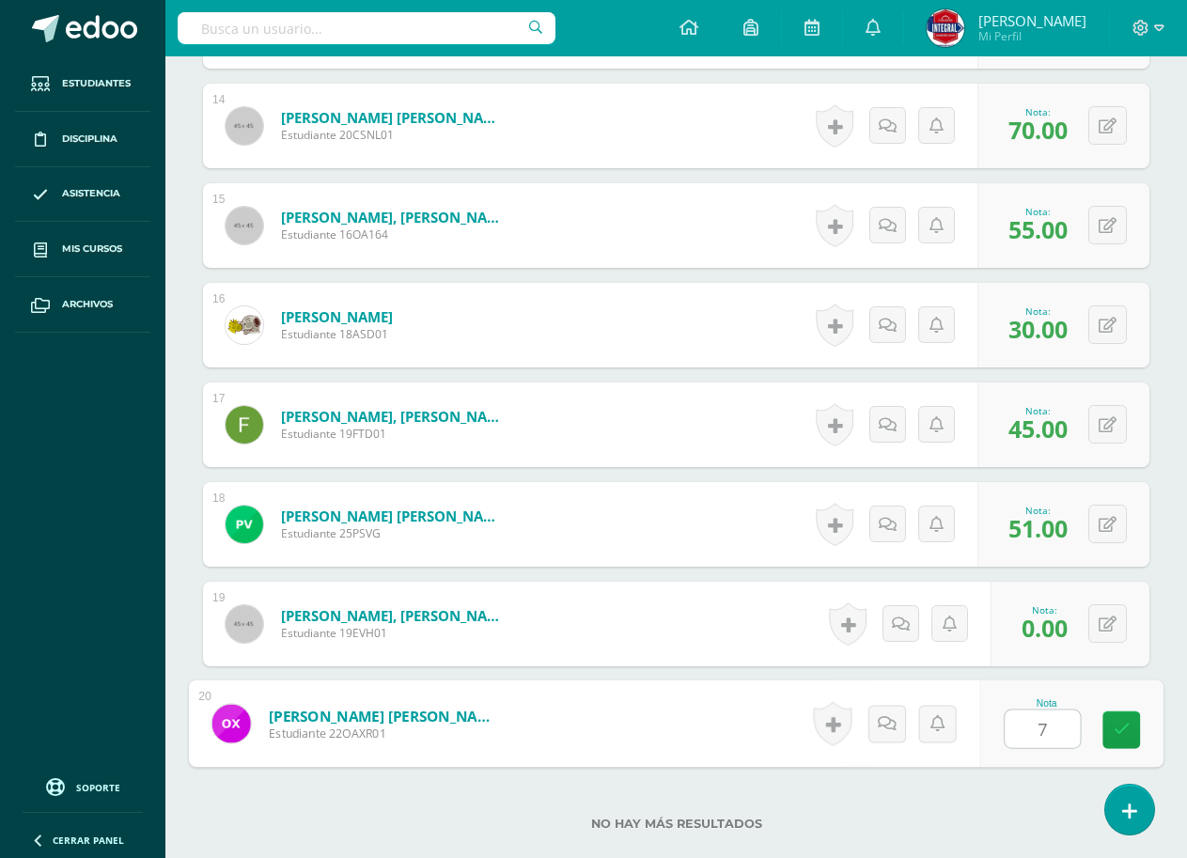
type input "75"
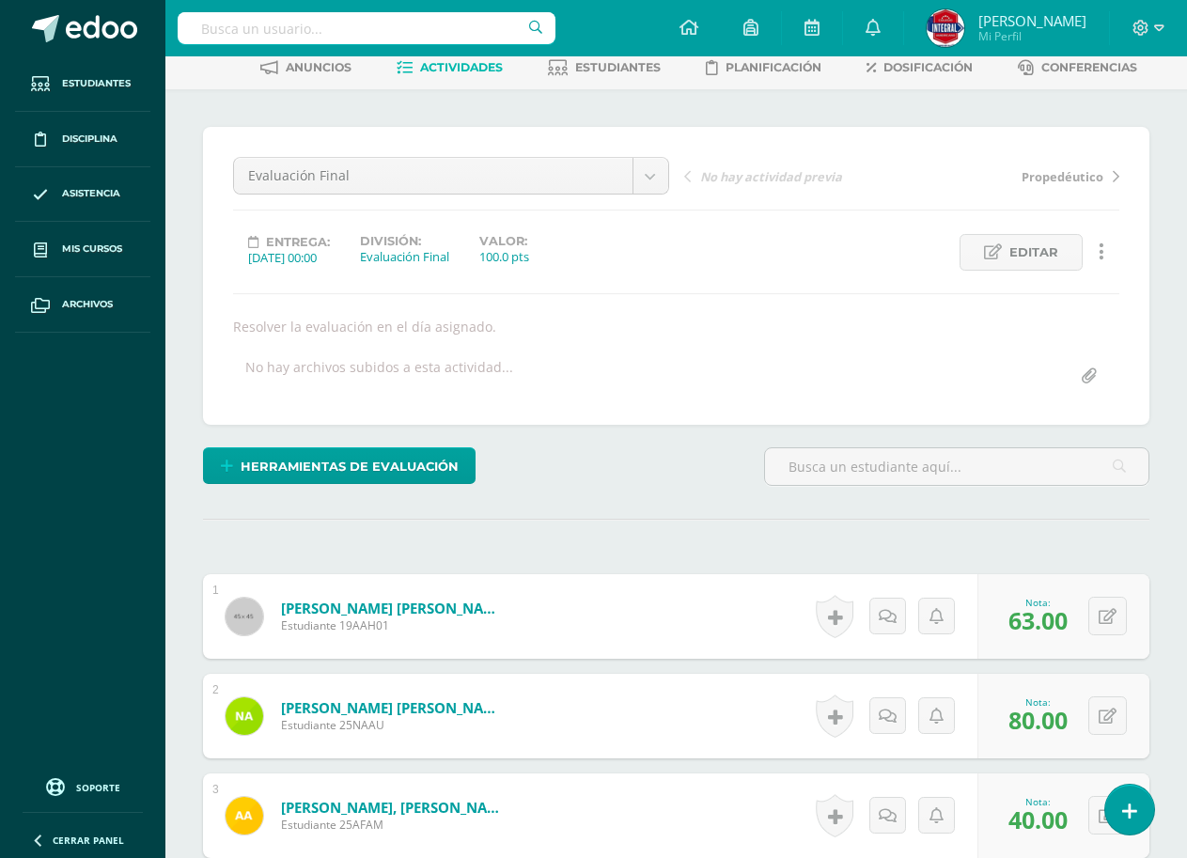
scroll to position [0, 0]
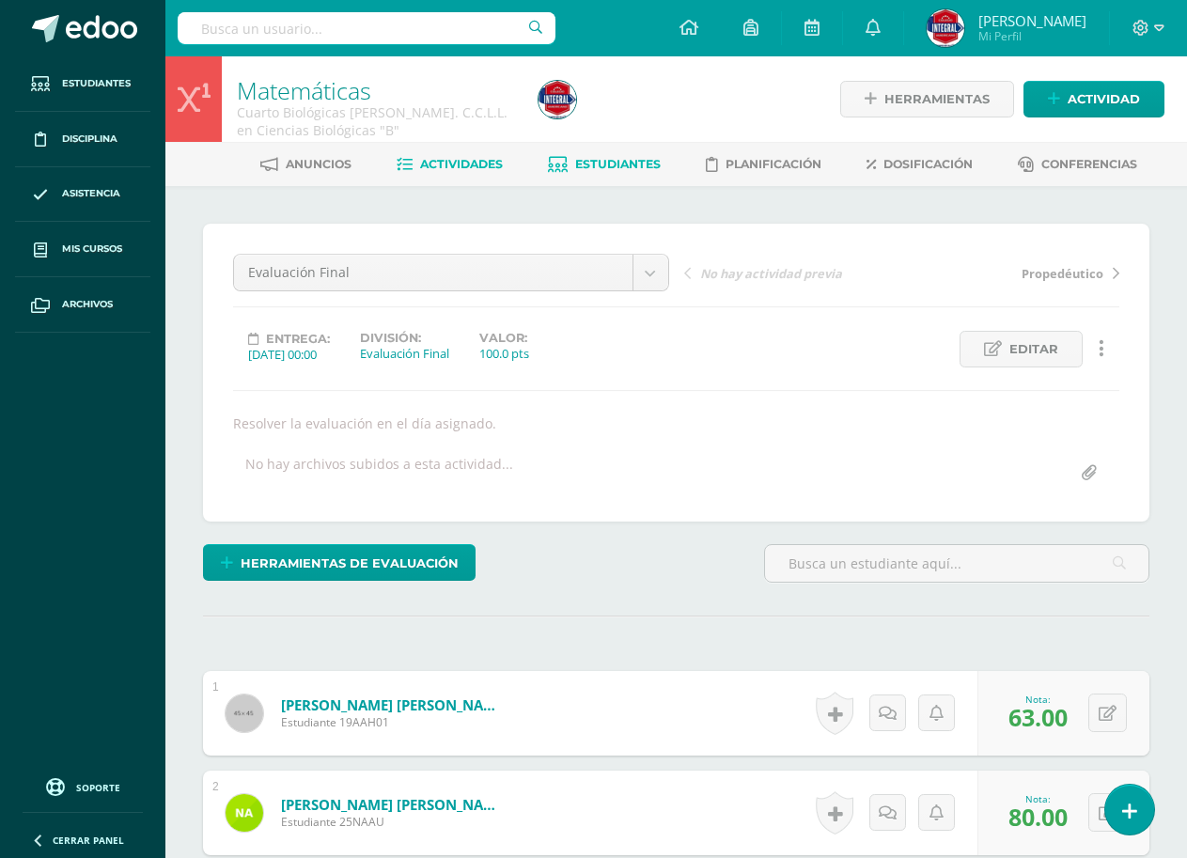
click at [603, 167] on span "Estudiantes" at bounding box center [617, 164] width 85 height 14
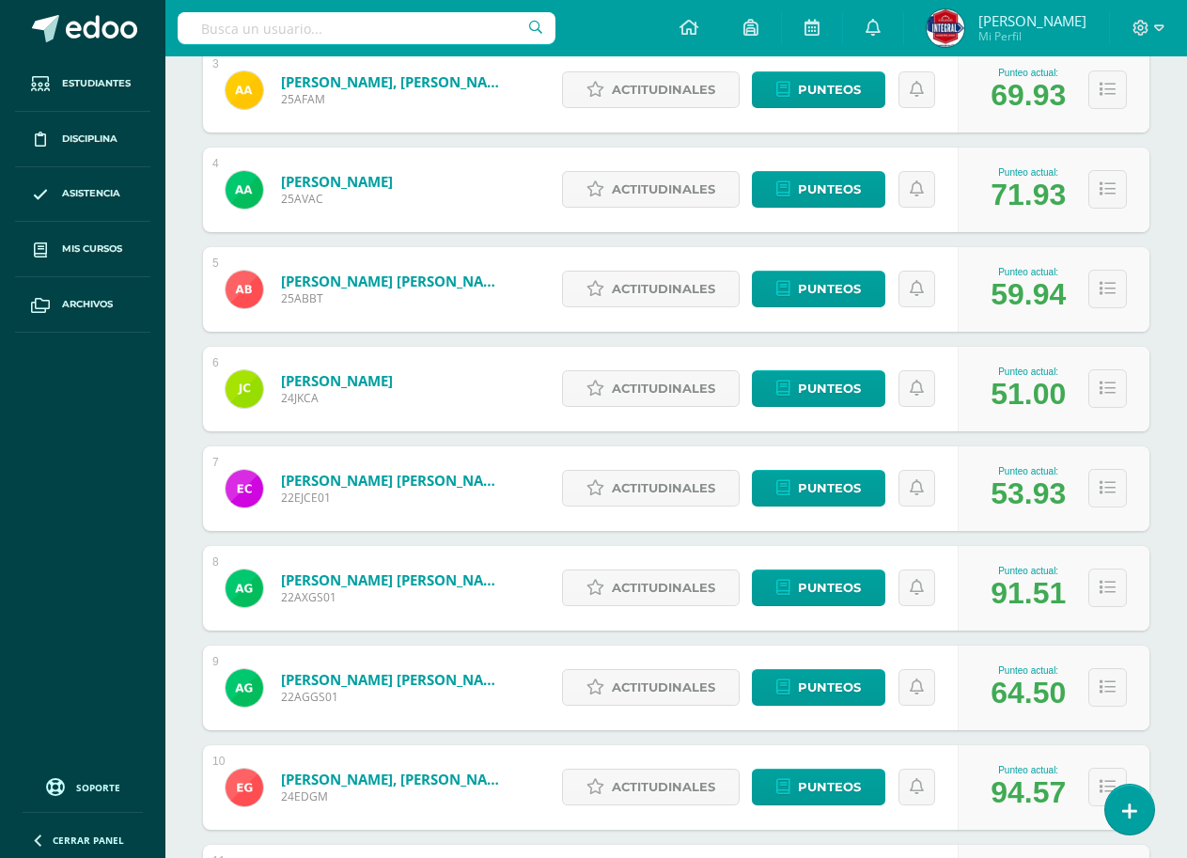
scroll to position [564, 0]
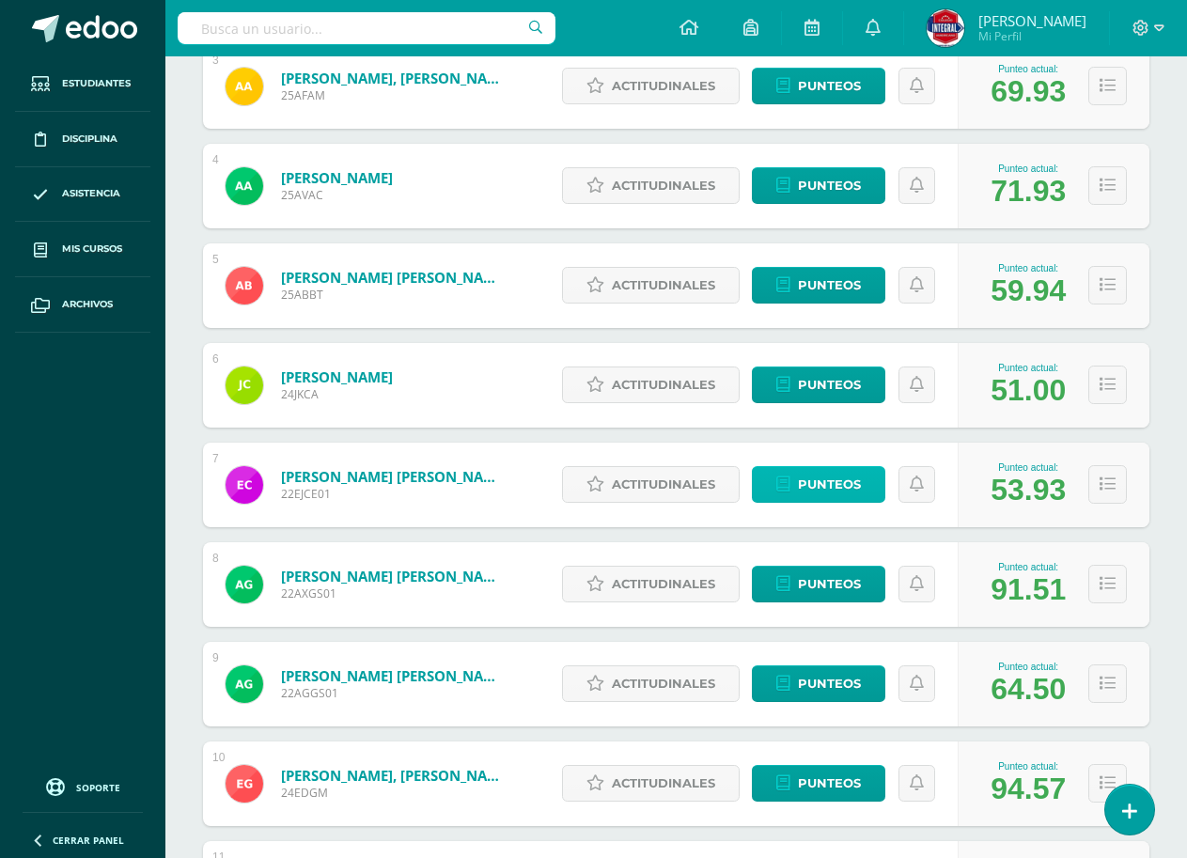
click at [842, 483] on span "Punteos" at bounding box center [829, 484] width 63 height 35
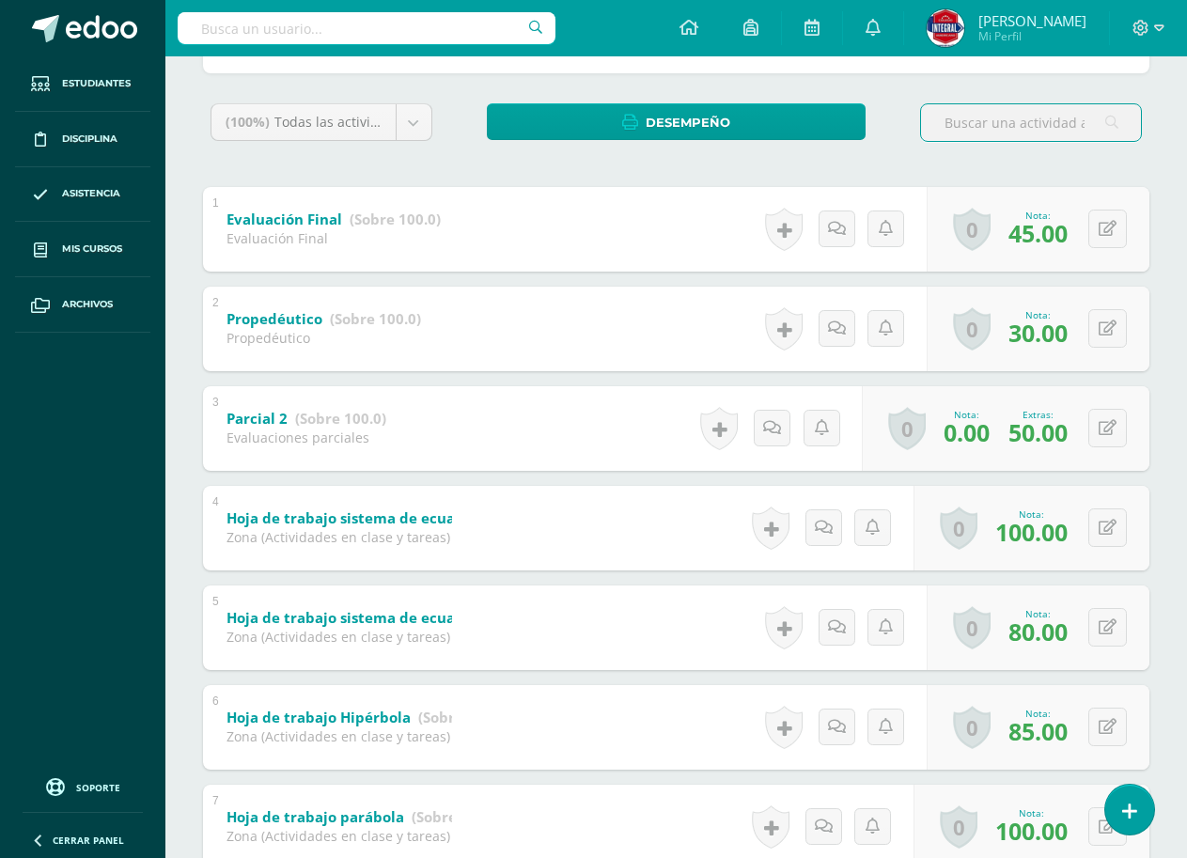
scroll to position [376, 0]
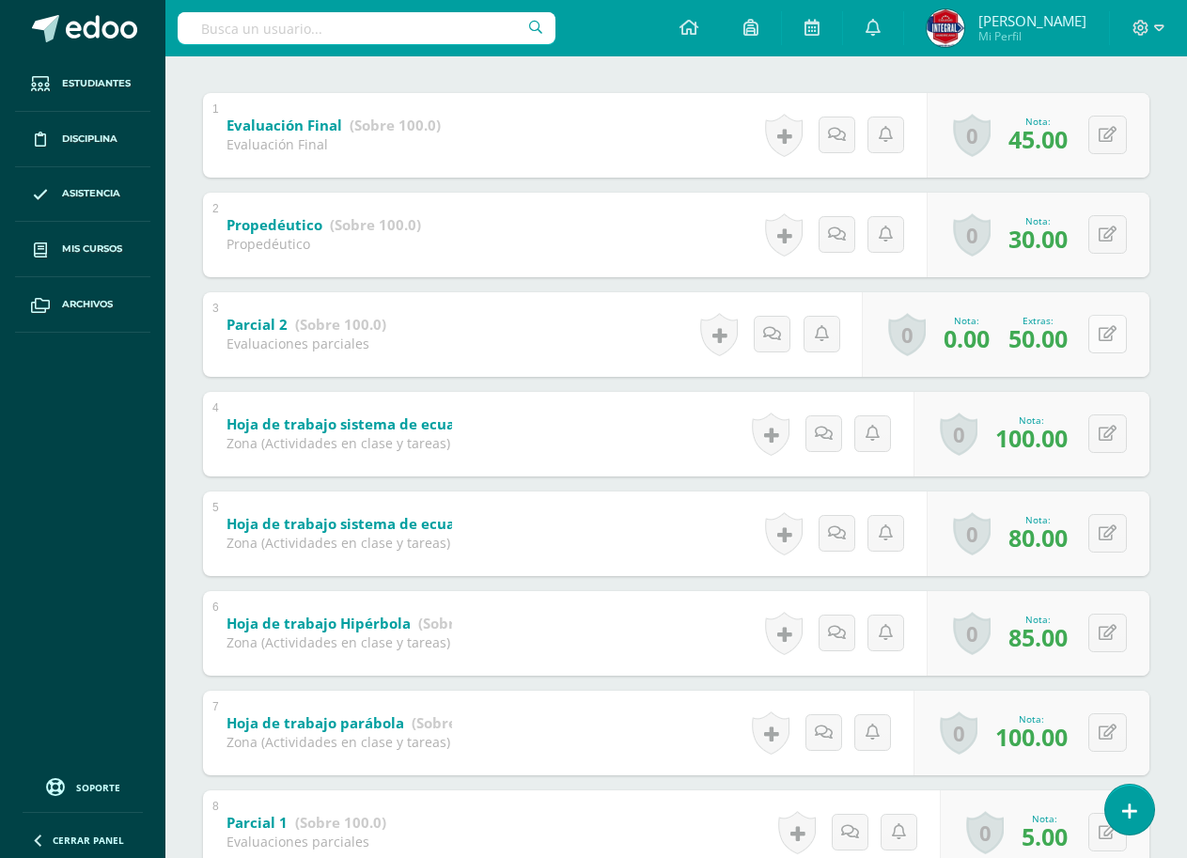
click at [1119, 330] on button at bounding box center [1107, 334] width 39 height 39
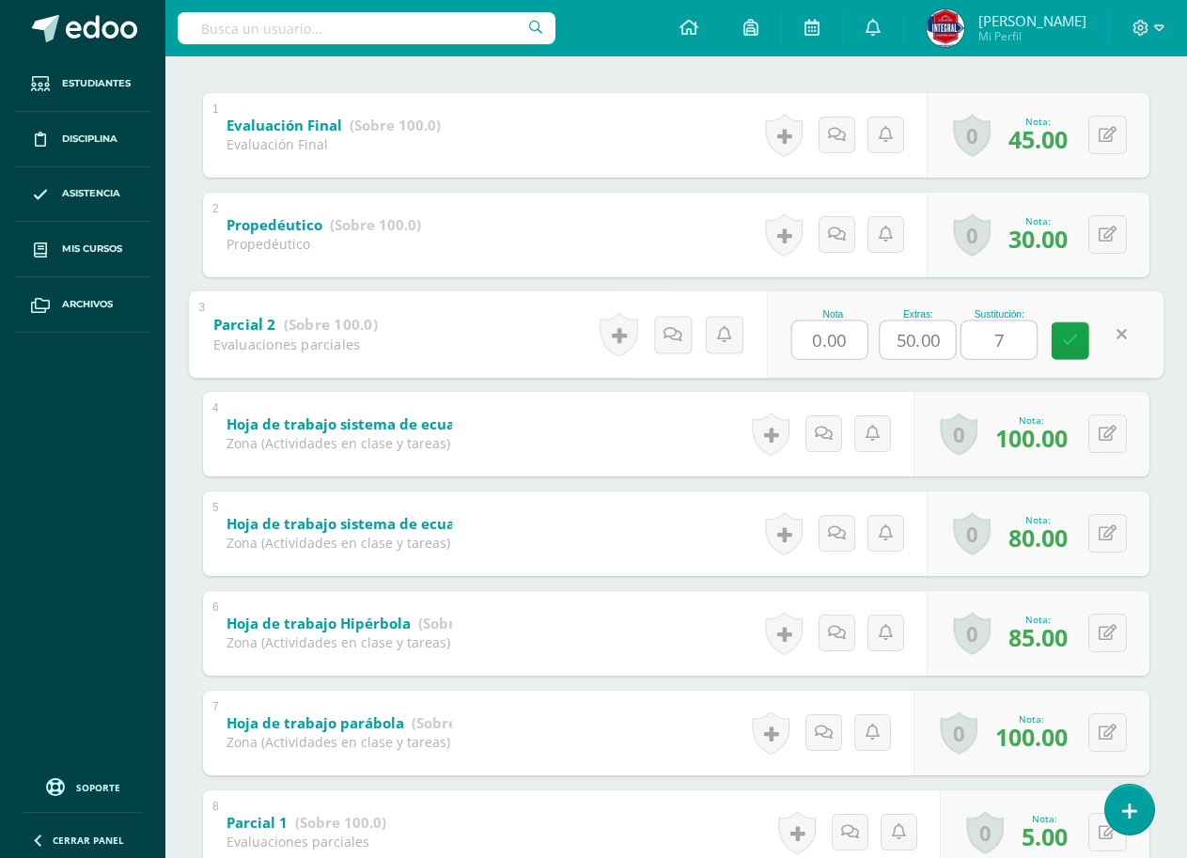
type input "70"
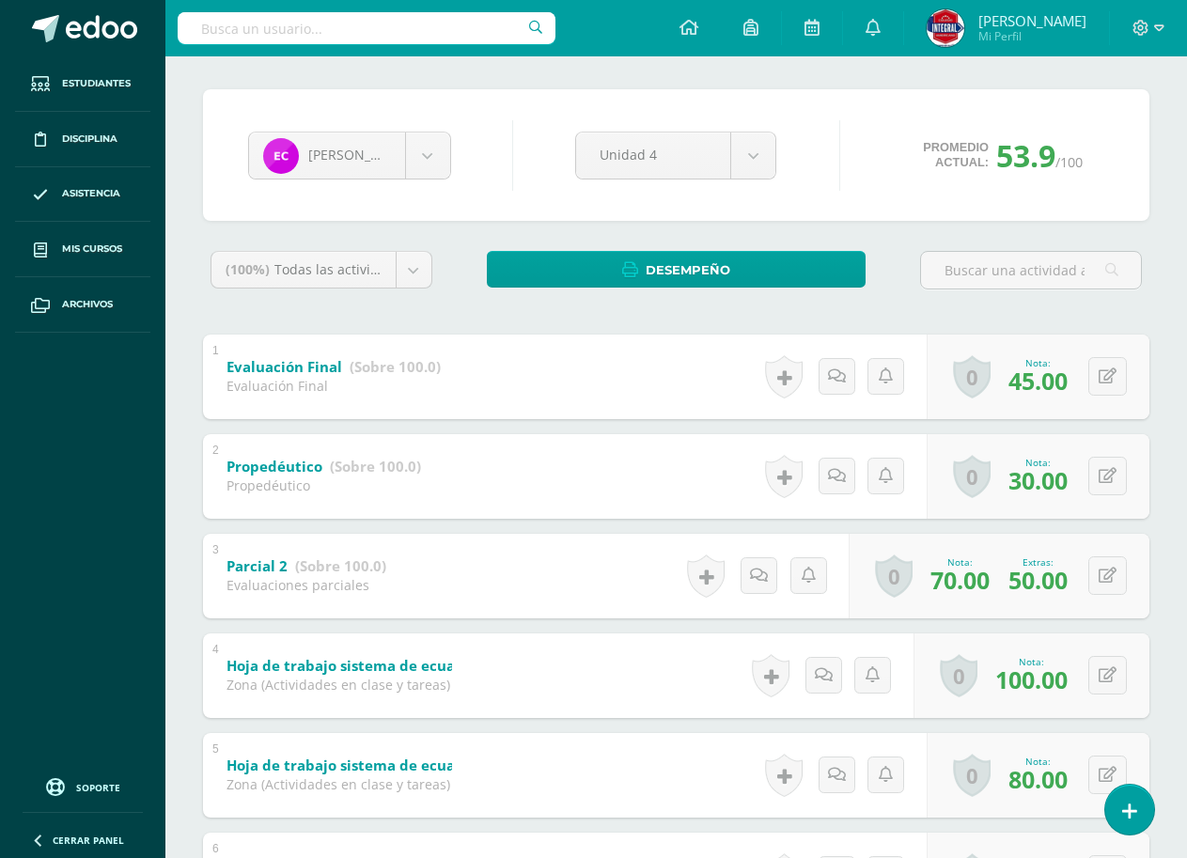
scroll to position [0, 0]
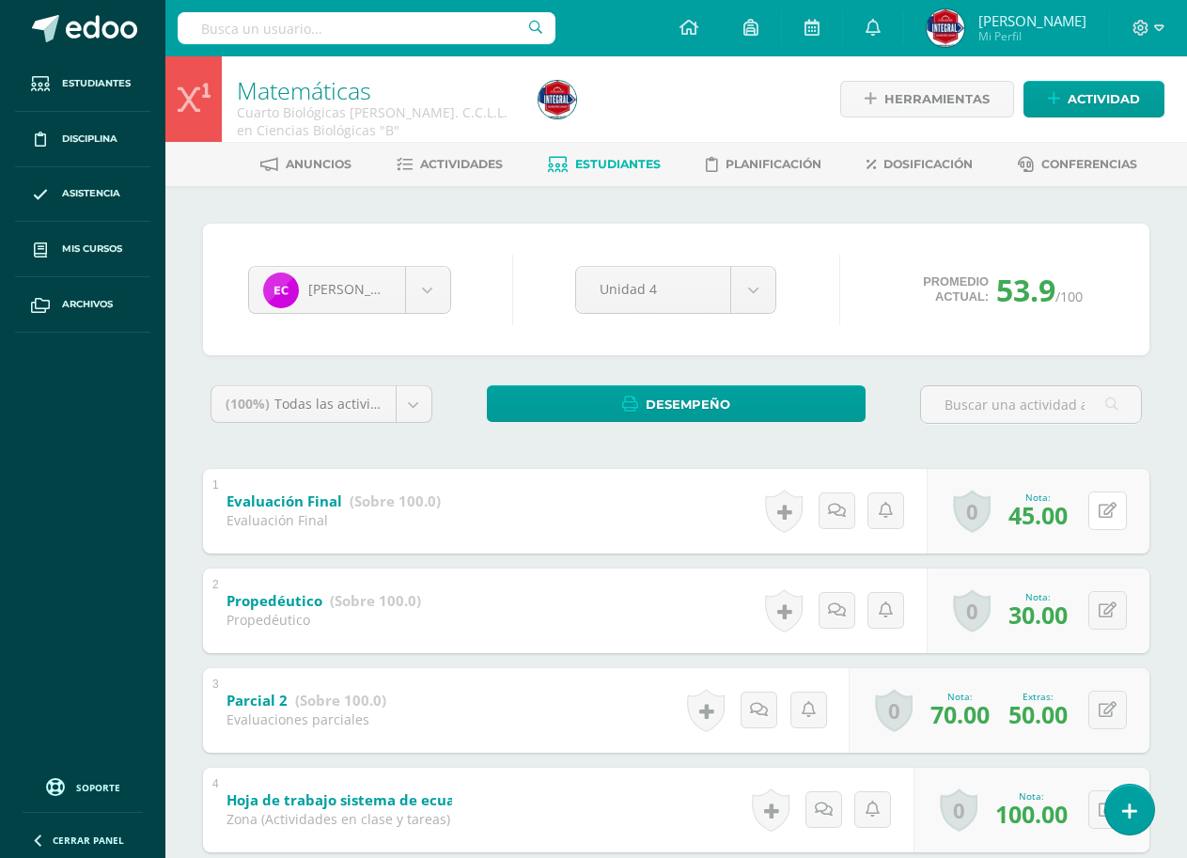
drag, startPoint x: 1096, startPoint y: 515, endPoint x: 1084, endPoint y: 513, distance: 12.4
click at [1086, 513] on div "0 Logros Logros obtenidos Aún no hay logros agregados Nota: 45.00" at bounding box center [1037, 511] width 223 height 85
click at [1136, 506] on button at bounding box center [1119, 510] width 39 height 39
click at [1055, 529] on link at bounding box center [1070, 517] width 38 height 38
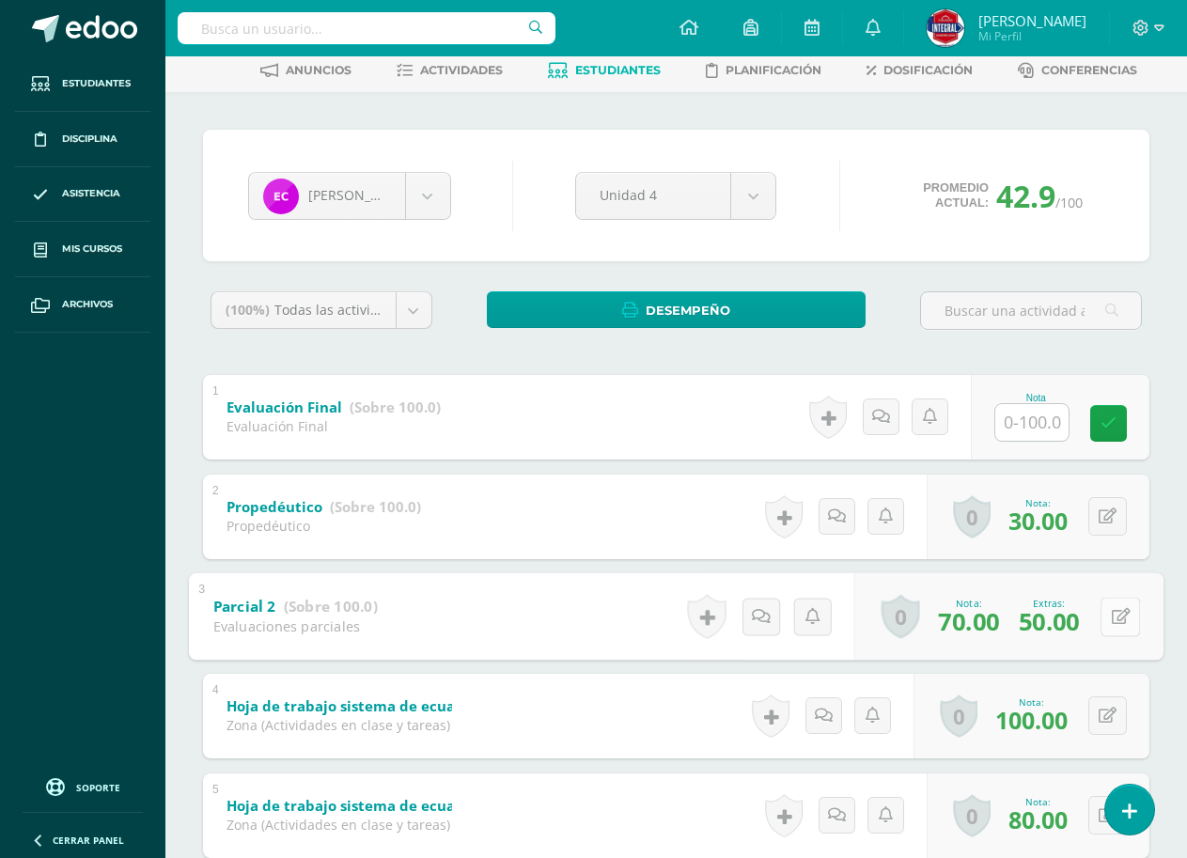
click at [1115, 614] on icon at bounding box center [1120, 616] width 19 height 16
click at [850, 626] on input "0.00" at bounding box center [828, 621] width 75 height 38
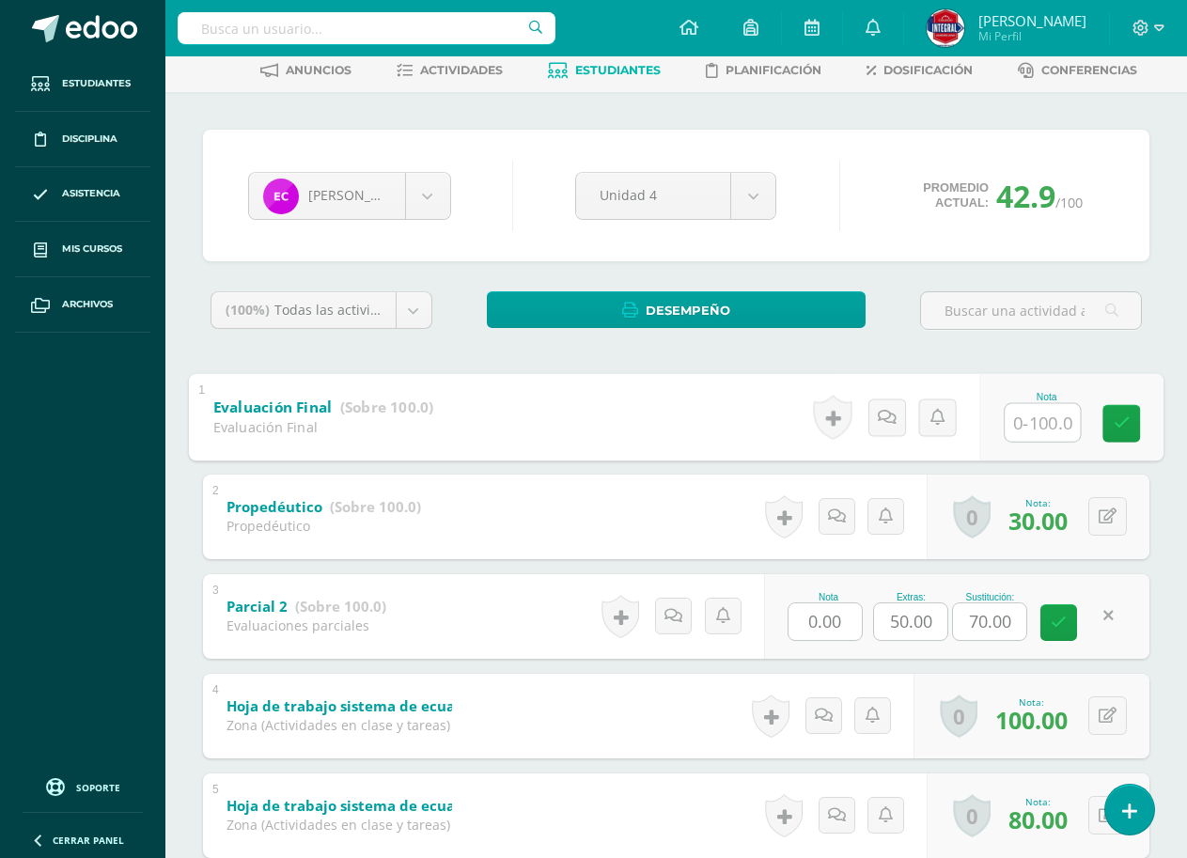
click at [1064, 431] on input "text" at bounding box center [1041, 422] width 75 height 38
type input "45"
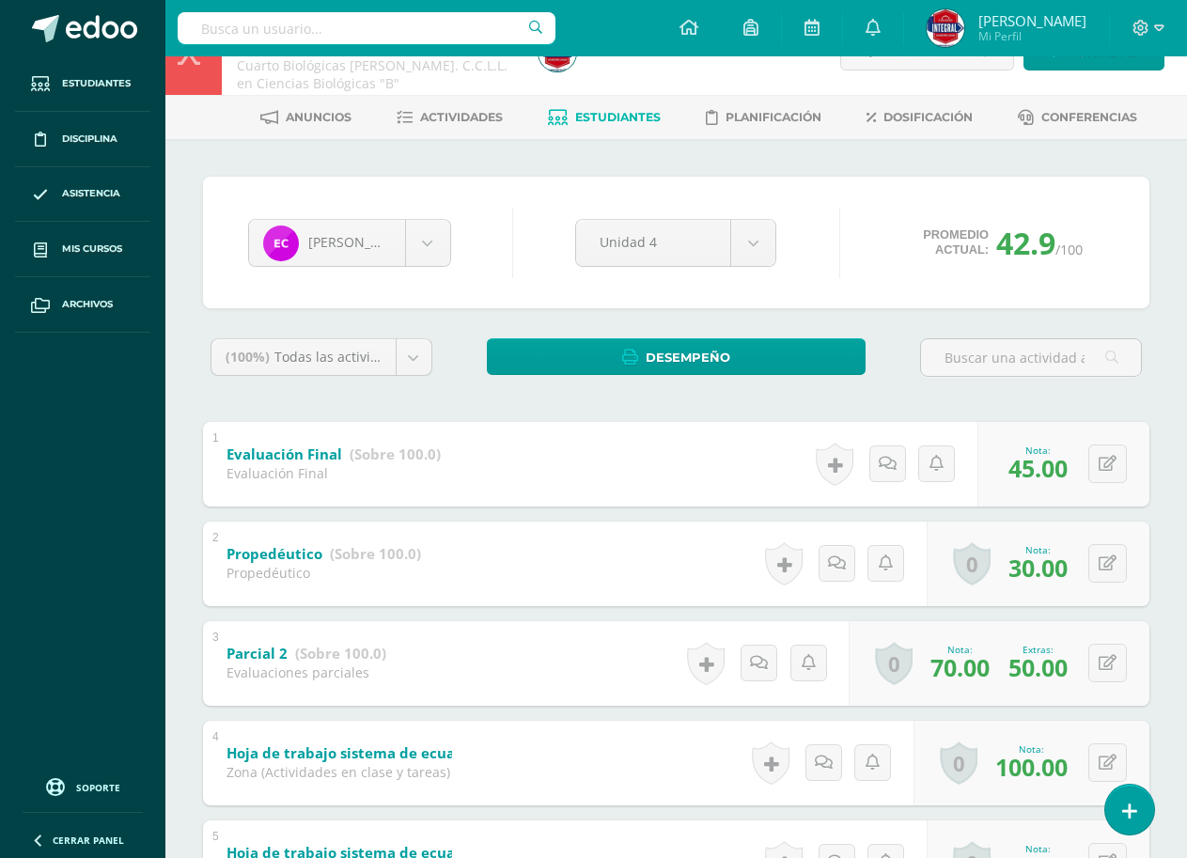
scroll to position [0, 0]
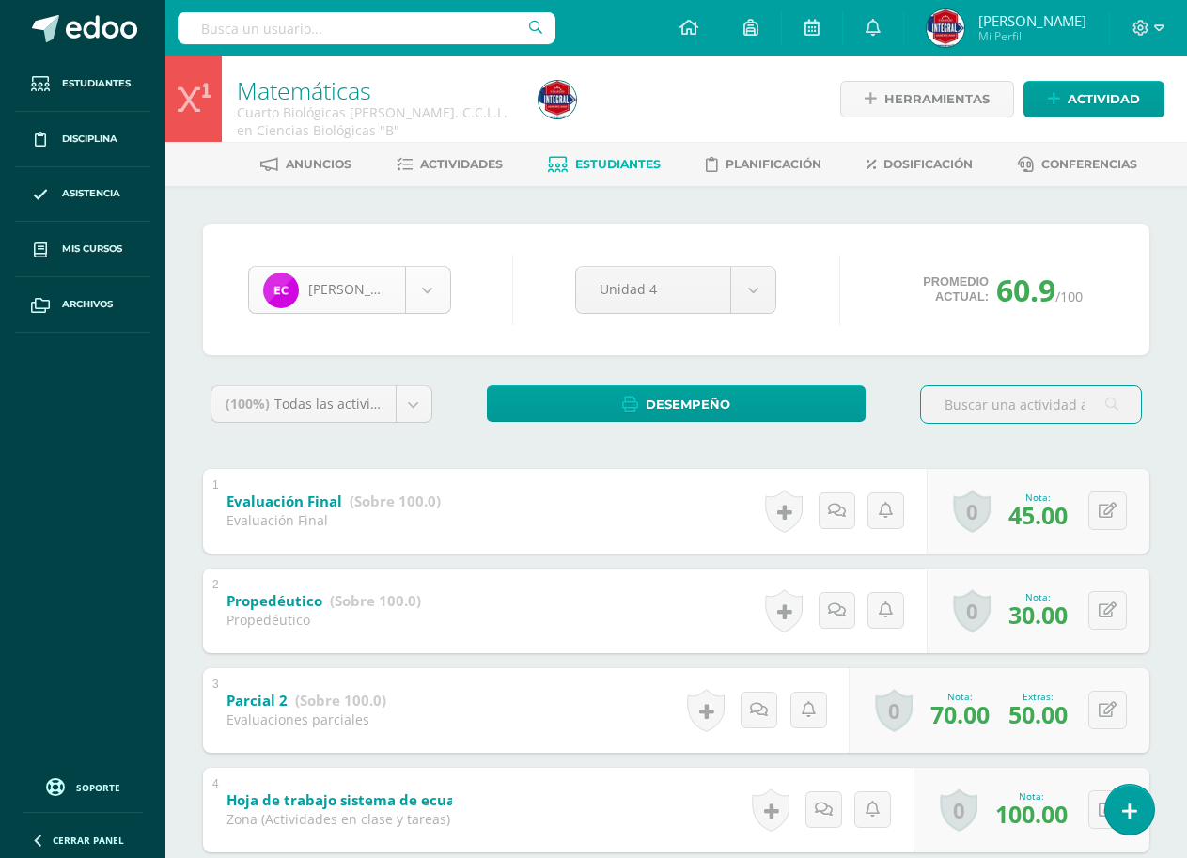
click at [416, 281] on body "Estudiantes Disciplina Asistencia Mis cursos Archivos Soporte Ayuda Reportar un…" at bounding box center [593, 784] width 1187 height 1568
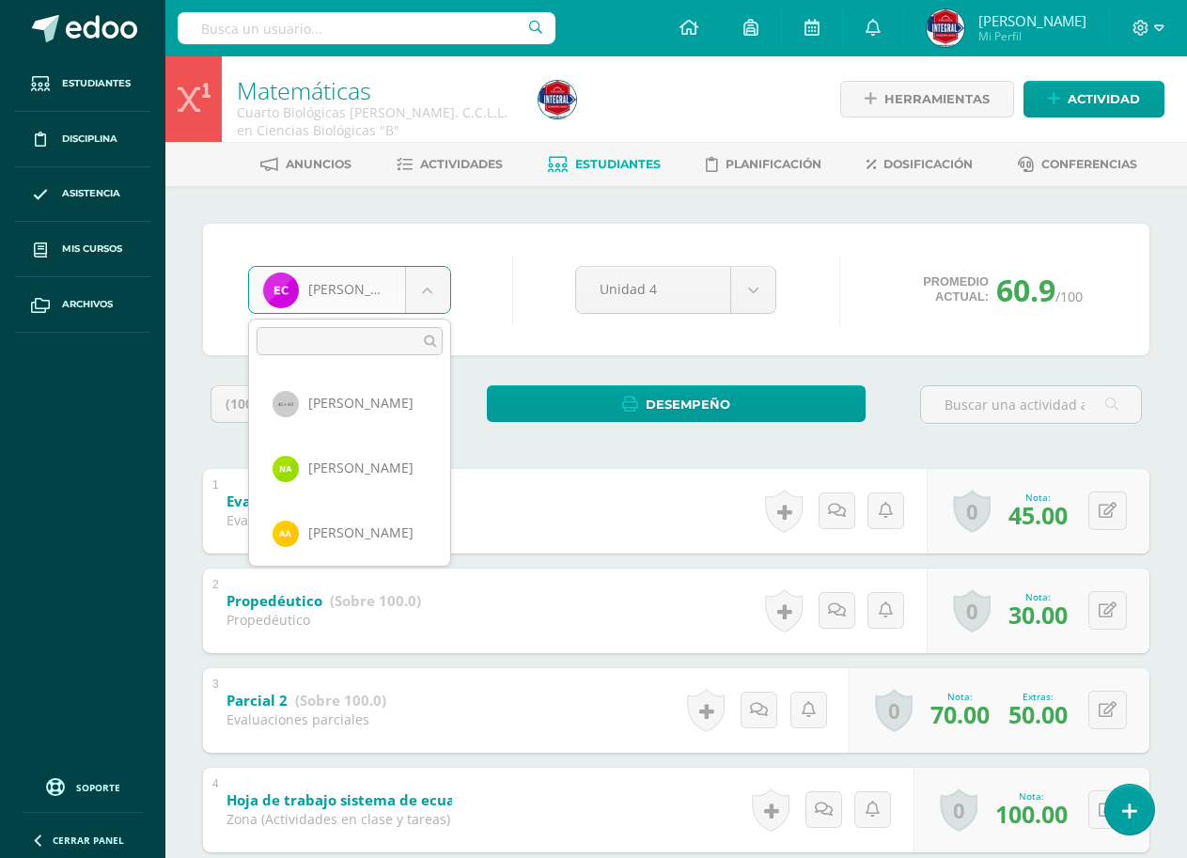
scroll to position [258, 0]
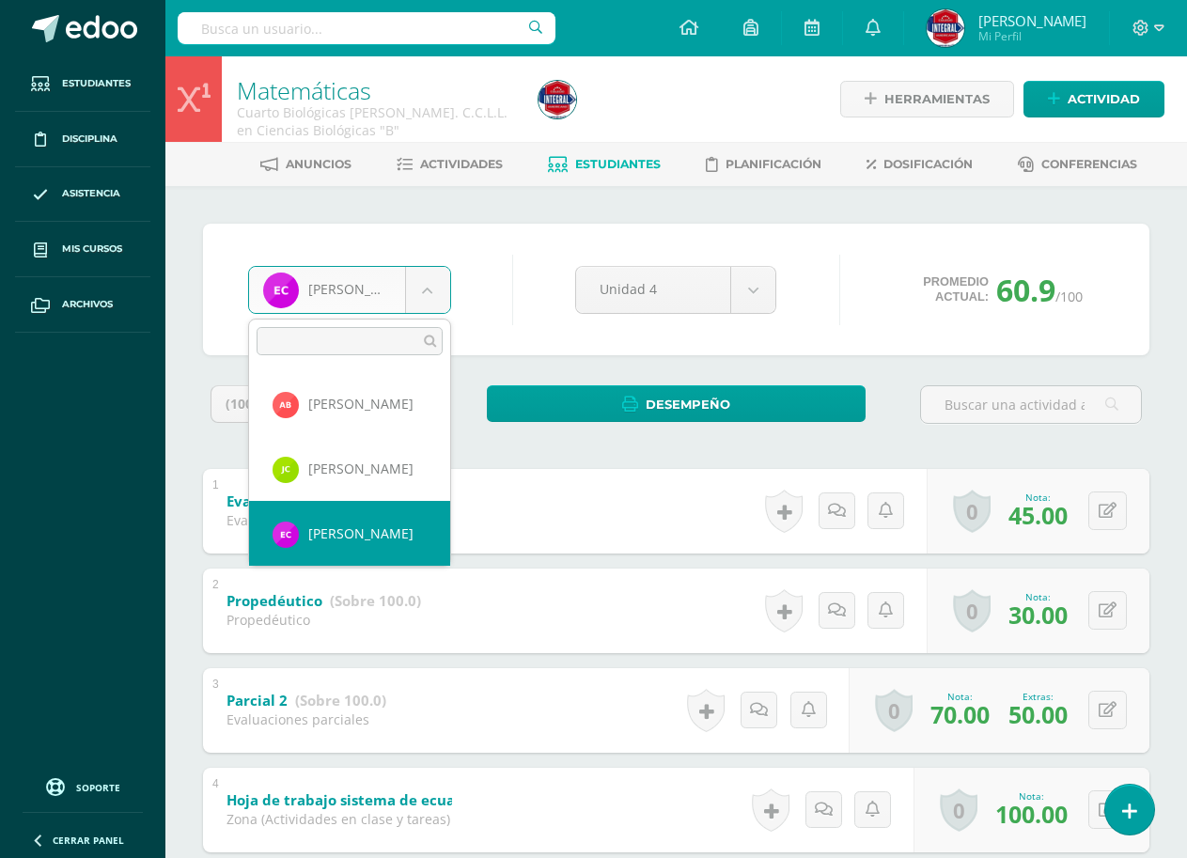
click at [559, 265] on body "Estudiantes Disciplina Asistencia Mis cursos Archivos Soporte Ayuda Reportar un…" at bounding box center [593, 837] width 1187 height 1674
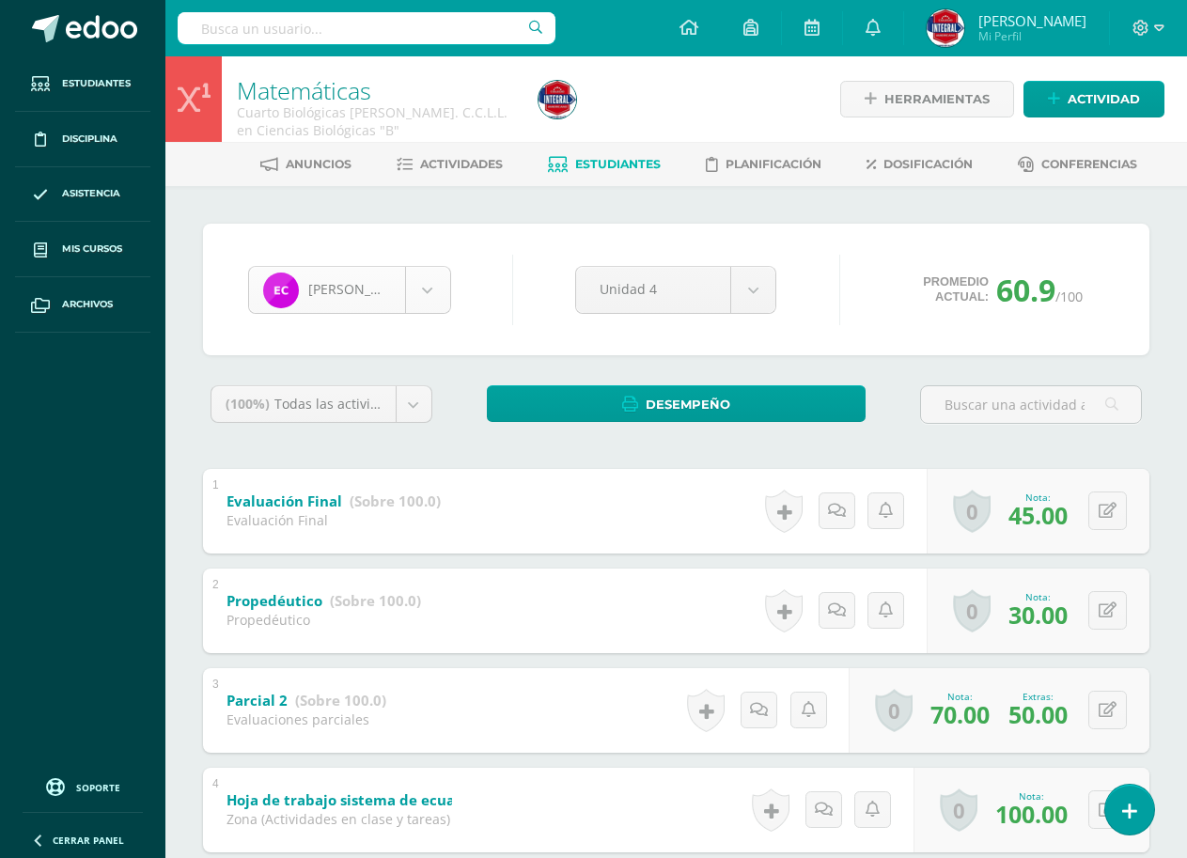
click at [349, 286] on body "Estudiantes Disciplina Asistencia Mis cursos Archivos Soporte Ayuda Reportar un…" at bounding box center [593, 837] width 1187 height 1674
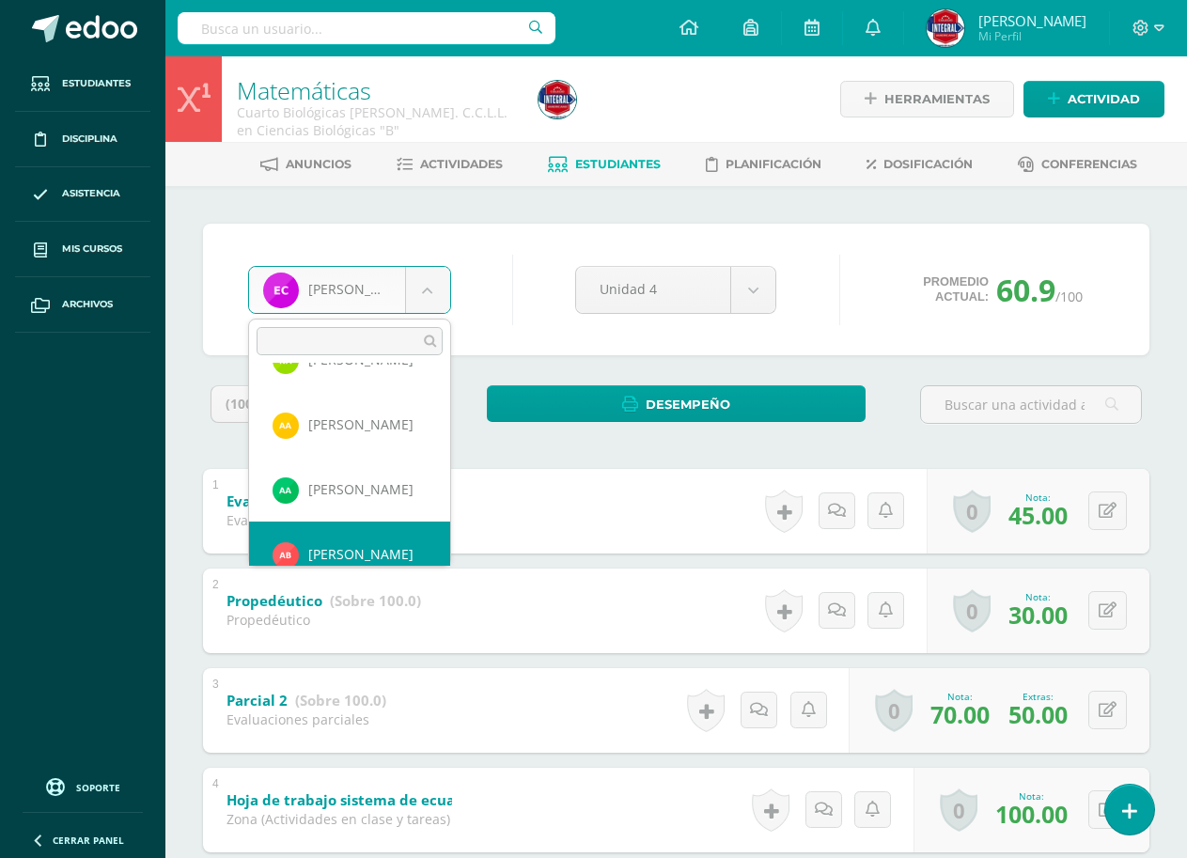
scroll to position [129, 0]
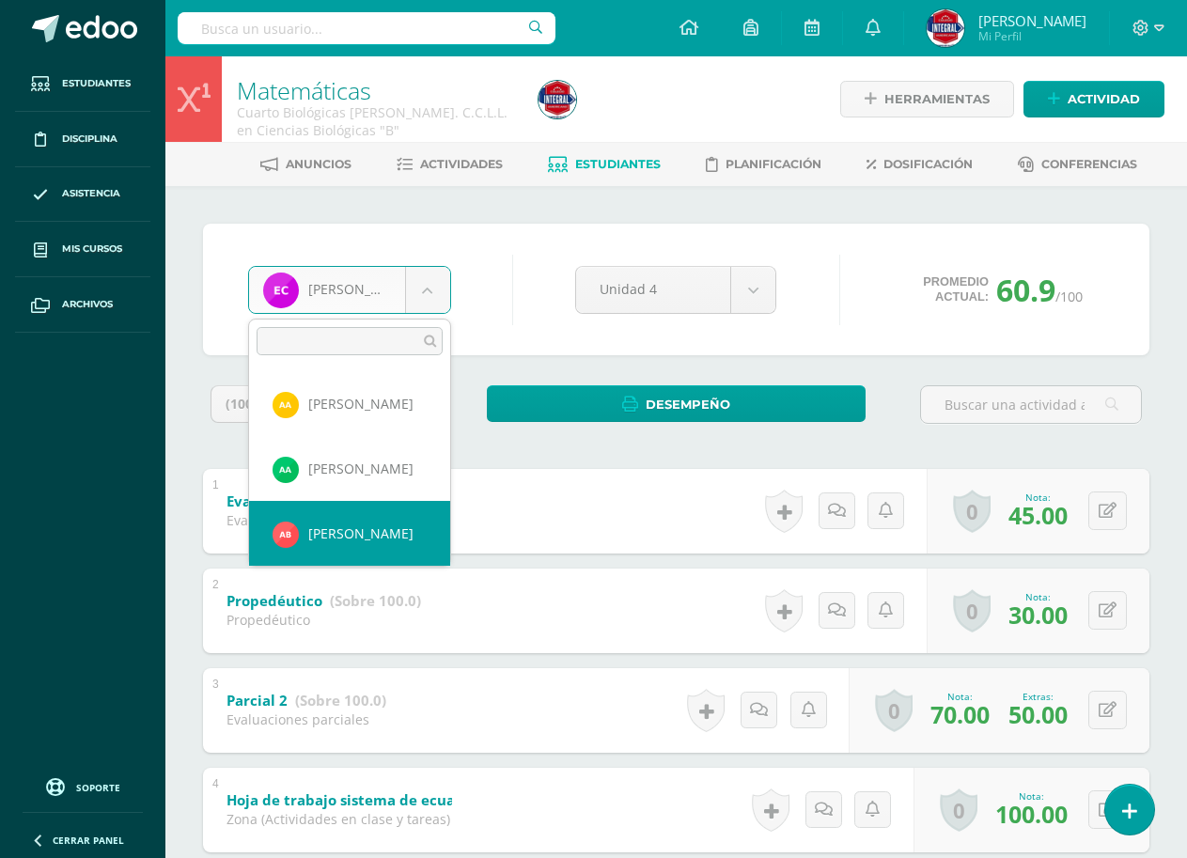
select select "2830"
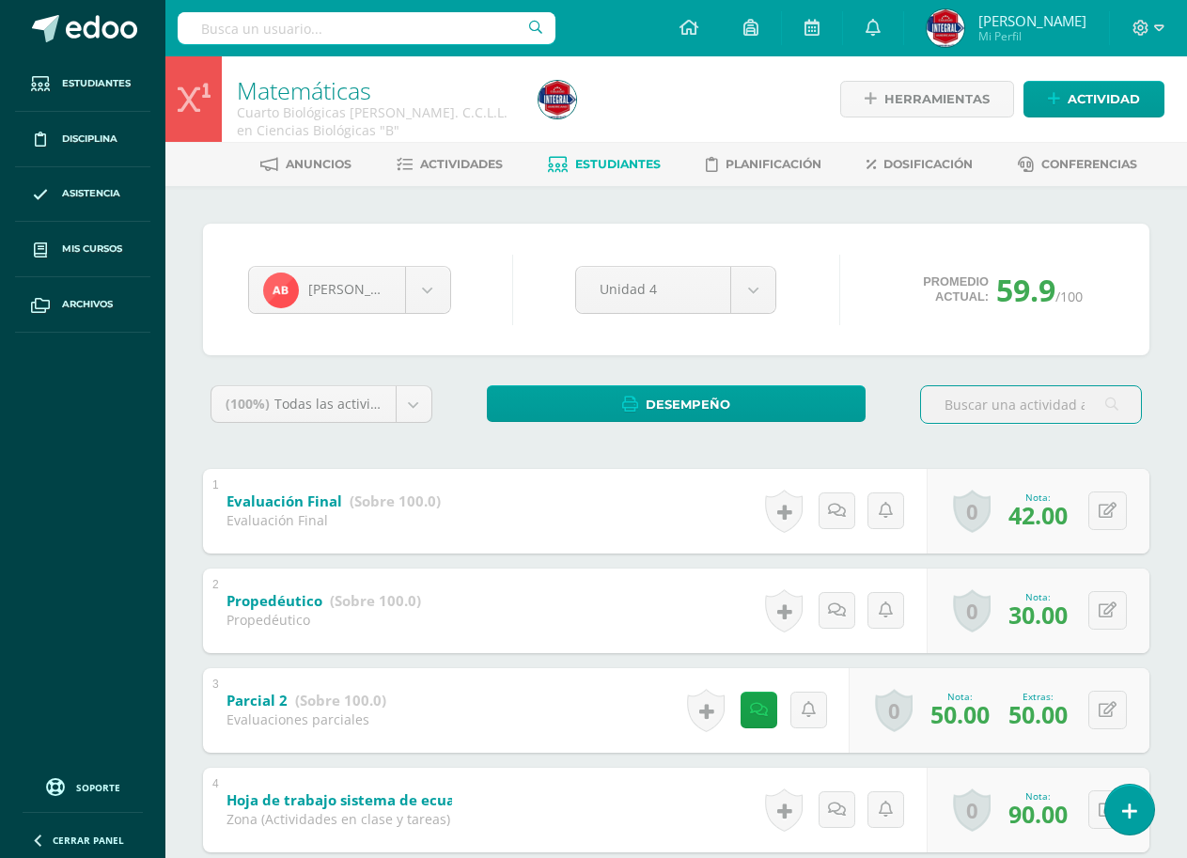
scroll to position [94, 0]
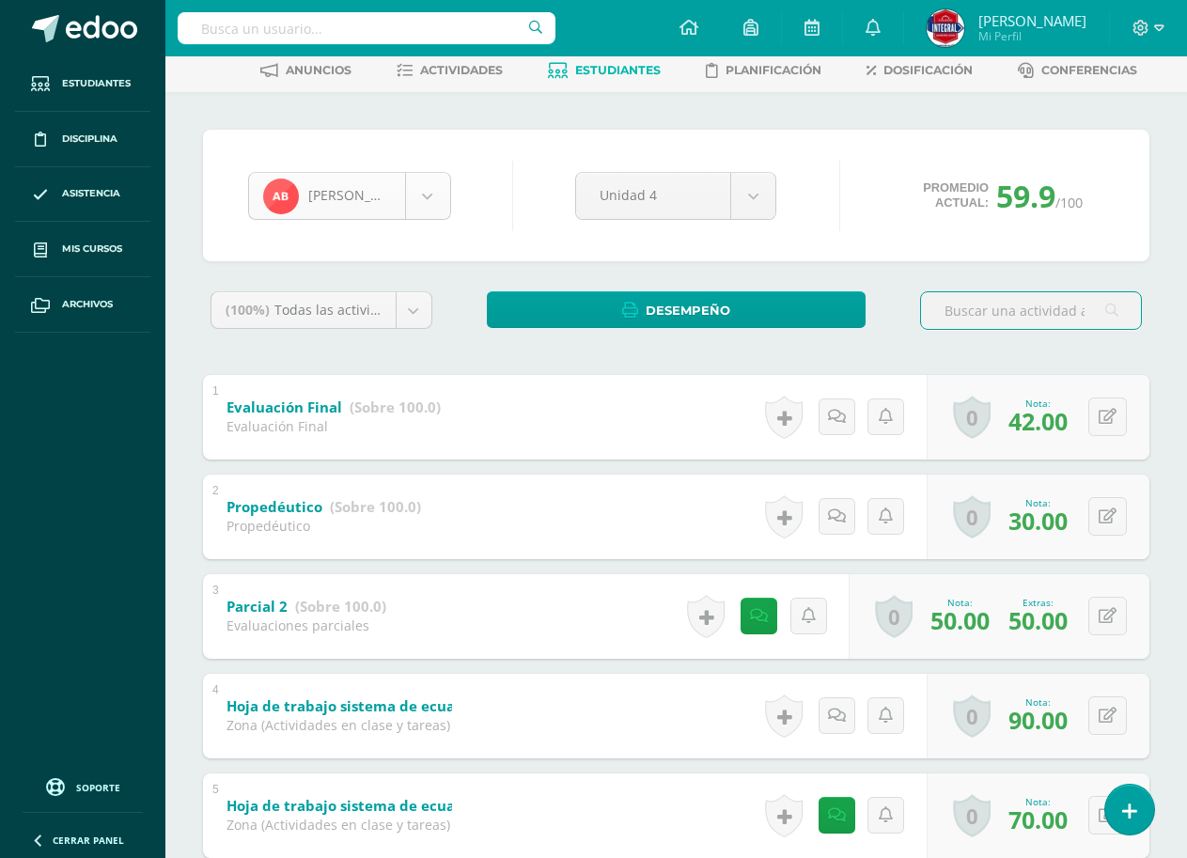
click at [346, 198] on body "Estudiantes Disciplina Asistencia Mis cursos Archivos Soporte Ayuda Reportar un…" at bounding box center [593, 743] width 1187 height 1674
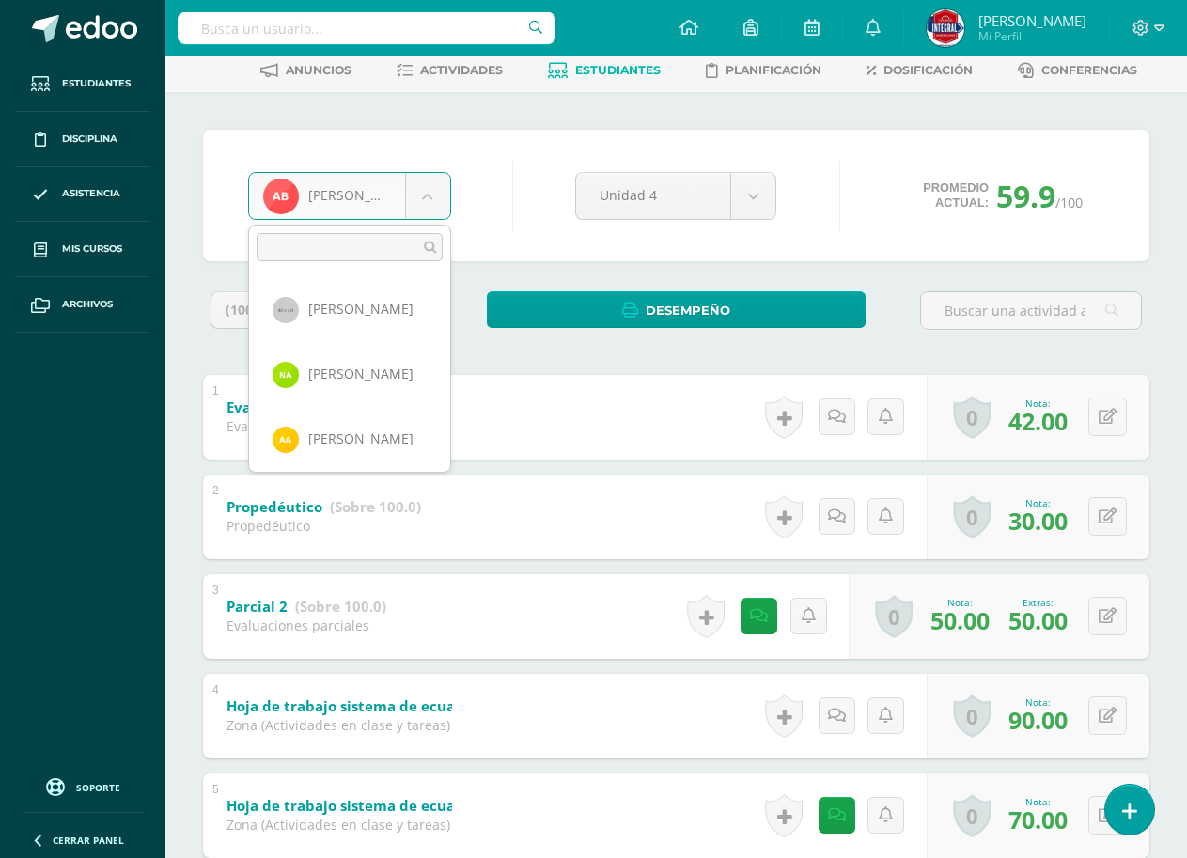
scroll to position [129, 0]
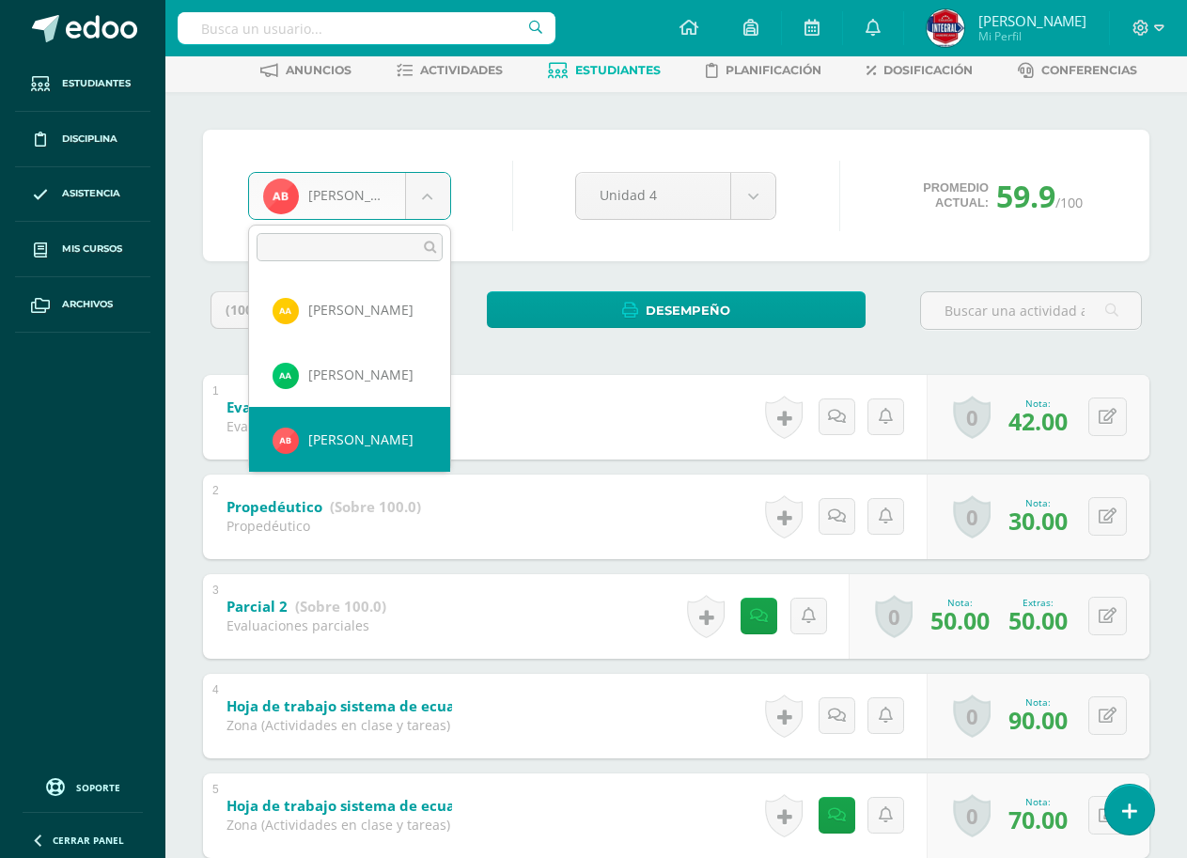
click at [771, 204] on body "Estudiantes Disciplina Asistencia Mis cursos Archivos Soporte Ayuda Reportar un…" at bounding box center [593, 743] width 1187 height 1674
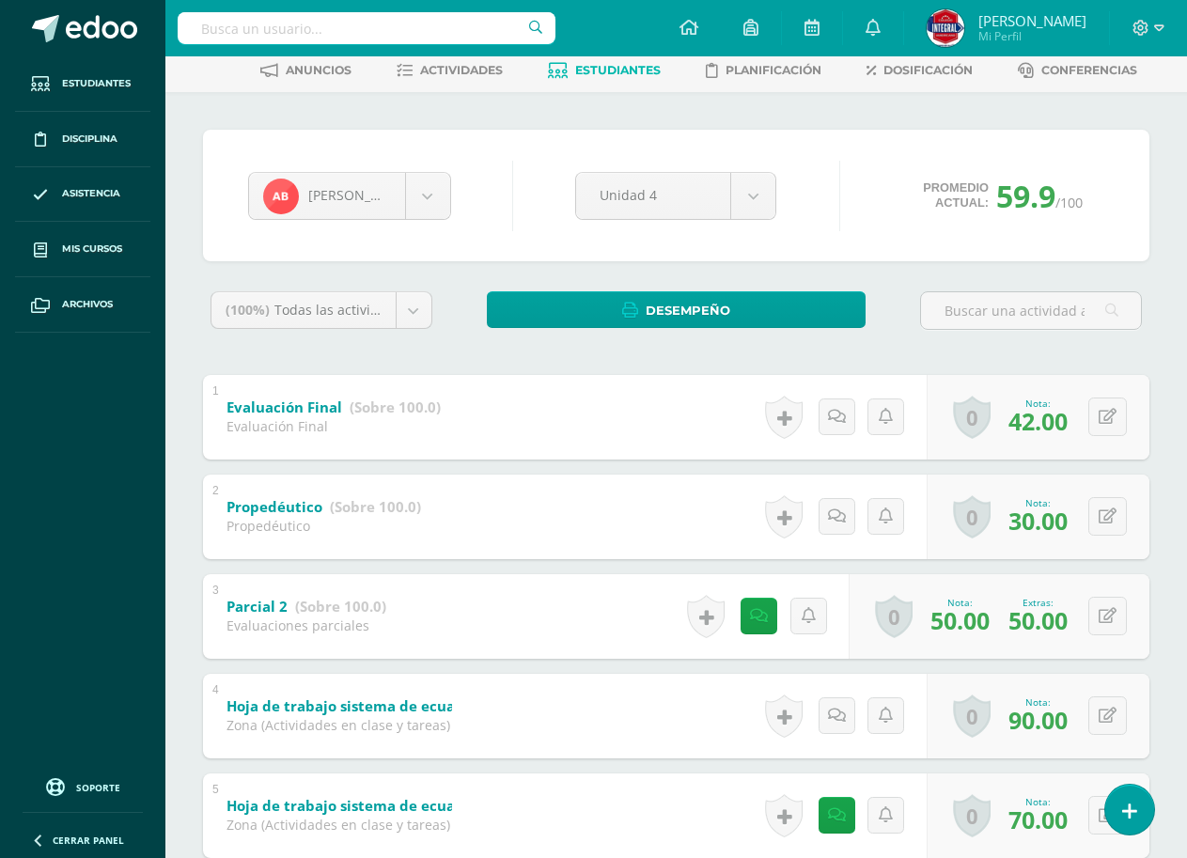
click at [771, 204] on body "Estudiantes Disciplina Asistencia Mis cursos Archivos Soporte Ayuda Reportar un…" at bounding box center [593, 743] width 1187 height 1674
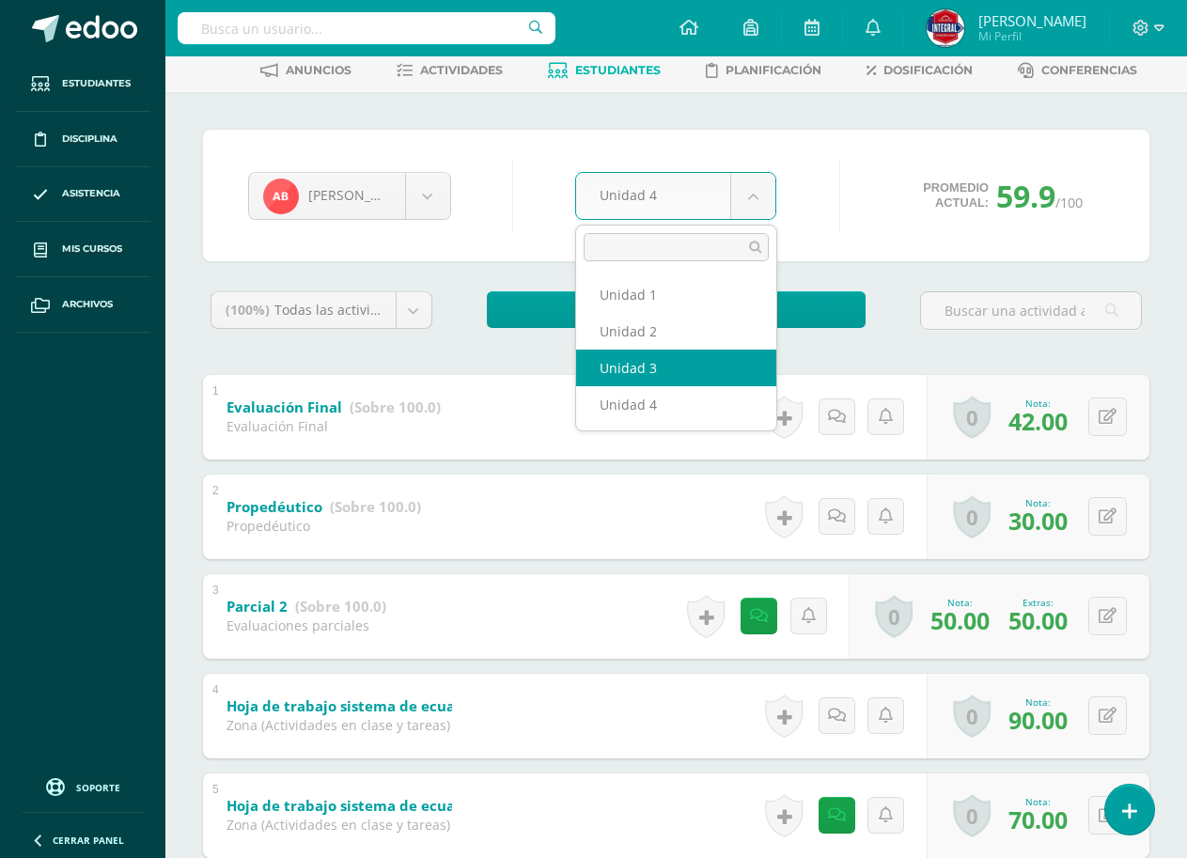
select select "Unidad 3"
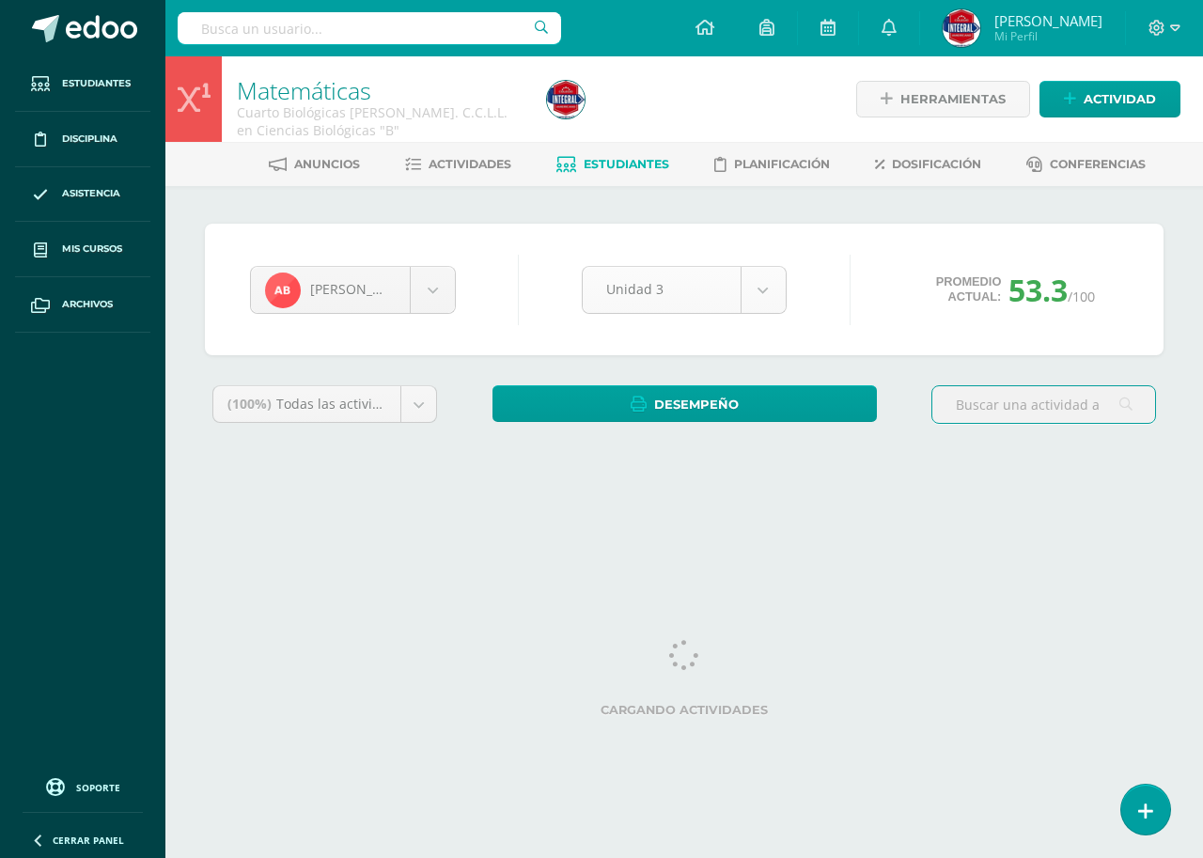
click at [692, 278] on body "Estudiantes Disciplina Asistencia Mis cursos Archivos Soporte Ayuda Reportar un…" at bounding box center [601, 253] width 1203 height 506
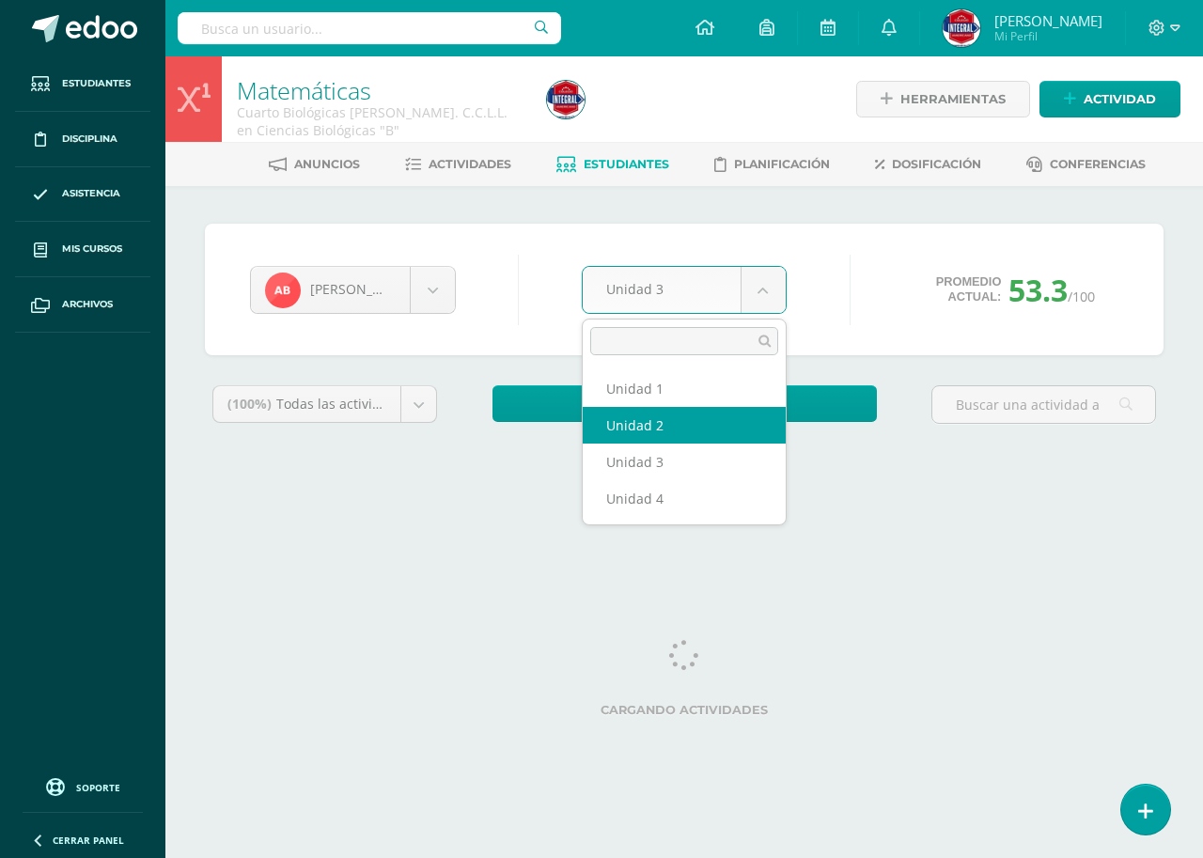
select select "Unidad 2"
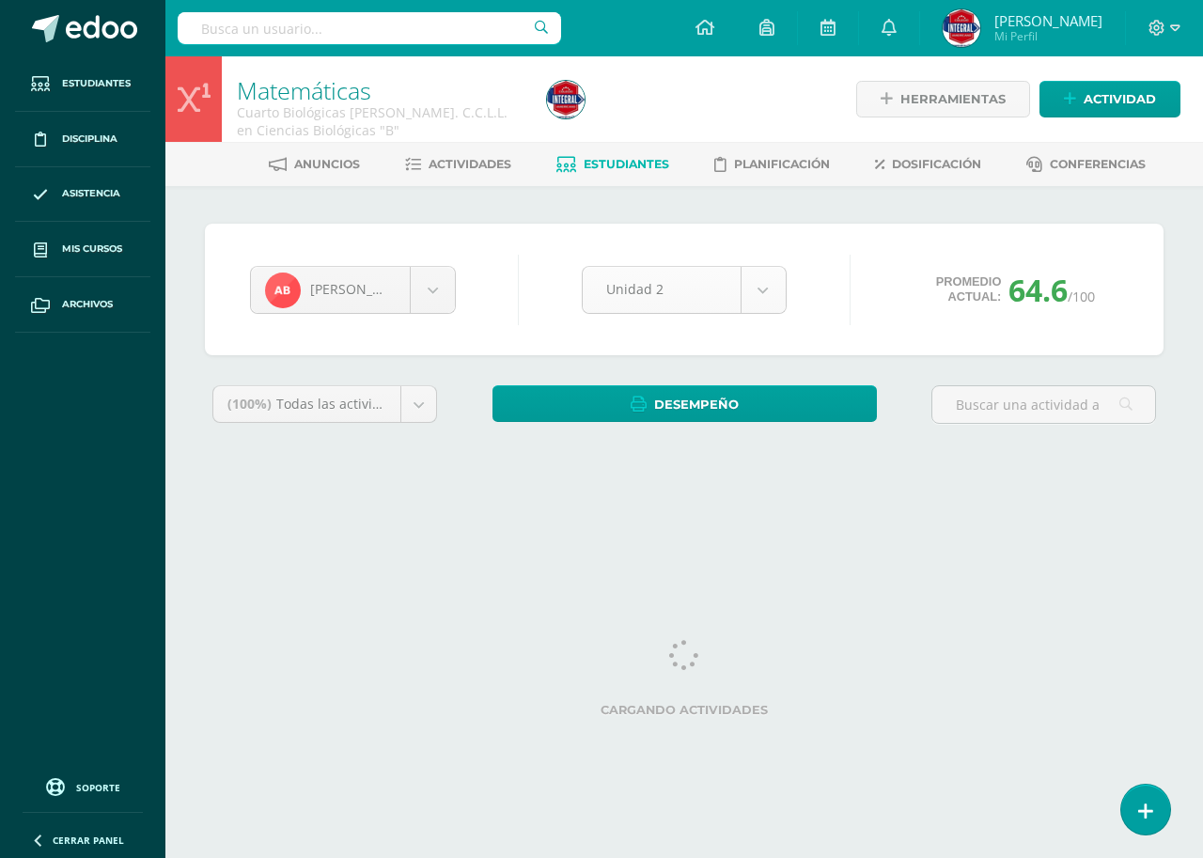
click at [644, 283] on body "Estudiantes Disciplina Asistencia Mis cursos Archivos Soporte Ayuda Reportar un…" at bounding box center [601, 253] width 1203 height 506
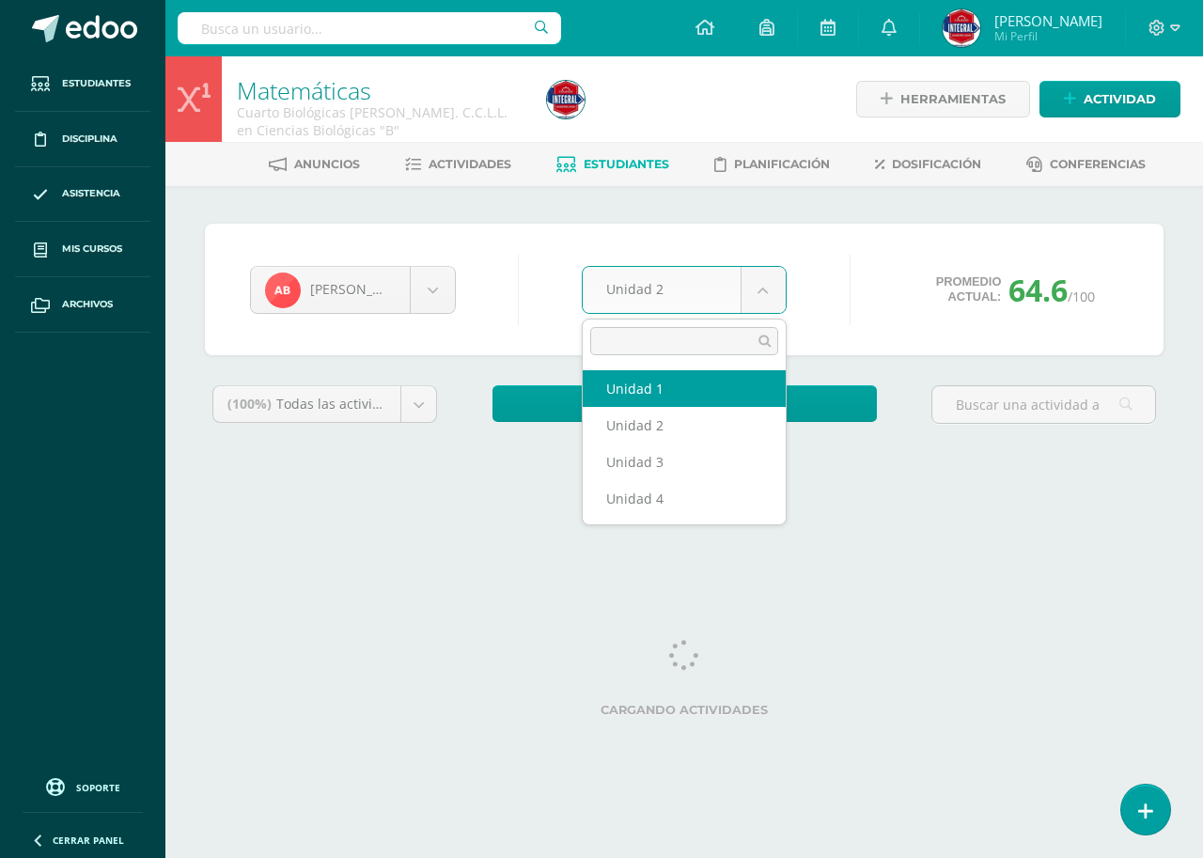
select select "Unidad 1"
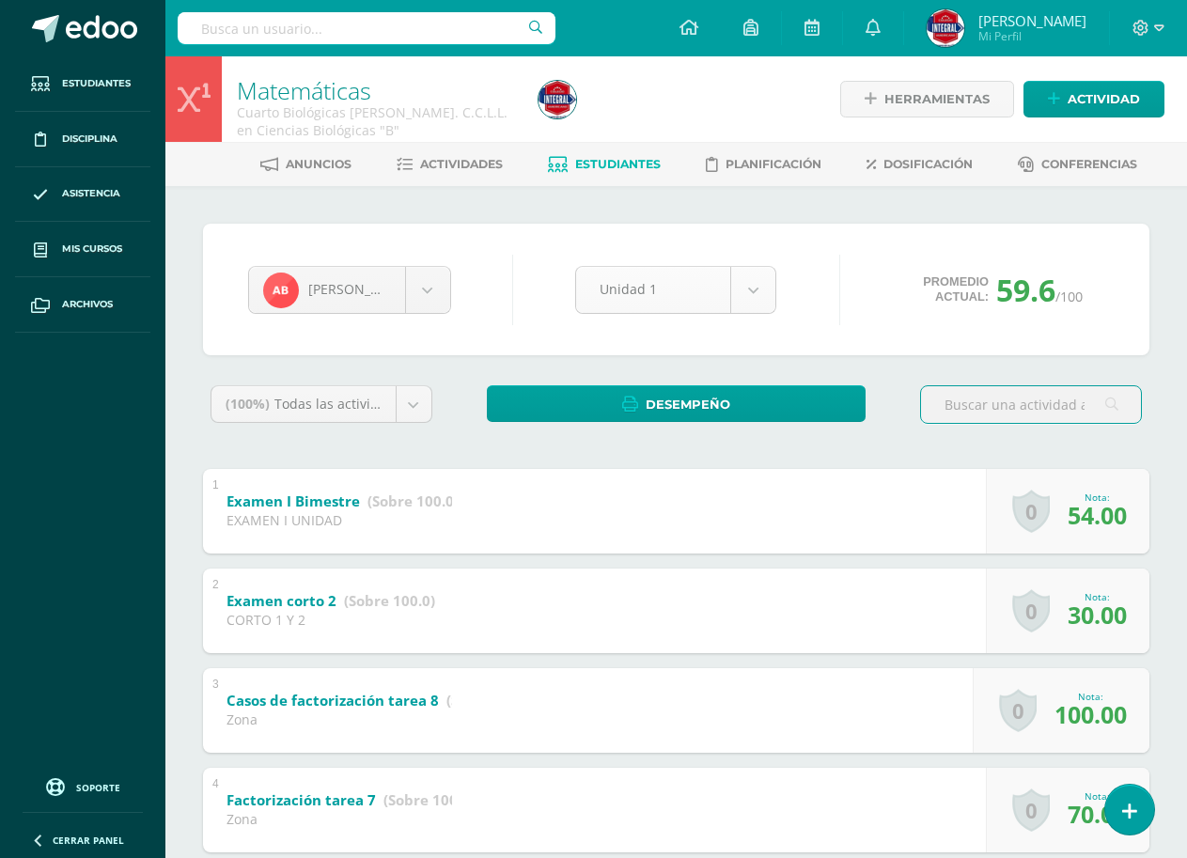
click at [744, 304] on body "Estudiantes Disciplina Asistencia Mis cursos Archivos Soporte Ayuda Reportar un…" at bounding box center [593, 784] width 1187 height 1568
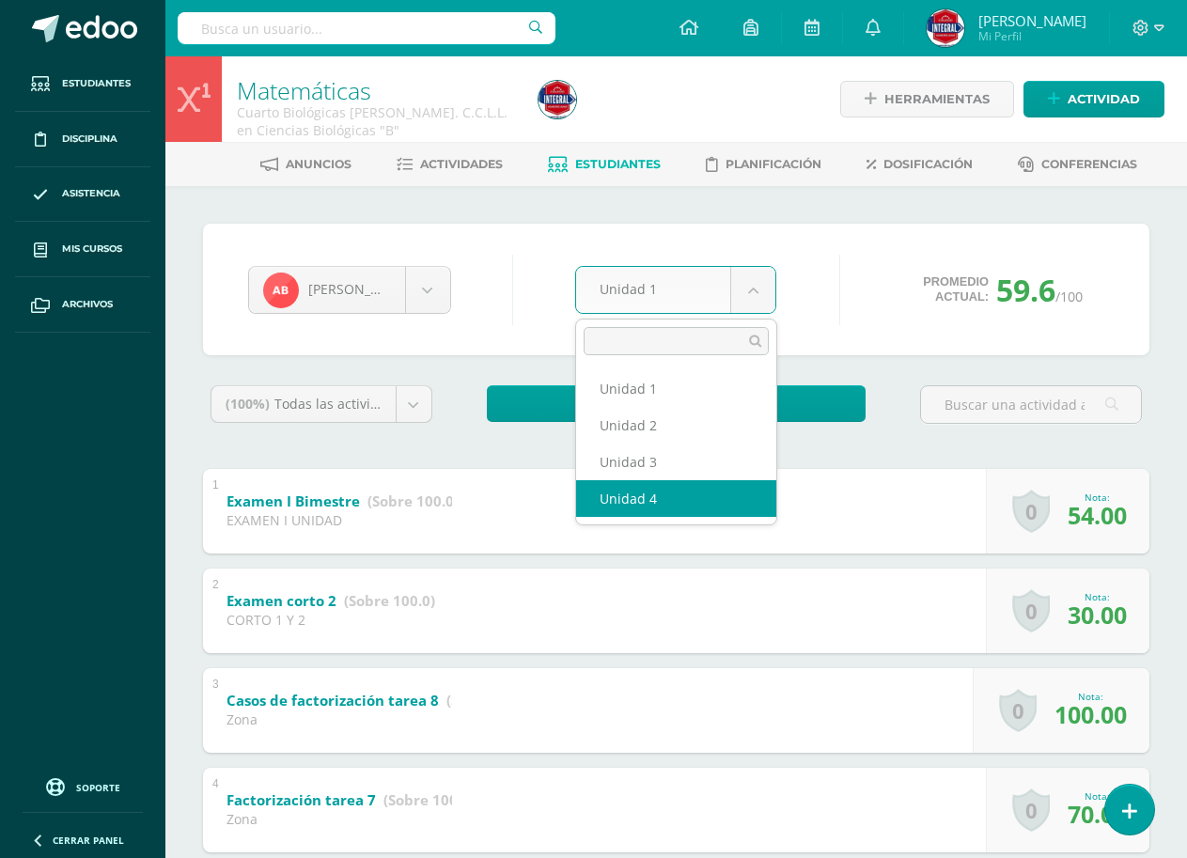
select select "Unidad 4"
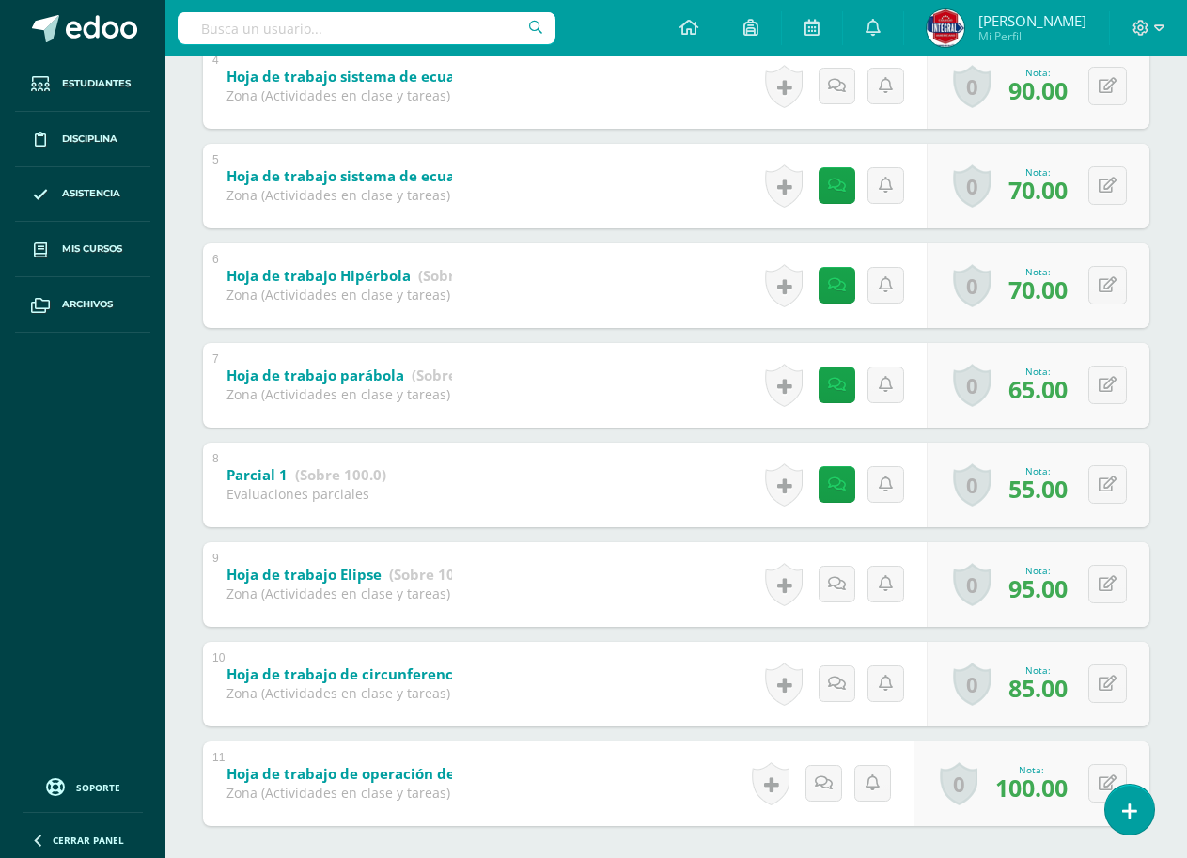
scroll to position [752, 0]
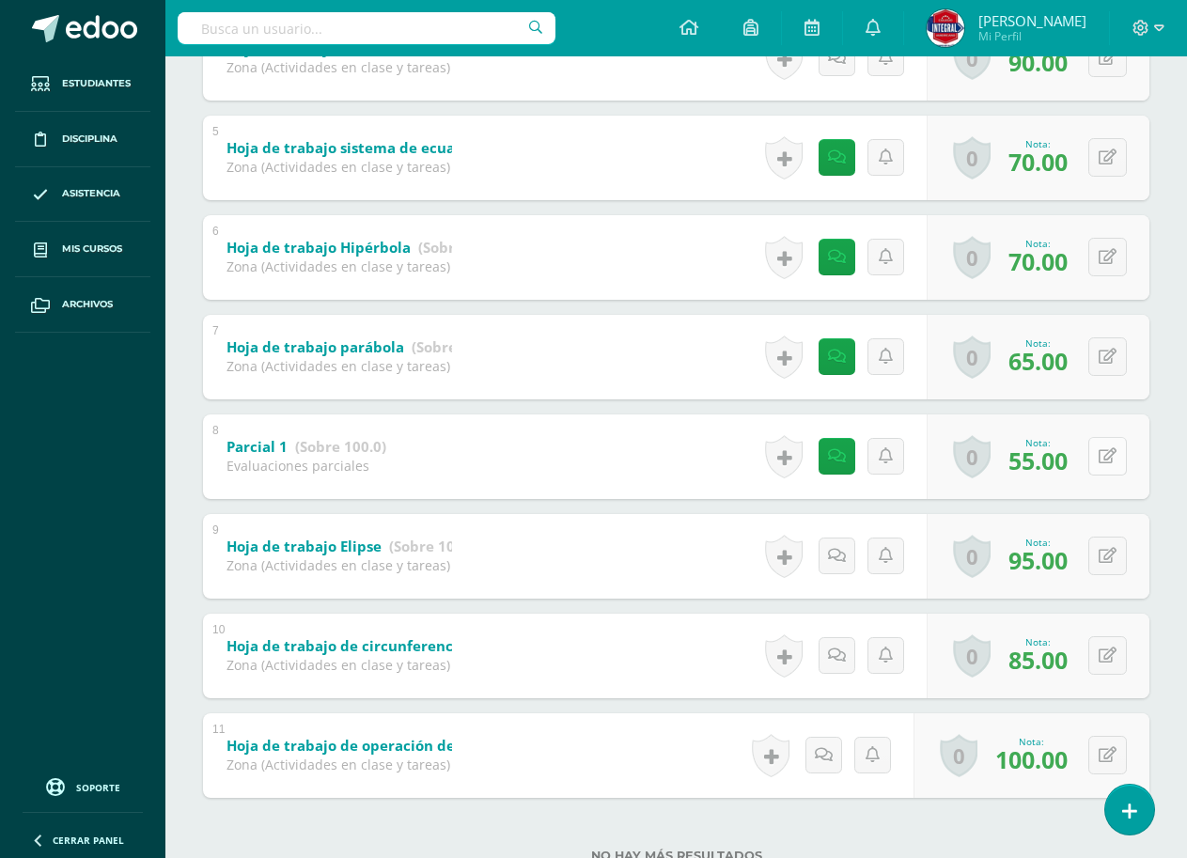
click at [1113, 447] on button at bounding box center [1107, 456] width 39 height 39
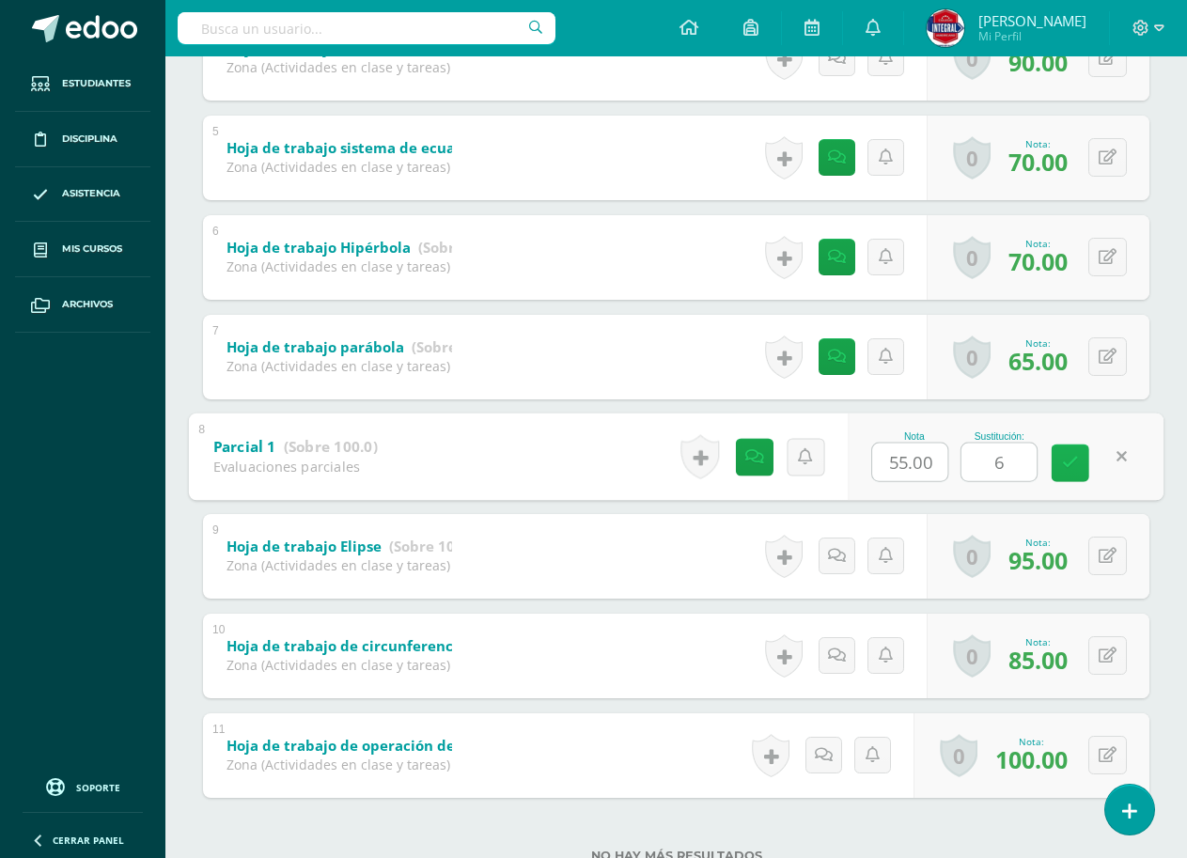
type input "65"
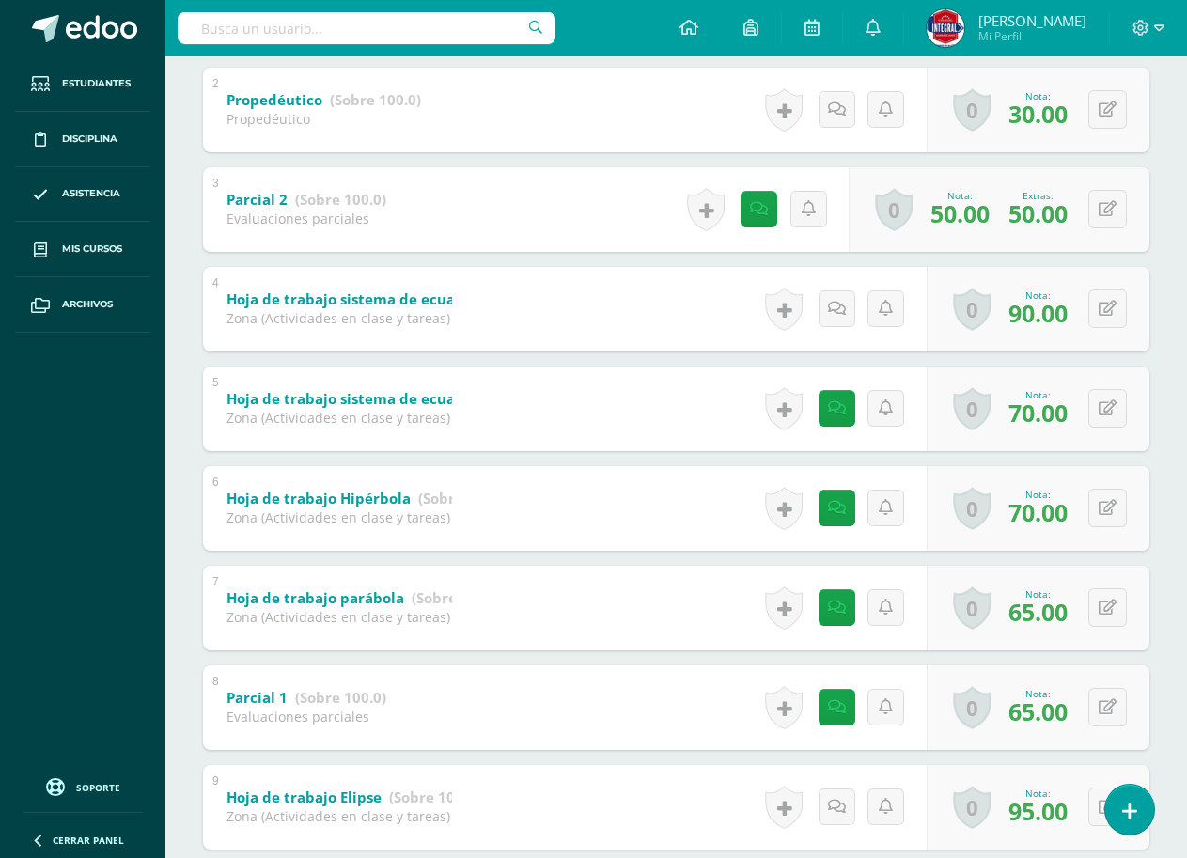
scroll to position [470, 0]
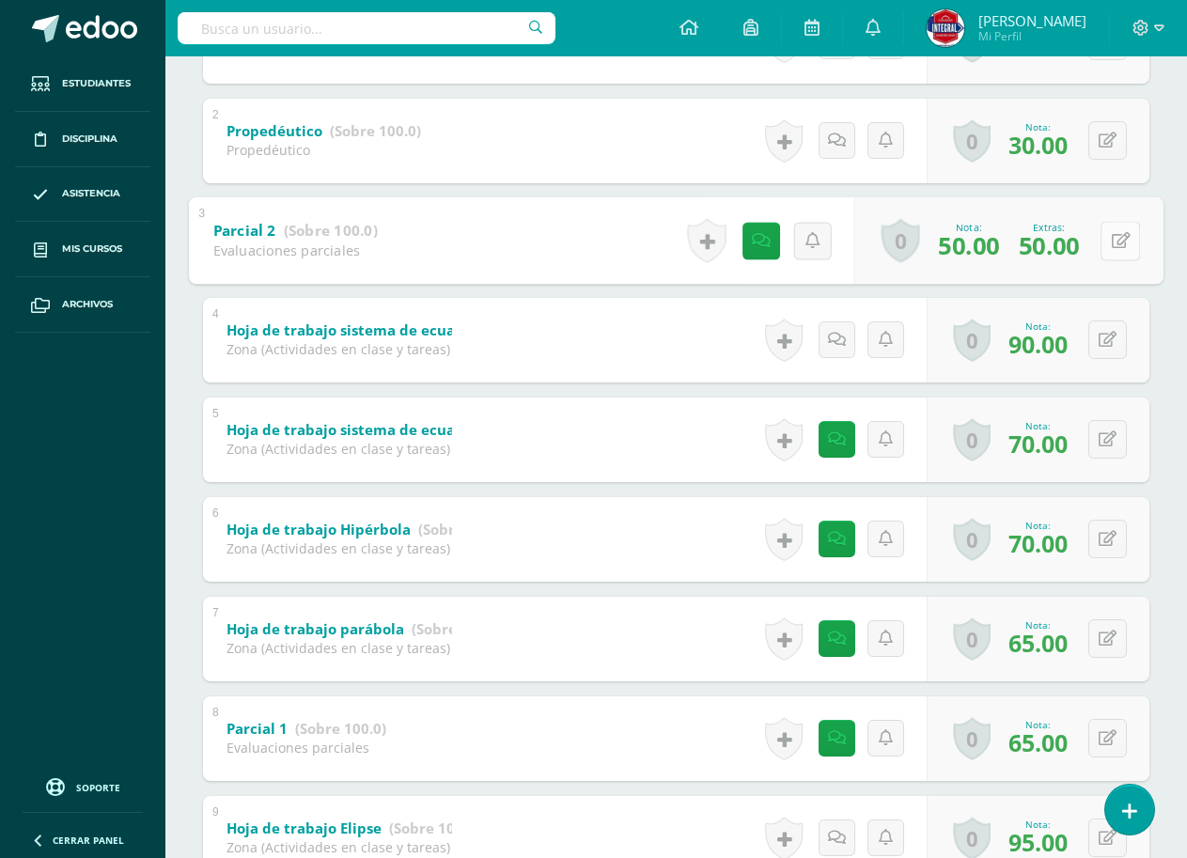
click at [1108, 241] on button at bounding box center [1119, 240] width 39 height 39
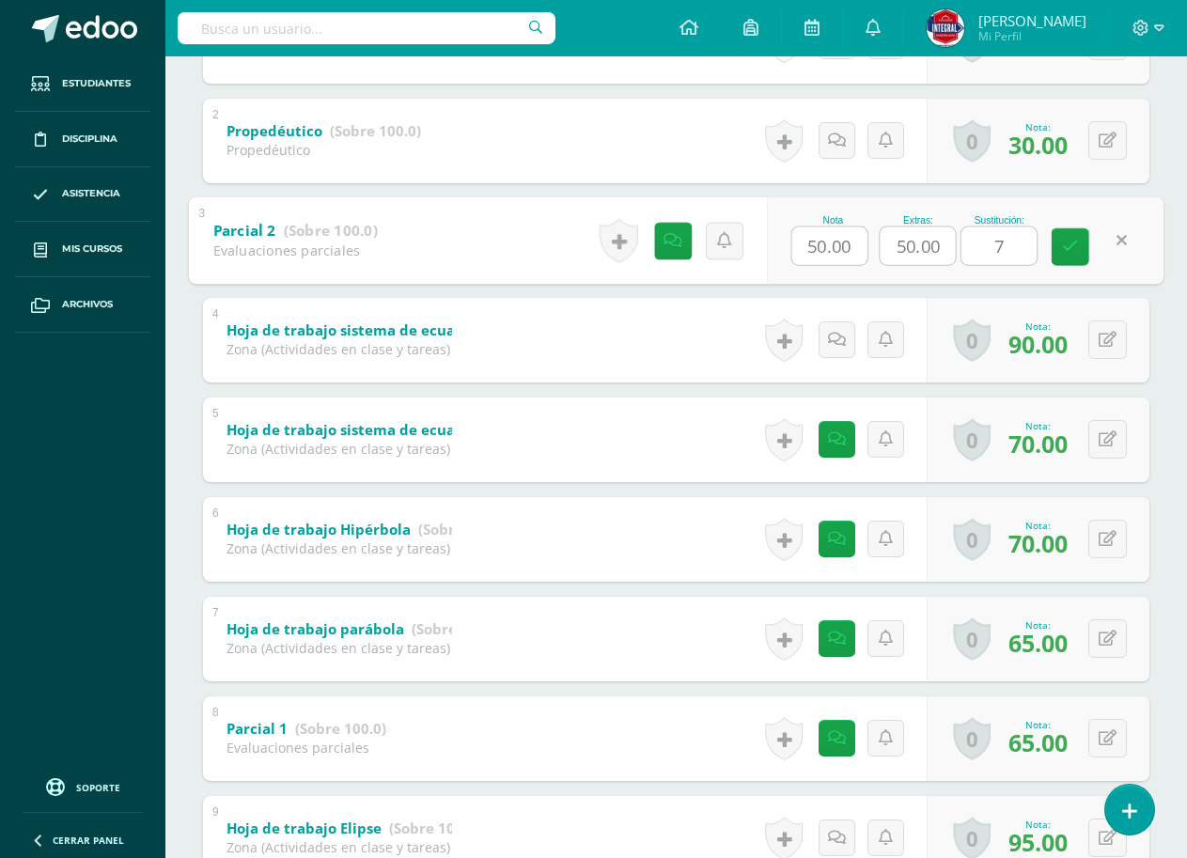
type input "70"
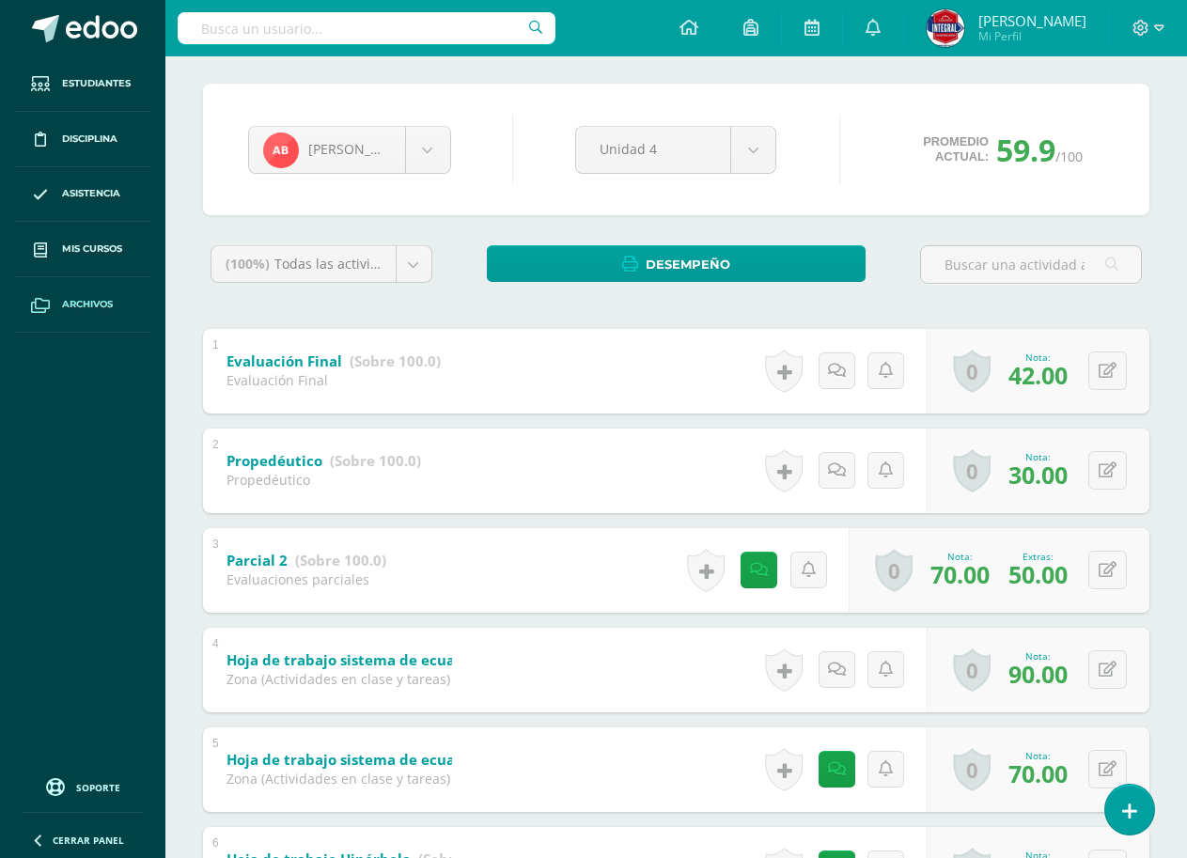
scroll to position [0, 0]
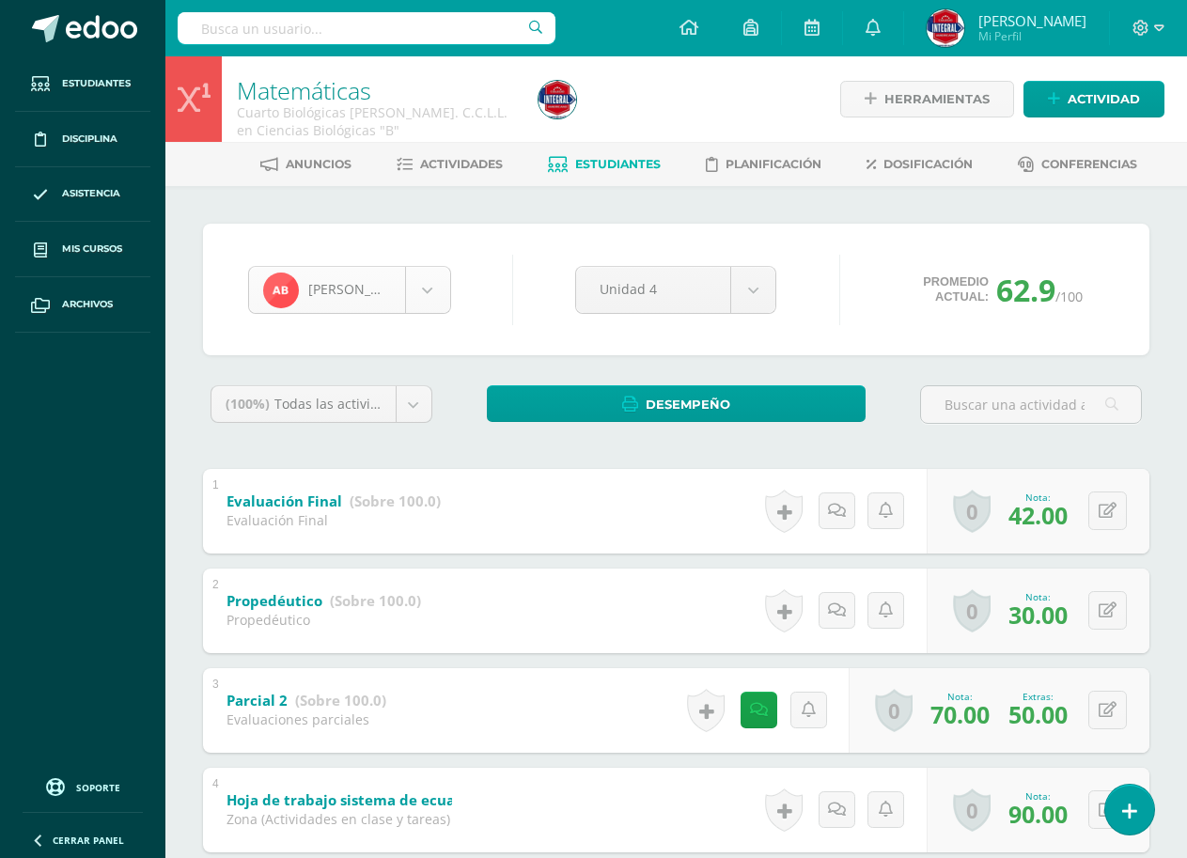
click at [410, 283] on body "Estudiantes Disciplina Asistencia Mis cursos Archivos Soporte Ayuda Reportar un…" at bounding box center [593, 784] width 1187 height 1568
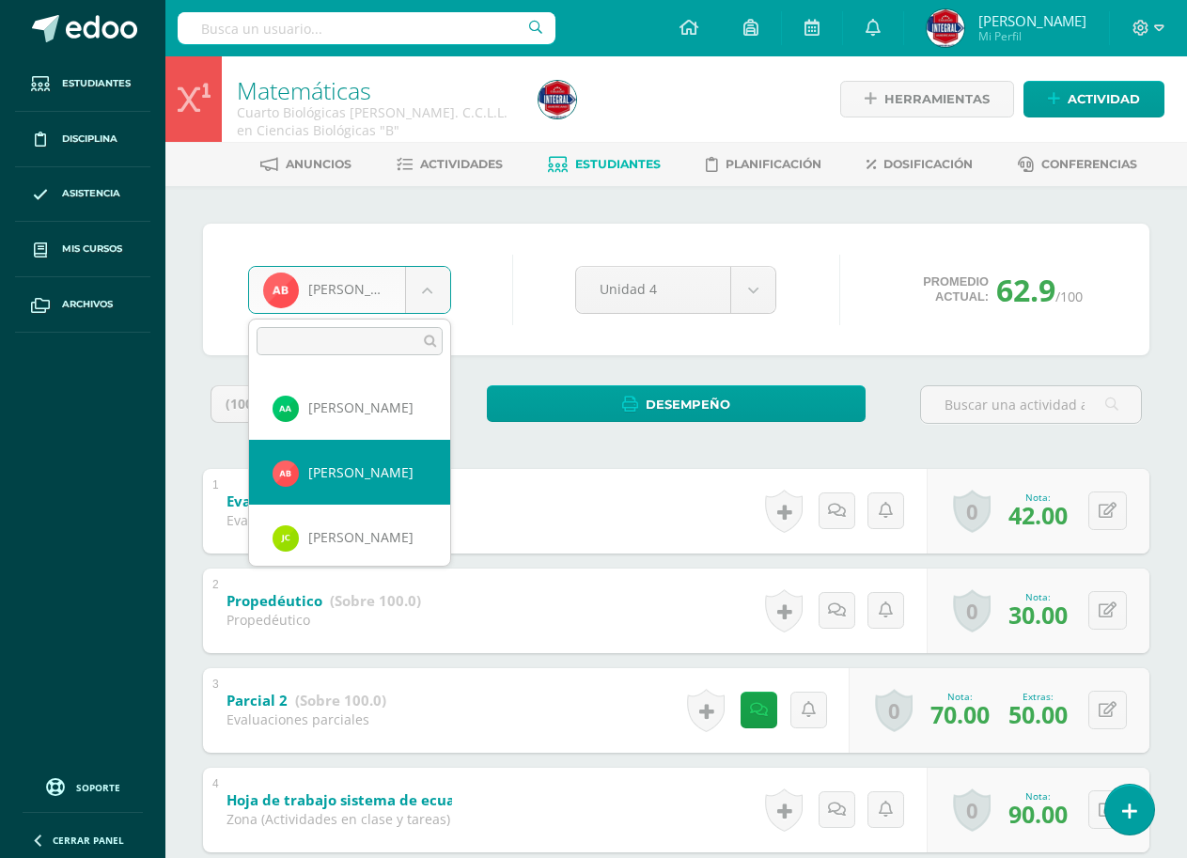
scroll to position [223, 0]
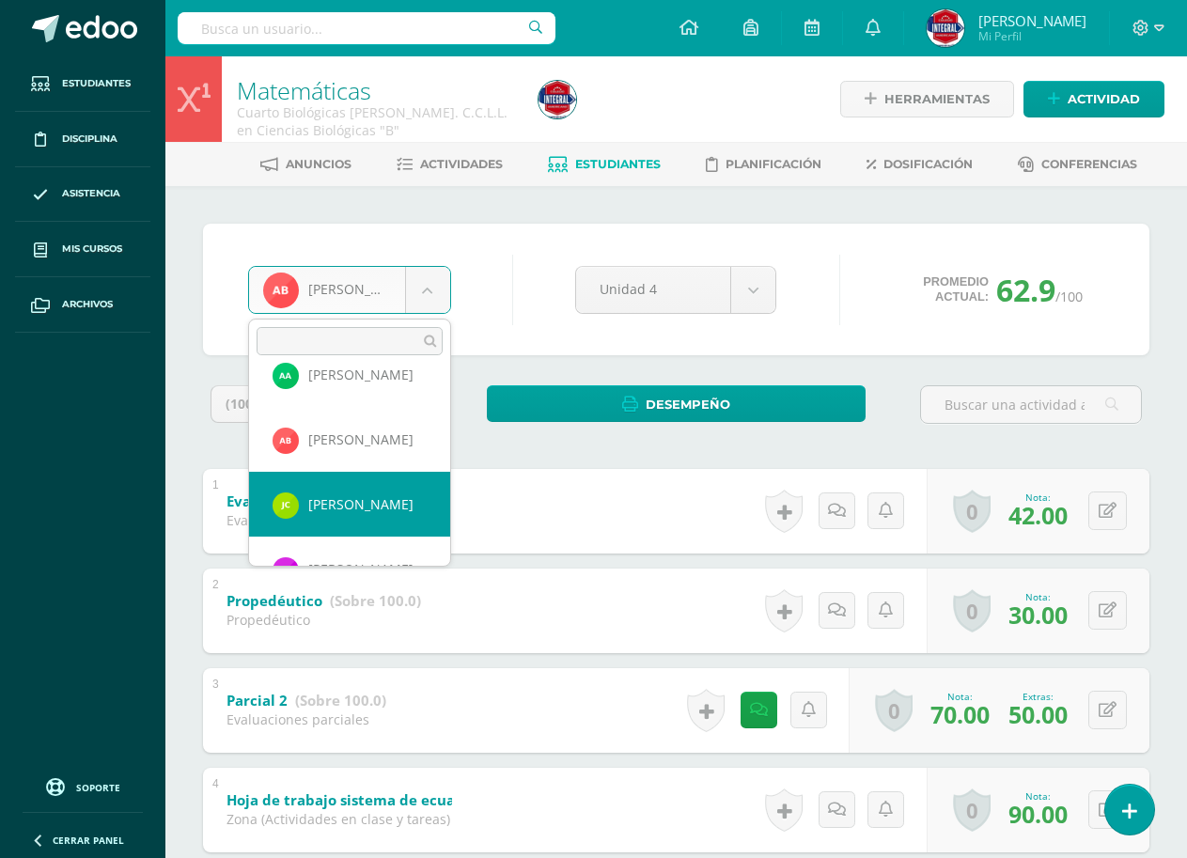
select select "2568"
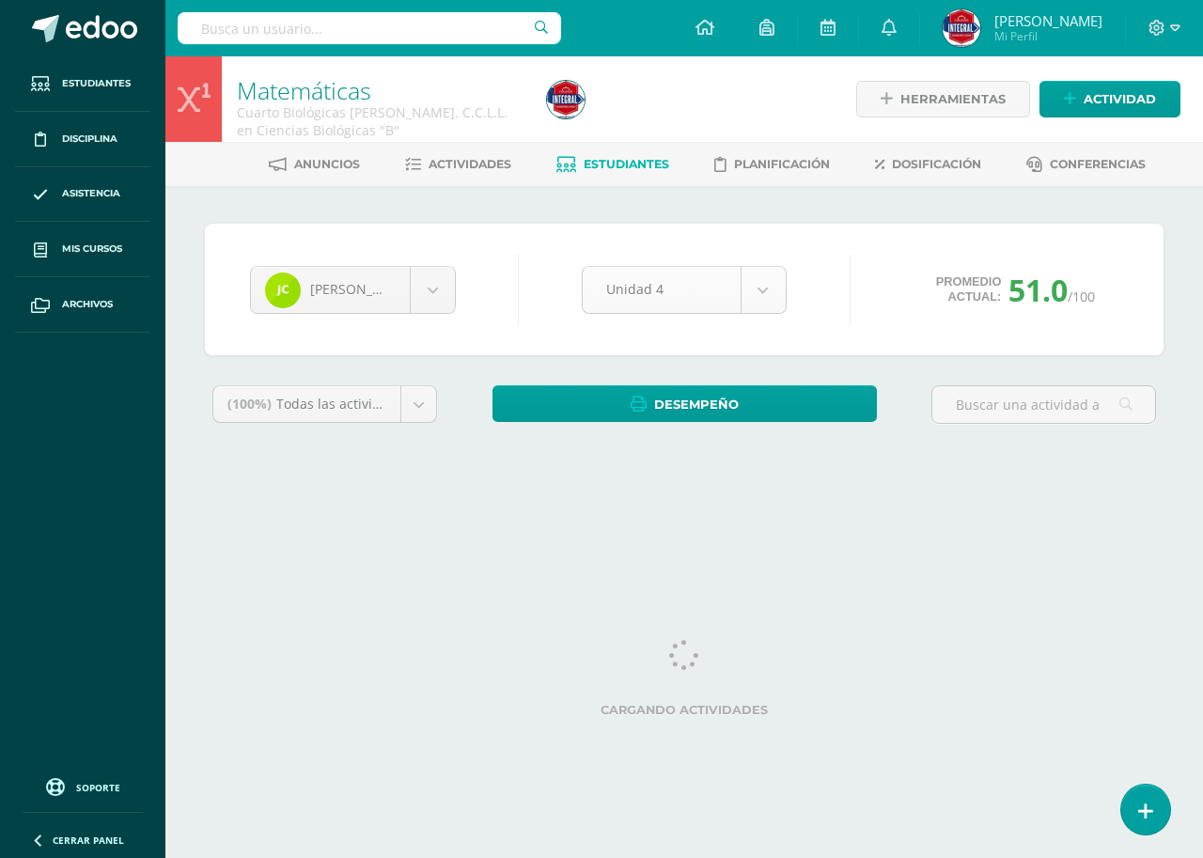
click at [659, 297] on body "Estudiantes Disciplina Asistencia Mis cursos Archivos Soporte Ayuda Reportar un…" at bounding box center [601, 253] width 1203 height 506
select select "Unidad 3"
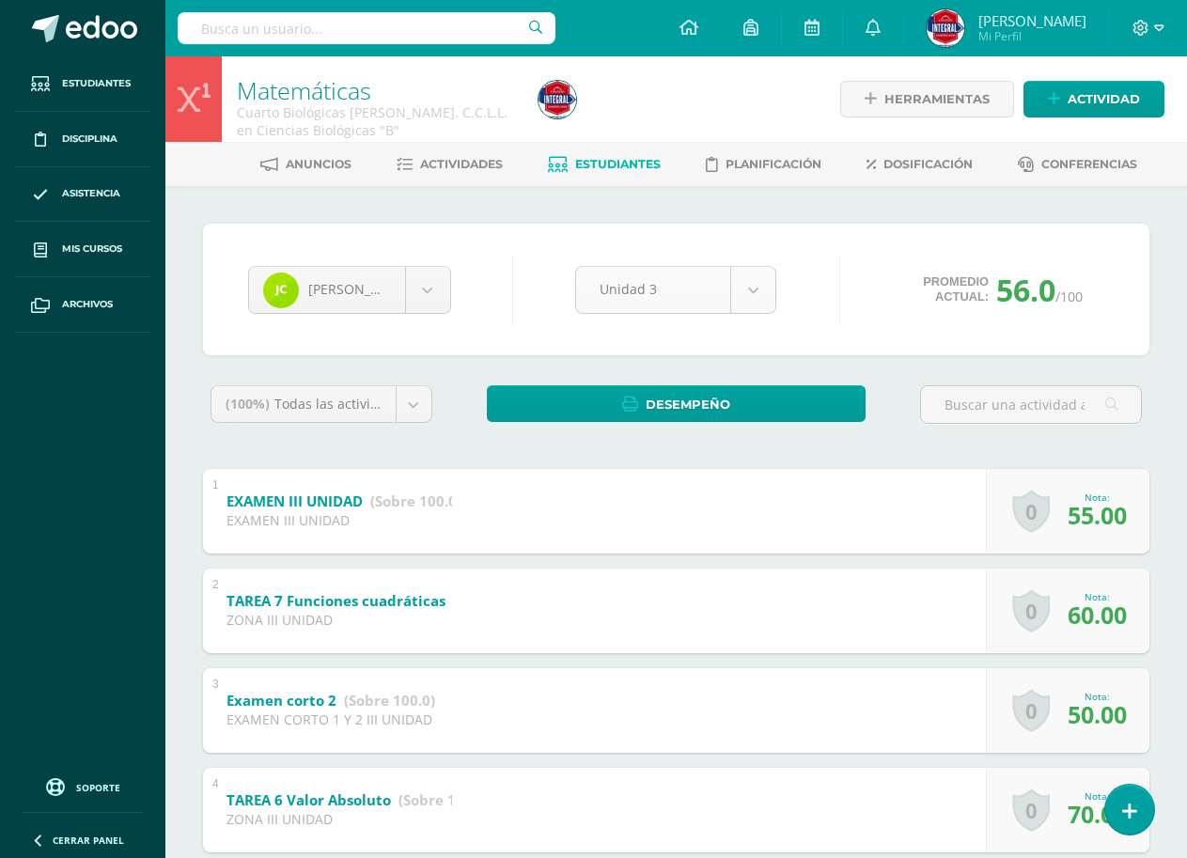
click at [759, 279] on body "Estudiantes Disciplina Asistencia Mis cursos Archivos Soporte Ayuda Reportar un…" at bounding box center [593, 784] width 1187 height 1568
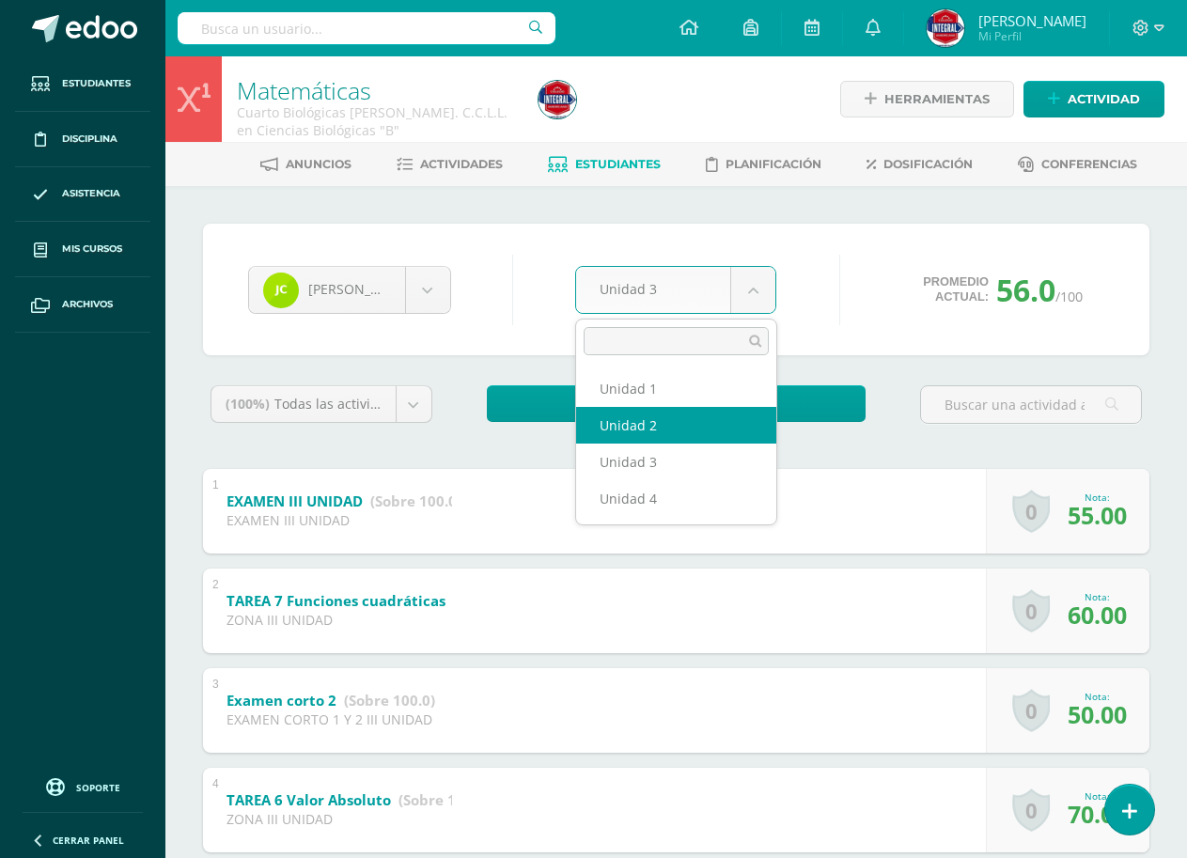
select select "Unidad 2"
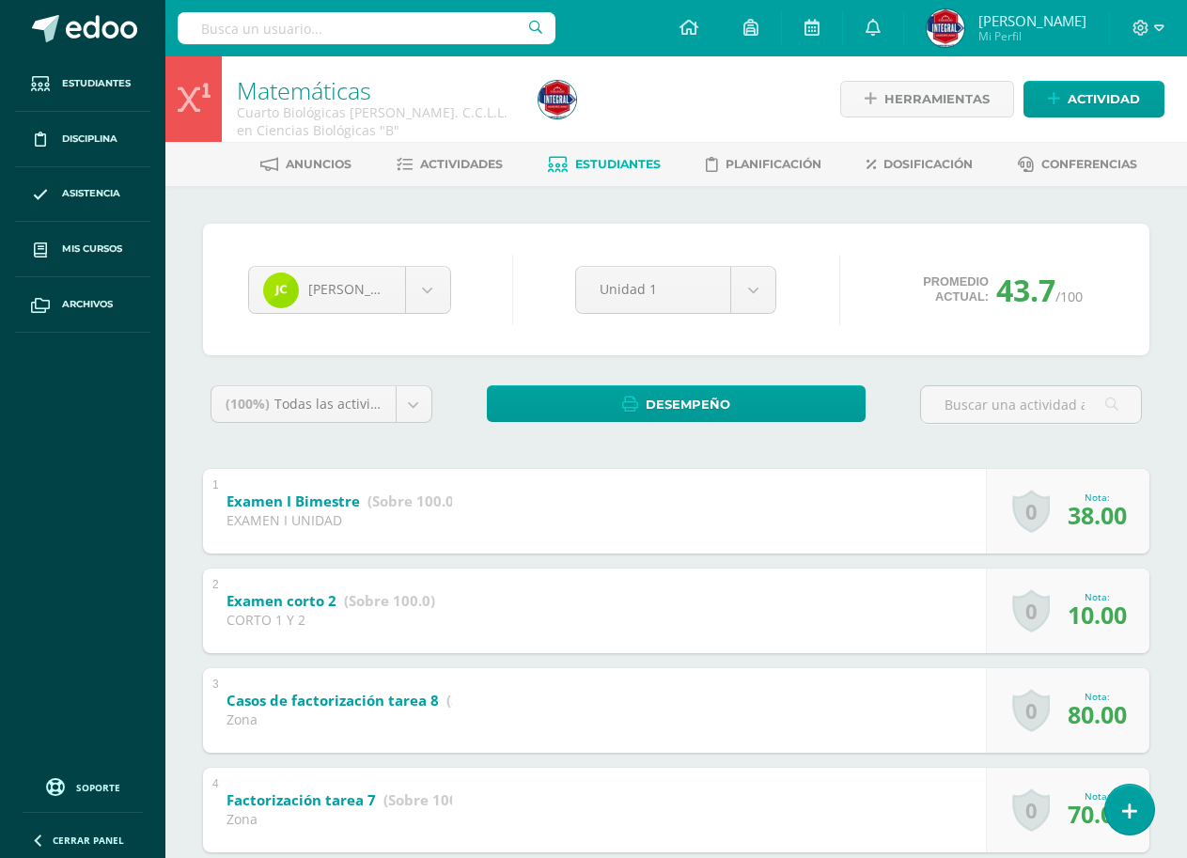
drag, startPoint x: 0, startPoint y: 0, endPoint x: 499, endPoint y: 291, distance: 577.7
click at [499, 291] on div "Jassmin Carrillo Alexa Aceituno Nelly Aguilar Astrid Agustin Alicia Alvarez And…" at bounding box center [676, 289] width 871 height 71
click at [419, 289] on body "Estudiantes Disciplina Asistencia Mis cursos Archivos Soporte Ayuda Reportar un…" at bounding box center [593, 784] width 1187 height 1568
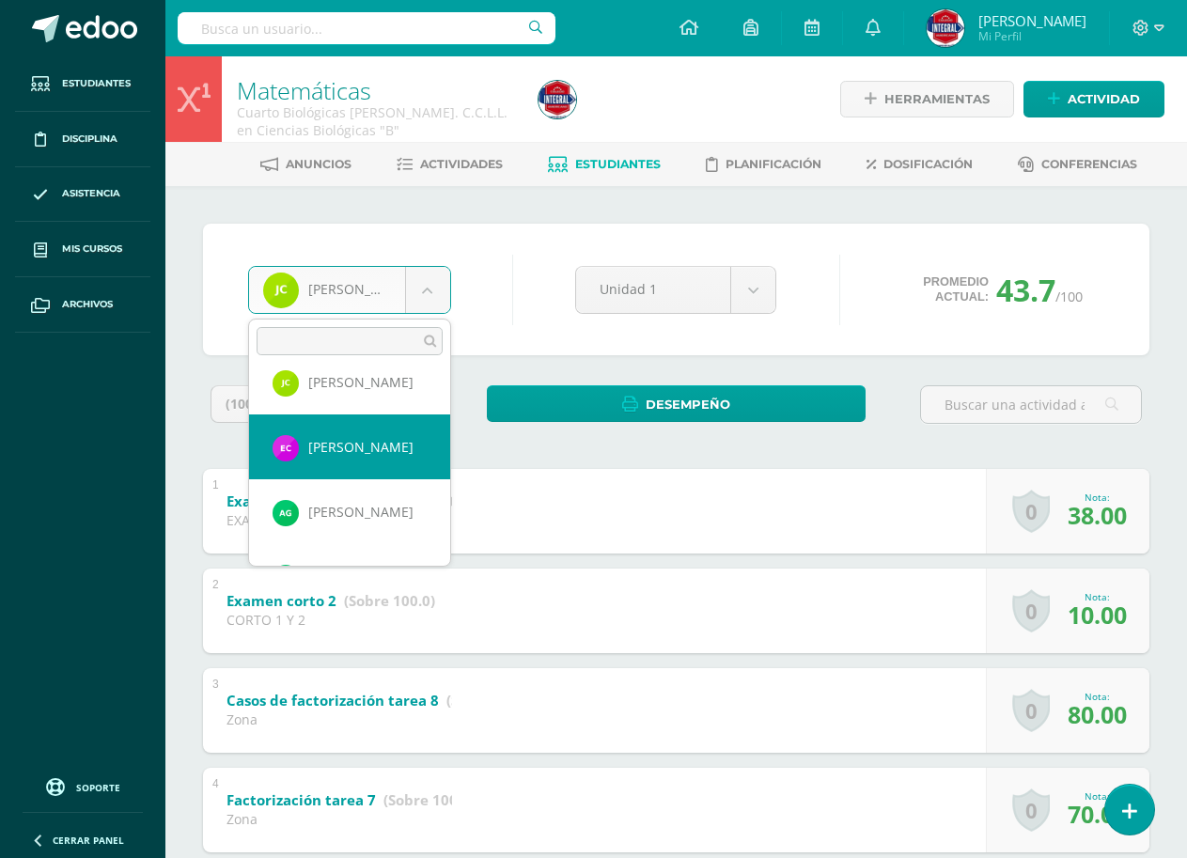
scroll to position [376, 0]
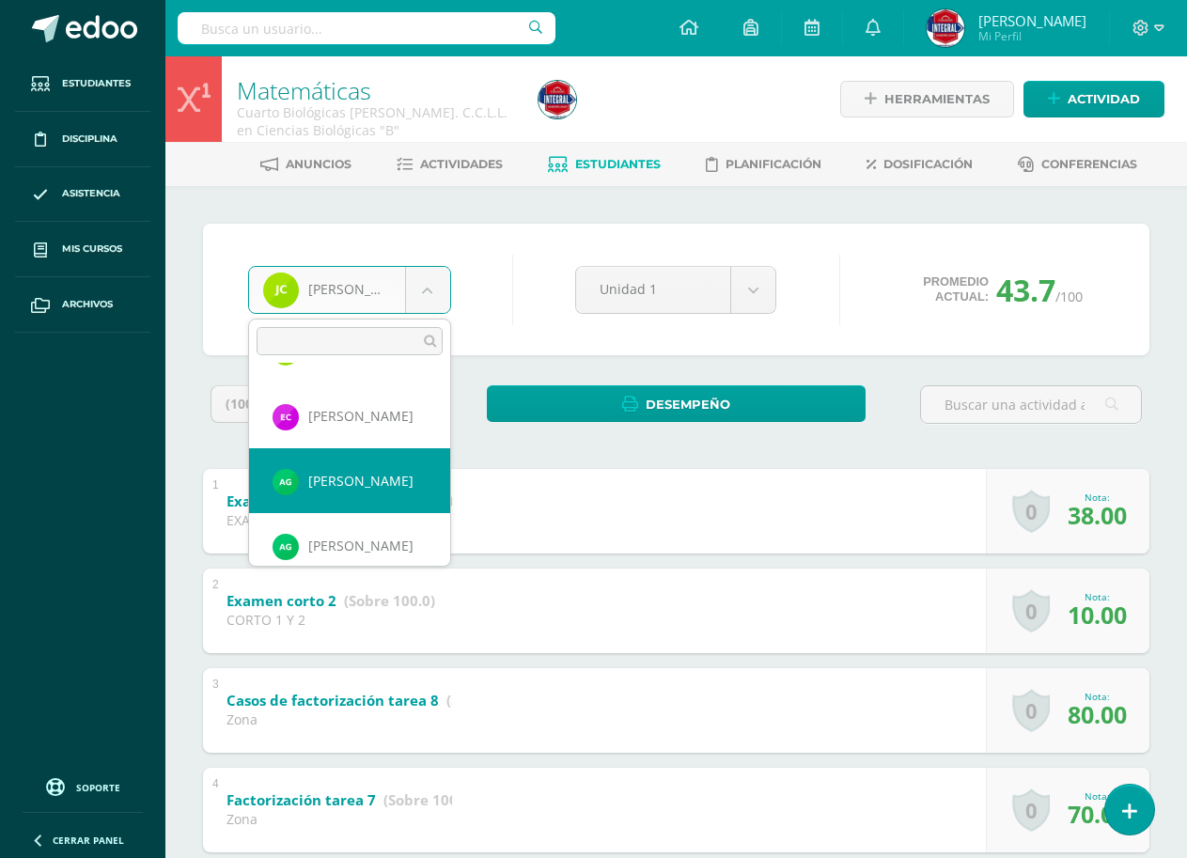
select select "2095"
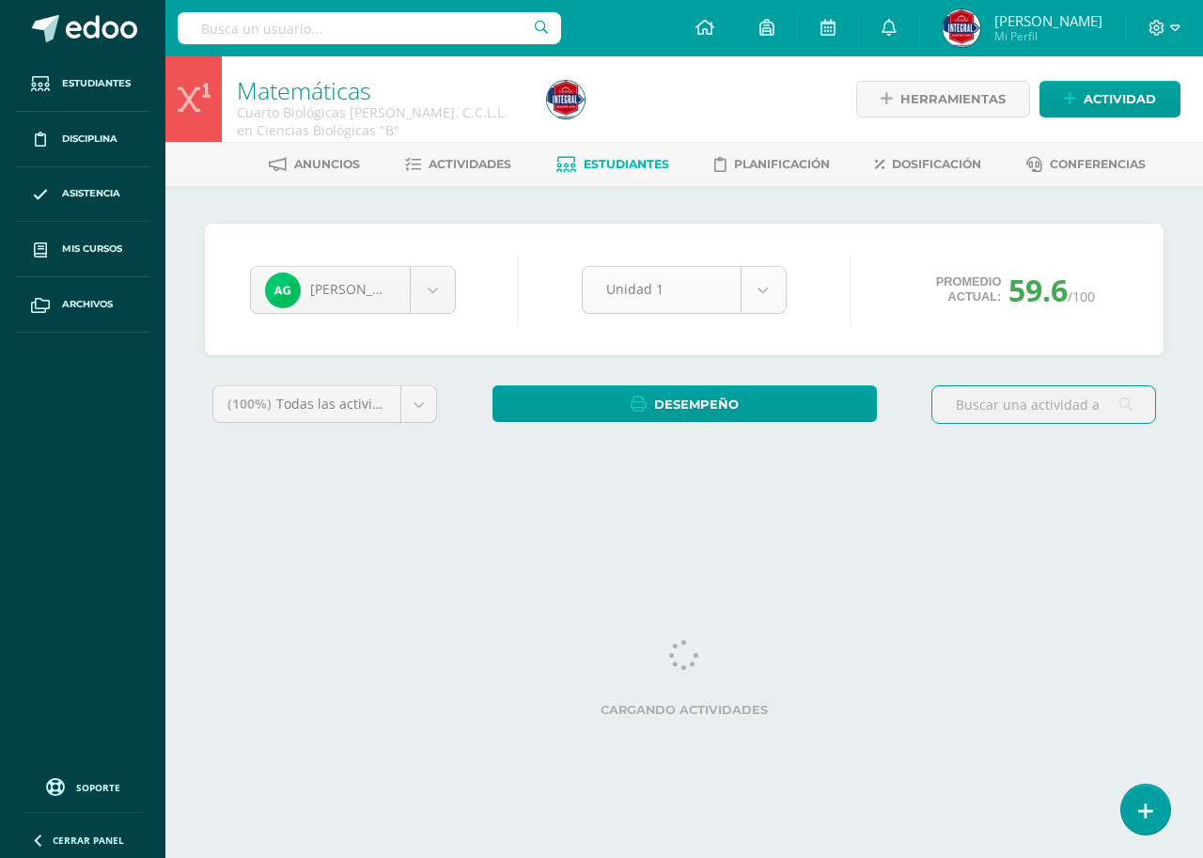
click at [737, 296] on body "Estudiantes Disciplina Asistencia Mis cursos Archivos Soporte Ayuda Reportar un…" at bounding box center [601, 253] width 1203 height 506
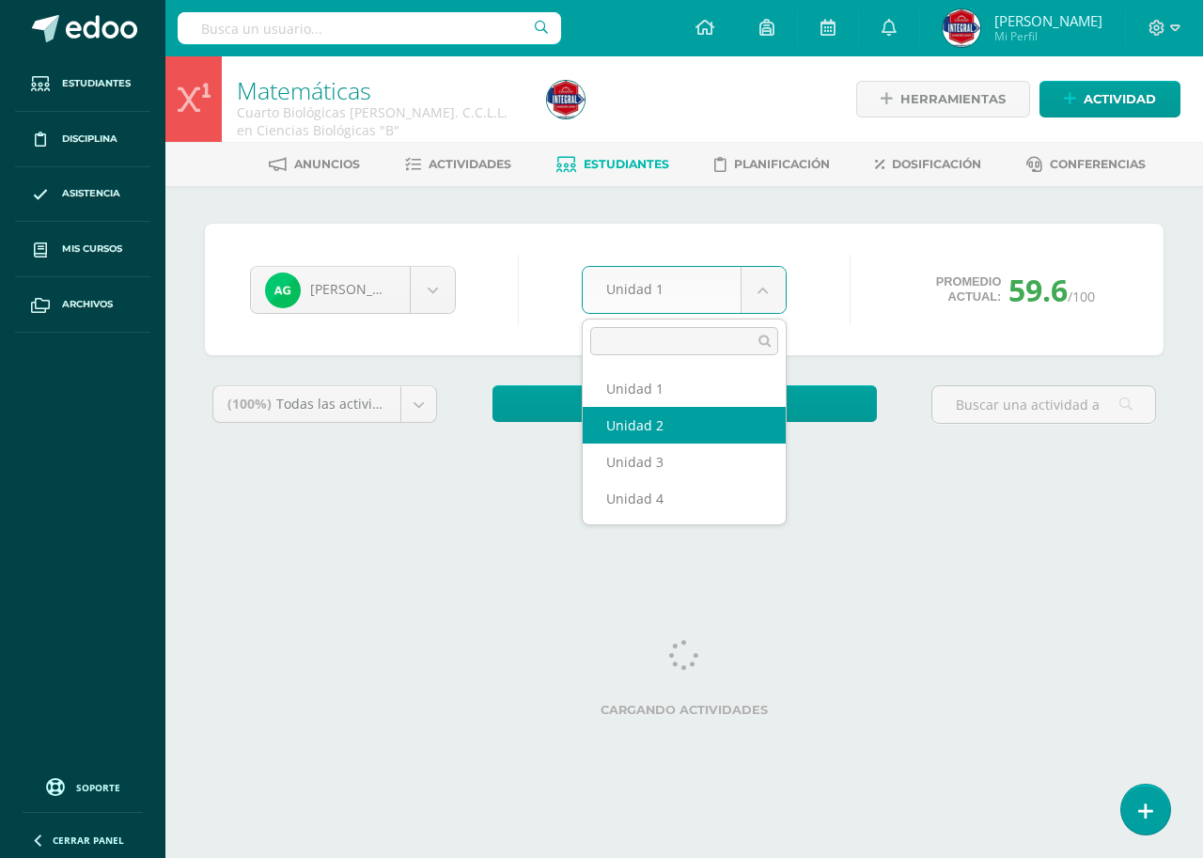
select select "Unidad 2"
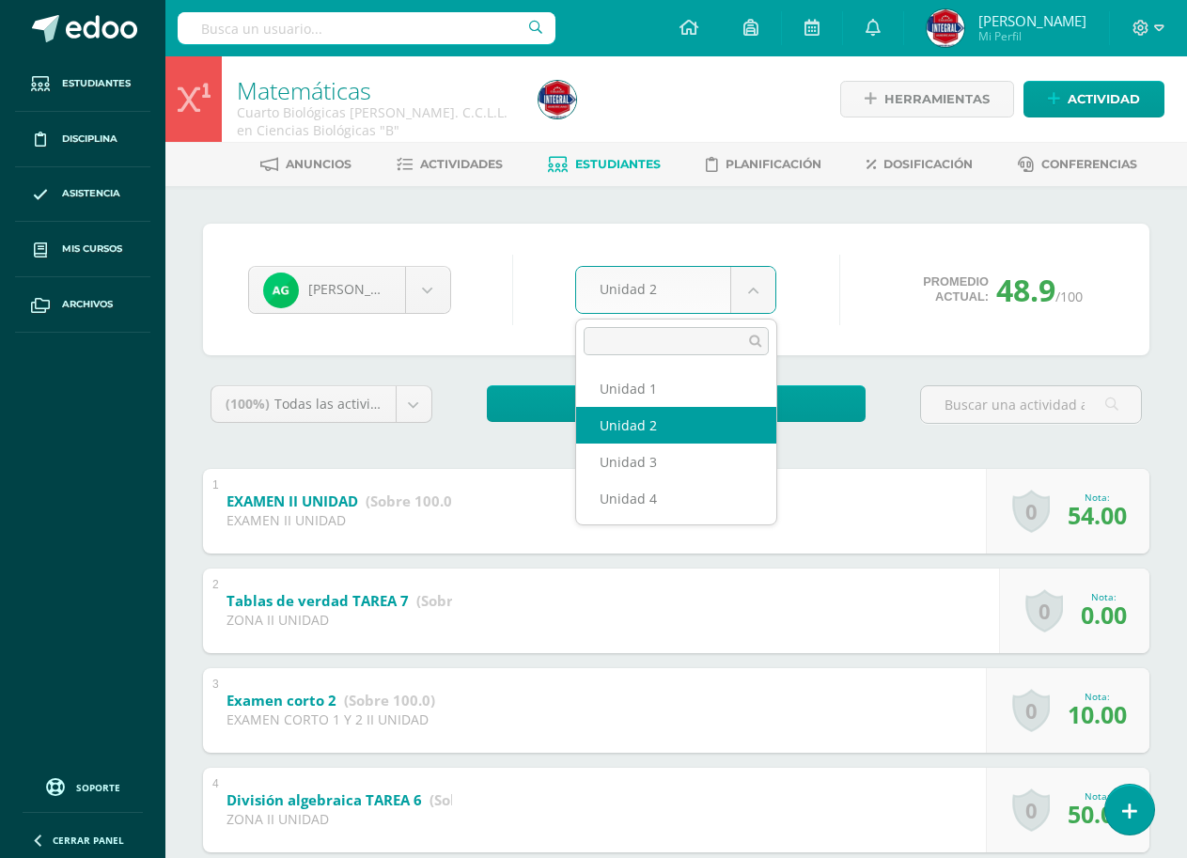
click at [692, 281] on body "Estudiantes Disciplina Asistencia Mis cursos Archivos Soporte Ayuda Reportar un…" at bounding box center [593, 784] width 1187 height 1568
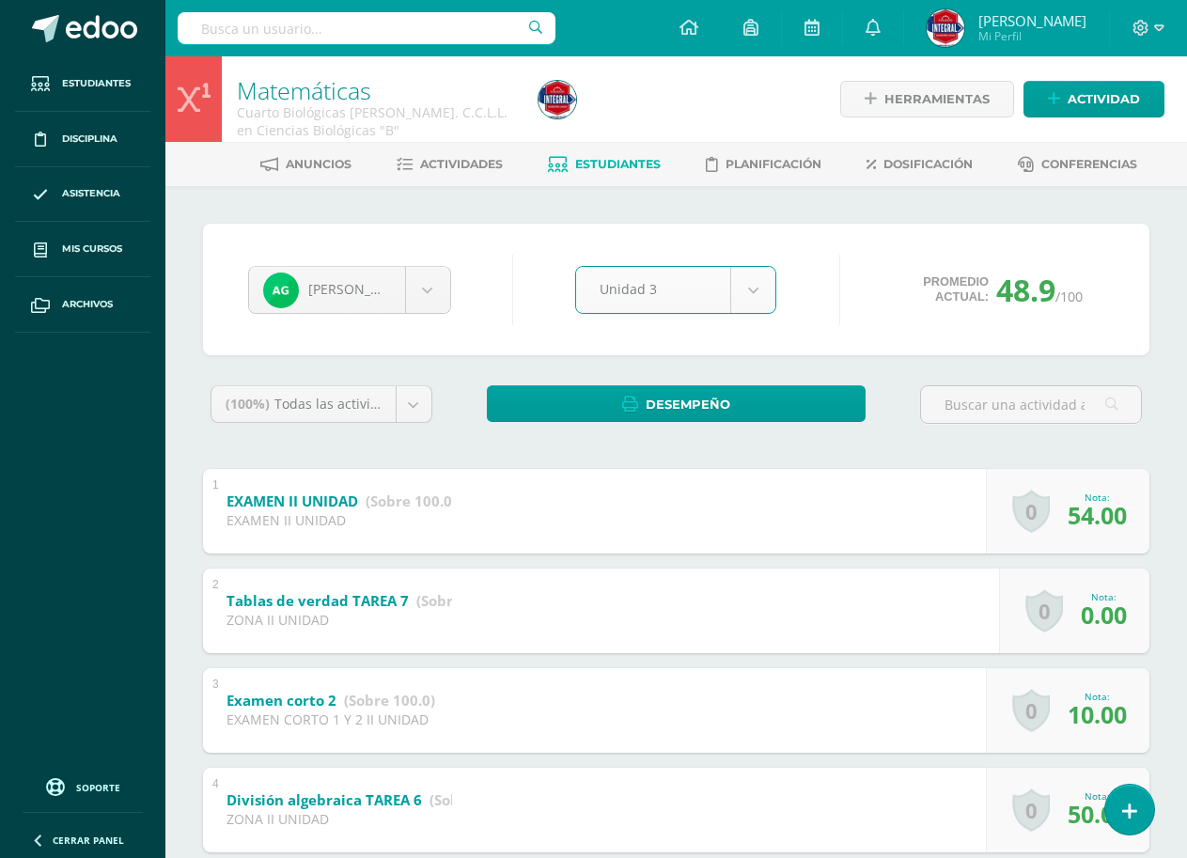
select select "Unidad 3"
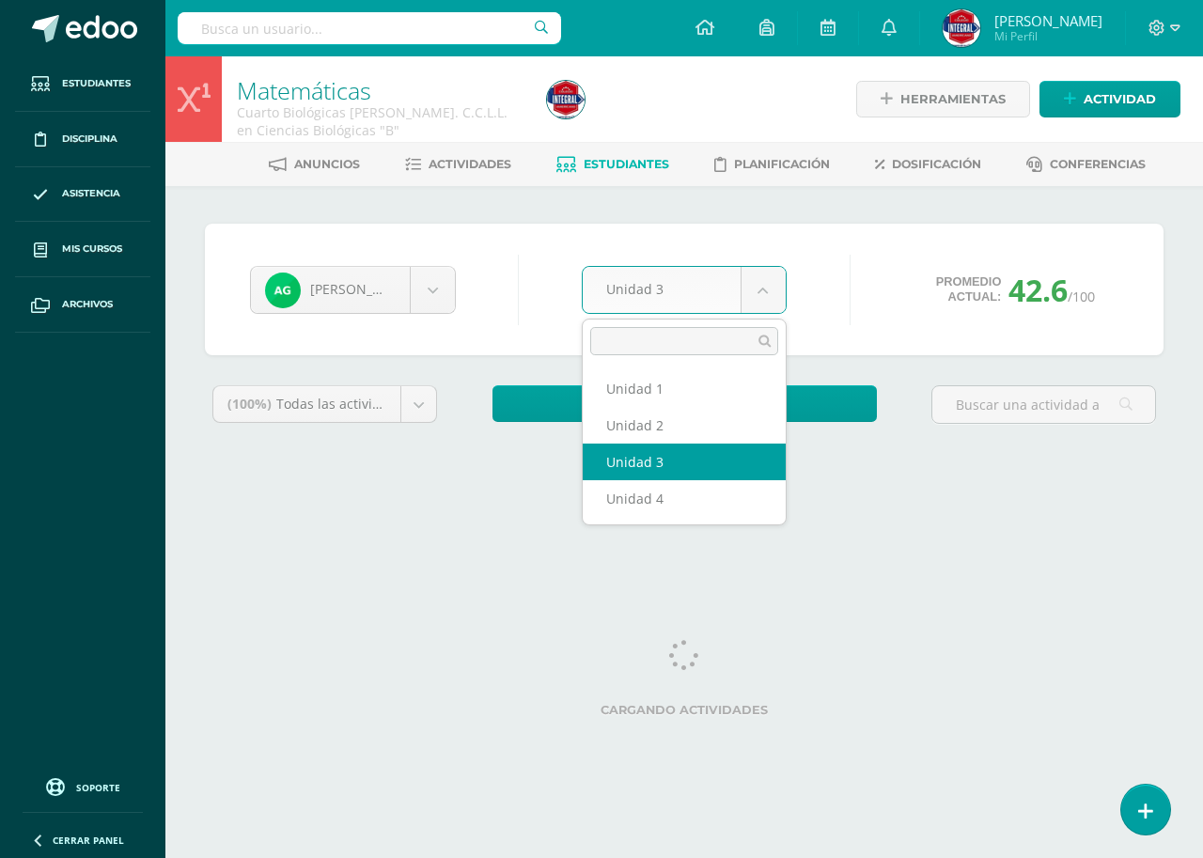
click at [706, 284] on body "Estudiantes Disciplina Asistencia Mis cursos Archivos Soporte Ayuda Reportar un…" at bounding box center [601, 253] width 1203 height 506
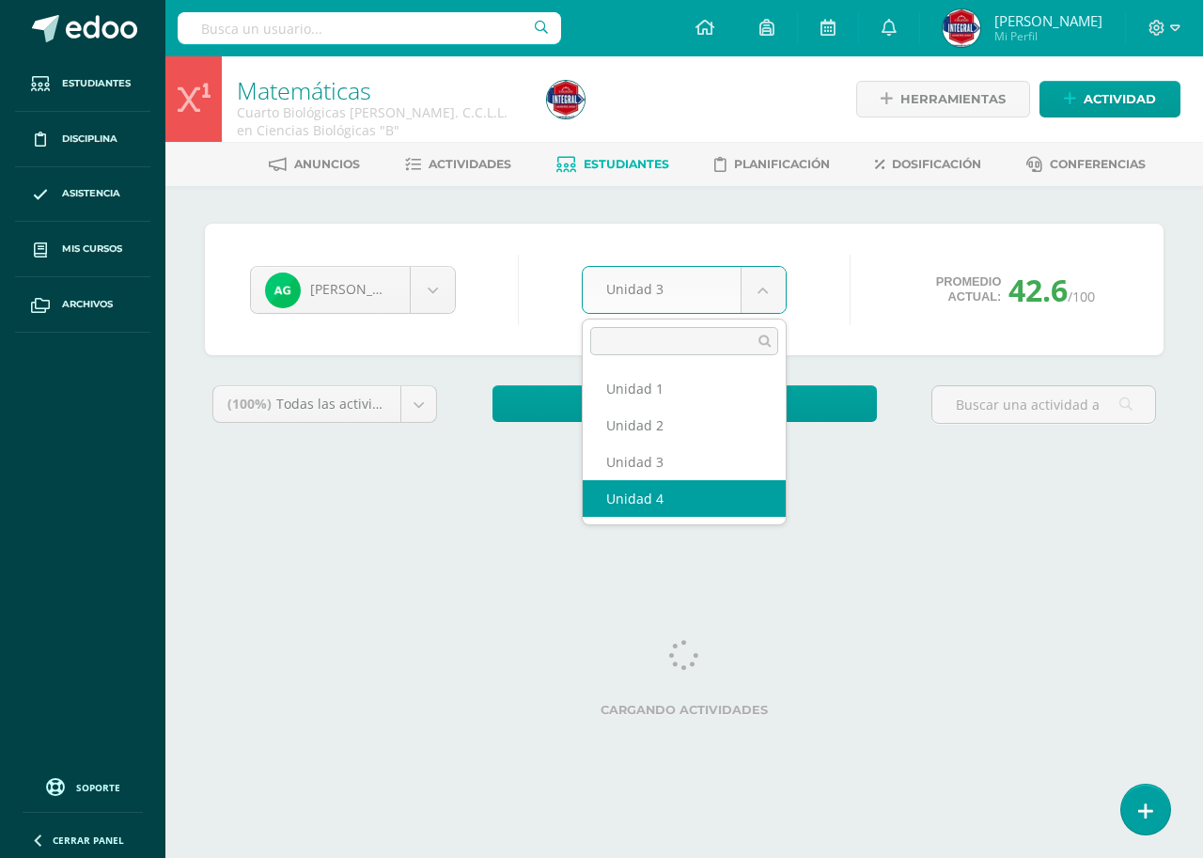
select select "Unidad 4"
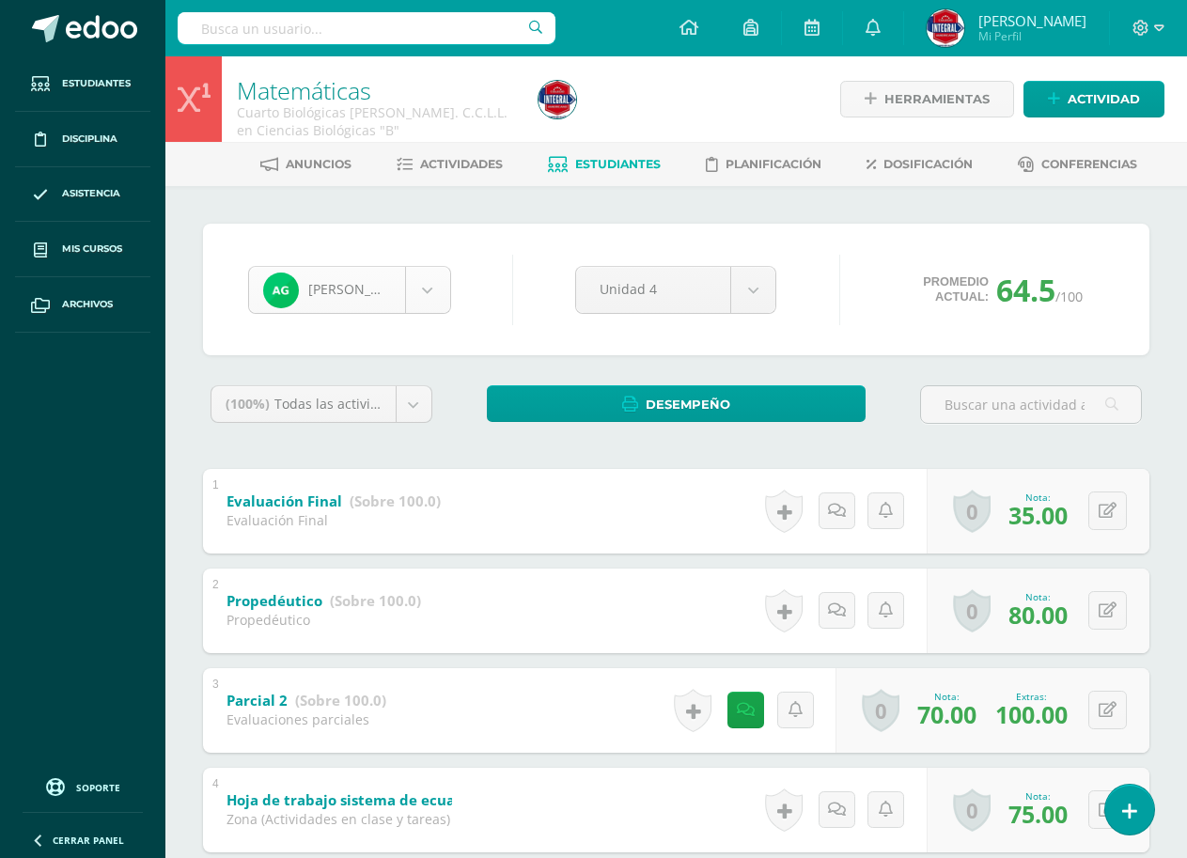
click at [334, 275] on body "Estudiantes Disciplina Asistencia Mis cursos Archivos Soporte Ayuda Reportar un…" at bounding box center [593, 784] width 1187 height 1568
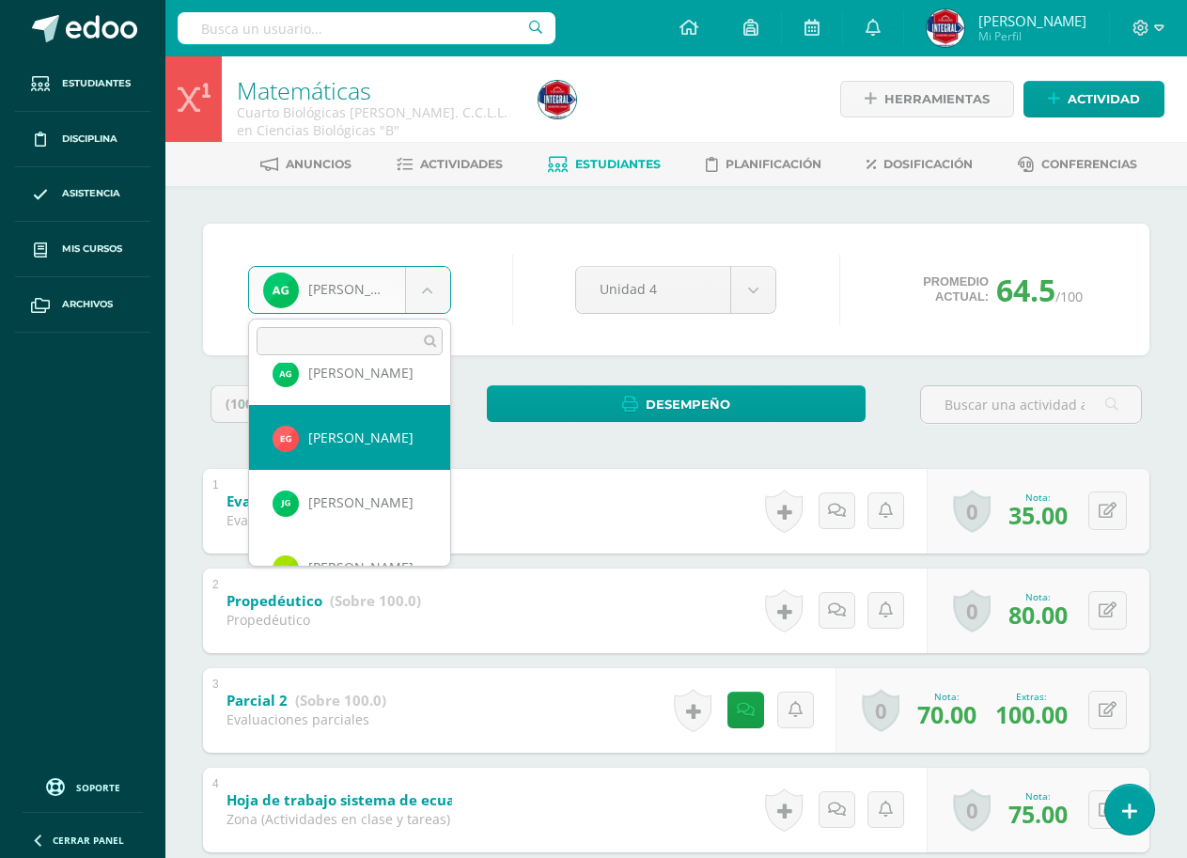
scroll to position [643, 0]
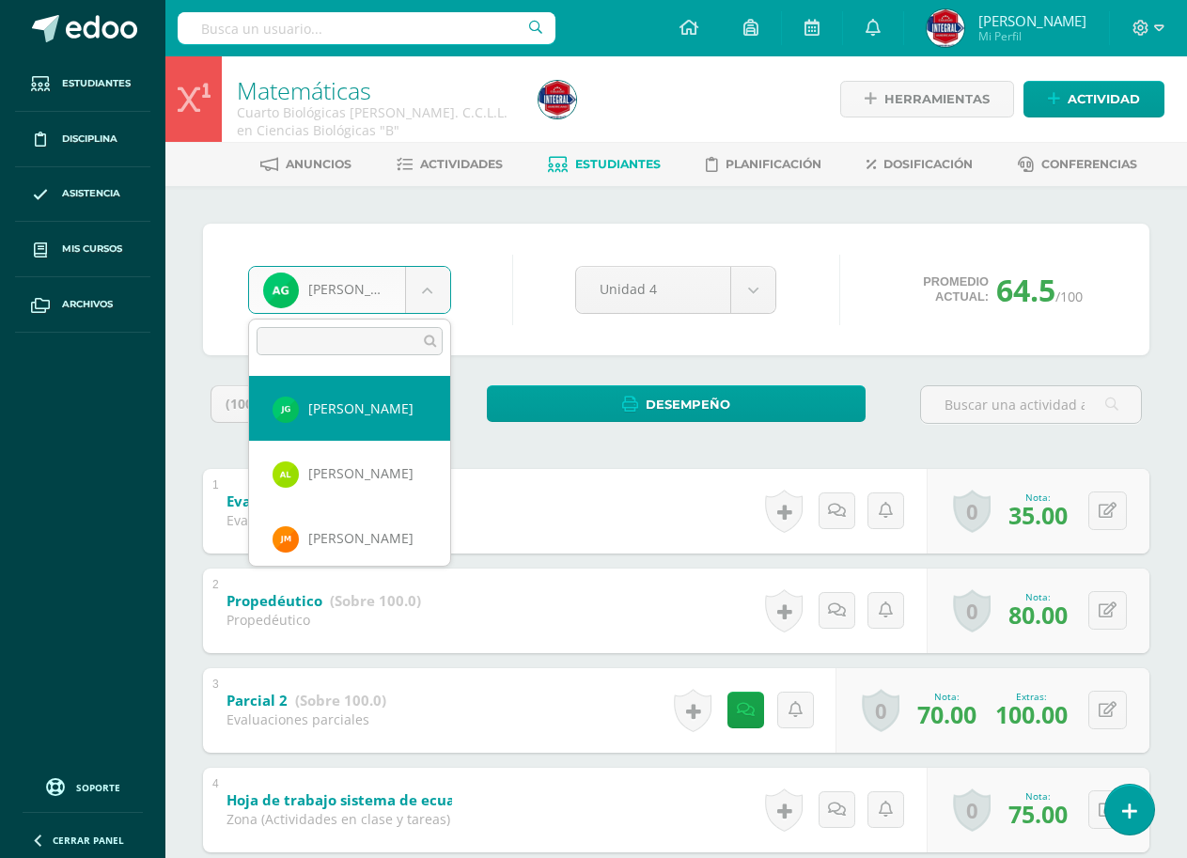
select select "2831"
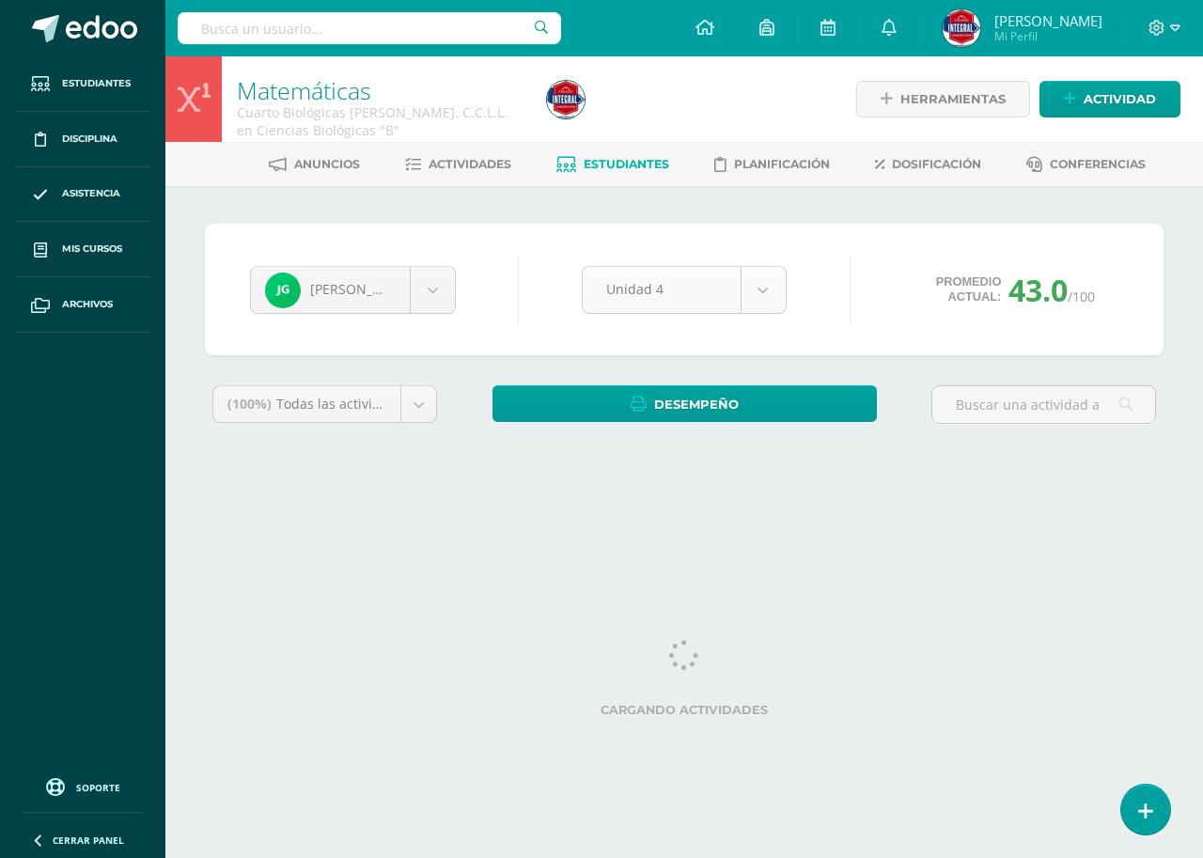
click at [725, 295] on body "Estudiantes Disciplina Asistencia Mis cursos Archivos Soporte Ayuda Reportar un…" at bounding box center [601, 253] width 1203 height 506
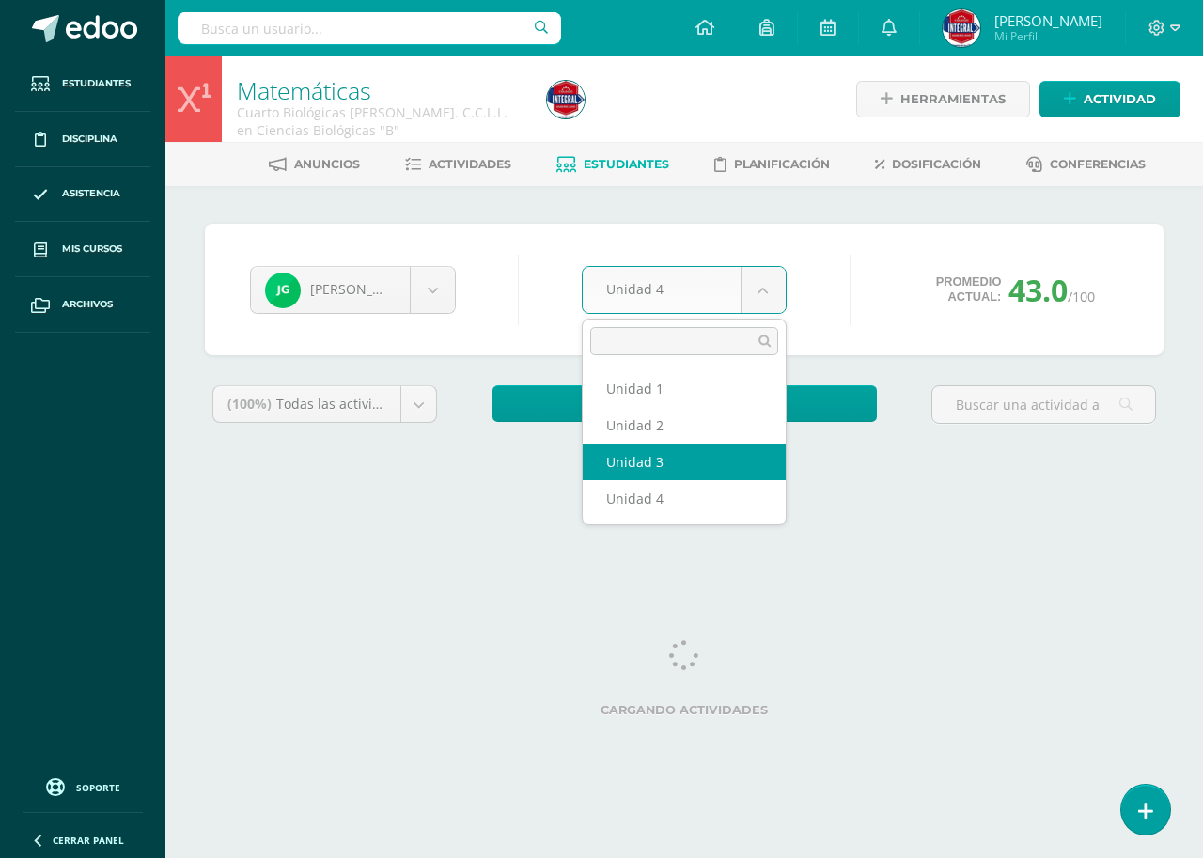
select select "Unidad 3"
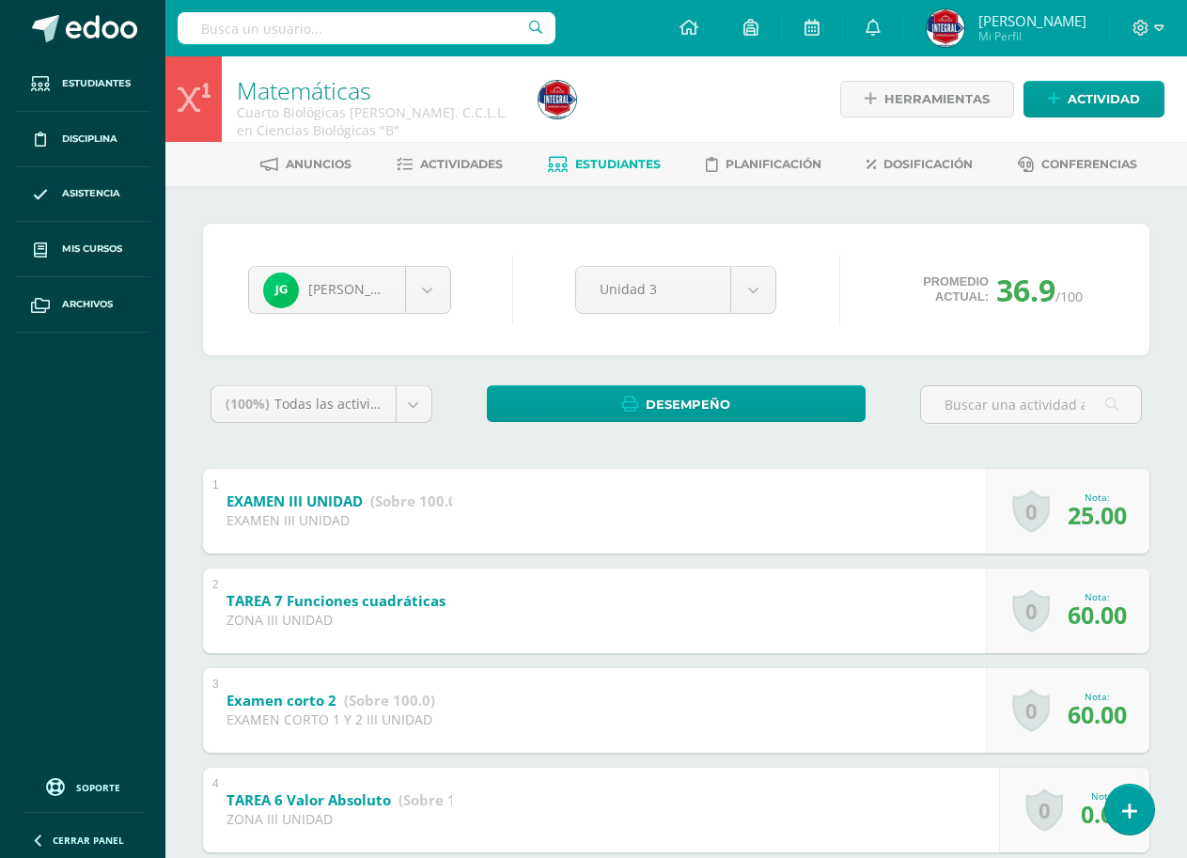
click at [649, 282] on body "Estudiantes Disciplina Asistencia Mis cursos Archivos Soporte Ayuda Reportar un…" at bounding box center [593, 787] width 1187 height 1575
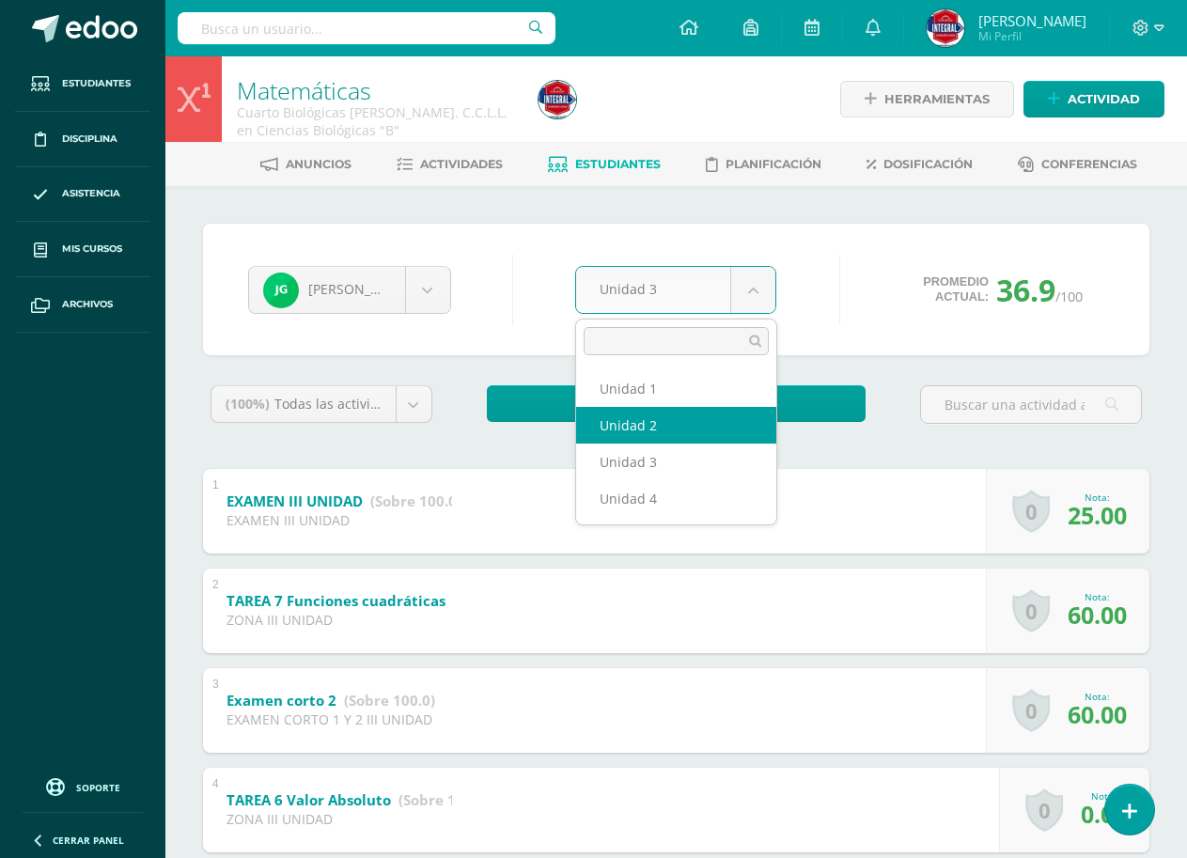
select select "Unidad 2"
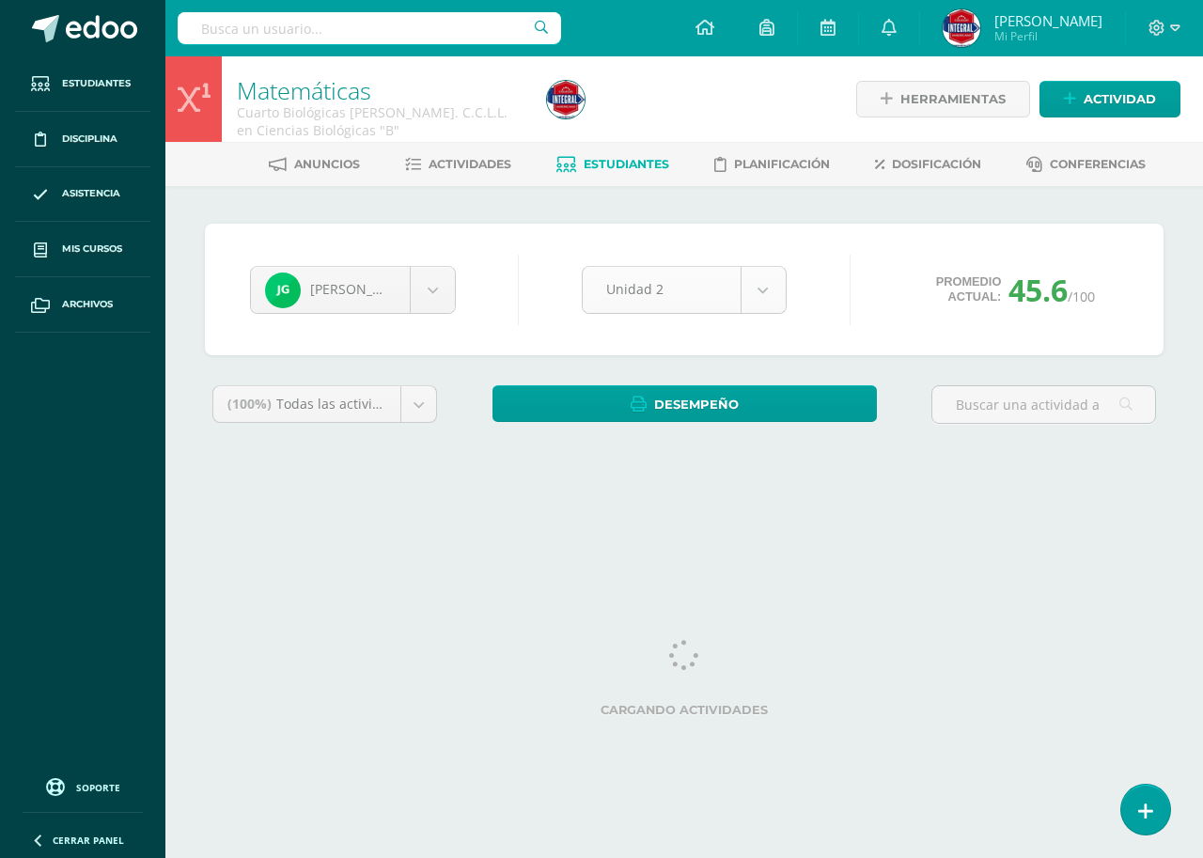
click at [698, 289] on body "Estudiantes Disciplina Asistencia Mis cursos Archivos Soporte Ayuda Reportar un…" at bounding box center [601, 253] width 1203 height 506
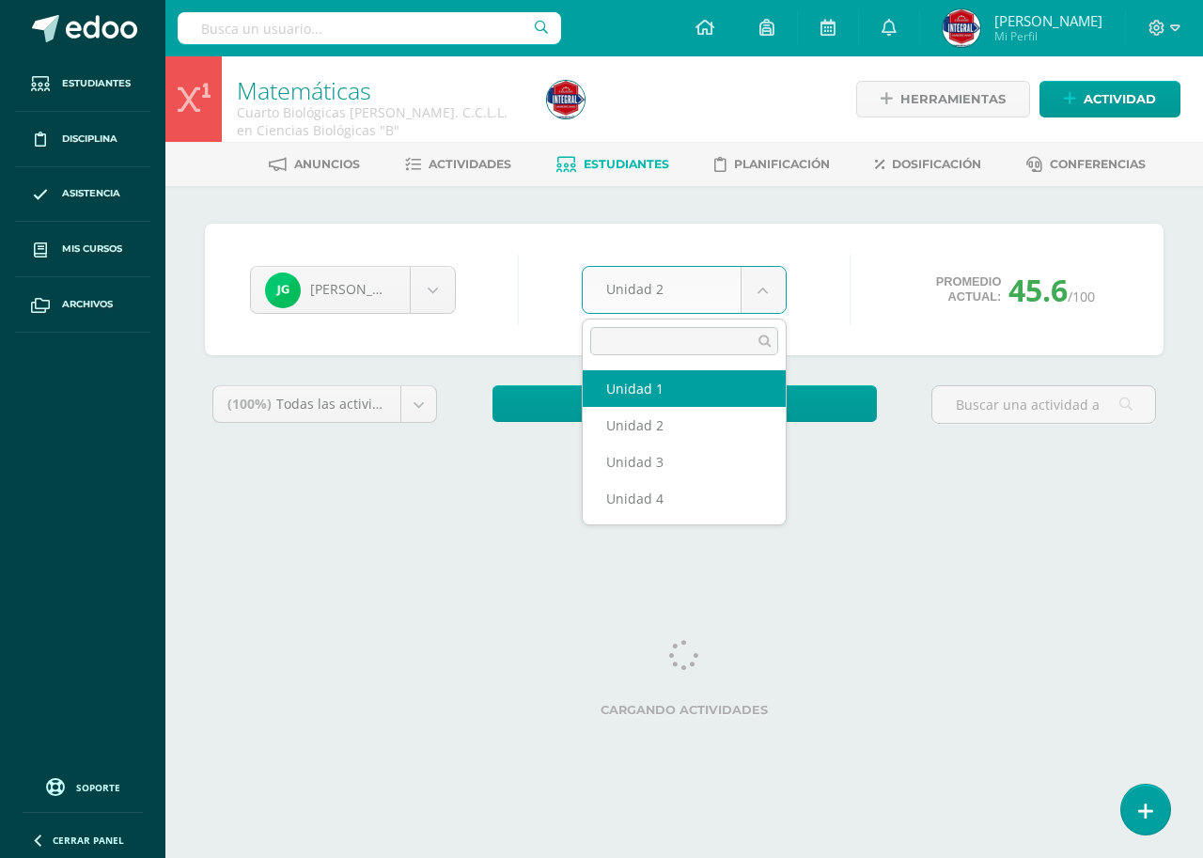
select select "Unidad 1"
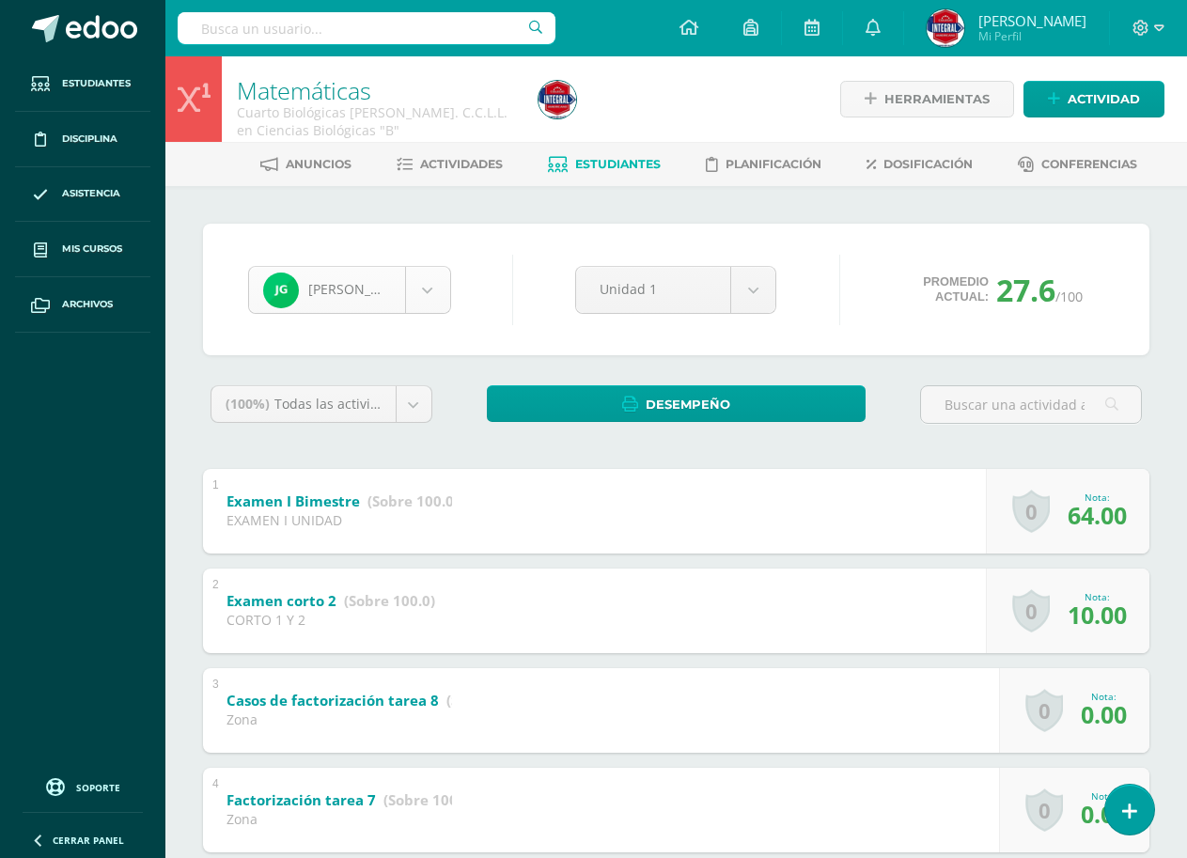
click at [331, 280] on body "Estudiantes Disciplina Asistencia Mis cursos Archivos Soporte Ayuda Reportar un…" at bounding box center [593, 784] width 1187 height 1568
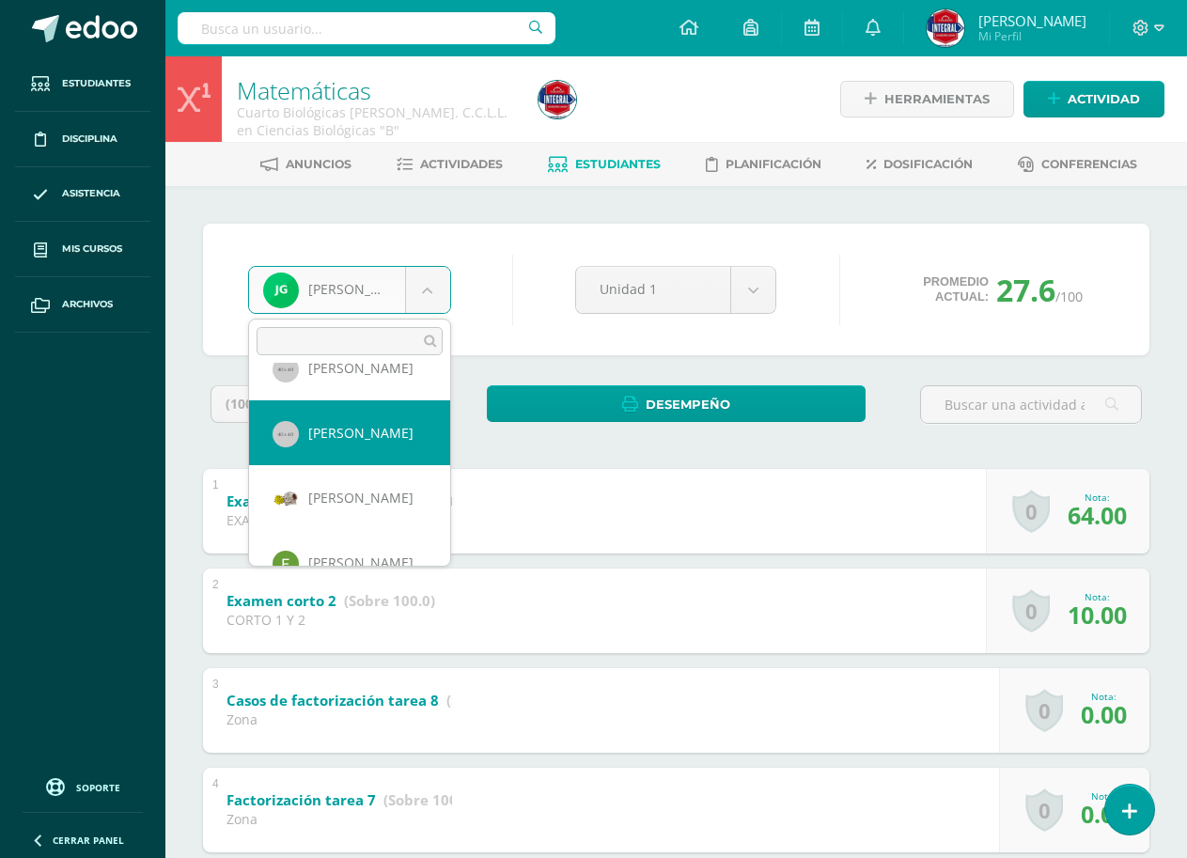
scroll to position [784, 0]
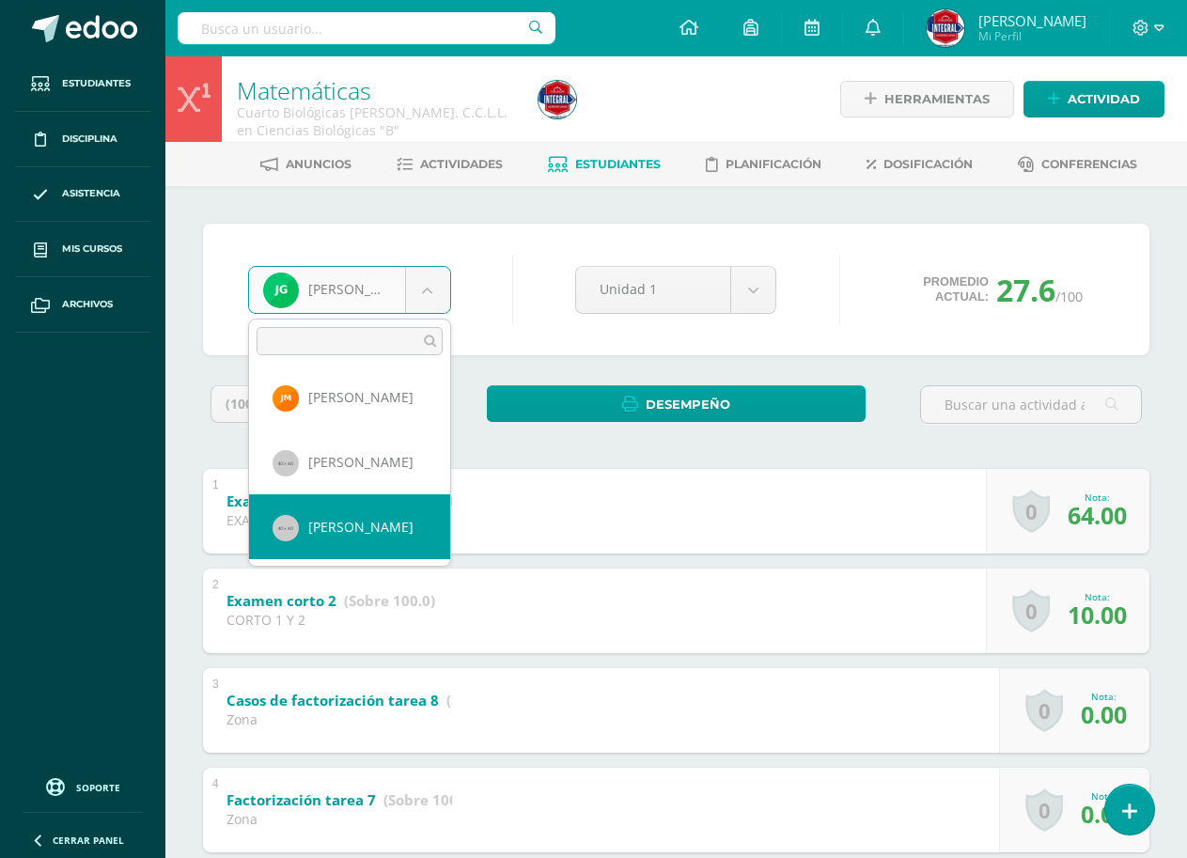
select select "1106"
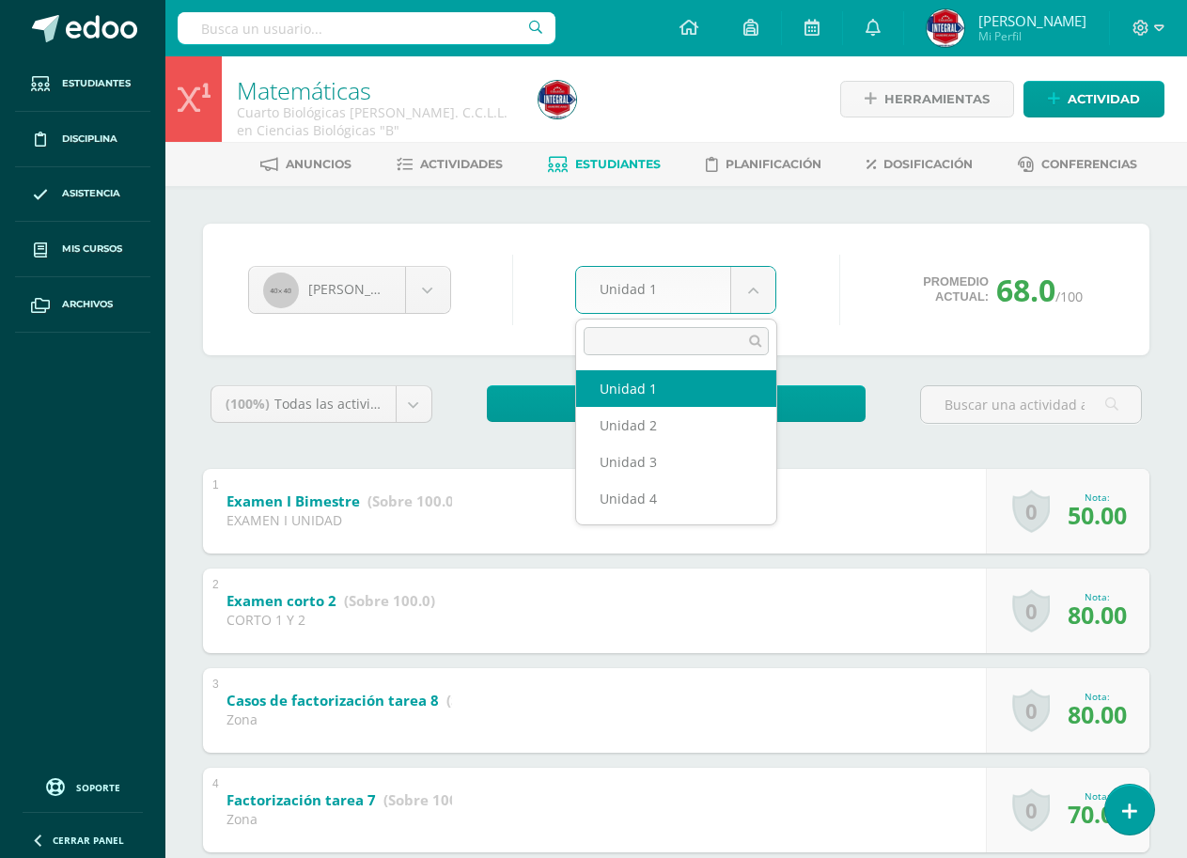
click at [685, 283] on body "Estudiantes Disciplina Asistencia Mis cursos Archivos Soporte Ayuda Reportar un…" at bounding box center [593, 784] width 1187 height 1568
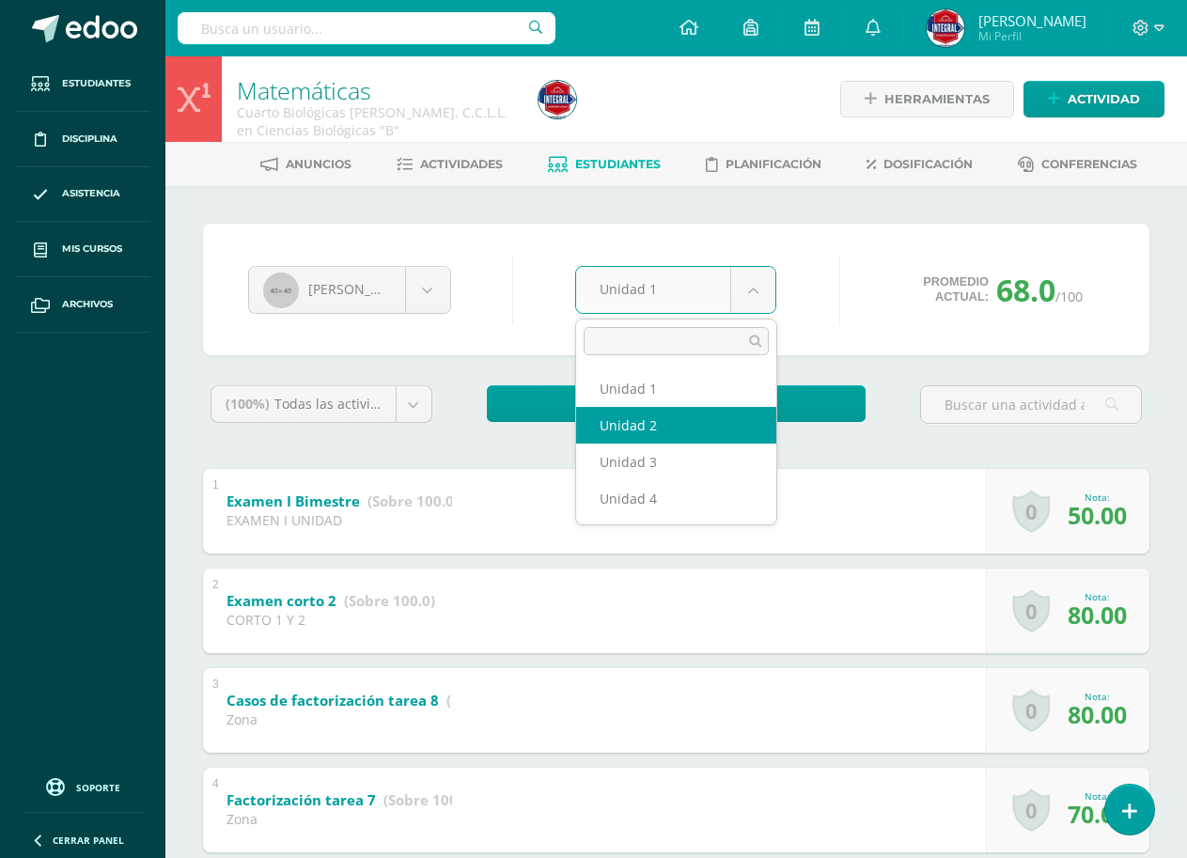
select select "Unidad 2"
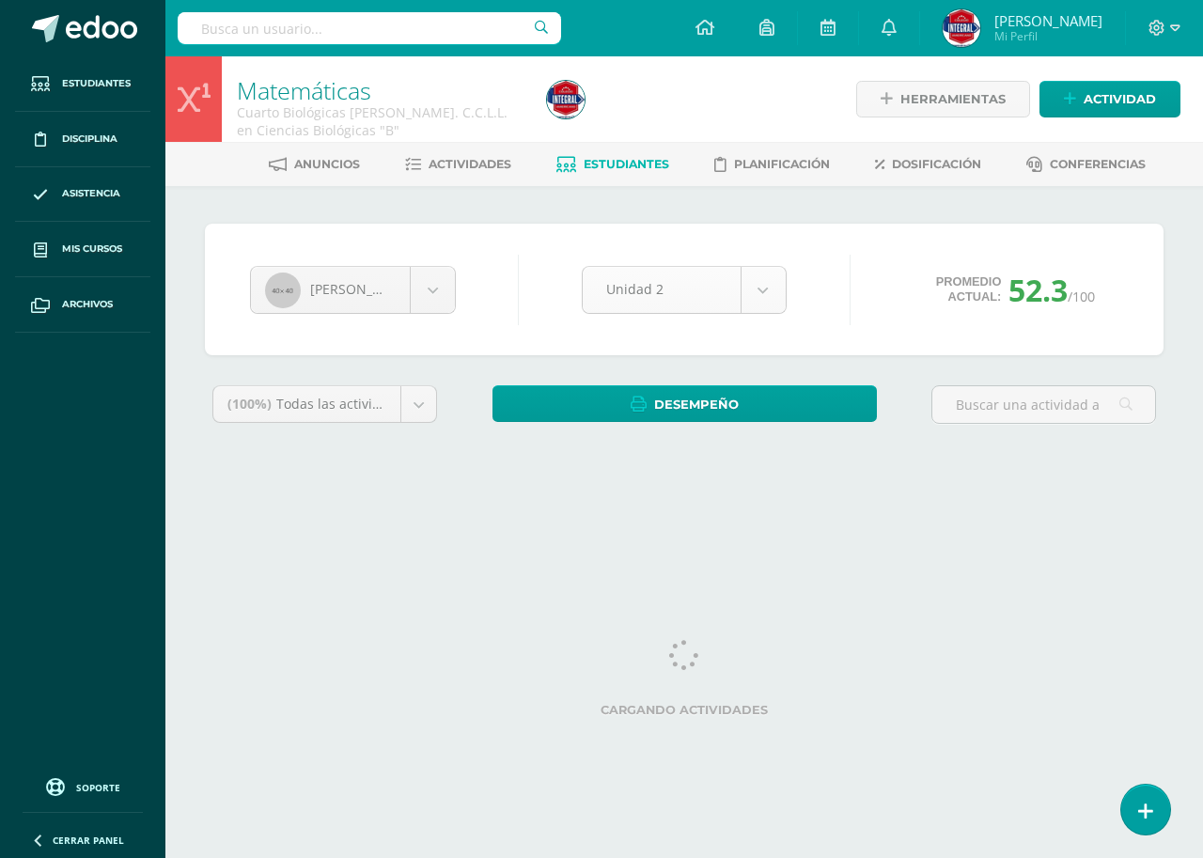
click at [663, 280] on body "Estudiantes Disciplina Asistencia Mis cursos Archivos Soporte Ayuda Reportar un…" at bounding box center [601, 253] width 1203 height 506
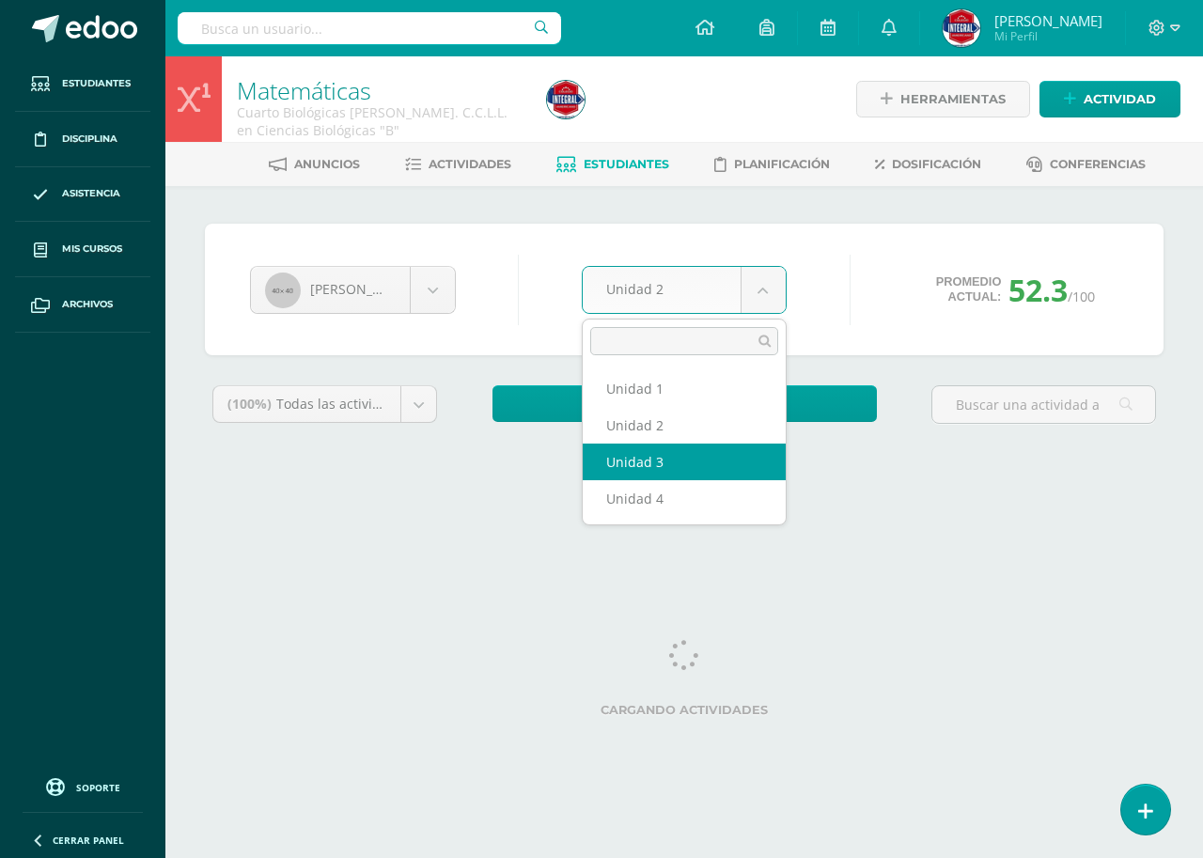
select select "Unidad 3"
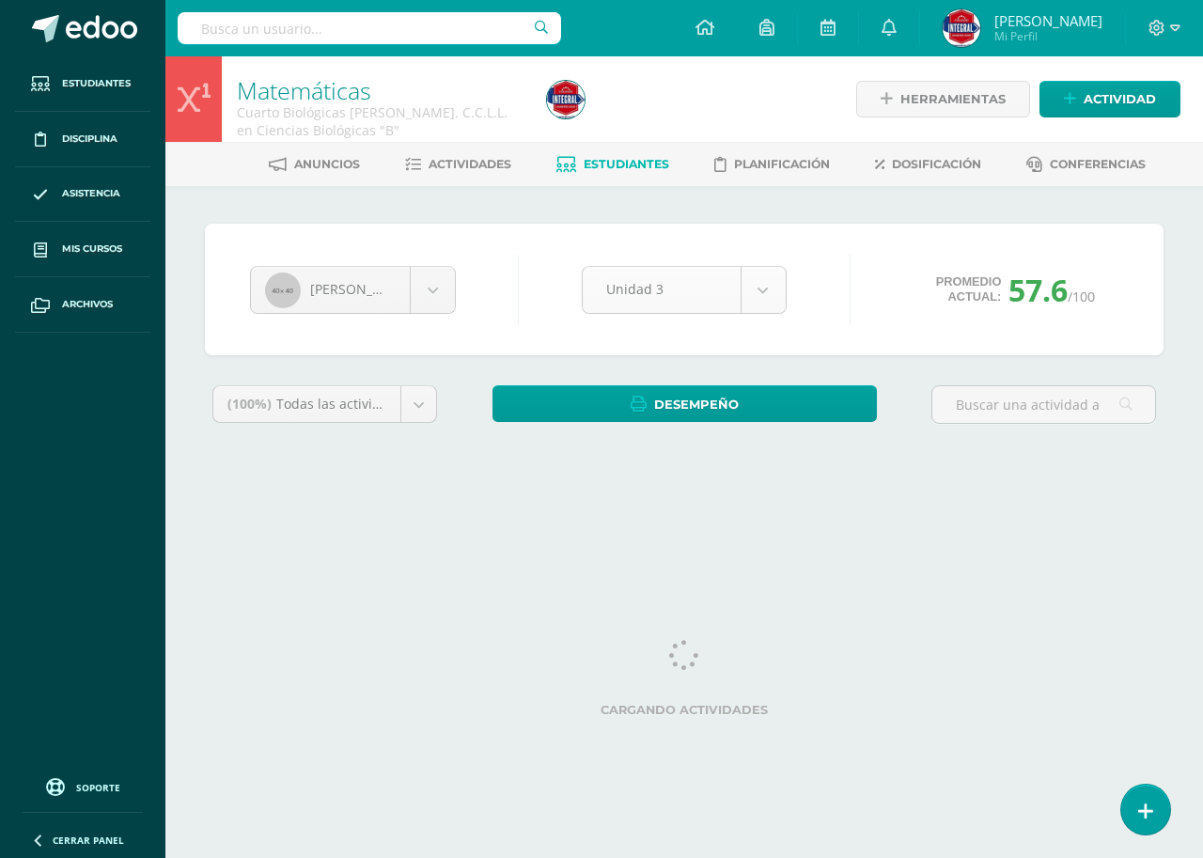
click at [682, 304] on body "Estudiantes Disciplina Asistencia Mis cursos Archivos Soporte Ayuda Reportar un…" at bounding box center [601, 253] width 1203 height 506
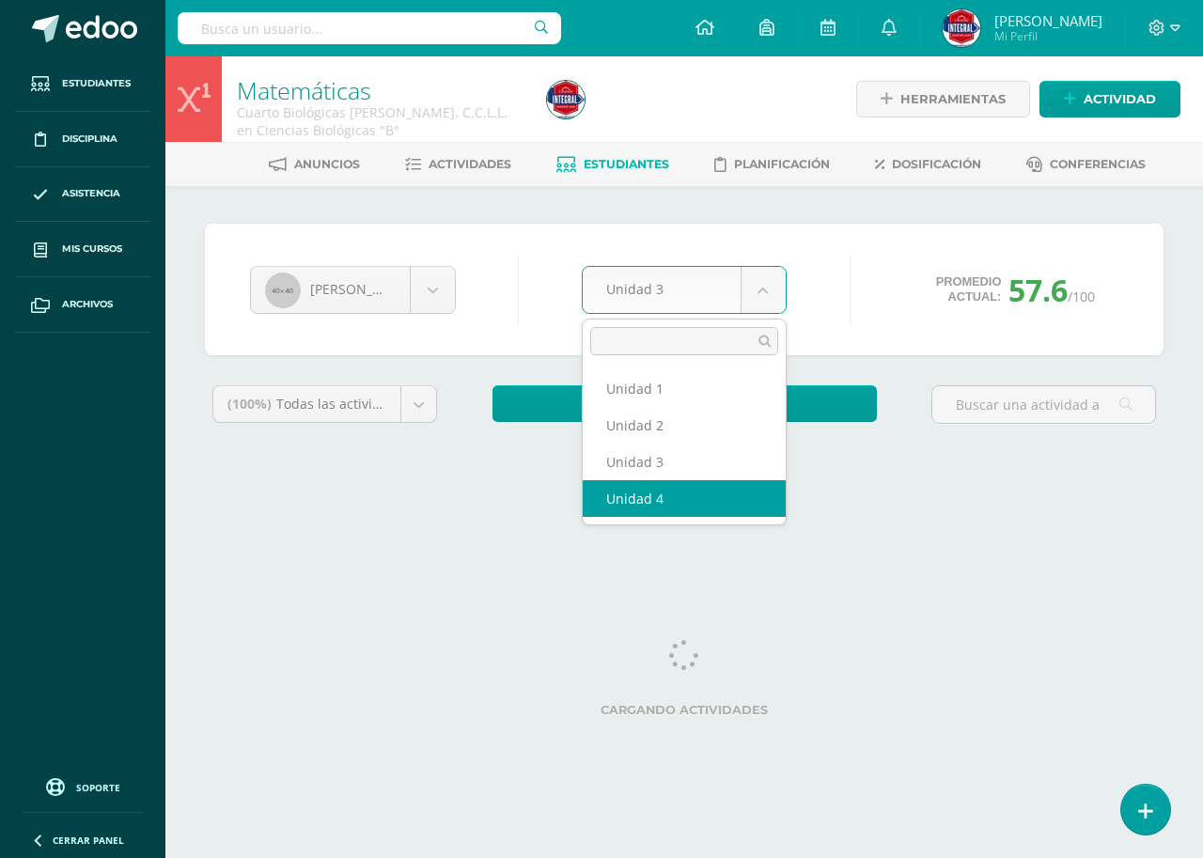
select select "Unidad 4"
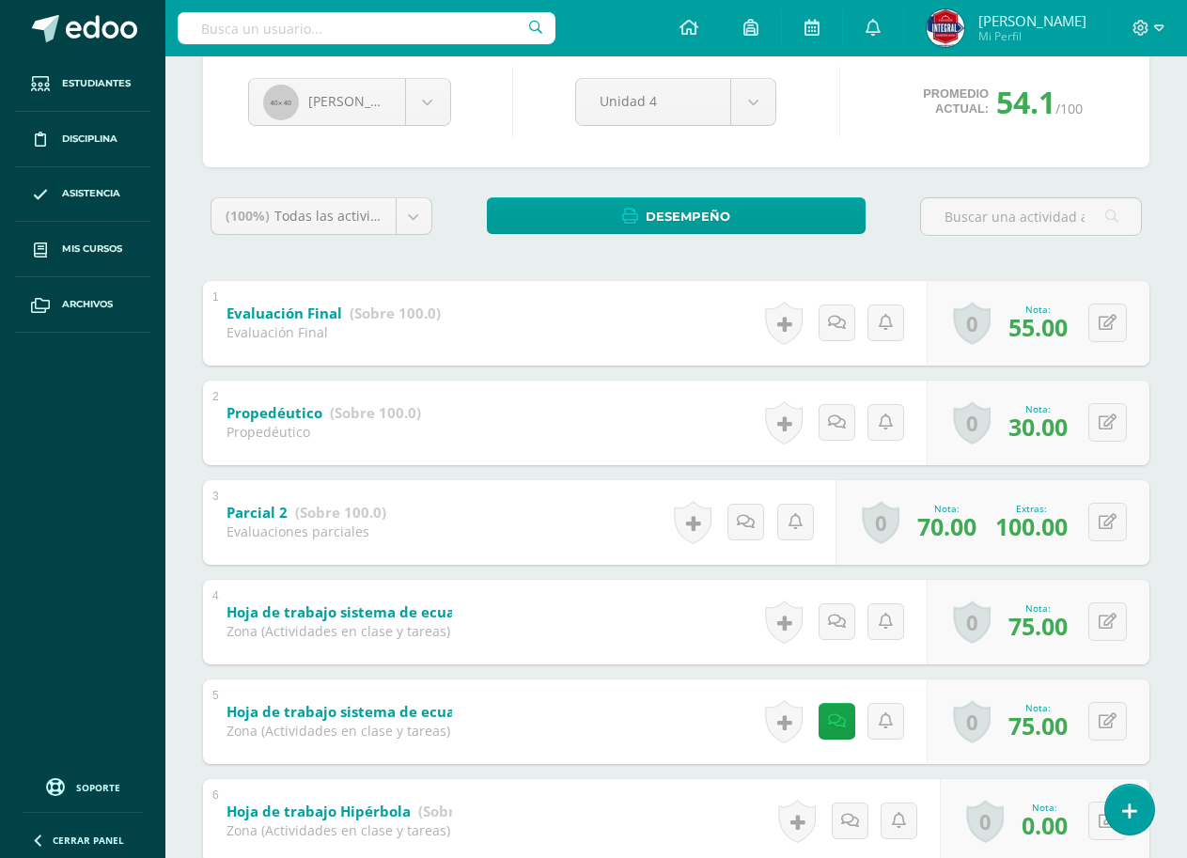
scroll to position [282, 0]
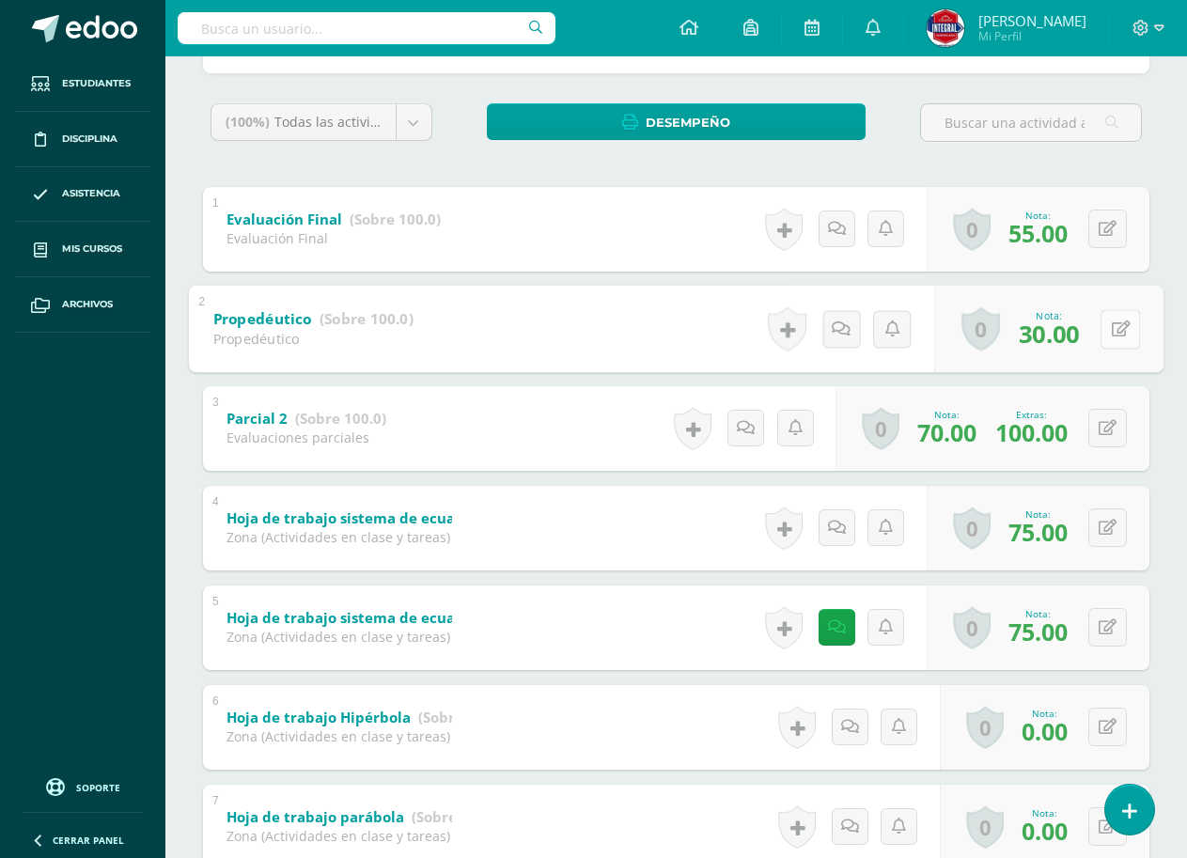
click at [1108, 323] on button at bounding box center [1119, 328] width 39 height 39
type input "70"
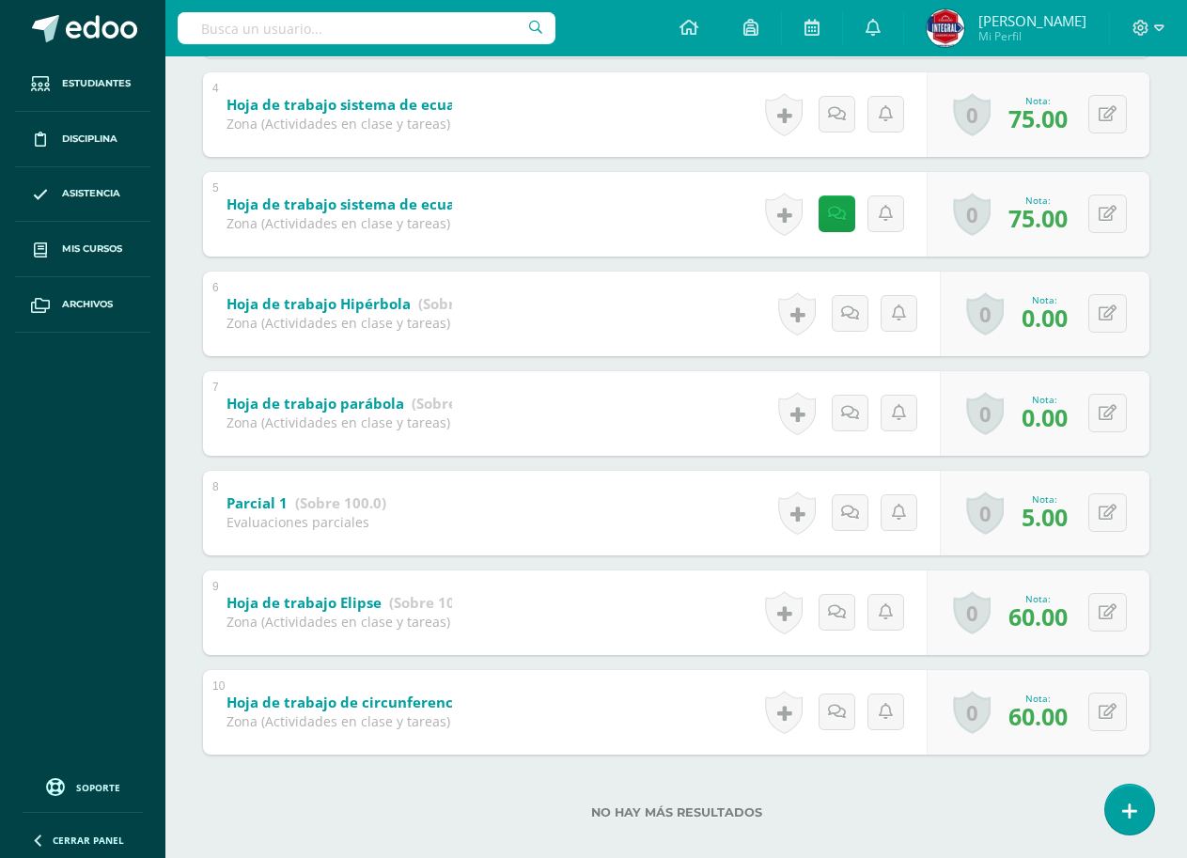
scroll to position [717, 0]
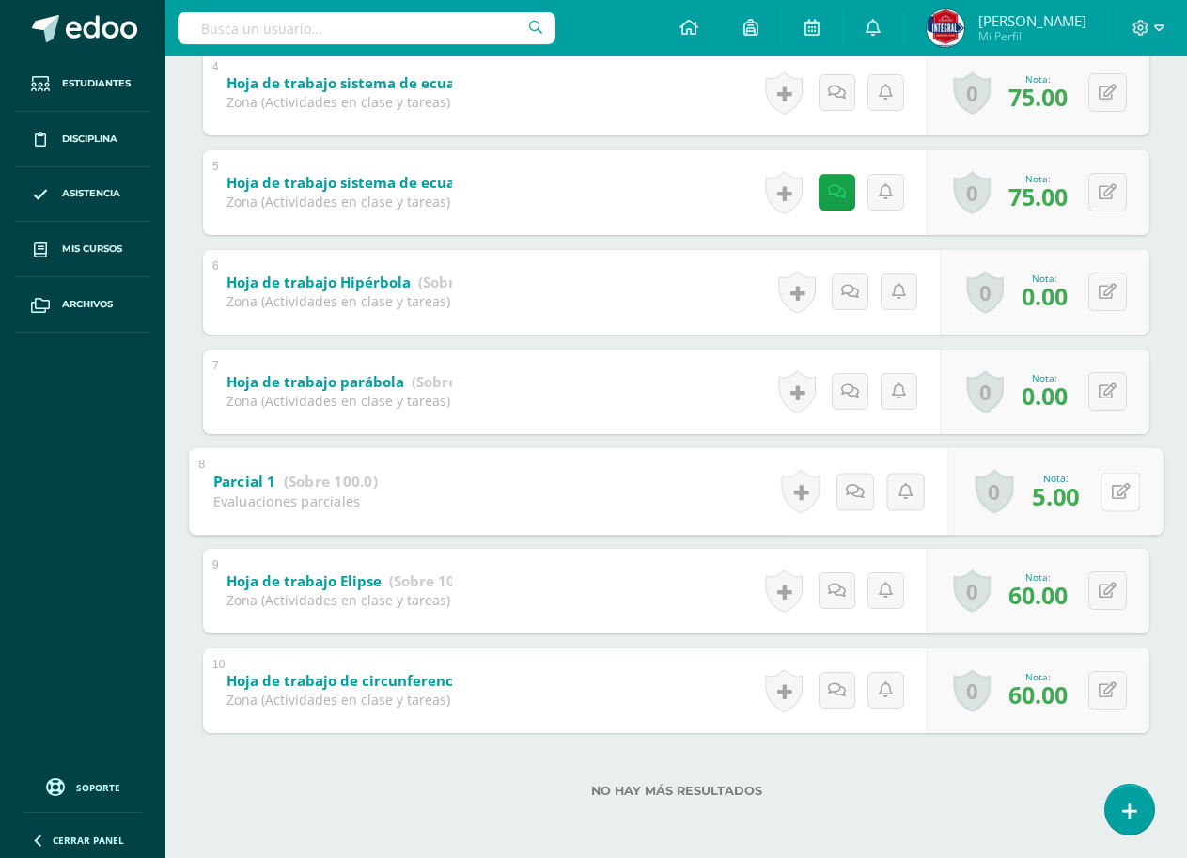
click at [1104, 487] on button at bounding box center [1119, 491] width 39 height 39
type input "45"
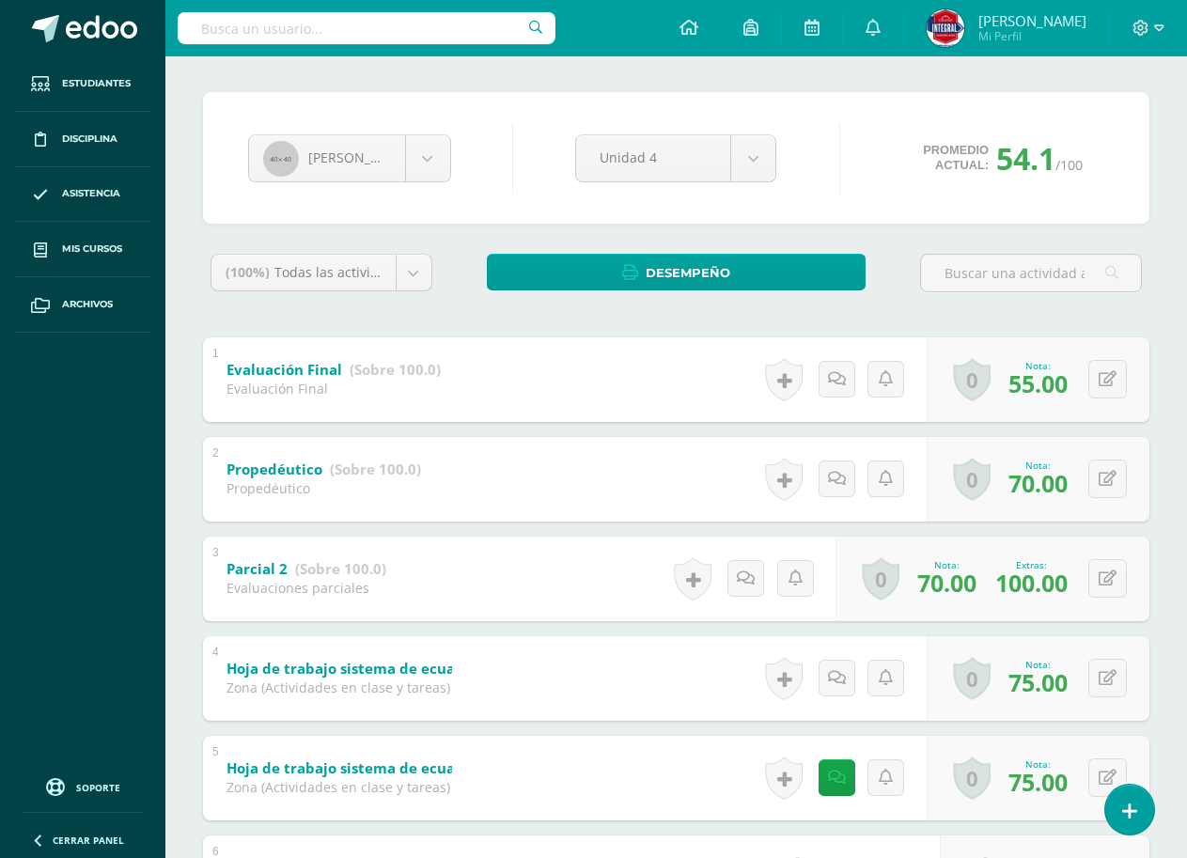
scroll to position [0, 0]
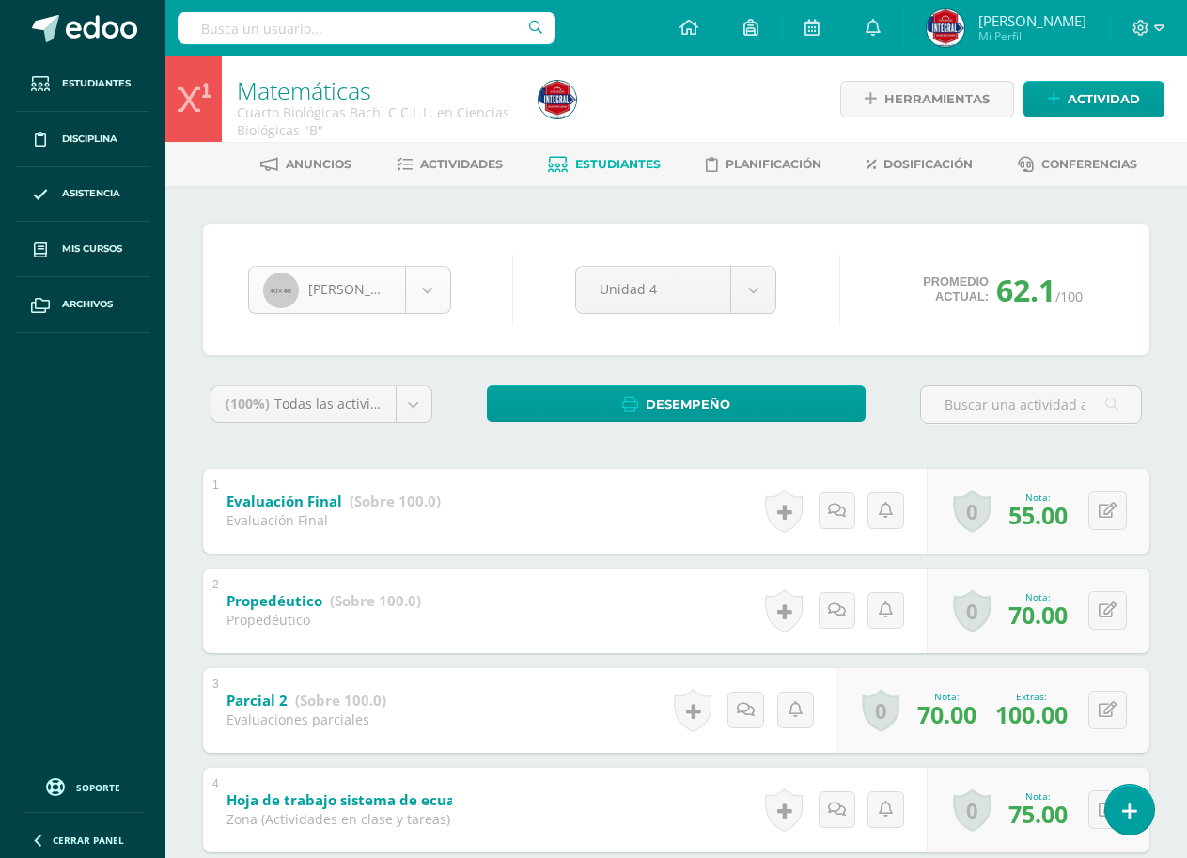
click at [407, 278] on body "Estudiantes Disciplina Asistencia Mis cursos Archivos Soporte Ayuda Reportar un…" at bounding box center [593, 784] width 1187 height 1568
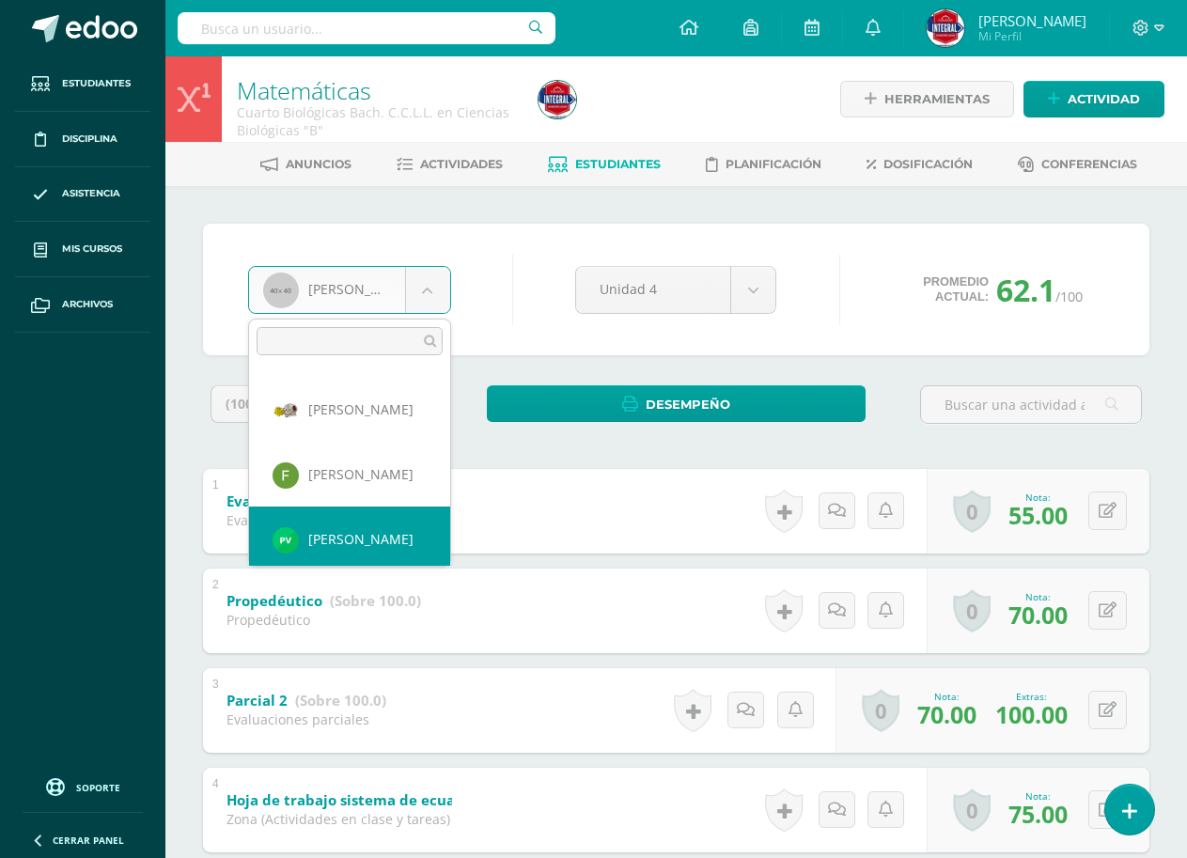
scroll to position [971, 0]
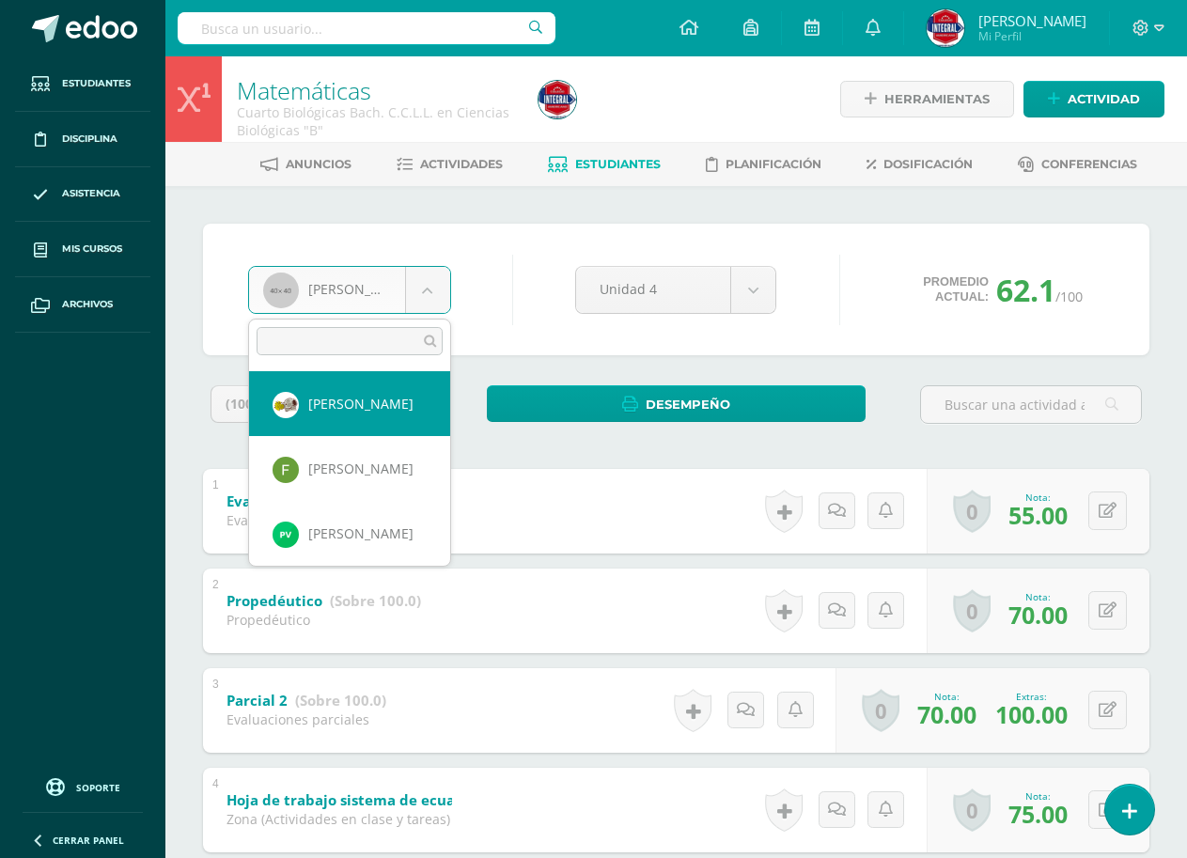
select select "1088"
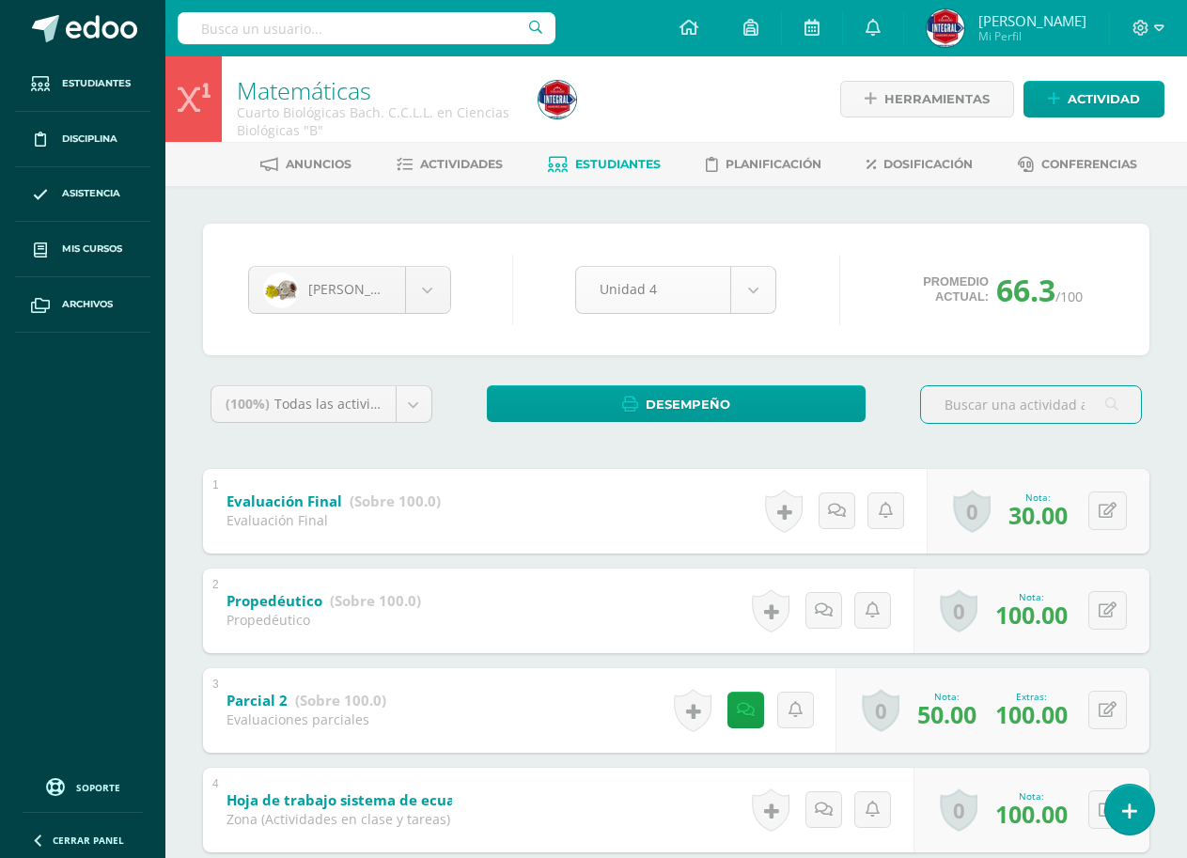
click at [682, 292] on body "Estudiantes Disciplina Asistencia Mis cursos Archivos Soporte Ayuda Reportar un…" at bounding box center [593, 784] width 1187 height 1568
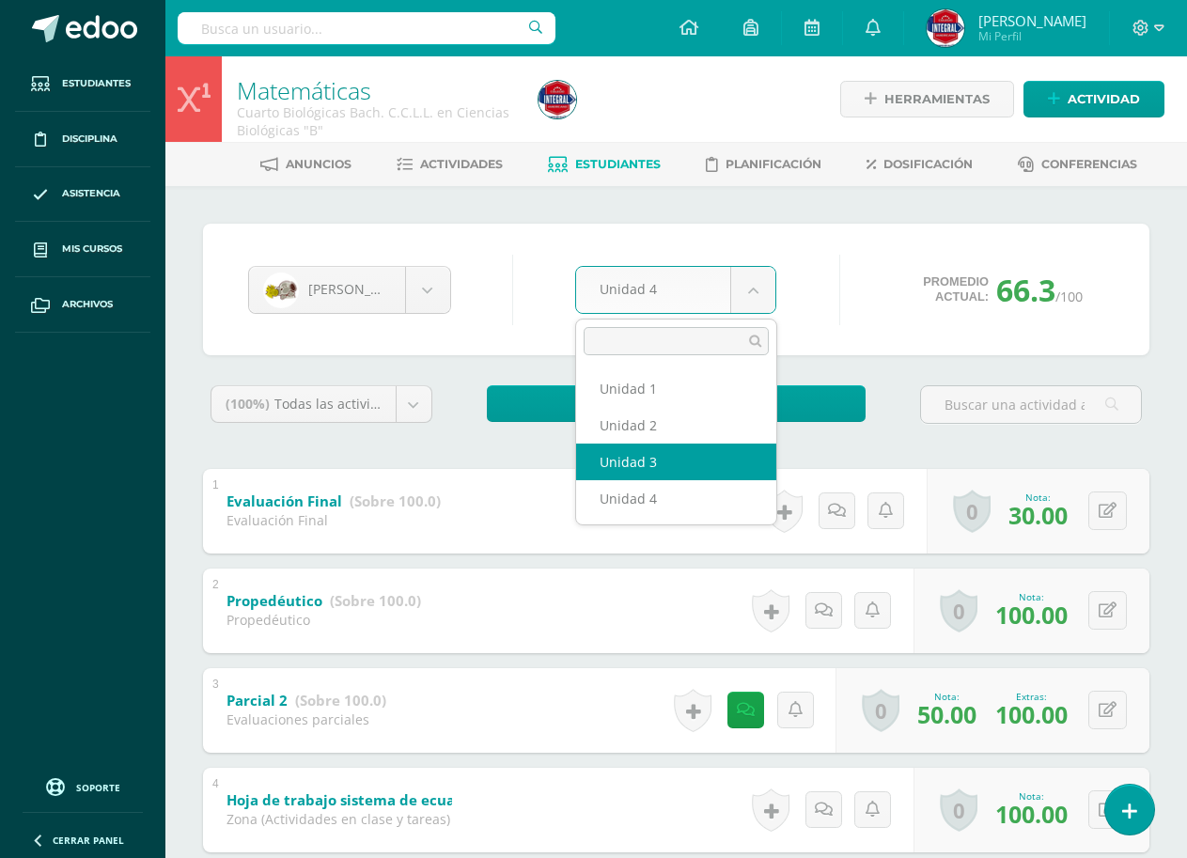
select select "Unidad 3"
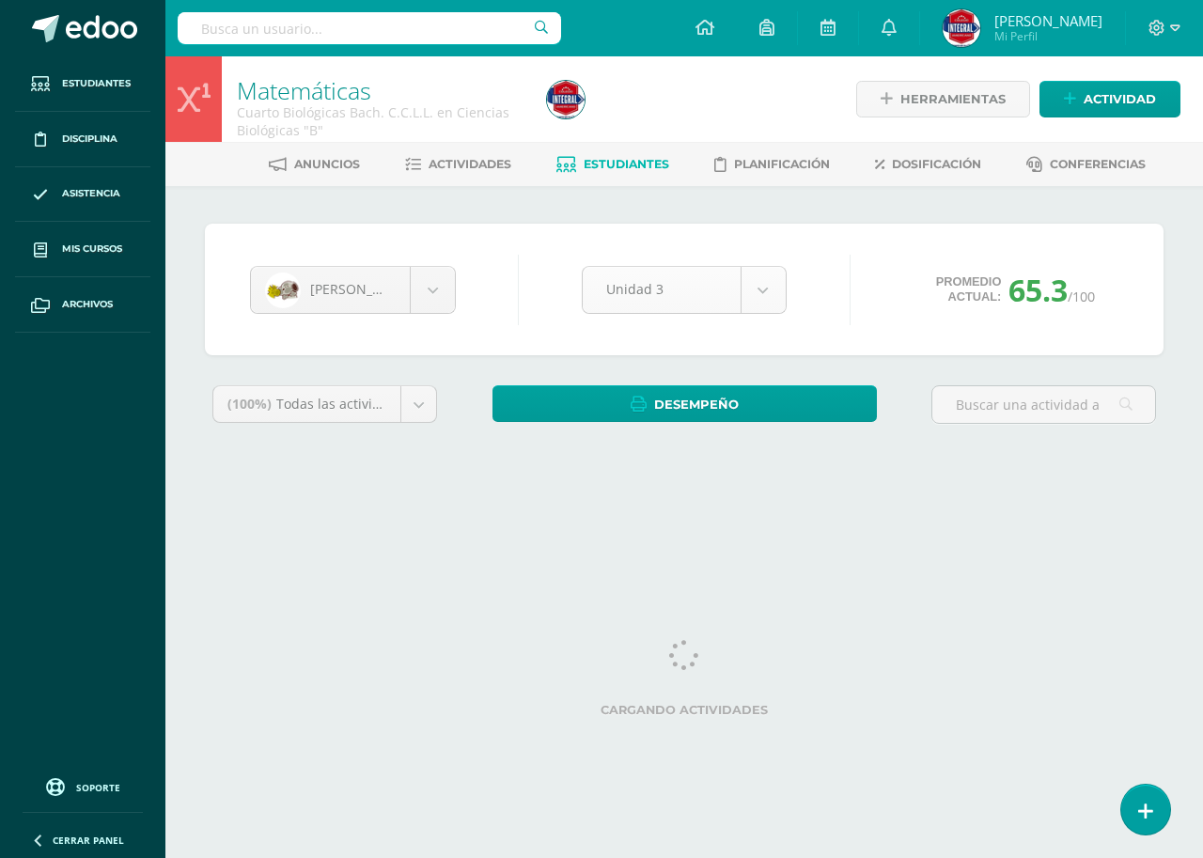
click at [705, 296] on body "Estudiantes Disciplina Asistencia Mis cursos Archivos Soporte Ayuda Reportar un…" at bounding box center [601, 253] width 1203 height 506
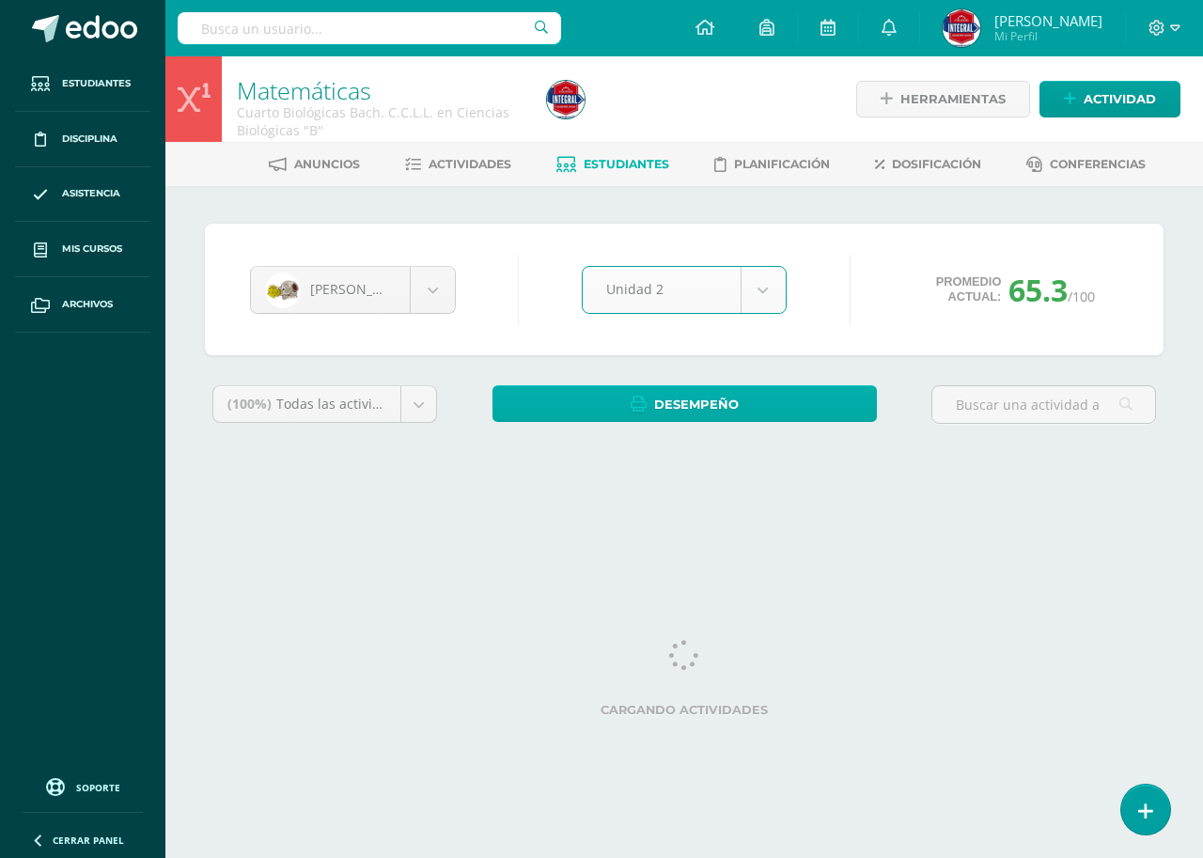
select select "Unidad 2"
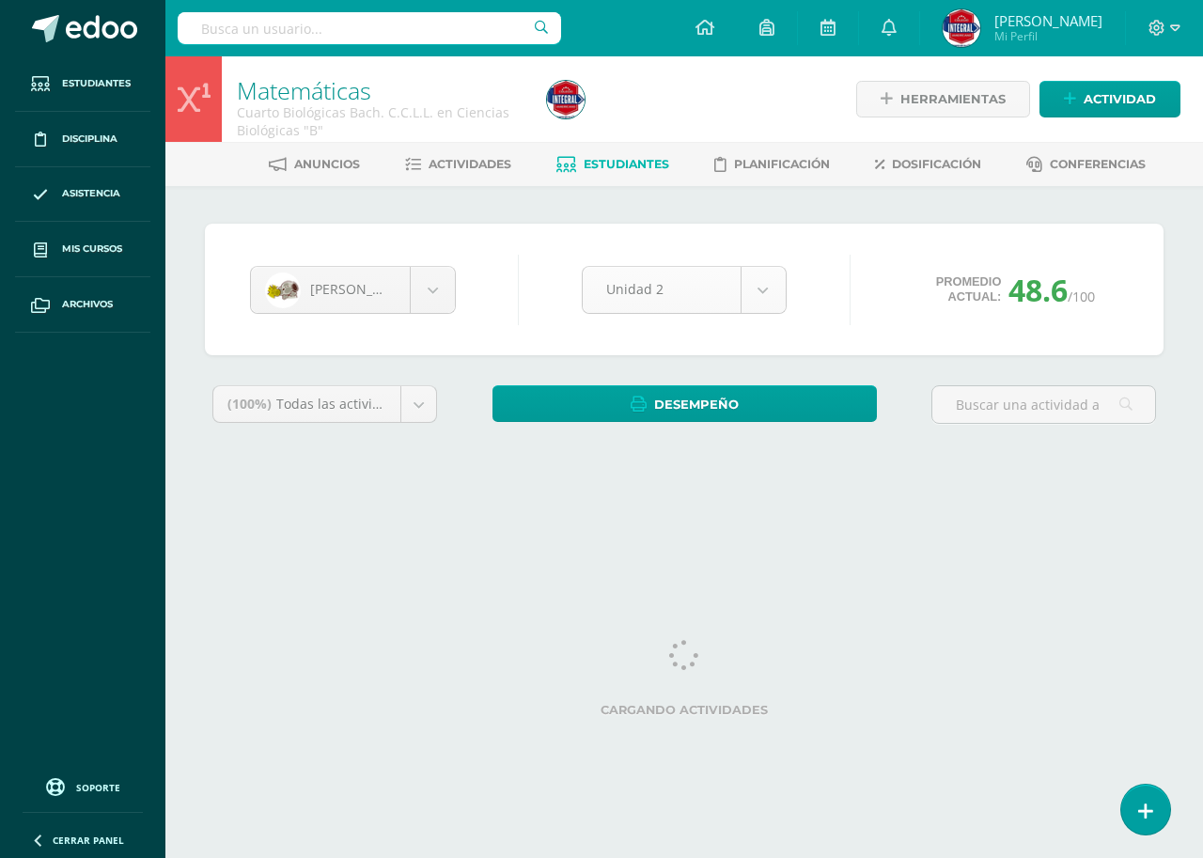
click at [660, 292] on body "Estudiantes Disciplina Asistencia Mis cursos Archivos Soporte Ayuda Reportar un…" at bounding box center [601, 253] width 1203 height 506
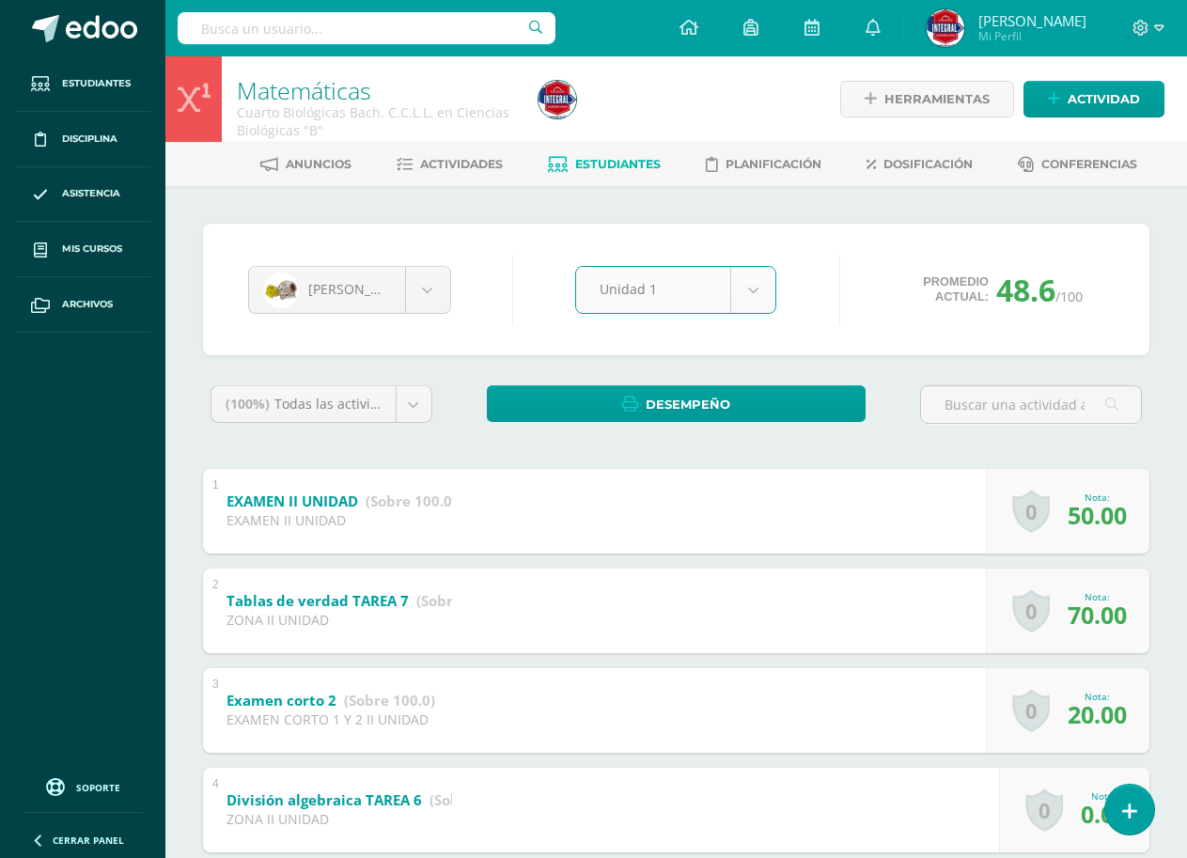
select select "Unidad 1"
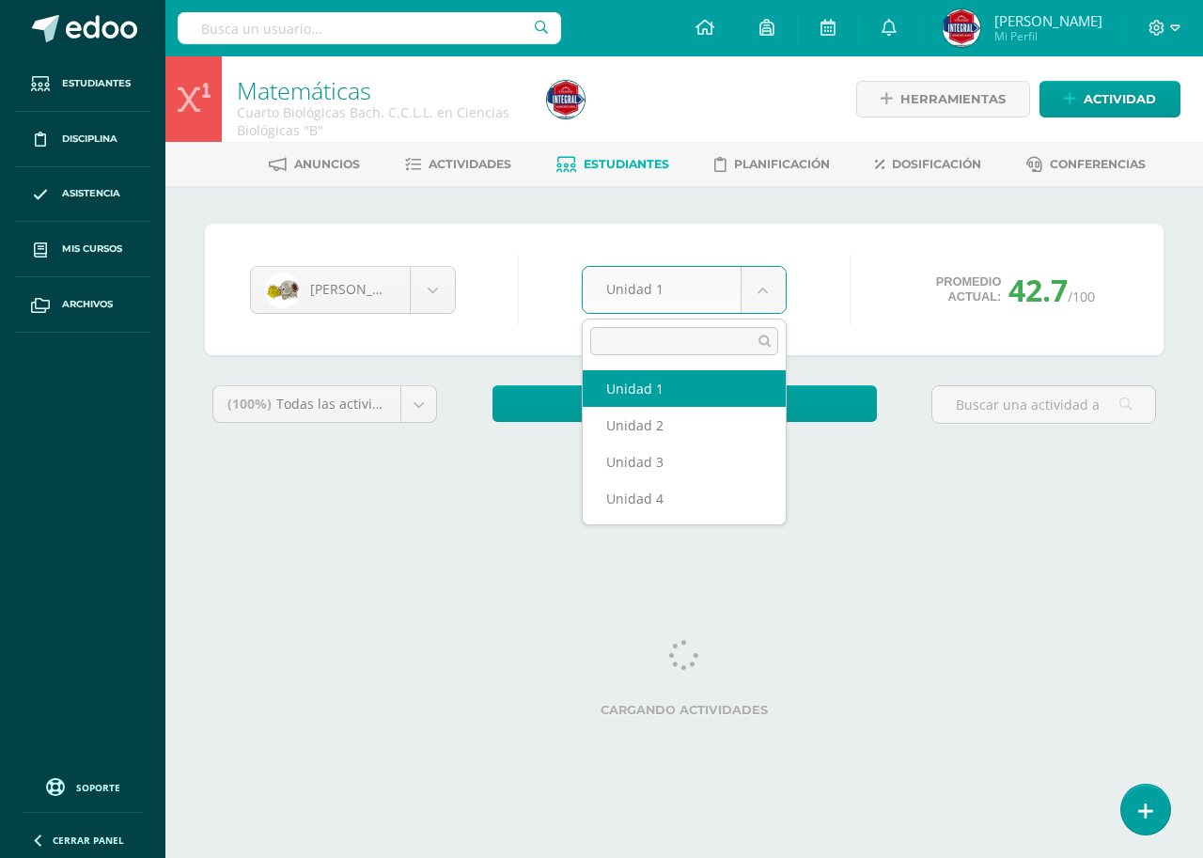
click at [731, 303] on body "Estudiantes Disciplina Asistencia Mis cursos Archivos Soporte Ayuda Reportar un…" at bounding box center [601, 253] width 1203 height 506
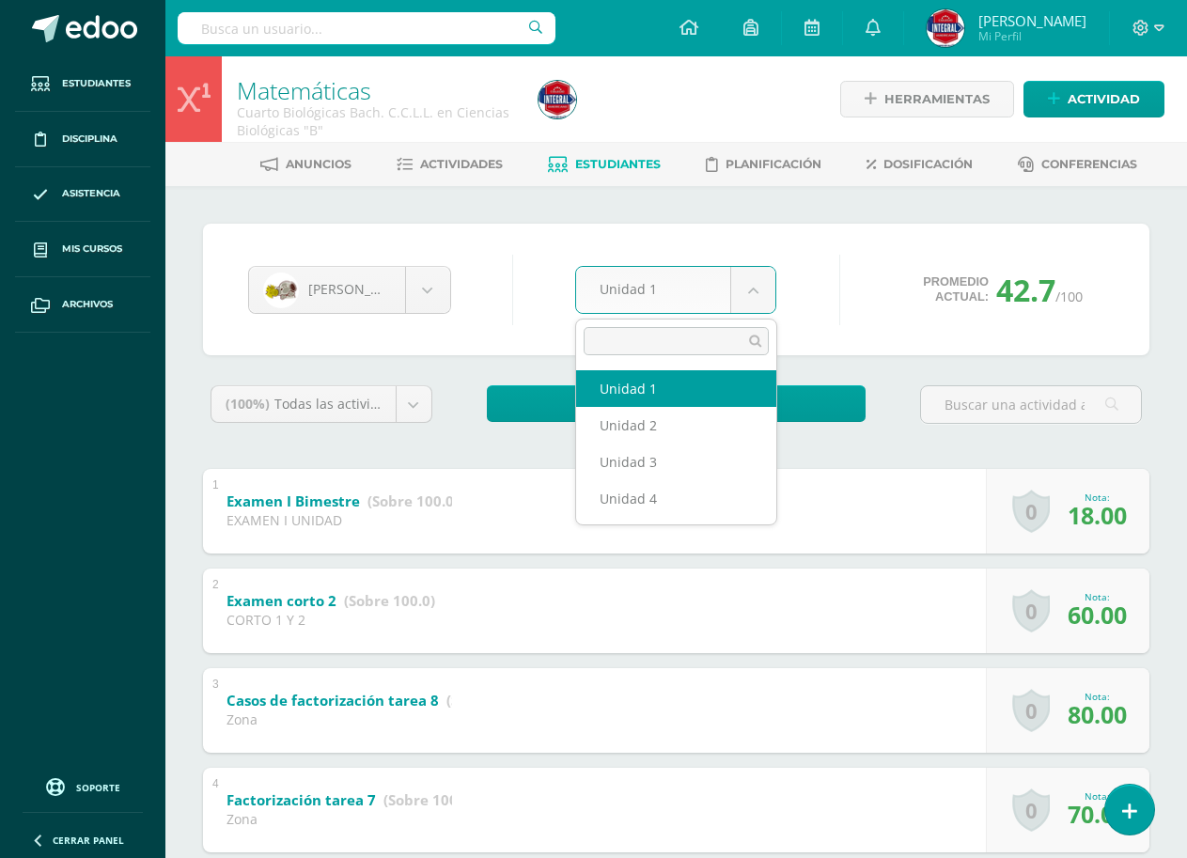
click at [657, 293] on body "Estudiantes Disciplina Asistencia Mis cursos Archivos Soporte Ayuda Reportar un…" at bounding box center [593, 784] width 1187 height 1568
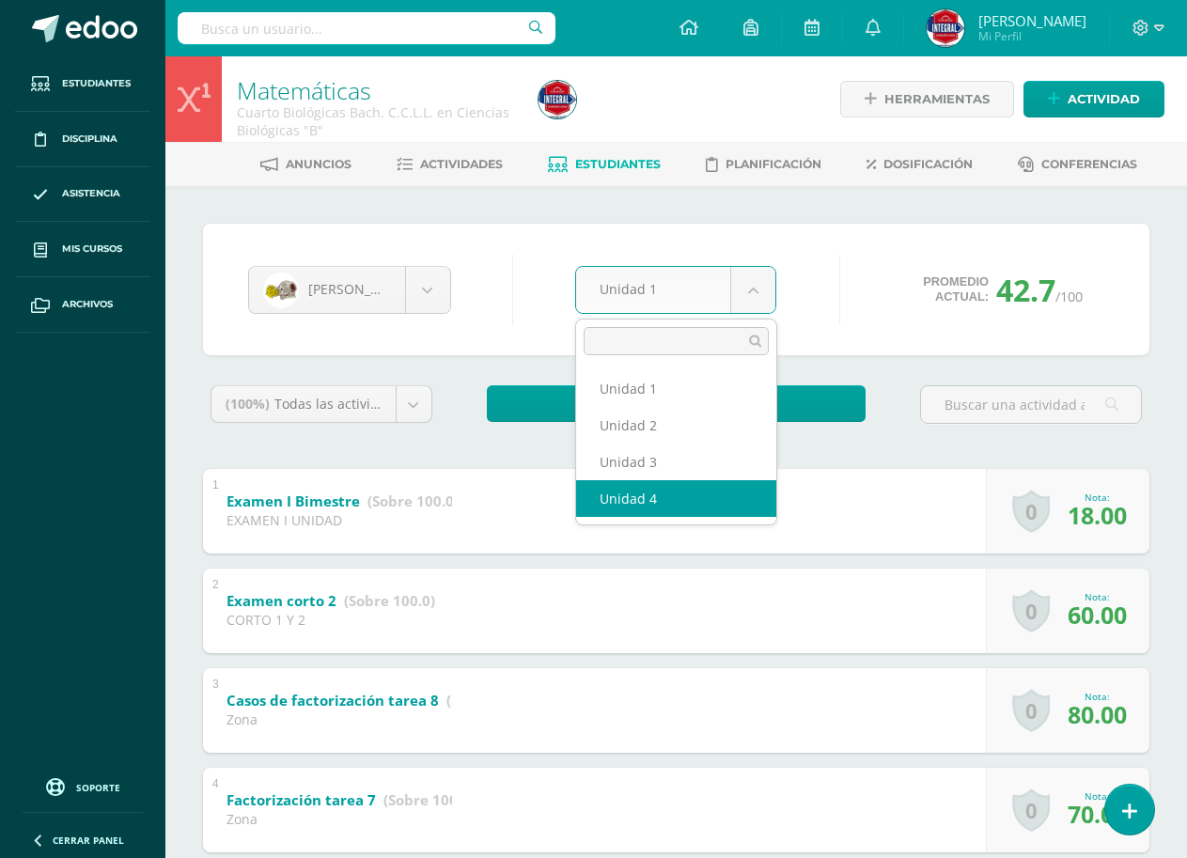
select select "Unidad 4"
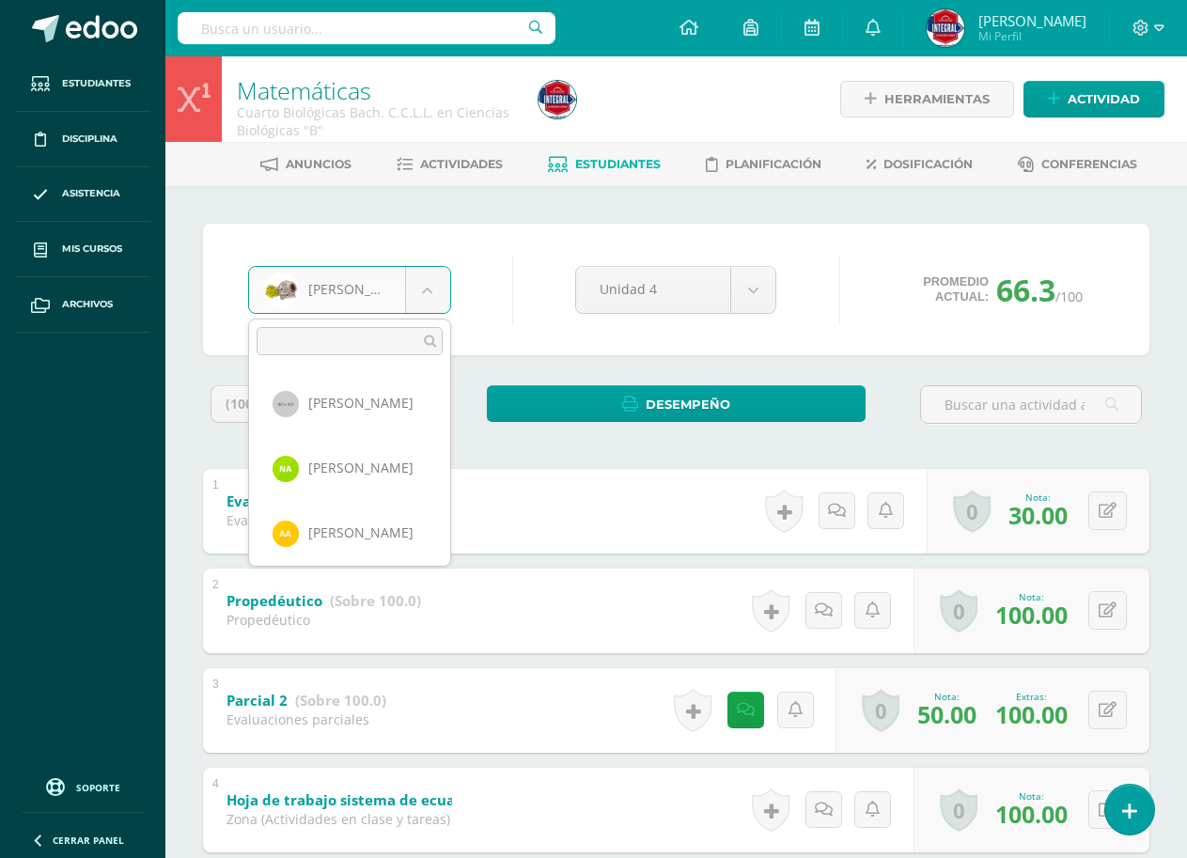
click at [373, 294] on body "Estudiantes Disciplina Asistencia Mis cursos Archivos Soporte Ayuda Reportar un…" at bounding box center [593, 837] width 1187 height 1674
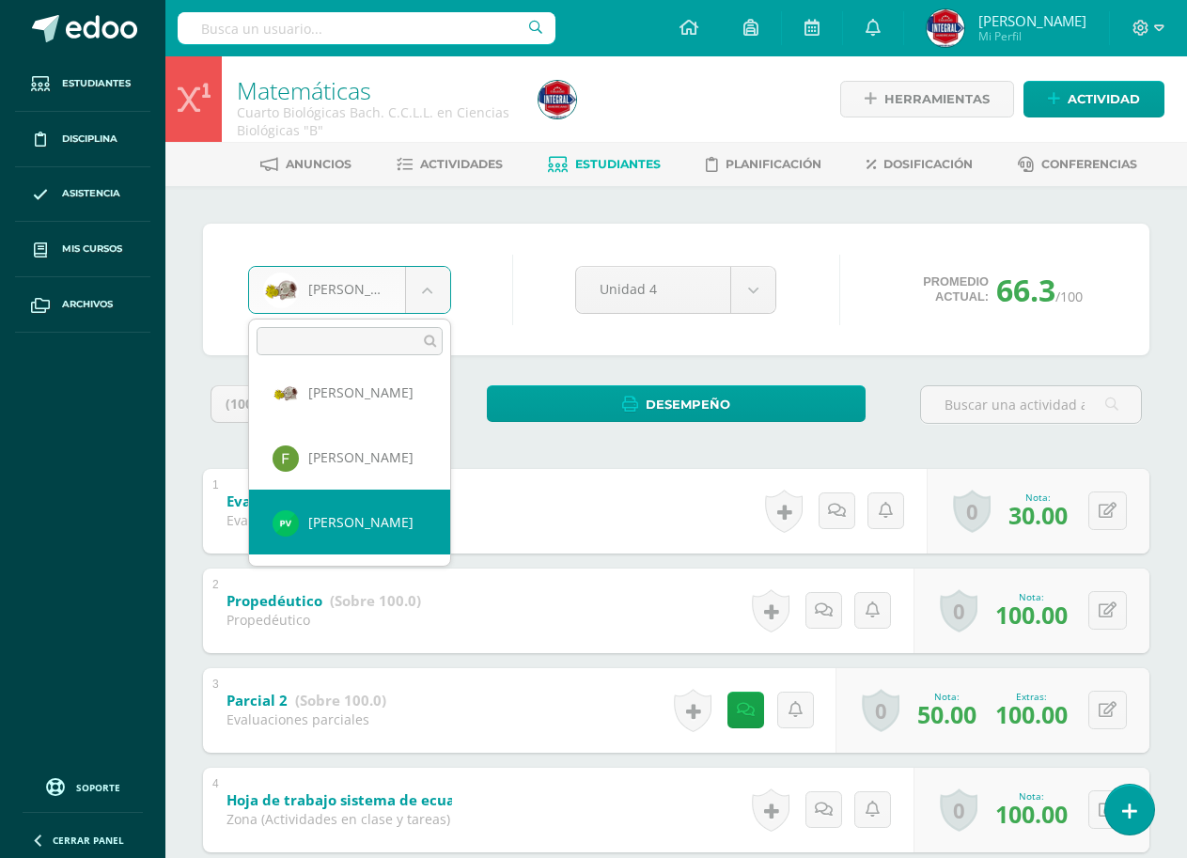
scroll to position [936, 0]
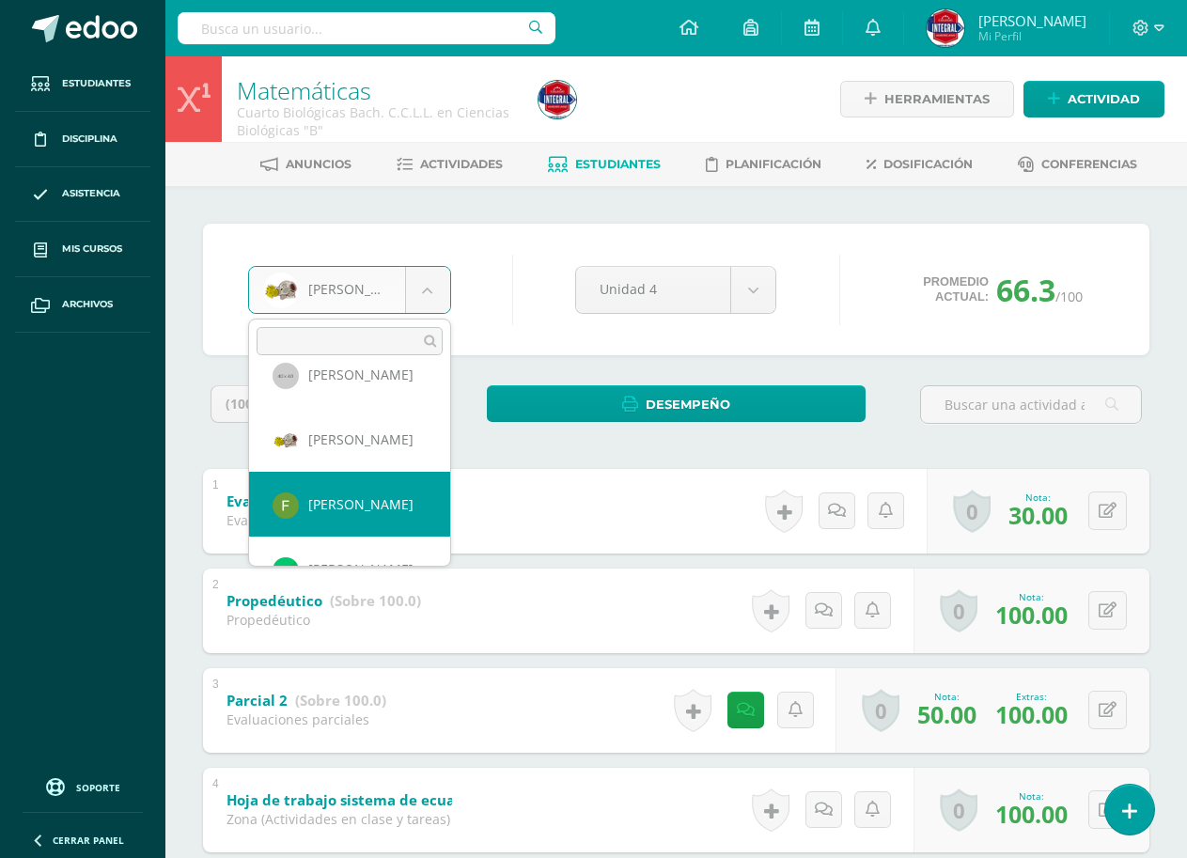
select select "1117"
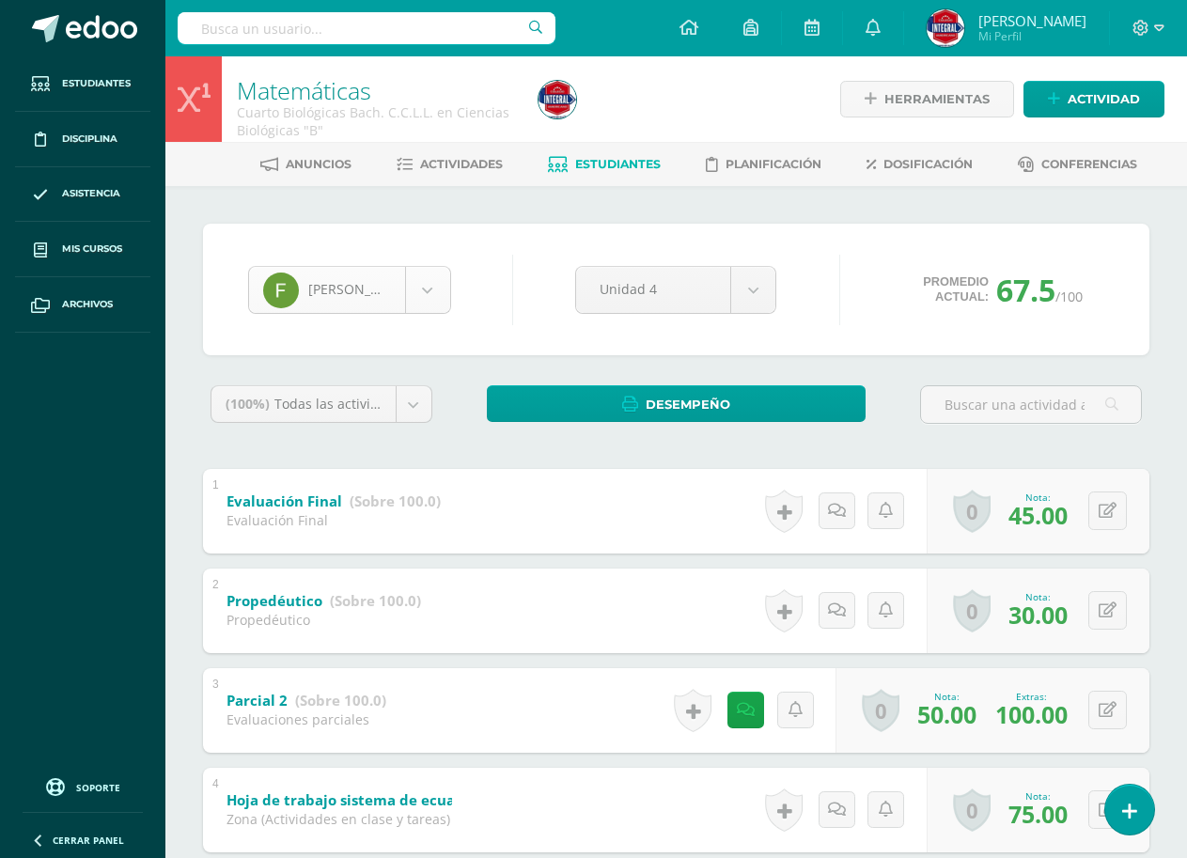
click at [377, 306] on body "Estudiantes Disciplina Asistencia Mis cursos Archivos Soporte Ayuda Reportar un…" at bounding box center [593, 837] width 1187 height 1674
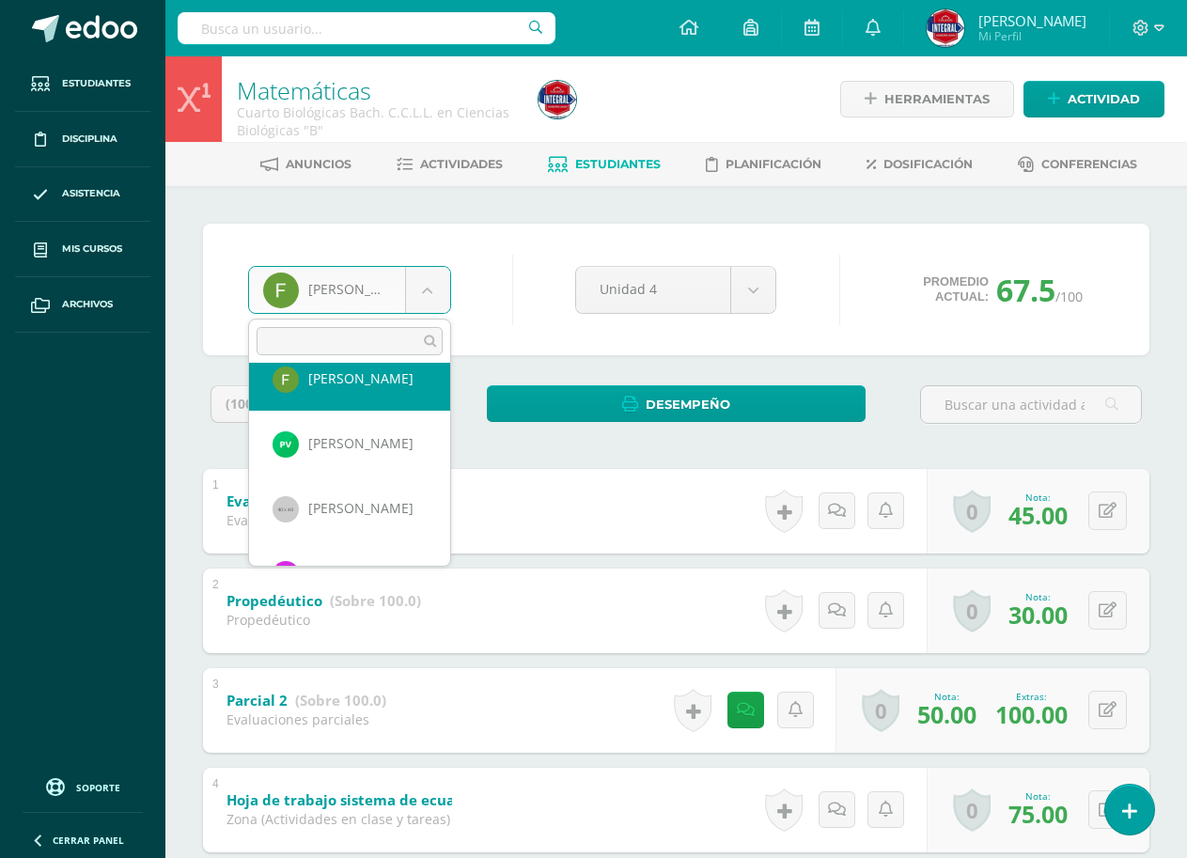
scroll to position [1094, 0]
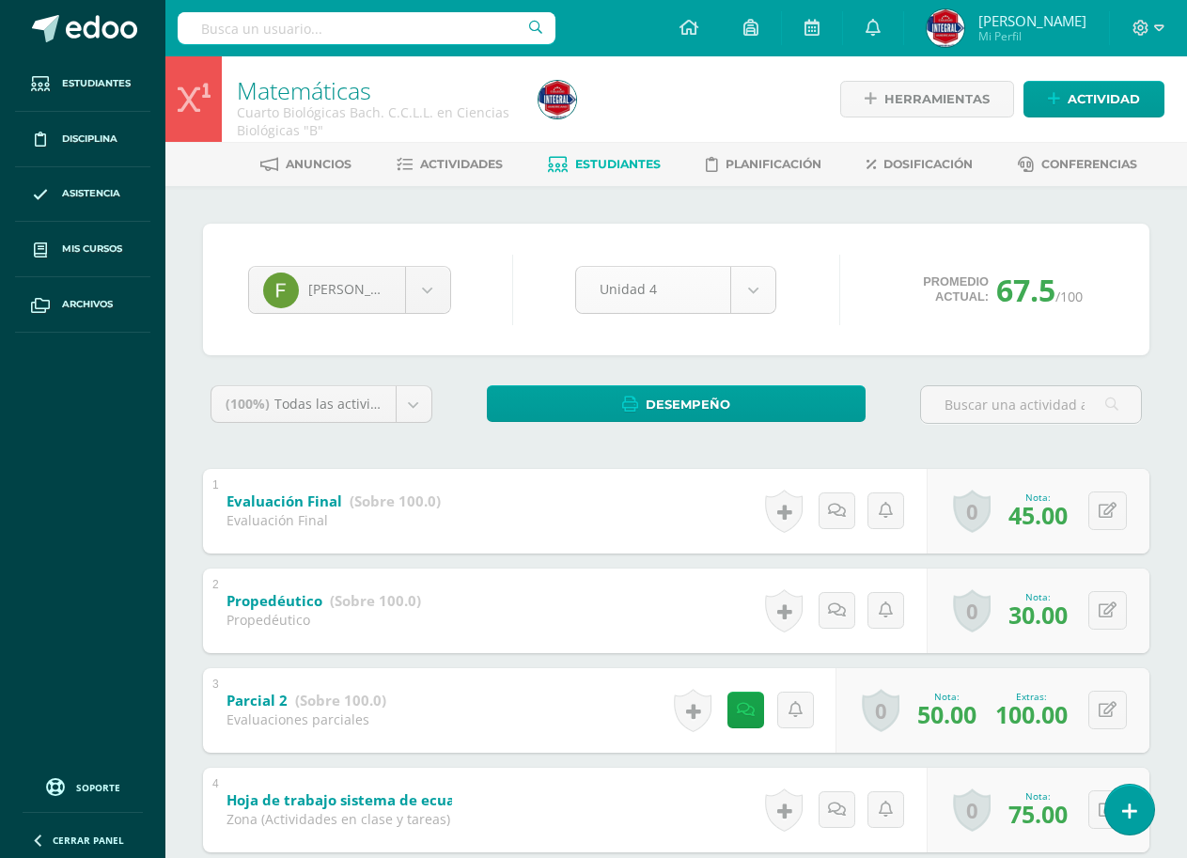
click at [677, 304] on body "Estudiantes Disciplina Asistencia Mis cursos Archivos Soporte Ayuda Reportar un…" at bounding box center [593, 837] width 1187 height 1674
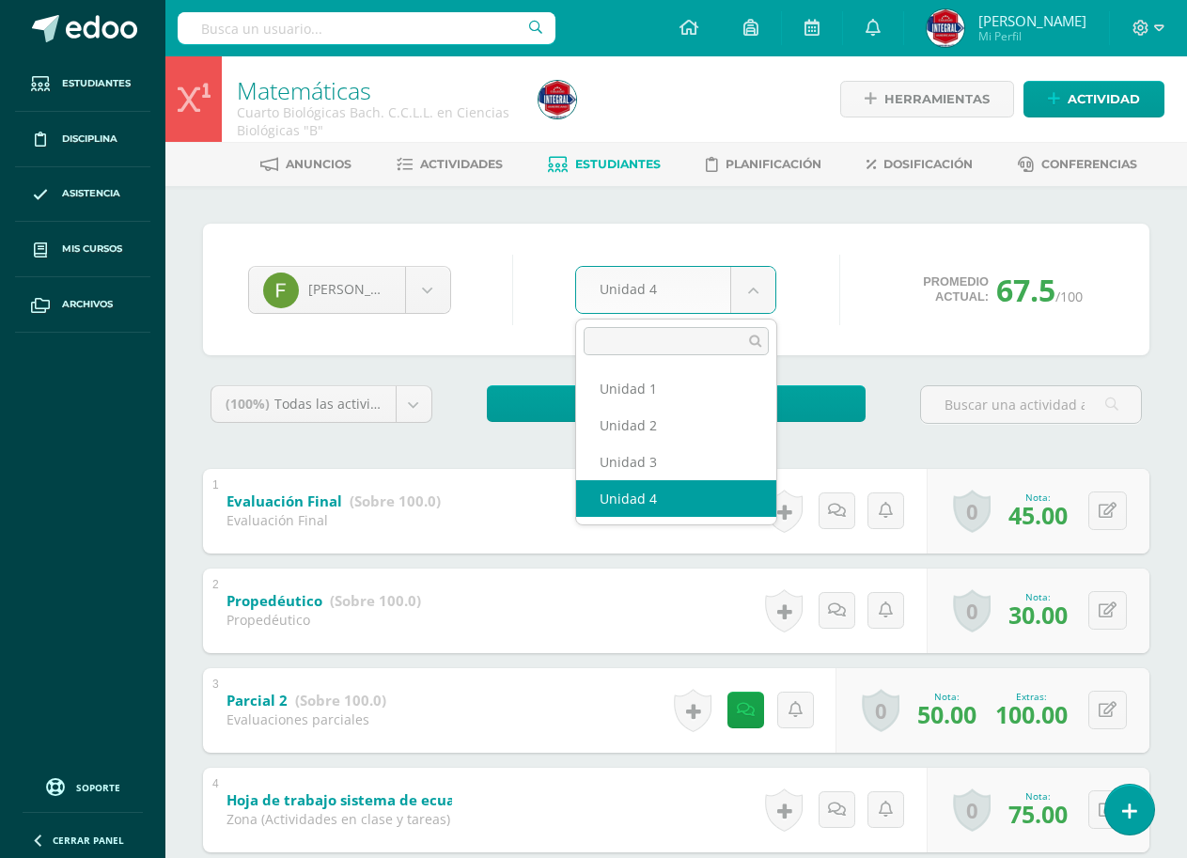
click at [677, 304] on body "Estudiantes Disciplina Asistencia Mis cursos Archivos Soporte Ayuda Reportar un…" at bounding box center [593, 837] width 1187 height 1674
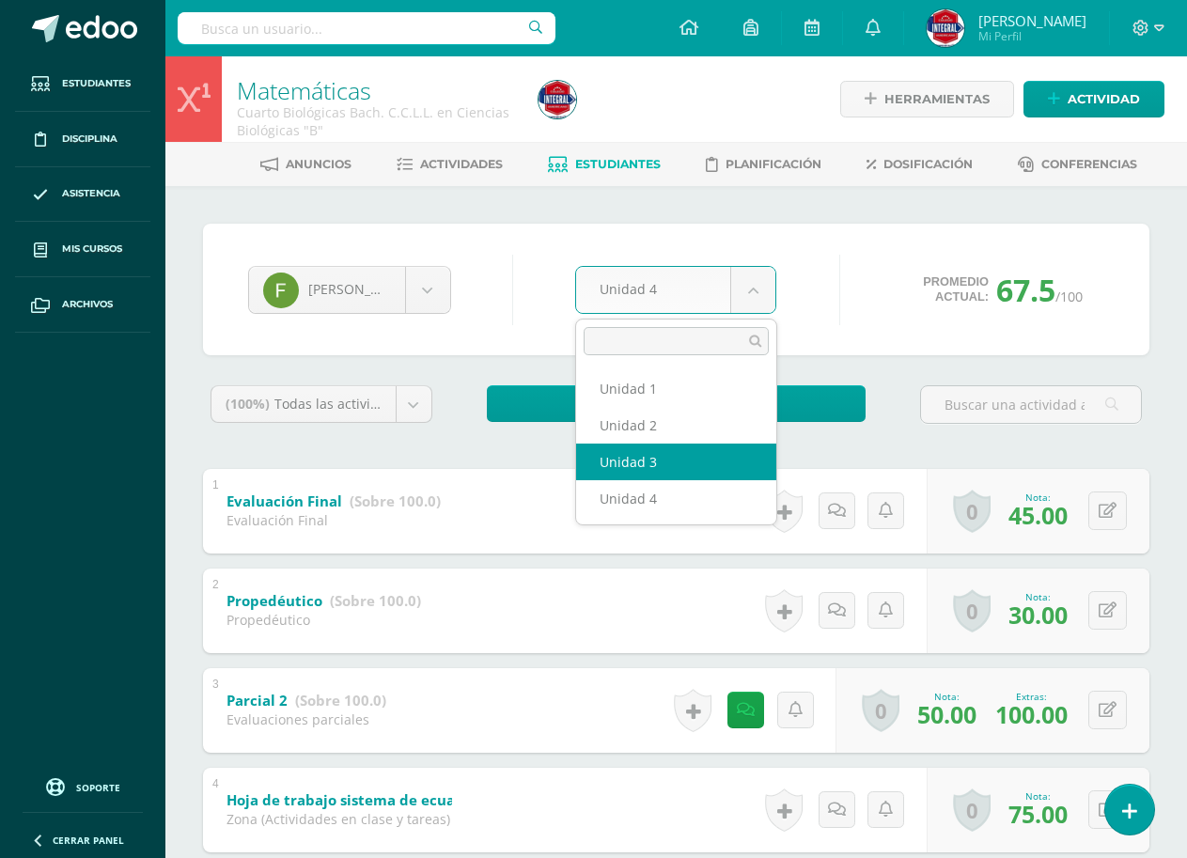
select select "Unidad 3"
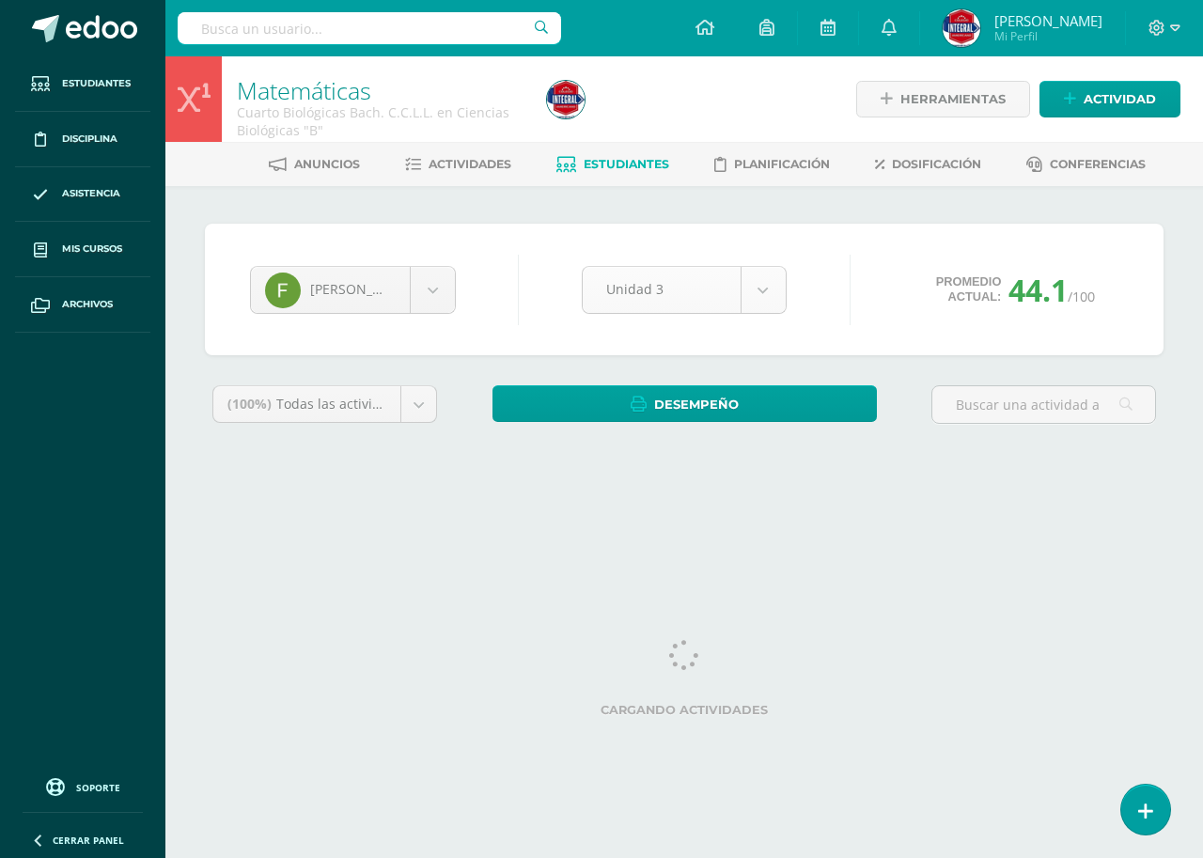
click at [660, 301] on body "Estudiantes Disciplina Asistencia Mis cursos Archivos Soporte Ayuda Reportar un…" at bounding box center [601, 253] width 1203 height 506
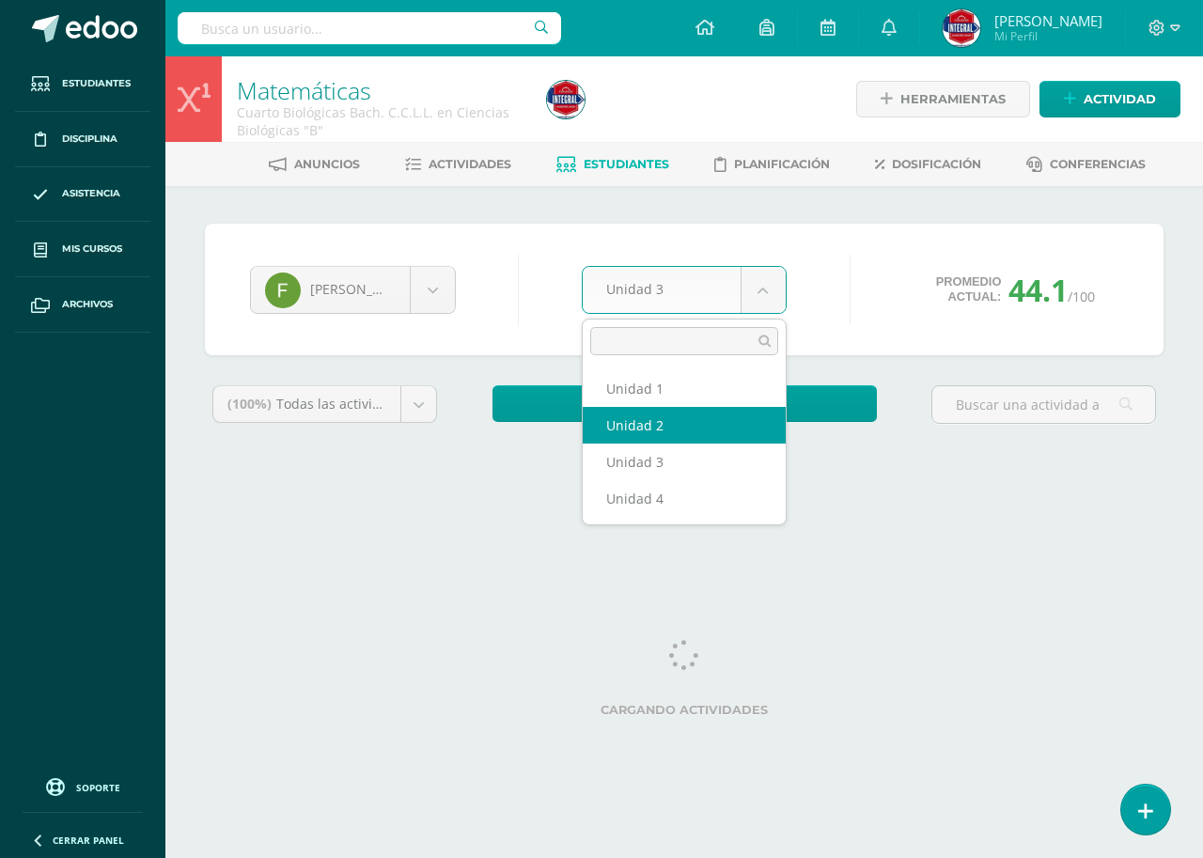
select select "Unidad 2"
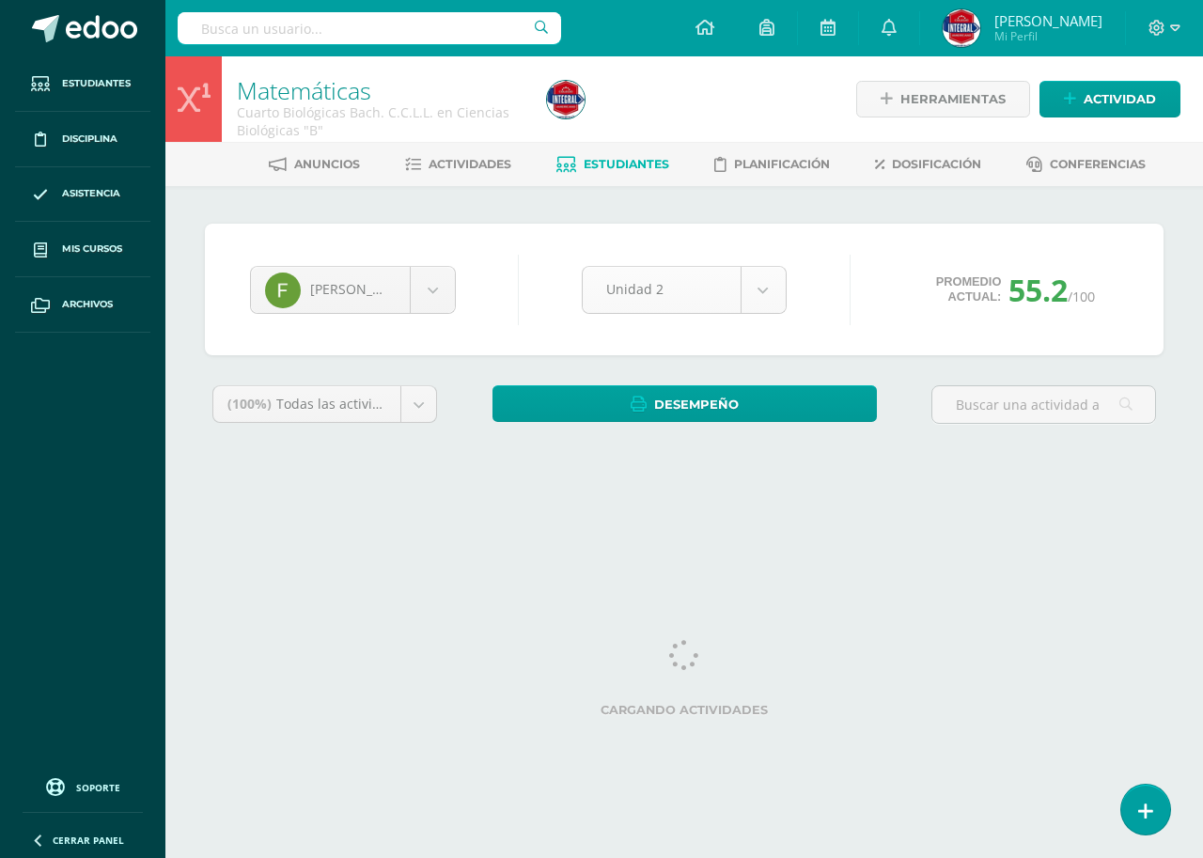
click at [647, 287] on body "Estudiantes Disciplina Asistencia Mis cursos Archivos Soporte Ayuda Reportar un…" at bounding box center [601, 253] width 1203 height 506
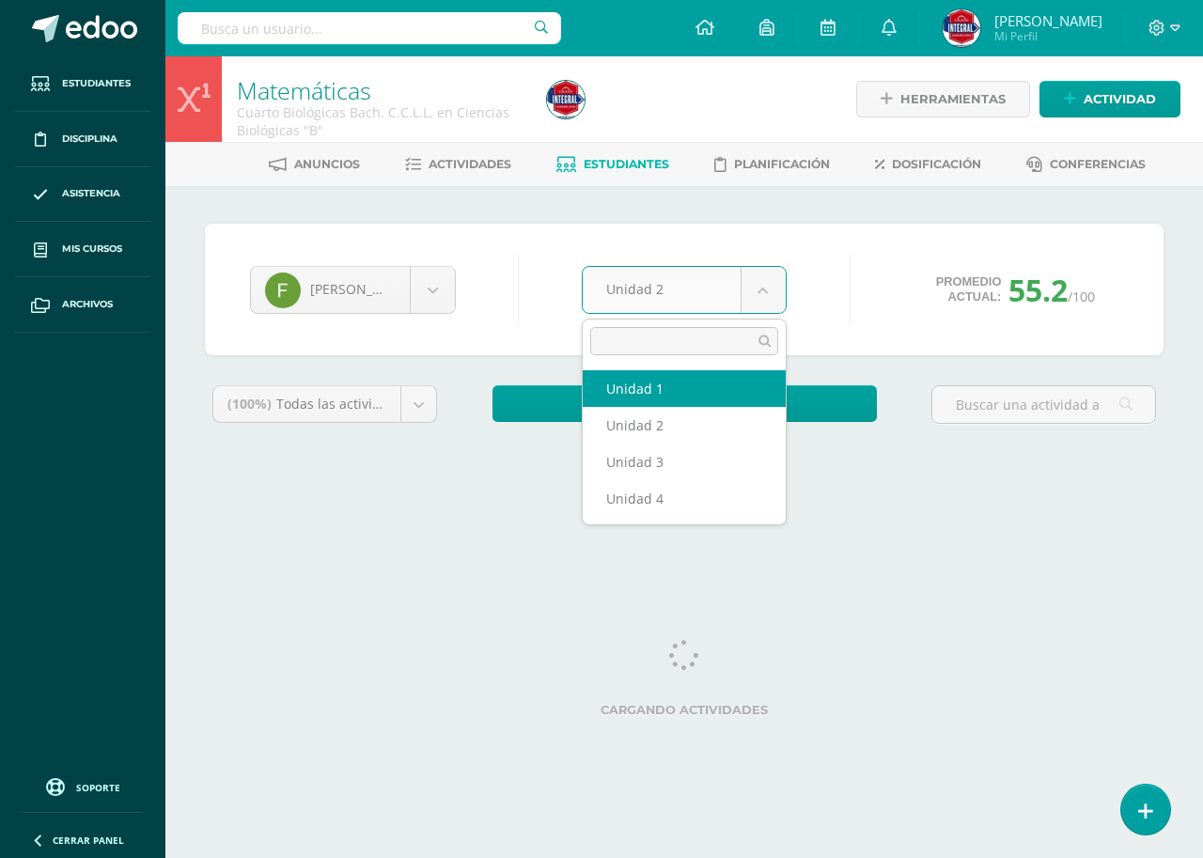
select select "Unidad 1"
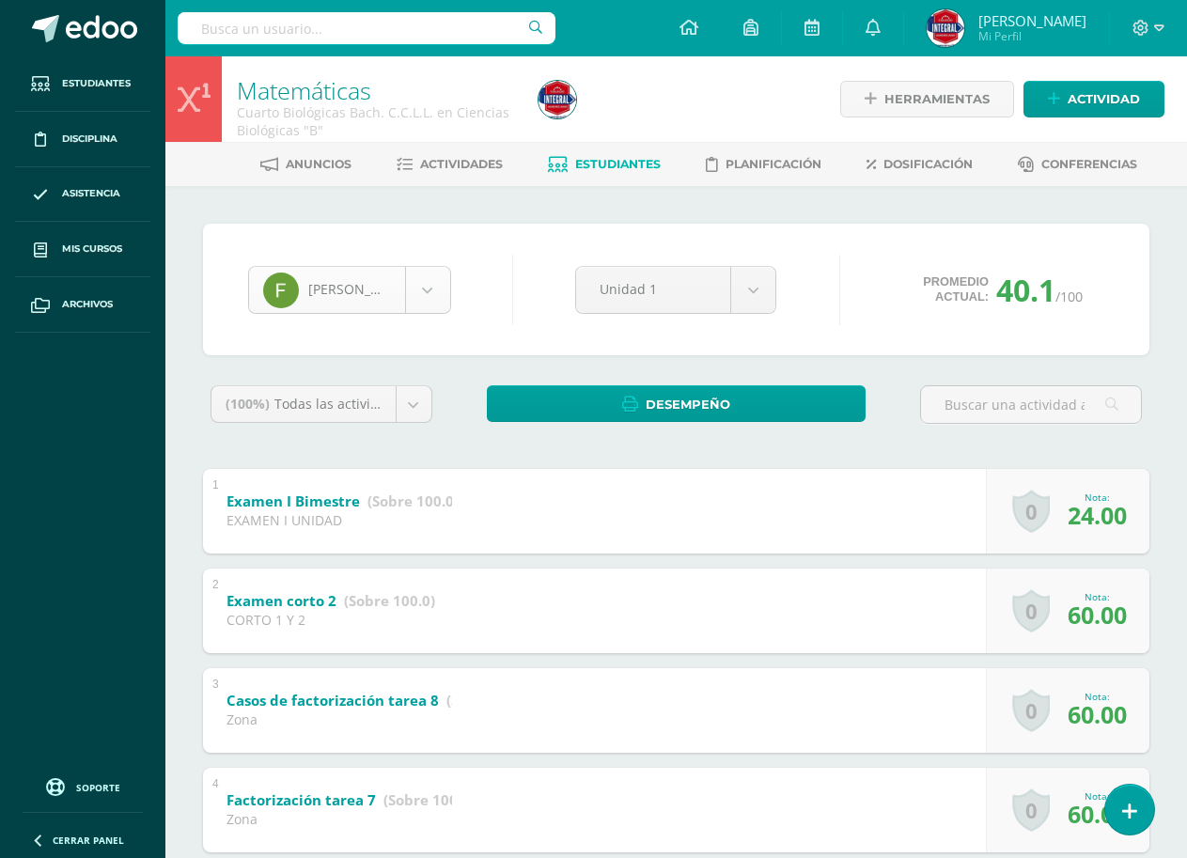
click at [394, 299] on body "Estudiantes Disciplina Asistencia Mis cursos Archivos Soporte Ayuda Reportar un…" at bounding box center [593, 784] width 1187 height 1568
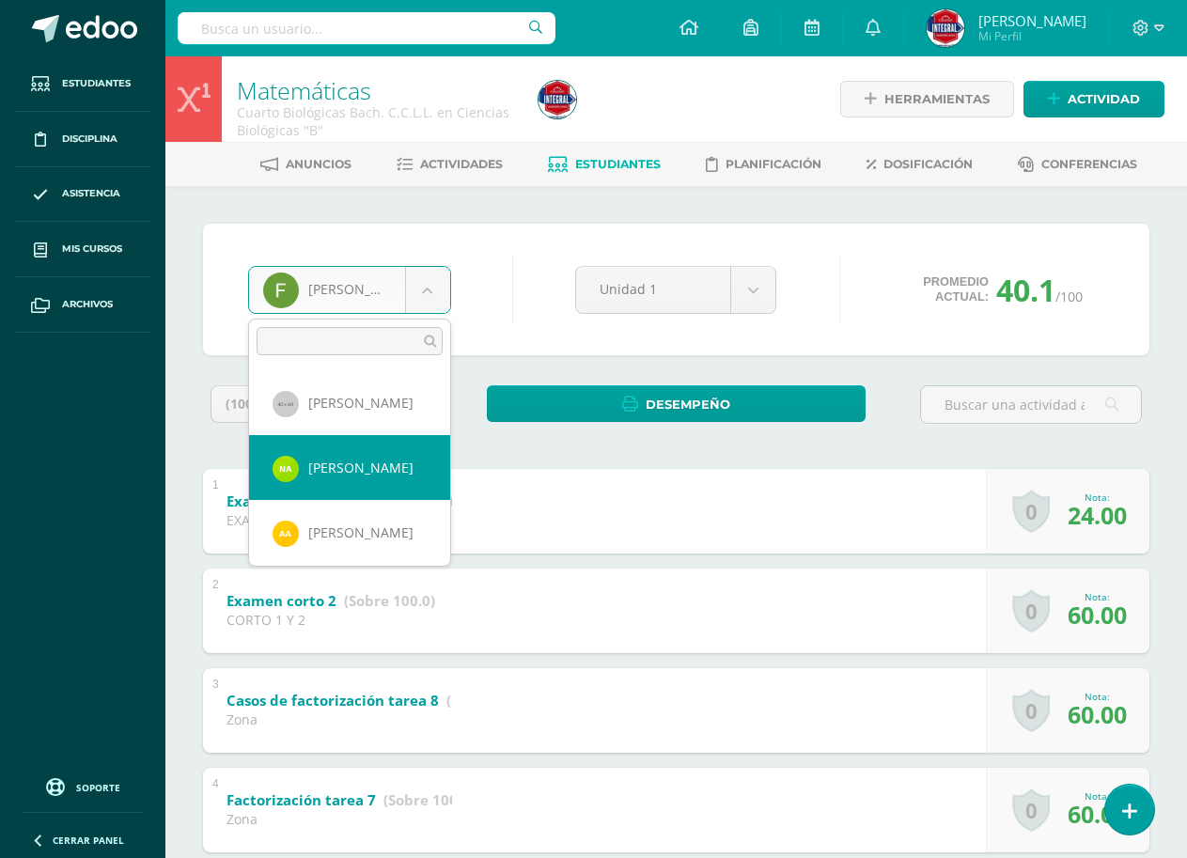
select select "2827"
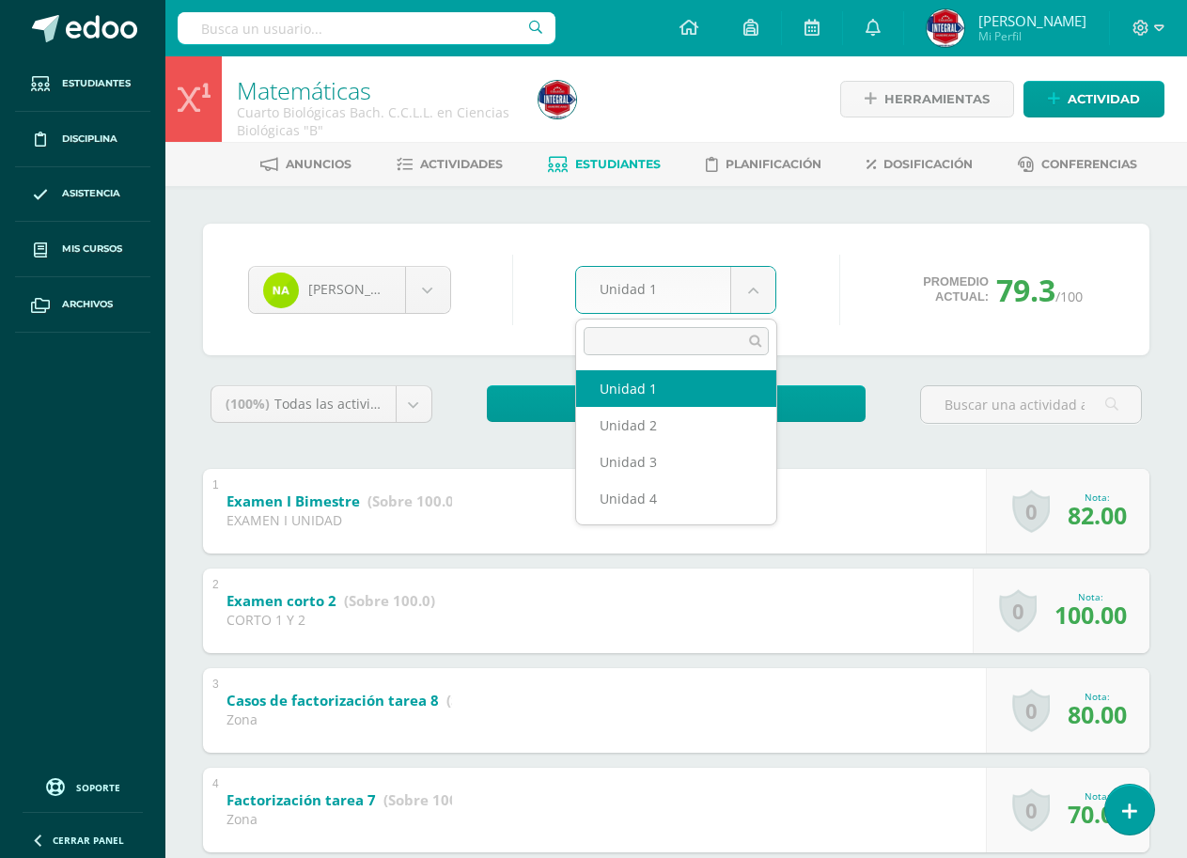
click at [663, 300] on body "Estudiantes Disciplina Asistencia Mis cursos Archivos Soporte Ayuda Reportar un…" at bounding box center [593, 784] width 1187 height 1568
click at [353, 288] on body "Estudiantes Disciplina Asistencia Mis cursos Archivos Soporte Ayuda Reportar un…" at bounding box center [593, 784] width 1187 height 1568
click at [672, 282] on body "Estudiantes Disciplina Asistencia Mis cursos Archivos Soporte Ayuda Reportar un…" at bounding box center [593, 784] width 1187 height 1568
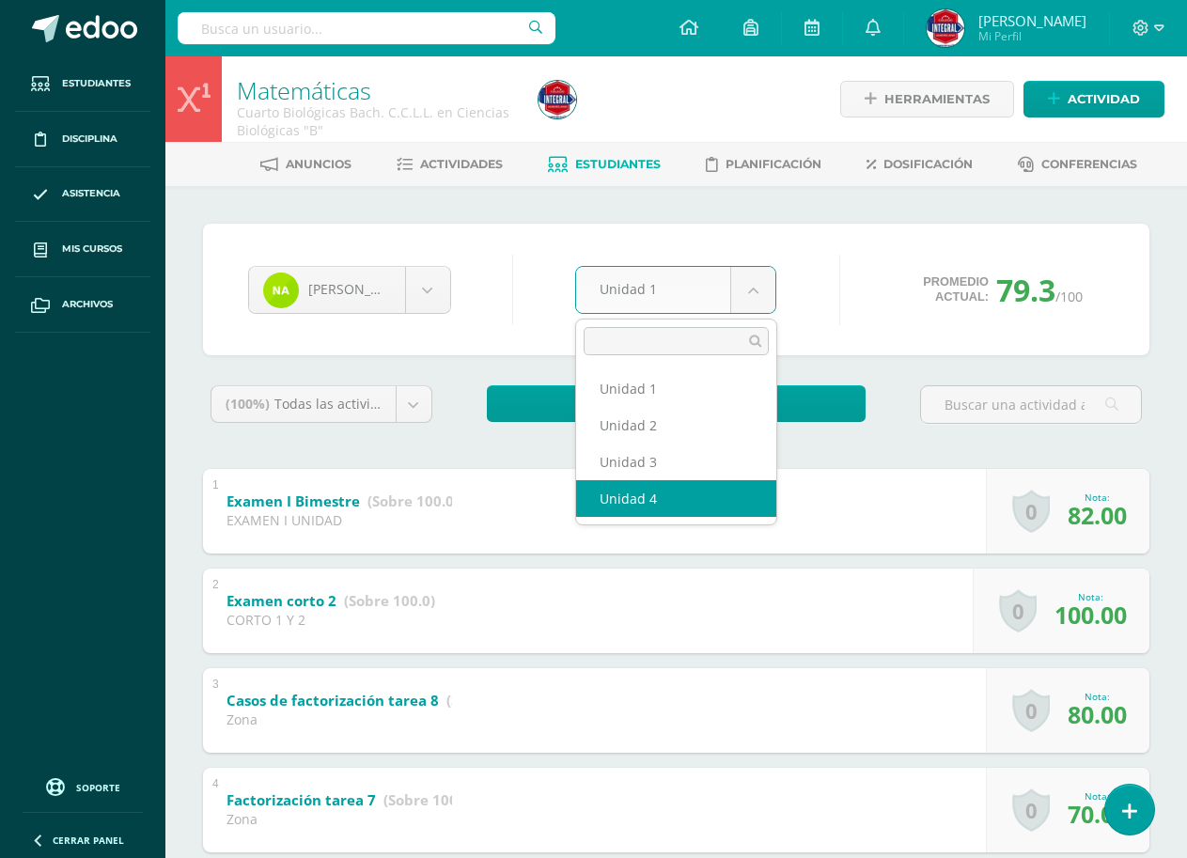
select select "Unidad 4"
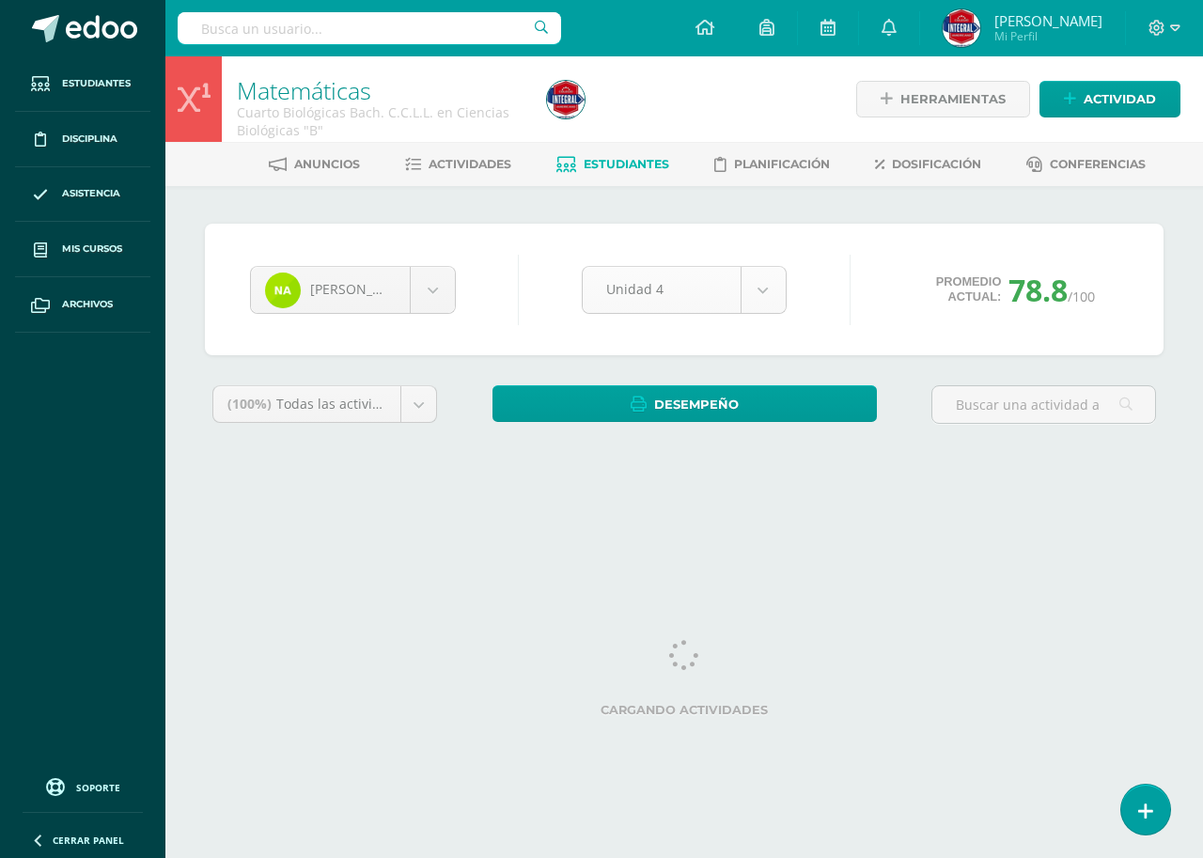
click at [721, 296] on body "Estudiantes Disciplina Asistencia Mis cursos Archivos Soporte Ayuda Reportar un…" at bounding box center [601, 253] width 1203 height 506
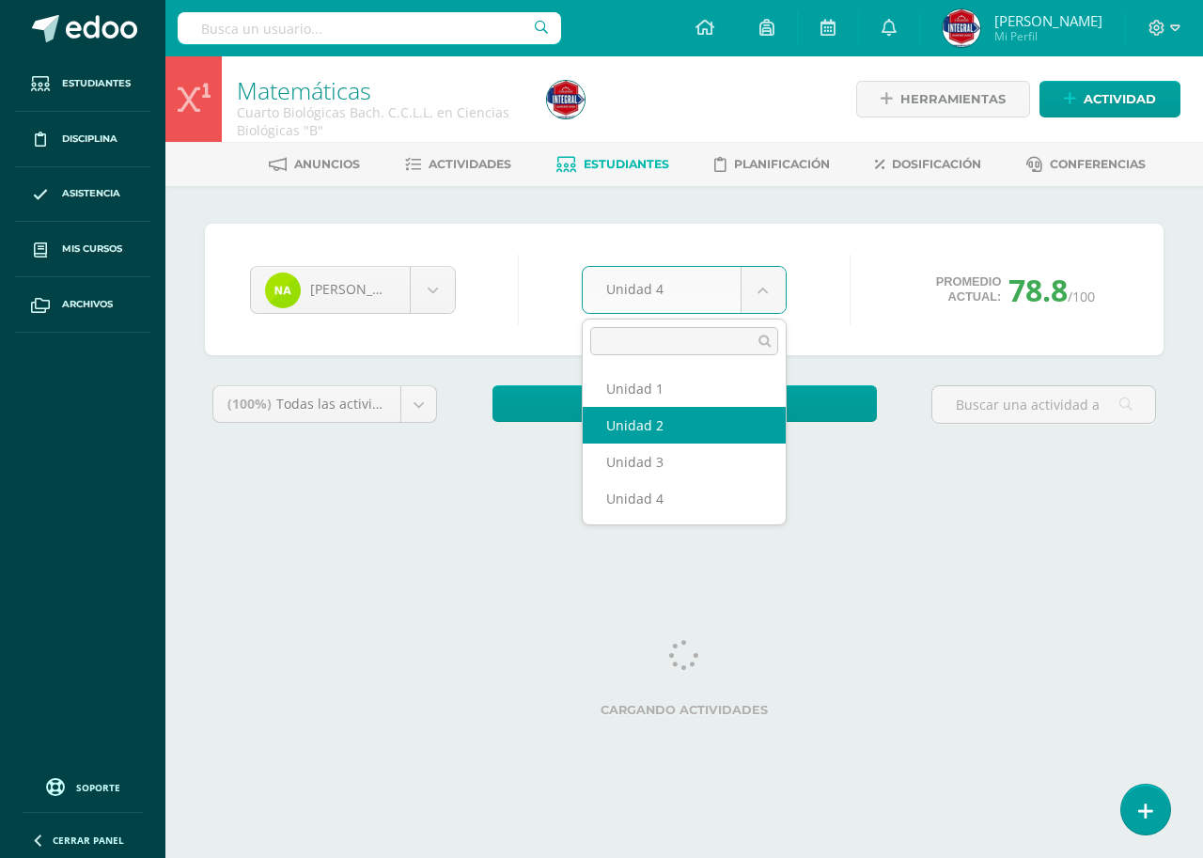
select select "Unidad 2"
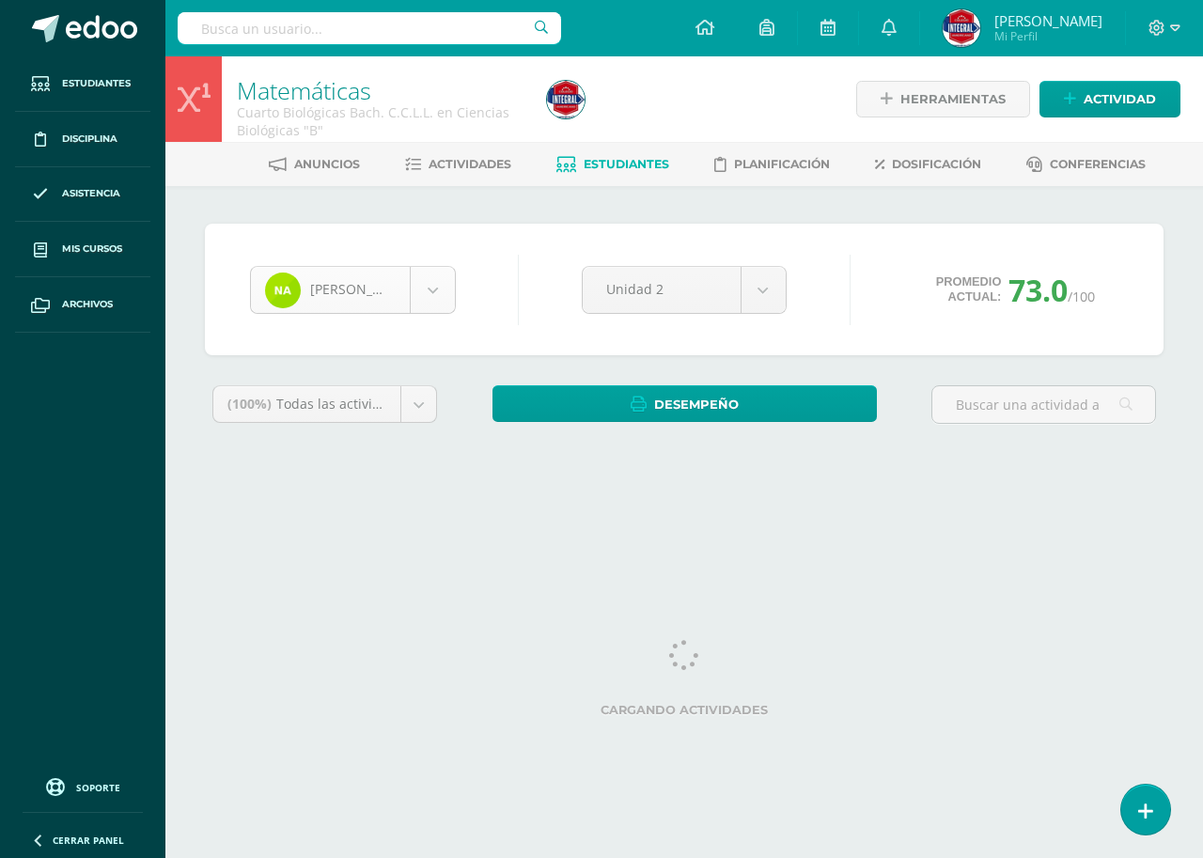
click at [432, 295] on body "Estudiantes Disciplina Asistencia Mis cursos Archivos Soporte Ayuda Reportar un…" at bounding box center [601, 253] width 1203 height 506
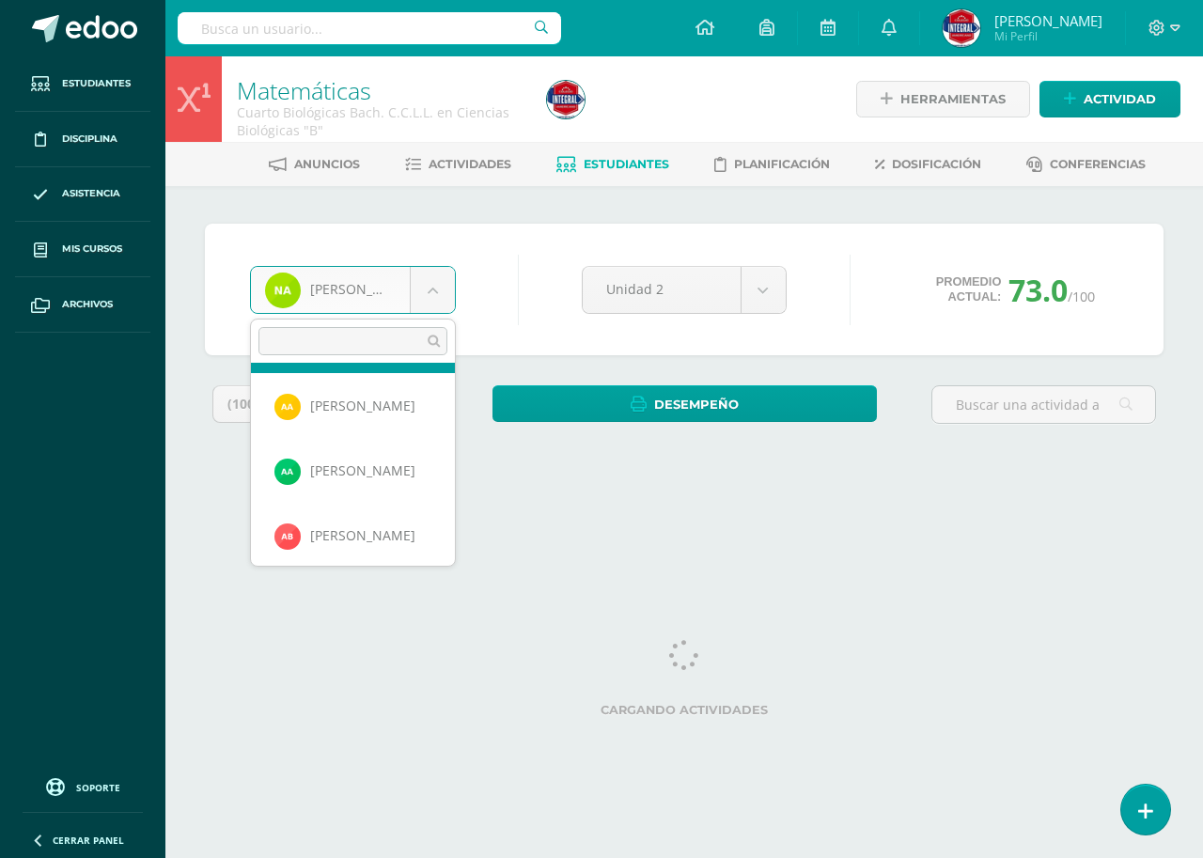
scroll to position [94, 0]
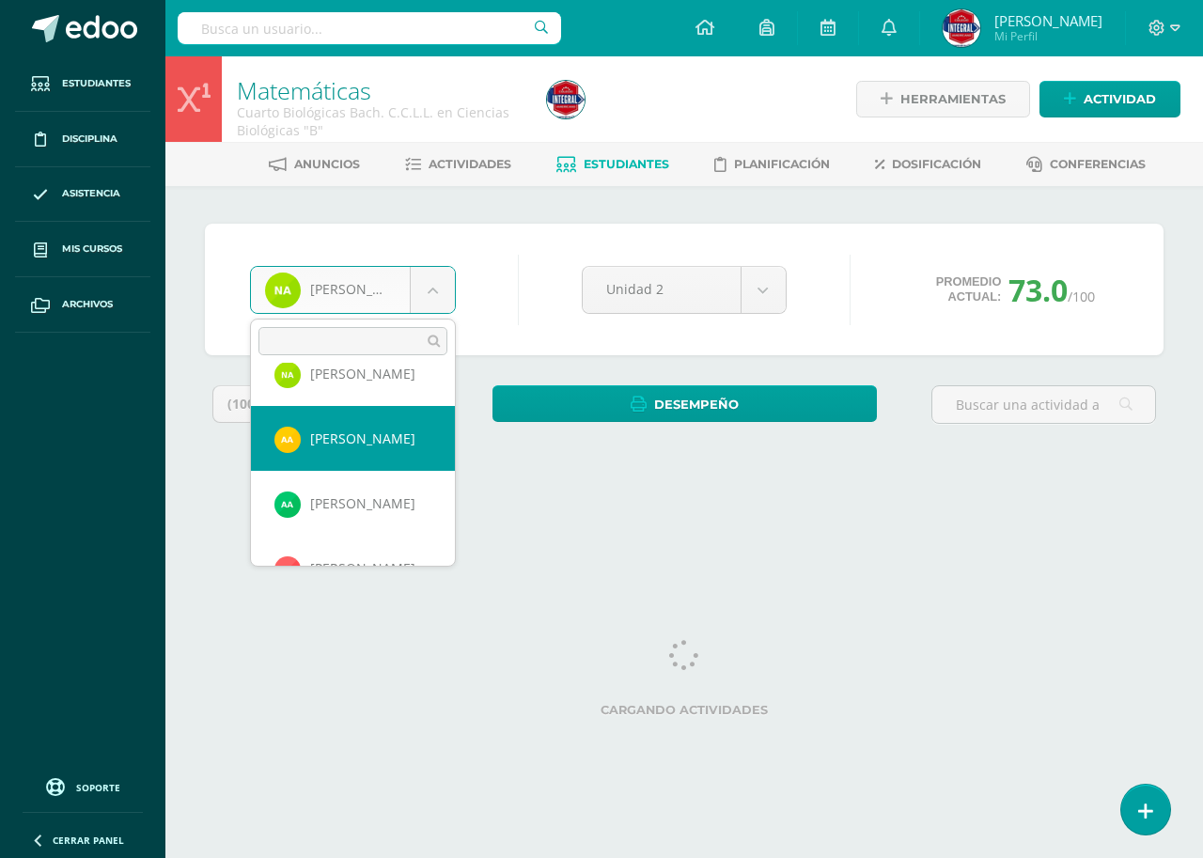
select select "2828"
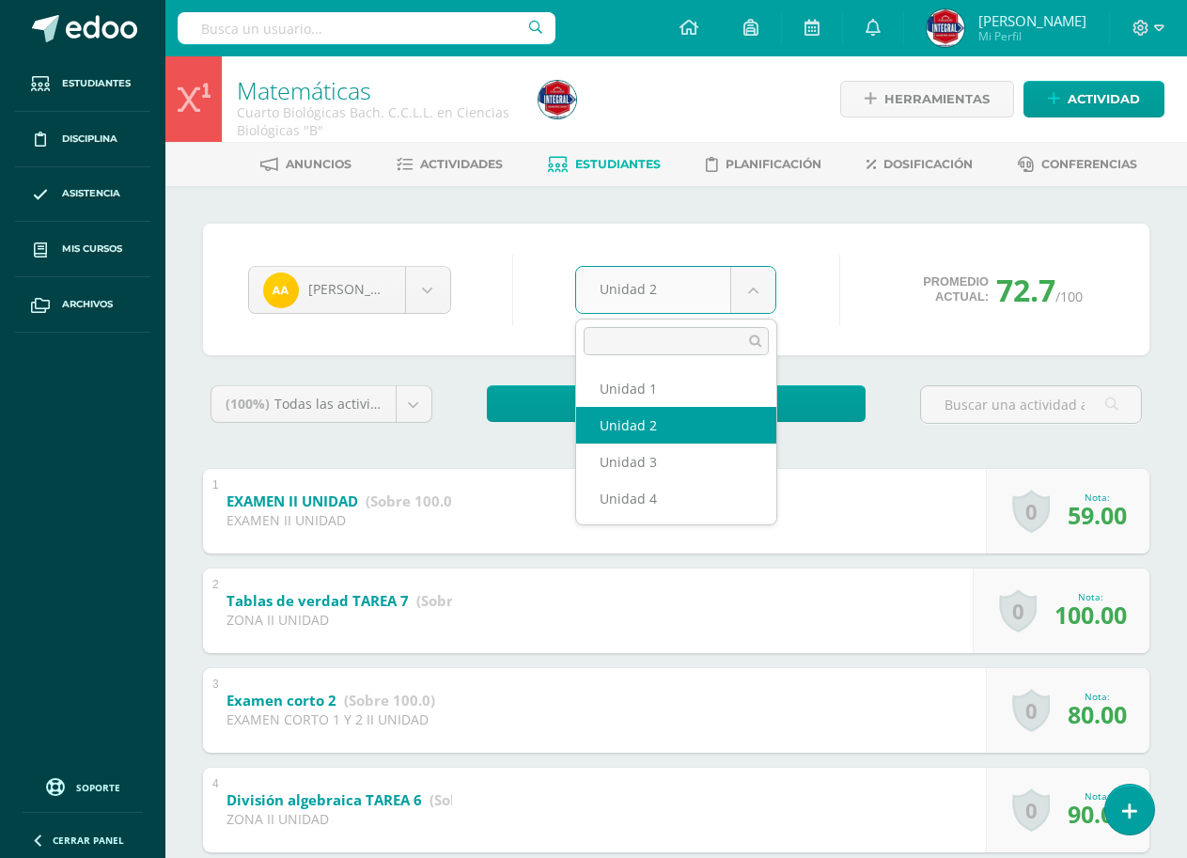
click at [760, 288] on body "Estudiantes Disciplina Asistencia Mis cursos Archivos Soporte Ayuda Reportar un…" at bounding box center [593, 784] width 1187 height 1568
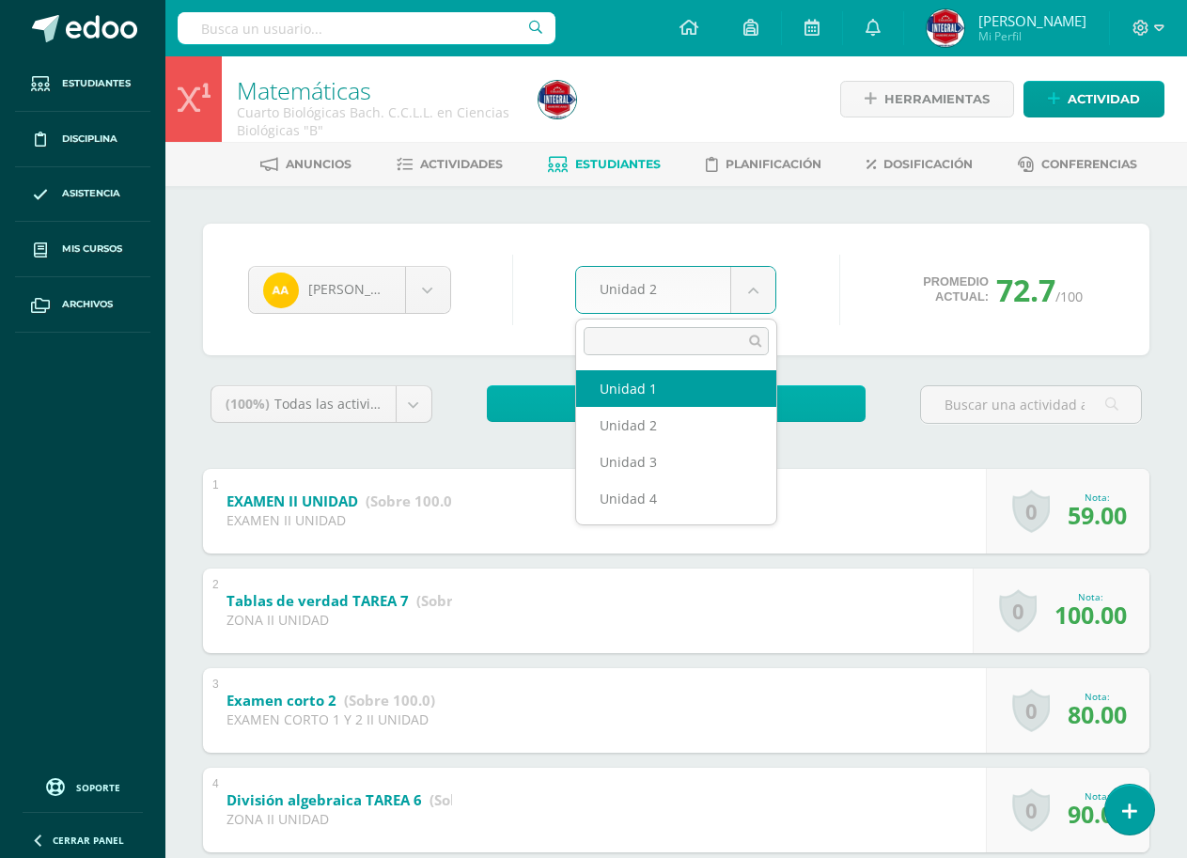
select select "Unidad 1"
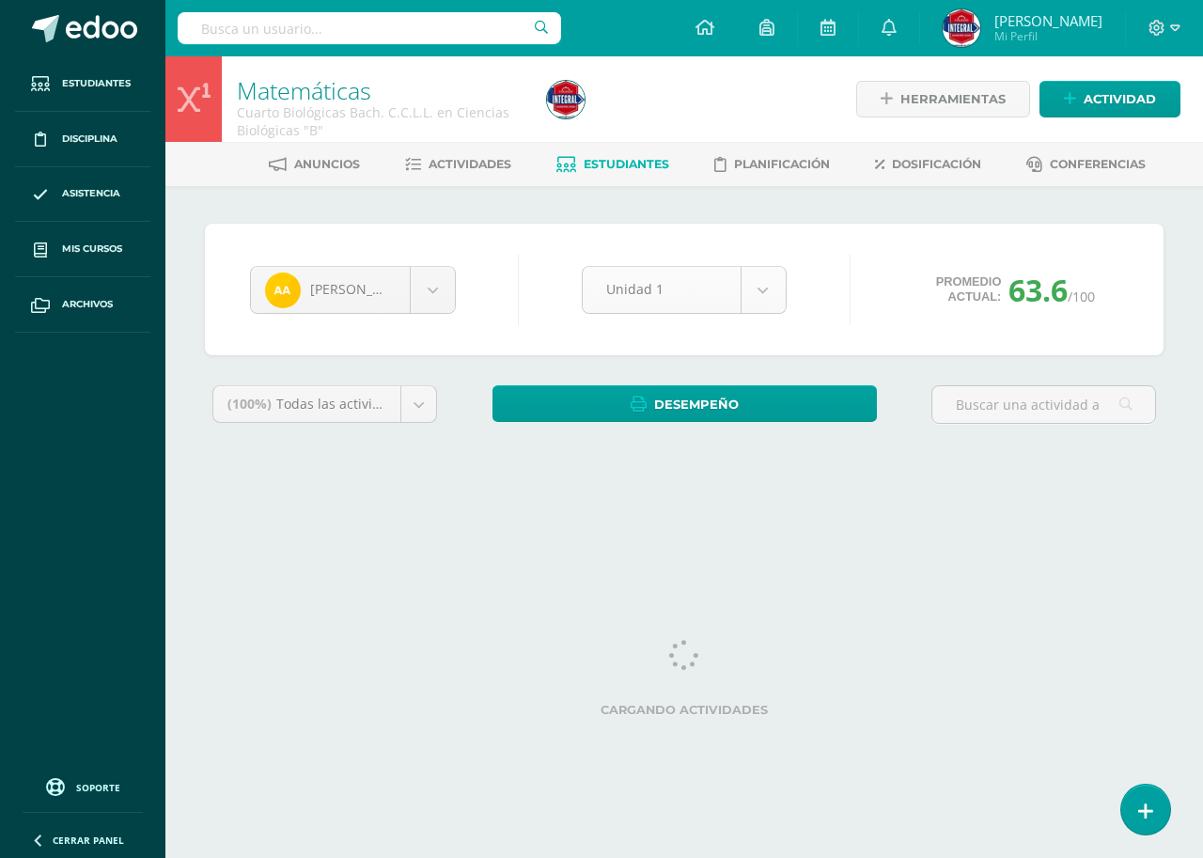
click at [713, 275] on body "Estudiantes Disciplina Asistencia Mis cursos Archivos Soporte Ayuda Reportar un…" at bounding box center [601, 253] width 1203 height 506
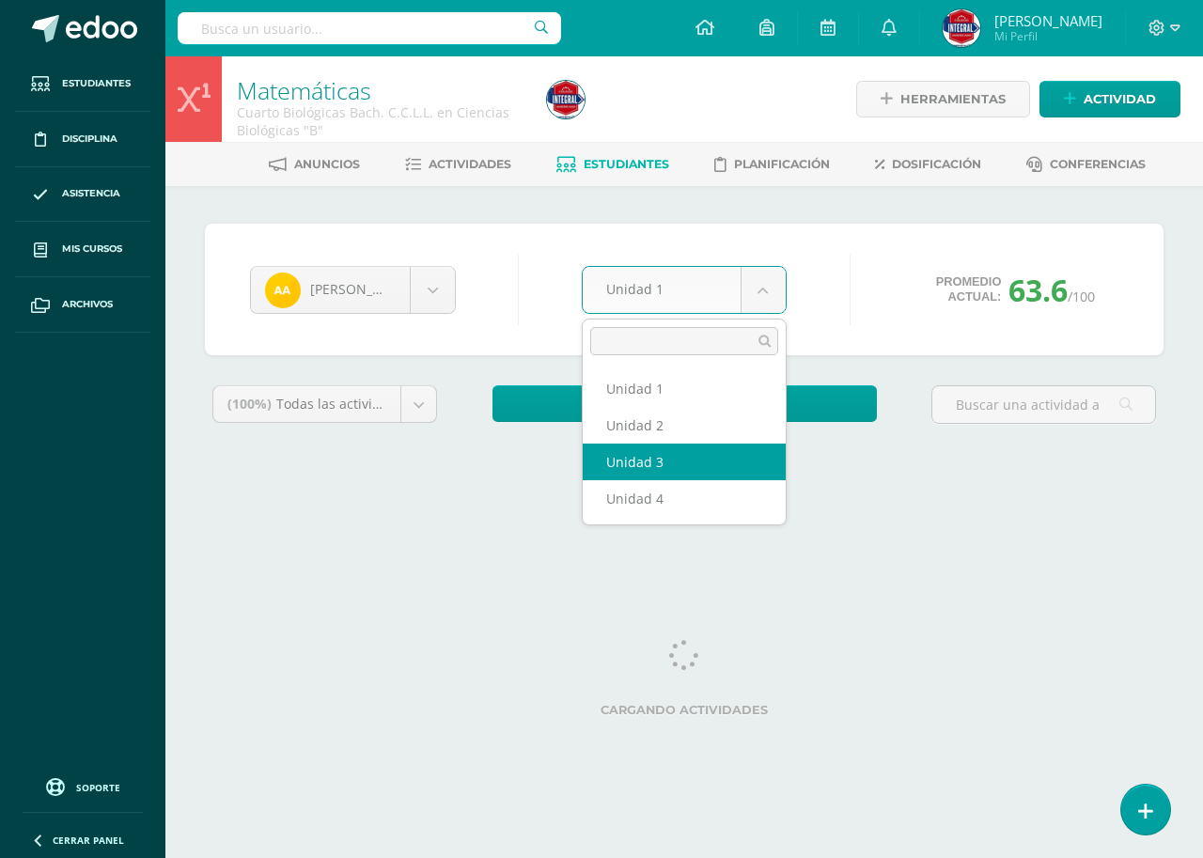
select select "Unidad 3"
click at [629, 289] on body "Estudiantes Disciplina Asistencia Mis cursos Archivos Soporte Ayuda Reportar un…" at bounding box center [601, 253] width 1203 height 506
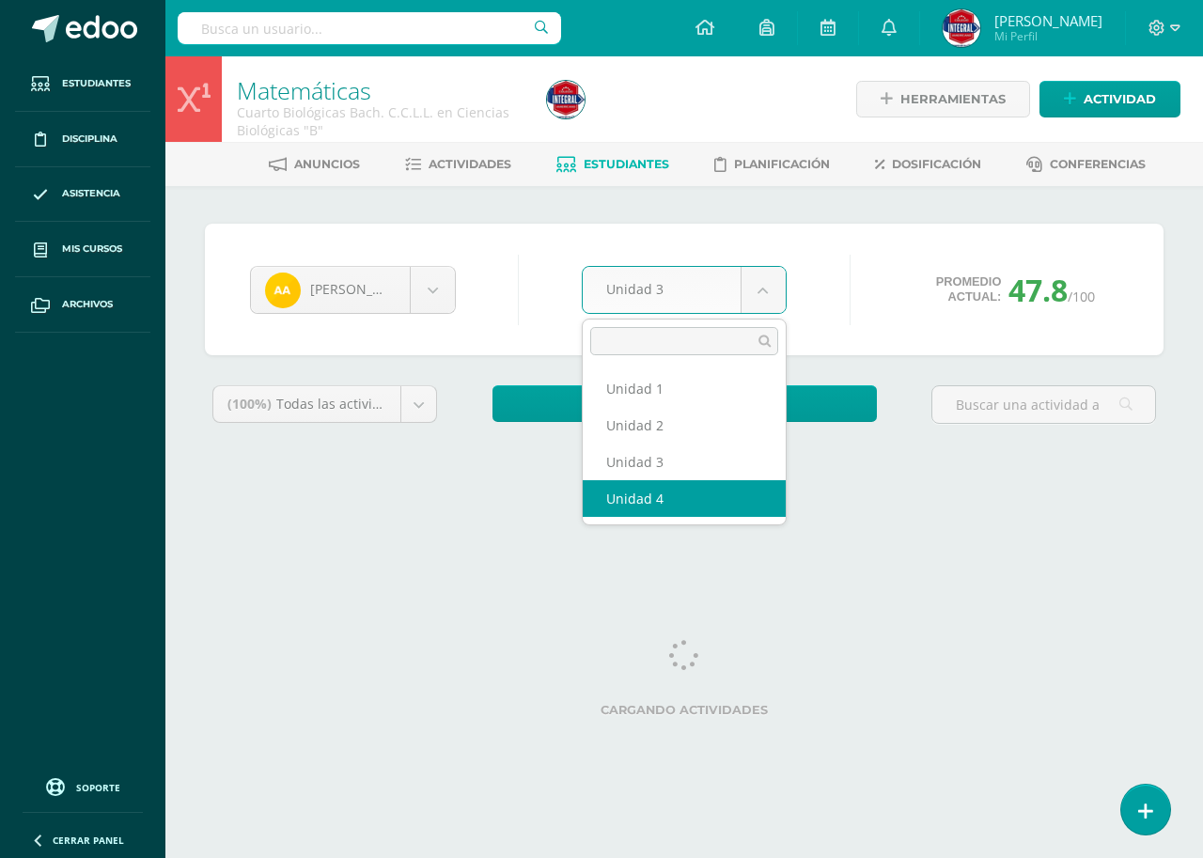
select select "Unidad 4"
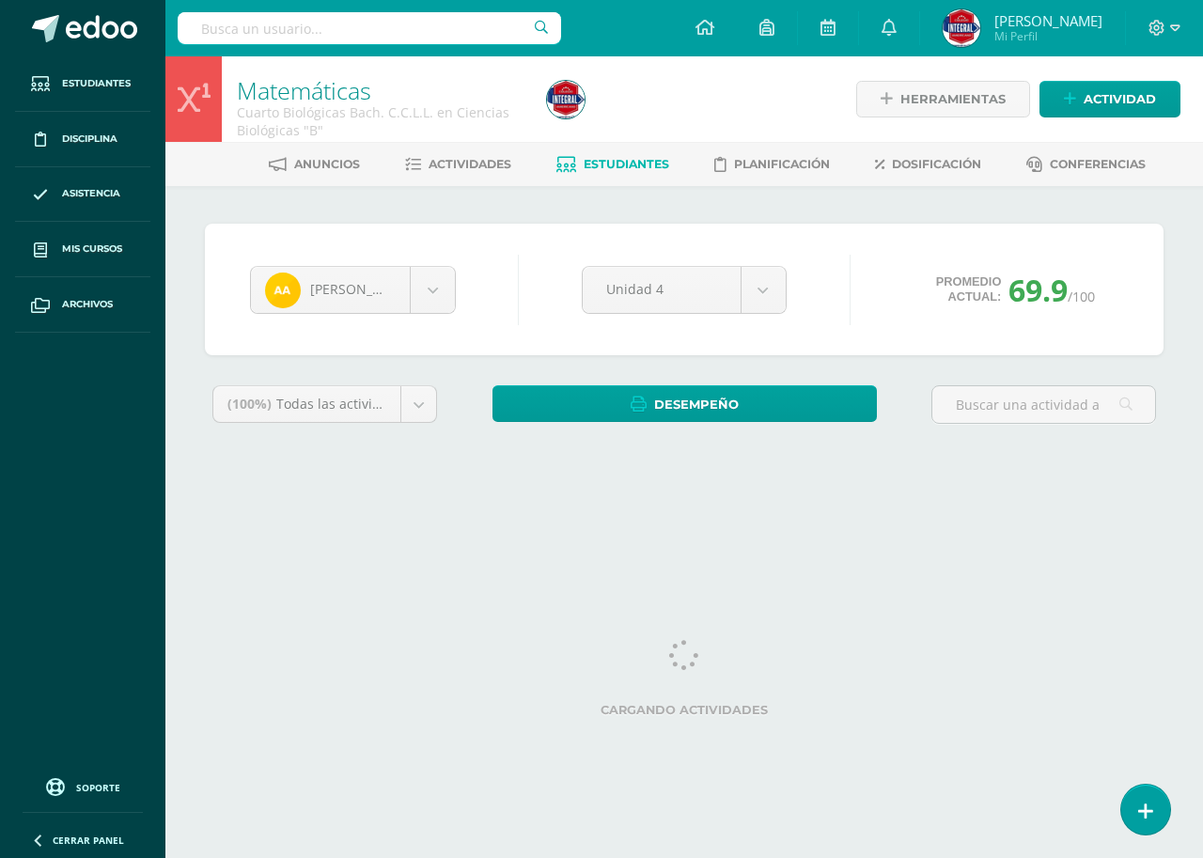
click at [631, 245] on div "[PERSON_NAME] [PERSON_NAME] [PERSON_NAME] [PERSON_NAME] [PERSON_NAME] [PERSON_N…" at bounding box center [684, 290] width 958 height 132
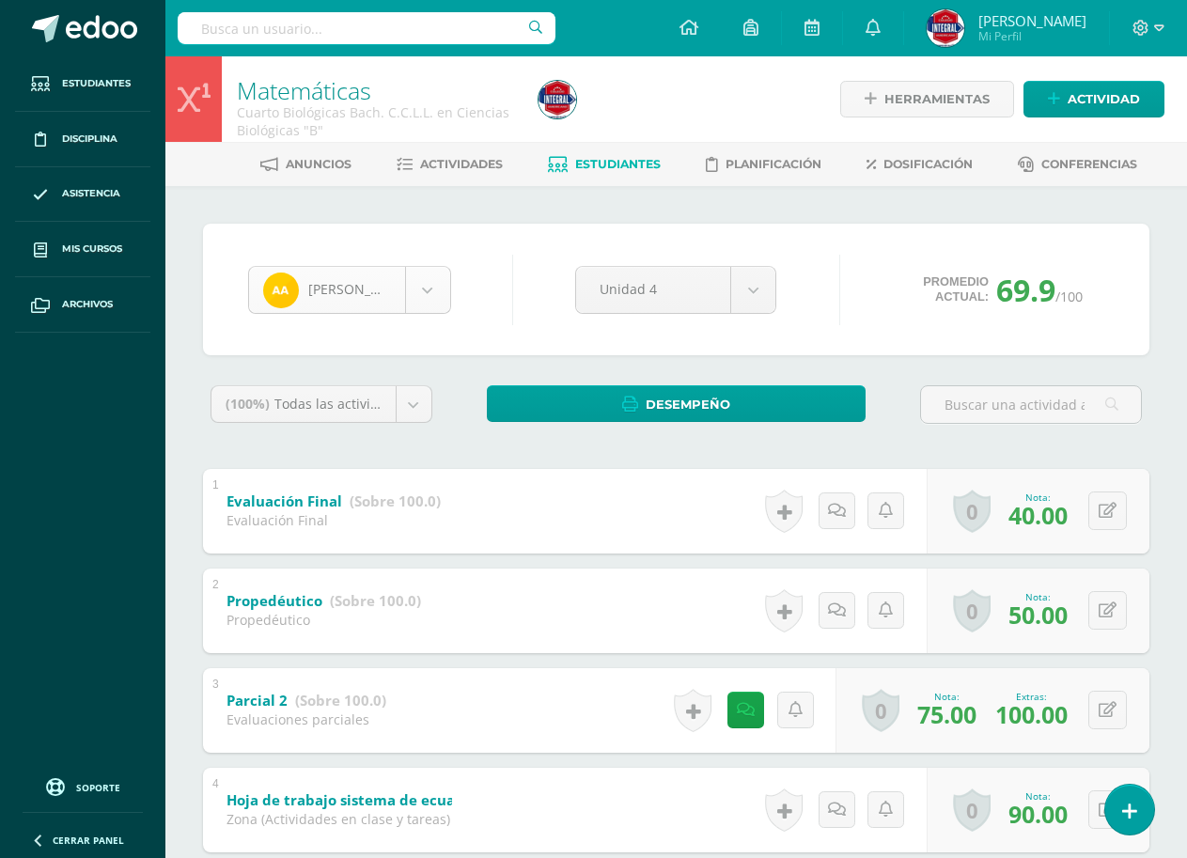
click at [420, 295] on body "Estudiantes Disciplina Asistencia Mis cursos Archivos Soporte Ayuda Reportar un…" at bounding box center [593, 784] width 1187 height 1568
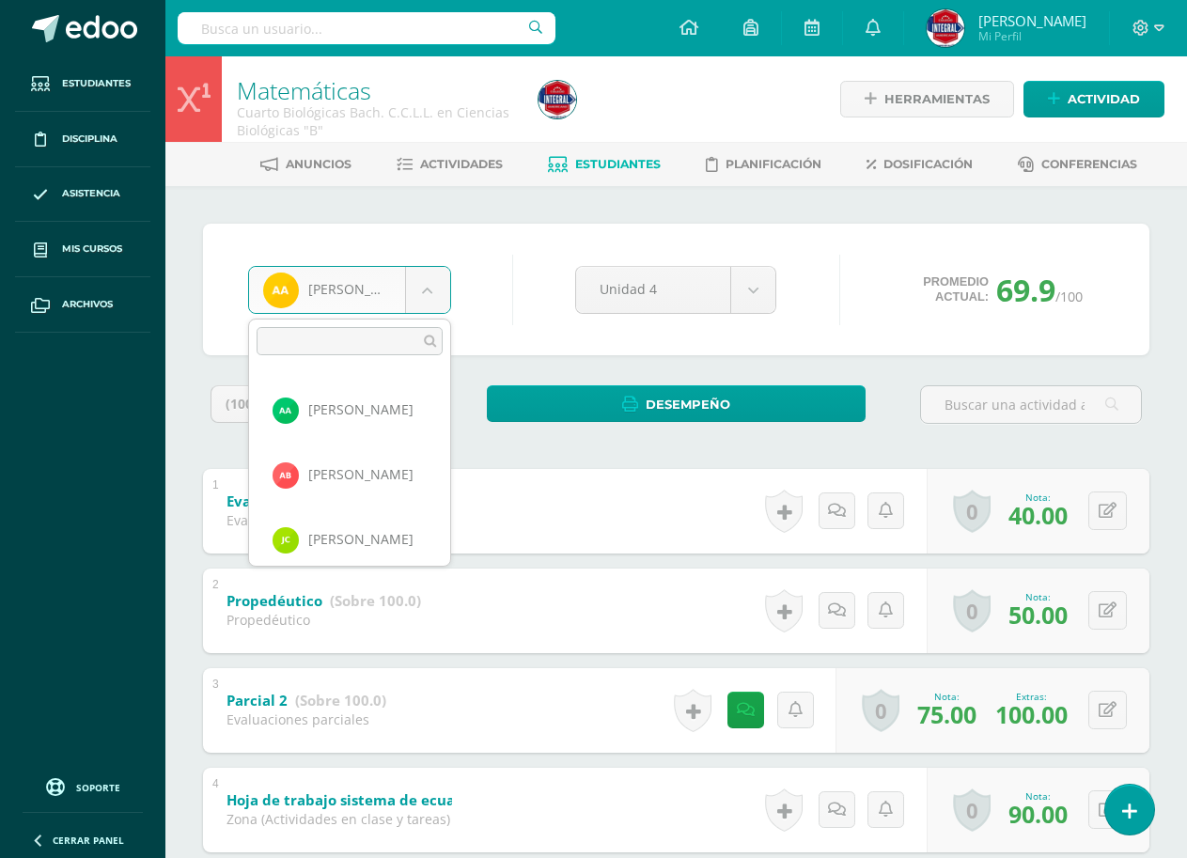
scroll to position [137, 0]
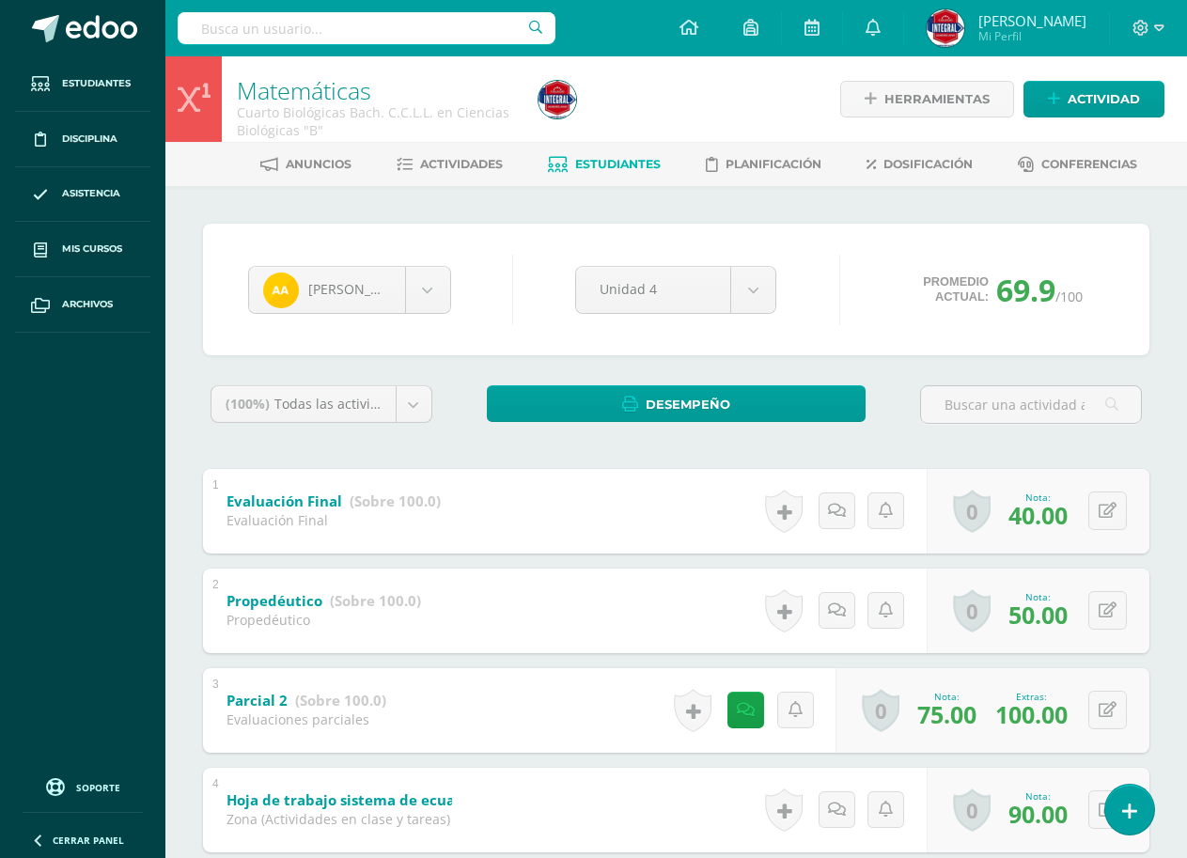
click at [503, 258] on body "Estudiantes Disciplina Asistencia Mis cursos Archivos Soporte Ayuda Reportar un…" at bounding box center [593, 784] width 1187 height 1568
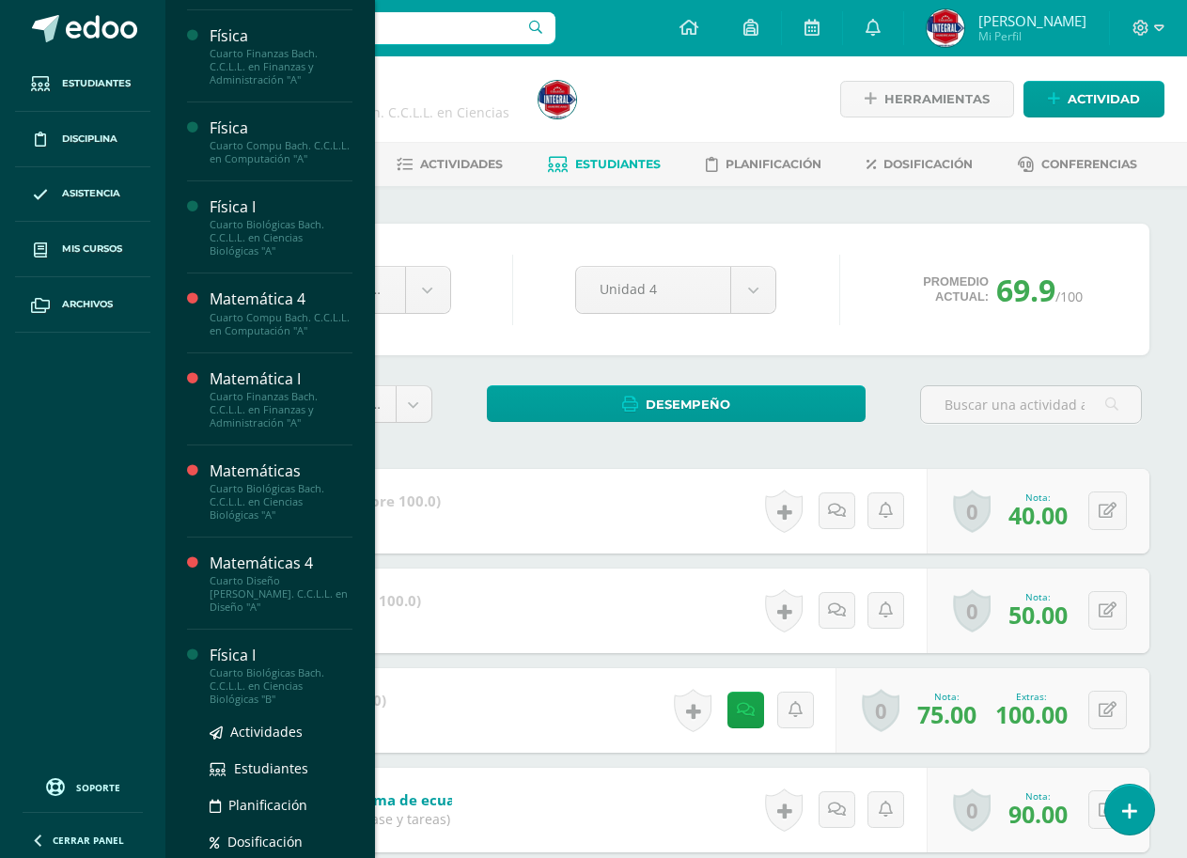
scroll to position [94, 0]
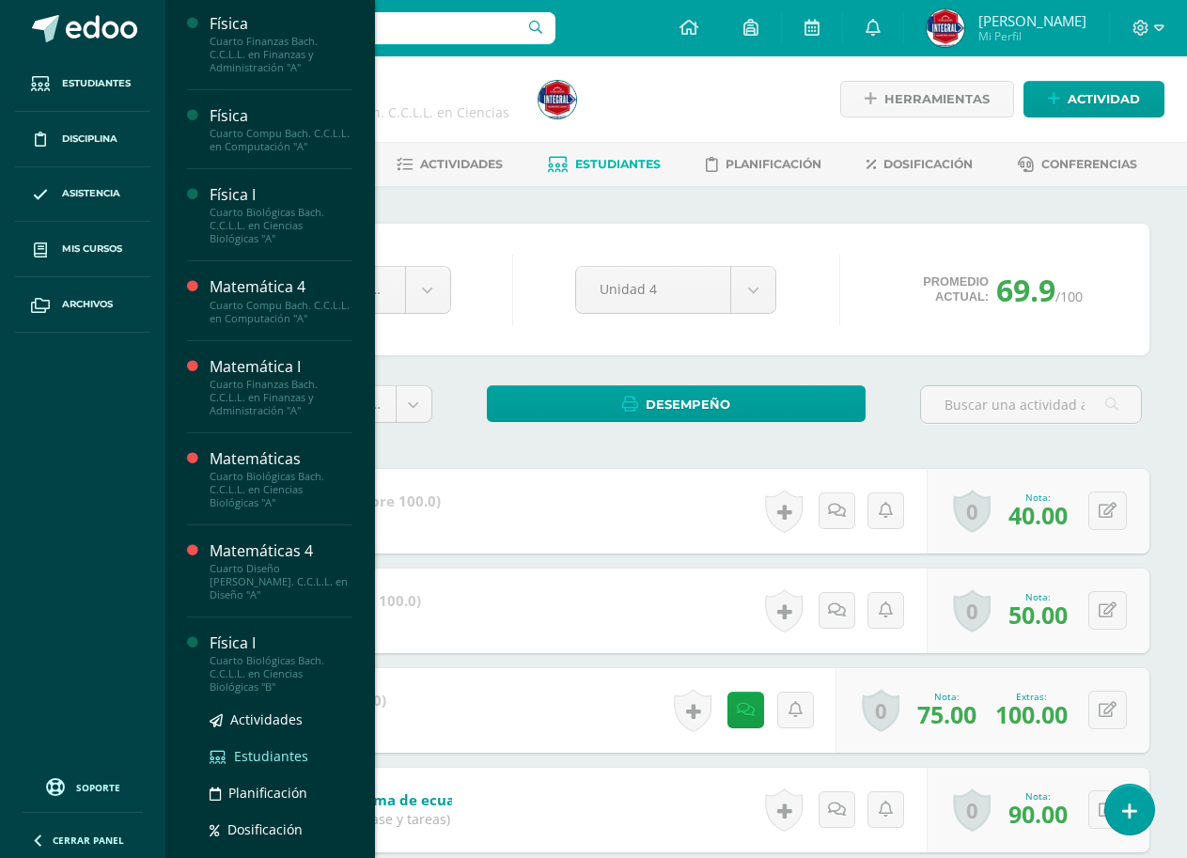
click at [254, 747] on span "Estudiantes" at bounding box center [271, 756] width 74 height 18
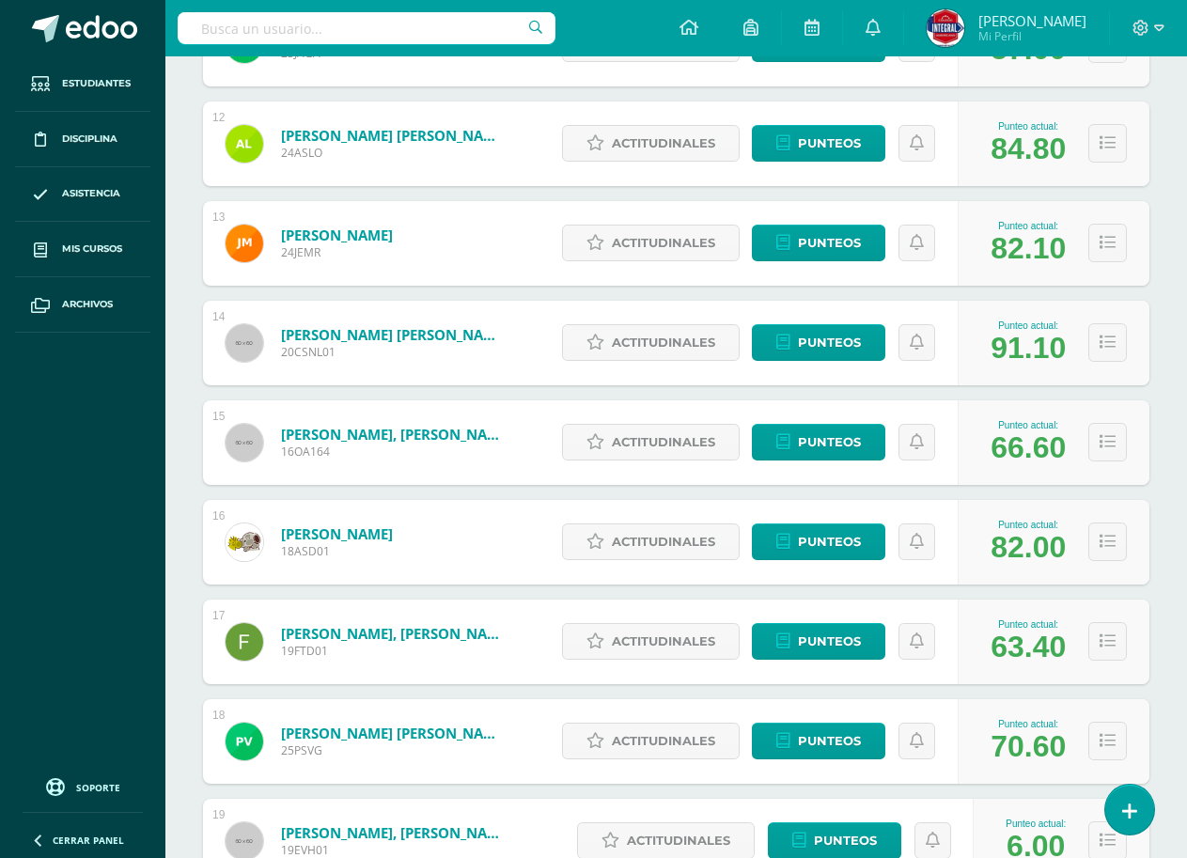
scroll to position [1409, 0]
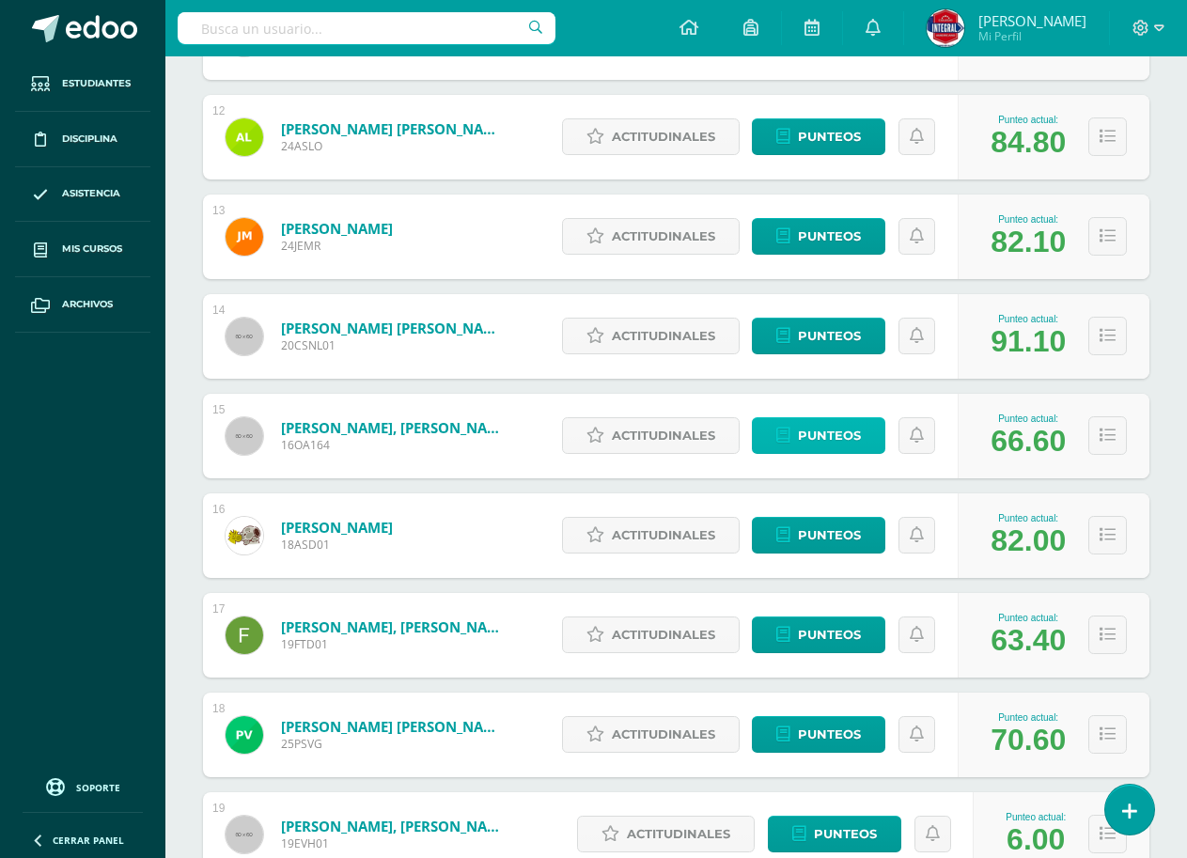
click at [816, 443] on span "Punteos" at bounding box center [829, 435] width 63 height 35
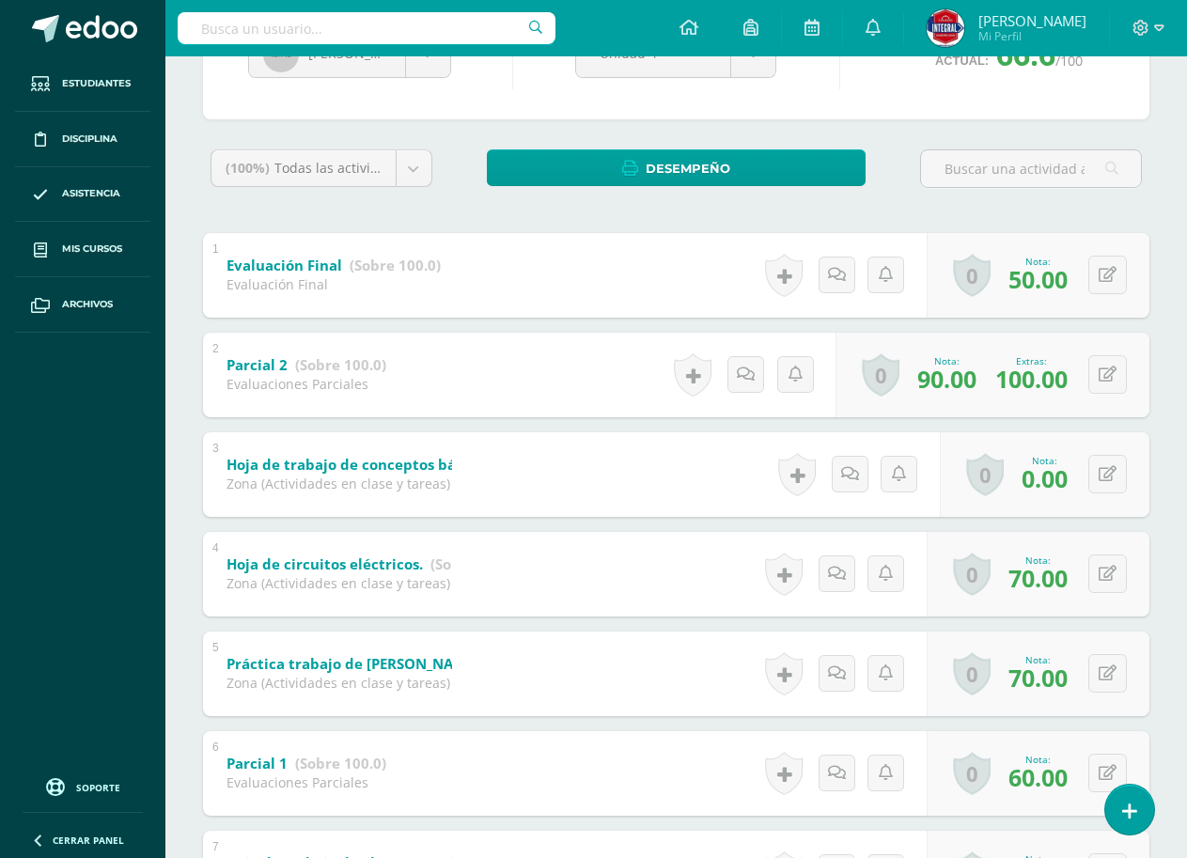
scroll to position [142, 0]
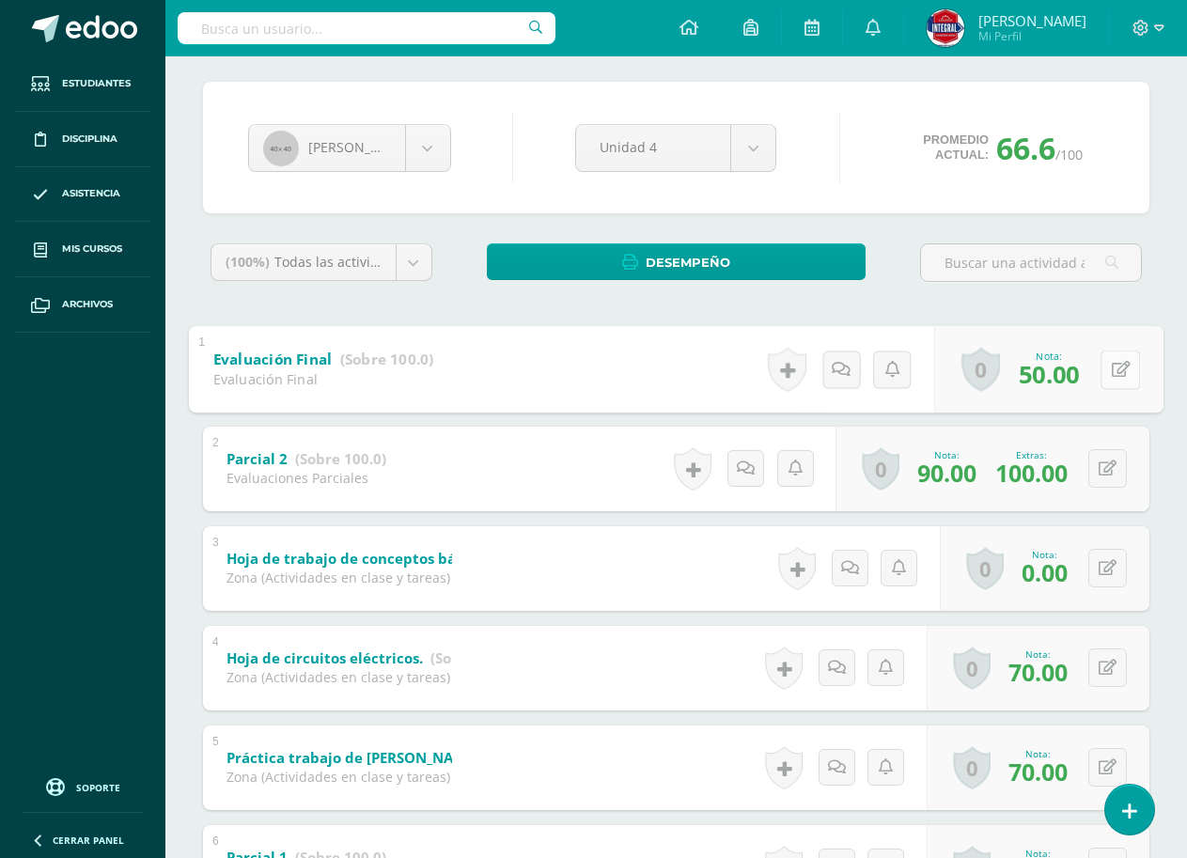
click at [1101, 381] on button at bounding box center [1119, 368] width 39 height 39
click at [1102, 381] on link at bounding box center [1108, 368] width 37 height 37
click at [1116, 374] on icon at bounding box center [1120, 369] width 19 height 16
type input "40"
